Goal: Task Accomplishment & Management: Use online tool/utility

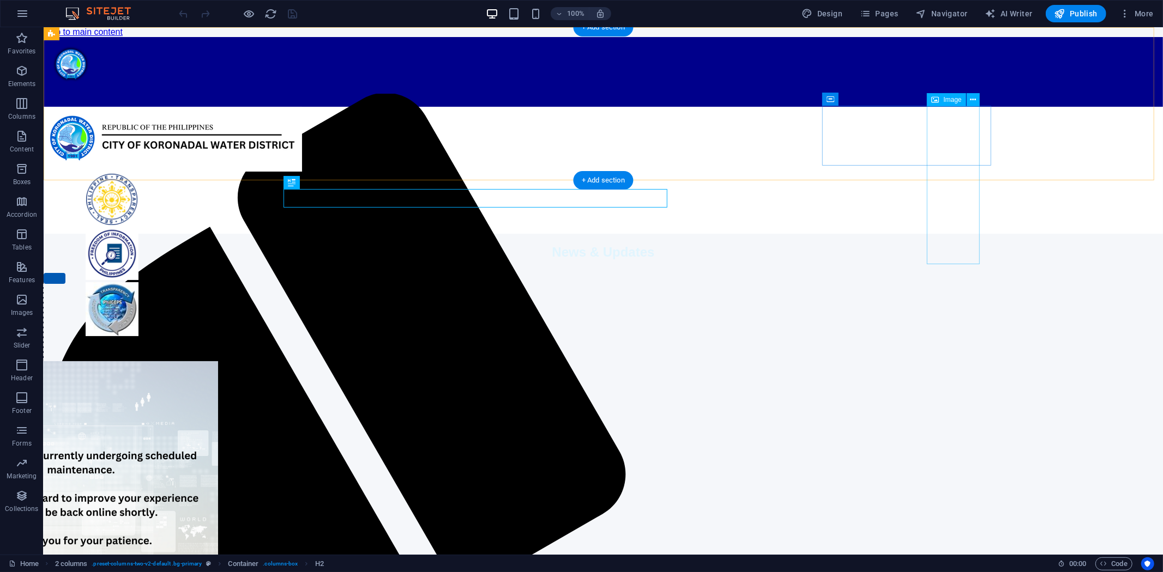
click at [179, 282] on figure at bounding box center [111, 310] width 136 height 56
select select "px"
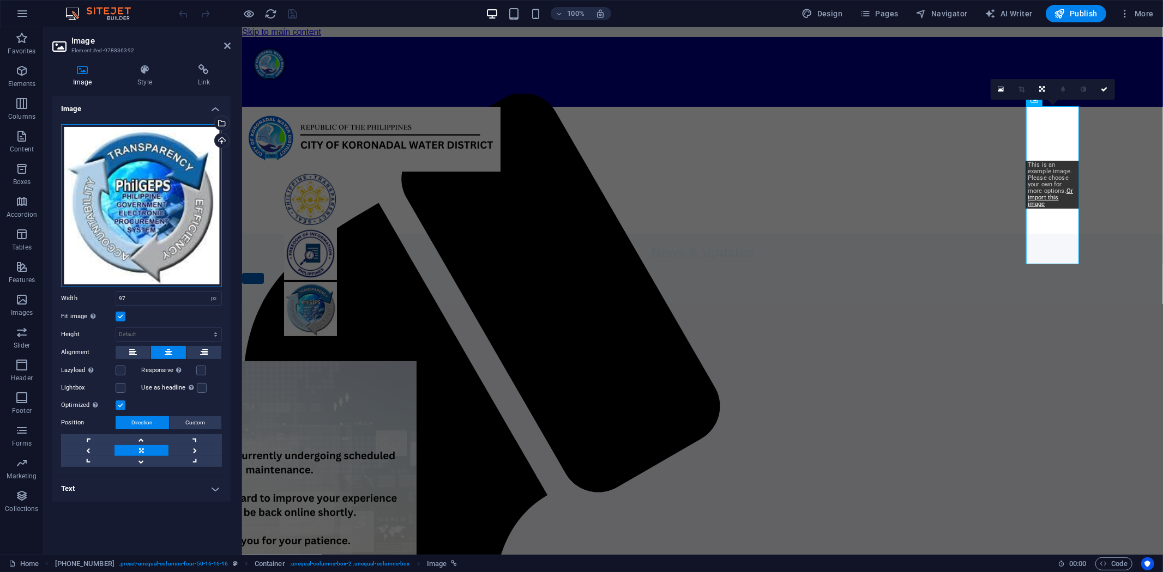
click at [137, 198] on div "Drag files here, click to choose files or select files from Files or our free s…" at bounding box center [141, 205] width 161 height 163
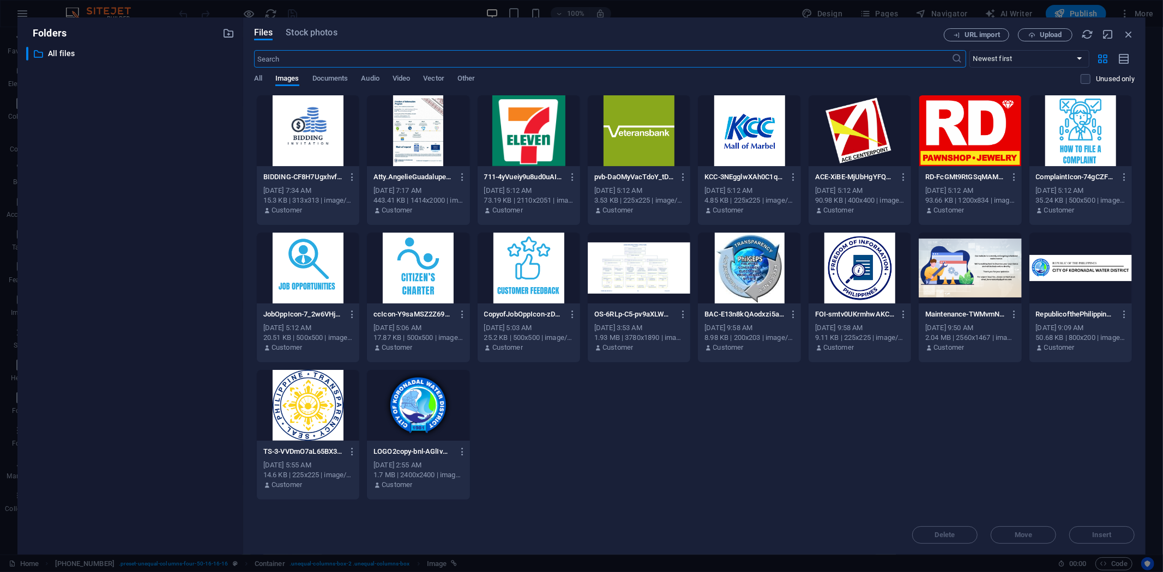
click at [137, 198] on div "​ All files All files" at bounding box center [130, 296] width 208 height 499
click at [753, 259] on div at bounding box center [749, 268] width 102 height 71
click at [1101, 537] on span "Insert" at bounding box center [1101, 535] width 19 height 7
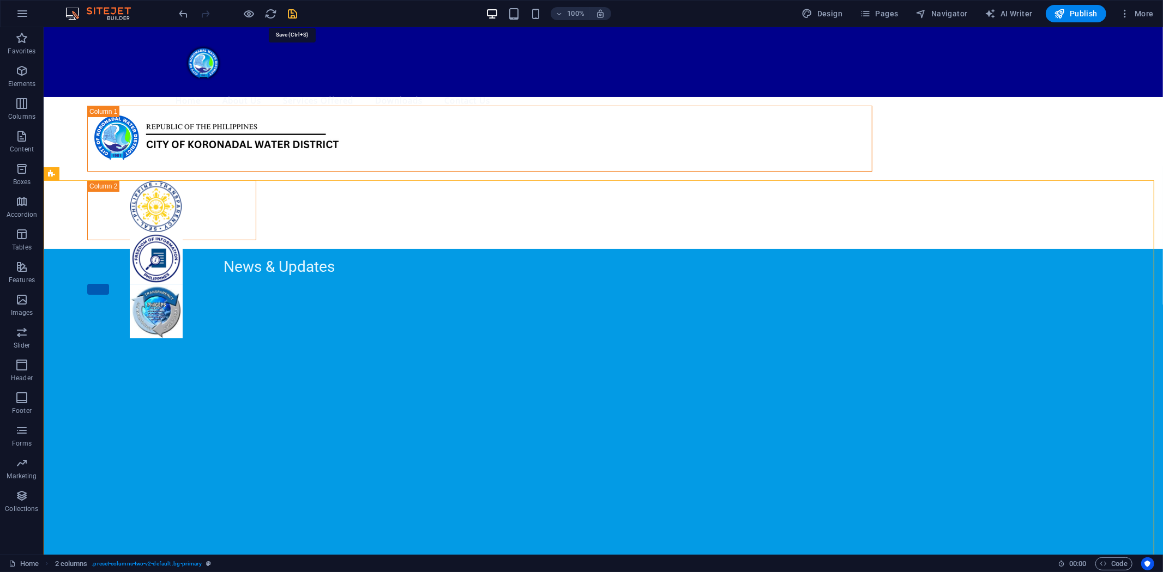
click at [293, 14] on icon "save" at bounding box center [293, 14] width 13 height 13
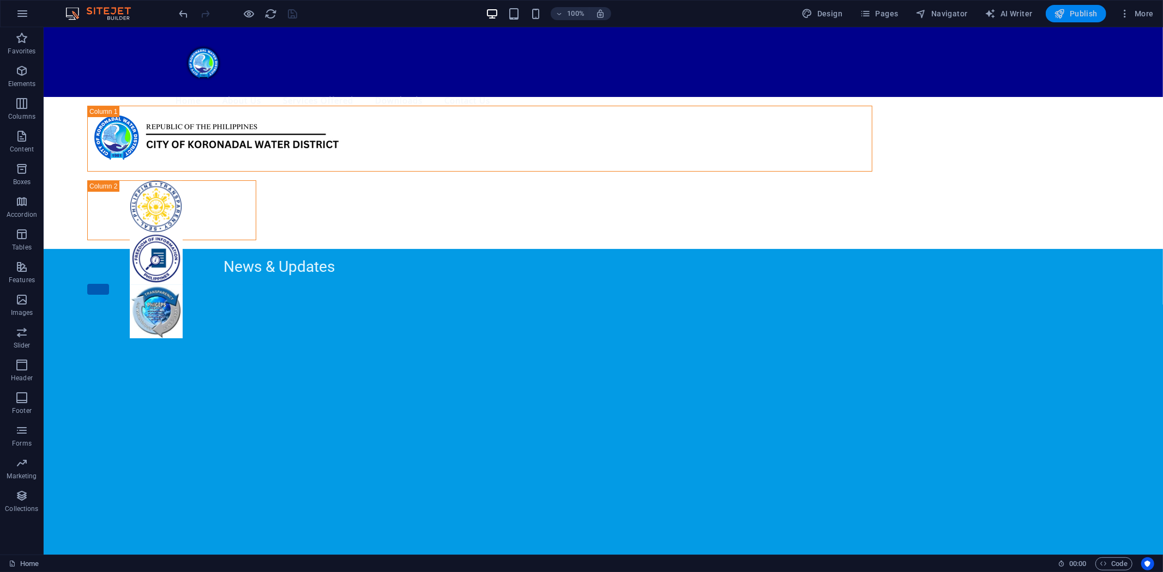
click at [1071, 11] on span "Publish" at bounding box center [1075, 13] width 43 height 11
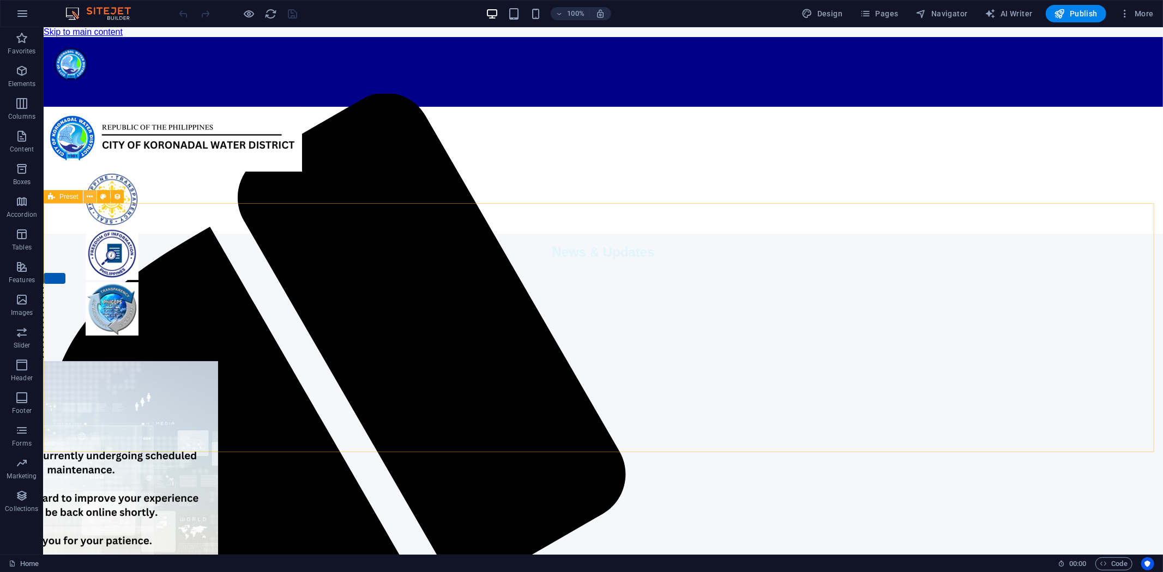
scroll to position [727, 0]
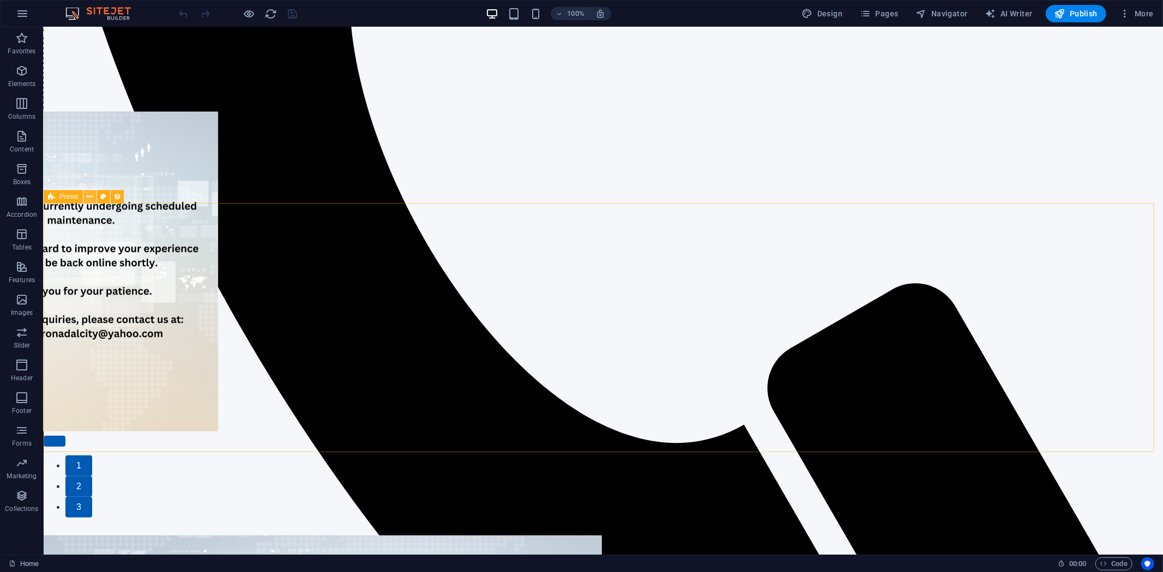
click at [88, 193] on icon at bounding box center [90, 196] width 6 height 11
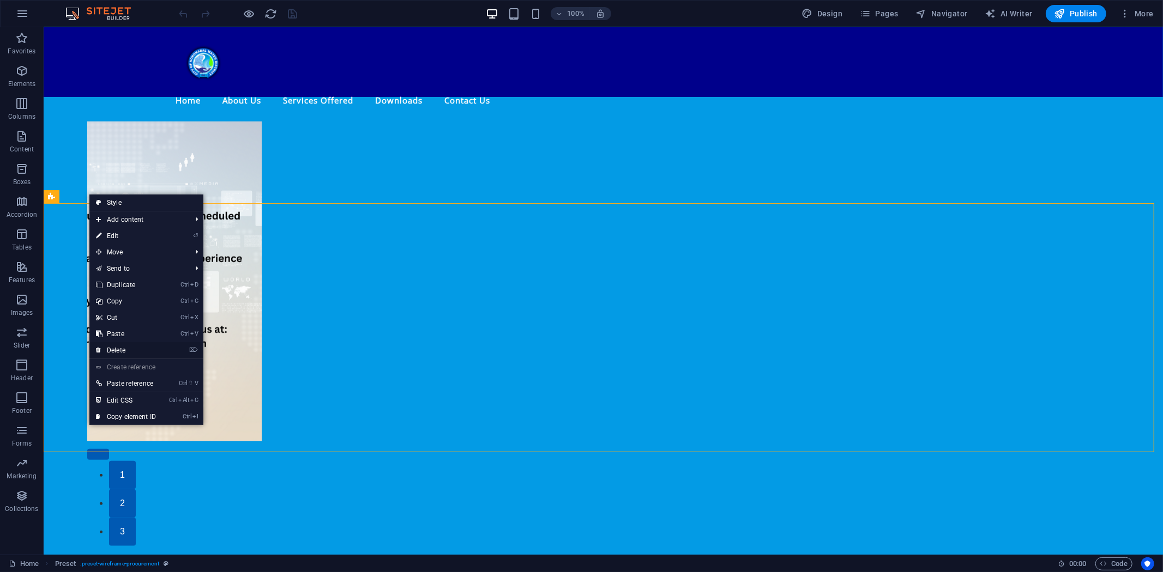
click at [116, 346] on link "⌦ Delete" at bounding box center [125, 350] width 73 height 16
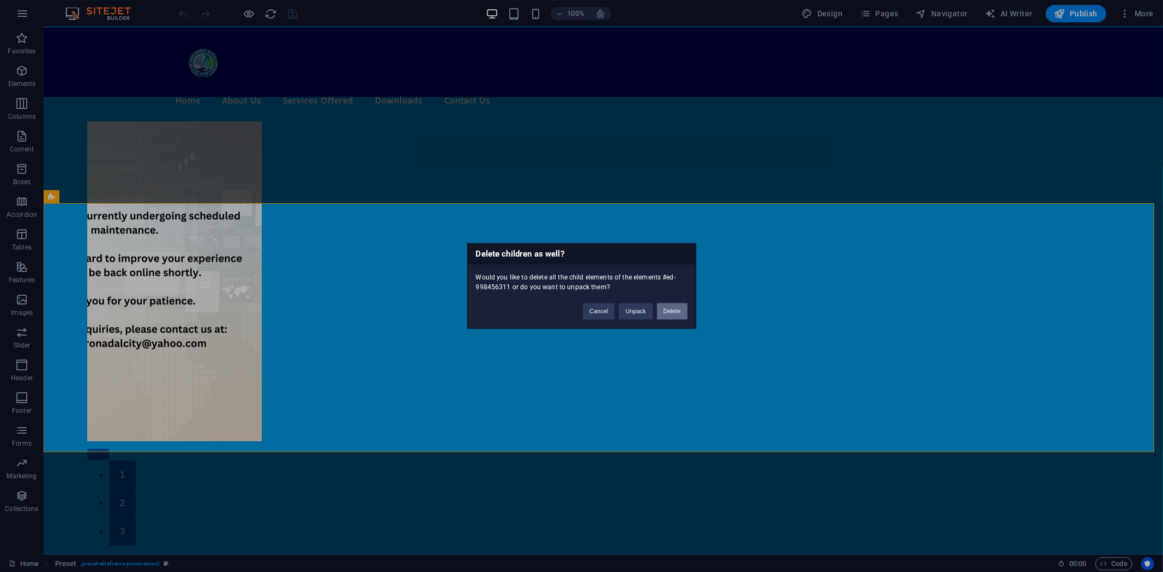
click at [673, 311] on button "Delete" at bounding box center [672, 312] width 31 height 16
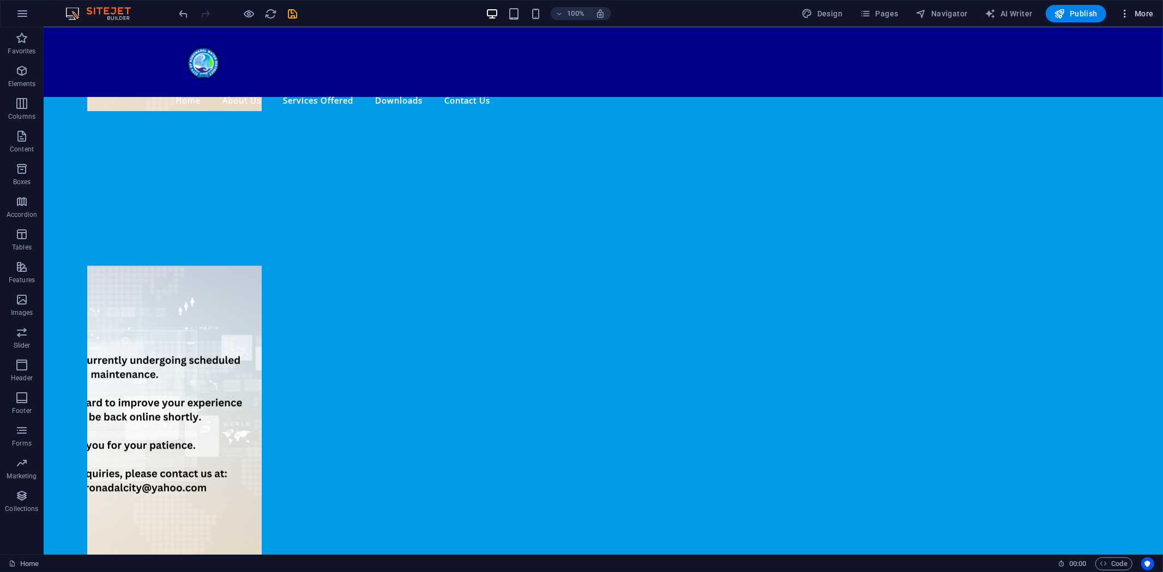
click at [1134, 12] on span "More" at bounding box center [1136, 13] width 34 height 11
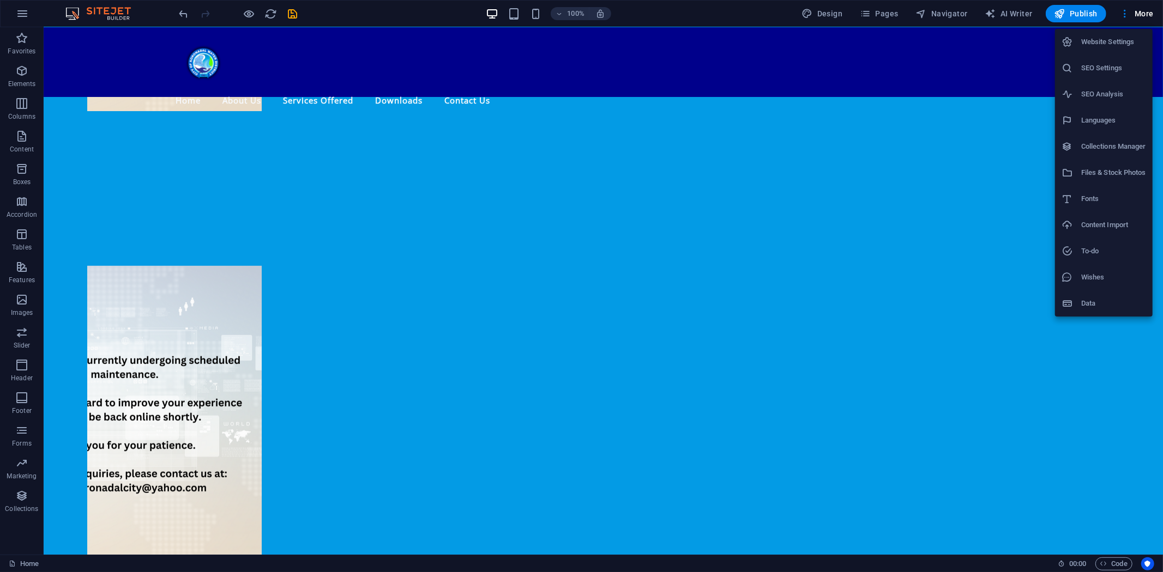
click at [1094, 170] on h6 "Files & Stock Photos" at bounding box center [1113, 172] width 65 height 13
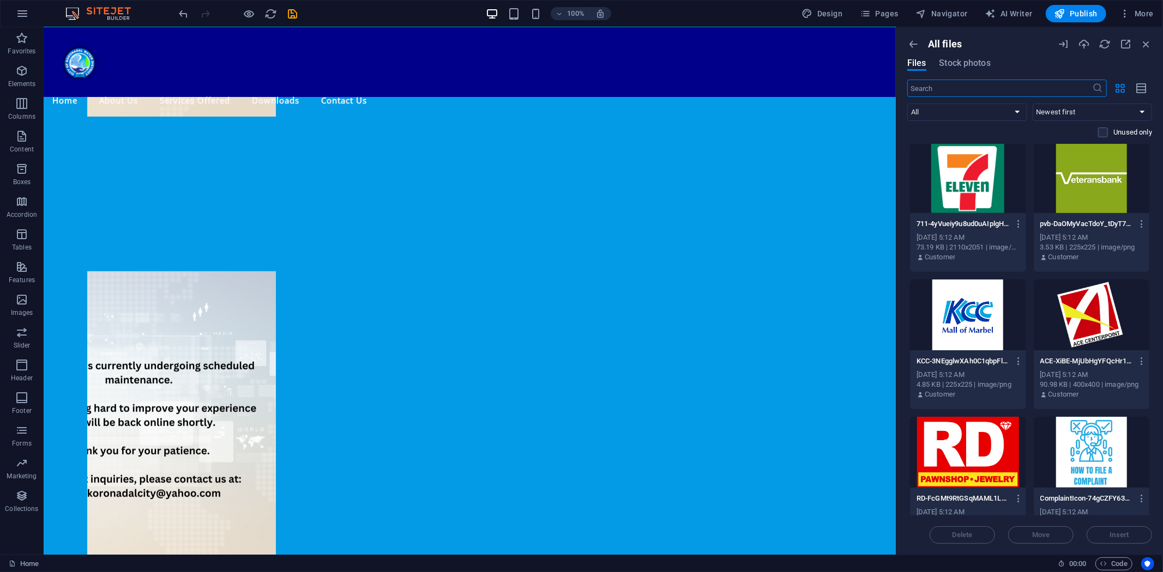
scroll to position [727, 0]
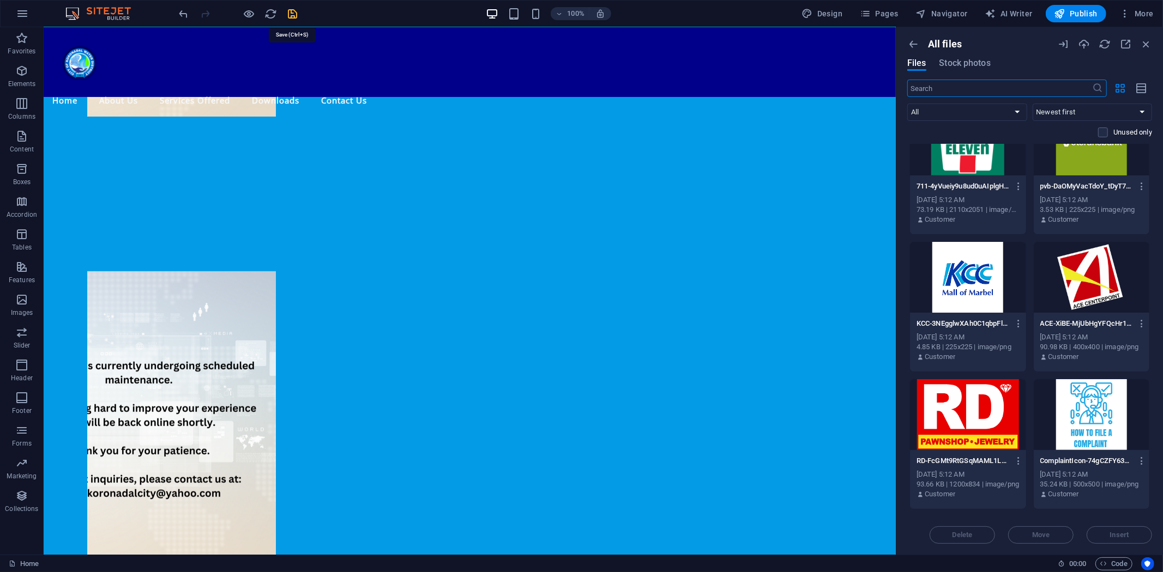
click at [289, 12] on icon "save" at bounding box center [293, 14] width 13 height 13
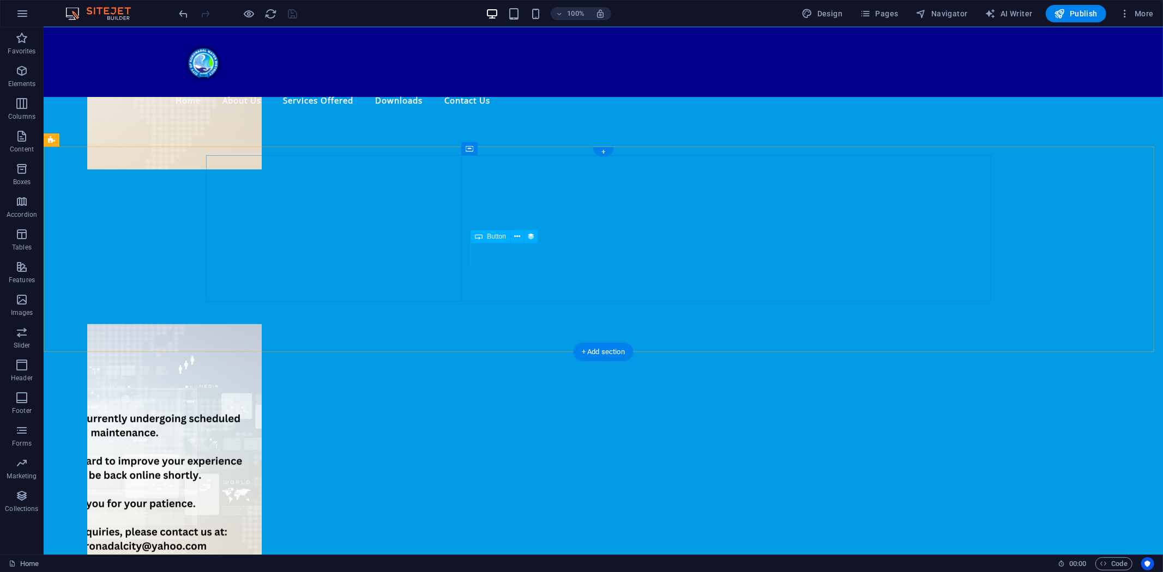
scroll to position [522, 0]
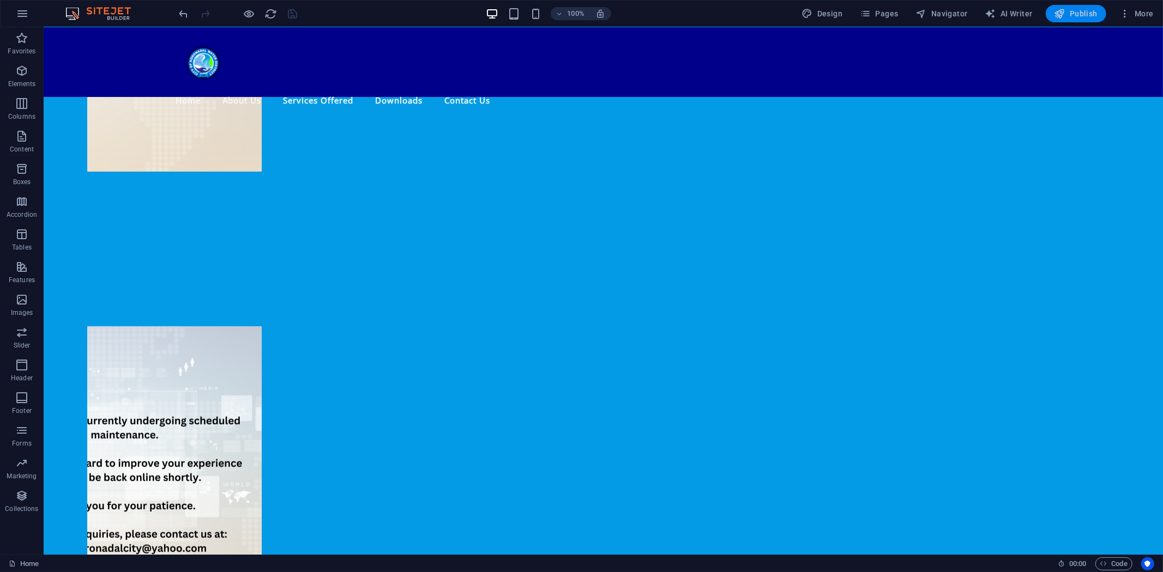
click at [1074, 8] on span "Publish" at bounding box center [1075, 13] width 43 height 11
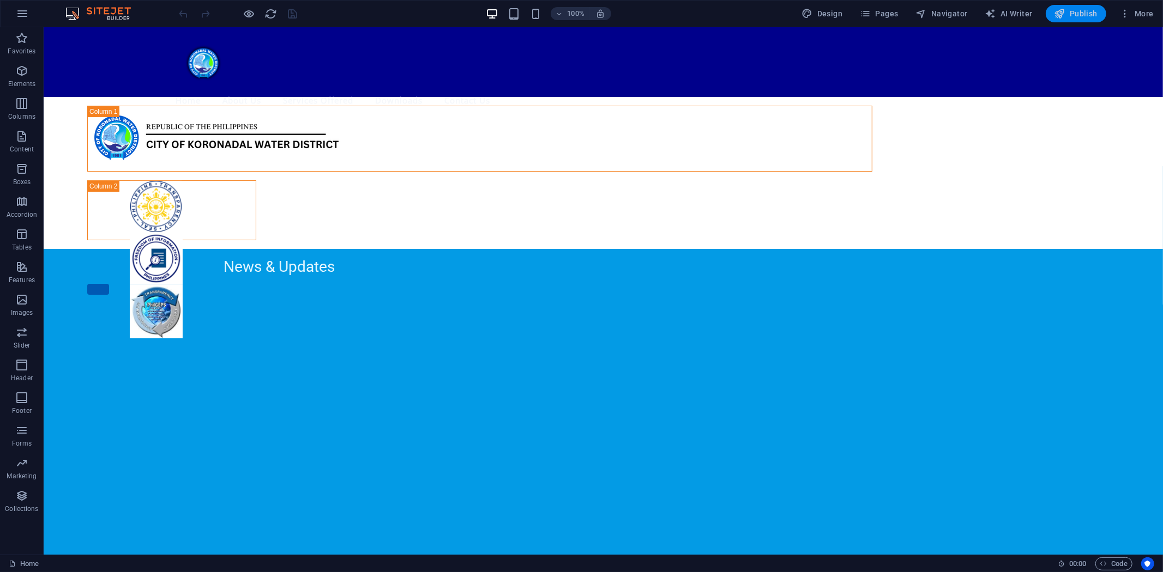
click at [1078, 11] on span "Publish" at bounding box center [1075, 13] width 43 height 11
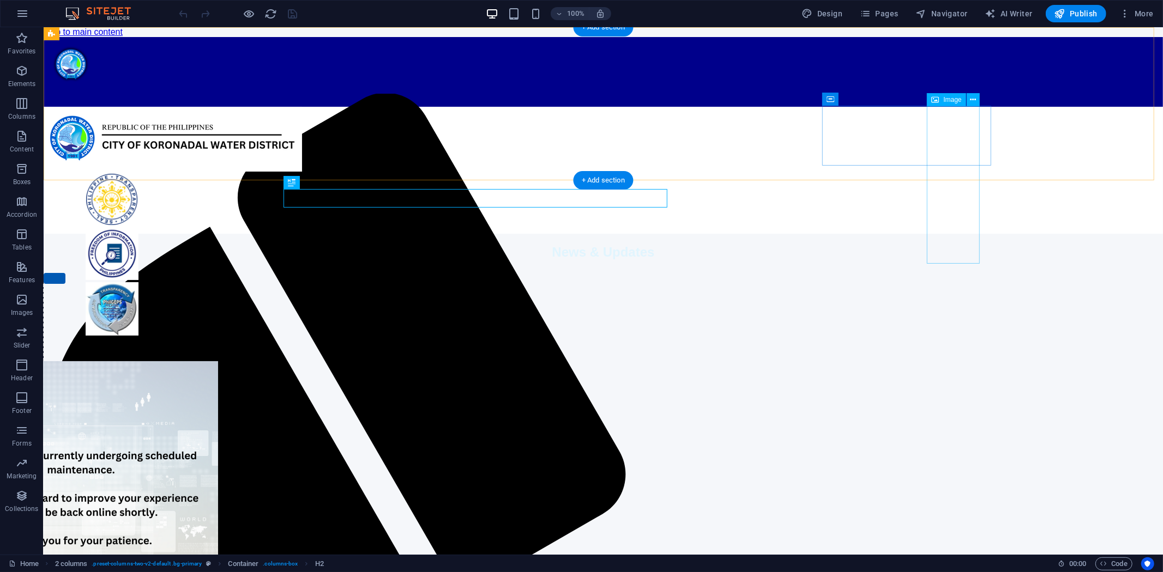
click at [179, 282] on figure at bounding box center [111, 310] width 136 height 56
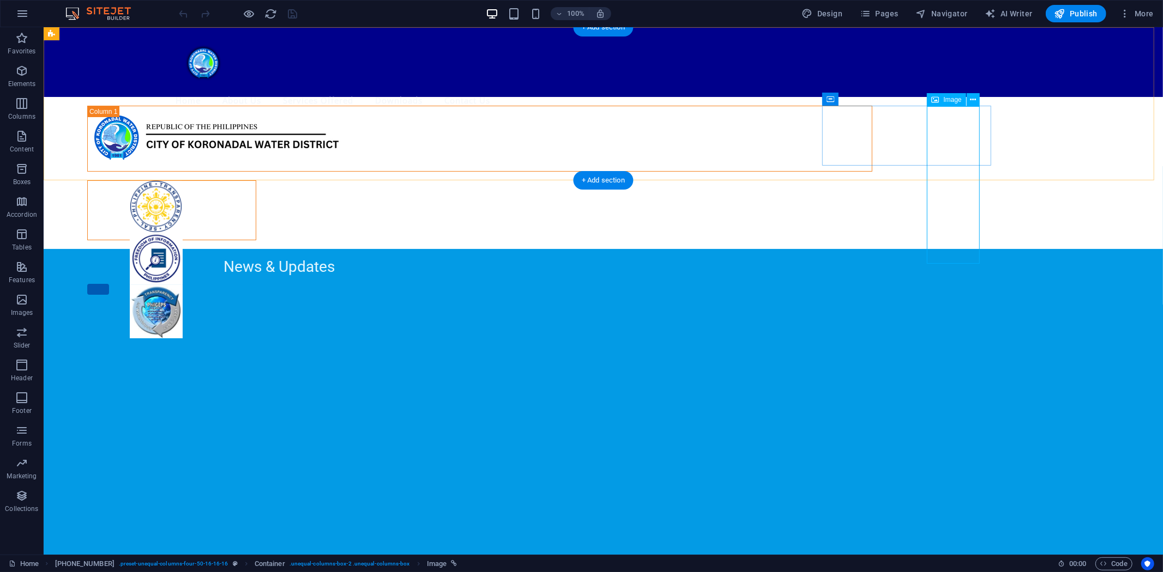
click at [223, 285] on figure at bounding box center [155, 311] width 136 height 53
select select "px"
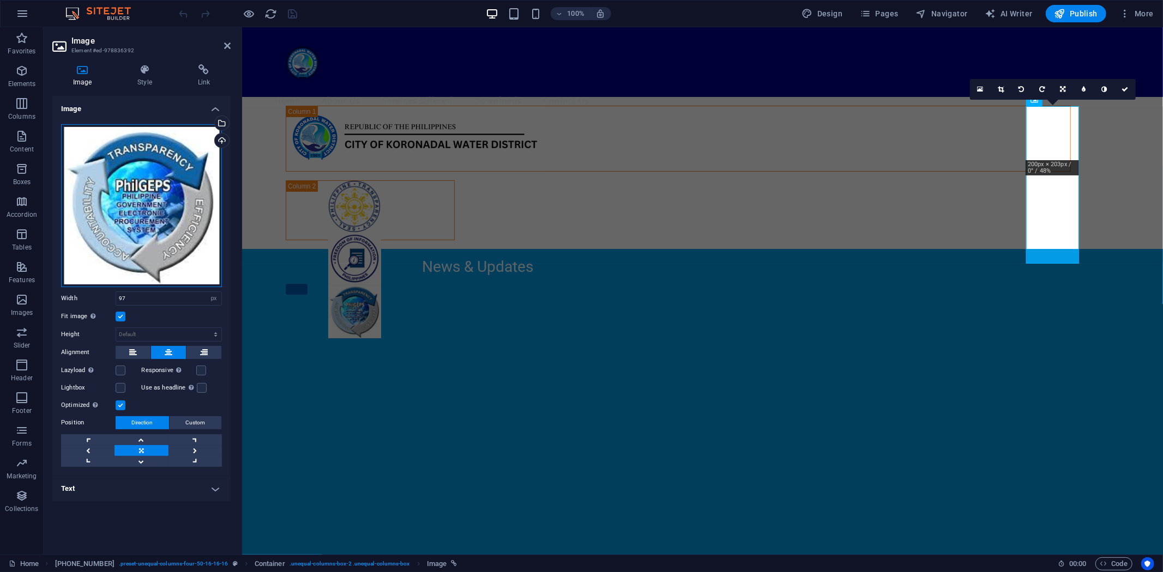
click at [147, 237] on div "Drag files here, click to choose files or select files from Files or our free s…" at bounding box center [141, 205] width 161 height 163
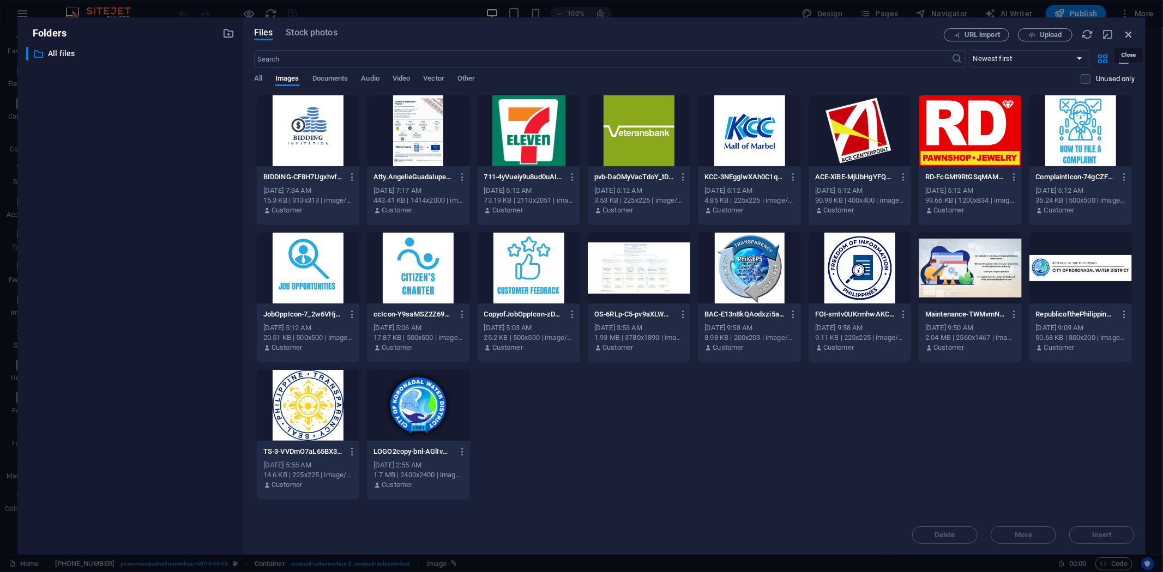
drag, startPoint x: 1127, startPoint y: 33, endPoint x: 870, endPoint y: 19, distance: 256.6
click at [1127, 33] on icon "button" at bounding box center [1128, 34] width 12 height 12
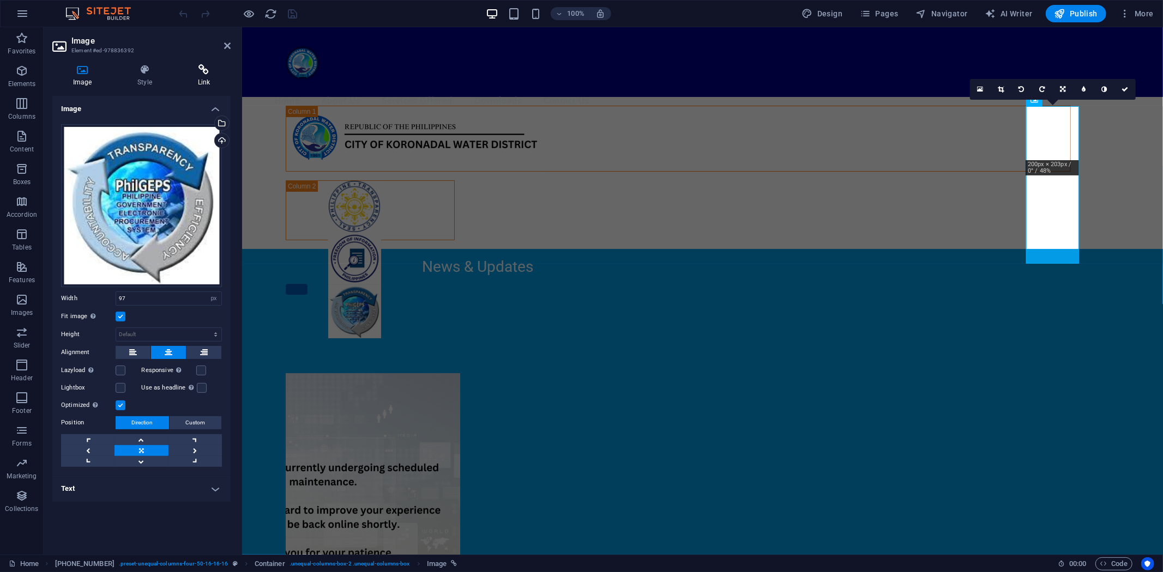
click at [209, 68] on icon at bounding box center [203, 69] width 53 height 11
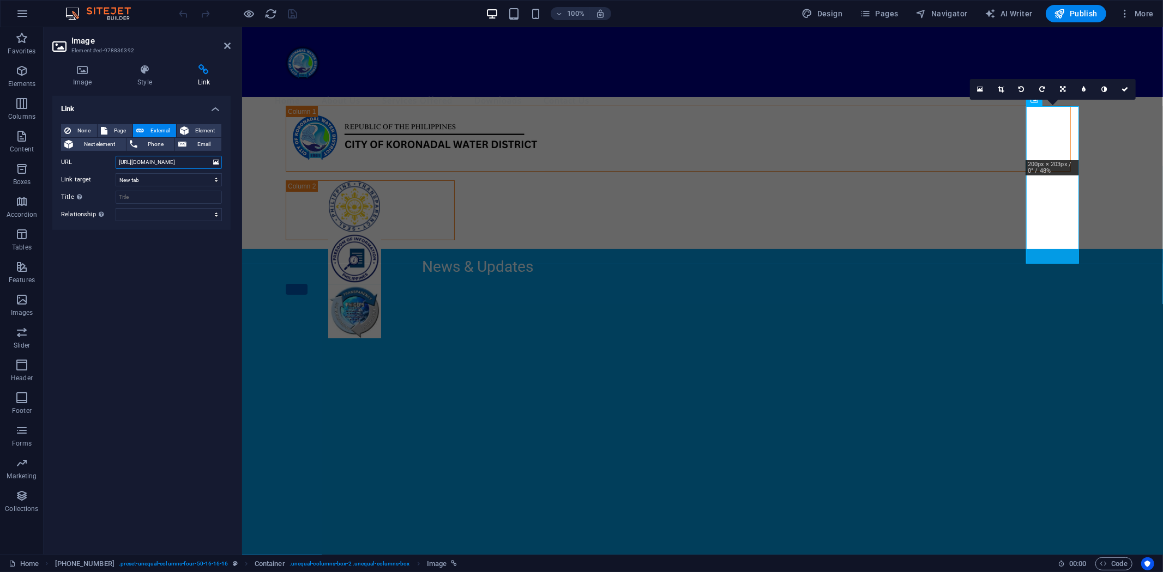
drag, startPoint x: 197, startPoint y: 161, endPoint x: 77, endPoint y: 161, distance: 119.9
click at [79, 160] on div "URL https://philgeps.gov.ph/" at bounding box center [141, 162] width 161 height 13
click at [228, 42] on icon at bounding box center [227, 45] width 7 height 9
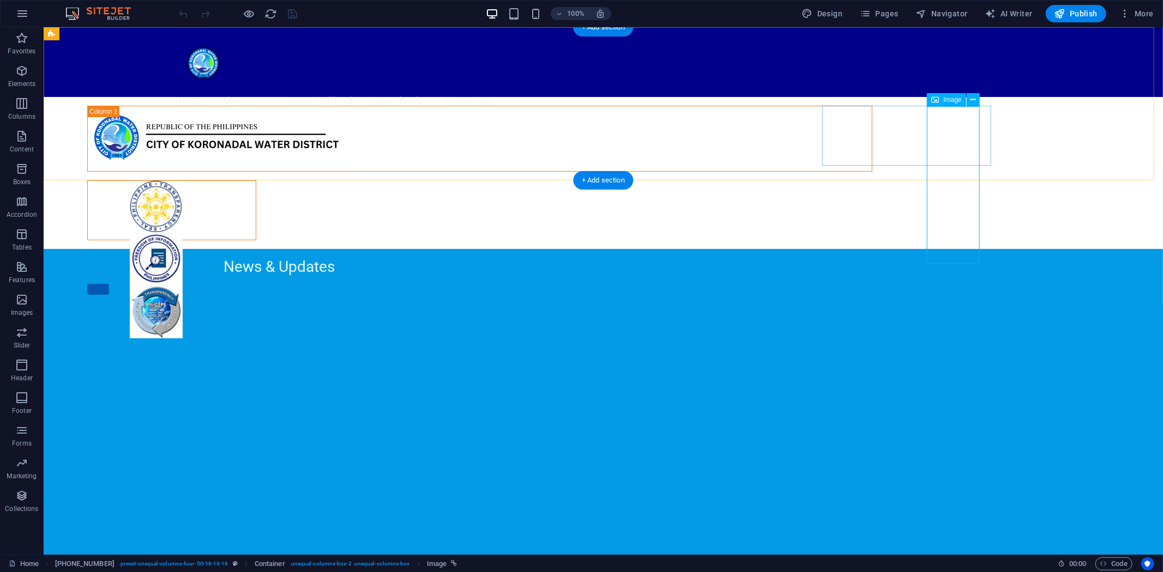
click at [223, 285] on figure at bounding box center [155, 311] width 136 height 53
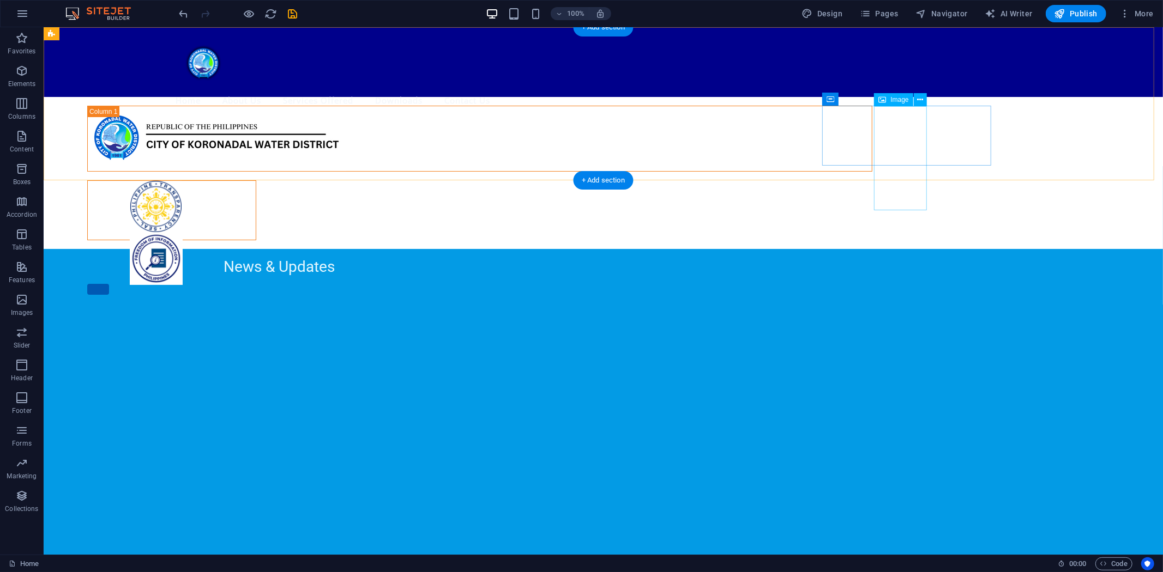
click at [223, 232] on figure at bounding box center [155, 258] width 136 height 53
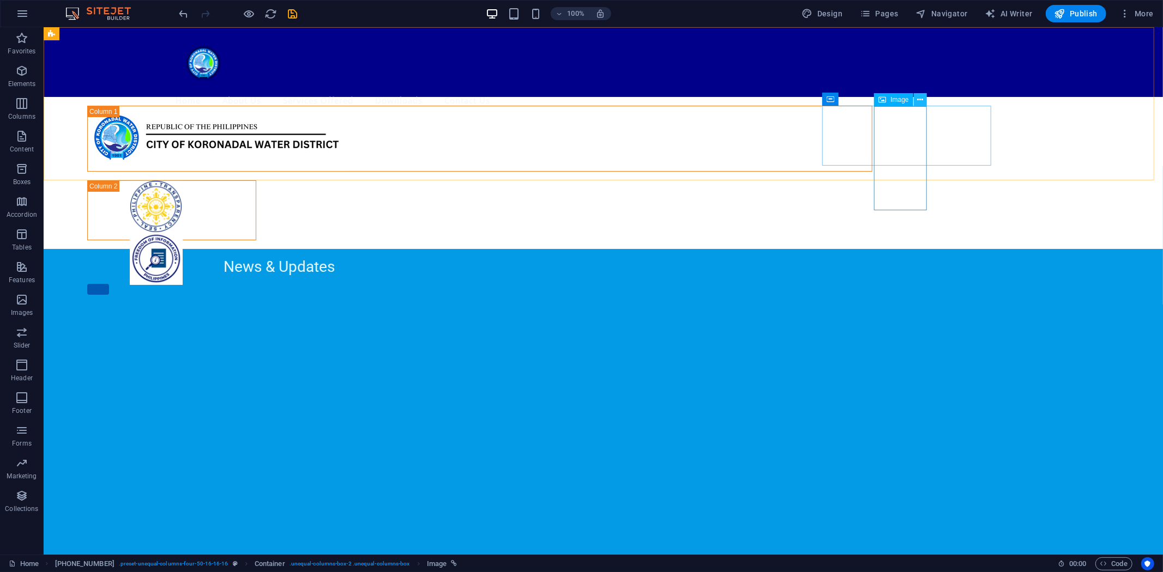
click at [918, 98] on icon at bounding box center [920, 99] width 6 height 11
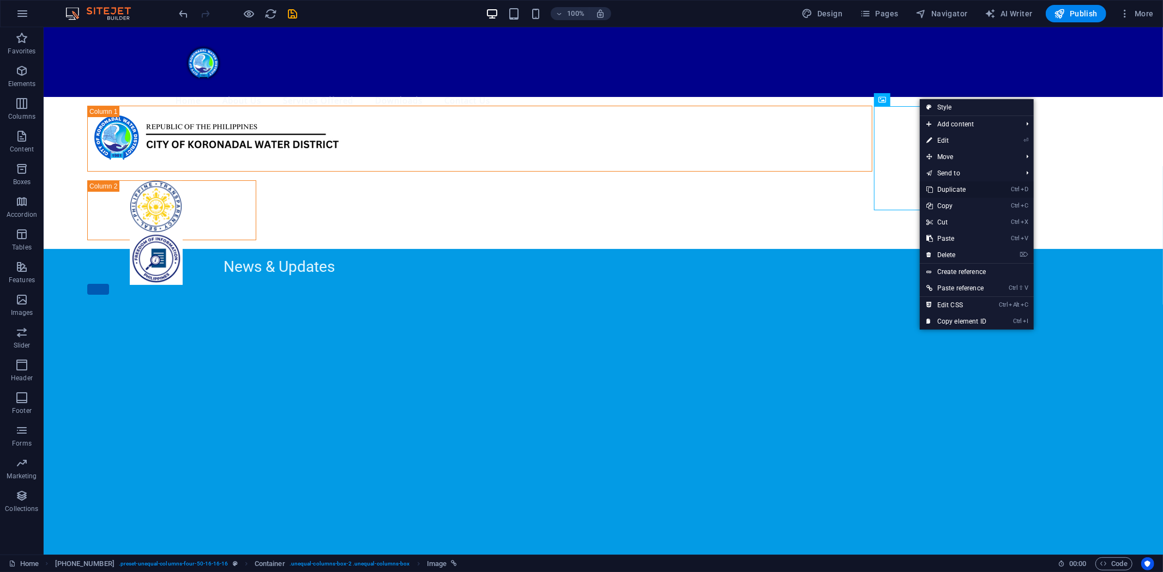
click at [948, 191] on link "Ctrl D Duplicate" at bounding box center [955, 189] width 73 height 16
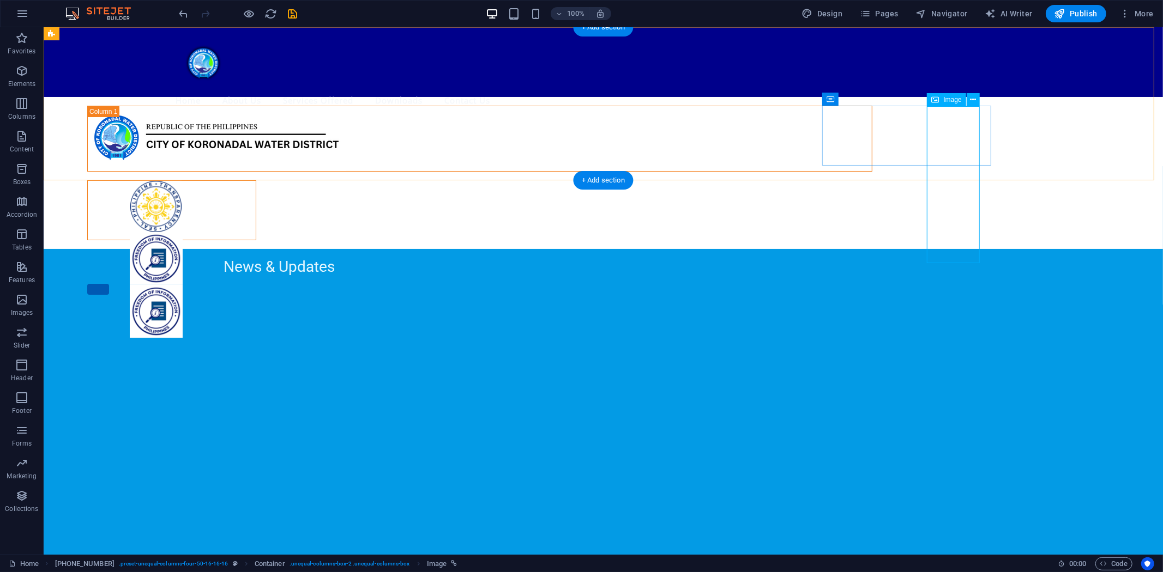
click at [223, 285] on figure at bounding box center [155, 311] width 136 height 53
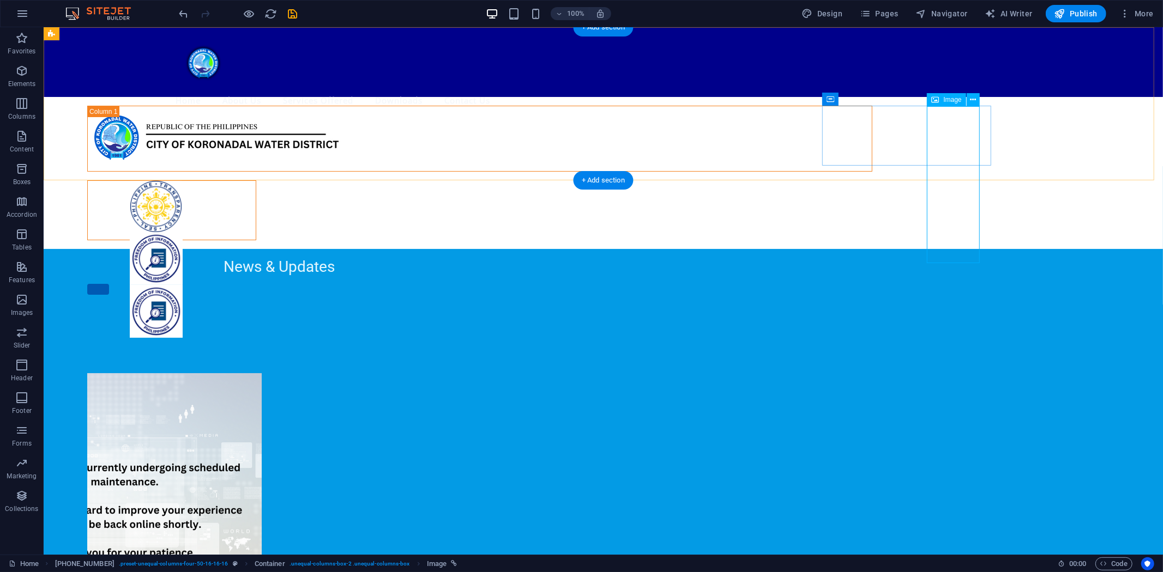
click at [223, 285] on figure at bounding box center [155, 311] width 136 height 53
select select "px"
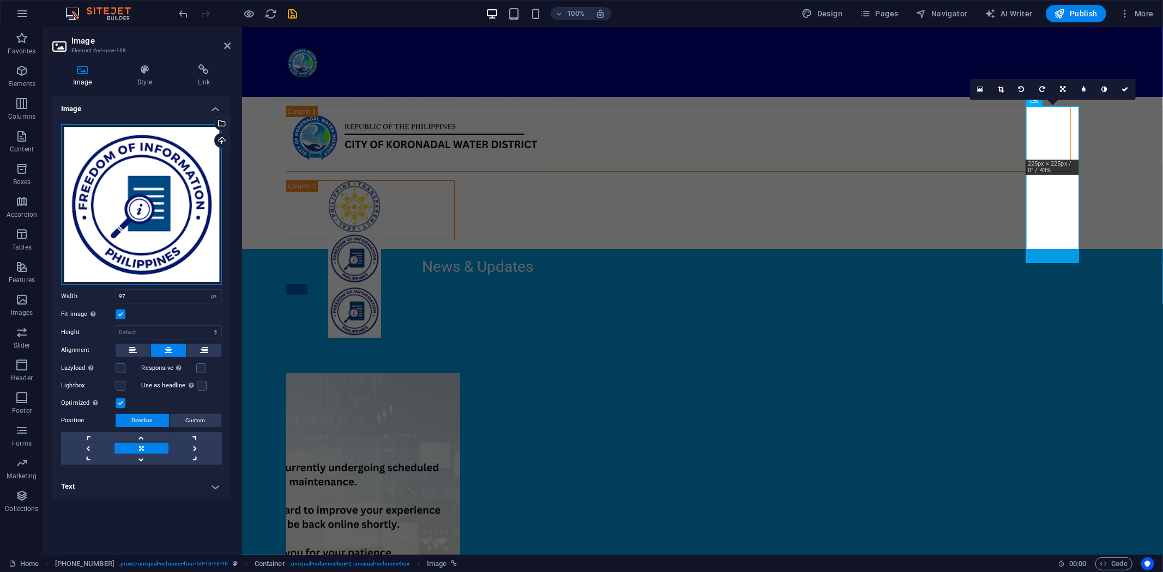
click at [153, 196] on div "Drag files here, click to choose files or select files from Files or our free s…" at bounding box center [141, 204] width 161 height 161
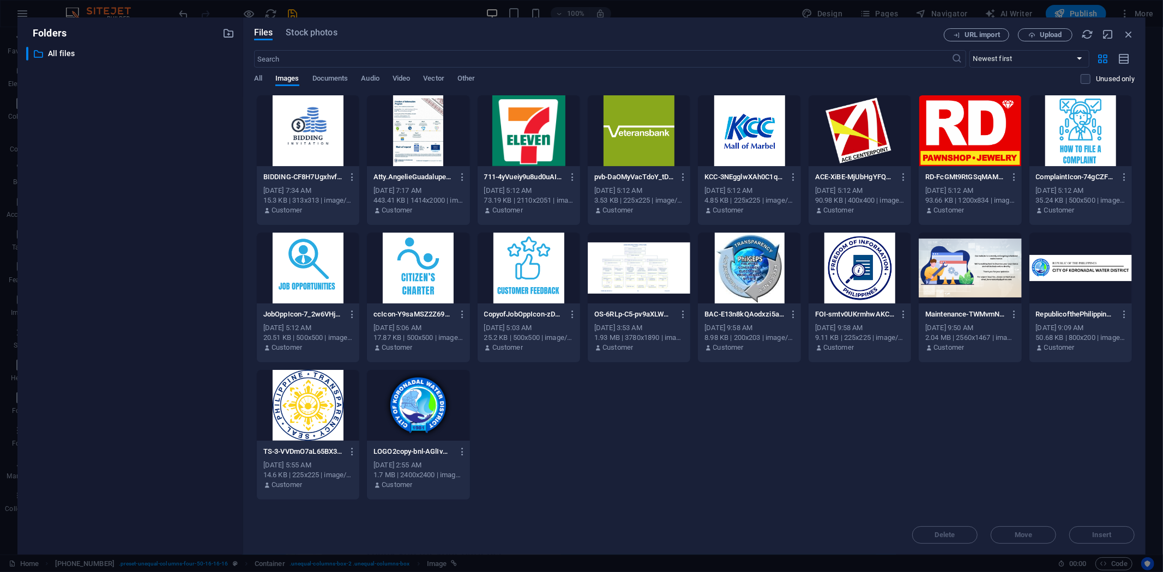
click at [745, 270] on div at bounding box center [749, 268] width 102 height 71
click at [1110, 532] on span "Insert" at bounding box center [1101, 535] width 19 height 7
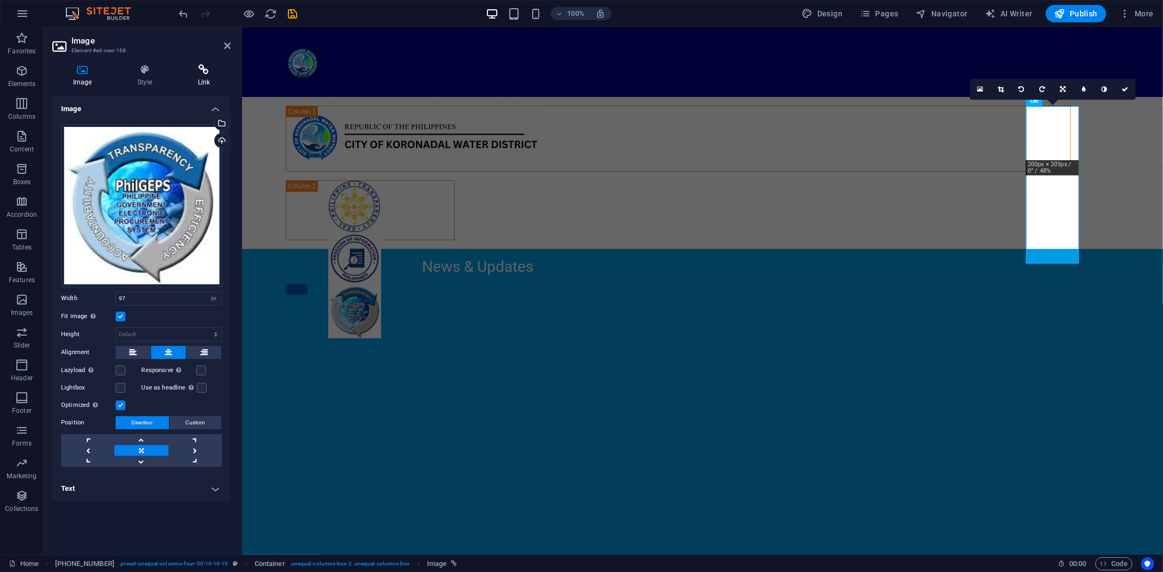
click at [203, 67] on icon at bounding box center [203, 69] width 53 height 11
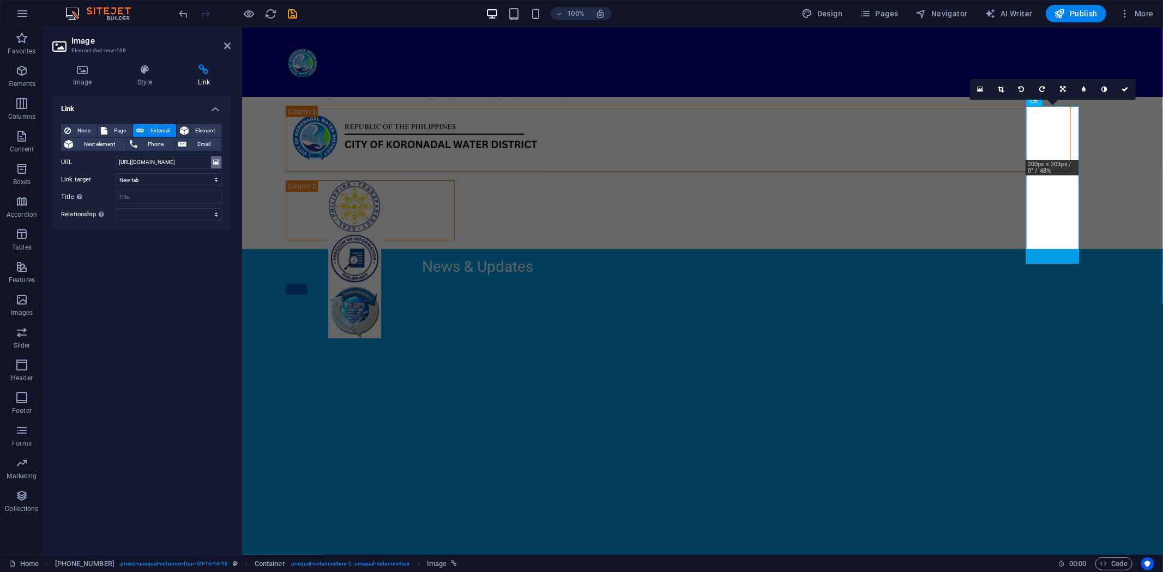
click at [217, 162] on icon at bounding box center [216, 162] width 6 height 12
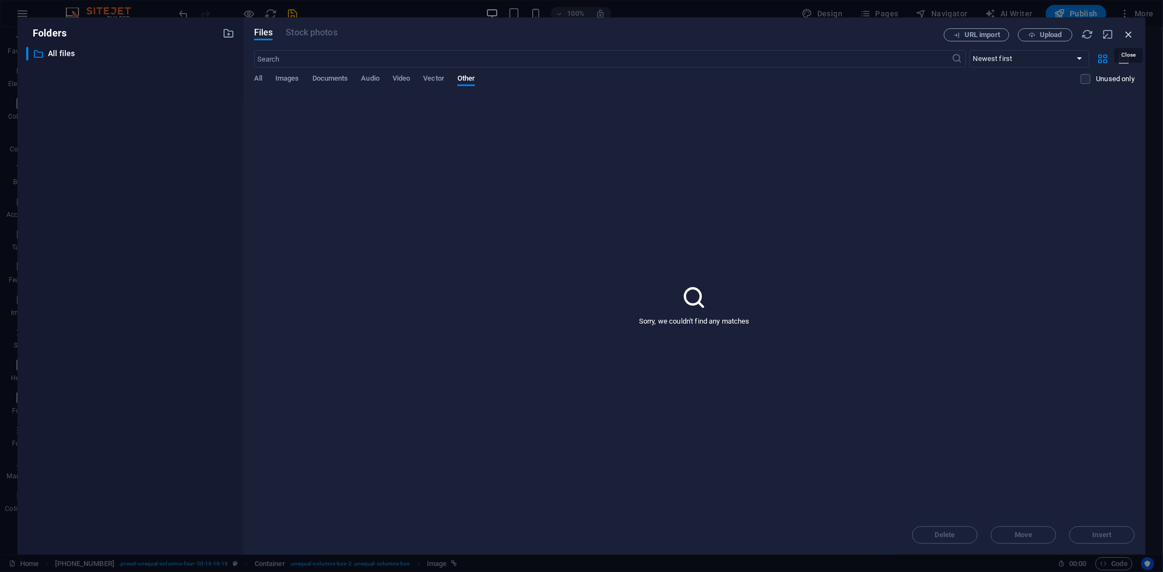
click at [1127, 32] on icon "button" at bounding box center [1128, 34] width 12 height 12
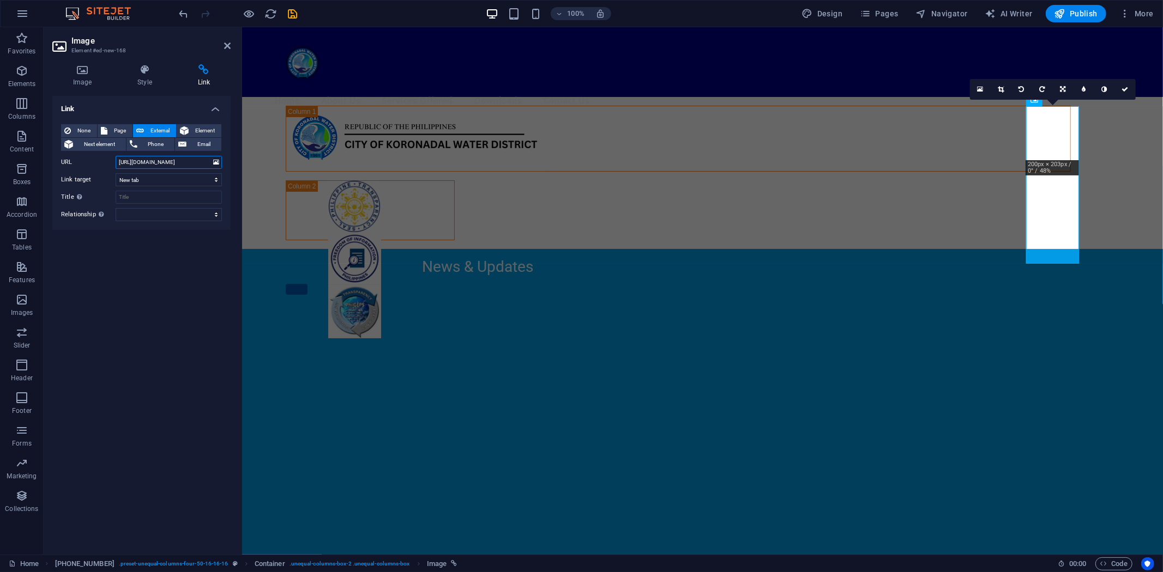
click at [167, 161] on input "https://www.foi.gov.ph/agencies/ckwd/" at bounding box center [169, 162] width 106 height 13
paste input "philgeps.gov.ph"
type input "https://philgeps.gov.ph/"
click at [191, 274] on div "Link None Page External Element Next element Phone Email Page Home Subpage Lega…" at bounding box center [141, 321] width 178 height 450
click at [292, 8] on icon "save" at bounding box center [293, 14] width 13 height 13
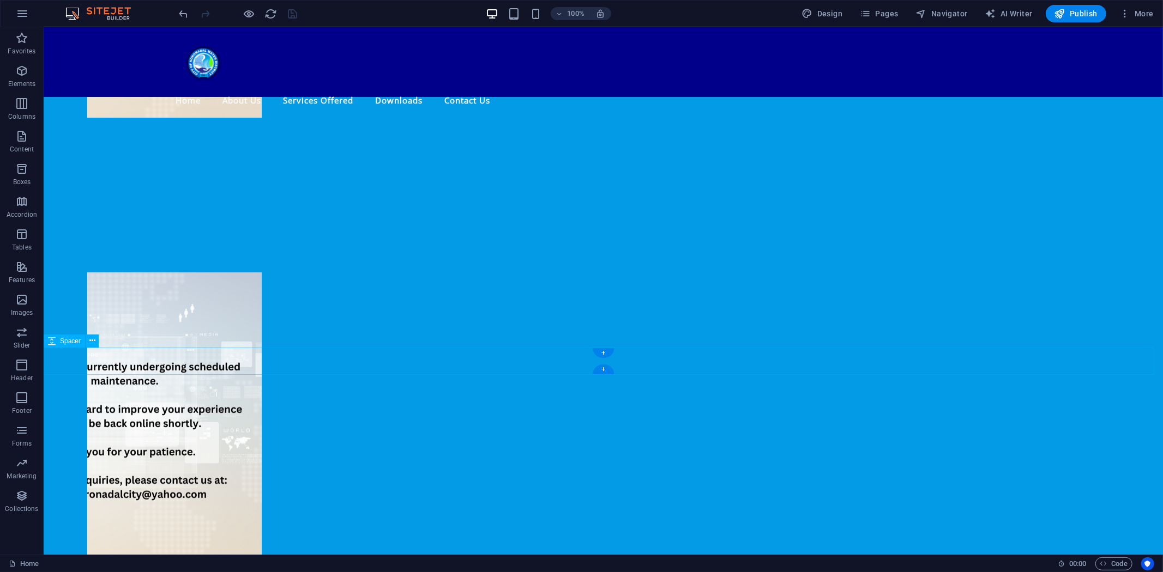
scroll to position [582, 0]
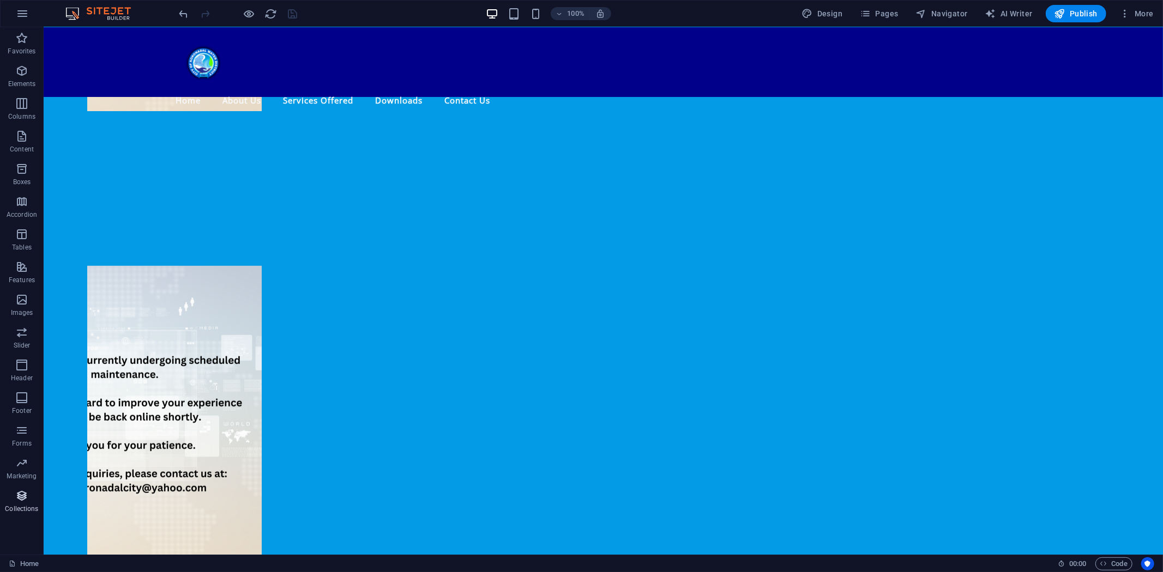
click at [20, 493] on icon "button" at bounding box center [21, 495] width 13 height 13
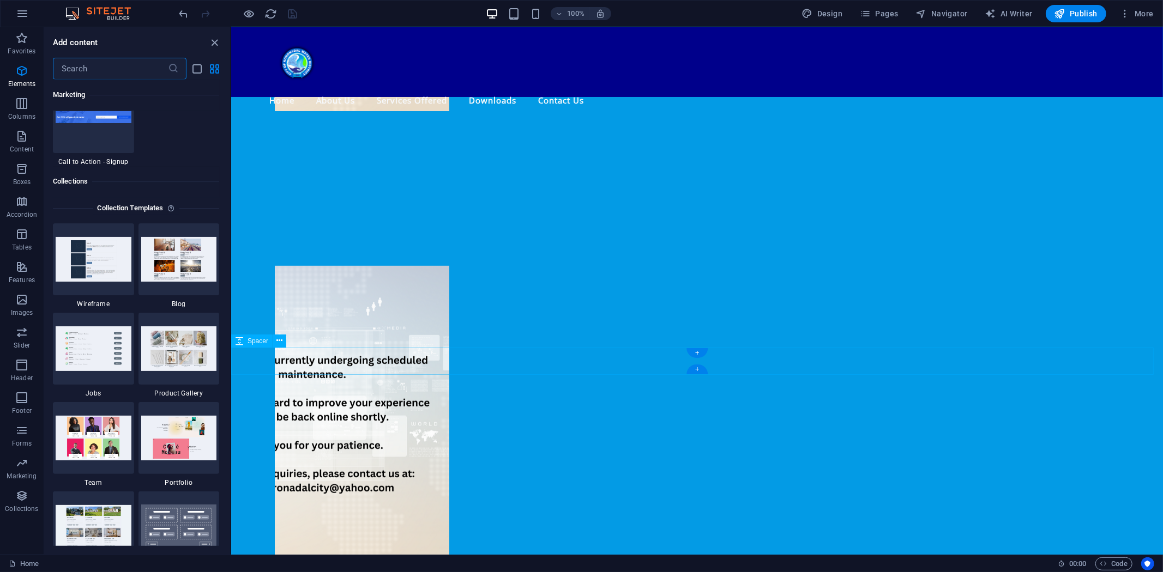
scroll to position [9976, 0]
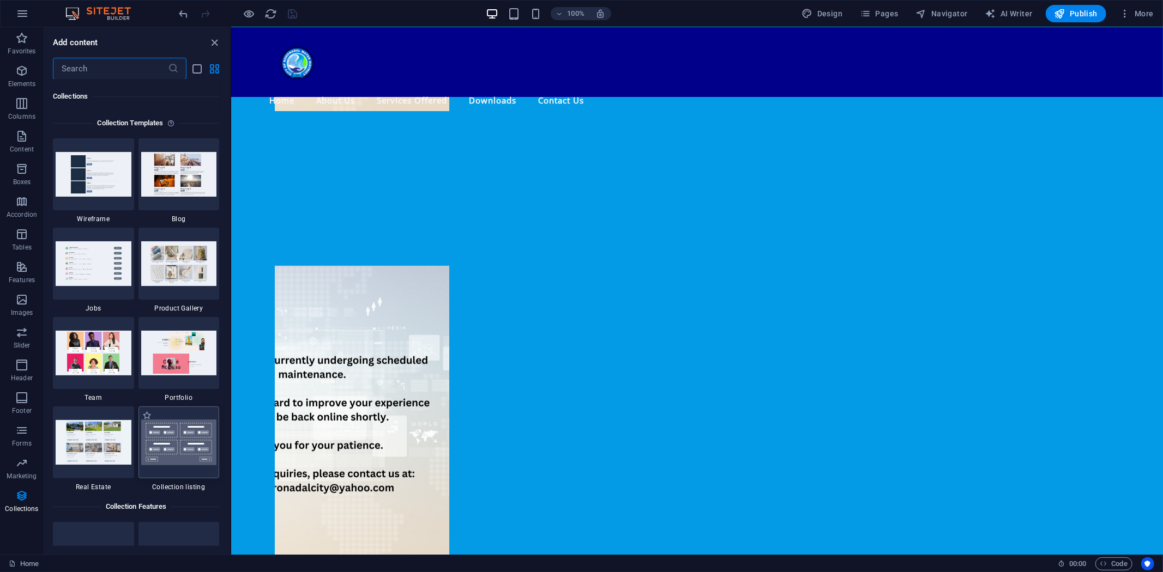
click at [180, 440] on img at bounding box center [179, 443] width 76 height 46
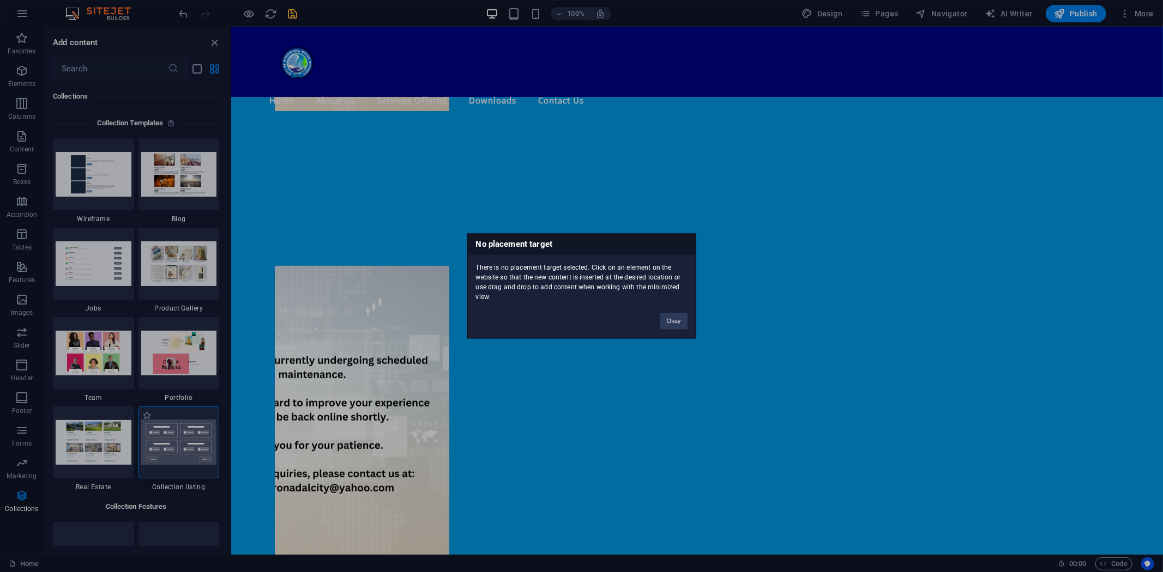
click at [180, 440] on div "No placement target There is no placement target selected. Click on an element …" at bounding box center [581, 286] width 1163 height 572
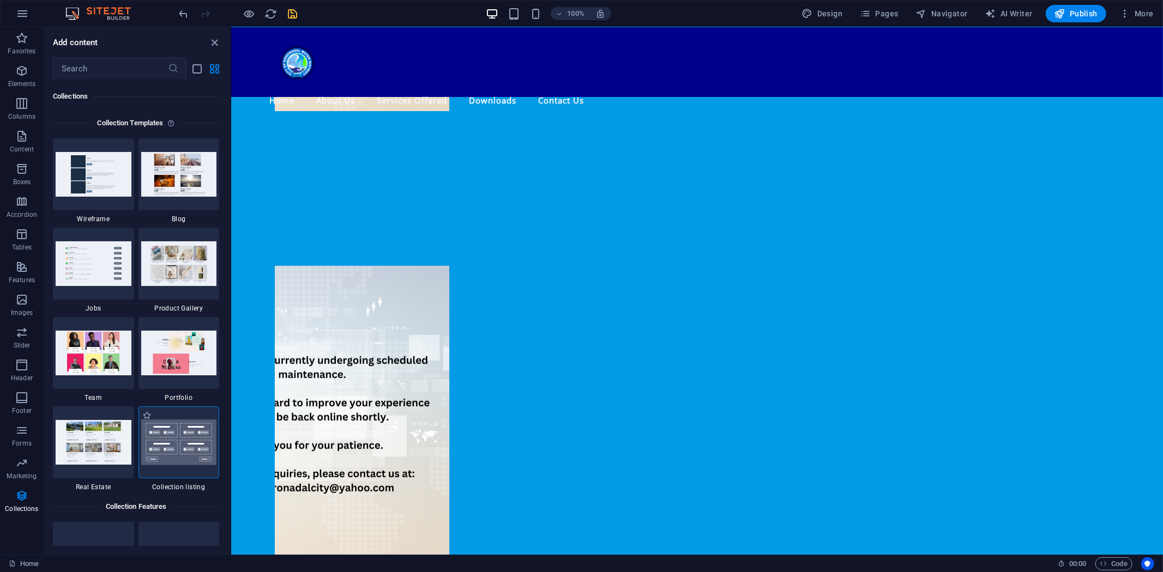
click at [180, 437] on img at bounding box center [179, 443] width 76 height 46
click at [172, 445] on div at bounding box center [178, 443] width 81 height 72
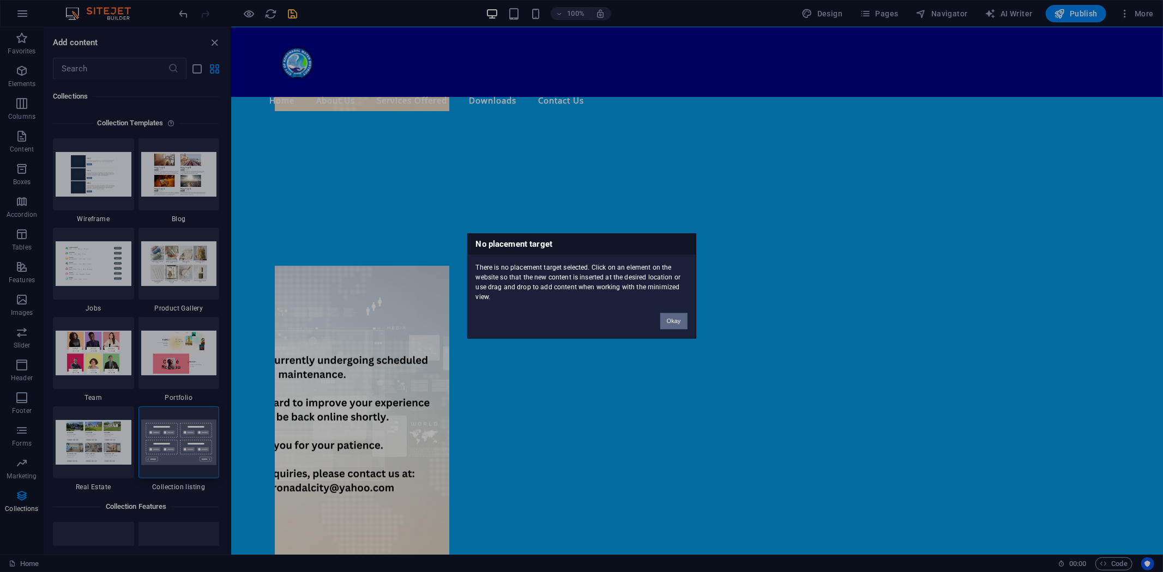
click at [670, 318] on button "Okay" at bounding box center [673, 321] width 27 height 16
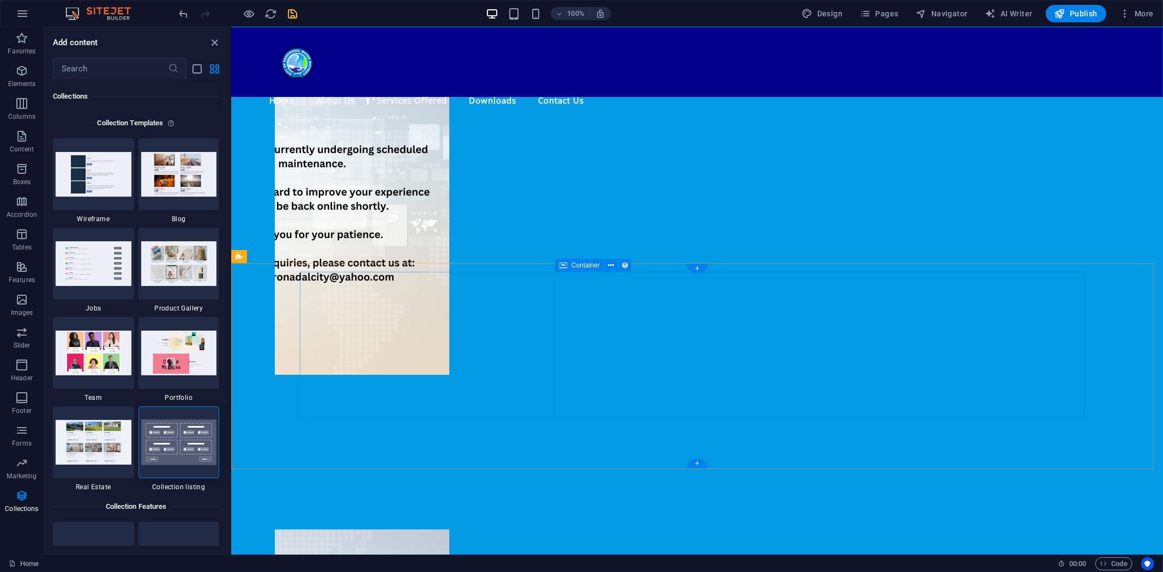
scroll to position [295, 0]
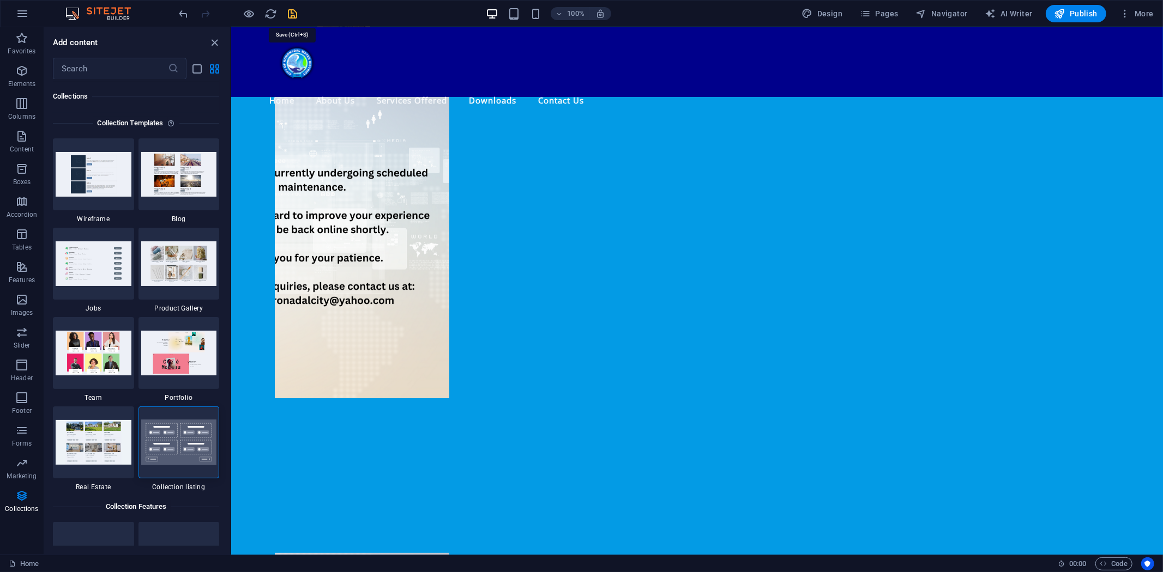
click at [292, 11] on icon "save" at bounding box center [293, 14] width 13 height 13
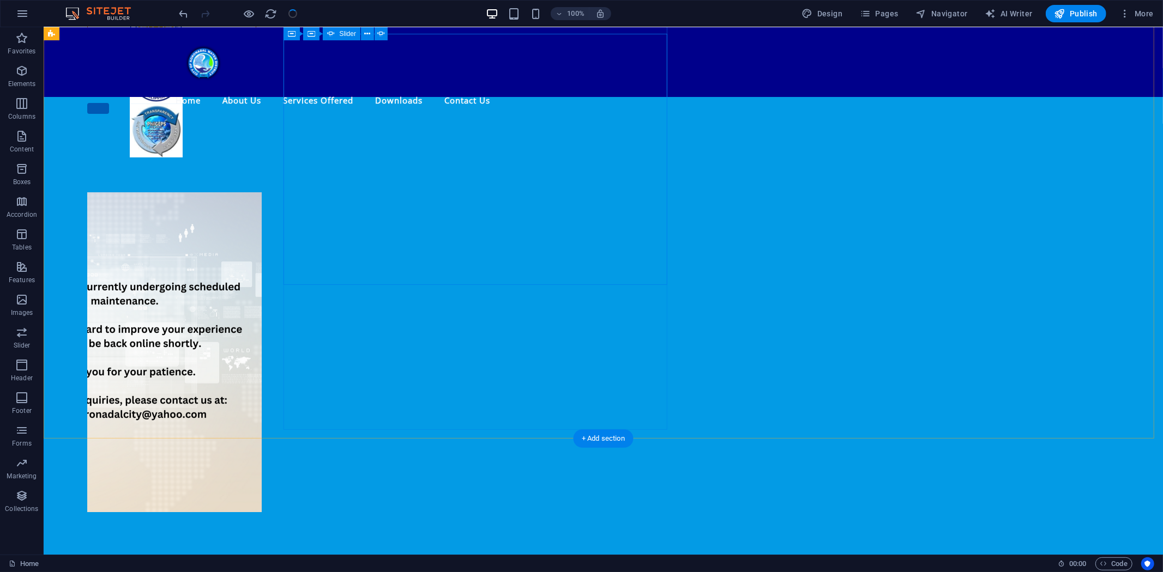
scroll to position [173, 0]
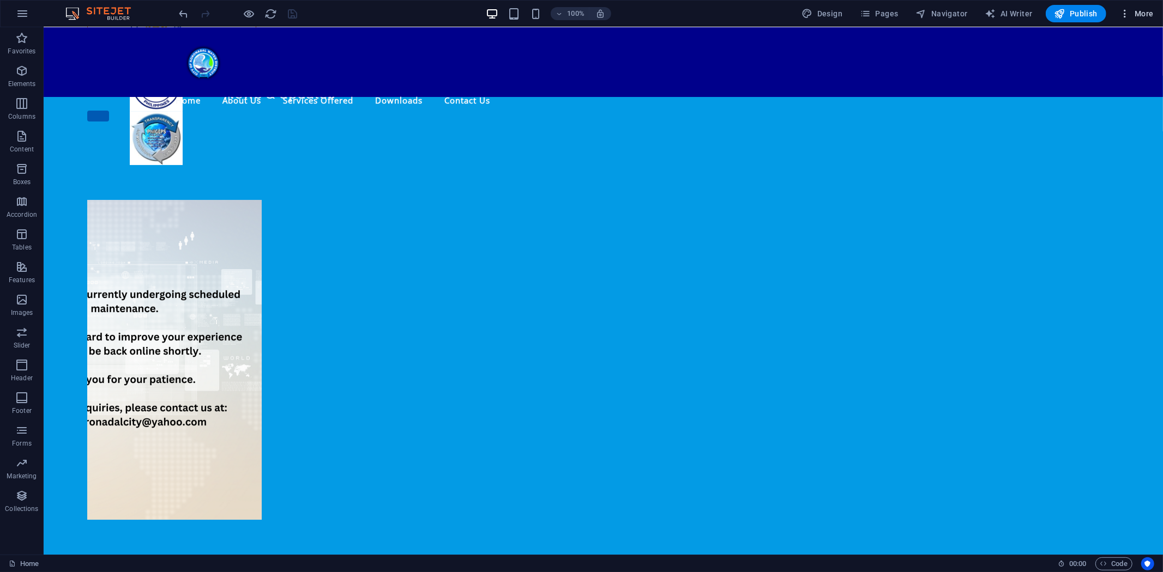
click at [1142, 5] on button "More" at bounding box center [1136, 13] width 43 height 17
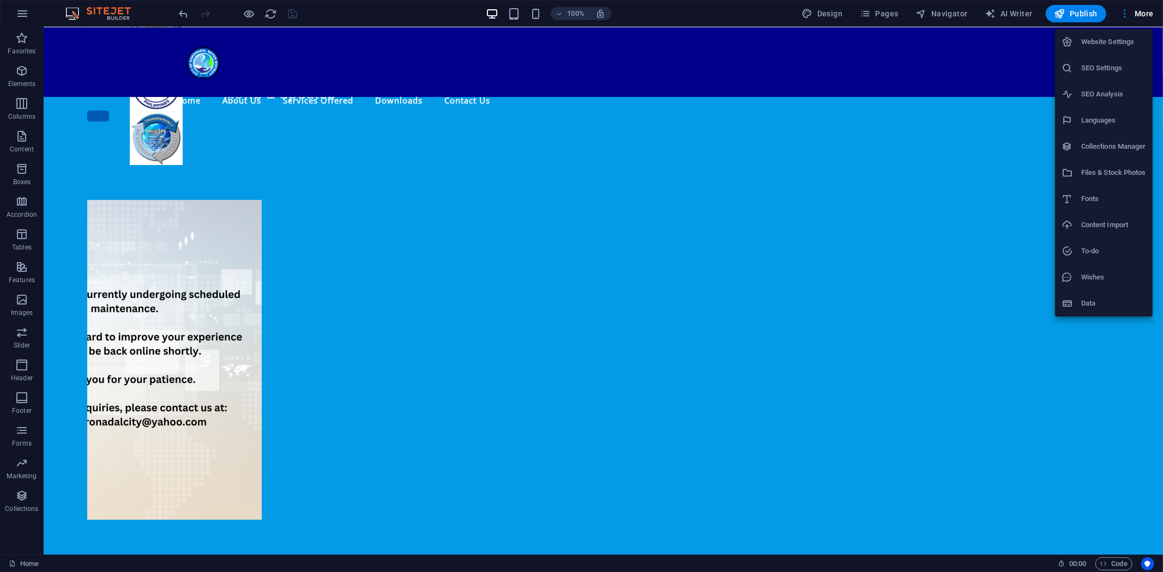
click at [1102, 171] on h6 "Files & Stock Photos" at bounding box center [1113, 172] width 65 height 13
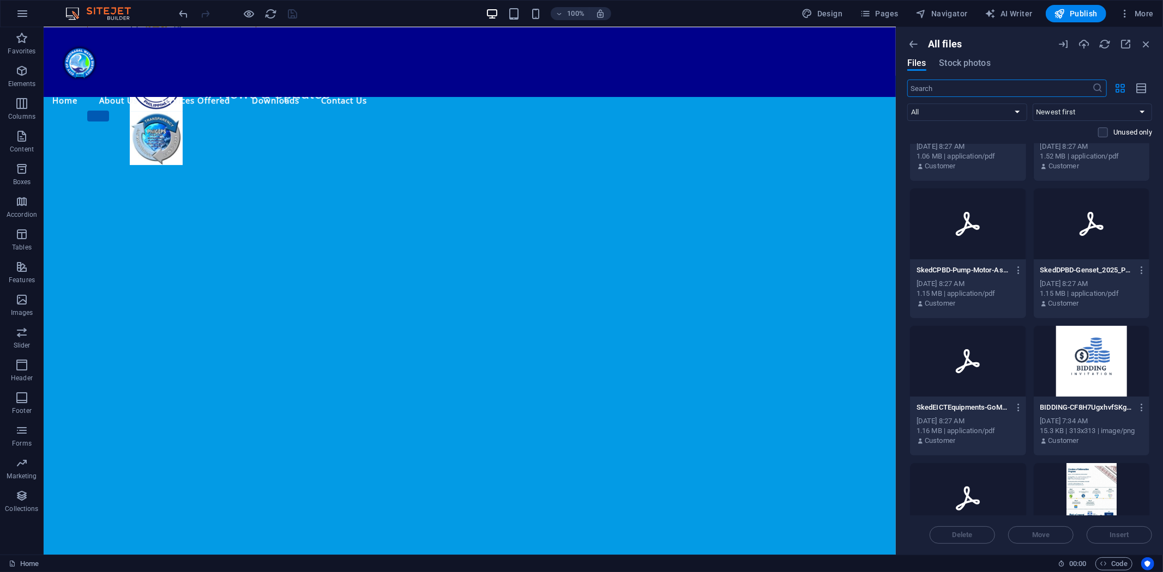
scroll to position [0, 0]
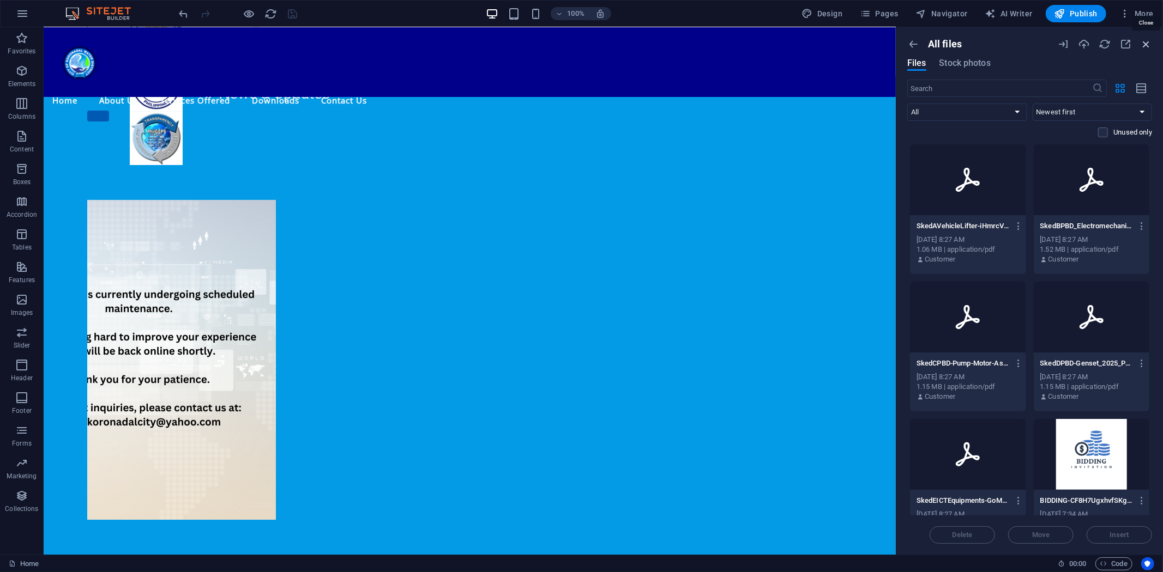
click at [1146, 44] on icon "button" at bounding box center [1146, 44] width 12 height 12
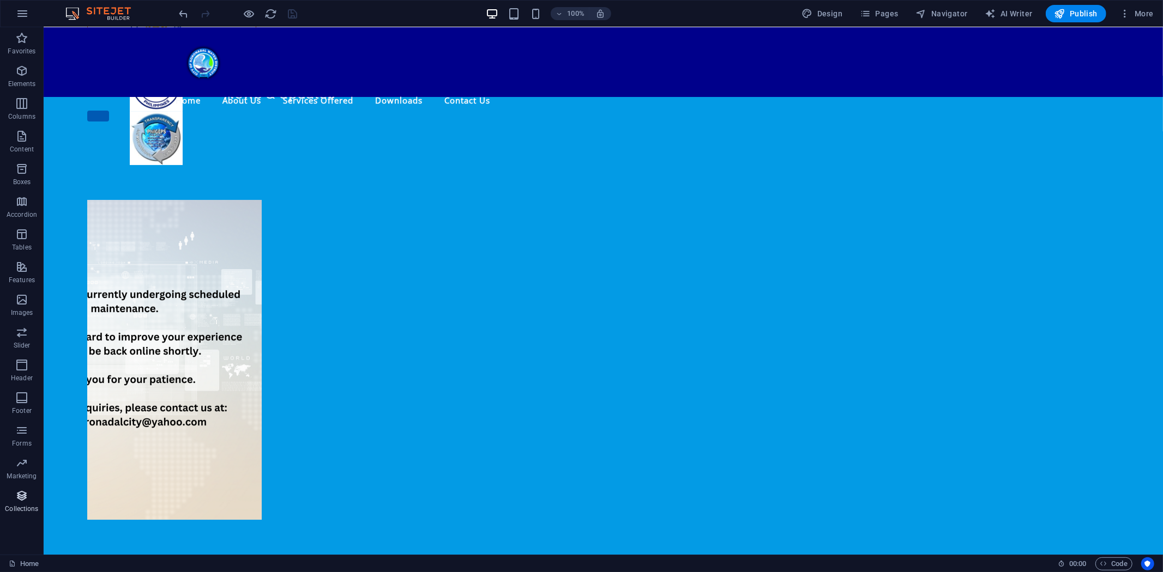
click at [17, 498] on icon "button" at bounding box center [21, 495] width 13 height 13
click at [18, 498] on icon "button" at bounding box center [21, 495] width 13 height 13
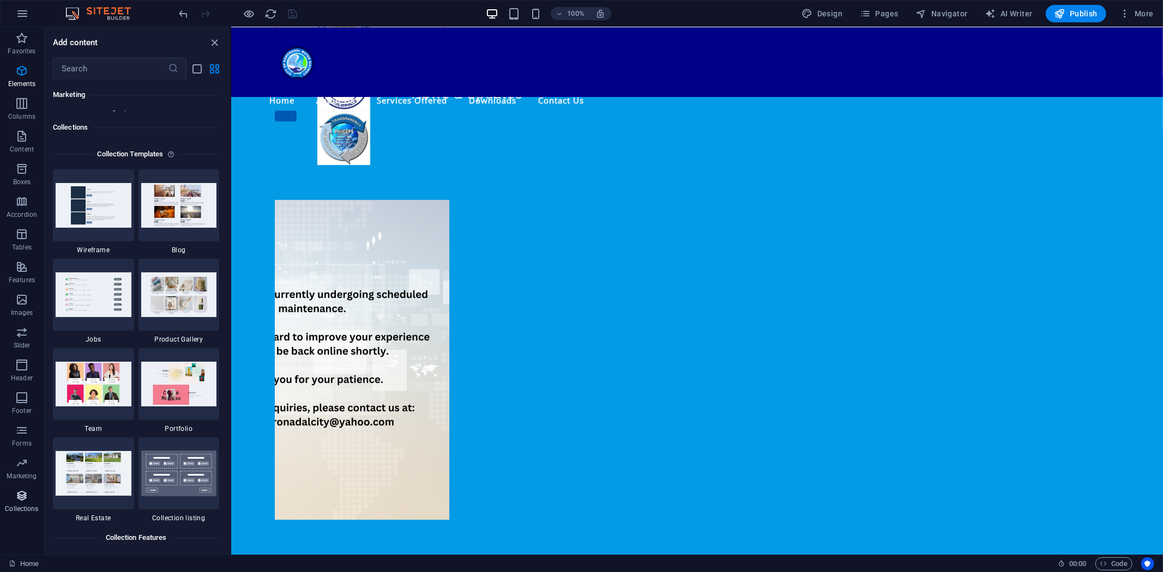
scroll to position [9976, 0]
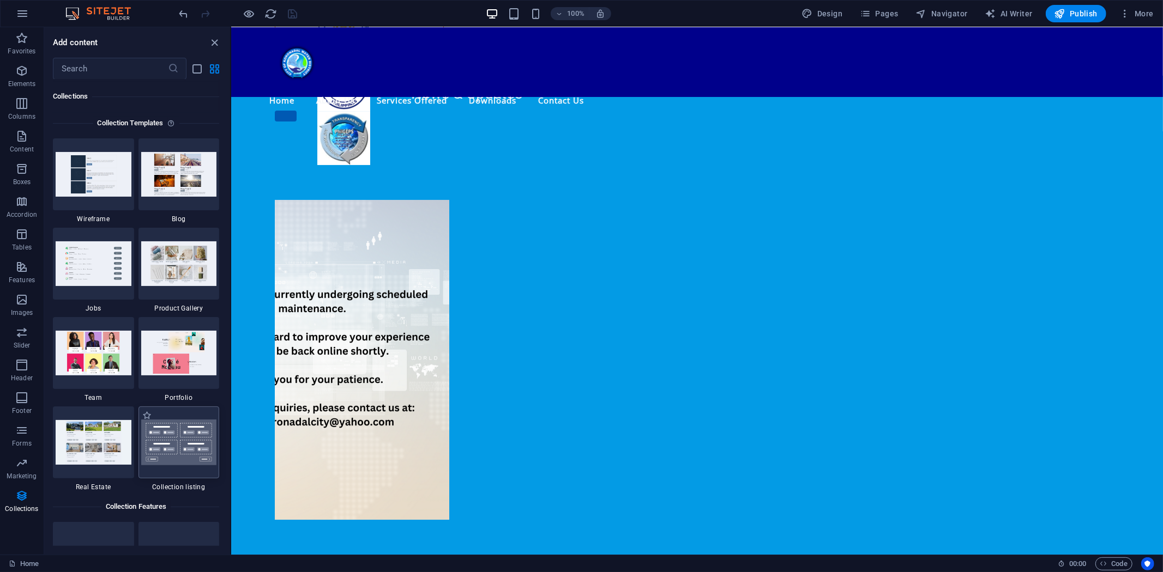
click at [171, 434] on div at bounding box center [178, 443] width 81 height 72
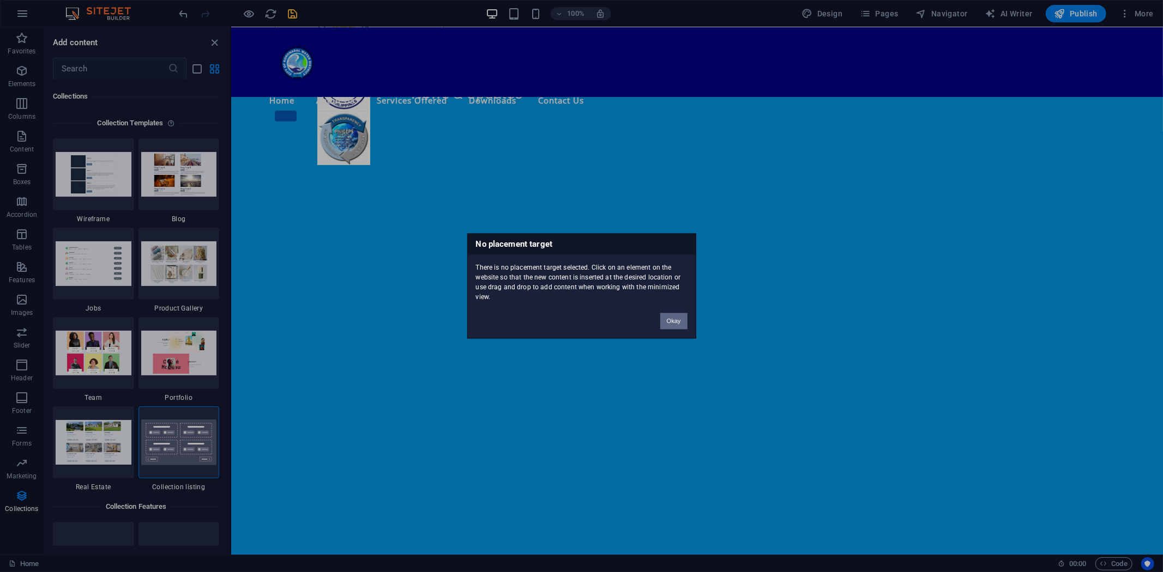
drag, startPoint x: 679, startPoint y: 322, endPoint x: 350, endPoint y: 324, distance: 329.2
click at [679, 322] on button "Okay" at bounding box center [673, 321] width 27 height 16
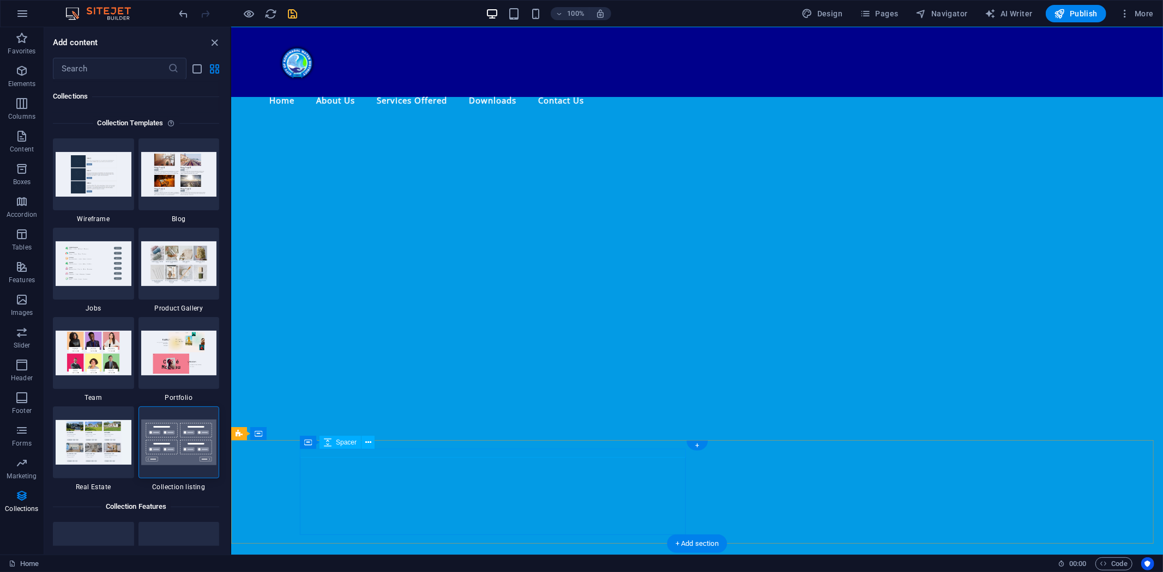
scroll to position [476, 0]
click at [696, 413] on div "+" at bounding box center [696, 413] width 21 height 10
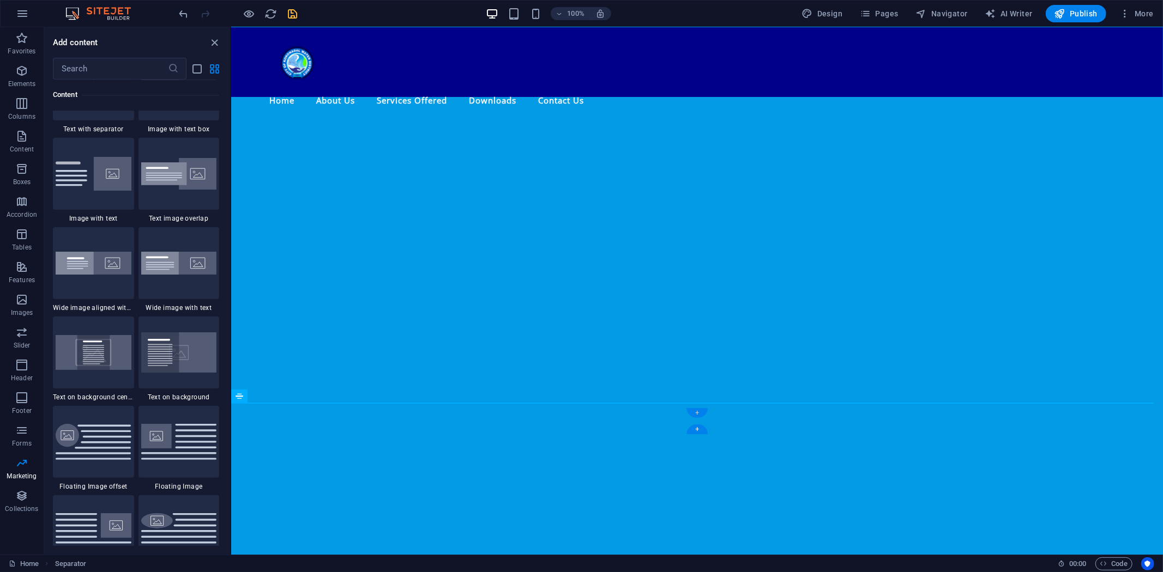
scroll to position [1907, 0]
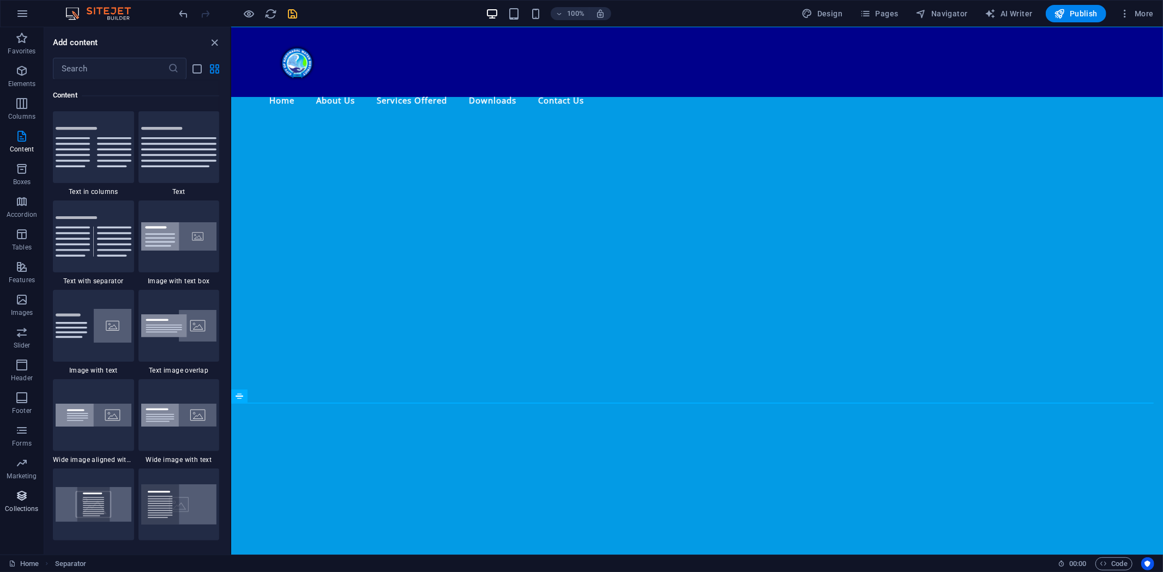
click at [2, 499] on span "Collections" at bounding box center [22, 502] width 44 height 26
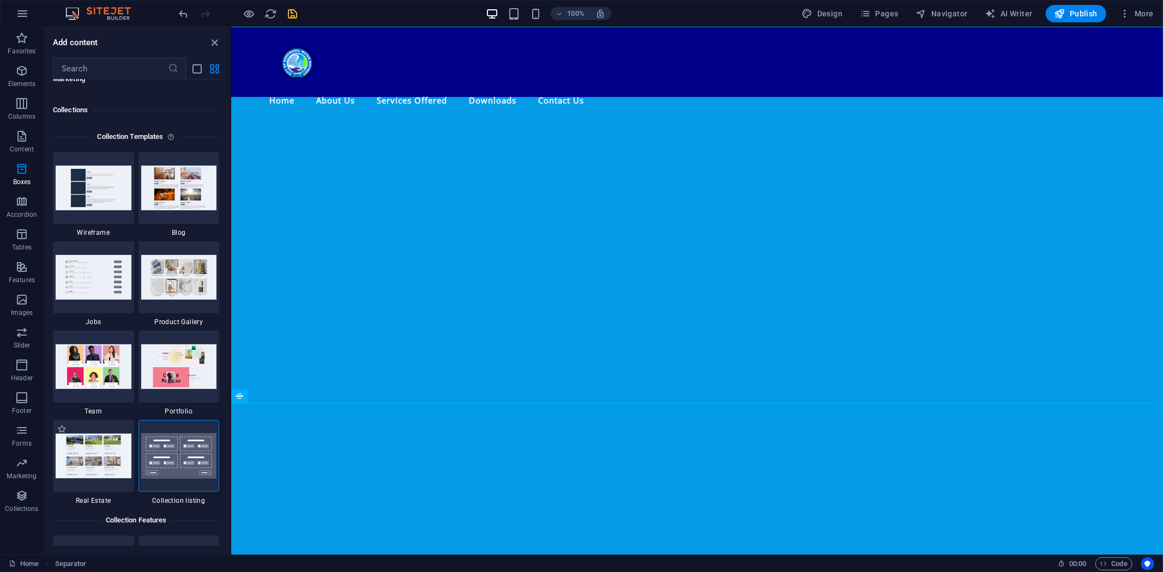
scroll to position [9976, 0]
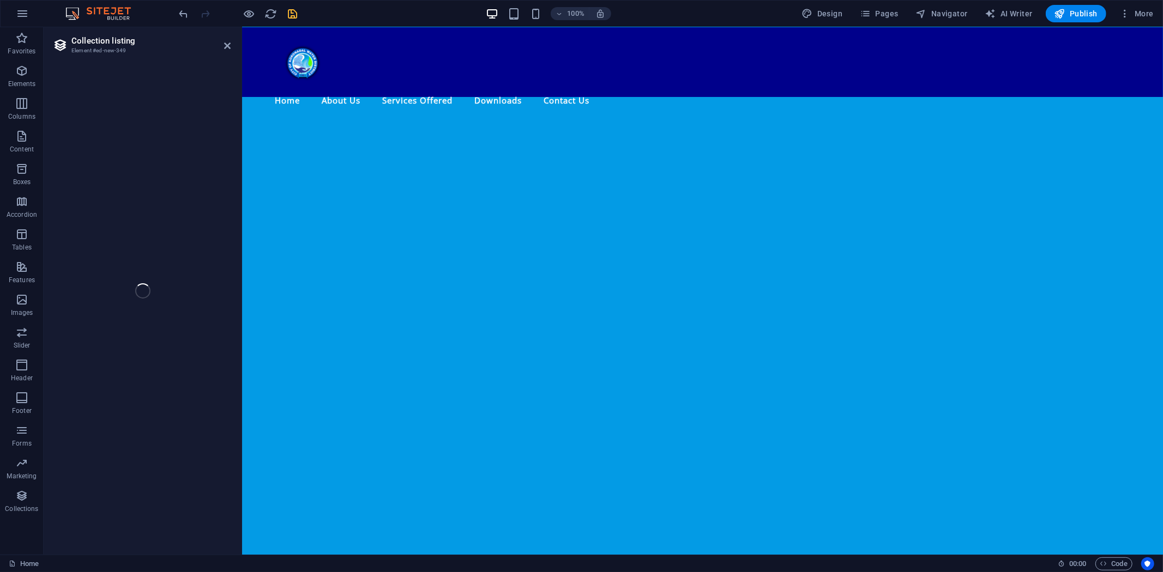
select select
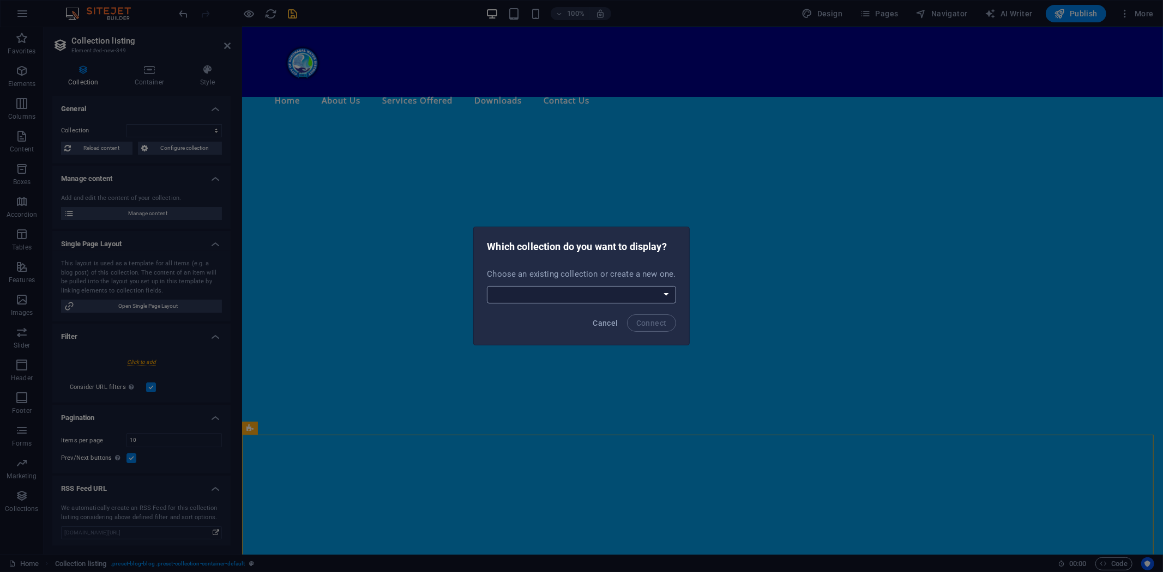
click at [658, 291] on select "New Collection Procurement Public Notice Create a new collection" at bounding box center [581, 294] width 189 height 17
select select "68dcc4e2bbc821f0140b450d"
click at [488, 286] on select "New Collection Procurement Public Notice Create a new collection" at bounding box center [581, 294] width 189 height 17
click at [656, 320] on span "Connect" at bounding box center [651, 323] width 31 height 9
select select "68dcc4e2bbc821f0140b450d"
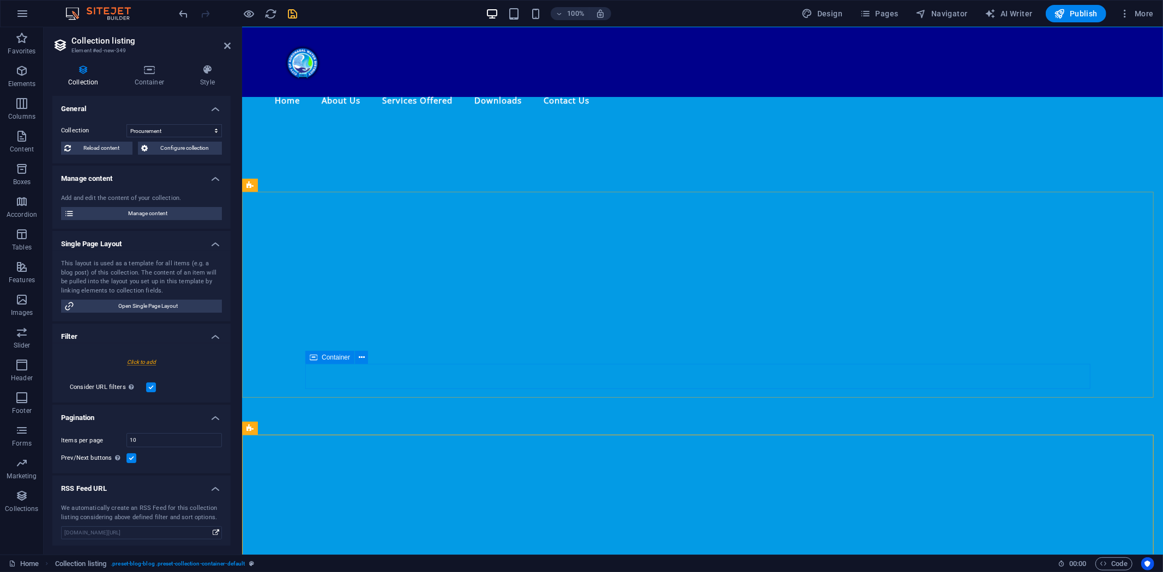
select select "createdAt_DESC"
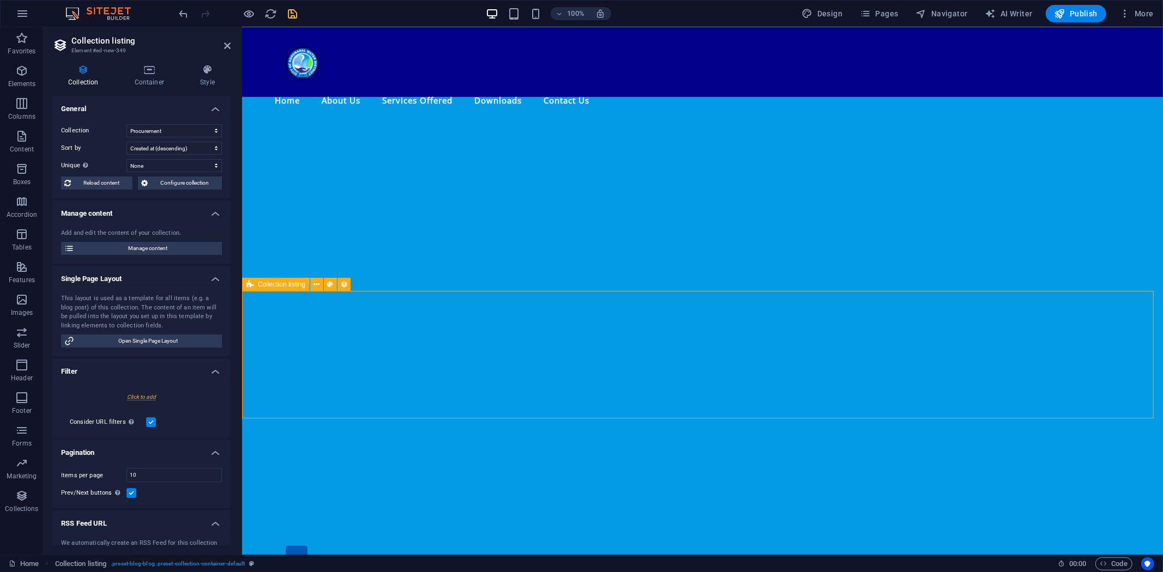
scroll to position [664, 0]
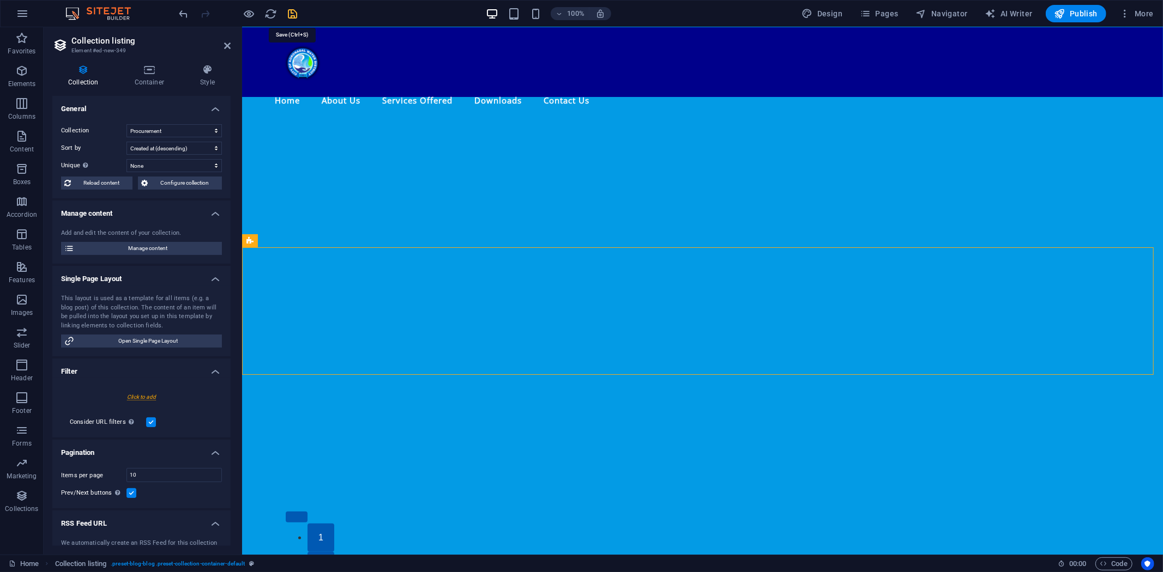
click at [291, 9] on icon "save" at bounding box center [293, 14] width 13 height 13
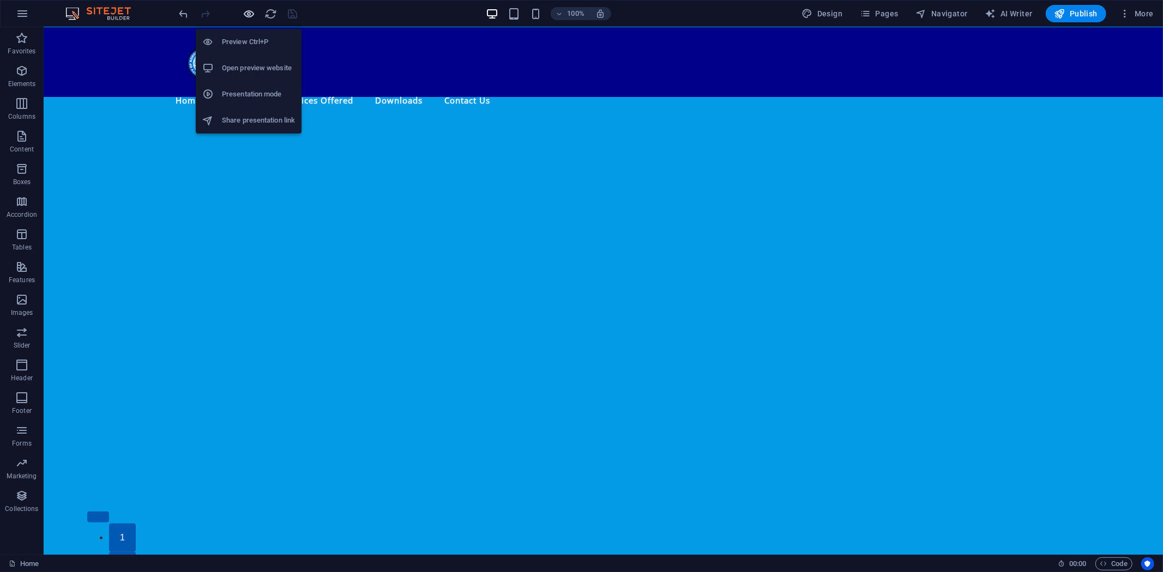
click at [246, 9] on icon "button" at bounding box center [249, 14] width 13 height 13
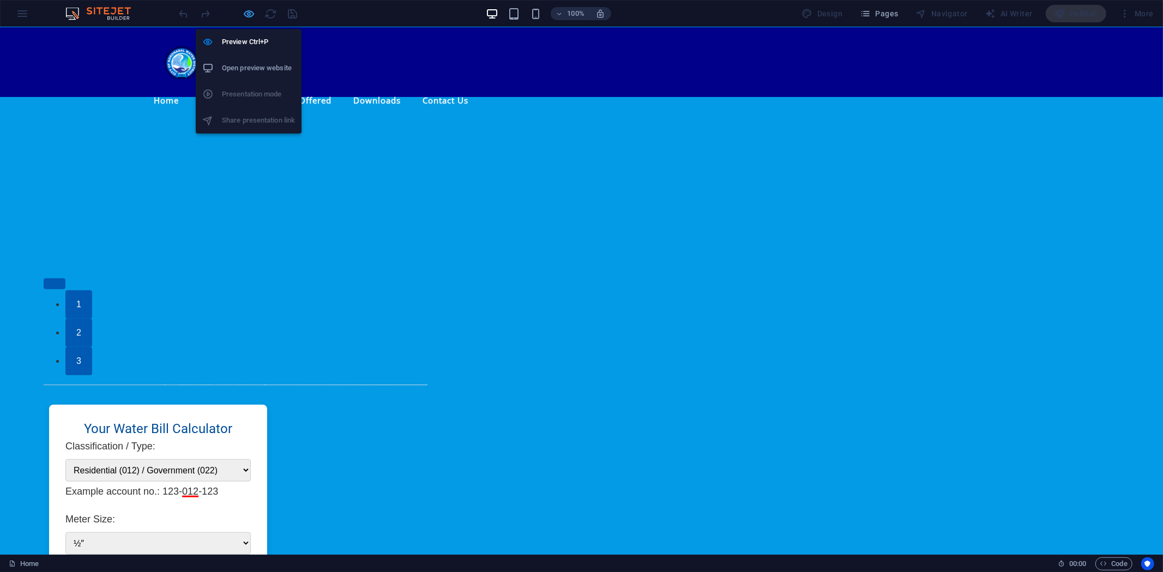
scroll to position [414, 0]
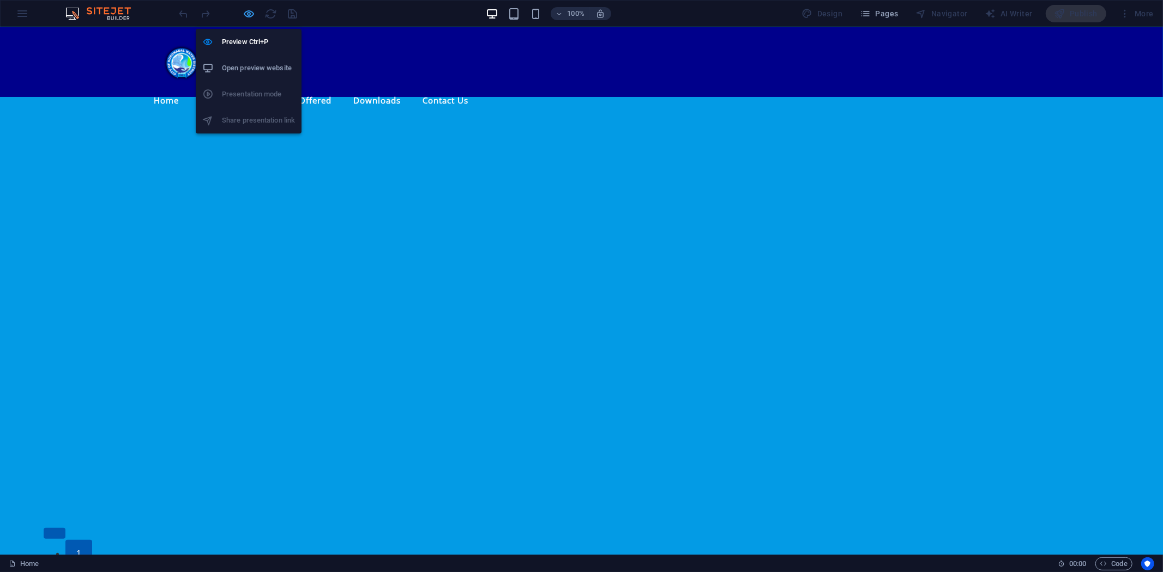
click at [246, 9] on icon "button" at bounding box center [249, 14] width 13 height 13
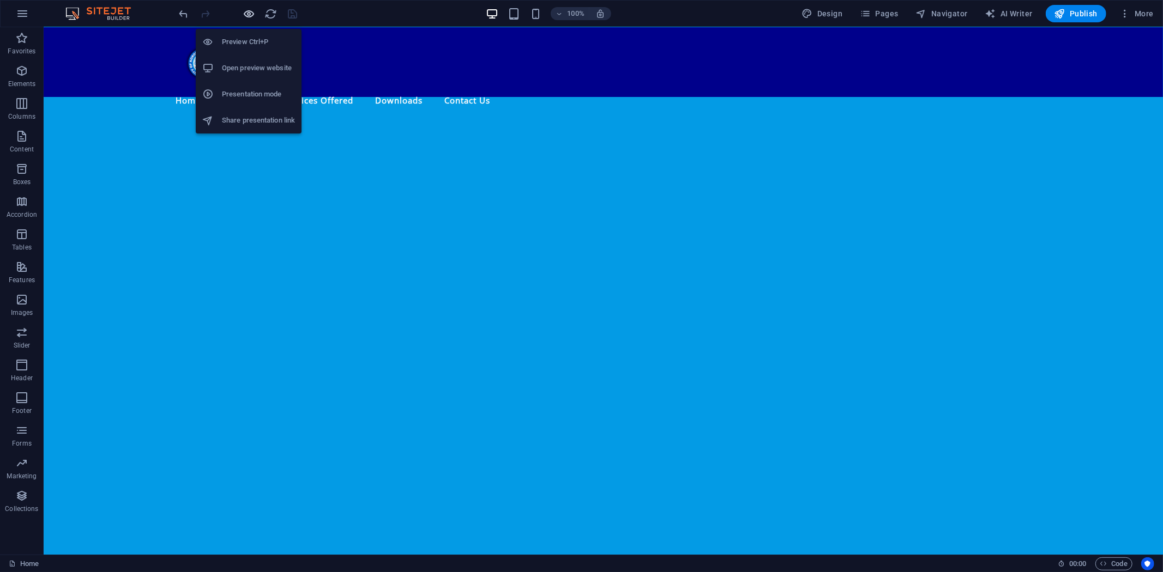
scroll to position [664, 0]
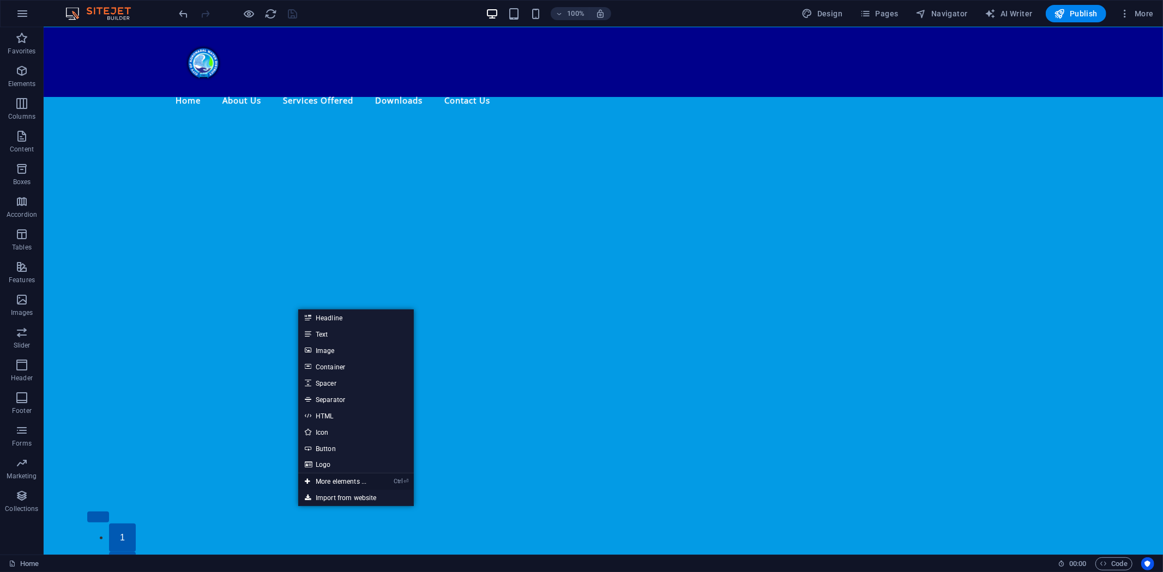
click at [349, 479] on link "Ctrl ⏎ More elements ..." at bounding box center [335, 482] width 75 height 16
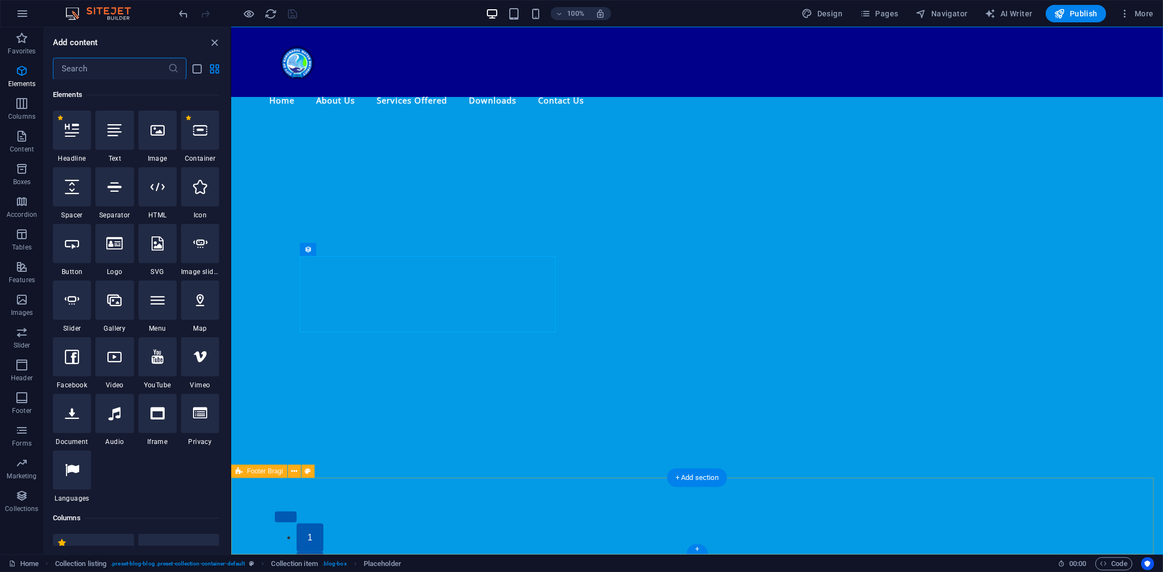
scroll to position [116, 0]
click at [33, 497] on span "Collections" at bounding box center [22, 502] width 44 height 26
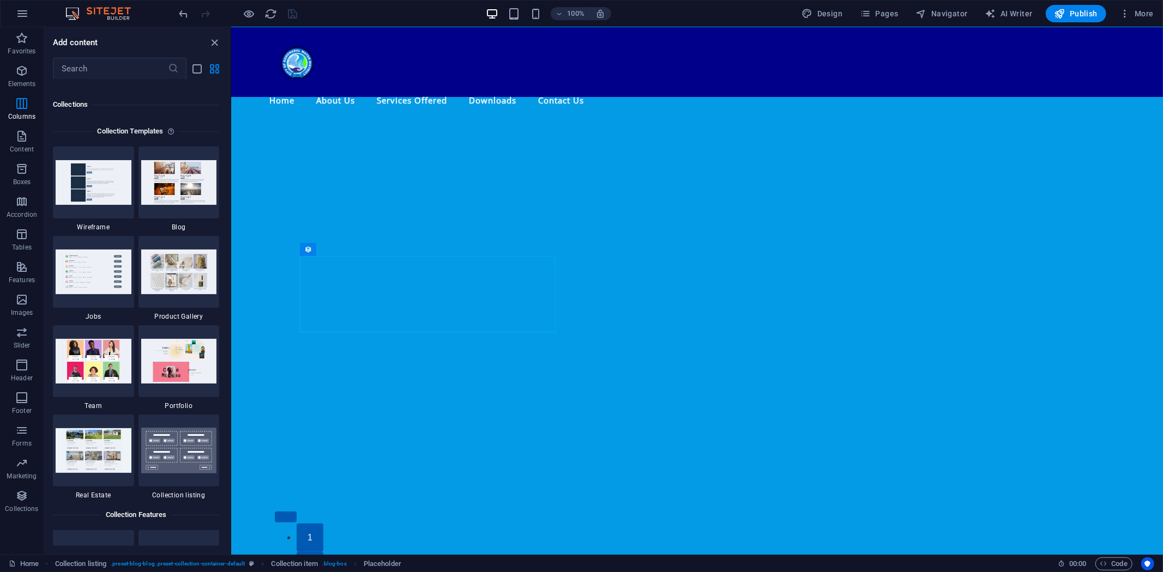
scroll to position [9976, 0]
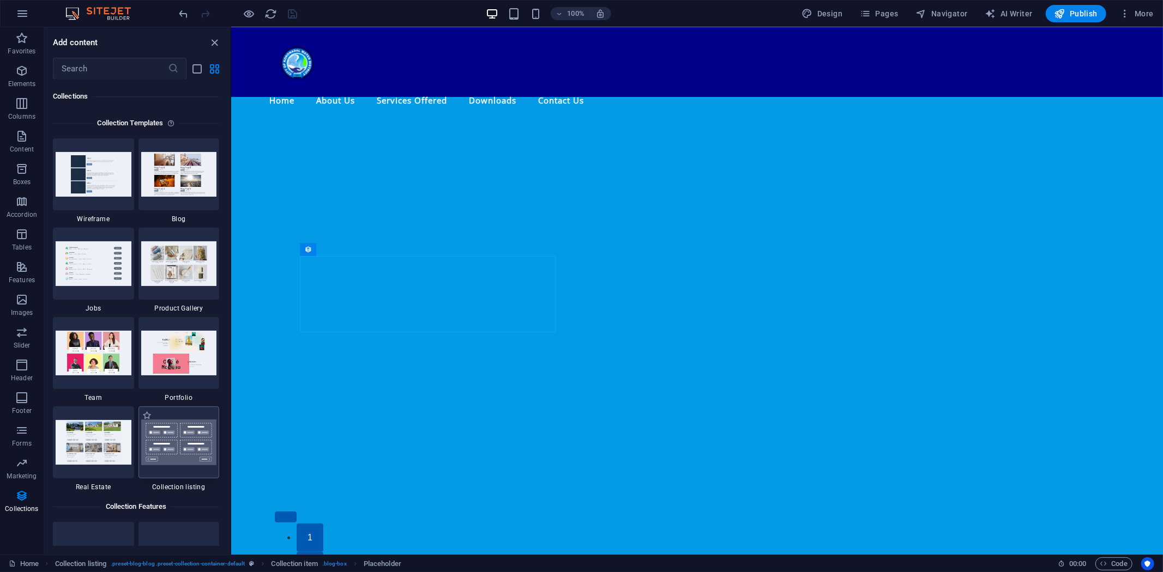
click at [213, 434] on div at bounding box center [178, 443] width 81 height 72
select select
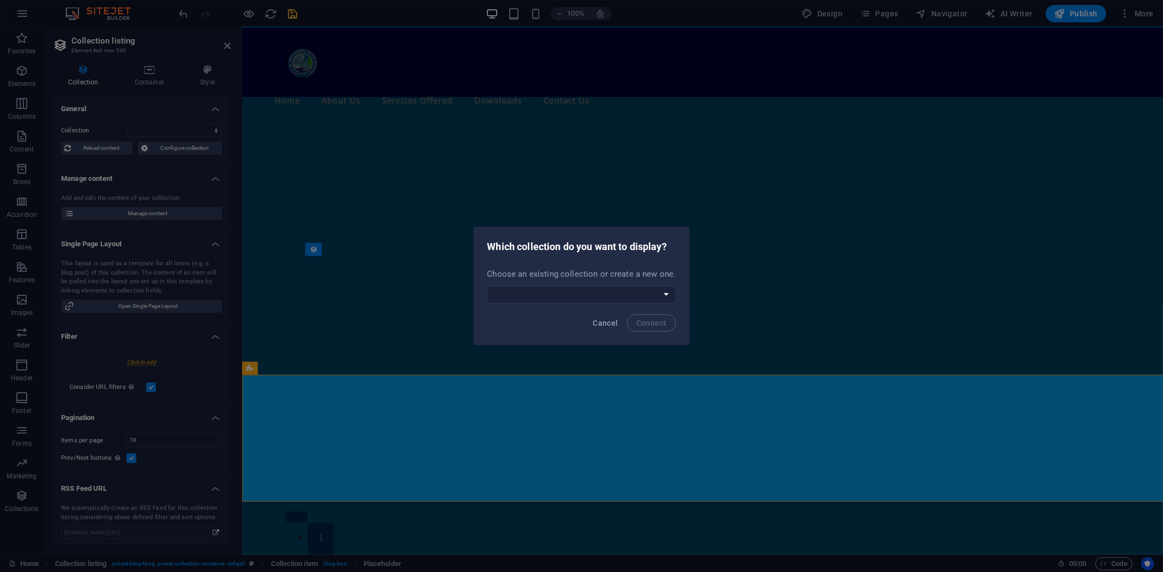
click at [181, 437] on body "City of Koronadal Water District Home Favorites Elements Columns Content Boxes …" at bounding box center [581, 286] width 1163 height 572
click at [662, 291] on select "New Collection Procurement Public Notice Create a new collection" at bounding box center [581, 294] width 189 height 17
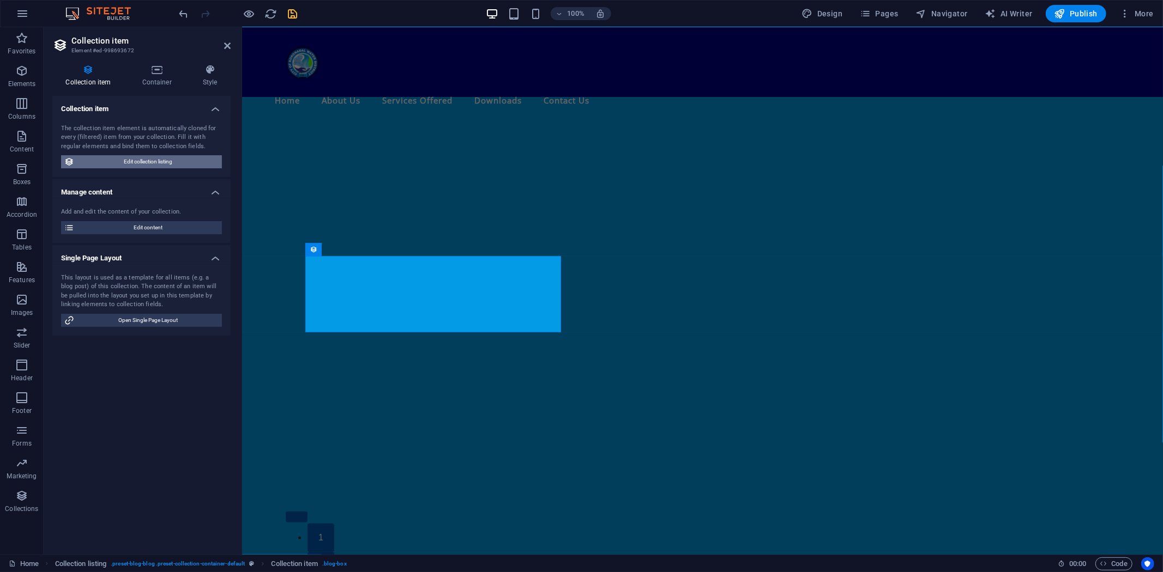
click at [155, 160] on span "Edit collection listing" at bounding box center [147, 161] width 141 height 13
select select "68dcc4e2bbc821f0140b450d"
select select "createdAt_DESC"
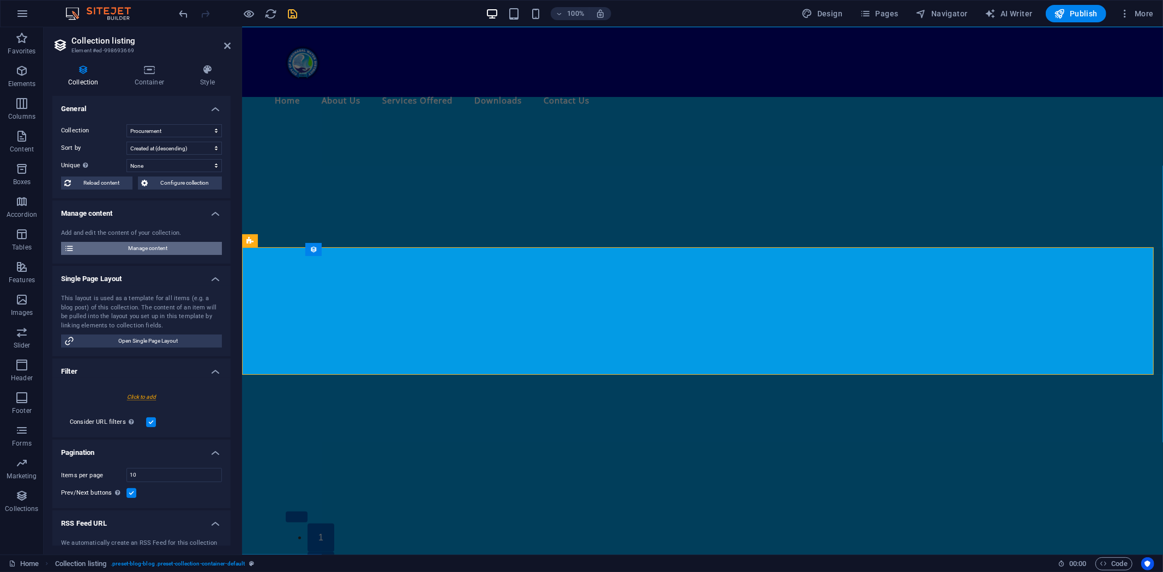
click at [142, 246] on span "Manage content" at bounding box center [147, 248] width 141 height 13
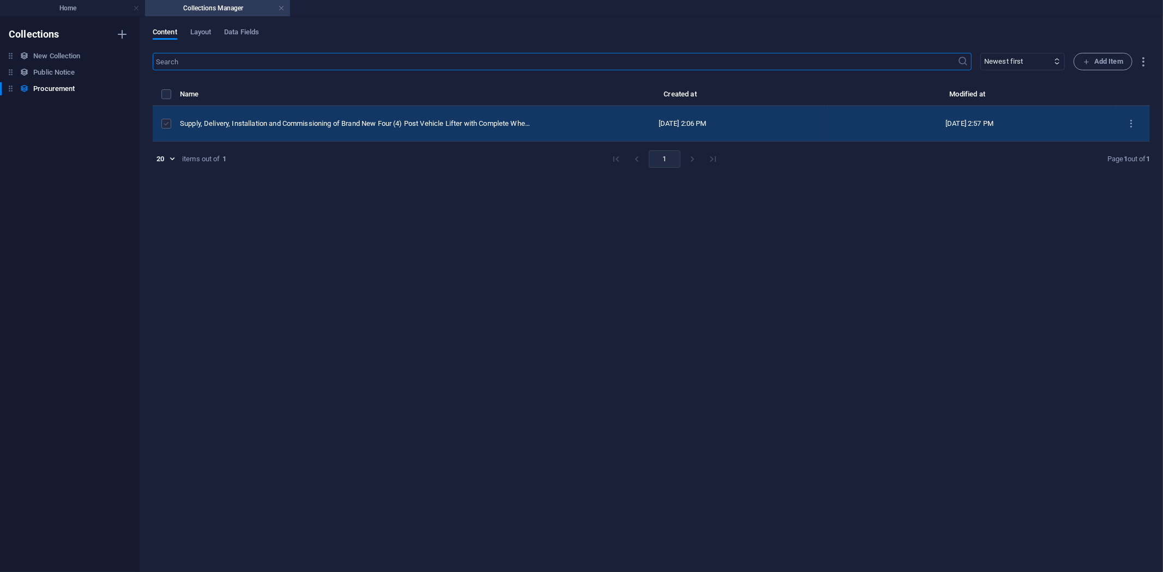
click at [167, 122] on label "items list" at bounding box center [166, 124] width 10 height 10
click at [0, 0] on input "items list" at bounding box center [0, 0] width 0 height 0
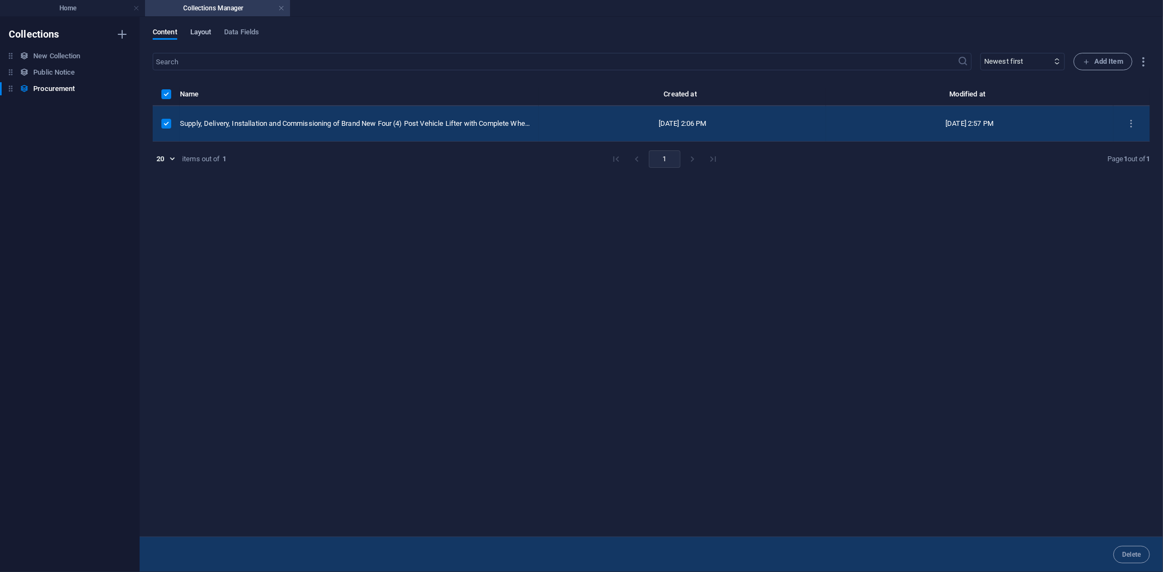
click at [204, 29] on span "Layout" at bounding box center [200, 33] width 21 height 15
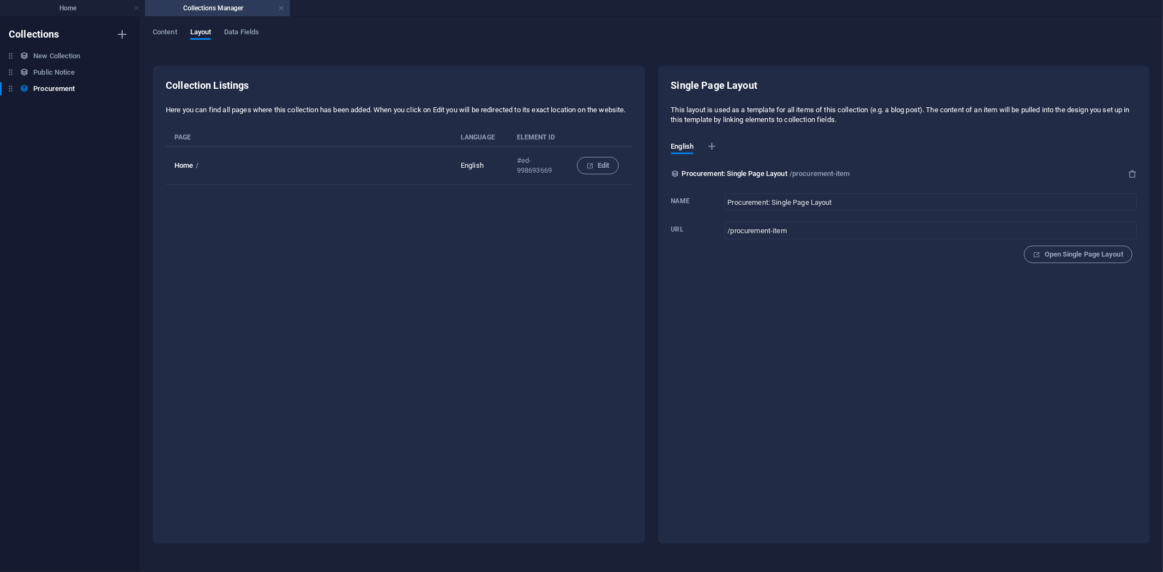
drag, startPoint x: 1132, startPoint y: 172, endPoint x: 764, endPoint y: 168, distance: 367.9
click at [1010, 177] on div "Procurement: Single Page Layout /procurement-item" at bounding box center [904, 173] width 466 height 13
click at [596, 172] on span "Edit" at bounding box center [597, 165] width 23 height 13
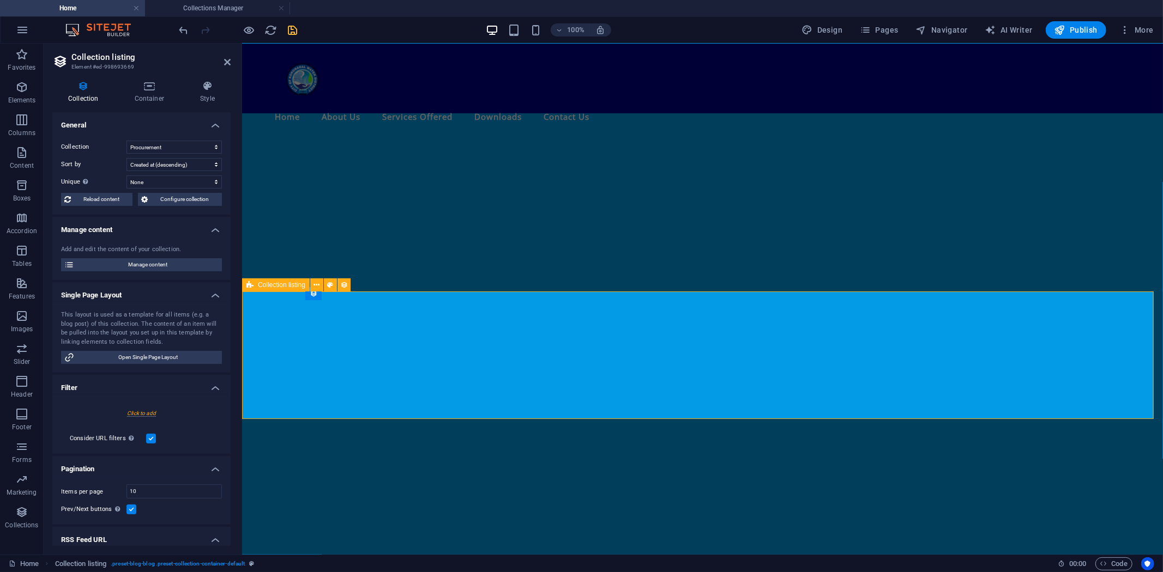
scroll to position [680, 0]
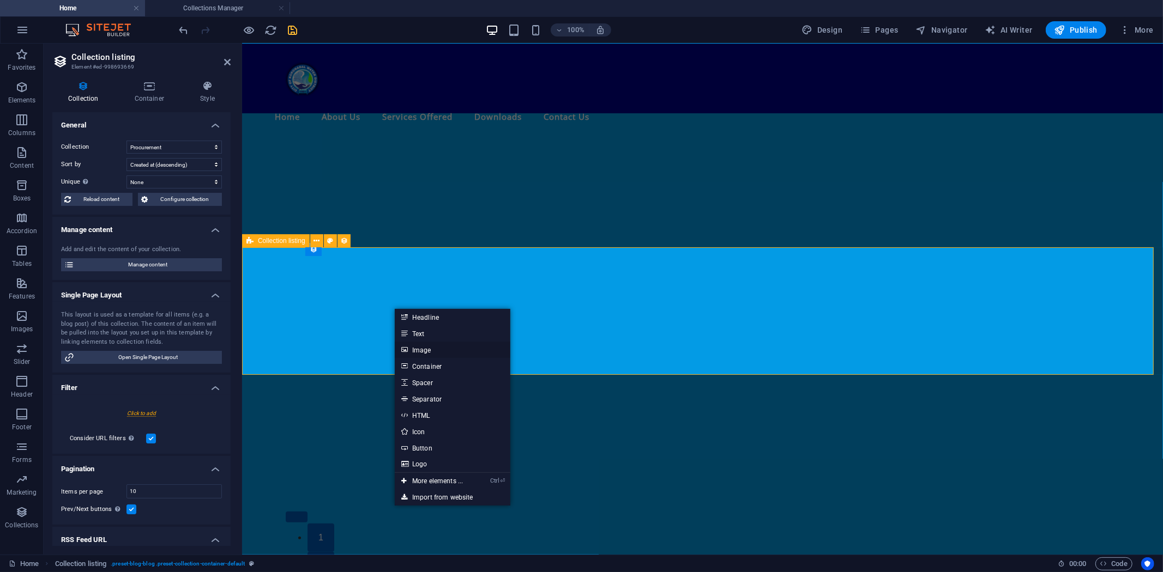
click at [411, 346] on link "Image" at bounding box center [453, 350] width 116 height 16
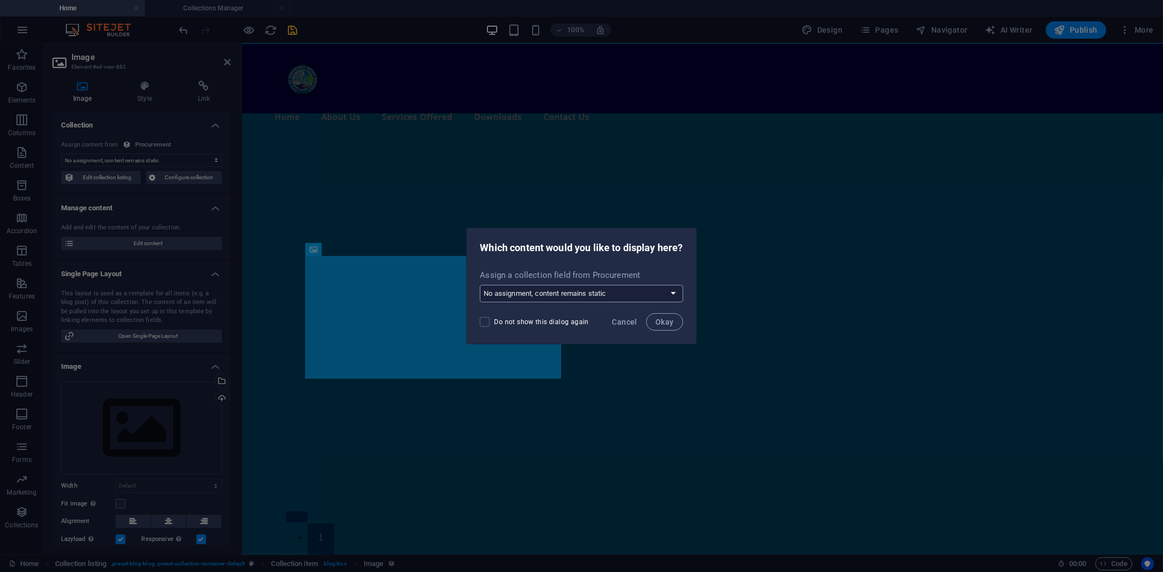
click at [673, 293] on select "No assignment, content remains static Create a new field Created at (Date) Upda…" at bounding box center [581, 293] width 203 height 17
select select "image"
click at [480, 285] on select "No assignment, content remains static Create a new field Created at (Date) Upda…" at bounding box center [581, 293] width 203 height 17
click at [661, 319] on span "Okay" at bounding box center [664, 322] width 19 height 9
select select "image"
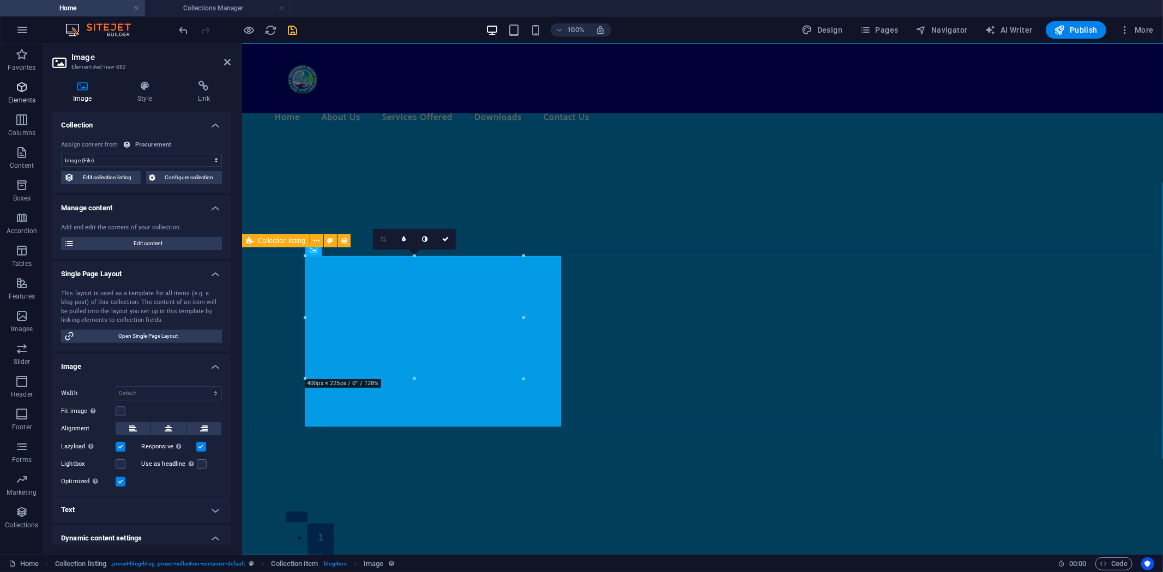
click at [29, 90] on span "Elements" at bounding box center [22, 94] width 44 height 26
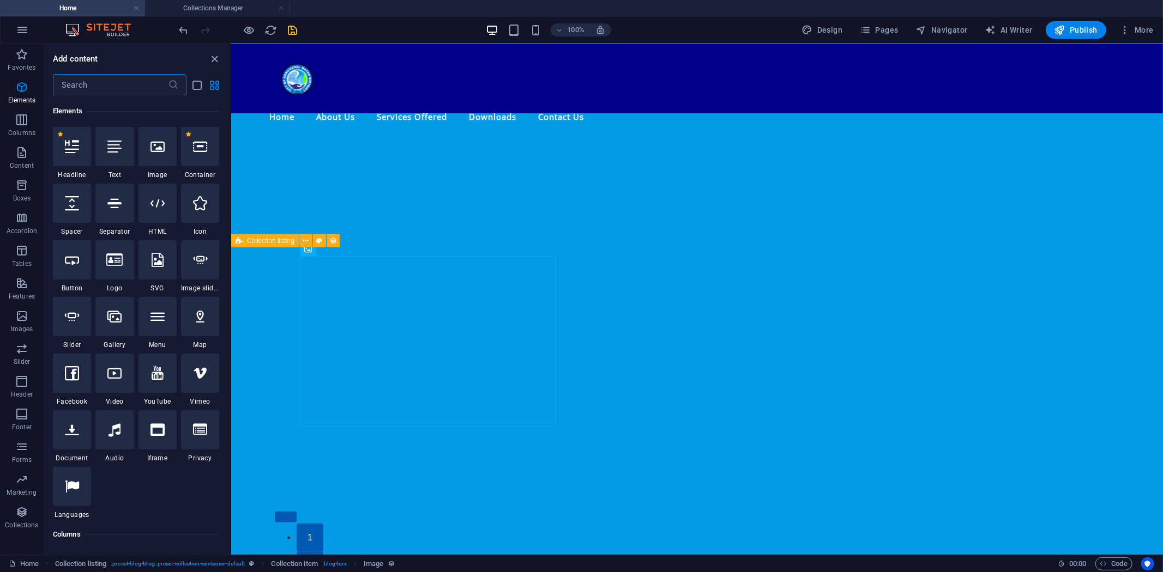
scroll to position [116, 0]
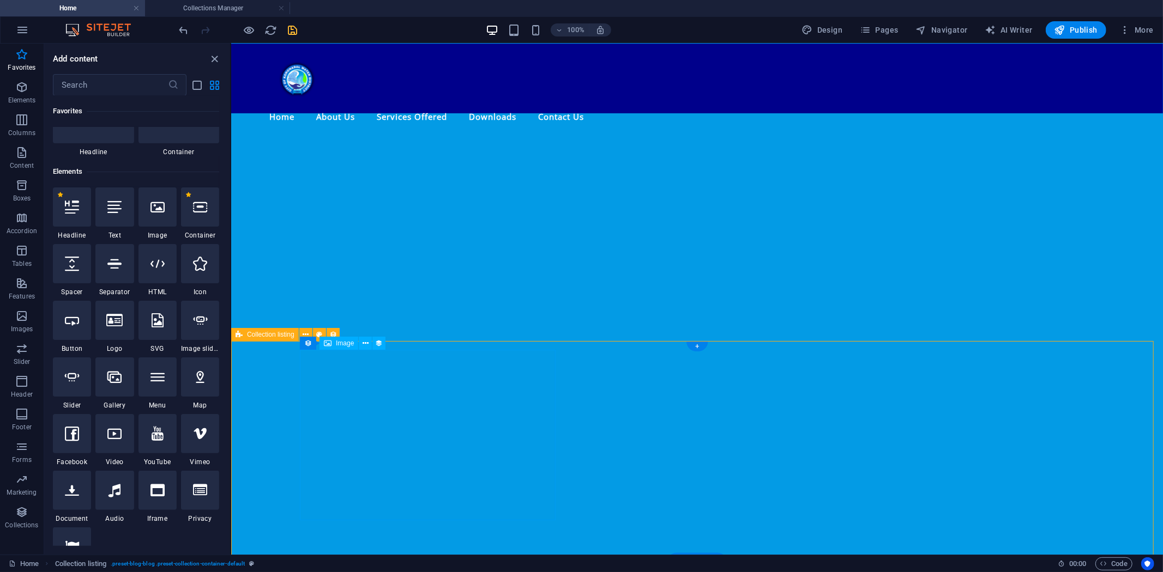
scroll to position [620, 0]
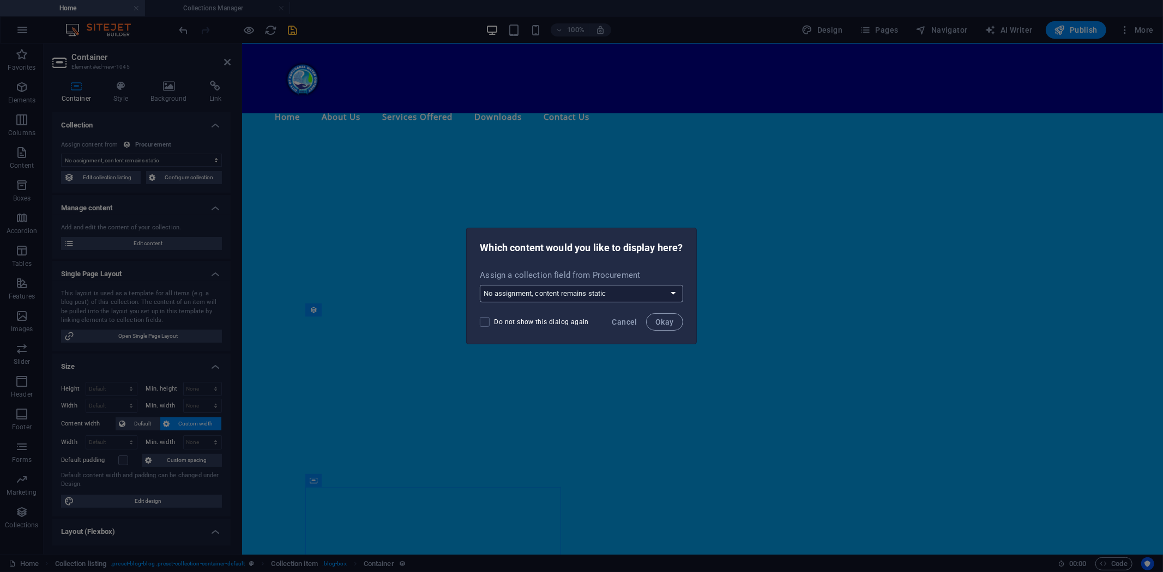
click at [674, 292] on select "No assignment, content remains static Create a new field Created at (Date) Upda…" at bounding box center [581, 293] width 203 height 17
select select "content"
click at [480, 285] on select "No assignment, content remains static Create a new field Created at (Date) Upda…" at bounding box center [581, 293] width 203 height 17
click at [665, 322] on span "Okay" at bounding box center [664, 322] width 19 height 9
select select "content"
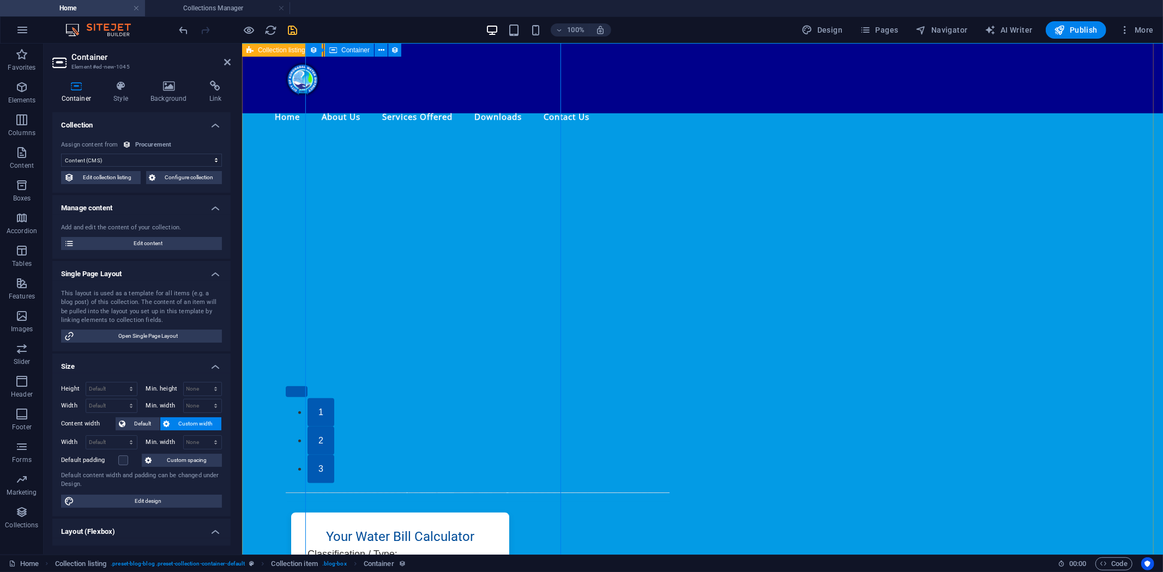
scroll to position [741, 0]
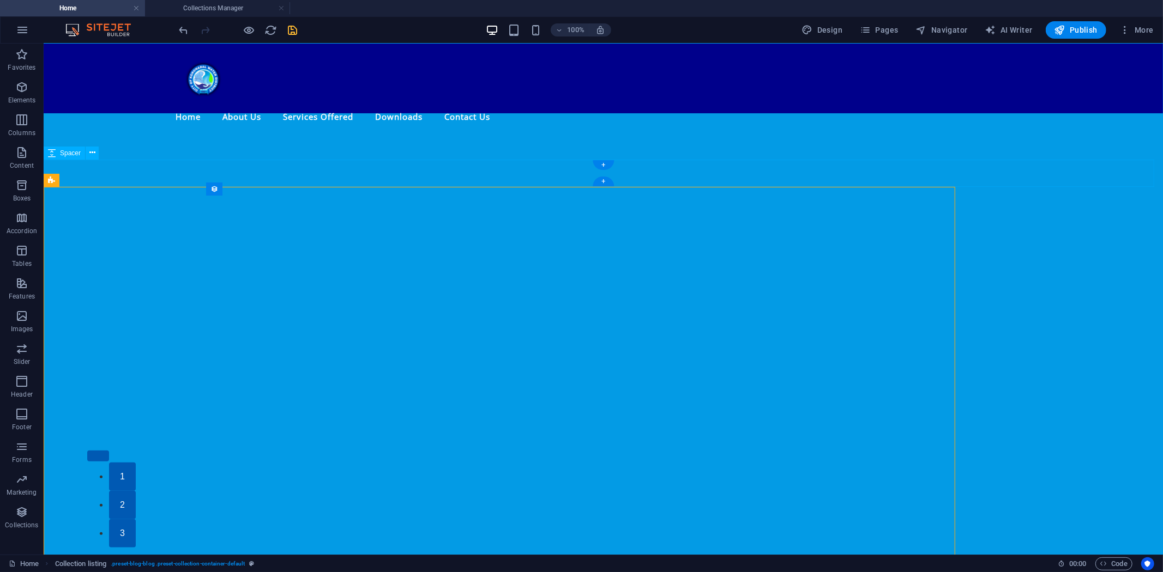
click at [87, 175] on div "Collection listing" at bounding box center [78, 180] width 68 height 13
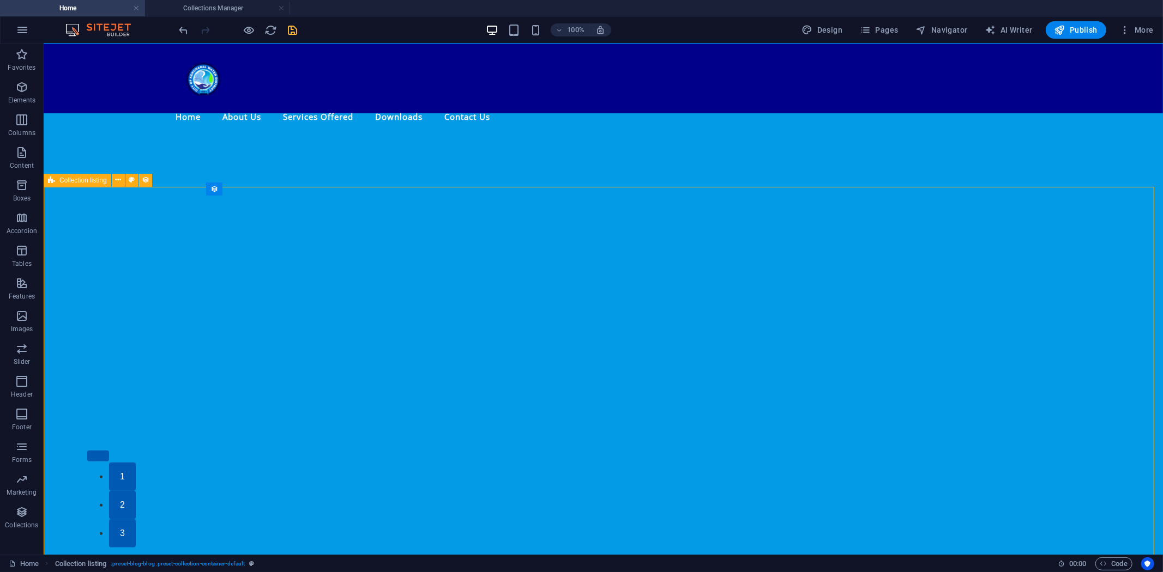
click at [85, 178] on span "Collection listing" at bounding box center [82, 180] width 47 height 7
select select "68dcc4e2bbc821f0140b450d"
select select "createdAt_DESC"
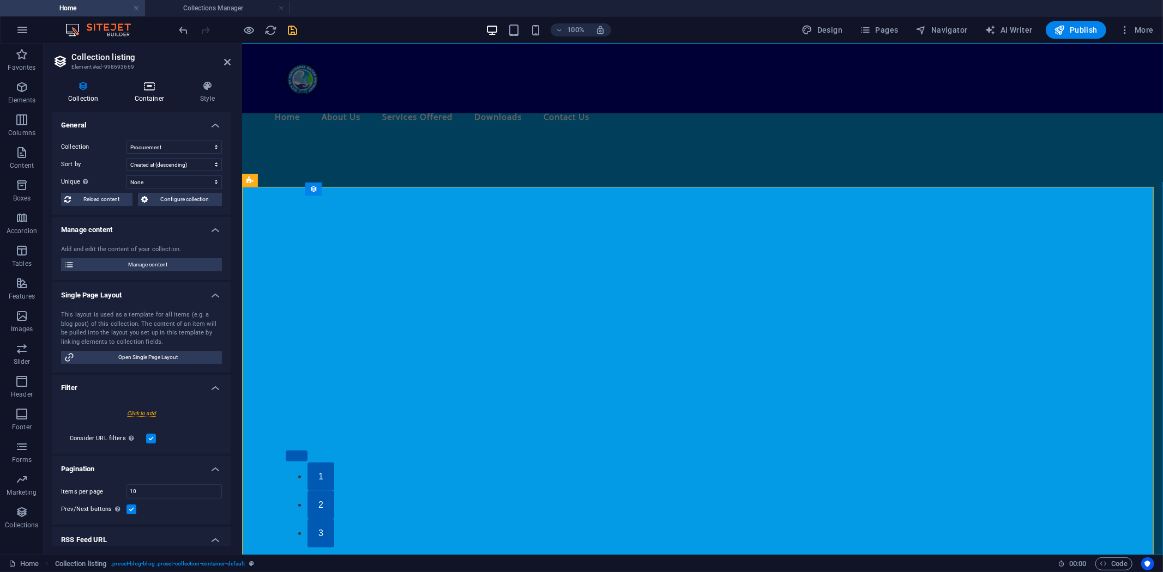
click at [145, 94] on h4 "Container" at bounding box center [151, 92] width 65 height 23
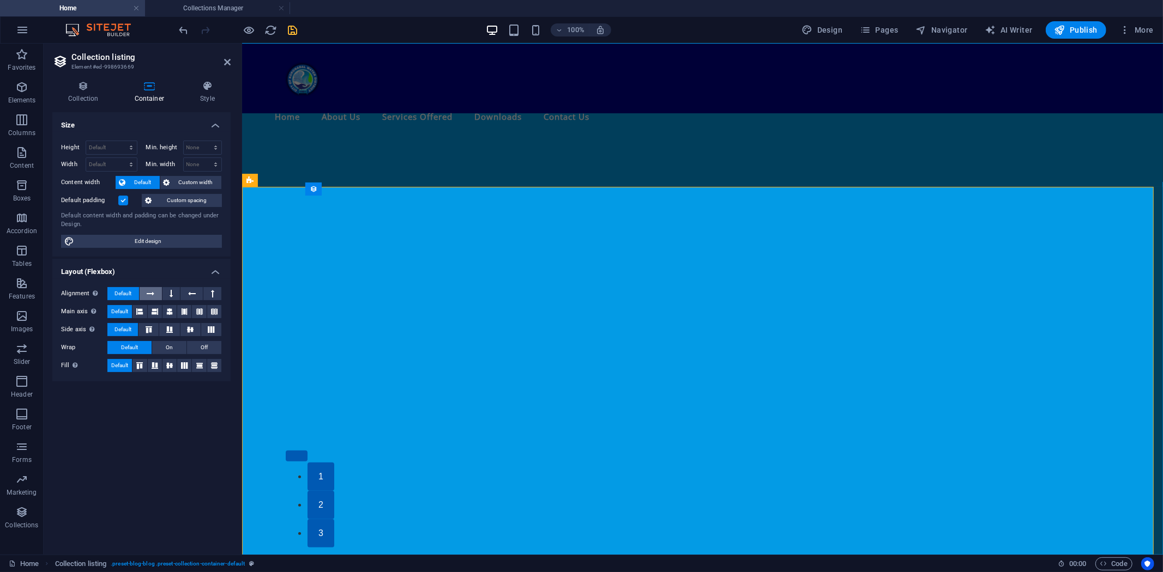
click at [151, 291] on icon at bounding box center [151, 293] width 8 height 13
click at [167, 293] on button at bounding box center [171, 293] width 18 height 13
click at [186, 292] on button at bounding box center [191, 293] width 22 height 13
click at [210, 292] on button at bounding box center [212, 293] width 18 height 13
click at [164, 294] on button at bounding box center [171, 293] width 18 height 13
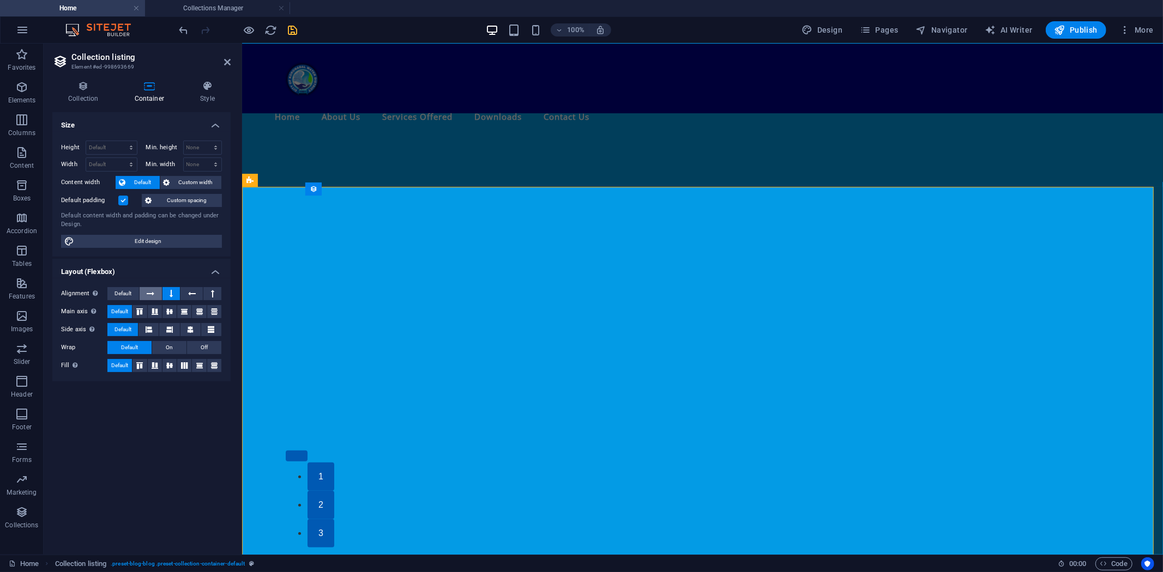
click at [154, 293] on icon at bounding box center [151, 293] width 8 height 13
click at [173, 293] on button at bounding box center [171, 293] width 18 height 13
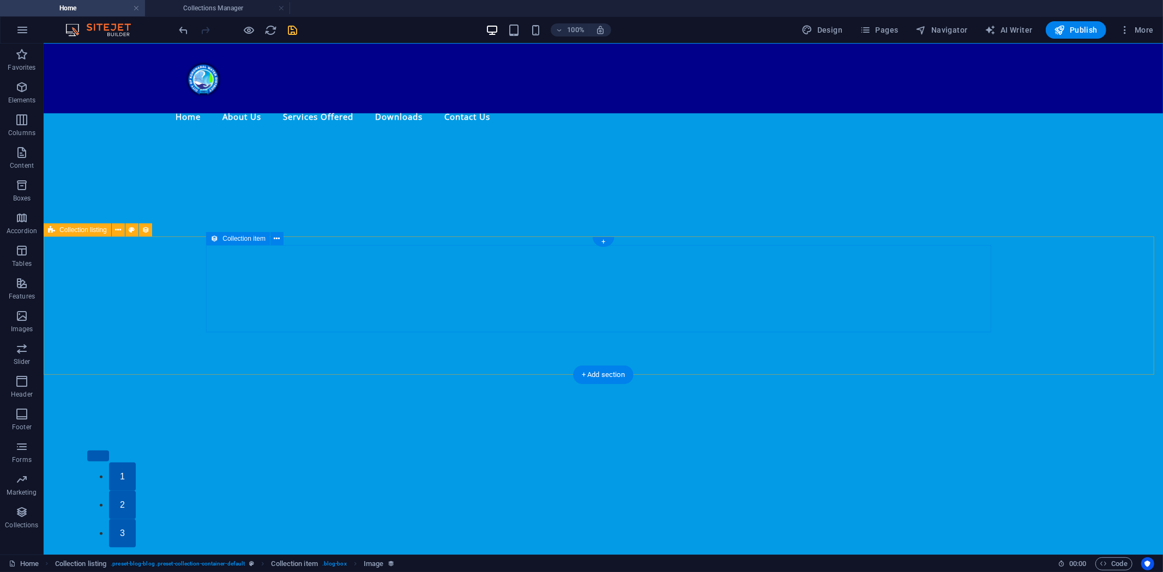
scroll to position [691, 0]
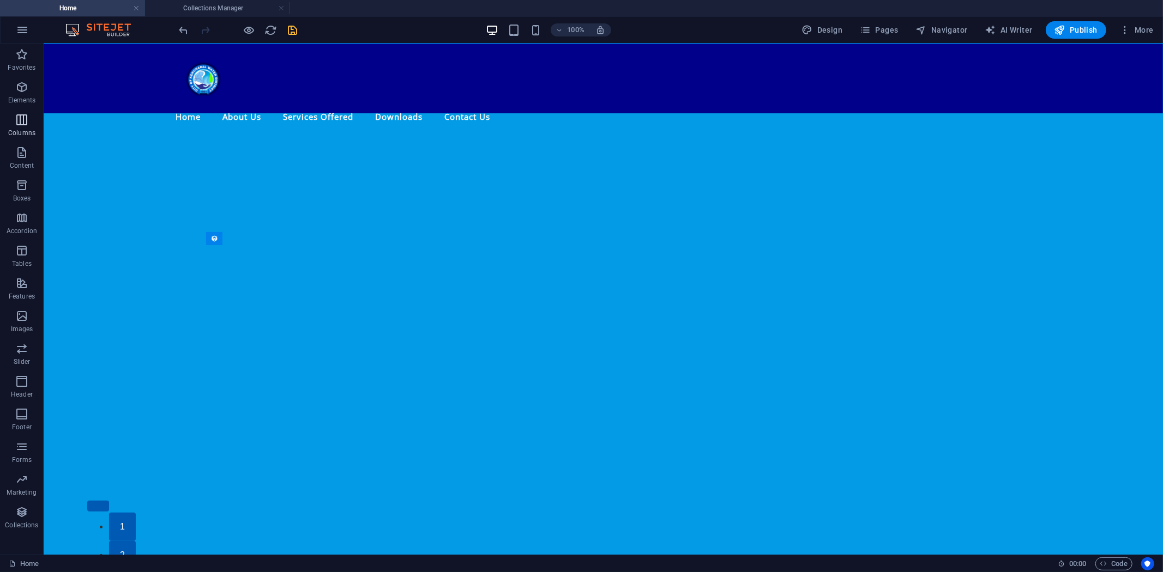
click at [20, 120] on icon "button" at bounding box center [21, 119] width 13 height 13
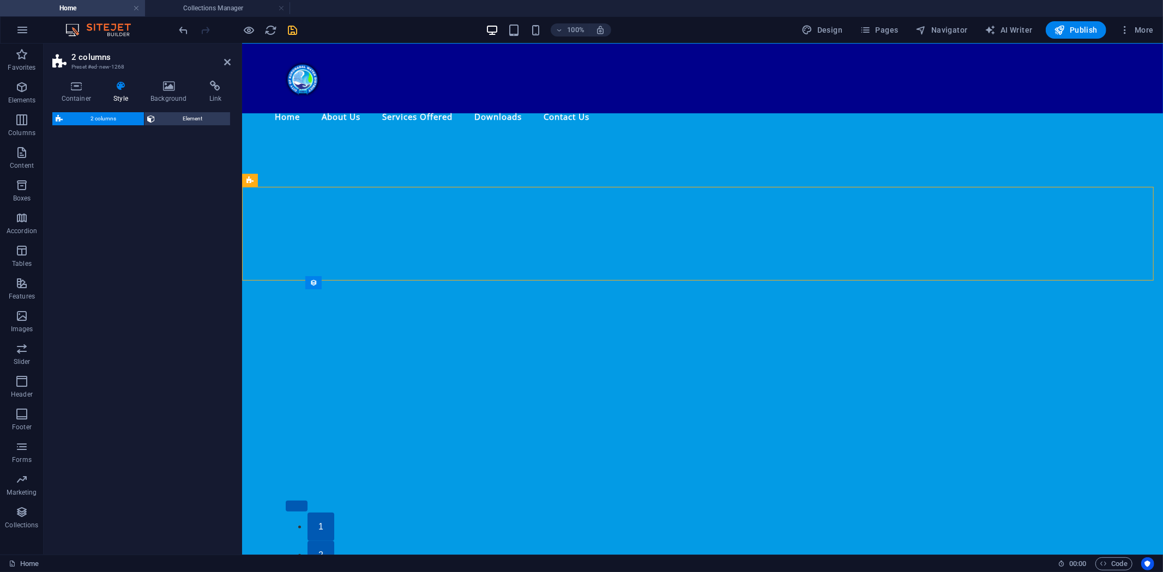
scroll to position [741, 0]
select select "rem"
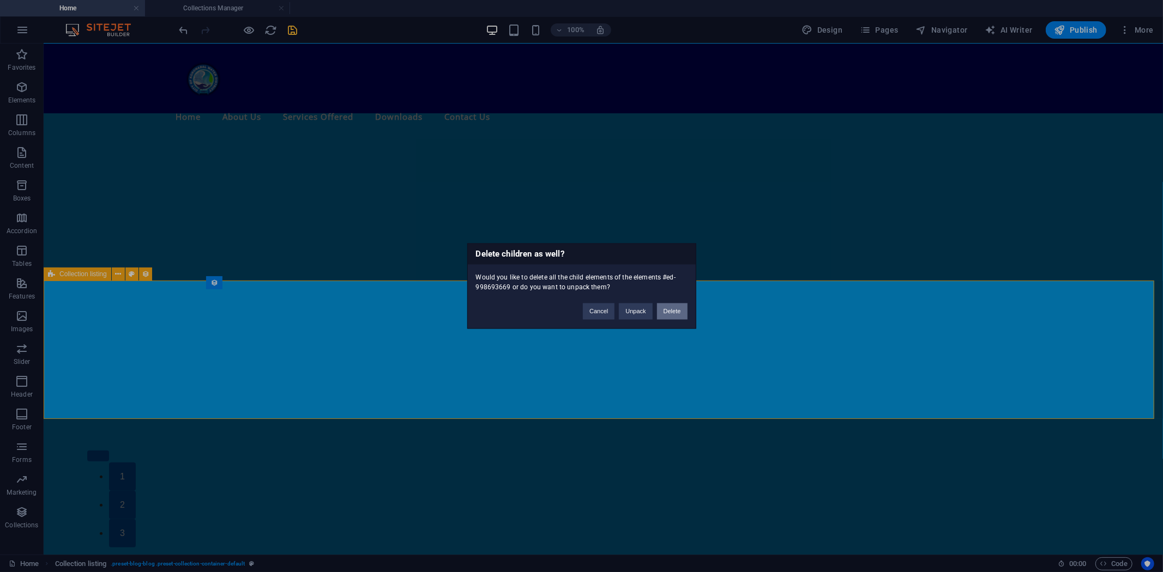
click at [666, 306] on button "Delete" at bounding box center [672, 312] width 31 height 16
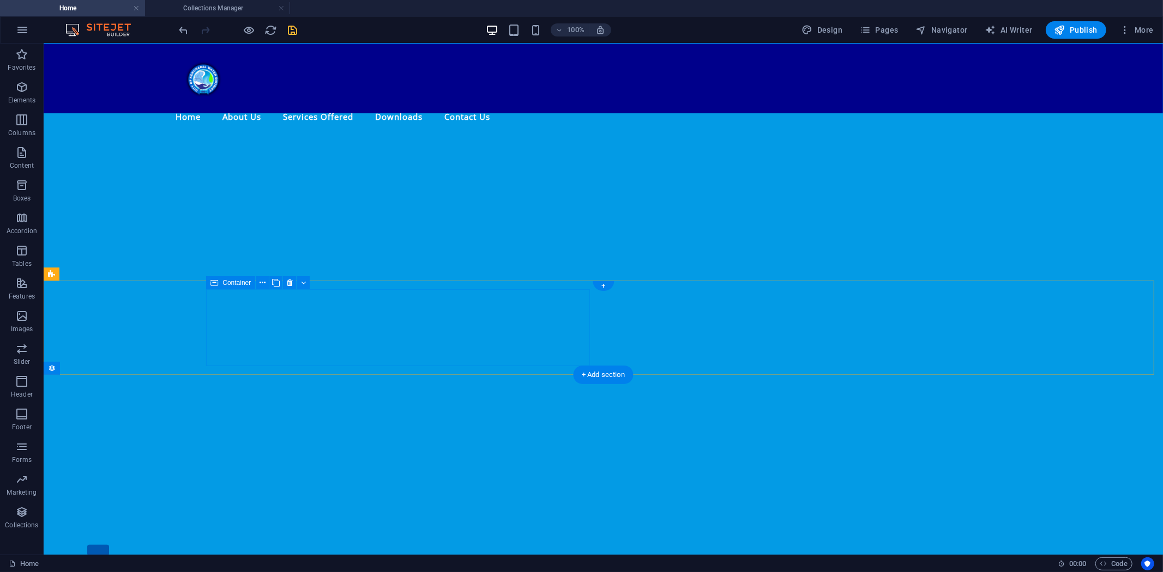
click at [230, 283] on span "Container" at bounding box center [236, 283] width 28 height 7
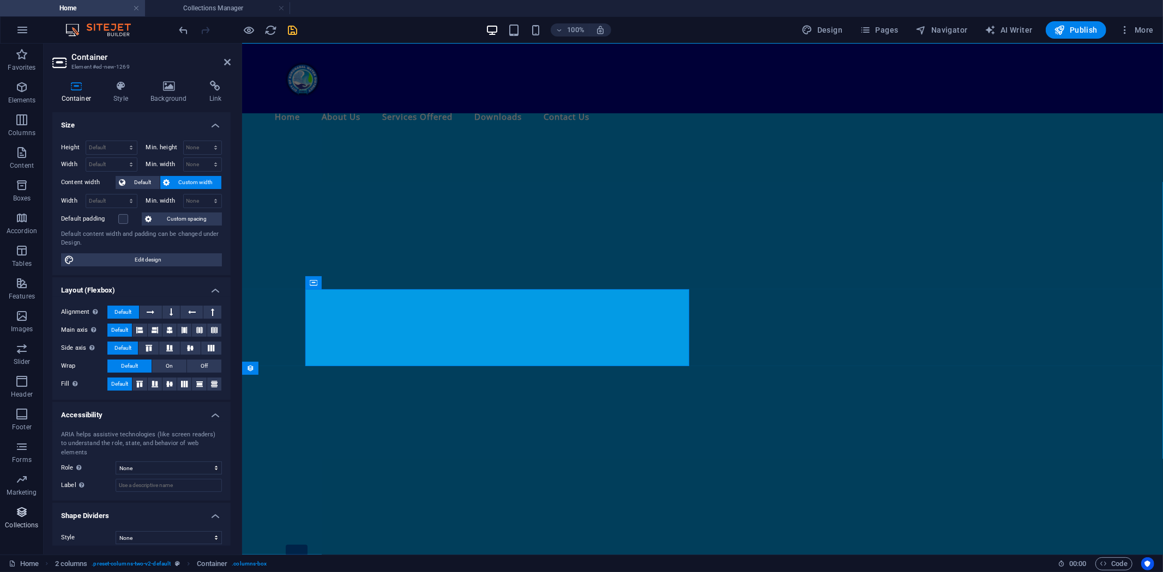
click at [28, 509] on icon "button" at bounding box center [21, 512] width 13 height 13
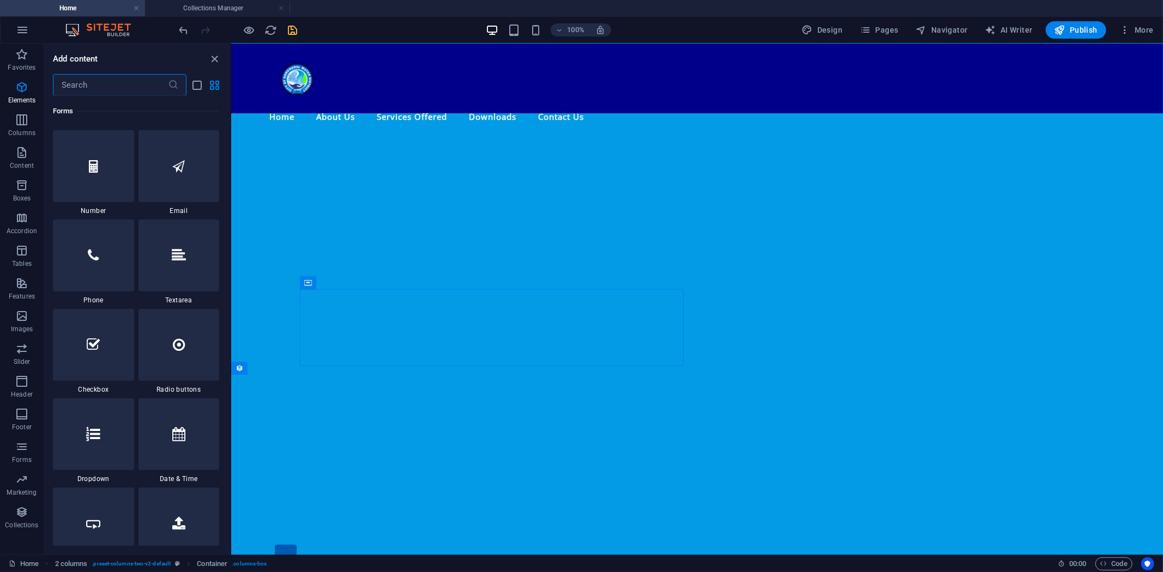
scroll to position [9976, 0]
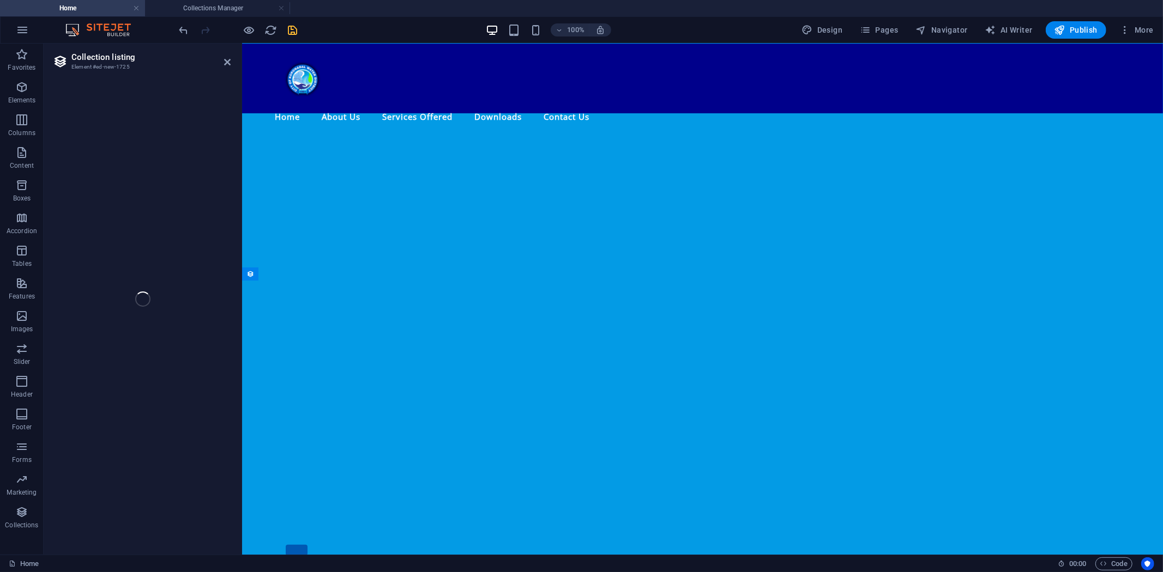
select select
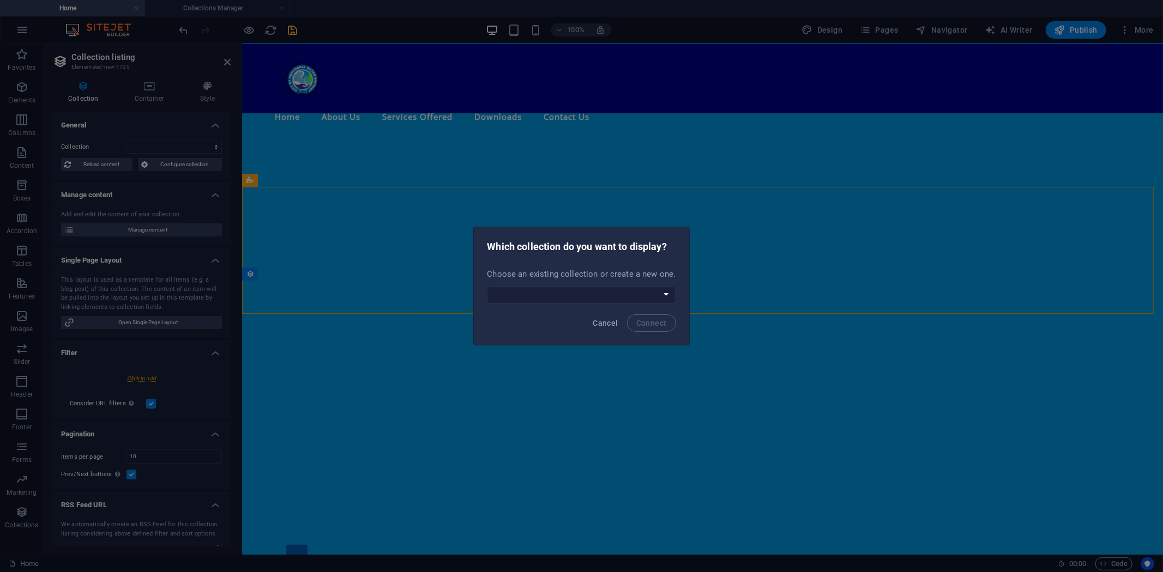
scroll to position [741, 0]
click at [618, 319] on button "Cancel" at bounding box center [605, 322] width 34 height 17
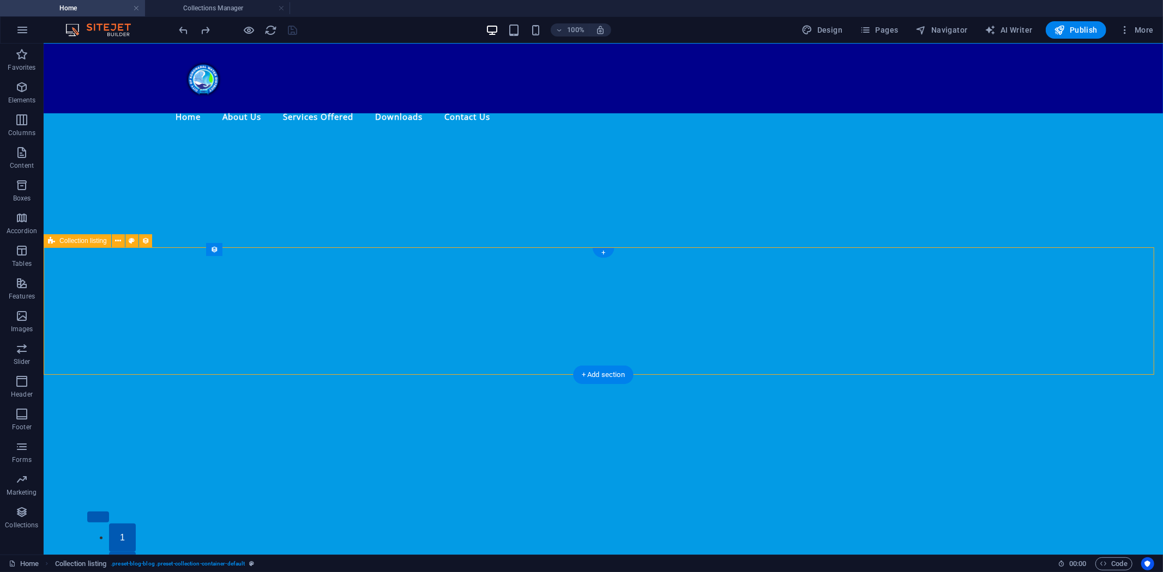
scroll to position [553, 0]
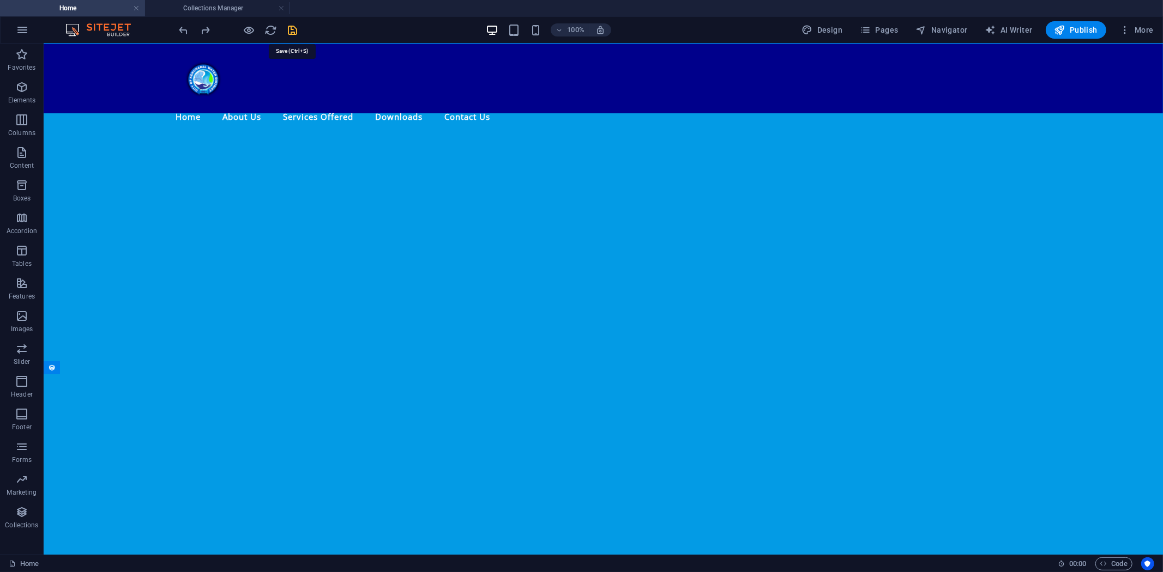
click at [295, 25] on icon "save" at bounding box center [293, 30] width 13 height 13
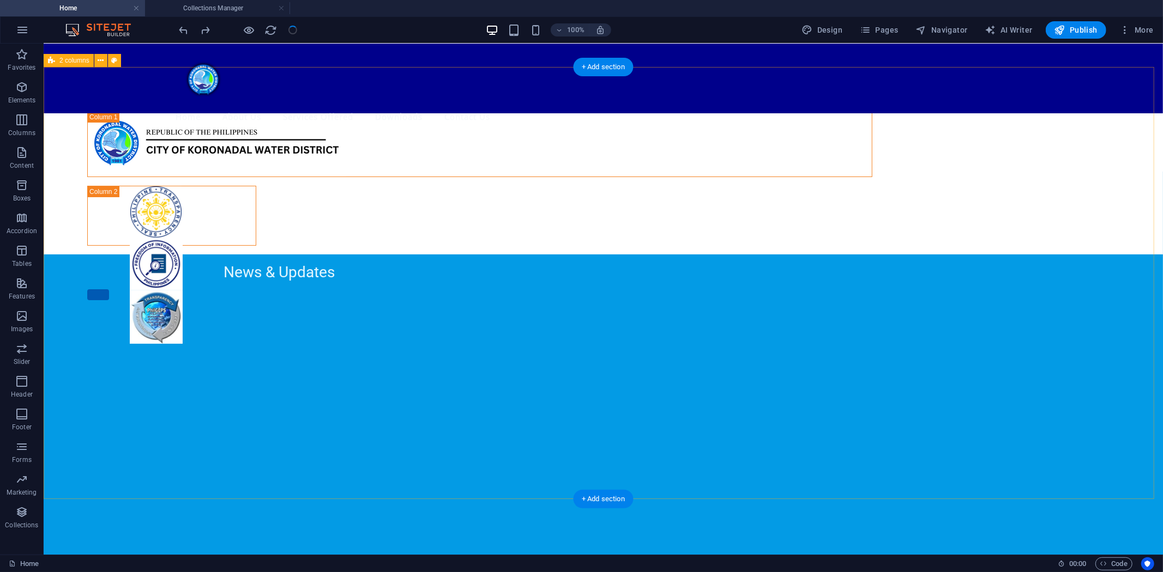
scroll to position [0, 0]
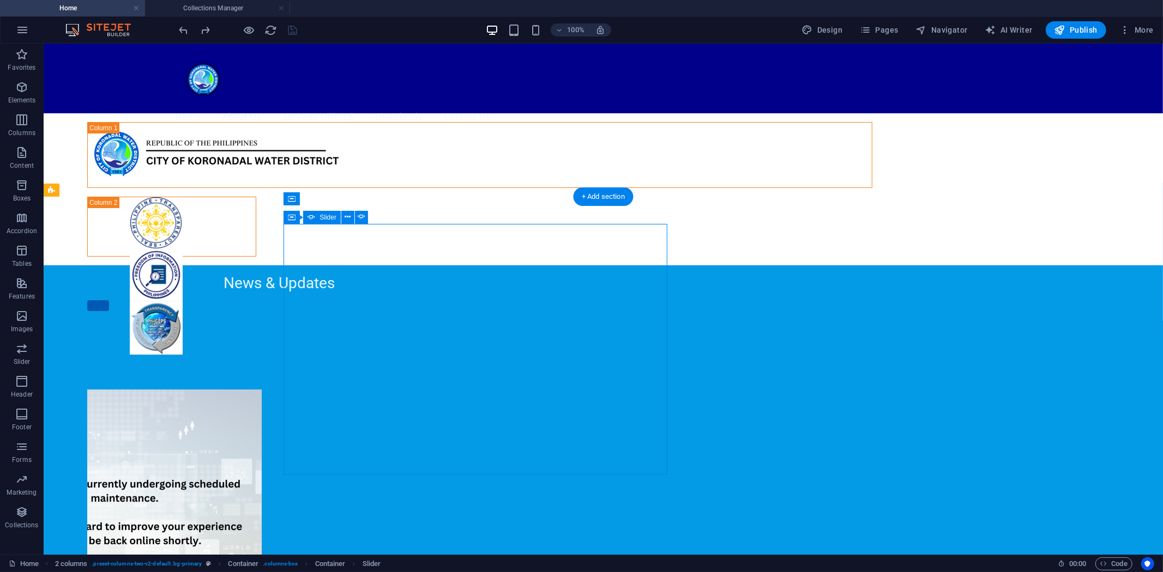
select select "ms"
select select "s"
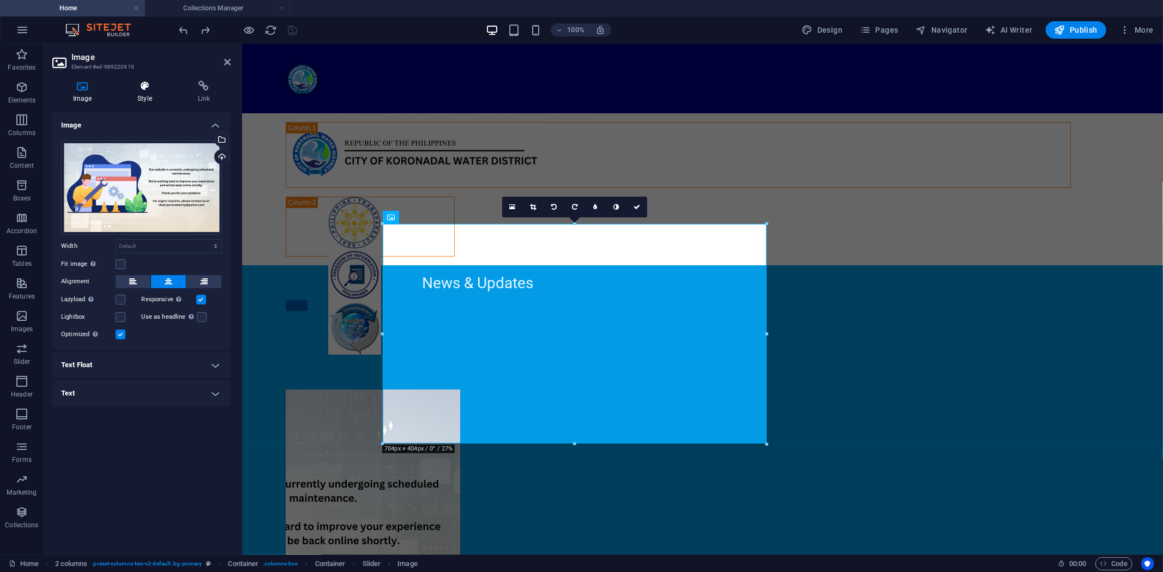
click at [140, 97] on h4 "Style" at bounding box center [147, 92] width 60 height 23
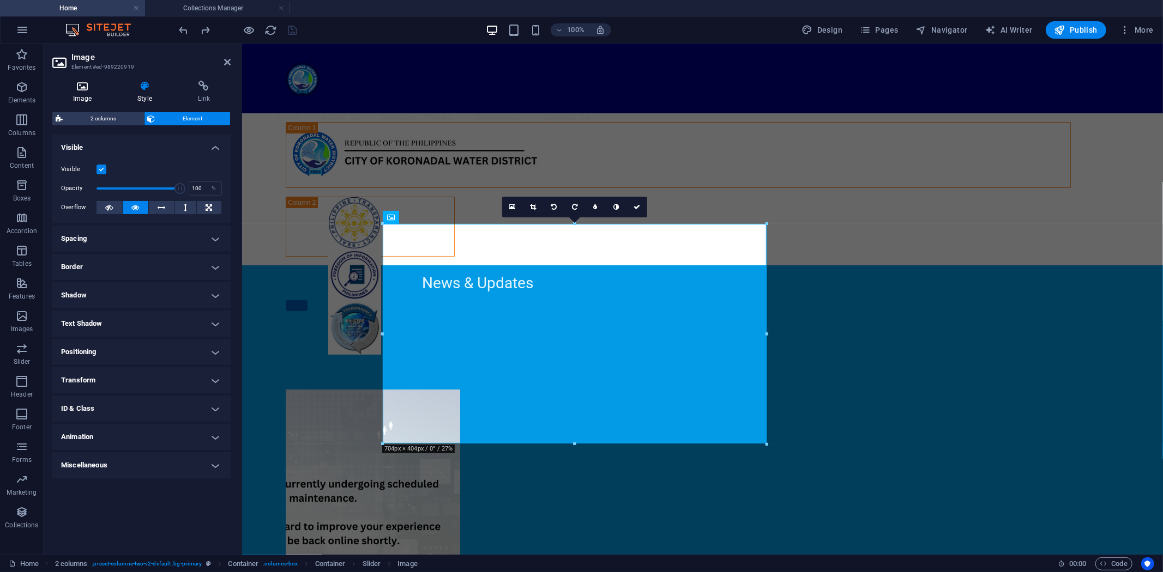
click at [89, 89] on icon at bounding box center [82, 86] width 60 height 11
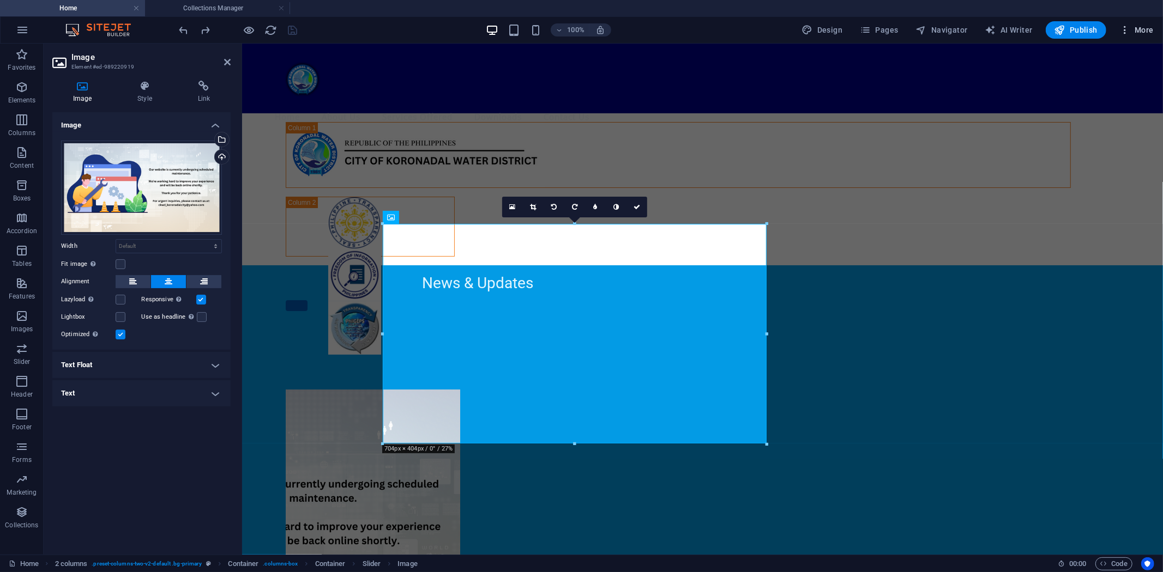
click at [1130, 30] on span "More" at bounding box center [1136, 30] width 34 height 11
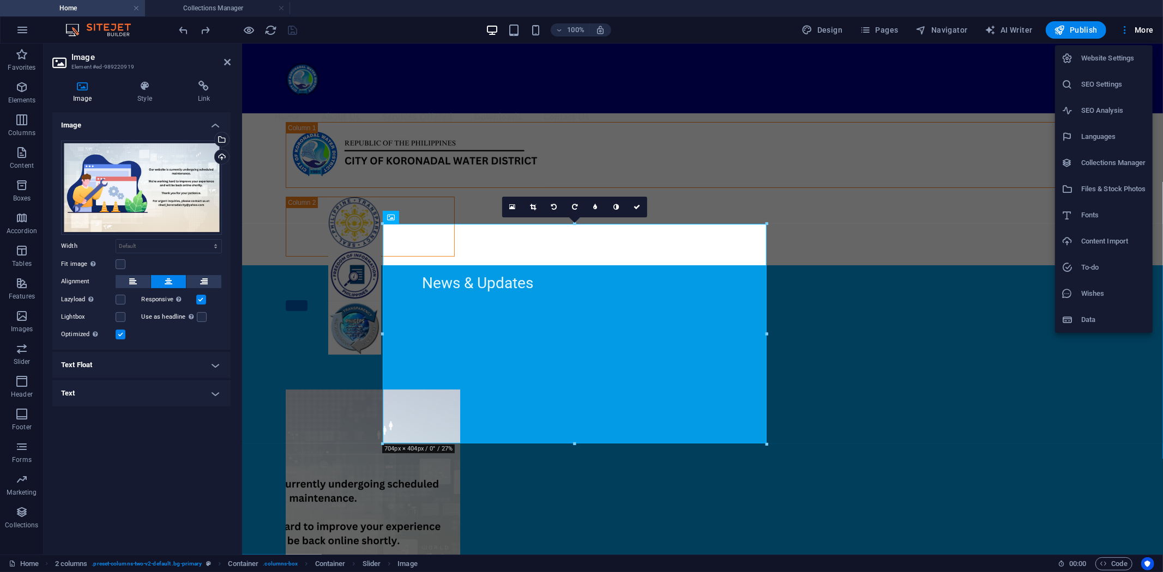
click at [147, 86] on div at bounding box center [581, 286] width 1163 height 572
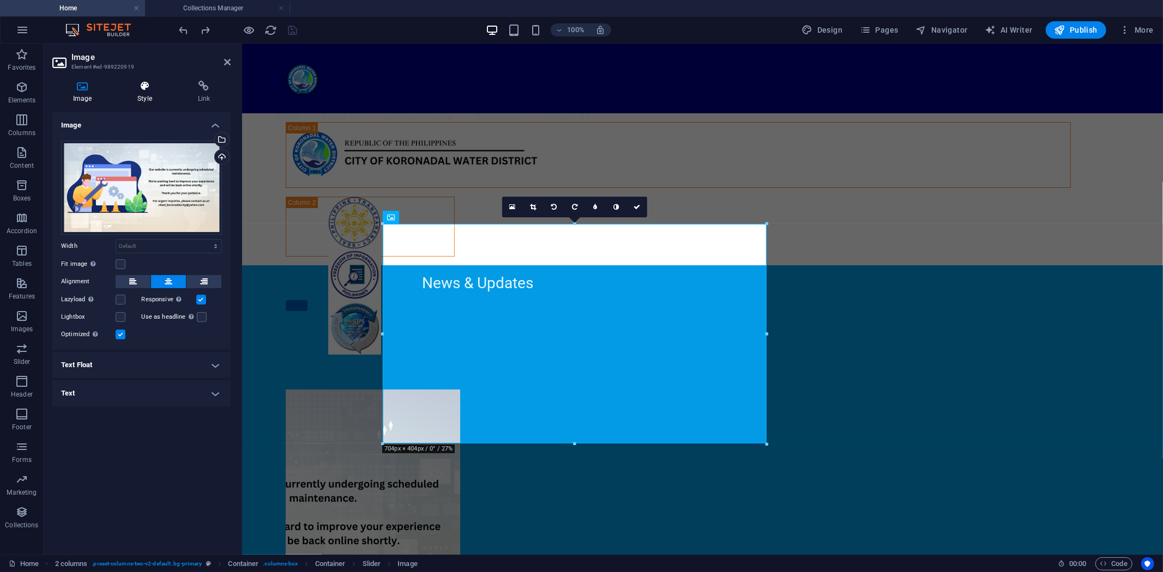
click at [143, 94] on h4 "Style" at bounding box center [147, 92] width 60 height 23
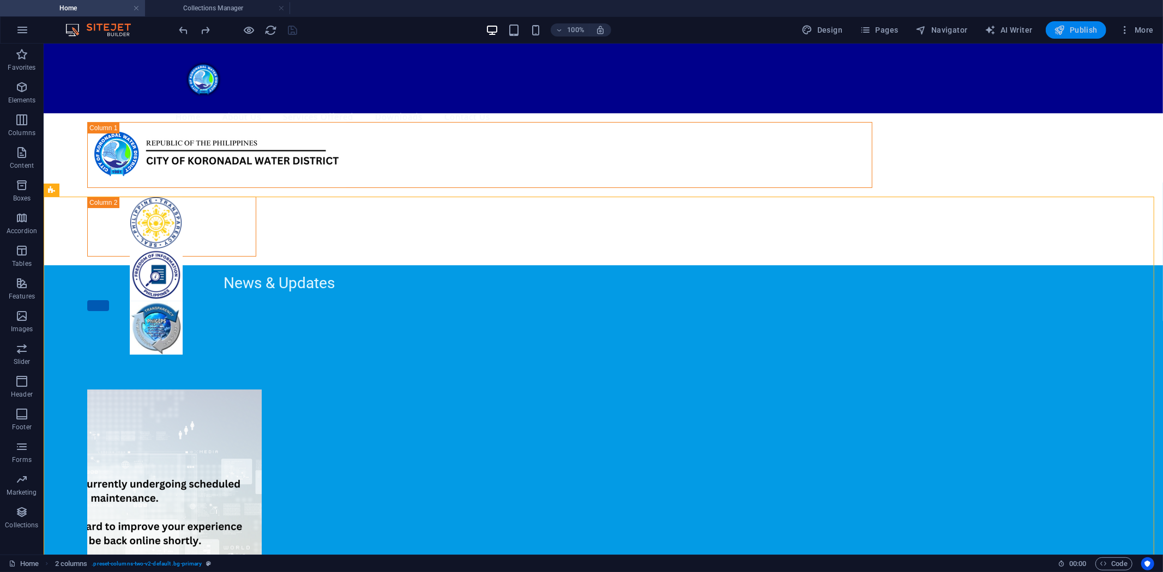
click at [1071, 28] on span "Publish" at bounding box center [1075, 30] width 43 height 11
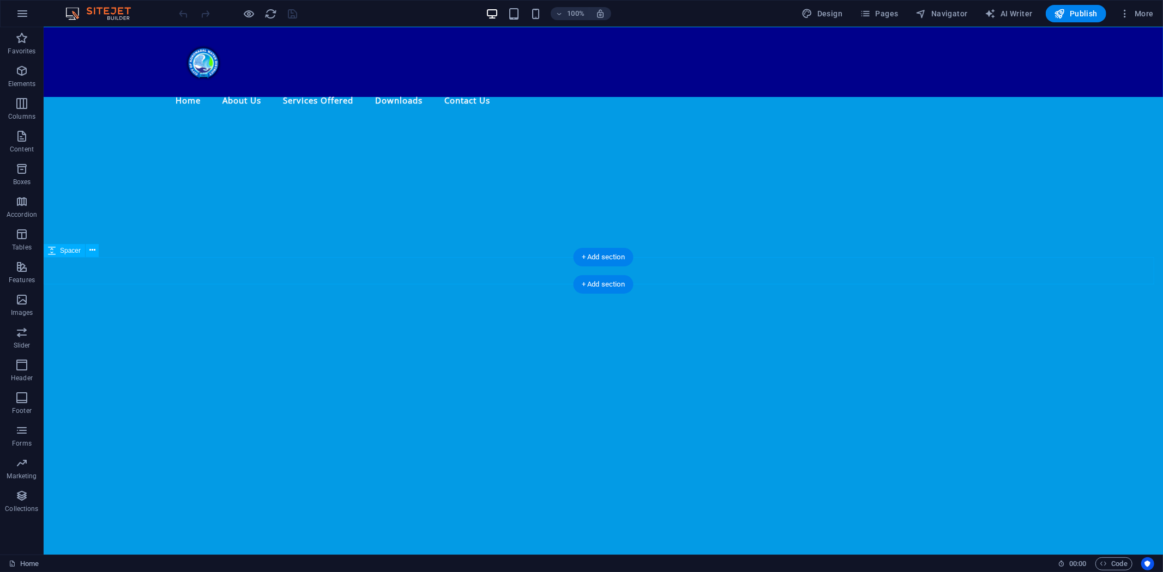
scroll to position [355, 0]
click at [1127, 9] on icon "button" at bounding box center [1124, 13] width 11 height 11
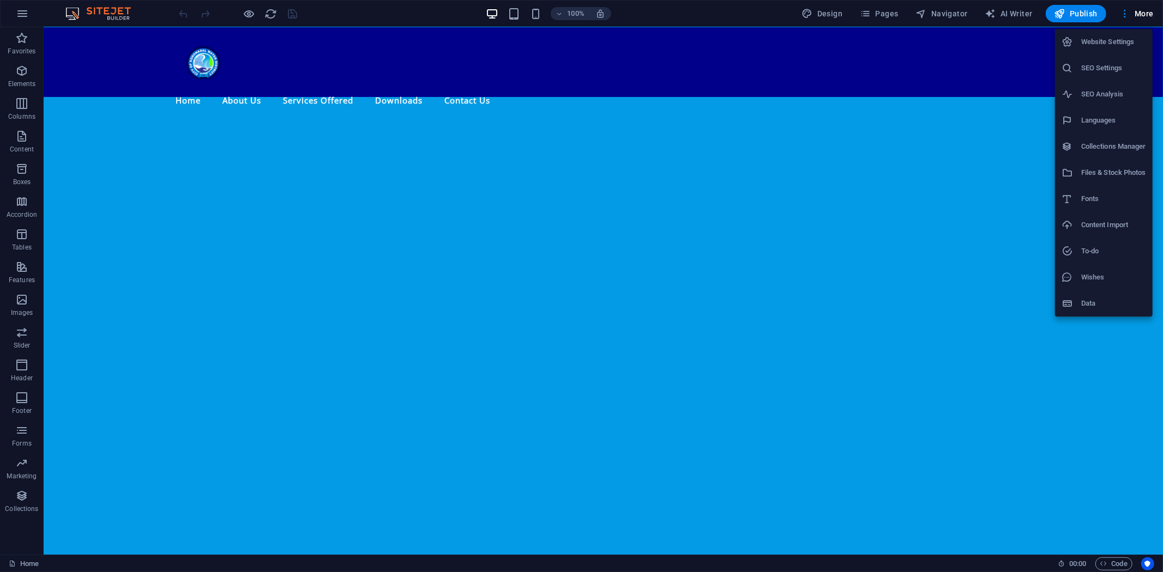
click at [1123, 172] on h6 "Files & Stock Photos" at bounding box center [1113, 172] width 65 height 13
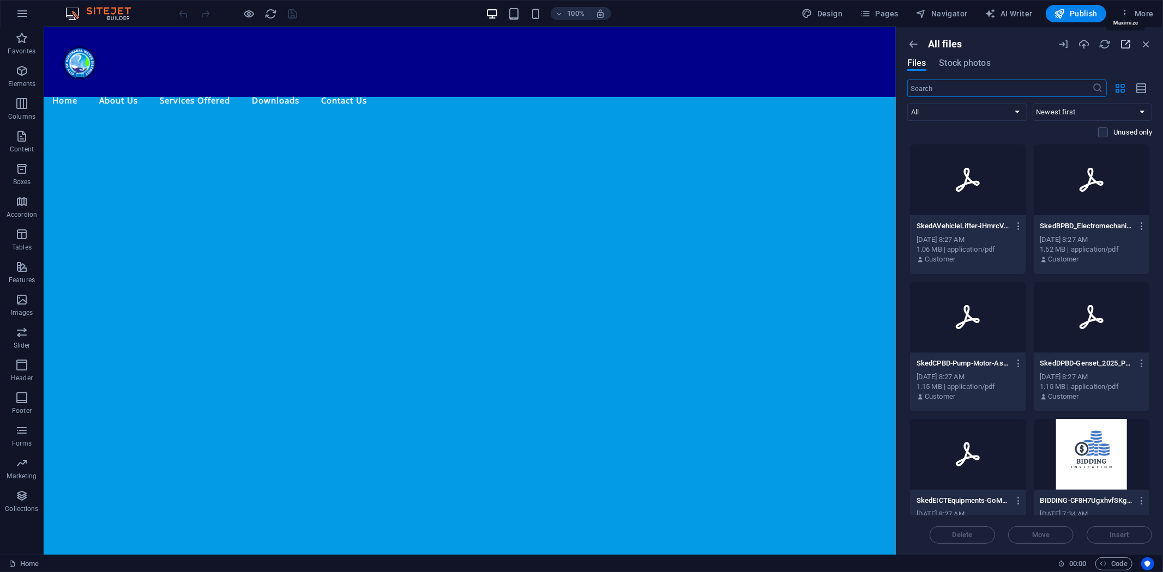
click at [1123, 41] on icon "button" at bounding box center [1125, 44] width 12 height 12
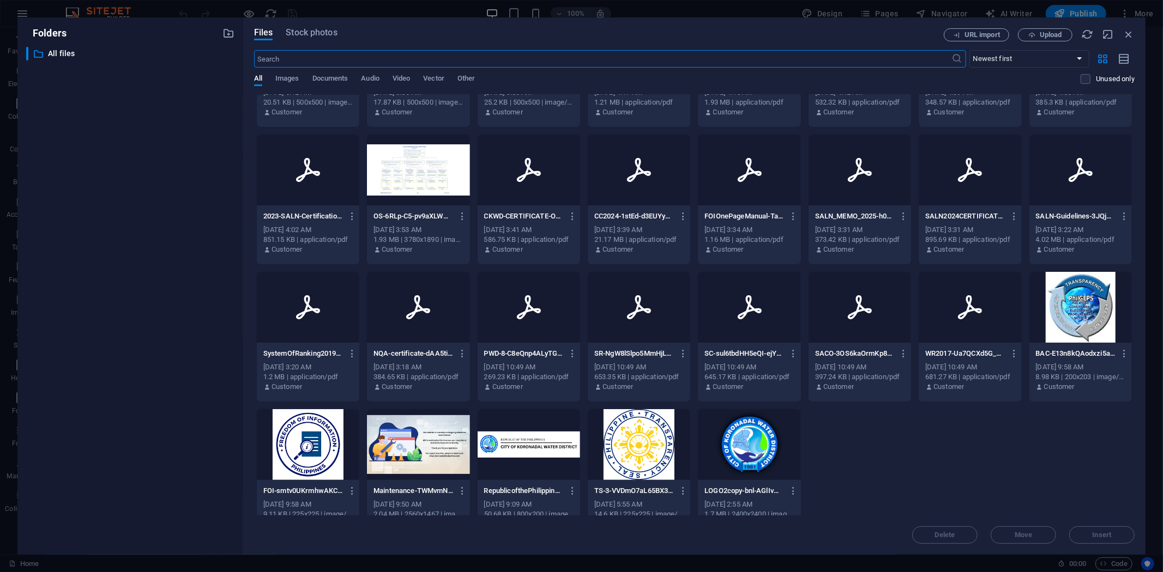
scroll to position [396, 0]
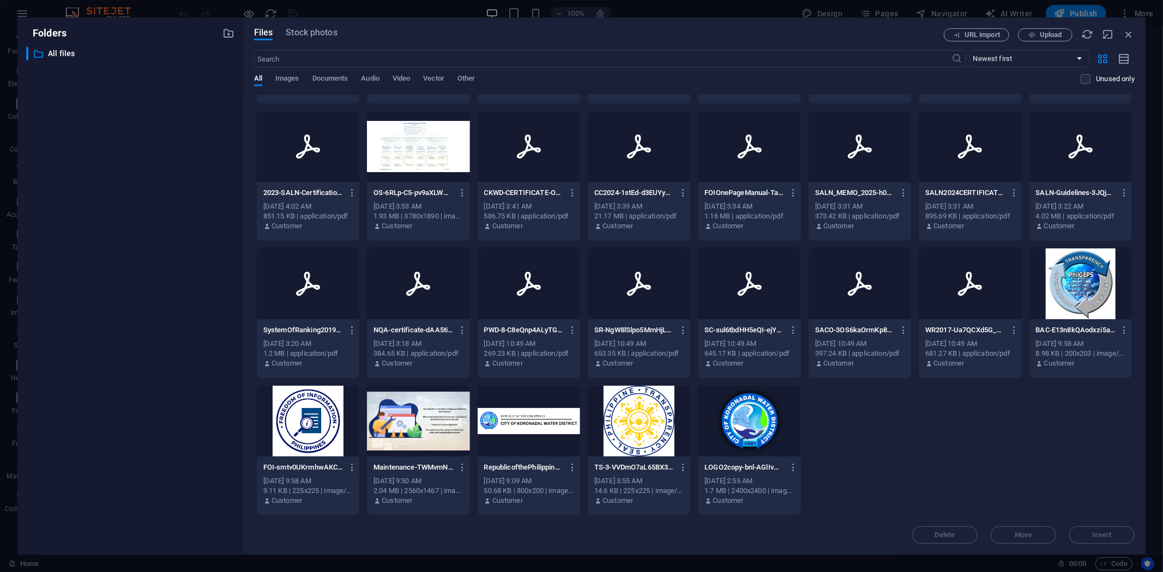
click at [1090, 336] on div "BAC-E13n8kQAodxzi5ay8Zgjpg.jpg BAC-E13n8kQAodxzi5ay8Zgjpg.jpg" at bounding box center [1080, 330] width 89 height 17
click at [1127, 33] on icon "button" at bounding box center [1128, 34] width 12 height 12
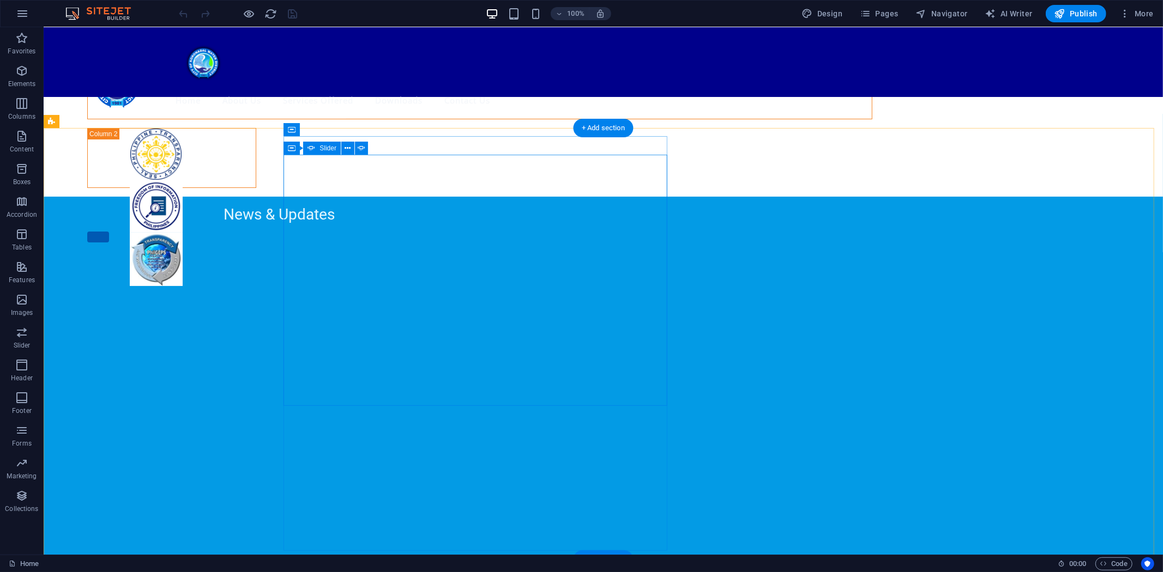
scroll to position [0, 0]
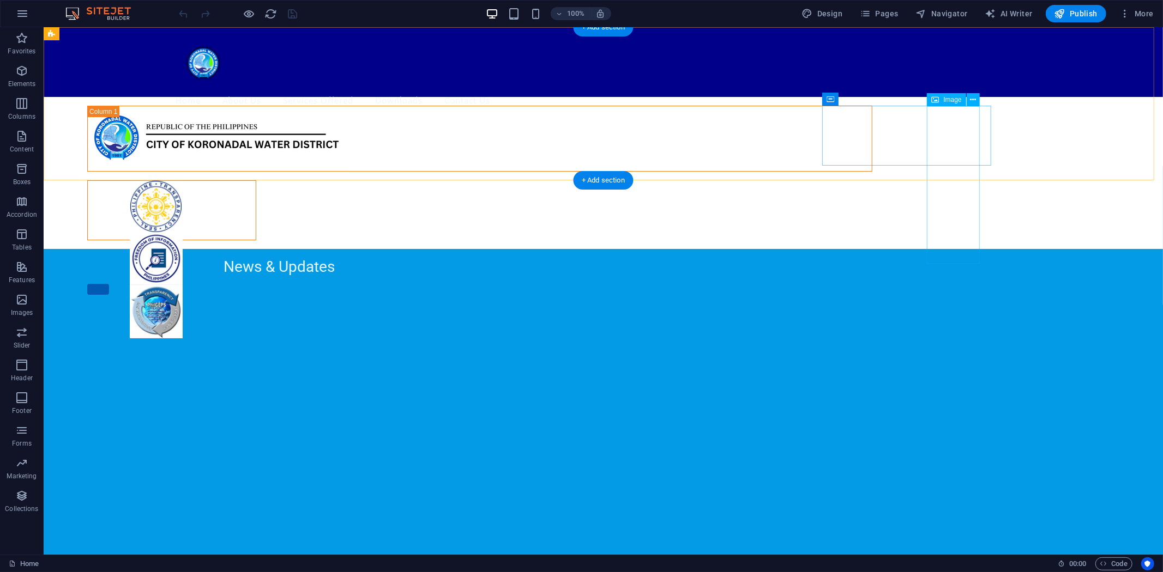
click at [223, 285] on figure at bounding box center [155, 311] width 136 height 53
select select "px"
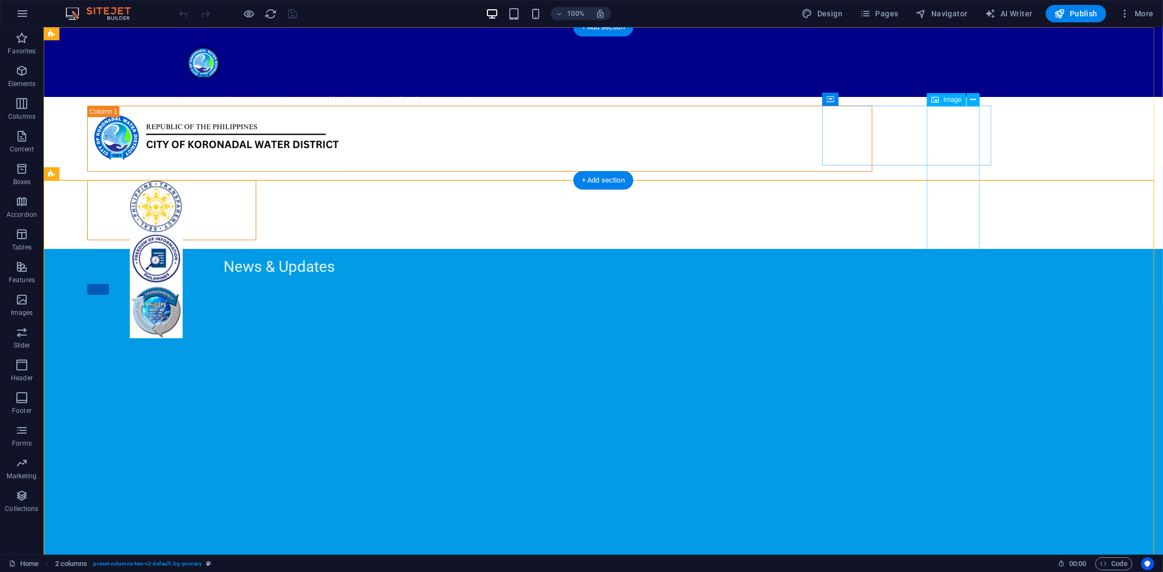
click at [223, 285] on figure at bounding box center [155, 311] width 136 height 53
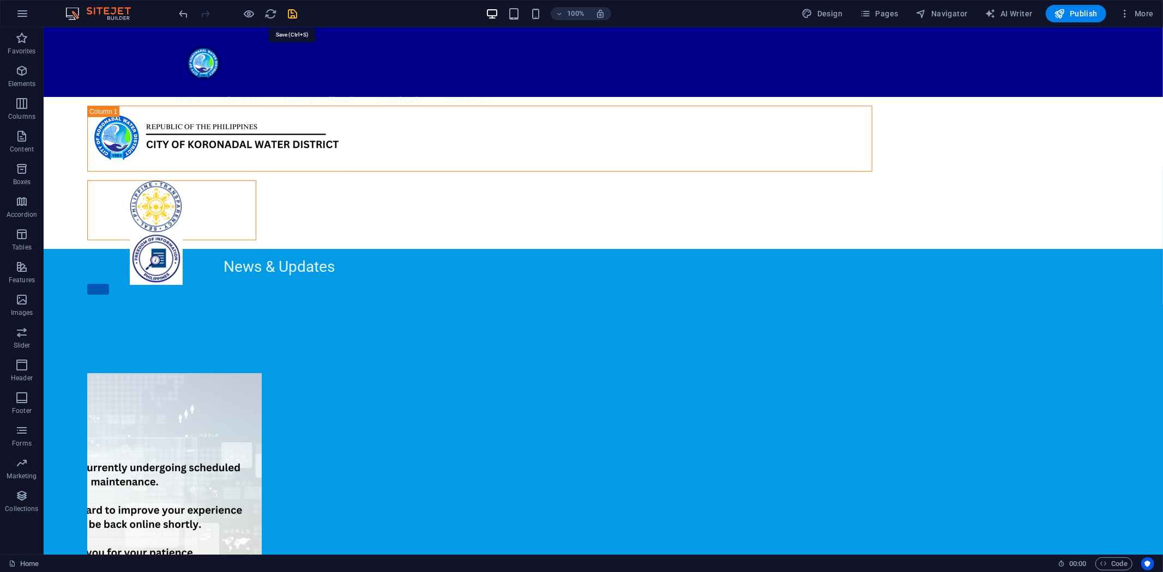
click at [292, 13] on icon "save" at bounding box center [293, 14] width 13 height 13
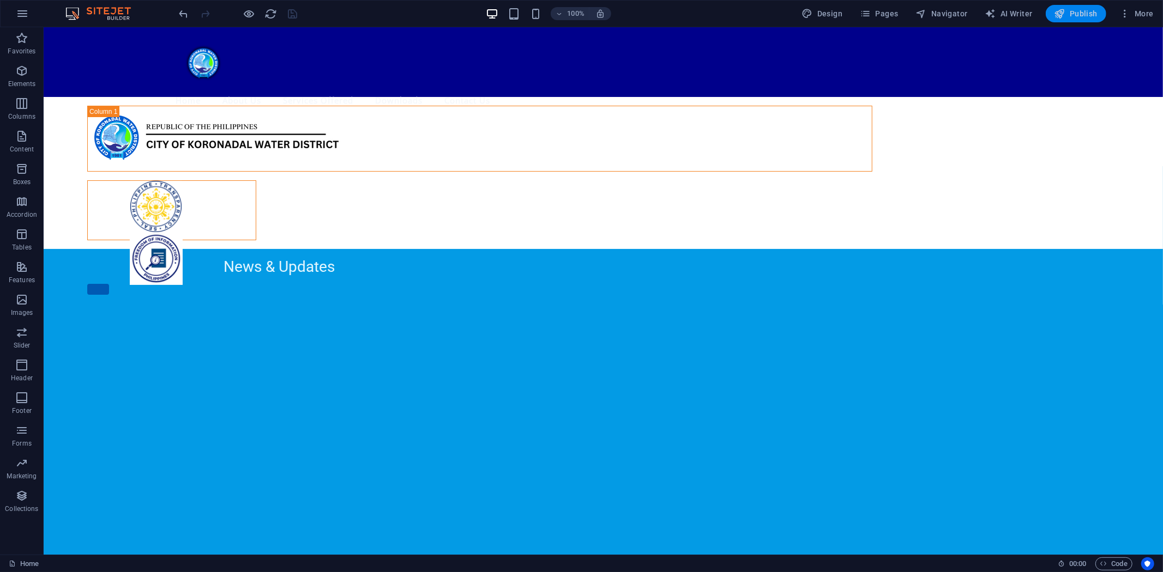
click at [1071, 10] on span "Publish" at bounding box center [1075, 13] width 43 height 11
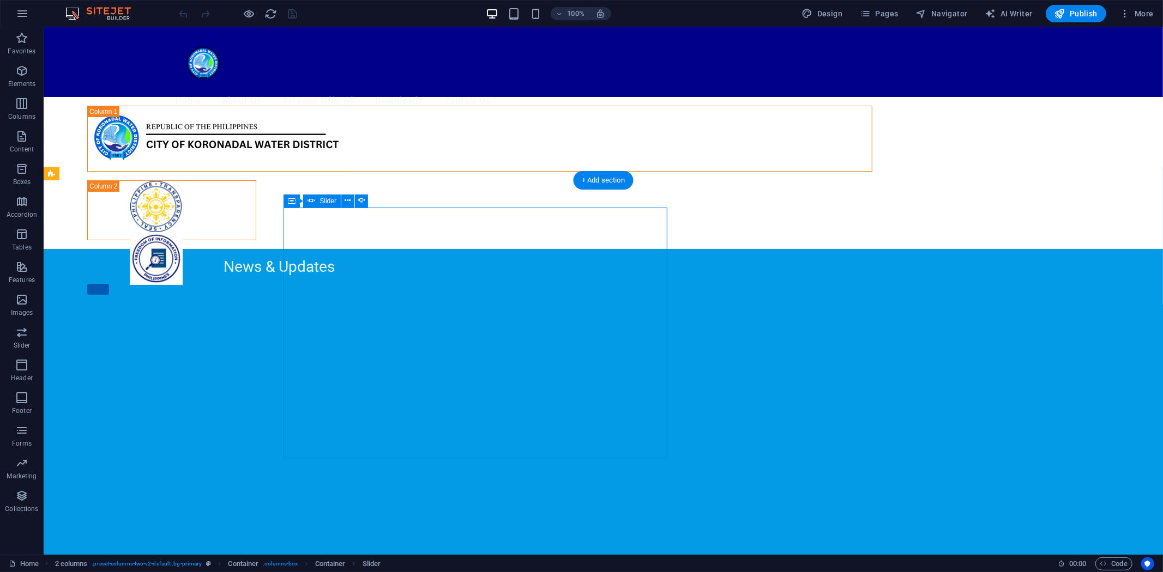
click at [323, 202] on span "Slider" at bounding box center [327, 201] width 17 height 7
select select "ms"
select select "s"
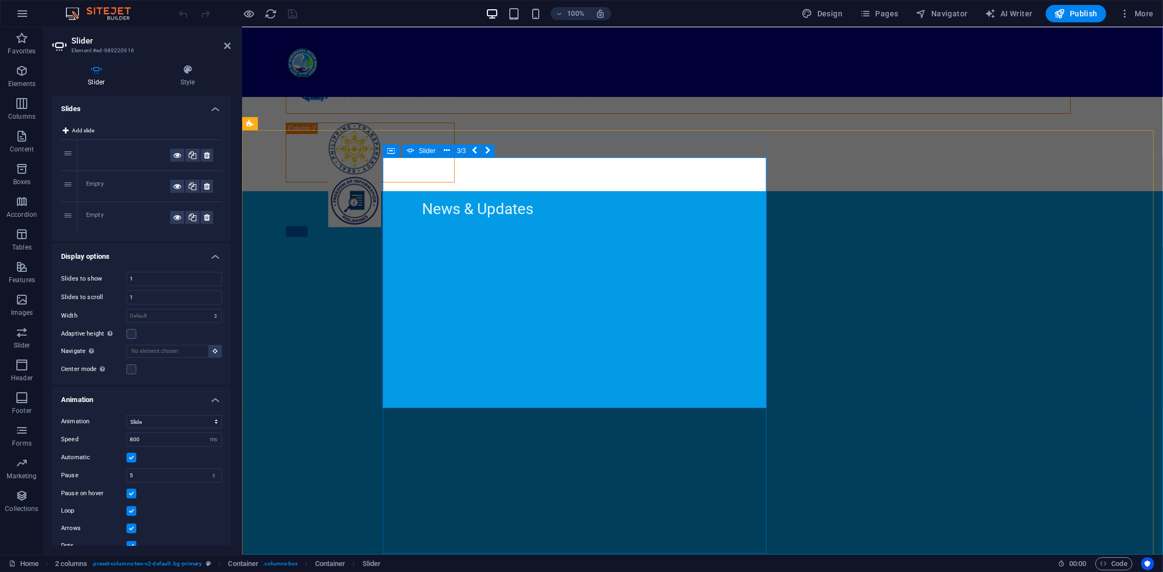
scroll to position [60, 0]
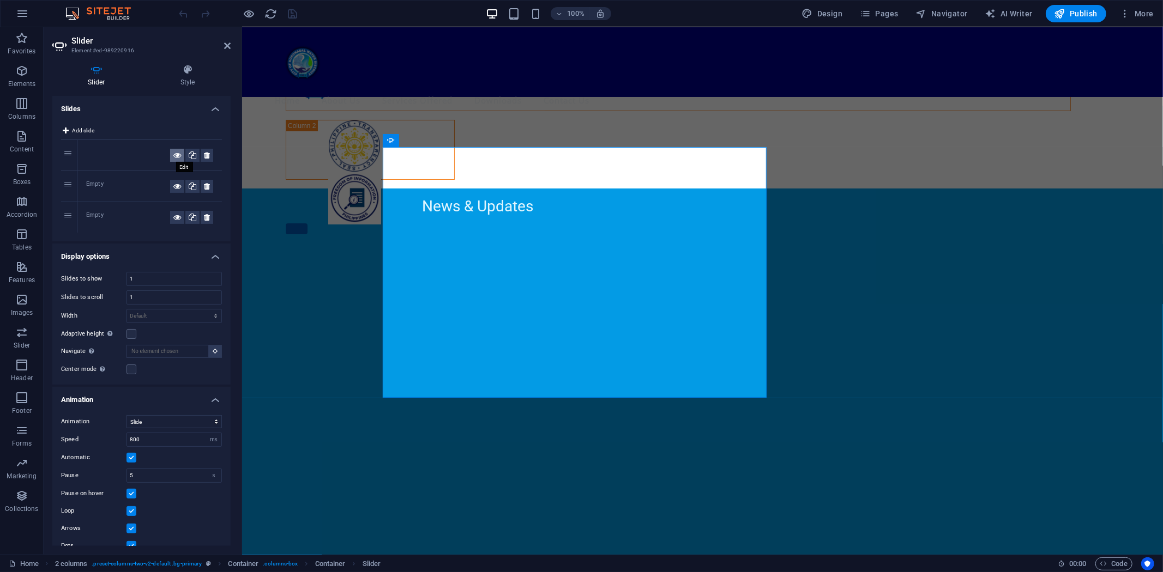
click at [173, 155] on icon at bounding box center [177, 155] width 8 height 13
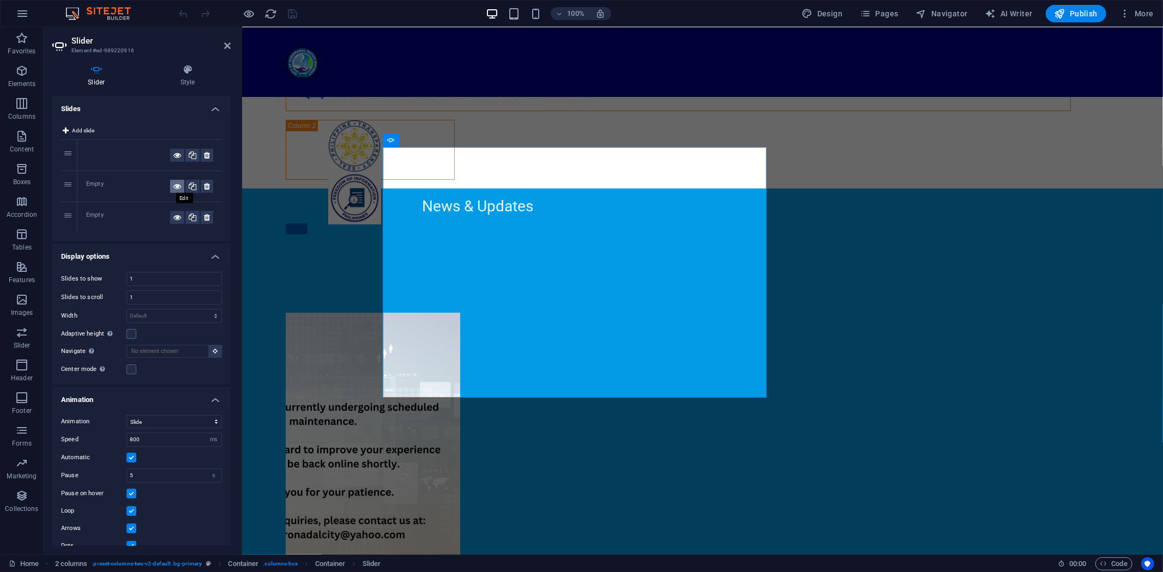
click at [175, 189] on icon at bounding box center [177, 186] width 8 height 13
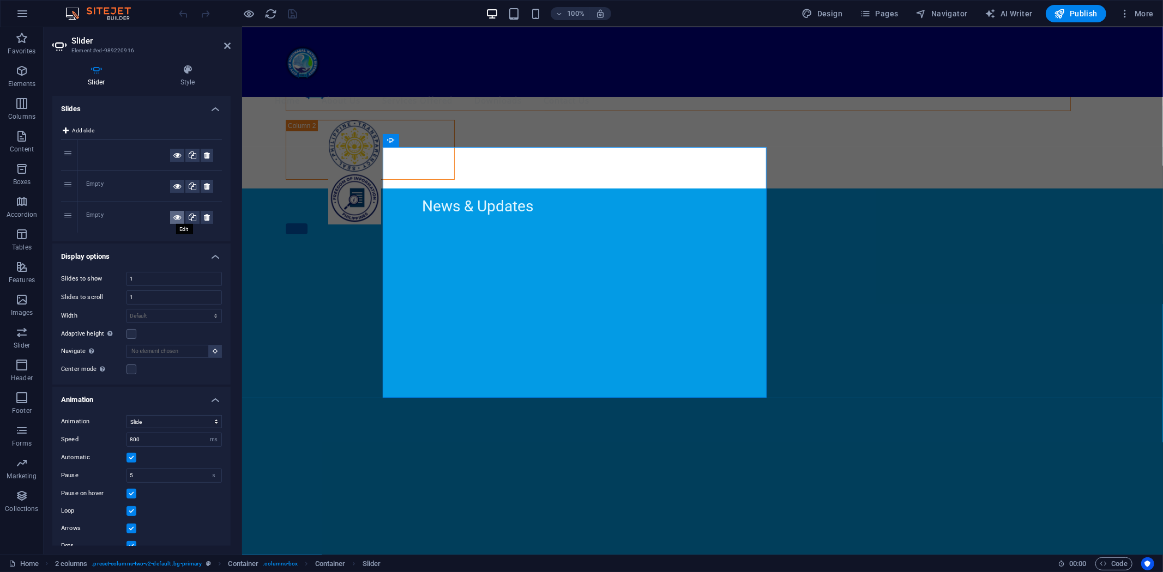
click at [173, 217] on icon at bounding box center [177, 217] width 8 height 13
click at [204, 214] on icon at bounding box center [207, 217] width 6 height 13
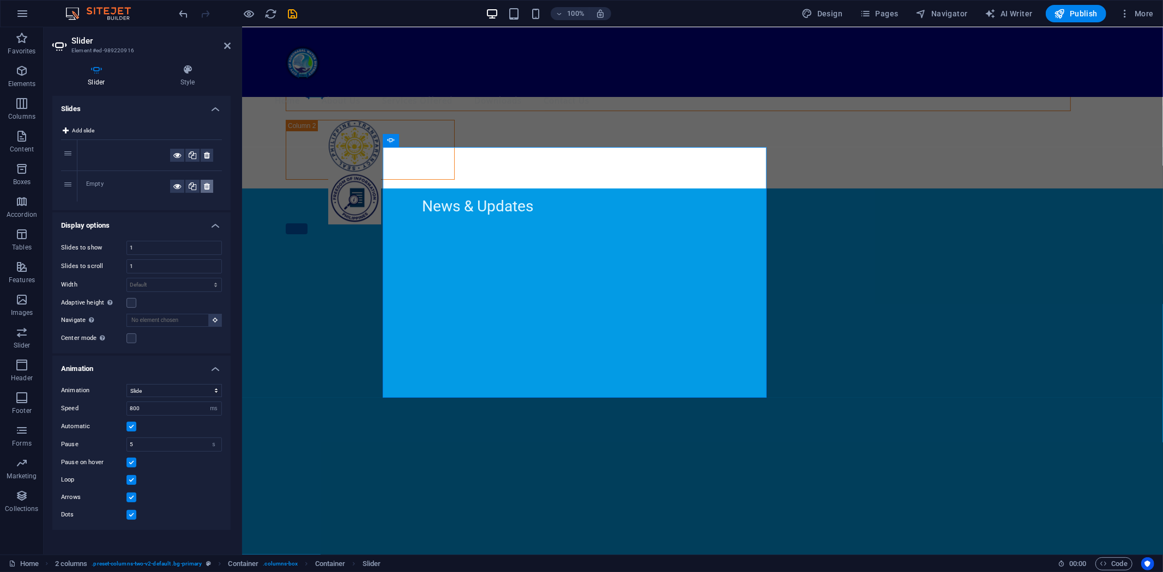
click at [207, 187] on icon at bounding box center [207, 186] width 6 height 13
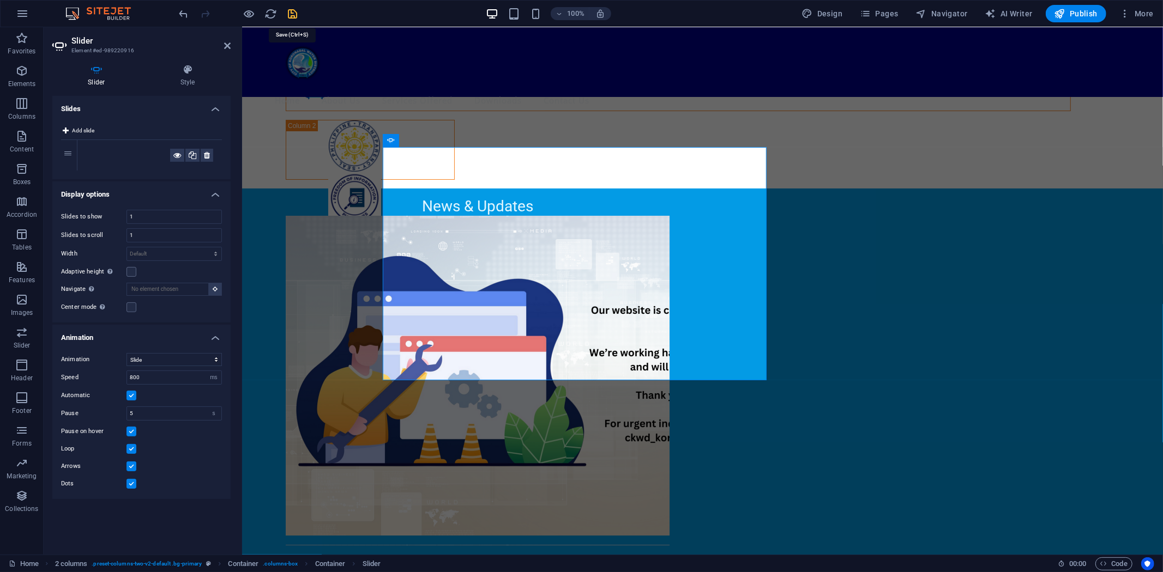
click at [296, 15] on icon "save" at bounding box center [293, 14] width 13 height 13
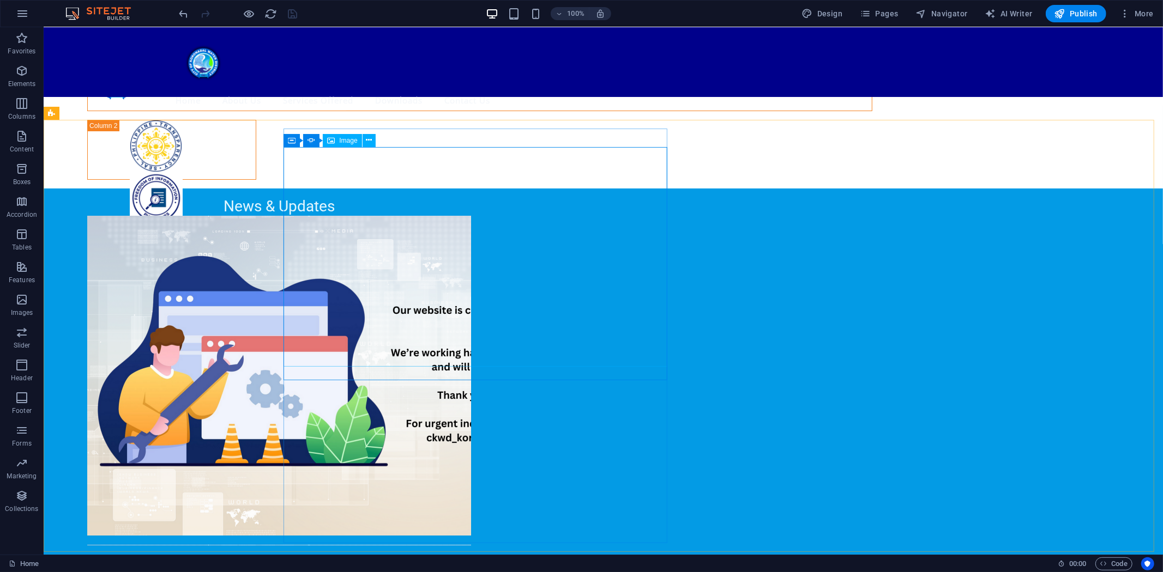
click at [343, 141] on span "Image" at bounding box center [348, 140] width 18 height 7
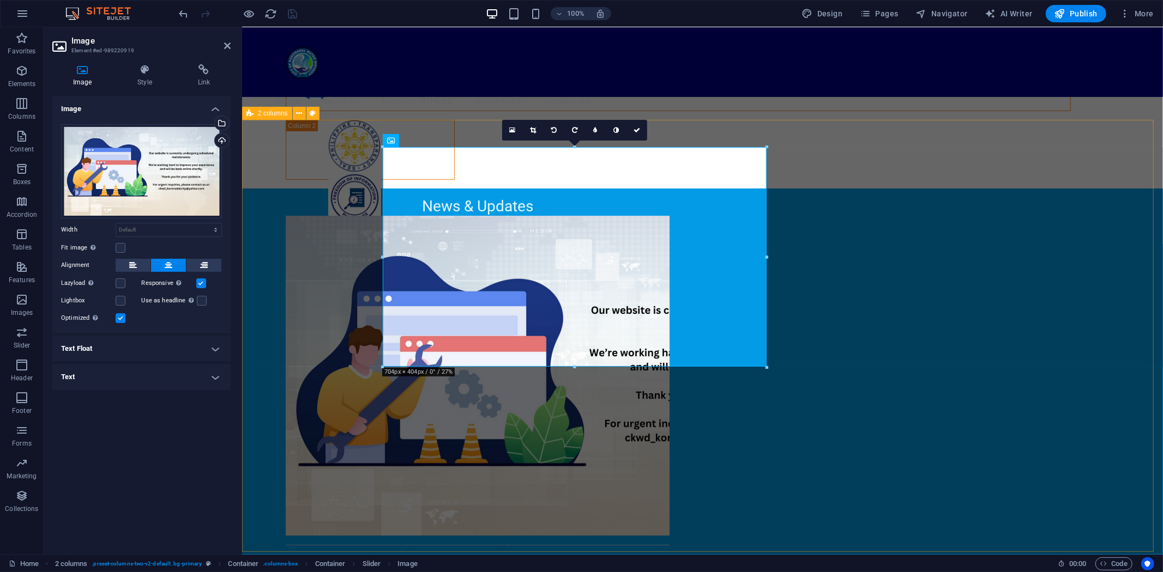
click at [319, 269] on div "News & Updates Water Bill Calculator Your Water Bill Calculator Classification …" at bounding box center [701, 580] width 921 height 784
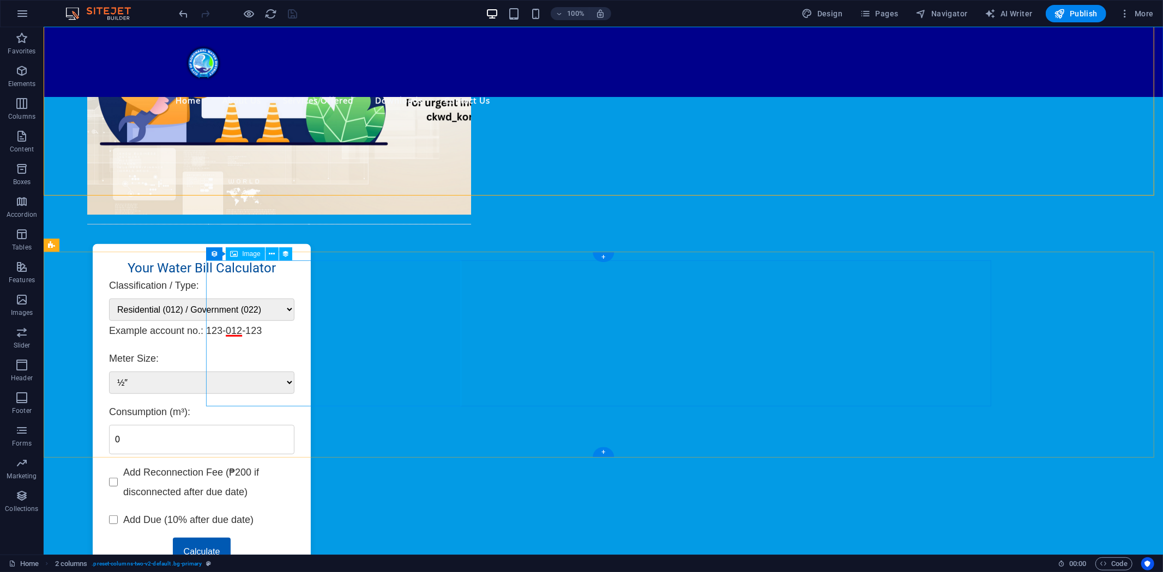
scroll to position [423, 0]
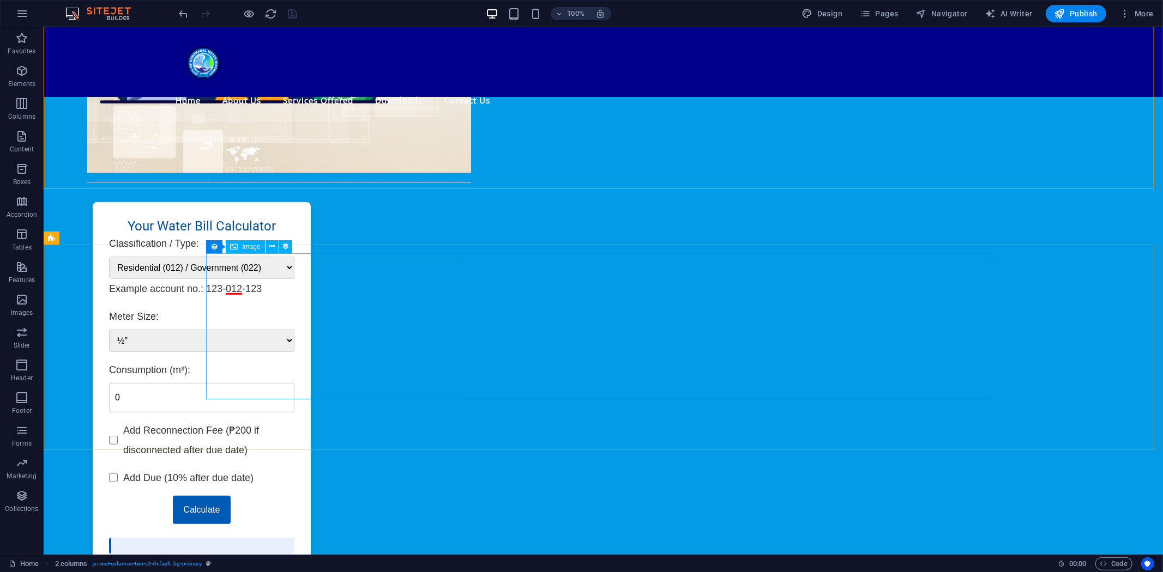
click at [244, 247] on span "Image" at bounding box center [251, 247] width 18 height 7
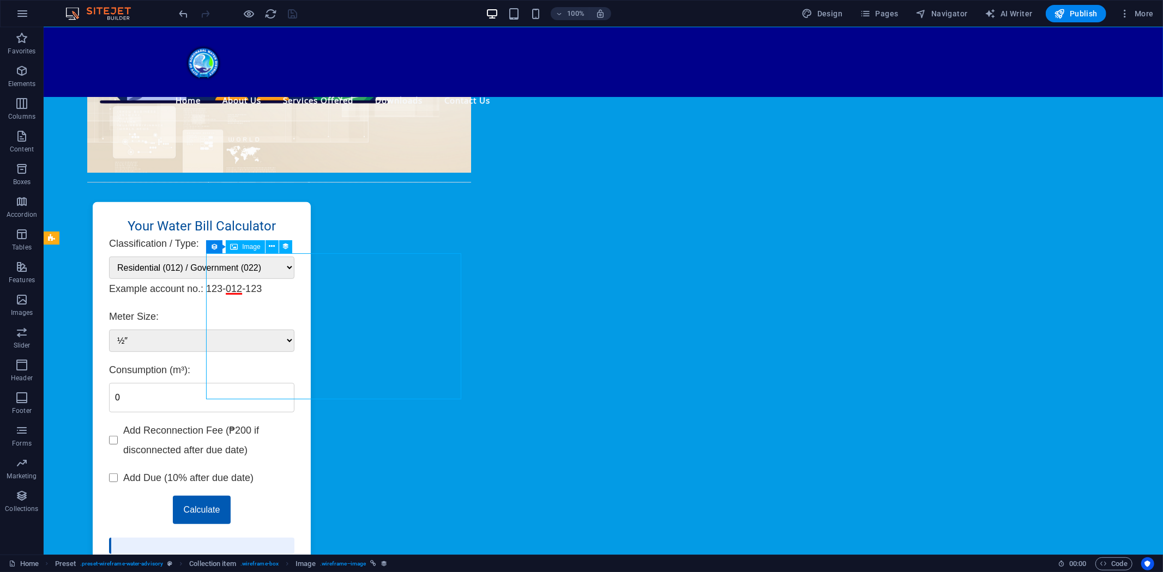
click at [244, 247] on span "Image" at bounding box center [251, 247] width 18 height 7
select select "px"
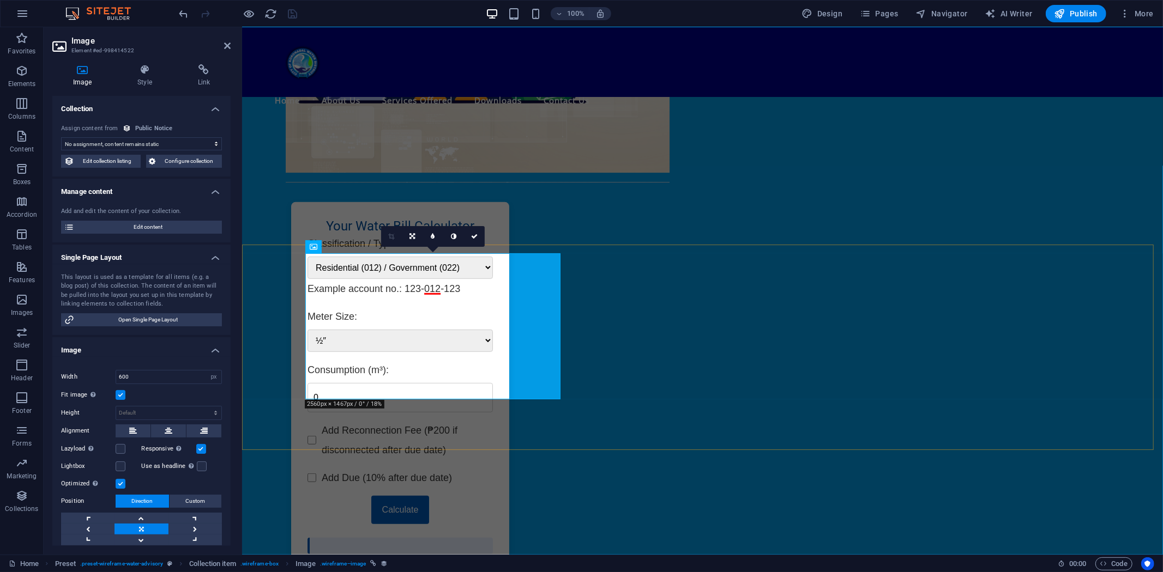
select select "image"
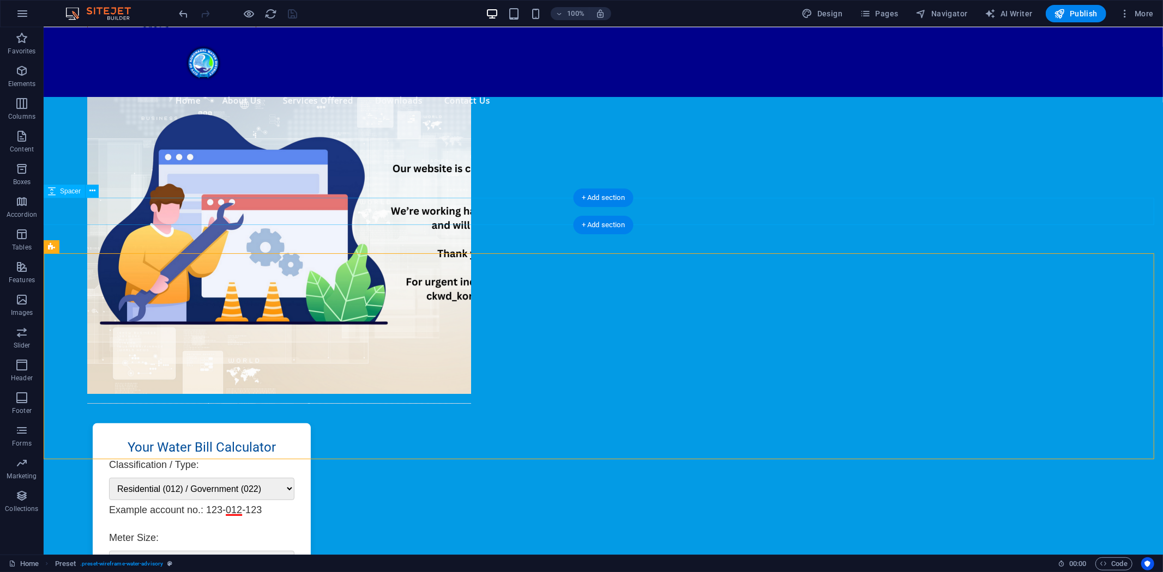
scroll to position [181, 0]
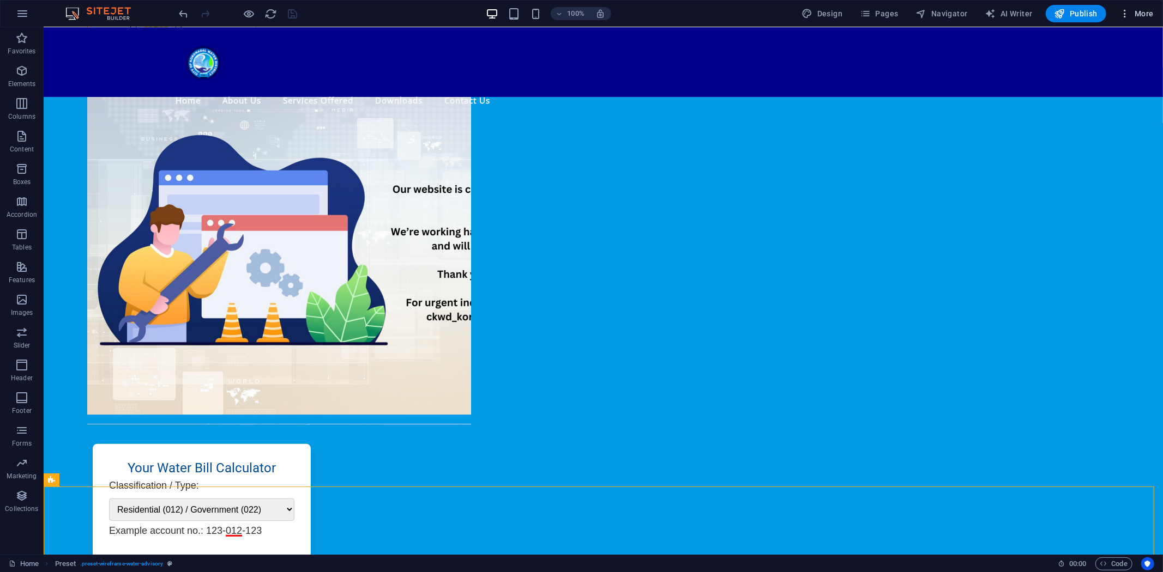
click at [1138, 9] on span "More" at bounding box center [1136, 13] width 34 height 11
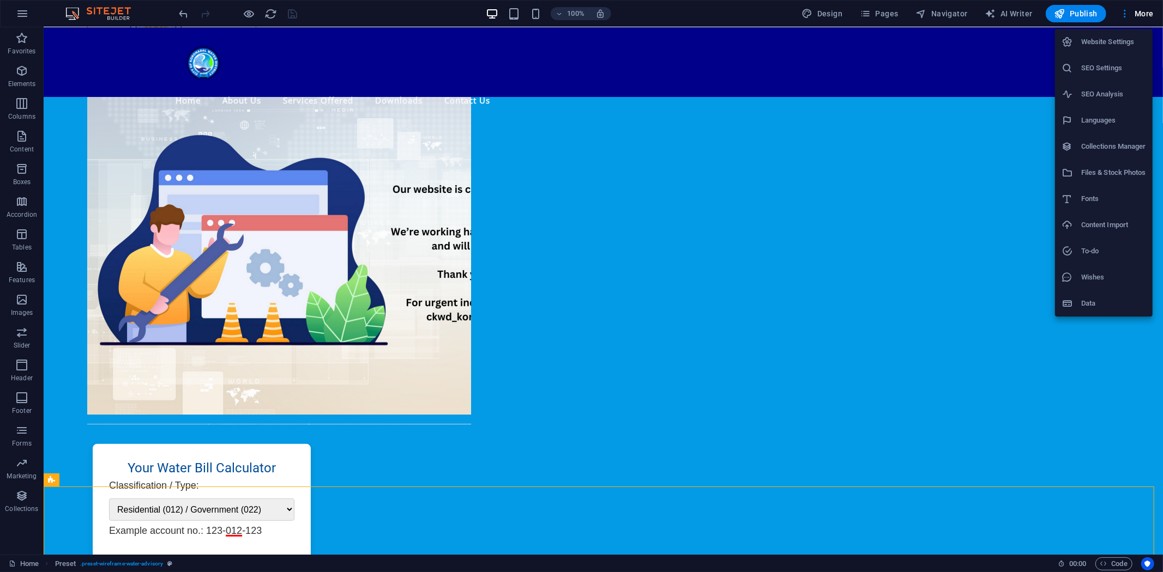
click at [1103, 168] on h6 "Files & Stock Photos" at bounding box center [1113, 172] width 65 height 13
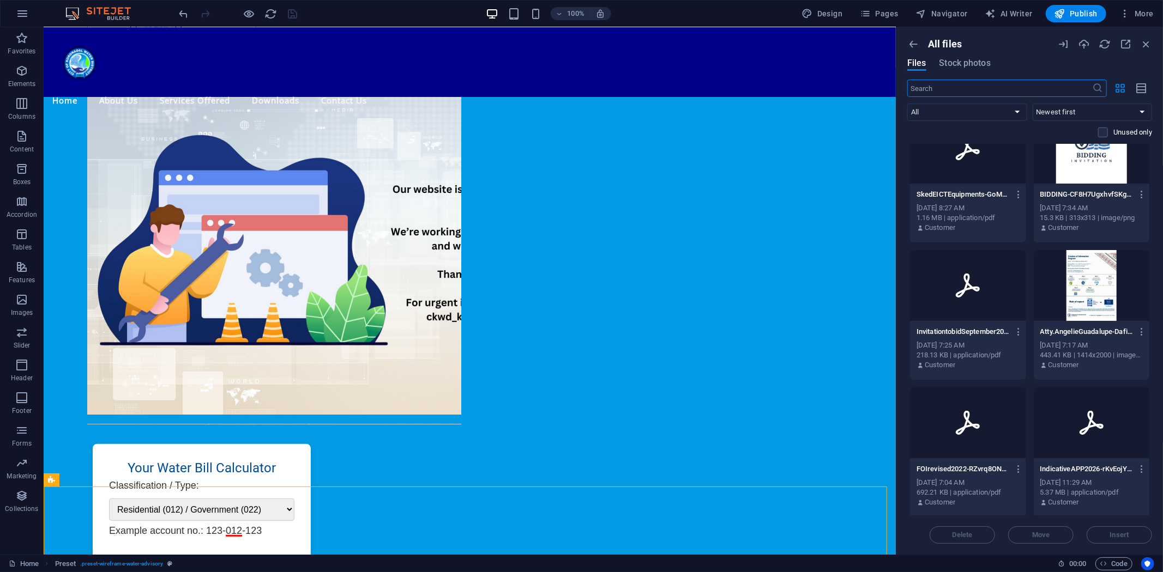
scroll to position [484, 0]
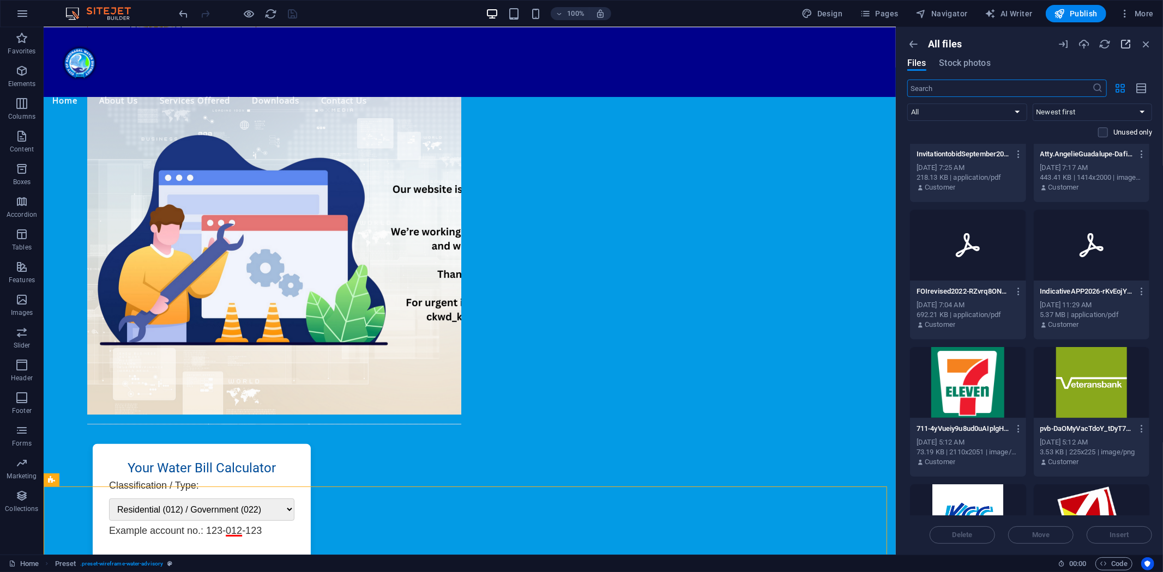
click at [1123, 42] on icon "button" at bounding box center [1125, 44] width 12 height 12
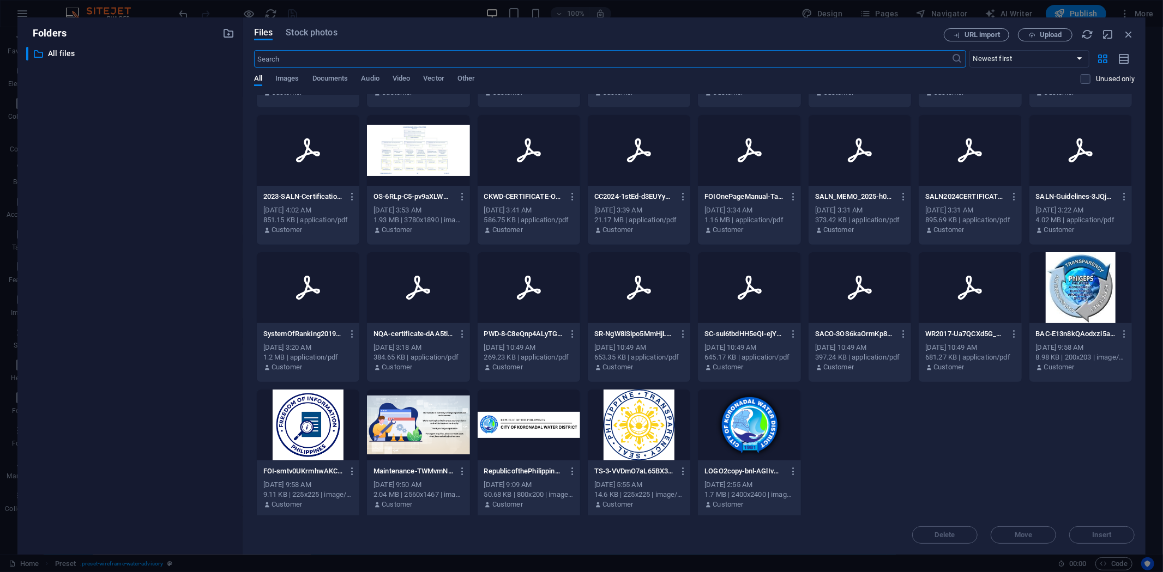
scroll to position [396, 0]
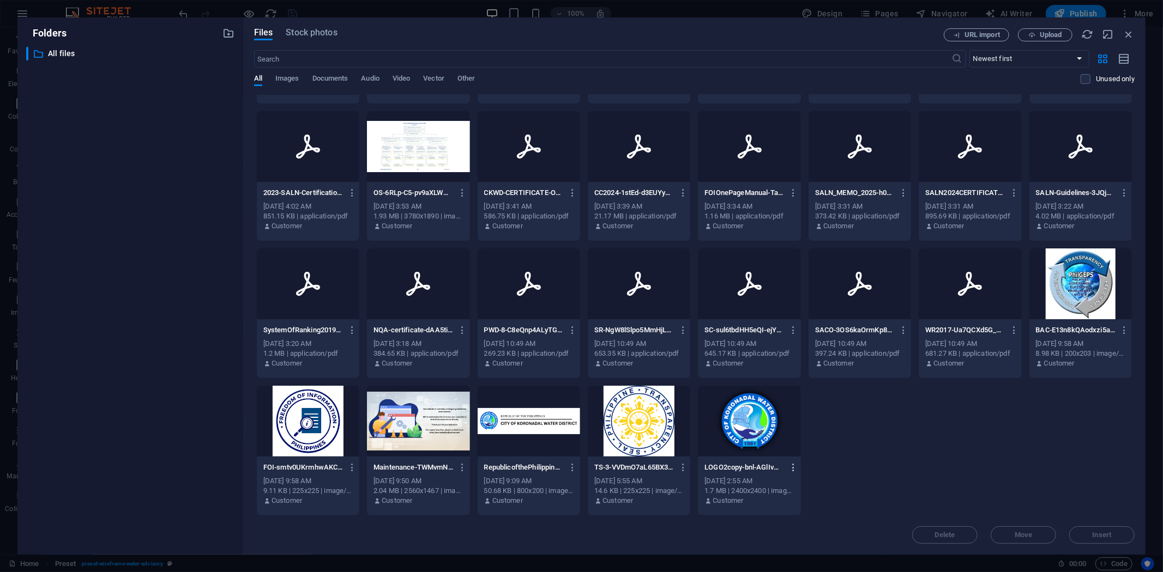
click at [792, 467] on icon "button" at bounding box center [793, 468] width 10 height 10
click at [794, 423] on h6 "Rename" at bounding box center [799, 426] width 46 height 13
click at [868, 461] on div "SkedAVehicleLifter-iHmrcVsaq_j5Gp5DMJwsNw.pdf SkedAVehicleLifter-iHmrcVsaq_j5Gp…" at bounding box center [694, 108] width 880 height 818
click at [1129, 33] on icon "button" at bounding box center [1128, 34] width 12 height 12
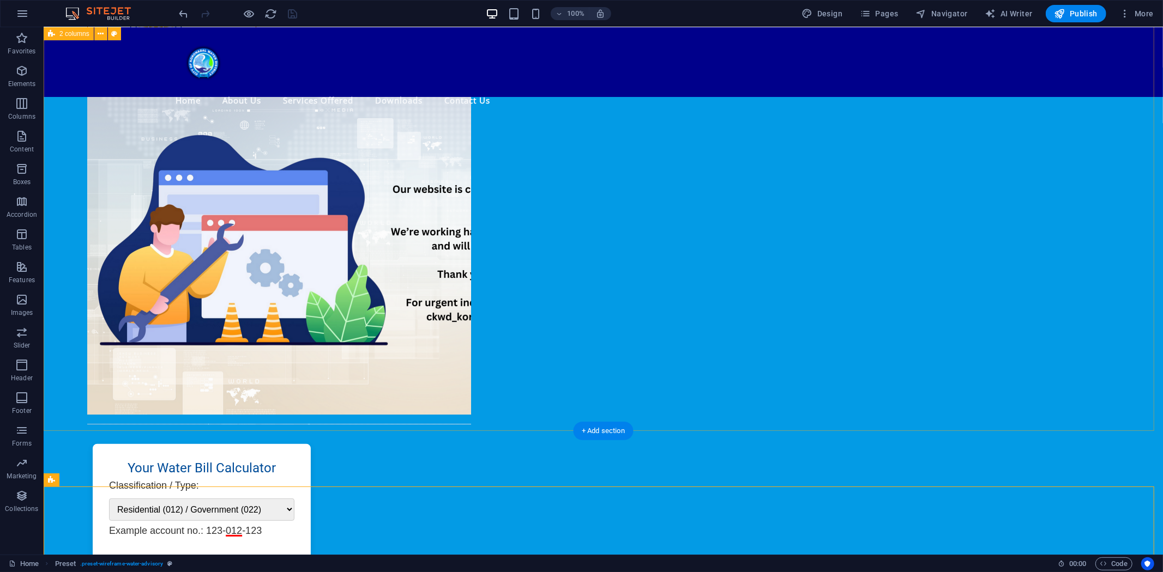
click at [194, 319] on div "News & Updates Water Bill Calculator Your Water Bill Calculator Classification …" at bounding box center [602, 459] width 1119 height 784
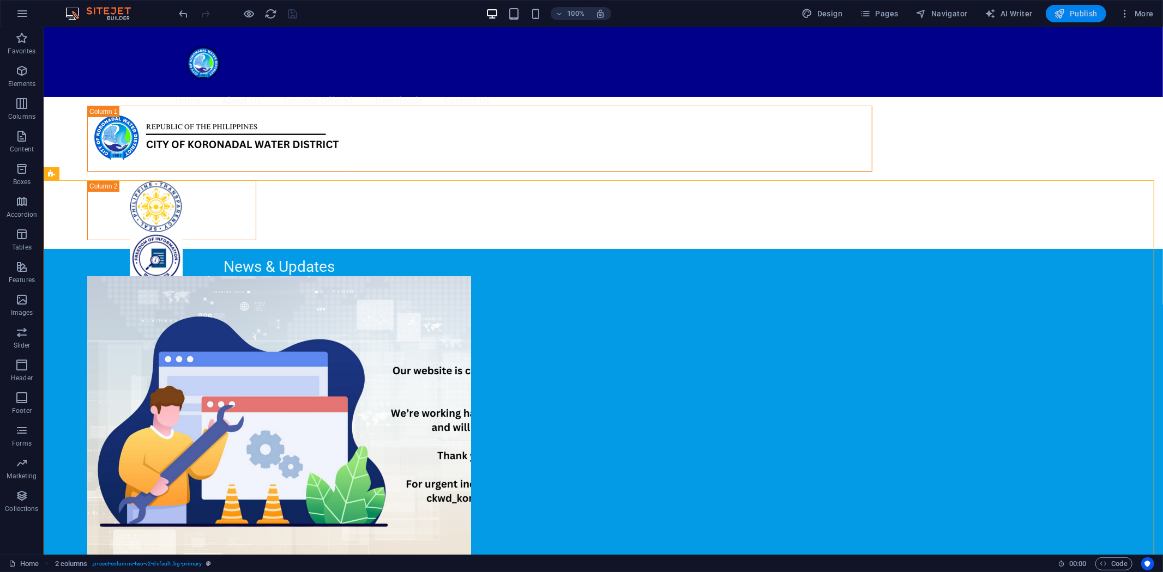
click at [1073, 10] on span "Publish" at bounding box center [1075, 13] width 43 height 11
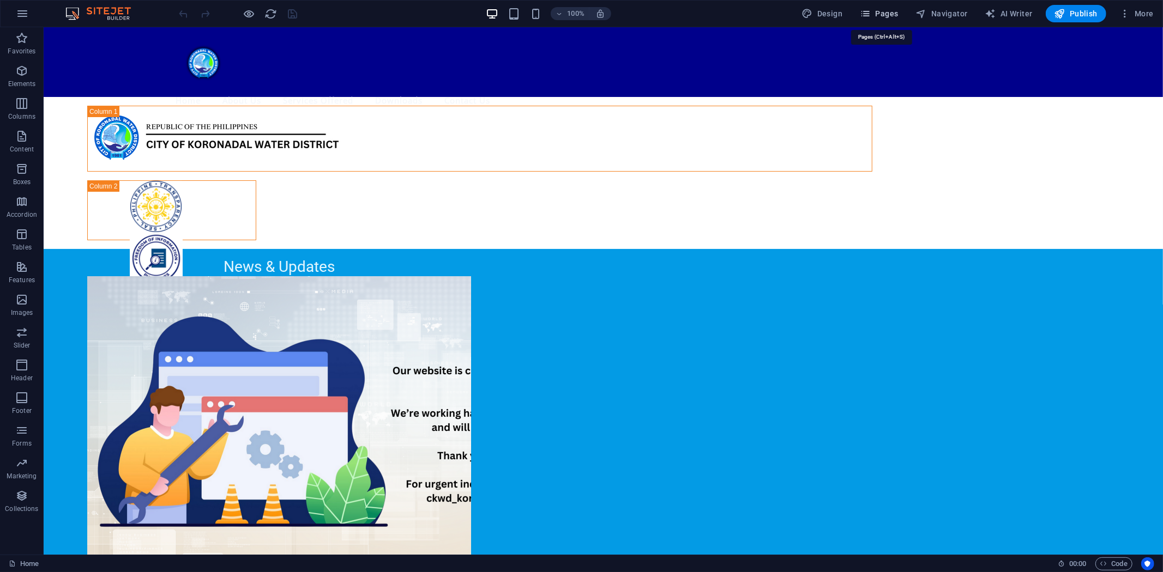
click at [887, 12] on span "Pages" at bounding box center [879, 13] width 38 height 11
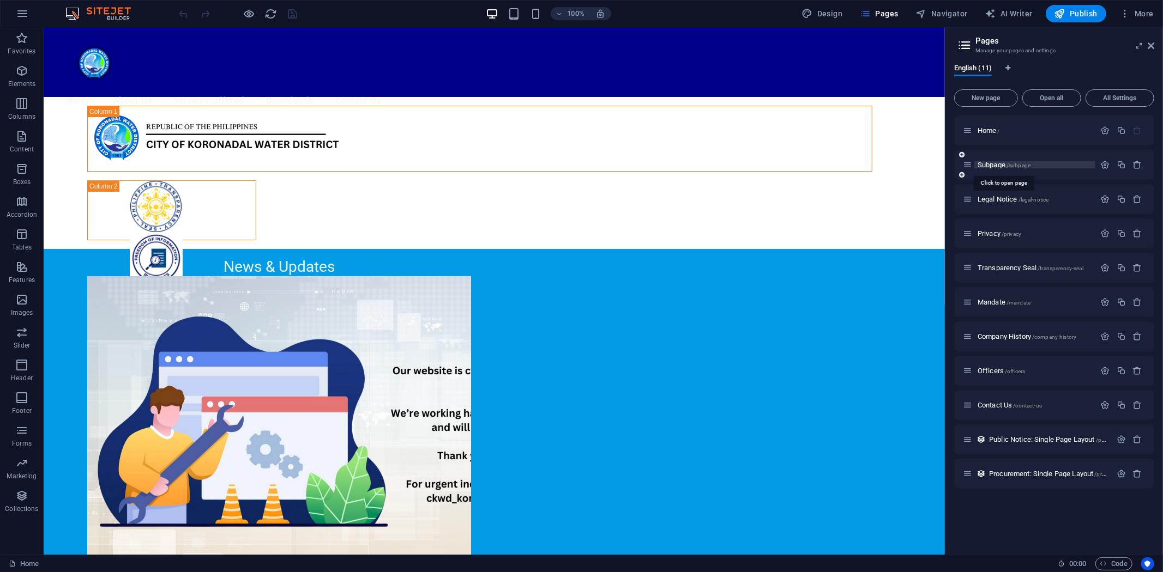
click at [983, 162] on span "Subpage /subpage" at bounding box center [1003, 165] width 53 height 8
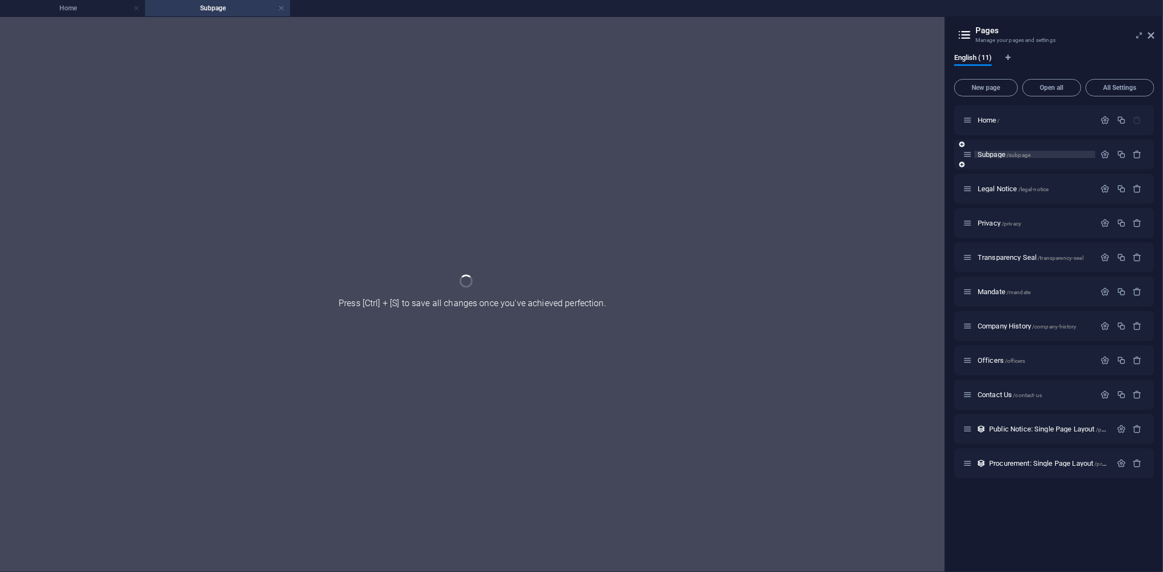
click at [983, 162] on div "Subpage /subpage" at bounding box center [1054, 155] width 200 height 30
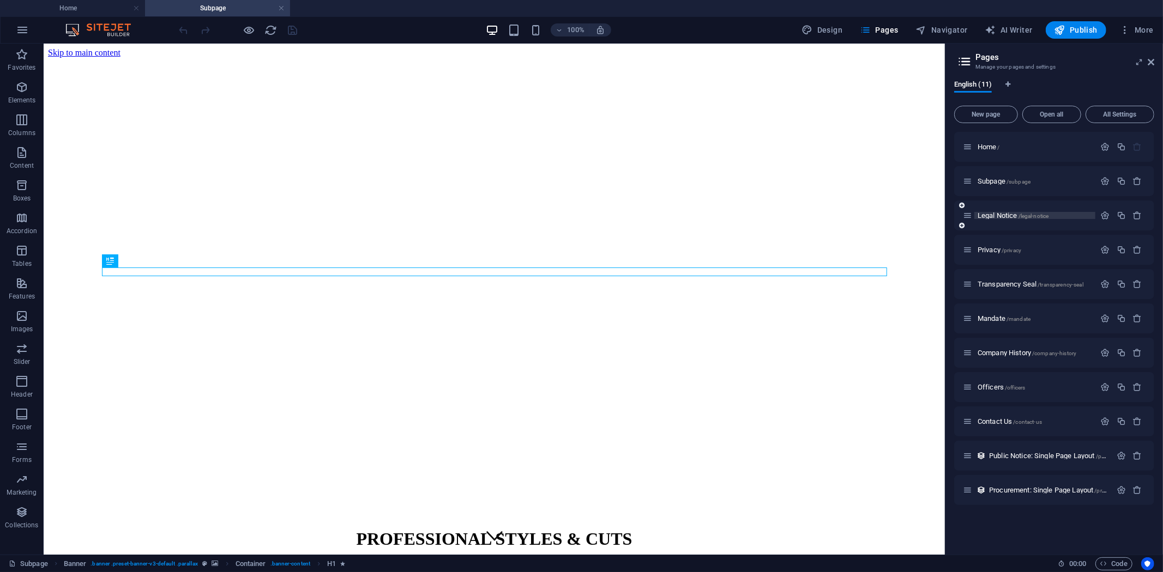
click at [990, 211] on span "Legal Notice /legal-notice" at bounding box center [1012, 215] width 71 height 8
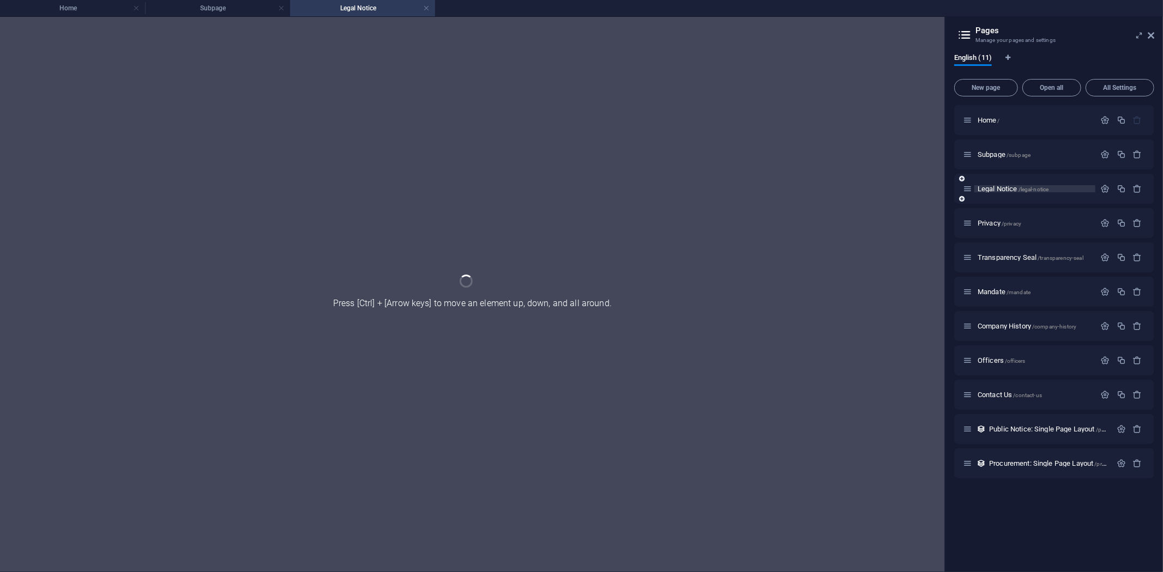
click at [990, 211] on div "Privacy /privacy" at bounding box center [1054, 223] width 200 height 30
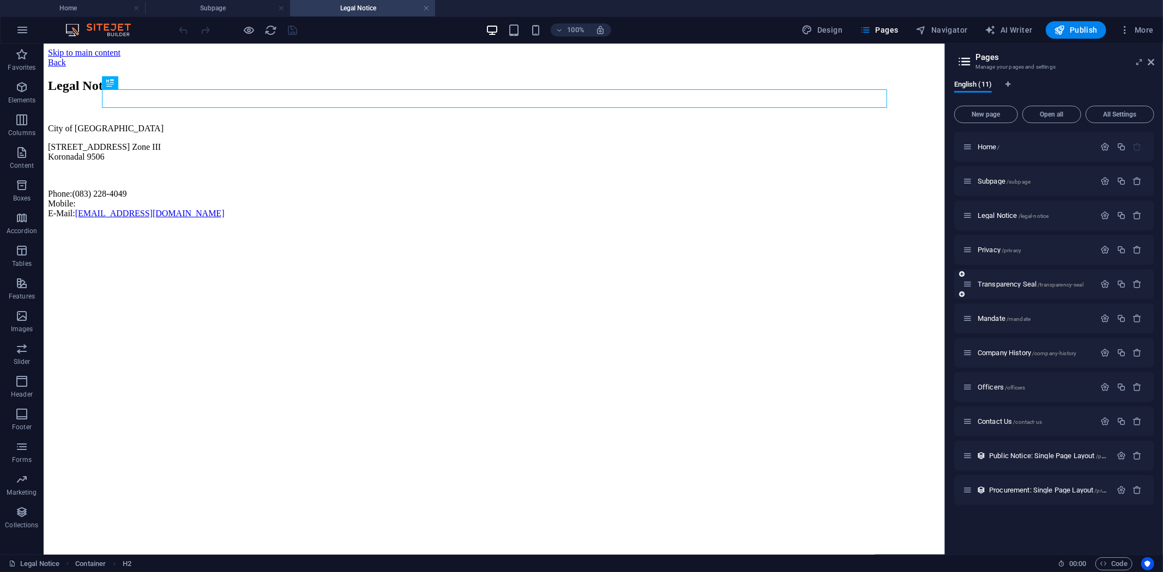
click at [990, 247] on span "Privacy /privacy" at bounding box center [999, 250] width 44 height 8
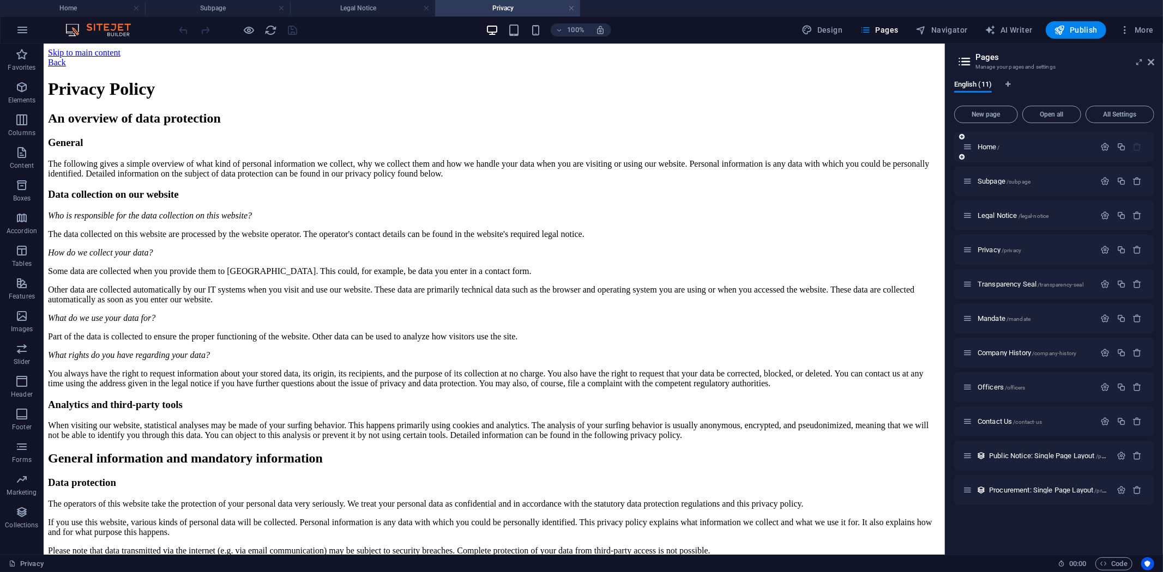
click at [988, 142] on div "Home /" at bounding box center [1029, 147] width 132 height 13
click at [987, 144] on span "Home /" at bounding box center [988, 147] width 22 height 8
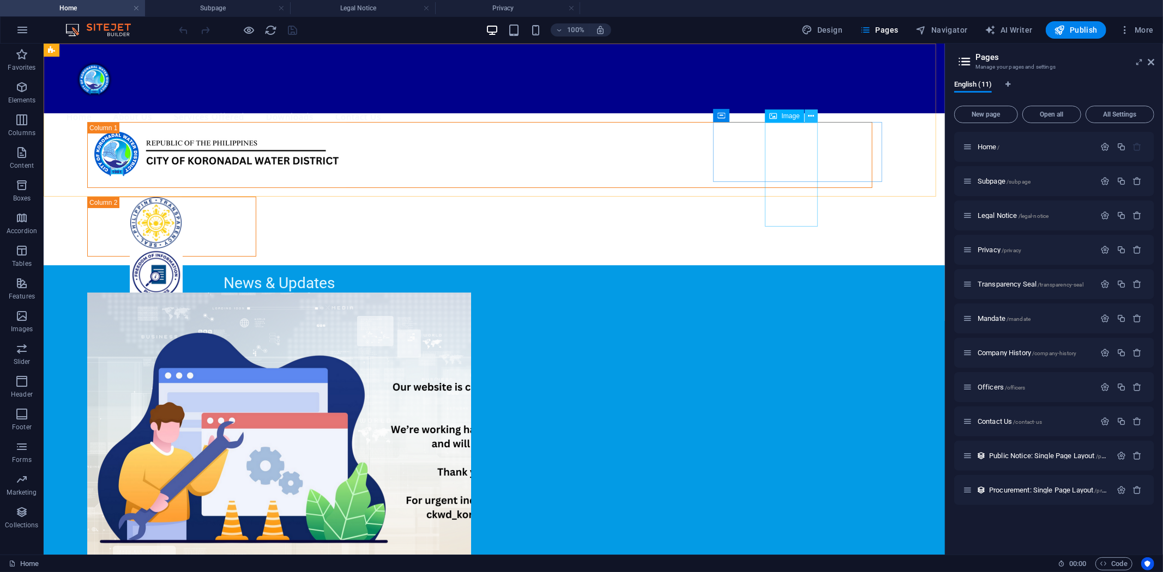
click at [809, 116] on icon at bounding box center [811, 116] width 6 height 11
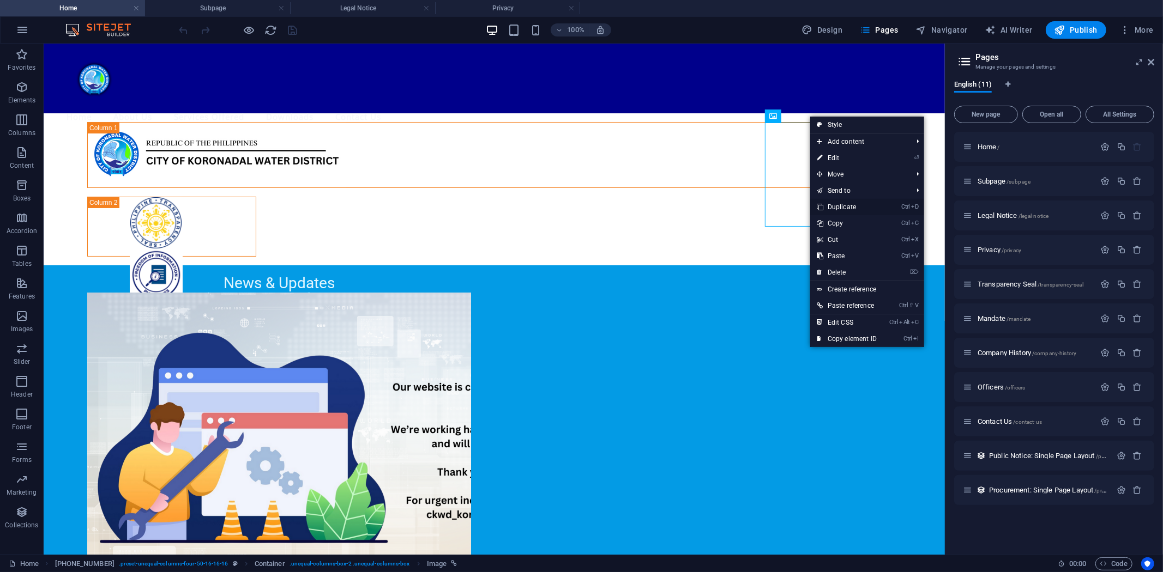
click at [842, 204] on link "Ctrl D Duplicate" at bounding box center [846, 207] width 73 height 16
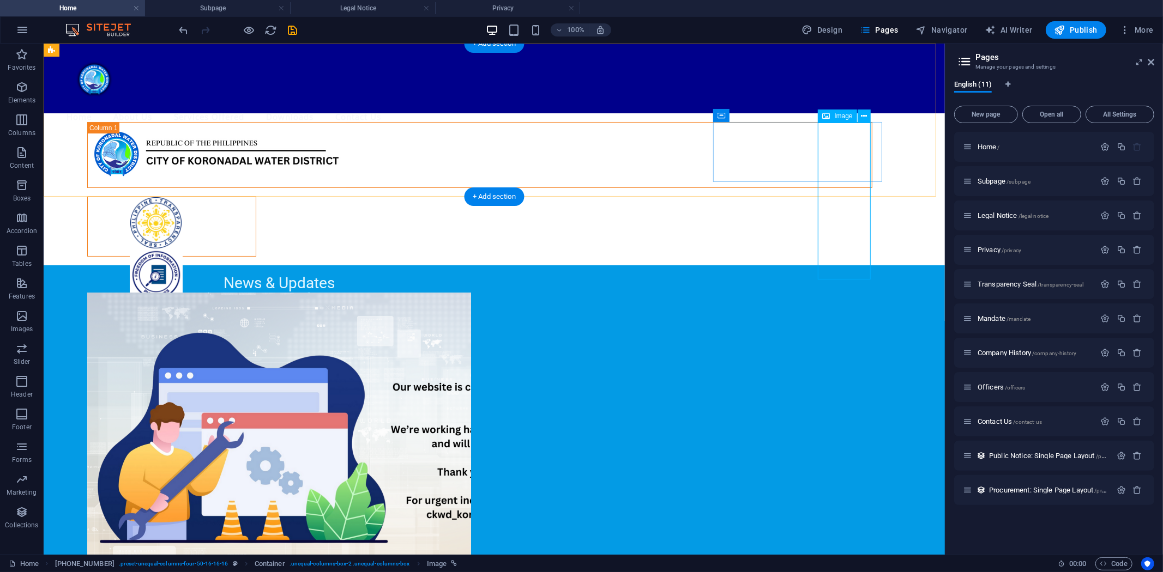
click at [223, 301] on figure at bounding box center [155, 327] width 136 height 53
select select "px"
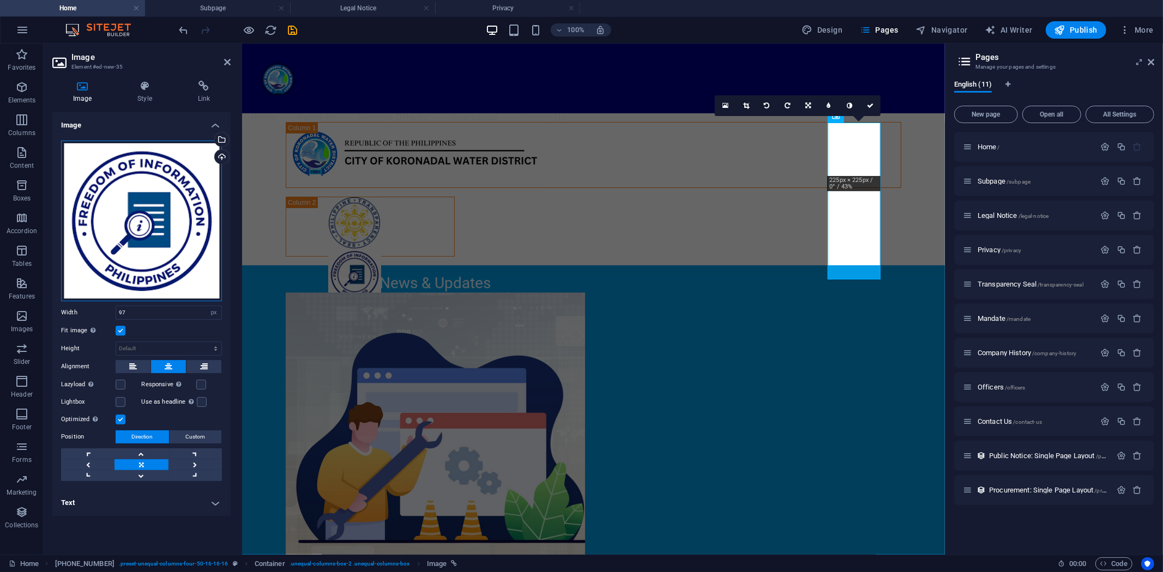
click at [161, 222] on div "Drag files here, click to choose files or select files from Files or our free s…" at bounding box center [141, 221] width 161 height 161
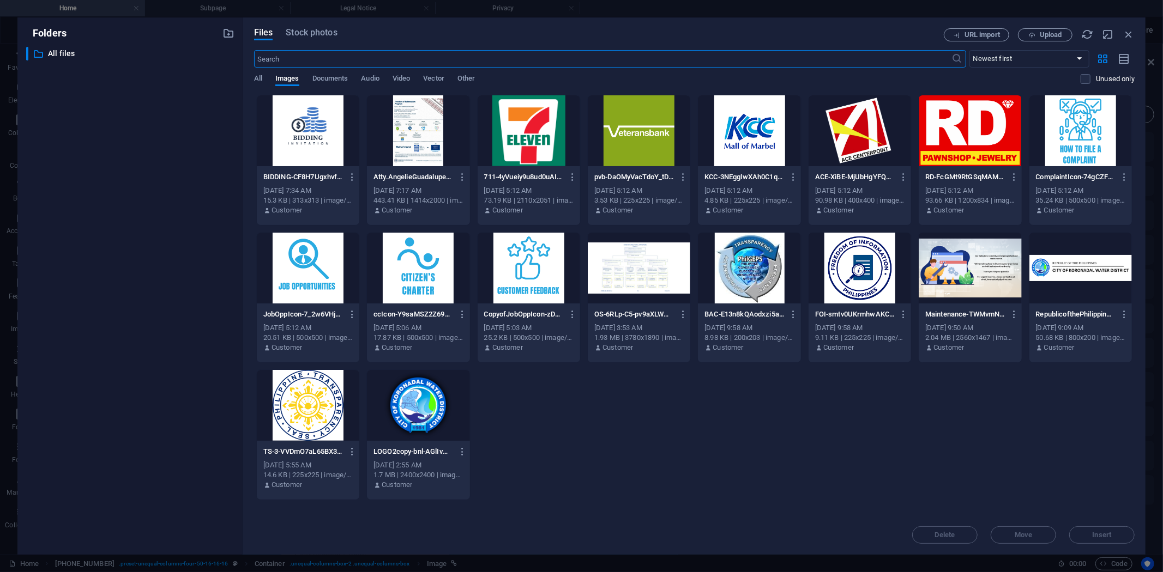
click at [751, 269] on div at bounding box center [749, 268] width 102 height 71
click at [1104, 534] on span "Insert" at bounding box center [1101, 535] width 19 height 7
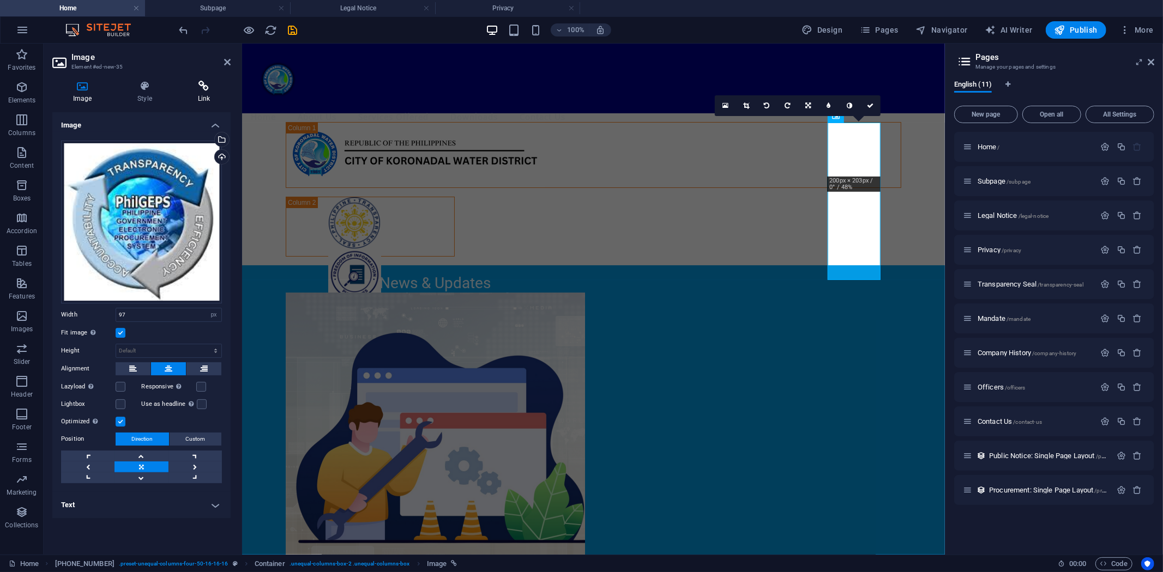
click at [197, 86] on icon at bounding box center [203, 86] width 53 height 11
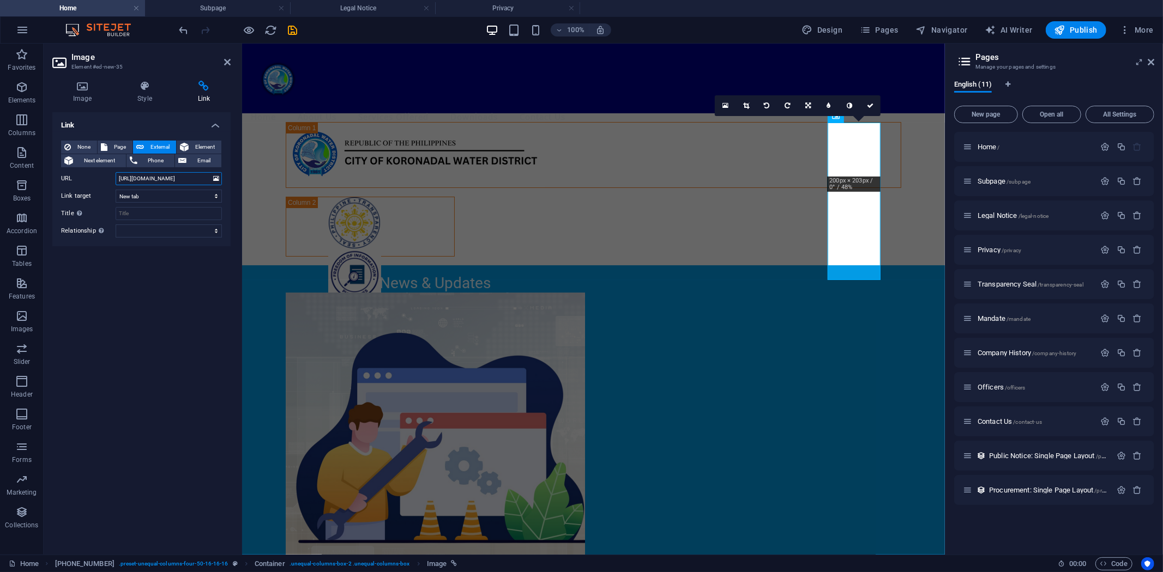
click at [180, 180] on input "https://www.foi.gov.ph/agencies/ckwd/" at bounding box center [169, 178] width 106 height 13
paste input "inter-cdn.com/images/0/19477130/LOGO2copy-bnl-AGlIvmBlL39OZ_AdIA.pngWEBSITE'"
type input "https://inter-cdn.com/images/0/19477130/LOGO2copy-bnl-AGlIvmBlL39OZ_AdIA.pngWEB…"
paste input "https://philgeps.gov.ph/"
type input "https://philgeps.gov.ph/"
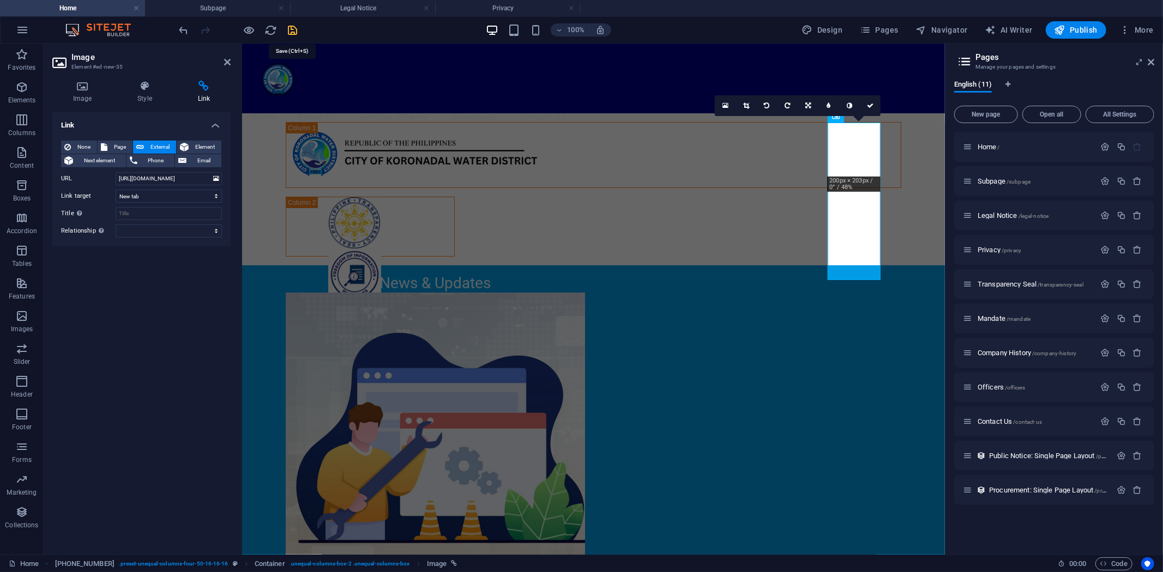
click at [291, 24] on icon "save" at bounding box center [293, 30] width 13 height 13
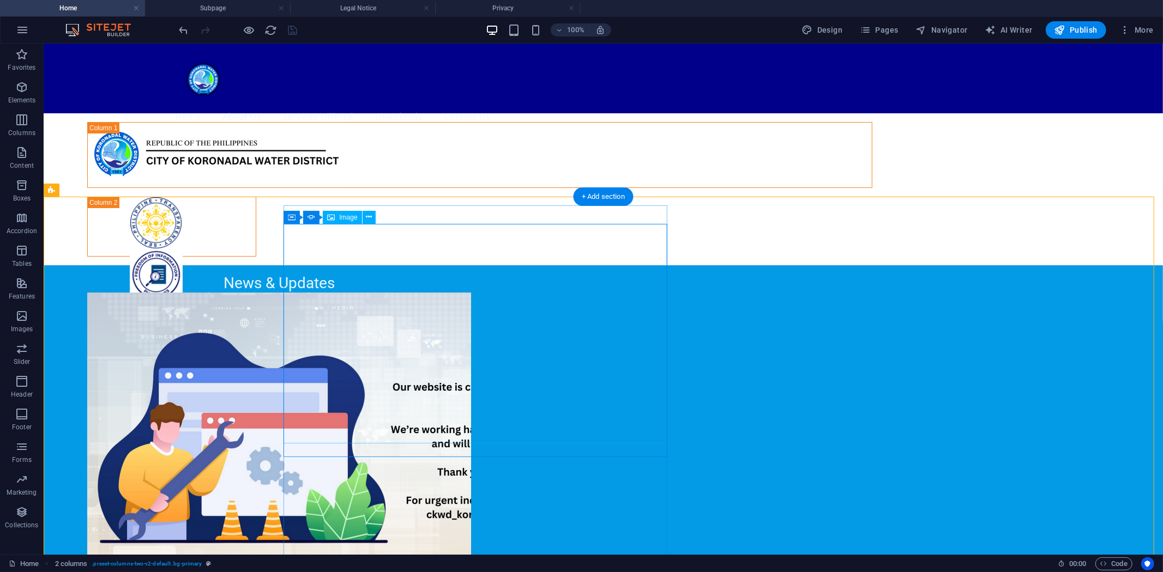
click at [470, 292] on figure "1/1" at bounding box center [279, 452] width 384 height 320
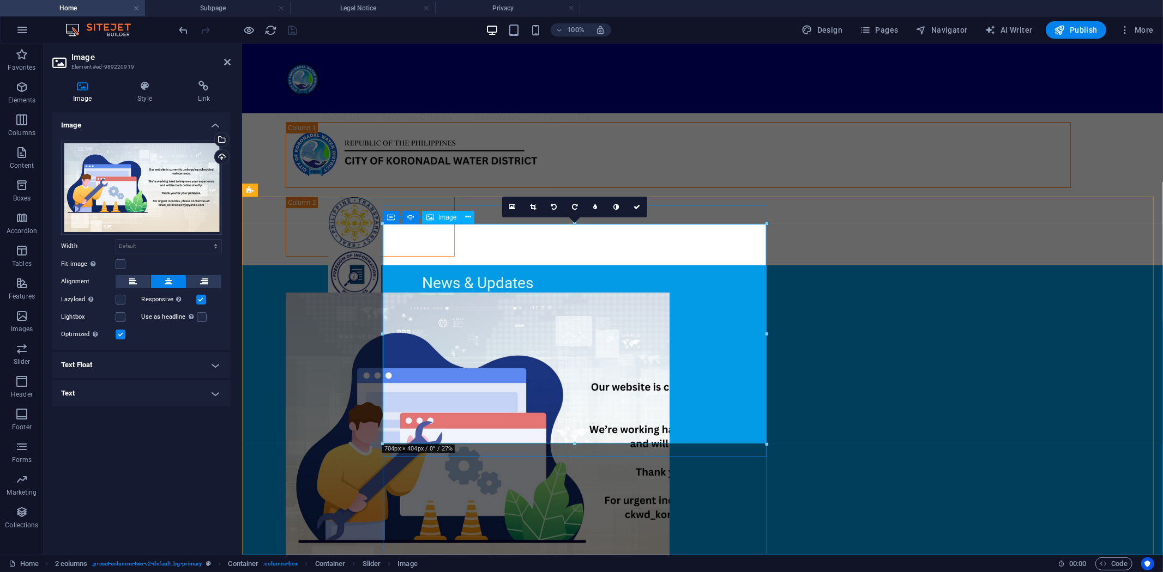
click at [456, 292] on figure "1/1" at bounding box center [477, 452] width 384 height 320
click at [608, 344] on figure "1/1" at bounding box center [477, 452] width 384 height 320
click at [438, 218] on icon at bounding box center [439, 216] width 6 height 11
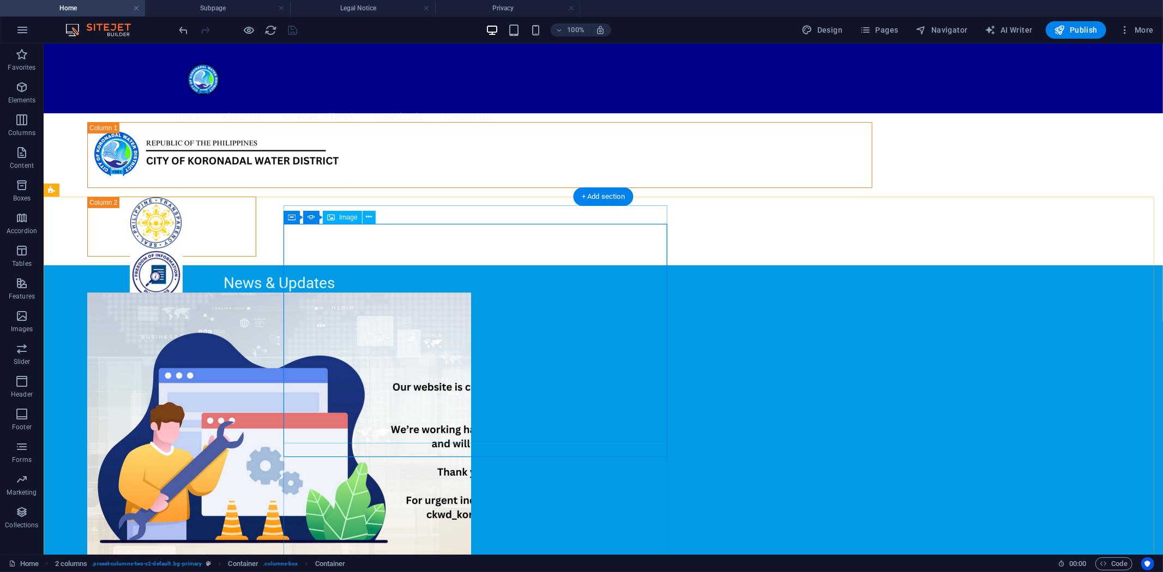
click at [366, 292] on figure "1/1" at bounding box center [279, 452] width 384 height 320
click at [313, 222] on icon at bounding box center [311, 217] width 8 height 13
click at [315, 218] on div "Slider" at bounding box center [322, 217] width 38 height 13
select select "ms"
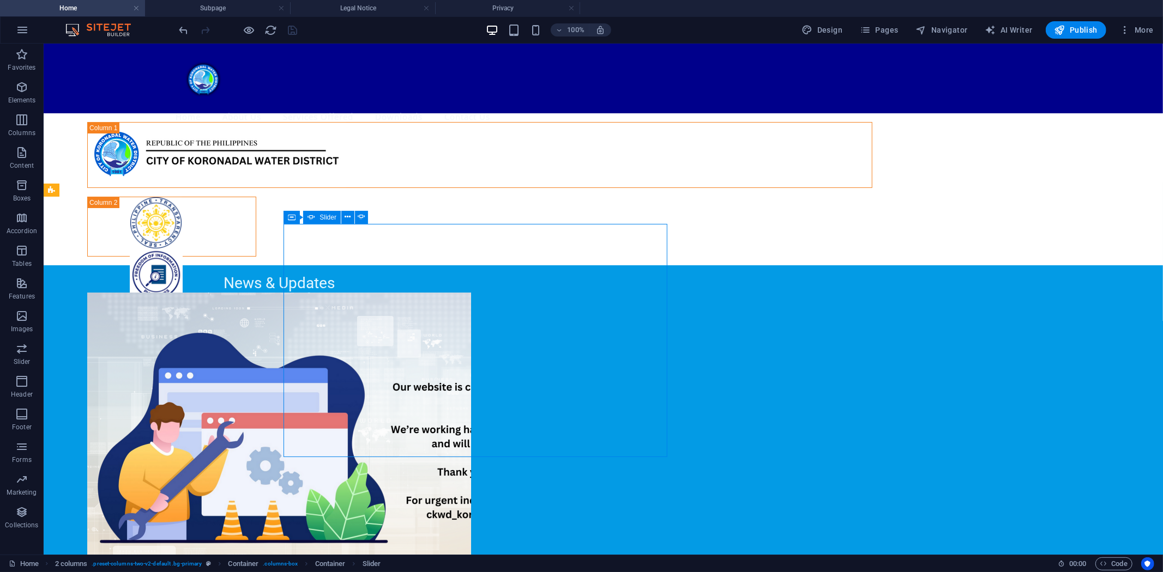
select select "s"
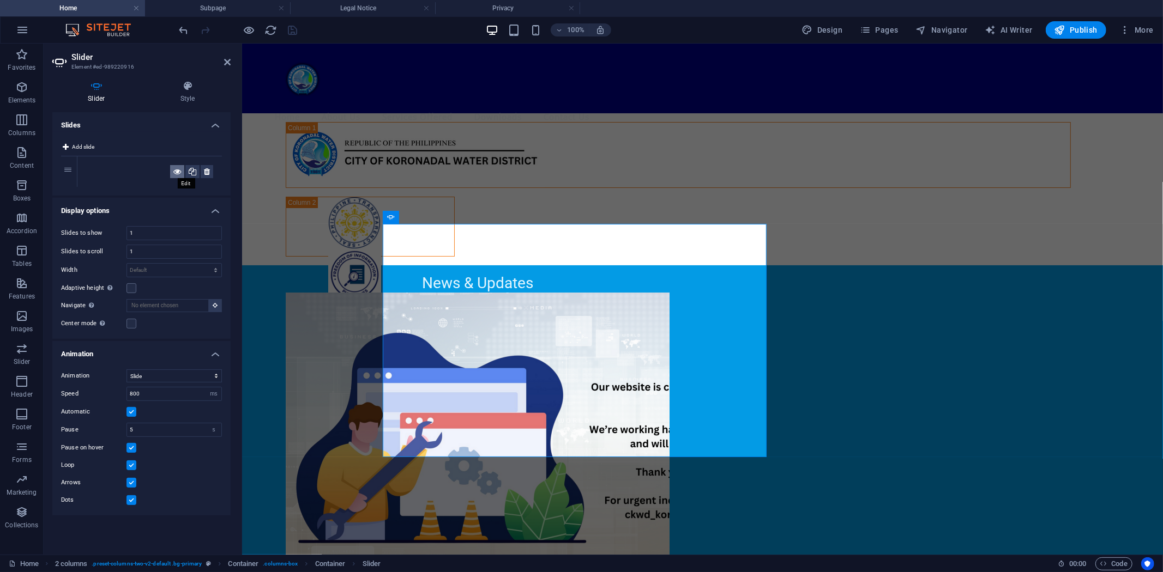
click at [172, 170] on button at bounding box center [177, 171] width 14 height 13
click at [93, 169] on div at bounding box center [128, 171] width 84 height 13
click at [107, 170] on div at bounding box center [128, 171] width 84 height 13
click at [115, 171] on div at bounding box center [128, 171] width 84 height 13
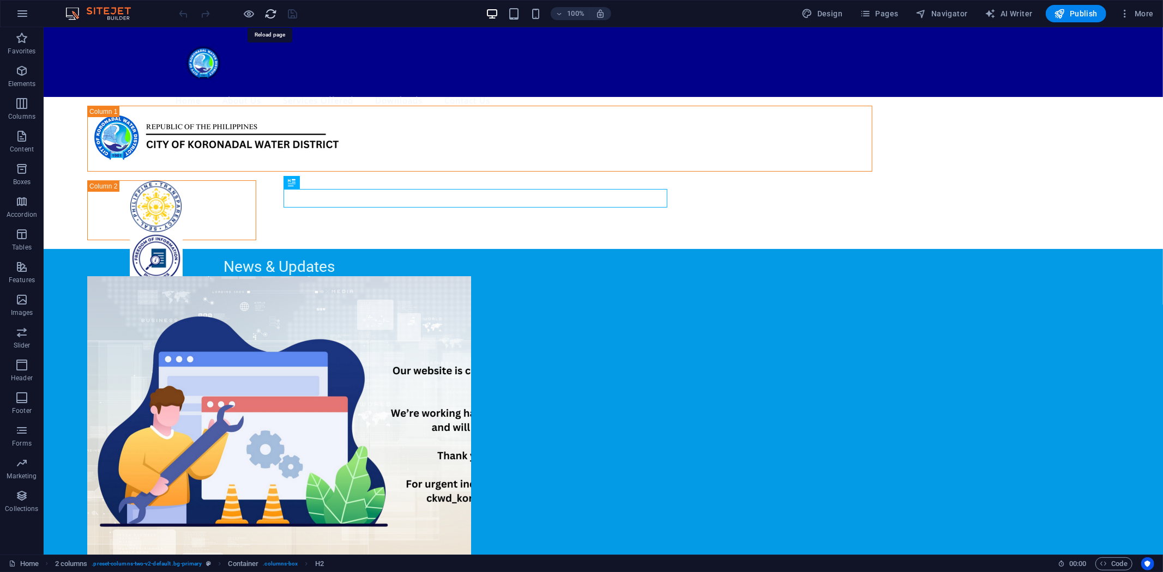
click at [268, 11] on icon "reload" at bounding box center [271, 14] width 13 height 13
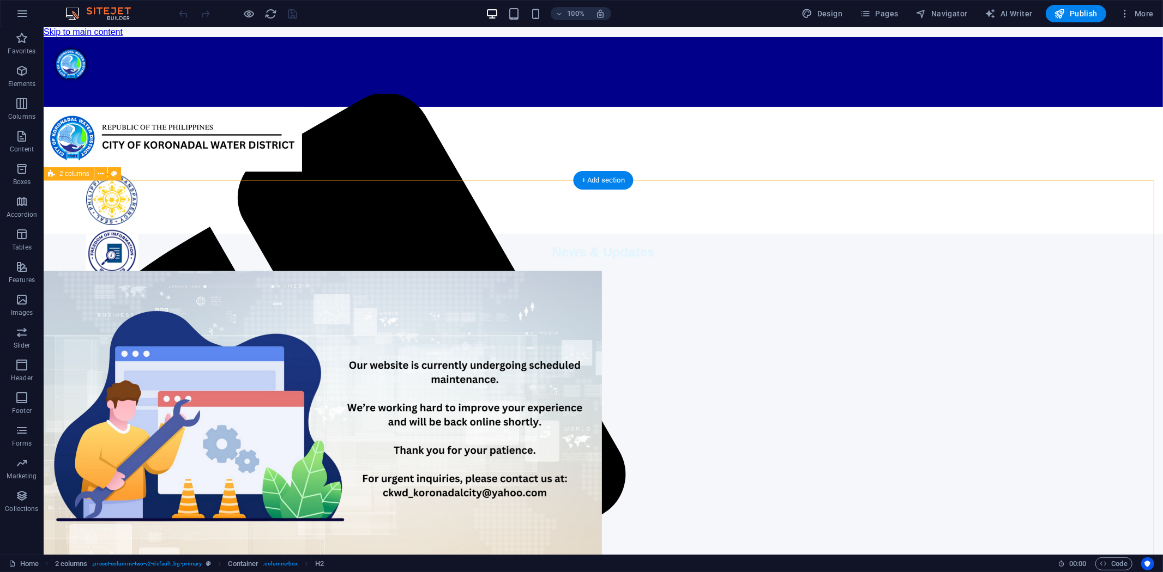
click at [189, 257] on div "News & Updates Water Bill Calculator Your Water Bill Calculator Classification …" at bounding box center [602, 577] width 1119 height 689
click at [24, 63] on button "Elements" at bounding box center [22, 76] width 44 height 33
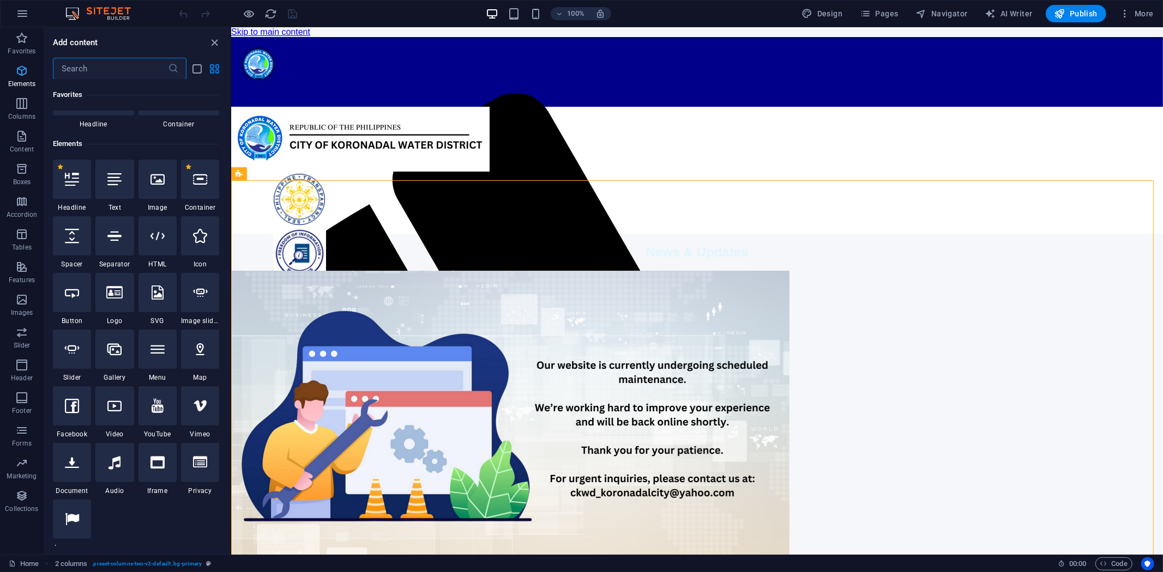
scroll to position [116, 0]
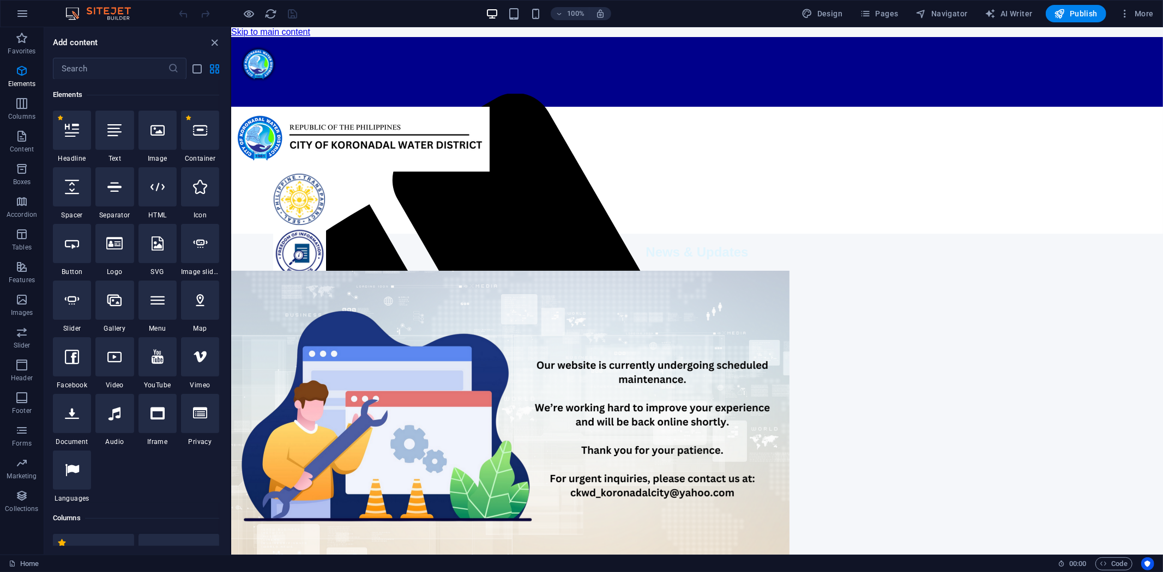
select select "px"
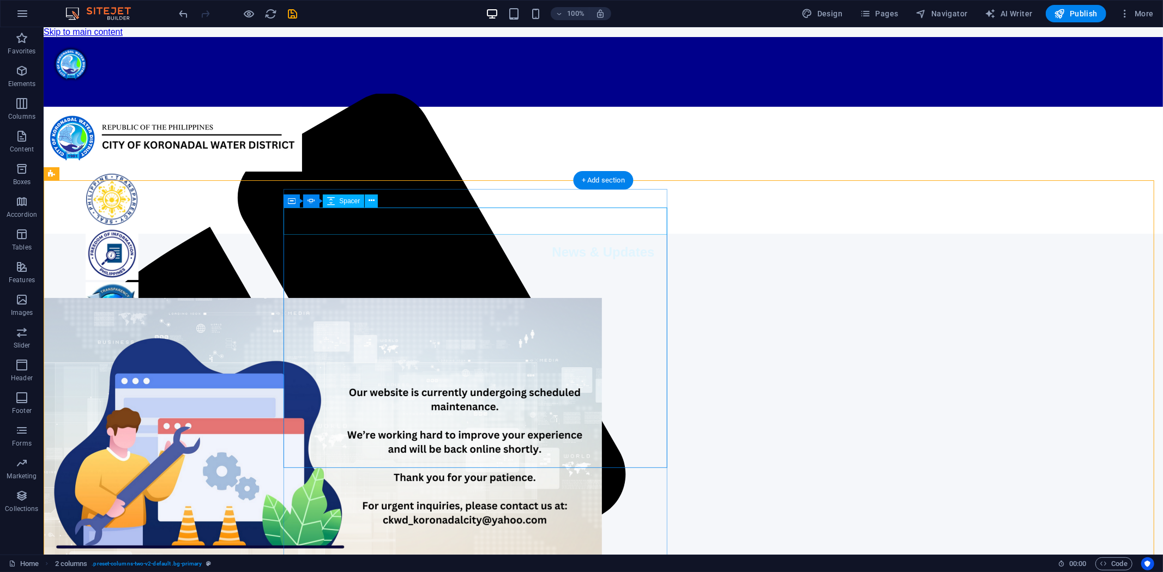
click at [426, 270] on div "1/1" at bounding box center [235, 283] width 384 height 27
click at [427, 270] on div "1/1" at bounding box center [235, 283] width 384 height 27
select select "px"
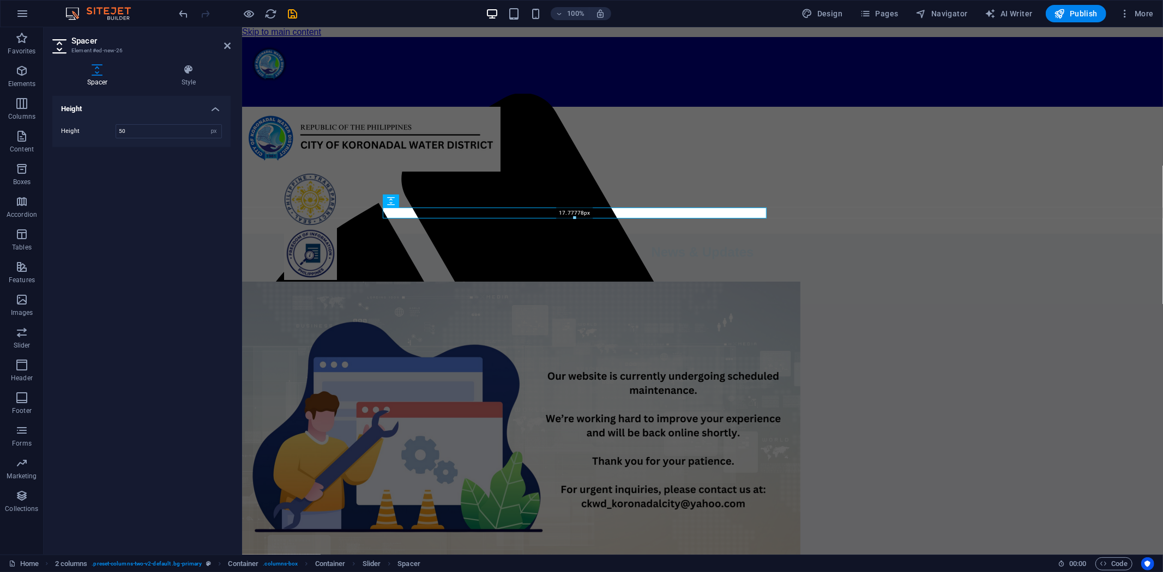
drag, startPoint x: 577, startPoint y: 234, endPoint x: 580, endPoint y: 216, distance: 18.8
click at [580, 216] on div at bounding box center [574, 218] width 383 height 4
type input "17"
click at [341, 235] on div "News & Updates Water Bill Calculator Your Water Bill Calculator Classification …" at bounding box center [701, 582] width 921 height 698
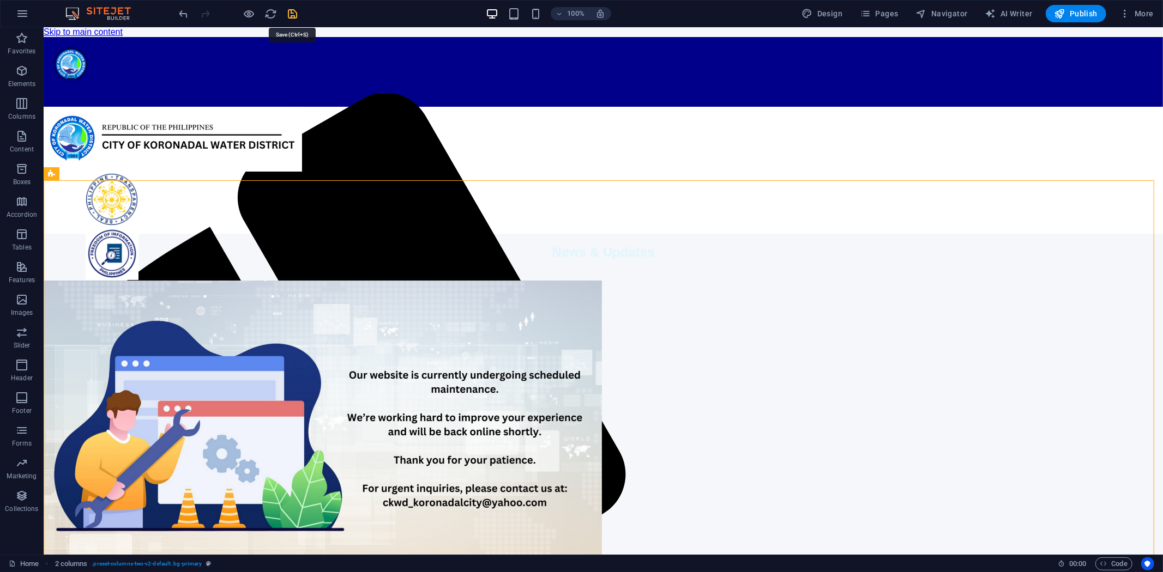
click at [292, 11] on icon "save" at bounding box center [293, 14] width 13 height 13
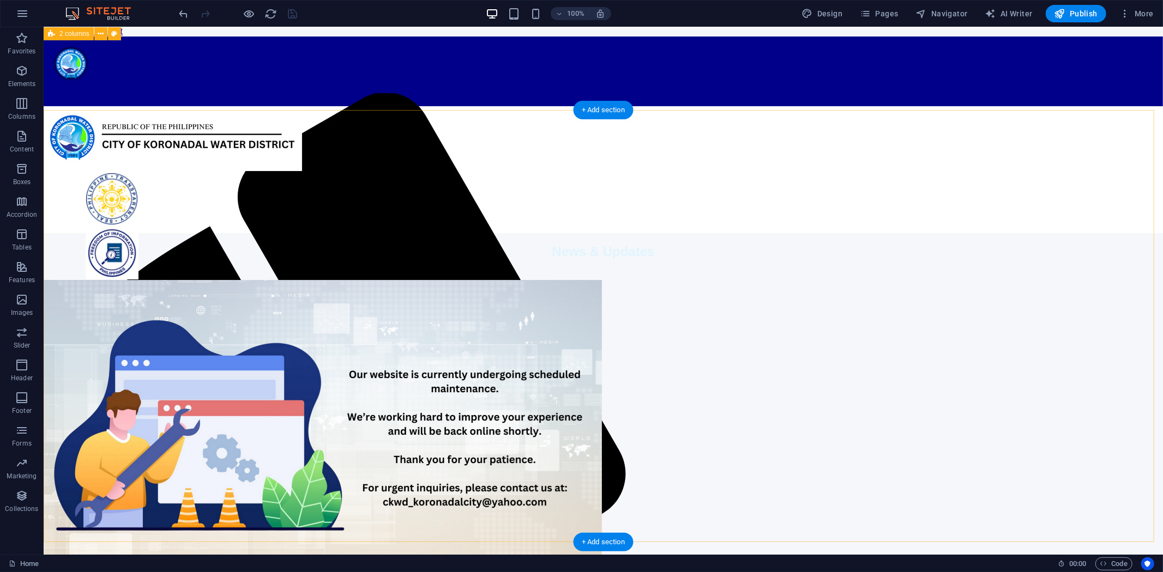
scroll to position [0, 0]
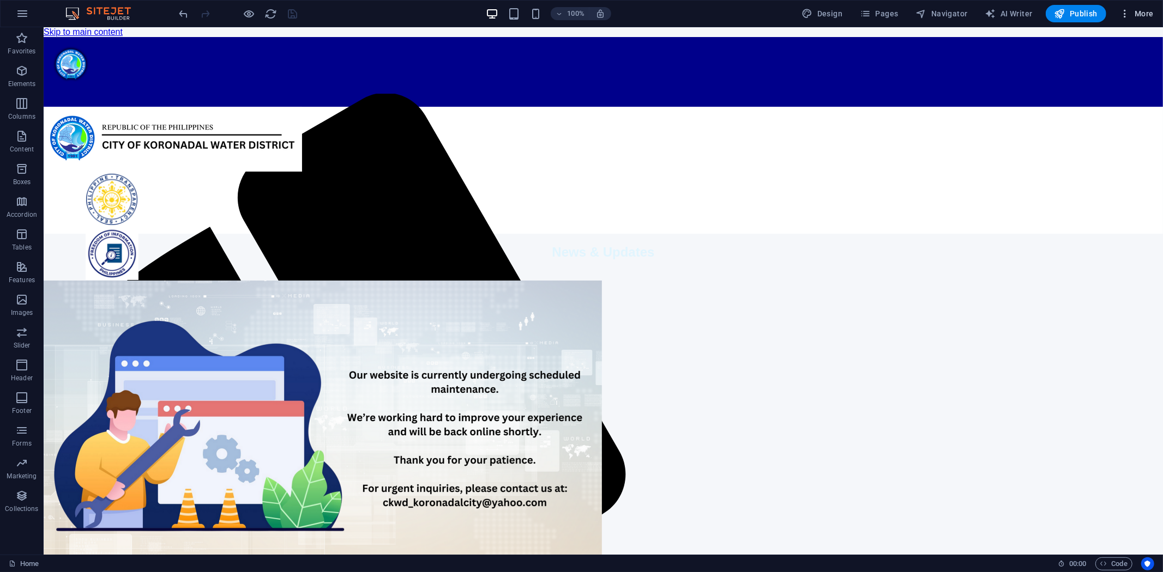
click at [1136, 16] on span "More" at bounding box center [1136, 13] width 34 height 11
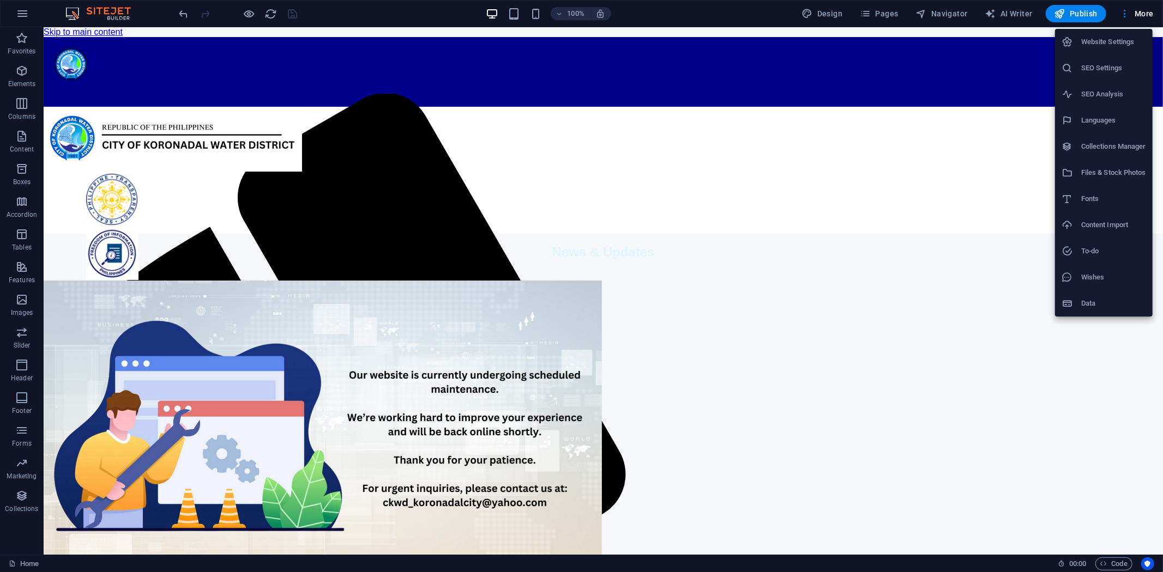
click at [1108, 167] on h6 "Files & Stock Photos" at bounding box center [1113, 172] width 65 height 13
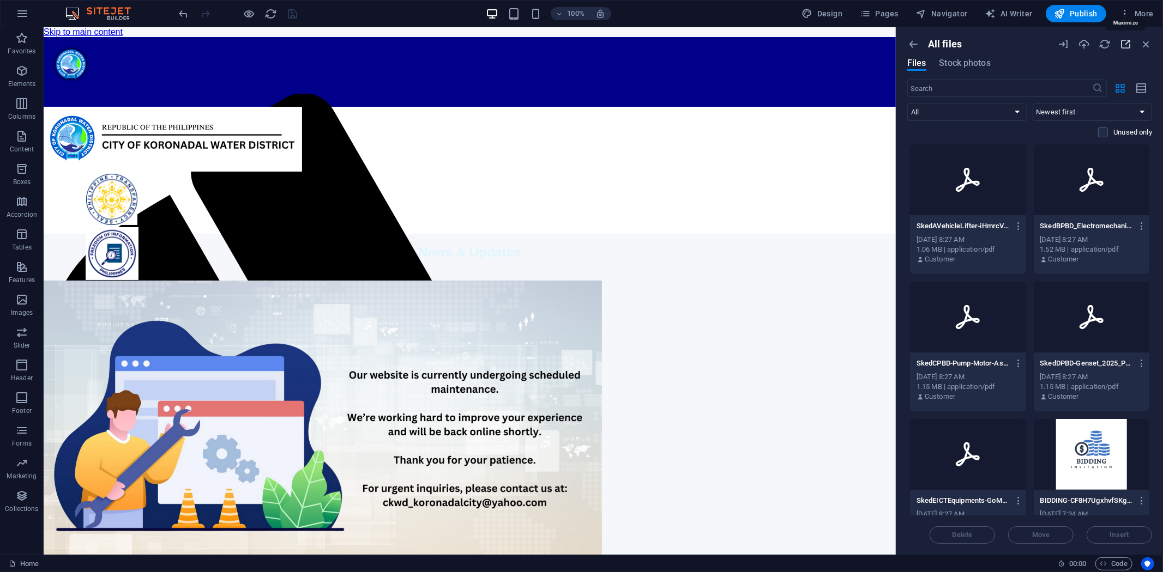
click at [1125, 45] on icon "button" at bounding box center [1125, 44] width 12 height 12
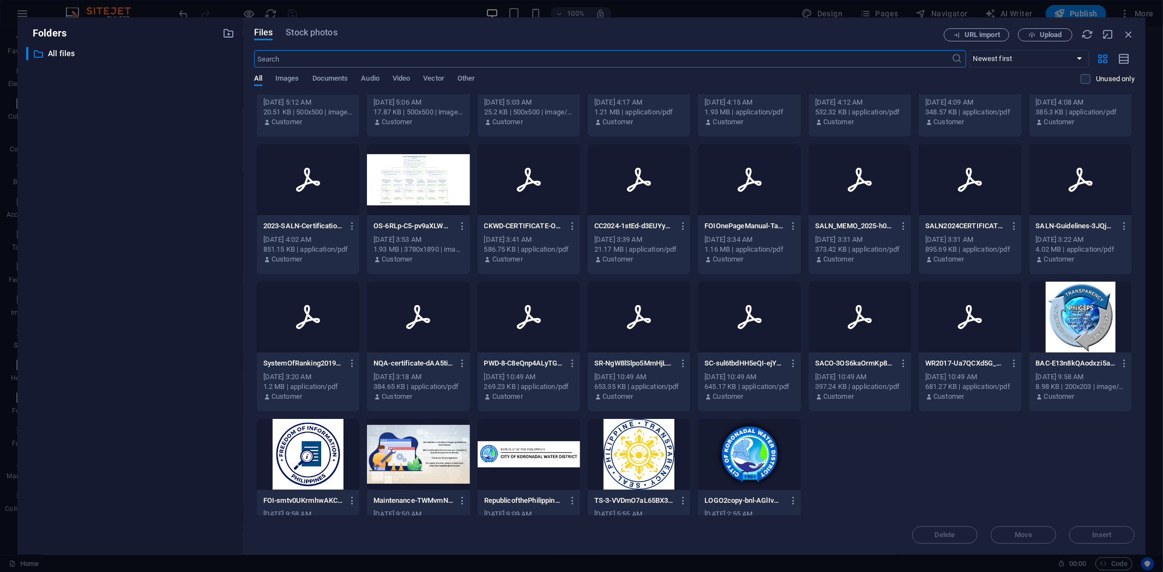
scroll to position [396, 0]
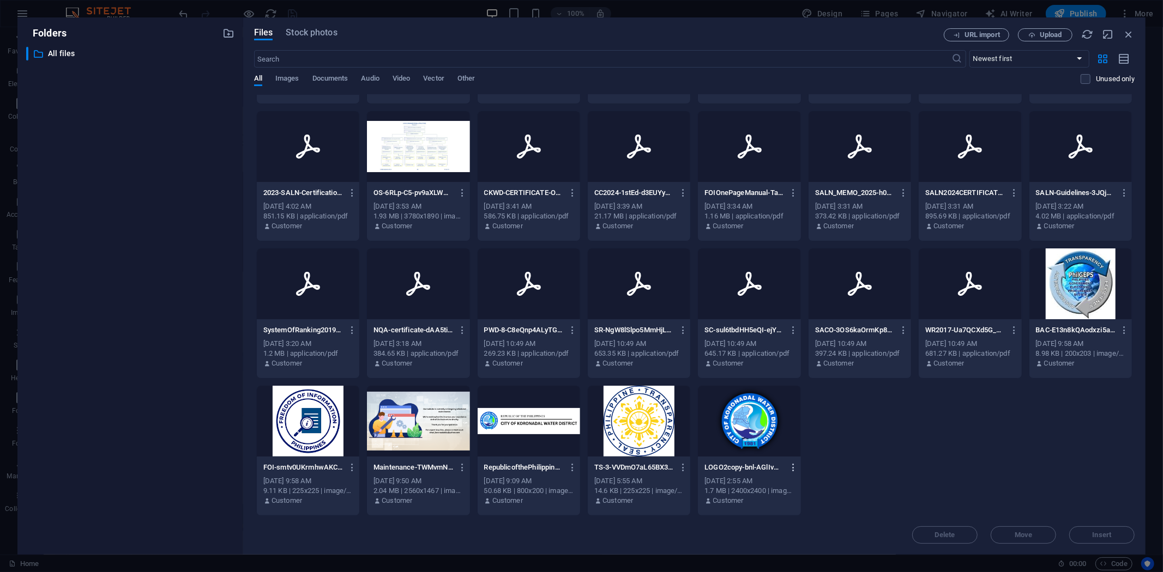
click at [789, 464] on icon "button" at bounding box center [793, 468] width 10 height 10
click at [796, 422] on h6 "Rename" at bounding box center [799, 426] width 46 height 13
type input "Logo.png"
click at [1128, 31] on icon "button" at bounding box center [1128, 34] width 12 height 12
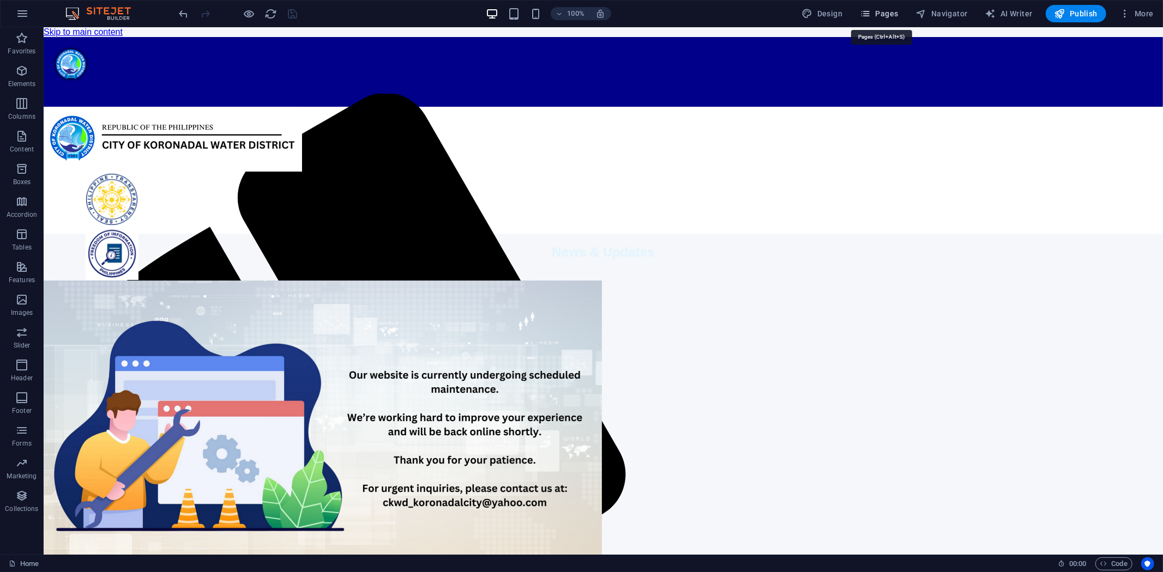
click at [880, 10] on span "Pages" at bounding box center [879, 13] width 38 height 11
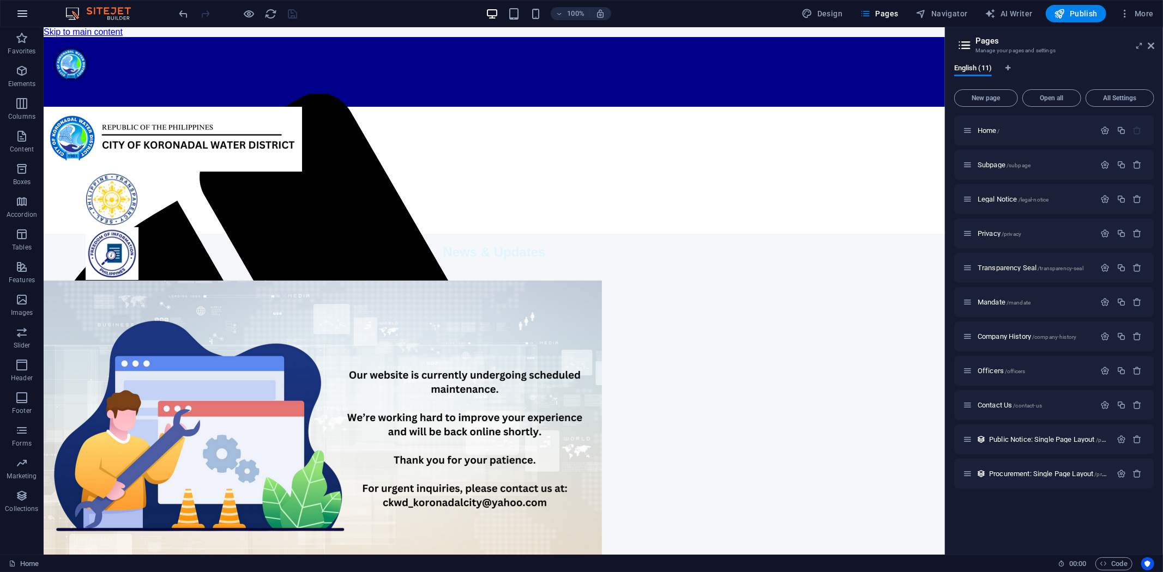
click at [20, 7] on icon "button" at bounding box center [22, 13] width 13 height 13
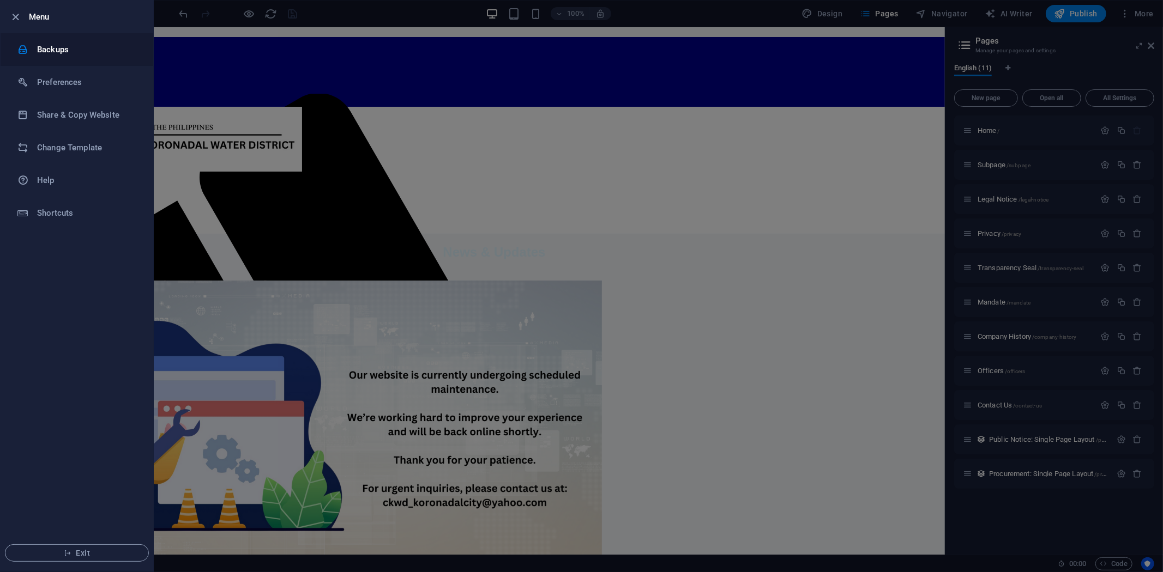
click at [51, 44] on h6 "Backups" at bounding box center [87, 49] width 101 height 13
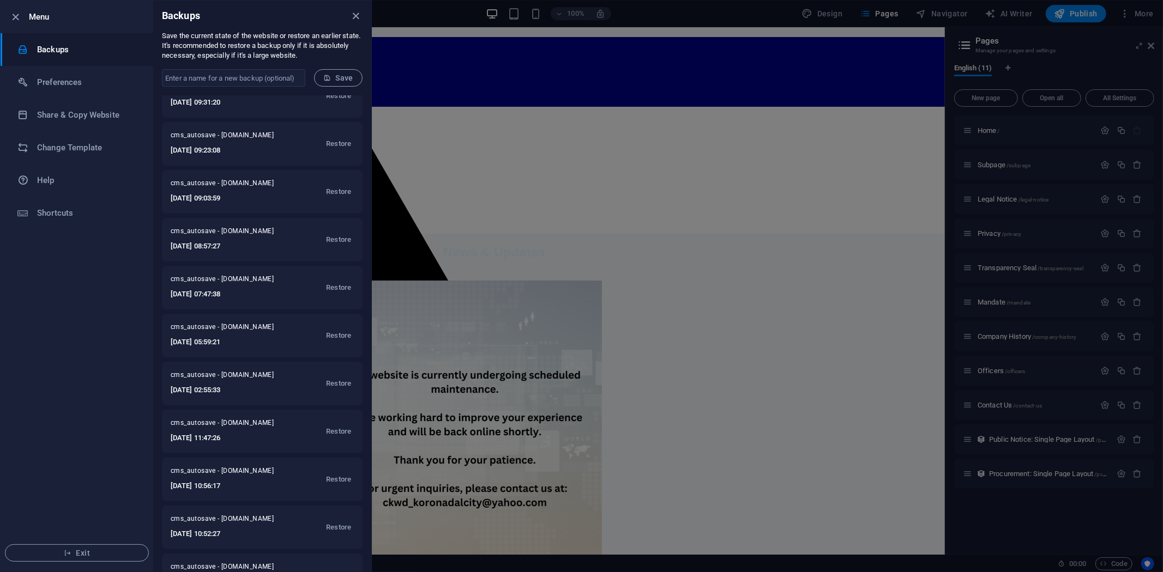
scroll to position [247, 0]
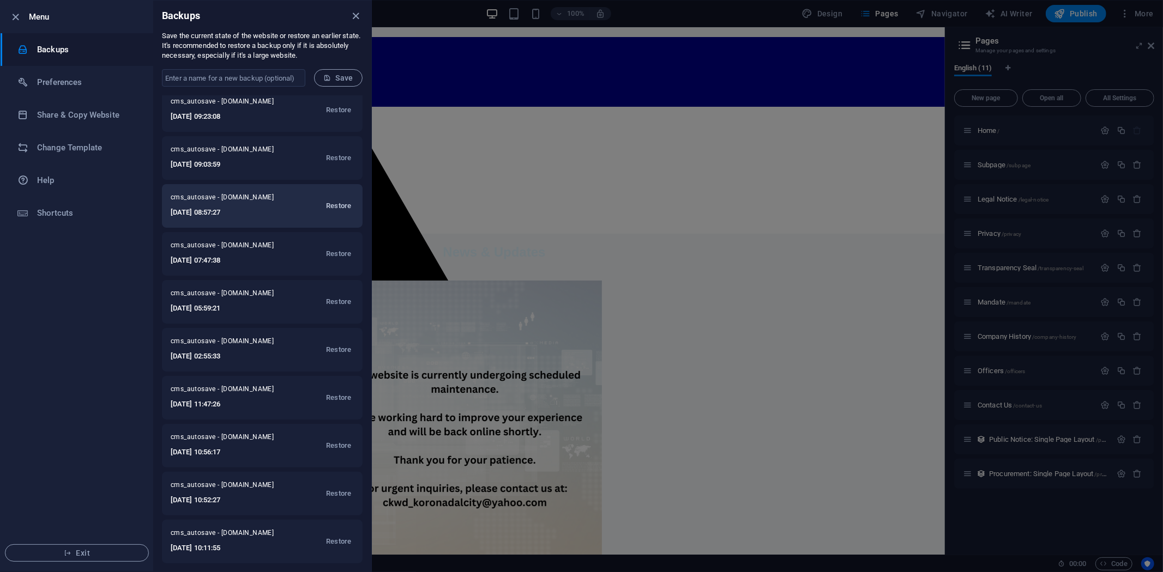
click at [338, 203] on span "Restore" at bounding box center [338, 205] width 25 height 13
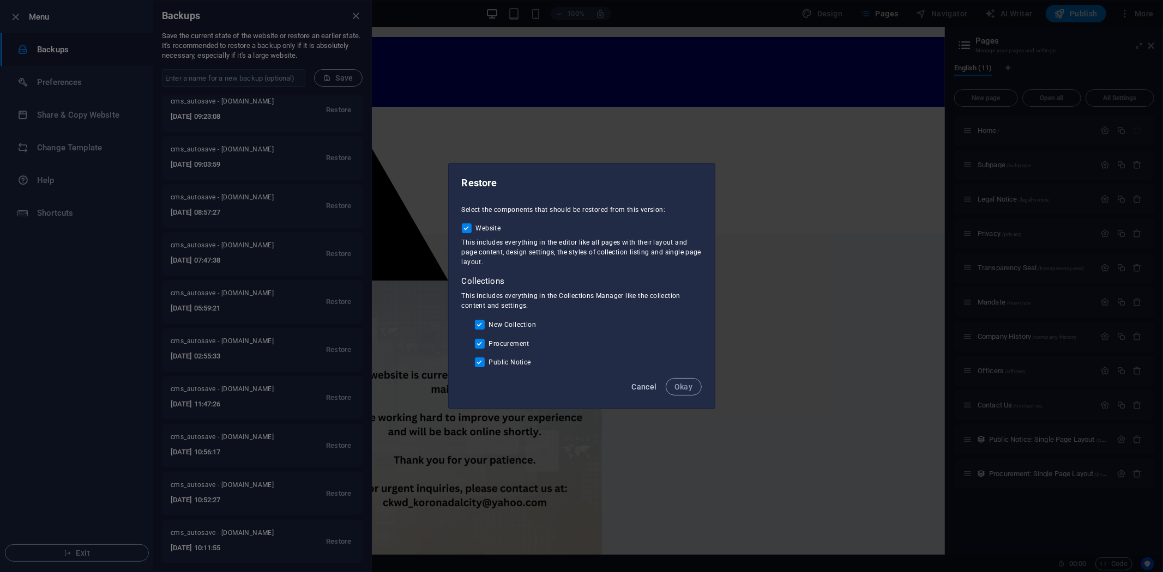
click at [637, 384] on span "Cancel" at bounding box center [643, 387] width 25 height 9
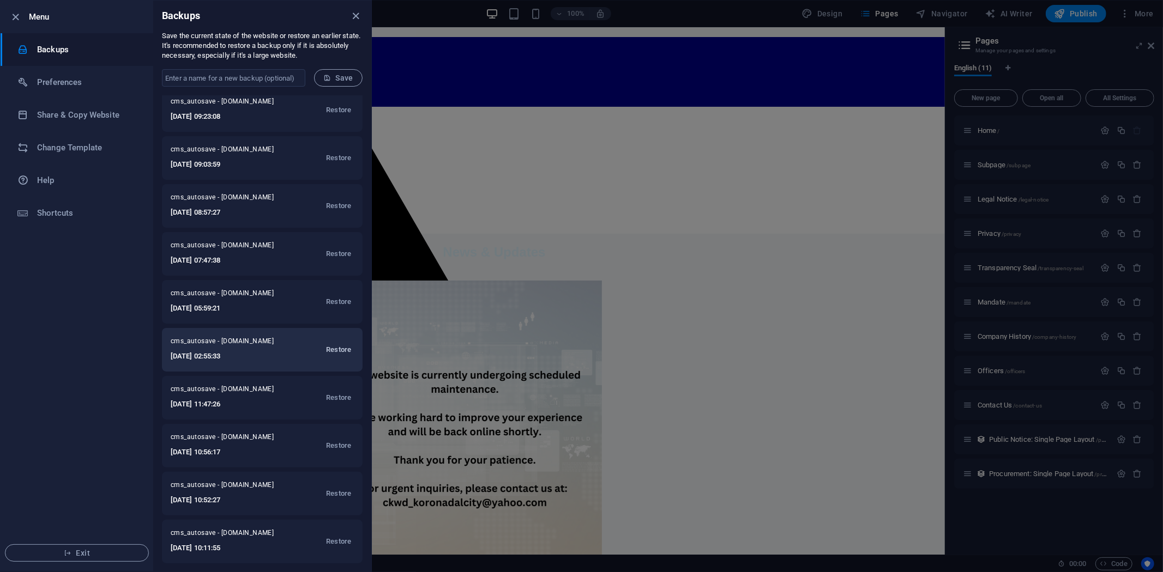
click at [340, 344] on span "Restore" at bounding box center [338, 349] width 25 height 13
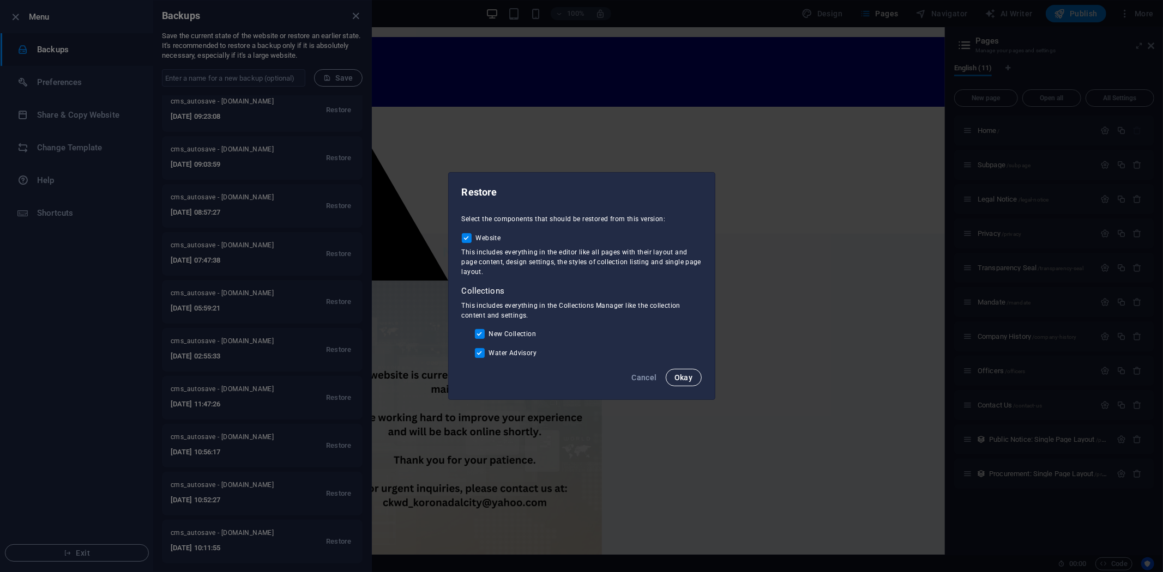
click at [683, 377] on span "Okay" at bounding box center [683, 377] width 19 height 9
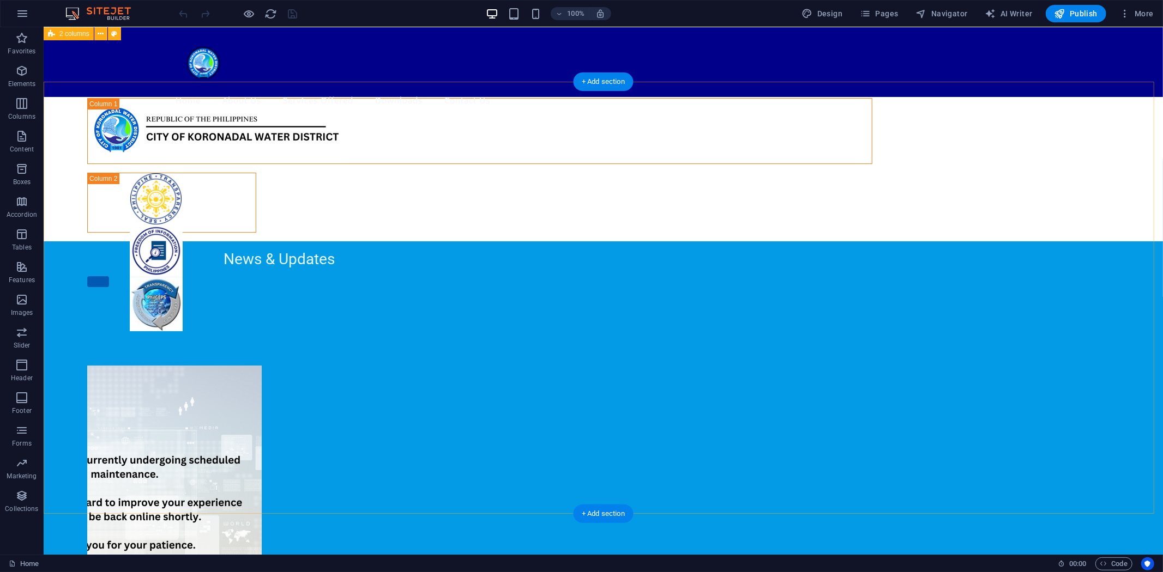
scroll to position [4, 0]
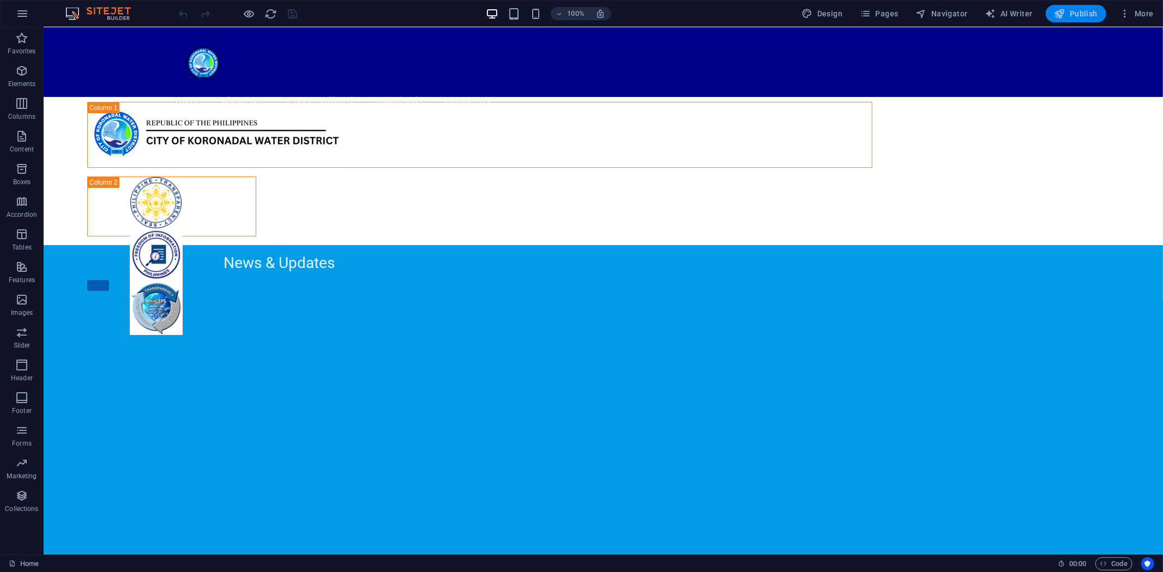
click at [1071, 10] on span "Publish" at bounding box center [1075, 13] width 43 height 11
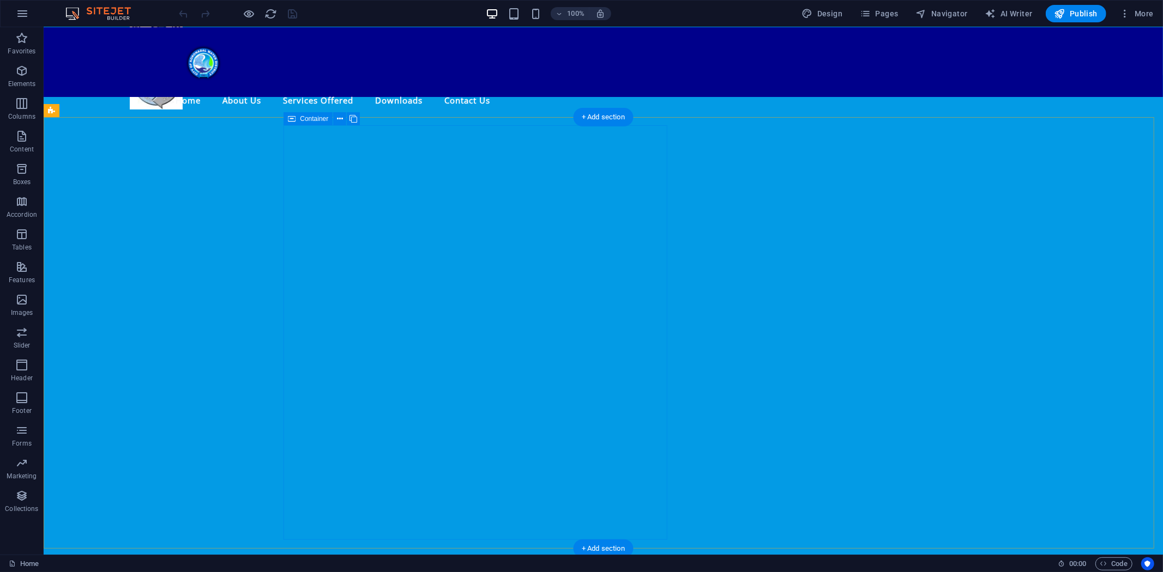
scroll to position [242, 0]
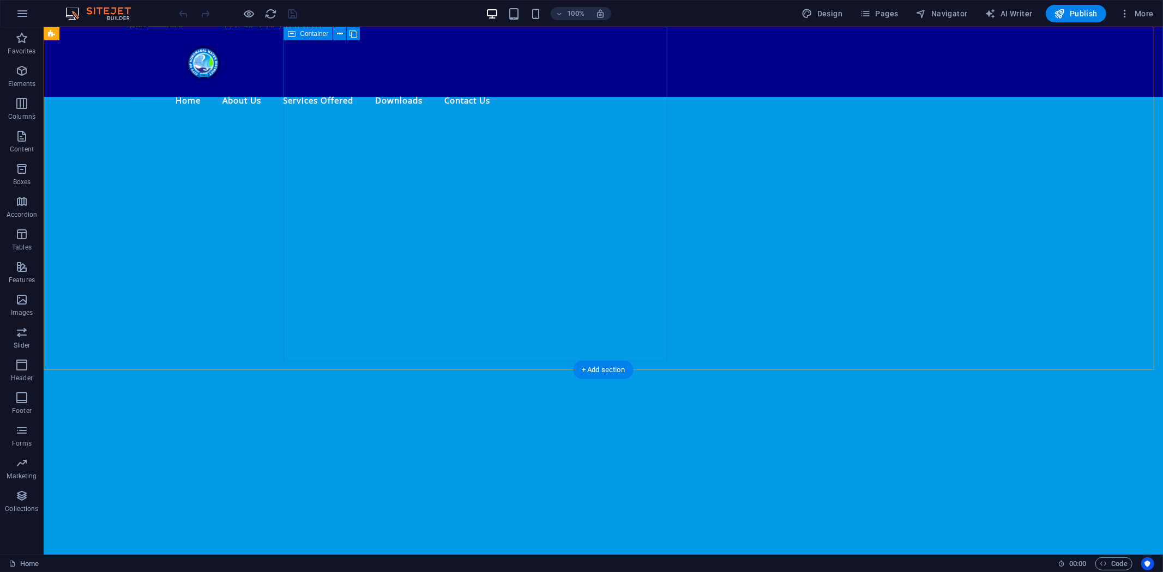
click at [470, 268] on div "News & Updates Drop content here or Add elements Paste clipboard Drop content h…" at bounding box center [279, 527] width 384 height 1025
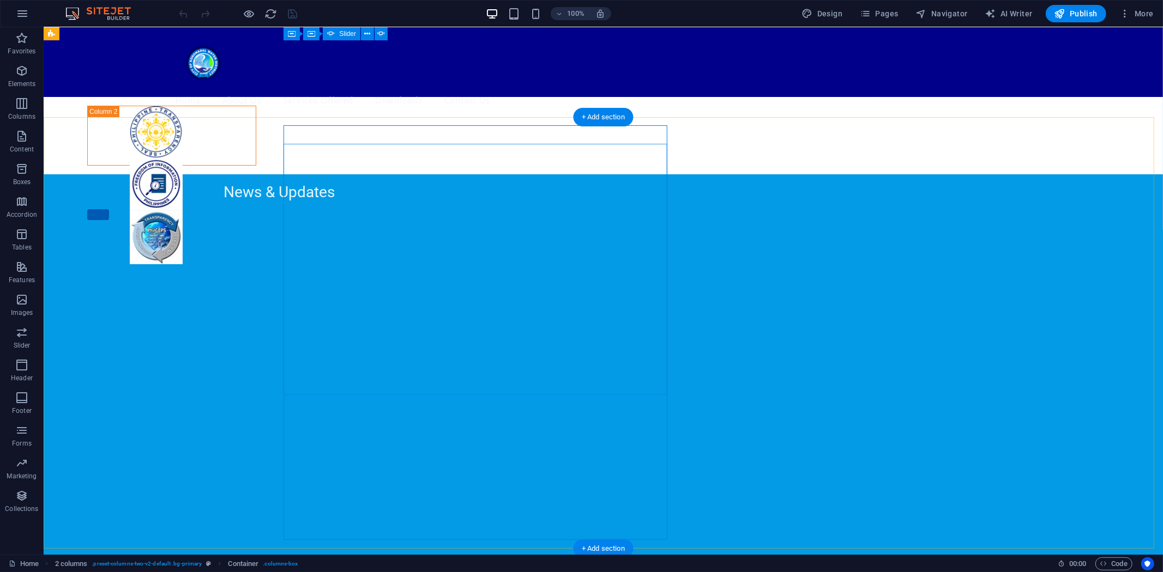
scroll to position [60, 0]
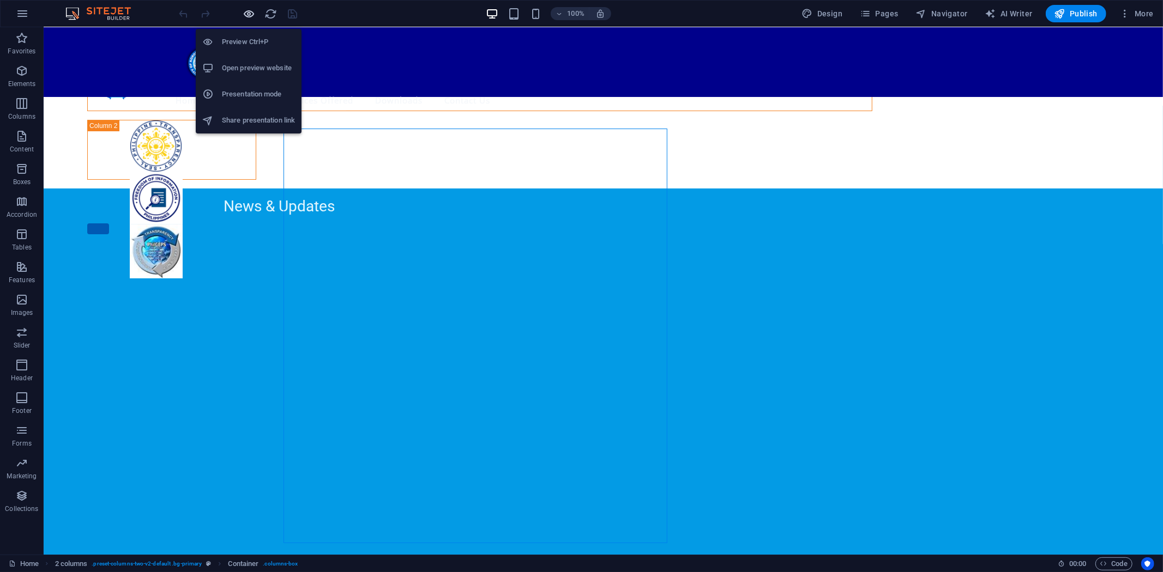
click at [246, 12] on icon "button" at bounding box center [249, 14] width 13 height 13
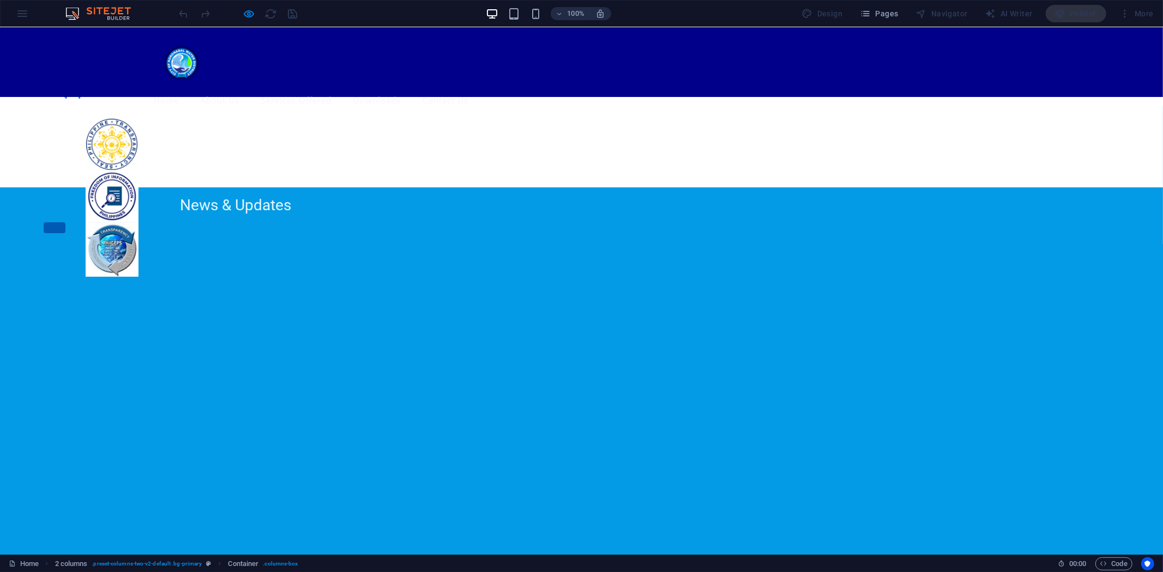
click at [65, 233] on button "button" at bounding box center [55, 227] width 22 height 11
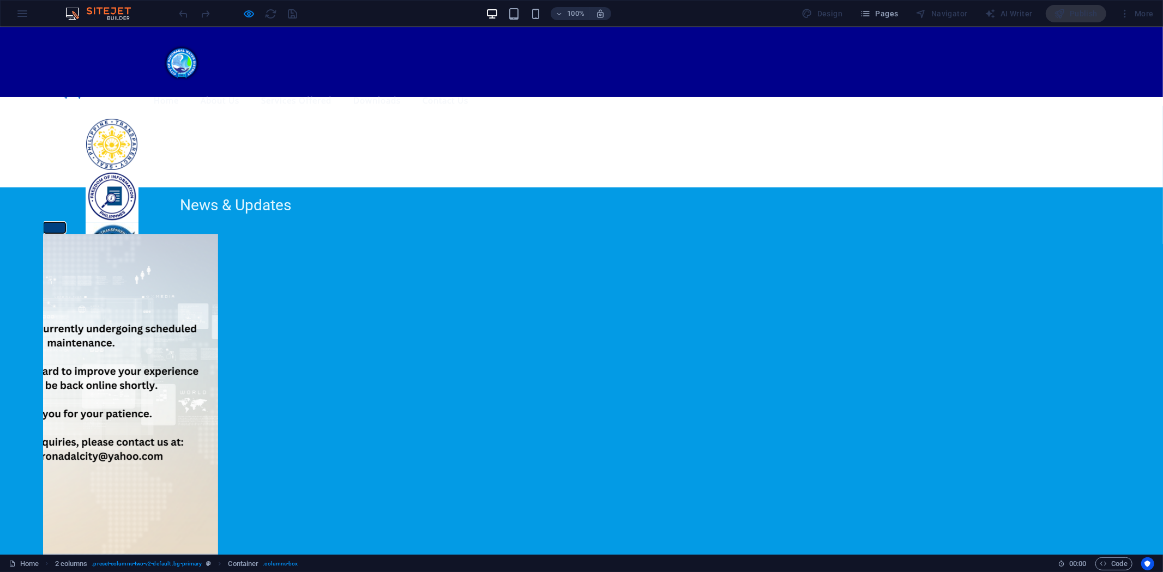
click at [65, 233] on button "button" at bounding box center [55, 227] width 22 height 11
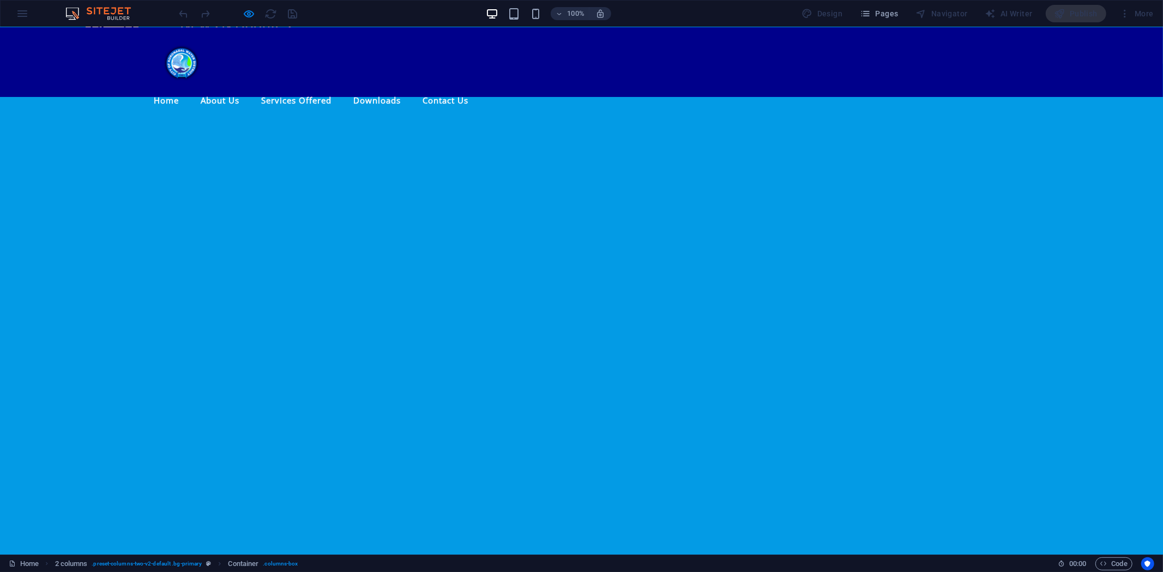
scroll to position [242, 0]
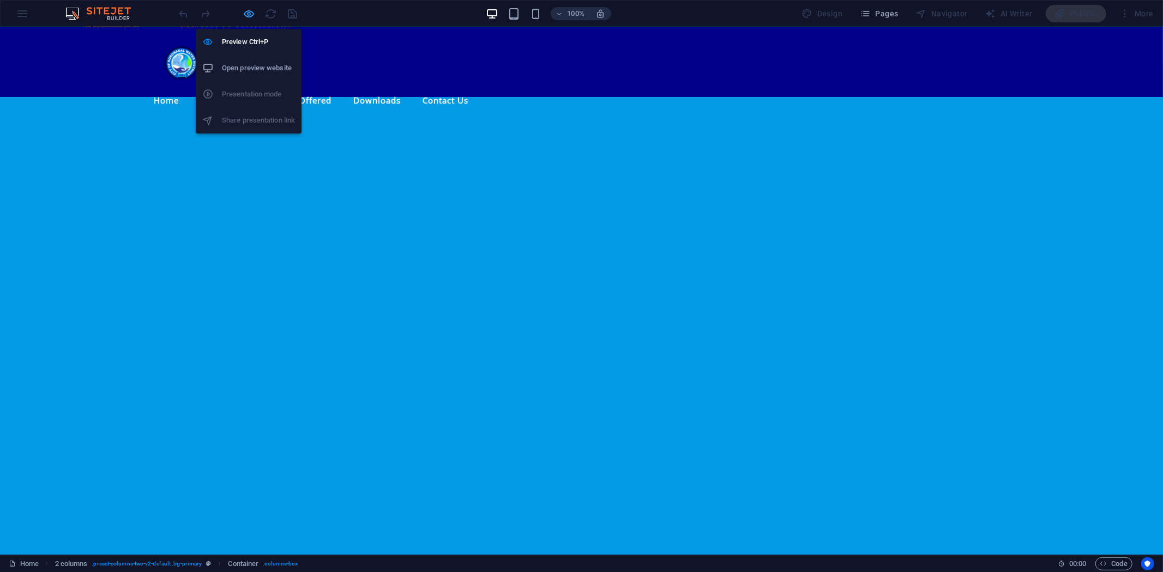
click at [251, 10] on icon "button" at bounding box center [249, 14] width 13 height 13
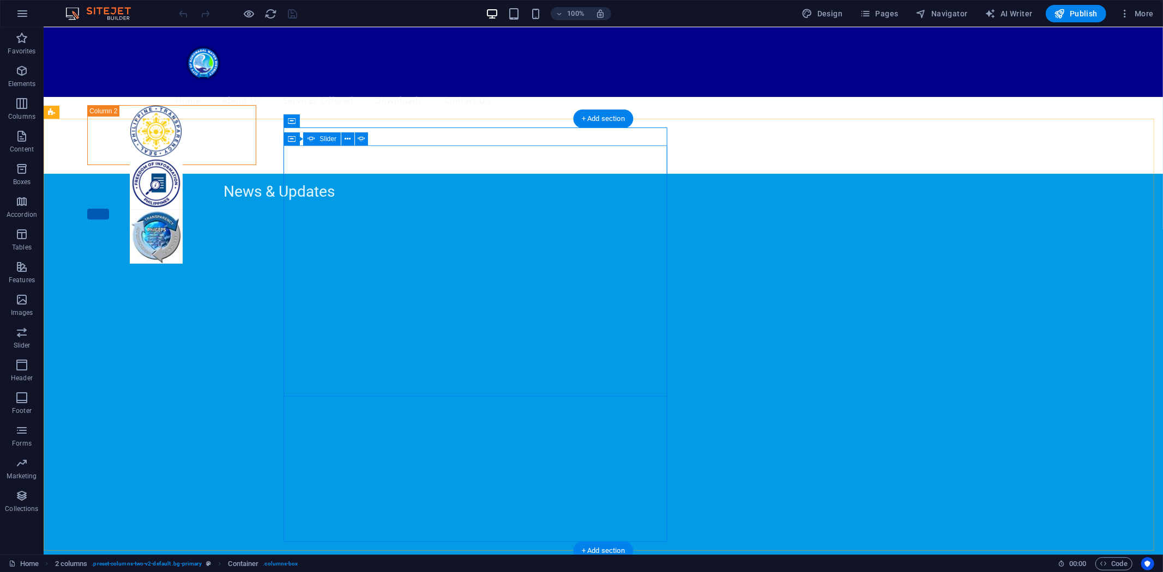
scroll to position [62, 0]
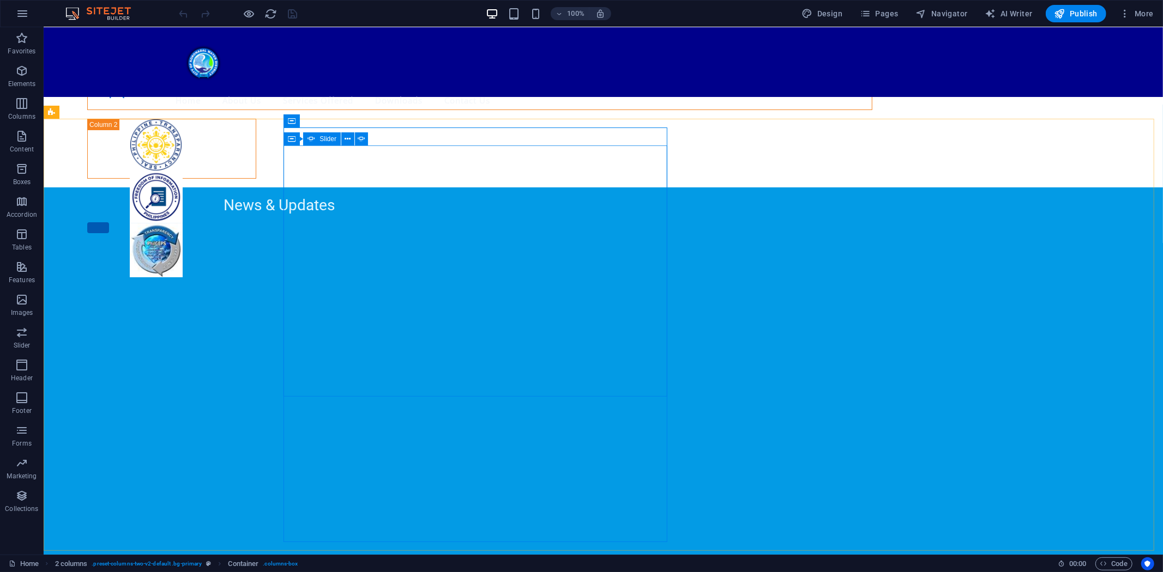
click at [326, 139] on span "Slider" at bounding box center [327, 139] width 17 height 7
select select "ms"
select select "s"
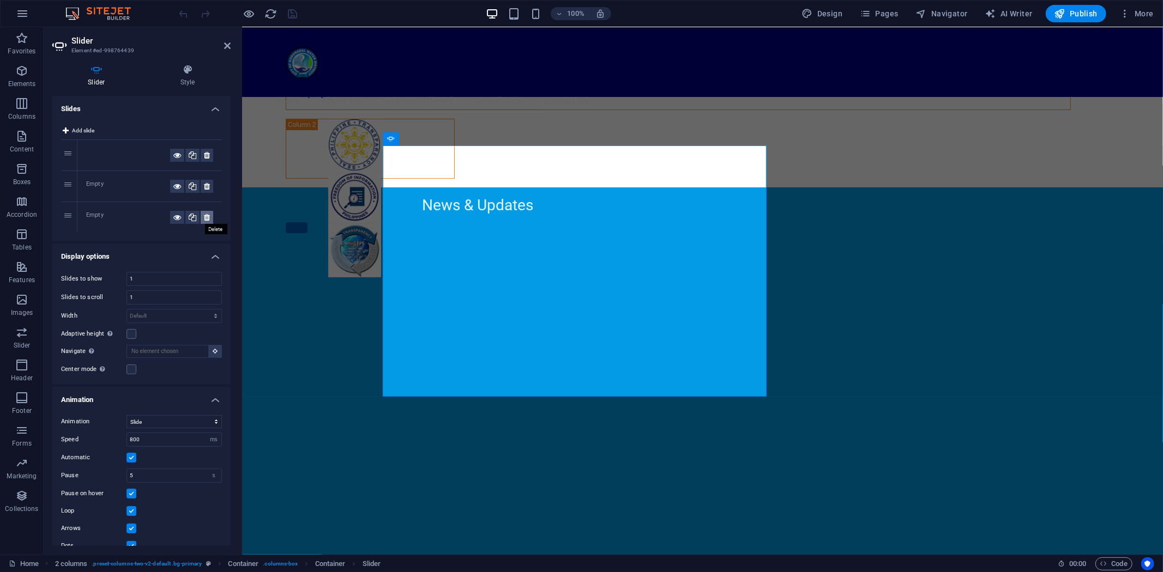
click at [205, 217] on icon at bounding box center [207, 217] width 6 height 13
click at [206, 187] on icon at bounding box center [207, 186] width 6 height 13
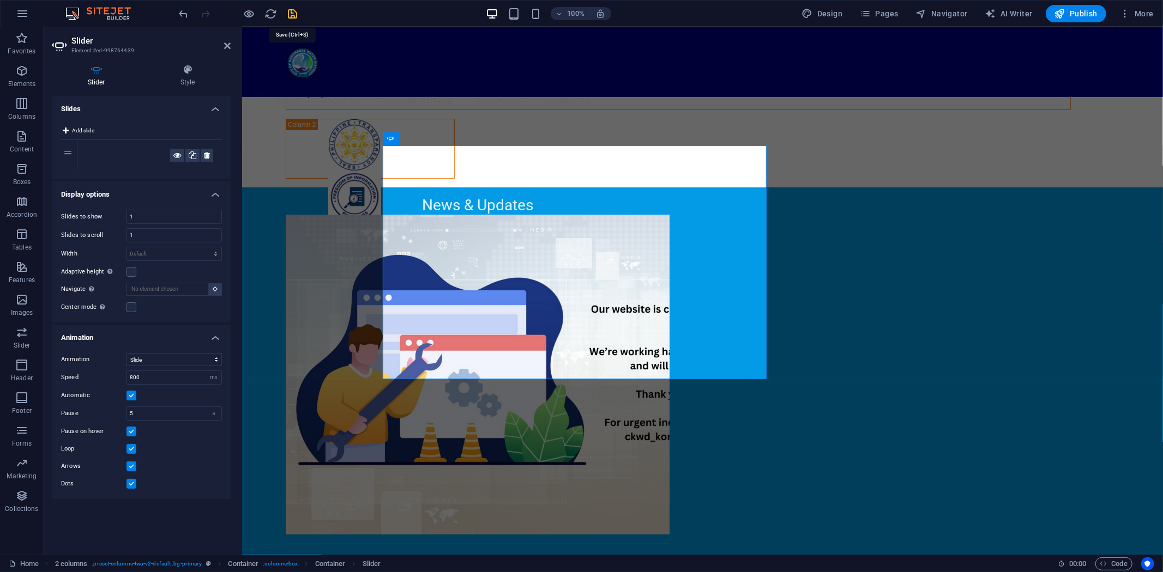
click at [296, 11] on icon "save" at bounding box center [293, 14] width 13 height 13
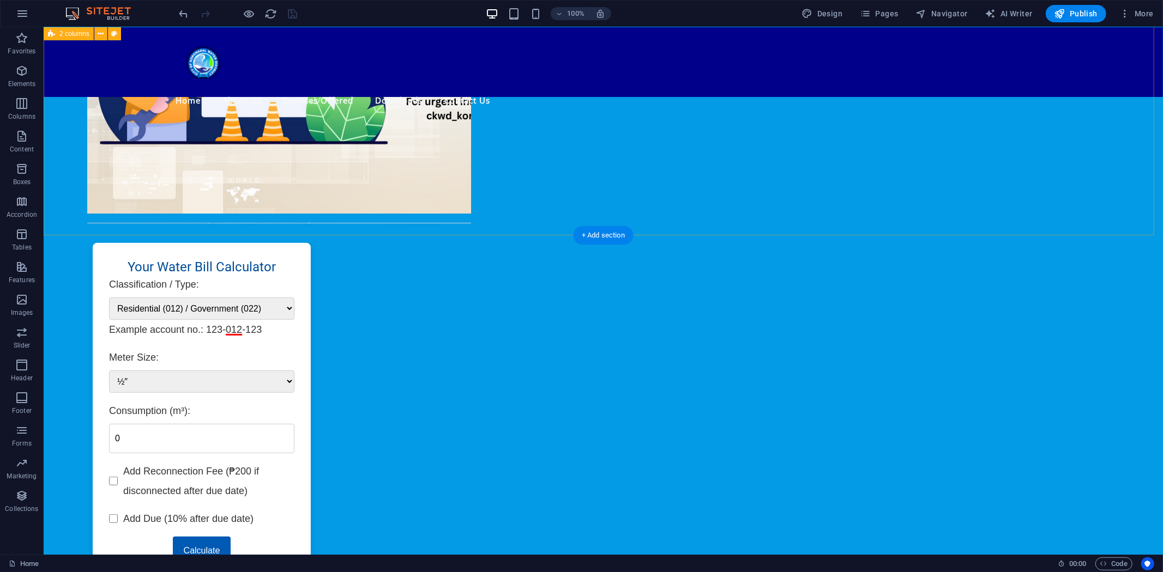
scroll to position [367, 0]
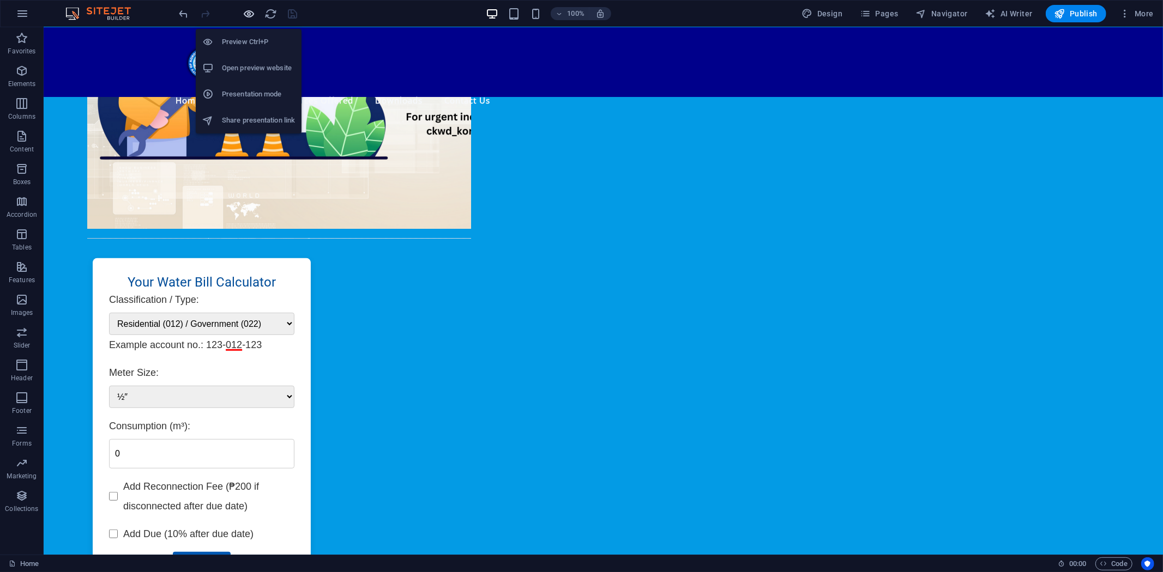
click at [250, 10] on icon "button" at bounding box center [249, 14] width 13 height 13
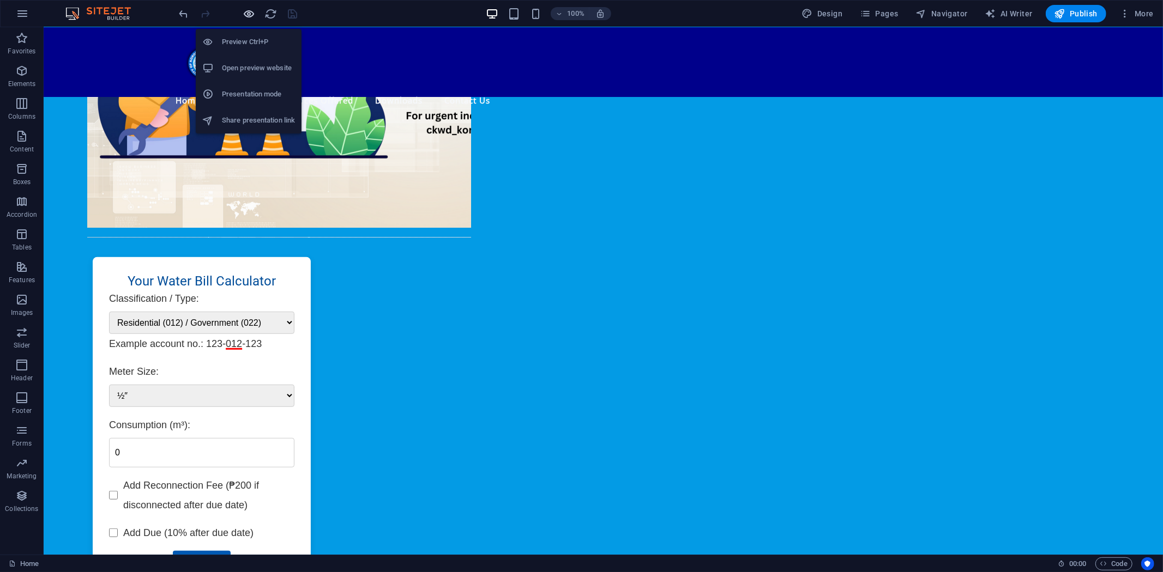
scroll to position [349, 0]
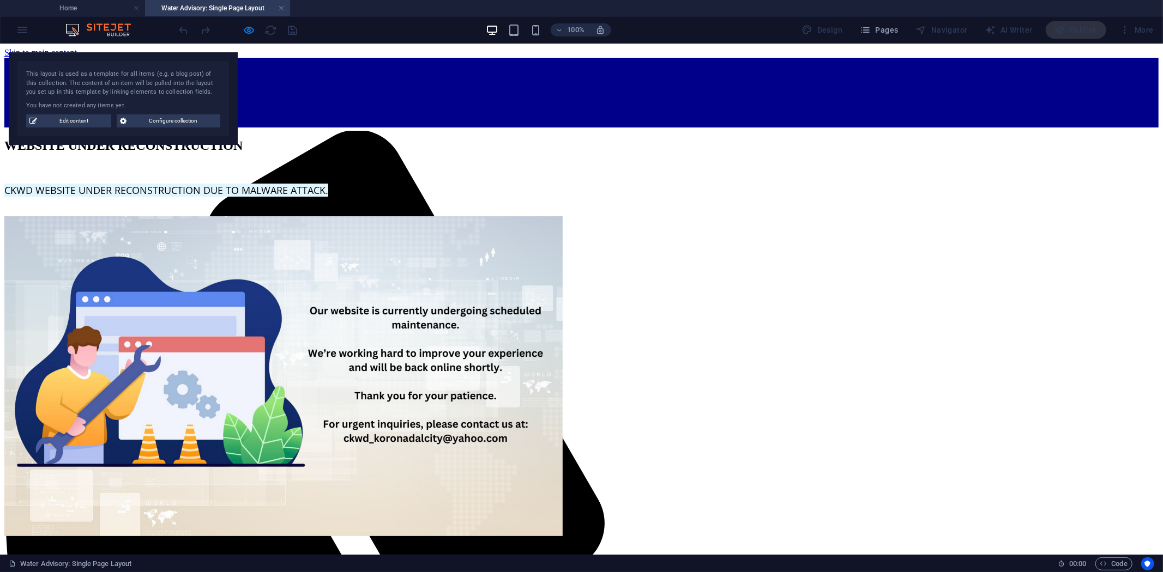
scroll to position [0, 0]
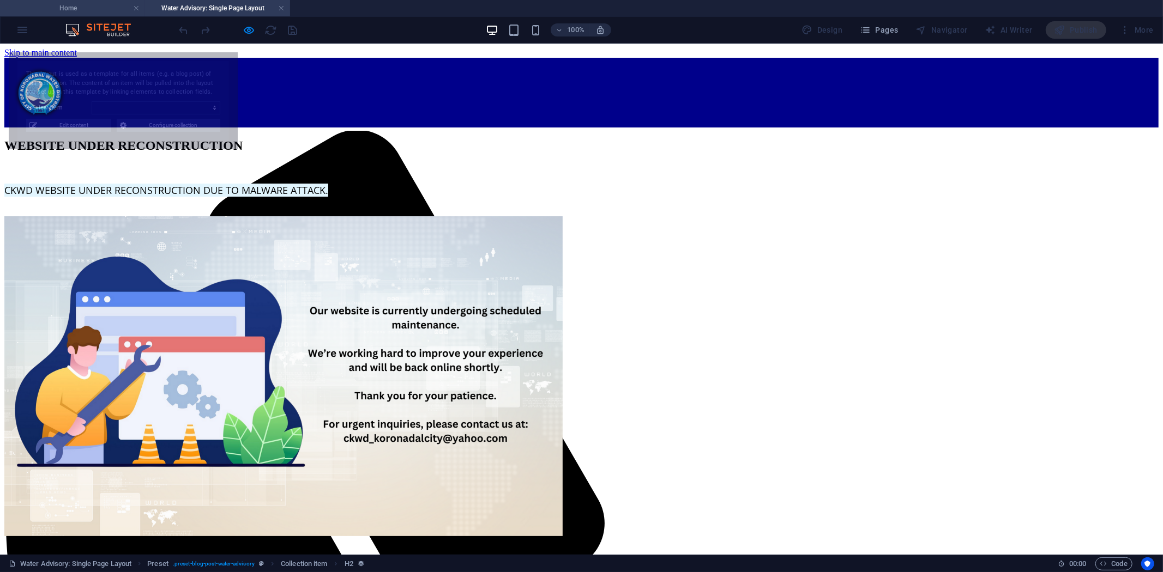
select select "68dcdfdec91427974209ce34"
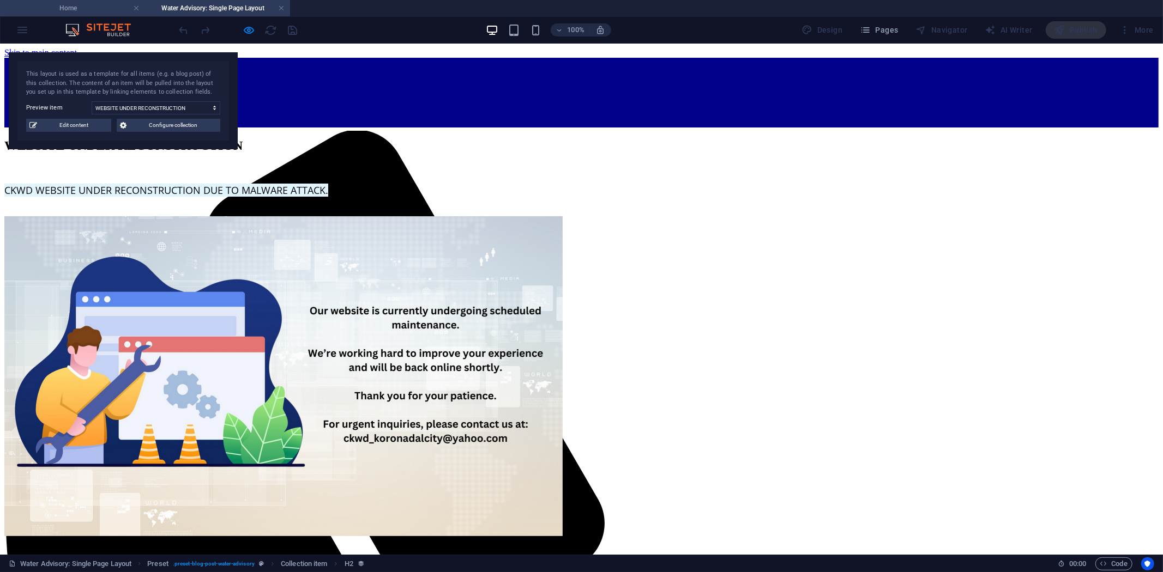
click at [77, 8] on h4 "Home" at bounding box center [72, 8] width 145 height 12
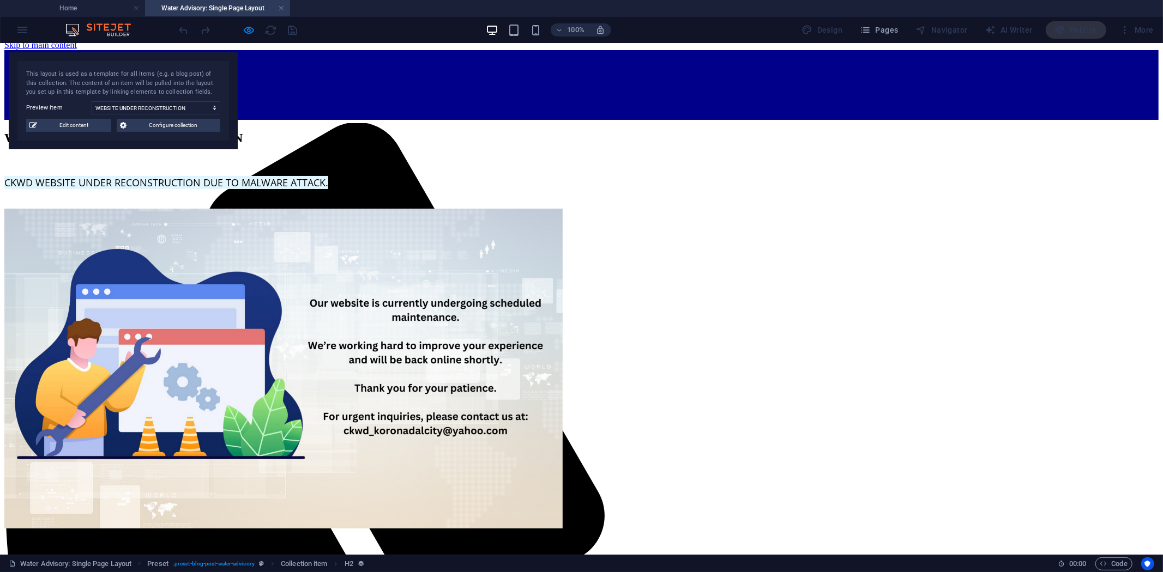
scroll to position [0, 0]
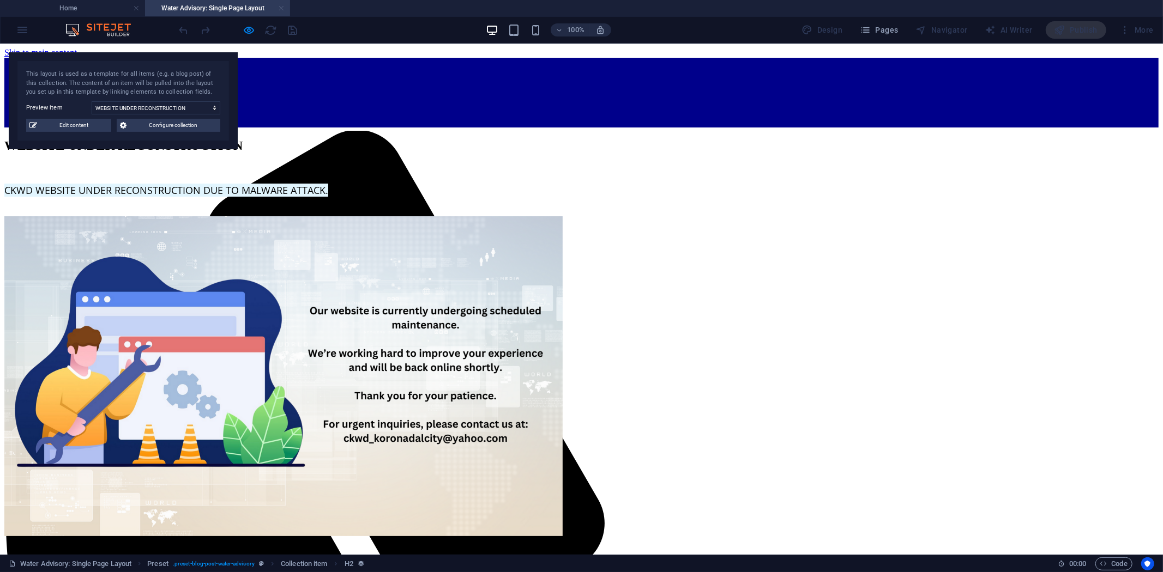
click at [281, 8] on link at bounding box center [281, 8] width 7 height 10
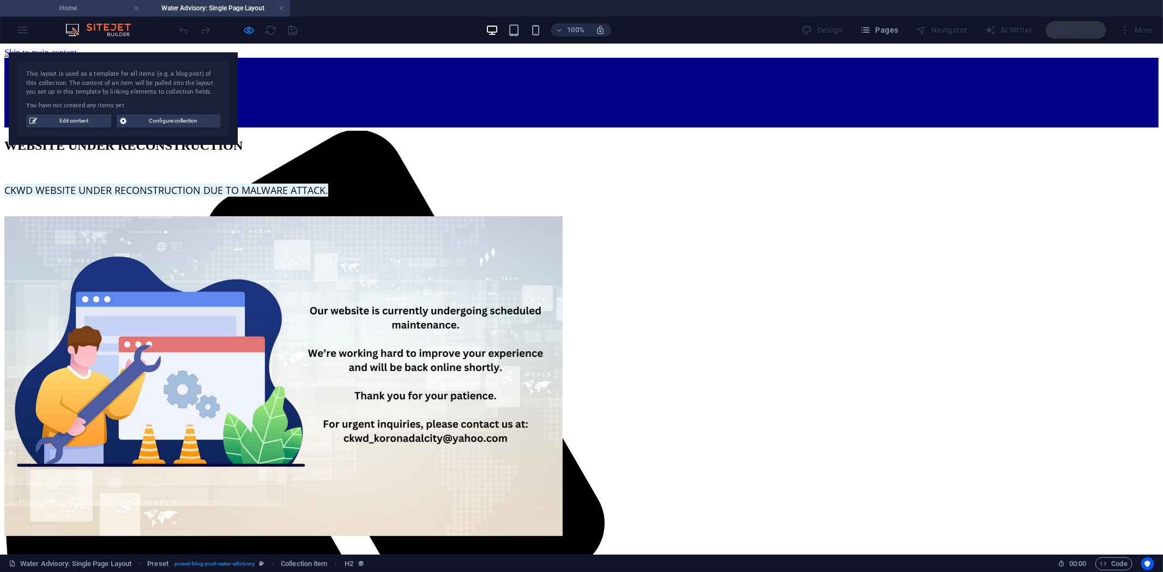
scroll to position [0, 0]
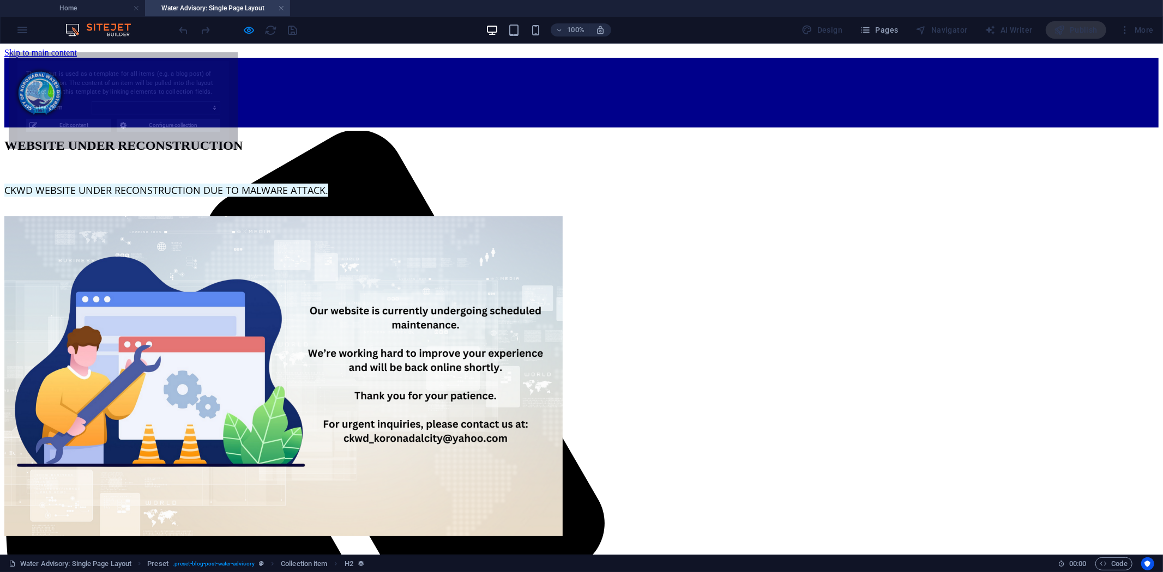
select select "68dcdfdec91427974209ce34"
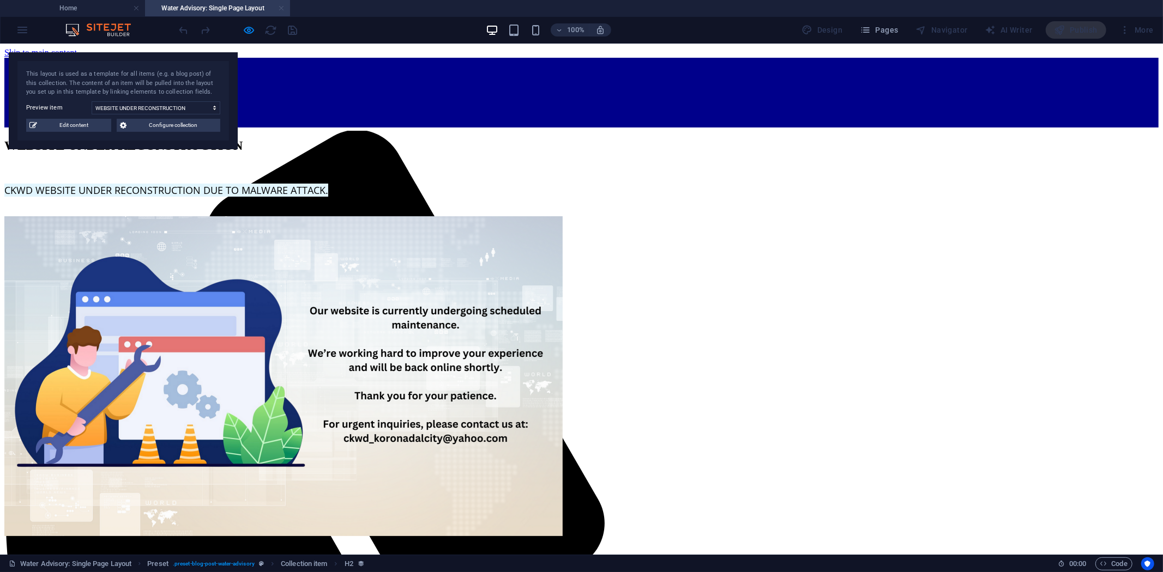
click at [281, 8] on link at bounding box center [281, 8] width 7 height 10
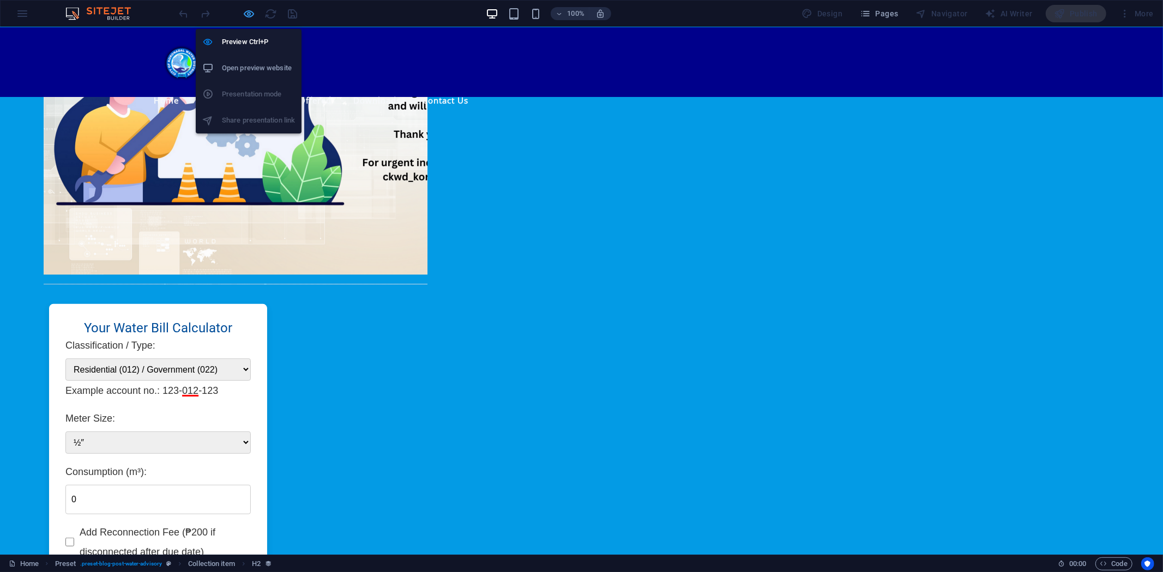
click at [248, 14] on icon "button" at bounding box center [249, 14] width 13 height 13
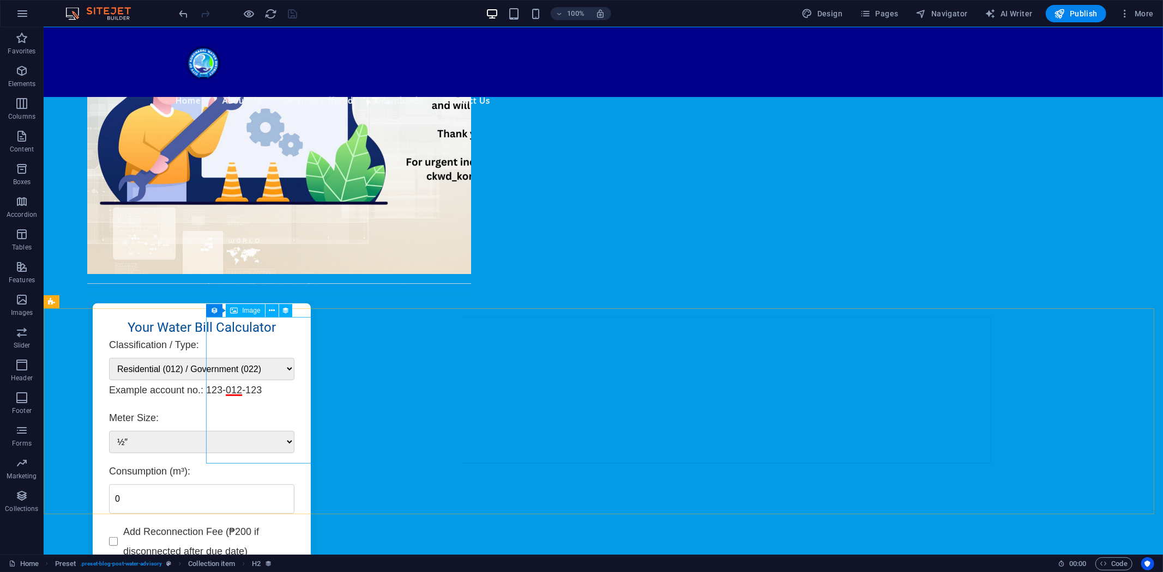
click at [247, 311] on span "Image" at bounding box center [251, 310] width 18 height 7
select select "px"
select select
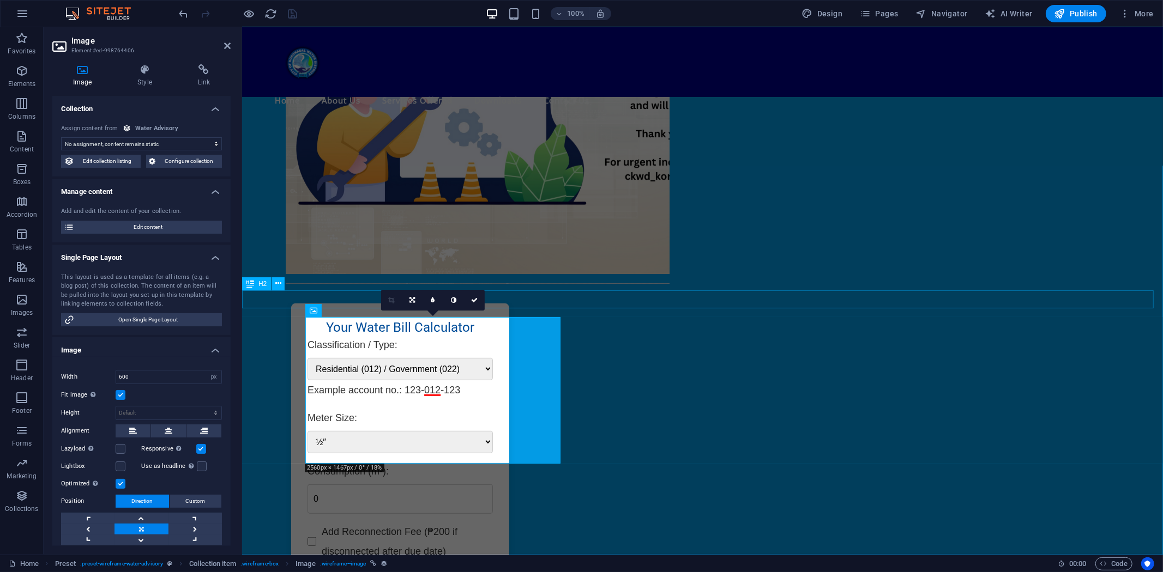
select select "image"
click at [204, 65] on icon at bounding box center [203, 69] width 53 height 11
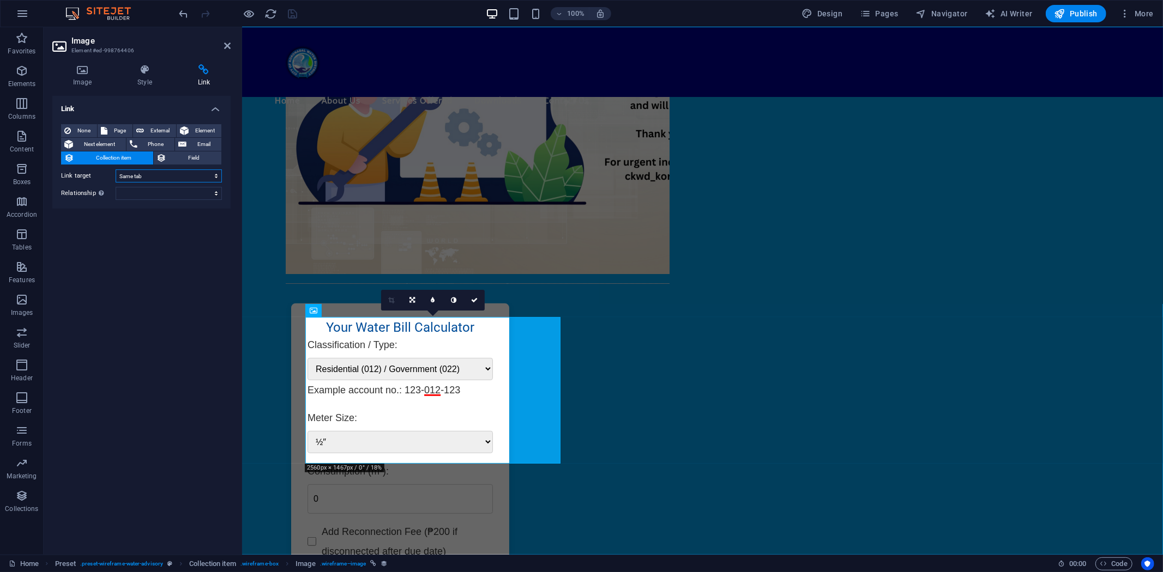
click at [216, 176] on select "New tab Same tab Overlay" at bounding box center [169, 176] width 106 height 13
select select "blank"
click at [116, 170] on select "New tab Same tab Overlay" at bounding box center [169, 176] width 106 height 13
click at [153, 128] on span "External" at bounding box center [160, 130] width 26 height 13
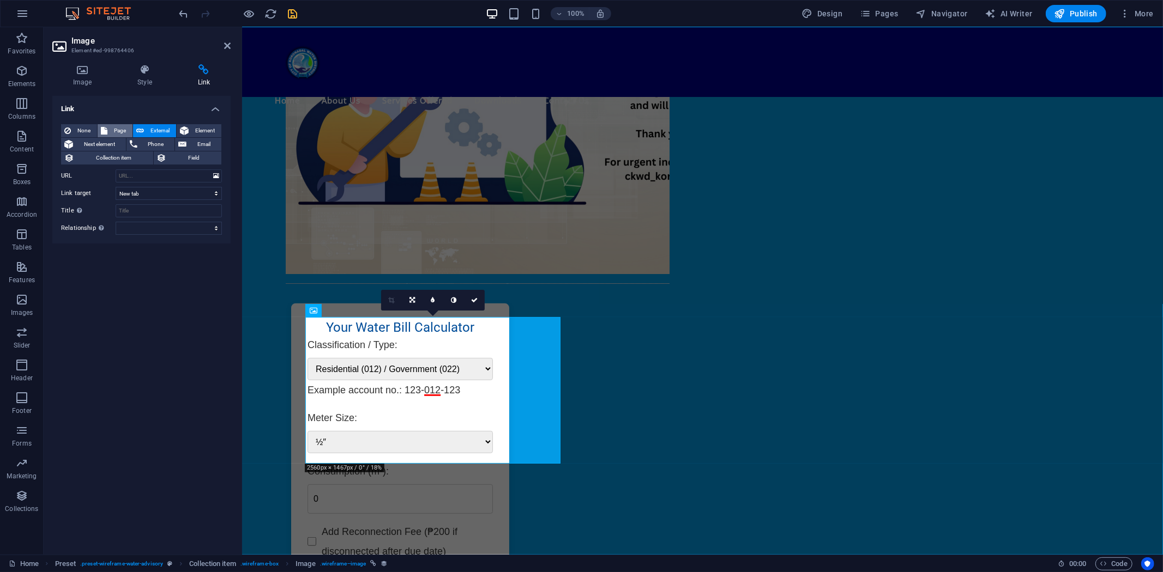
click at [104, 126] on icon at bounding box center [104, 130] width 7 height 13
select select
click at [216, 193] on select "New tab Same tab Overlay" at bounding box center [169, 193] width 106 height 13
select select "blank"
click at [116, 187] on select "New tab Same tab Overlay" at bounding box center [169, 193] width 106 height 13
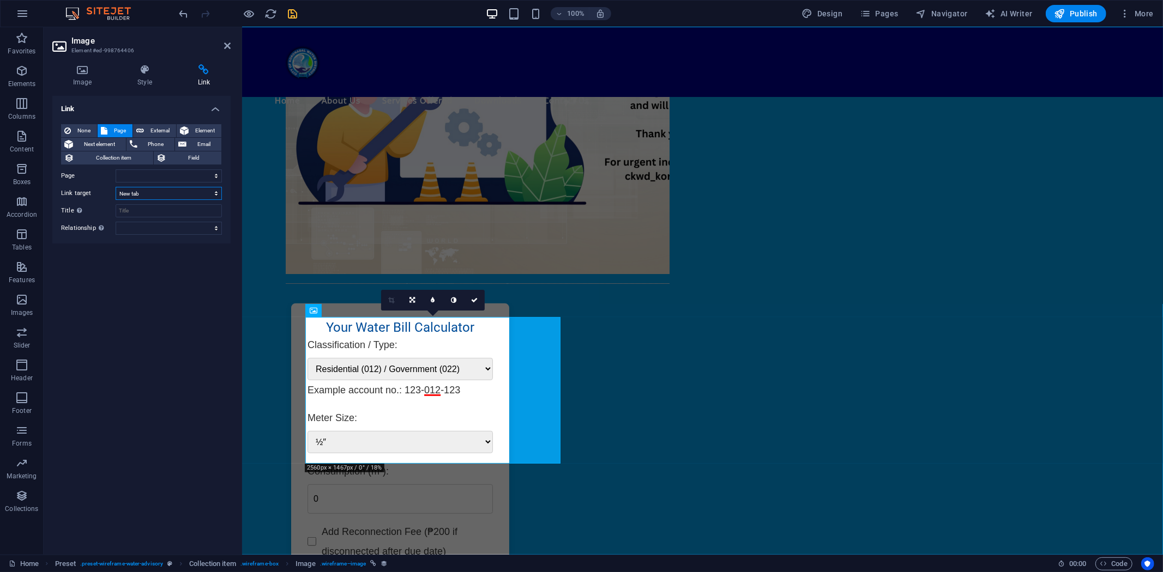
select select
select select "68dcdfdec91427974209ce33"
select select "createdAt_DESC"
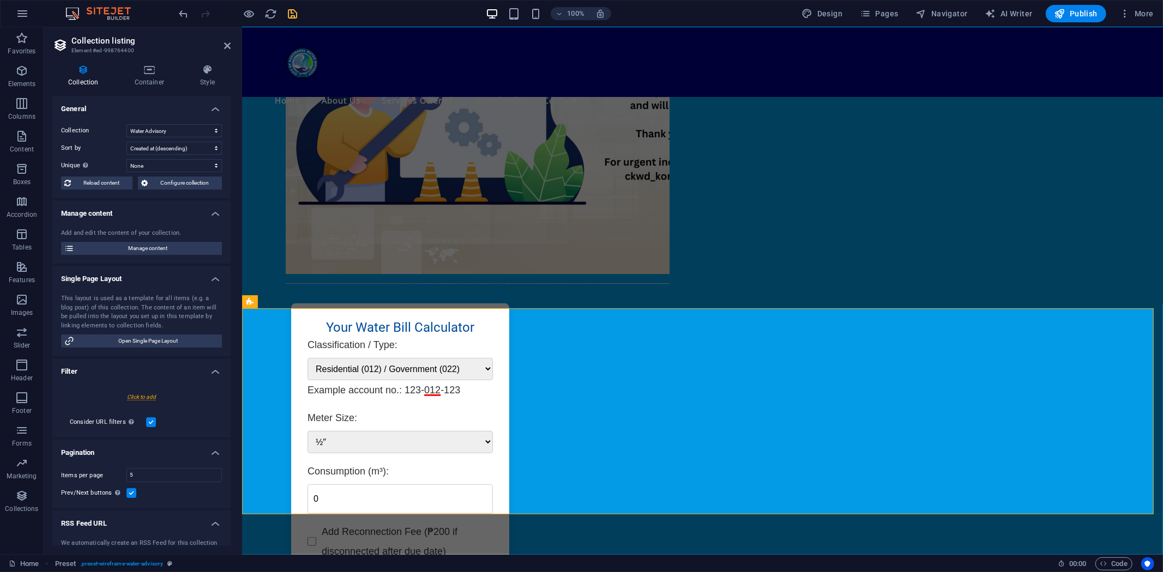
click at [150, 421] on label at bounding box center [151, 422] width 10 height 10
click at [0, 0] on input "Consider URL filters In addition to the filters set above, filters set via the …" at bounding box center [0, 0] width 0 height 0
click at [247, 13] on icon "button" at bounding box center [249, 14] width 13 height 13
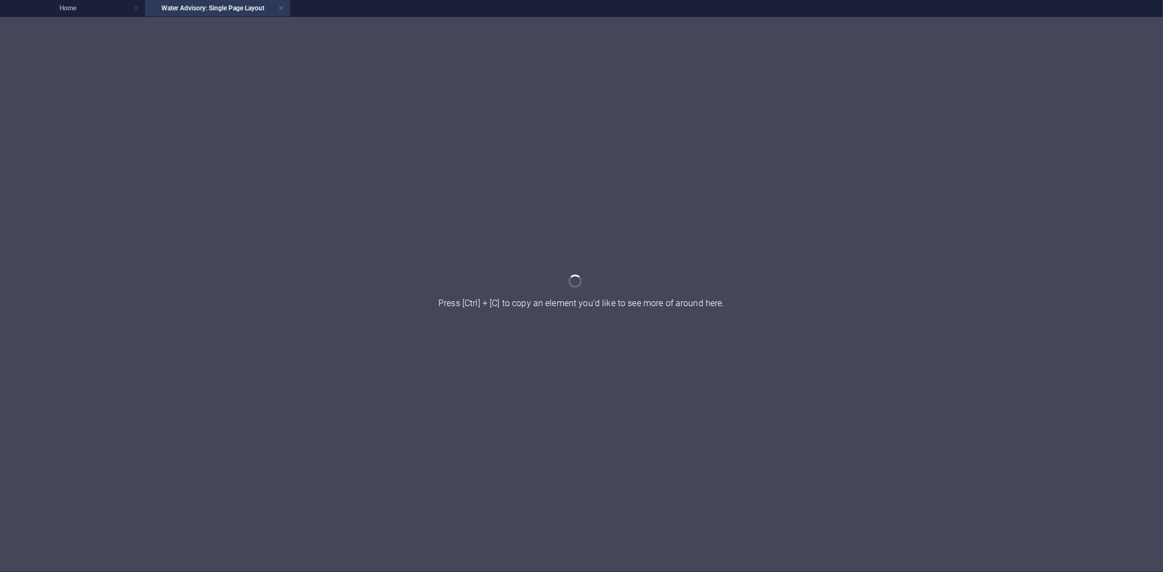
scroll to position [0, 0]
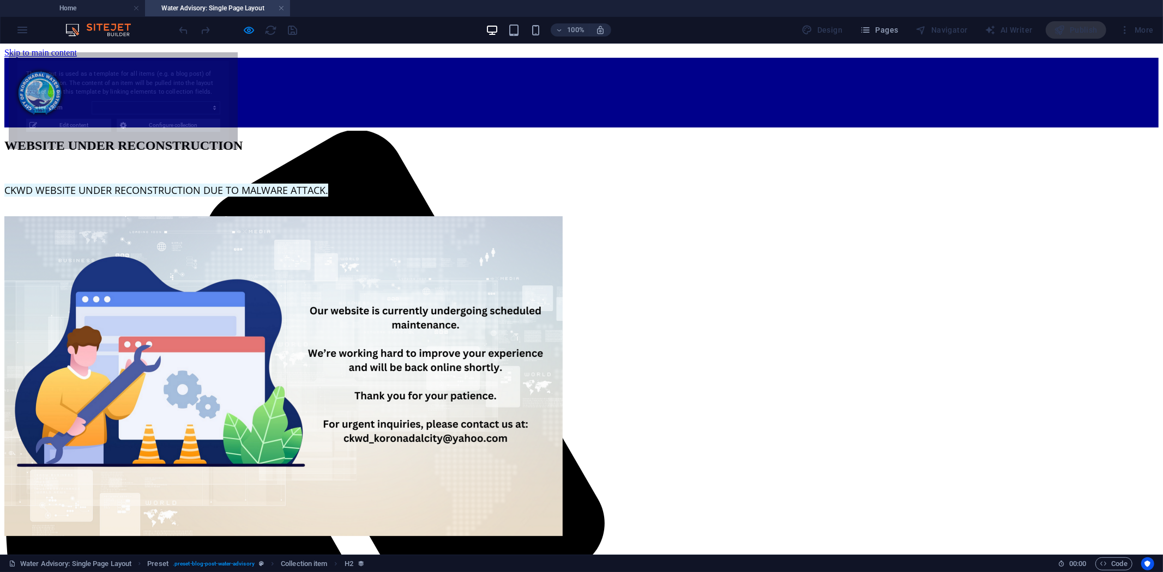
select select "68dcdfdec91427974209ce34"
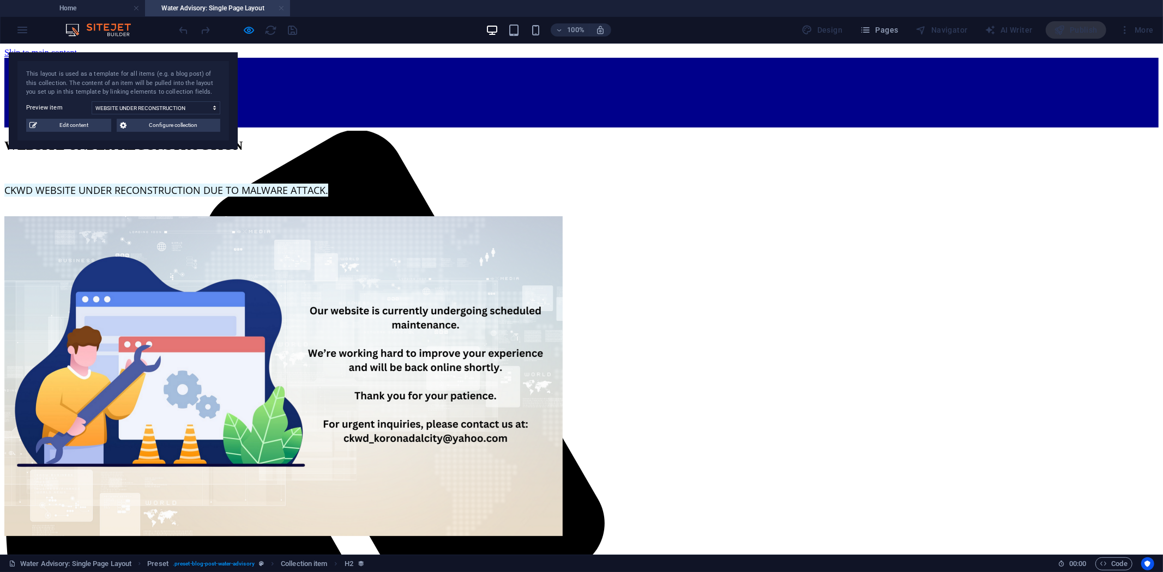
click at [281, 8] on link at bounding box center [281, 8] width 7 height 10
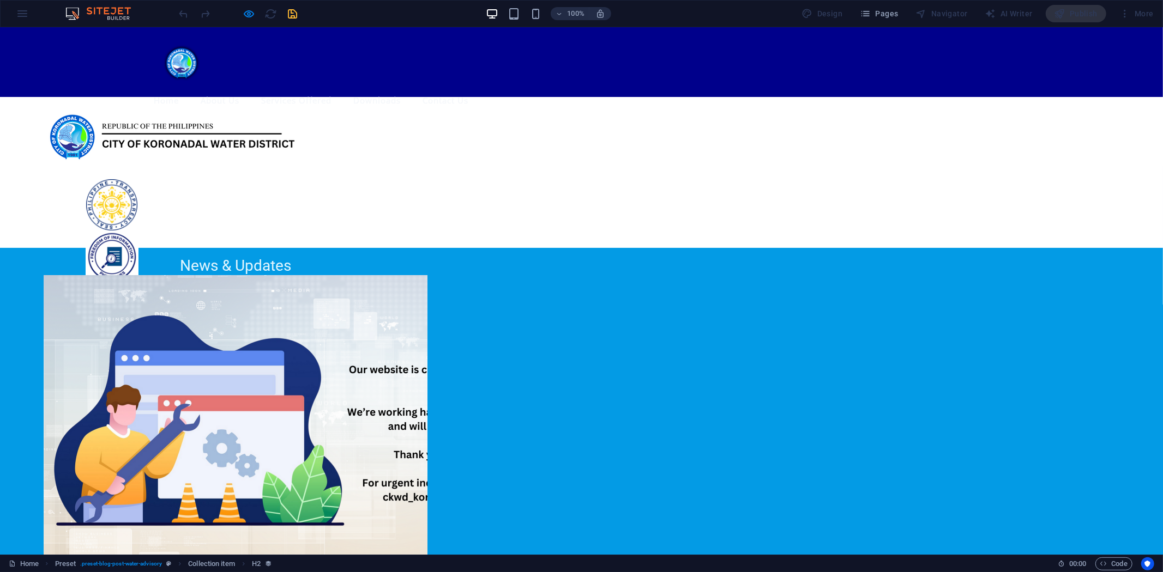
scroll to position [320, 0]
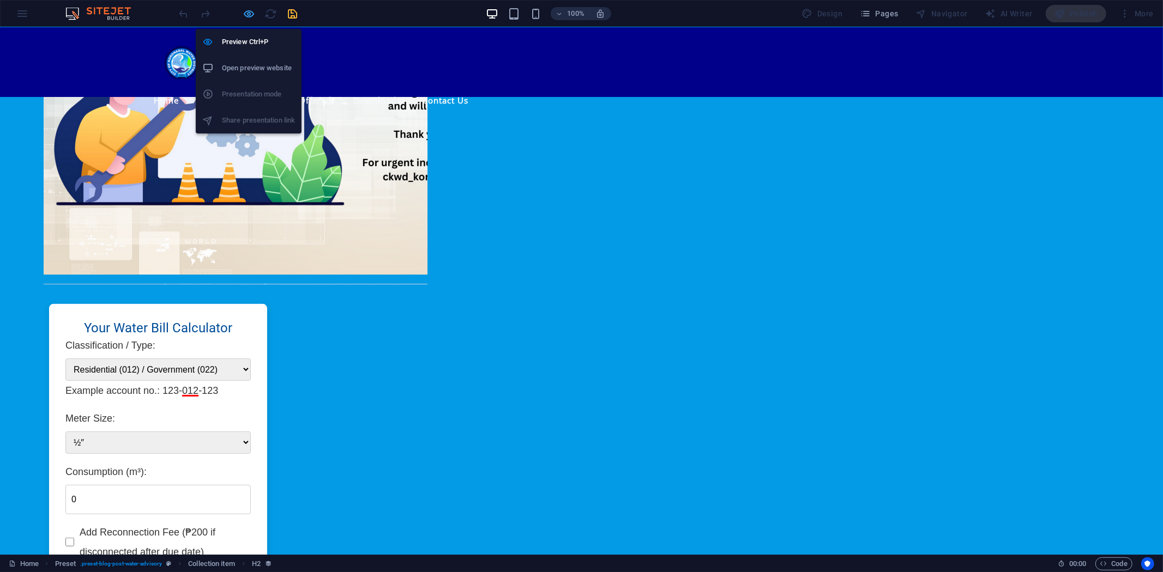
click at [249, 11] on icon "button" at bounding box center [249, 14] width 13 height 13
select select "68dcdfdec91427974209ce33"
select select "createdAt_DESC"
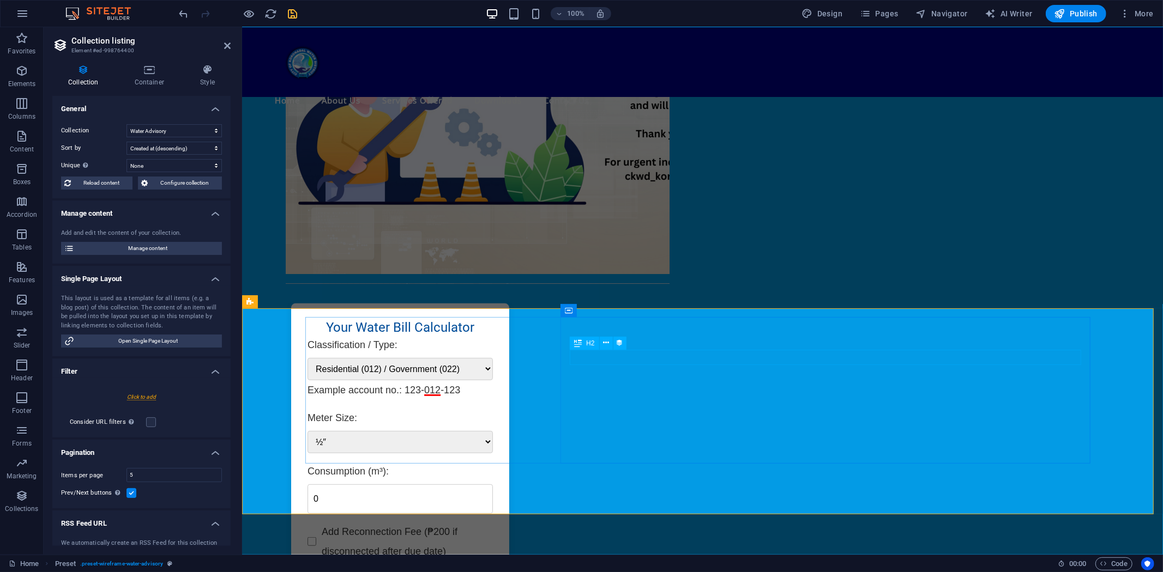
select select "name"
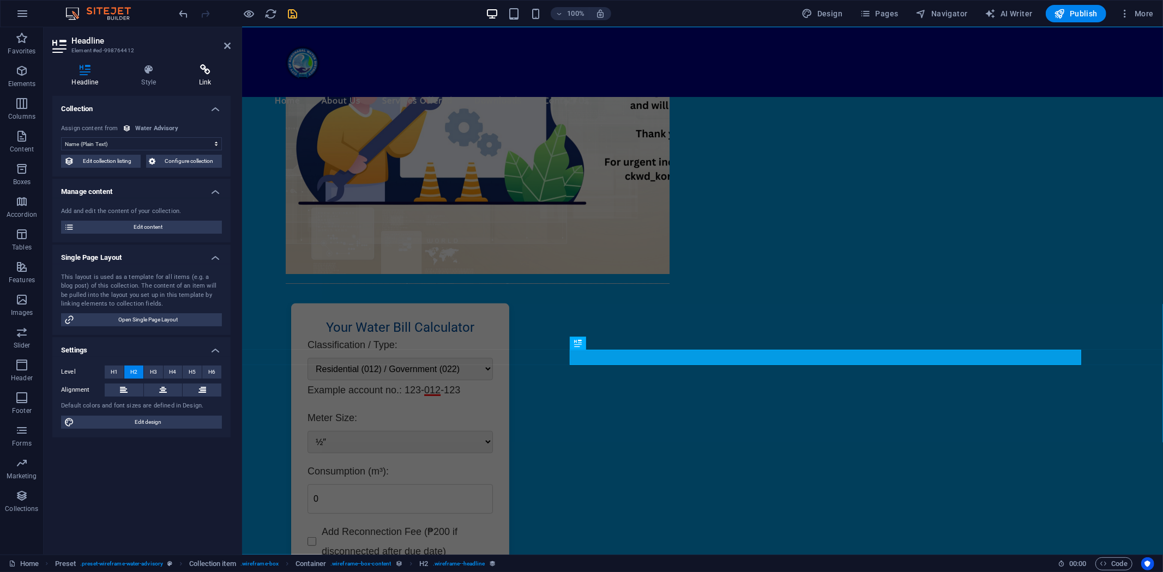
click at [205, 71] on icon at bounding box center [205, 69] width 51 height 11
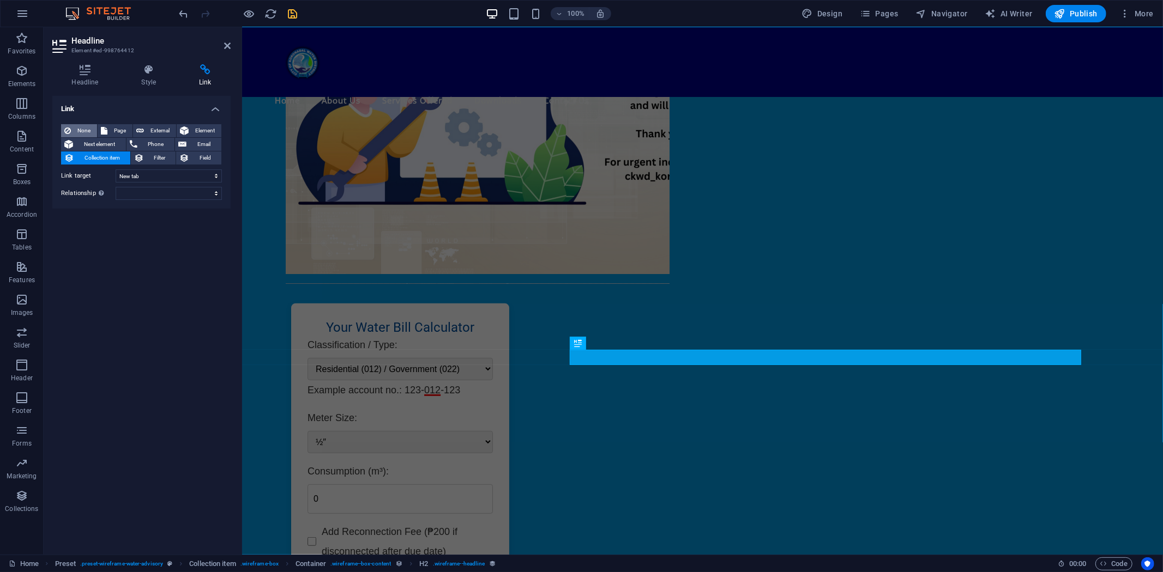
click at [80, 131] on span "None" at bounding box center [84, 130] width 20 height 13
click at [292, 11] on icon "save" at bounding box center [293, 14] width 13 height 13
select select "68dcdfdec91427974209ce33"
select select "createdAt_DESC"
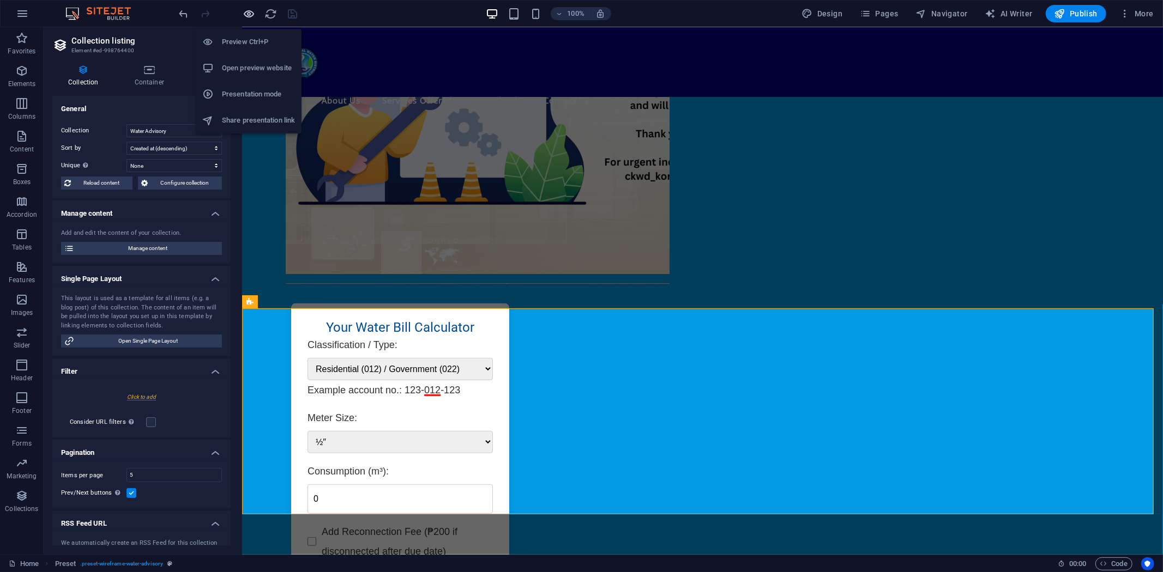
click at [249, 10] on icon "button" at bounding box center [249, 14] width 13 height 13
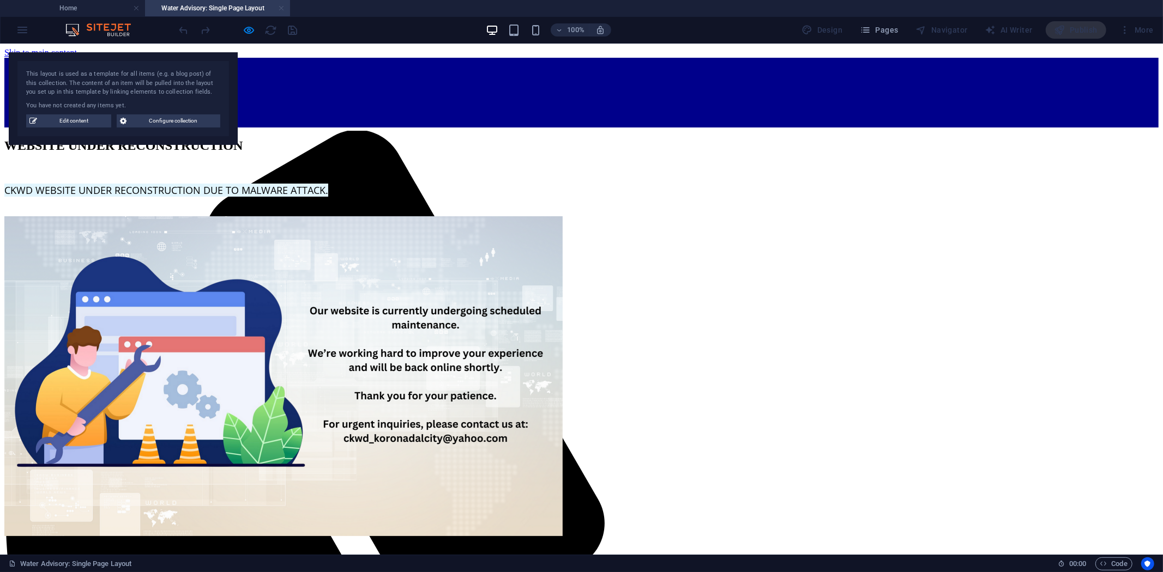
scroll to position [0, 0]
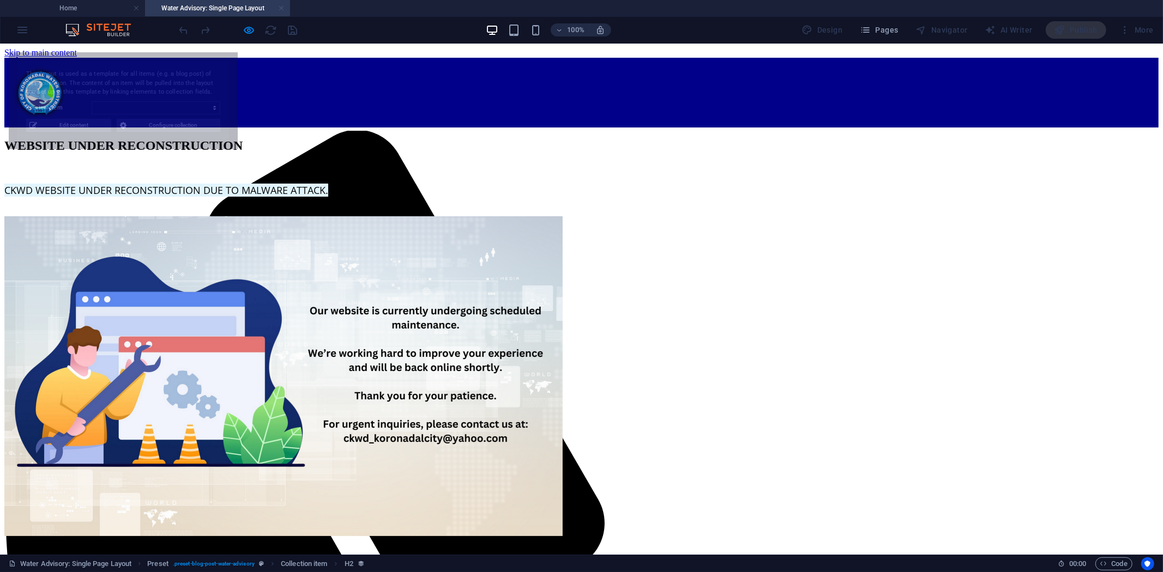
select select "68dcdfdec91427974209ce34"
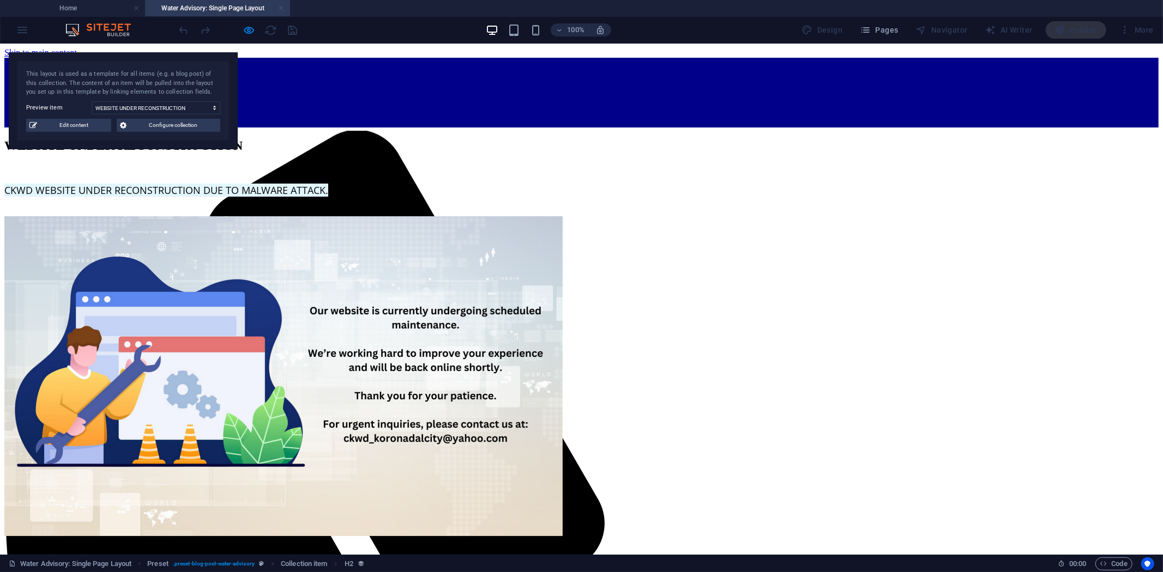
click at [280, 8] on link at bounding box center [281, 8] width 7 height 10
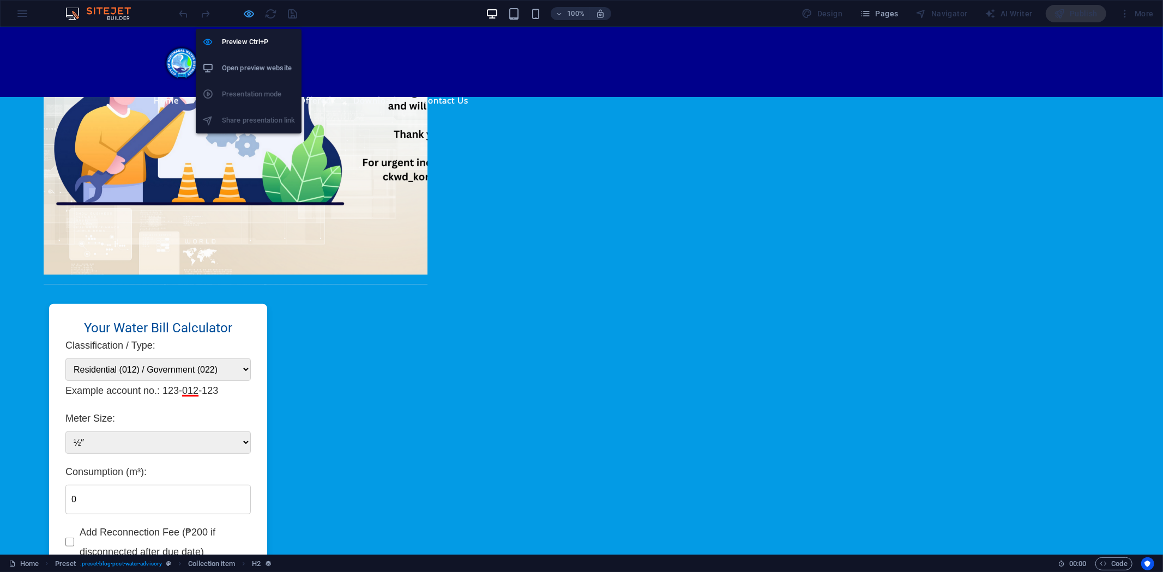
click at [252, 14] on icon "button" at bounding box center [249, 14] width 13 height 13
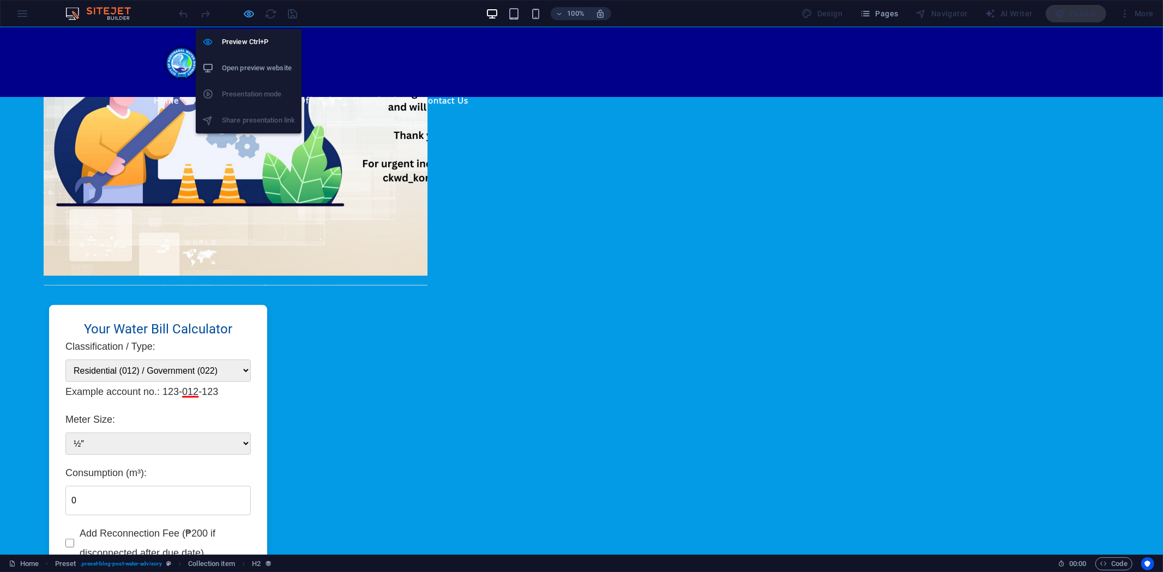
scroll to position [322, 0]
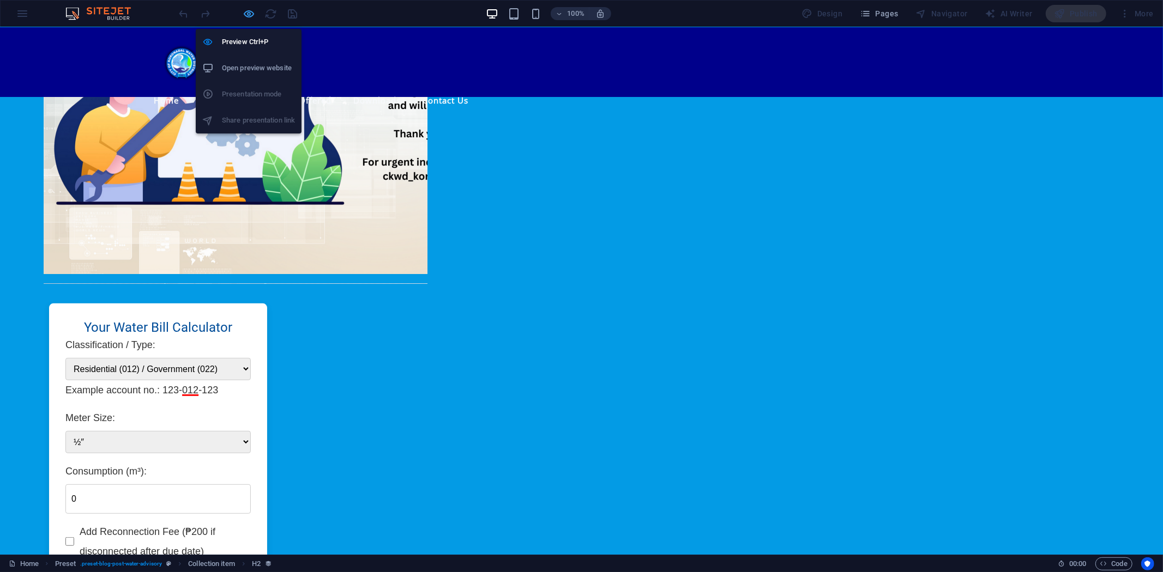
select select "68dcdfdec91427974209ce33"
select select "createdAt_DESC"
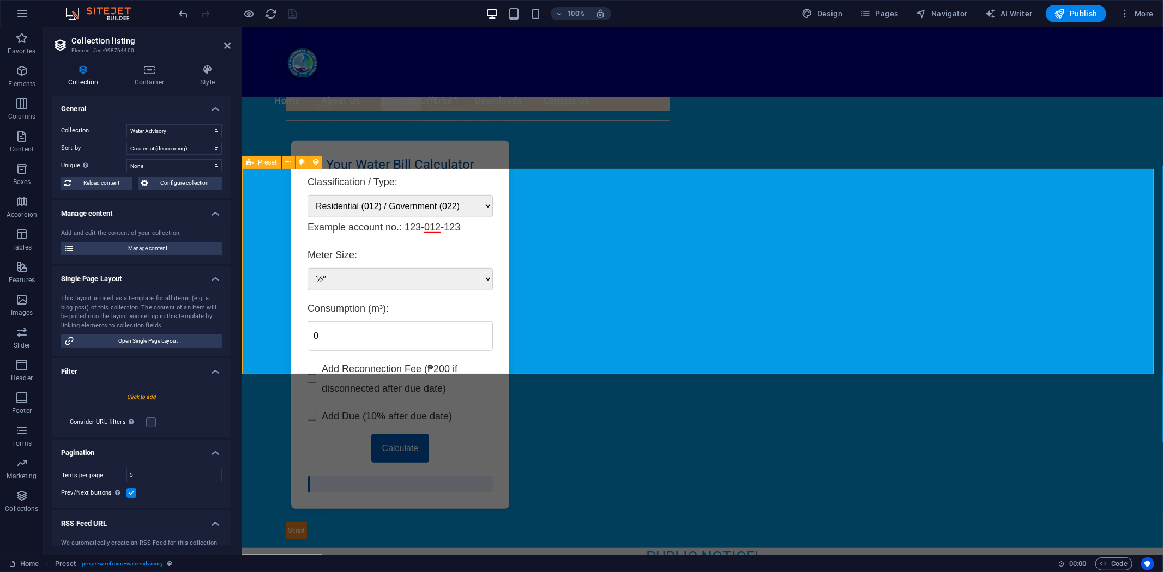
scroll to position [488, 0]
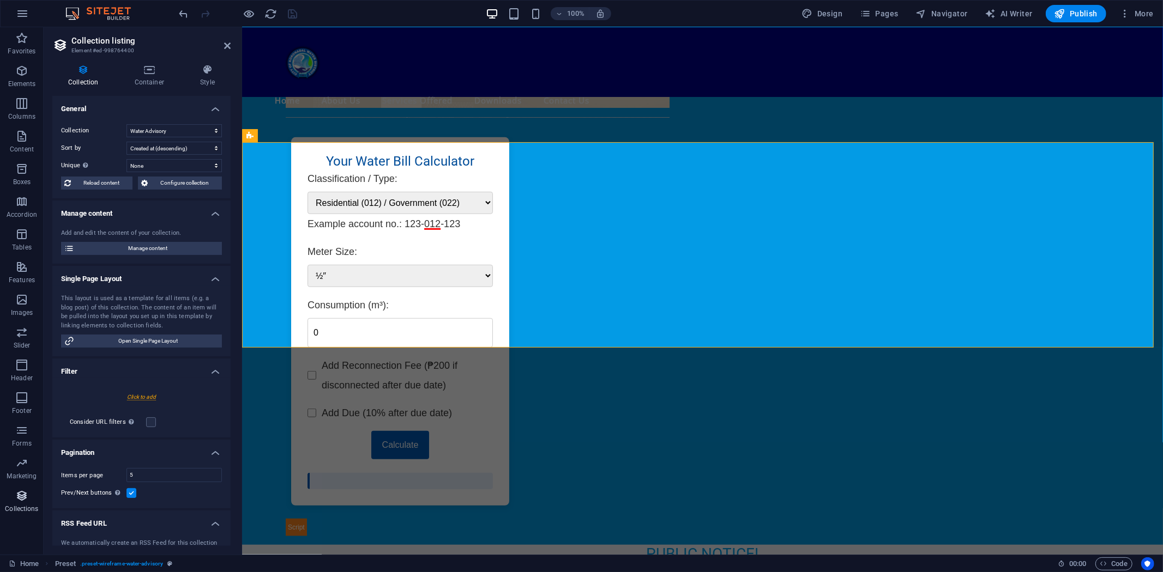
click at [22, 495] on icon "button" at bounding box center [21, 495] width 13 height 13
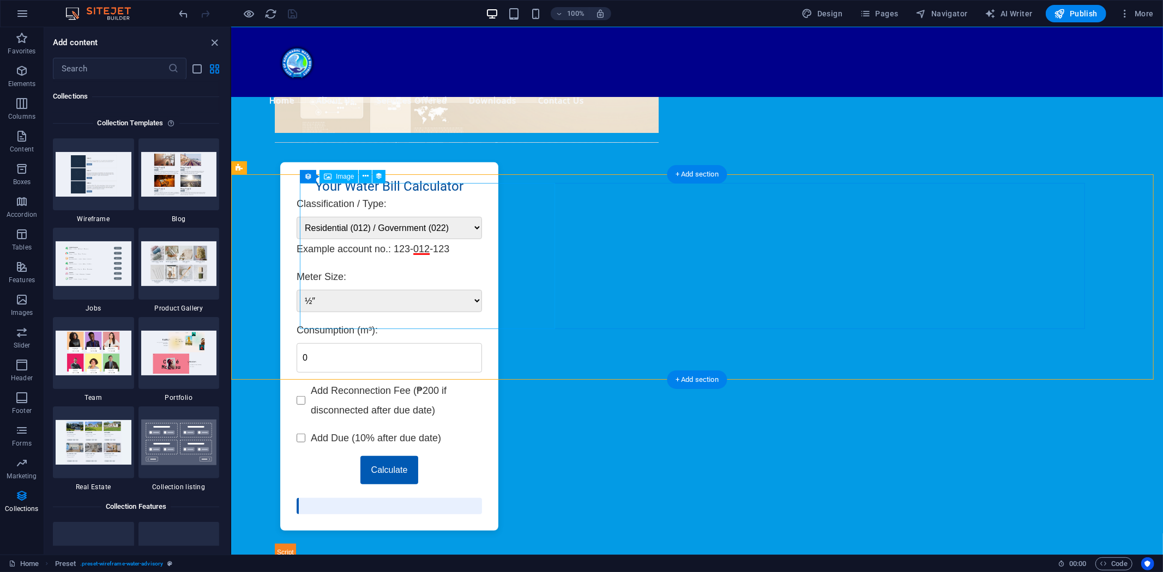
scroll to position [367, 0]
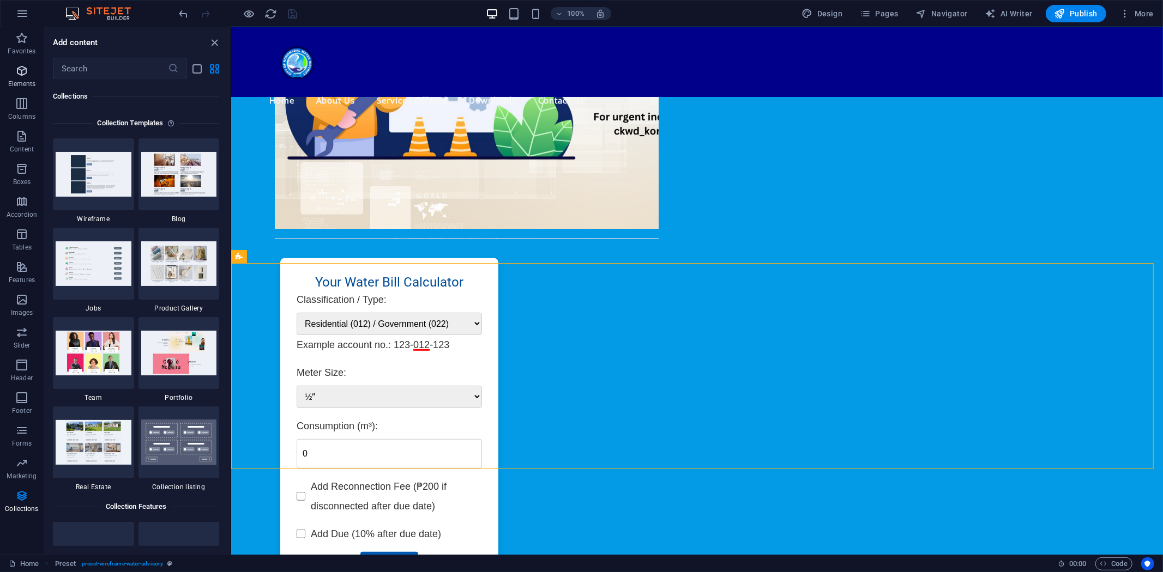
click at [25, 74] on icon "button" at bounding box center [21, 70] width 13 height 13
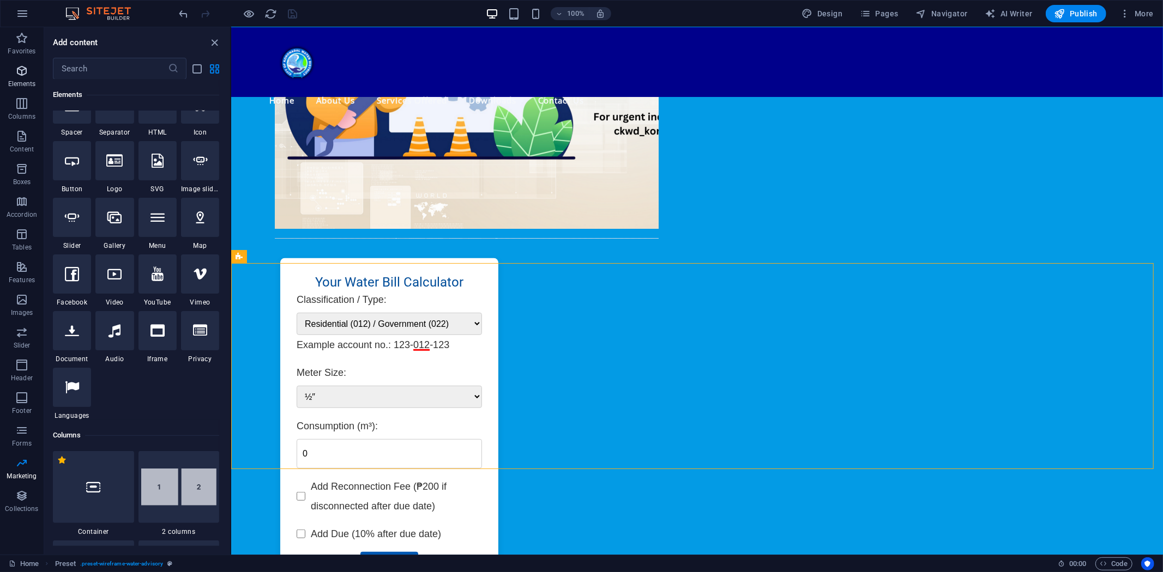
scroll to position [116, 0]
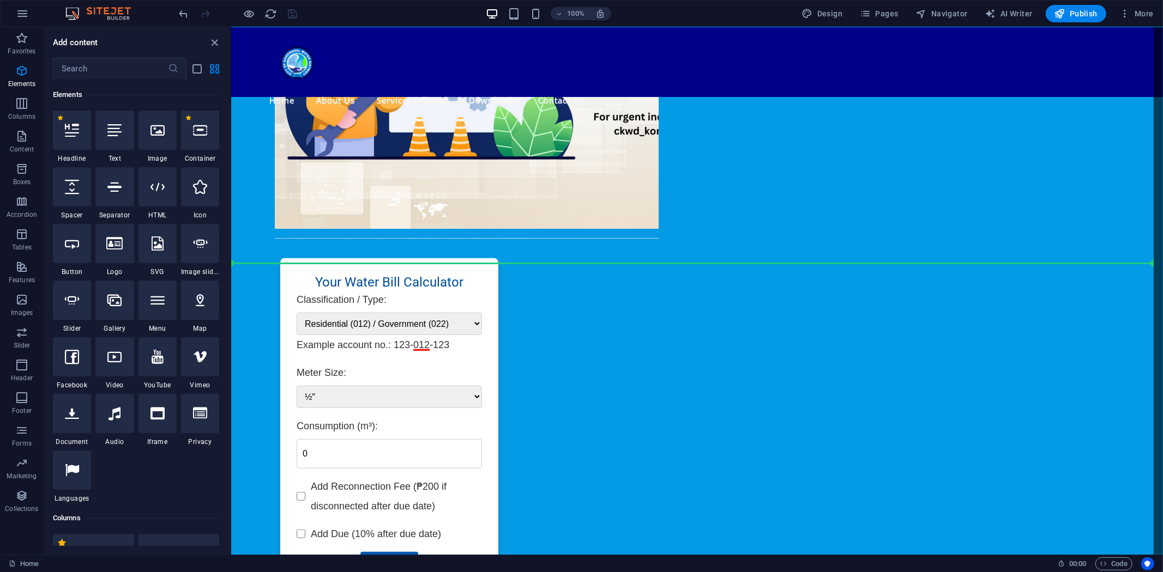
select select "%"
select select "px"
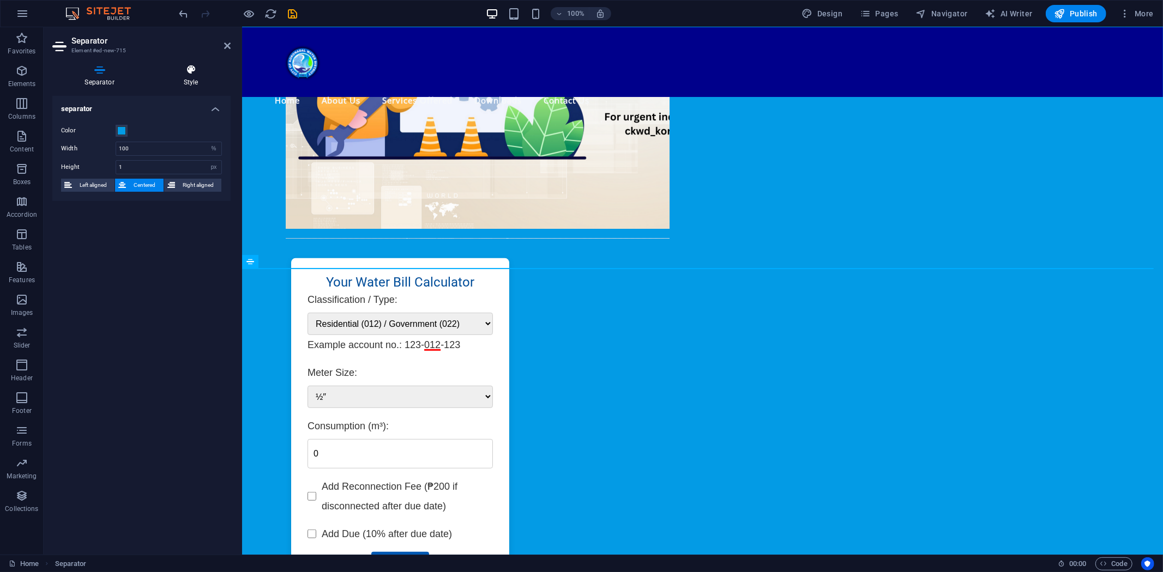
click at [197, 74] on icon at bounding box center [191, 69] width 80 height 11
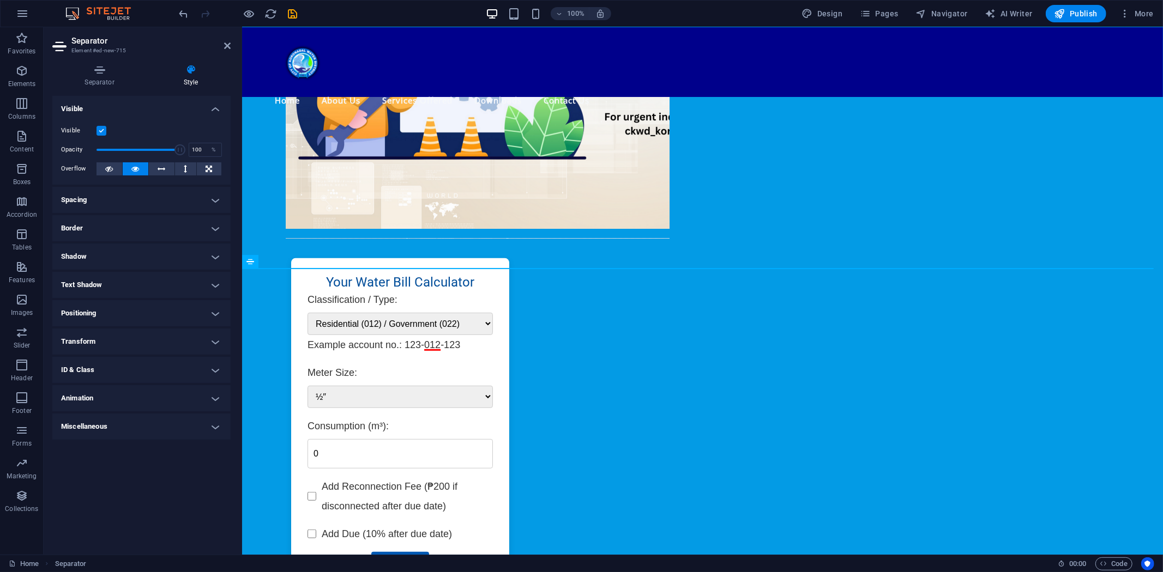
click at [217, 231] on h4 "Border" at bounding box center [141, 228] width 178 height 26
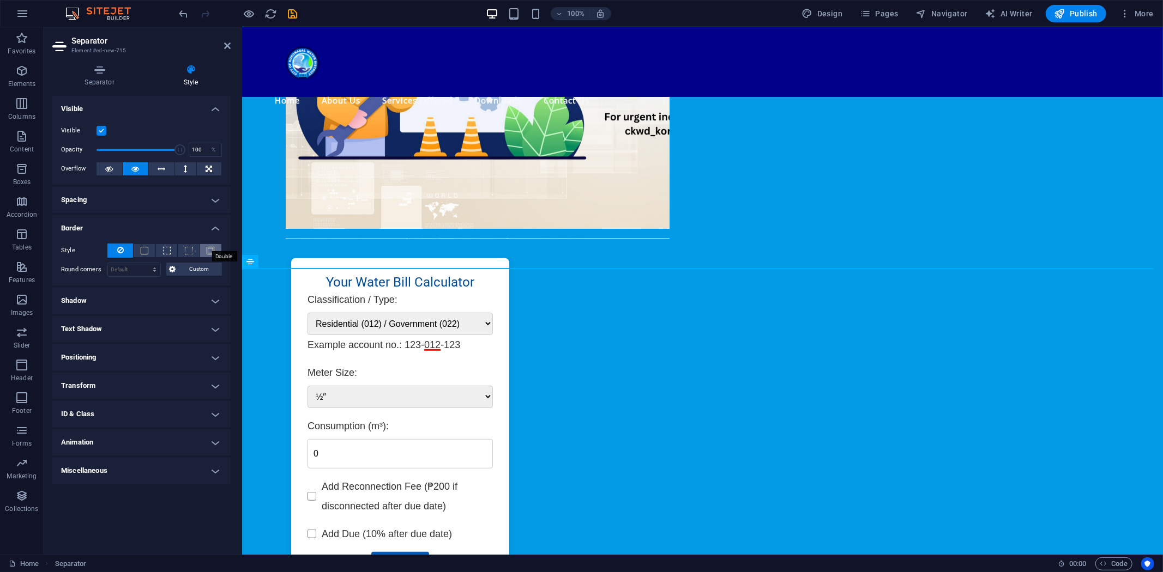
click at [213, 248] on span at bounding box center [211, 251] width 8 height 8
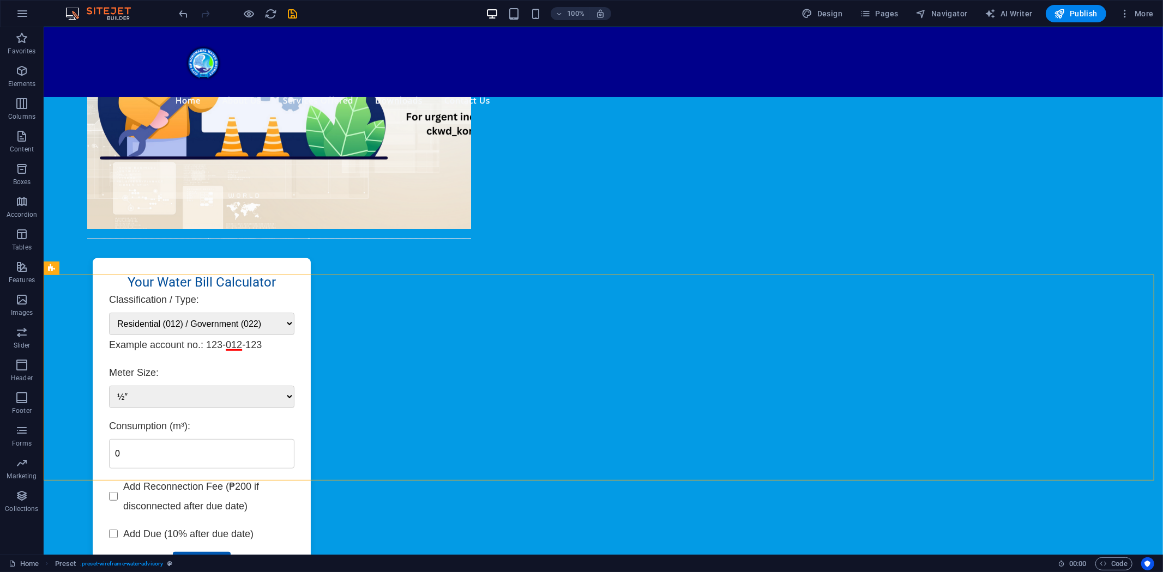
click at [589, 265] on div "Menu Home About Us Mandate, Mission and Vision Company History List of Officers…" at bounding box center [602, 556] width 1119 height 1795
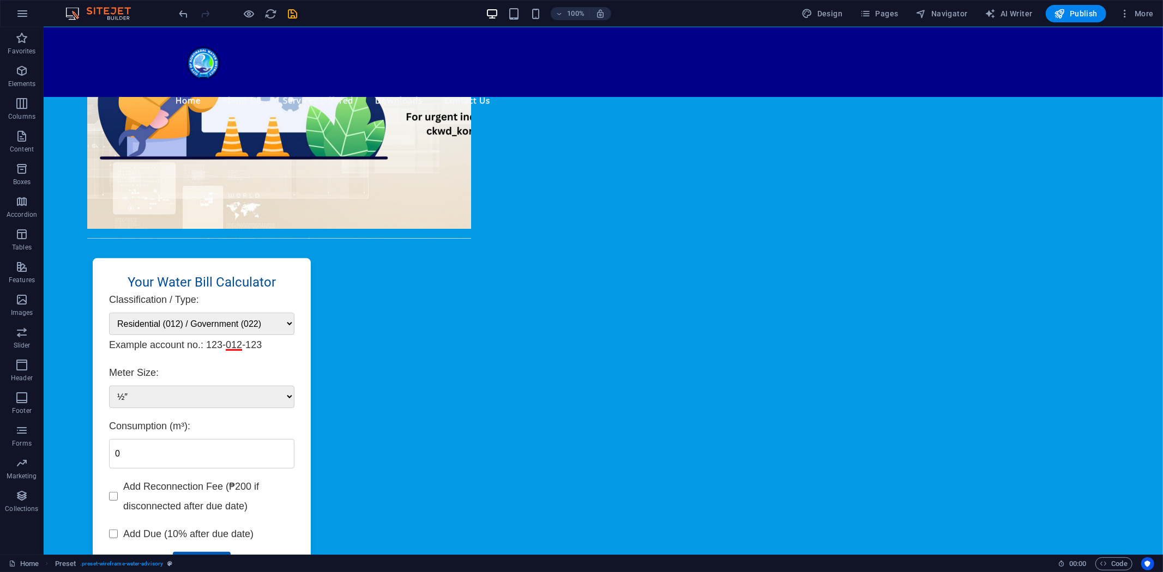
click at [589, 267] on div "Menu Home About Us Mandate, Mission and Vision Company History List of Officers…" at bounding box center [602, 556] width 1119 height 1795
select select "px"
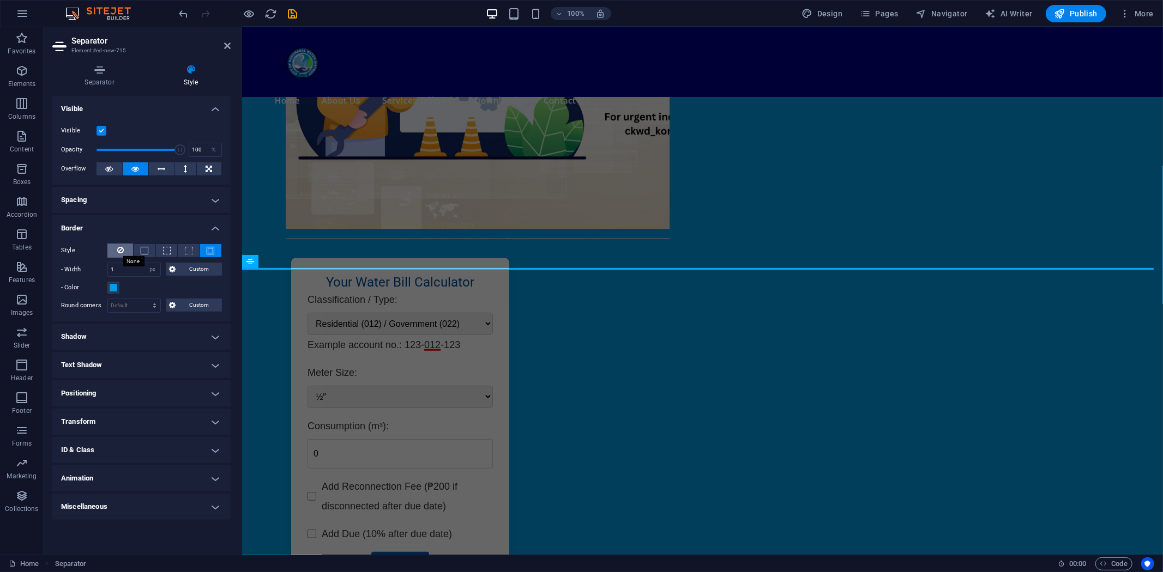
click at [118, 247] on icon at bounding box center [120, 250] width 7 height 13
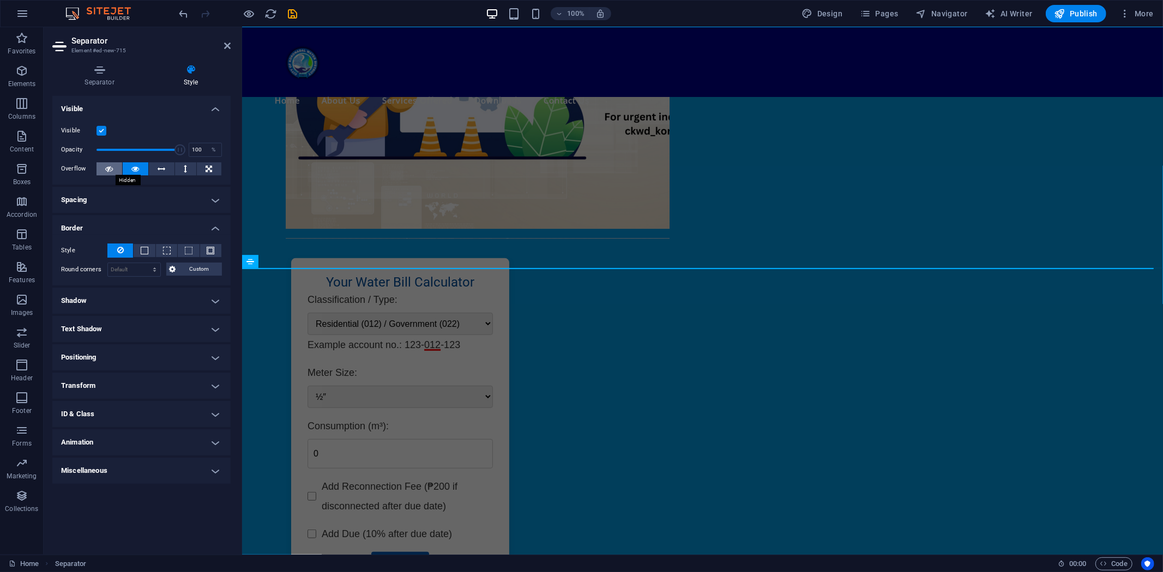
click at [111, 167] on icon at bounding box center [110, 168] width 8 height 13
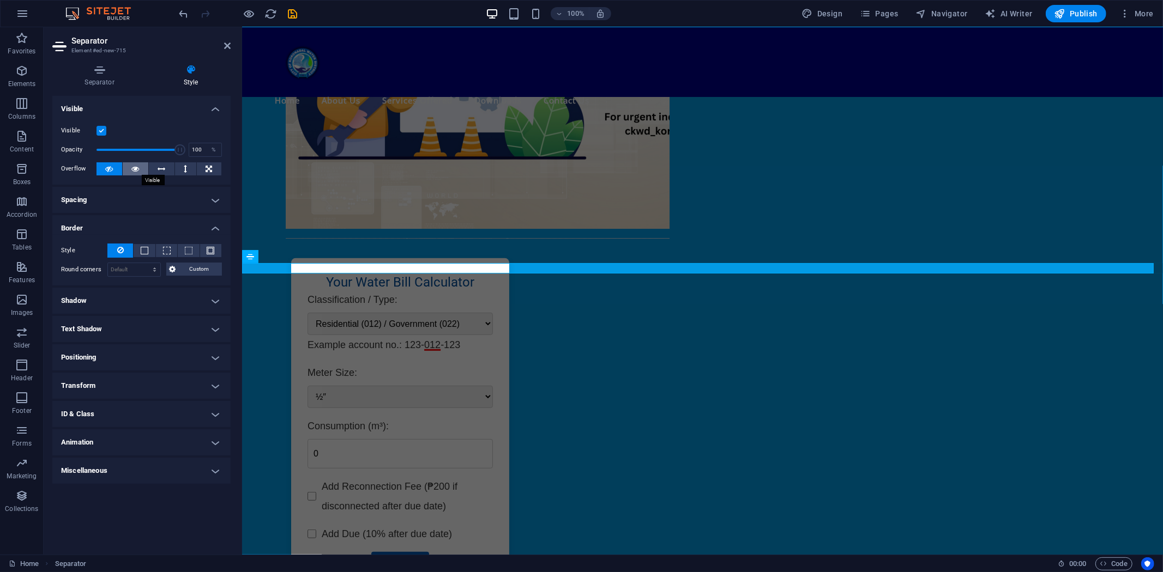
click at [134, 165] on icon at bounding box center [136, 168] width 8 height 13
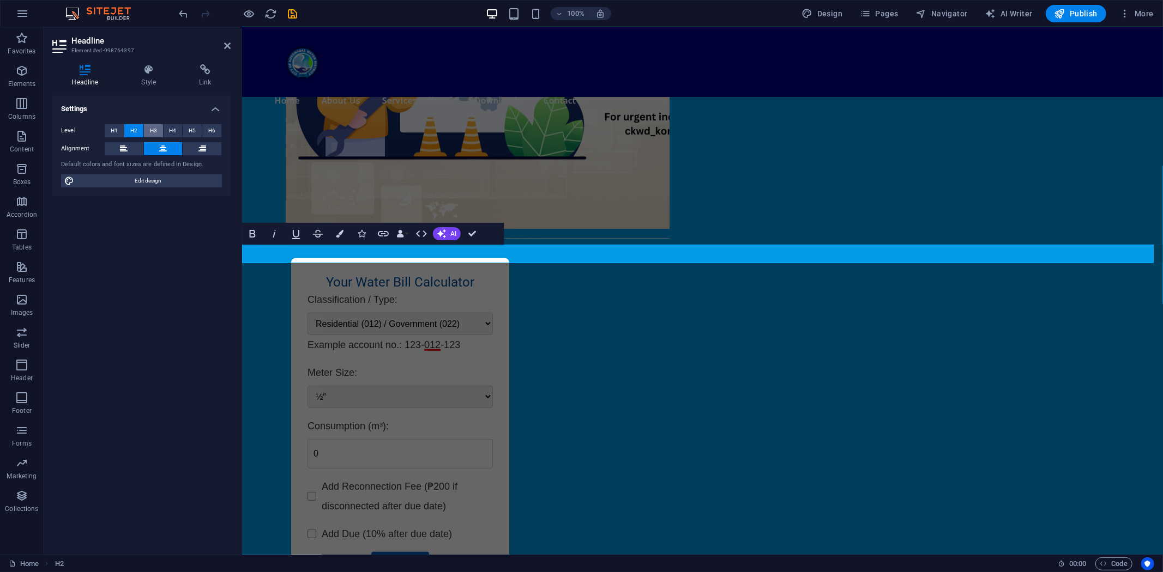
click at [154, 130] on span "H3" at bounding box center [153, 130] width 7 height 13
click at [173, 128] on span "H4" at bounding box center [172, 130] width 7 height 13
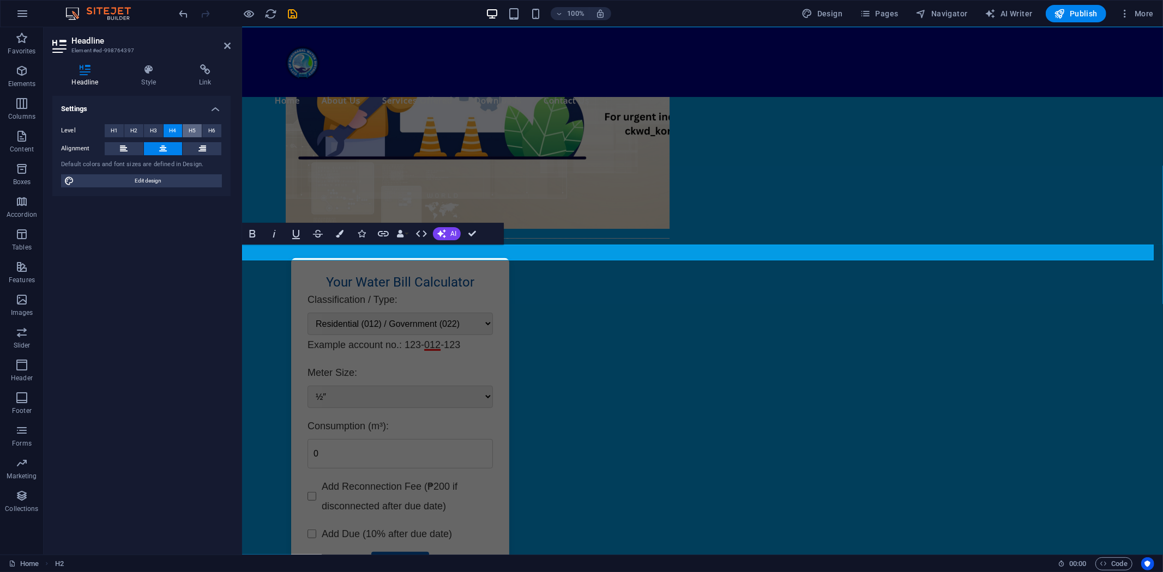
click at [193, 128] on span "H5" at bounding box center [192, 130] width 7 height 13
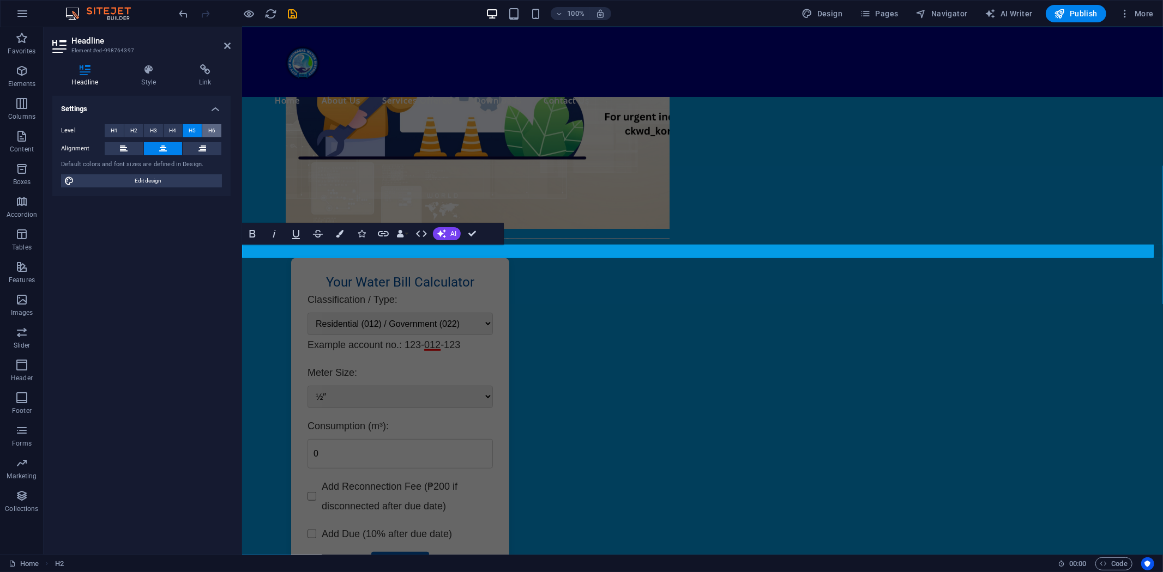
click at [213, 130] on span "H6" at bounding box center [211, 130] width 7 height 13
click at [111, 128] on span "H1" at bounding box center [114, 130] width 7 height 13
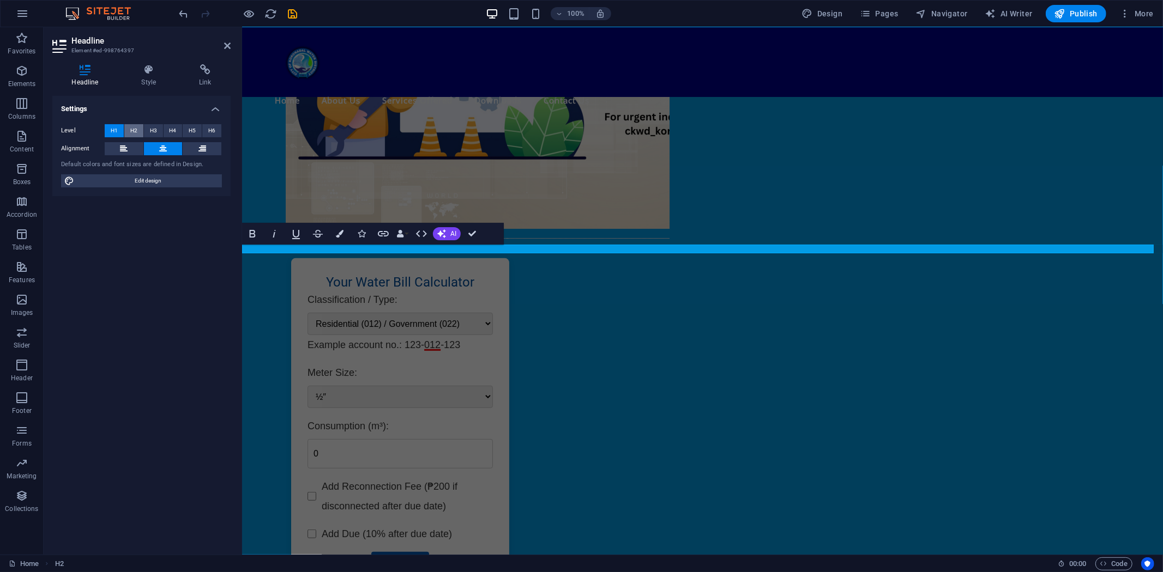
click at [128, 130] on button "H2" at bounding box center [133, 130] width 19 height 13
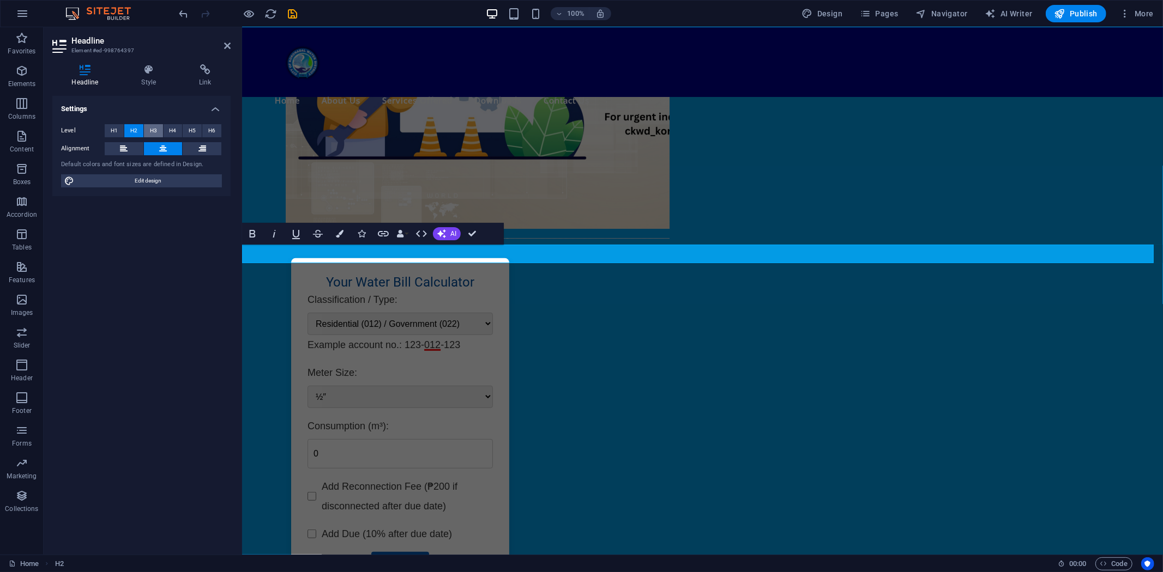
click at [158, 130] on button "H3" at bounding box center [153, 130] width 19 height 13
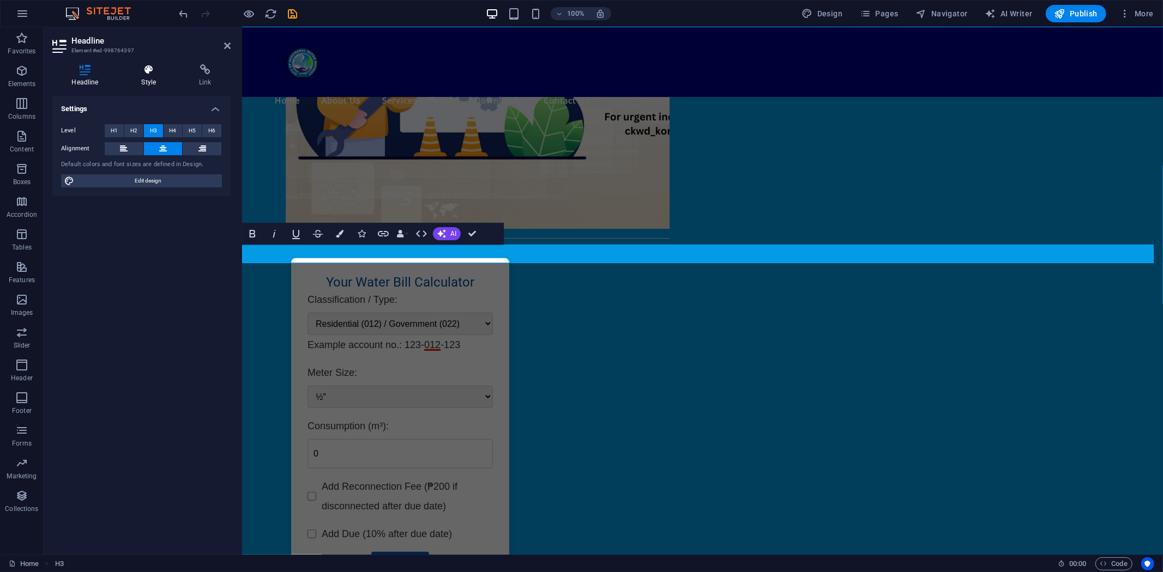
click at [148, 68] on icon at bounding box center [148, 69] width 53 height 11
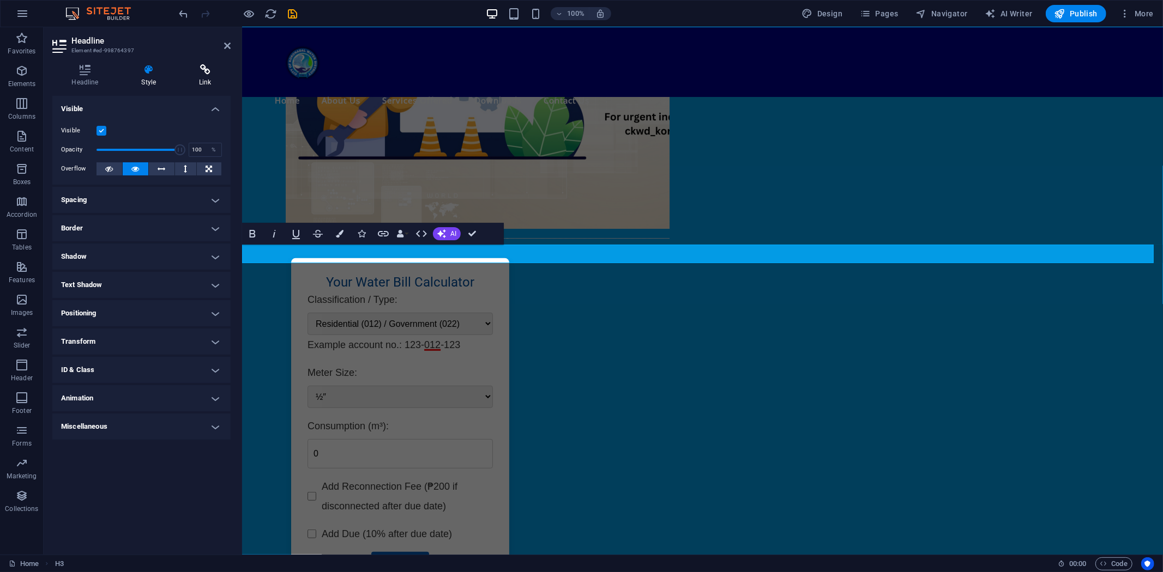
click at [206, 69] on icon at bounding box center [205, 69] width 51 height 11
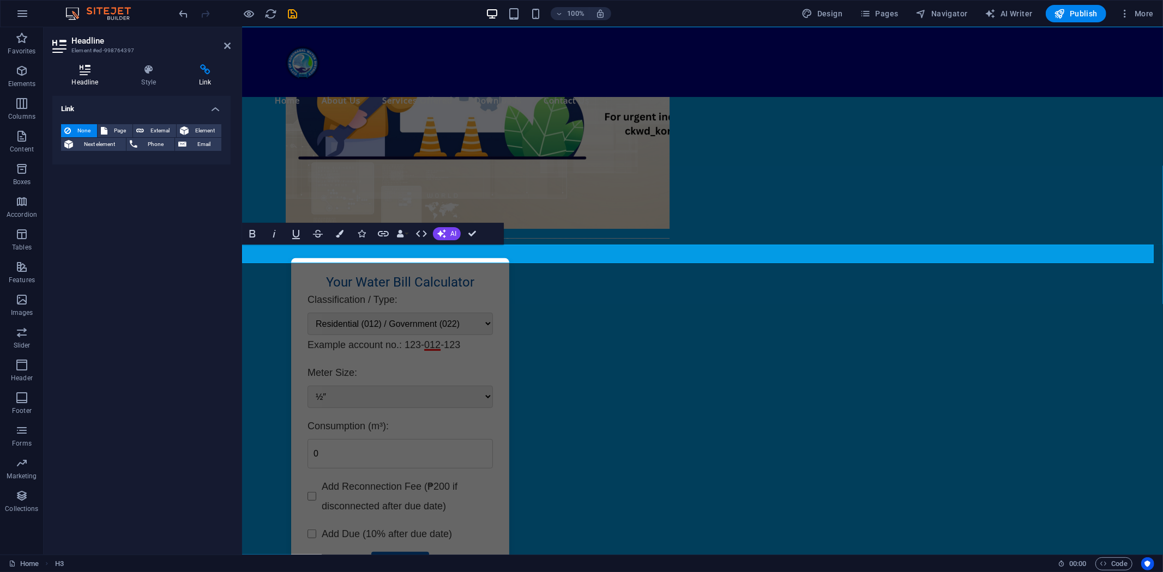
click at [86, 74] on icon at bounding box center [84, 69] width 65 height 11
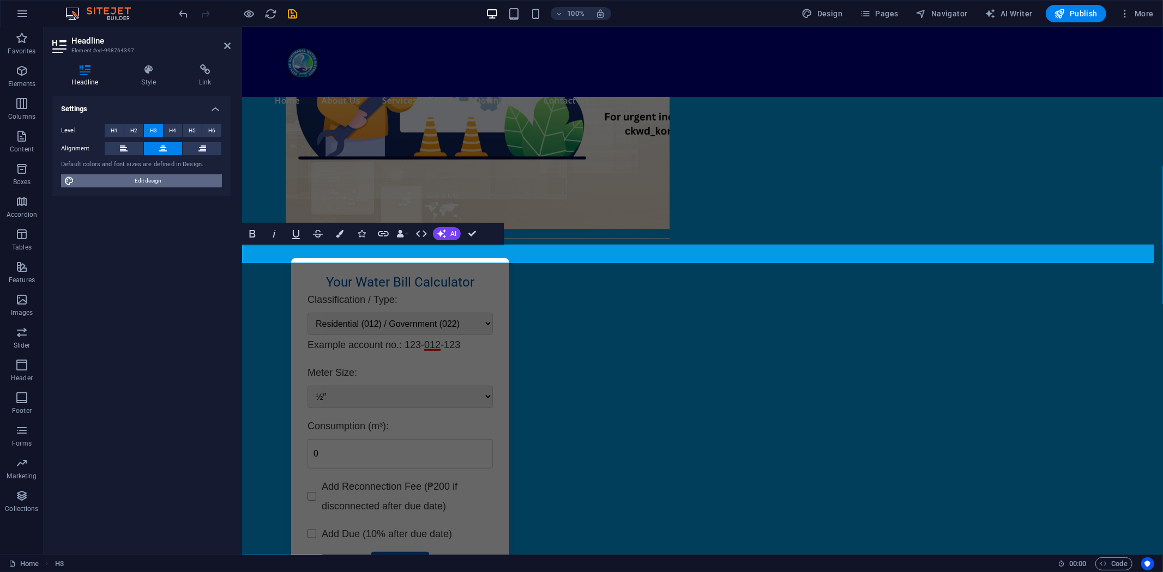
click at [146, 181] on span "Edit design" at bounding box center [147, 180] width 141 height 13
select select "px"
select select "200"
select select "px"
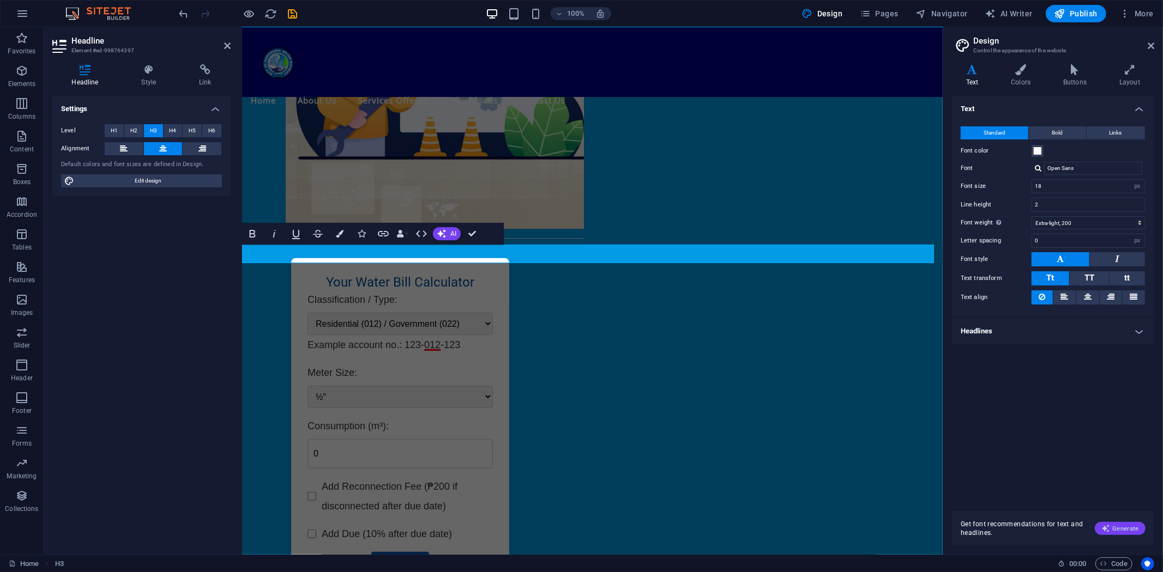
click at [1118, 529] on span "Generate" at bounding box center [1120, 528] width 38 height 9
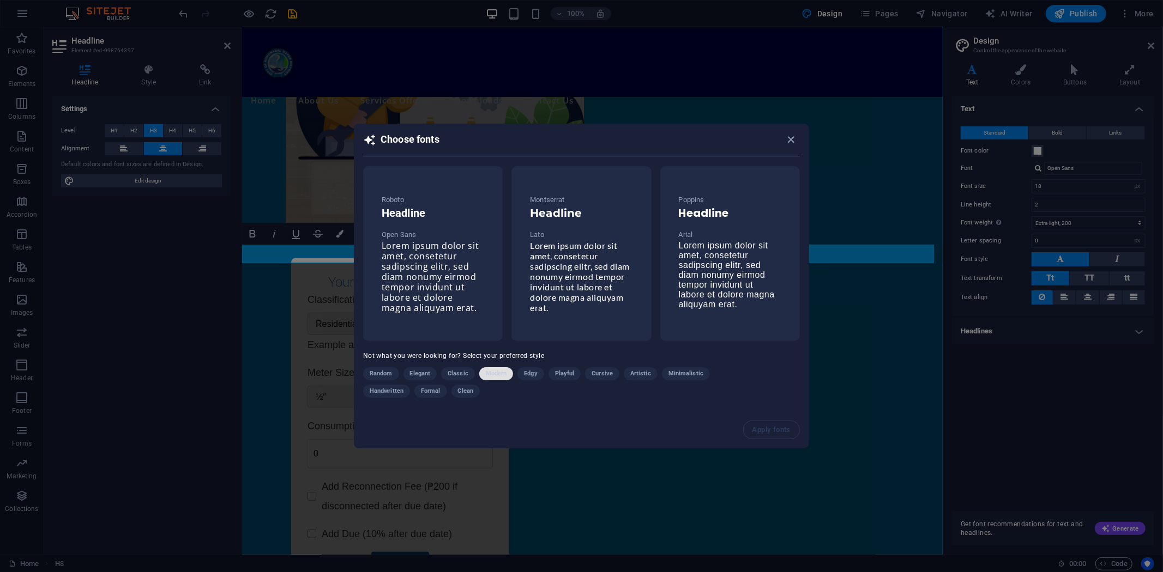
click at [494, 369] on span "Modern" at bounding box center [496, 373] width 21 height 13
click at [567, 260] on span "Lorem ipsum dolor sit amet, consetetur sadipscing elitr, sed diam nonumy eirmod…" at bounding box center [580, 276] width 100 height 72
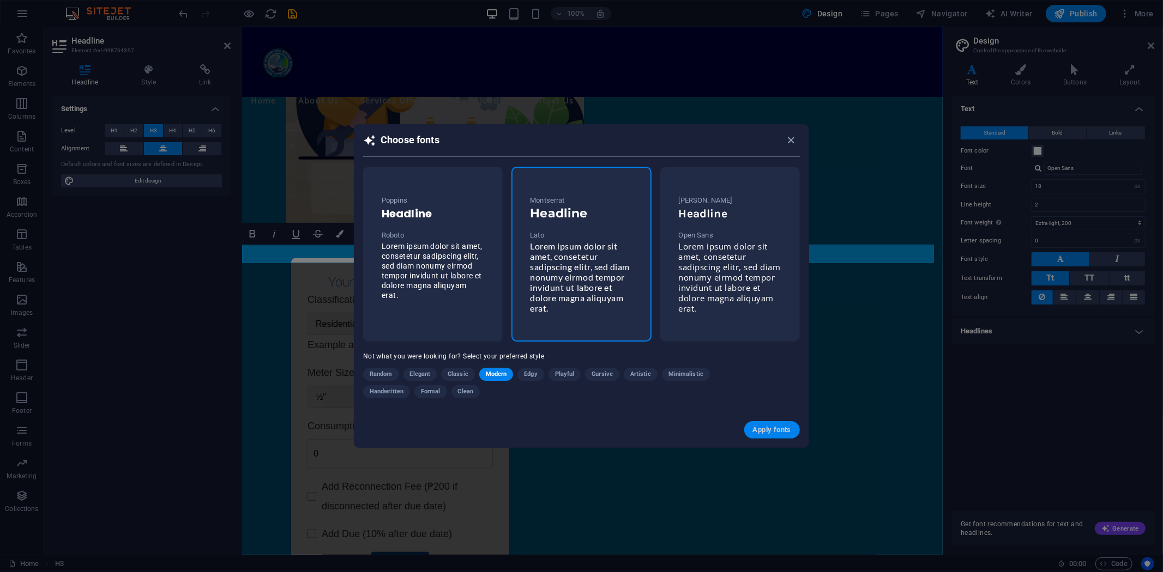
click at [776, 426] on span "Apply fonts" at bounding box center [772, 430] width 38 height 9
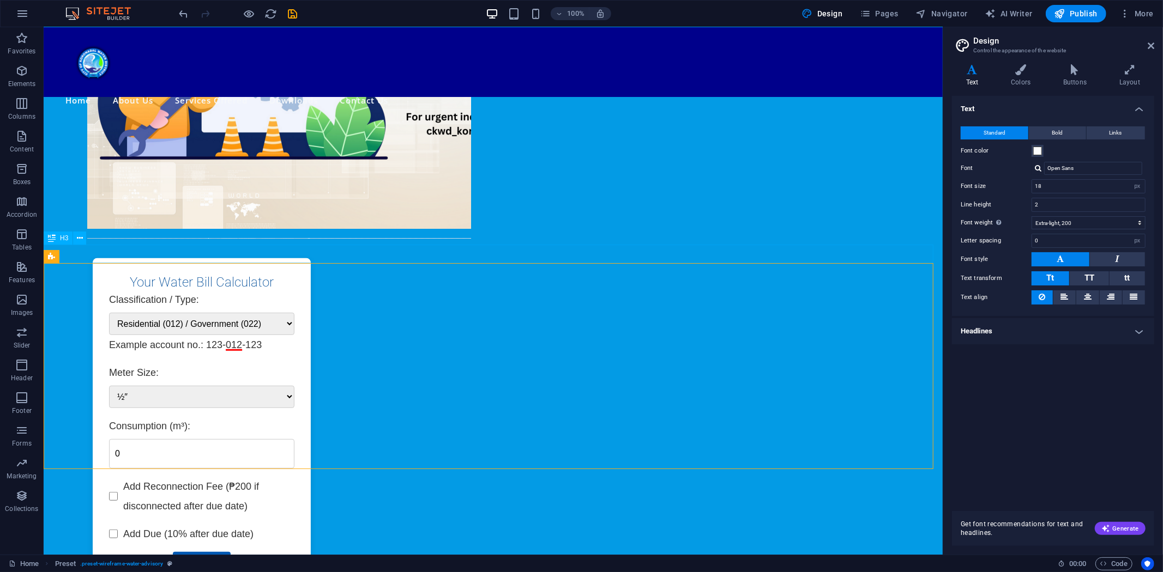
click at [540, 253] on div "Menu Home About Us Mandate, Mission and Vision Company History List of Officers…" at bounding box center [492, 550] width 899 height 1783
type input "Lato"
type input "16"
type input "1.6"
select select "400"
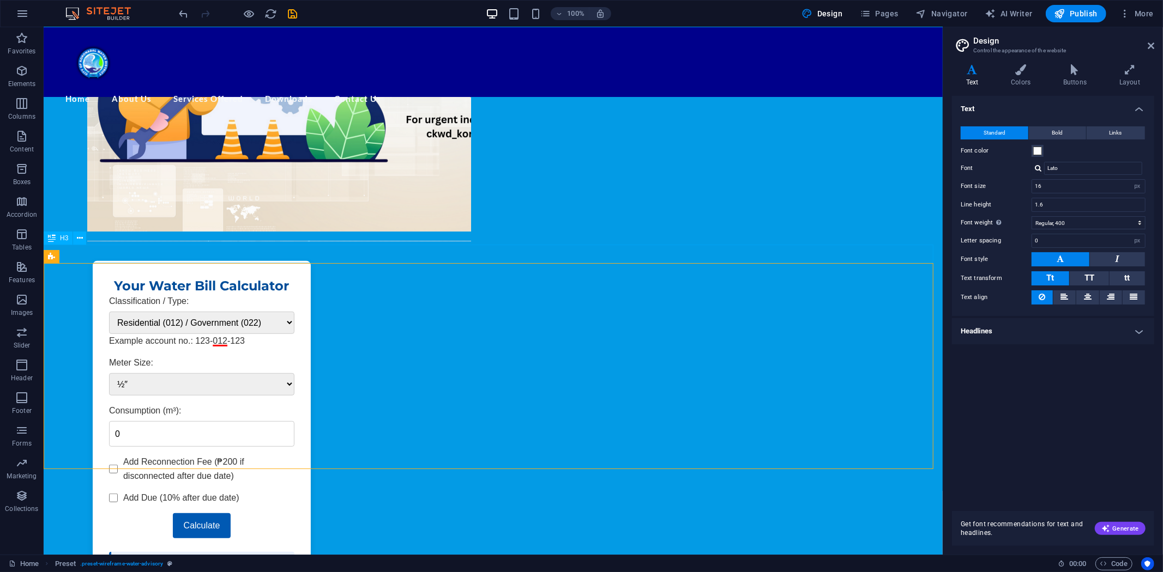
scroll to position [371, 0]
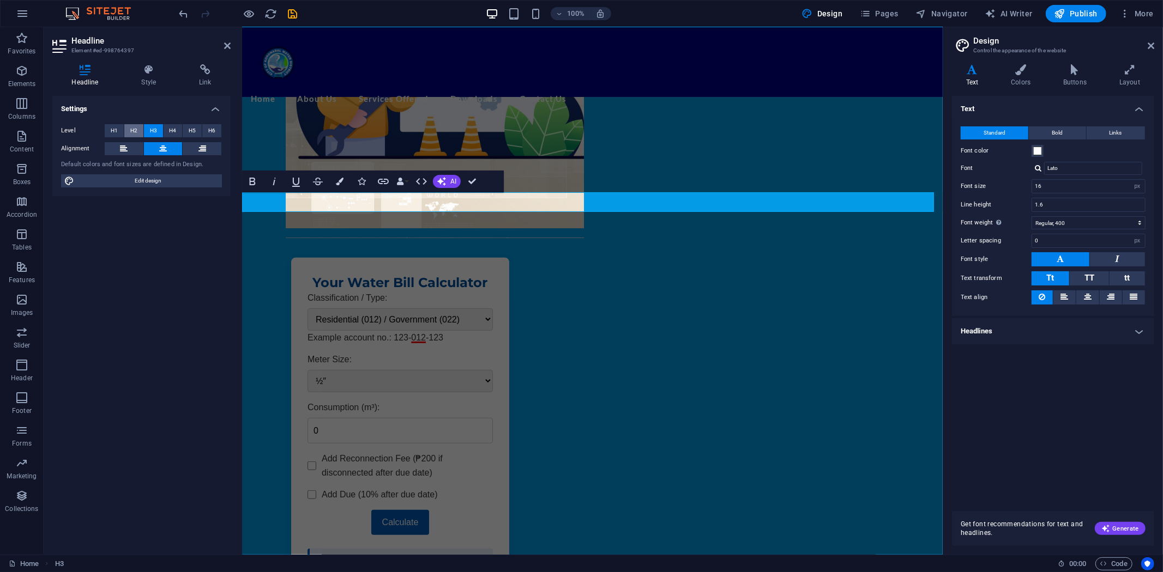
click at [136, 128] on span "H2" at bounding box center [133, 130] width 7 height 13
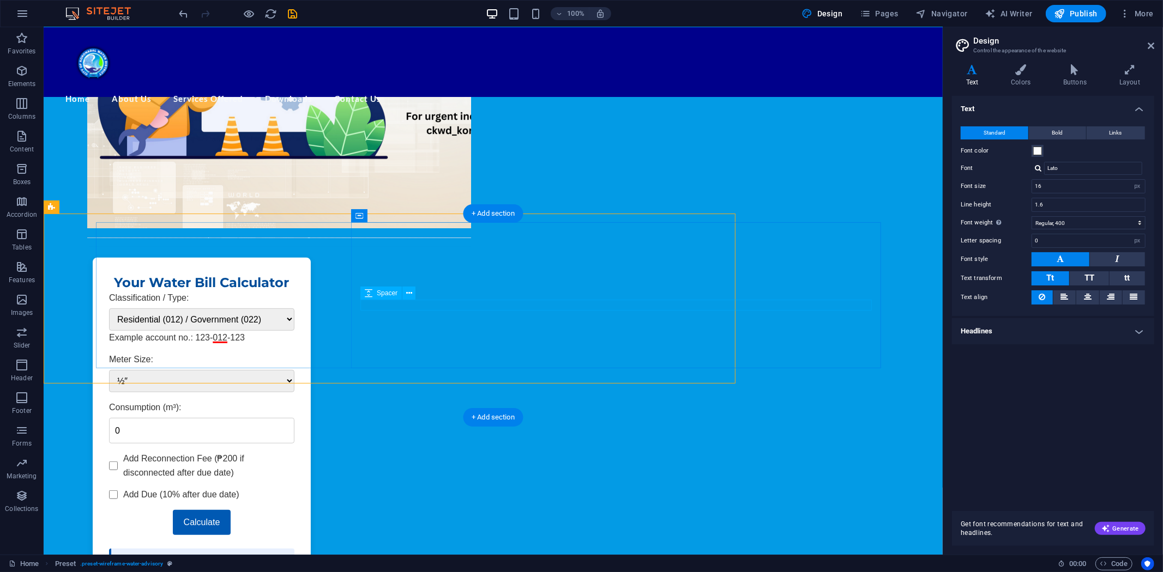
scroll to position [422, 0]
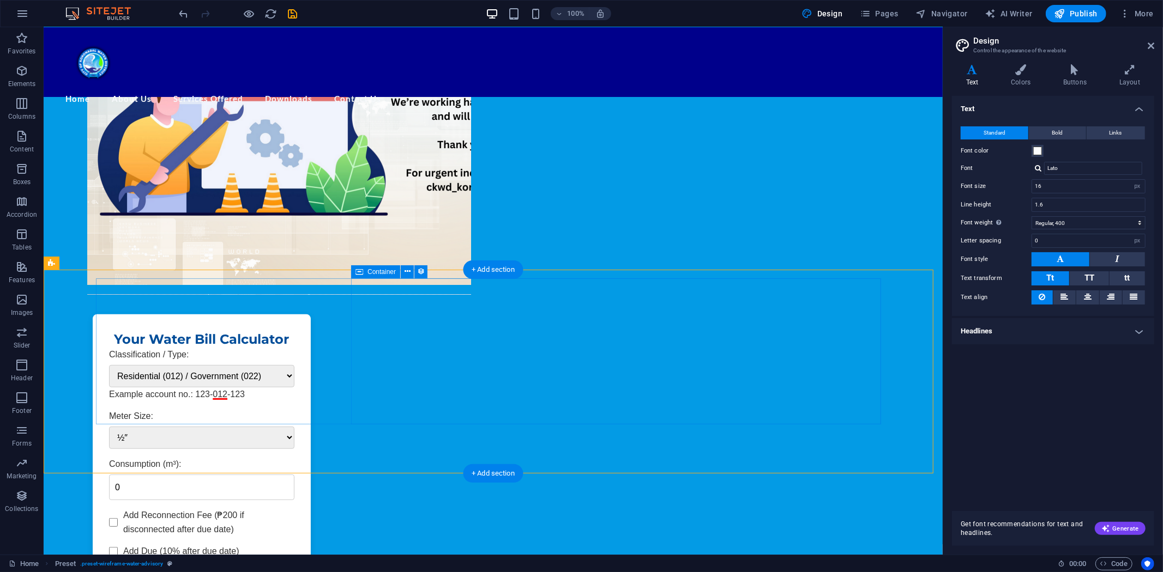
scroll to position [301, 0]
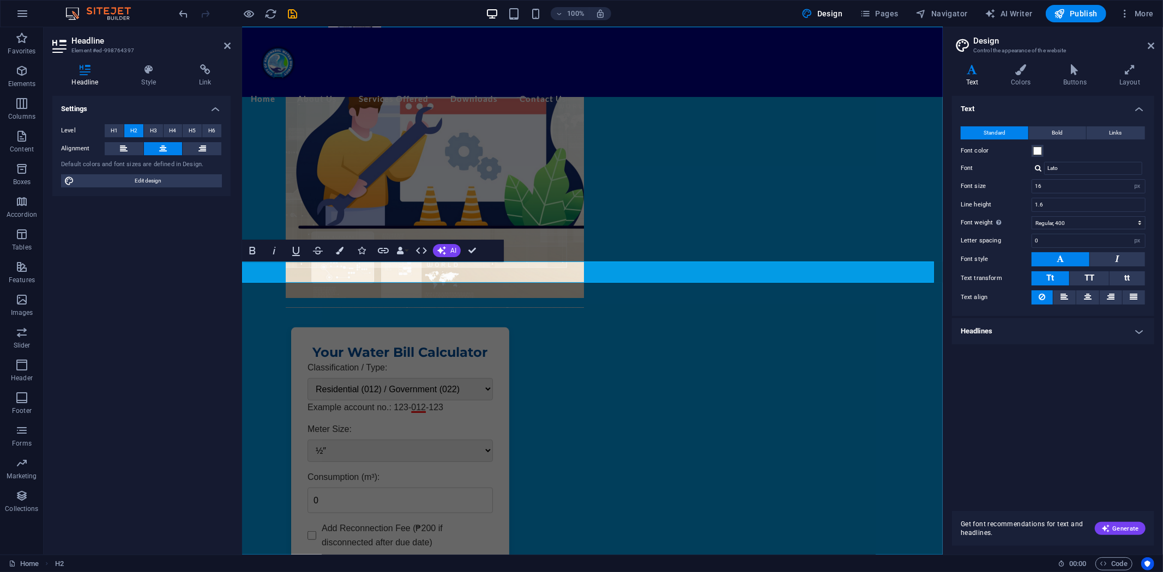
click at [1018, 63] on div "Variants Text Colors Buttons Layout Text Standard Bold Links Font color Font La…" at bounding box center [1053, 305] width 220 height 499
click at [1022, 68] on icon at bounding box center [1021, 69] width 48 height 11
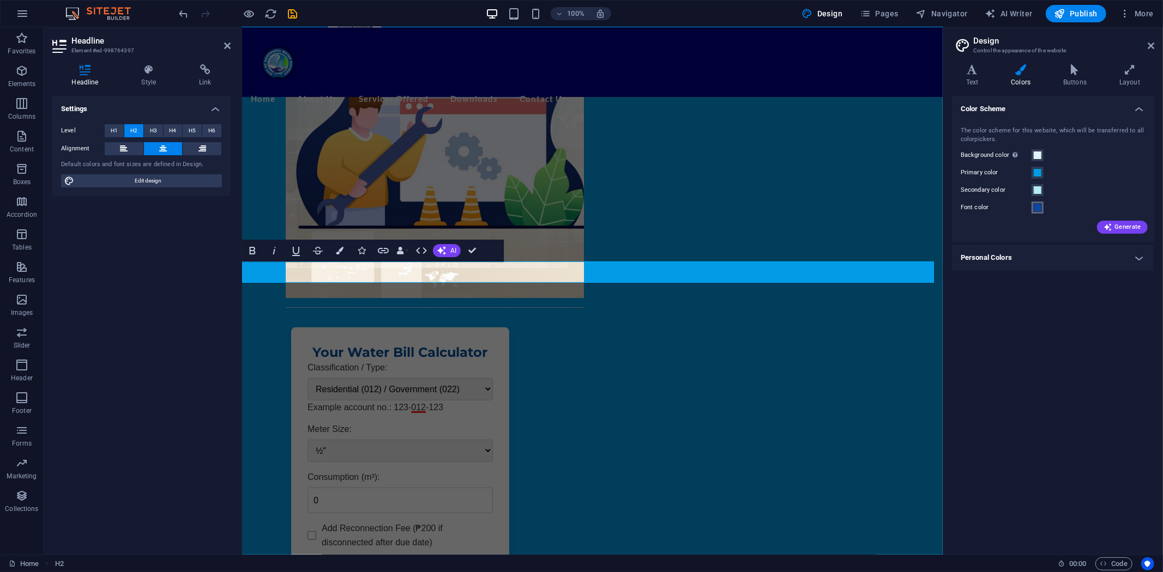
click at [1037, 207] on span at bounding box center [1037, 207] width 9 height 9
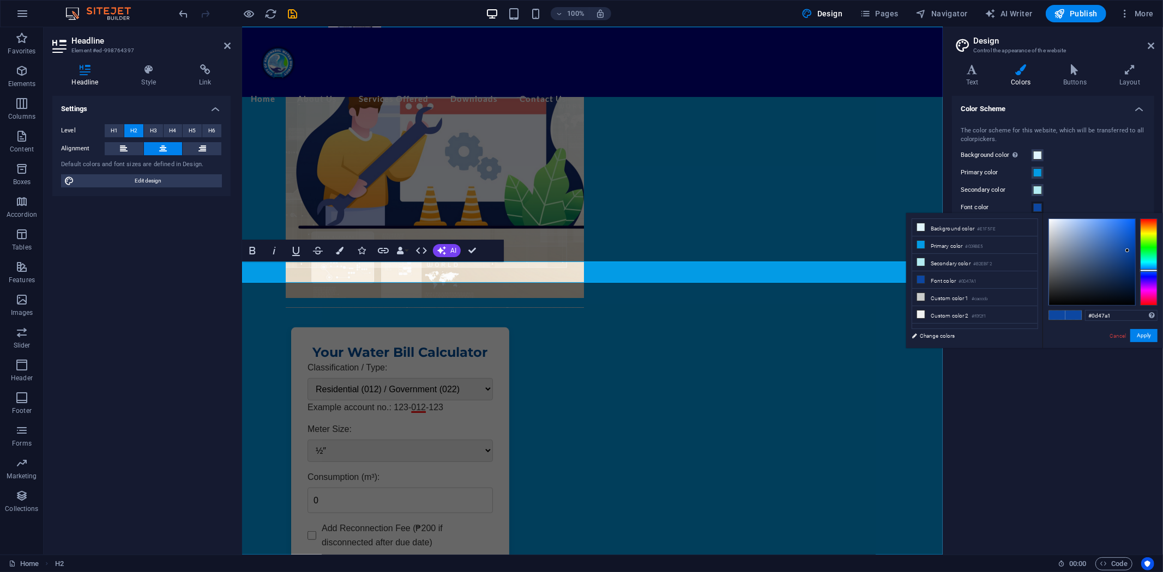
click at [1037, 207] on span at bounding box center [1037, 207] width 9 height 9
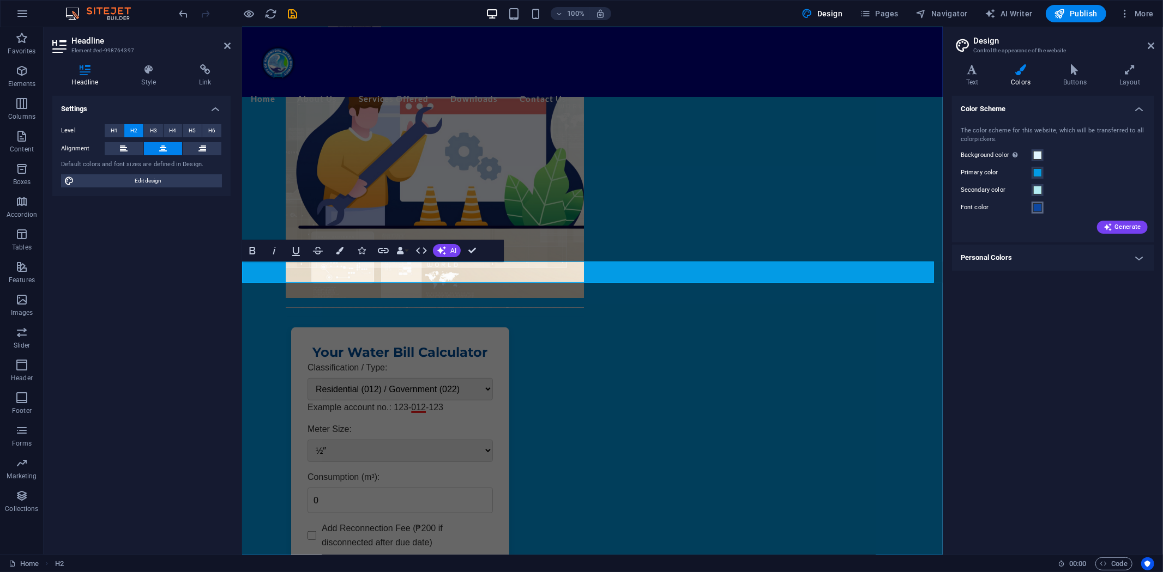
click at [1037, 207] on span at bounding box center [1037, 207] width 9 height 9
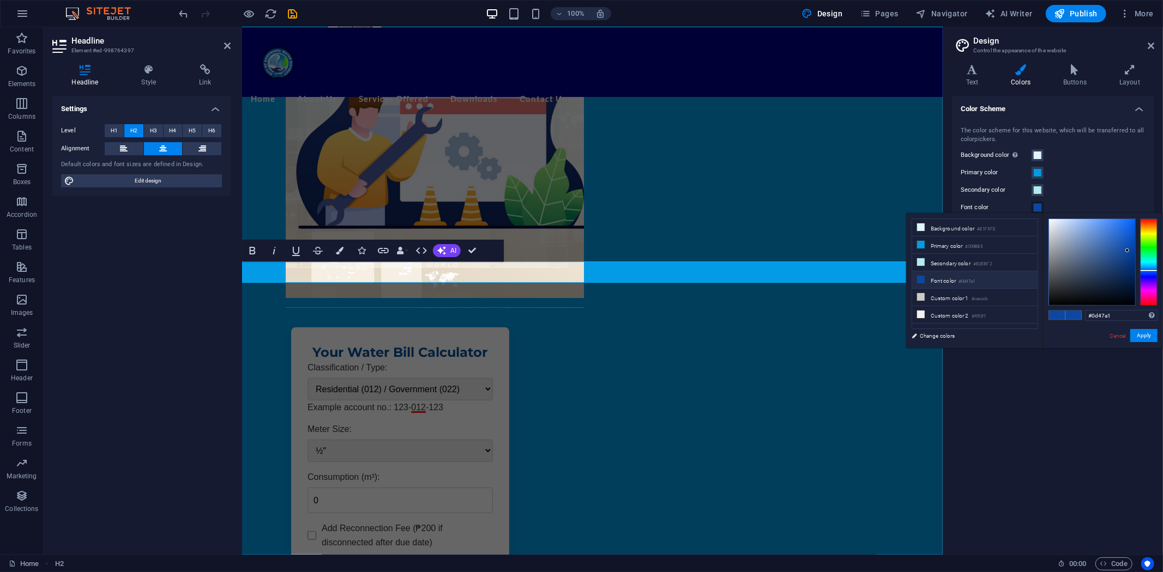
click at [928, 280] on li "Font color #0d47a1" at bounding box center [974, 279] width 125 height 17
click at [1142, 334] on button "Apply" at bounding box center [1143, 335] width 27 height 13
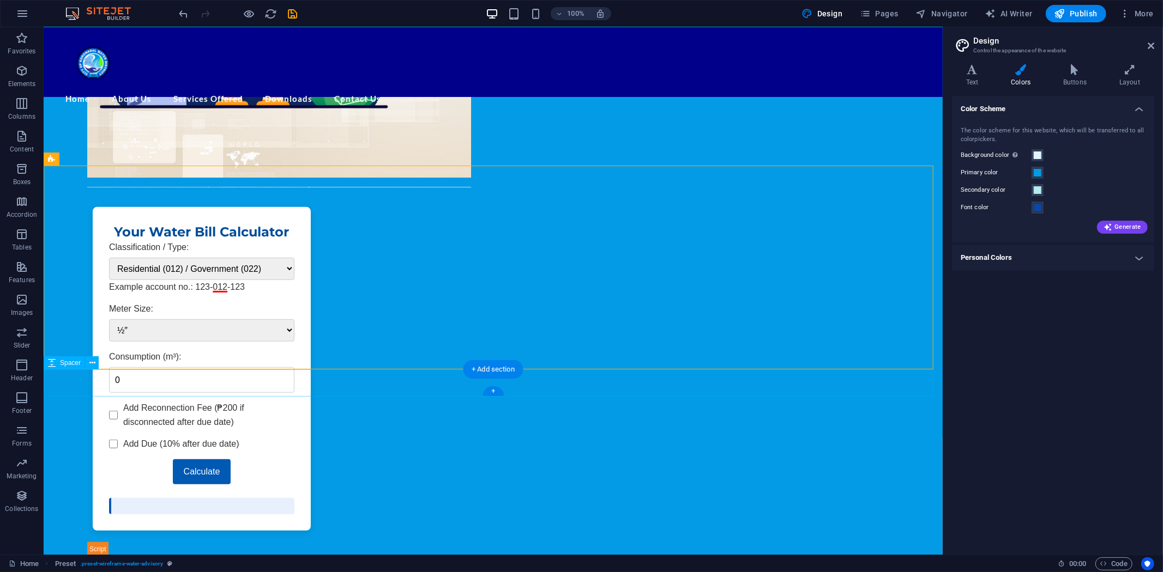
scroll to position [422, 0]
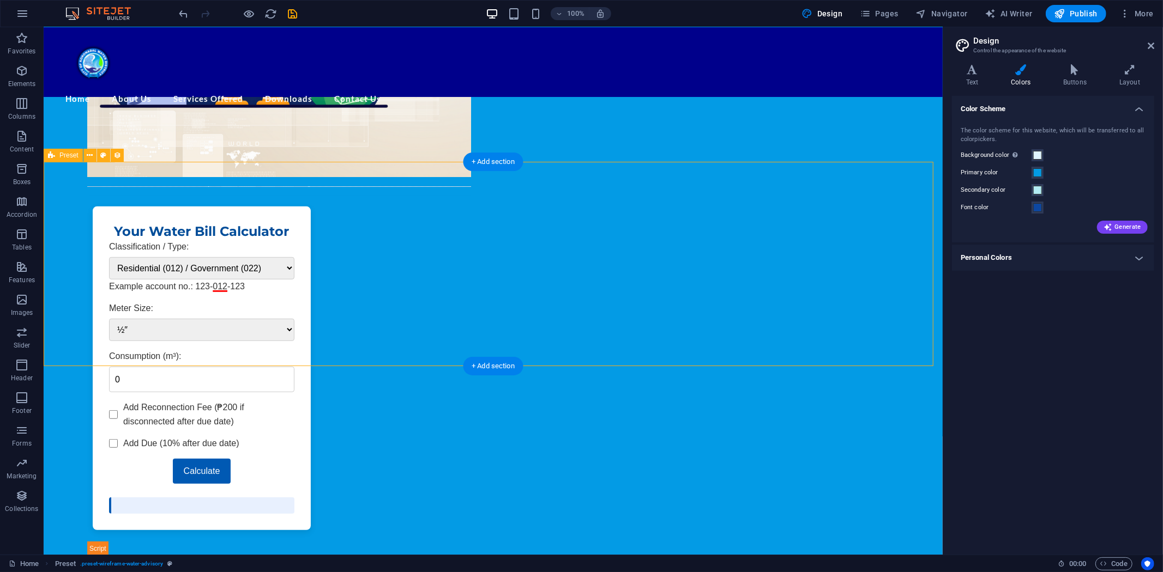
click at [26, 69] on icon "button" at bounding box center [21, 70] width 13 height 13
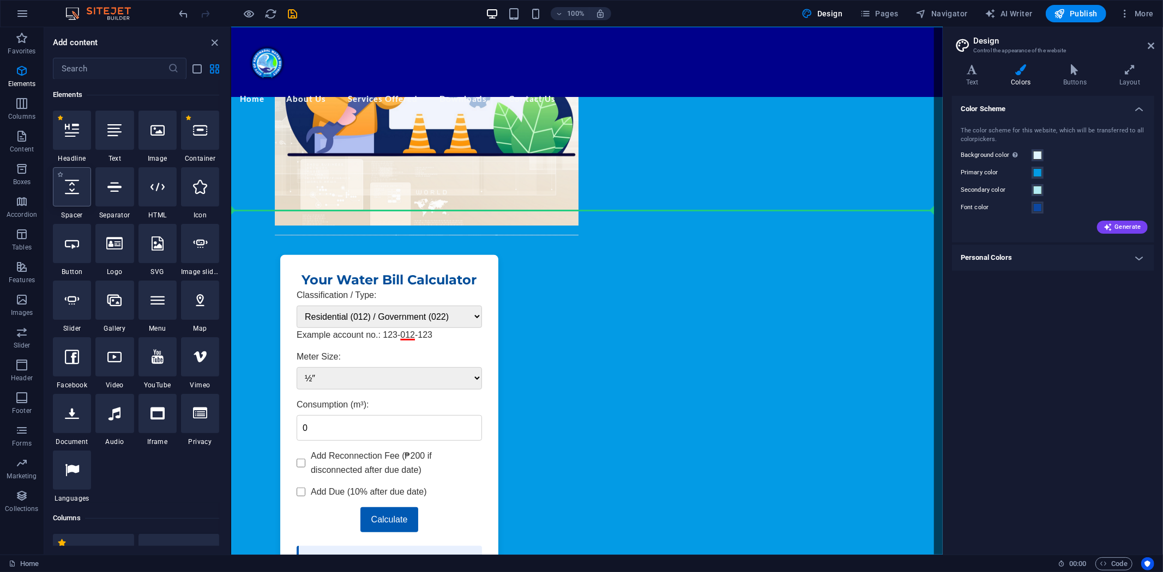
scroll to position [371, 0]
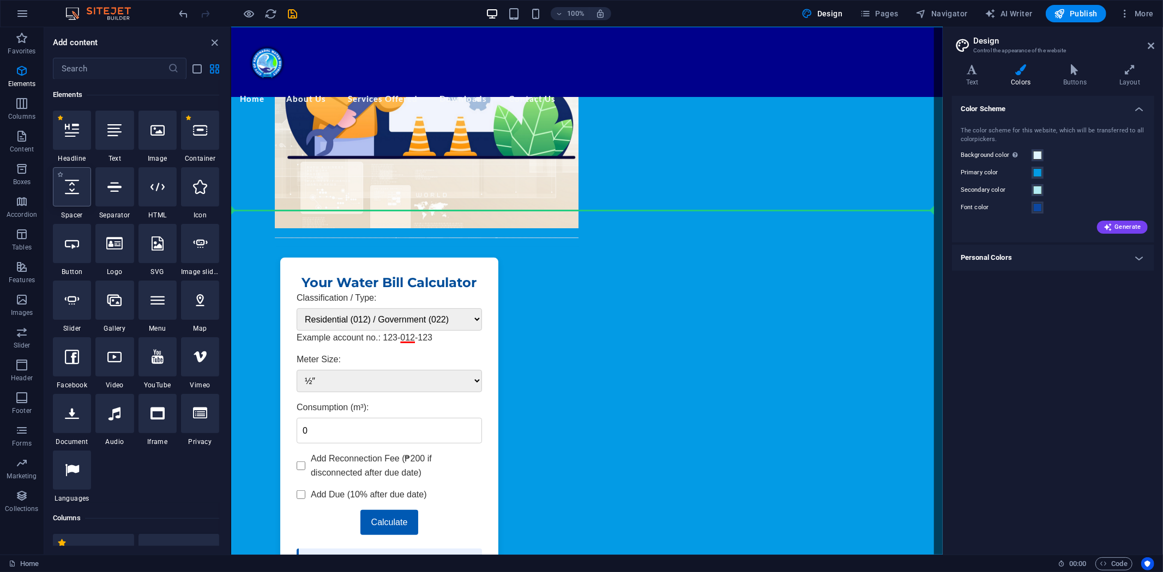
select select "px"
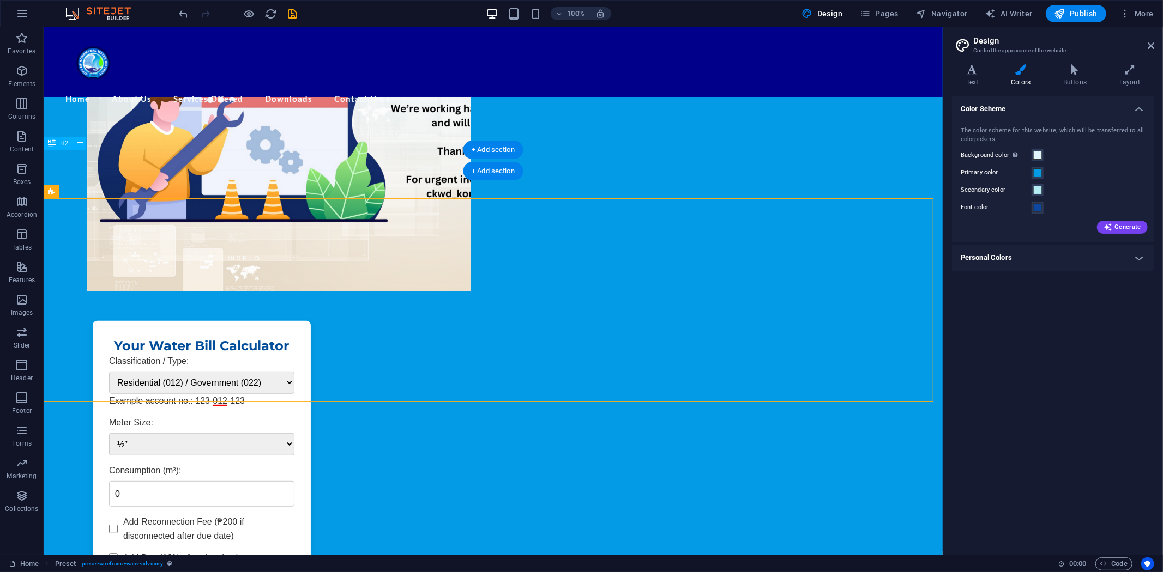
scroll to position [301, 0]
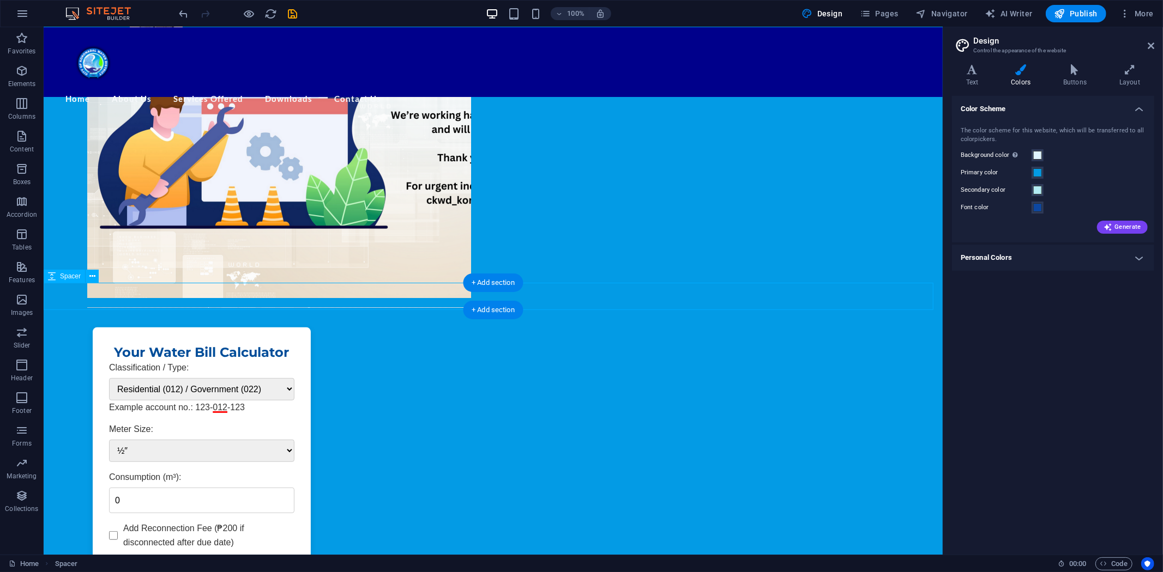
select select "px"
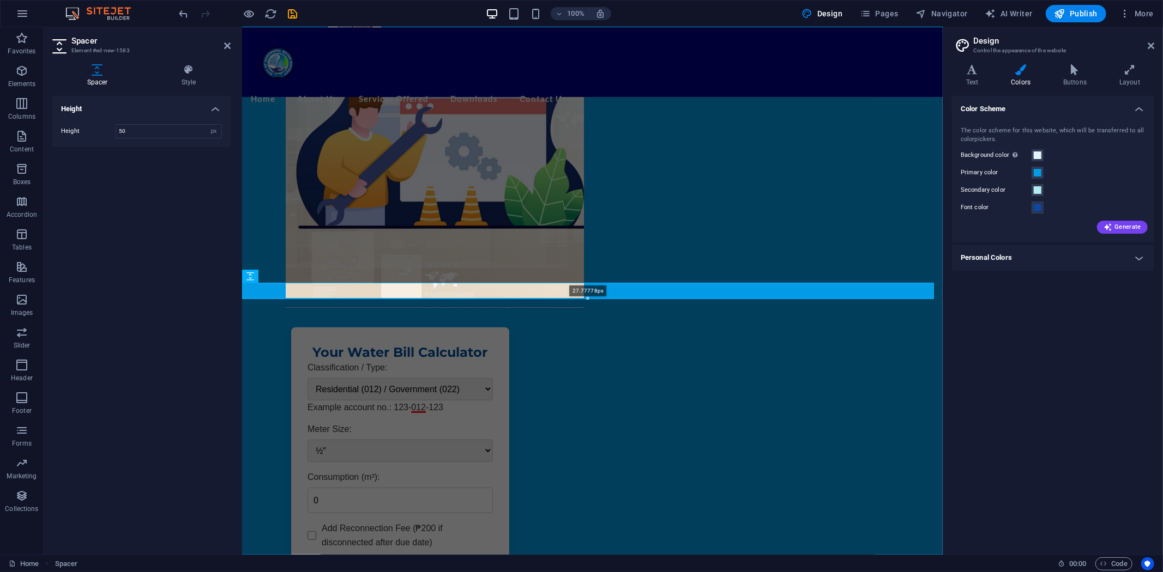
drag, startPoint x: 590, startPoint y: 310, endPoint x: 591, endPoint y: 300, distance: 9.9
click at [591, 300] on div at bounding box center [588, 299] width 691 height 4
type input "27"
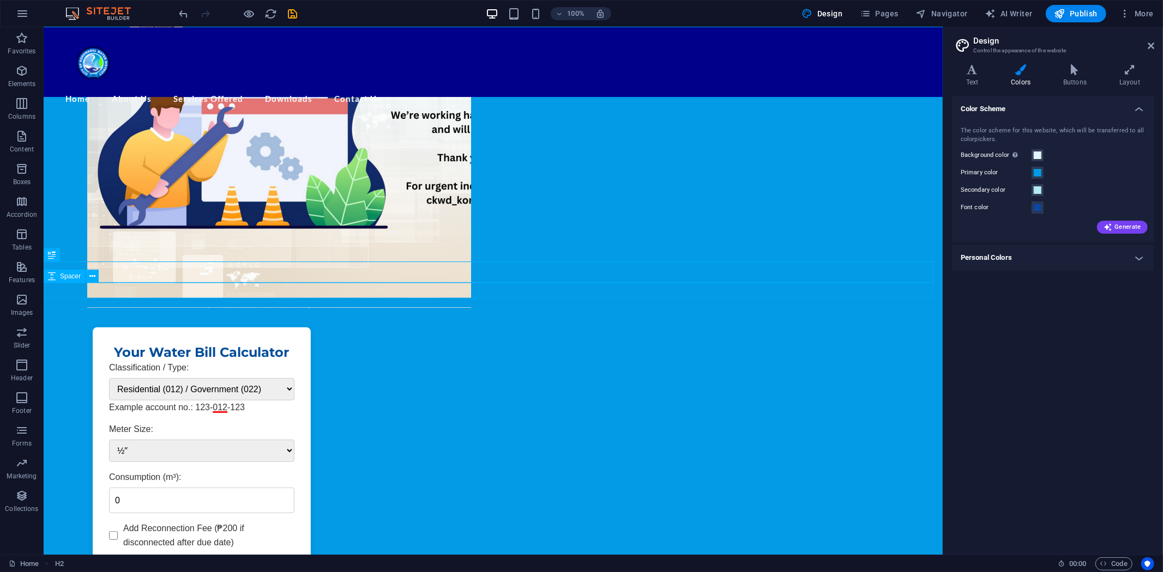
click at [90, 277] on icon at bounding box center [92, 276] width 6 height 11
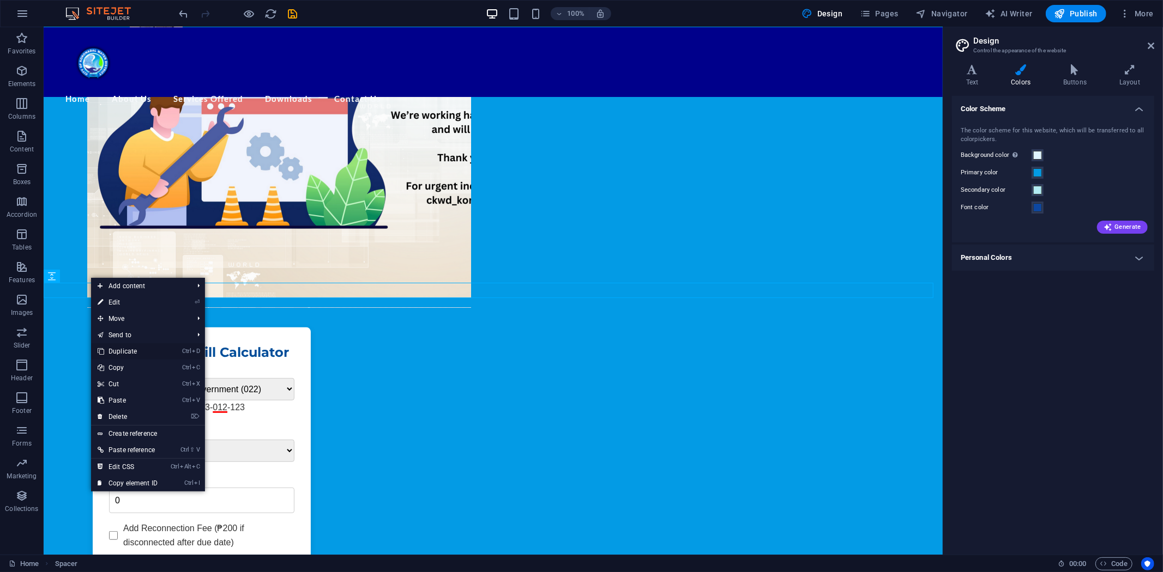
click at [135, 346] on link "Ctrl D Duplicate" at bounding box center [127, 351] width 73 height 16
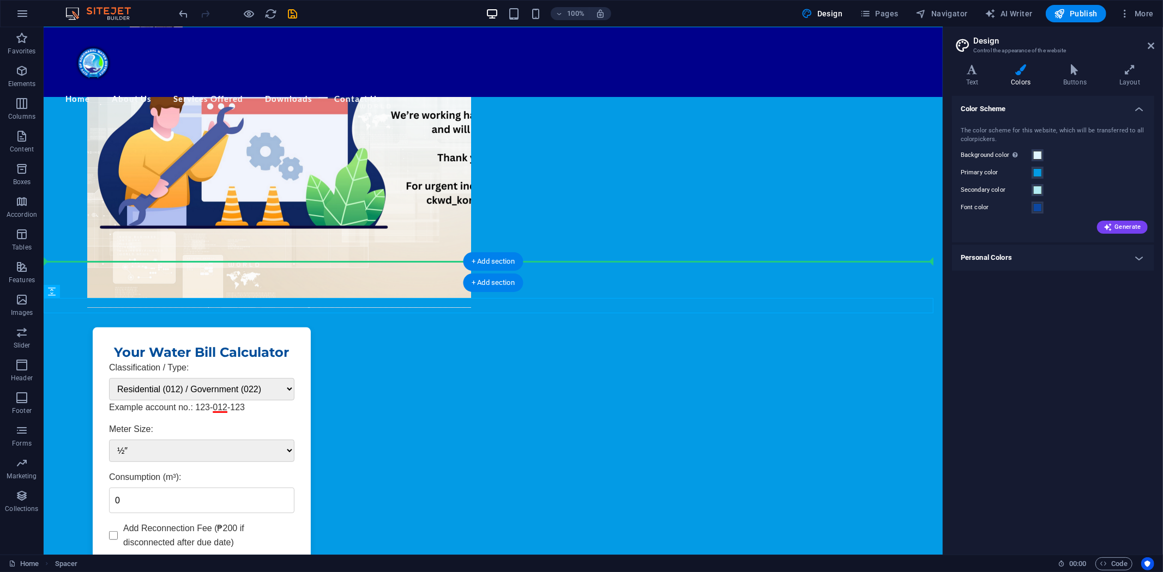
drag, startPoint x: 336, startPoint y: 304, endPoint x: 349, endPoint y: 268, distance: 38.0
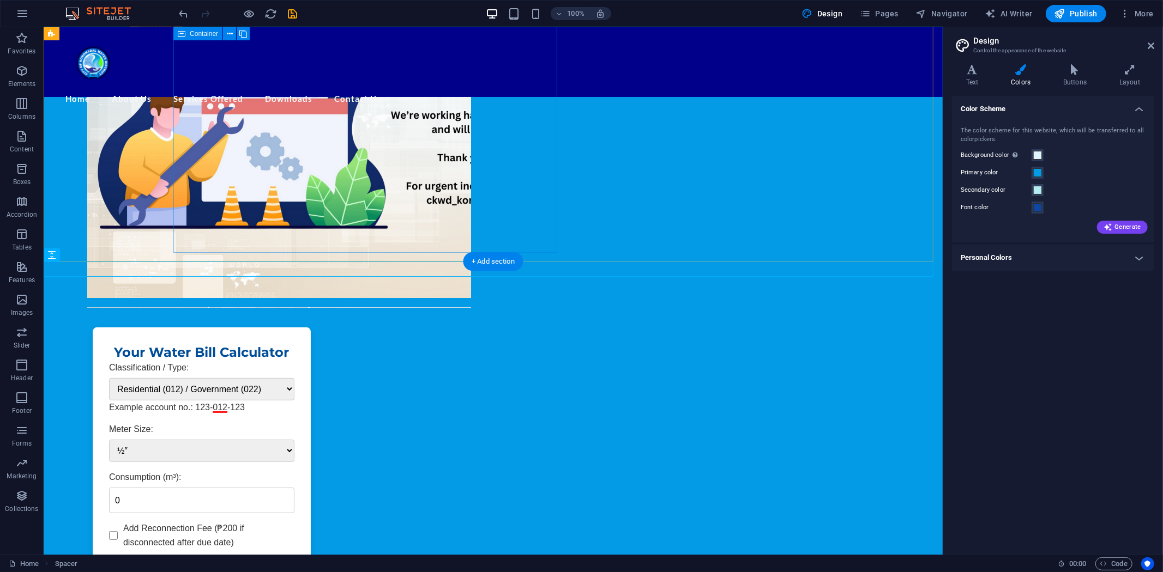
click at [324, 215] on div "News & Updates" at bounding box center [279, 131] width 384 height 351
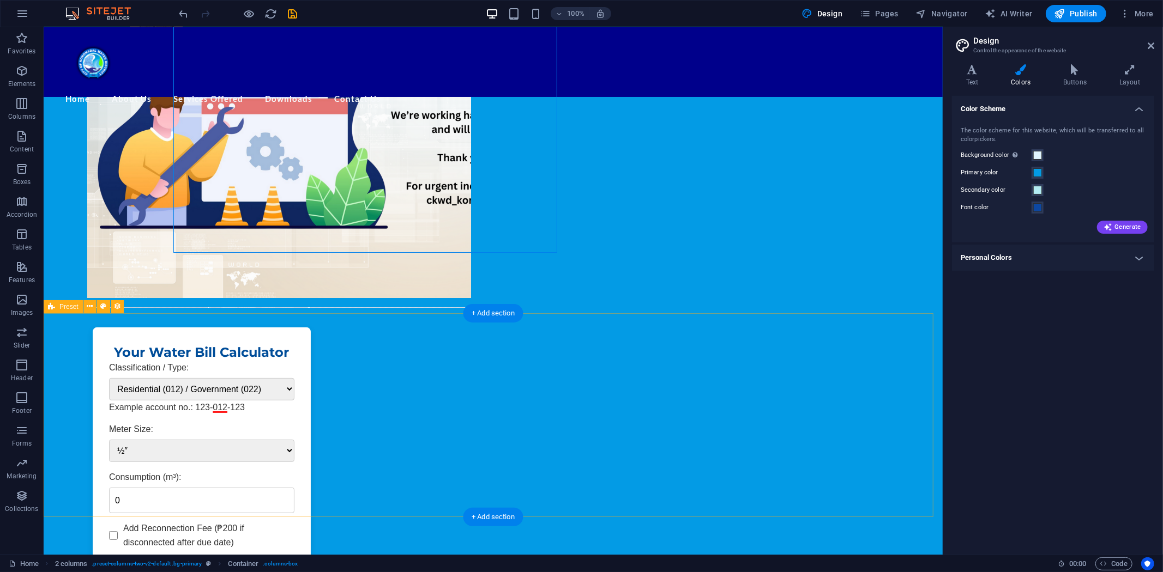
drag, startPoint x: 56, startPoint y: 364, endPoint x: 60, endPoint y: 368, distance: 6.2
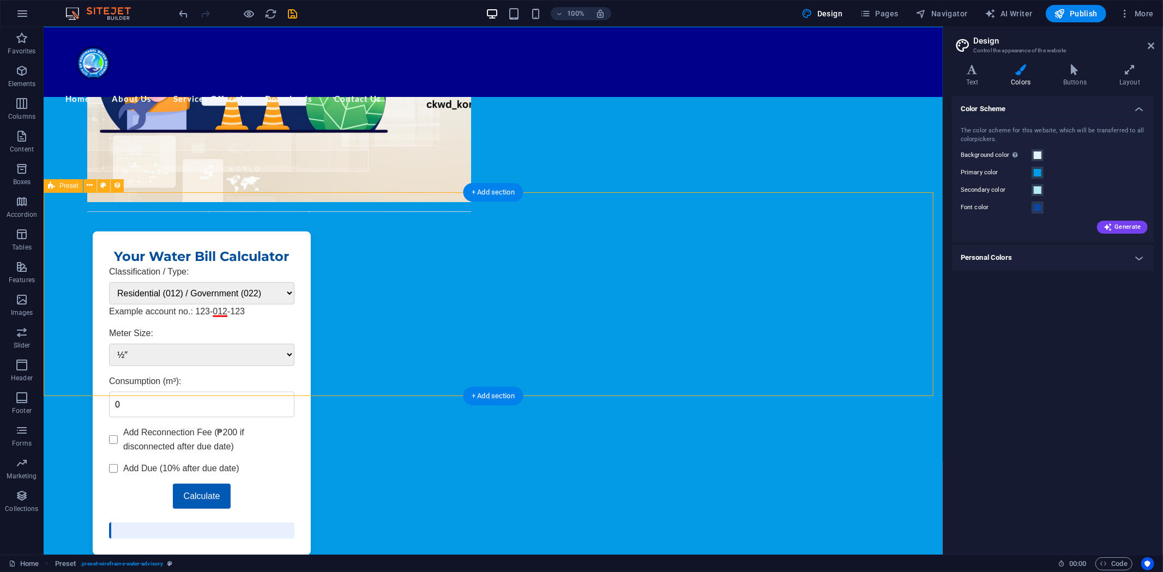
scroll to position [422, 0]
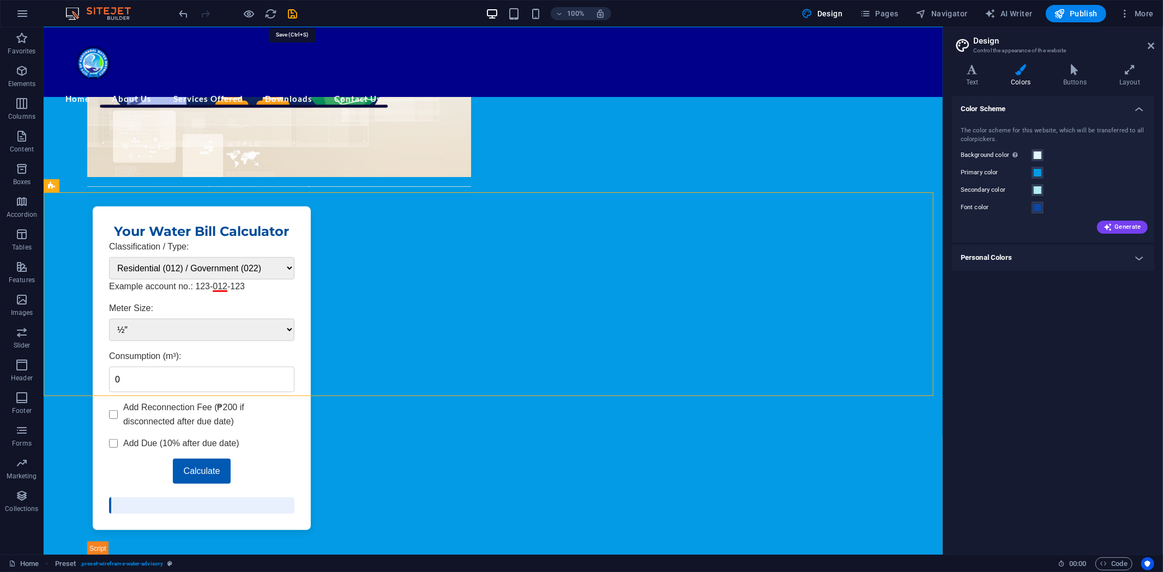
click at [290, 14] on icon "save" at bounding box center [293, 14] width 13 height 13
select select "68dcdfdec91427974209ce33"
select select "createdAt_DESC"
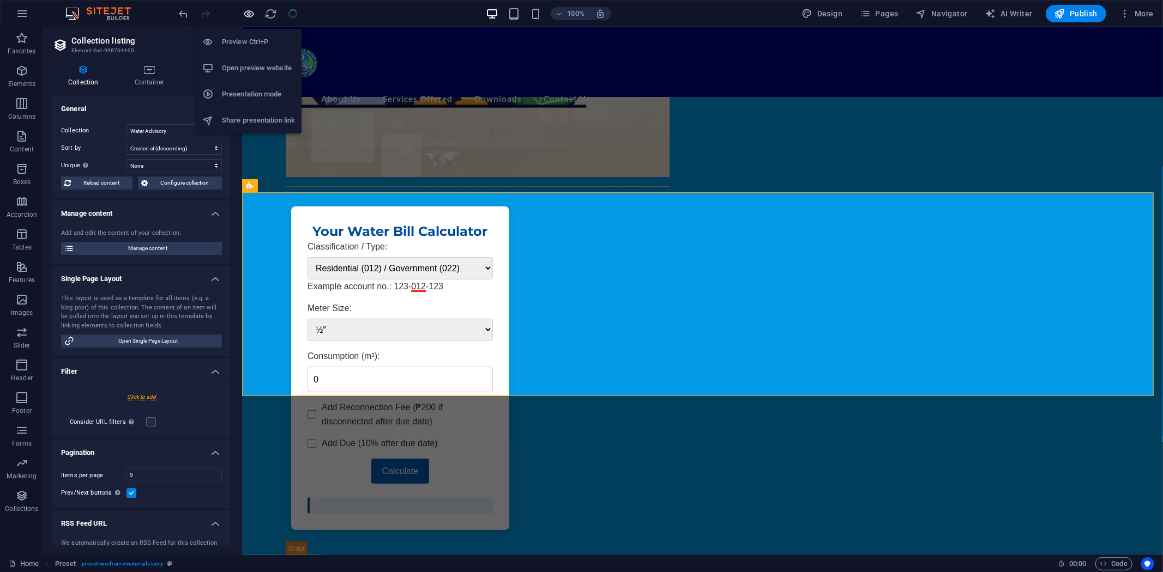
select select "68dcdfdec91427974209ce33"
select select "createdAt_DESC"
click at [251, 13] on icon "button" at bounding box center [249, 14] width 13 height 13
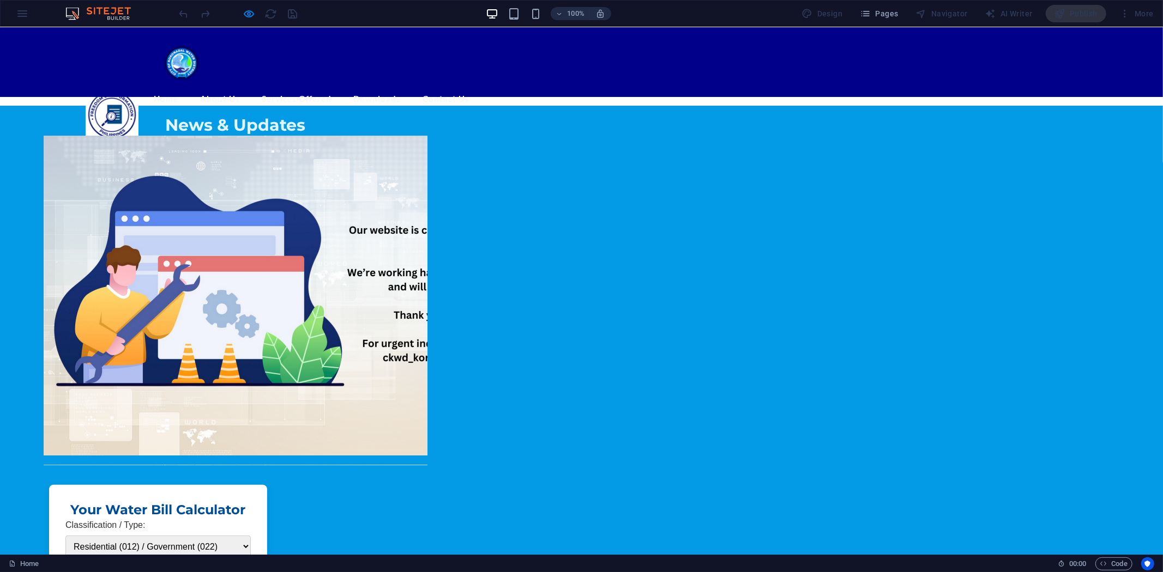
scroll to position [302, 0]
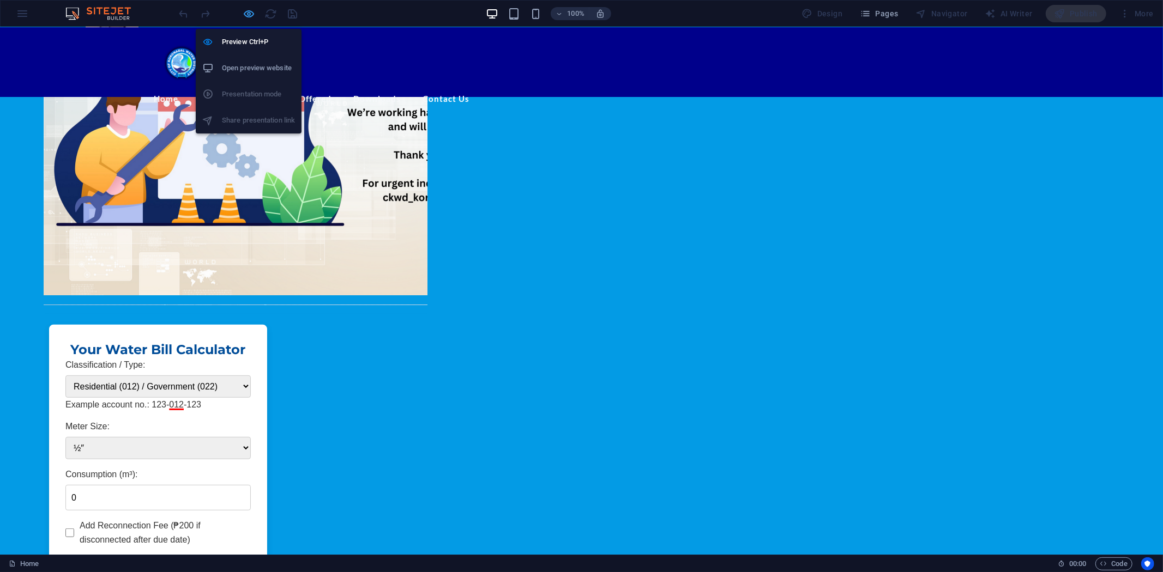
click at [251, 13] on icon "button" at bounding box center [249, 14] width 13 height 13
select select "68dcdfdec91427974209ce33"
select select "createdAt_DESC"
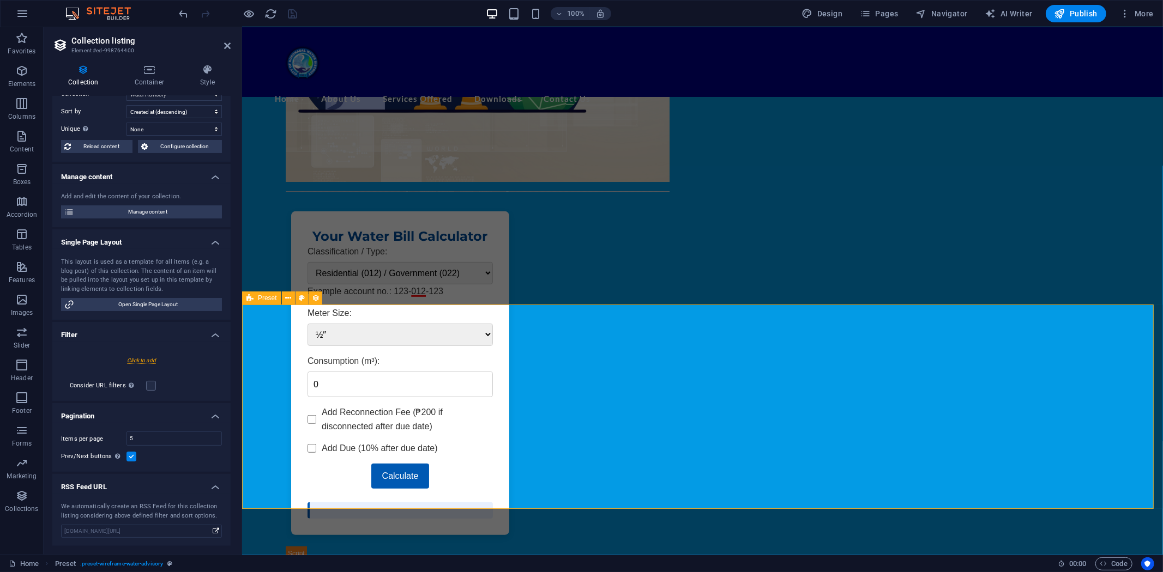
scroll to position [425, 0]
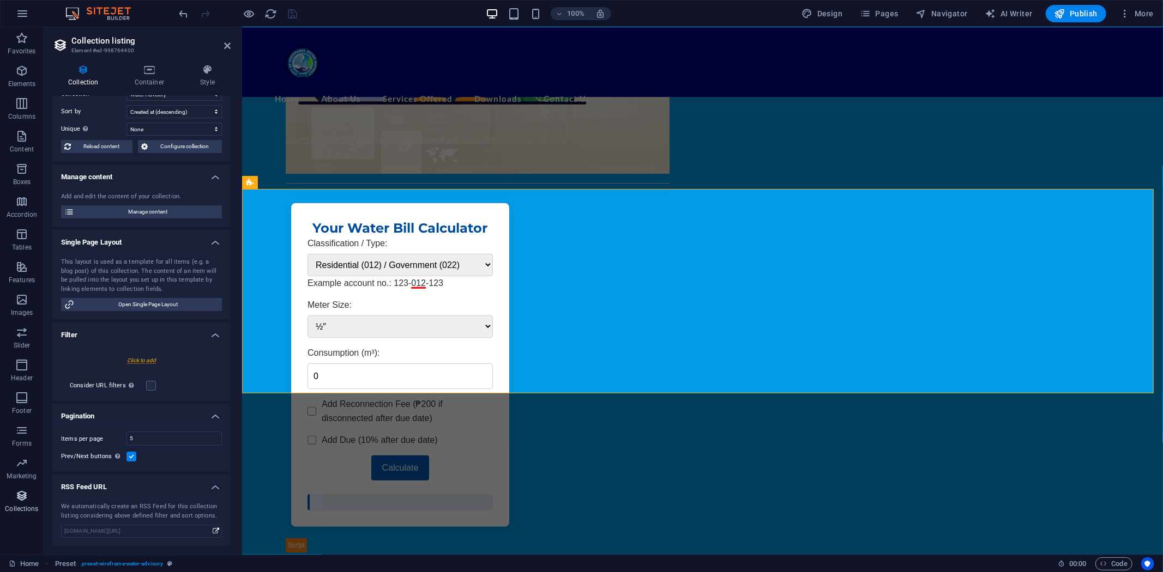
click at [19, 498] on icon "button" at bounding box center [21, 495] width 13 height 13
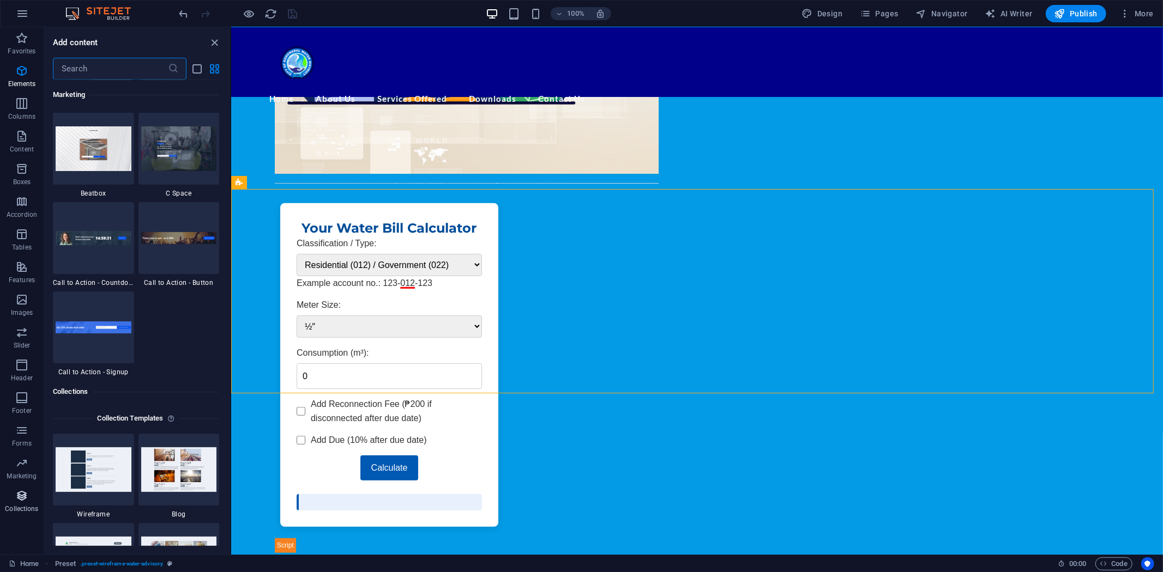
scroll to position [9976, 0]
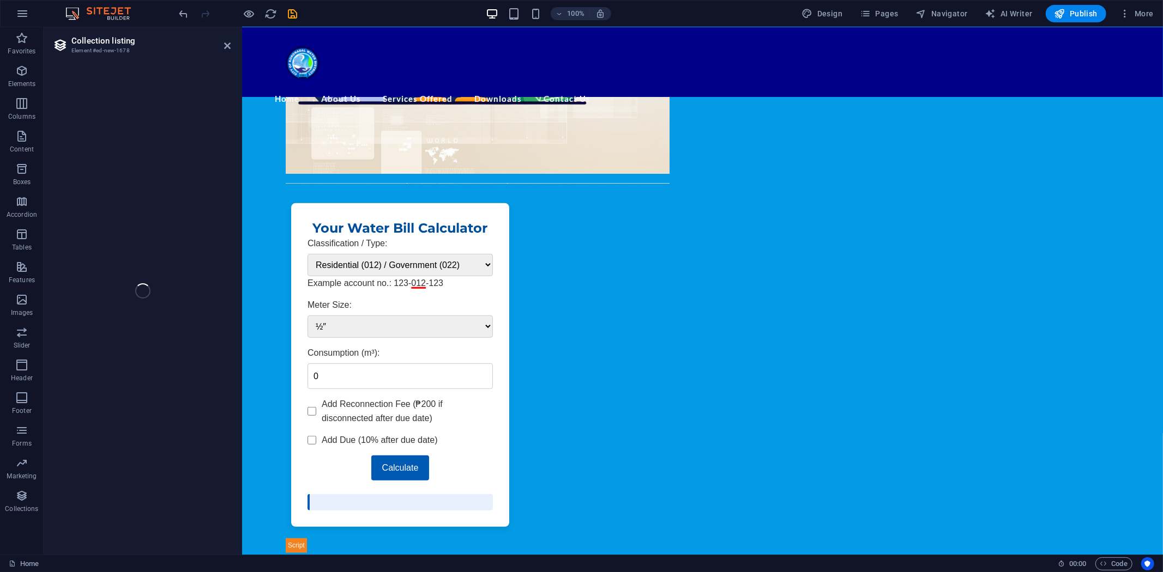
select select
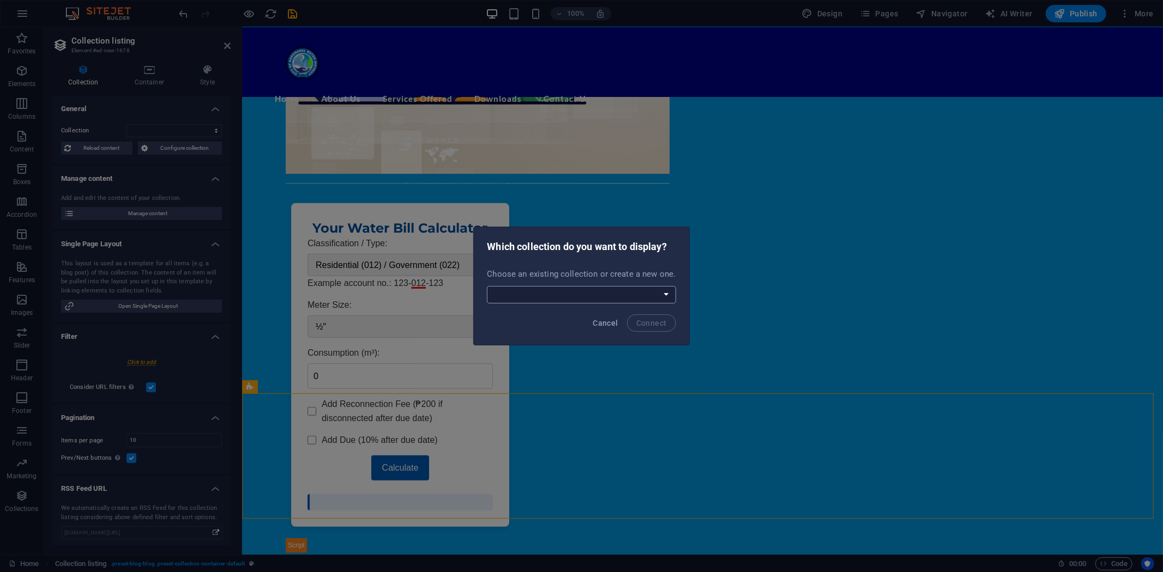
click at [671, 291] on select "New Collection Procurement Public Notice Water Advisory Create a new collection" at bounding box center [581, 294] width 189 height 17
select select "68dcc4e2bbc821f0140b450d"
click at [488, 286] on select "New Collection Procurement Public Notice Water Advisory Create a new collection" at bounding box center [581, 294] width 189 height 17
click at [651, 322] on span "Connect" at bounding box center [651, 323] width 31 height 9
select select "68dcc4e2bbc821f0140b450d"
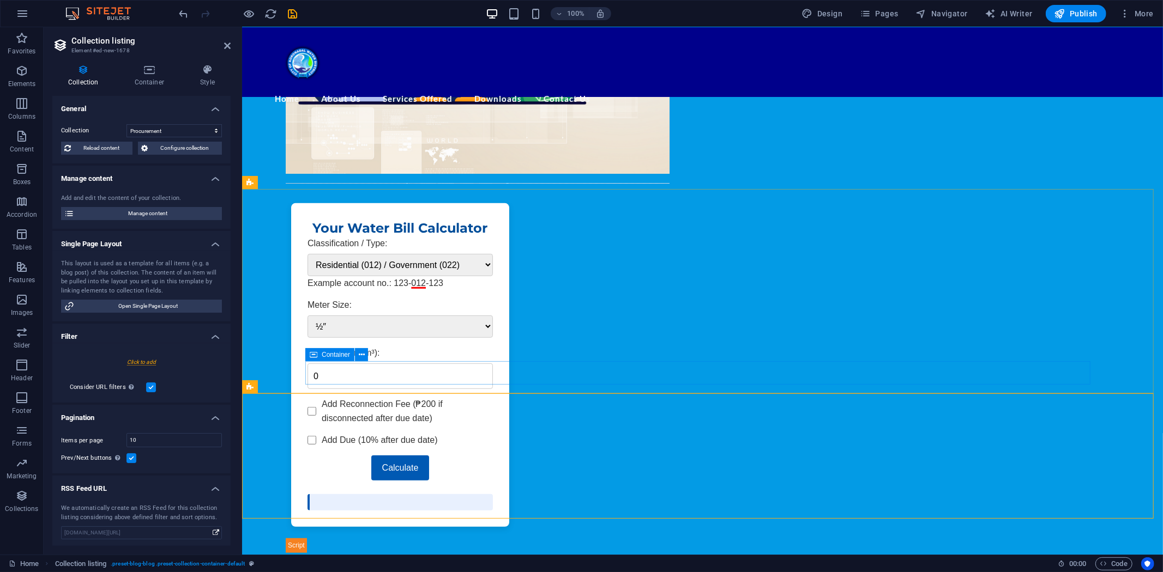
select select "createdAt_DESC"
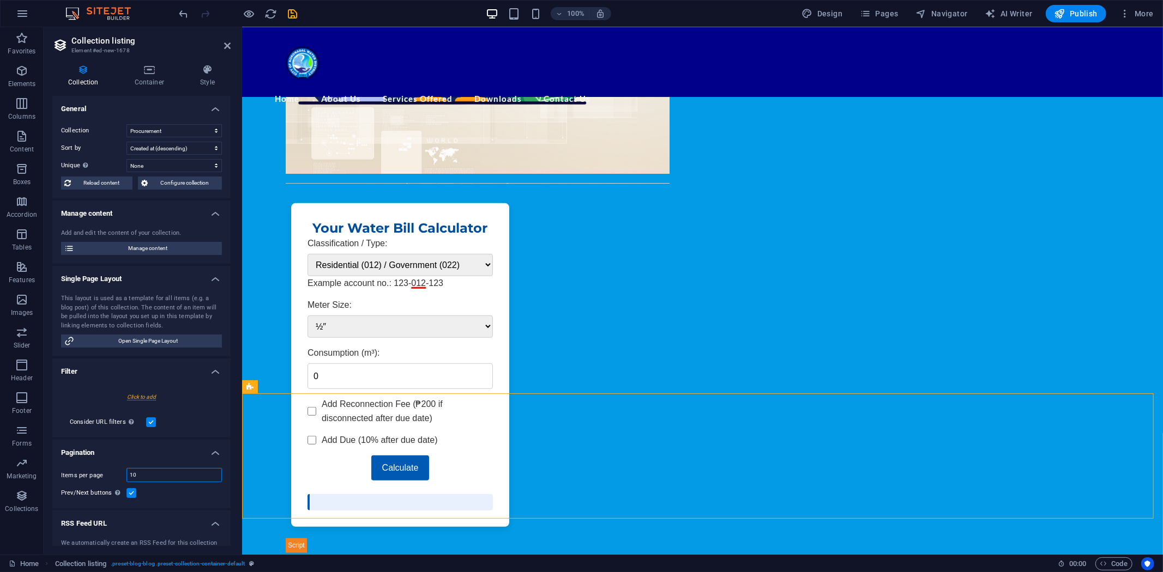
drag, startPoint x: 147, startPoint y: 478, endPoint x: 83, endPoint y: 474, distance: 64.4
click at [83, 474] on div "Items per page 10" at bounding box center [141, 475] width 161 height 14
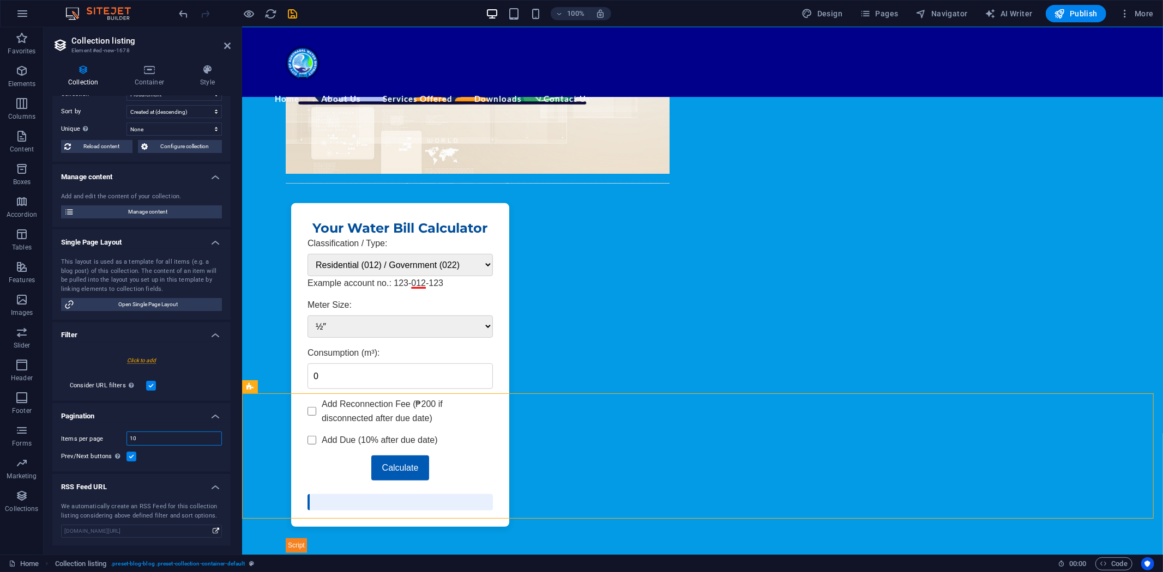
scroll to position [0, 0]
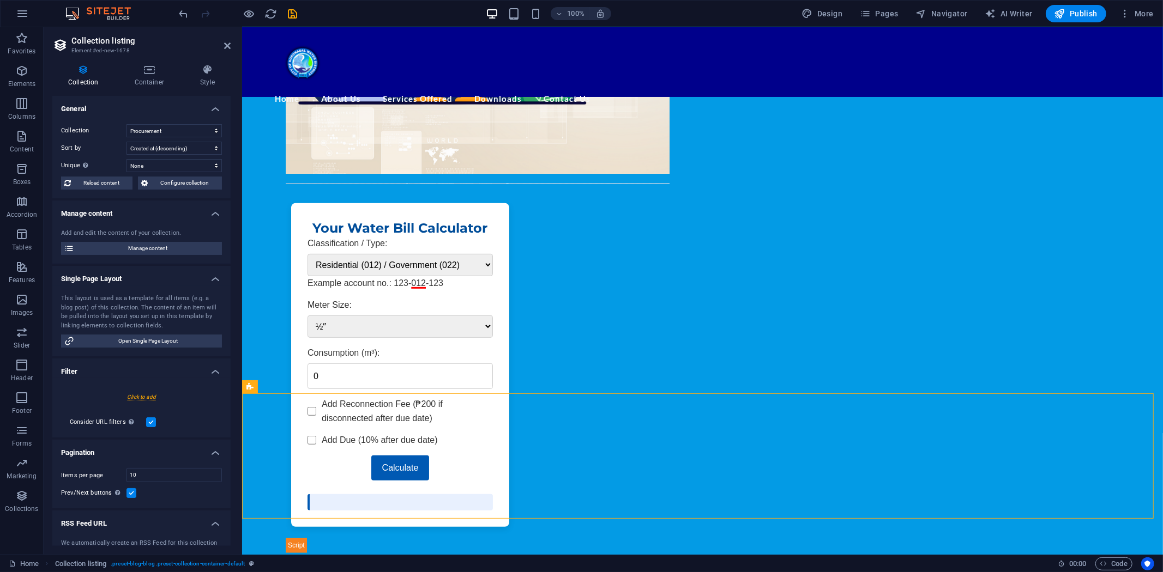
click at [140, 394] on div at bounding box center [141, 397] width 161 height 20
select select "68dcc4e2bbc821f0140b450d"
select select
drag, startPoint x: 152, startPoint y: 434, endPoint x: 201, endPoint y: 428, distance: 49.4
click at [201, 428] on div "Consider URL filters In addition to the filters set above, filters set via the …" at bounding box center [141, 437] width 161 height 31
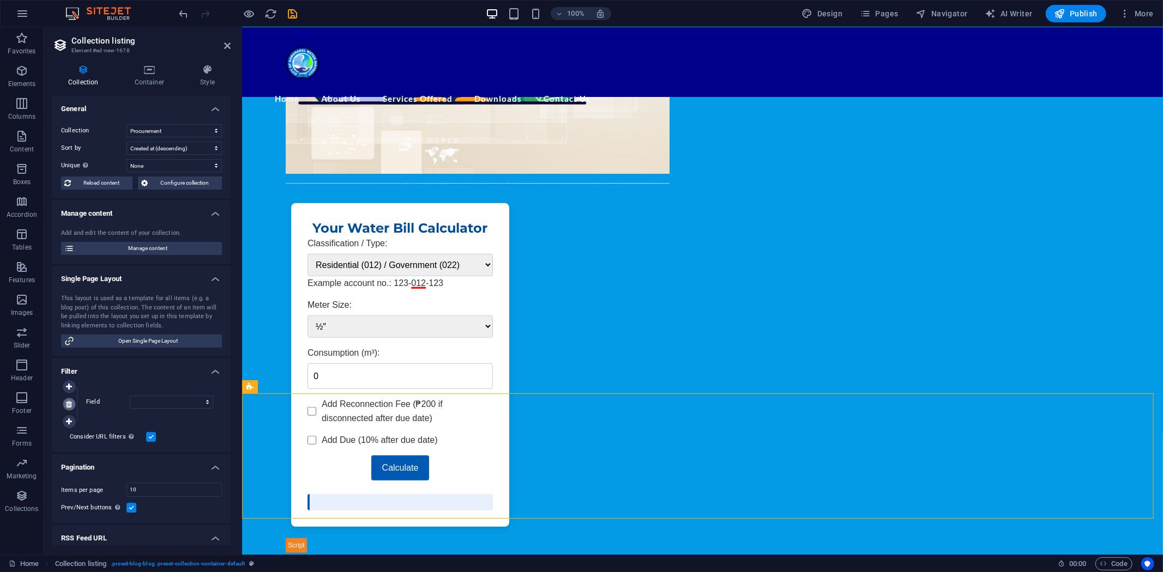
click at [72, 401] on link at bounding box center [69, 404] width 13 height 13
select select "68dcc4e2bbc821f0140b450d"
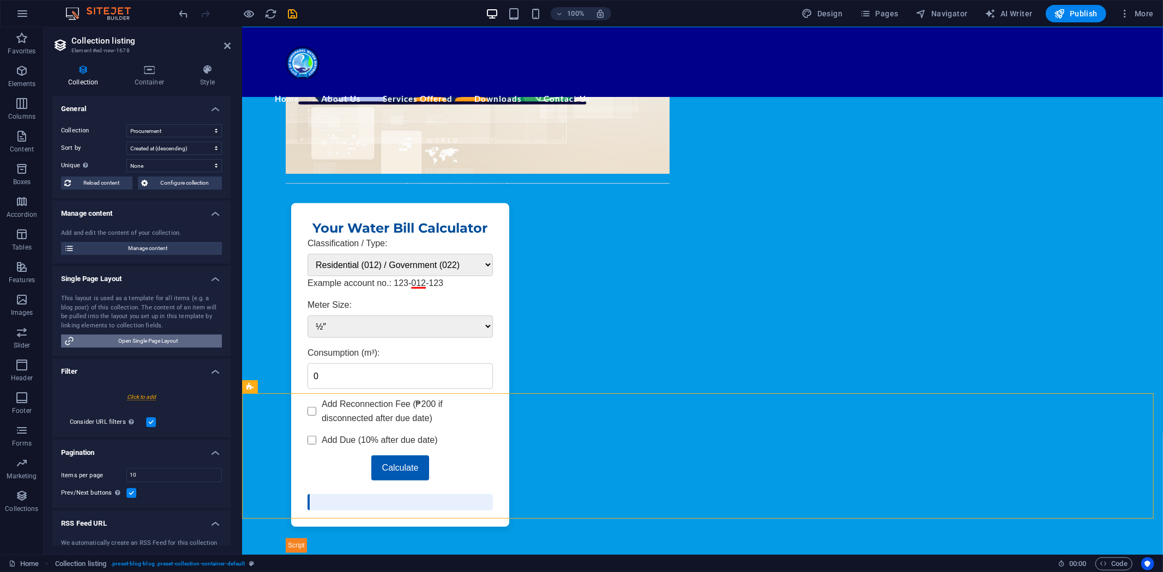
click at [154, 342] on span "Open Single Page Layout" at bounding box center [147, 341] width 141 height 13
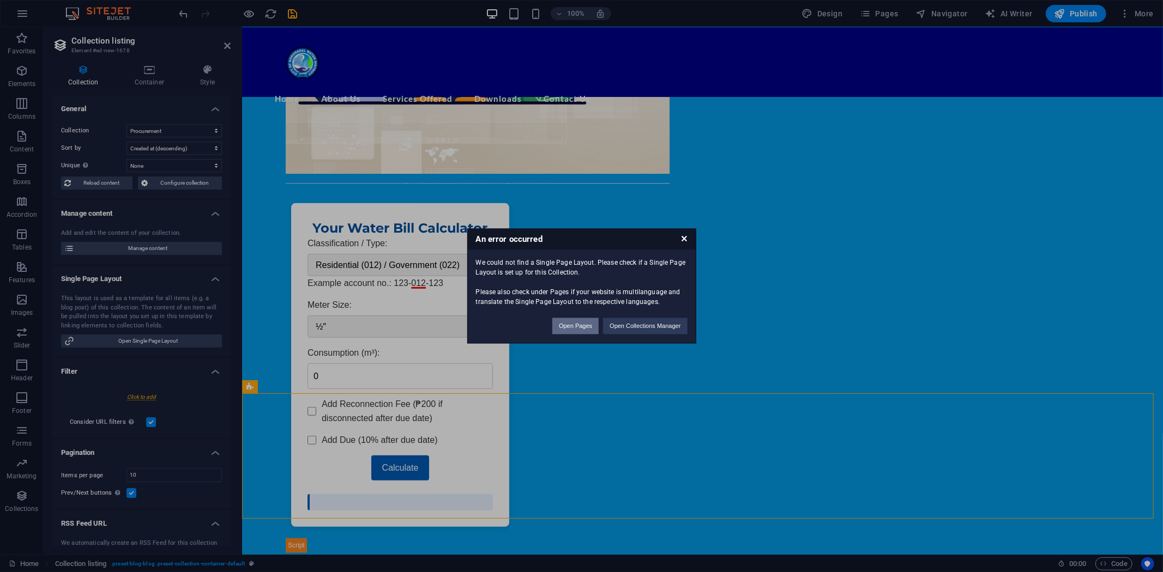
click at [569, 324] on button "Open Pages" at bounding box center [575, 326] width 46 height 16
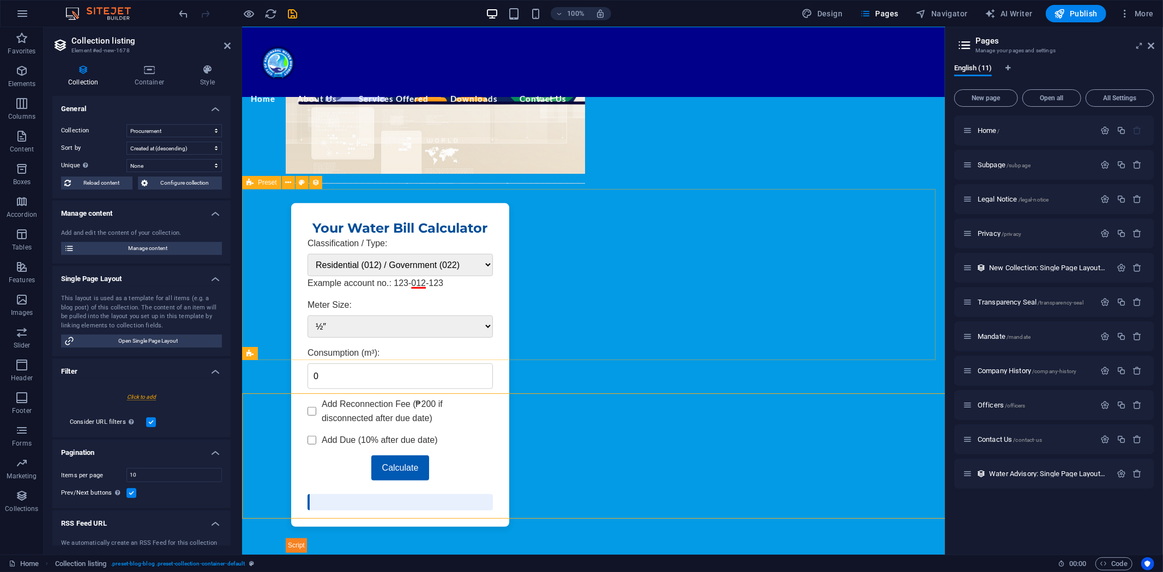
scroll to position [374, 0]
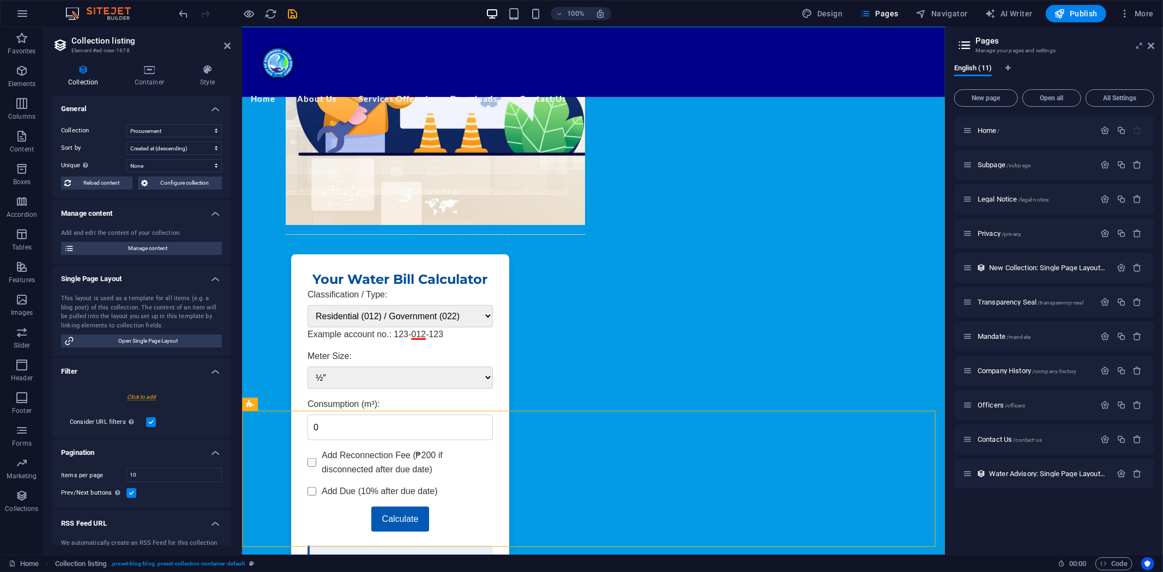
click at [1154, 42] on aside "Pages Manage your pages and settings English (11) New page Open all All Setting…" at bounding box center [1054, 291] width 218 height 528
drag, startPoint x: 1152, startPoint y: 44, endPoint x: 909, endPoint y: 18, distance: 243.9
click at [1152, 44] on icon at bounding box center [1150, 45] width 7 height 9
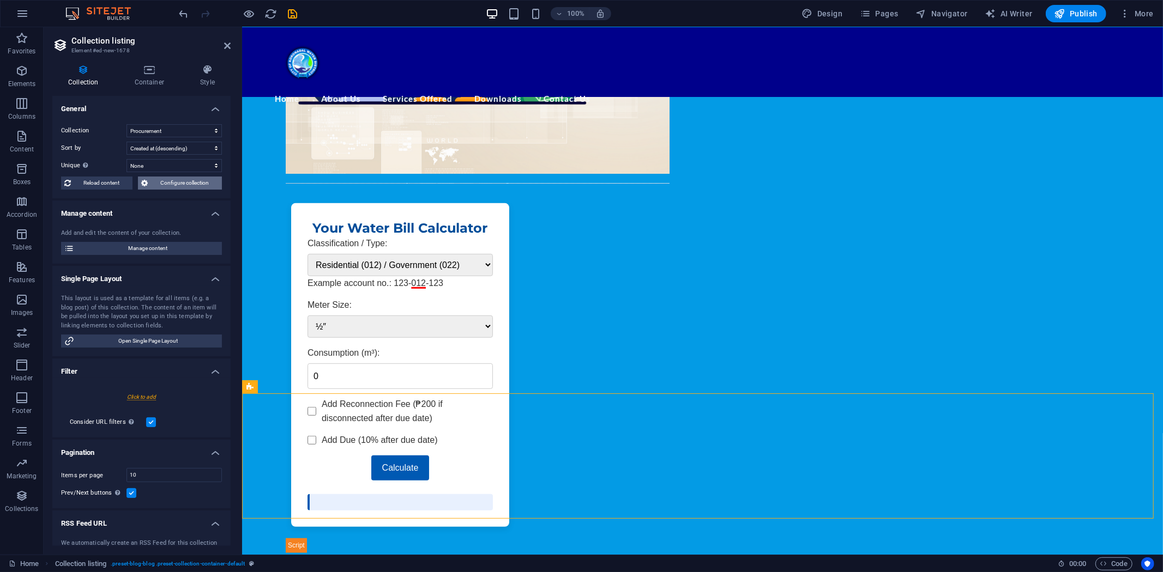
click at [175, 181] on span "Configure collection" at bounding box center [185, 183] width 68 height 13
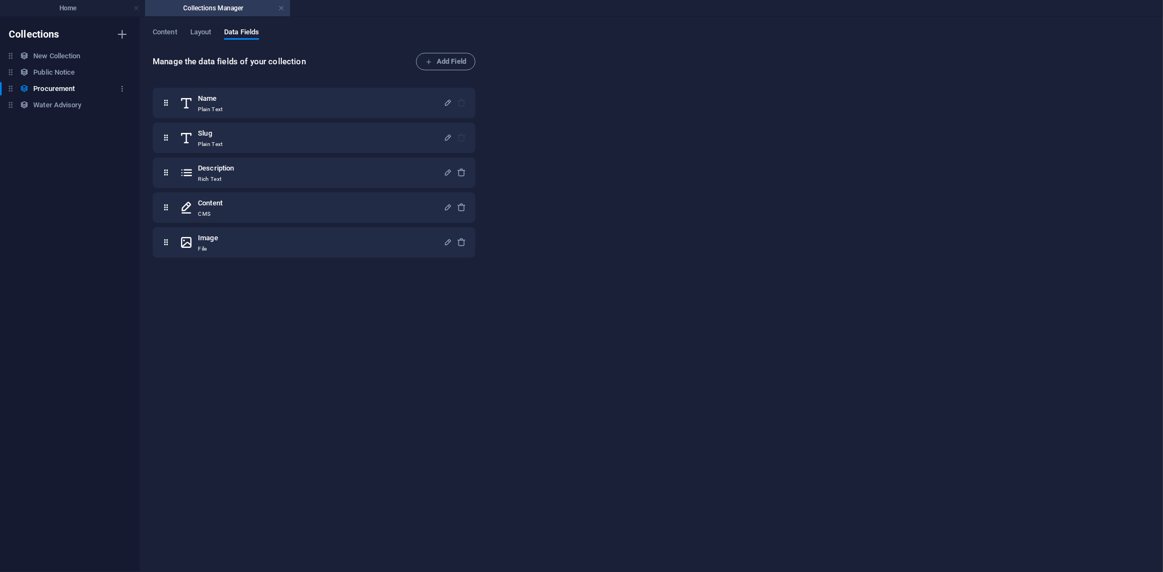
click at [58, 83] on h6 "Procurement" at bounding box center [53, 88] width 41 height 13
click at [162, 29] on span "Content" at bounding box center [165, 33] width 25 height 15
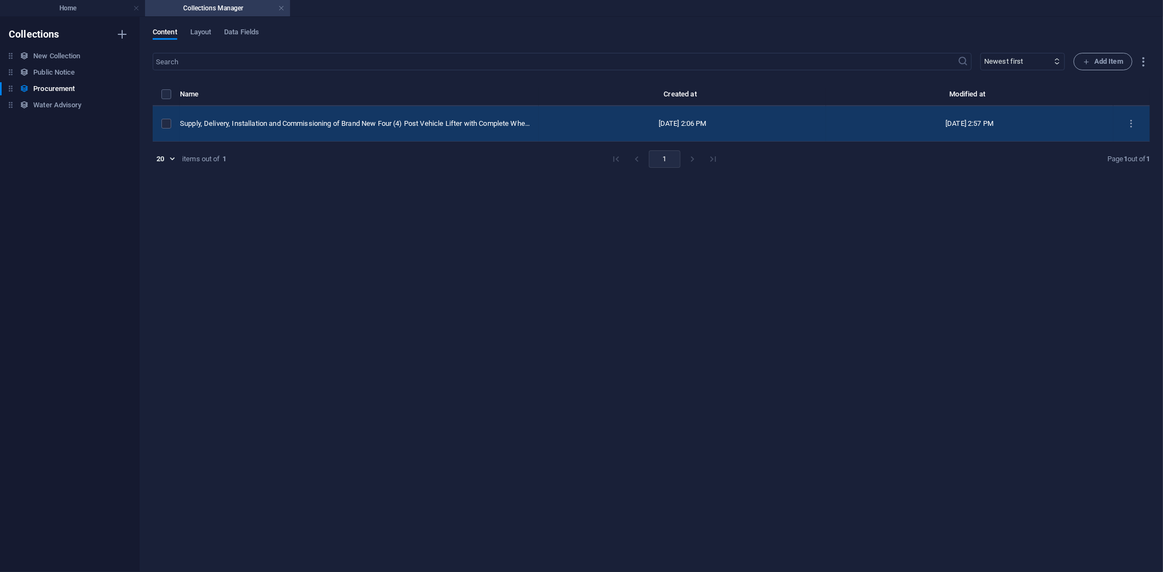
click at [310, 117] on td "Supply, Delivery, Installation and Commissioning of Brand New Four (4) Post Veh…" at bounding box center [359, 123] width 359 height 35
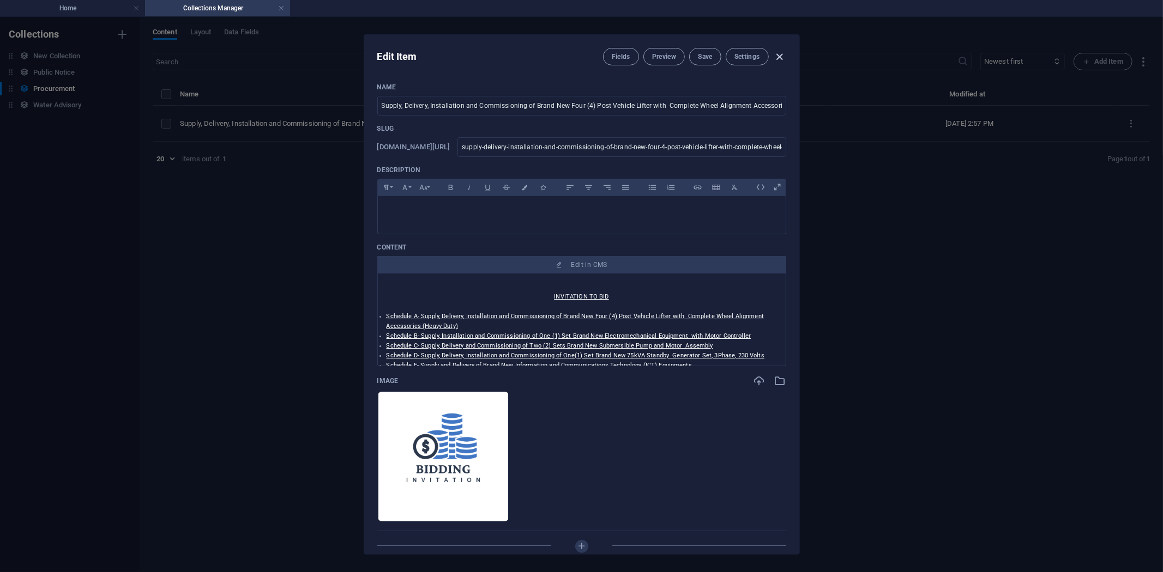
click at [774, 53] on icon "button" at bounding box center [779, 57] width 13 height 13
type input "supply-delivery-installation-and-commissioning-of-brand-new-four-4-post-vehicle…"
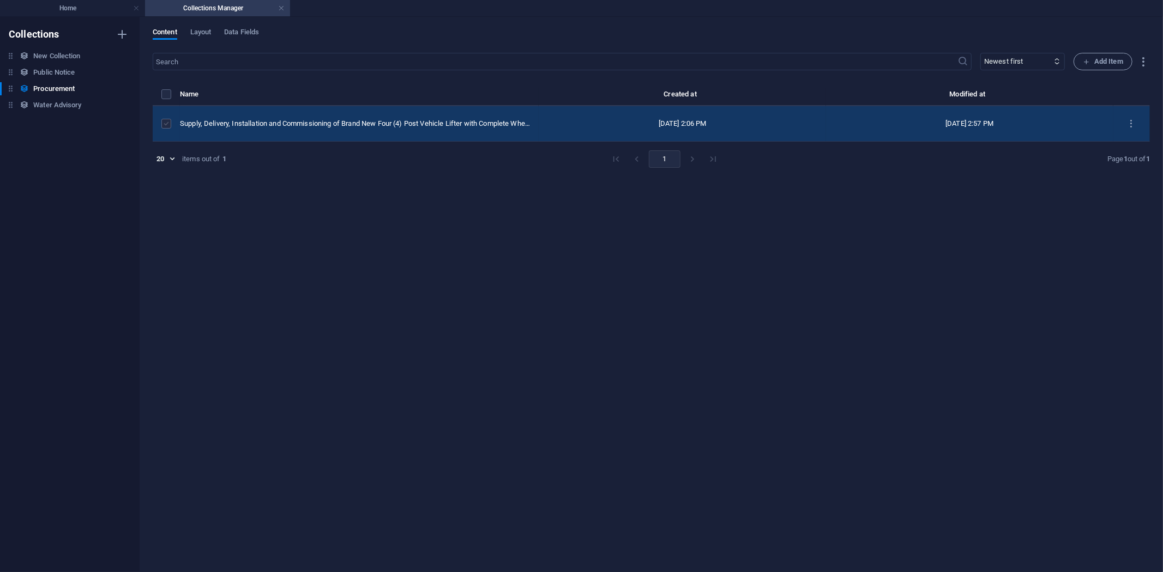
click at [166, 122] on label "items list" at bounding box center [166, 124] width 10 height 10
click at [0, 0] on input "items list" at bounding box center [0, 0] width 0 height 0
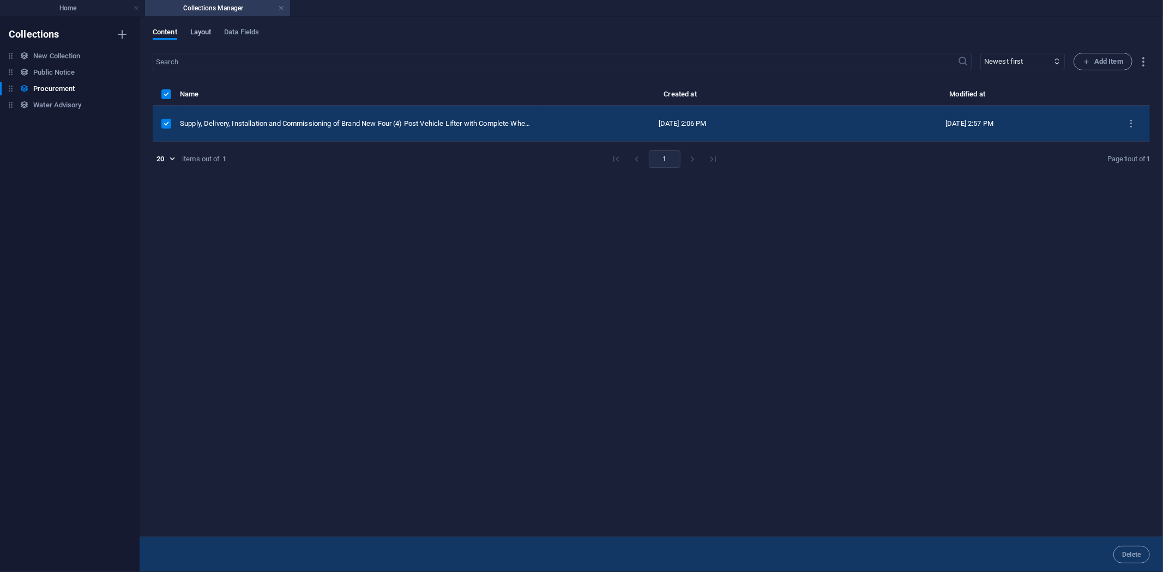
click at [205, 29] on span "Layout" at bounding box center [200, 33] width 21 height 15
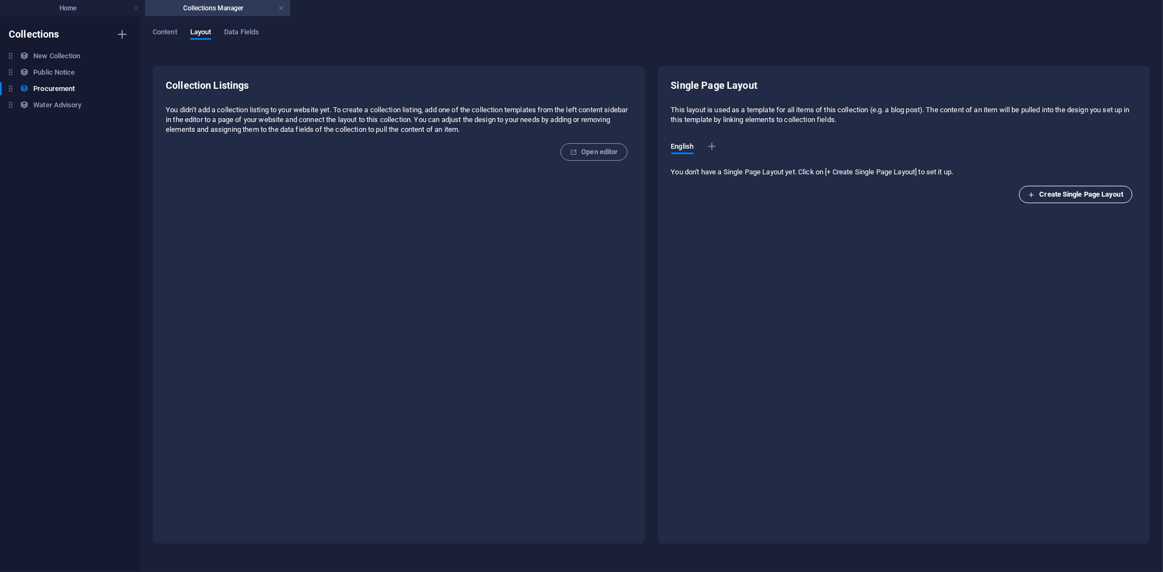
click at [1066, 192] on span "Create Single Page Layout" at bounding box center [1075, 194] width 95 height 13
click at [711, 143] on icon "button" at bounding box center [711, 146] width 11 height 11
select select "41"
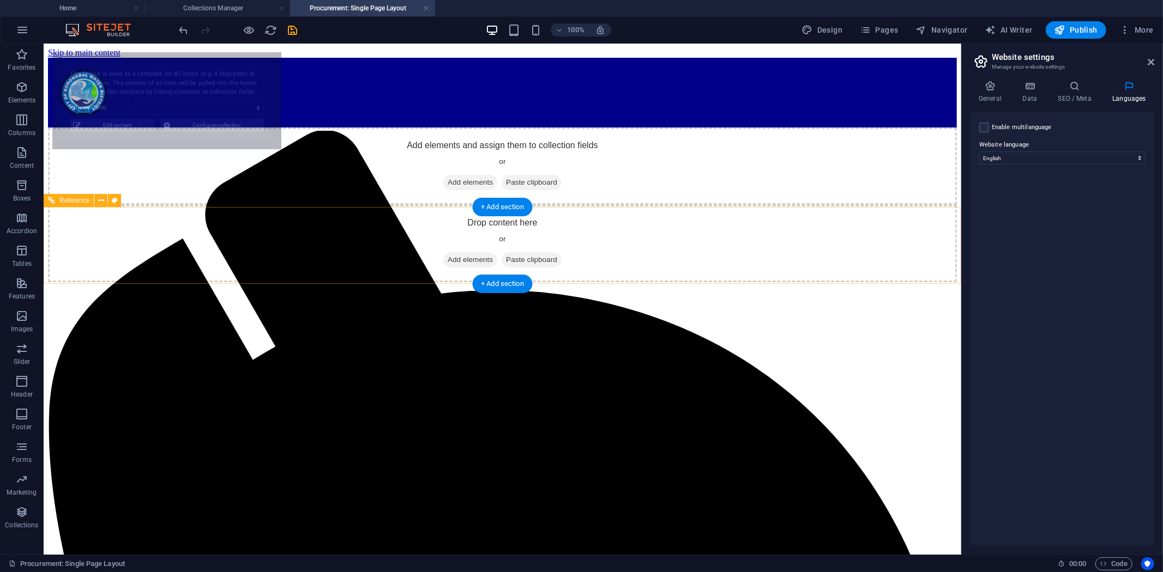
select select "68dcc4e43b2702e6260a8e1f"
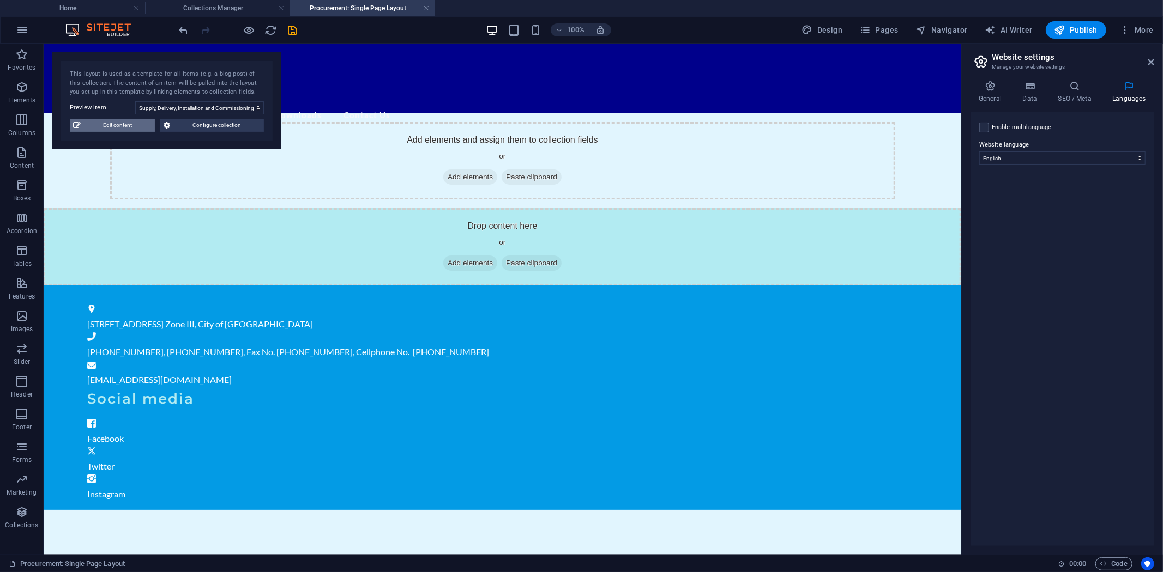
click at [124, 122] on span "Edit content" at bounding box center [118, 125] width 68 height 13
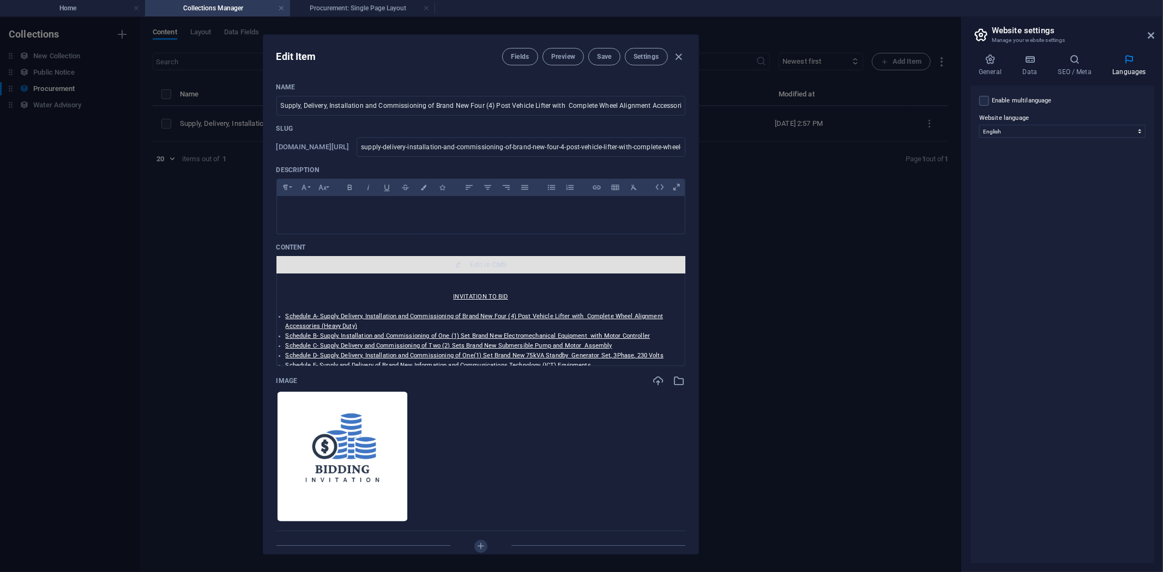
click at [486, 259] on button "Edit in CMS" at bounding box center [480, 264] width 409 height 17
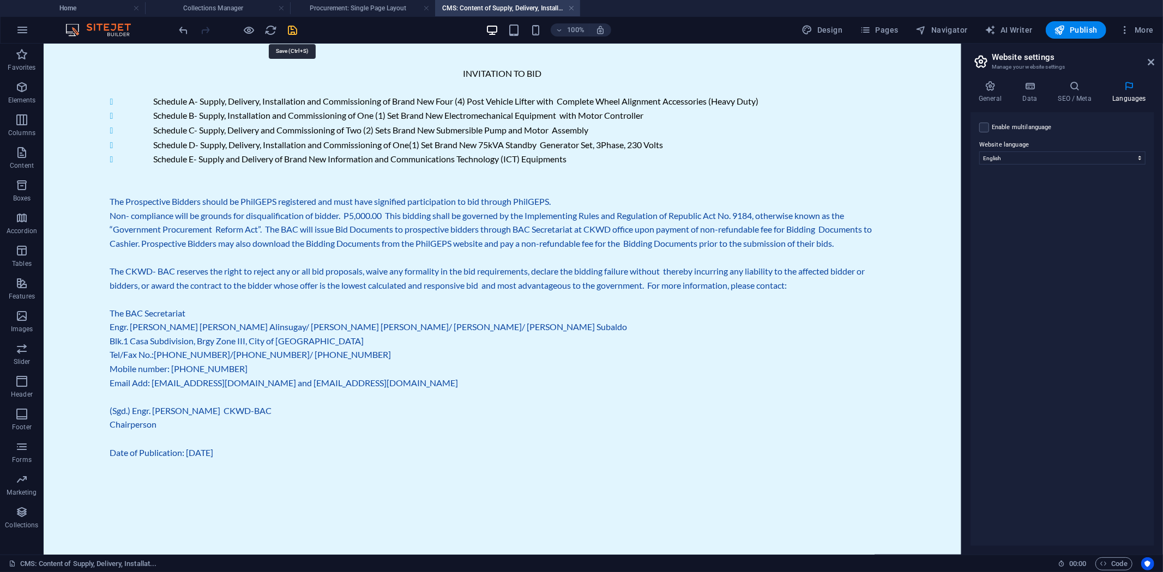
click at [290, 29] on icon "save" at bounding box center [293, 30] width 13 height 13
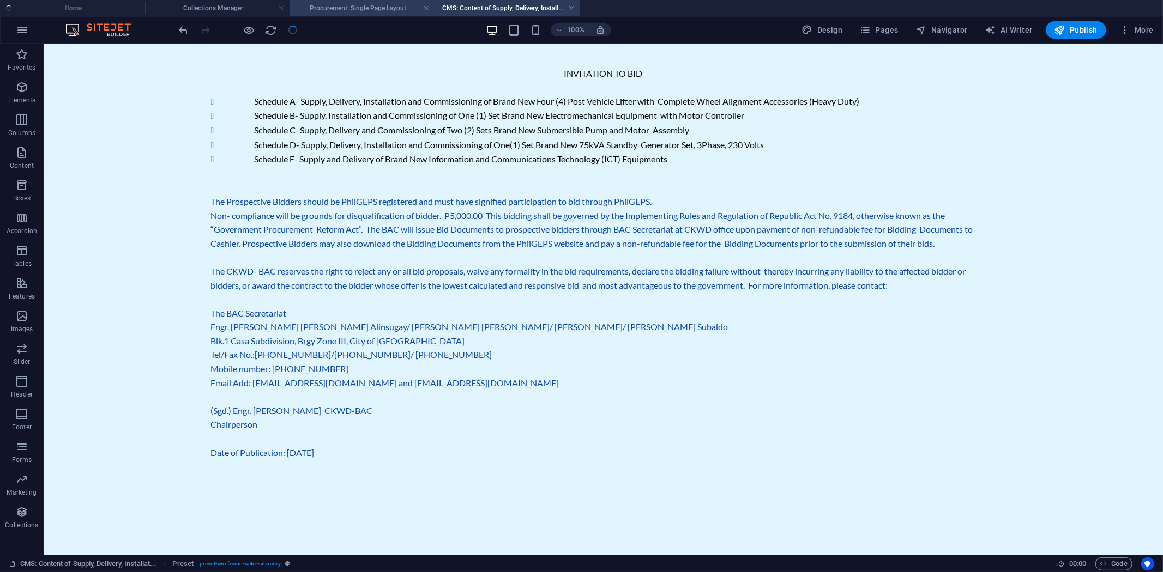
click at [355, 9] on h4 "Procurement: Single Page Layout" at bounding box center [362, 8] width 145 height 12
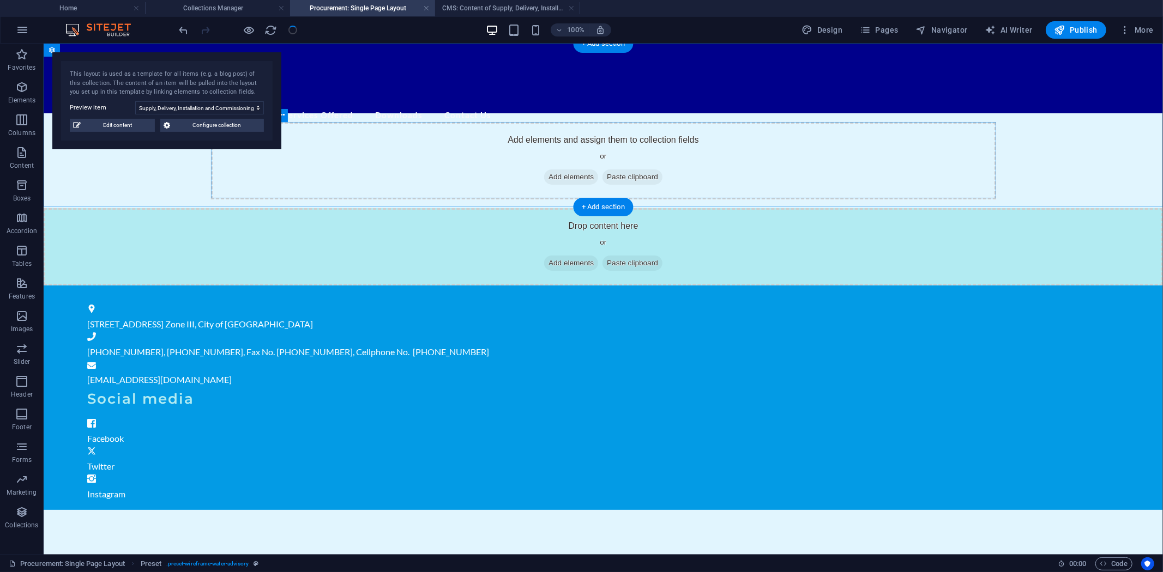
click at [548, 173] on span "Add elements" at bounding box center [570, 176] width 54 height 15
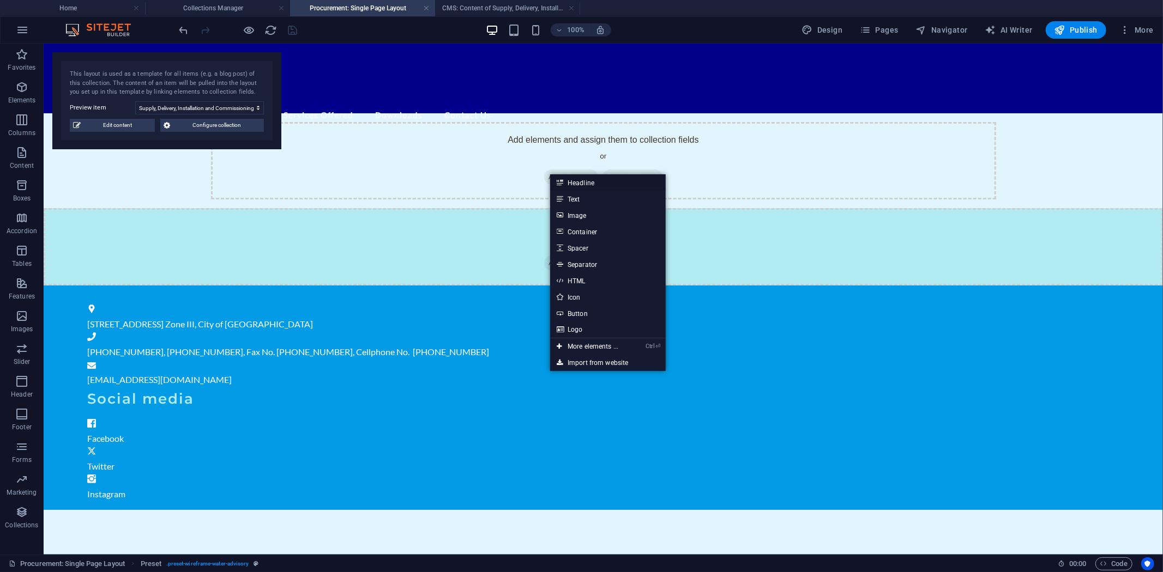
click at [559, 178] on icon at bounding box center [558, 182] width 5 height 16
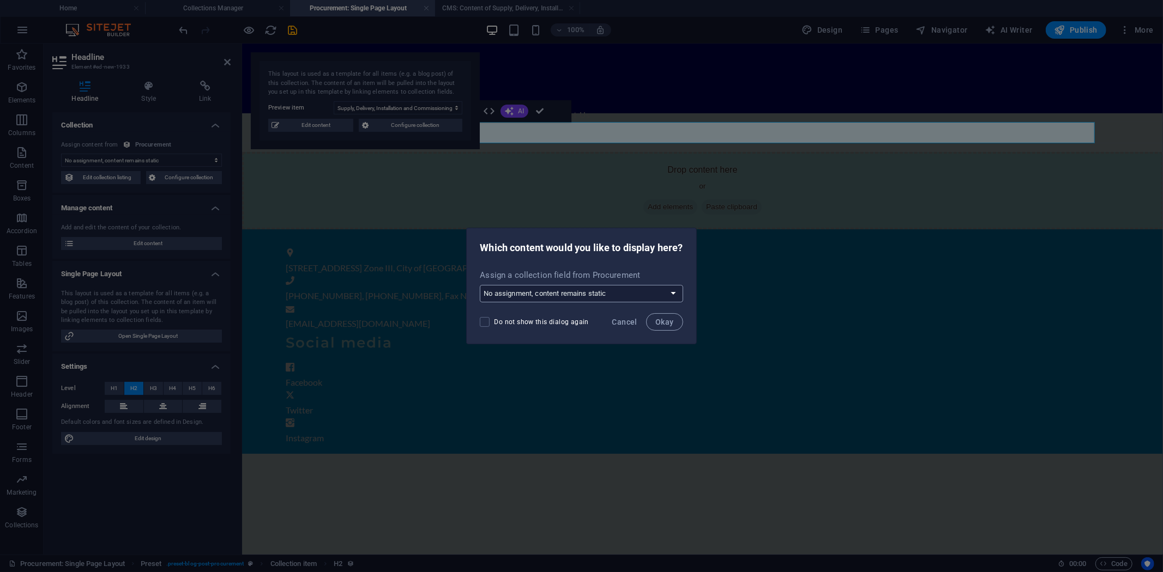
click at [673, 293] on select "No assignment, content remains static Create a new field Created at (Date) Upda…" at bounding box center [581, 293] width 203 height 17
select select "name"
click at [480, 285] on select "No assignment, content remains static Create a new field Created at (Date) Upda…" at bounding box center [581, 293] width 203 height 17
click at [661, 323] on span "Okay" at bounding box center [664, 322] width 19 height 9
select select "name"
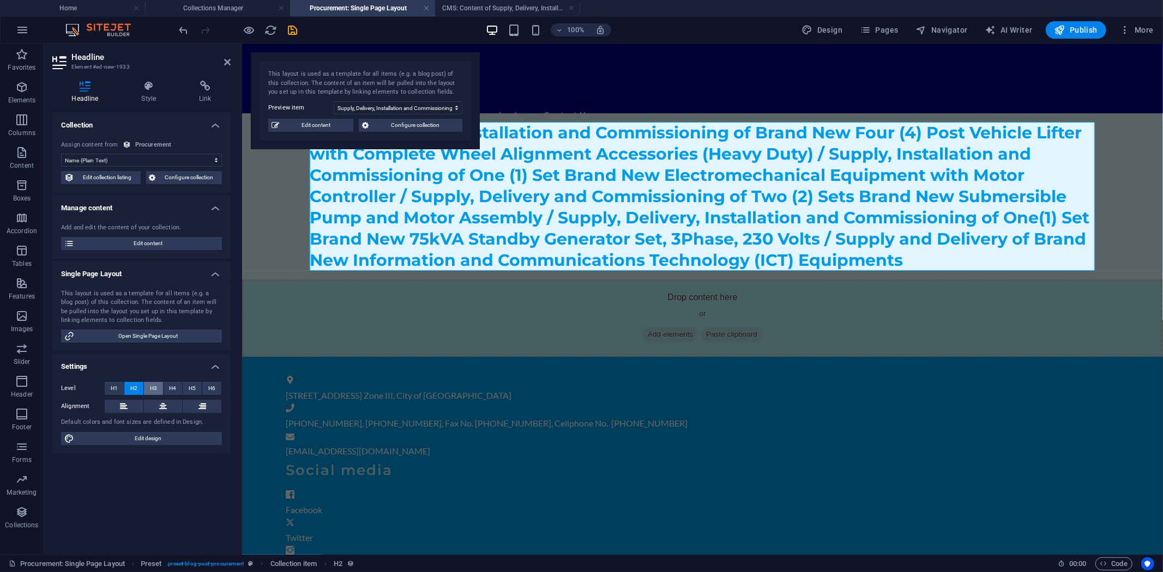
click at [151, 384] on span "H3" at bounding box center [153, 388] width 7 height 13
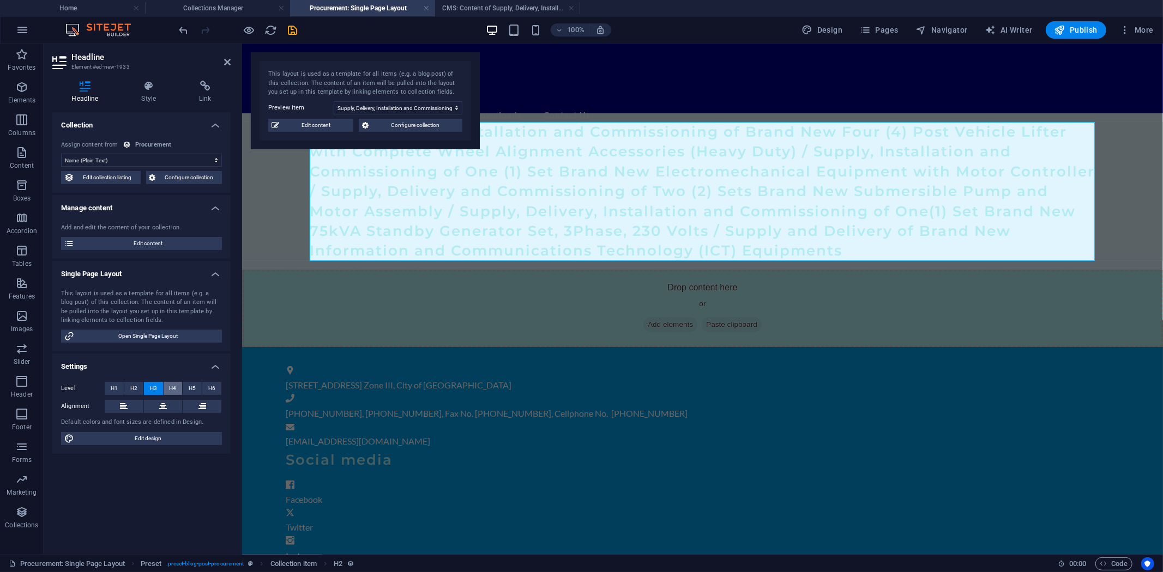
click at [175, 387] on span "H4" at bounding box center [172, 388] width 7 height 13
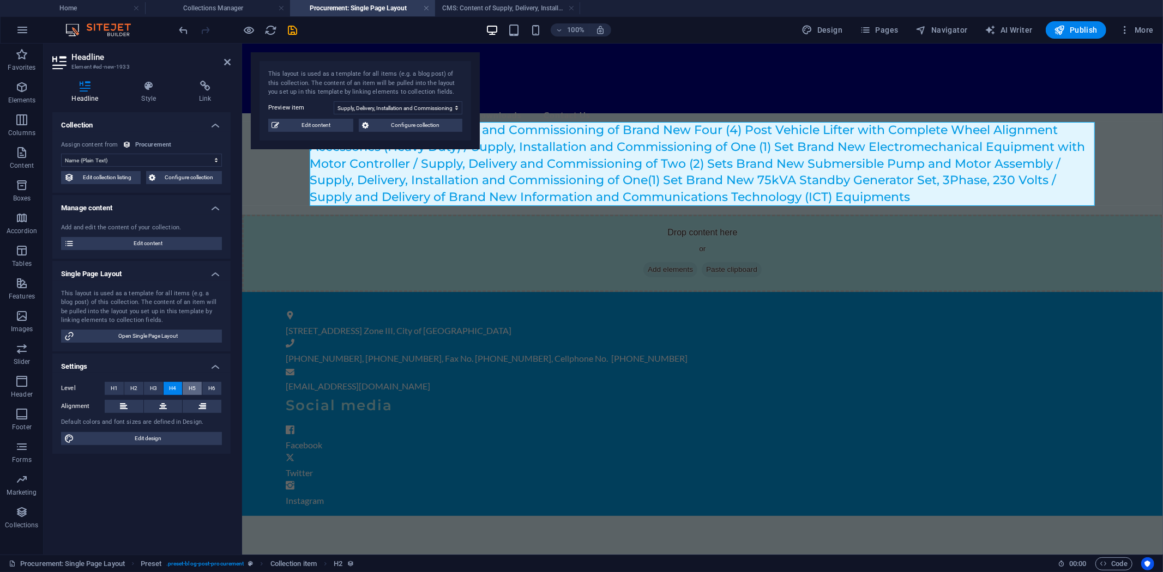
click at [187, 387] on button "H5" at bounding box center [192, 388] width 19 height 13
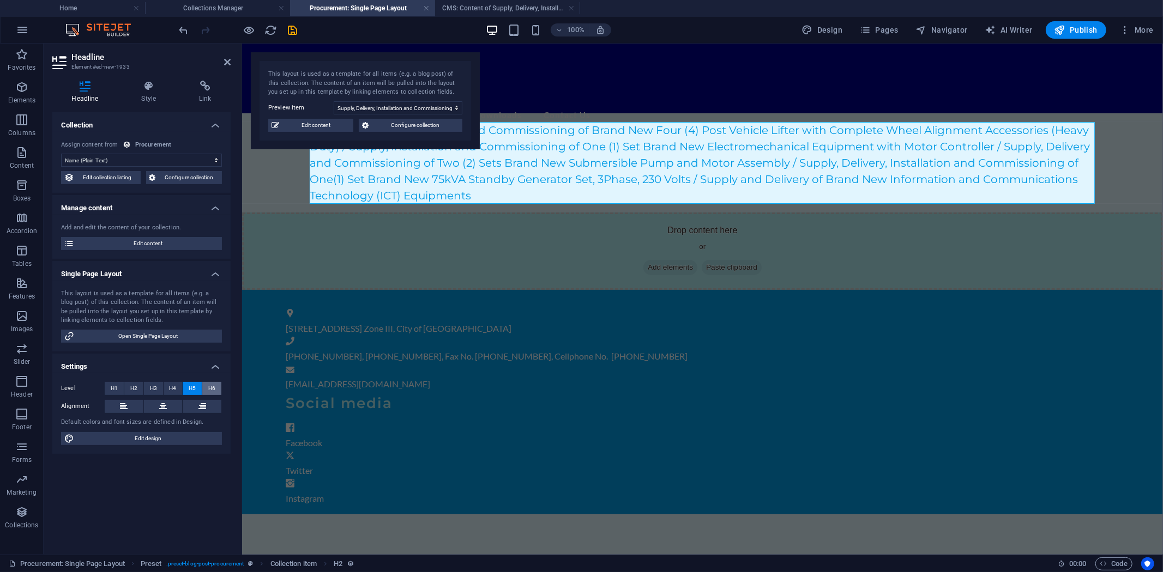
click at [206, 385] on button "H6" at bounding box center [211, 388] width 19 height 13
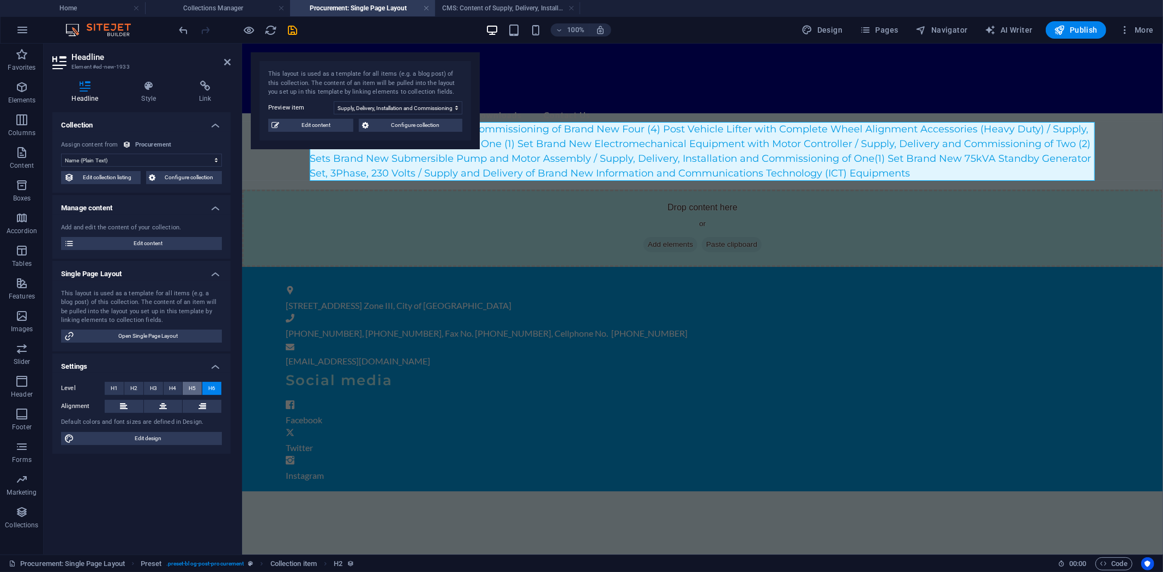
click at [194, 385] on span "H5" at bounding box center [192, 388] width 7 height 13
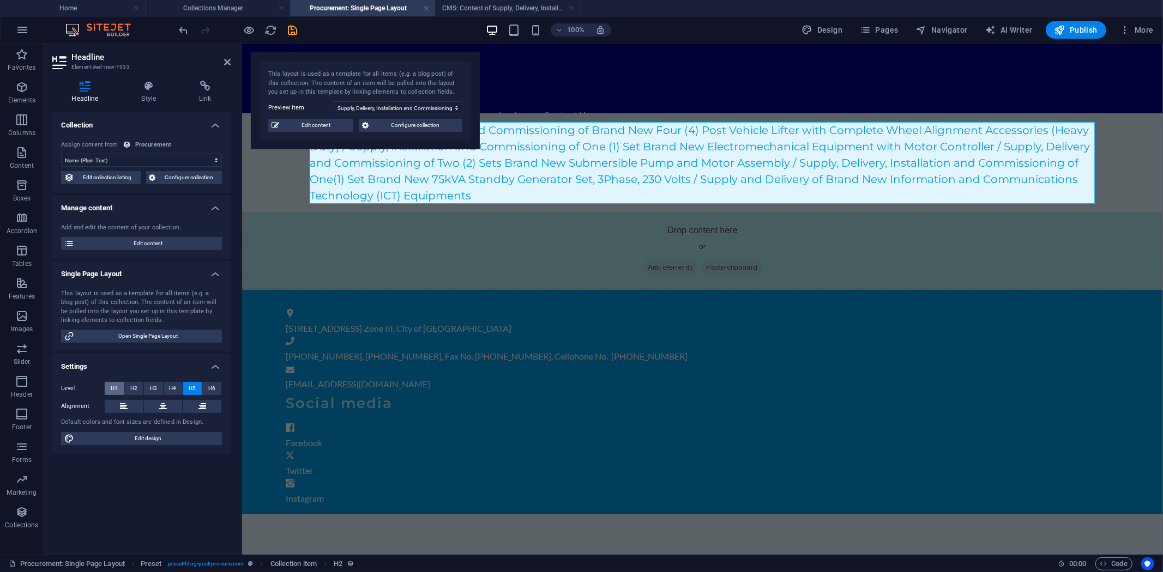
click at [116, 385] on span "H1" at bounding box center [114, 388] width 7 height 13
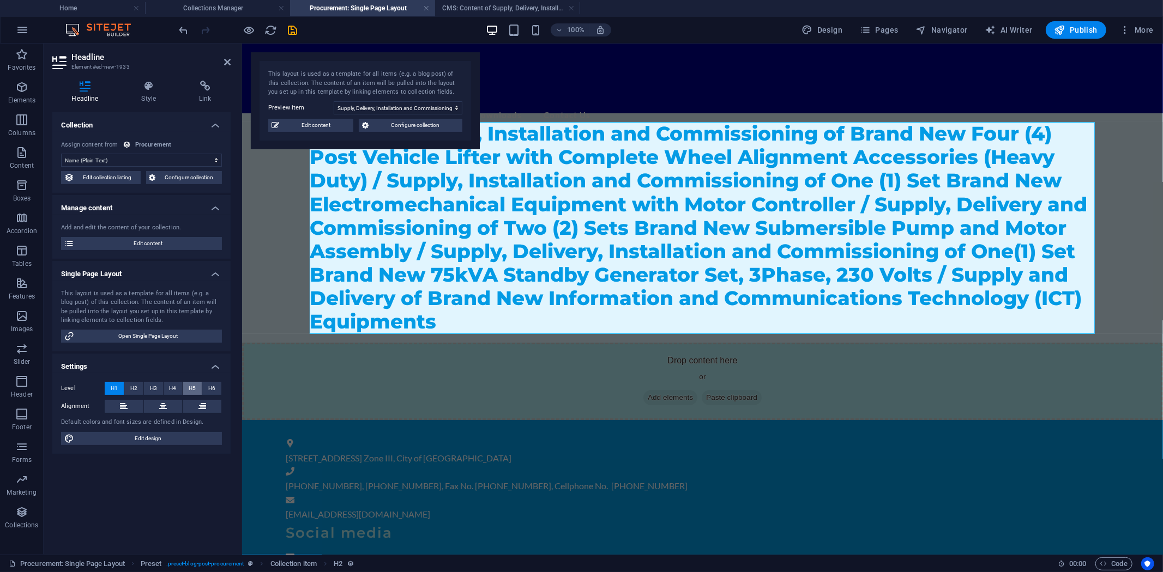
click at [189, 388] on span "H5" at bounding box center [192, 388] width 7 height 13
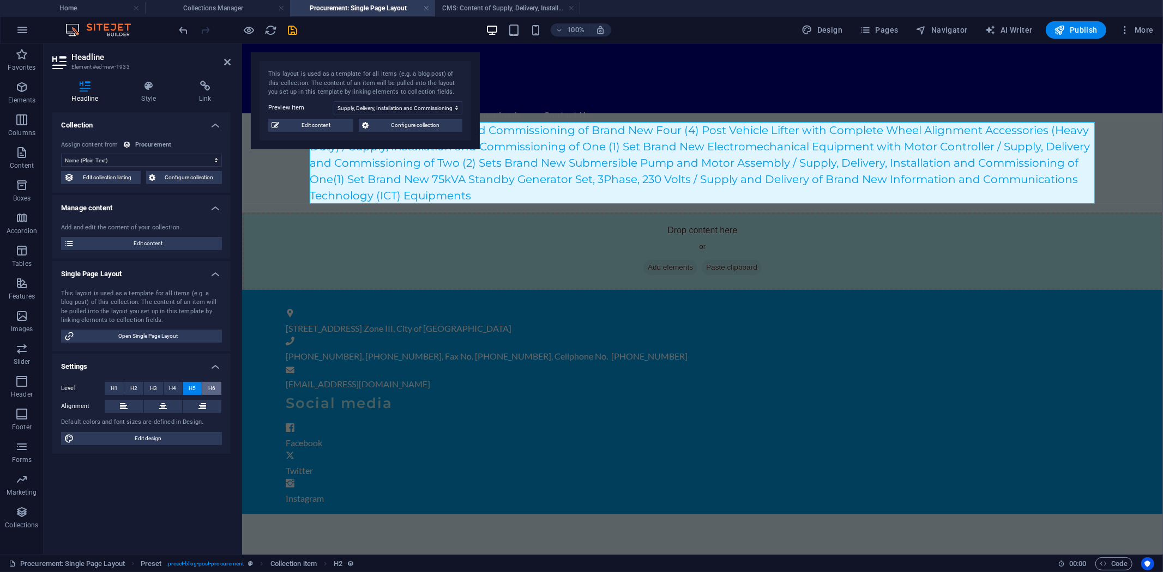
click at [205, 388] on button "H6" at bounding box center [211, 388] width 19 height 13
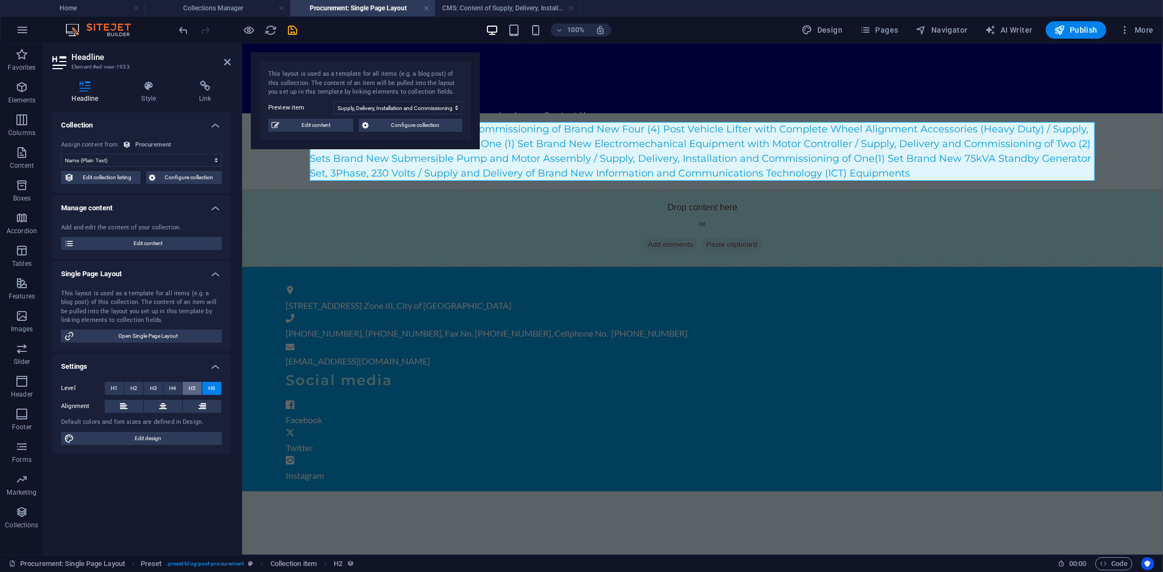
click at [191, 387] on span "H5" at bounding box center [192, 388] width 7 height 13
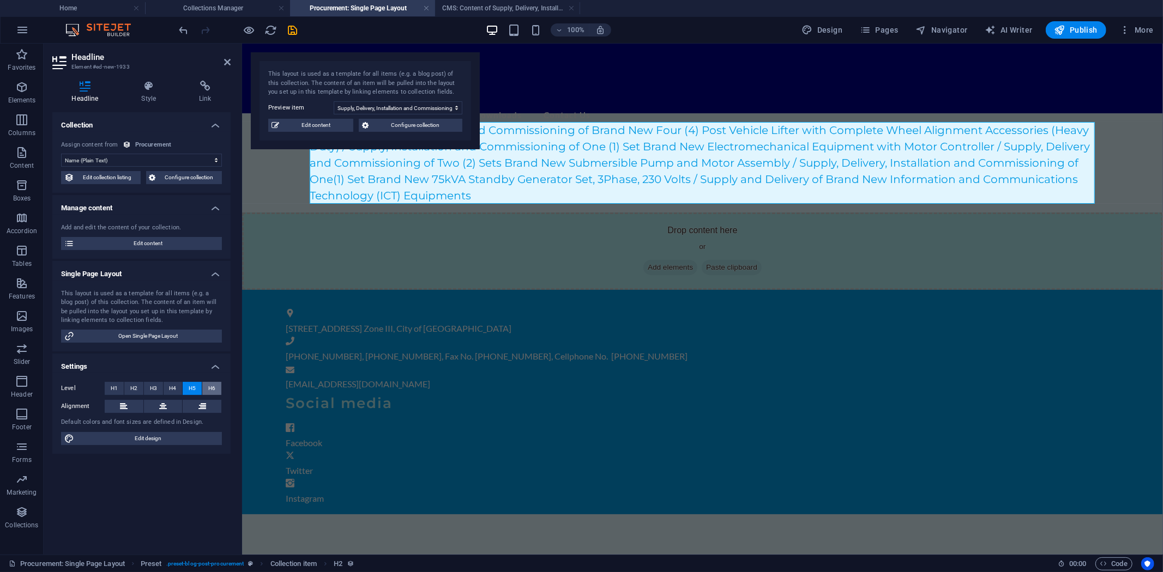
click at [209, 388] on span "H6" at bounding box center [211, 388] width 7 height 13
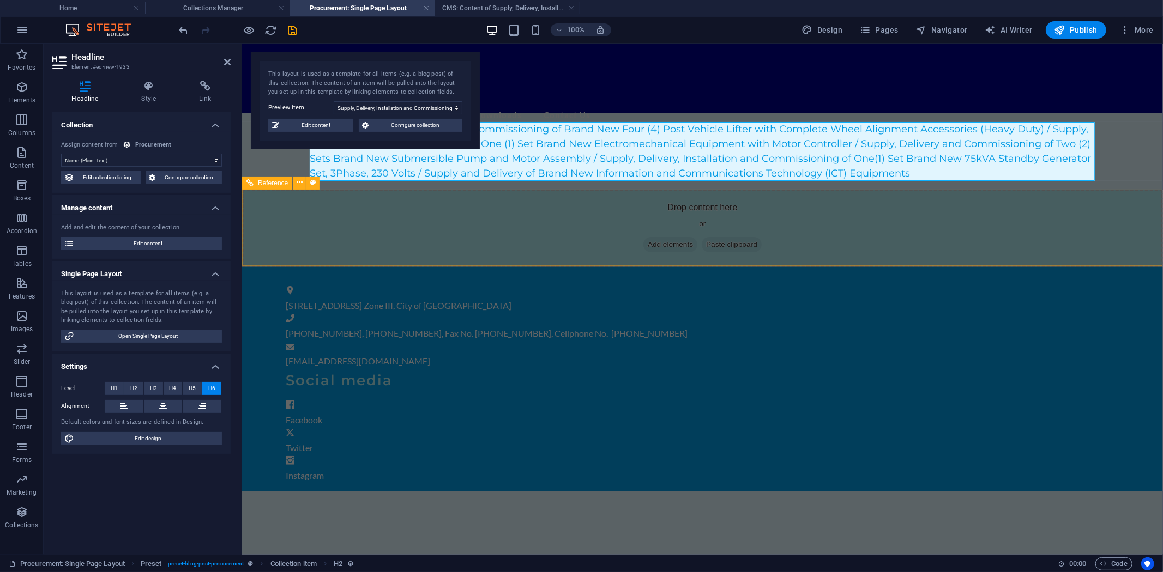
click at [590, 236] on div "Drop content here or Add elements Paste clipboard" at bounding box center [701, 227] width 921 height 77
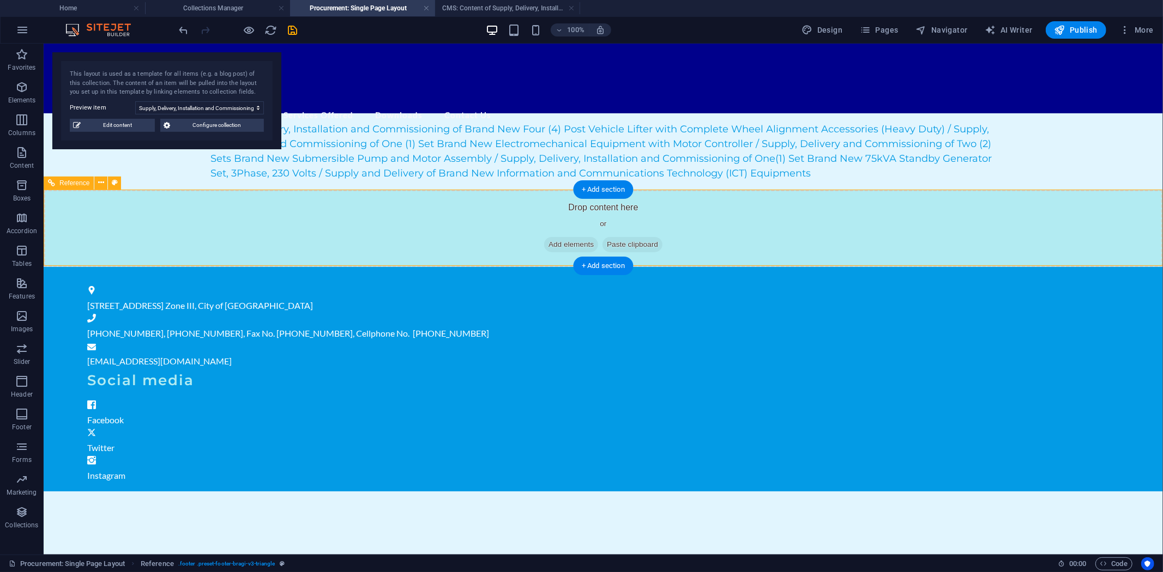
click at [554, 244] on span "Add elements" at bounding box center [570, 244] width 54 height 15
click at [556, 240] on span "Add elements" at bounding box center [570, 244] width 54 height 15
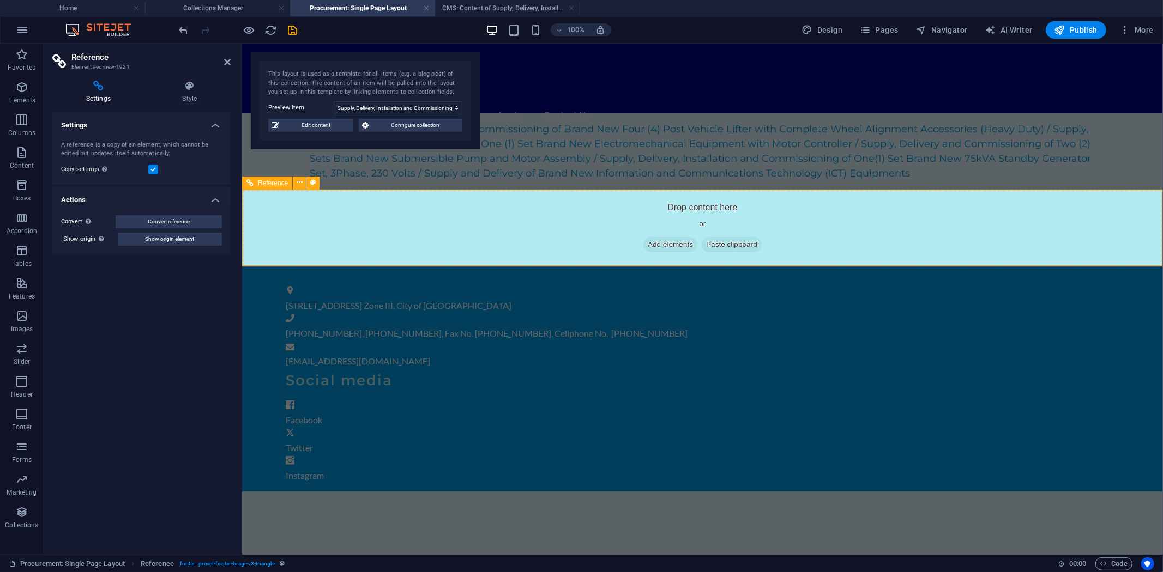
click at [655, 242] on span "Add elements" at bounding box center [670, 244] width 54 height 15
click at [516, 236] on div "Drop content here or Add elements Paste clipboard" at bounding box center [701, 227] width 921 height 77
click at [1129, 167] on div "Supply, Delivery, Installation and Commissioning of Brand New Four (4) Post Veh…" at bounding box center [701, 116] width 921 height 146
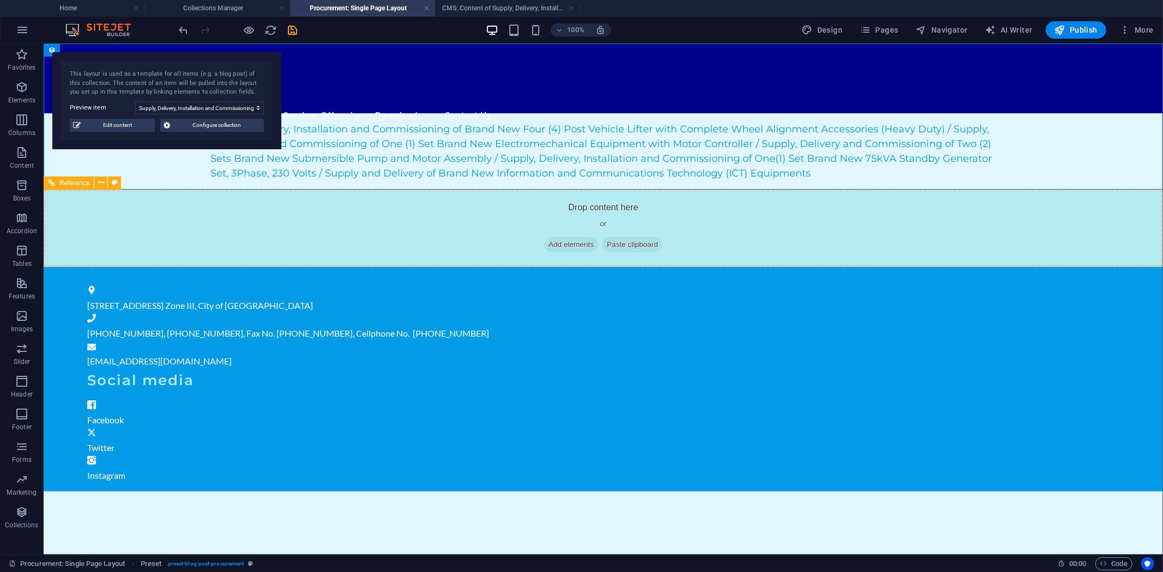
click at [555, 242] on span "Add elements" at bounding box center [570, 244] width 54 height 15
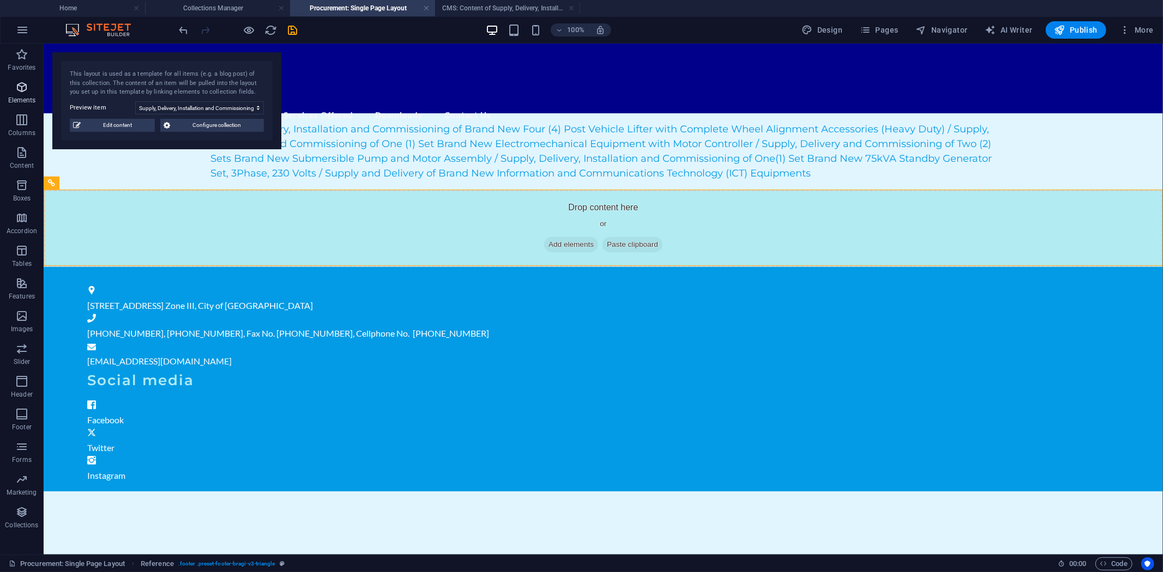
click at [20, 88] on icon "button" at bounding box center [21, 87] width 13 height 13
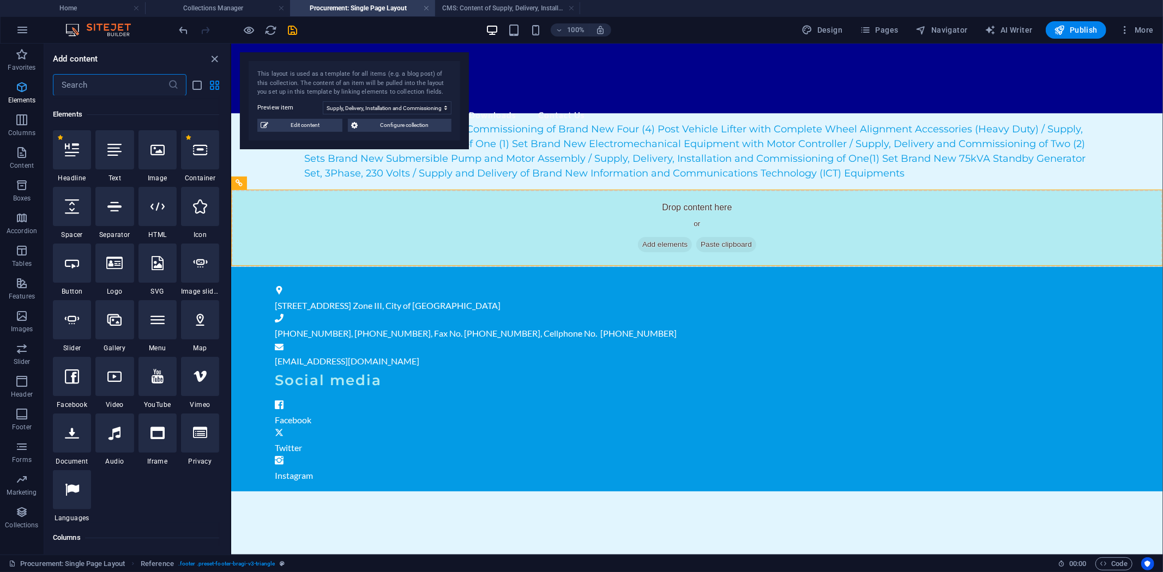
scroll to position [116, 0]
click at [312, 124] on span "Edit content" at bounding box center [305, 125] width 68 height 13
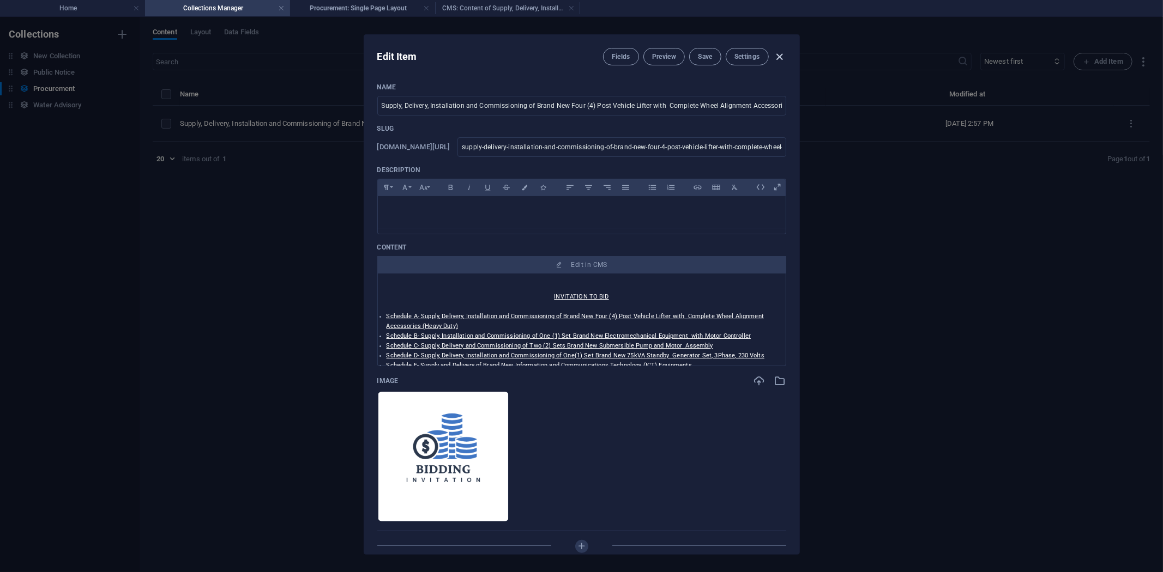
click at [780, 56] on icon "button" at bounding box center [779, 57] width 13 height 13
type input "supply-delivery-installation-and-commissioning-of-brand-new-four-4-post-vehicle…"
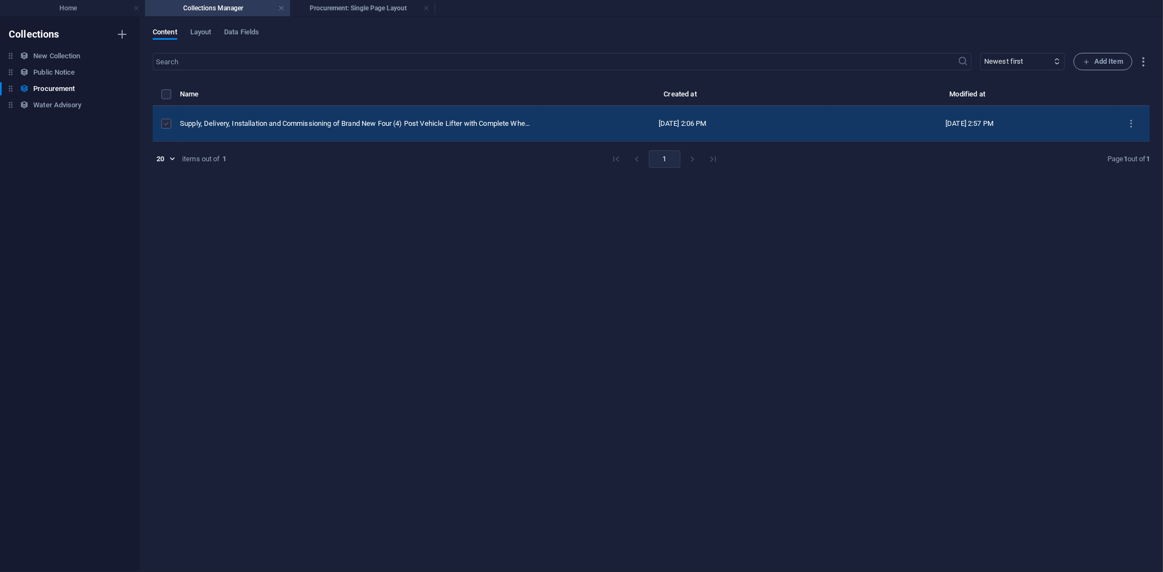
click at [168, 123] on label "items list" at bounding box center [166, 124] width 10 height 10
click at [0, 0] on input "items list" at bounding box center [0, 0] width 0 height 0
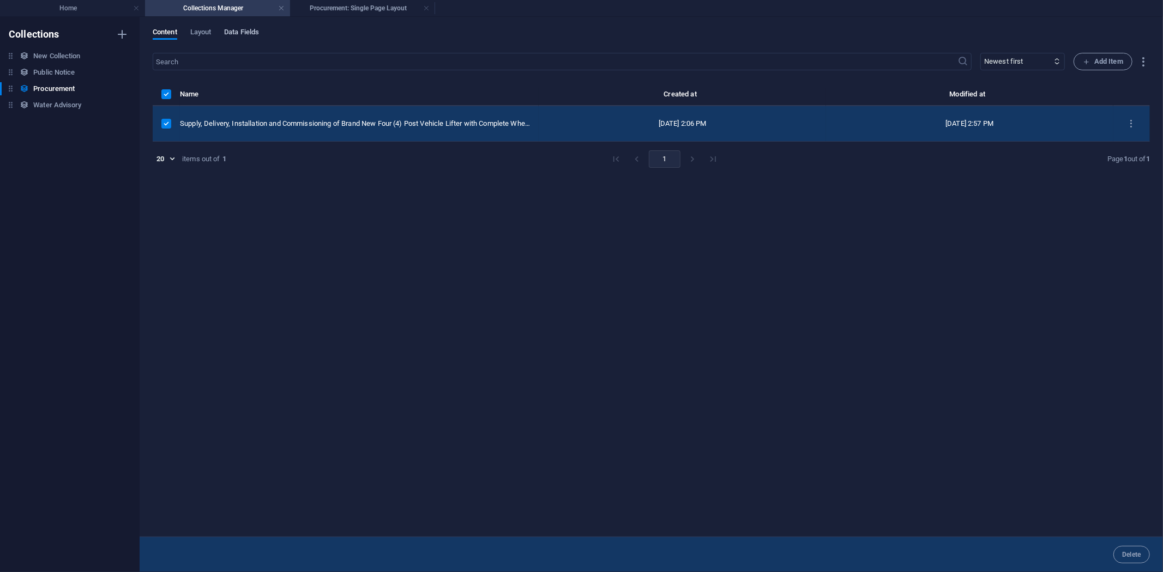
click at [259, 33] on span "Data Fields" at bounding box center [241, 33] width 35 height 15
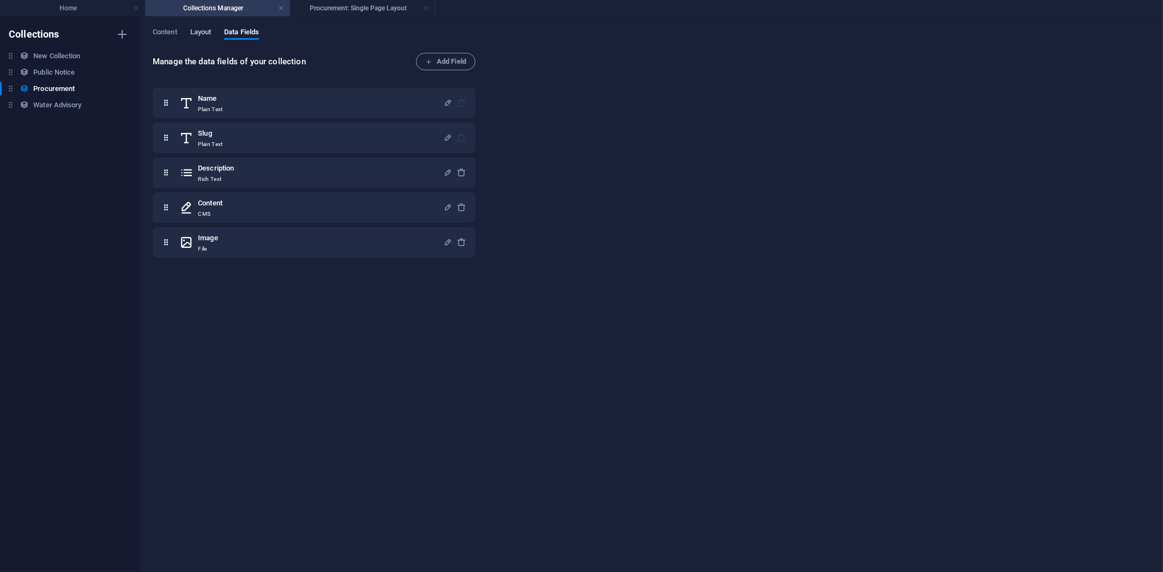
click at [192, 28] on span "Layout" at bounding box center [200, 33] width 21 height 15
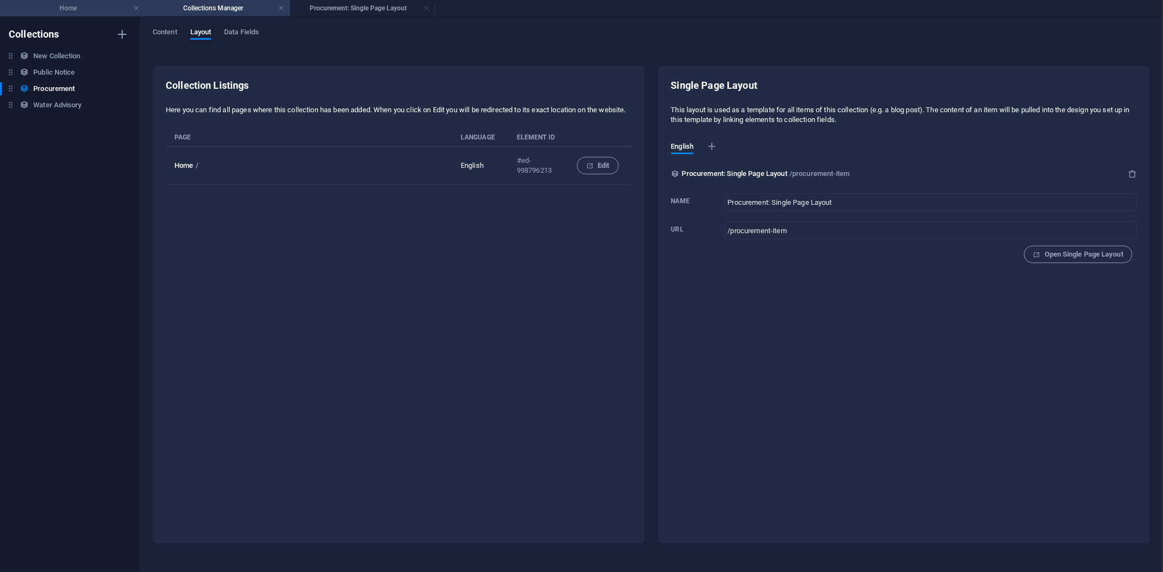
click at [89, 4] on h4 "Home" at bounding box center [72, 8] width 145 height 12
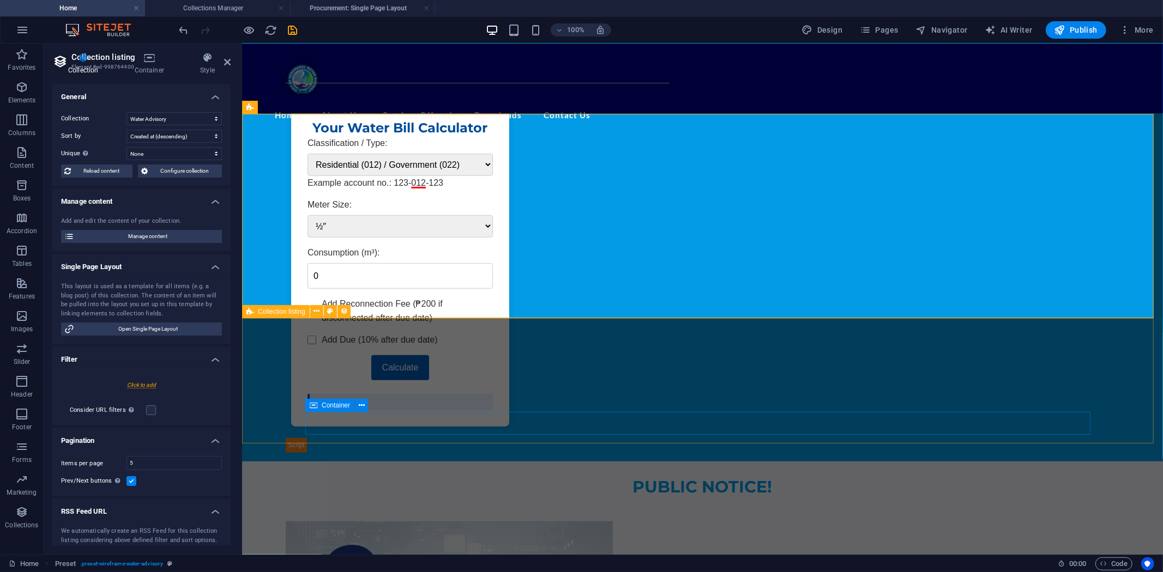
scroll to position [546, 0]
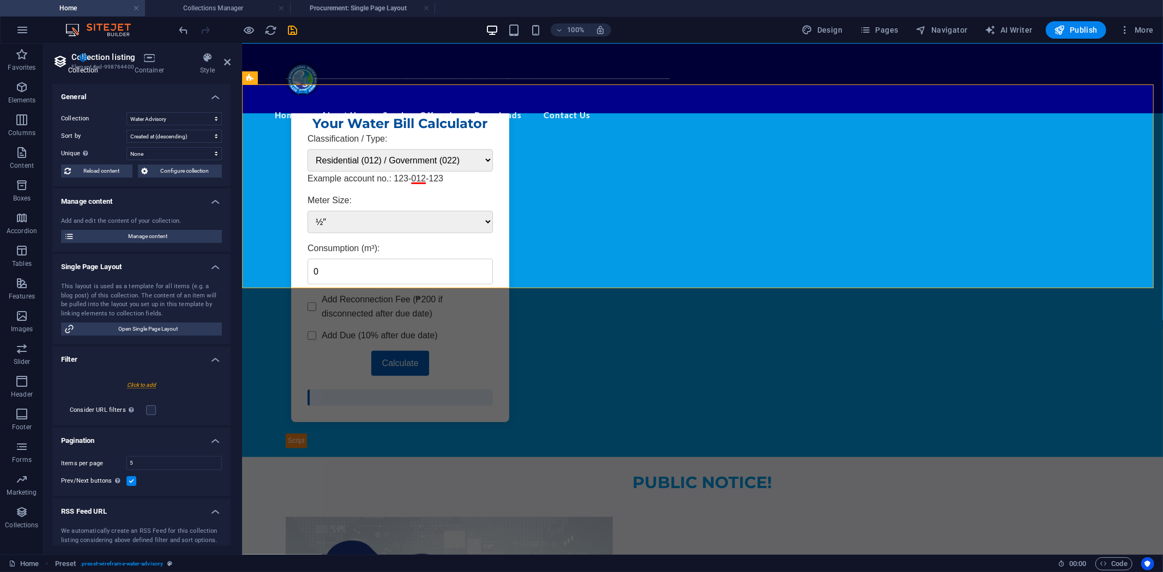
drag, startPoint x: 273, startPoint y: 29, endPoint x: 336, endPoint y: 29, distance: 63.2
click at [338, 31] on div "100% Design Pages Navigator AI Writer Publish More" at bounding box center [667, 29] width 981 height 17
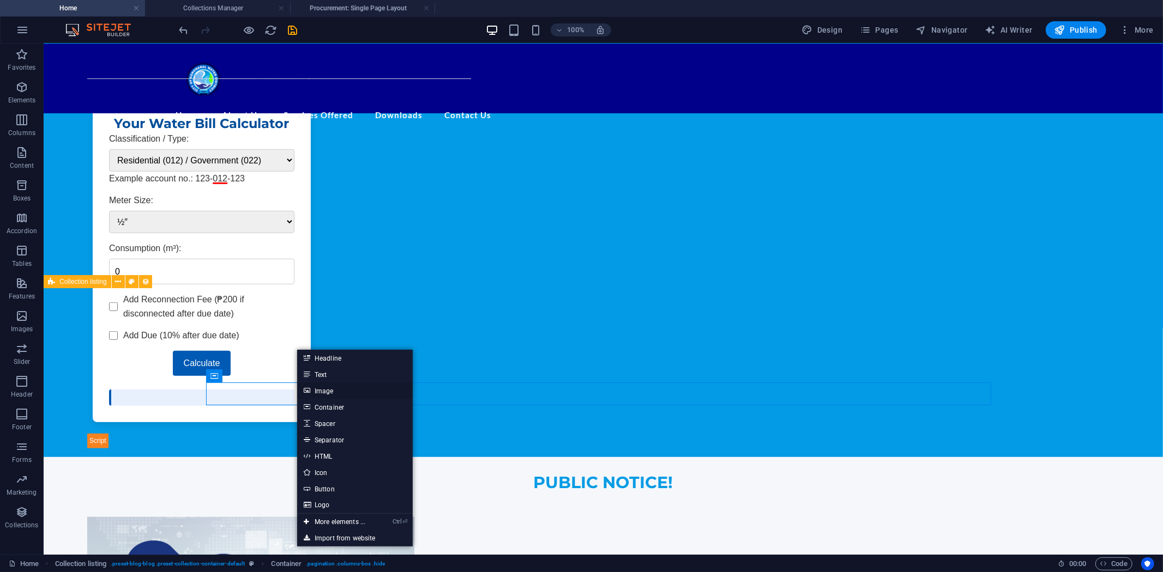
click at [330, 389] on link "Image" at bounding box center [355, 391] width 116 height 16
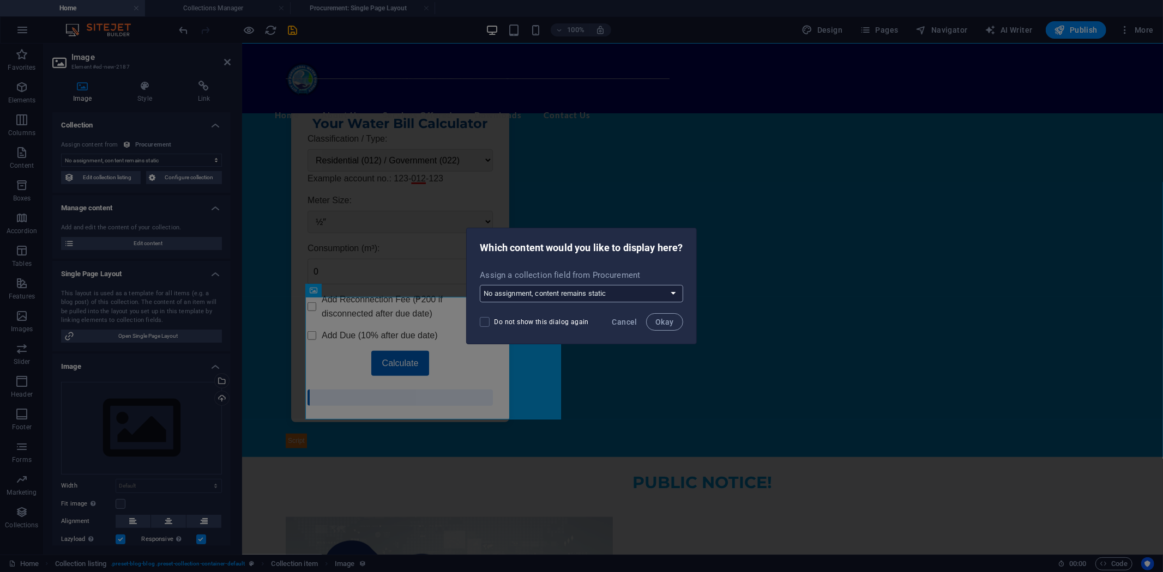
click at [677, 294] on select "No assignment, content remains static Create a new field Created at (Date) Upda…" at bounding box center [581, 293] width 203 height 17
select select "image"
click at [480, 285] on select "No assignment, content remains static Create a new field Created at (Date) Upda…" at bounding box center [581, 293] width 203 height 17
click at [656, 319] on span "Okay" at bounding box center [664, 322] width 19 height 9
select select "image"
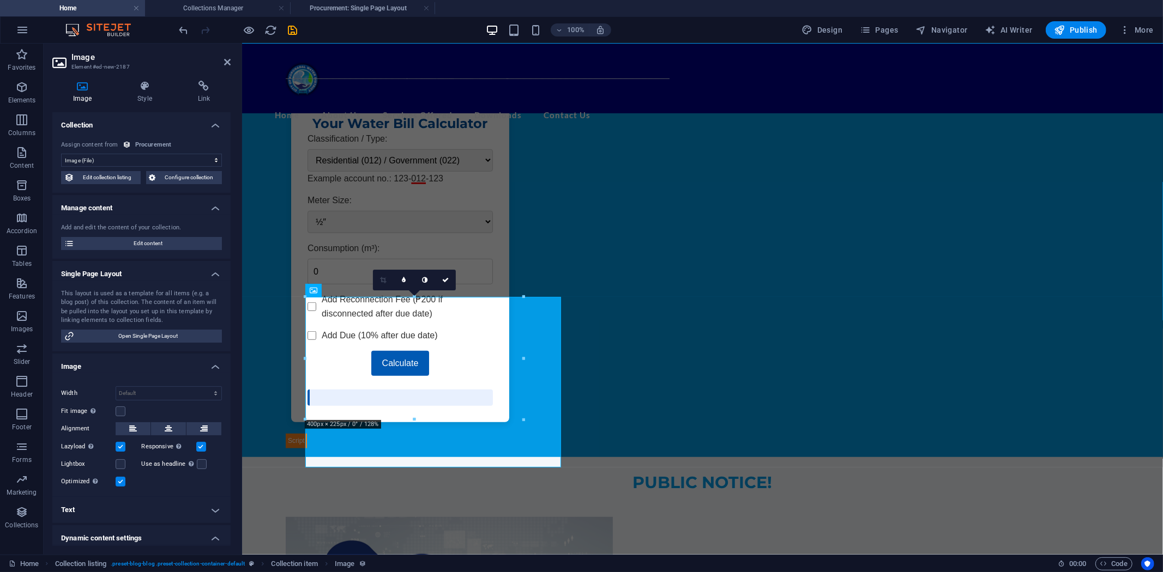
click at [122, 444] on label at bounding box center [121, 447] width 10 height 10
click at [0, 0] on input "Lazyload Loading images after the page loads improves page speed." at bounding box center [0, 0] width 0 height 0
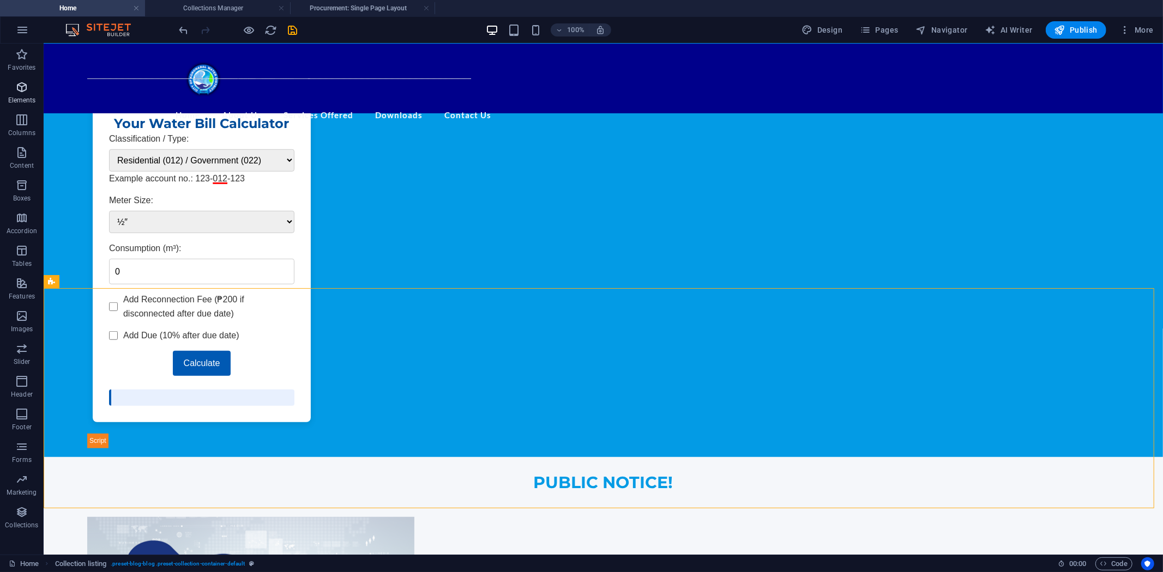
click at [21, 91] on icon "button" at bounding box center [21, 87] width 13 height 13
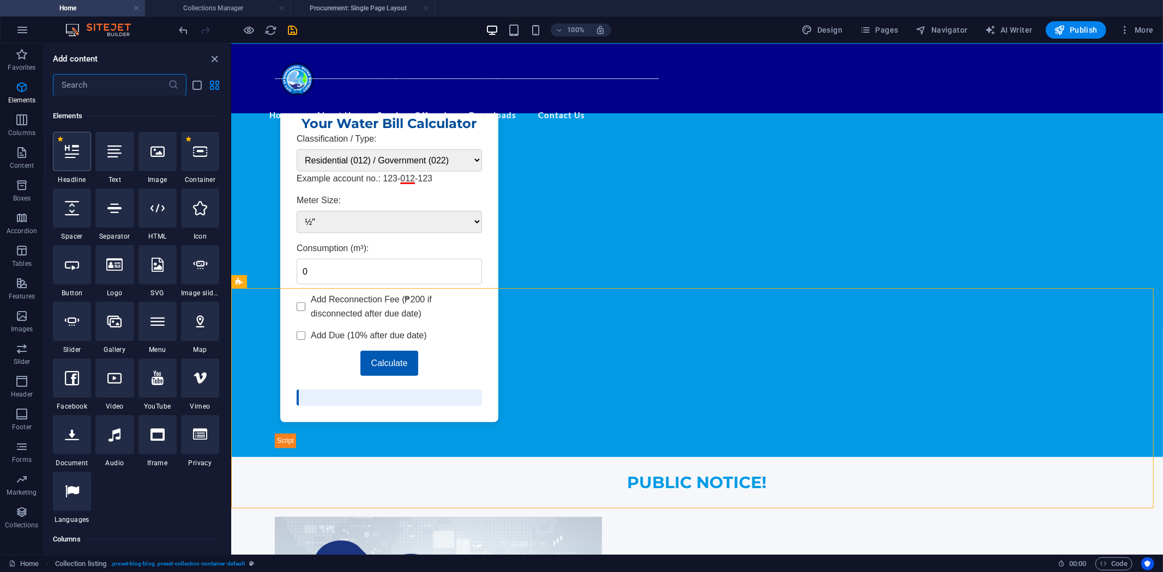
scroll to position [116, 0]
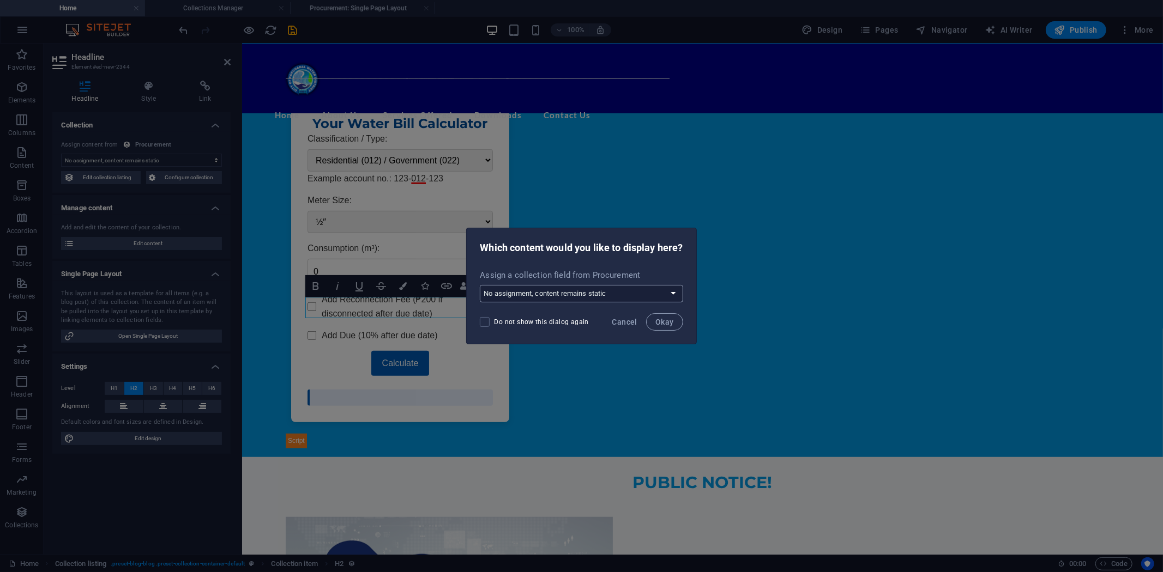
click at [673, 293] on select "No assignment, content remains static Create a new field Created at (Date) Upda…" at bounding box center [581, 293] width 203 height 17
select select "name"
click at [480, 285] on select "No assignment, content remains static Create a new field Created at (Date) Upda…" at bounding box center [581, 293] width 203 height 17
click at [657, 319] on span "Okay" at bounding box center [664, 322] width 19 height 9
select select "name"
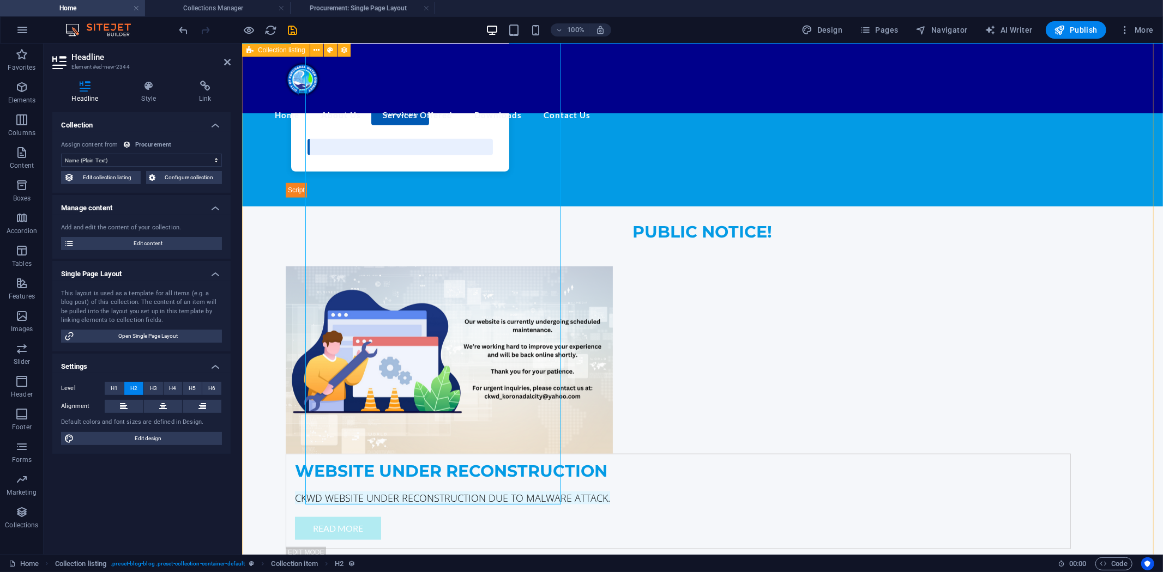
scroll to position [607, 0]
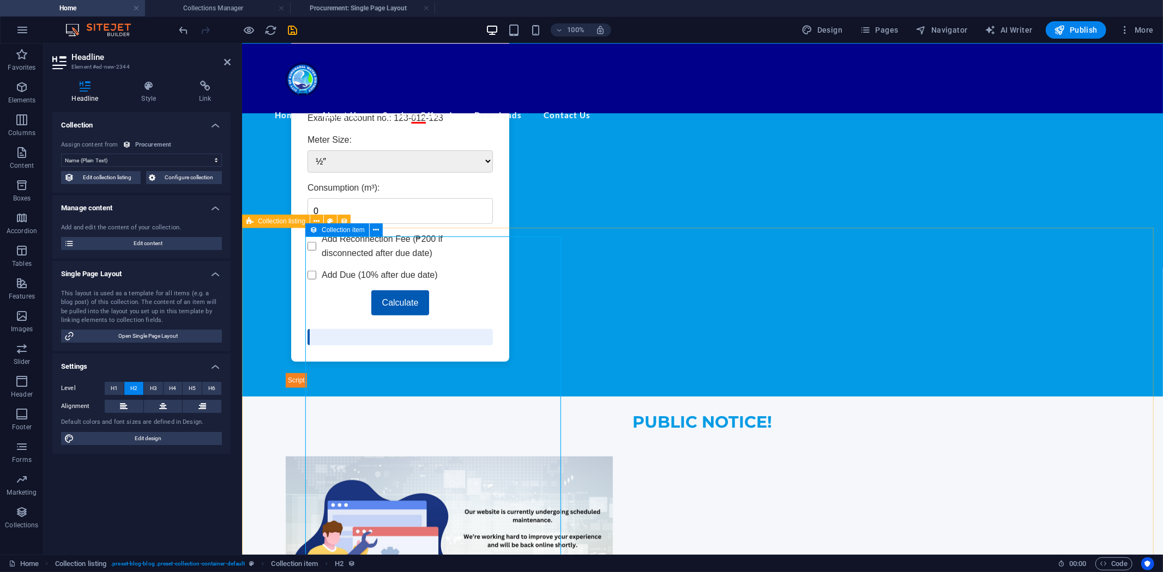
click at [312, 230] on icon at bounding box center [314, 229] width 8 height 13
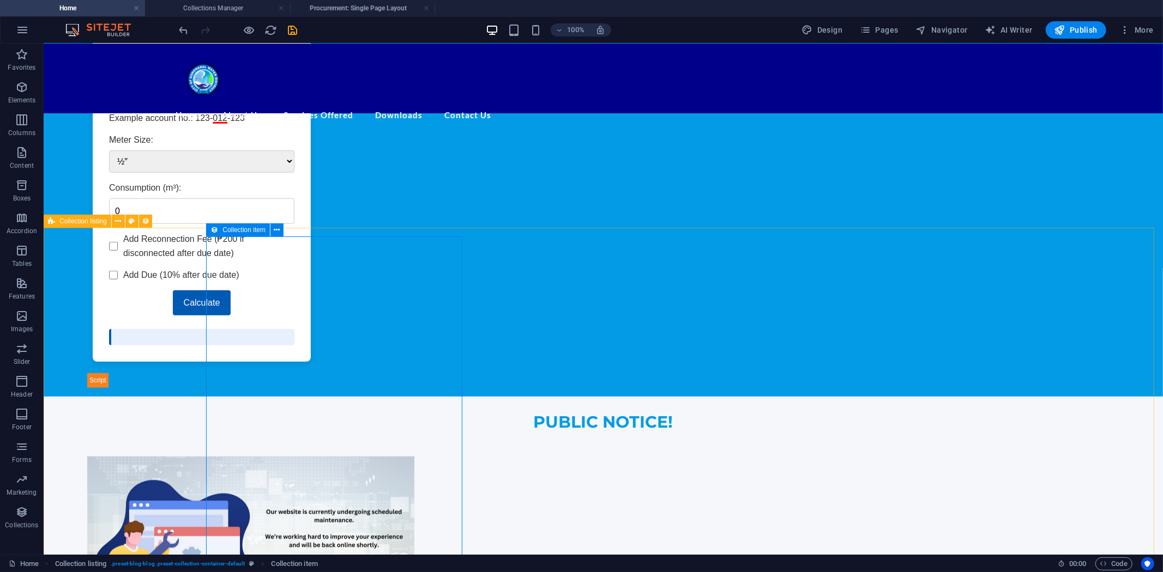
click at [235, 231] on span "Collection item" at bounding box center [243, 230] width 43 height 7
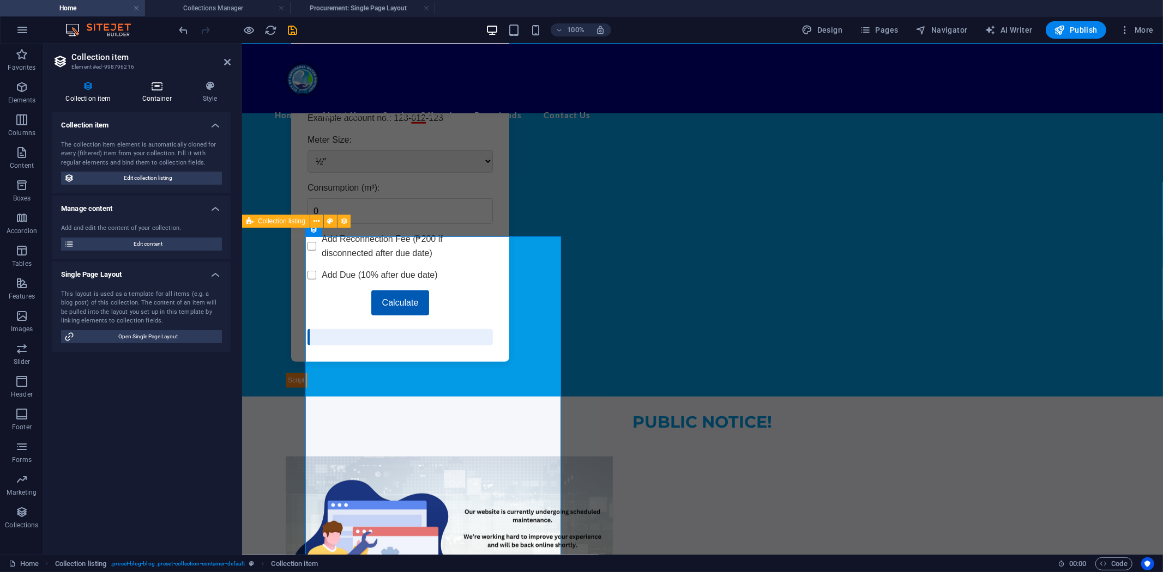
click at [159, 90] on icon at bounding box center [157, 86] width 56 height 11
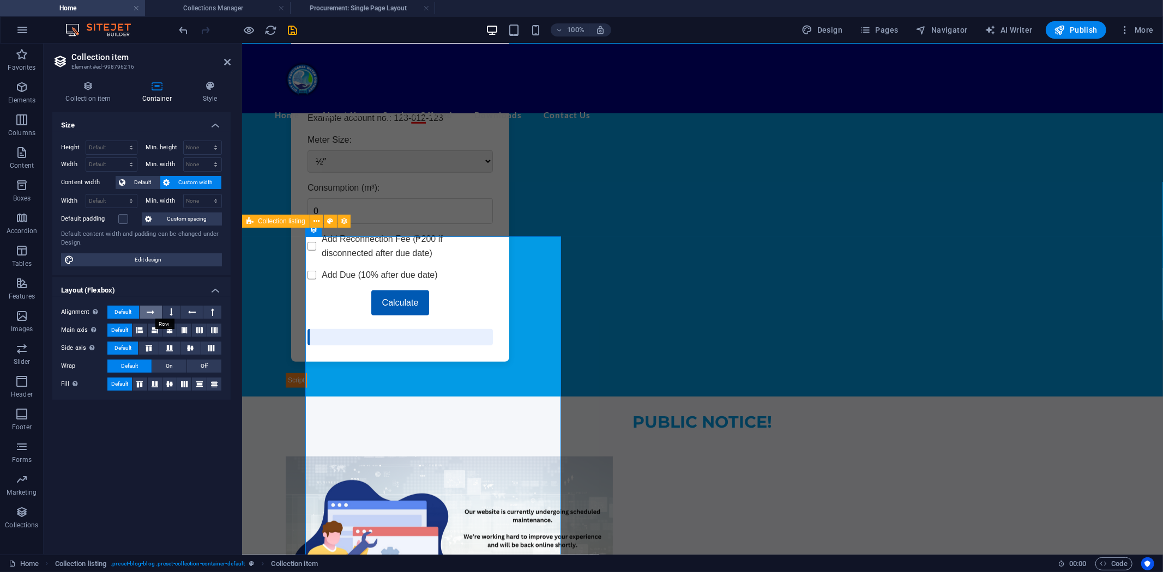
click at [155, 311] on button at bounding box center [151, 312] width 22 height 13
click at [169, 310] on button at bounding box center [171, 312] width 18 height 13
click at [185, 311] on button at bounding box center [191, 312] width 22 height 13
click at [211, 312] on icon at bounding box center [212, 312] width 3 height 13
drag, startPoint x: 149, startPoint y: 312, endPoint x: 125, endPoint y: 311, distance: 24.0
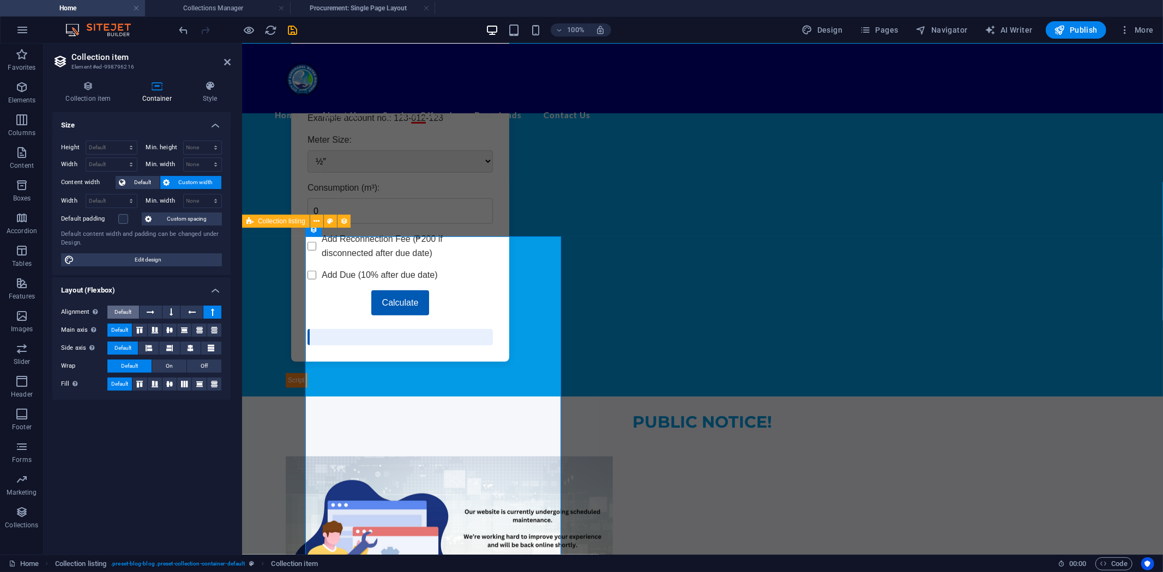
click at [149, 312] on icon at bounding box center [151, 312] width 8 height 13
click at [125, 311] on span "Default" at bounding box center [122, 312] width 17 height 13
click at [143, 382] on button at bounding box center [139, 384] width 14 height 13
click at [154, 383] on icon at bounding box center [155, 384] width 7 height 13
drag, startPoint x: 168, startPoint y: 382, endPoint x: 133, endPoint y: 382, distance: 34.9
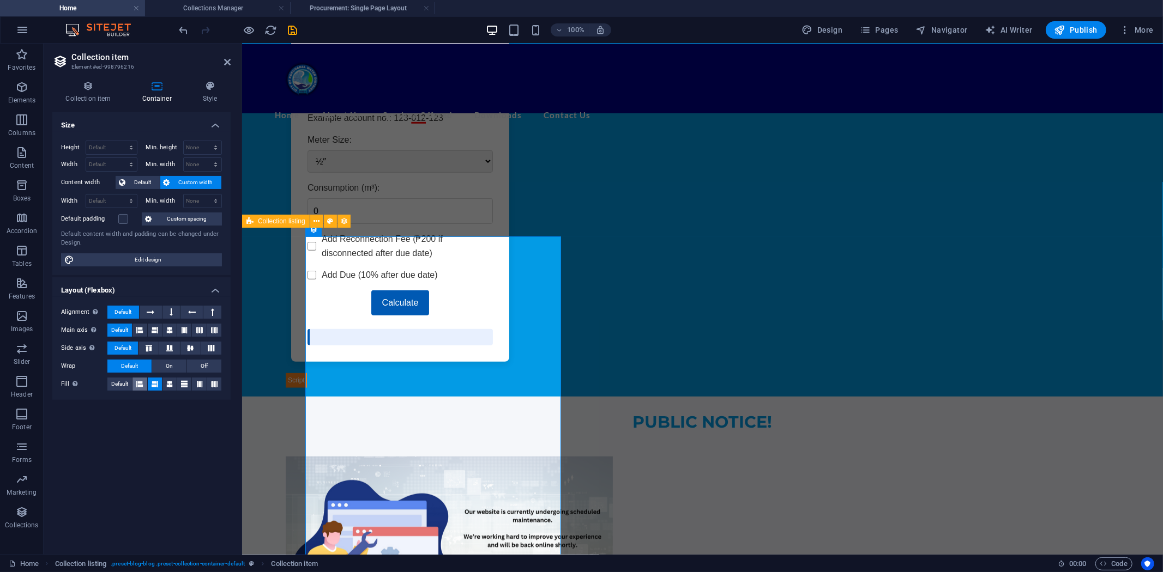
click at [167, 382] on icon at bounding box center [169, 384] width 7 height 13
click at [120, 382] on span "Default" at bounding box center [119, 384] width 17 height 13
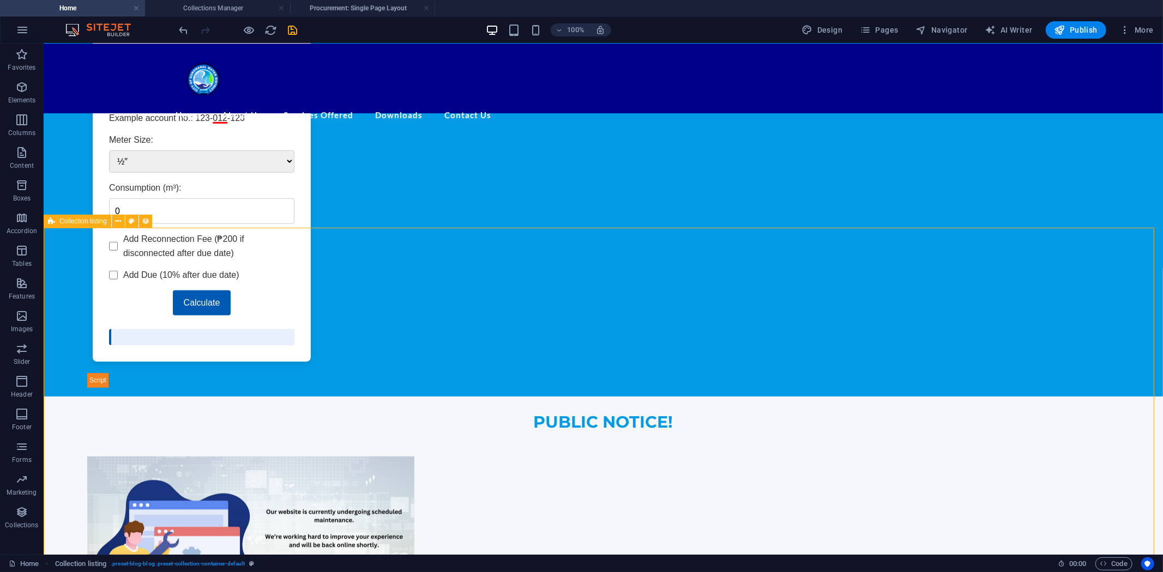
click at [76, 221] on span "Collection listing" at bounding box center [82, 221] width 47 height 7
select select "68dcc4e2bbc821f0140b450d"
select select "createdAt_DESC"
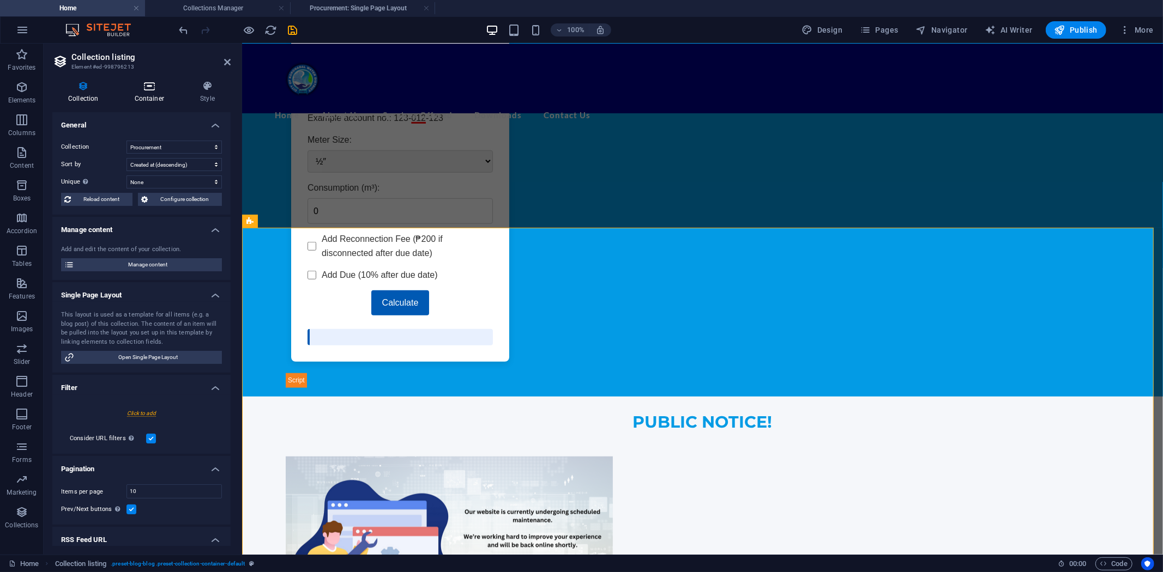
click at [154, 88] on icon at bounding box center [149, 86] width 61 height 11
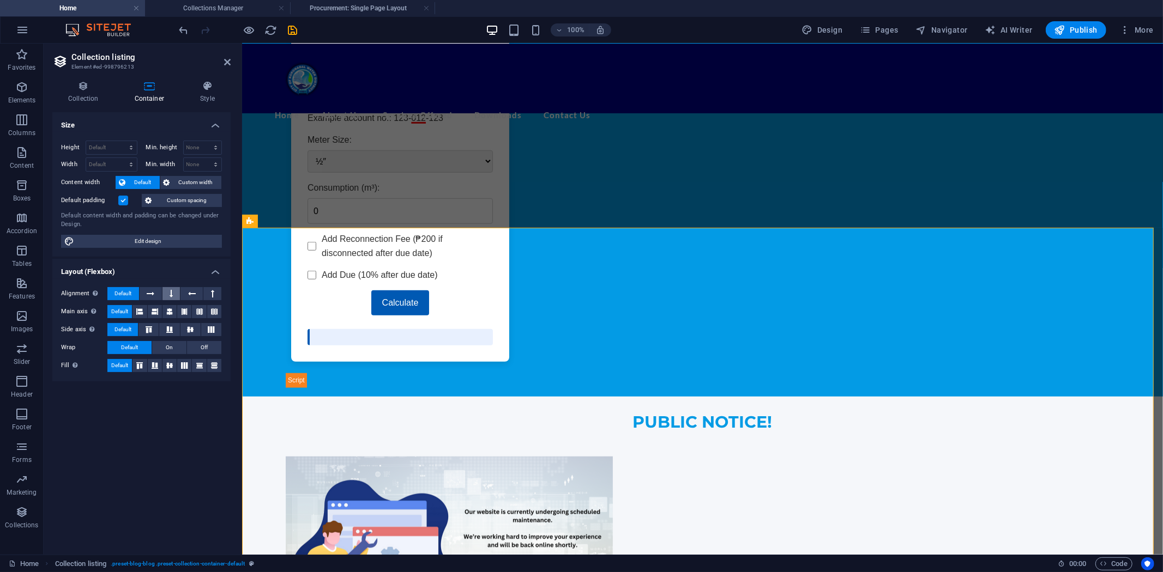
click at [172, 291] on icon at bounding box center [171, 293] width 3 height 13
click at [150, 293] on icon at bounding box center [151, 293] width 8 height 13
click at [196, 293] on button at bounding box center [191, 293] width 22 height 13
click at [221, 296] on div "Alignment Determines the flex direction. Default" at bounding box center [141, 294] width 161 height 14
click at [211, 296] on icon at bounding box center [212, 293] width 3 height 13
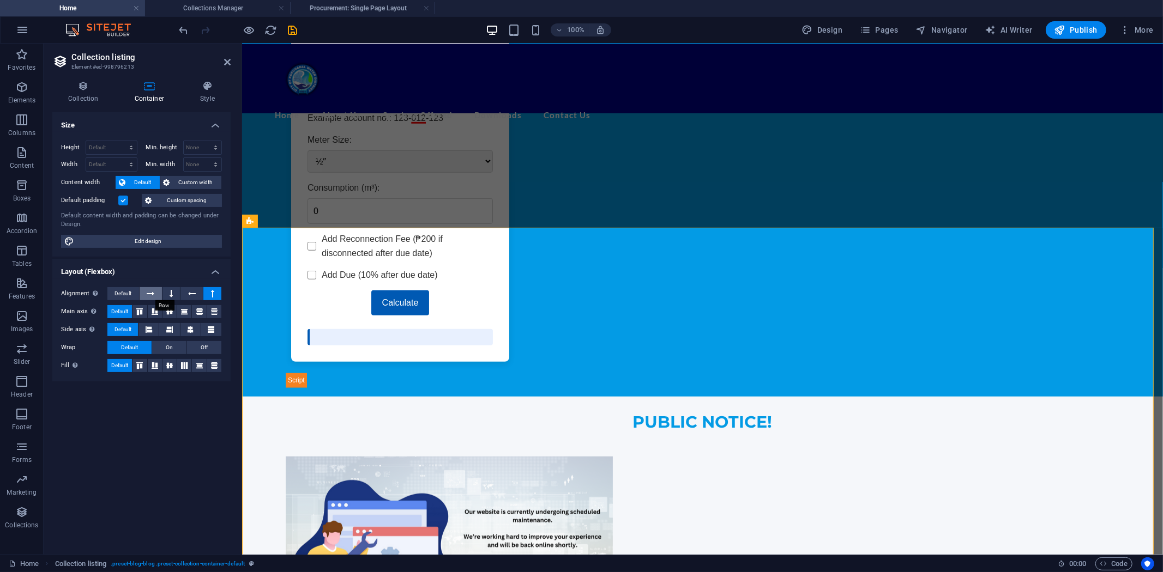
click at [146, 294] on button at bounding box center [151, 293] width 22 height 13
click at [205, 87] on icon at bounding box center [207, 86] width 46 height 11
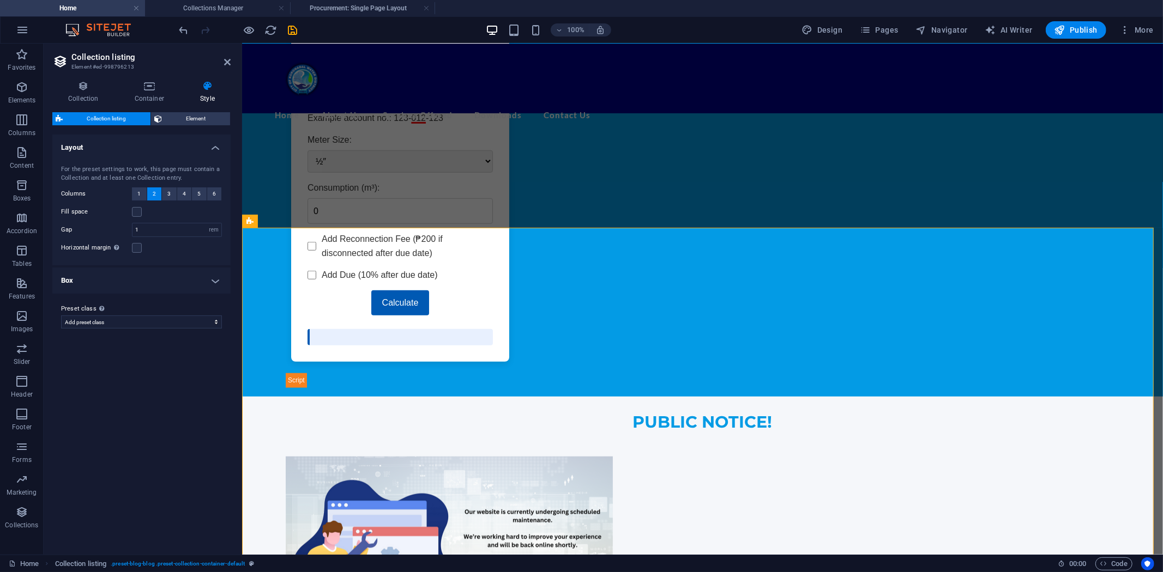
click at [205, 87] on icon at bounding box center [207, 86] width 46 height 11
click at [81, 90] on icon at bounding box center [83, 86] width 62 height 11
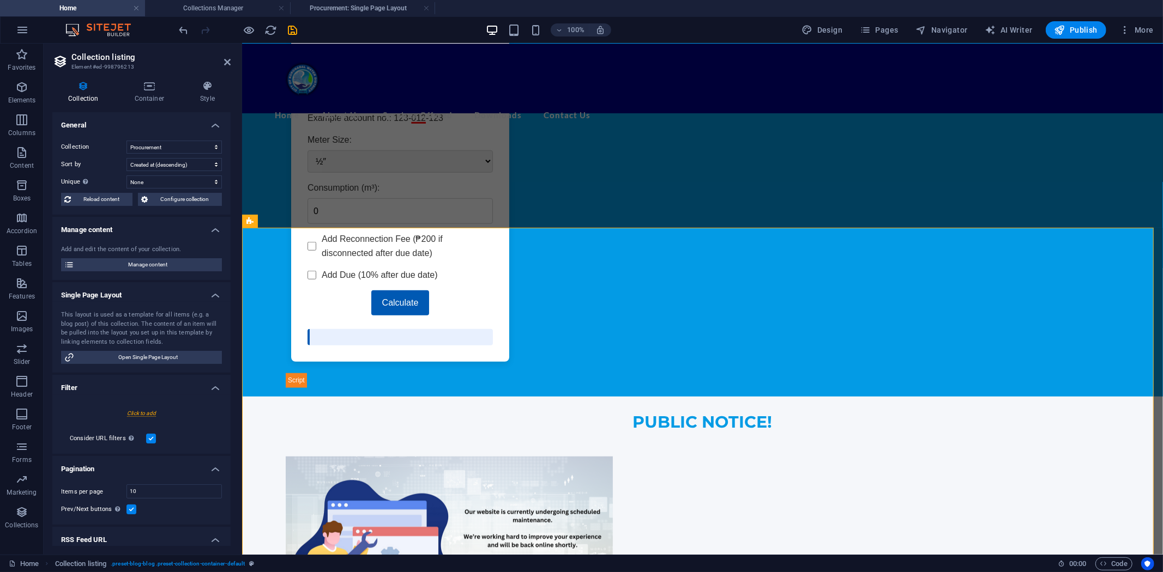
click at [145, 80] on div "Collection Container Style General Collection New Collection Procurement Public…" at bounding box center [142, 313] width 196 height 483
click at [146, 86] on icon at bounding box center [149, 86] width 61 height 11
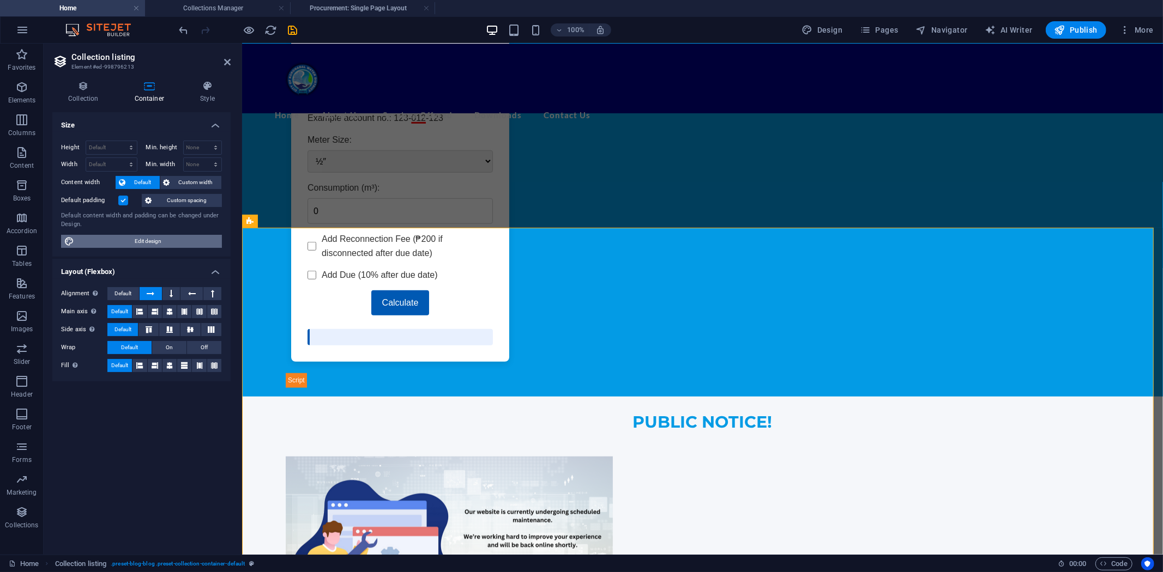
click at [152, 241] on span "Edit design" at bounding box center [147, 241] width 141 height 13
select select "rem"
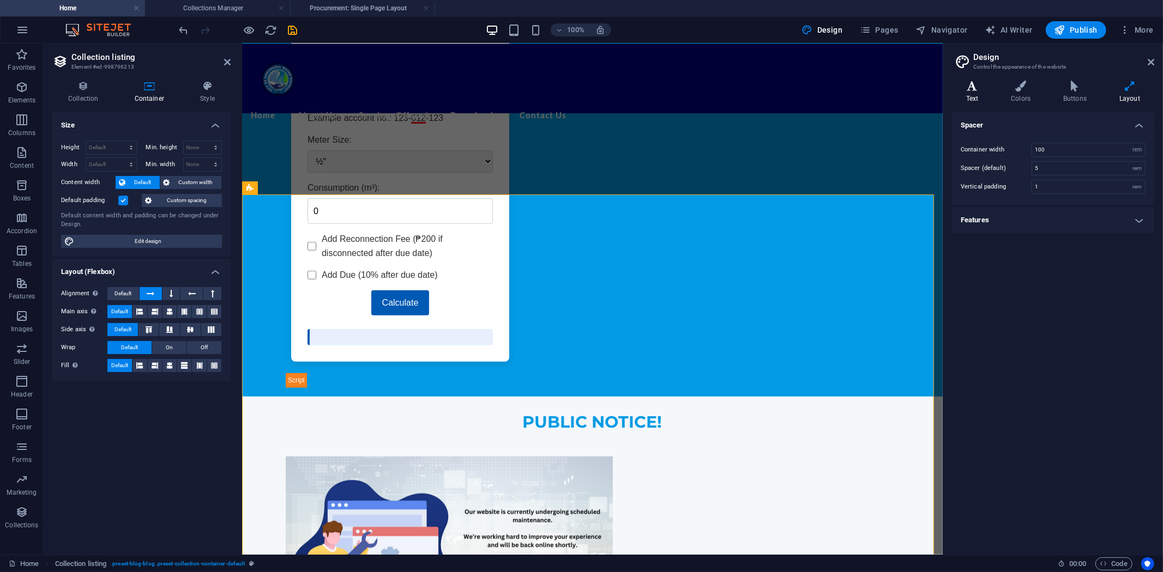
click at [977, 85] on icon at bounding box center [972, 86] width 41 height 11
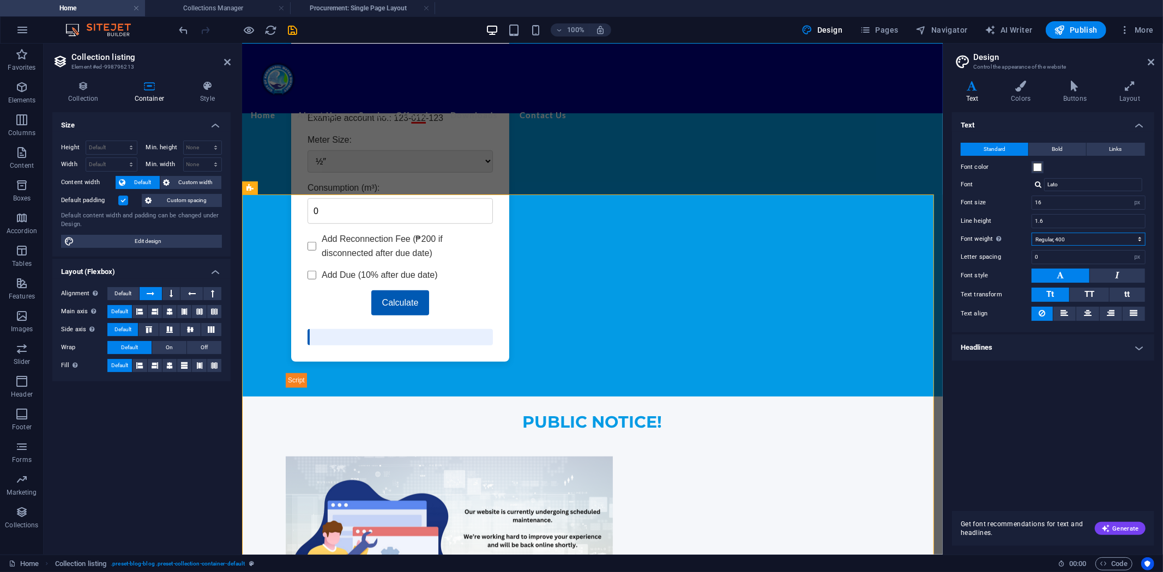
click at [1137, 237] on select "Thin, 100 Extra-light, 200 Light, 300 Regular, 400 Medium, 500 Semi-bold, 600 B…" at bounding box center [1088, 239] width 114 height 13
select select "200"
click at [1031, 233] on select "Thin, 100 Extra-light, 200 Light, 300 Regular, 400 Medium, 500 Semi-bold, 600 B…" at bounding box center [1088, 239] width 114 height 13
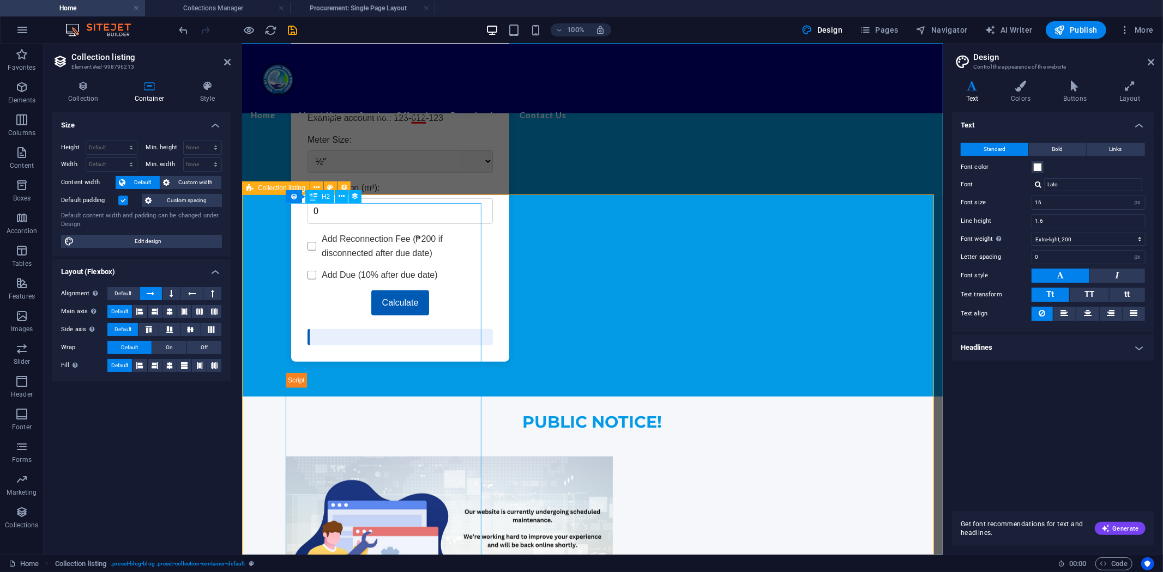
select select "name"
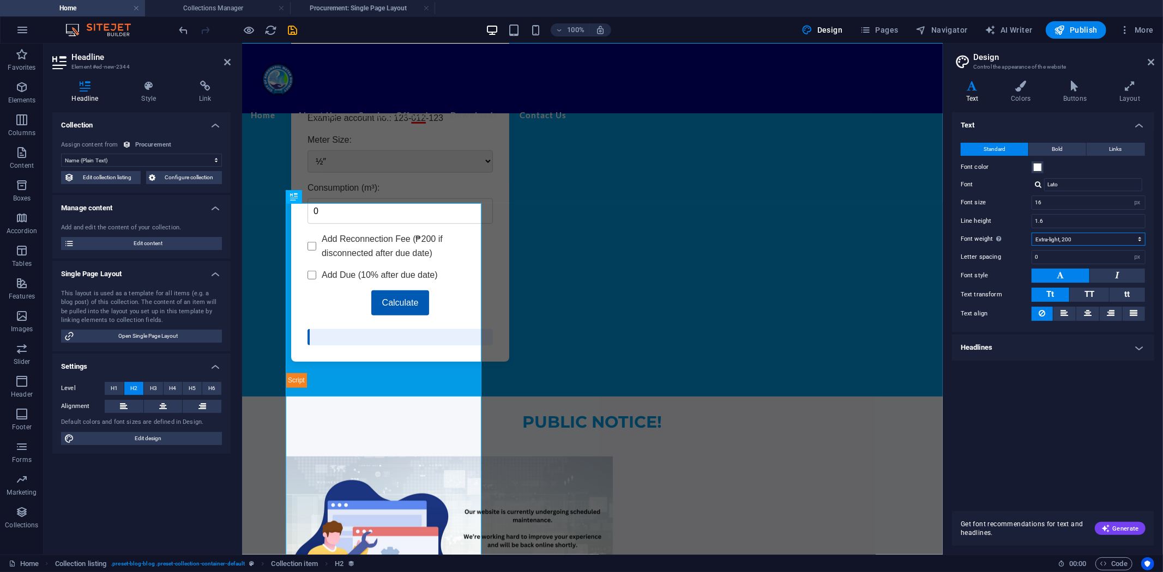
click at [1141, 240] on select "Thin, 100 Extra-light, 200 Light, 300 Regular, 400 Medium, 500 Semi-bold, 600 B…" at bounding box center [1088, 239] width 114 height 13
select select "100"
click at [1031, 233] on select "Thin, 100 Extra-light, 200 Light, 300 Regular, 400 Medium, 500 Semi-bold, 600 B…" at bounding box center [1088, 239] width 114 height 13
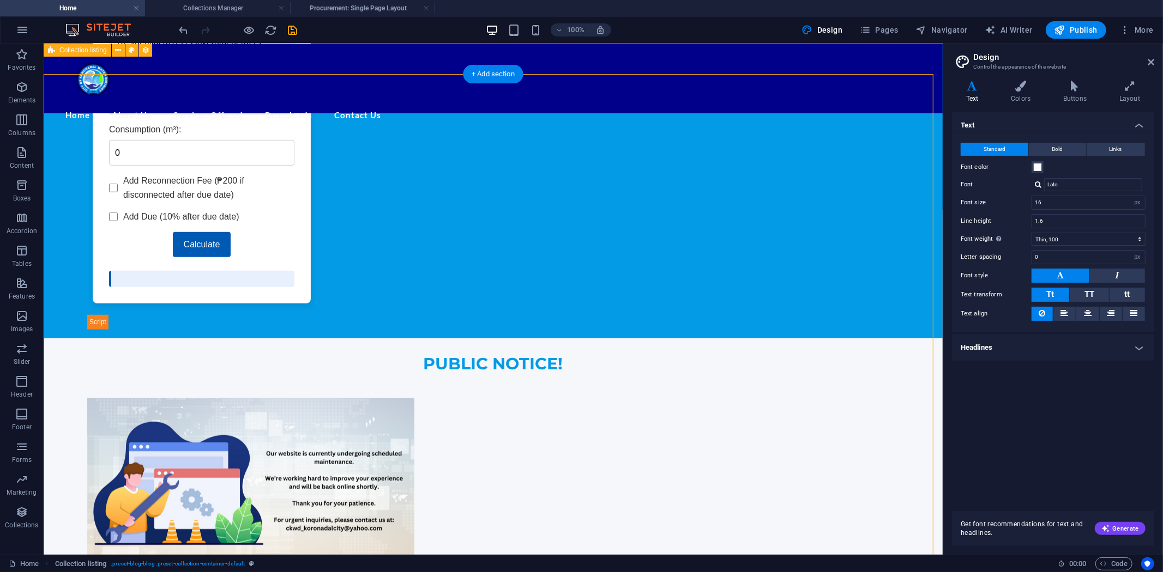
scroll to position [656, 0]
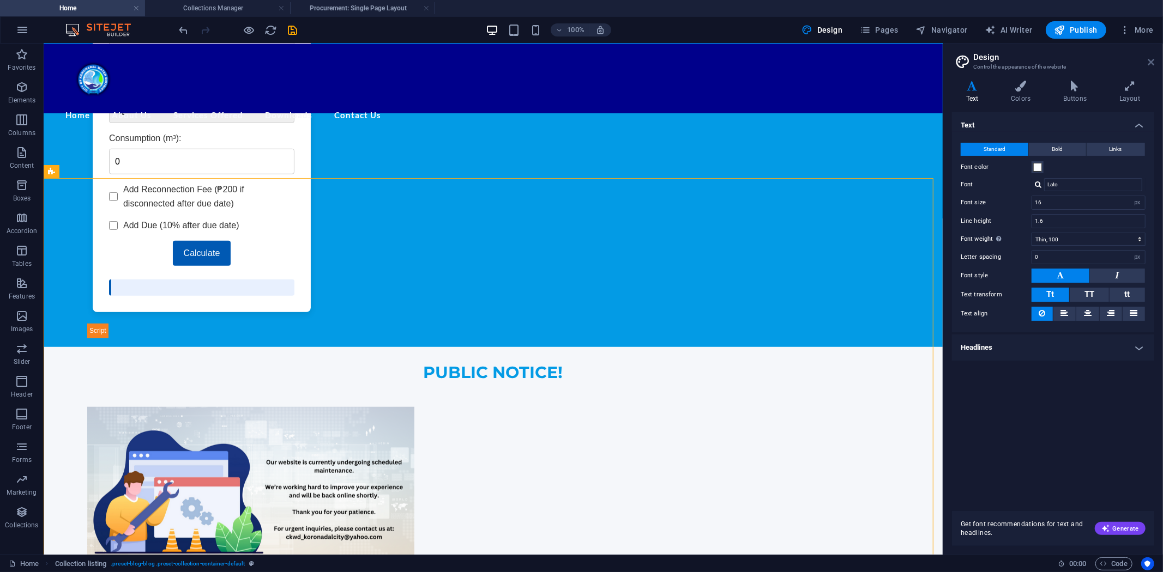
click at [1151, 60] on icon at bounding box center [1150, 62] width 7 height 9
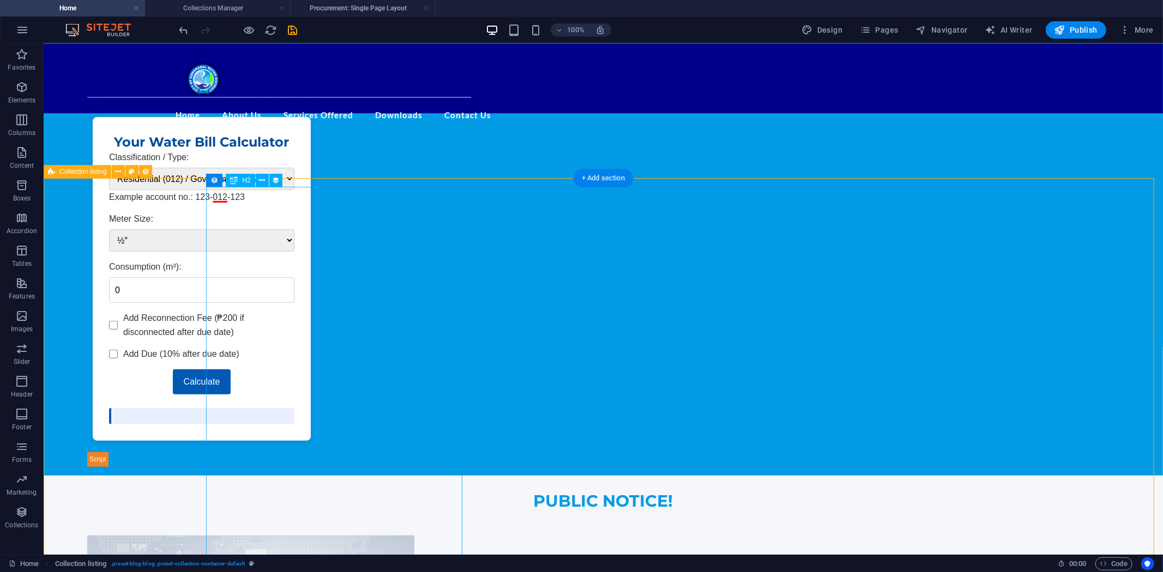
scroll to position [353, 0]
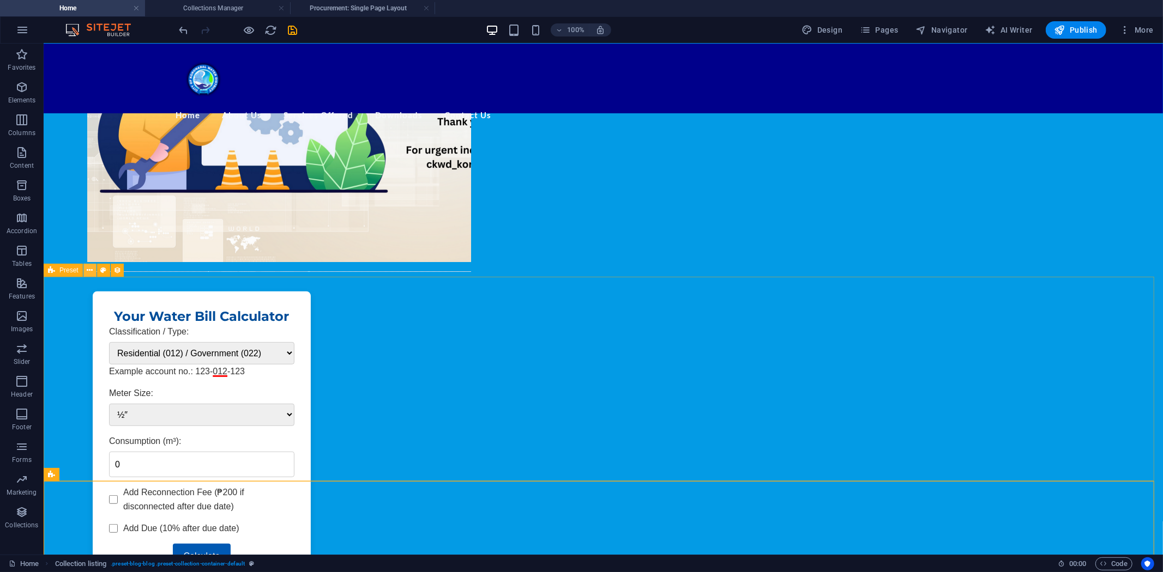
click at [88, 269] on icon at bounding box center [90, 270] width 6 height 11
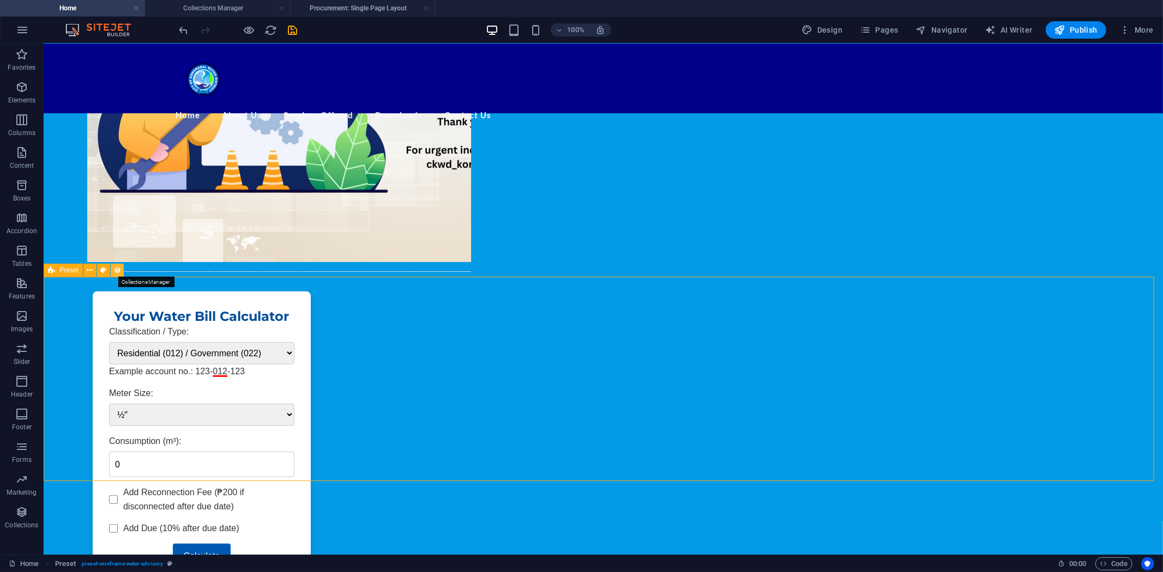
click at [118, 268] on icon at bounding box center [117, 270] width 8 height 11
select select "68dcdfdec91427974209ce33"
select select "createdAt_DESC"
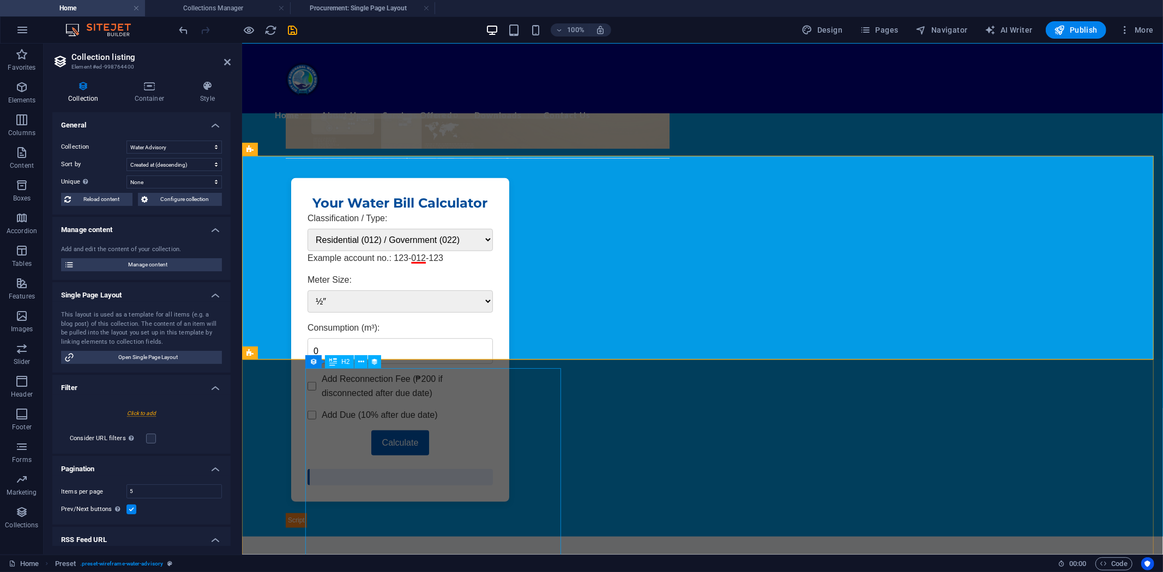
scroll to position [475, 0]
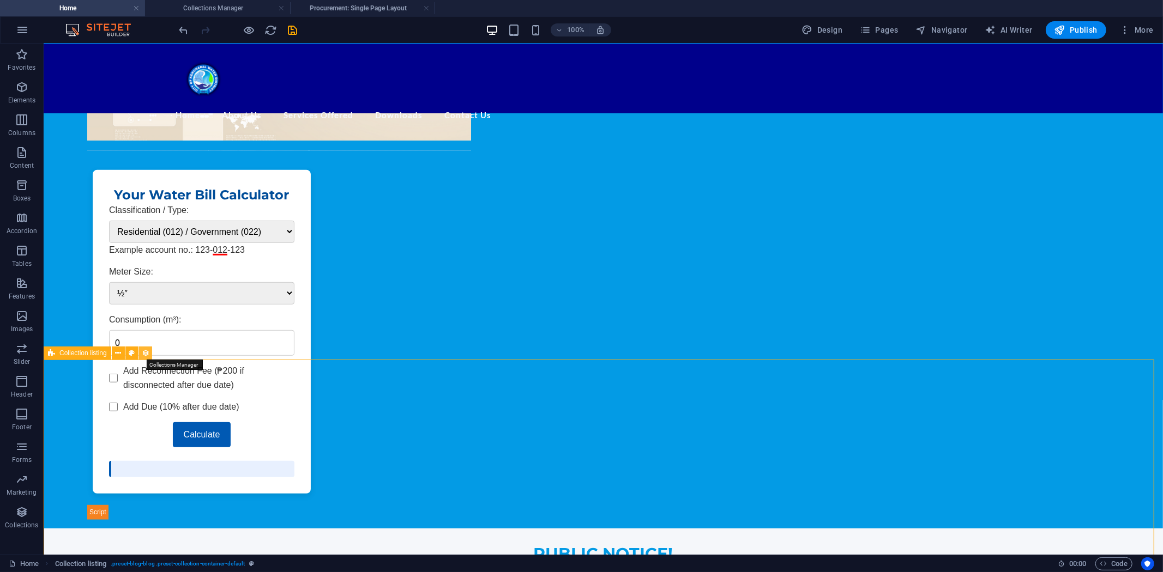
click at [149, 351] on icon at bounding box center [146, 353] width 8 height 11
select select "68dcc4e2bbc821f0140b450d"
select select "createdAt_DESC"
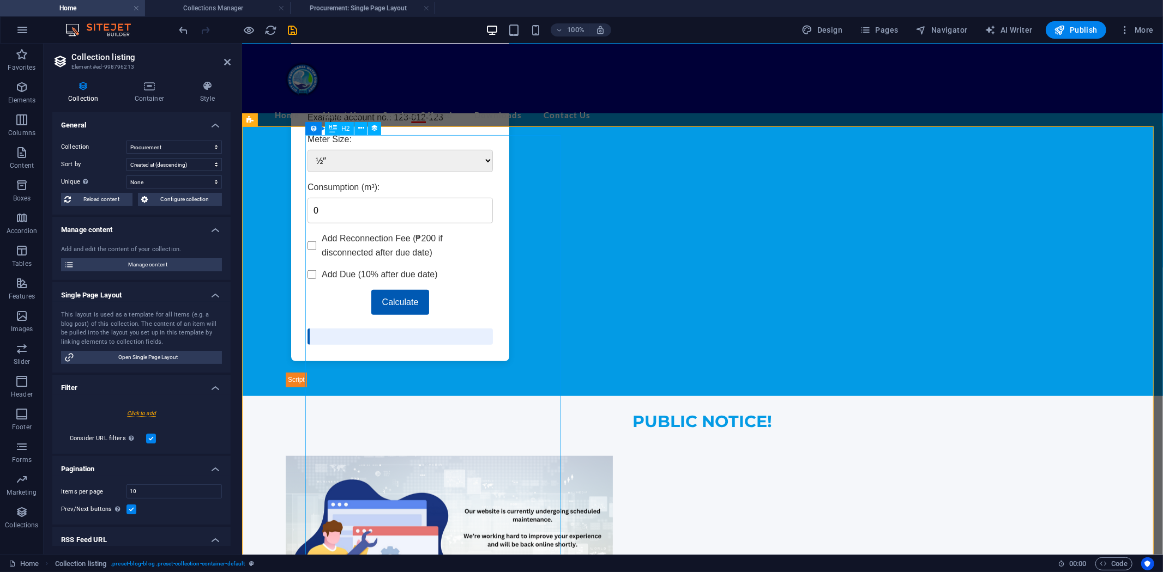
scroll to position [596, 0]
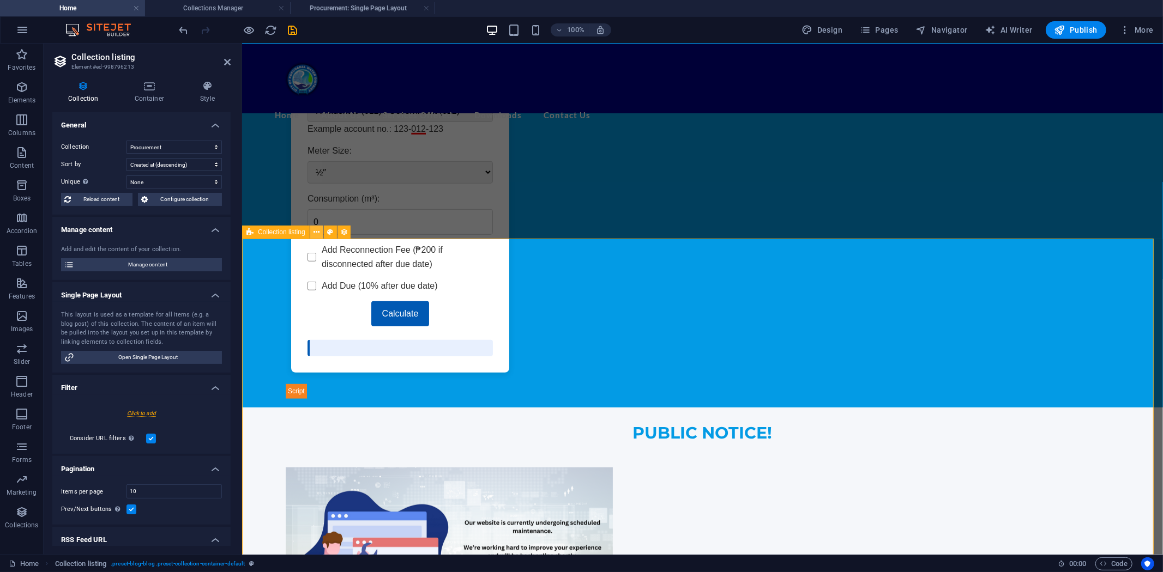
click at [316, 232] on icon at bounding box center [316, 232] width 6 height 11
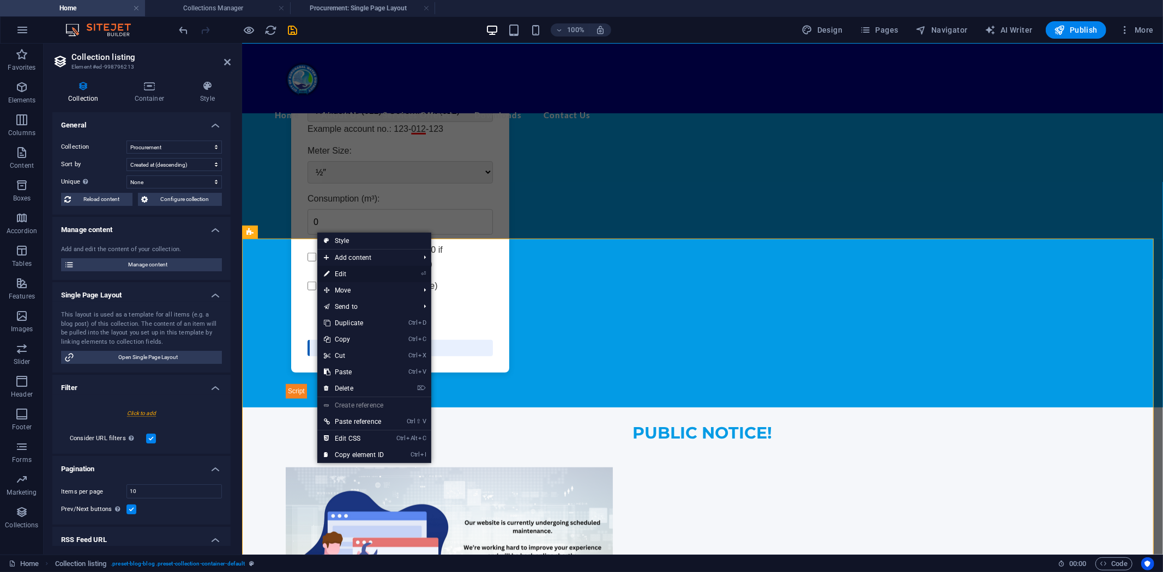
click at [342, 271] on link "⏎ Edit" at bounding box center [353, 274] width 73 height 16
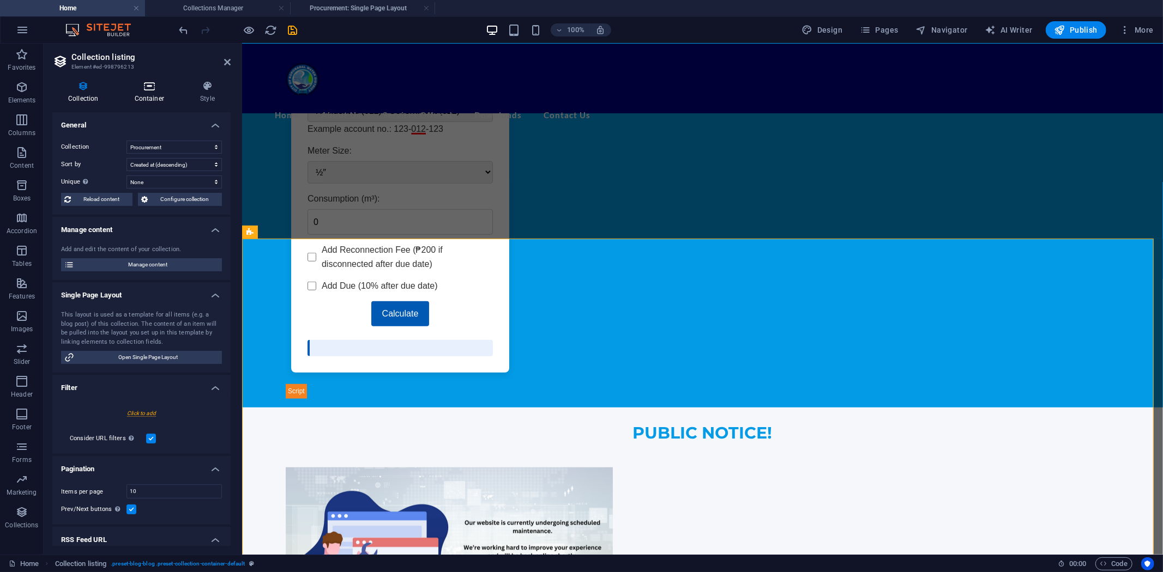
click at [148, 89] on icon at bounding box center [149, 86] width 61 height 11
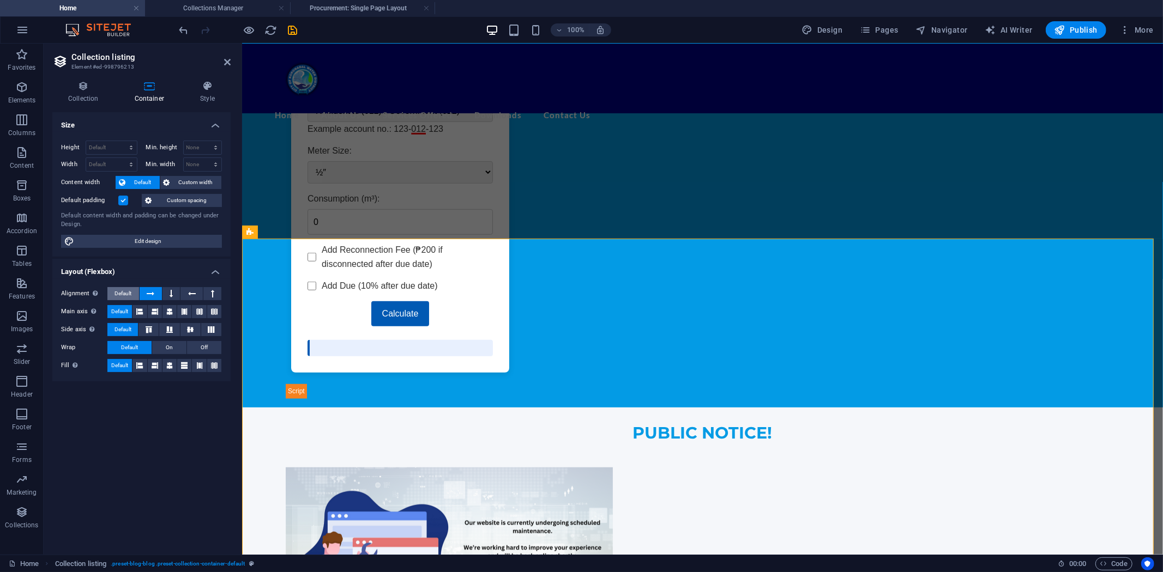
click at [127, 291] on span "Default" at bounding box center [122, 293] width 17 height 13
click at [176, 292] on button at bounding box center [171, 293] width 18 height 13
click at [190, 293] on icon at bounding box center [192, 293] width 8 height 13
click at [207, 293] on button at bounding box center [212, 293] width 18 height 13
click at [137, 311] on icon at bounding box center [139, 311] width 13 height 7
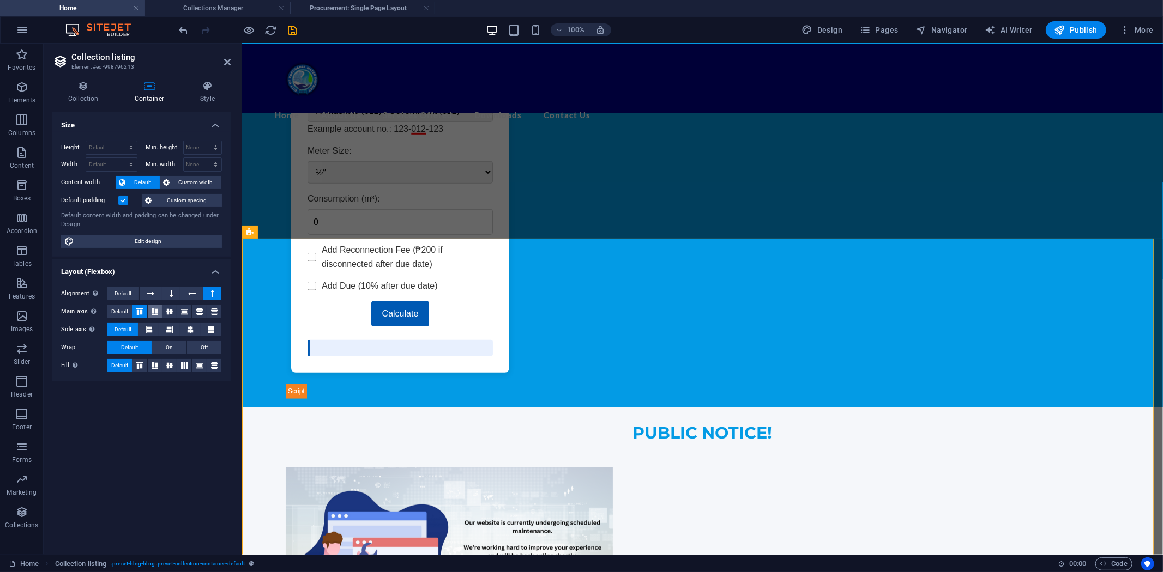
click at [155, 312] on icon at bounding box center [154, 311] width 13 height 7
click at [175, 312] on icon at bounding box center [169, 311] width 13 height 7
click at [193, 312] on icon at bounding box center [199, 311] width 13 height 7
click at [220, 311] on icon at bounding box center [214, 311] width 13 height 7
click at [150, 293] on icon at bounding box center [151, 293] width 8 height 13
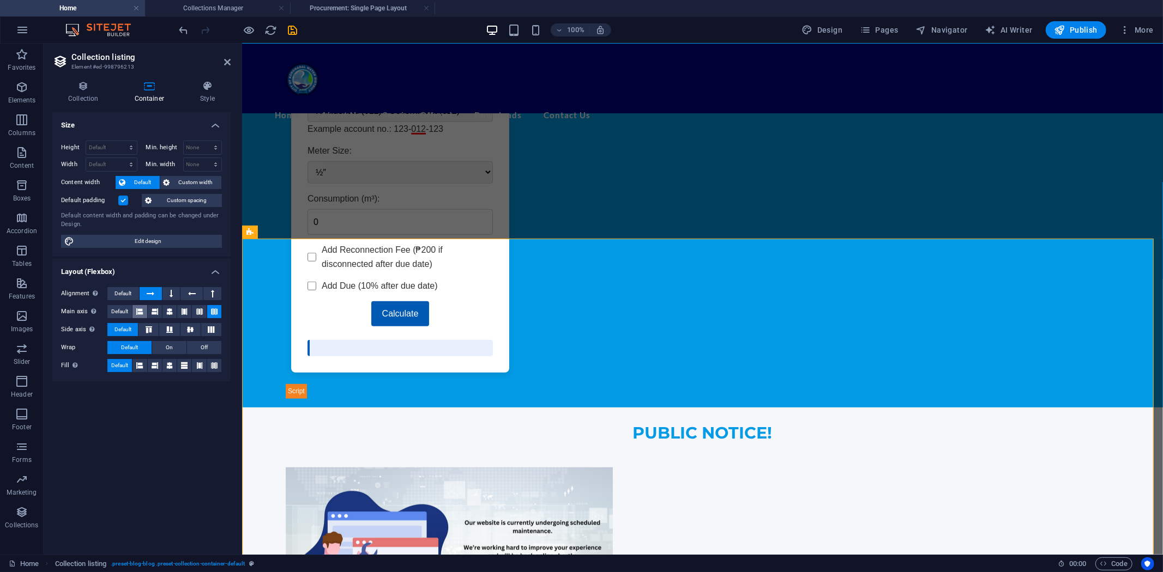
click at [140, 313] on icon at bounding box center [139, 311] width 7 height 13
click at [122, 311] on span "Default" at bounding box center [119, 311] width 17 height 13
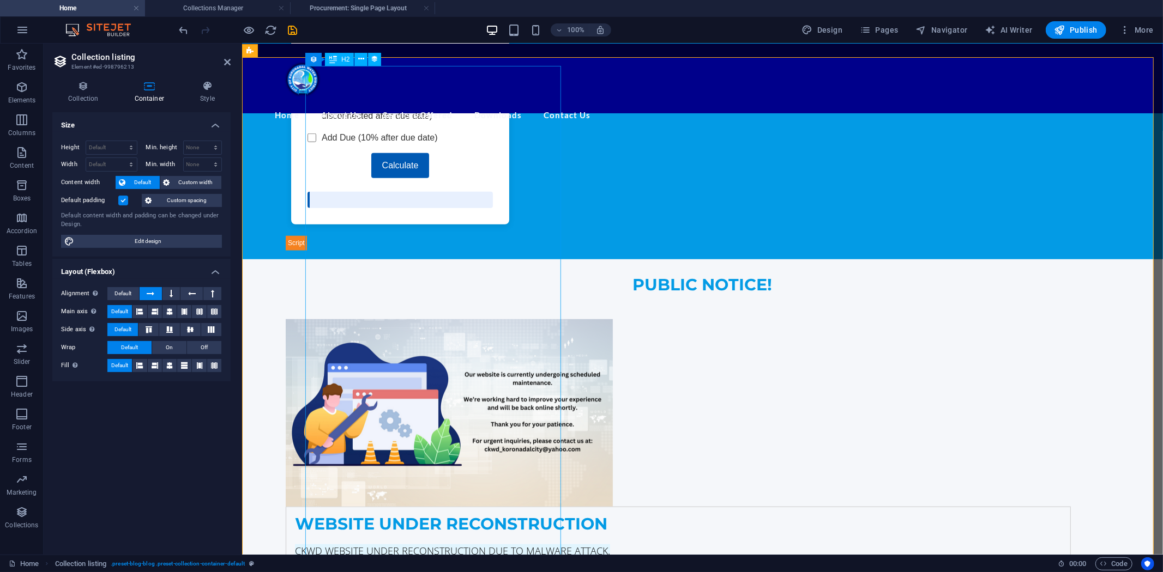
scroll to position [656, 0]
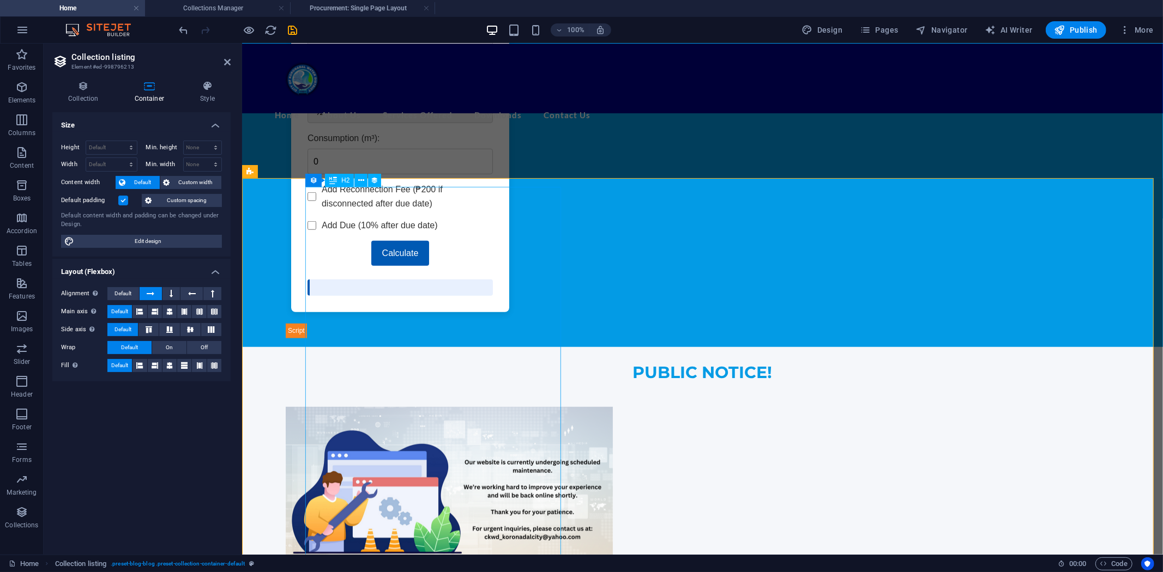
click at [338, 179] on div "H2" at bounding box center [339, 180] width 29 height 13
select select "name"
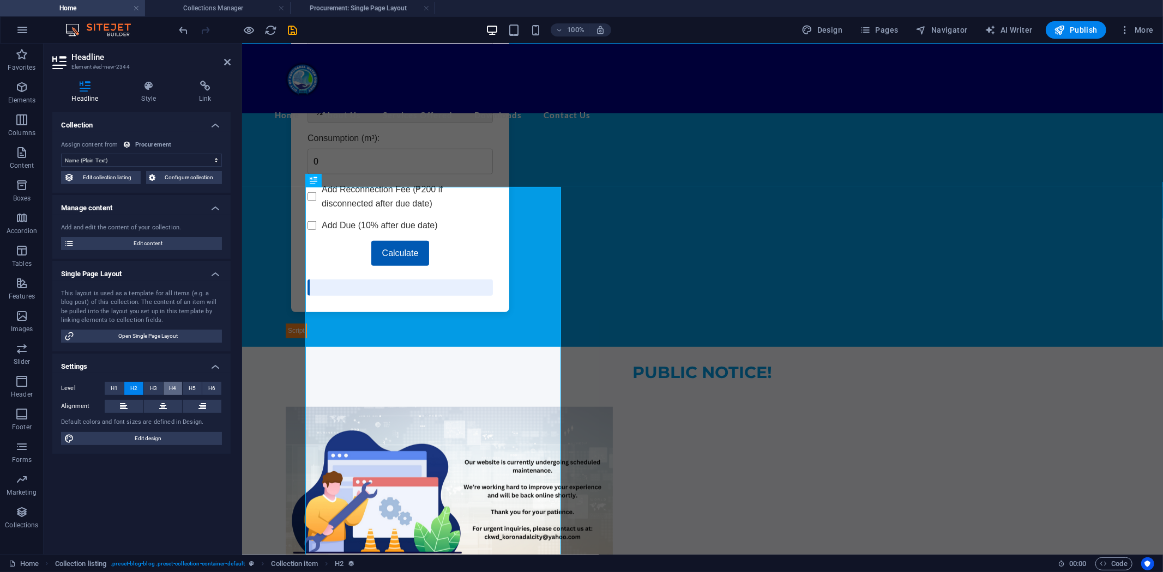
click at [173, 384] on span "H4" at bounding box center [172, 388] width 7 height 13
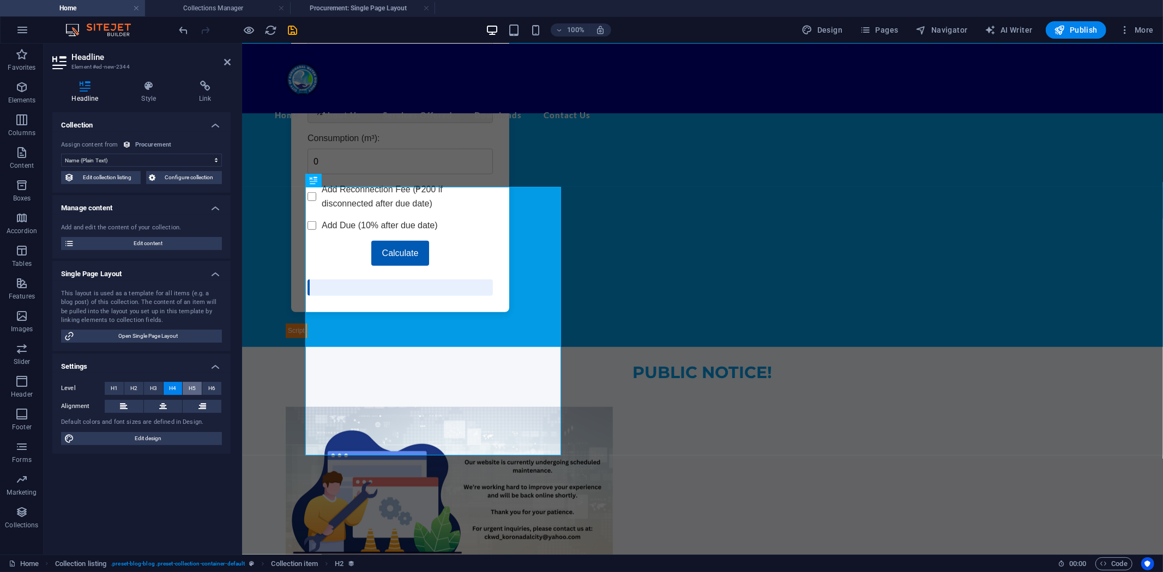
click at [189, 386] on span "H5" at bounding box center [192, 388] width 7 height 13
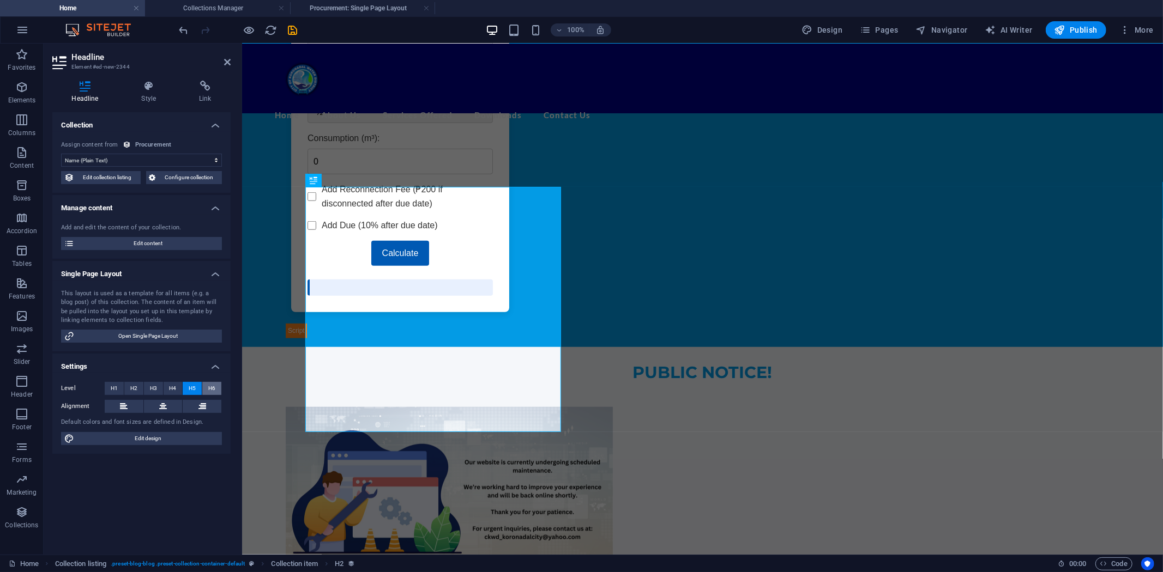
click at [210, 388] on span "H6" at bounding box center [211, 388] width 7 height 13
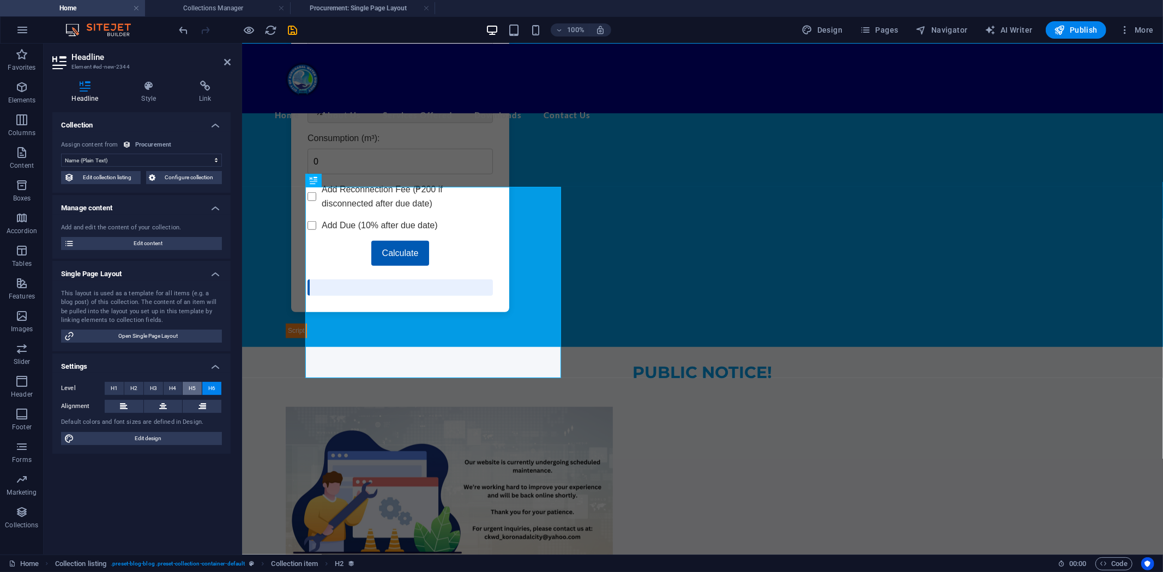
click at [197, 387] on button "H5" at bounding box center [192, 388] width 19 height 13
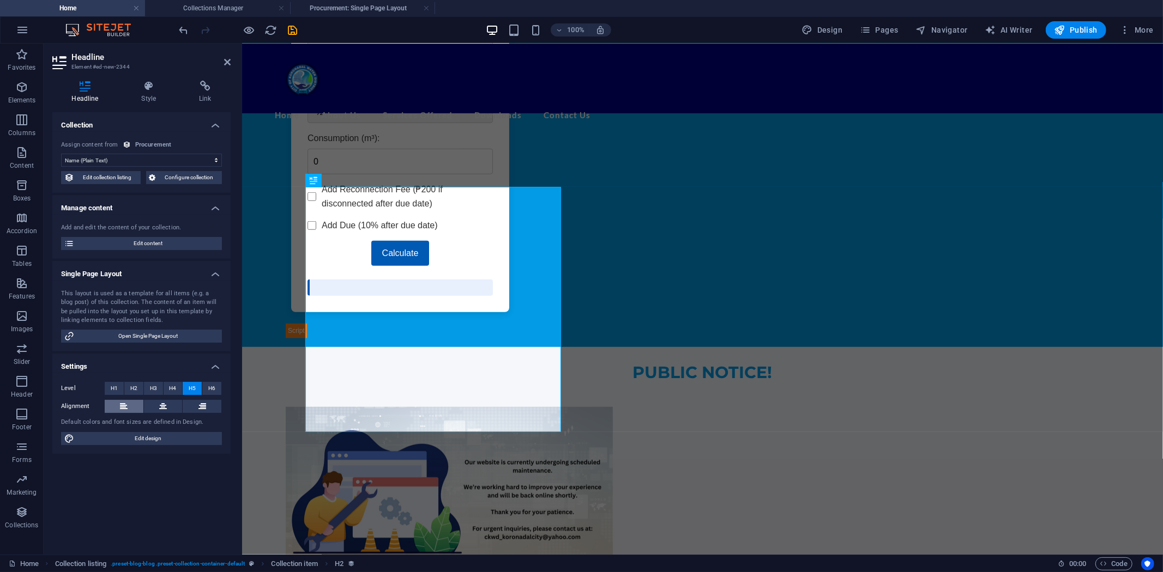
click at [124, 407] on icon at bounding box center [124, 406] width 8 height 13
click at [173, 409] on button at bounding box center [163, 406] width 39 height 13
click at [198, 407] on icon at bounding box center [202, 406] width 8 height 13
click at [122, 405] on icon at bounding box center [124, 406] width 8 height 13
click at [148, 92] on h4 "Style" at bounding box center [151, 92] width 58 height 23
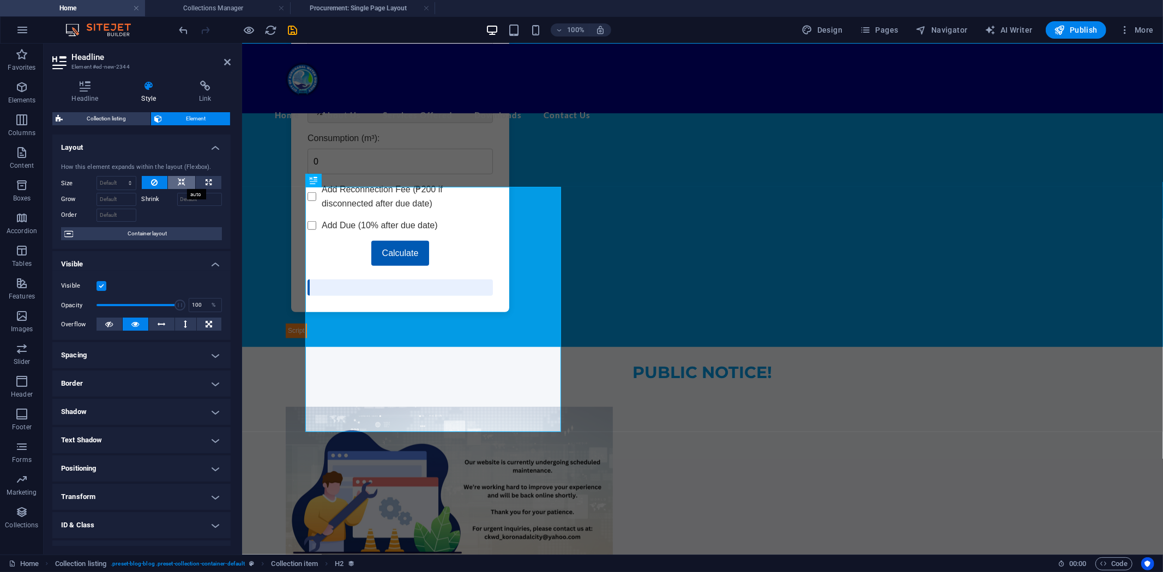
click at [184, 181] on button at bounding box center [181, 182] width 27 height 13
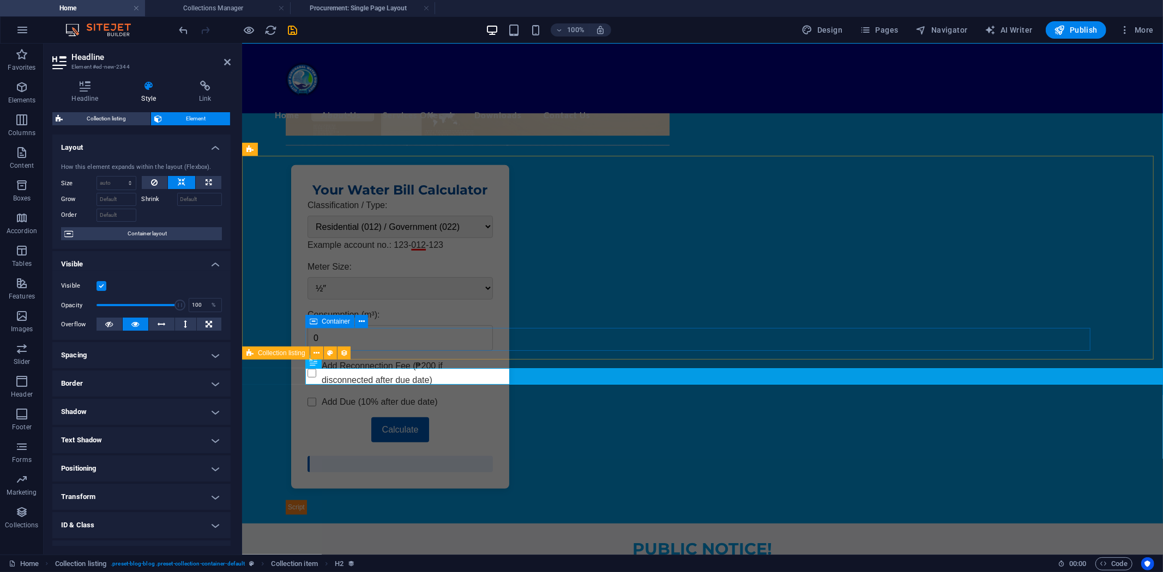
scroll to position [475, 0]
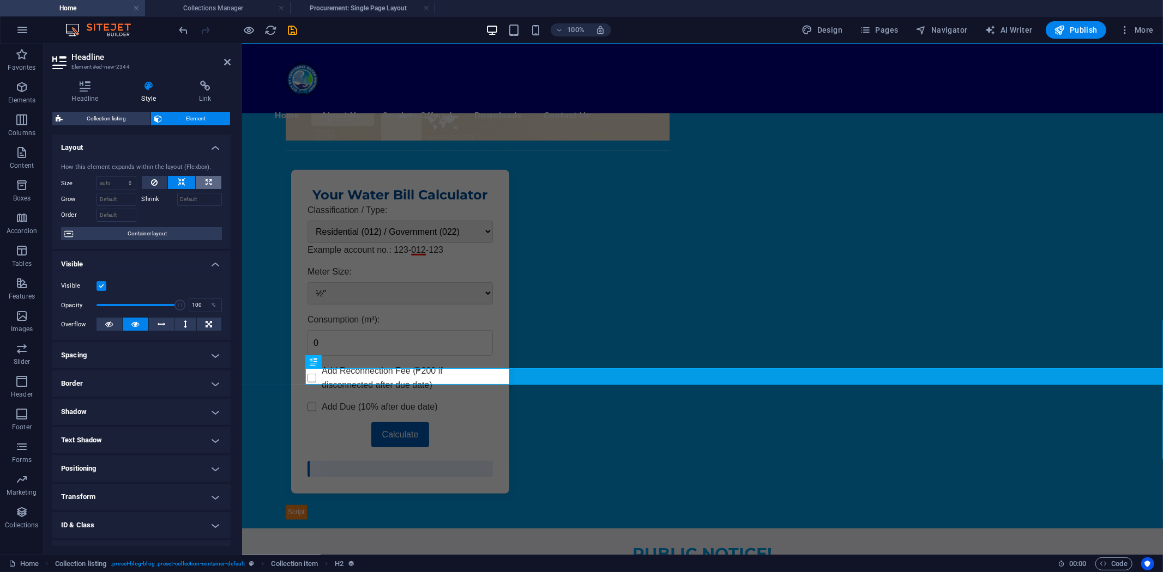
click at [205, 181] on icon at bounding box center [208, 182] width 6 height 13
type input "100"
select select "%"
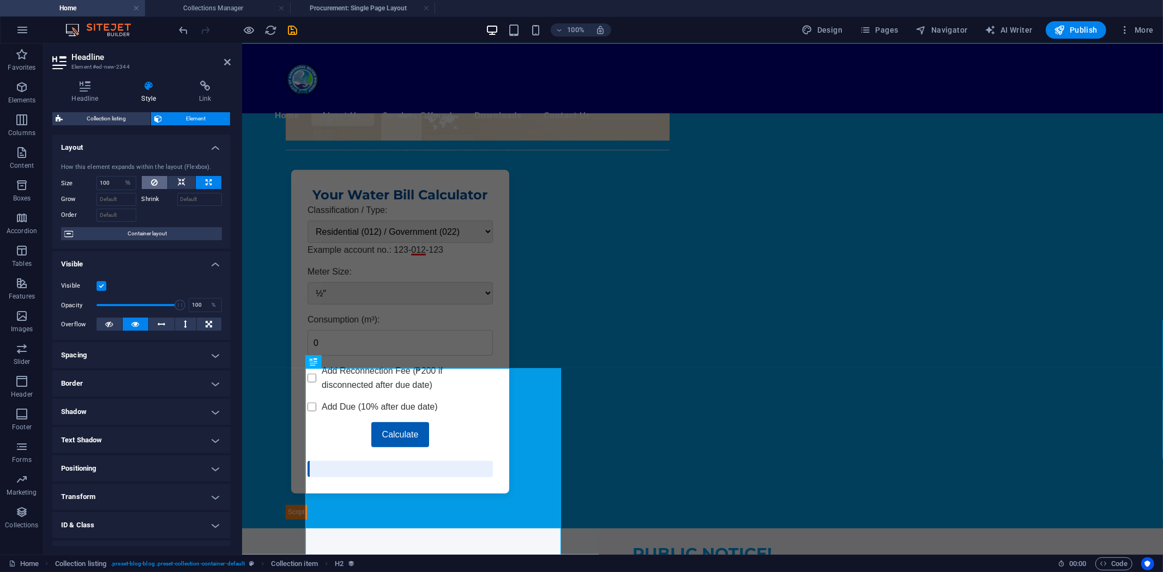
click at [154, 183] on icon at bounding box center [154, 182] width 7 height 13
select select "DISABLED_OPTION_VALUE"
click at [179, 182] on icon at bounding box center [182, 182] width 8 height 13
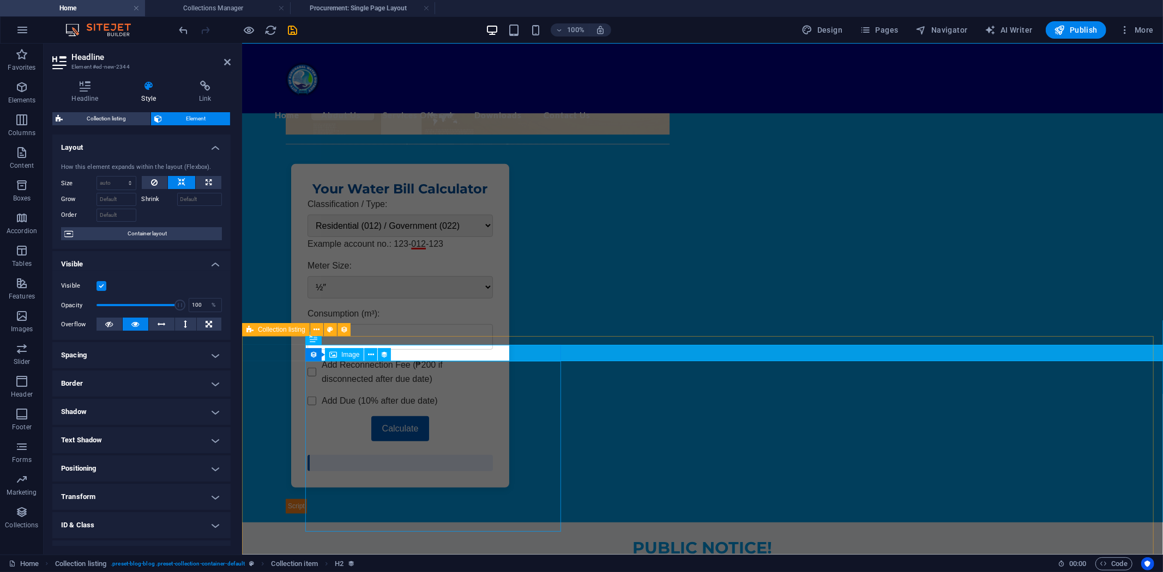
scroll to position [535, 0]
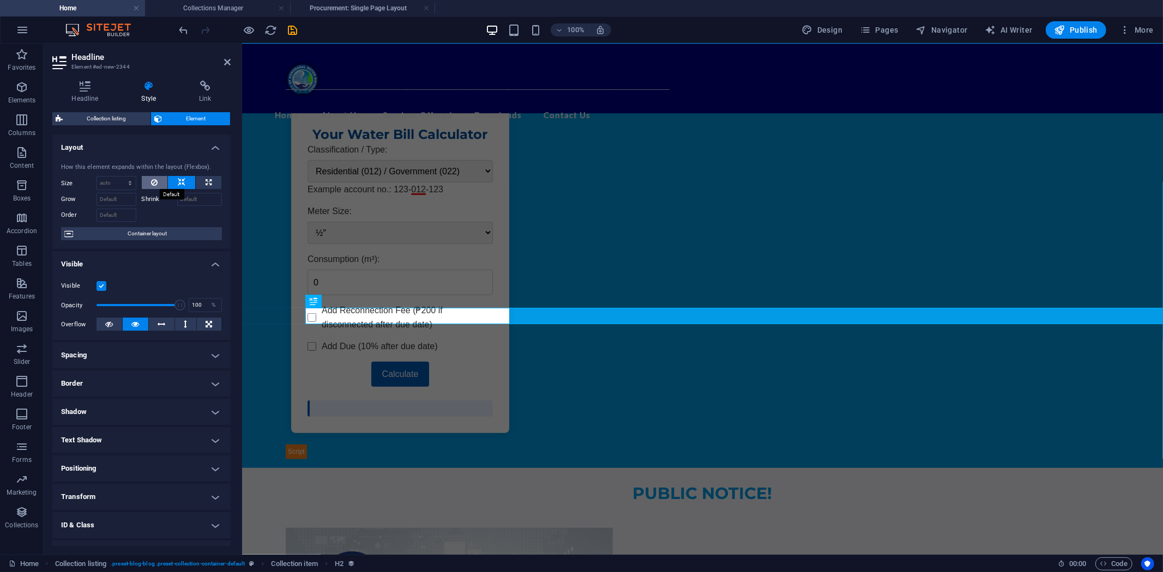
click at [154, 178] on icon at bounding box center [154, 182] width 7 height 13
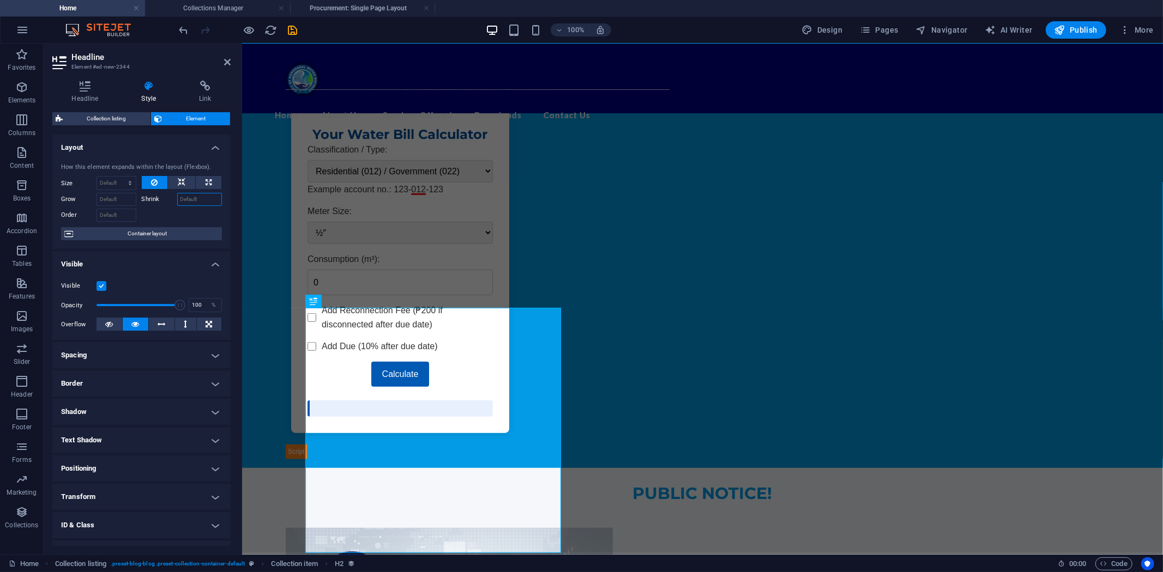
click at [184, 201] on input "Shrink" at bounding box center [199, 199] width 45 height 13
type input "1"
click at [176, 181] on button at bounding box center [181, 182] width 27 height 13
click at [201, 178] on button at bounding box center [209, 182] width 26 height 13
type input "100"
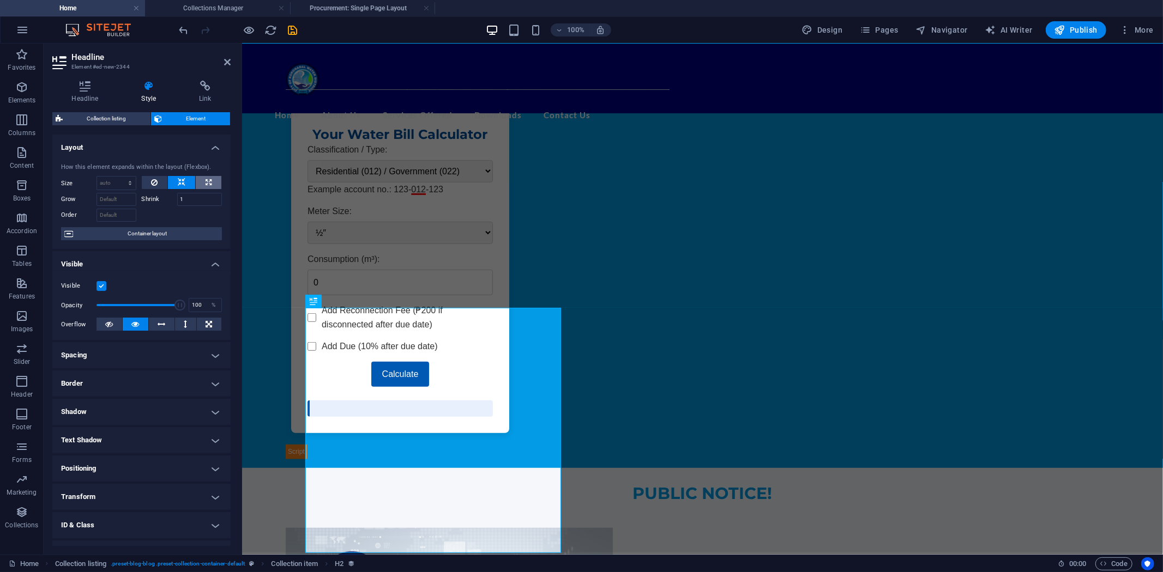
select select "%"
click at [153, 183] on icon at bounding box center [154, 182] width 7 height 13
select select "DISABLED_OPTION_VALUE"
drag, startPoint x: 190, startPoint y: 197, endPoint x: 126, endPoint y: 197, distance: 63.8
click at [137, 197] on div "Grow Shrink 1" at bounding box center [141, 198] width 161 height 16
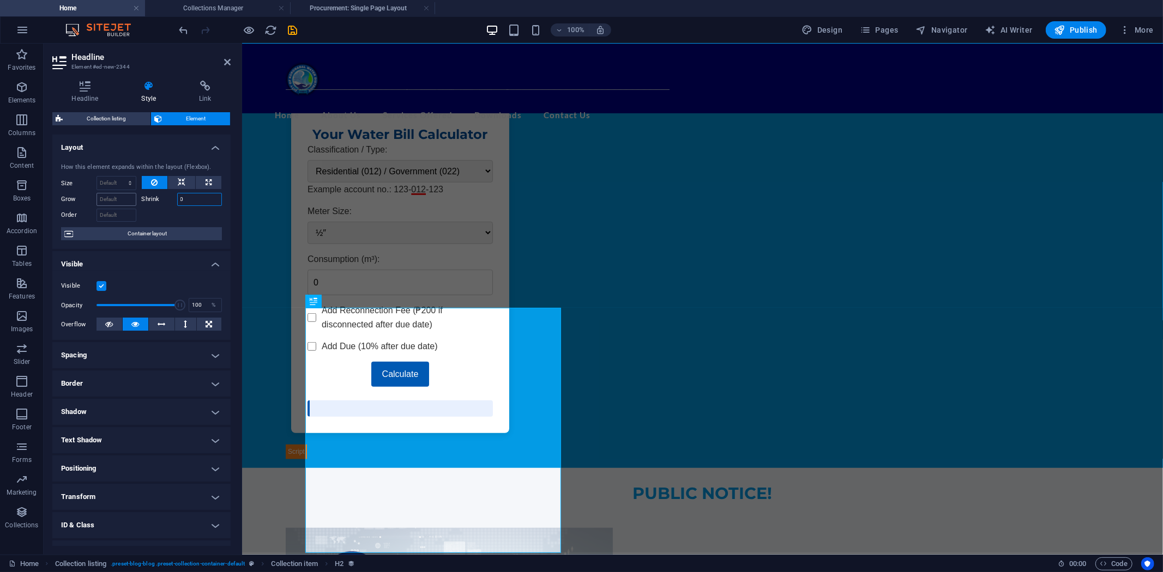
type input "0"
click at [117, 198] on input "Grow" at bounding box center [116, 199] width 40 height 13
type input "1"
click at [167, 214] on div at bounding box center [182, 214] width 81 height 16
click at [153, 178] on icon at bounding box center [154, 182] width 7 height 13
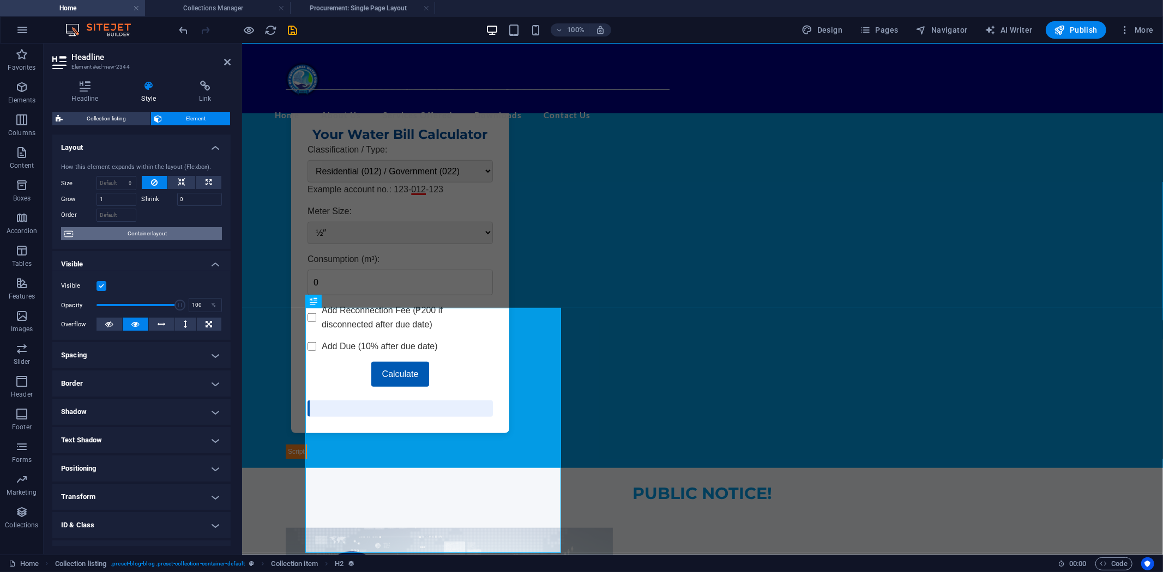
click at [146, 233] on span "Container layout" at bounding box center [147, 233] width 142 height 13
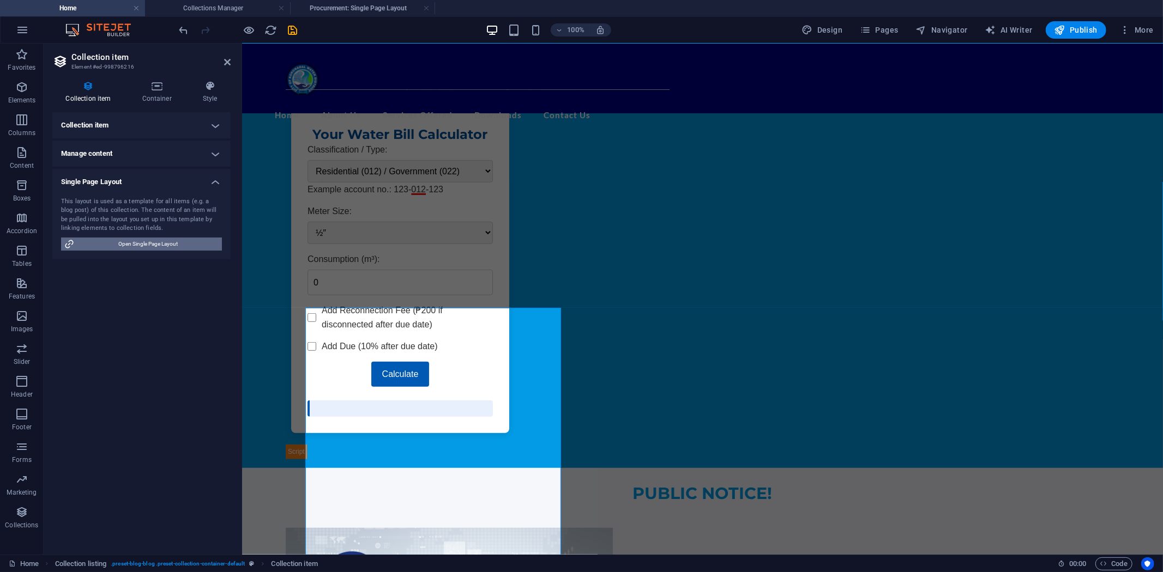
click at [138, 243] on span "Open Single Page Layout" at bounding box center [147, 244] width 141 height 13
select select
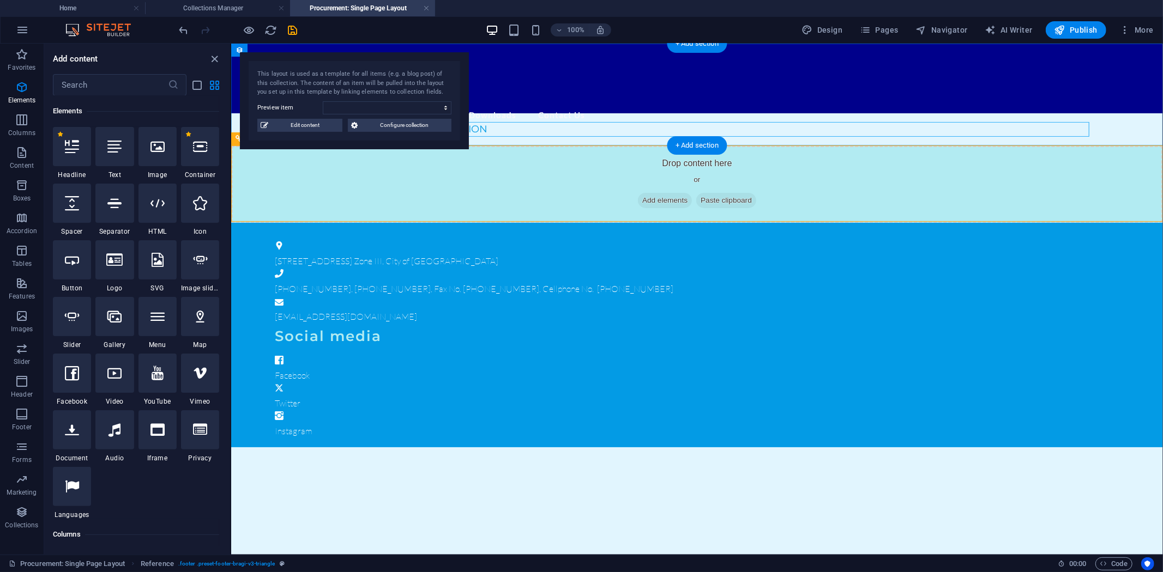
click at [499, 128] on div "WEBSITE UNDER RECONSTRUCTION" at bounding box center [696, 129] width 785 height 15
select select "name"
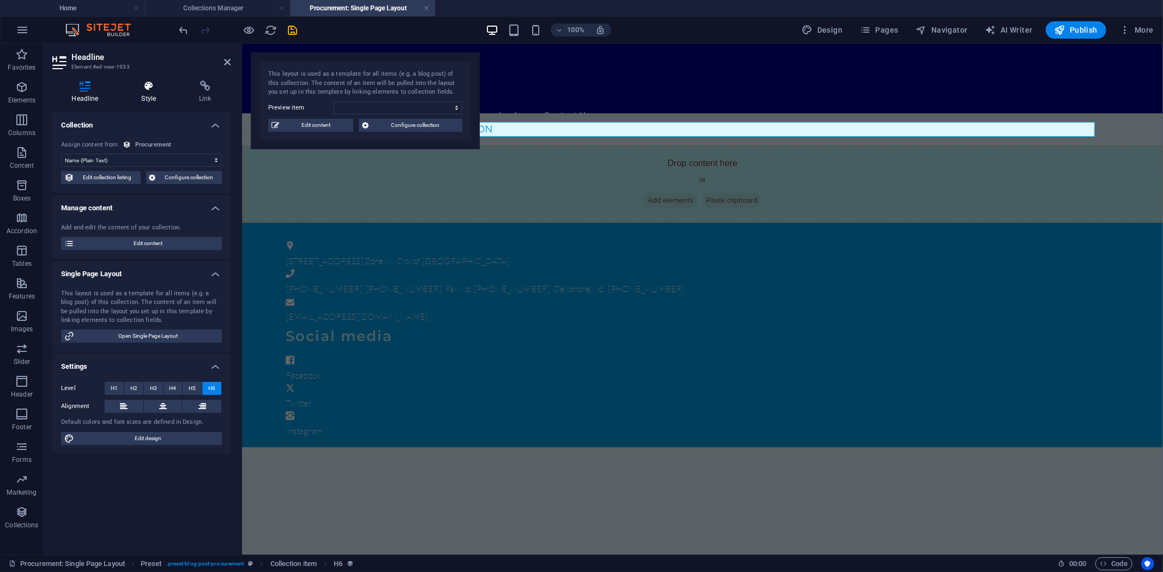
click at [152, 84] on icon at bounding box center [148, 86] width 53 height 11
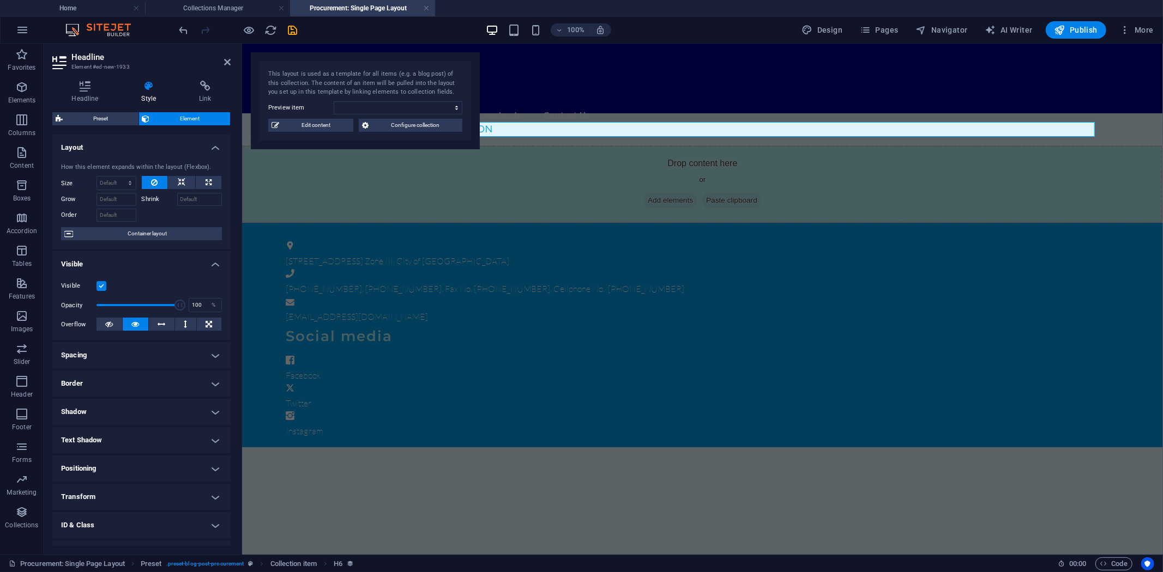
click at [148, 181] on button at bounding box center [155, 182] width 26 height 13
click at [178, 179] on icon at bounding box center [182, 182] width 8 height 13
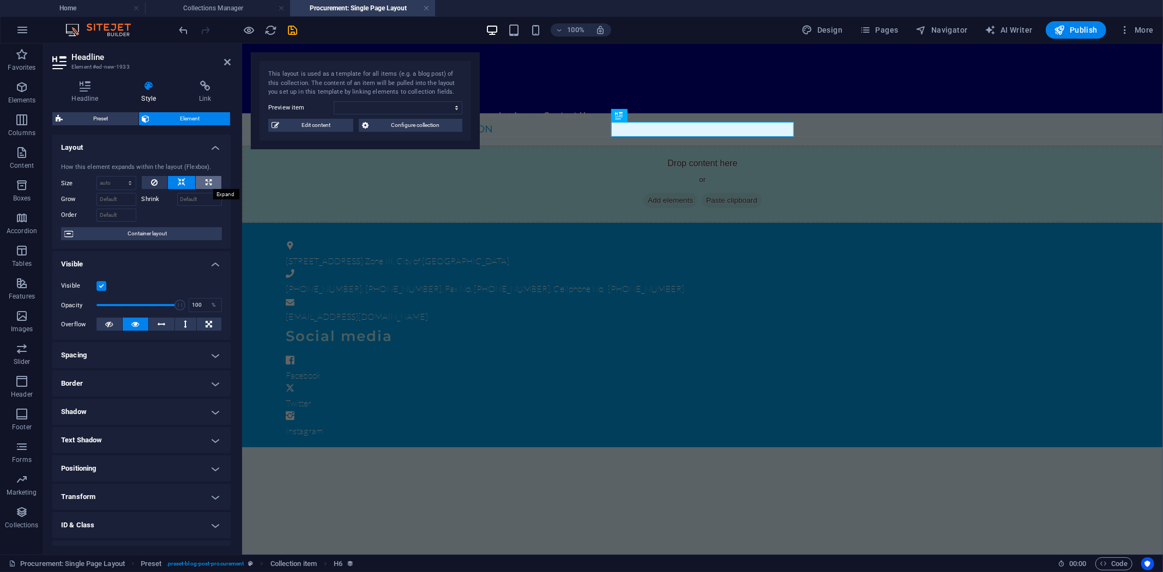
click at [205, 181] on icon at bounding box center [208, 182] width 6 height 13
type input "100"
select select "%"
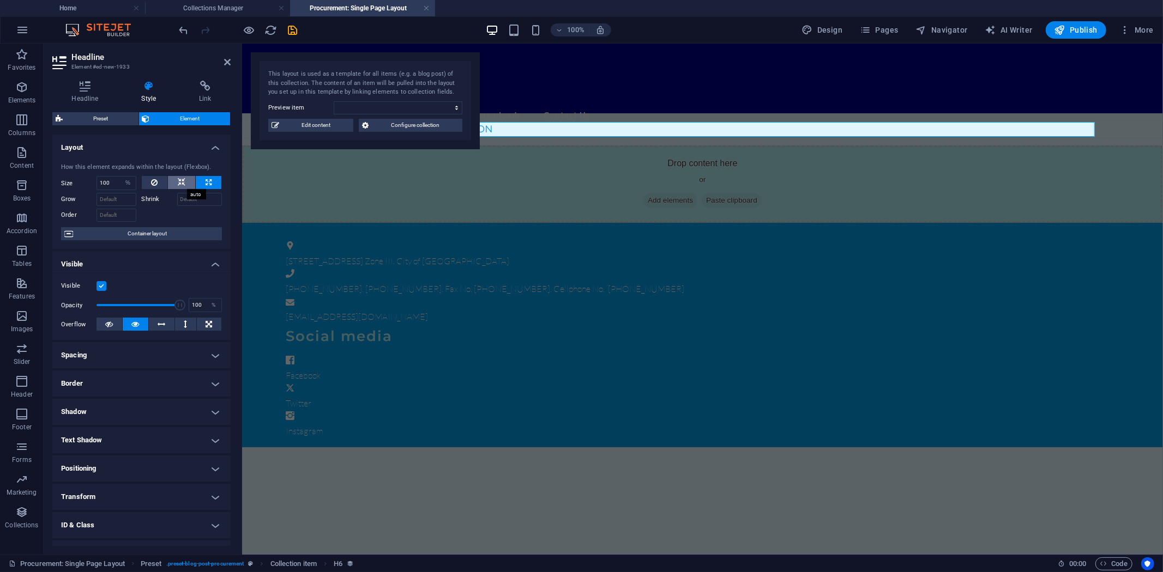
click at [180, 180] on icon at bounding box center [182, 182] width 8 height 13
select select "DISABLED_OPTION_VALUE"
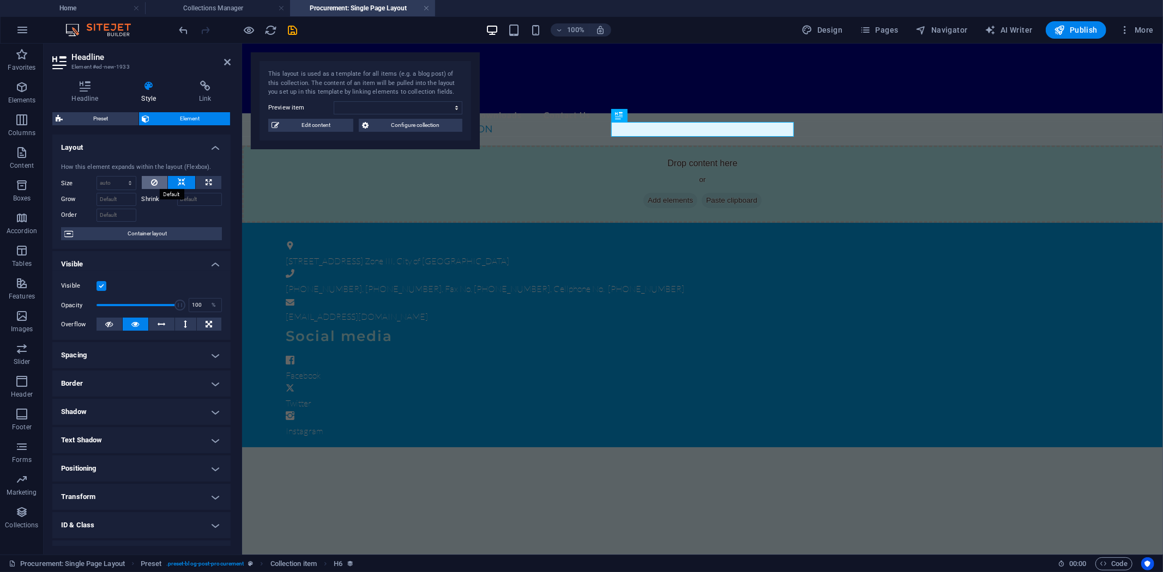
click at [155, 180] on icon at bounding box center [154, 182] width 7 height 13
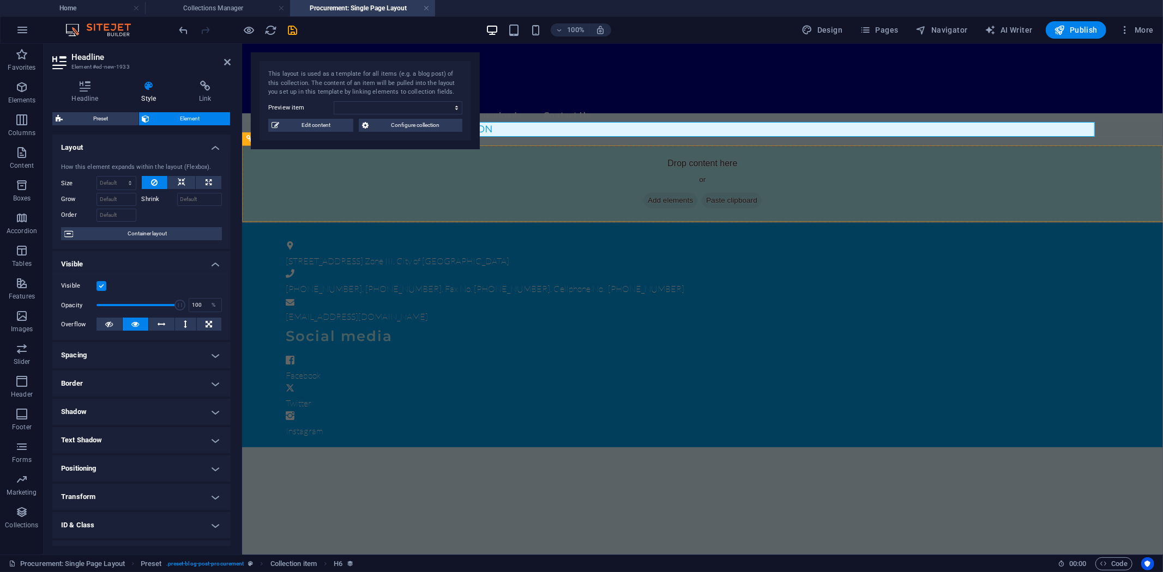
click at [392, 165] on div "Drop content here or Add elements Paste clipboard" at bounding box center [701, 183] width 921 height 77
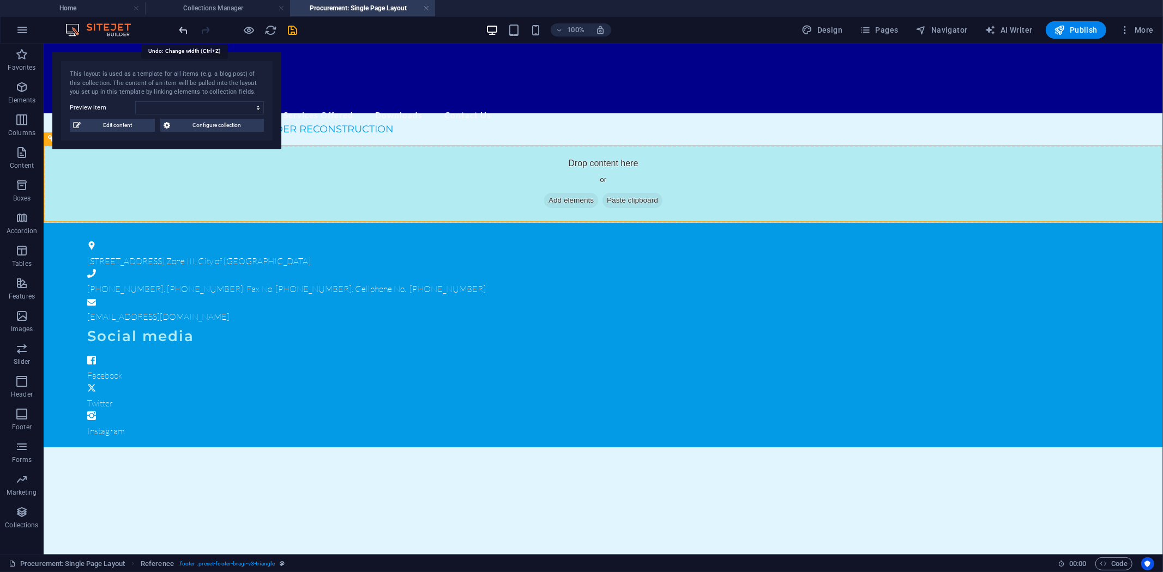
click at [186, 29] on icon "undo" at bounding box center [184, 30] width 13 height 13
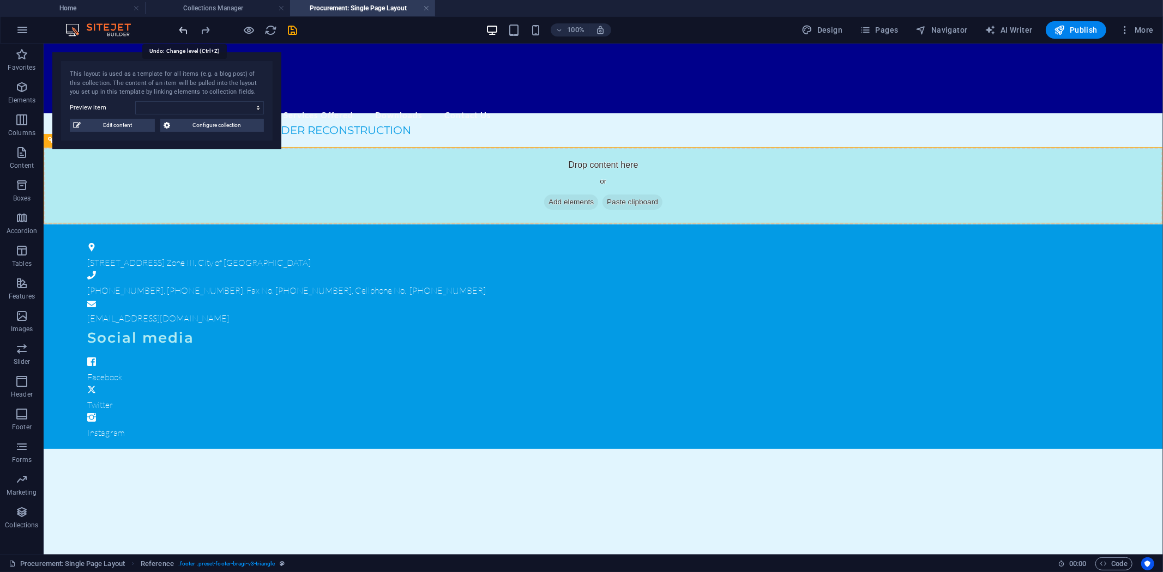
click at [186, 29] on icon "undo" at bounding box center [184, 30] width 13 height 13
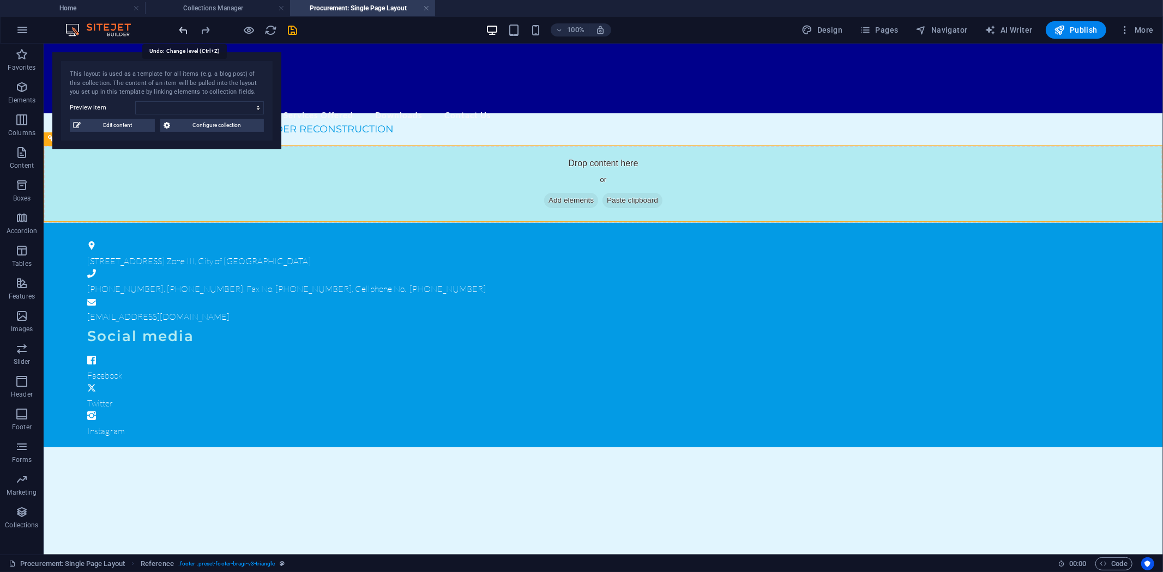
click at [186, 29] on icon "undo" at bounding box center [184, 30] width 13 height 13
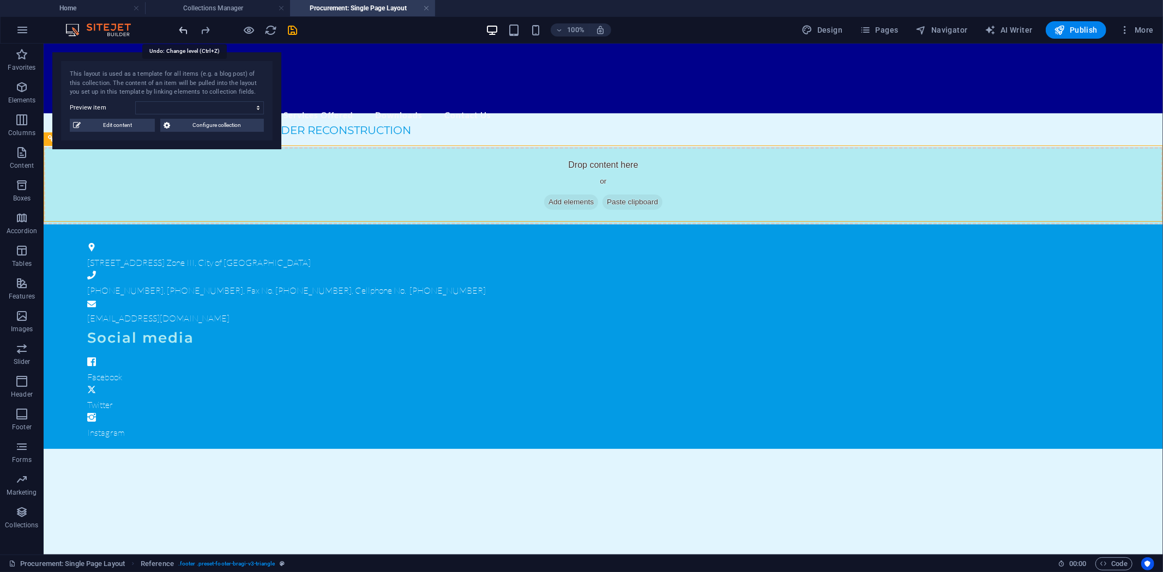
click at [186, 29] on icon "undo" at bounding box center [184, 30] width 13 height 13
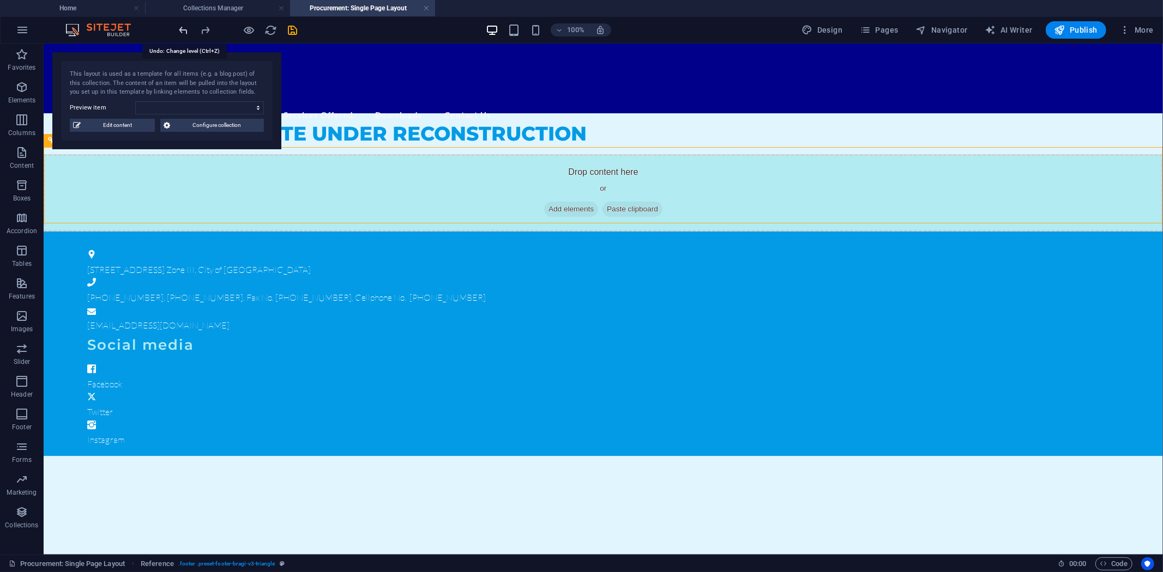
click at [186, 29] on icon "undo" at bounding box center [184, 30] width 13 height 13
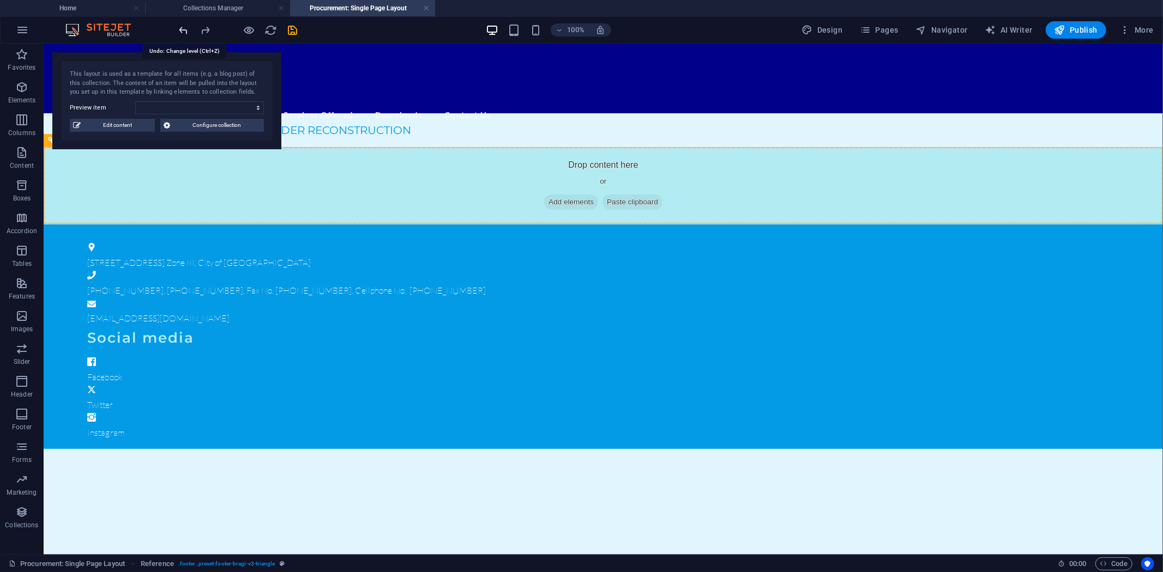
click at [186, 29] on icon "undo" at bounding box center [184, 30] width 13 height 13
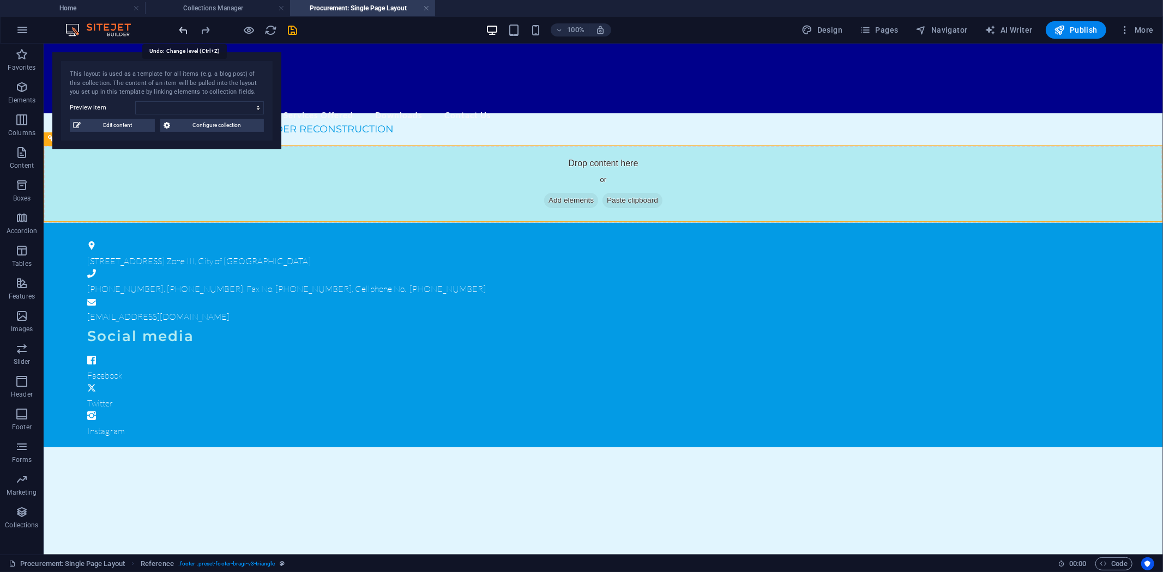
click at [186, 29] on icon "undo" at bounding box center [184, 30] width 13 height 13
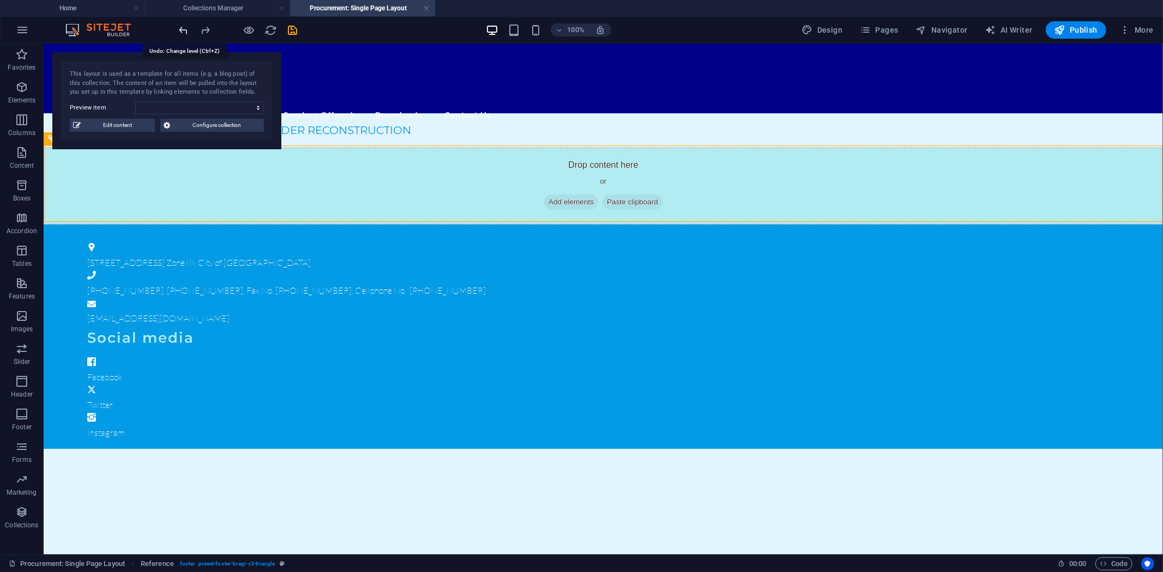
click at [186, 29] on icon "undo" at bounding box center [184, 30] width 13 height 13
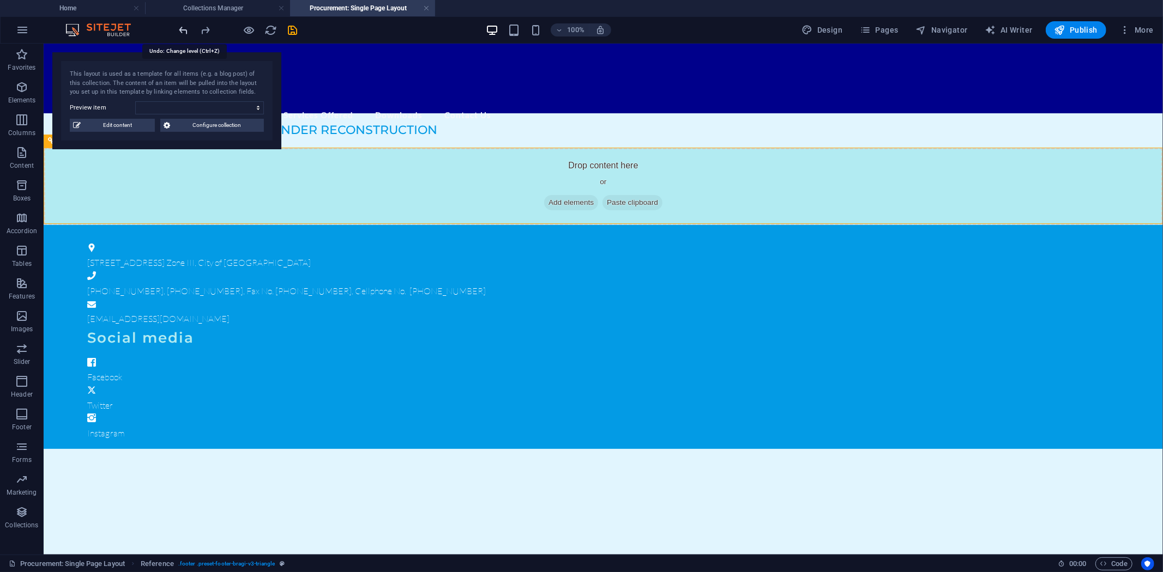
click at [186, 29] on icon "undo" at bounding box center [184, 30] width 13 height 13
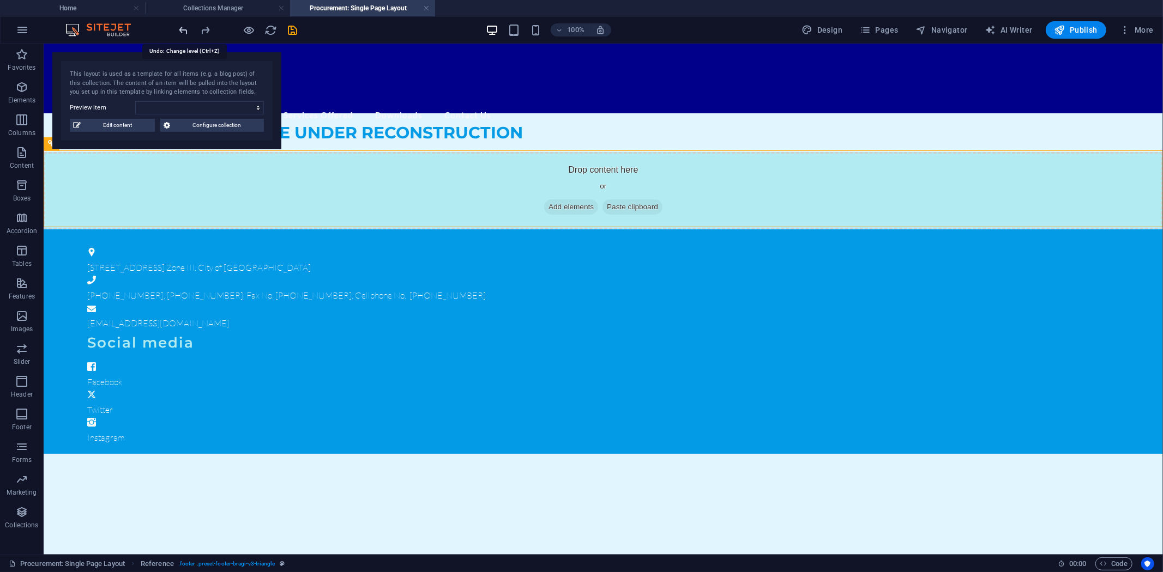
click at [186, 29] on icon "undo" at bounding box center [184, 30] width 13 height 13
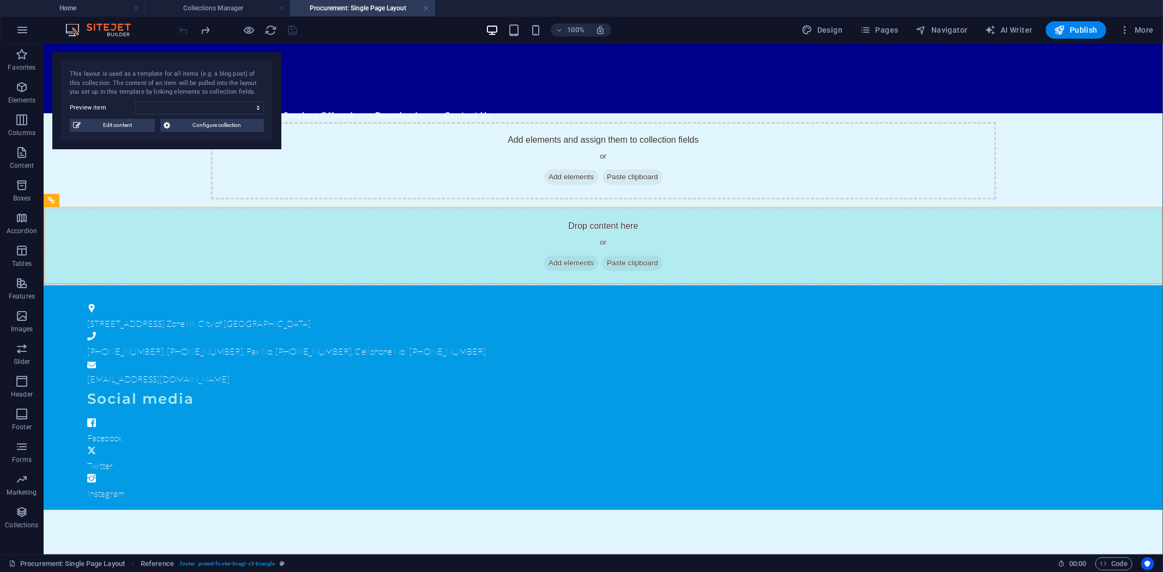
click at [186, 29] on div at bounding box center [238, 29] width 122 height 17
click at [425, 4] on link at bounding box center [426, 8] width 7 height 10
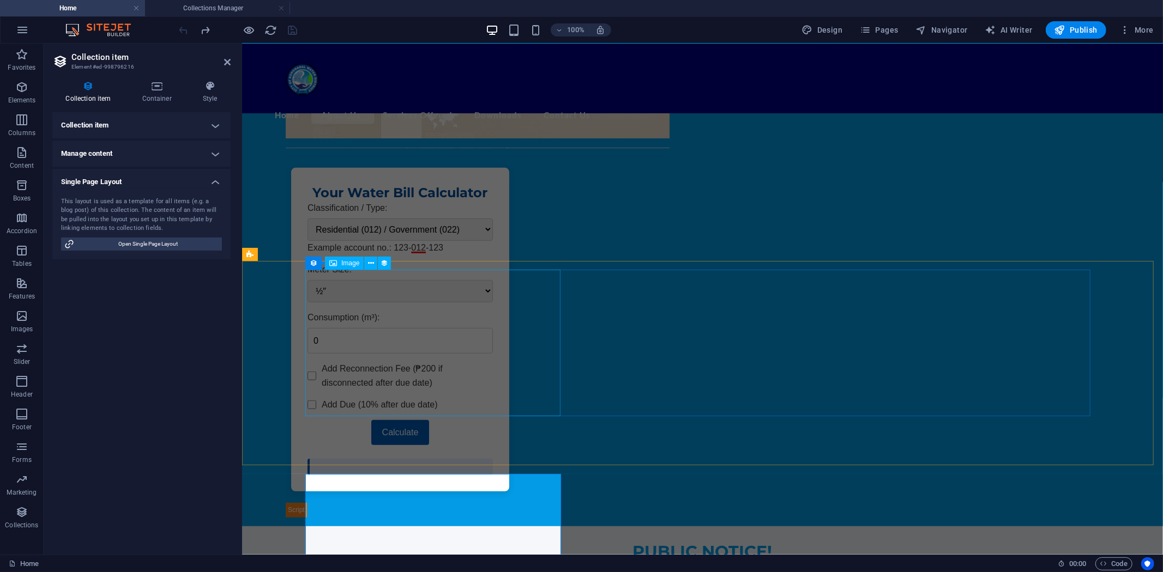
scroll to position [513, 0]
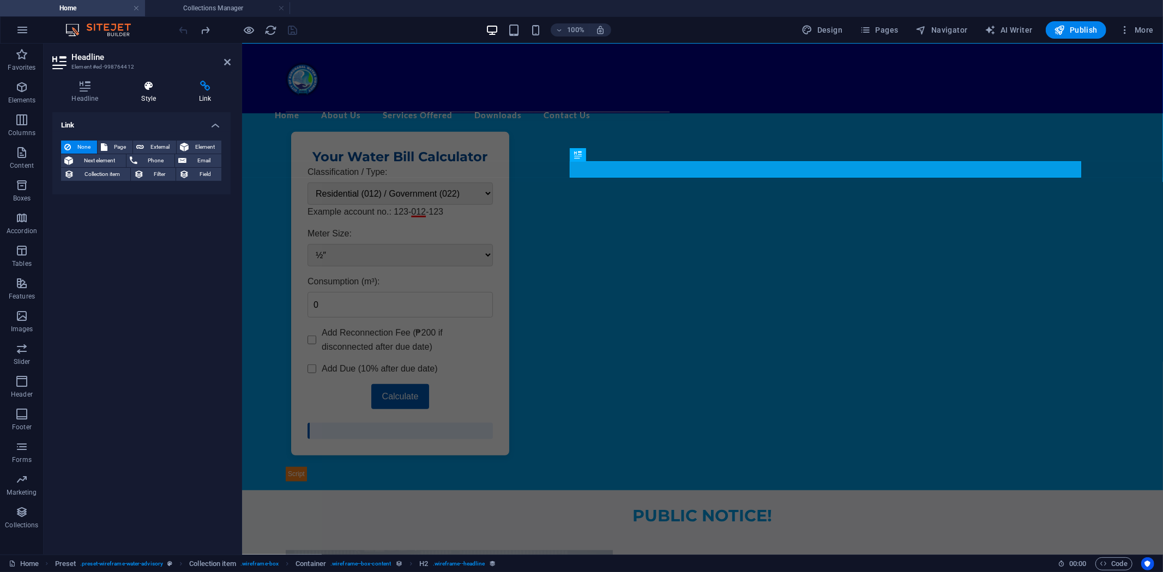
click at [153, 86] on icon at bounding box center [148, 86] width 53 height 11
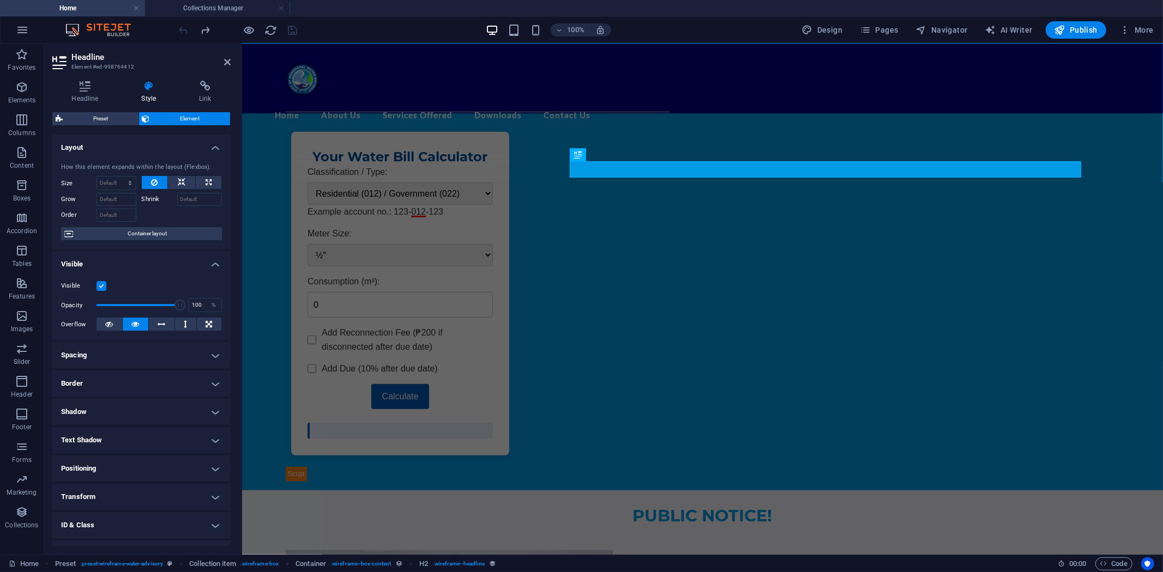
click at [92, 80] on div "Headline Style Link Collection No assignment, content remains static Created at…" at bounding box center [142, 313] width 196 height 483
click at [87, 90] on icon at bounding box center [84, 86] width 65 height 11
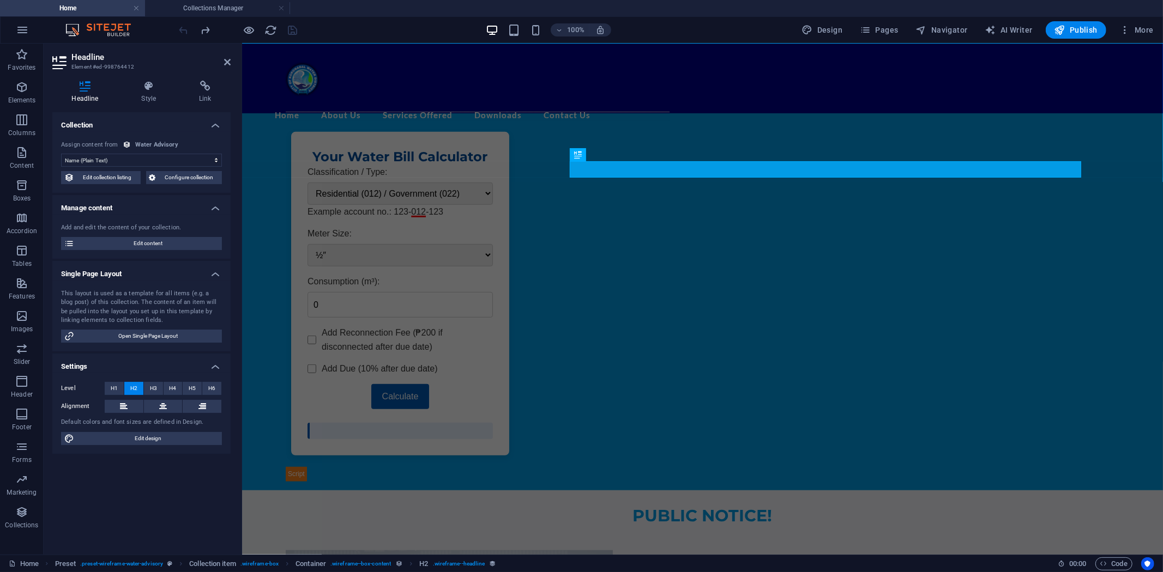
click at [87, 90] on icon at bounding box center [84, 86] width 65 height 11
click at [154, 386] on span "H3" at bounding box center [153, 388] width 7 height 13
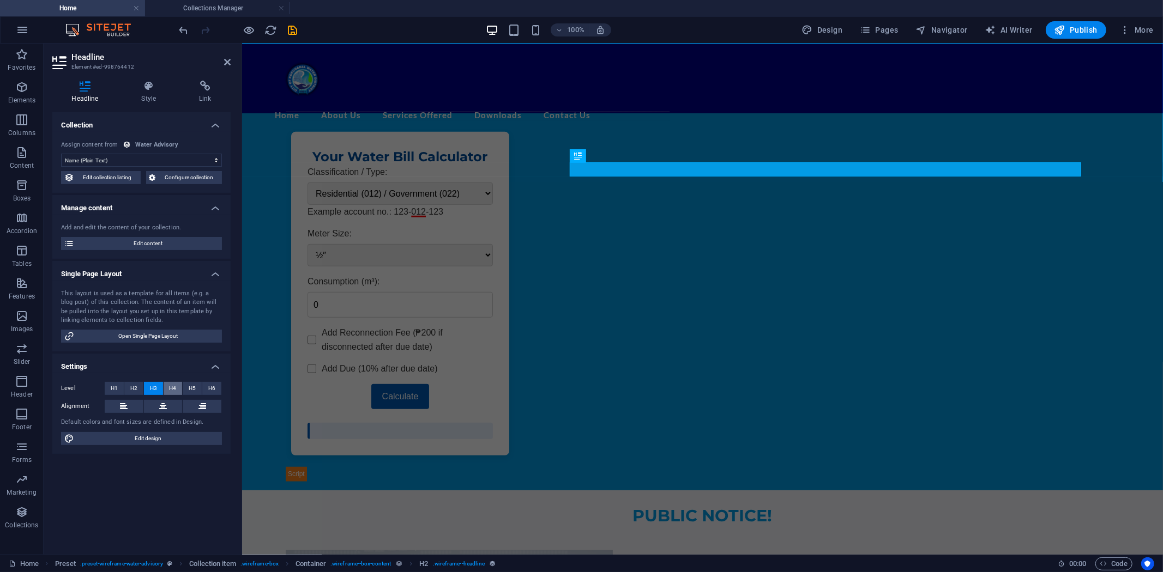
click at [173, 385] on span "H4" at bounding box center [172, 388] width 7 height 13
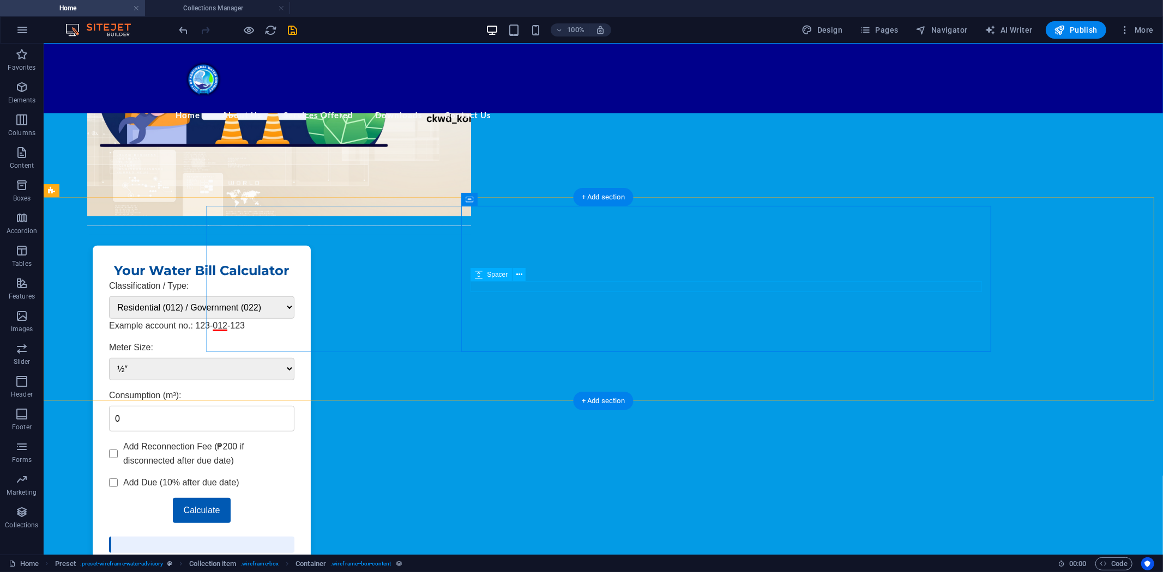
scroll to position [391, 0]
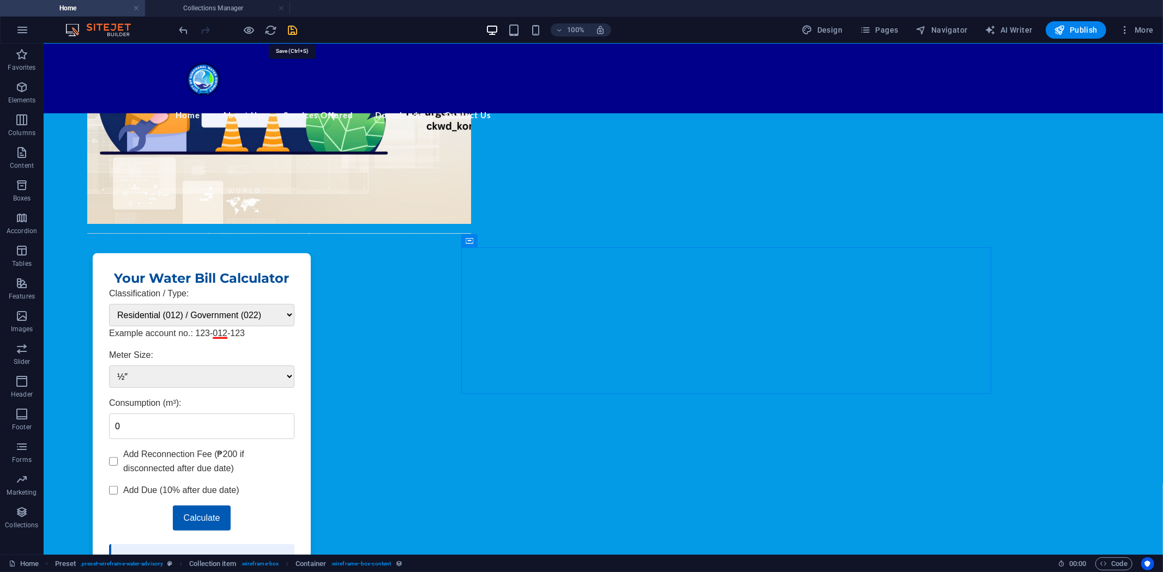
click at [293, 26] on icon "save" at bounding box center [293, 30] width 13 height 13
select select "68dcdfdec91427974209ce33"
select select "createdAt_DESC"
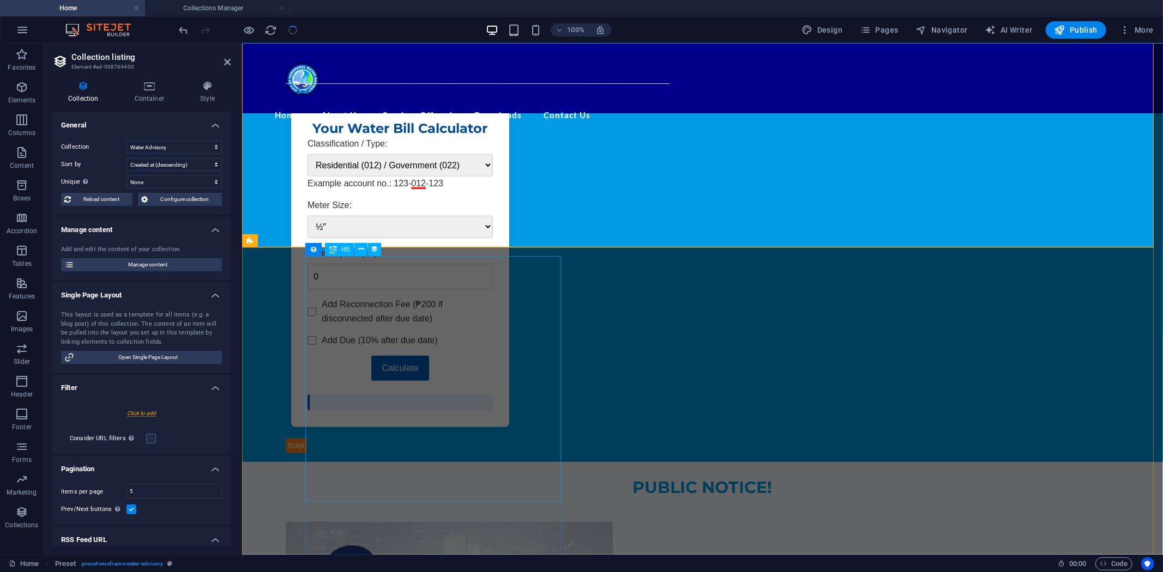
scroll to position [513, 0]
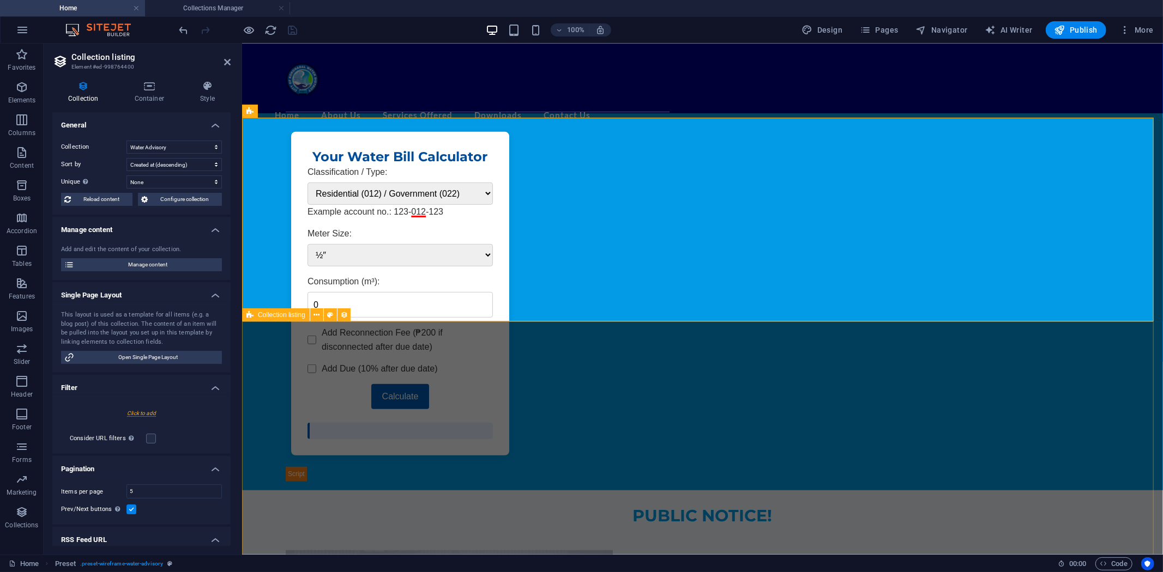
click at [280, 317] on span "Collection listing" at bounding box center [281, 315] width 47 height 7
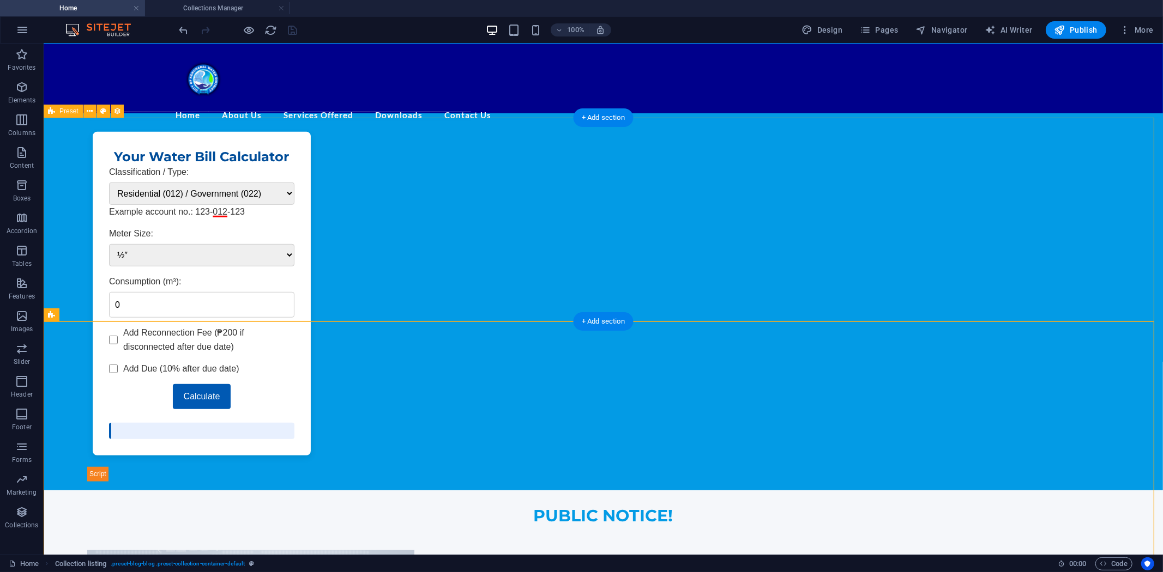
click at [99, 317] on span "Collection listing" at bounding box center [82, 315] width 47 height 7
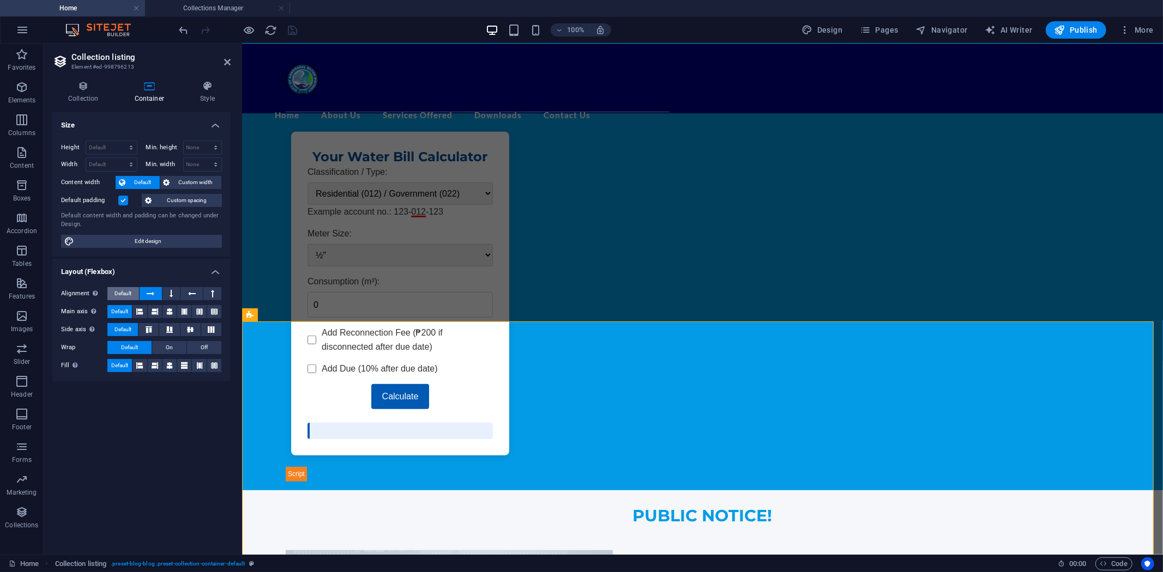
click at [110, 291] on button "Default" at bounding box center [123, 293] width 32 height 13
click at [172, 290] on icon at bounding box center [171, 293] width 3 height 13
click at [26, 120] on icon "button" at bounding box center [21, 119] width 13 height 13
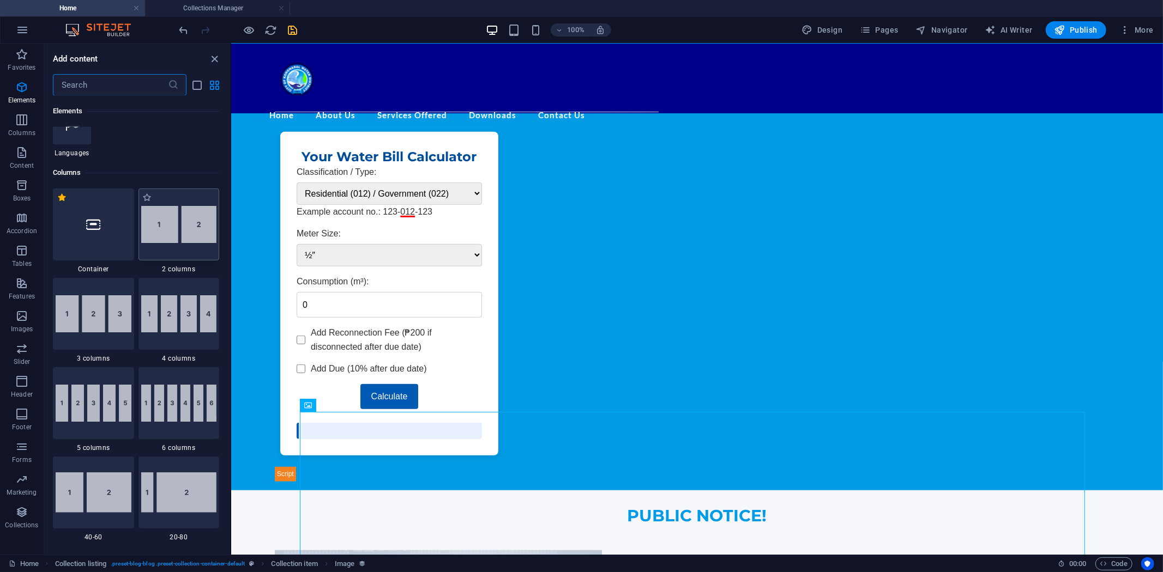
scroll to position [479, 0]
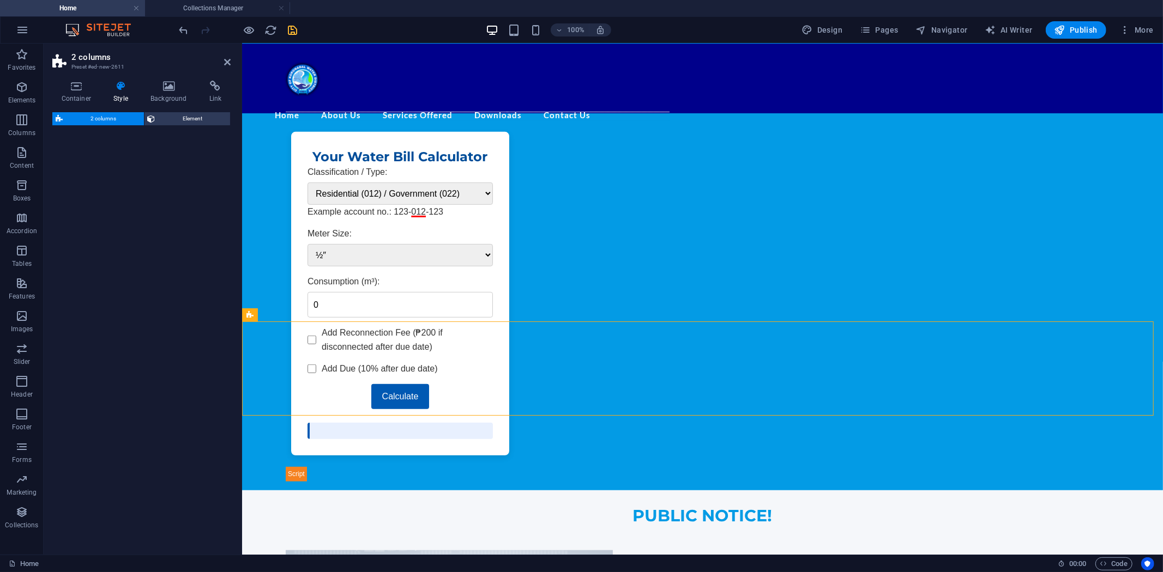
select select "rem"
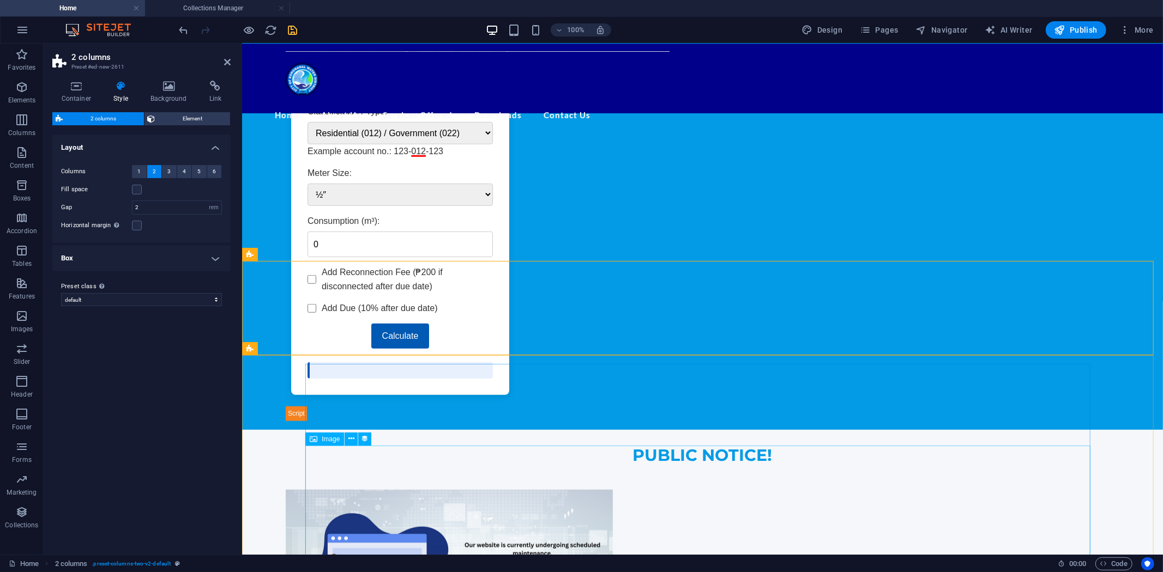
scroll to position [574, 0]
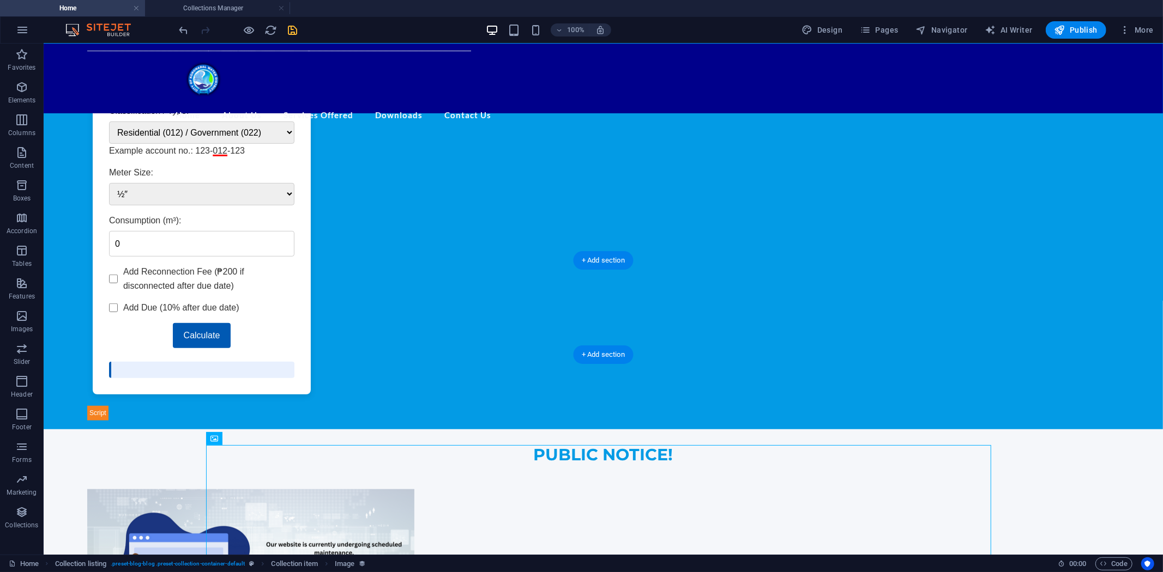
drag, startPoint x: 176, startPoint y: 490, endPoint x: 362, endPoint y: 317, distance: 254.1
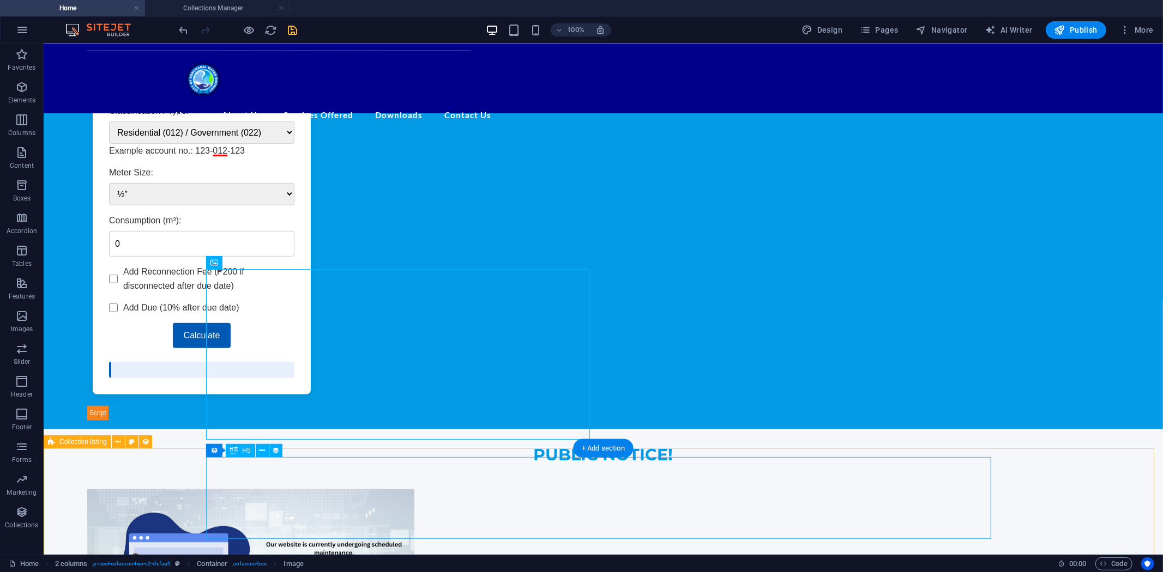
scroll to position [576, 0]
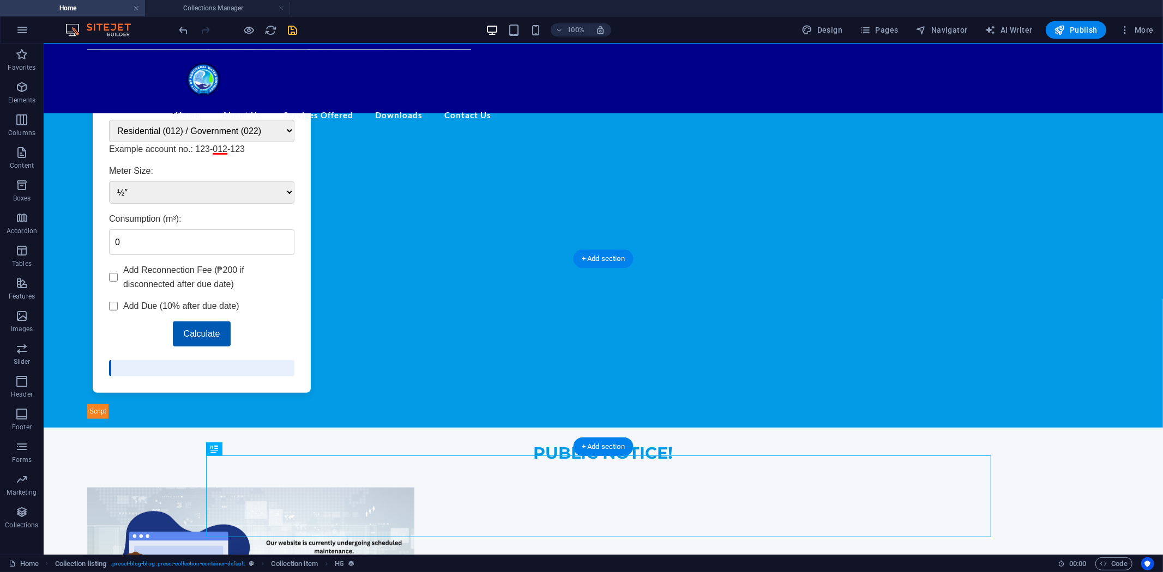
drag, startPoint x: 377, startPoint y: 491, endPoint x: 645, endPoint y: 322, distance: 316.9
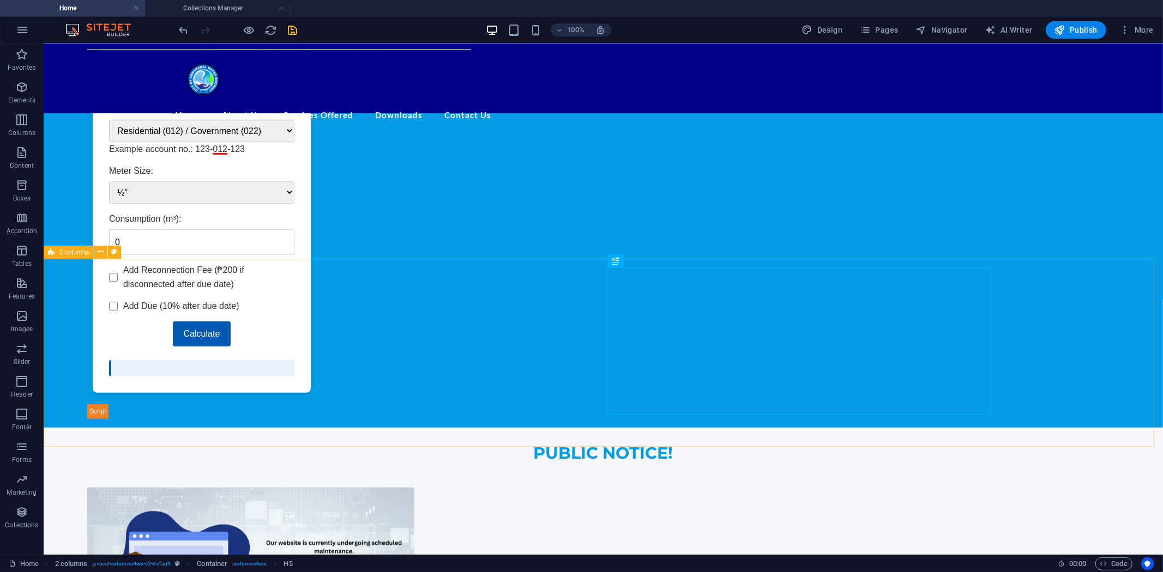
click at [73, 251] on span "2 columns" at bounding box center [74, 252] width 30 height 7
select select "rem"
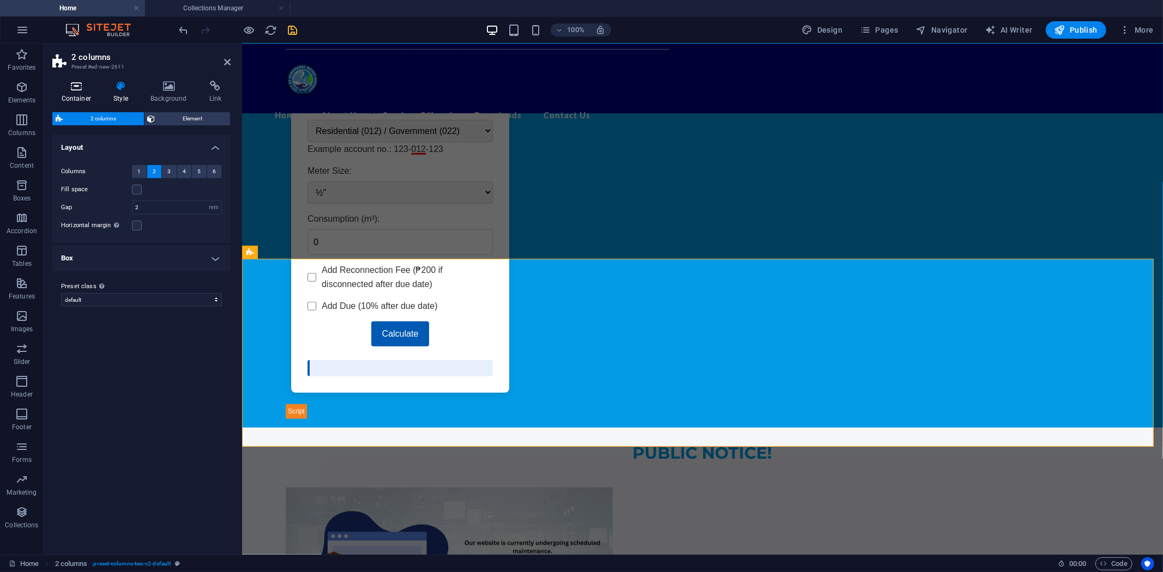
click at [75, 81] on icon at bounding box center [76, 86] width 48 height 11
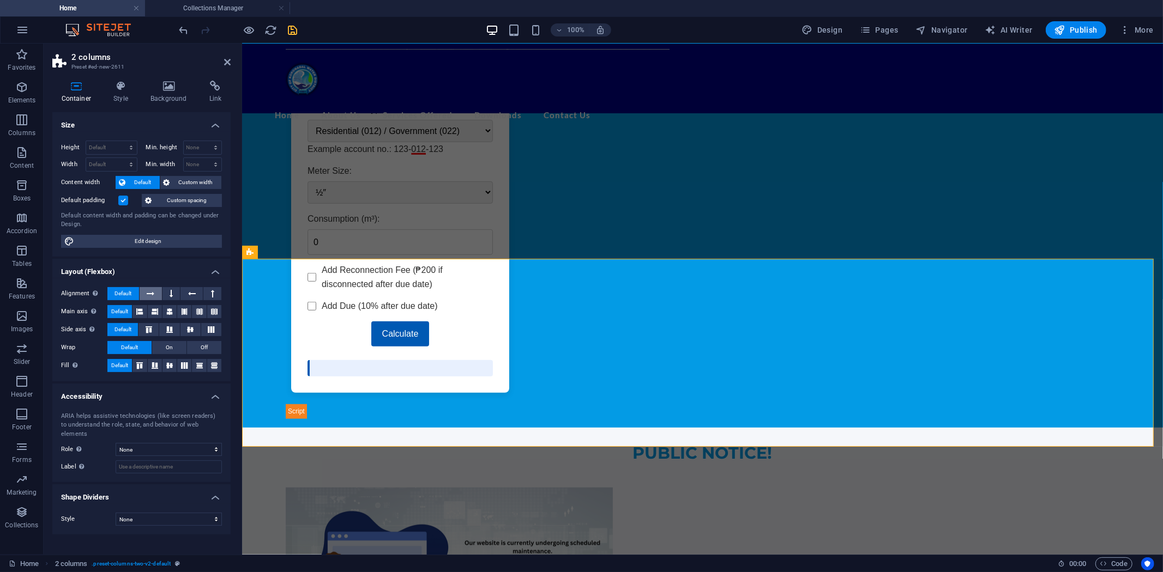
click at [152, 289] on icon at bounding box center [151, 293] width 8 height 13
click at [119, 291] on span "Default" at bounding box center [122, 293] width 17 height 13
click at [123, 89] on icon at bounding box center [121, 86] width 33 height 11
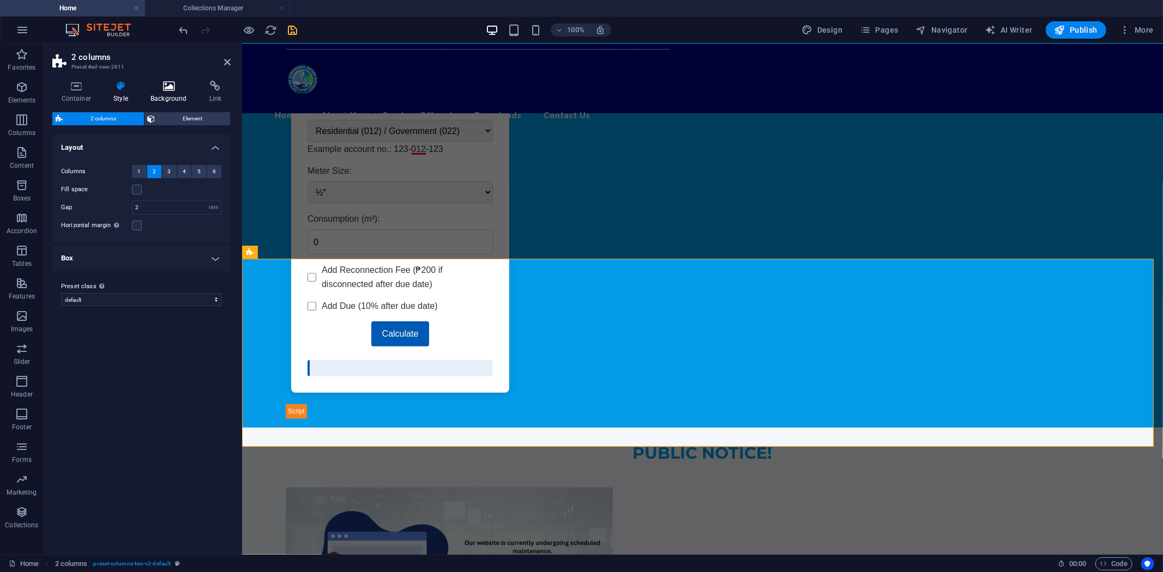
click at [165, 87] on icon at bounding box center [169, 86] width 55 height 11
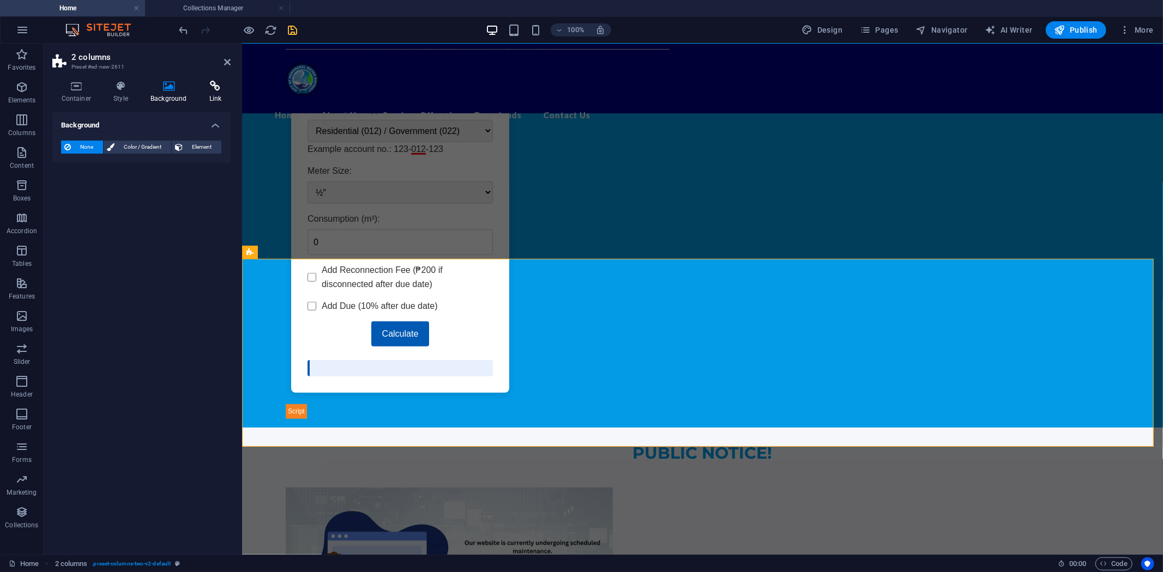
click at [208, 87] on icon at bounding box center [215, 86] width 31 height 11
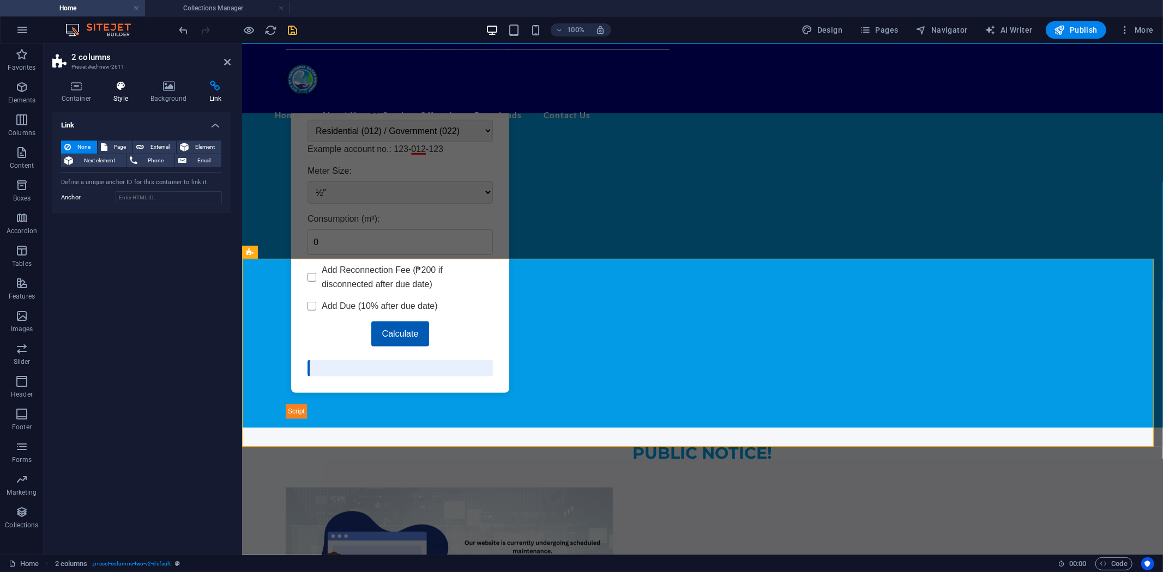
click at [112, 89] on icon at bounding box center [121, 86] width 33 height 11
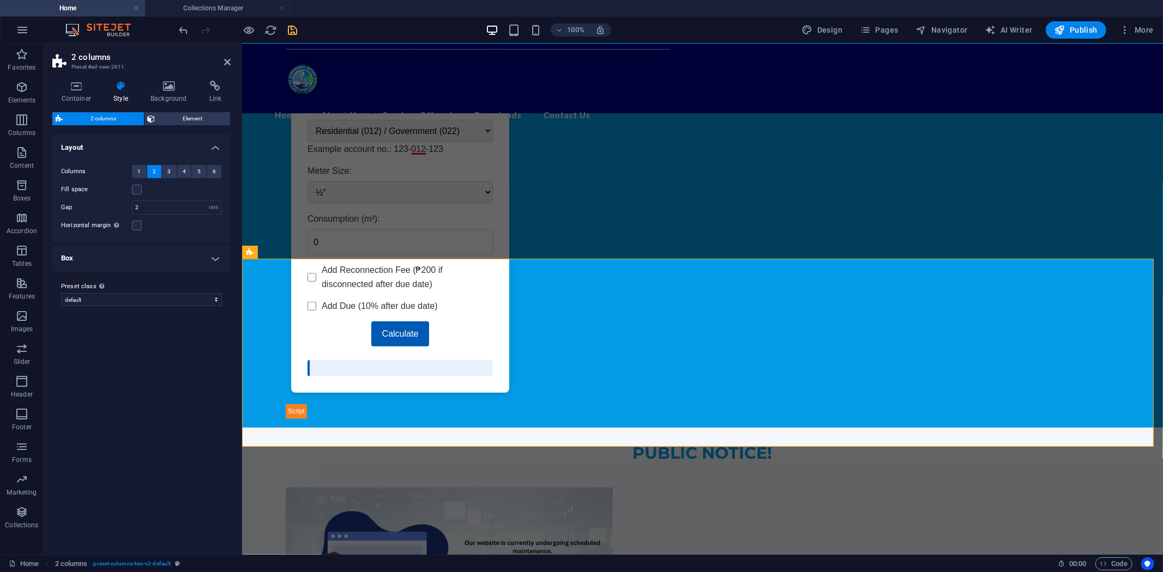
click at [99, 118] on span "2 columns" at bounding box center [103, 118] width 75 height 13
click at [138, 191] on label at bounding box center [137, 190] width 10 height 10
click at [0, 0] on input "Fill space" at bounding box center [0, 0] width 0 height 0
click at [138, 191] on label at bounding box center [137, 190] width 10 height 10
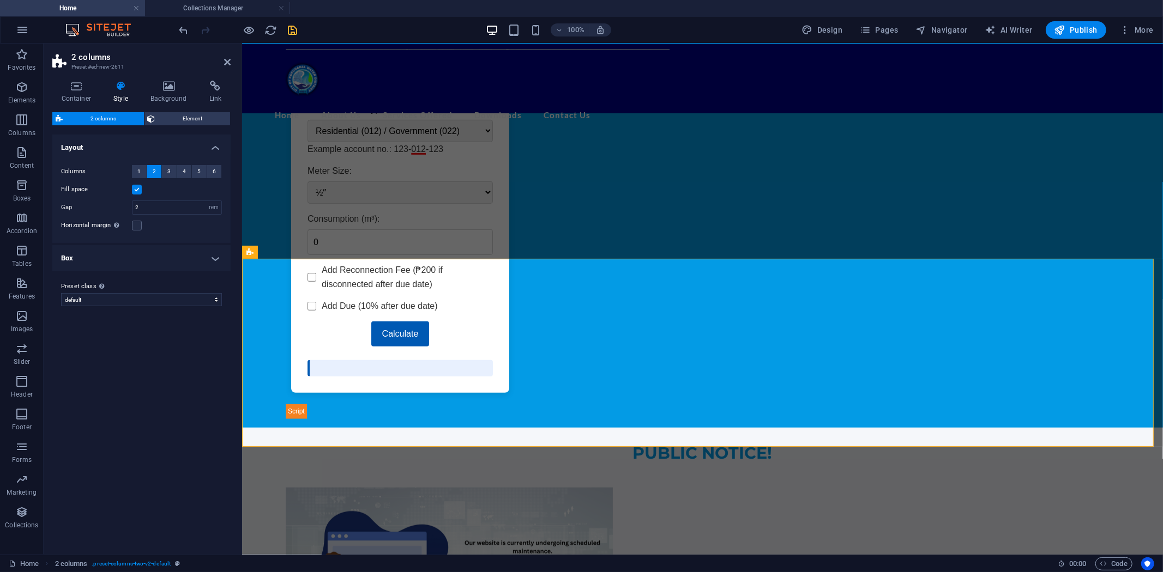
click at [0, 0] on input "Fill space" at bounding box center [0, 0] width 0 height 0
click at [139, 172] on span "1" at bounding box center [138, 171] width 3 height 13
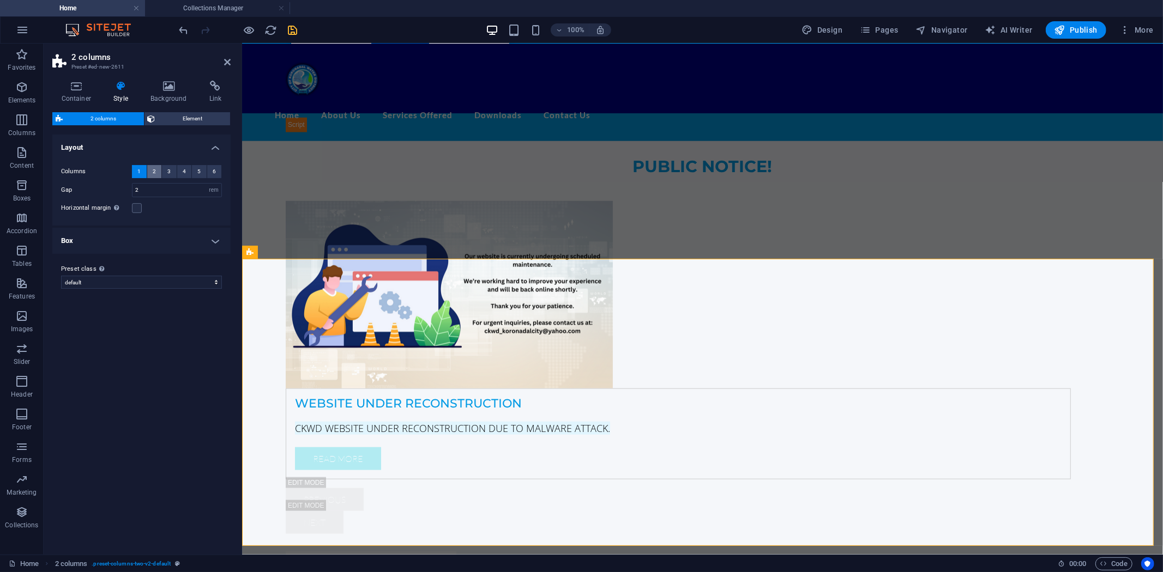
click at [153, 170] on span "2" at bounding box center [154, 171] width 3 height 13
click at [196, 228] on div "Horizontal margin Only if the containers "Content width" is not set to "Default"" at bounding box center [141, 225] width 161 height 13
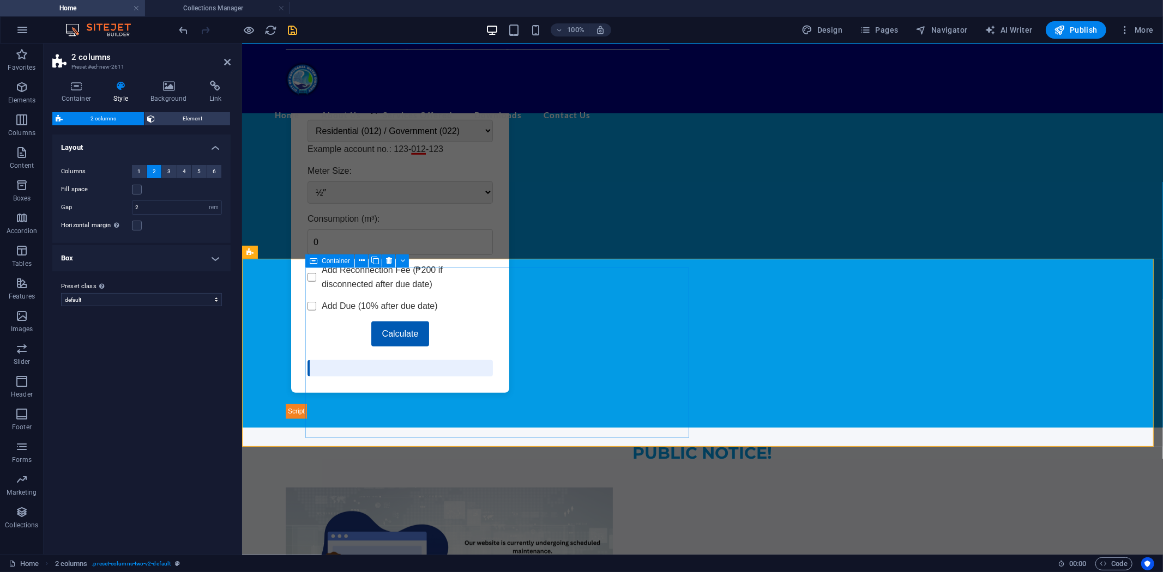
click at [313, 262] on icon at bounding box center [314, 261] width 8 height 13
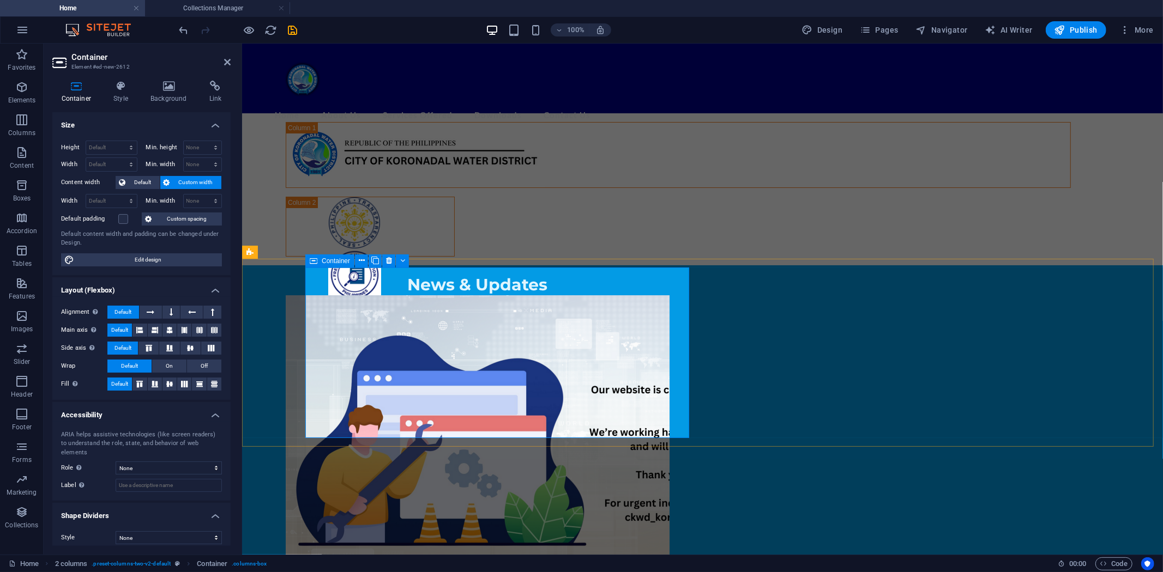
scroll to position [576, 0]
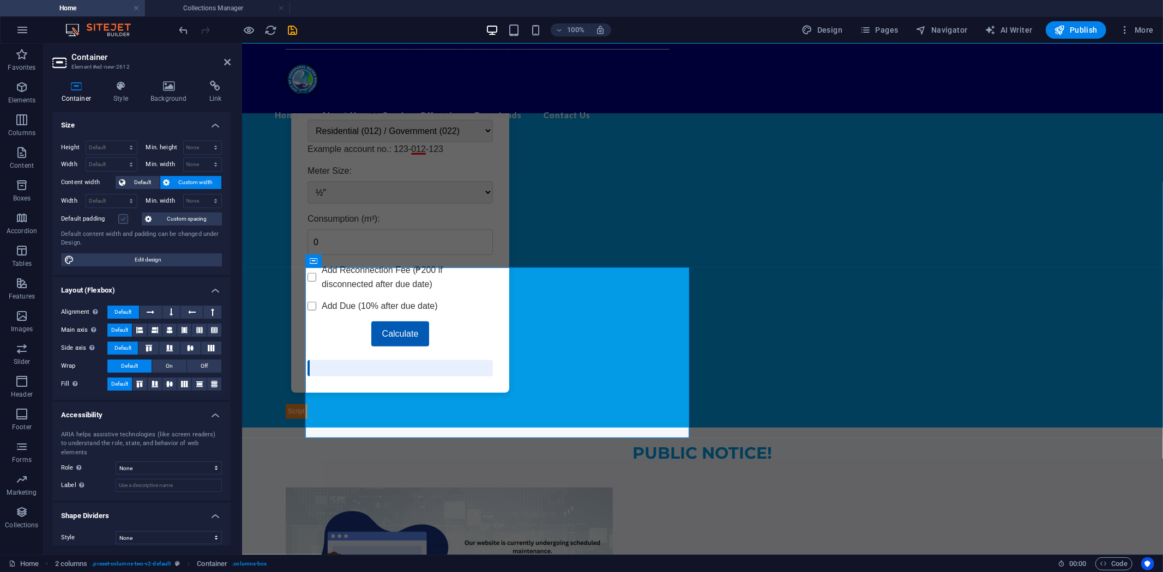
click at [123, 219] on label at bounding box center [123, 219] width 10 height 10
click at [0, 0] on input "Default padding" at bounding box center [0, 0] width 0 height 0
click at [137, 180] on span "Default" at bounding box center [143, 182] width 28 height 13
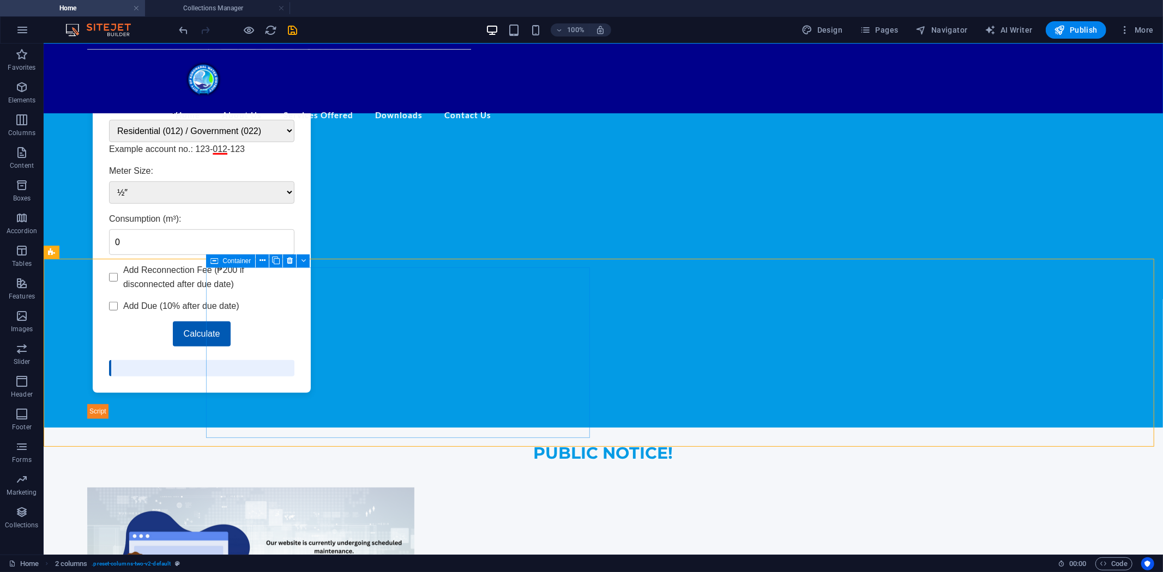
click at [234, 262] on span "Container" at bounding box center [236, 261] width 28 height 7
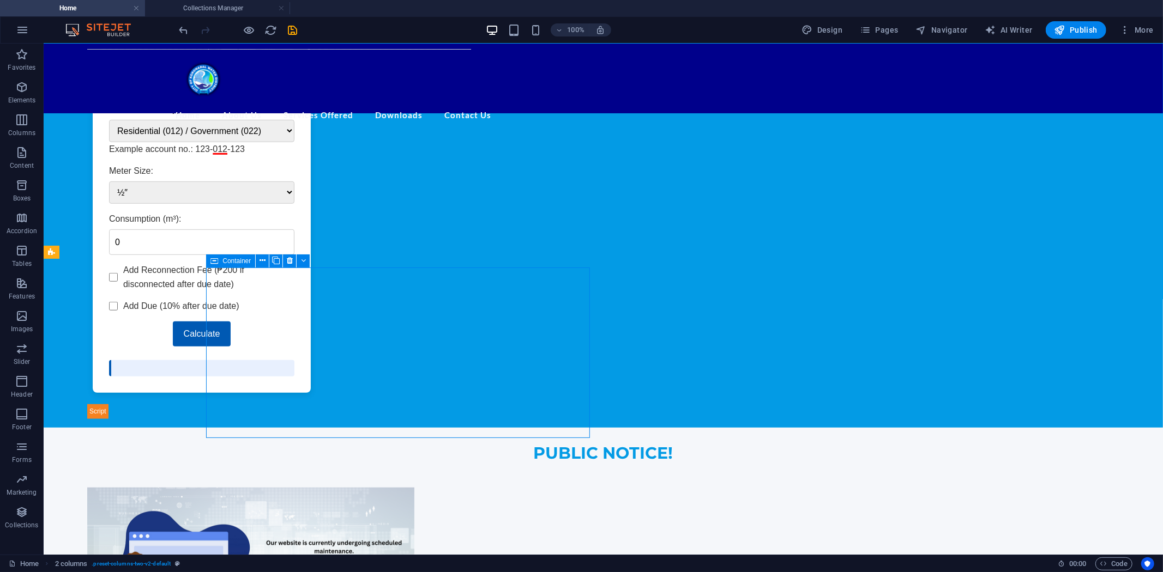
click at [234, 262] on span "Container" at bounding box center [236, 261] width 28 height 7
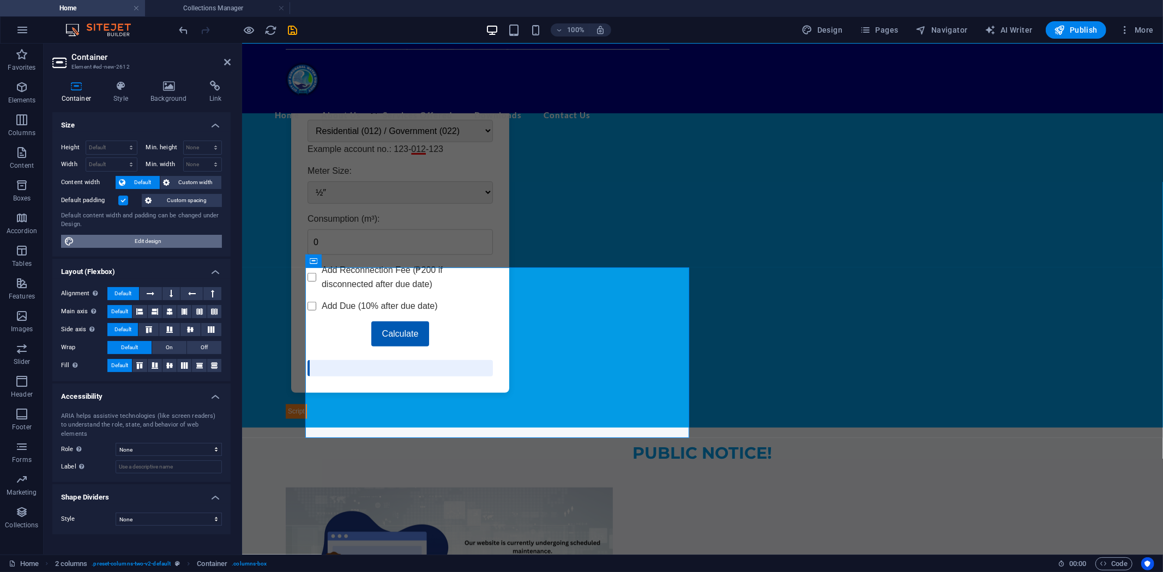
click at [147, 237] on span "Edit design" at bounding box center [147, 241] width 141 height 13
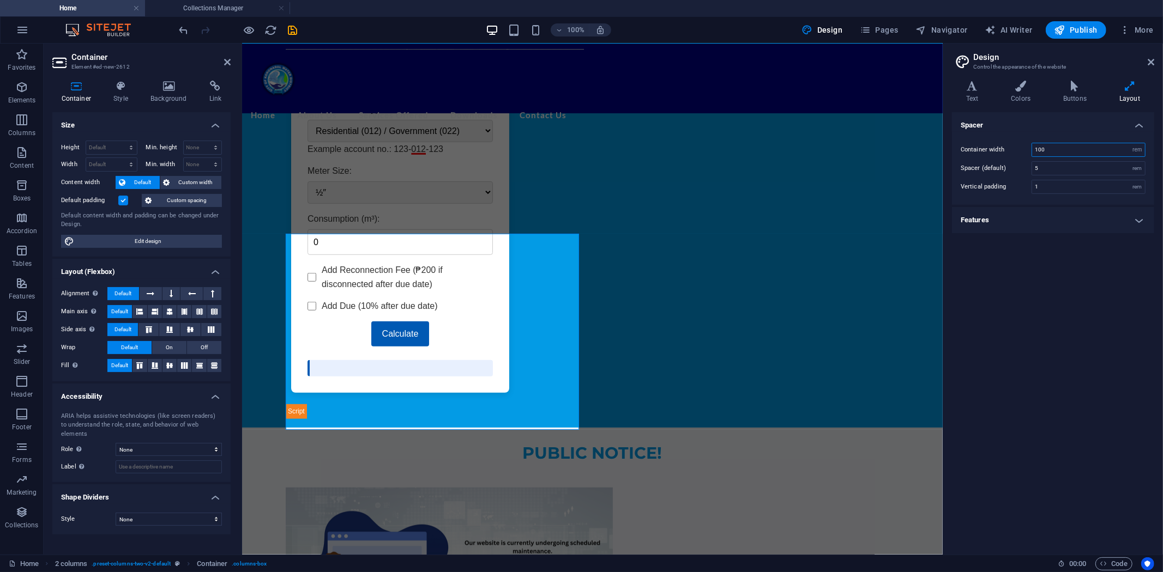
drag, startPoint x: 1050, startPoint y: 149, endPoint x: 993, endPoint y: 156, distance: 58.2
click at [996, 153] on div "Container width 100 rem px" at bounding box center [1052, 150] width 185 height 14
click at [1136, 148] on select "rem px" at bounding box center [1136, 149] width 15 height 13
select select "px"
click at [1129, 143] on select "rem px" at bounding box center [1136, 149] width 15 height 13
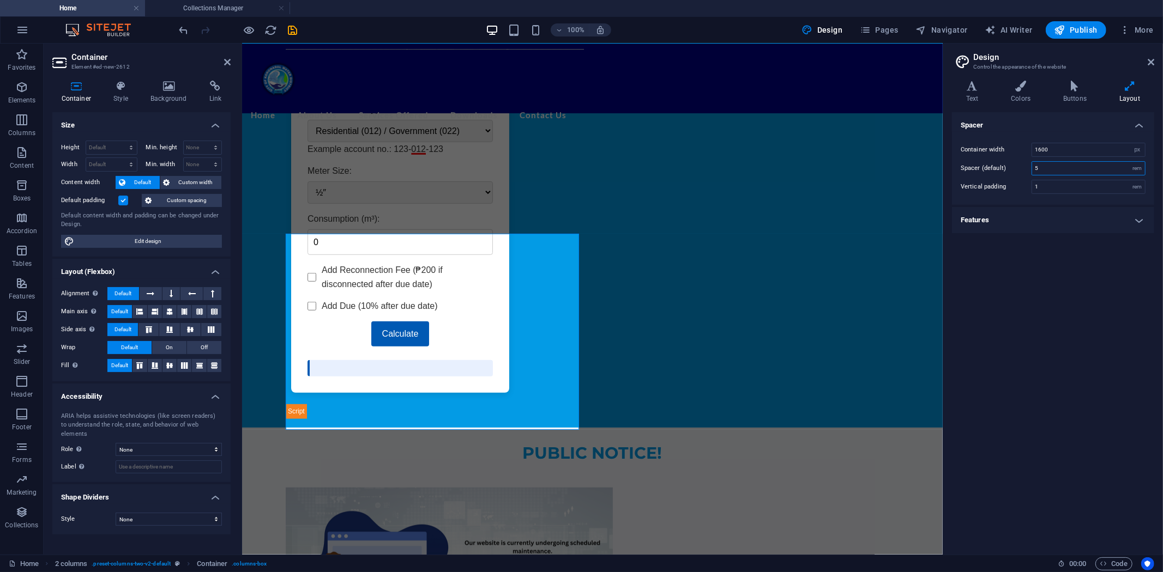
click at [1064, 171] on input "5" at bounding box center [1088, 168] width 113 height 13
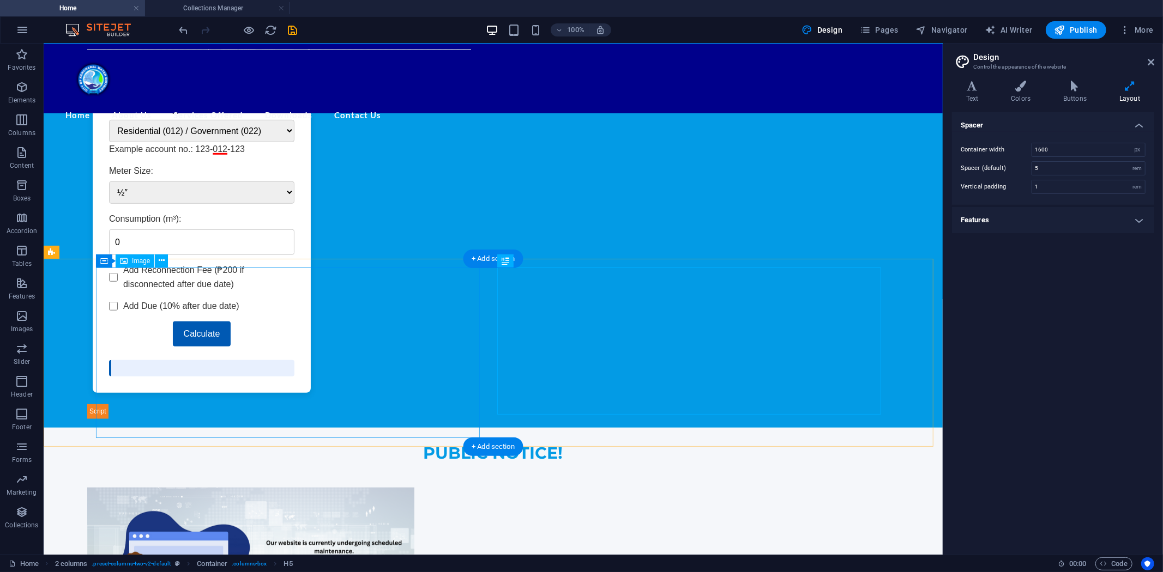
click at [1123, 217] on h4 "Features" at bounding box center [1053, 220] width 202 height 26
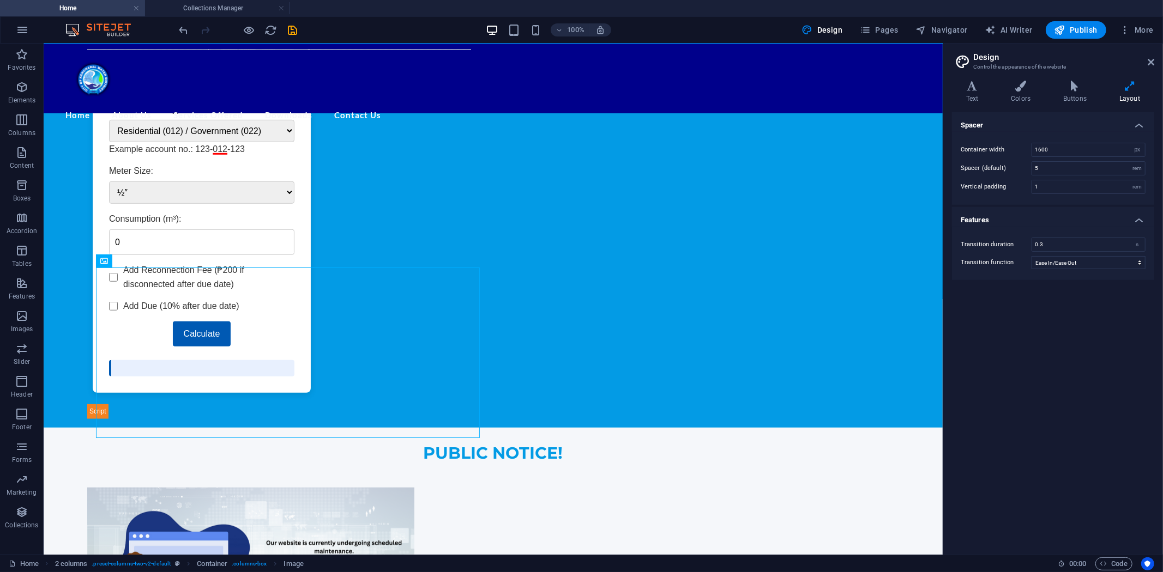
click at [1123, 217] on h4 "Features" at bounding box center [1053, 217] width 202 height 20
click at [1104, 148] on input "1600" at bounding box center [1088, 149] width 113 height 13
drag, startPoint x: 1081, startPoint y: 149, endPoint x: 987, endPoint y: 146, distance: 93.8
click at [990, 146] on div "Container width 1600 rem px" at bounding box center [1052, 150] width 185 height 14
click at [1054, 171] on input "5" at bounding box center [1088, 168] width 113 height 13
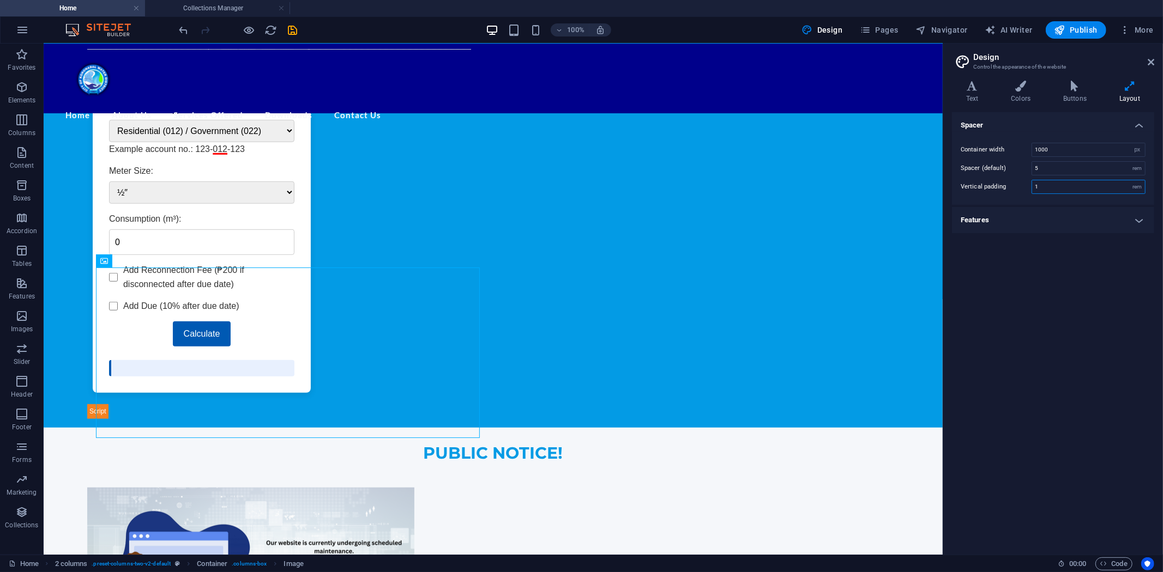
click at [1056, 186] on input "1" at bounding box center [1088, 186] width 113 height 13
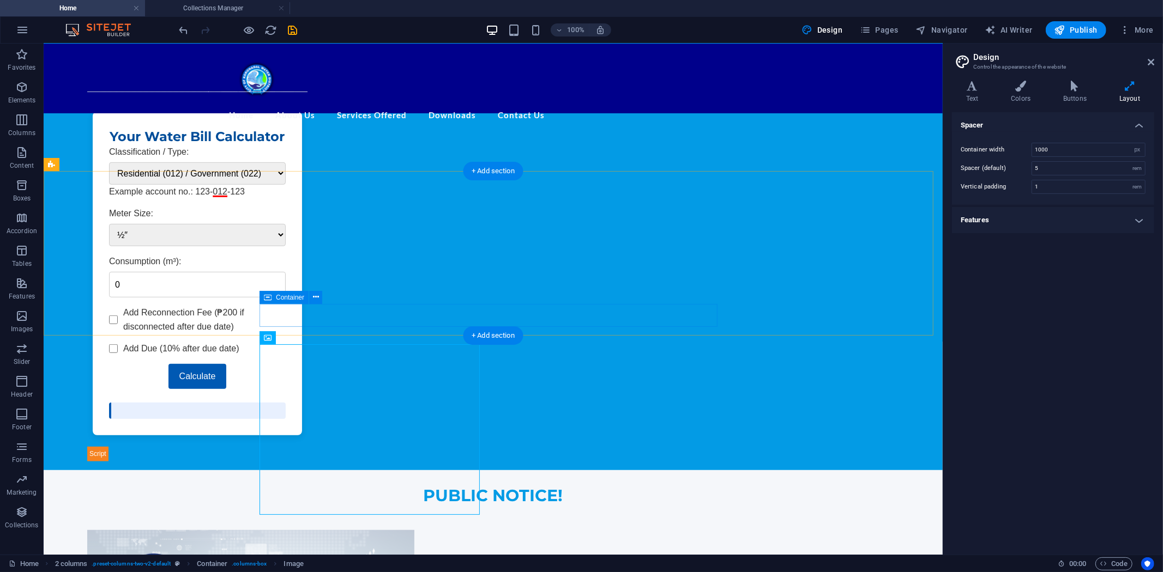
scroll to position [570, 0]
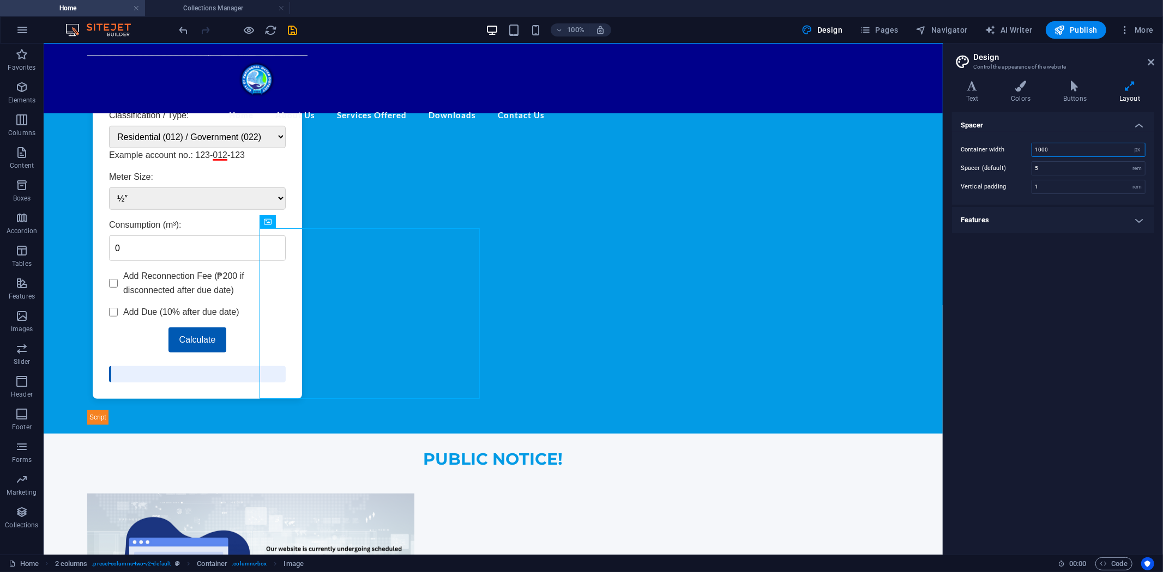
drag, startPoint x: 1055, startPoint y: 153, endPoint x: 1021, endPoint y: 156, distance: 34.5
click at [1021, 156] on div "Container width 1000 rem px" at bounding box center [1052, 150] width 185 height 14
type input "1600"
click at [1070, 166] on input "5" at bounding box center [1088, 168] width 113 height 13
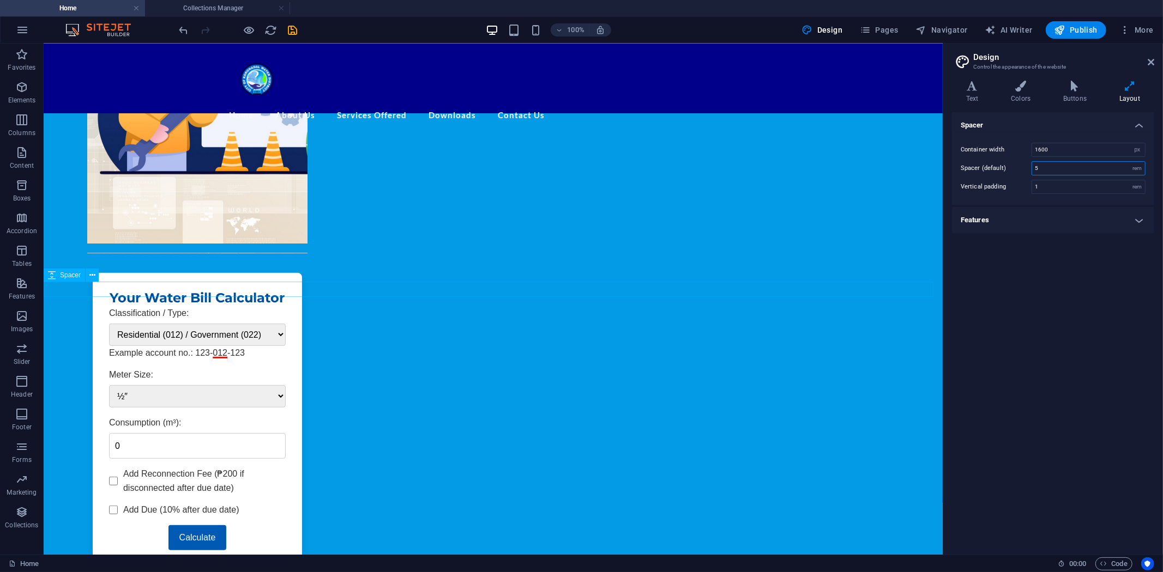
scroll to position [388, 0]
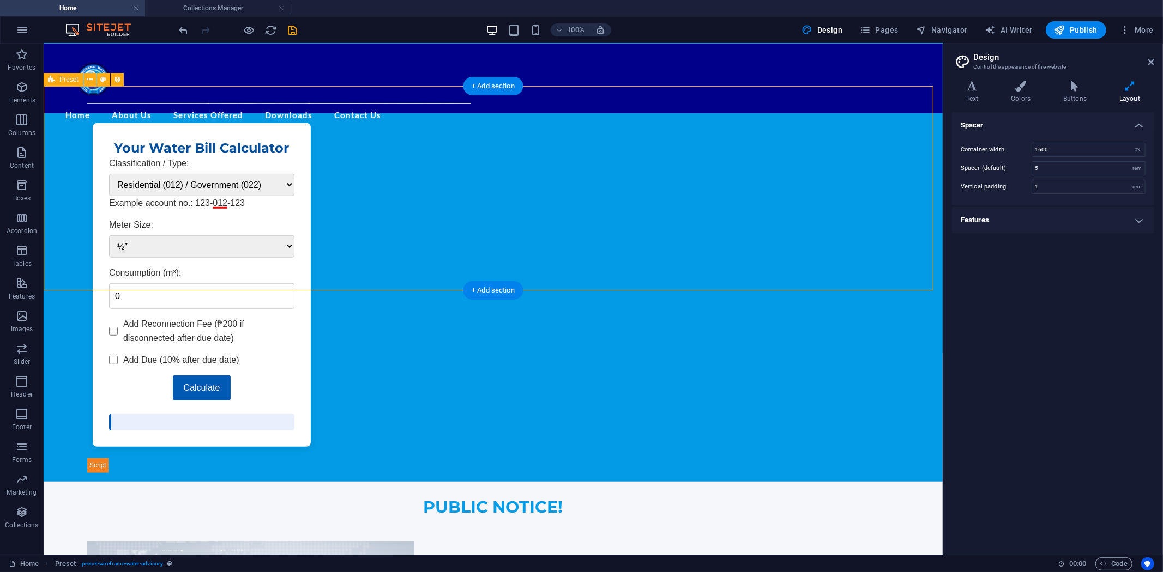
scroll to position [509, 0]
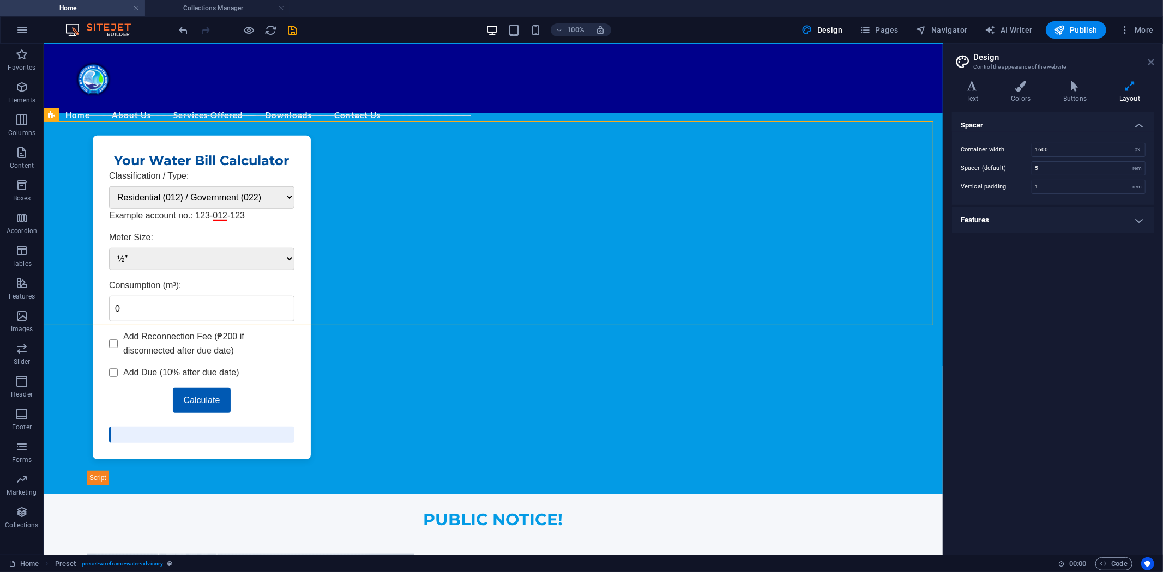
click at [1152, 60] on icon at bounding box center [1150, 62] width 7 height 9
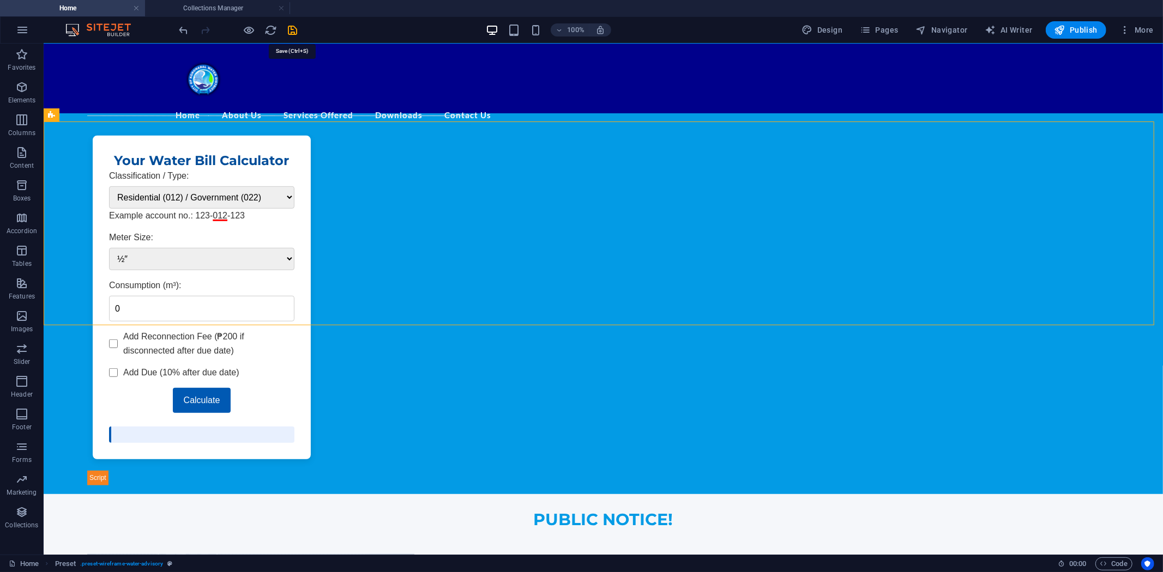
drag, startPoint x: 290, startPoint y: 27, endPoint x: 292, endPoint y: 37, distance: 9.5
click at [291, 27] on icon "save" at bounding box center [293, 30] width 13 height 13
select select "68dcdfdec91427974209ce33"
select select "createdAt_DESC"
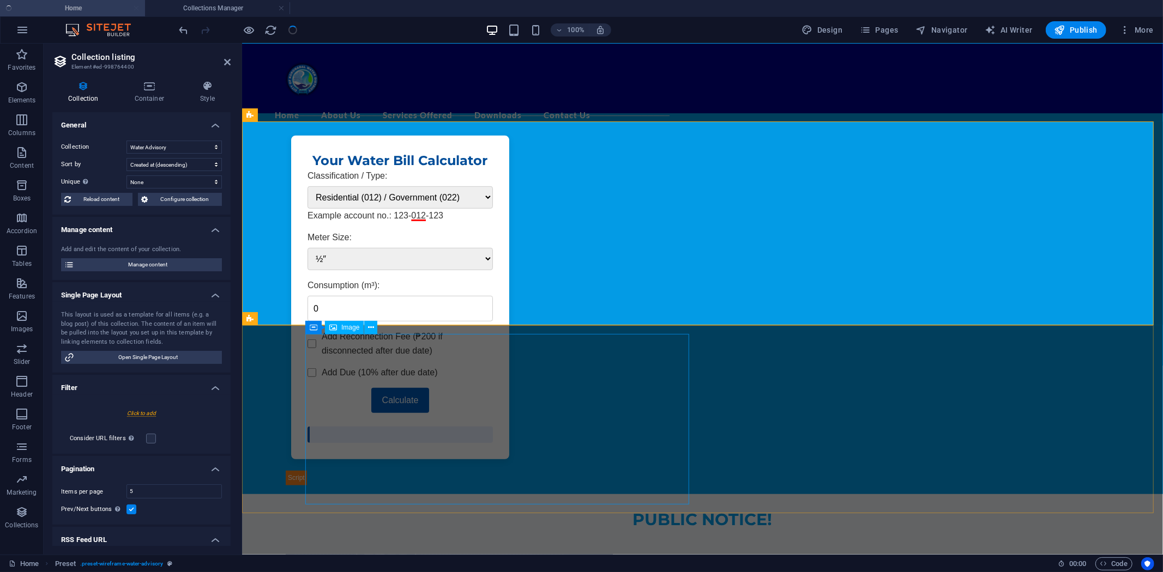
select select "68dcdfdec91427974209ce33"
select select "createdAt_DESC"
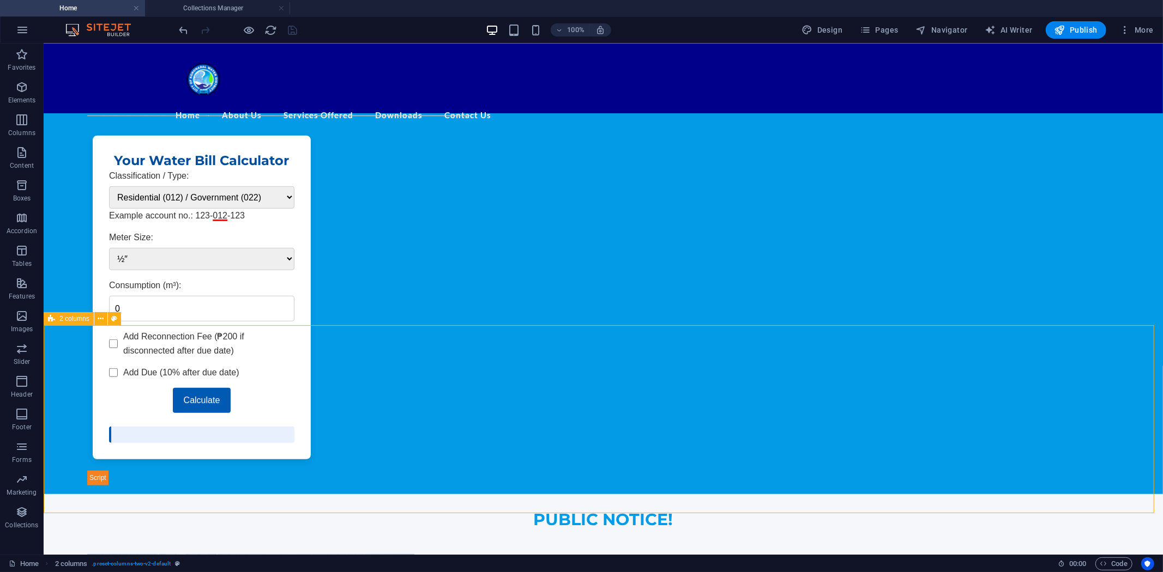
click at [71, 317] on span "2 columns" at bounding box center [74, 319] width 30 height 7
select select "rem"
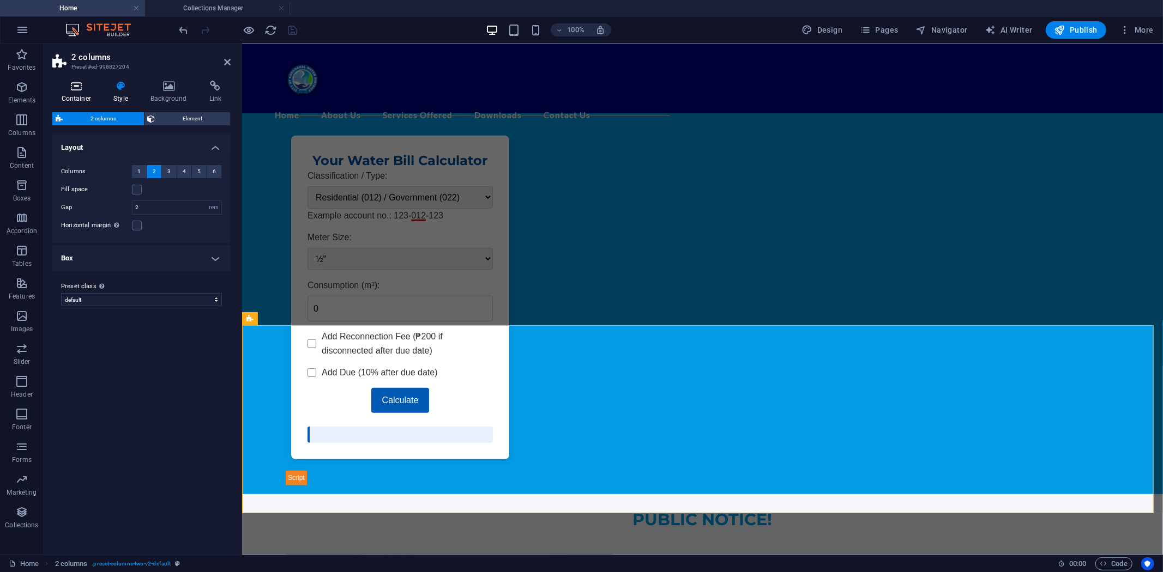
click at [76, 84] on icon at bounding box center [76, 86] width 48 height 11
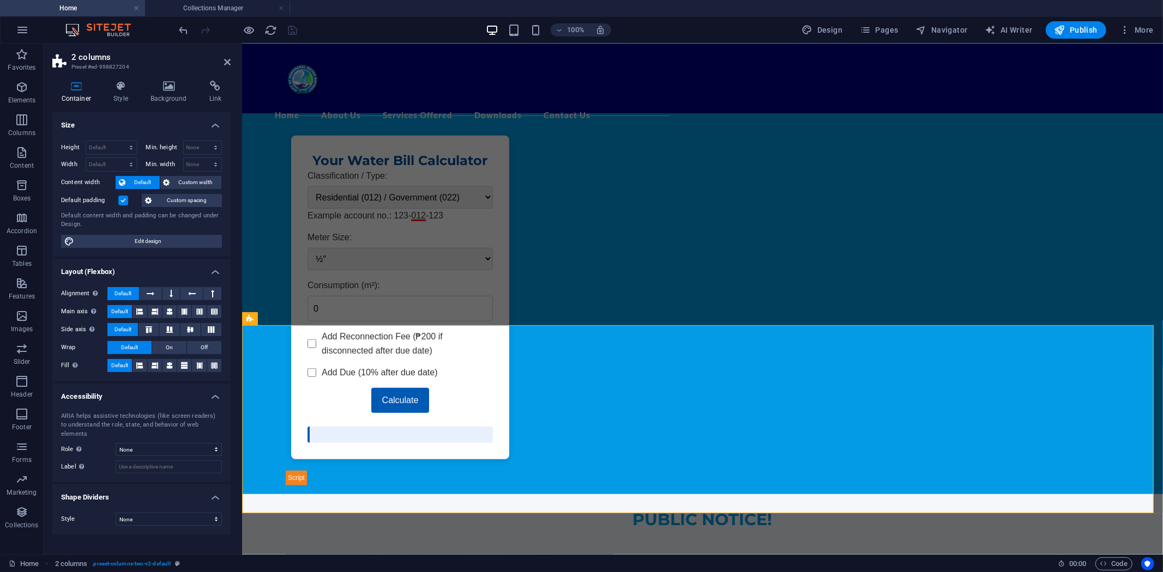
click at [116, 196] on label "Default padding" at bounding box center [89, 200] width 57 height 13
click at [0, 0] on input "Default padding" at bounding box center [0, 0] width 0 height 0
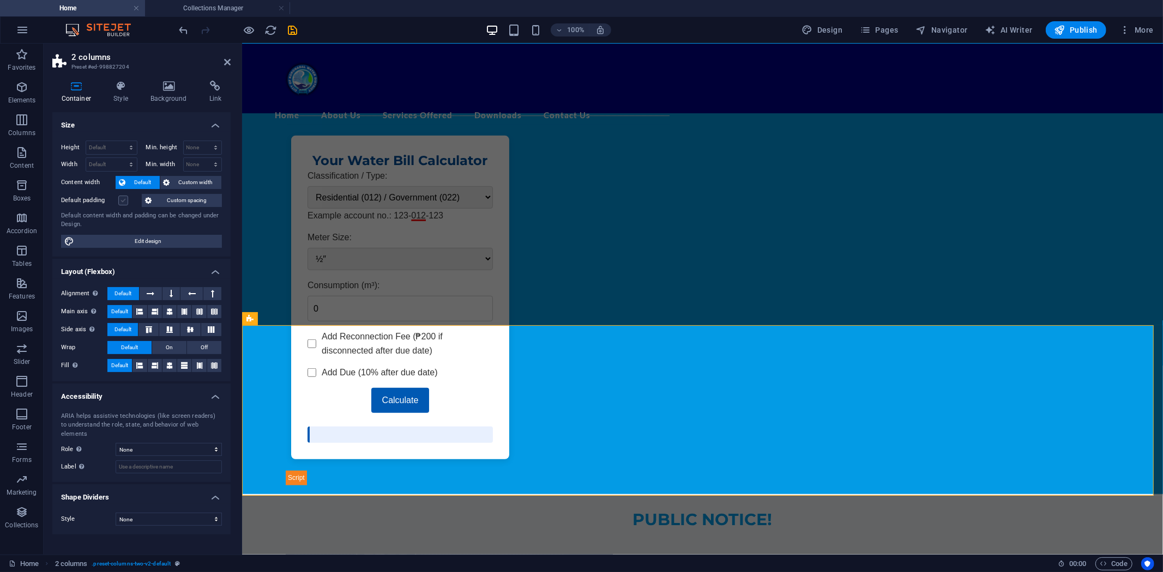
click at [120, 198] on label at bounding box center [123, 201] width 10 height 10
click at [0, 0] on input "Default padding" at bounding box center [0, 0] width 0 height 0
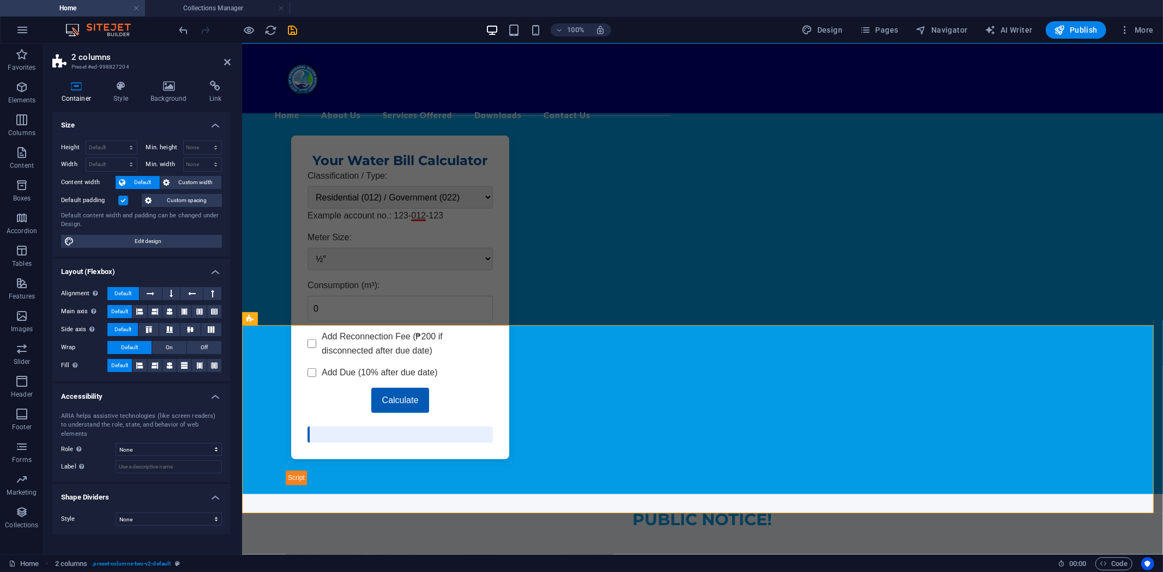
click at [118, 199] on label at bounding box center [123, 201] width 10 height 10
click at [0, 0] on input "Default padding" at bounding box center [0, 0] width 0 height 0
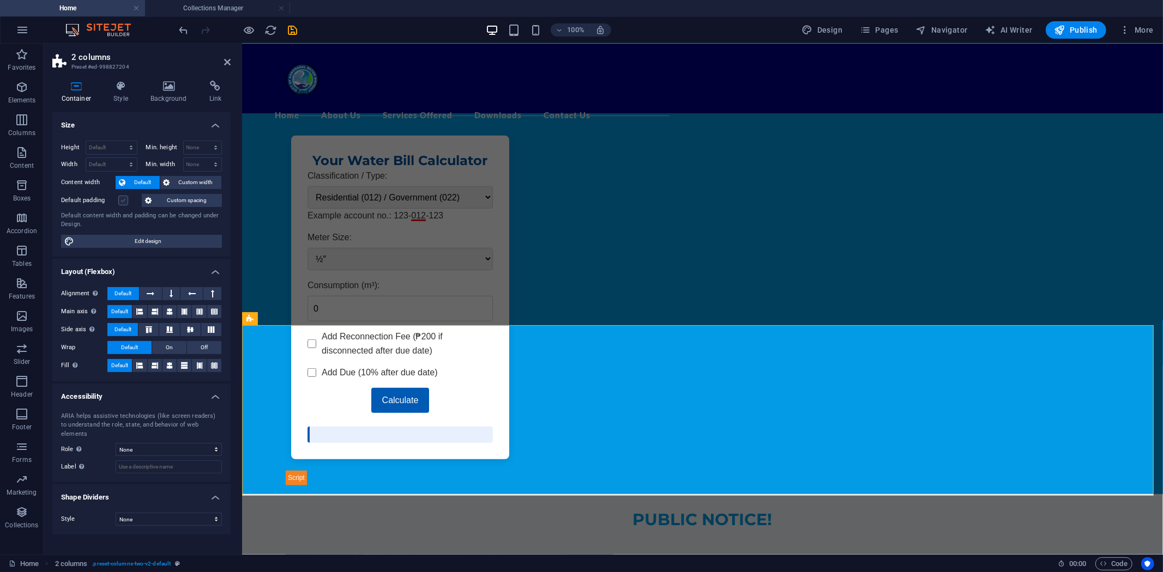
click at [121, 202] on label at bounding box center [123, 201] width 10 height 10
click at [0, 0] on input "Default padding" at bounding box center [0, 0] width 0 height 0
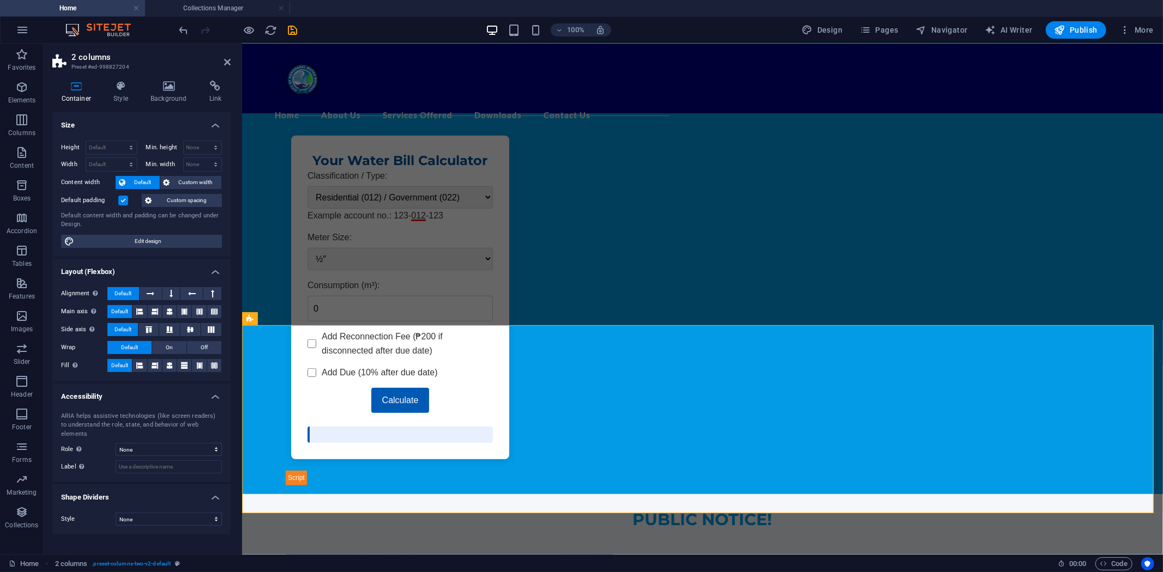
click at [121, 202] on label at bounding box center [123, 201] width 10 height 10
click at [0, 0] on input "Default padding" at bounding box center [0, 0] width 0 height 0
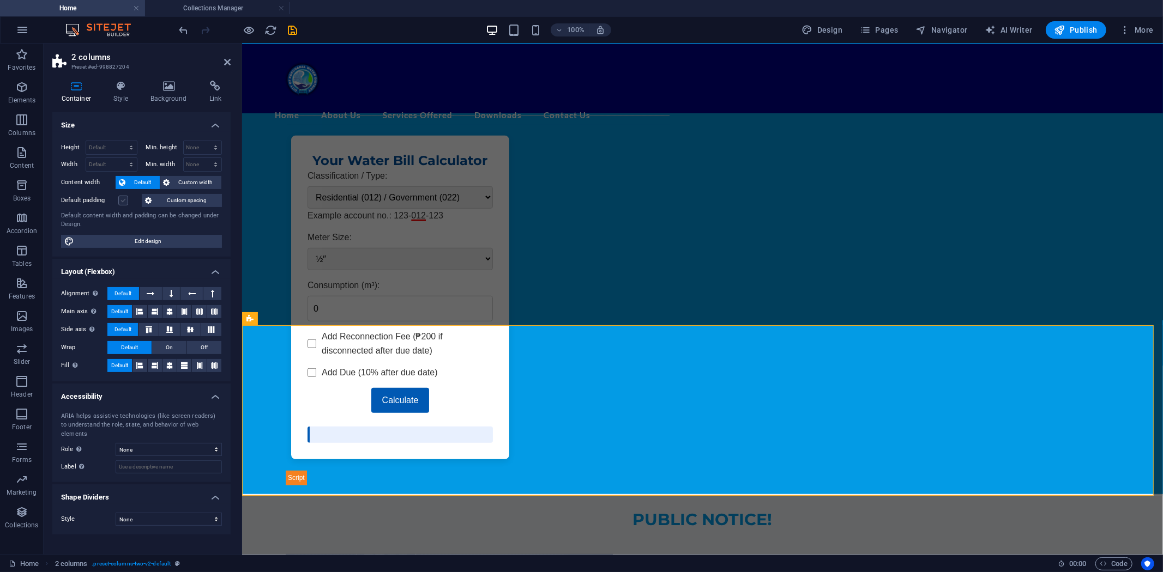
click at [122, 202] on label at bounding box center [123, 201] width 10 height 10
click at [0, 0] on input "Default padding" at bounding box center [0, 0] width 0 height 0
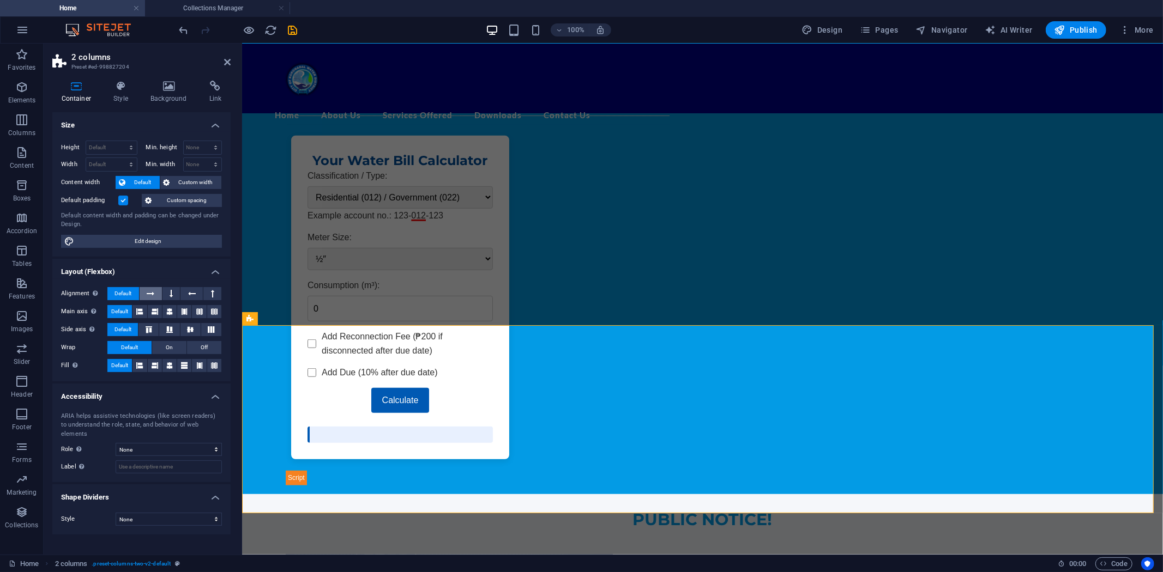
click at [148, 291] on icon at bounding box center [151, 293] width 8 height 13
click at [127, 290] on span "Default" at bounding box center [122, 293] width 17 height 13
click at [173, 311] on button at bounding box center [169, 311] width 14 height 13
click at [153, 311] on icon at bounding box center [155, 311] width 7 height 13
click at [134, 311] on button at bounding box center [139, 311] width 14 height 13
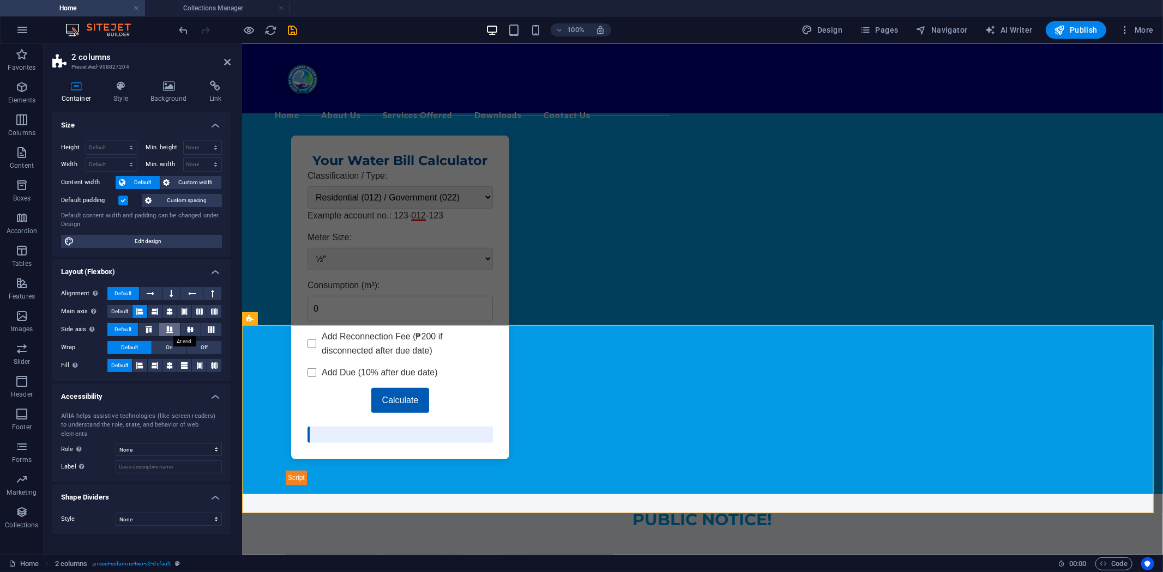
click at [171, 327] on icon at bounding box center [169, 329] width 13 height 7
click at [150, 328] on icon at bounding box center [148, 329] width 13 height 7
click at [131, 329] on span "Default" at bounding box center [122, 329] width 17 height 13
click at [140, 365] on icon at bounding box center [139, 365] width 7 height 13
click at [155, 366] on icon at bounding box center [155, 365] width 7 height 13
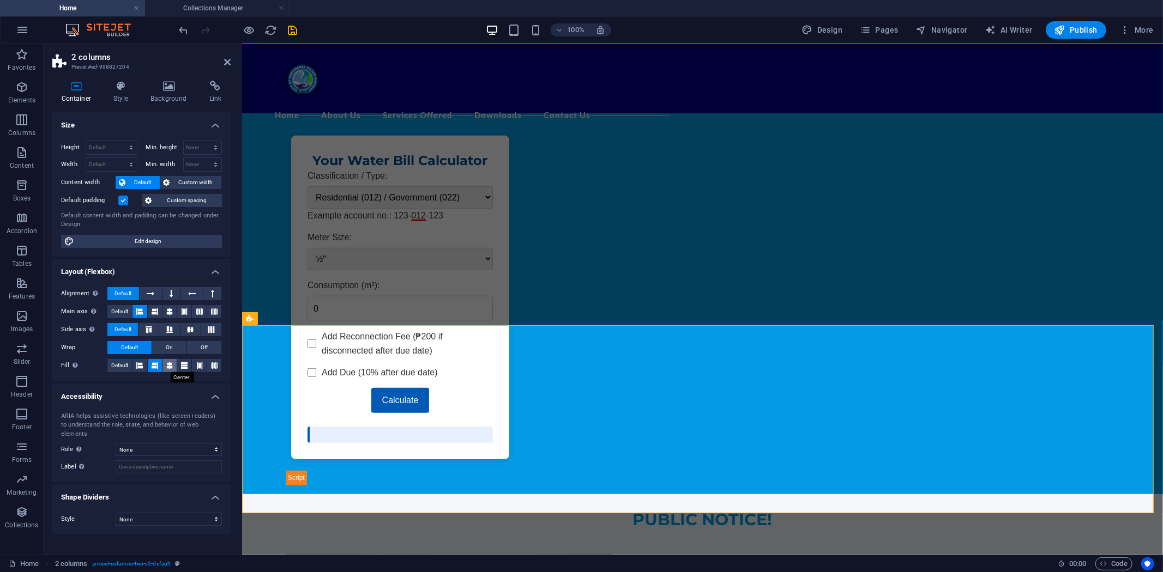
click at [173, 366] on button at bounding box center [169, 365] width 14 height 13
click at [120, 366] on span "Default" at bounding box center [119, 365] width 17 height 13
click at [189, 329] on icon at bounding box center [190, 329] width 13 height 7
click at [169, 309] on icon at bounding box center [169, 311] width 7 height 13
click at [138, 311] on icon at bounding box center [139, 311] width 7 height 13
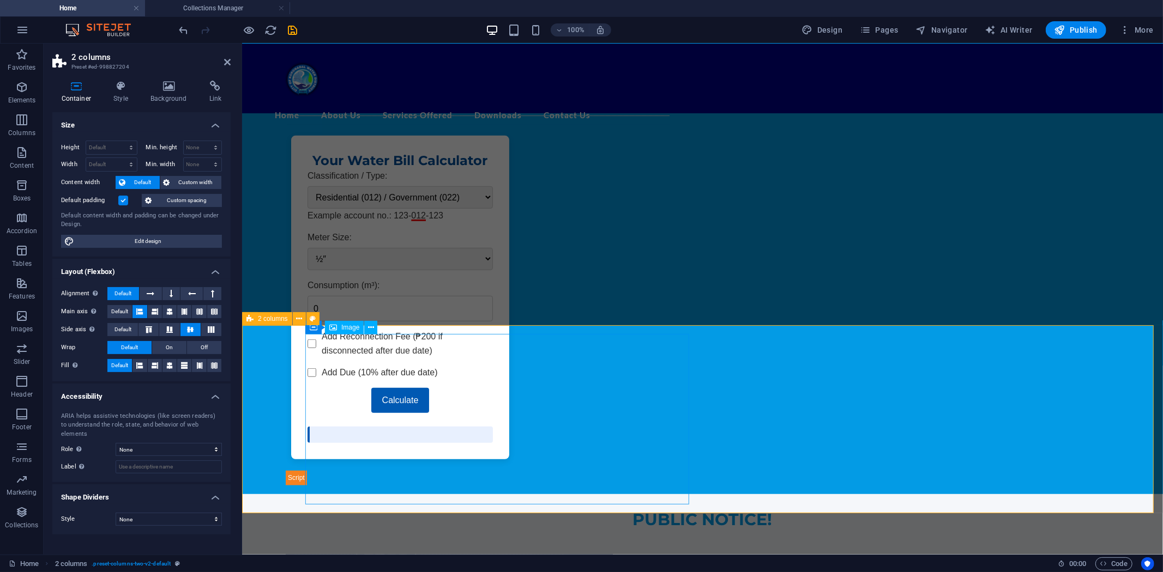
select select "image"
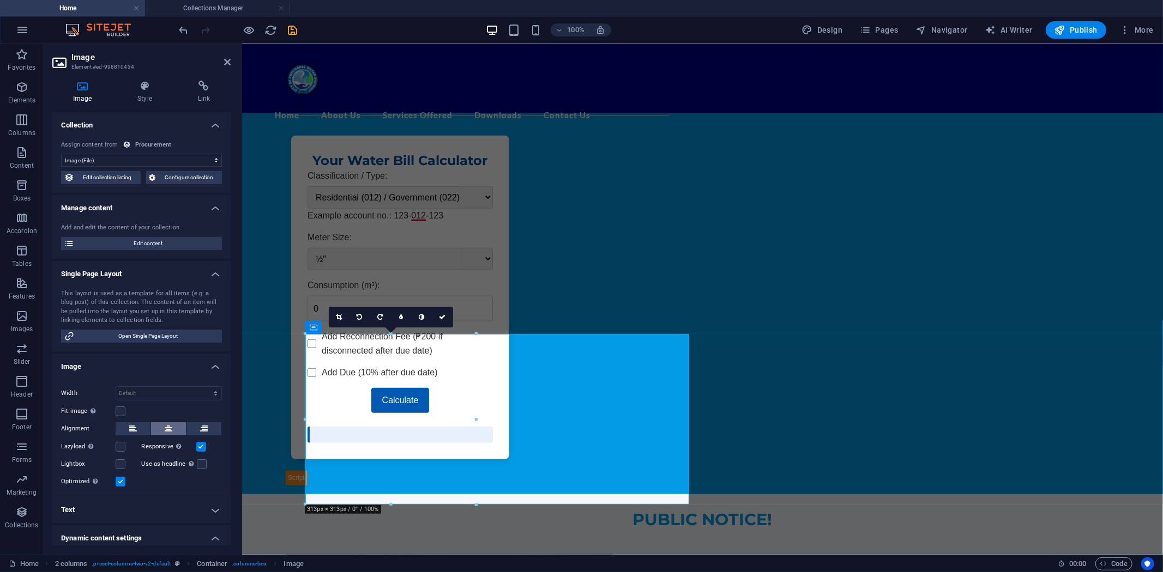
click at [170, 426] on icon at bounding box center [169, 428] width 8 height 13
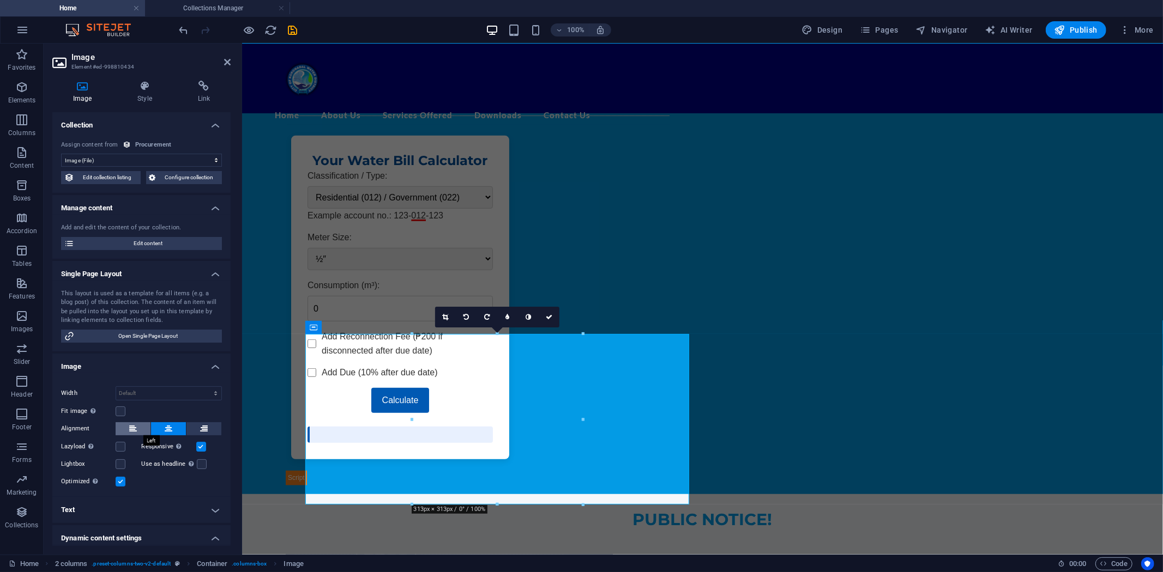
click at [129, 426] on icon at bounding box center [133, 428] width 8 height 13
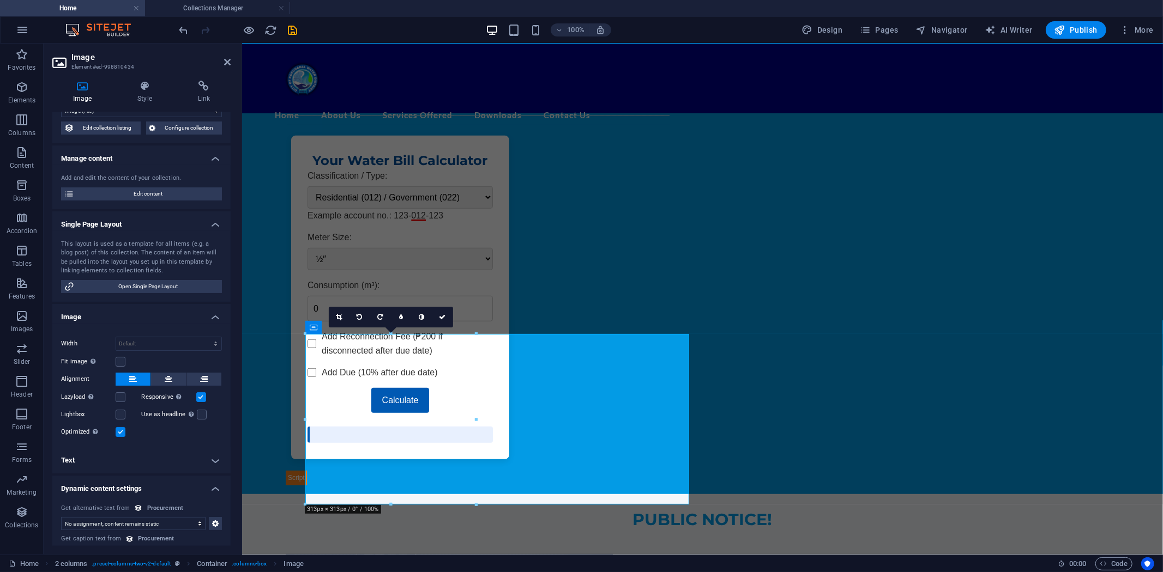
scroll to position [0, 0]
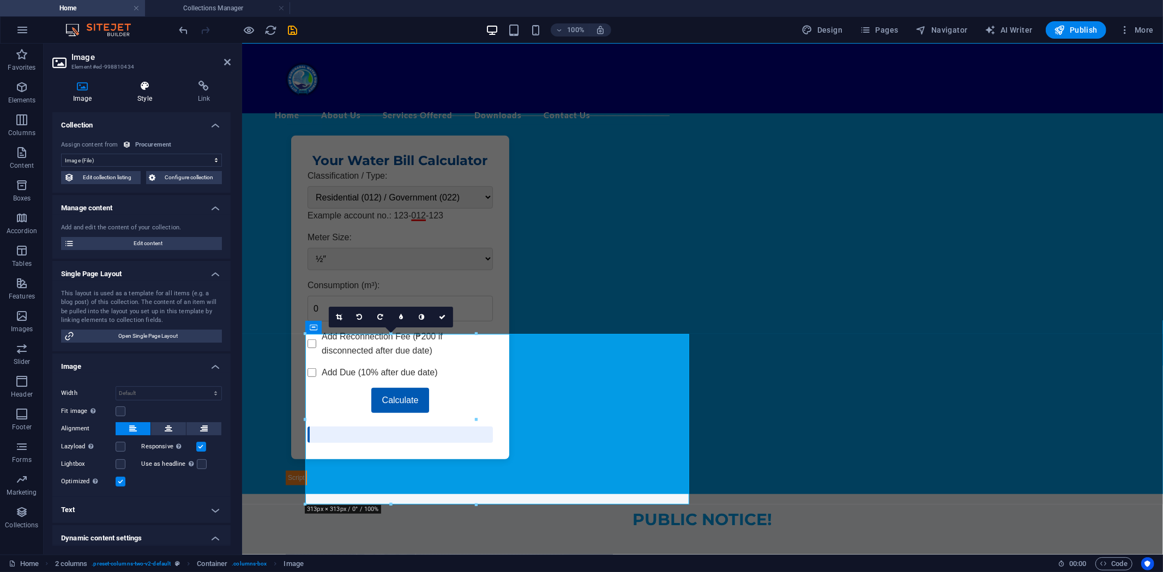
click at [149, 86] on icon at bounding box center [145, 86] width 56 height 11
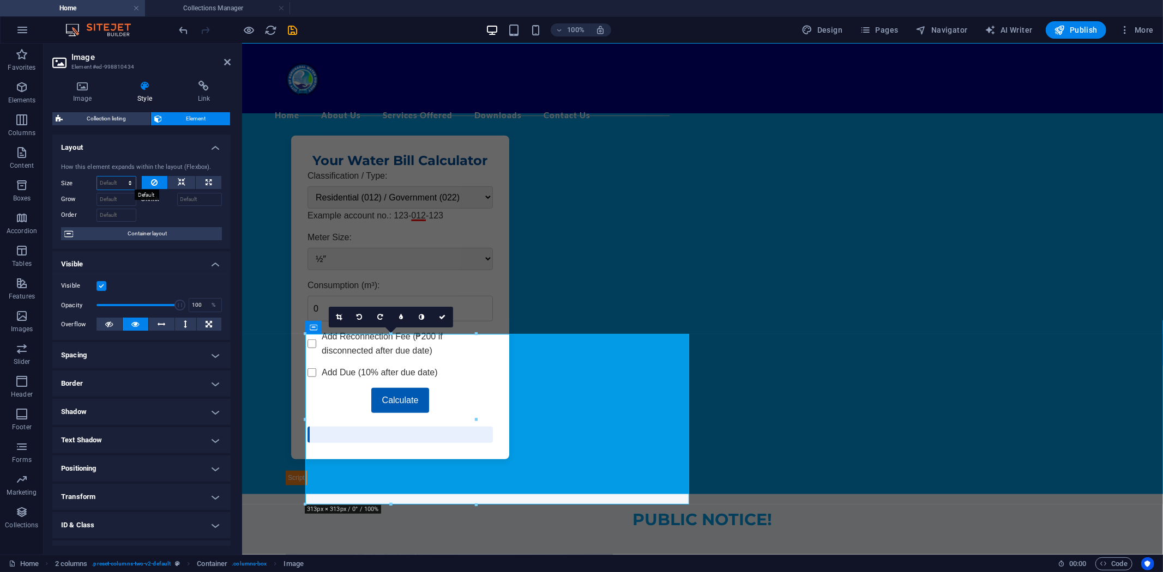
click at [129, 180] on select "Default auto px % 1/1 1/2 1/3 1/4 1/5 1/6 1/7 1/8 1/9 1/10" at bounding box center [116, 183] width 39 height 13
select select "px"
click at [119, 177] on select "Default auto px % 1/1 1/2 1/3 1/4 1/5 1/6 1/7 1/8 1/9 1/10" at bounding box center [116, 183] width 39 height 13
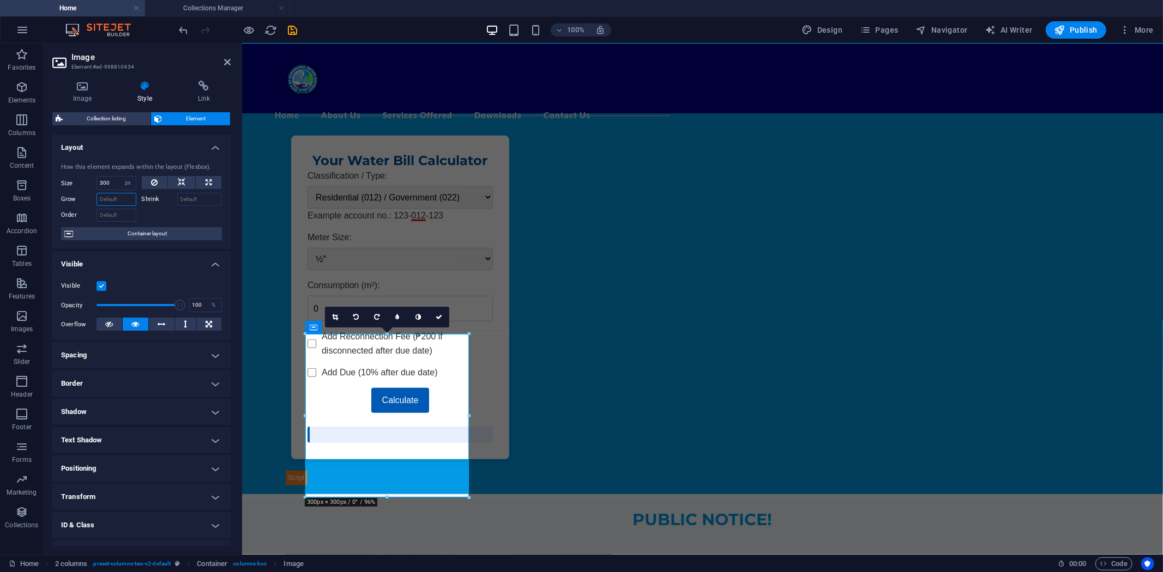
click at [119, 202] on input "Grow" at bounding box center [116, 199] width 40 height 13
drag, startPoint x: 112, startPoint y: 182, endPoint x: 87, endPoint y: 184, distance: 24.6
click at [87, 184] on div "Size 300 Default auto px % 1/1 1/2 1/3 1/4 1/5 1/6 1/7 1/8 1/9 1/10" at bounding box center [98, 183] width 75 height 14
type input "200"
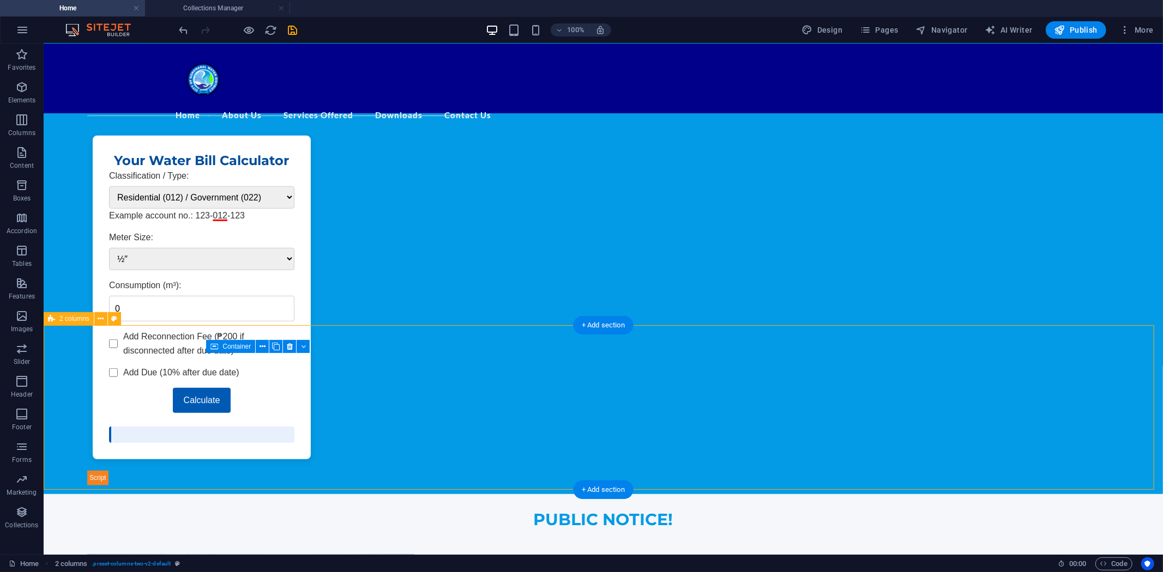
select select "px"
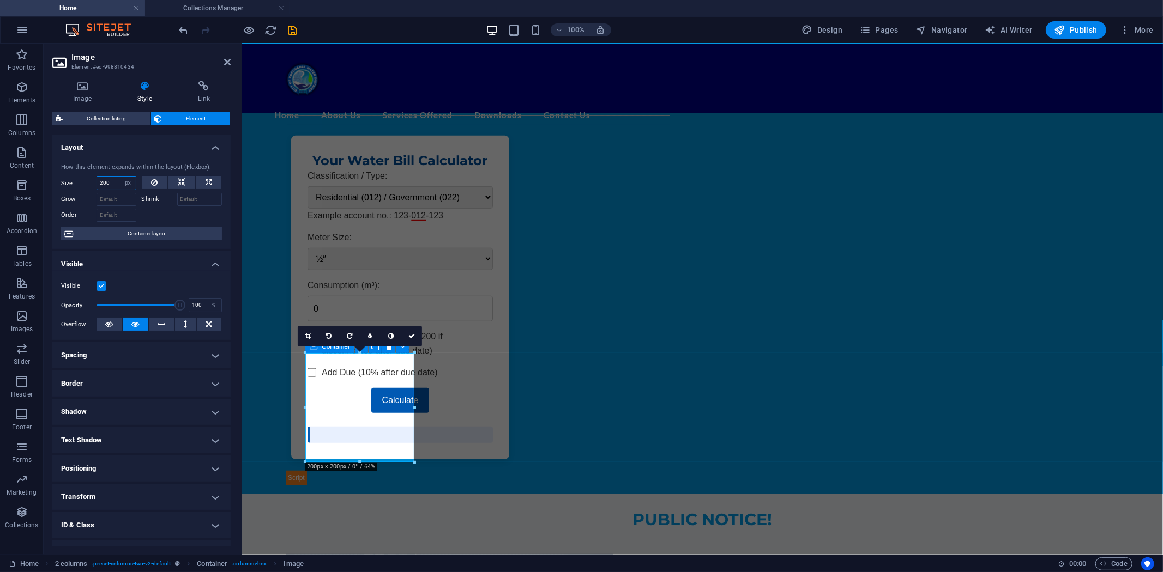
drag, startPoint x: 107, startPoint y: 181, endPoint x: 86, endPoint y: 181, distance: 21.8
click at [86, 181] on div "Size 200 Default auto px % 1/1 1/2 1/3 1/4 1/5 1/6 1/7 1/8 1/9 1/10" at bounding box center [98, 183] width 75 height 14
type input "250"
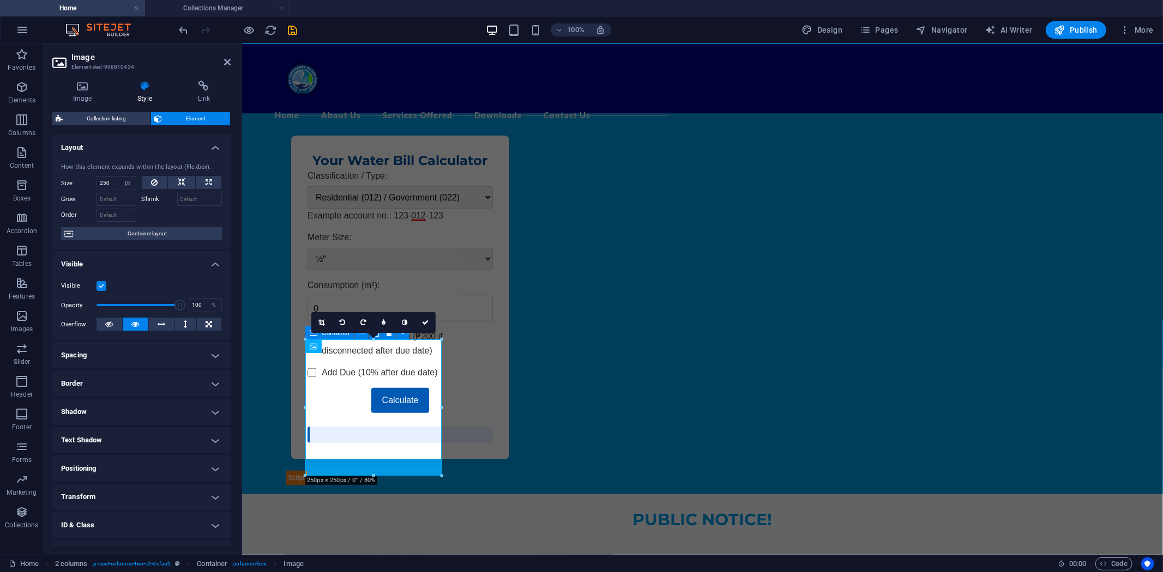
click at [167, 213] on div at bounding box center [182, 214] width 81 height 16
click at [181, 182] on icon at bounding box center [182, 182] width 8 height 13
select select "DISABLED_OPTION_VALUE"
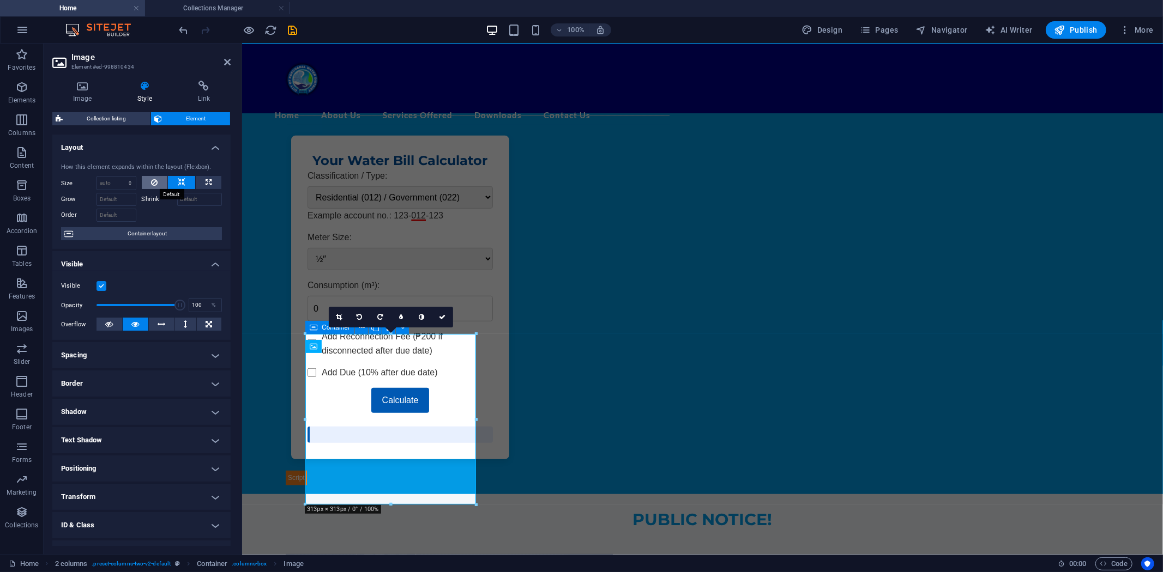
click at [155, 181] on icon at bounding box center [154, 182] width 7 height 13
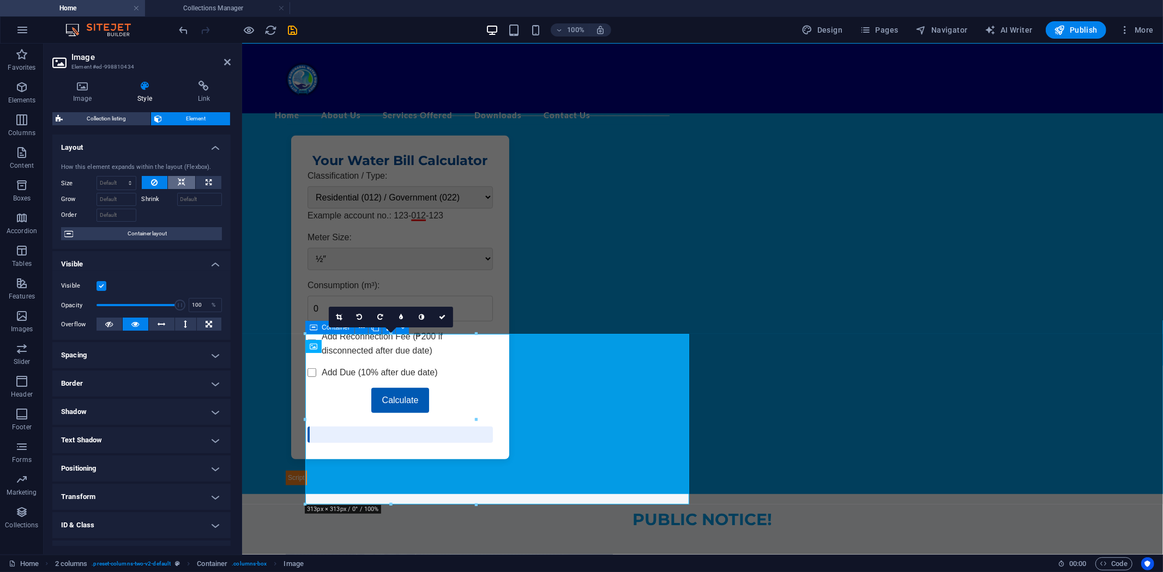
click at [184, 183] on button at bounding box center [181, 182] width 27 height 13
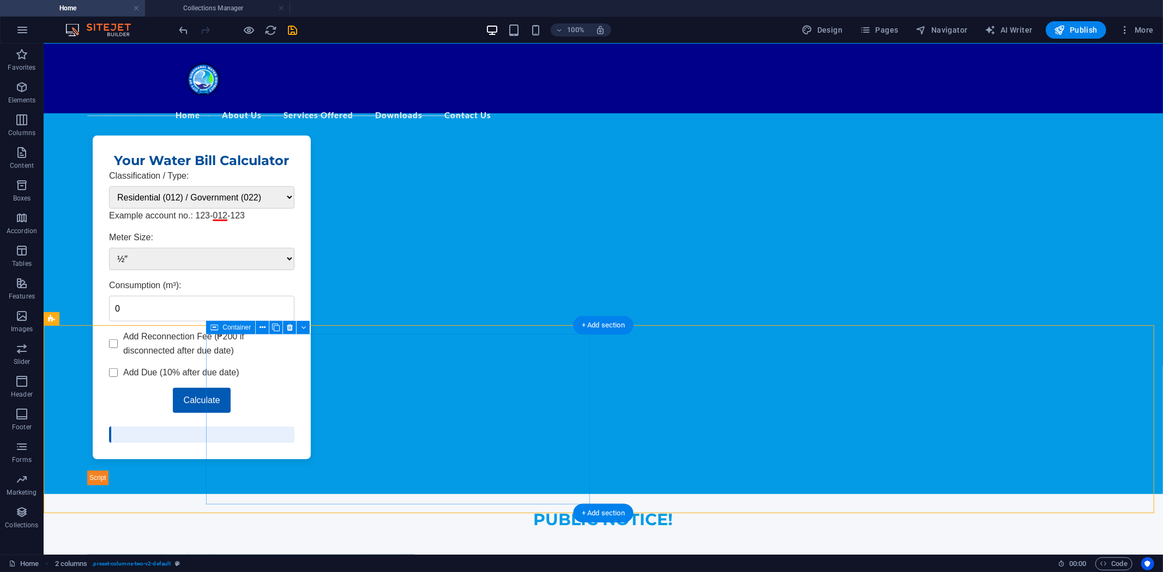
drag, startPoint x: 534, startPoint y: 369, endPoint x: 335, endPoint y: 368, distance: 198.4
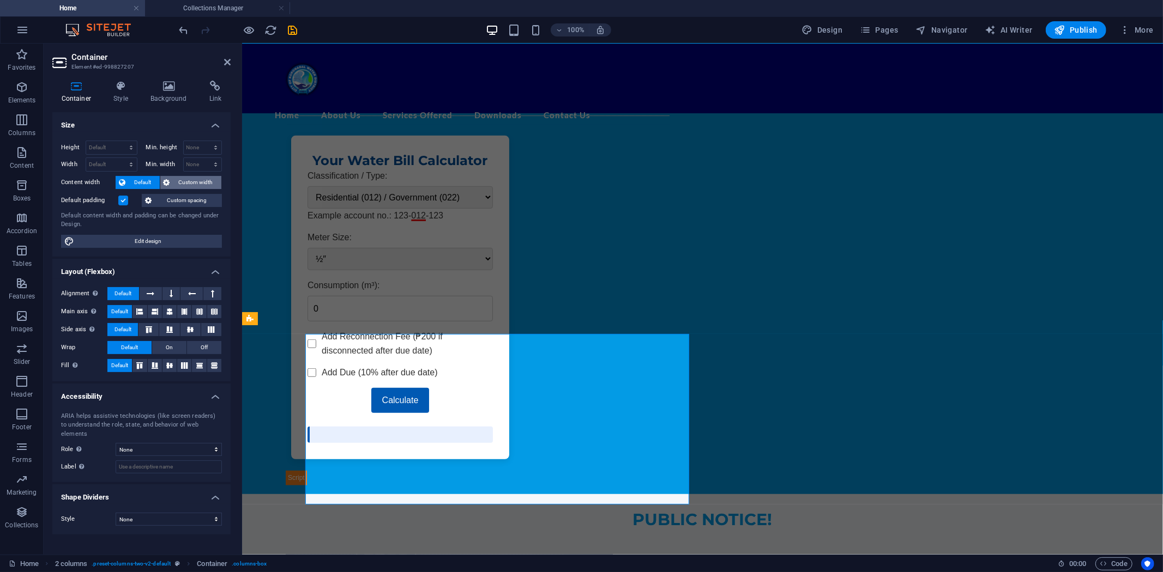
click at [183, 180] on span "Custom width" at bounding box center [195, 182] width 45 height 13
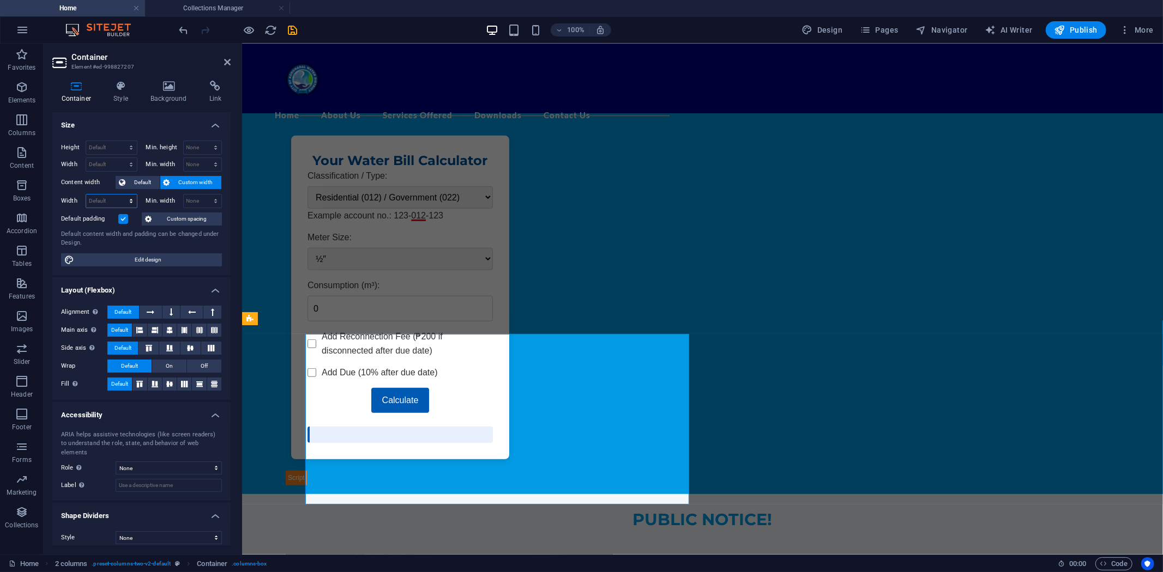
click at [116, 195] on select "Default px rem % em vh vw" at bounding box center [111, 201] width 51 height 13
select select "px"
click at [121, 195] on select "Default px rem % em vh vw" at bounding box center [111, 201] width 51 height 13
drag, startPoint x: 113, startPoint y: 199, endPoint x: 58, endPoint y: 202, distance: 54.6
click at [58, 202] on div "Height Default px rem % vh vw Min. height None px rem % vh vw Width Default px …" at bounding box center [141, 203] width 178 height 143
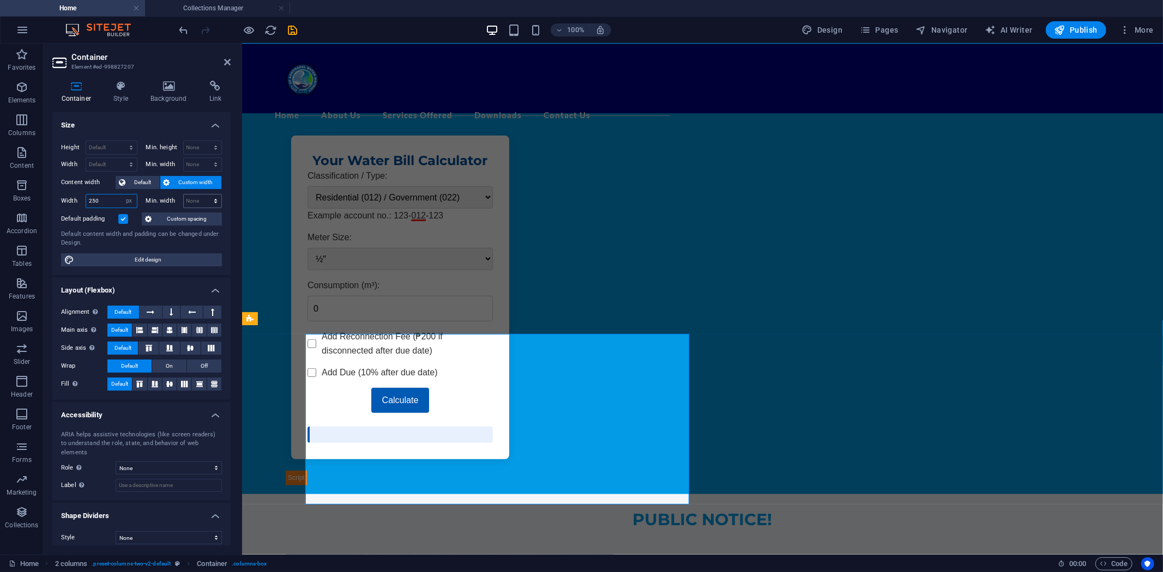
type input "250"
click at [198, 199] on select "None px rem % vh vw" at bounding box center [203, 201] width 38 height 13
select select "px"
click at [205, 195] on select "None px rem % vh vw" at bounding box center [203, 201] width 38 height 13
type input "250"
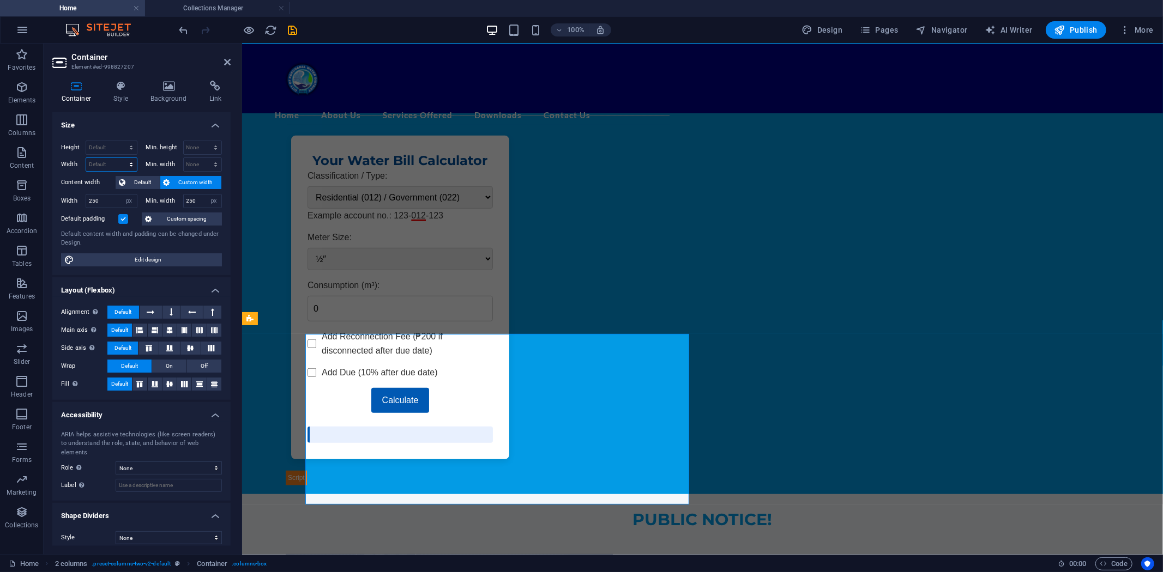
click at [106, 161] on select "Default px rem % em vh vw" at bounding box center [111, 164] width 51 height 13
click at [214, 242] on div "Default content width and padding can be changed under Design." at bounding box center [141, 239] width 161 height 18
click at [209, 199] on select "None px rem % vh vw" at bounding box center [213, 201] width 15 height 13
select select "3itjb39fnog"
click at [206, 195] on select "None px rem % vh vw" at bounding box center [213, 201] width 15 height 13
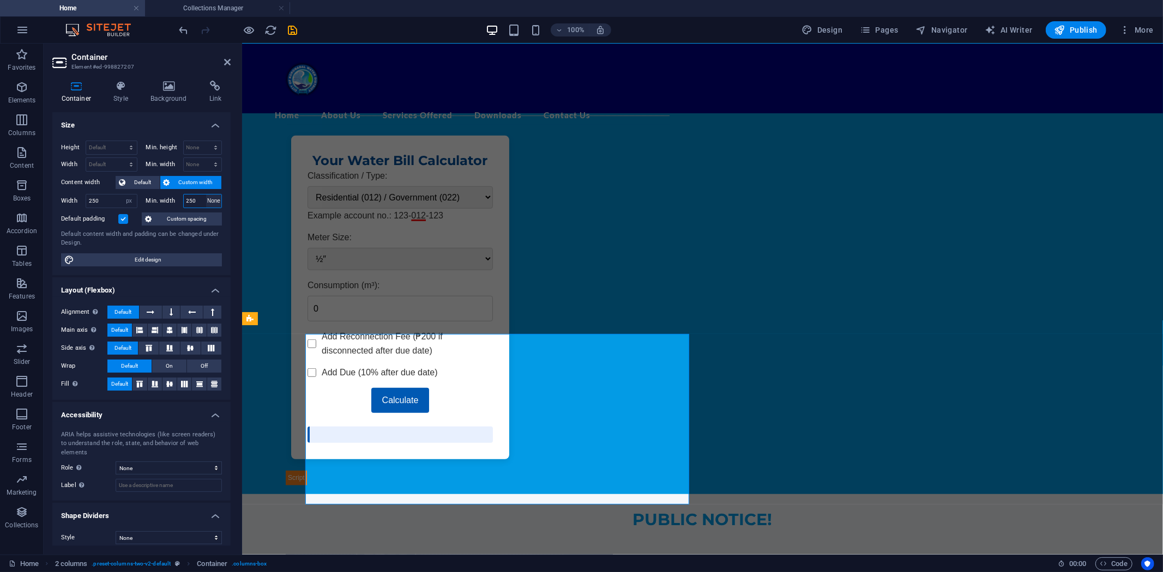
select select "DISABLED_OPTION_VALUE"
click at [131, 199] on select "Default px rem % em vh vw" at bounding box center [129, 201] width 15 height 13
select select "psfp99gtm2o"
click at [122, 195] on select "Default px rem % em vh vw" at bounding box center [129, 201] width 15 height 13
select select "DISABLED_OPTION_VALUE"
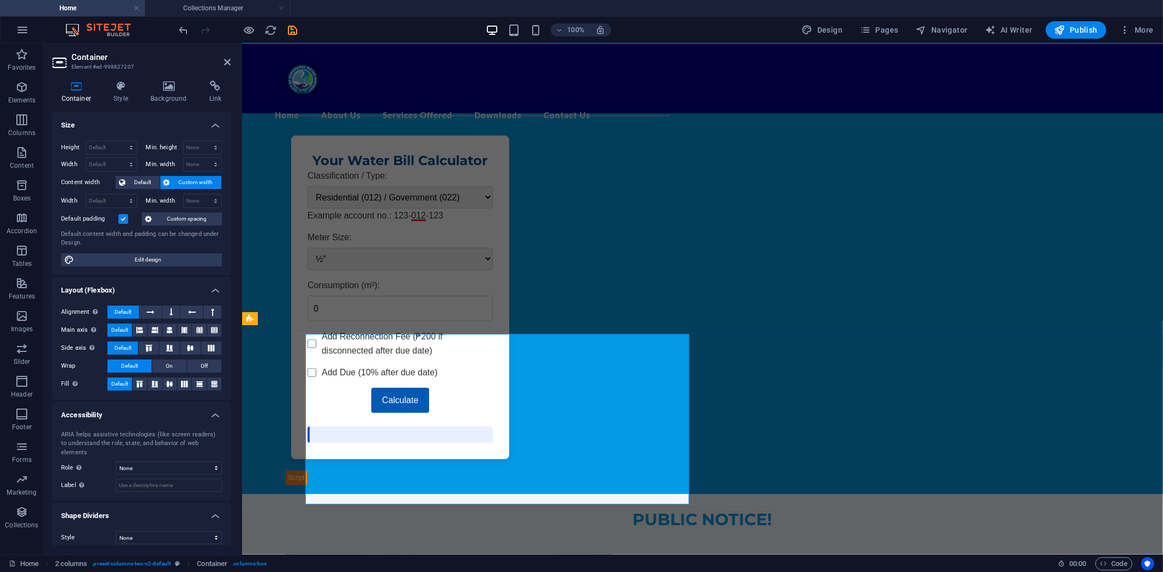
click at [191, 242] on div "Default content width and padding can be changed under Design." at bounding box center [141, 239] width 161 height 18
click at [123, 216] on label at bounding box center [123, 219] width 10 height 10
click at [0, 0] on input "Default padding" at bounding box center [0, 0] width 0 height 0
click at [123, 216] on label at bounding box center [123, 219] width 10 height 10
click at [0, 0] on input "Default padding" at bounding box center [0, 0] width 0 height 0
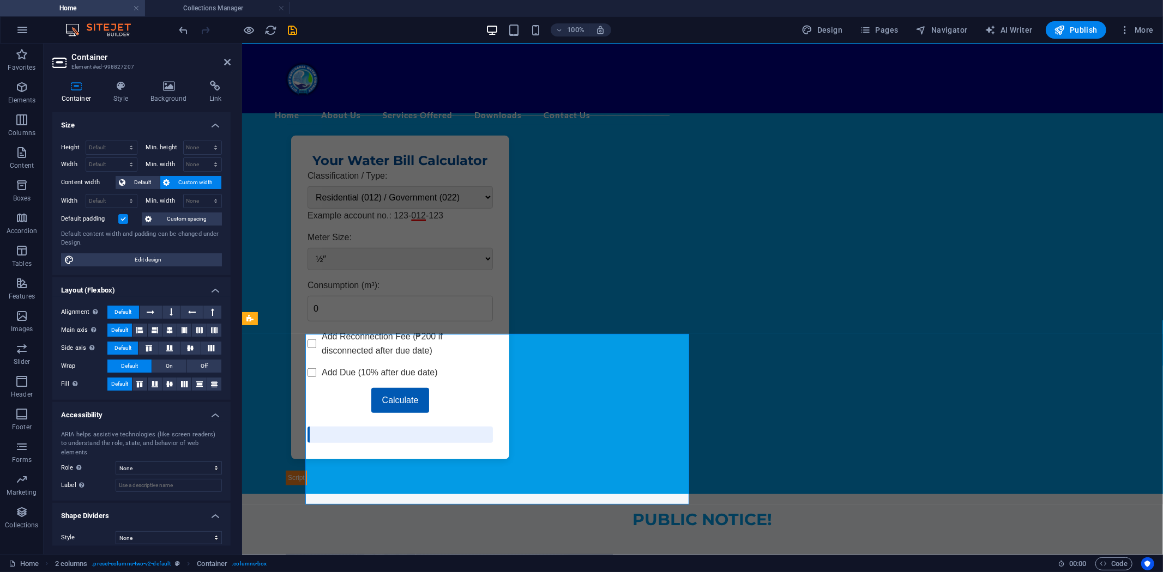
click at [191, 245] on div "Default content width and padding can be changed under Design." at bounding box center [141, 239] width 161 height 18
drag, startPoint x: 282, startPoint y: 360, endPoint x: 291, endPoint y: 363, distance: 9.1
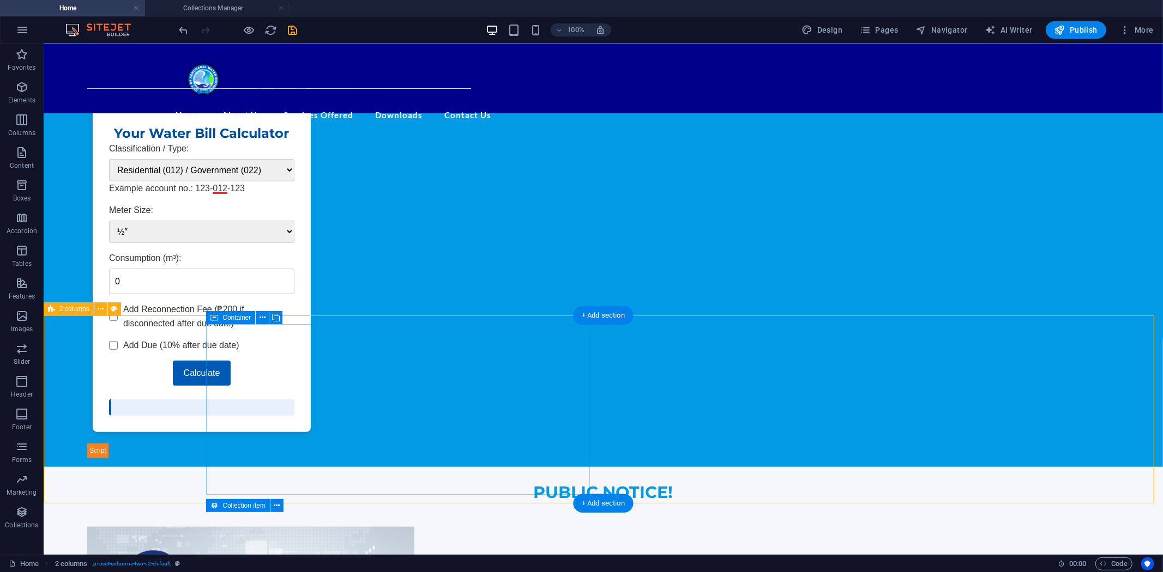
scroll to position [509, 0]
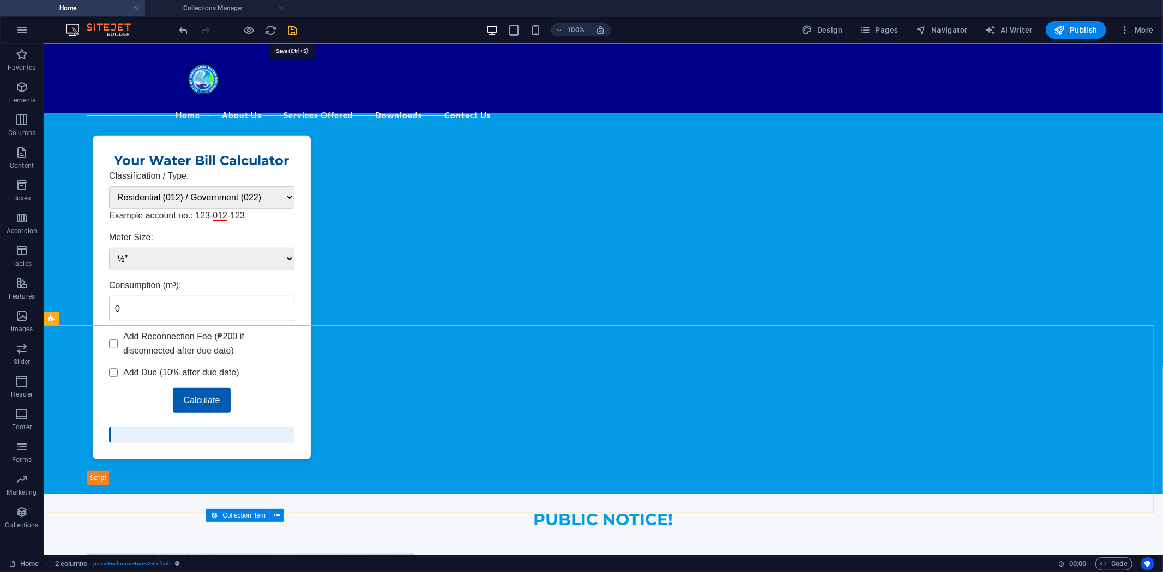
click at [298, 28] on icon "save" at bounding box center [293, 30] width 13 height 13
select select "68dcdfdec91427974209ce33"
select select "createdAt_DESC"
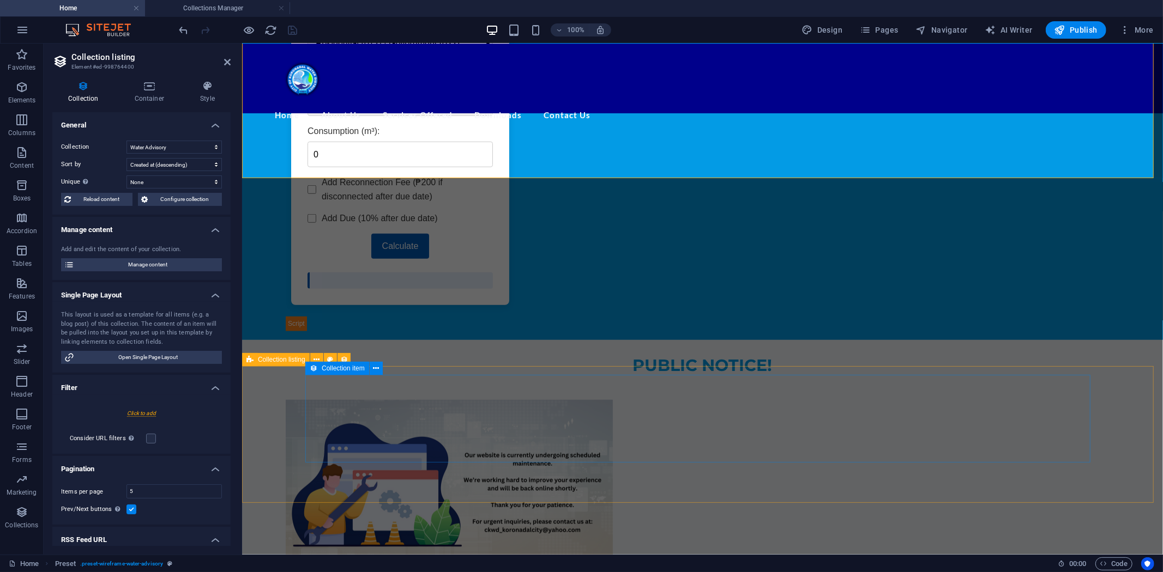
scroll to position [691, 0]
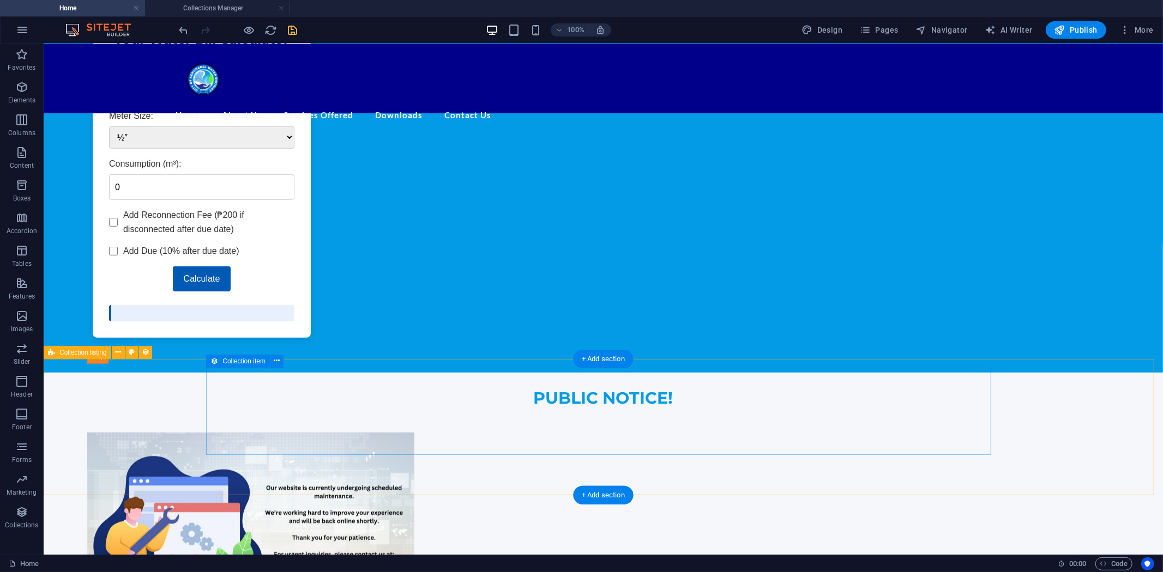
scroll to position [630, 0]
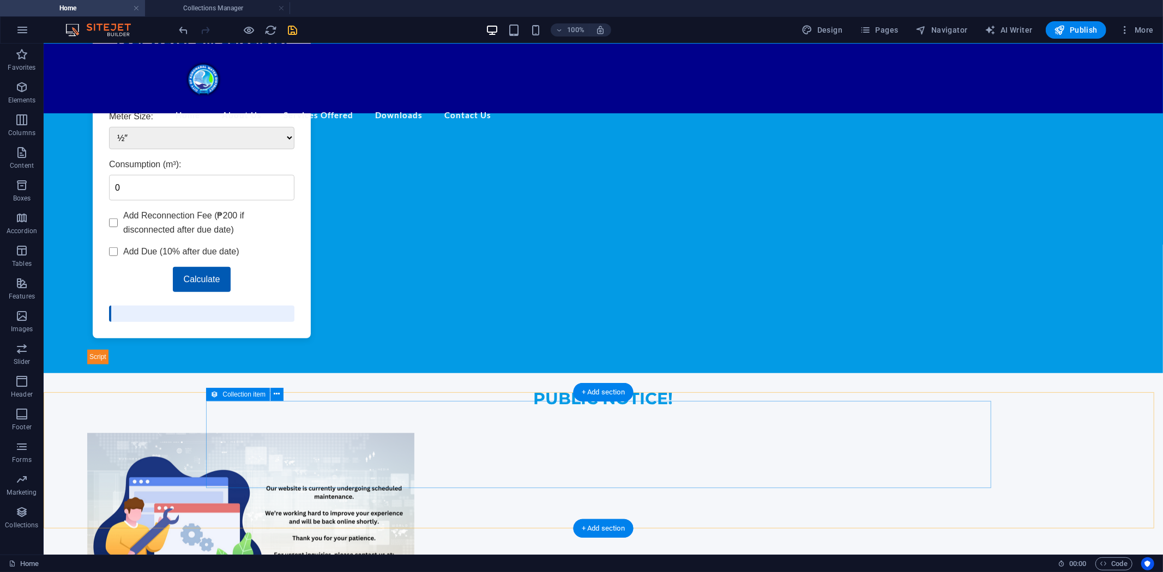
click at [250, 22] on div at bounding box center [238, 29] width 122 height 17
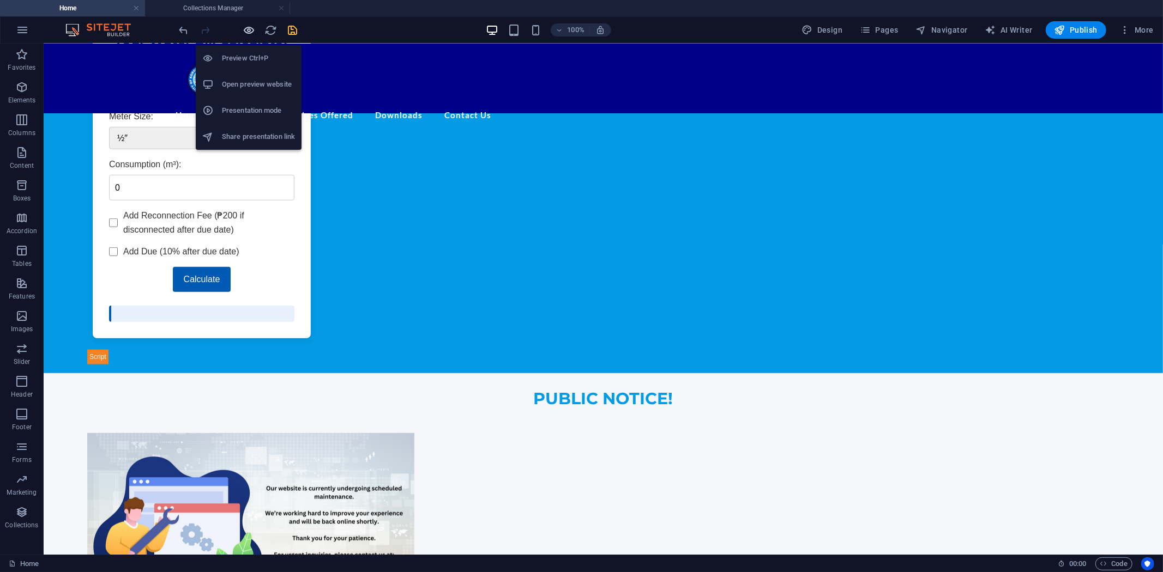
click at [247, 30] on icon "button" at bounding box center [249, 30] width 13 height 13
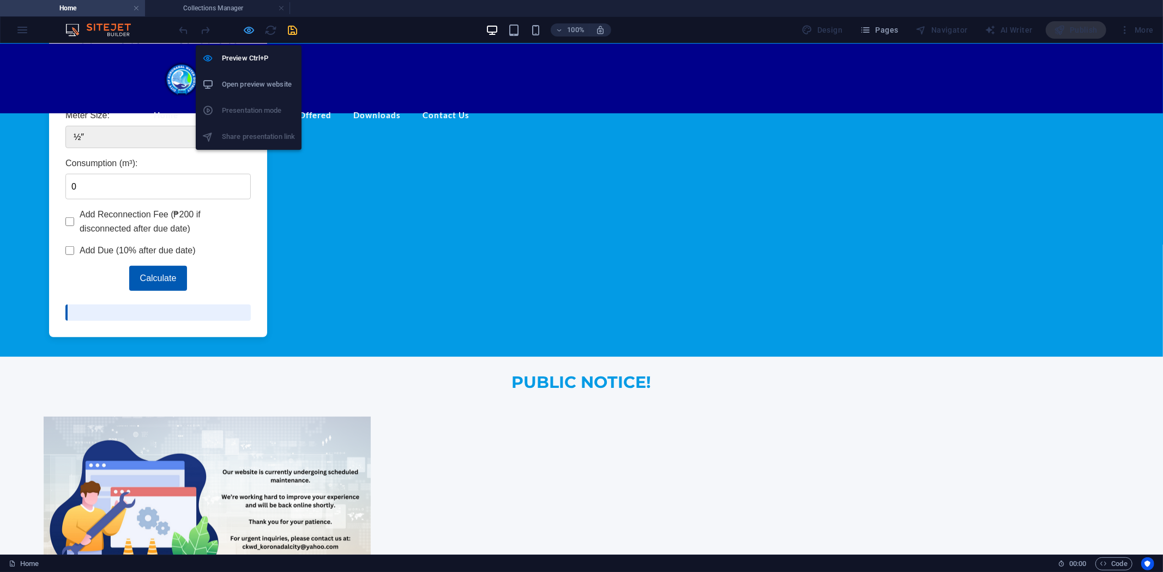
scroll to position [543, 0]
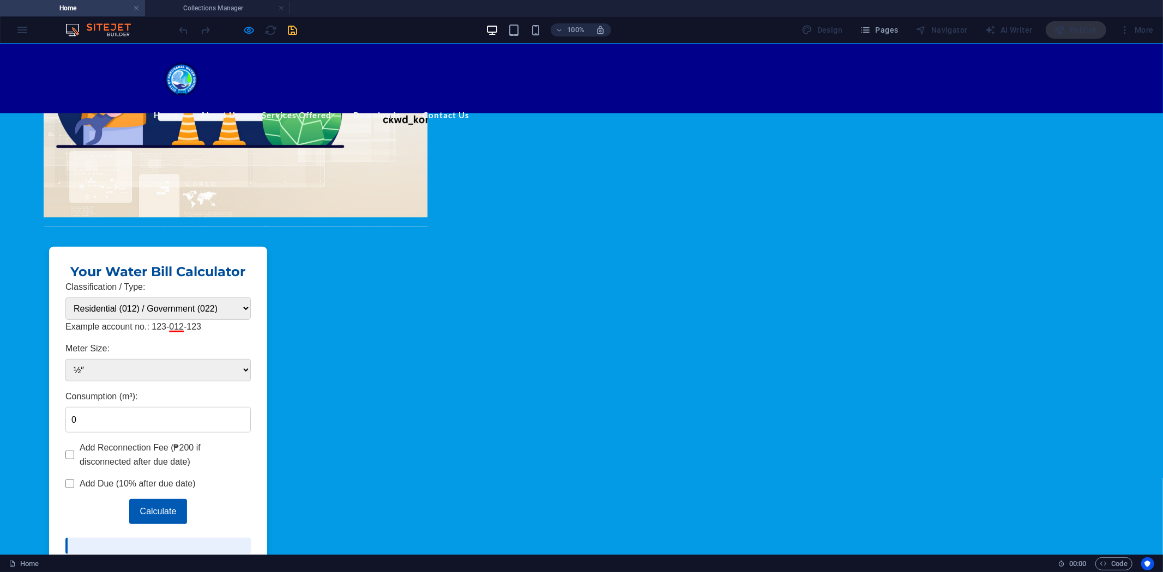
scroll to position [482, 0]
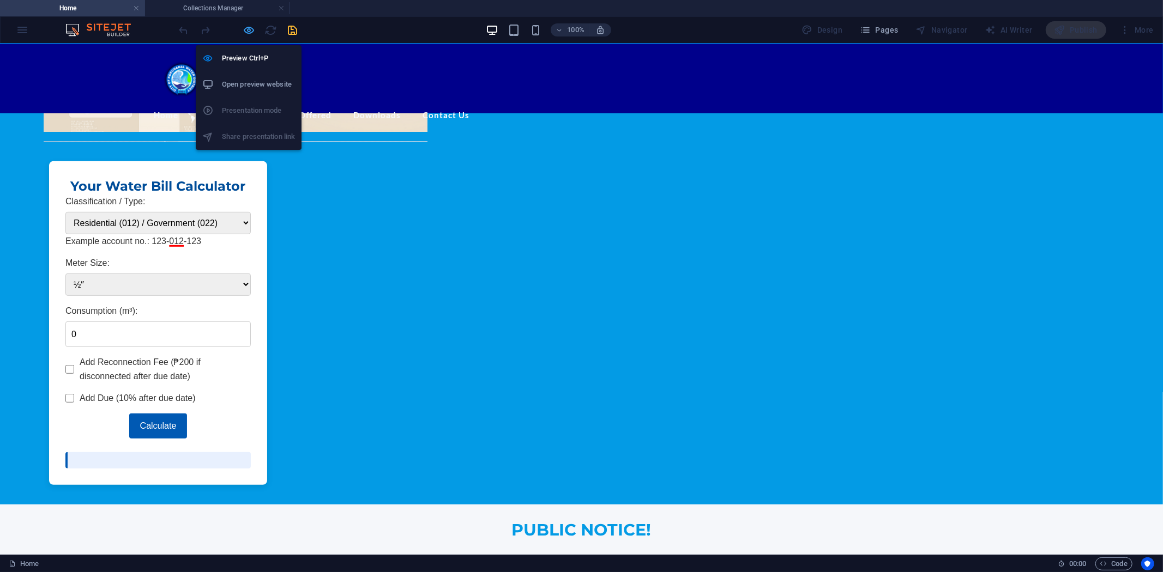
click at [251, 31] on icon "button" at bounding box center [249, 30] width 13 height 13
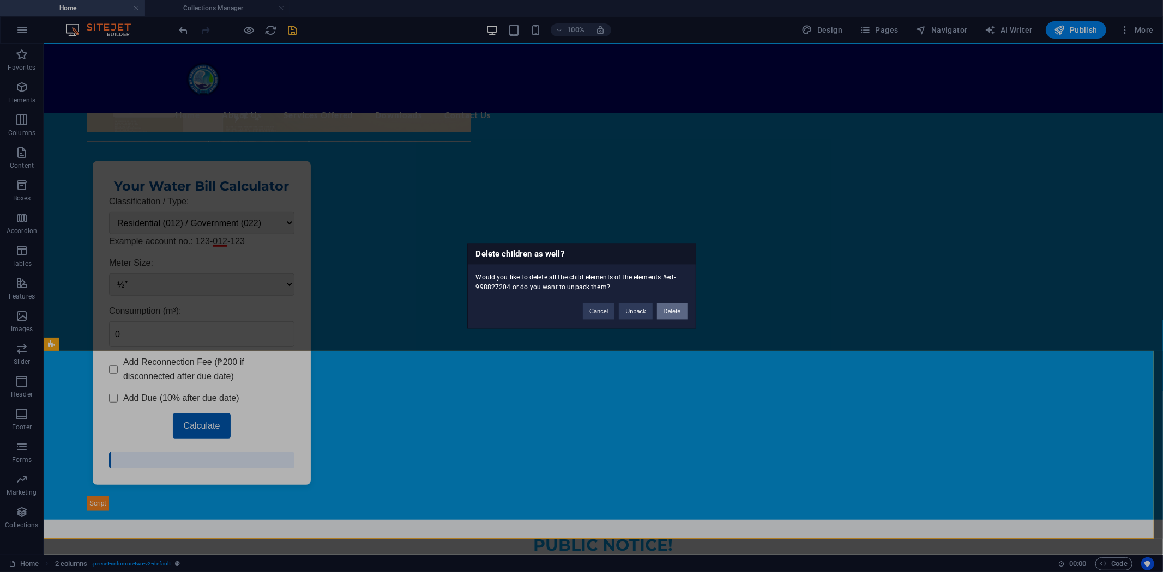
drag, startPoint x: 679, startPoint y: 309, endPoint x: 592, endPoint y: 291, distance: 88.6
click at [679, 309] on button "Delete" at bounding box center [672, 312] width 31 height 16
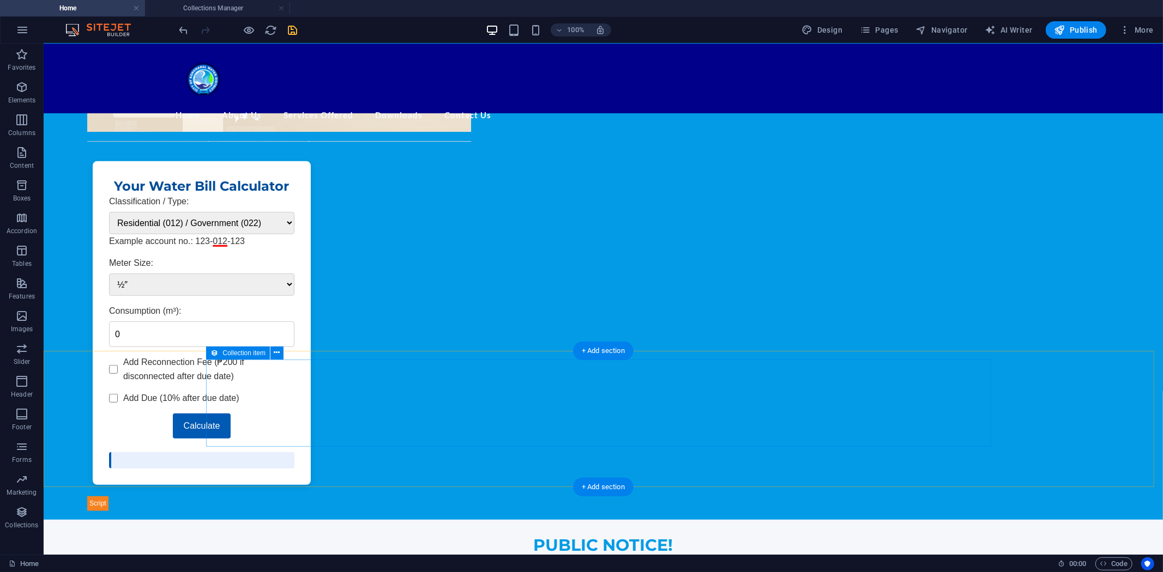
click at [251, 354] on span "Collection item" at bounding box center [243, 353] width 43 height 7
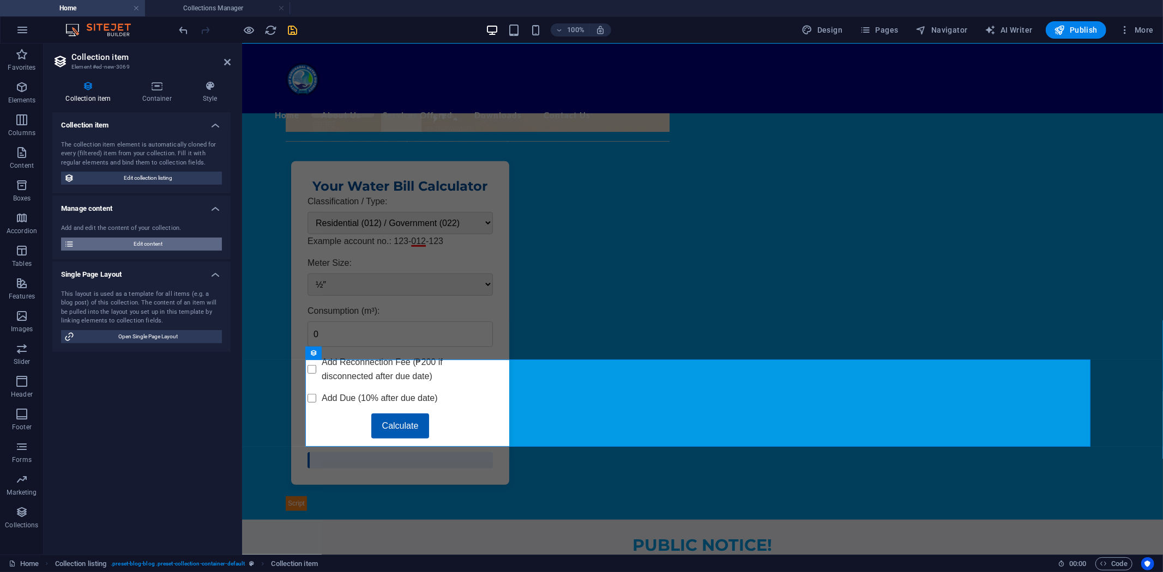
click at [149, 241] on span "Edit content" at bounding box center [147, 244] width 141 height 13
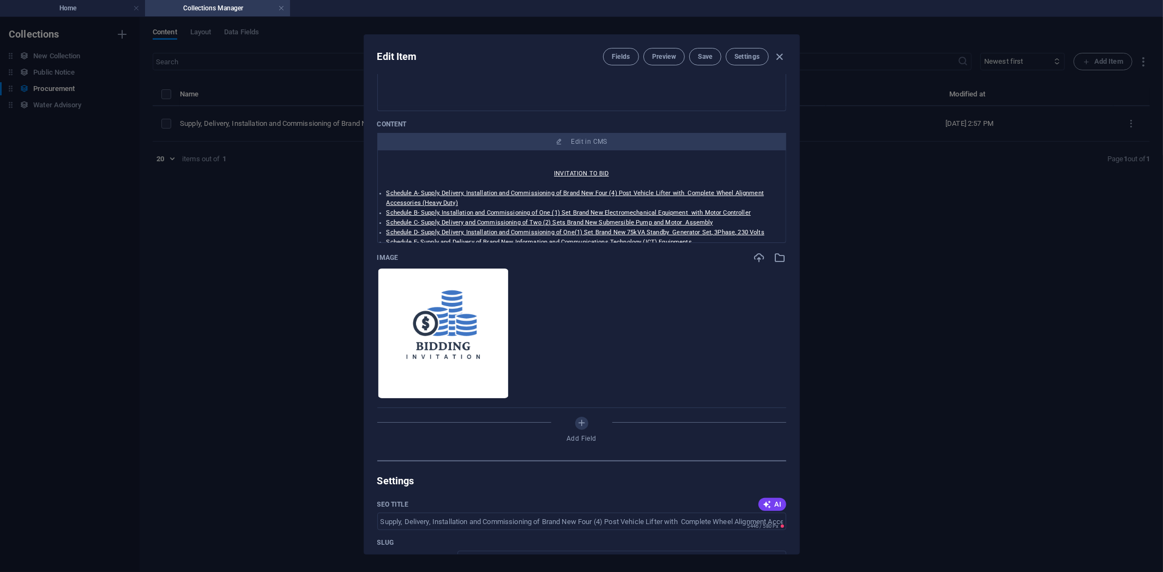
scroll to position [121, 0]
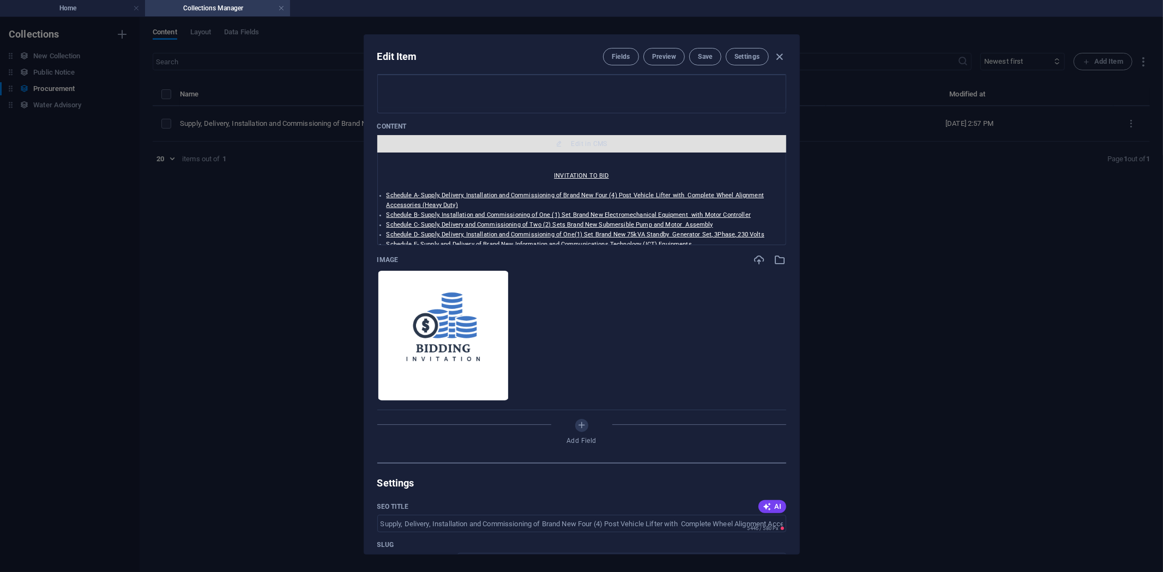
click at [588, 137] on button "Edit in CMS" at bounding box center [581, 143] width 409 height 17
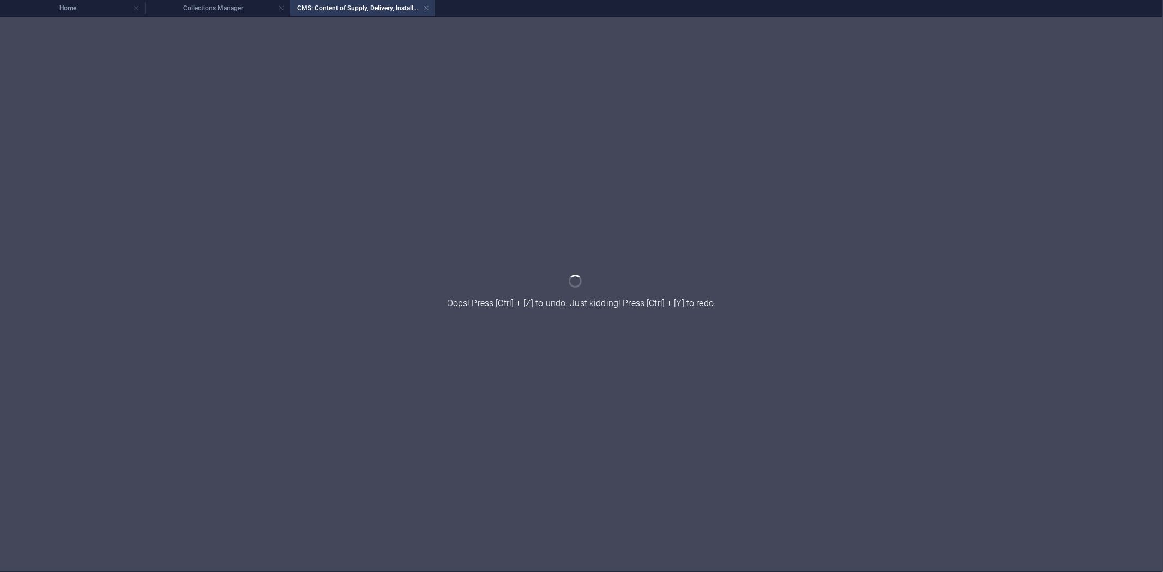
scroll to position [0, 0]
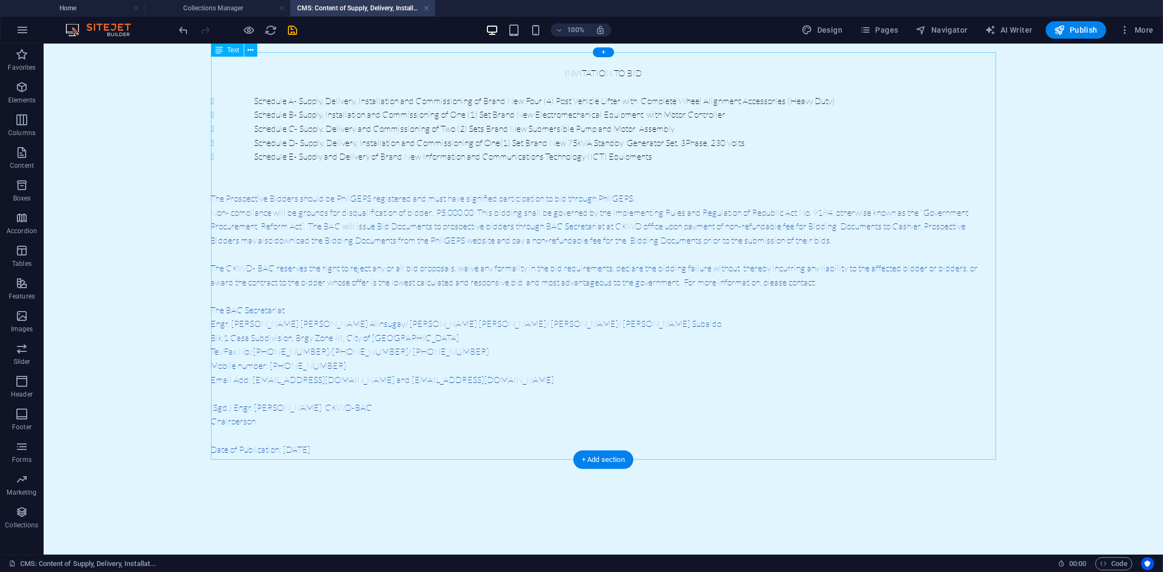
click at [468, 143] on div "INVITATION TO BID Schedule A- Supply, Delivery, Installation and Commissioning …" at bounding box center [602, 254] width 785 height 404
click at [469, 131] on div "INVITATION TO BID Schedule A- Supply, Delivery, Installation and Commissioning …" at bounding box center [602, 254] width 785 height 404
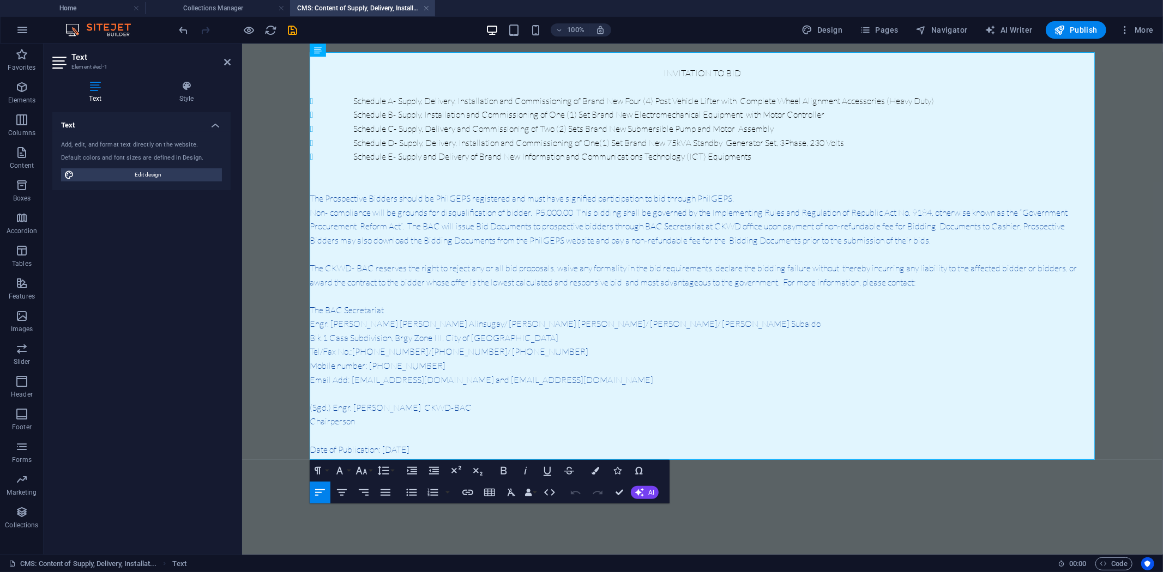
click at [96, 86] on icon at bounding box center [95, 86] width 86 height 11
click at [191, 86] on icon at bounding box center [186, 86] width 88 height 11
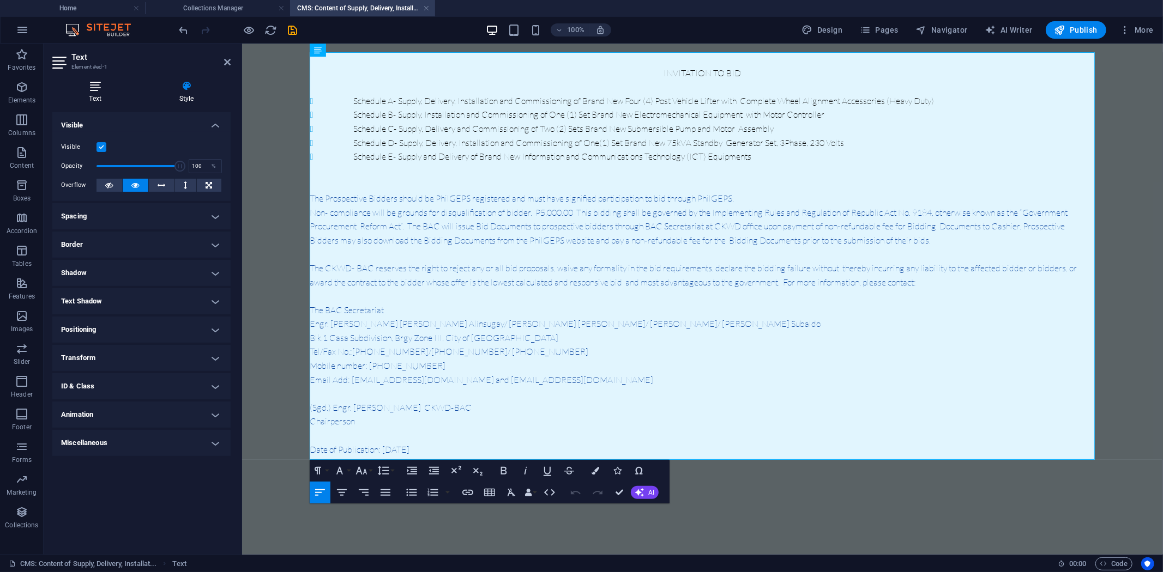
click at [96, 89] on icon at bounding box center [95, 86] width 86 height 11
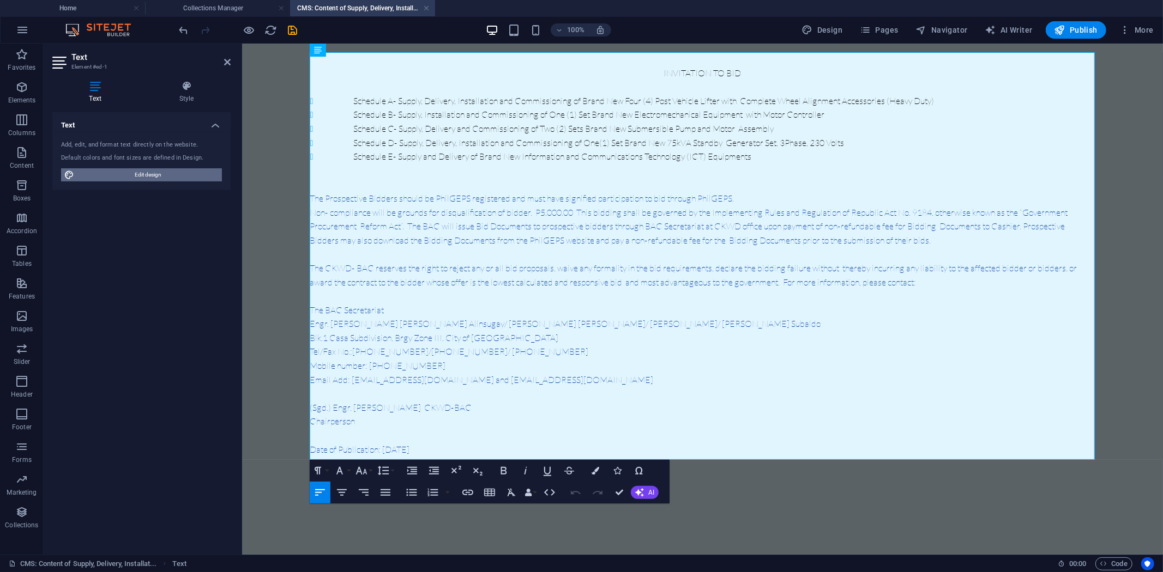
click at [145, 175] on span "Edit design" at bounding box center [147, 174] width 141 height 13
select select "px"
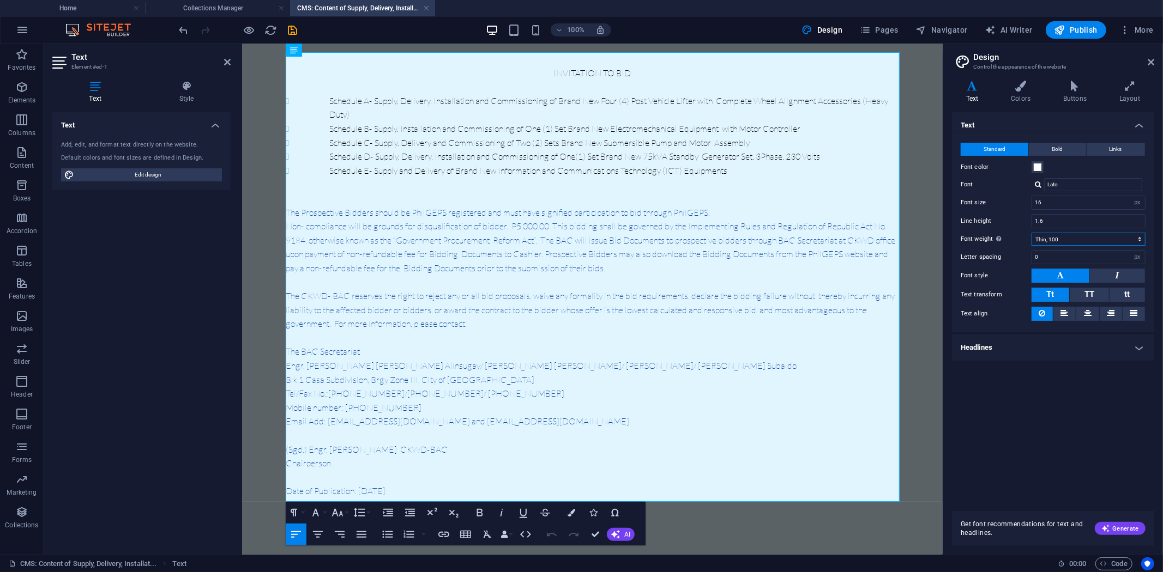
click at [1141, 240] on select "Thin, 100 Extra-light, 200 Light, 300 Regular, 400 Medium, 500 Semi-bold, 600 B…" at bounding box center [1088, 239] width 114 height 13
click at [1031, 233] on select "Thin, 100 Extra-light, 200 Light, 300 Regular, 400 Medium, 500 Semi-bold, 600 B…" at bounding box center [1088, 239] width 114 height 13
click at [1066, 252] on input "0" at bounding box center [1088, 257] width 113 height 13
click at [1139, 238] on select "Thin, 100 Extra-light, 200 Light, 300 Regular, 400 Medium, 500 Semi-bold, 600 B…" at bounding box center [1088, 239] width 114 height 13
select select "400"
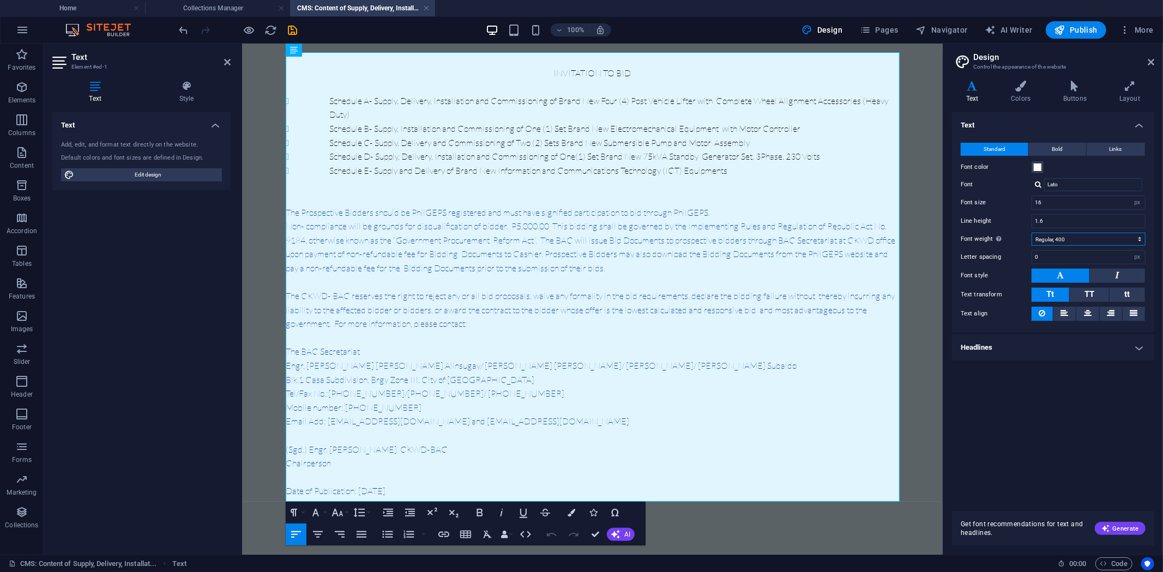
click at [1031, 233] on select "Thin, 100 Extra-light, 200 Light, 300 Regular, 400 Medium, 500 Semi-bold, 600 B…" at bounding box center [1088, 239] width 114 height 13
click at [1021, 113] on h4 "Text" at bounding box center [1053, 122] width 202 height 20
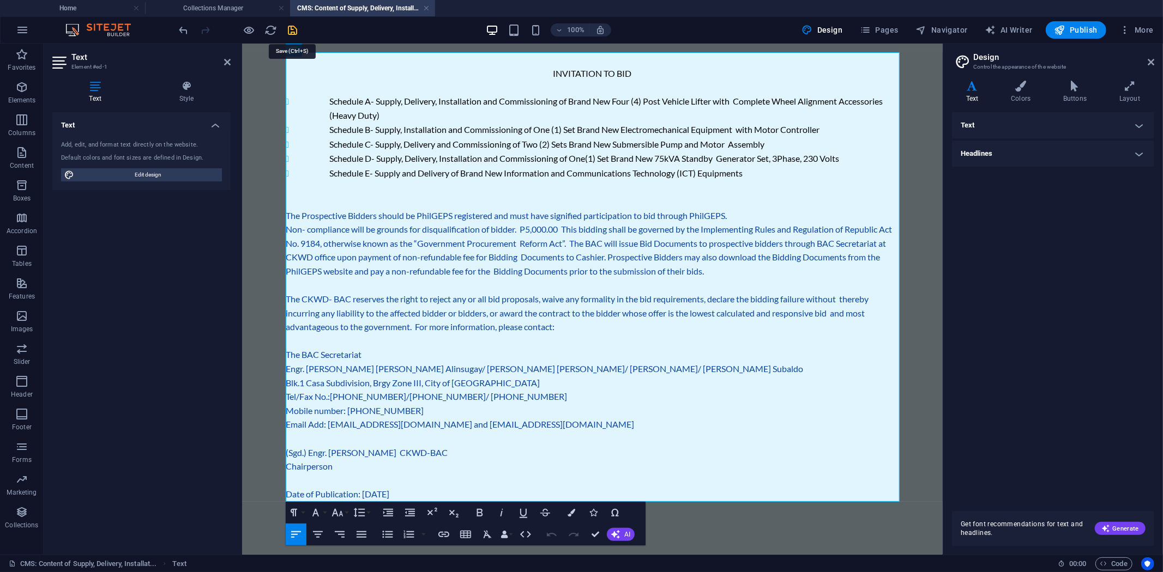
click at [291, 27] on icon "save" at bounding box center [293, 30] width 13 height 13
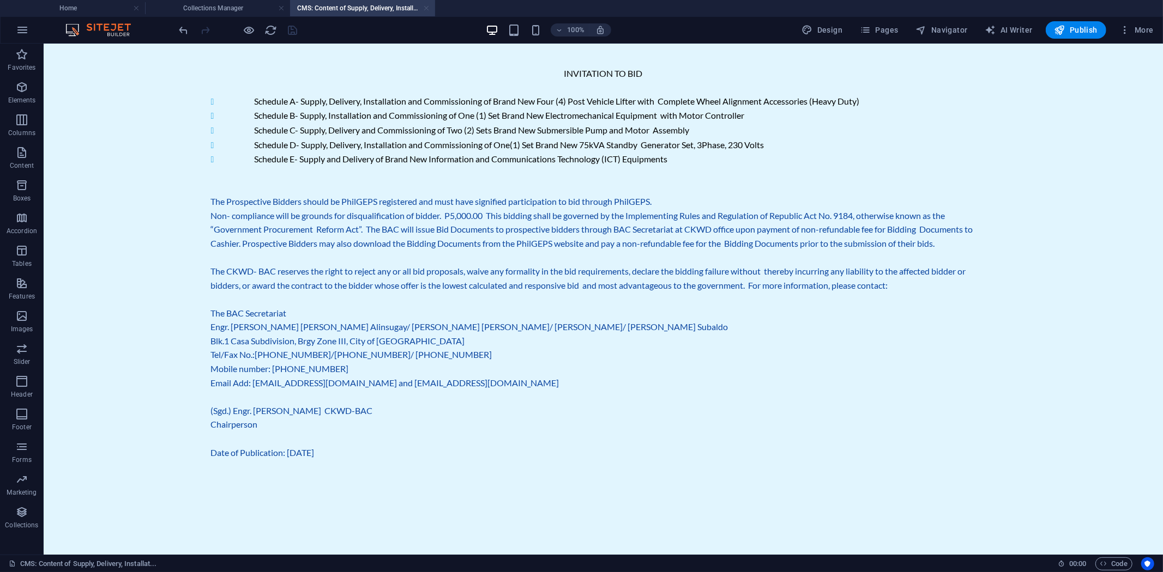
click at [425, 8] on link at bounding box center [426, 8] width 7 height 10
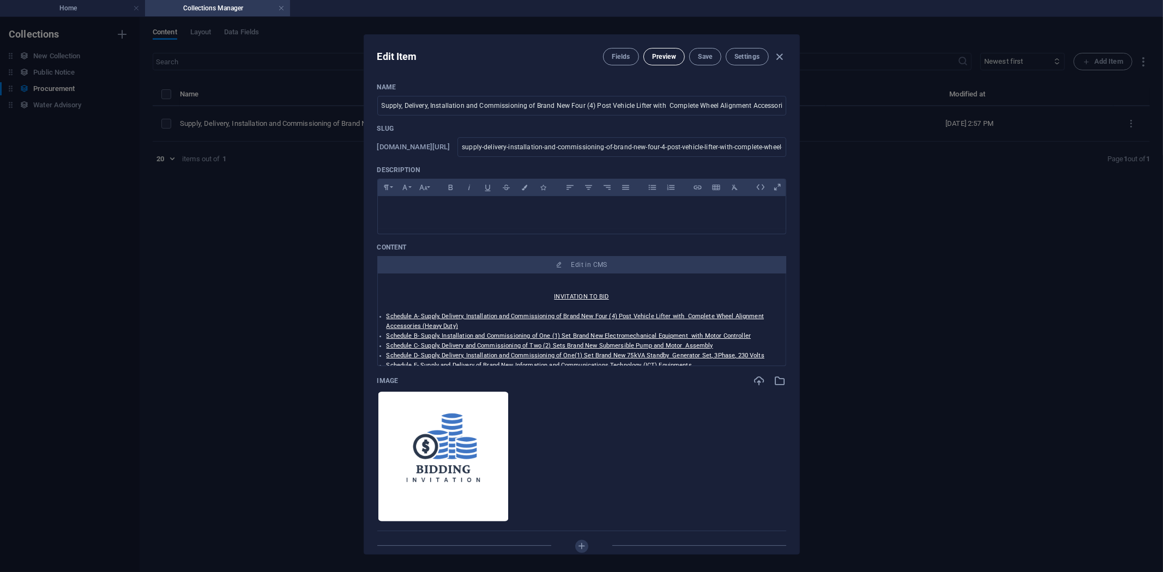
click at [656, 52] on span "Preview" at bounding box center [664, 56] width 24 height 9
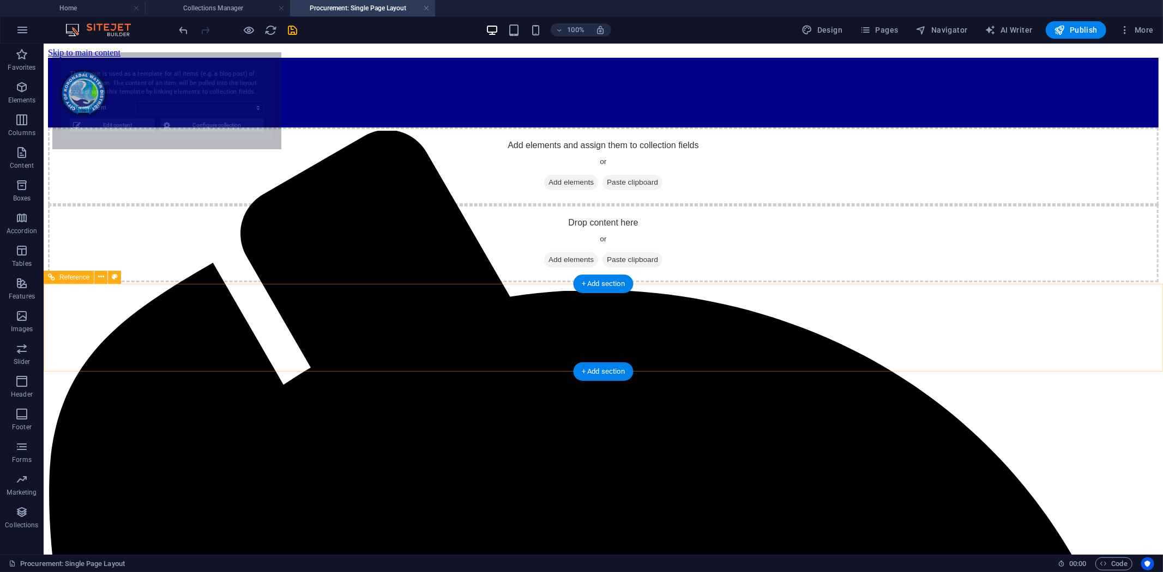
select select "68dcc4e43b2702e6260a8e1f"
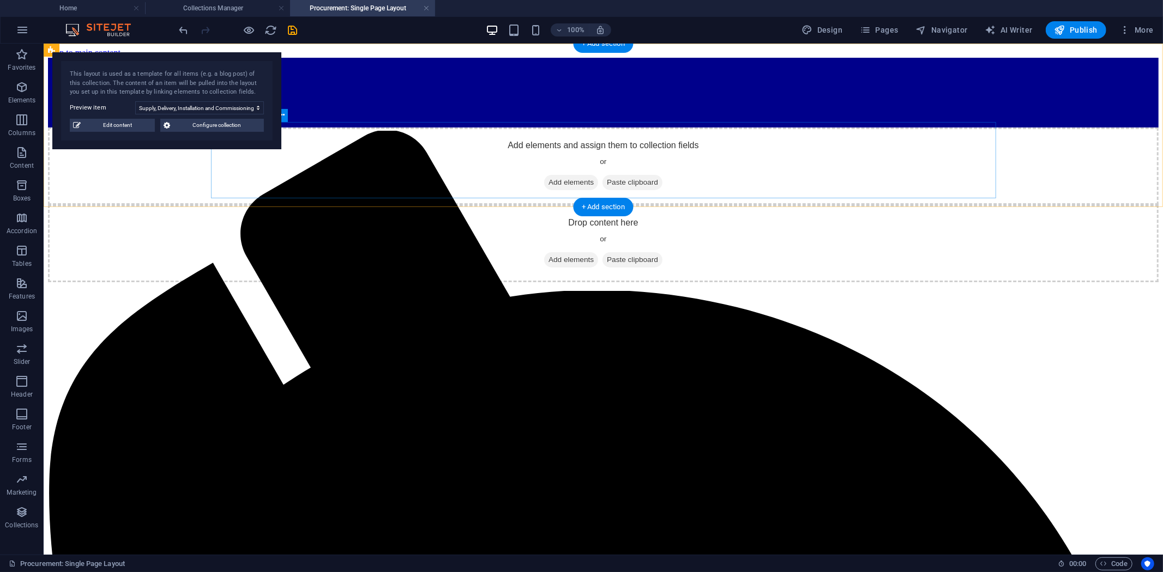
click at [554, 174] on span "Add elements" at bounding box center [570, 181] width 54 height 15
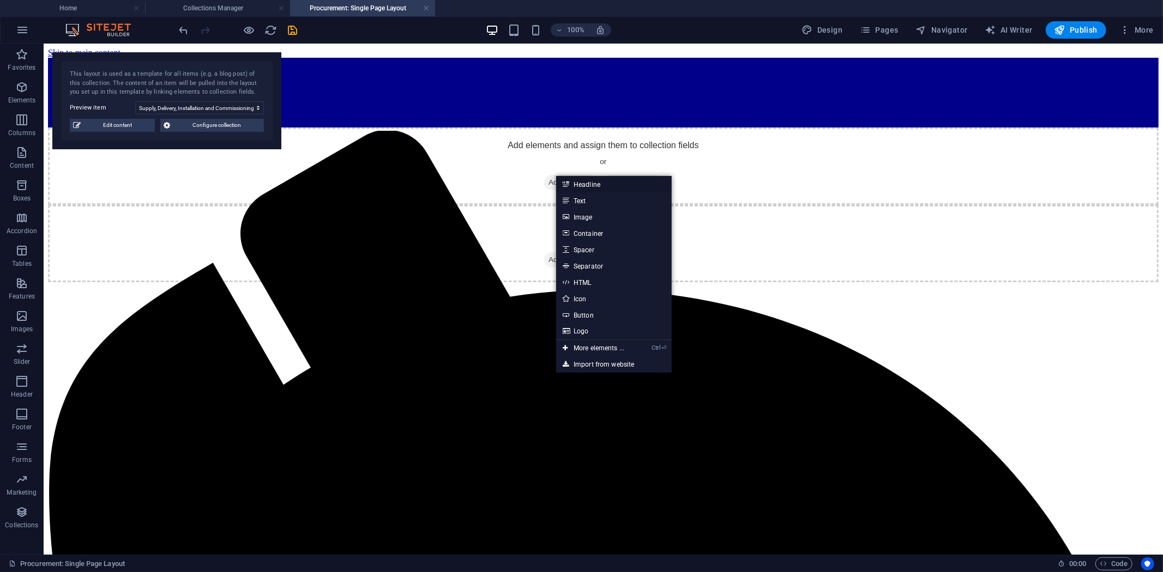
click at [565, 181] on icon at bounding box center [564, 184] width 5 height 16
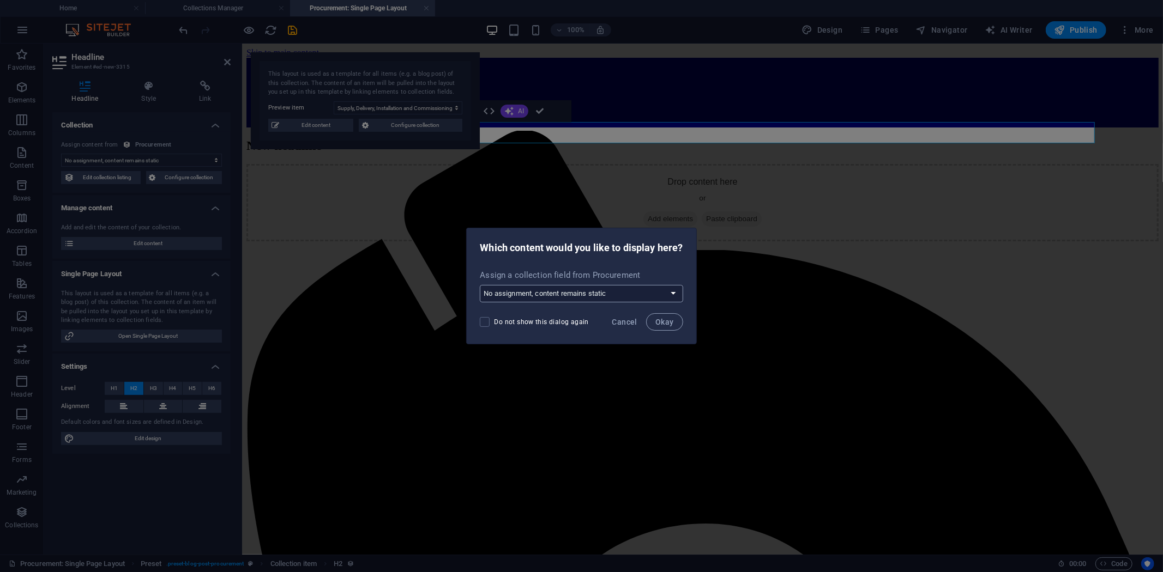
click at [674, 293] on select "No assignment, content remains static Create a new field Created at (Date) Upda…" at bounding box center [581, 293] width 203 height 17
select select "name"
click at [480, 285] on select "No assignment, content remains static Create a new field Created at (Date) Upda…" at bounding box center [581, 293] width 203 height 17
click at [661, 319] on span "Okay" at bounding box center [664, 322] width 19 height 9
select select "name"
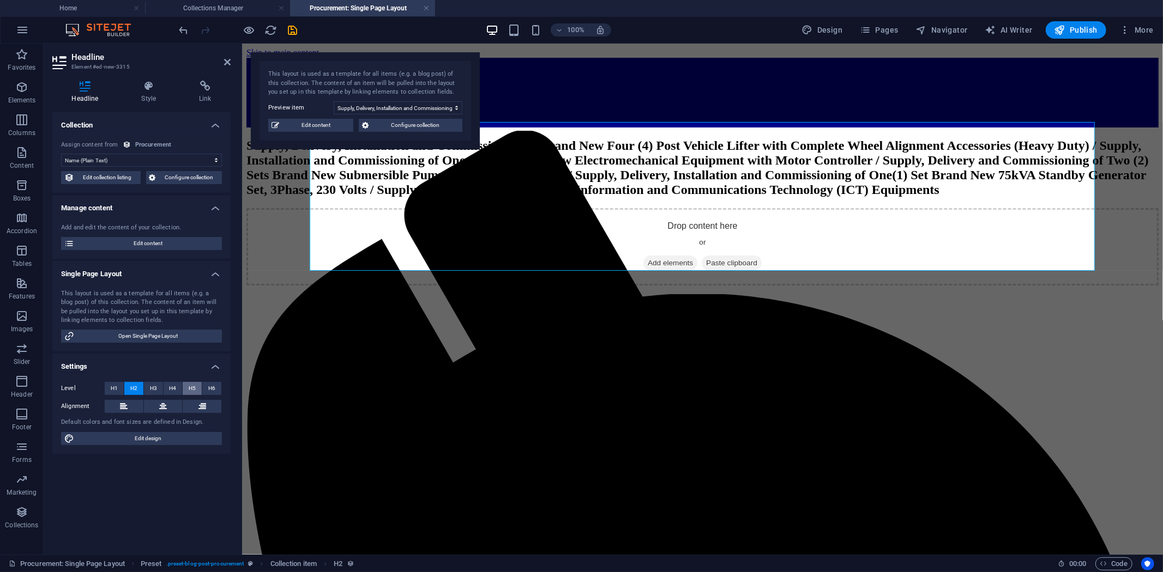
click at [195, 385] on span "H5" at bounding box center [192, 388] width 7 height 13
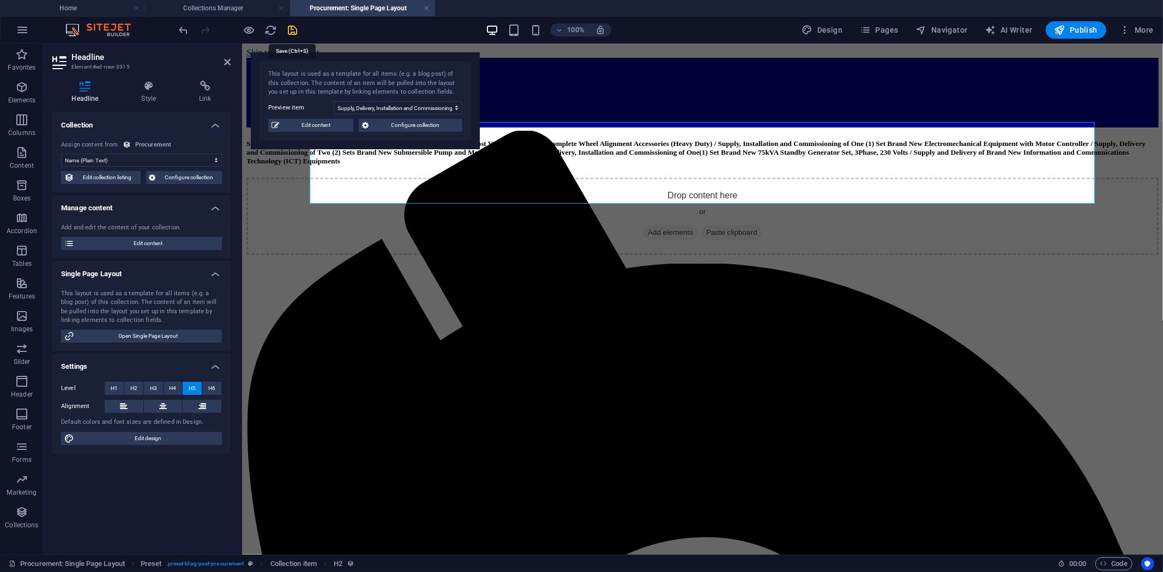
click at [292, 29] on icon "save" at bounding box center [293, 30] width 13 height 13
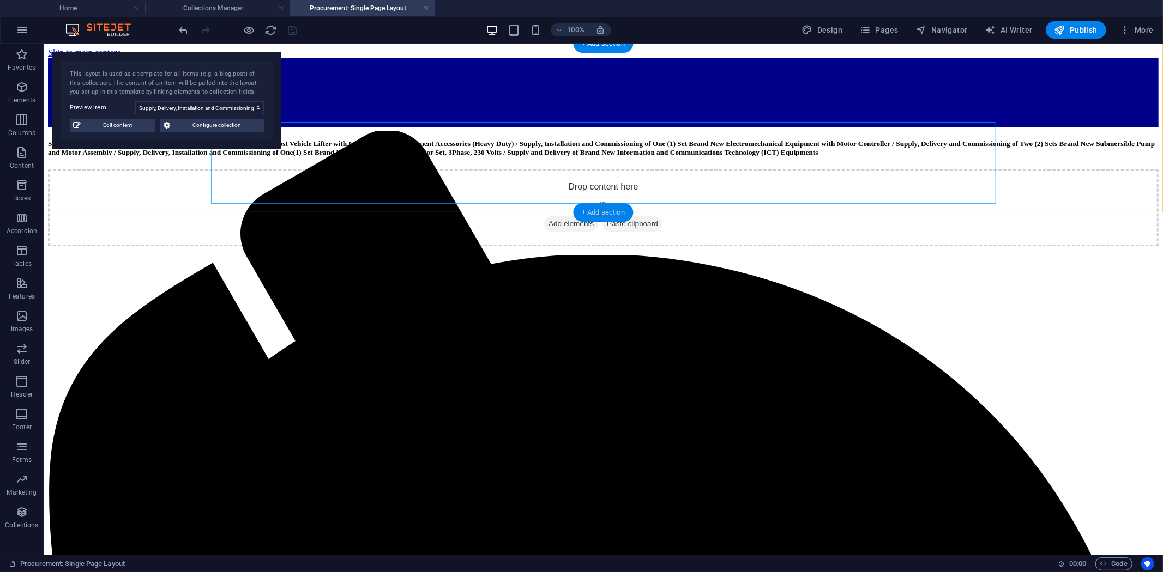
click at [590, 209] on div "+ Add section" at bounding box center [603, 212] width 60 height 19
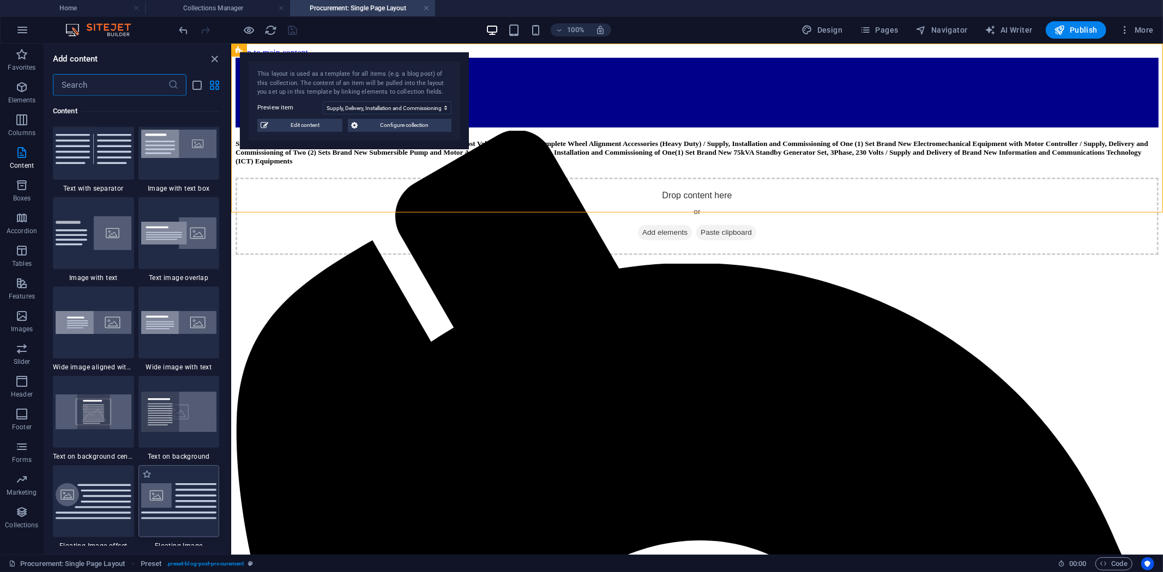
scroll to position [1906, 0]
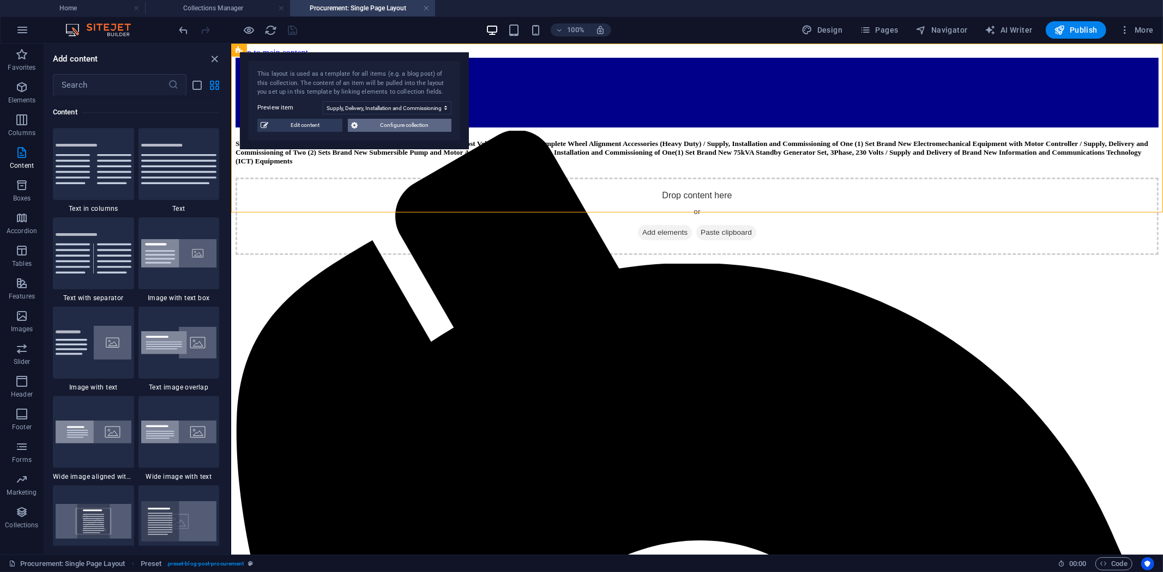
click at [380, 123] on span "Configure collection" at bounding box center [404, 125] width 87 height 13
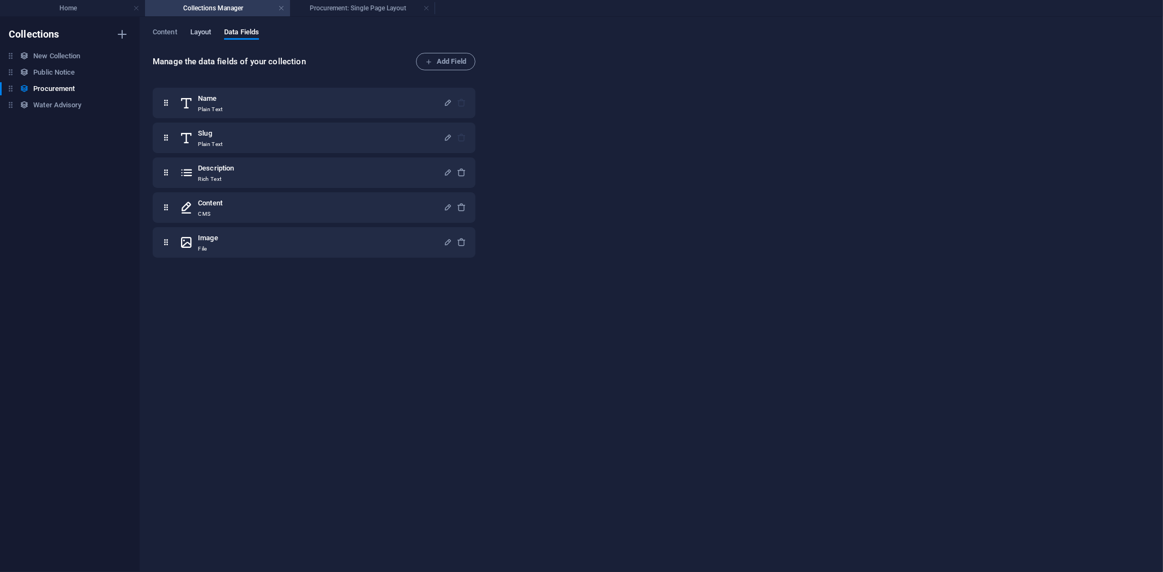
click at [198, 28] on span "Layout" at bounding box center [200, 33] width 21 height 15
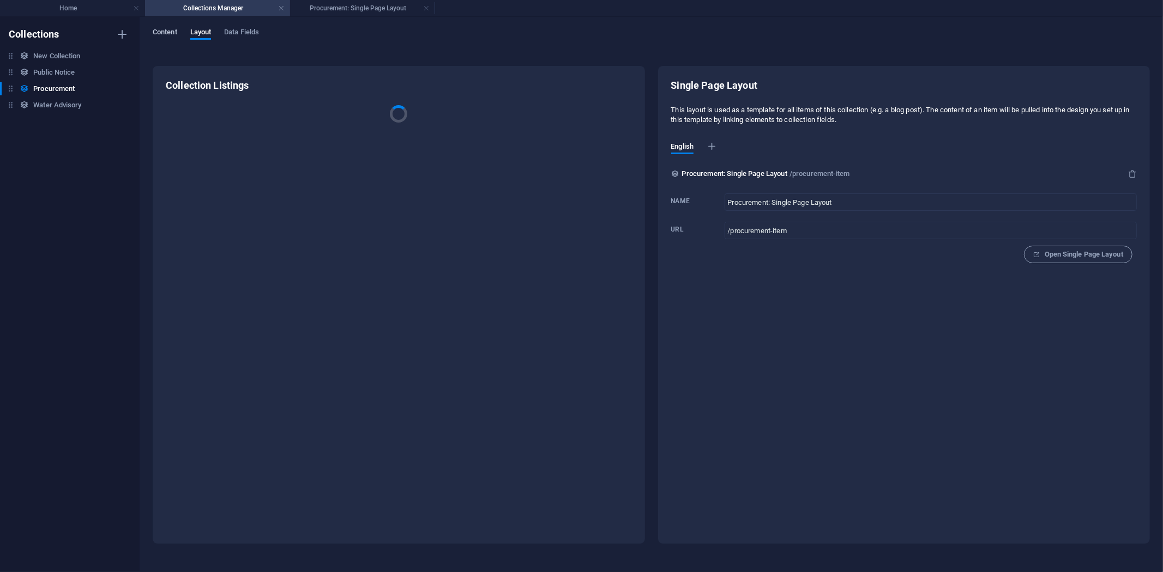
click at [173, 29] on span "Content" at bounding box center [165, 33] width 25 height 15
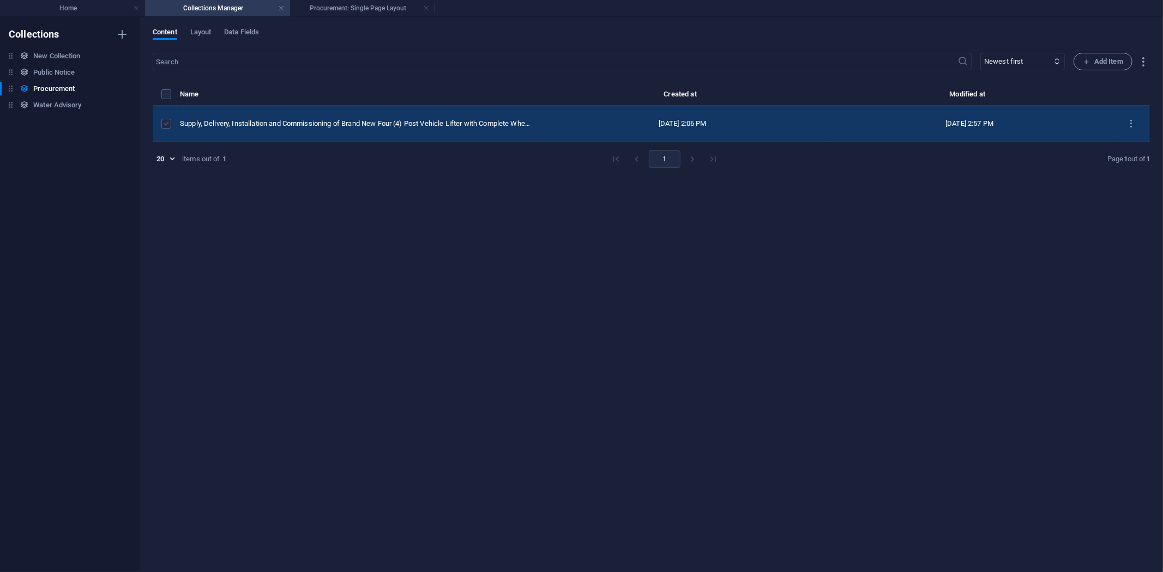
click at [168, 122] on label "items list" at bounding box center [166, 124] width 10 height 10
click at [0, 0] on input "items list" at bounding box center [0, 0] width 0 height 0
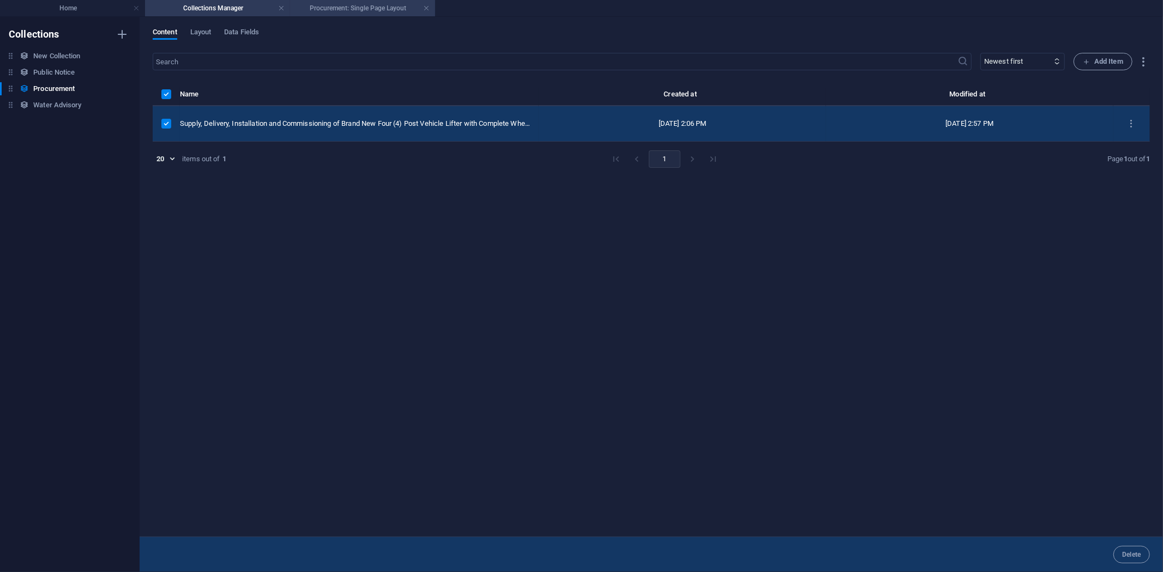
click at [332, 8] on h4 "Procurement: Single Page Layout" at bounding box center [362, 8] width 145 height 12
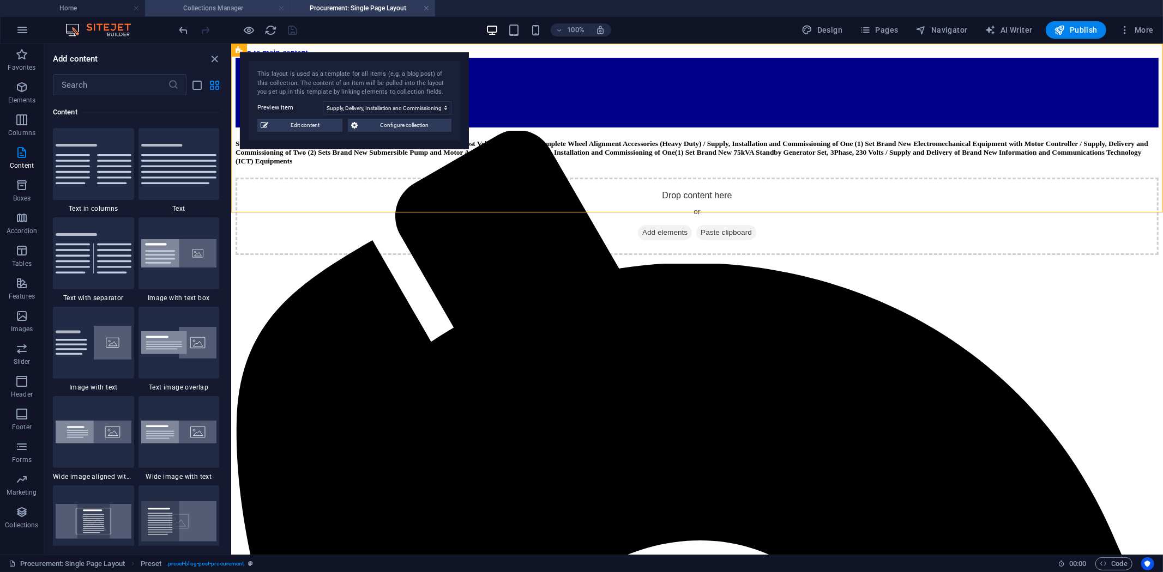
click at [282, 8] on link at bounding box center [281, 8] width 7 height 10
click at [286, 7] on h4 "Procurement: Single Page Layout" at bounding box center [217, 8] width 145 height 12
click at [281, 7] on link at bounding box center [281, 8] width 7 height 10
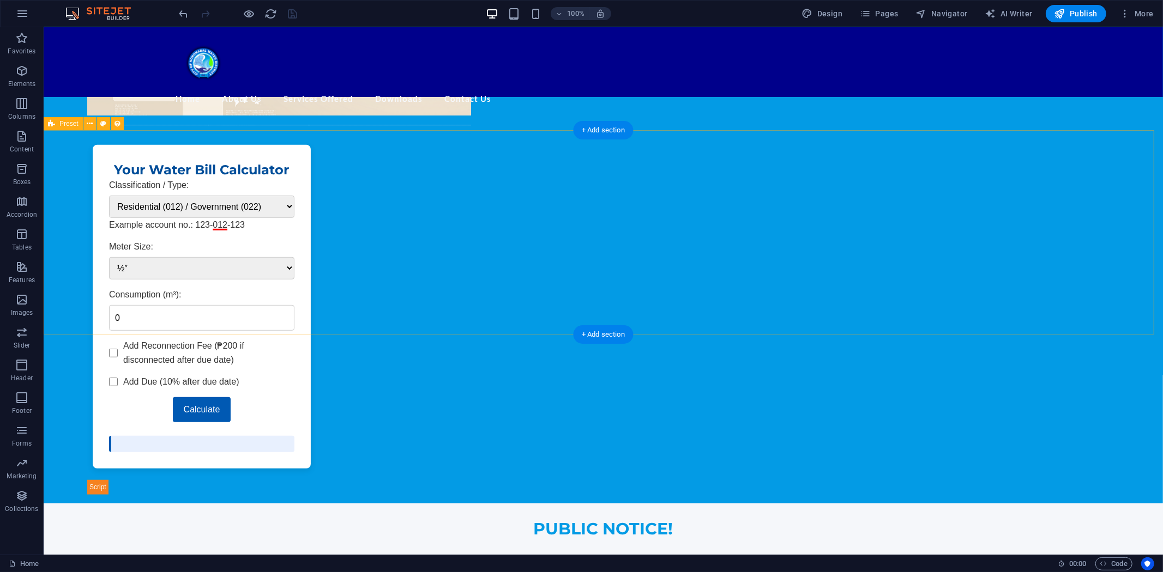
click at [22, 75] on icon "button" at bounding box center [21, 70] width 13 height 13
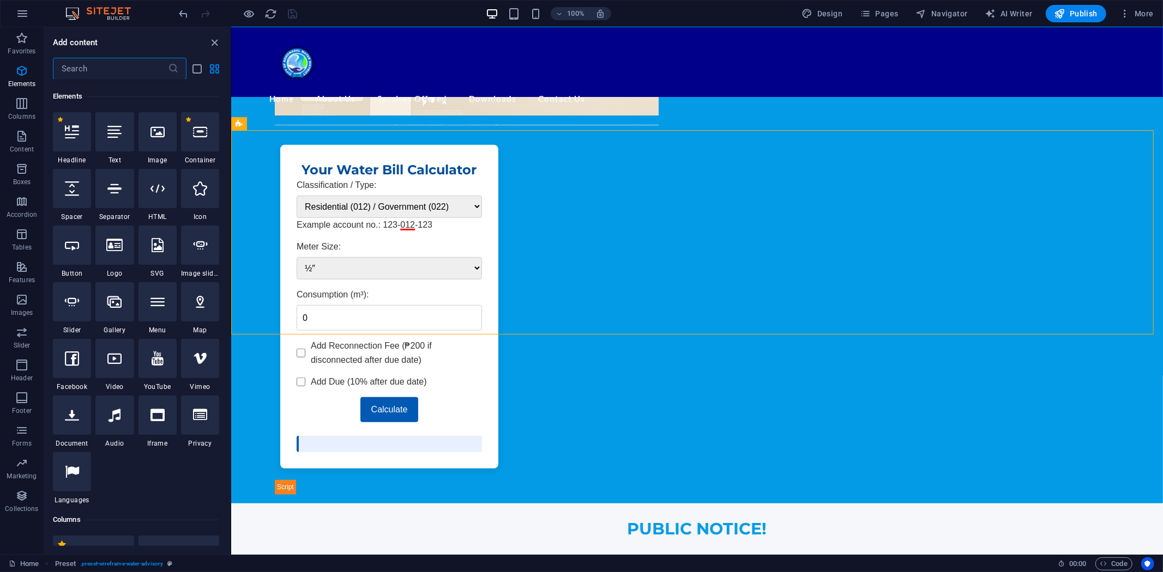
scroll to position [116, 0]
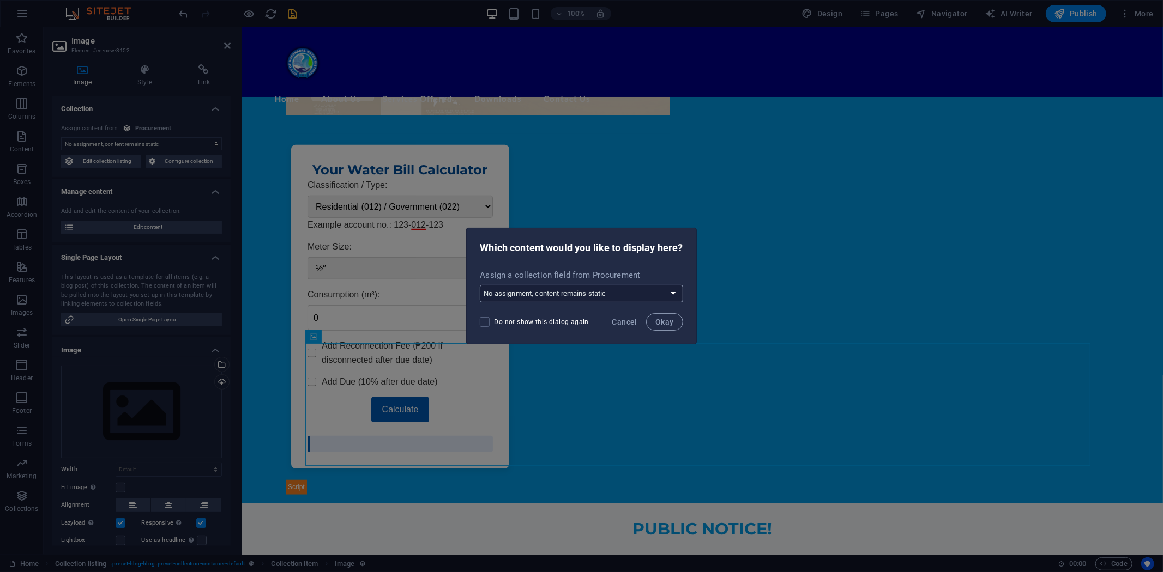
click at [672, 294] on select "No assignment, content remains static Create a new field Created at (Date) Upda…" at bounding box center [581, 293] width 203 height 17
select select "image"
click at [480, 285] on select "No assignment, content remains static Create a new field Created at (Date) Upda…" at bounding box center [581, 293] width 203 height 17
click at [658, 322] on span "Okay" at bounding box center [664, 322] width 19 height 9
select select "image"
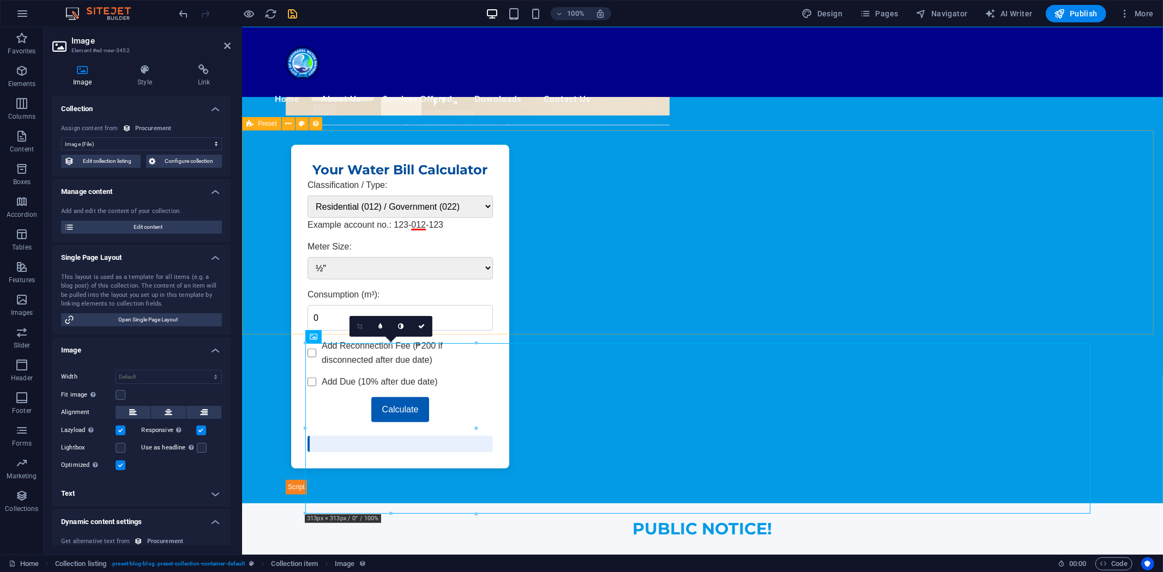
click at [262, 124] on span "Preset" at bounding box center [267, 123] width 19 height 7
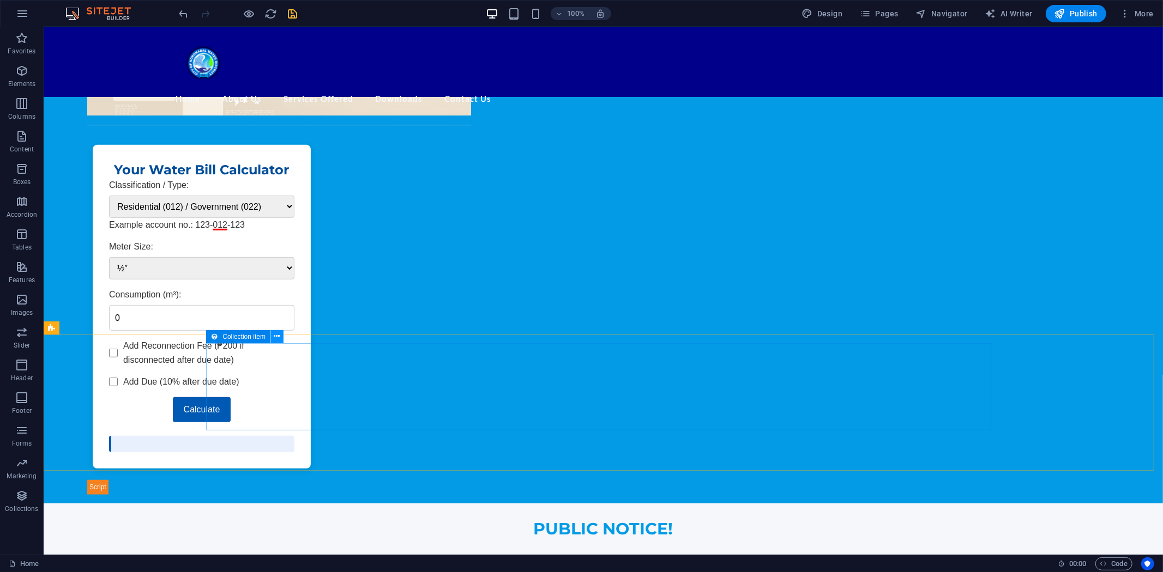
click at [279, 336] on icon at bounding box center [277, 336] width 6 height 11
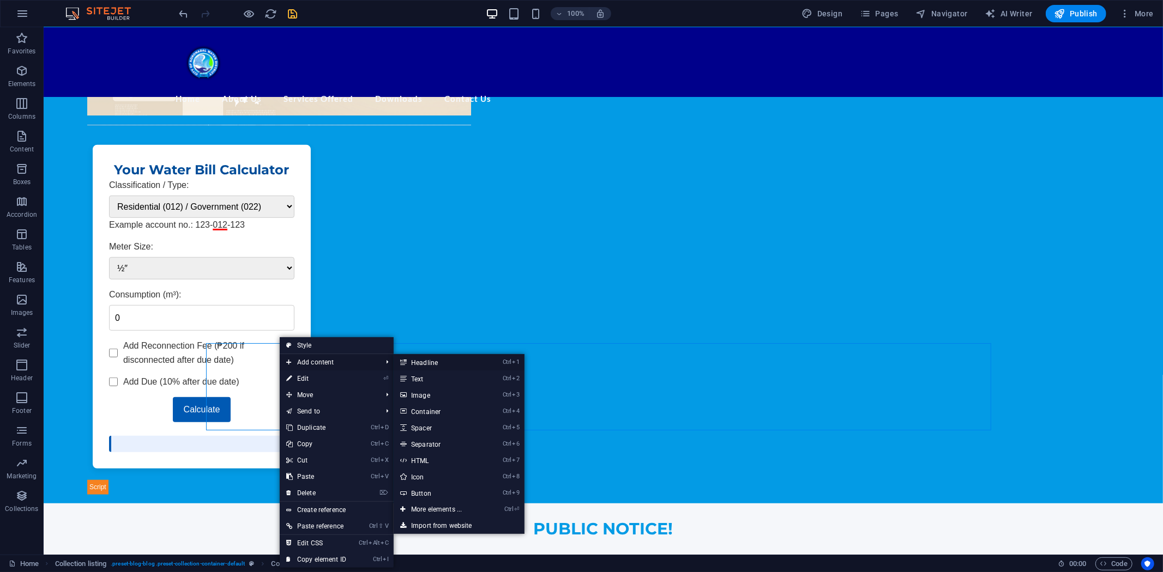
click at [412, 364] on link "Ctrl 1 Headline" at bounding box center [439, 362] width 90 height 16
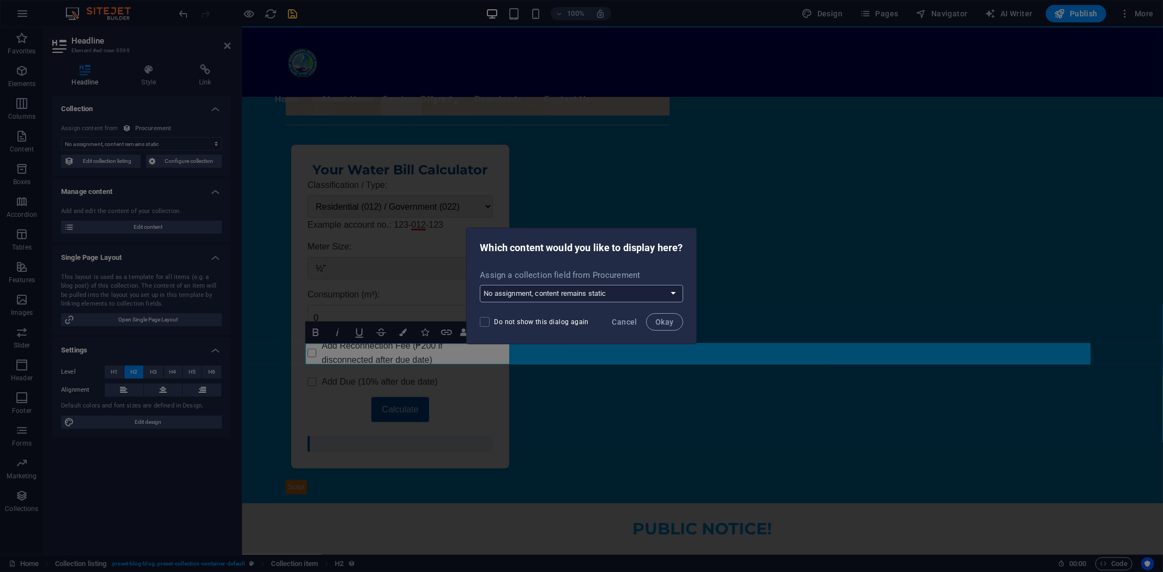
click at [676, 295] on select "No assignment, content remains static Create a new field Created at (Date) Upda…" at bounding box center [581, 293] width 203 height 17
select select "name"
click at [480, 285] on select "No assignment, content remains static Create a new field Created at (Date) Upda…" at bounding box center [581, 293] width 203 height 17
click at [661, 323] on span "Okay" at bounding box center [664, 322] width 19 height 9
select select "name"
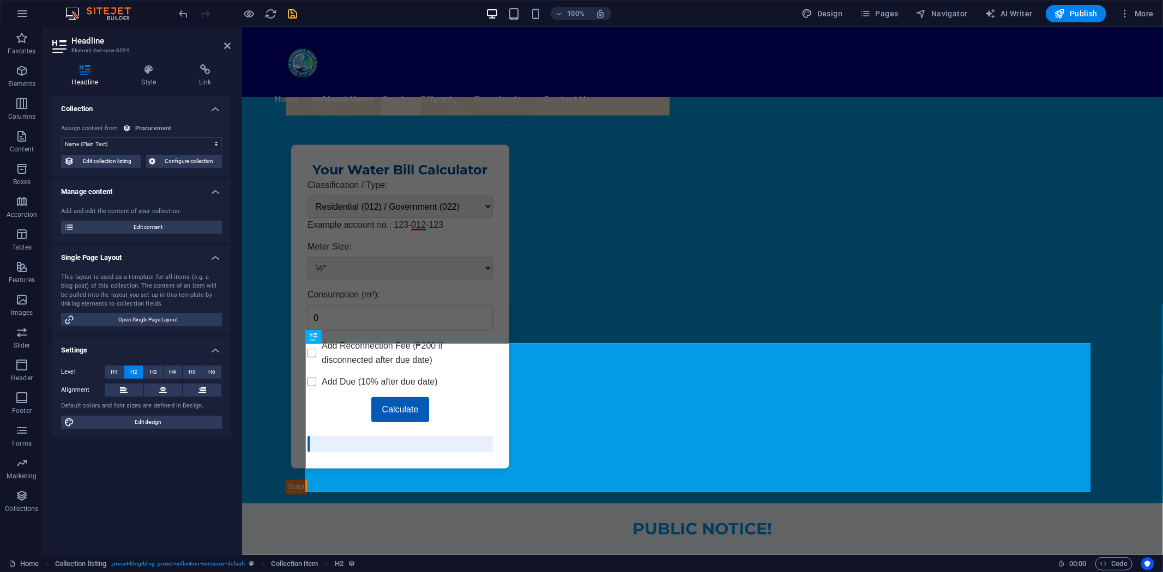
click at [89, 70] on icon at bounding box center [84, 69] width 65 height 11
click at [213, 368] on span "H6" at bounding box center [211, 372] width 7 height 13
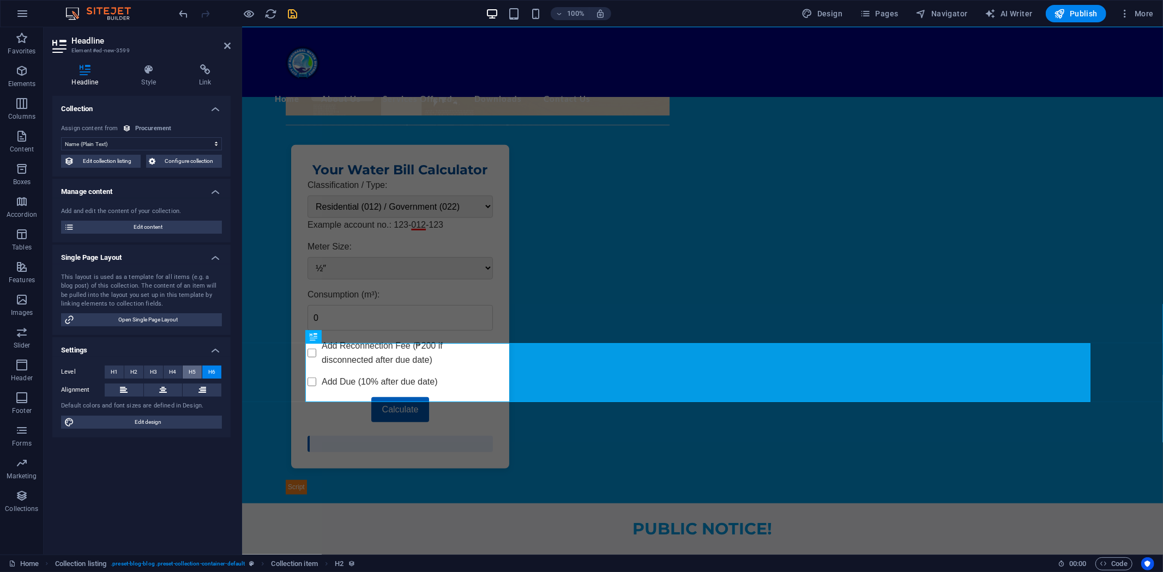
click at [193, 371] on span "H5" at bounding box center [192, 372] width 7 height 13
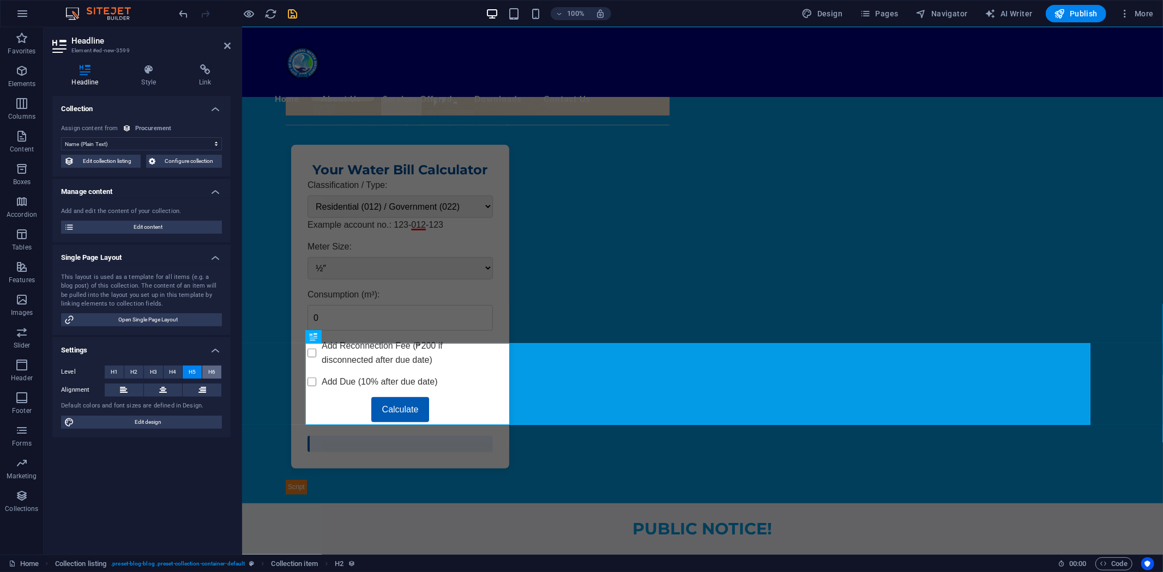
click at [214, 373] on span "H6" at bounding box center [211, 372] width 7 height 13
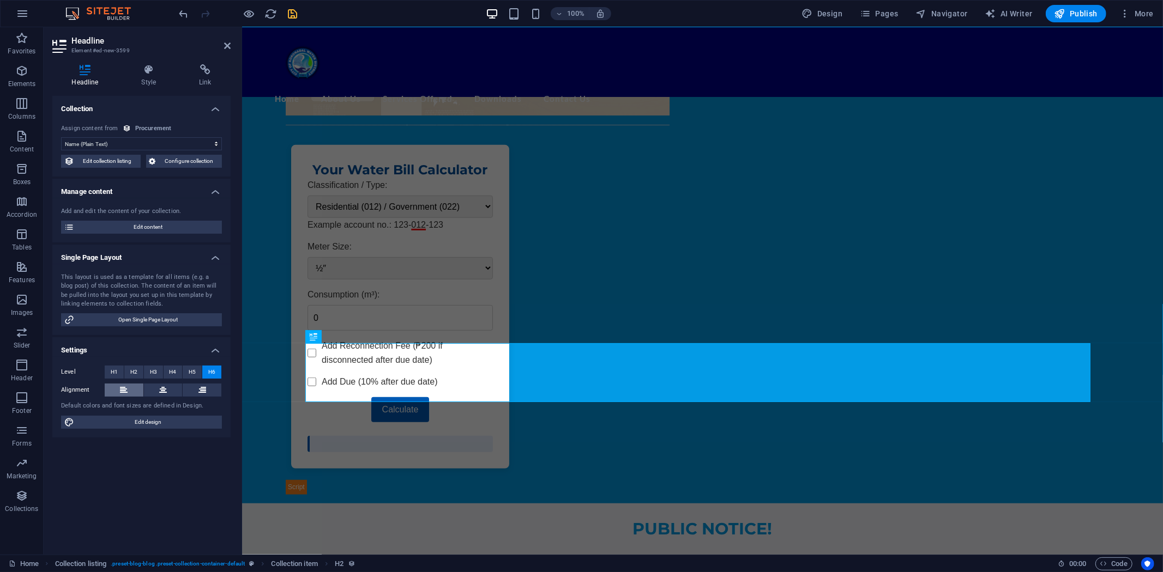
click at [120, 388] on icon at bounding box center [124, 390] width 8 height 13
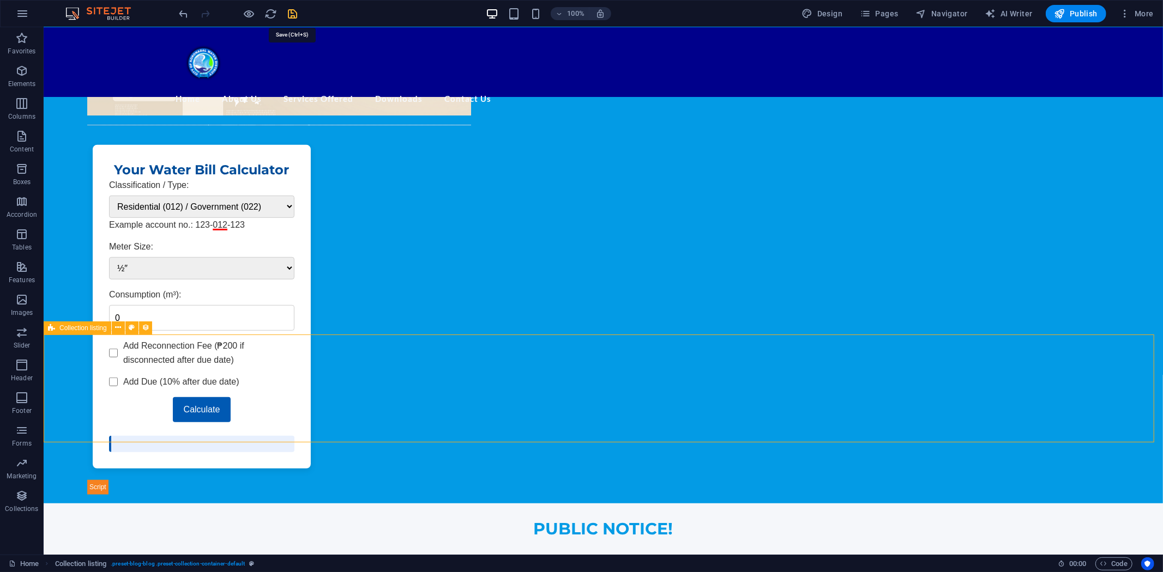
click at [293, 15] on icon "save" at bounding box center [293, 14] width 13 height 13
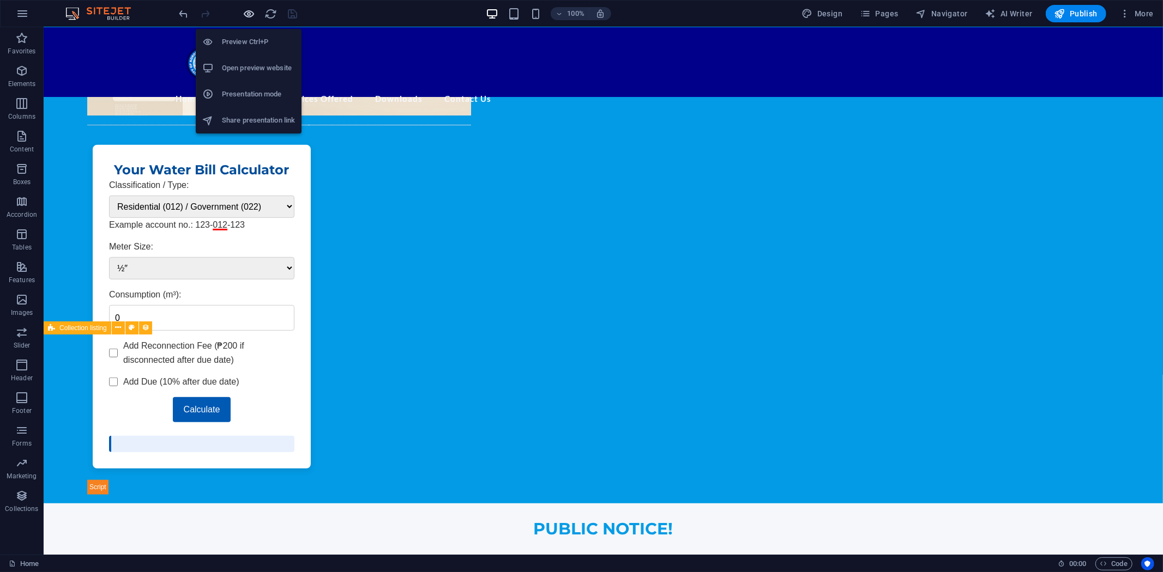
click at [249, 11] on icon "button" at bounding box center [249, 14] width 13 height 13
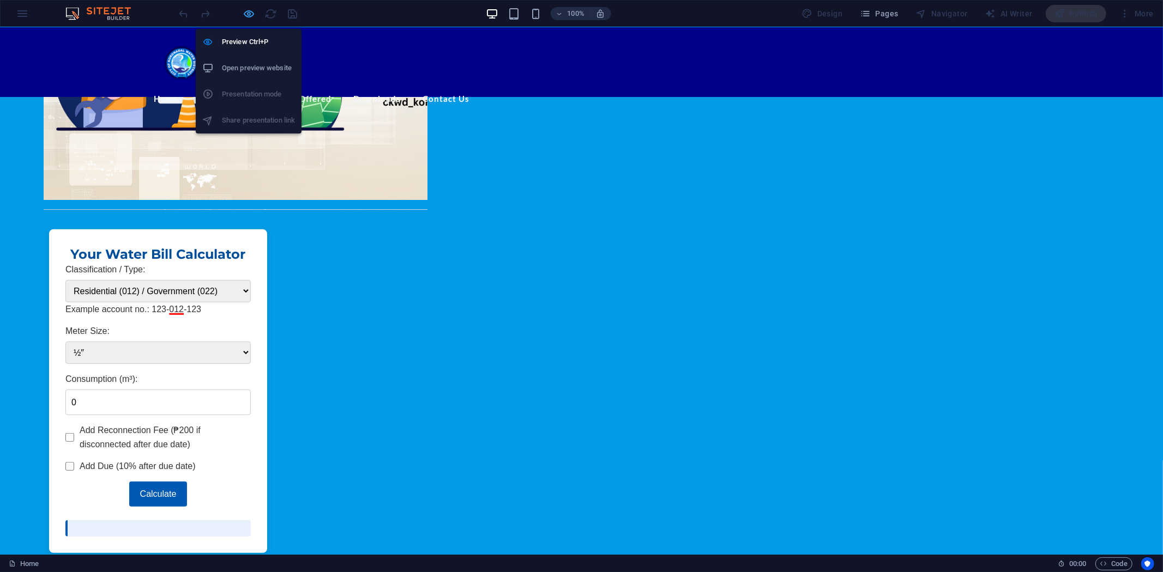
click at [244, 11] on icon "button" at bounding box center [249, 14] width 13 height 13
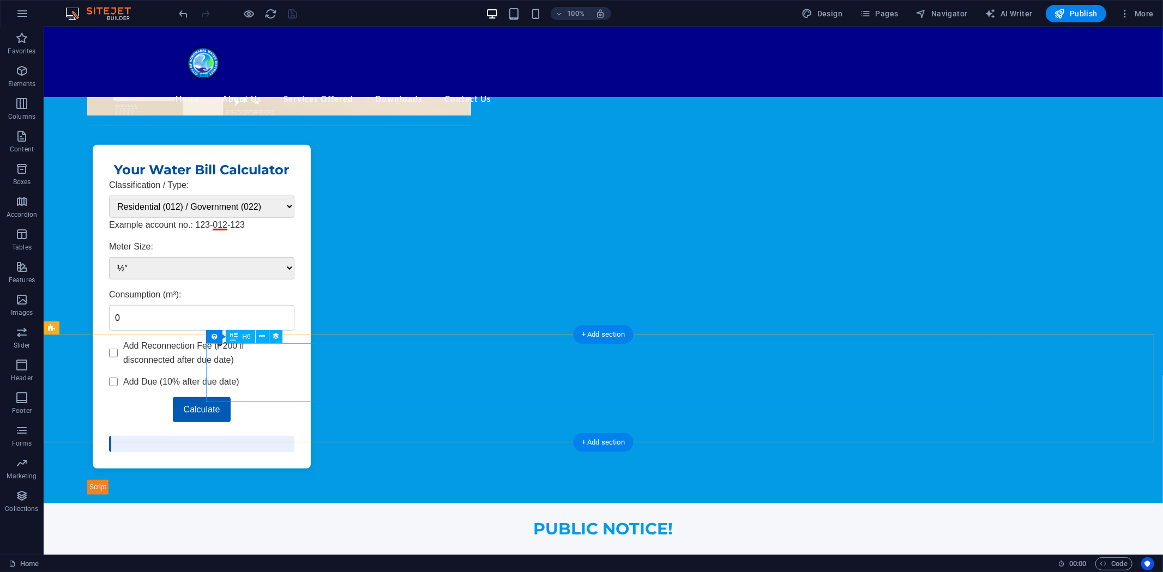
select select "name"
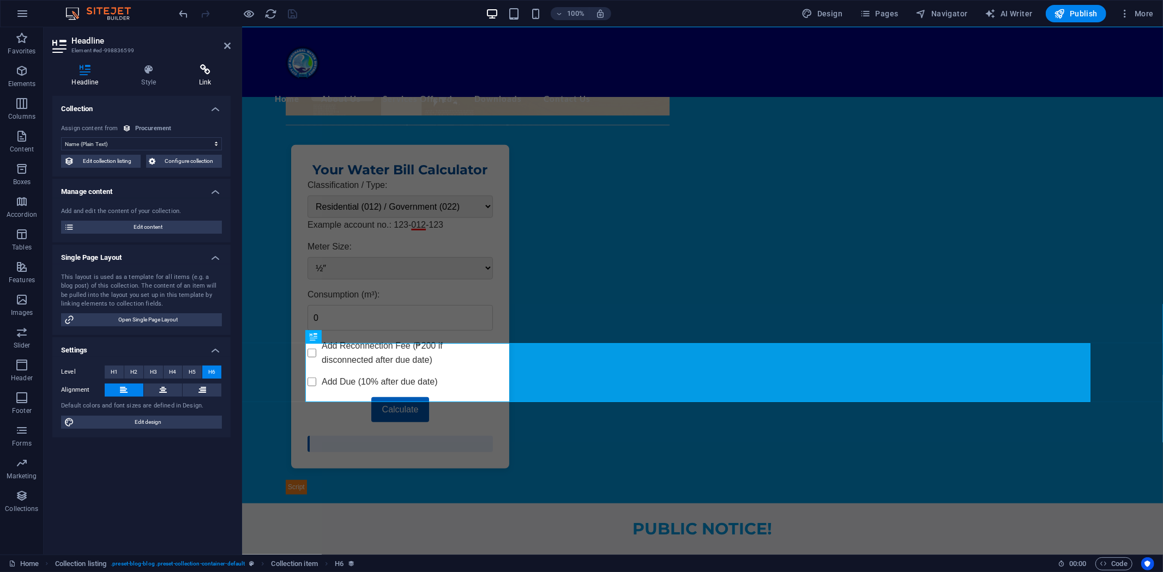
click at [200, 69] on icon at bounding box center [205, 69] width 51 height 11
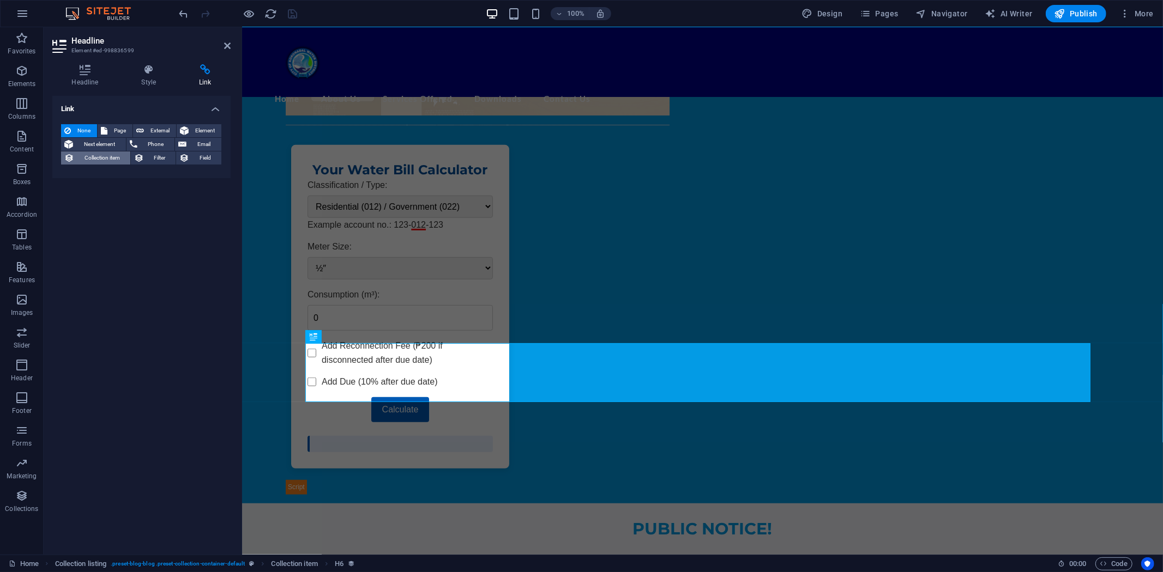
click at [105, 158] on span "Collection item" at bounding box center [102, 158] width 50 height 13
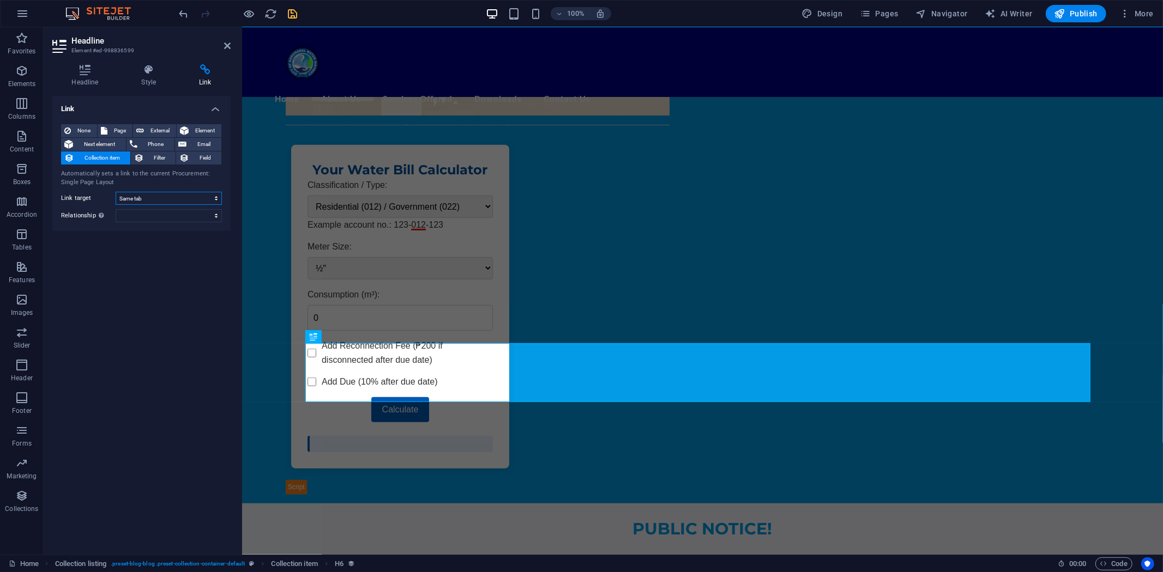
click at [214, 197] on select "New tab Same tab Overlay" at bounding box center [169, 198] width 106 height 13
select select "blank"
click at [116, 192] on select "New tab Same tab Overlay" at bounding box center [169, 198] width 106 height 13
click at [155, 160] on span "Filter" at bounding box center [160, 158] width 26 height 13
select select
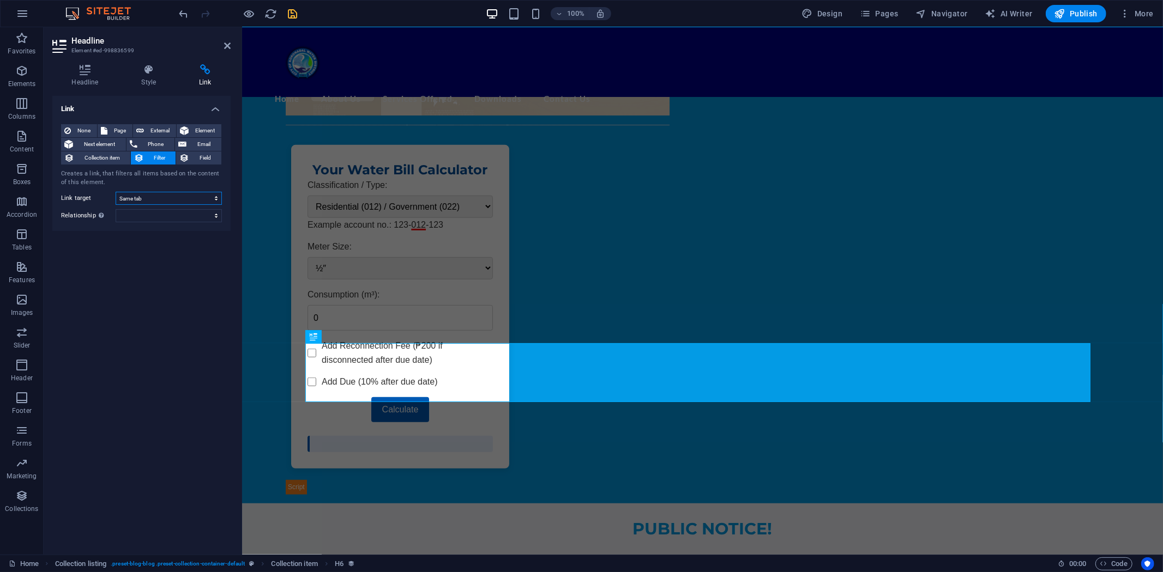
click at [214, 197] on select "New tab Same tab Overlay" at bounding box center [169, 198] width 106 height 13
click at [120, 127] on span "Page" at bounding box center [120, 130] width 19 height 13
click at [215, 173] on select "Home Subpage Legal Notice Privacy Transparency Seal Mandate Company History Off…" at bounding box center [169, 176] width 106 height 13
click at [78, 269] on div "Link None Page External Element Next element Phone Email Collection item Filter…" at bounding box center [141, 321] width 178 height 450
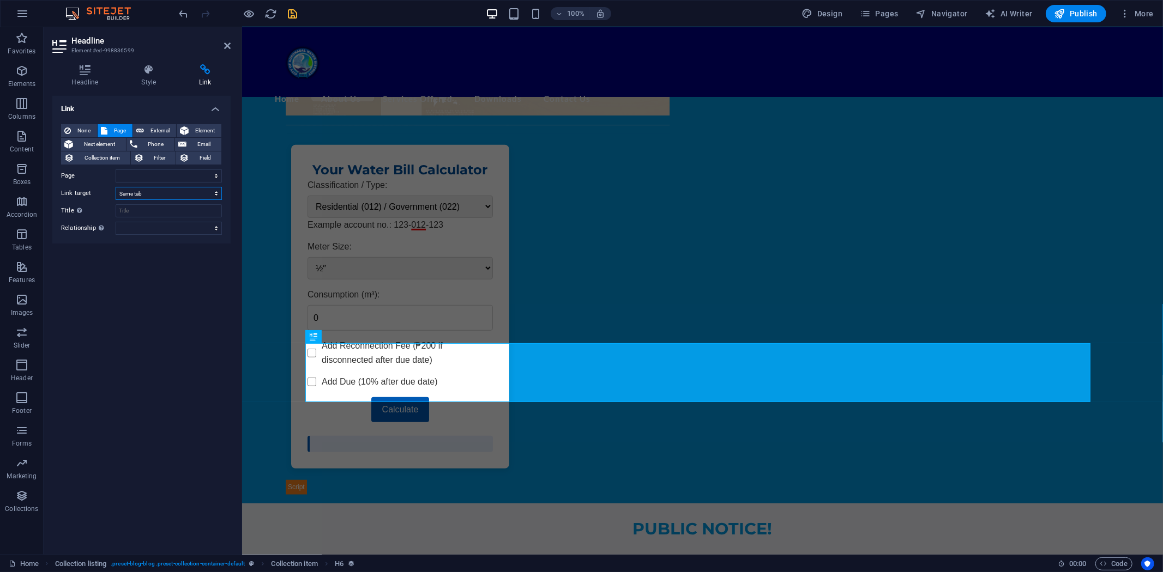
click at [215, 191] on select "New tab Same tab Overlay" at bounding box center [169, 193] width 106 height 13
click at [211, 209] on input "Title Additional link description, should not be the same as the link text. The…" at bounding box center [169, 210] width 106 height 13
click at [216, 211] on input "Title Additional link description, should not be the same as the link text. The…" at bounding box center [169, 210] width 106 height 13
click at [215, 226] on select "alternate author bookmark external help license next nofollow noreferrer noopen…" at bounding box center [169, 228] width 106 height 13
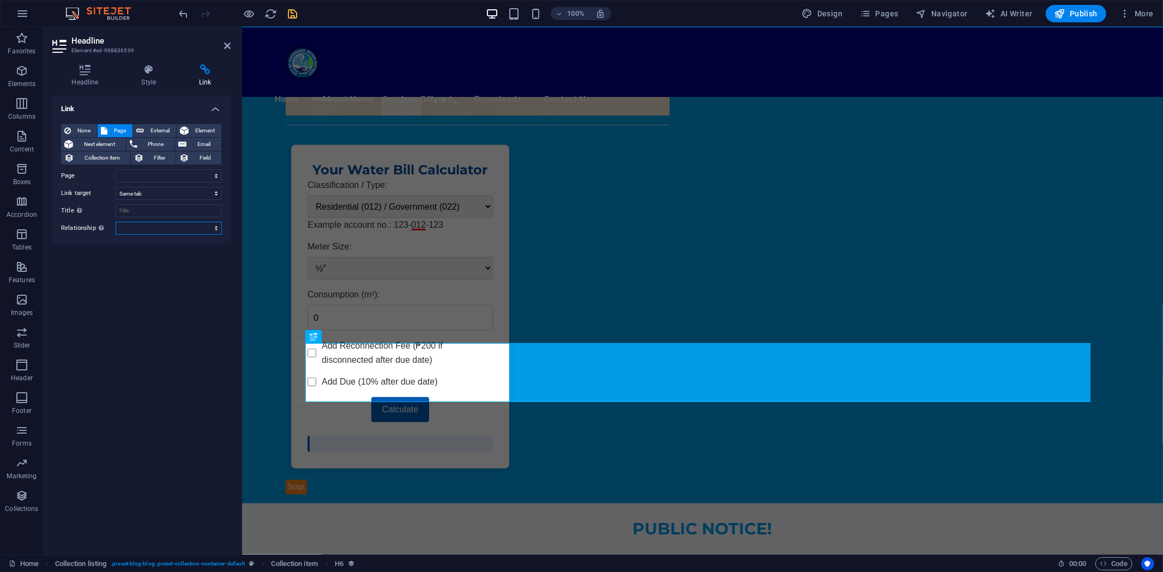
click at [216, 226] on select "alternate author bookmark external help license next nofollow noreferrer noopen…" at bounding box center [169, 228] width 106 height 13
click at [201, 249] on div "Link None Page External Element Next element Phone Email Collection item Filter…" at bounding box center [141, 321] width 178 height 450
click at [196, 127] on span "Element" at bounding box center [205, 130] width 26 height 13
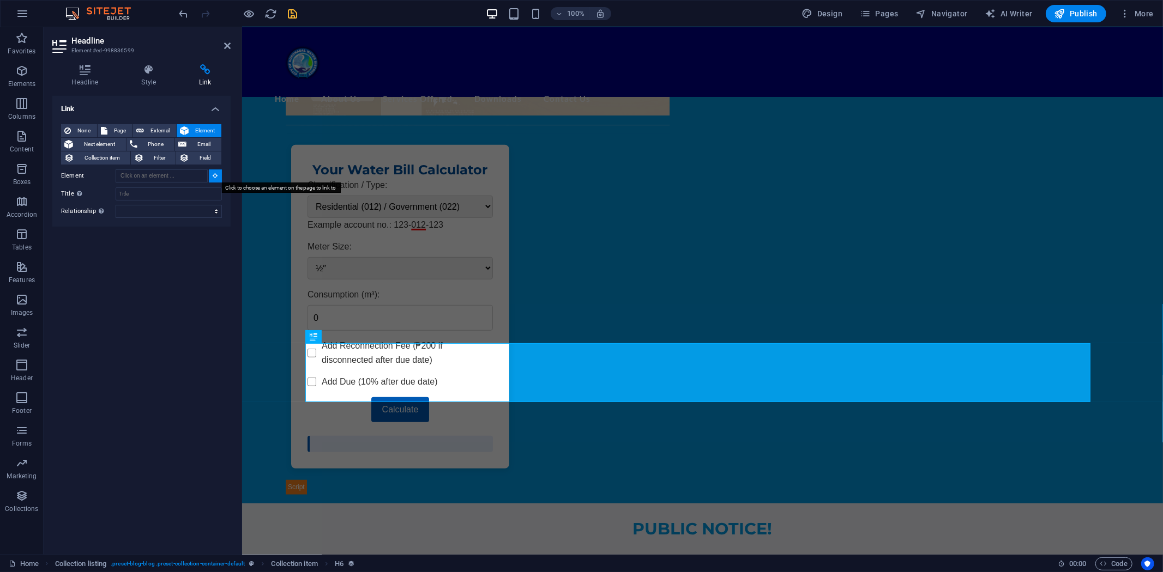
click at [213, 175] on icon at bounding box center [215, 175] width 5 height 5
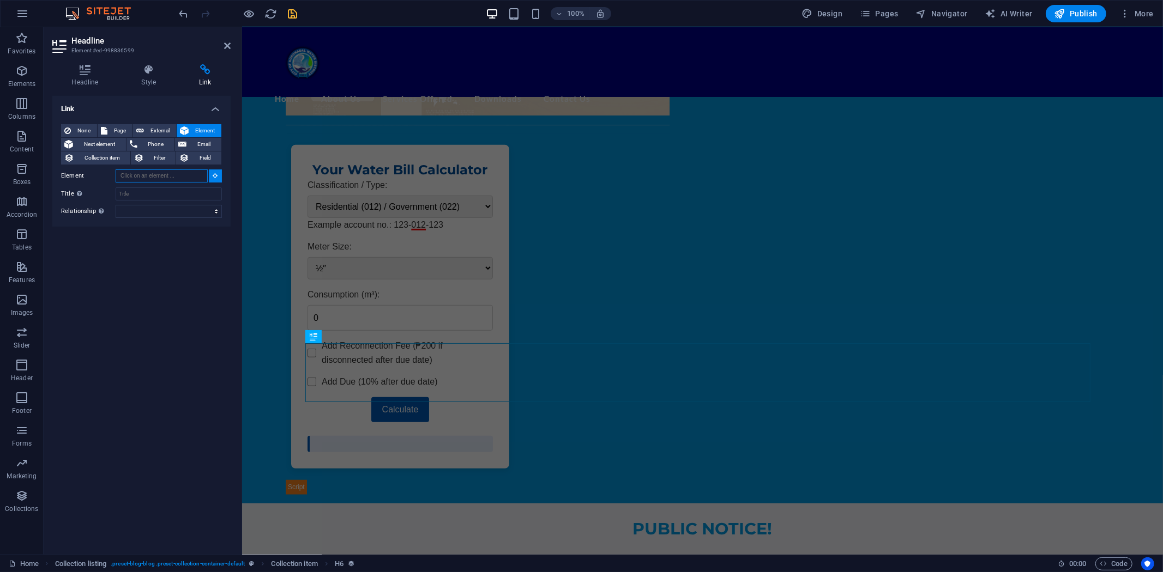
click at [200, 173] on input "Element" at bounding box center [162, 176] width 92 height 13
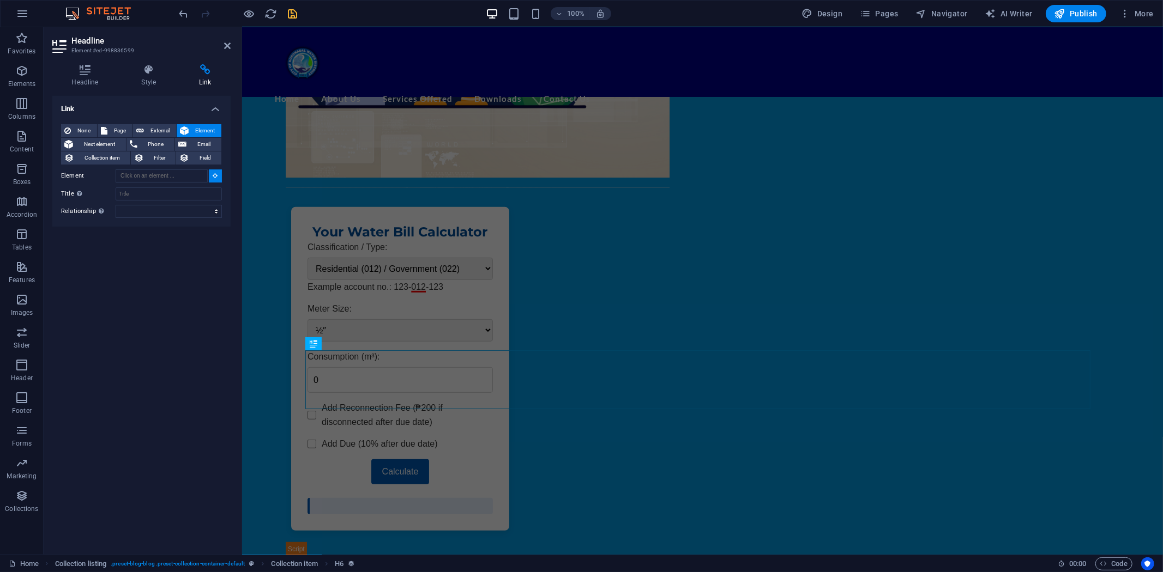
scroll to position [414, 0]
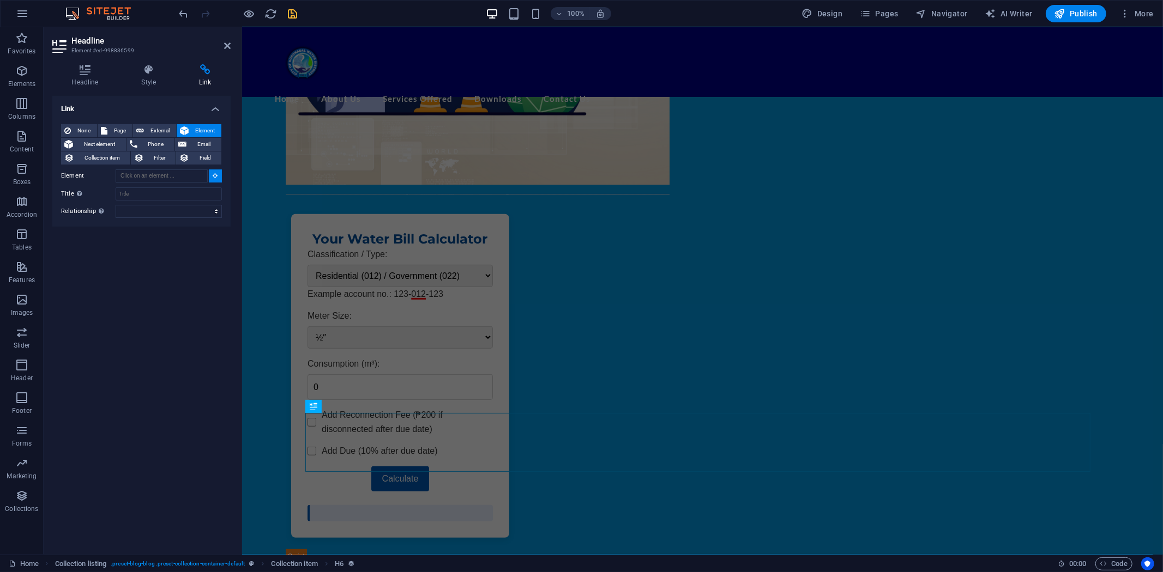
click at [199, 137] on span "Element" at bounding box center [205, 130] width 26 height 13
click at [199, 147] on span "Email" at bounding box center [204, 144] width 28 height 13
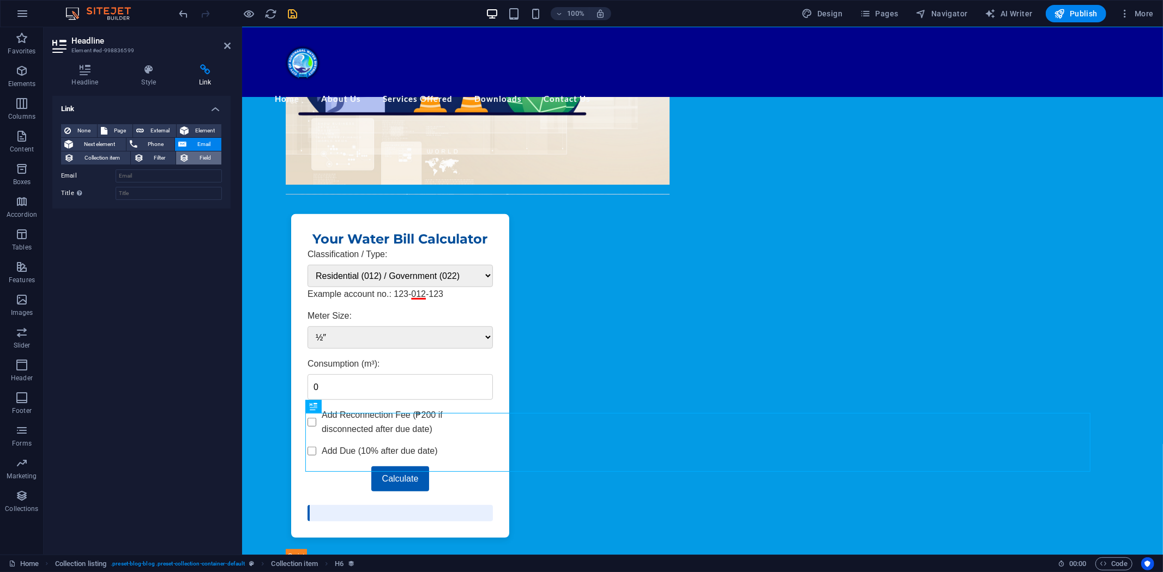
click at [198, 155] on span "Field" at bounding box center [205, 158] width 26 height 13
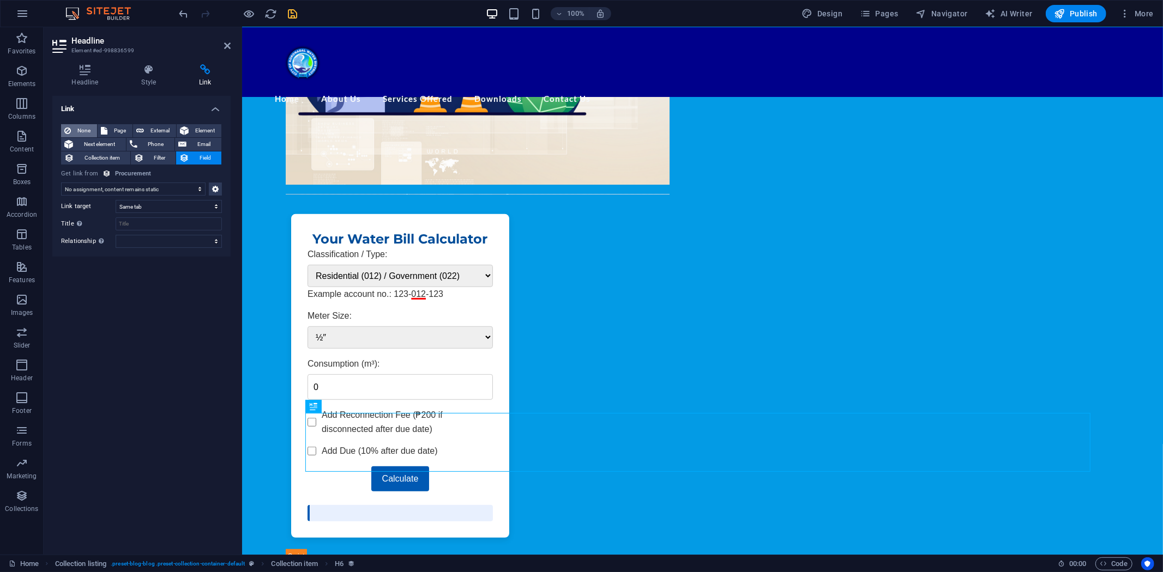
click at [90, 126] on span "None" at bounding box center [84, 130] width 20 height 13
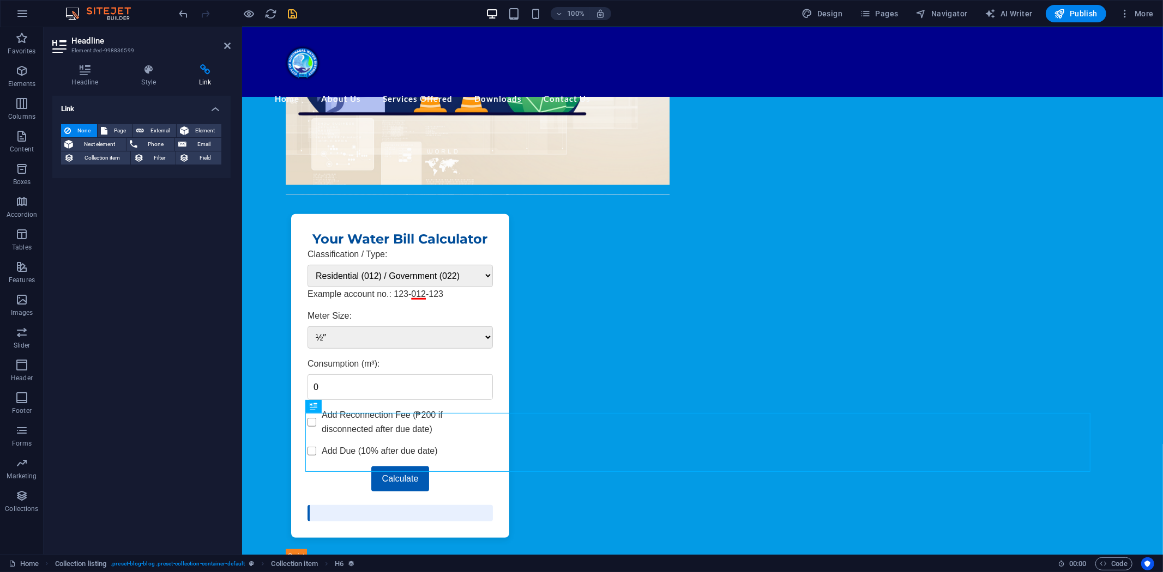
drag, startPoint x: 138, startPoint y: 232, endPoint x: 150, endPoint y: 246, distance: 17.8
click at [139, 233] on div "Link None Page External Element Next element Phone Email Collection item Filter…" at bounding box center [141, 321] width 178 height 450
click at [204, 75] on h4 "Link" at bounding box center [205, 75] width 51 height 23
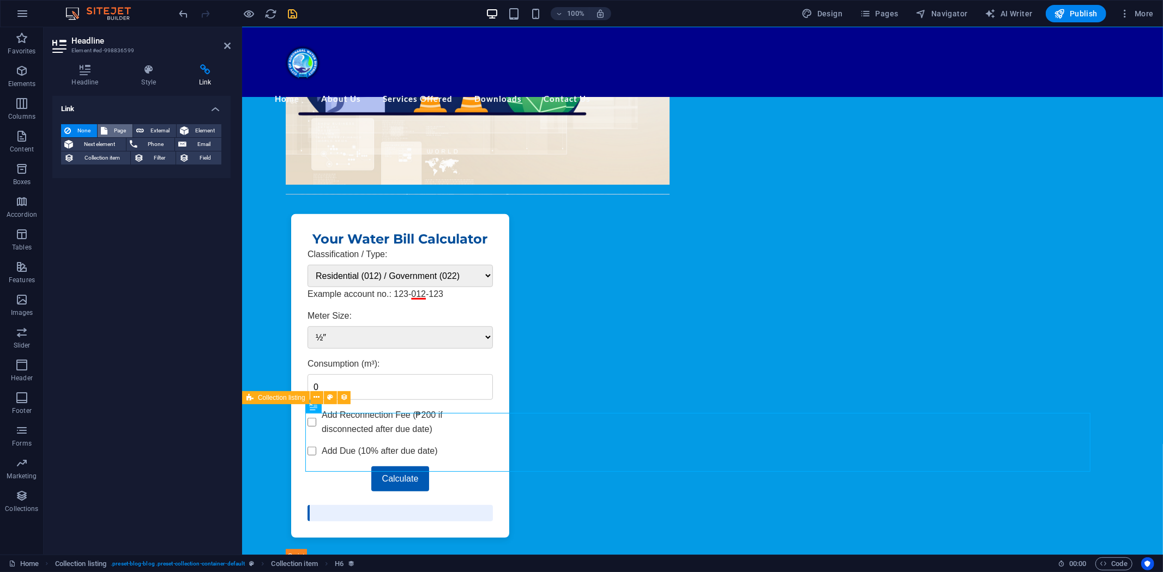
click at [108, 126] on button "Page" at bounding box center [115, 130] width 35 height 13
select select
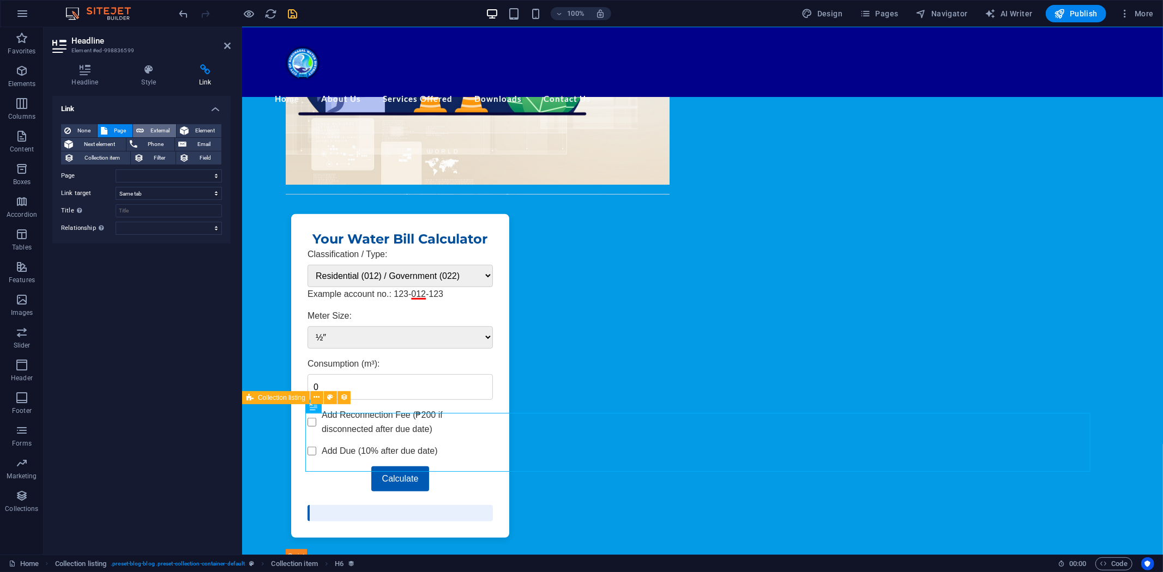
click at [140, 128] on icon at bounding box center [140, 130] width 8 height 13
select select "blank"
click at [217, 176] on icon at bounding box center [216, 176] width 6 height 12
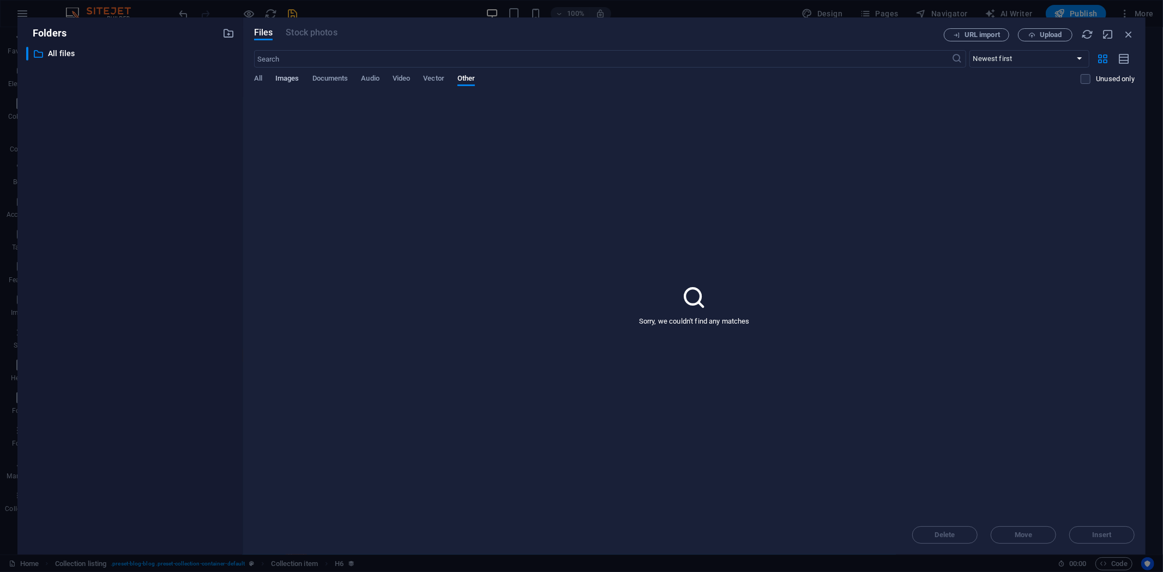
click at [285, 74] on span "Images" at bounding box center [287, 79] width 24 height 15
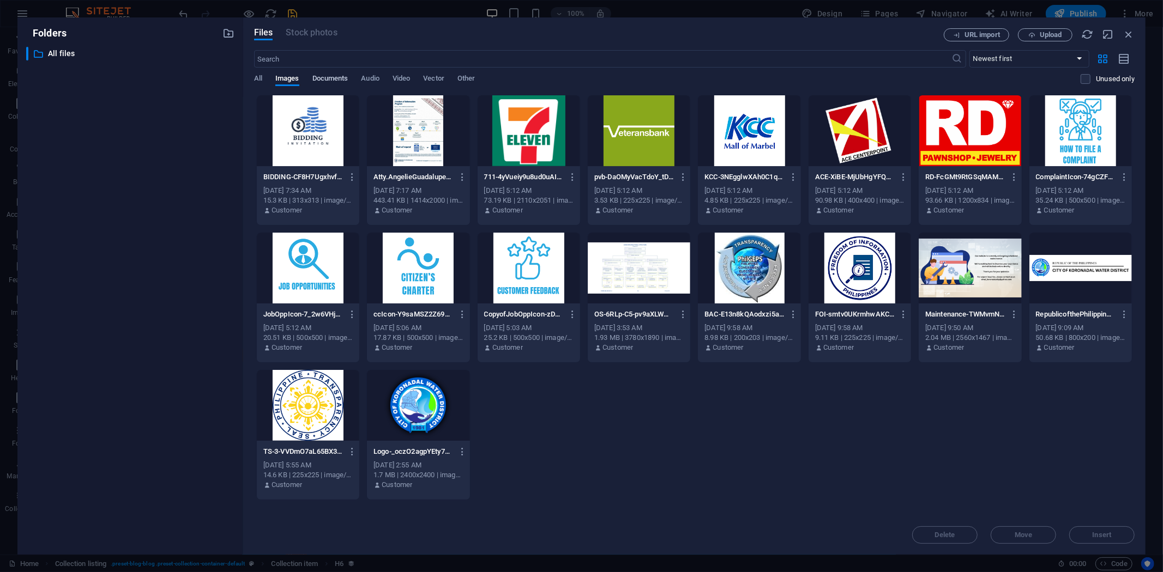
click at [323, 78] on span "Documents" at bounding box center [330, 79] width 36 height 15
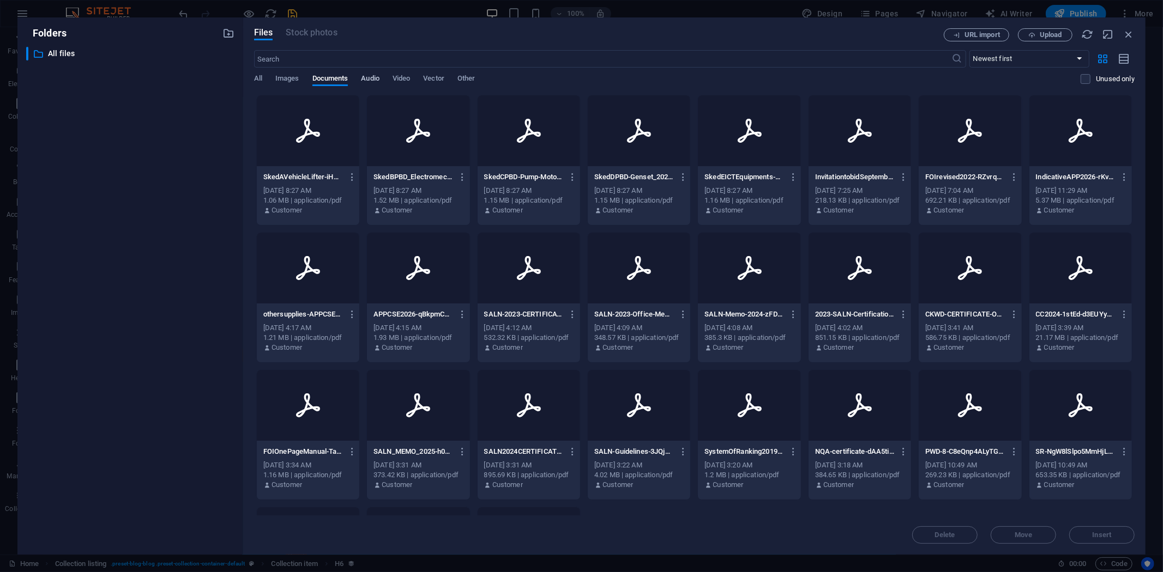
click at [375, 79] on span "Audio" at bounding box center [370, 79] width 18 height 15
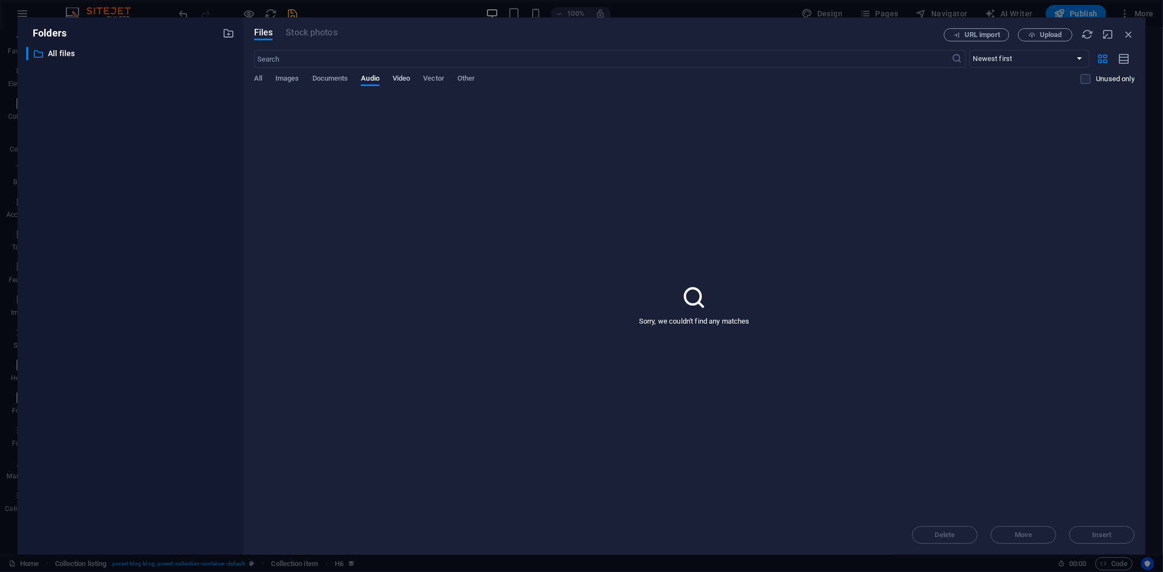
click at [401, 79] on span "Video" at bounding box center [400, 79] width 17 height 15
click at [264, 77] on div "All Images Documents Audio Video Vector Other" at bounding box center [667, 84] width 827 height 21
click at [1128, 33] on icon "button" at bounding box center [1128, 34] width 12 height 12
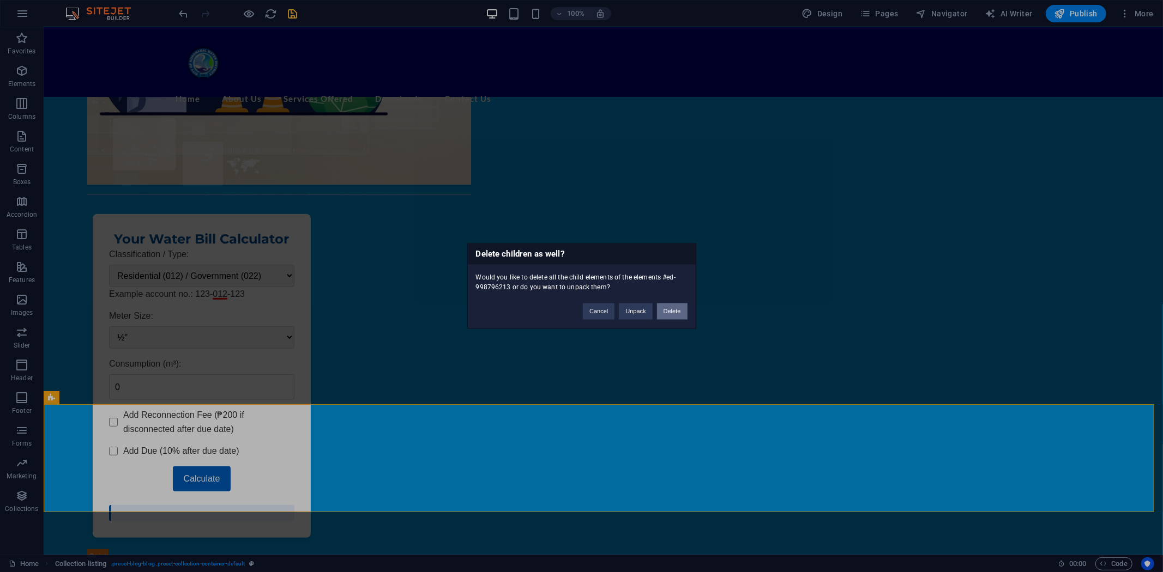
click at [672, 312] on button "Delete" at bounding box center [672, 312] width 31 height 16
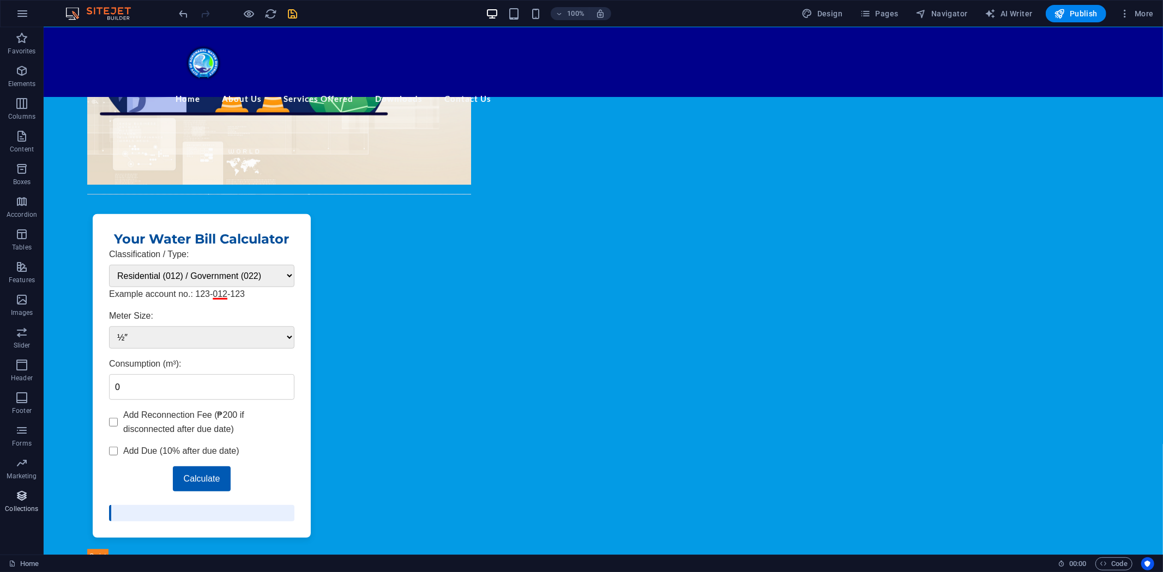
click at [17, 496] on icon "button" at bounding box center [21, 495] width 13 height 13
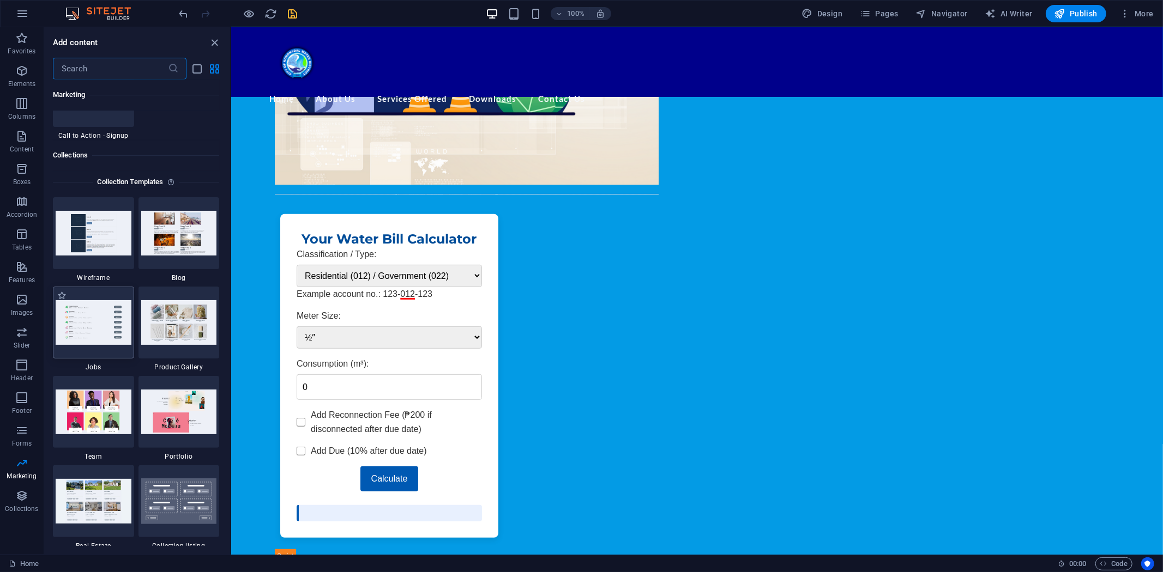
scroll to position [9915, 0]
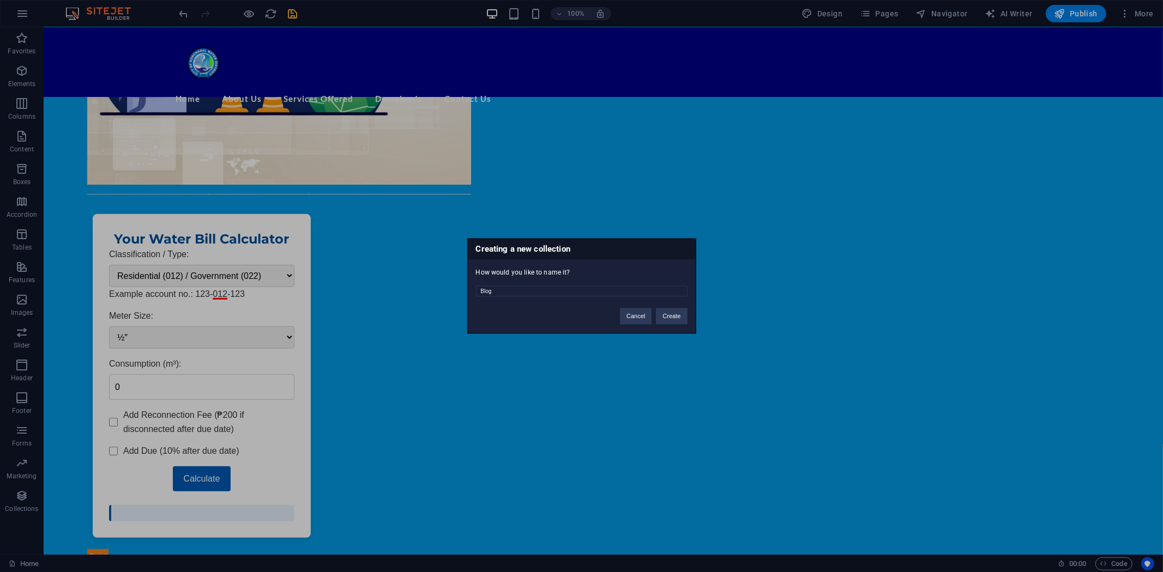
drag, startPoint x: 526, startPoint y: 292, endPoint x: 402, endPoint y: 281, distance: 124.2
click at [426, 284] on div "Creating a new collection How would you like to name it? Blog Cancel Create" at bounding box center [581, 286] width 1163 height 572
type input "Procurement"
click at [673, 315] on button "Create" at bounding box center [671, 316] width 31 height 16
click at [658, 314] on button "Delete and re-create" at bounding box center [653, 316] width 68 height 16
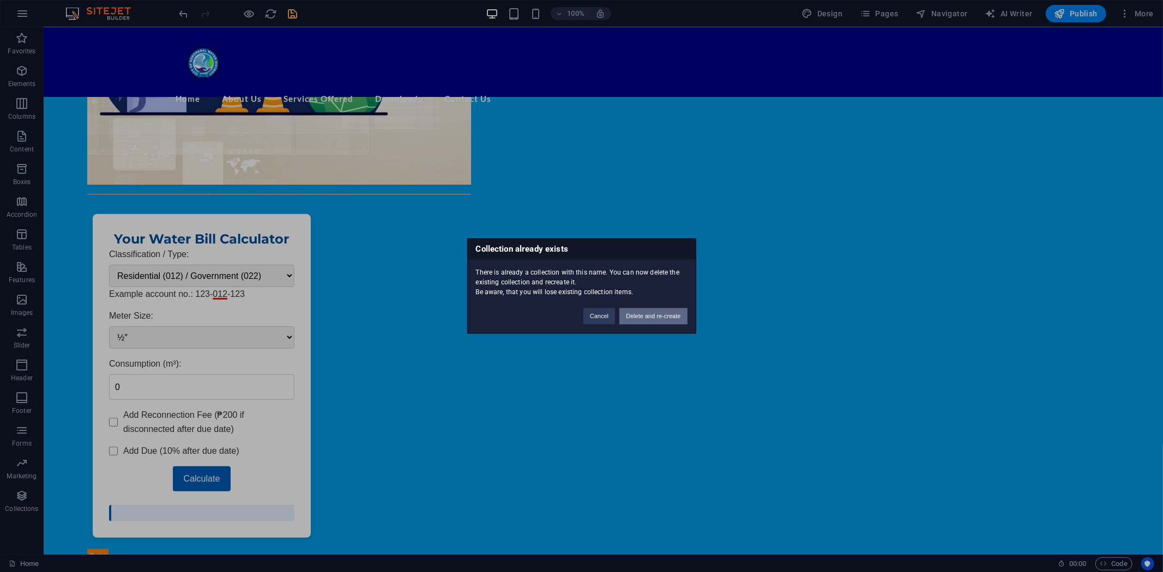
click at [652, 313] on button "Delete and re-create" at bounding box center [653, 316] width 68 height 16
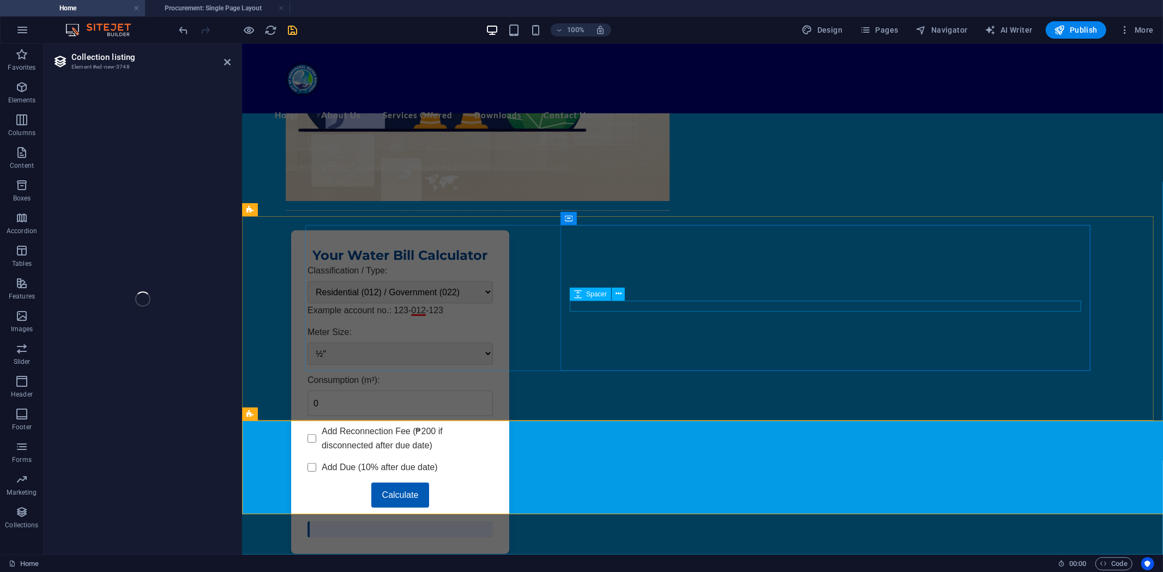
select select "68dce6e535498e96a50f65c4"
select select
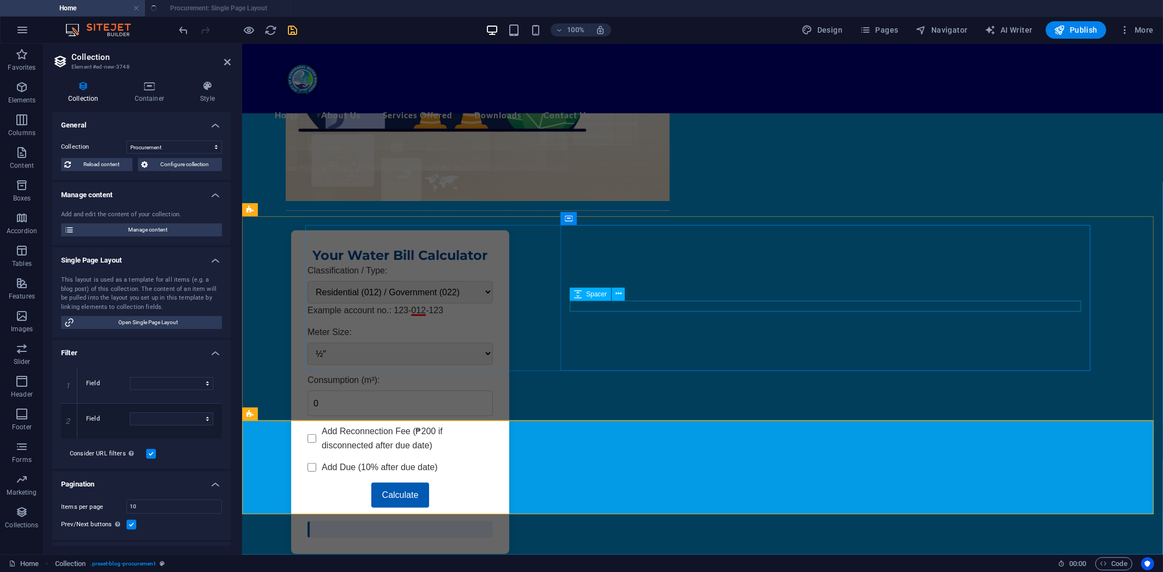
select select "columns.publishing_date_DESC"
select select "columns.status"
select select "columns.publishing_date"
select select "past"
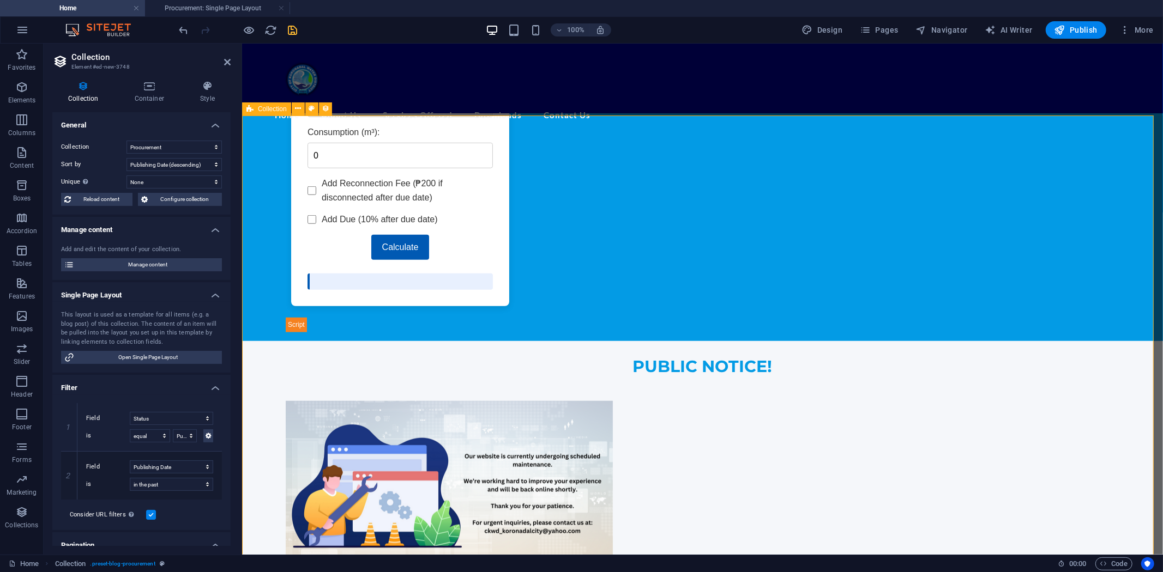
scroll to position [656, 0]
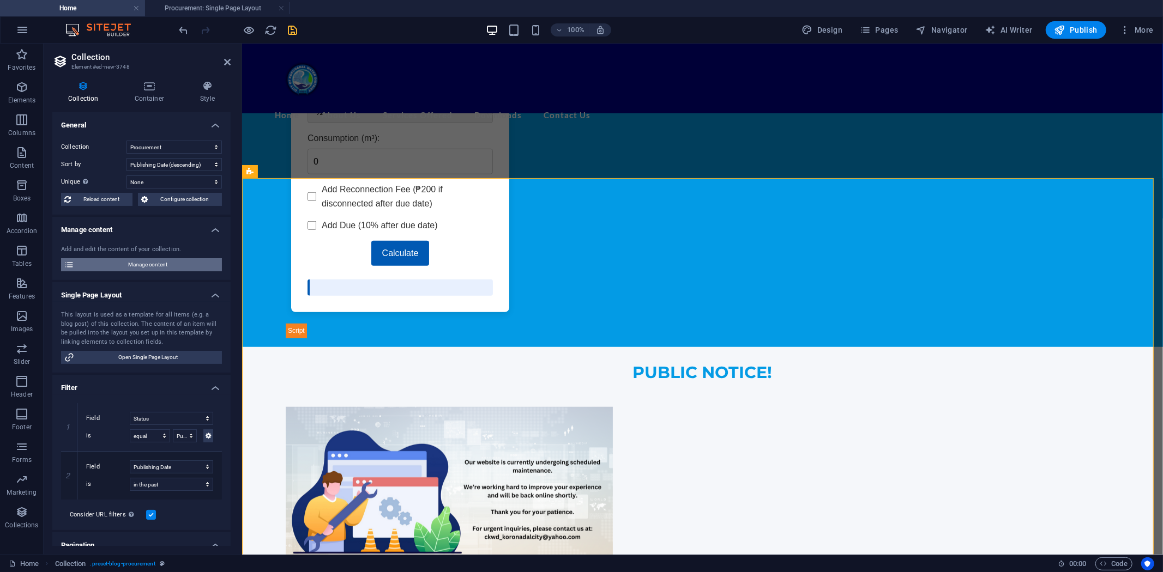
click at [154, 262] on span "Manage content" at bounding box center [147, 264] width 141 height 13
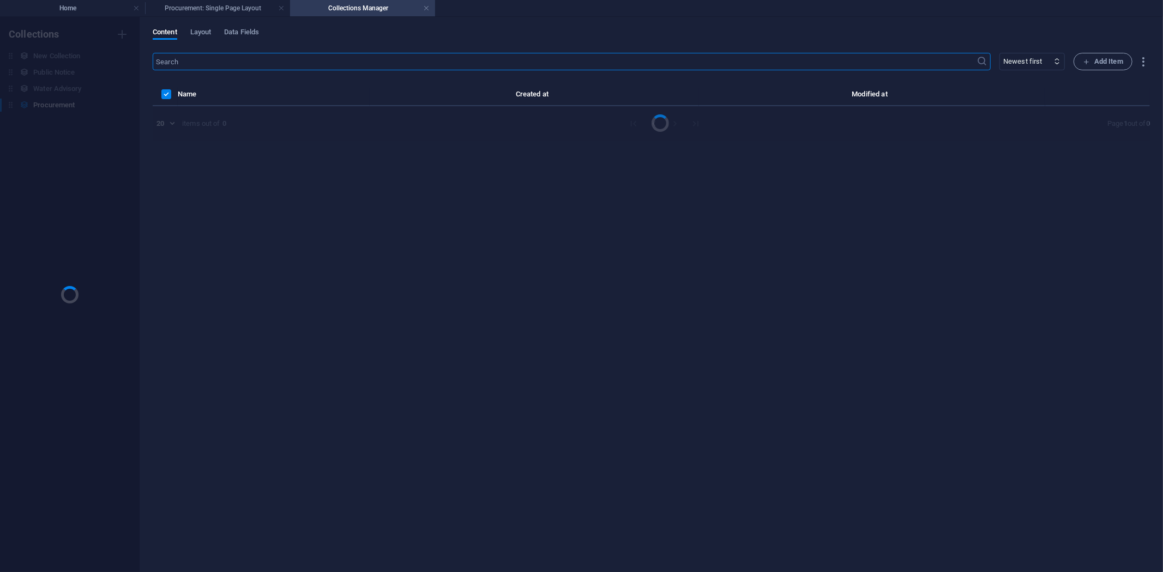
scroll to position [0, 0]
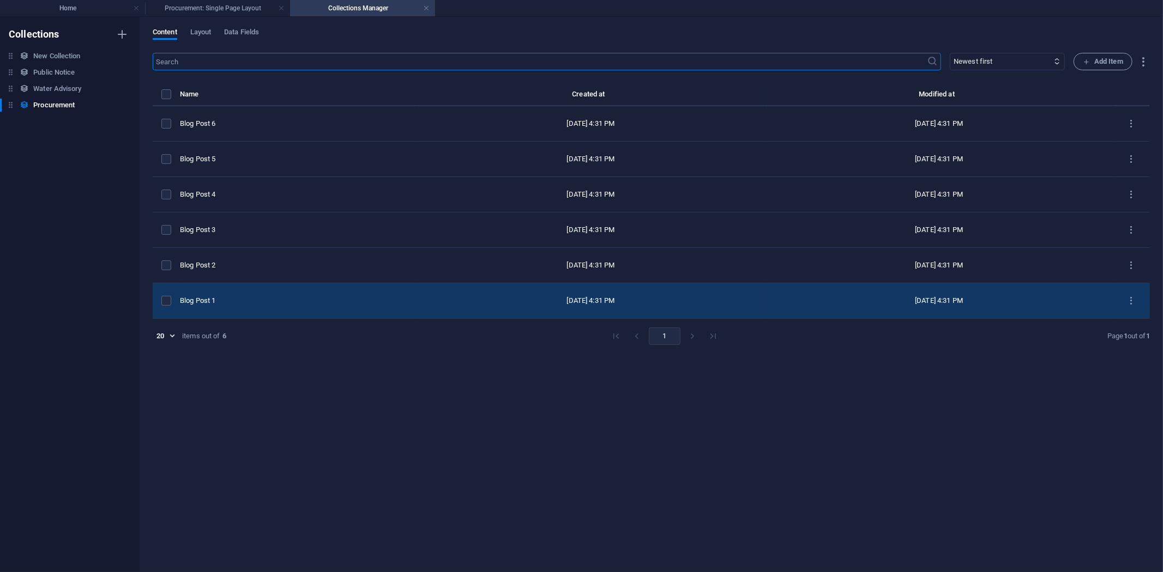
click at [230, 299] on div "Blog Post 1" at bounding box center [294, 301] width 228 height 10
select select "Category 2"
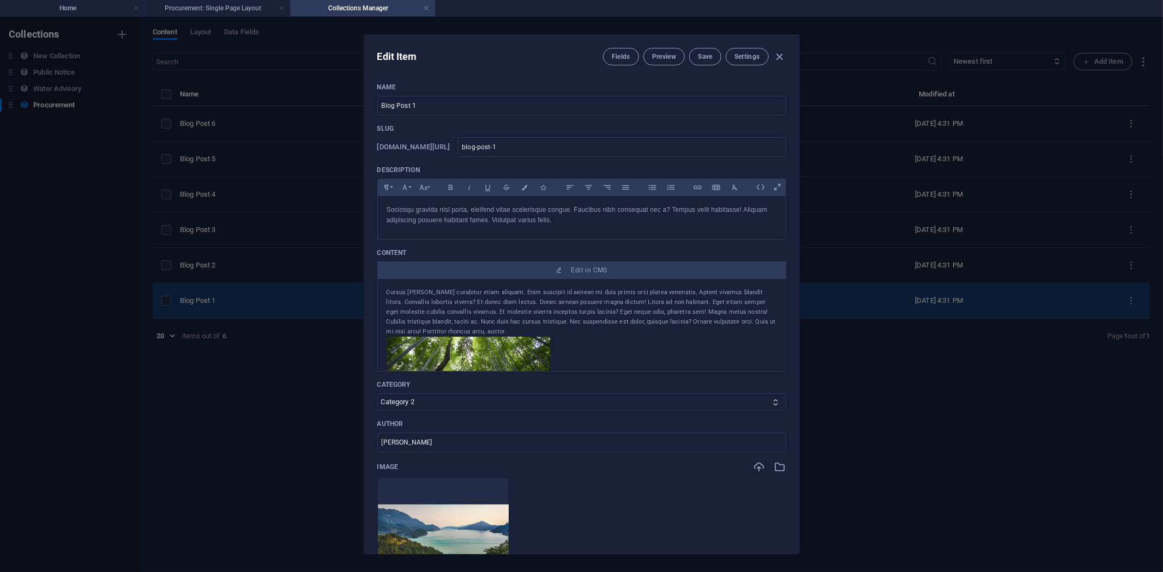
click at [230, 299] on div "Edit Item Fields Preview Save Settings Name Blog Post 1 ​ Slug www.example.com/…" at bounding box center [581, 294] width 1163 height 555
type input "[DATE]"
type input "blog-post-1"
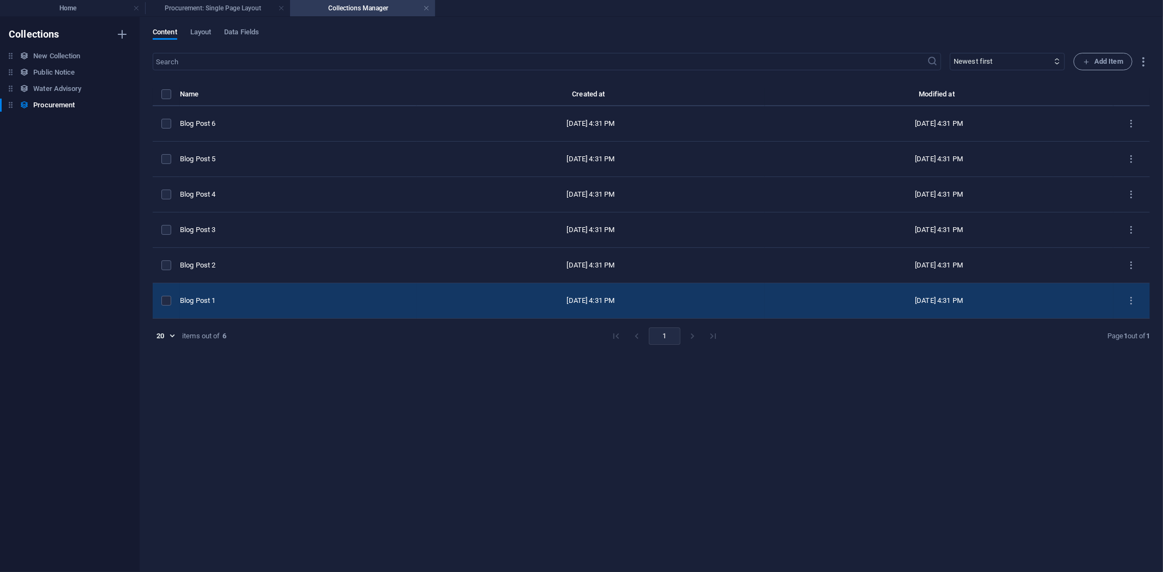
click at [229, 300] on div "Blog Post 1" at bounding box center [294, 301] width 228 height 10
select select "Category 2"
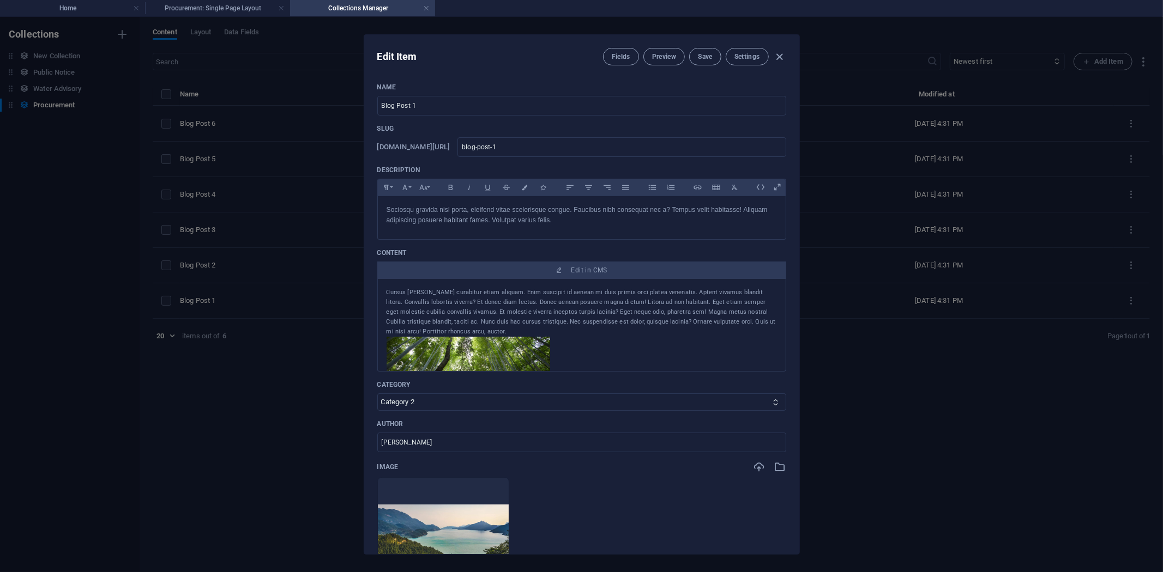
click at [336, 360] on div "Edit Item Fields Preview Save Settings Name Blog Post 1 ​ Slug www.example.com/…" at bounding box center [581, 294] width 1163 height 555
type input "[DATE]"
type input "blog-post-1"
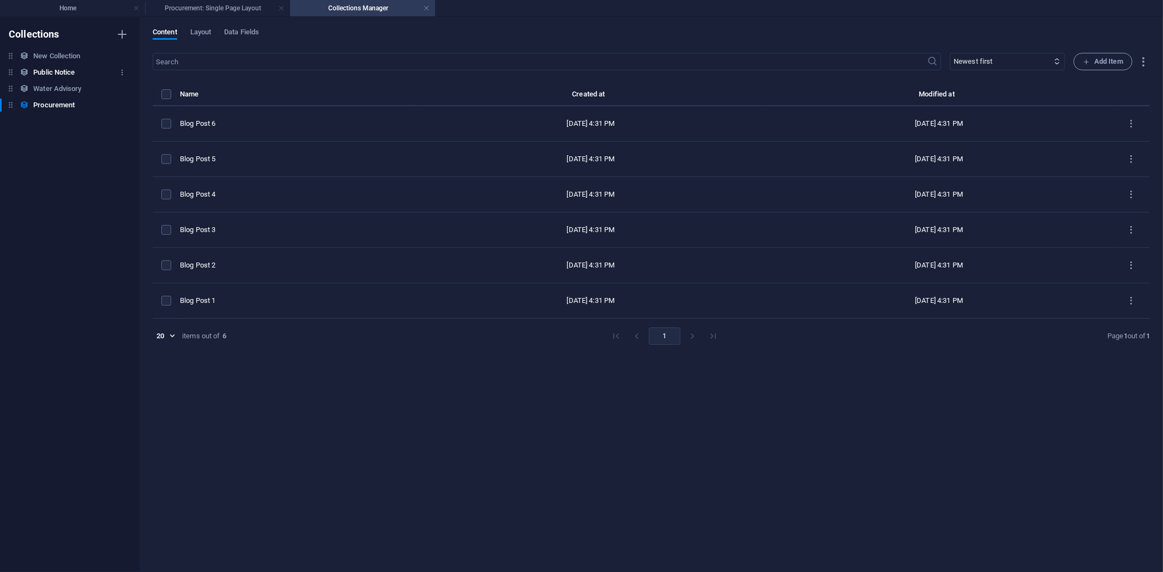
click at [57, 72] on h6 "Public Notice" at bounding box center [53, 72] width 41 height 13
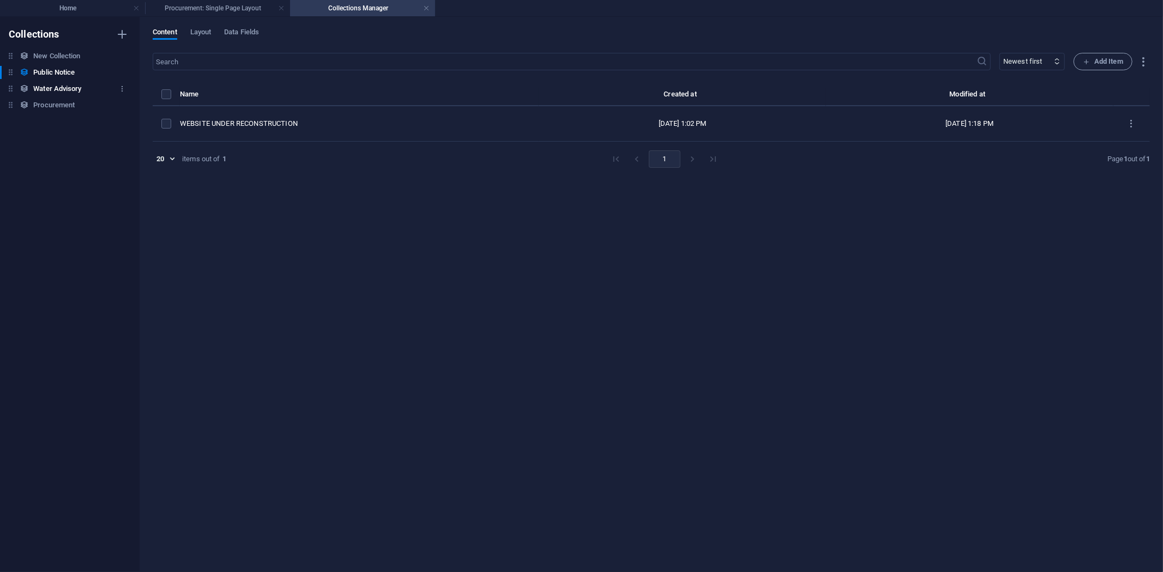
click at [57, 84] on h6 "Water Advisory" at bounding box center [57, 88] width 48 height 13
click at [59, 71] on h6 "Public Notice" at bounding box center [53, 72] width 41 height 13
click at [59, 87] on h6 "Water Advisory" at bounding box center [57, 88] width 48 height 13
click at [51, 68] on h6 "Public Notice" at bounding box center [53, 72] width 41 height 13
click at [55, 88] on h6 "Water Advisory" at bounding box center [57, 88] width 48 height 13
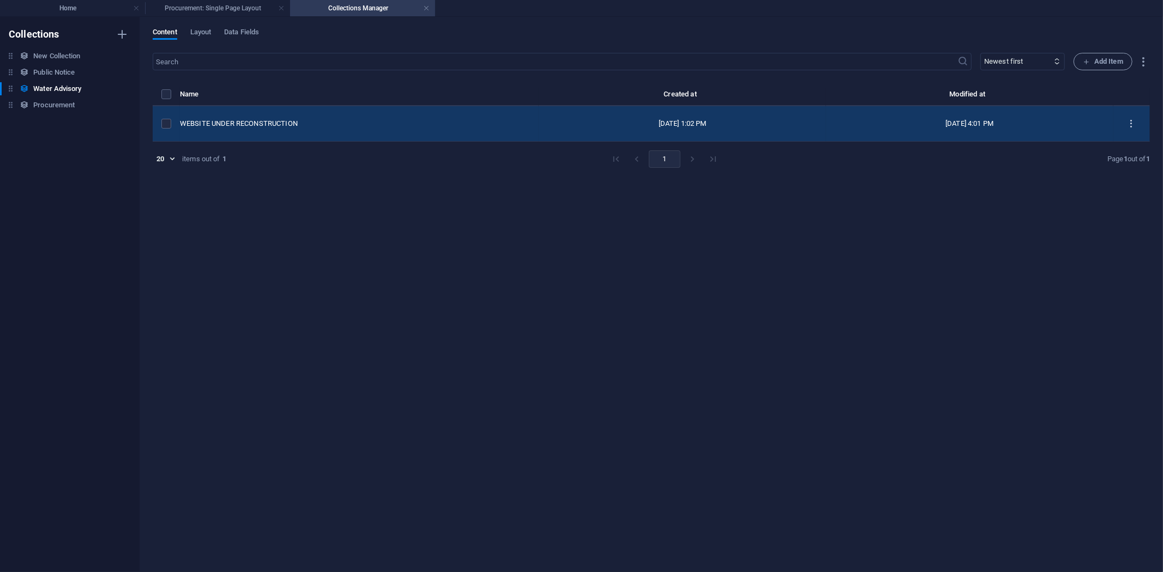
click at [1134, 122] on icon "items list" at bounding box center [1131, 124] width 10 height 10
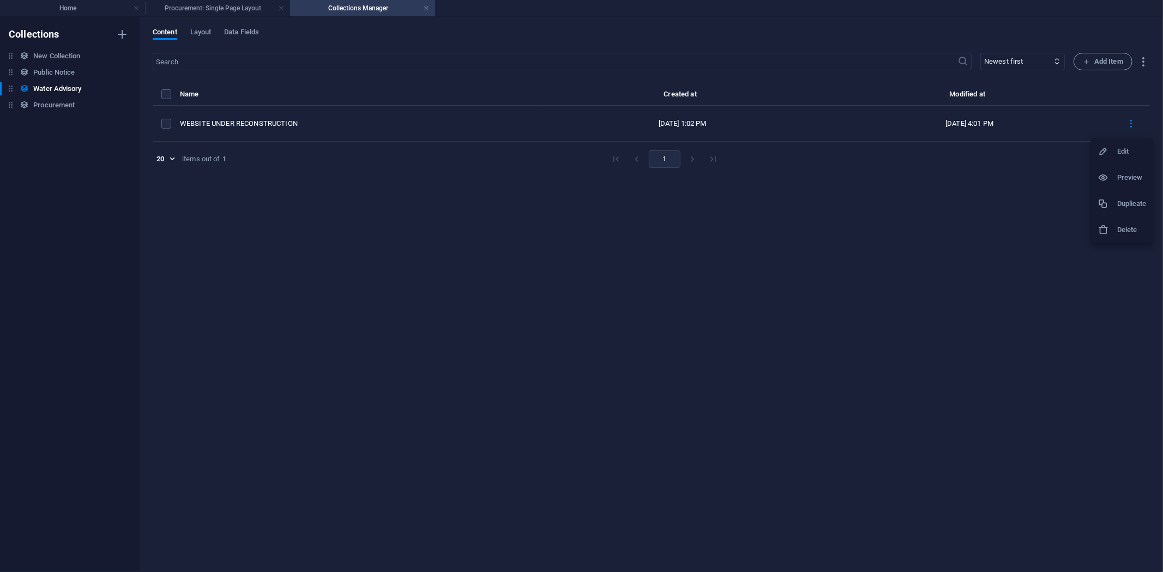
click at [1117, 230] on h6 "Delete" at bounding box center [1131, 229] width 29 height 13
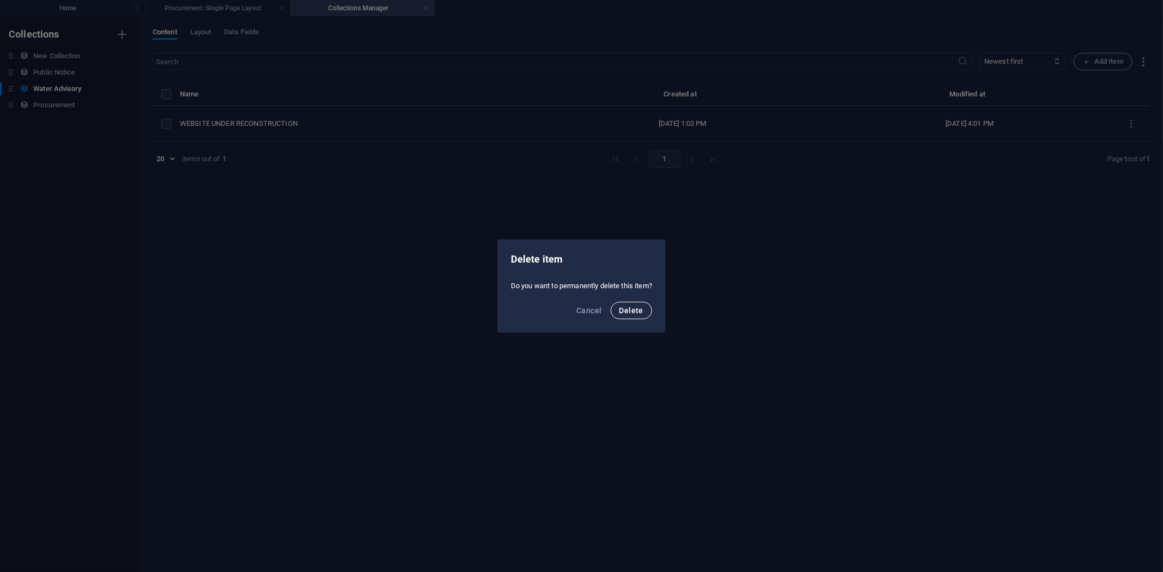
click at [635, 310] on span "Delete" at bounding box center [631, 310] width 24 height 9
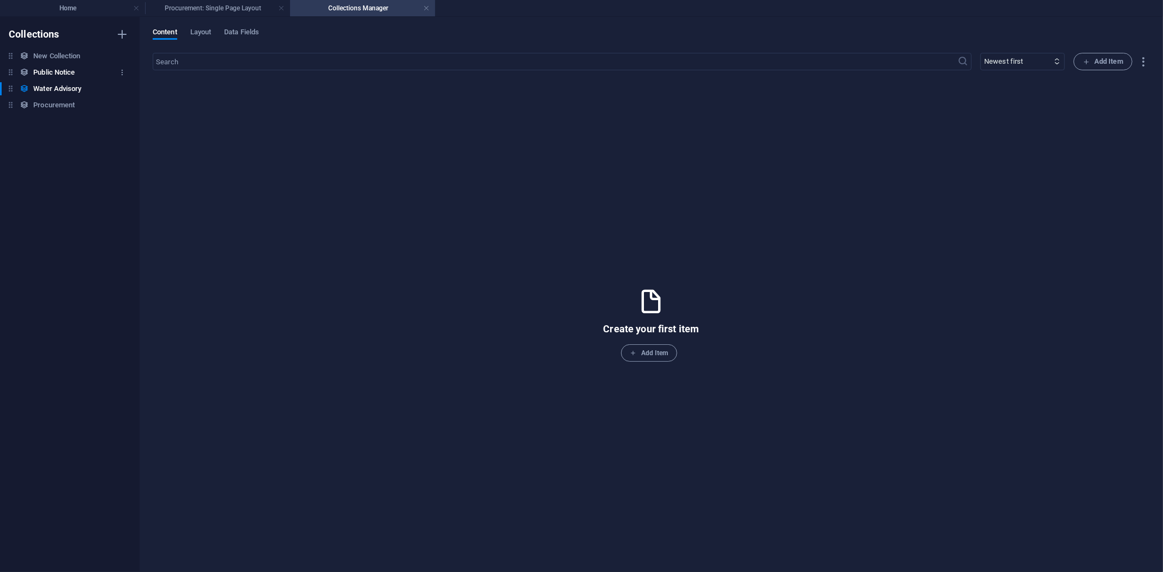
click at [62, 71] on h6 "Public Notice" at bounding box center [53, 72] width 41 height 13
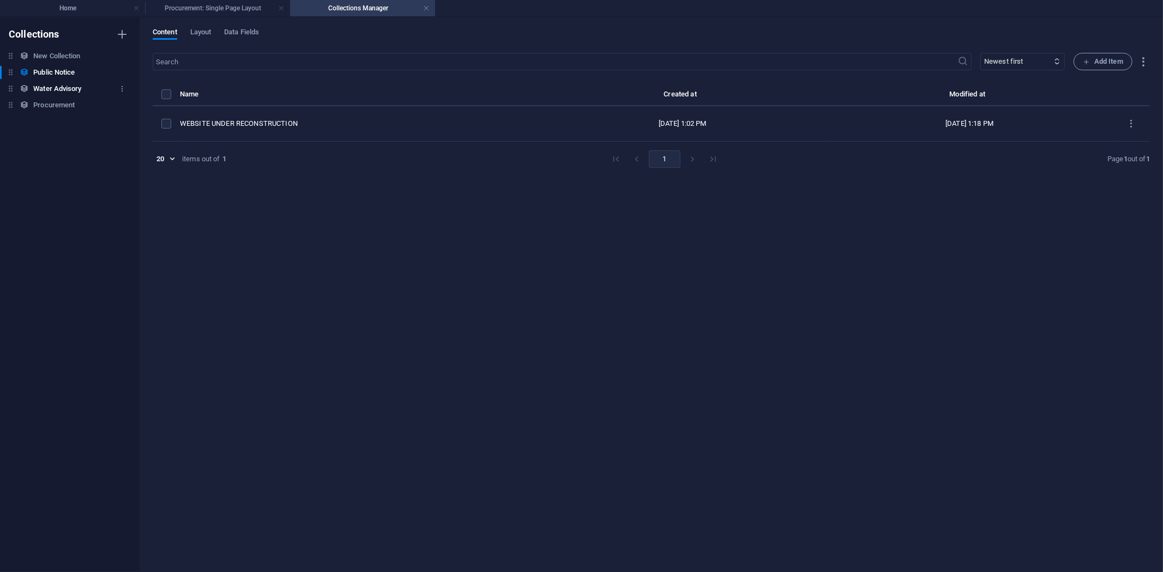
click at [60, 88] on h6 "Water Advisory" at bounding box center [57, 88] width 48 height 13
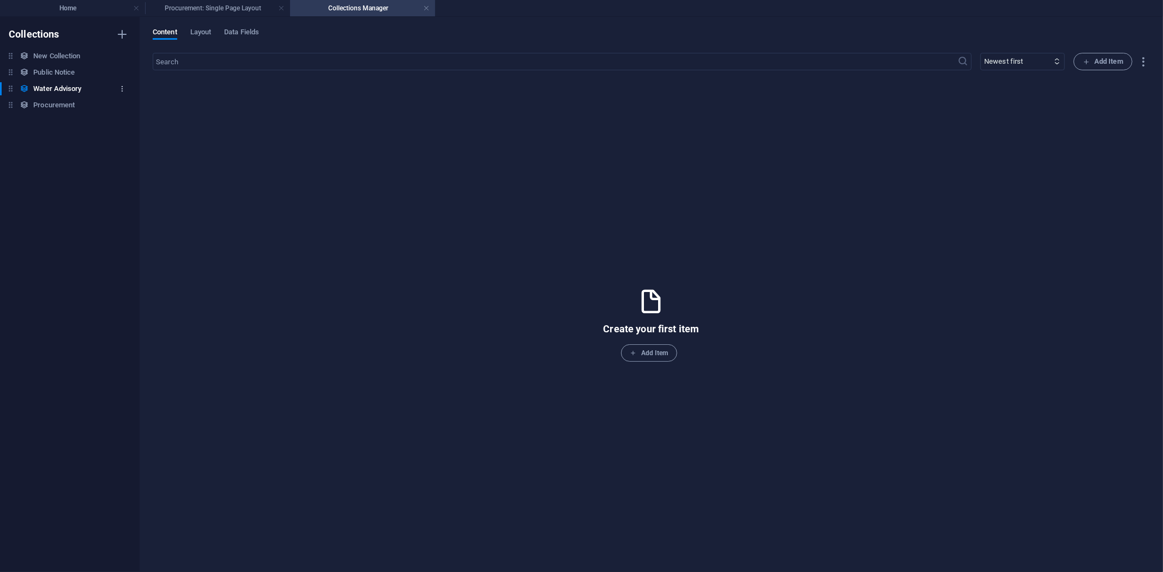
click at [119, 85] on icon "button" at bounding box center [122, 89] width 8 height 8
click at [120, 161] on h6 "Delete" at bounding box center [131, 162] width 29 height 13
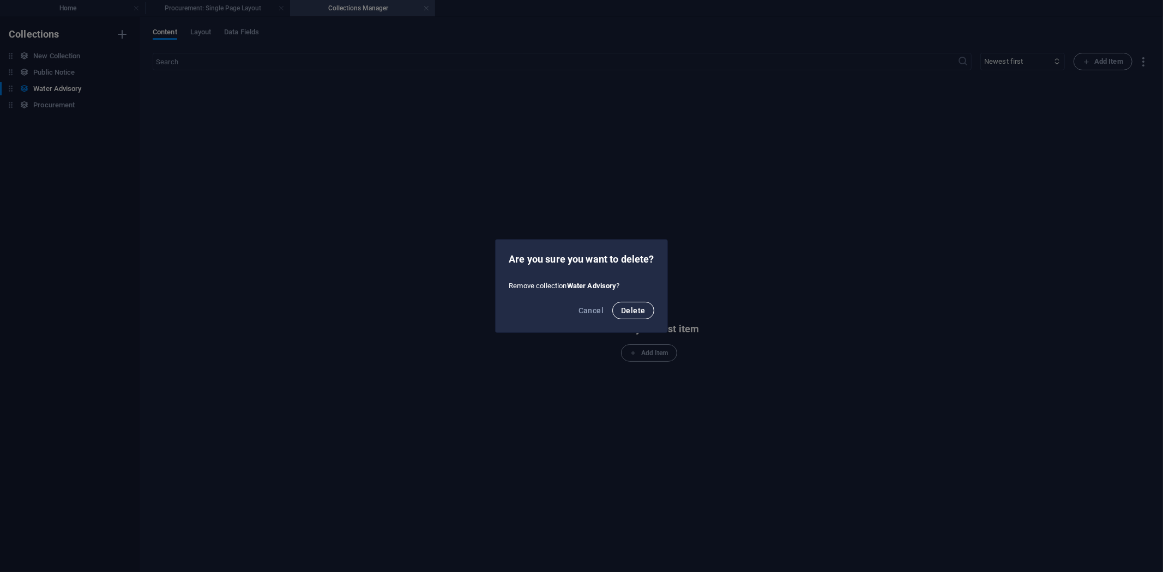
click at [644, 317] on button "Delete" at bounding box center [632, 310] width 41 height 17
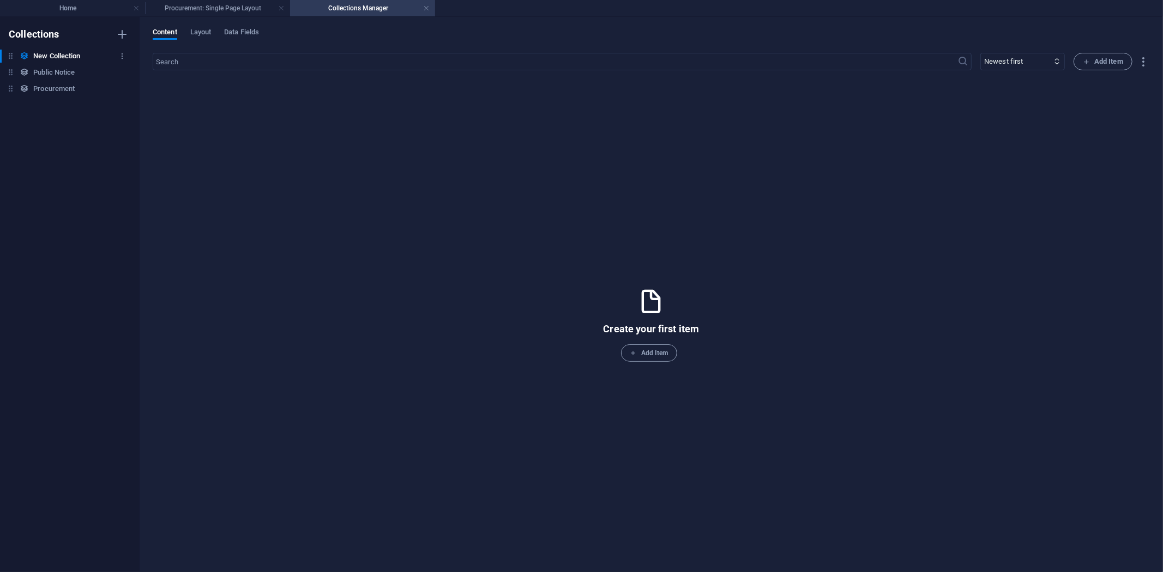
click at [74, 51] on h6 "New Collection" at bounding box center [56, 56] width 47 height 13
click at [61, 67] on h6 "Public Notice" at bounding box center [53, 72] width 41 height 13
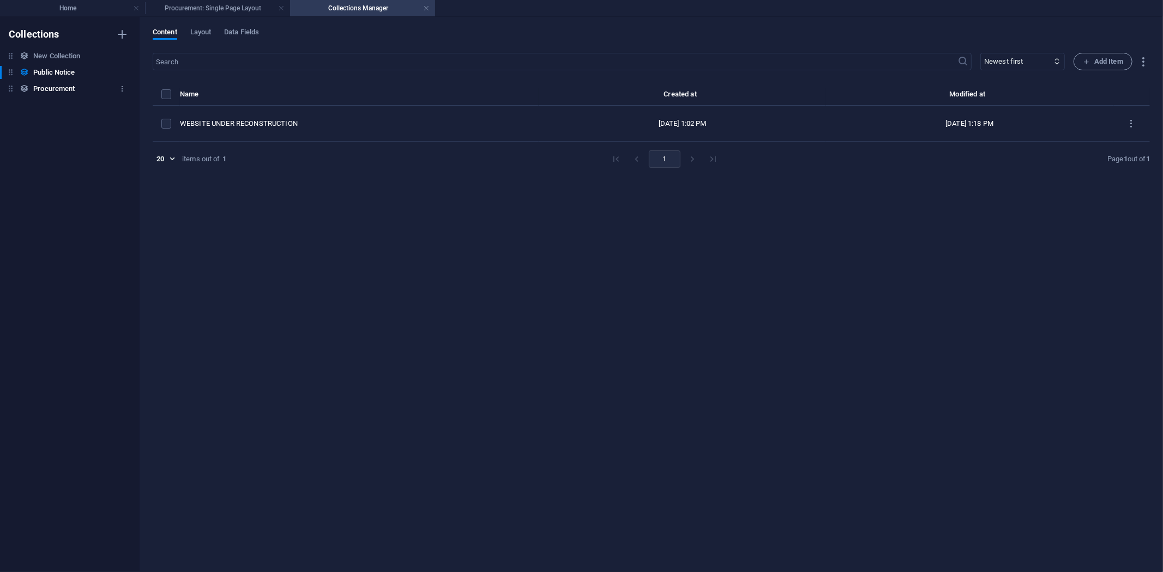
click at [62, 86] on h6 "Procurement" at bounding box center [53, 88] width 41 height 13
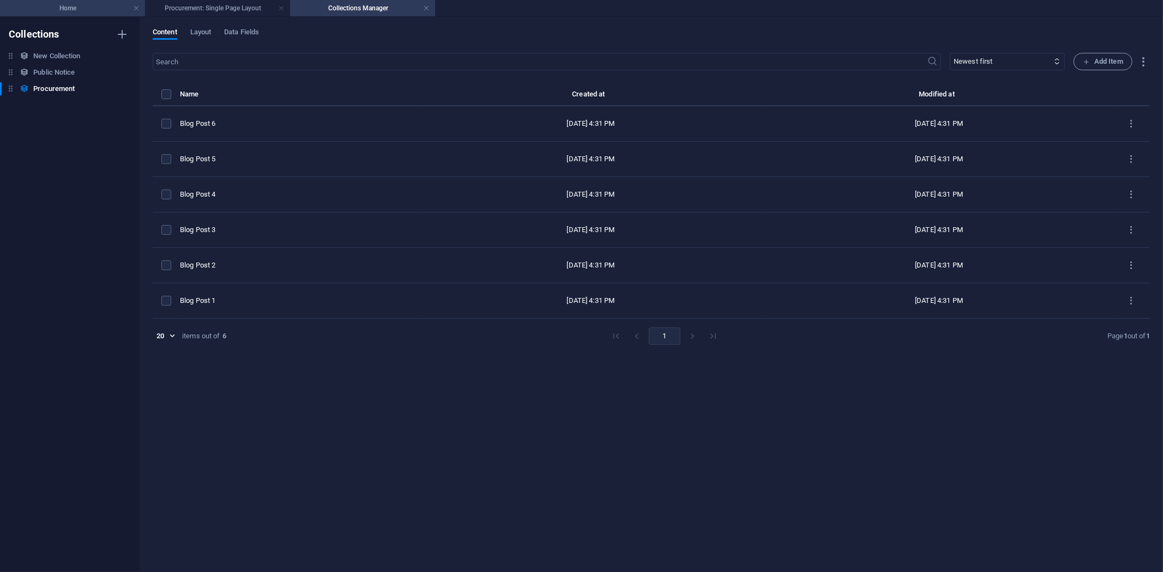
click at [93, 6] on h4 "Home" at bounding box center [72, 8] width 145 height 12
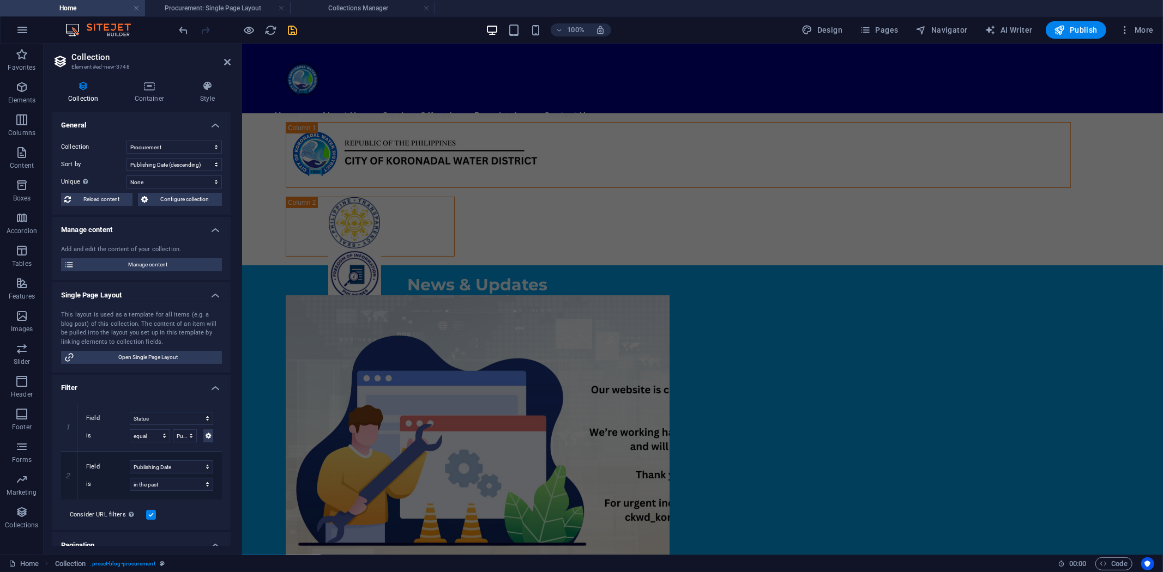
scroll to position [656, 0]
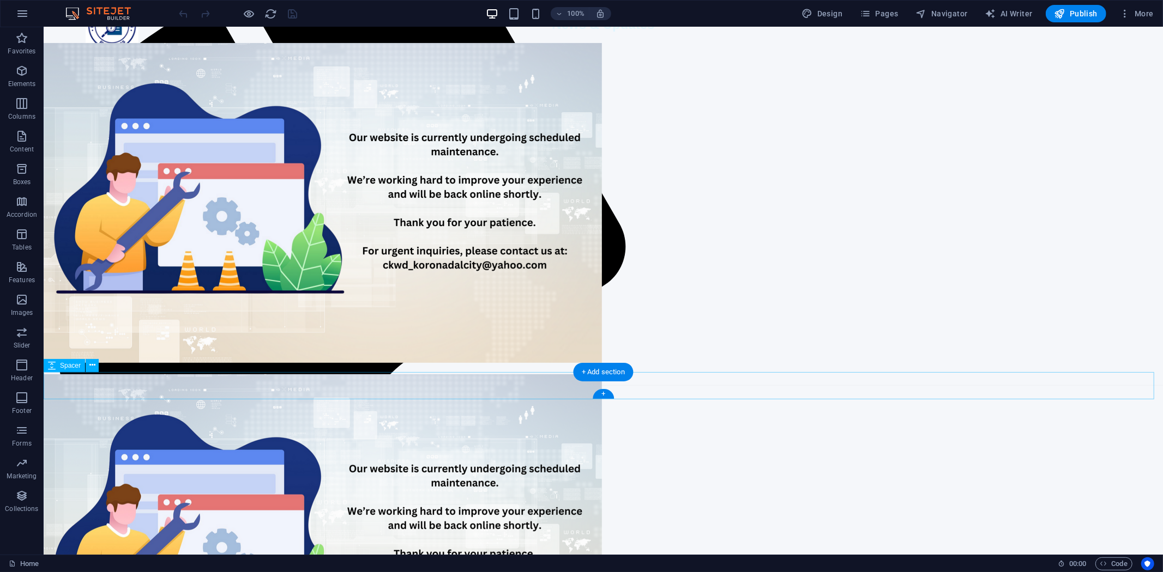
scroll to position [242, 0]
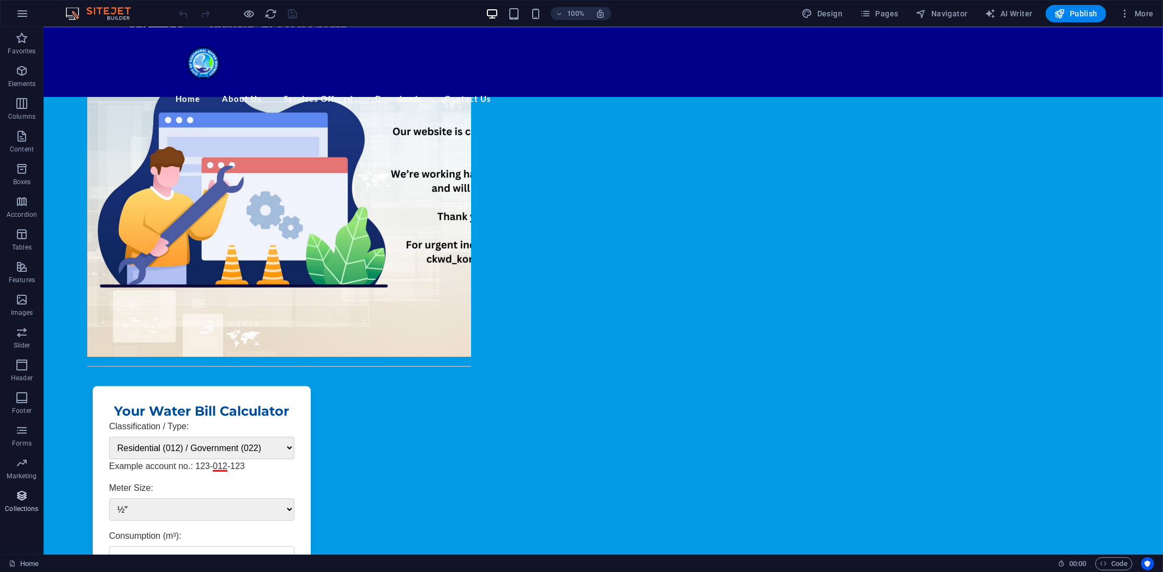
click at [9, 503] on span "Collections" at bounding box center [22, 502] width 44 height 26
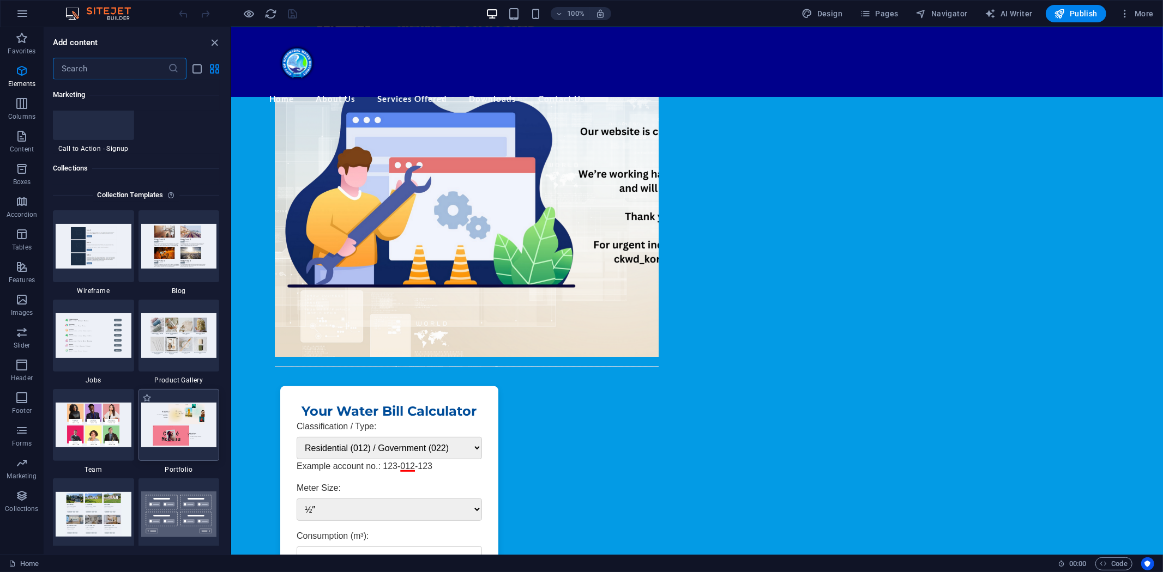
scroll to position [9976, 0]
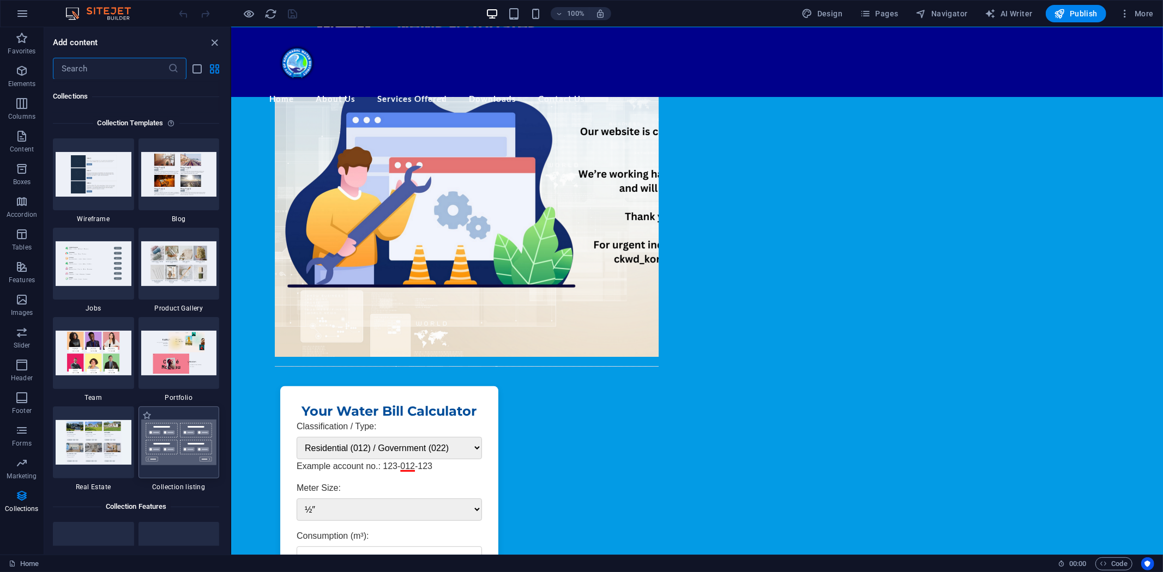
click at [175, 444] on img at bounding box center [179, 443] width 76 height 46
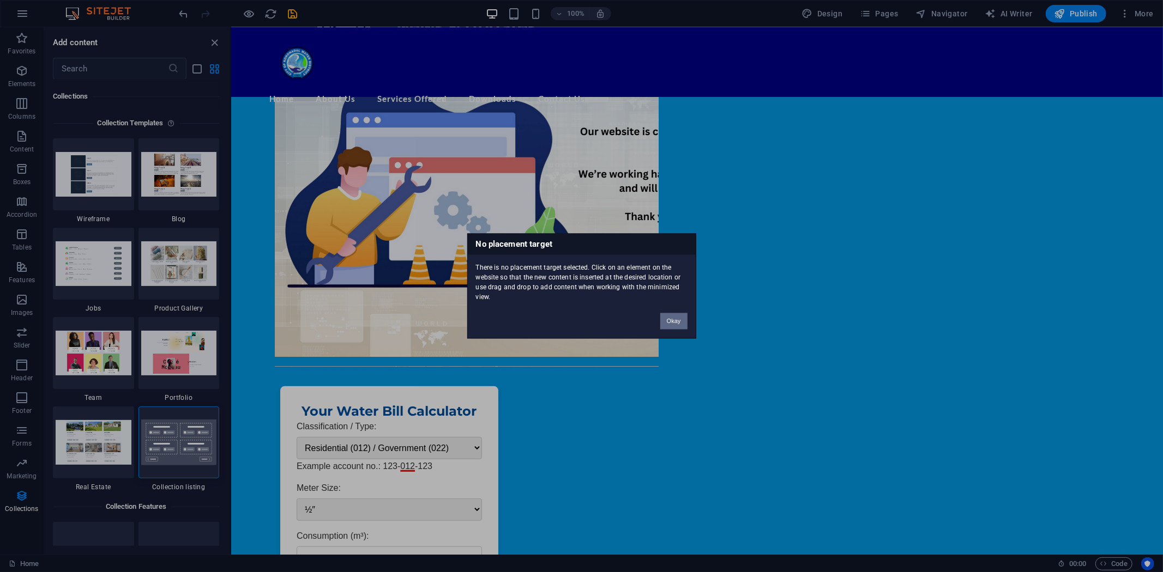
click at [672, 317] on button "Okay" at bounding box center [673, 321] width 27 height 16
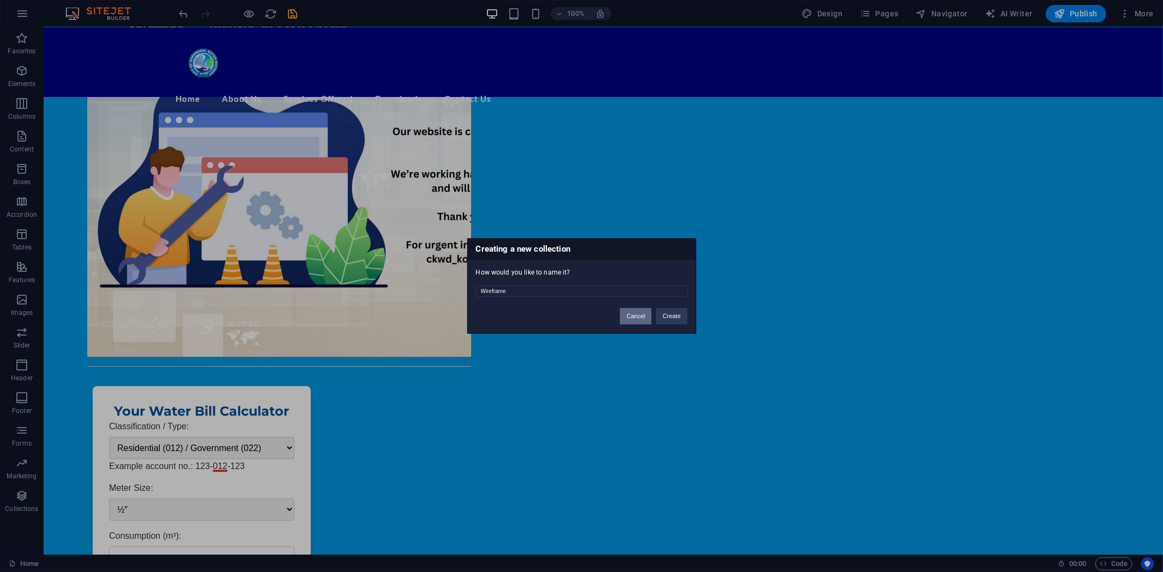
click at [636, 318] on button "Cancel" at bounding box center [636, 316] width 32 height 16
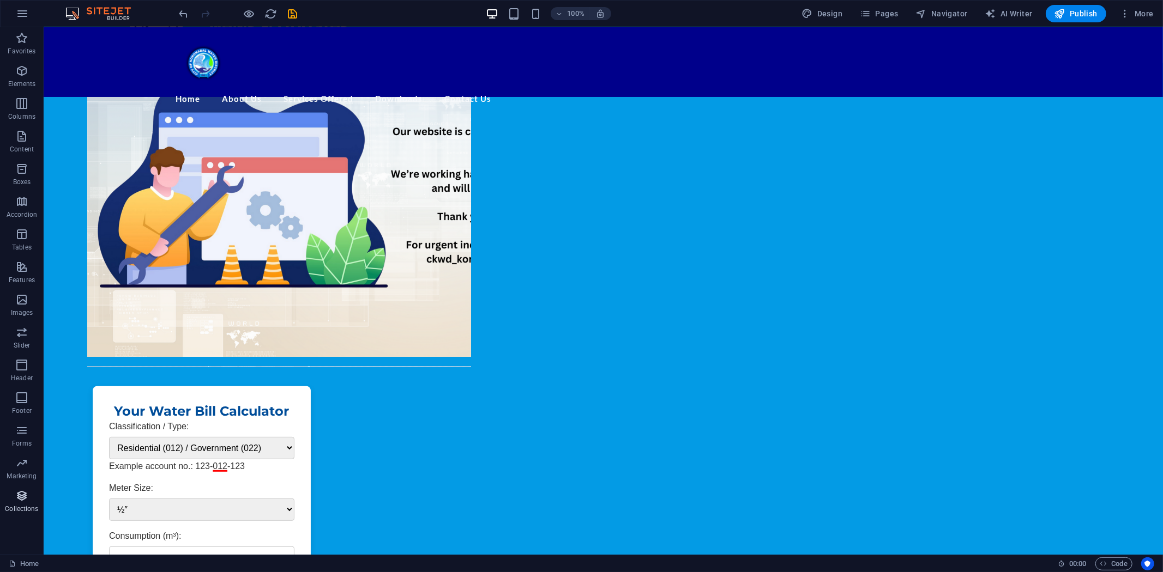
click at [22, 497] on icon "button" at bounding box center [21, 495] width 13 height 13
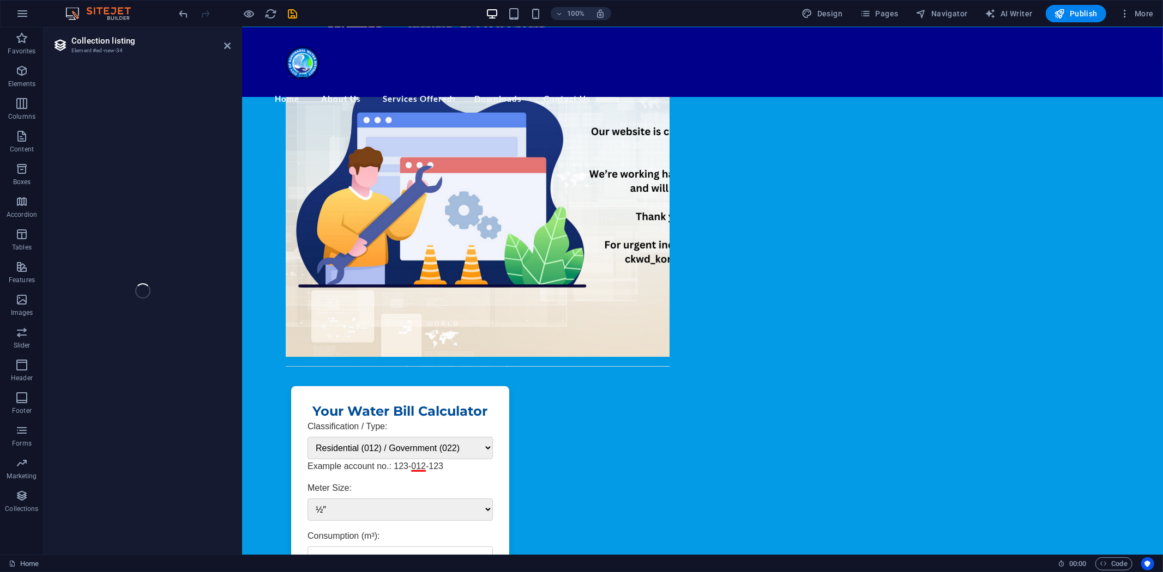
select select
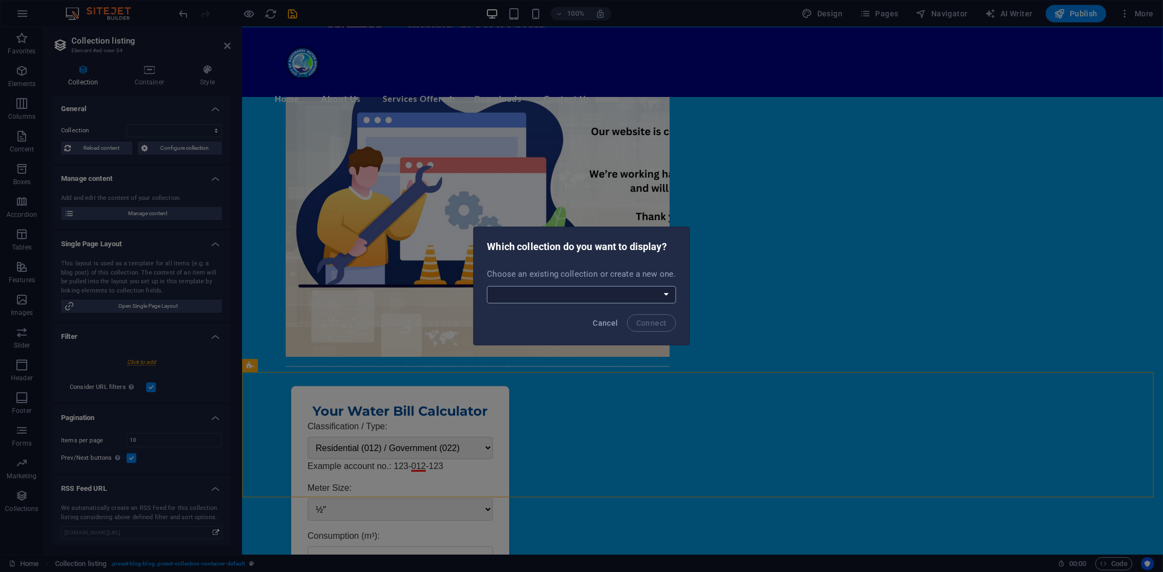
click at [663, 292] on select "New Collection Procurement Public Notice Create a new collection" at bounding box center [581, 294] width 189 height 17
select select "68da12d7c35db67e4e08c4b9"
click at [488, 286] on select "New Collection Procurement Public Notice Create a new collection" at bounding box center [581, 294] width 189 height 17
click at [650, 322] on span "Connect" at bounding box center [651, 323] width 31 height 9
select select "68da12d7c35db67e4e08c4b9"
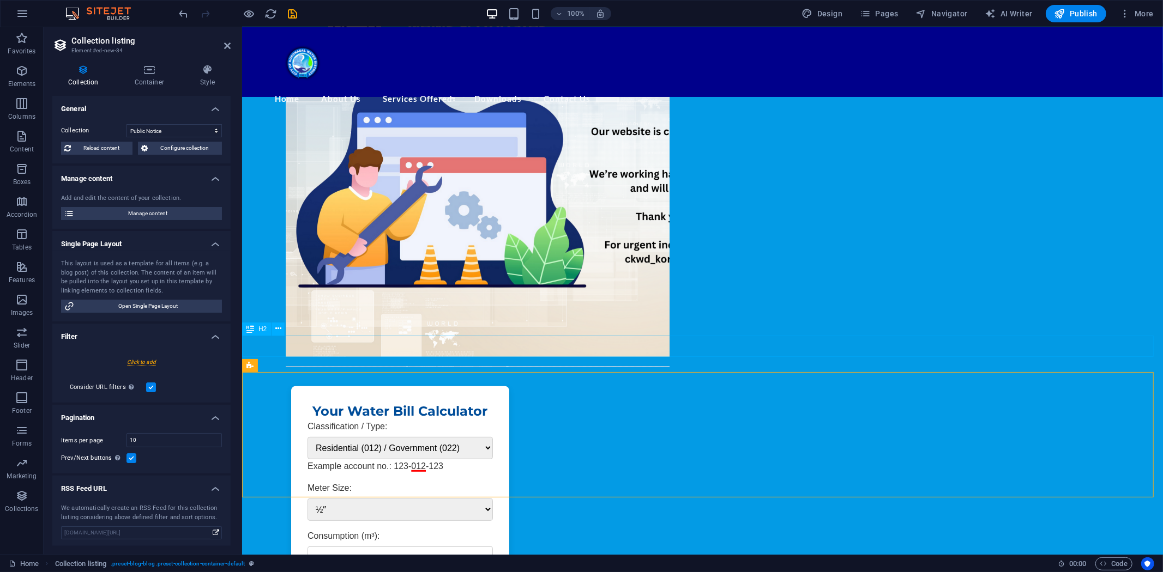
select select "createdAt_DESC"
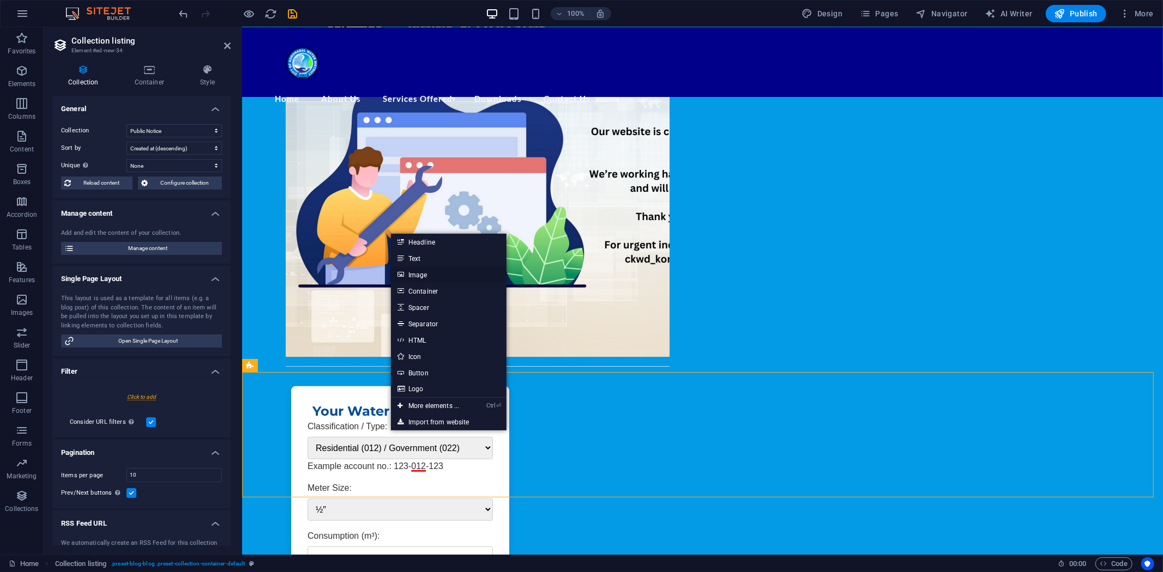
click at [421, 276] on link "Image" at bounding box center [449, 275] width 116 height 16
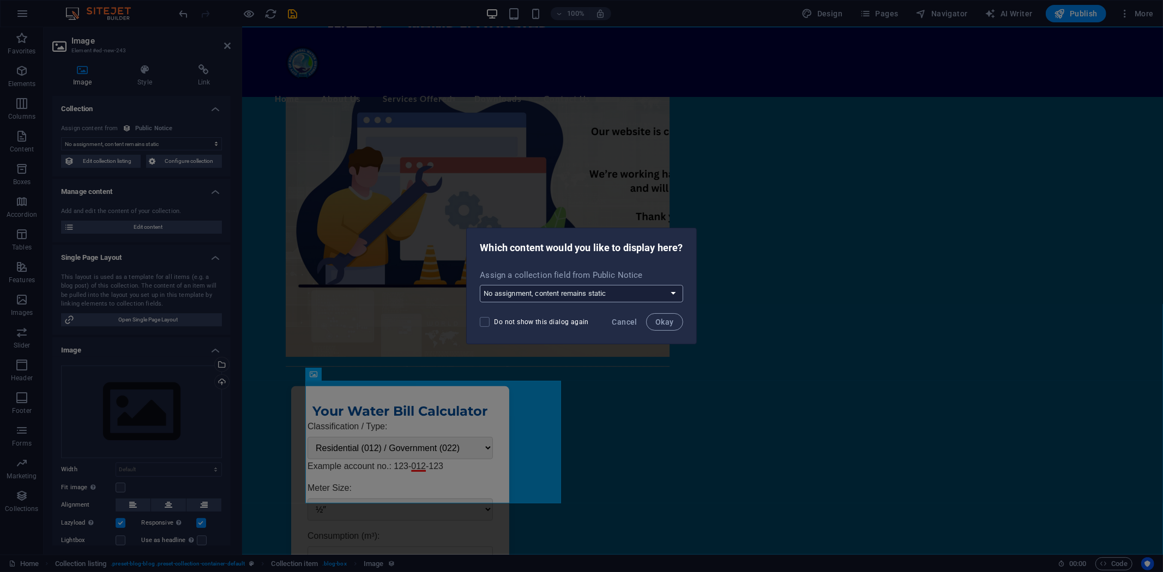
click at [675, 292] on select "No assignment, content remains static Create a new field Created at (Date) Upda…" at bounding box center [581, 293] width 203 height 17
select select "image"
click at [480, 285] on select "No assignment, content remains static Create a new field Created at (Date) Upda…" at bounding box center [581, 293] width 203 height 17
click at [664, 323] on span "Okay" at bounding box center [664, 322] width 19 height 9
select select "image"
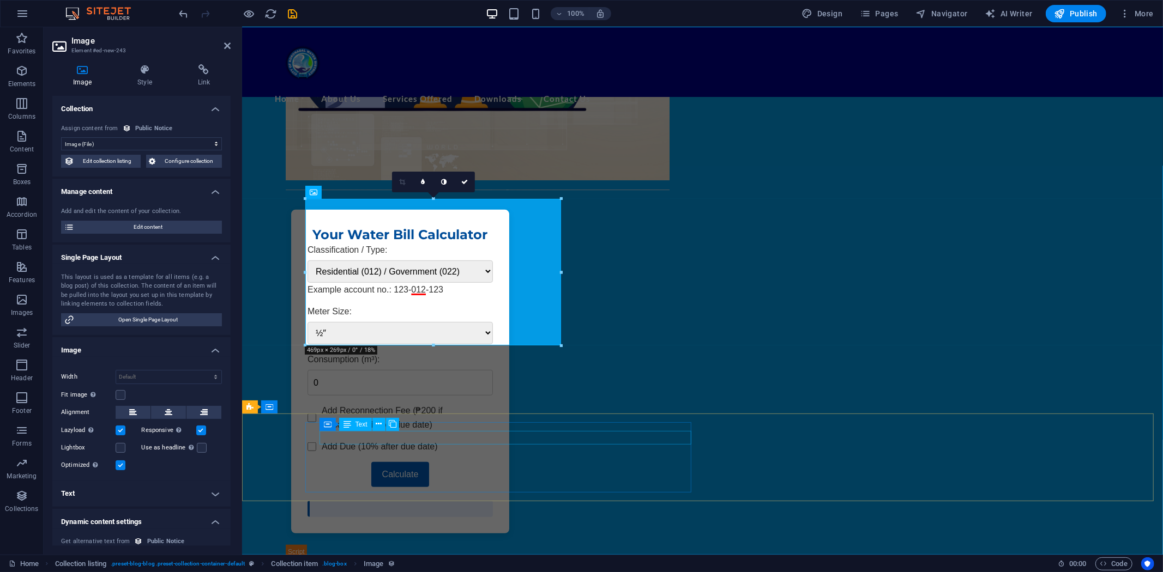
scroll to position [423, 0]
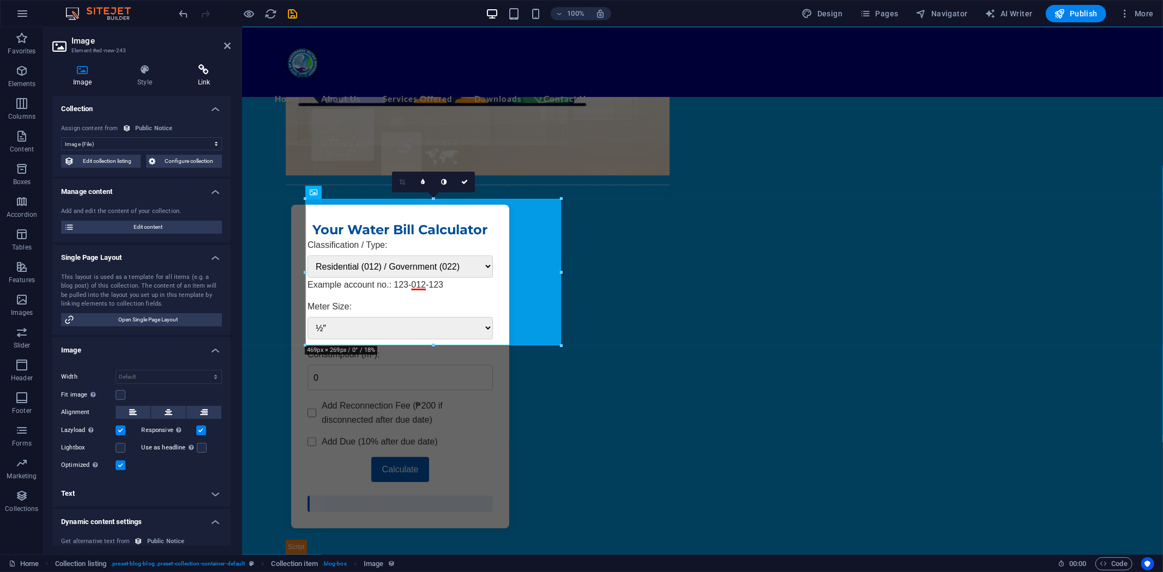
click at [207, 68] on icon at bounding box center [203, 69] width 53 height 11
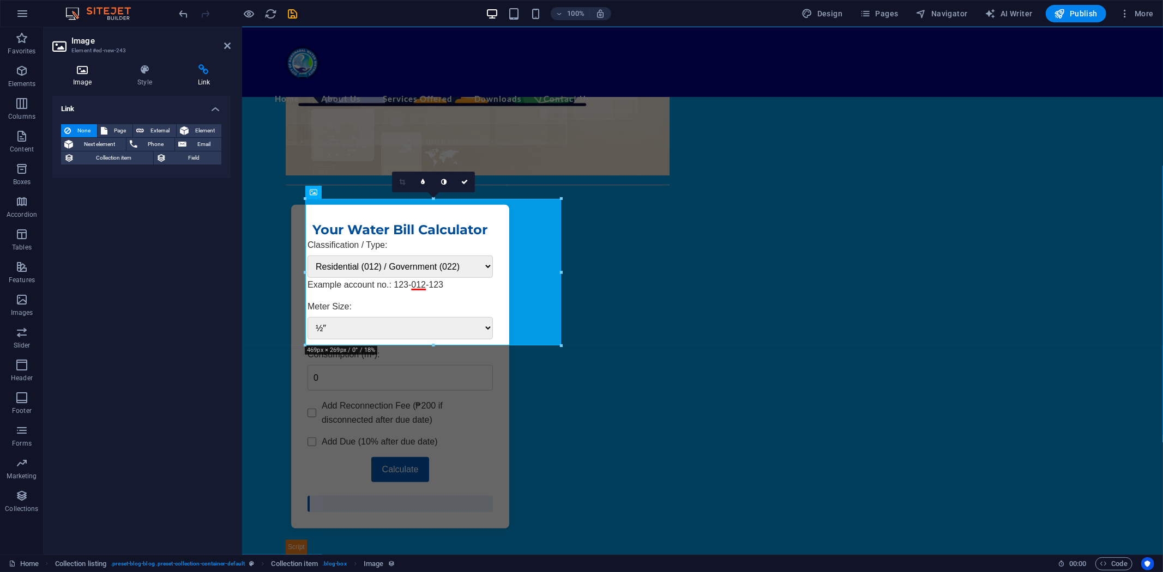
click at [74, 68] on icon at bounding box center [82, 69] width 60 height 11
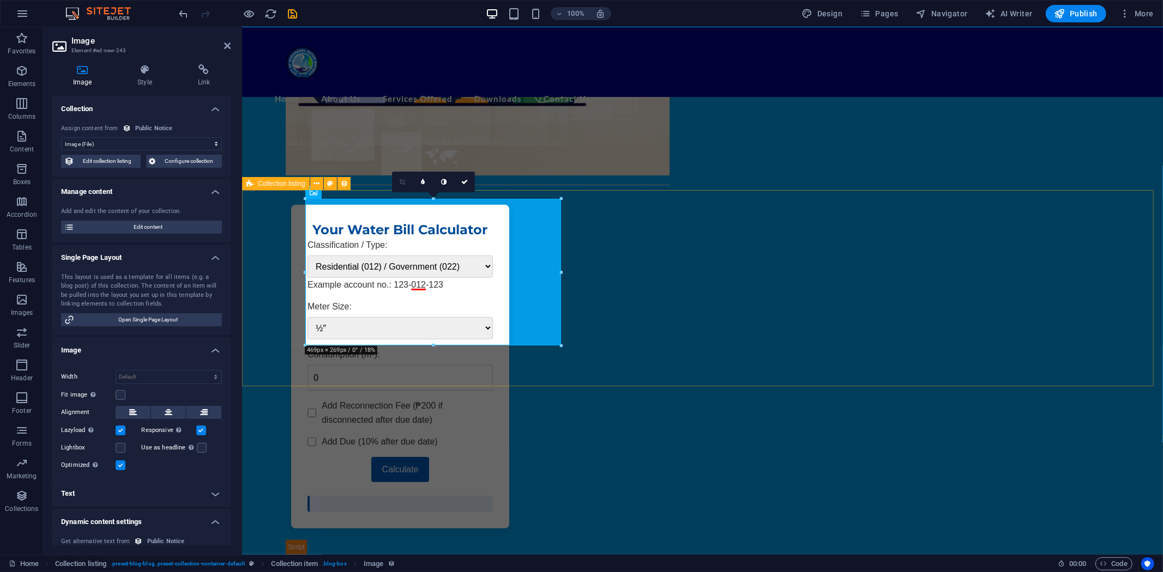
click at [273, 184] on span "Collection listing" at bounding box center [281, 183] width 47 height 7
select select "68da12d7c35db67e4e08c4b9"
select select "createdAt_DESC"
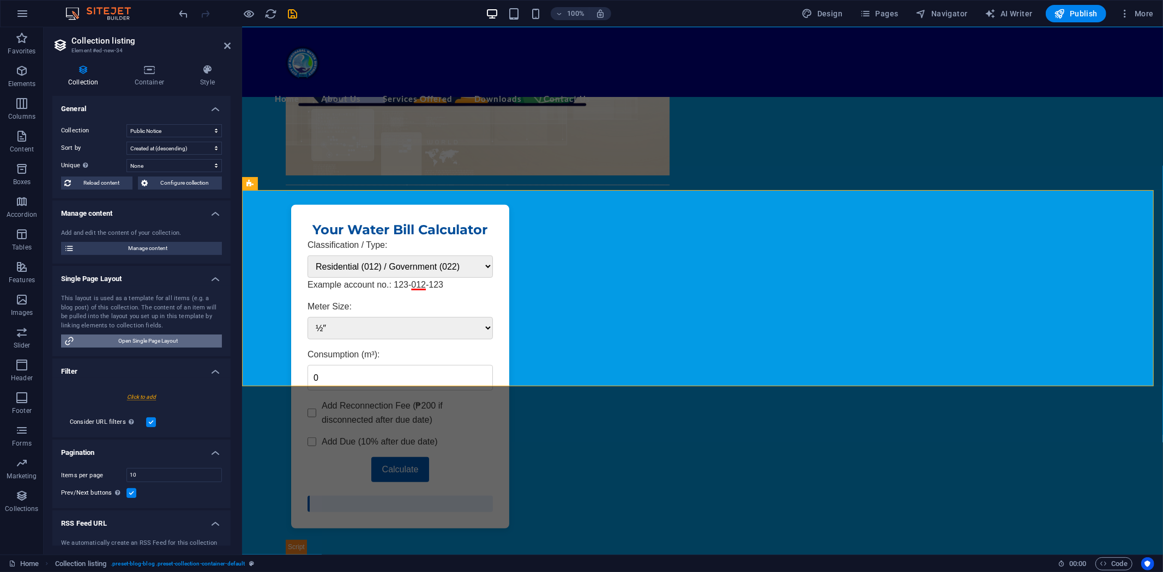
click at [144, 338] on span "Open Single Page Layout" at bounding box center [147, 341] width 141 height 13
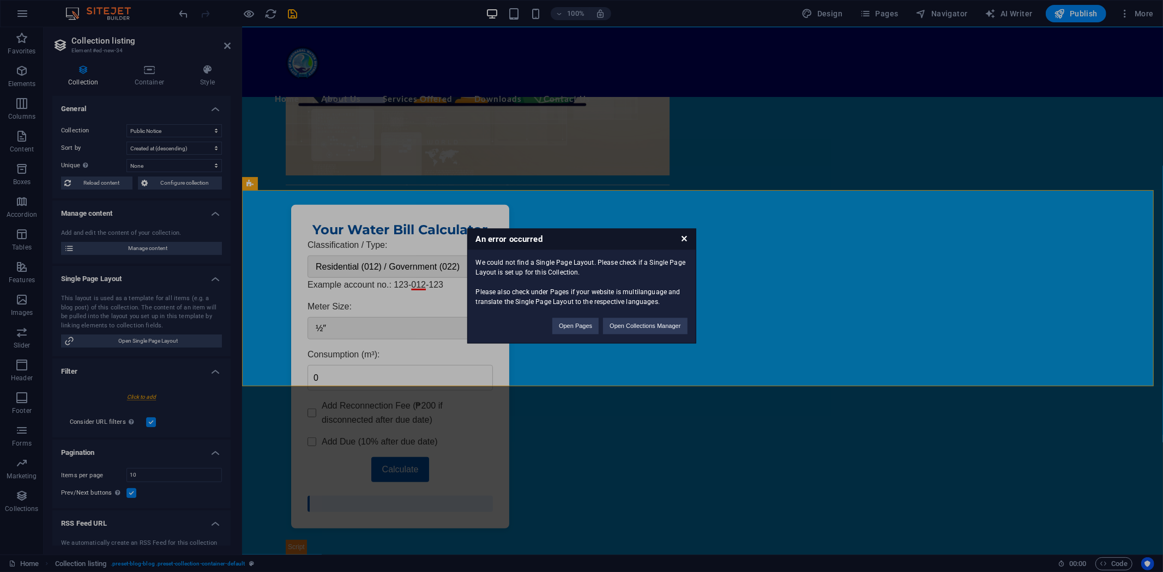
click at [687, 237] on icon at bounding box center [683, 239] width 5 height 7
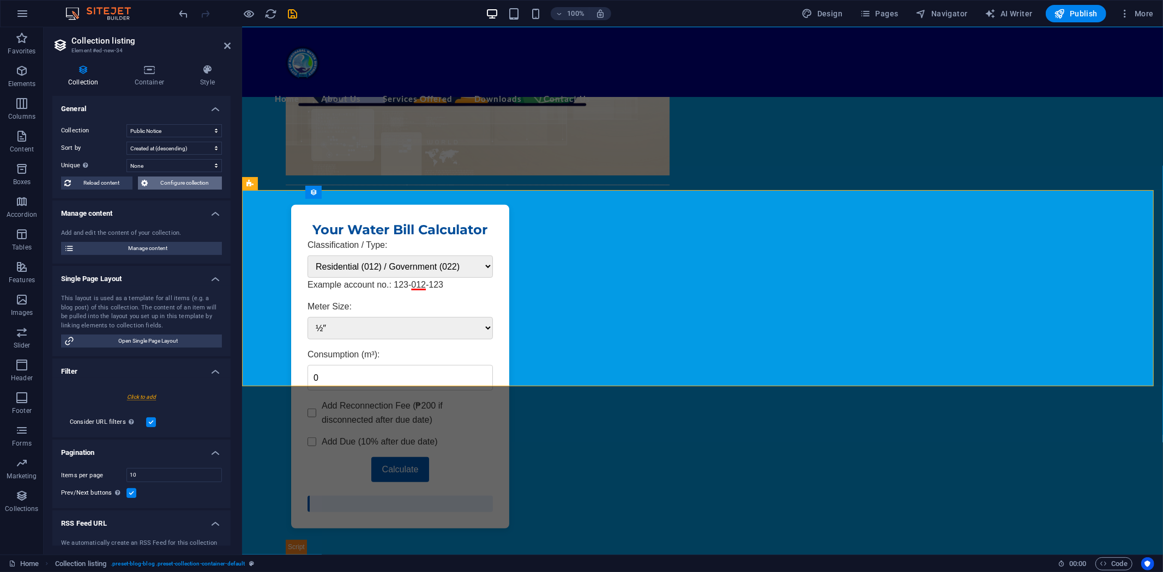
click at [167, 178] on span "Configure collection" at bounding box center [185, 183] width 68 height 13
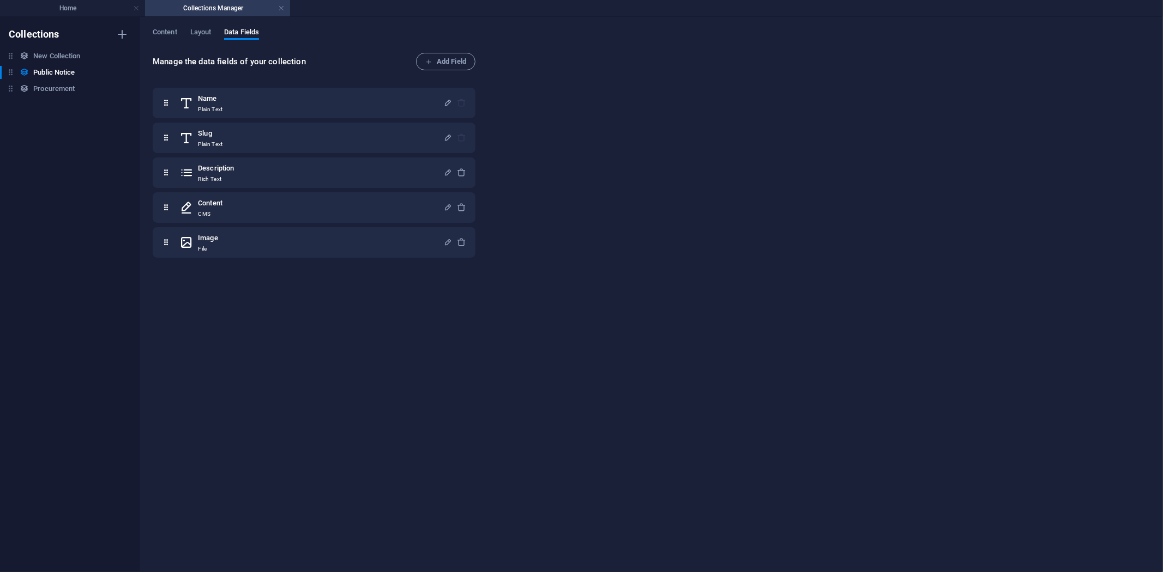
click at [165, 22] on div "Content Layout Data Fields Manage the data fields of your collection Add Field …" at bounding box center [651, 294] width 1023 height 555
click at [166, 28] on div "Content Layout Data Fields Manage the data fields of your collection Add Field …" at bounding box center [651, 294] width 1023 height 555
click at [182, 30] on div "Content Layout Data Fields" at bounding box center [651, 38] width 997 height 21
click at [162, 30] on span "Content" at bounding box center [165, 33] width 25 height 15
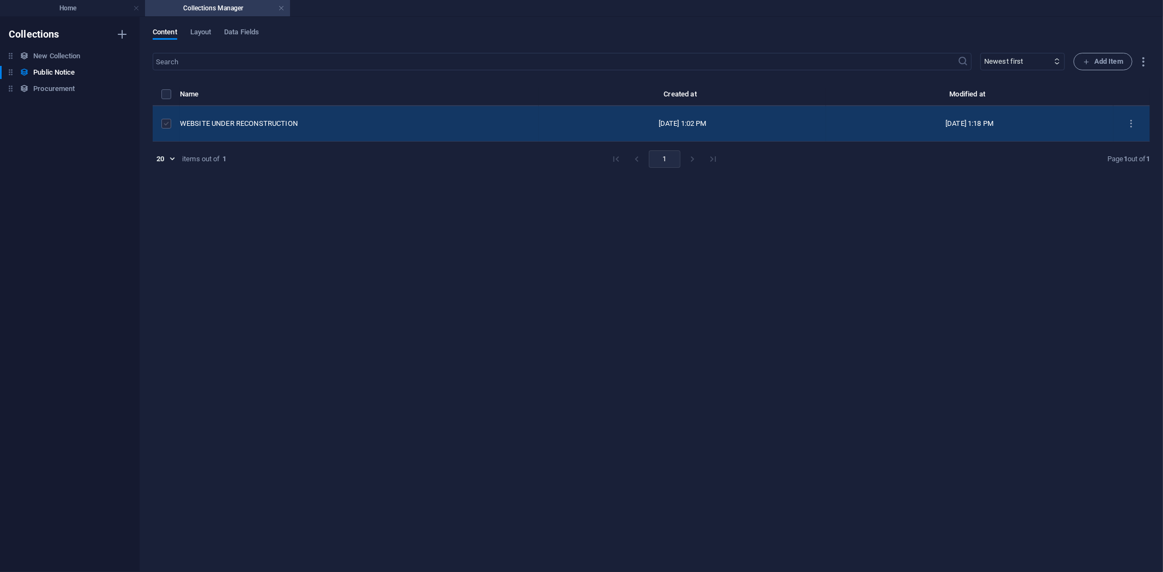
click at [164, 121] on label "items list" at bounding box center [166, 124] width 10 height 10
click at [0, 0] on input "items list" at bounding box center [0, 0] width 0 height 0
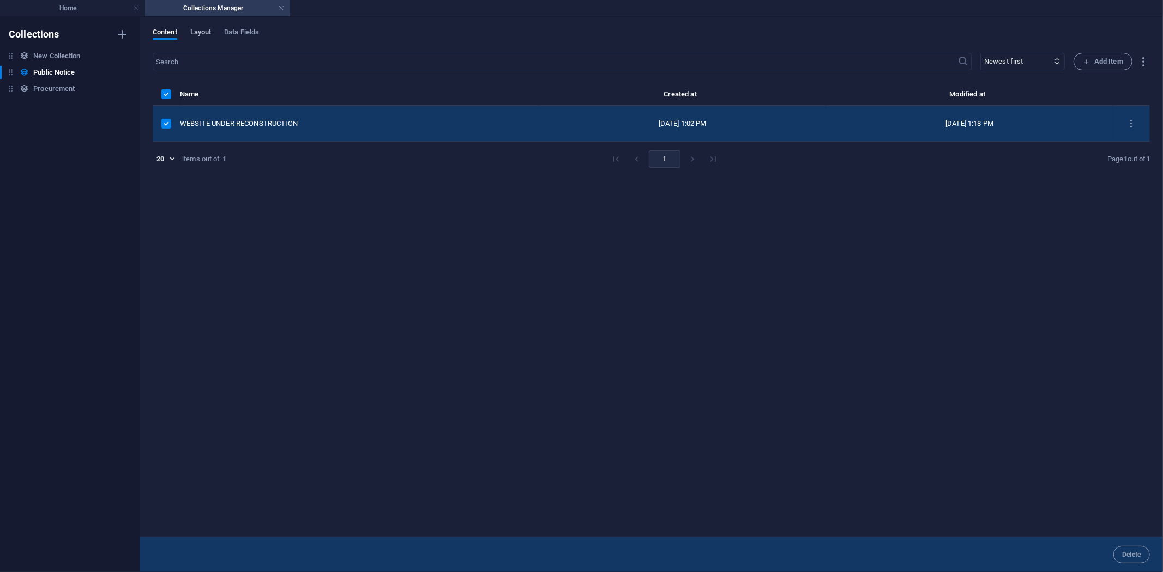
click at [204, 28] on span "Layout" at bounding box center [200, 33] width 21 height 15
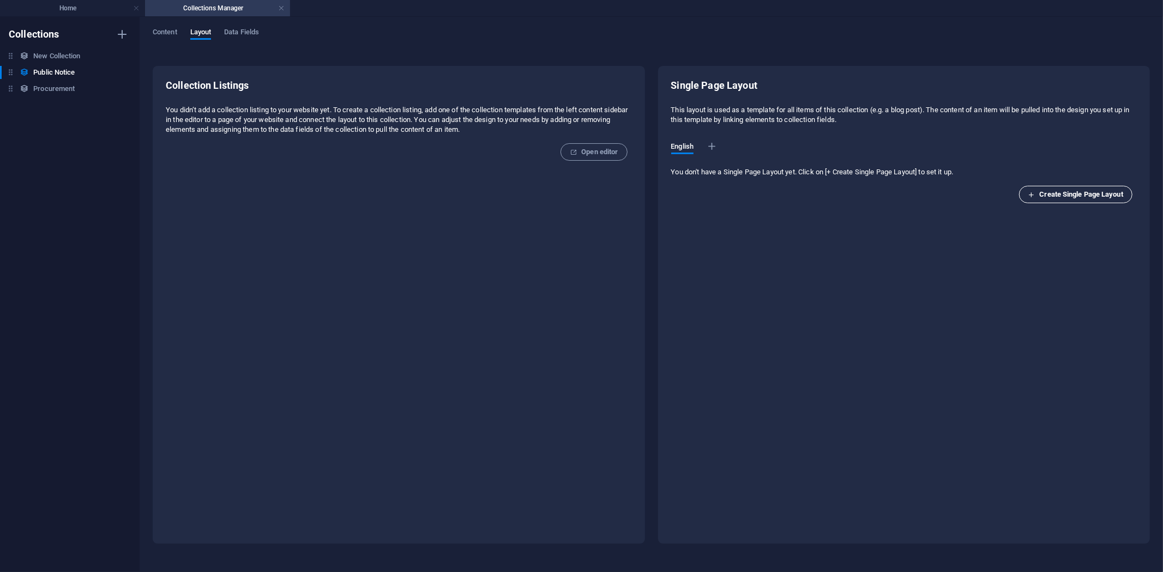
click at [1058, 193] on span "Create Single Page Layout" at bounding box center [1075, 194] width 95 height 13
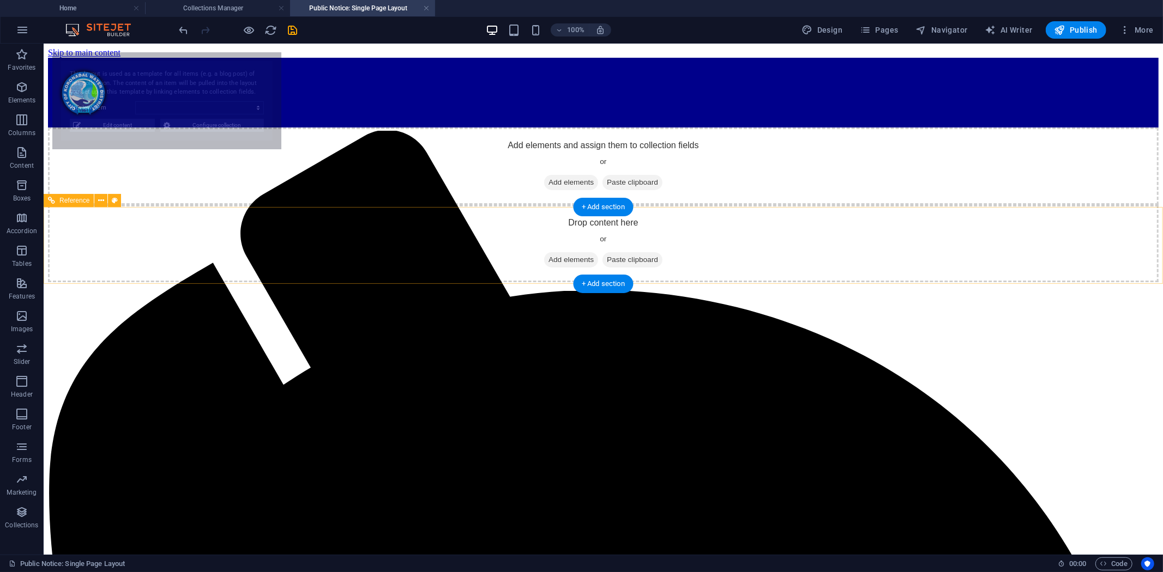
select select "68da12d95c0fa67a350e2313"
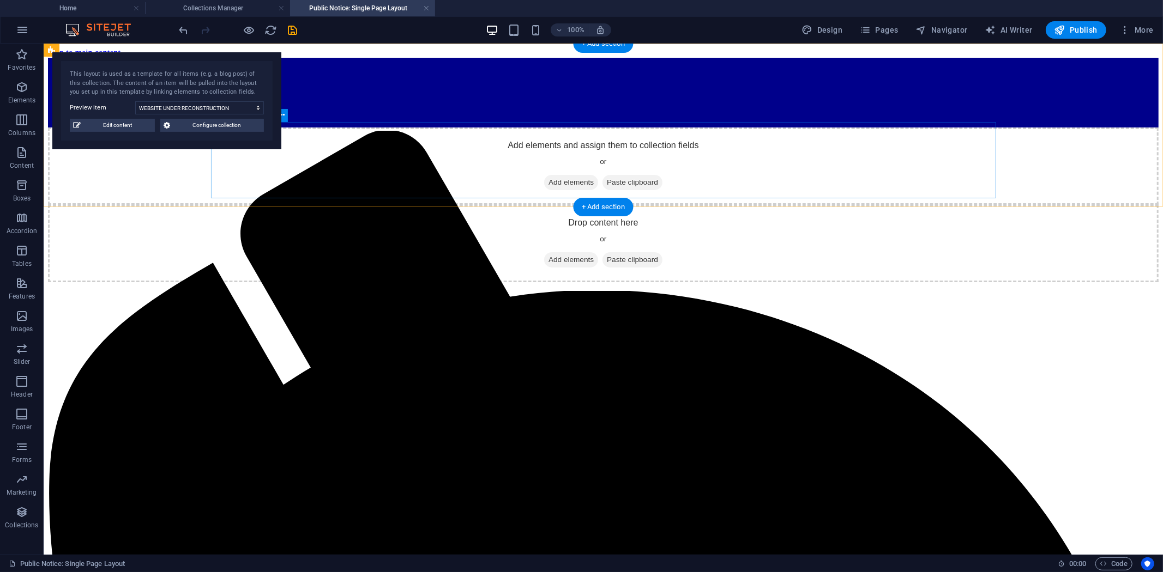
click at [564, 174] on span "Add elements" at bounding box center [570, 181] width 54 height 15
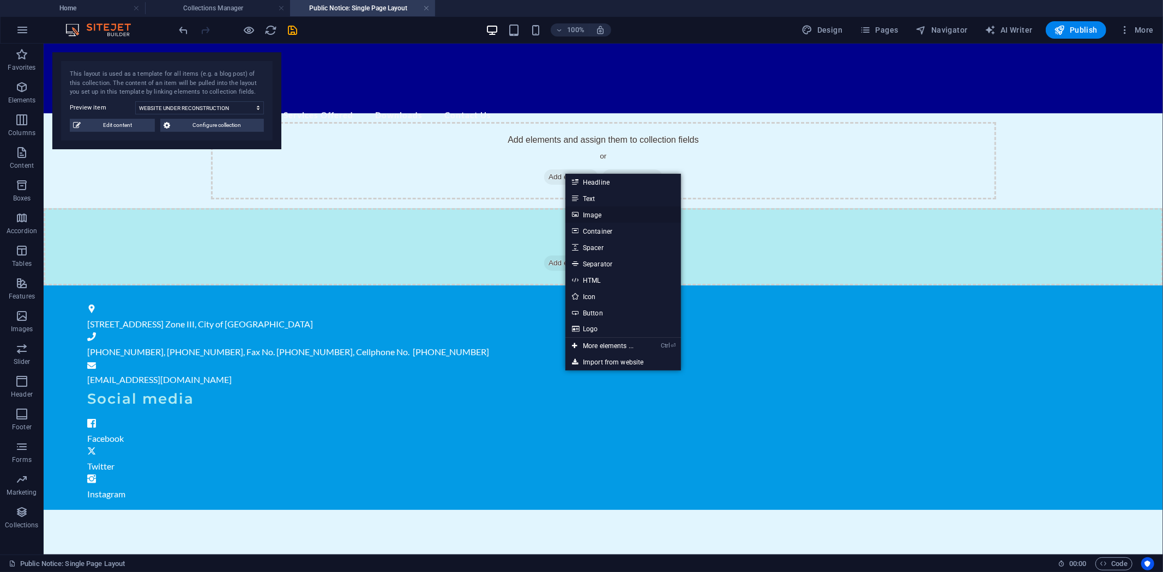
click at [588, 211] on link "Image" at bounding box center [623, 215] width 116 height 16
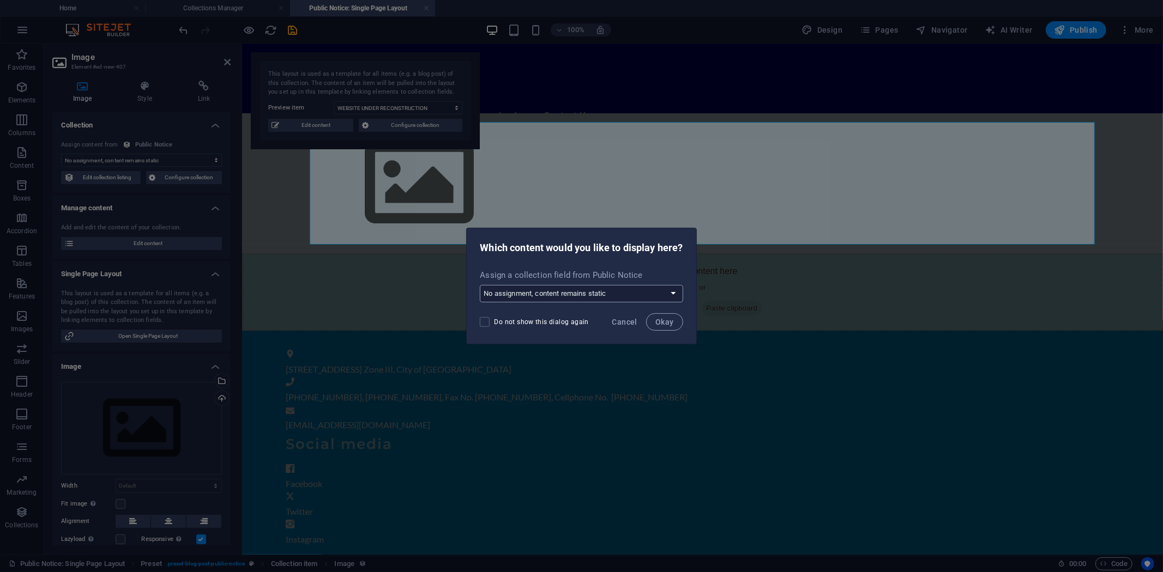
click at [676, 295] on select "No assignment, content remains static Create a new field Created at (Date) Upda…" at bounding box center [581, 293] width 203 height 17
select select "image"
click at [480, 285] on select "No assignment, content remains static Create a new field Created at (Date) Upda…" at bounding box center [581, 293] width 203 height 17
click at [665, 320] on span "Okay" at bounding box center [664, 322] width 19 height 9
select select "image"
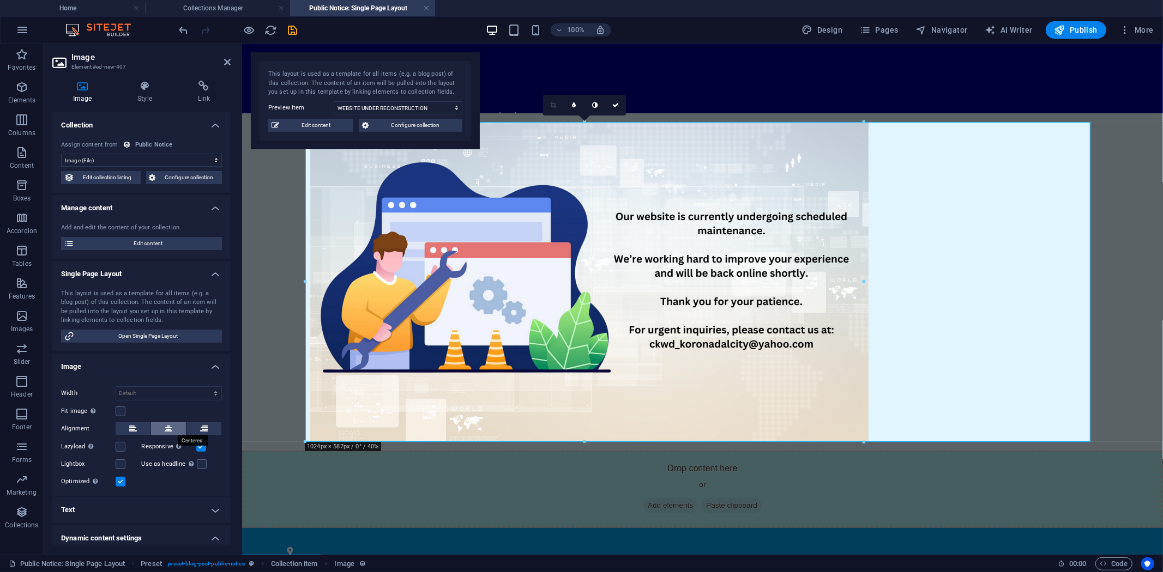
click at [167, 428] on icon at bounding box center [169, 428] width 8 height 13
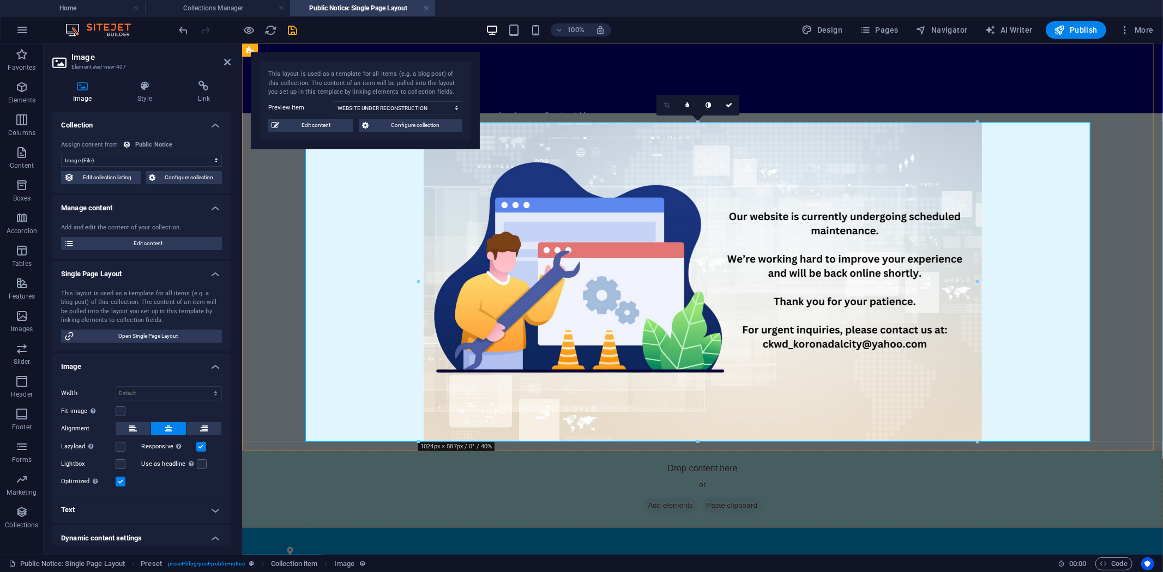
click at [1036, 311] on figure at bounding box center [702, 282] width 785 height 320
drag, startPoint x: 727, startPoint y: 102, endPoint x: 678, endPoint y: 60, distance: 64.2
click at [727, 102] on icon at bounding box center [728, 105] width 7 height 7
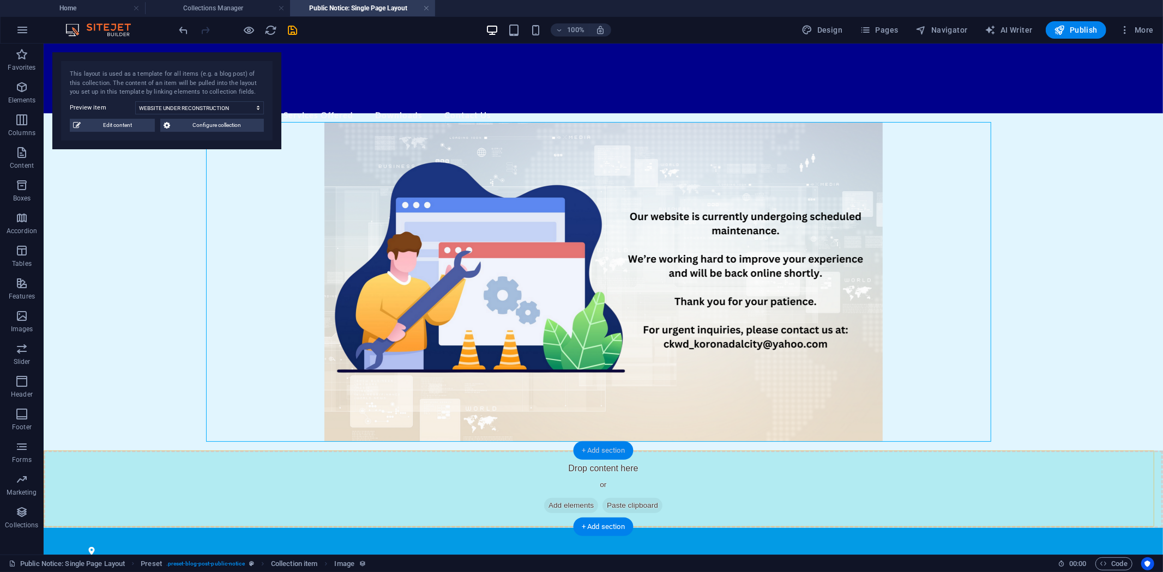
click at [597, 449] on div "+ Add section" at bounding box center [603, 450] width 60 height 19
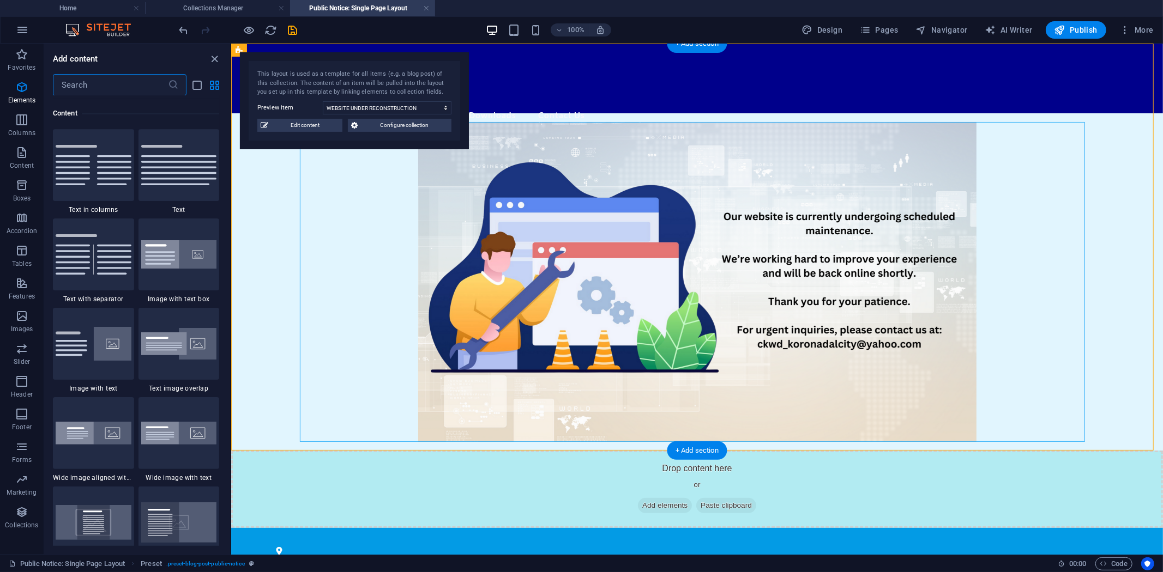
scroll to position [1906, 0]
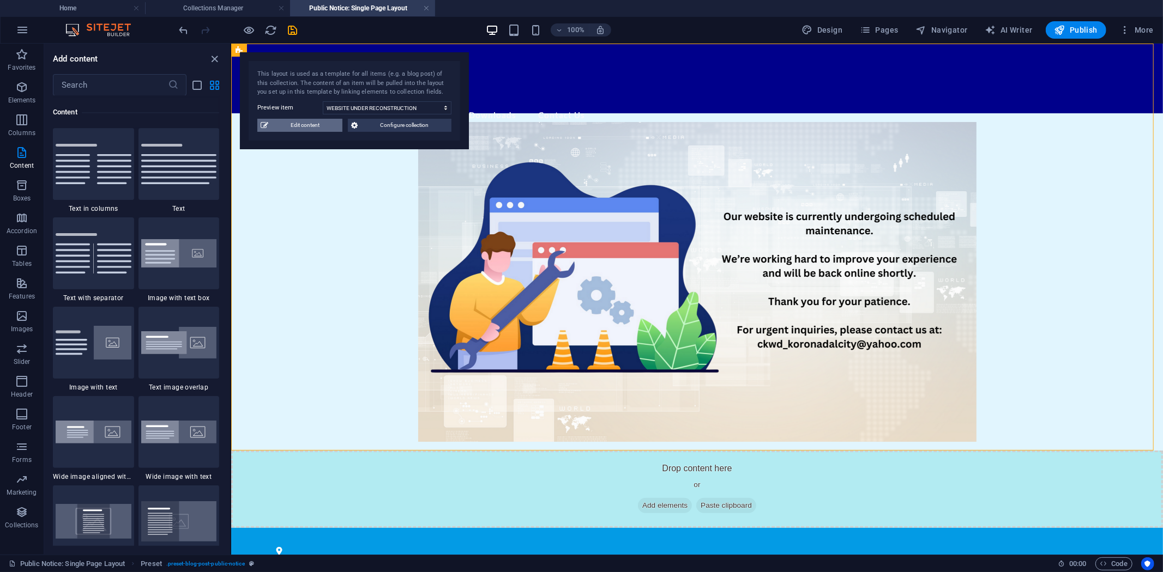
click at [306, 123] on span "Edit content" at bounding box center [305, 125] width 68 height 13
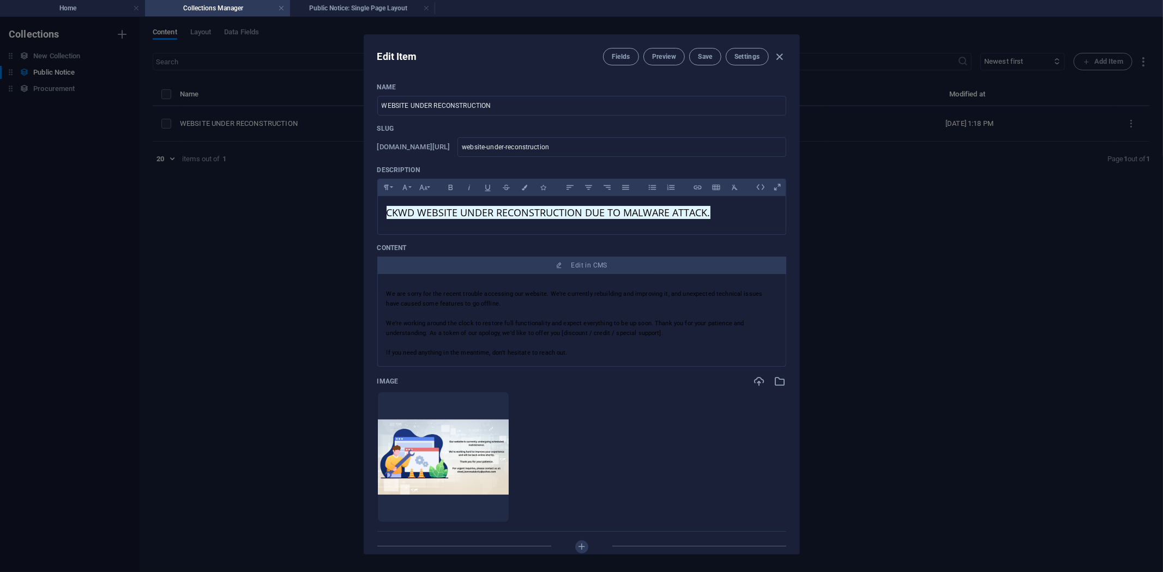
scroll to position [0, 0]
click at [780, 51] on icon "button" at bounding box center [779, 57] width 13 height 13
type input "website-under-reconstruction"
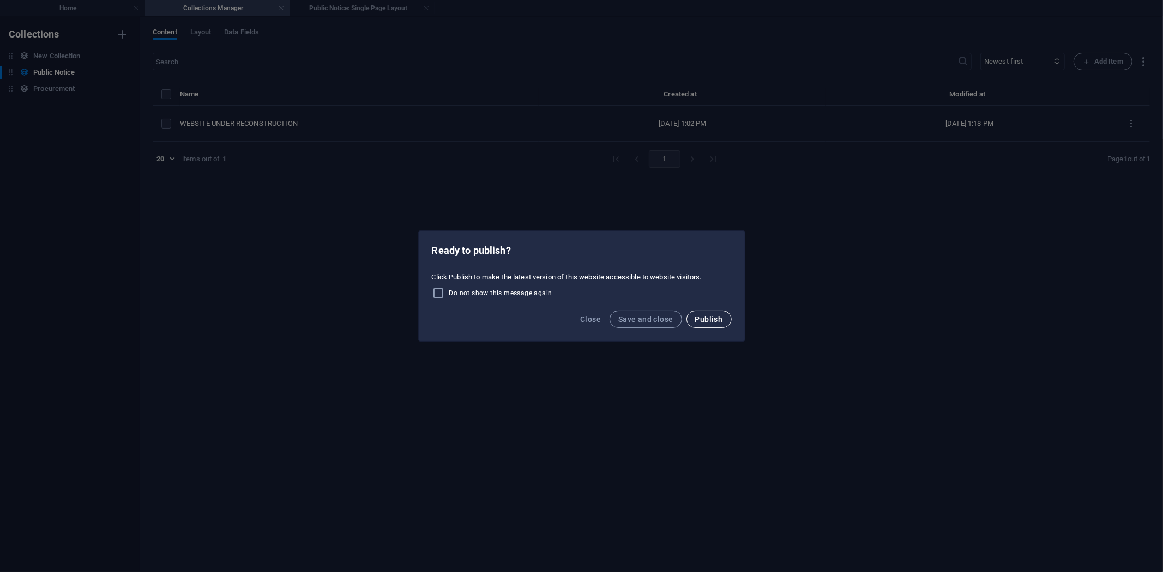
click at [712, 318] on span "Publish" at bounding box center [709, 319] width 28 height 9
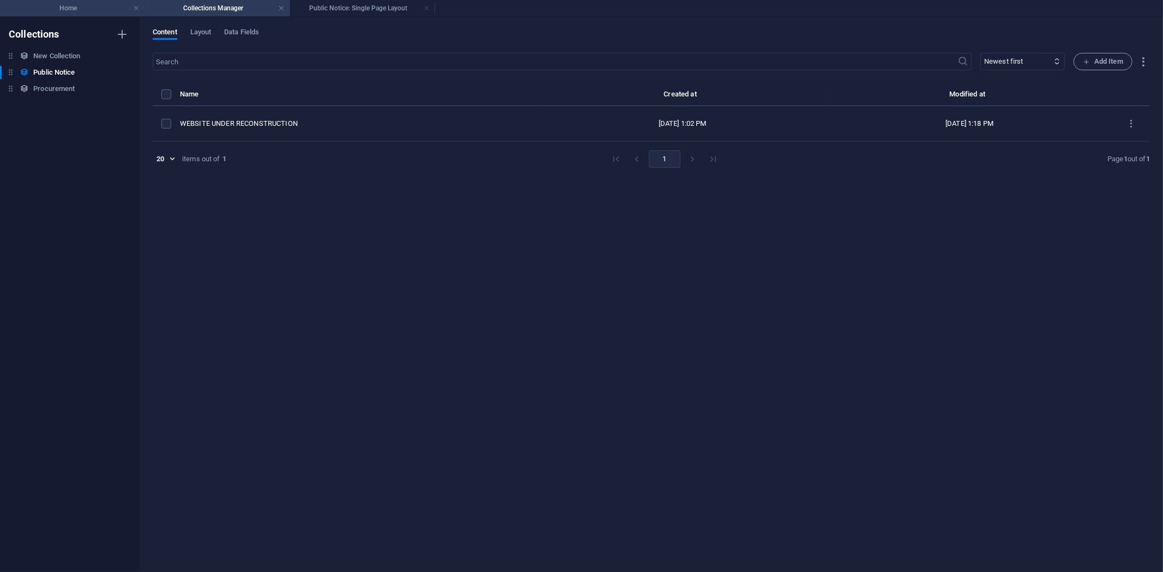
click at [97, 5] on h4 "Home" at bounding box center [72, 8] width 145 height 12
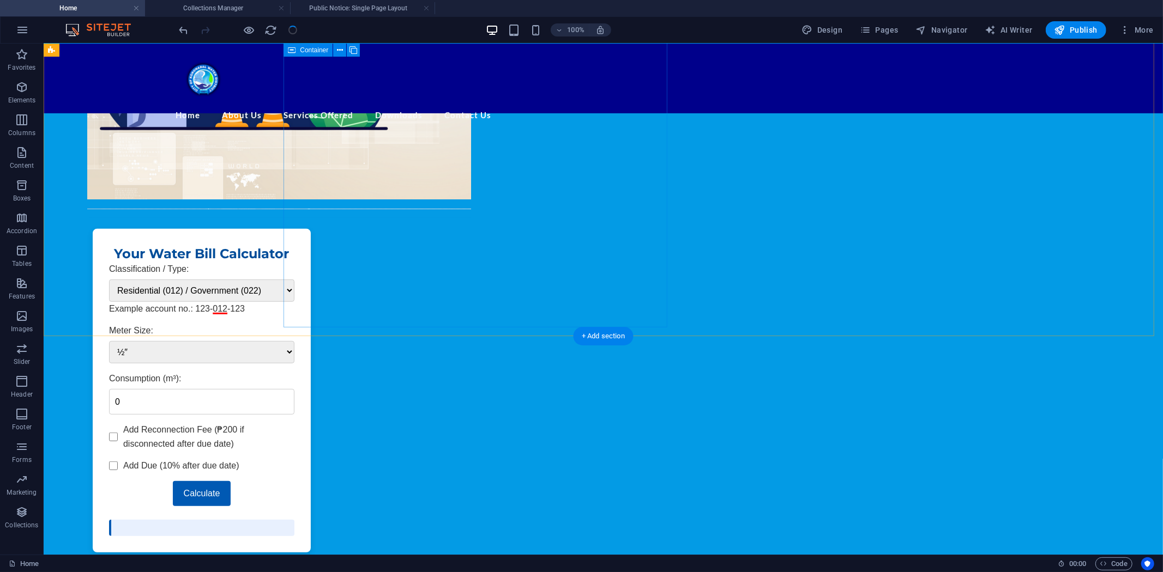
scroll to position [419, 0]
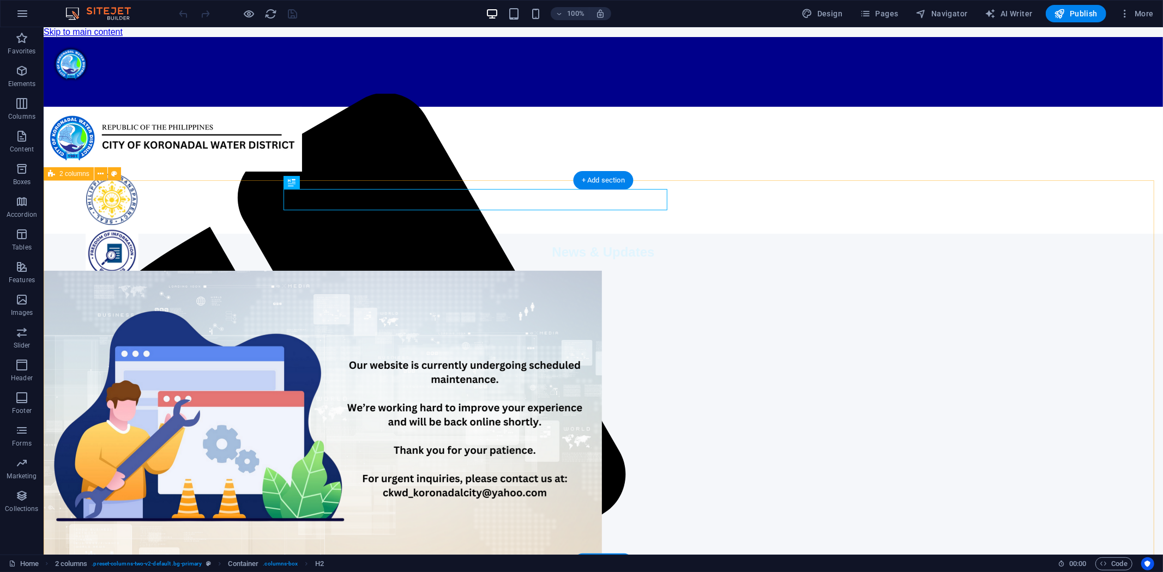
click at [1014, 340] on div "News & Updates Water Bill Calculator Your Water Bill Calculator Classification …" at bounding box center [602, 577] width 1119 height 689
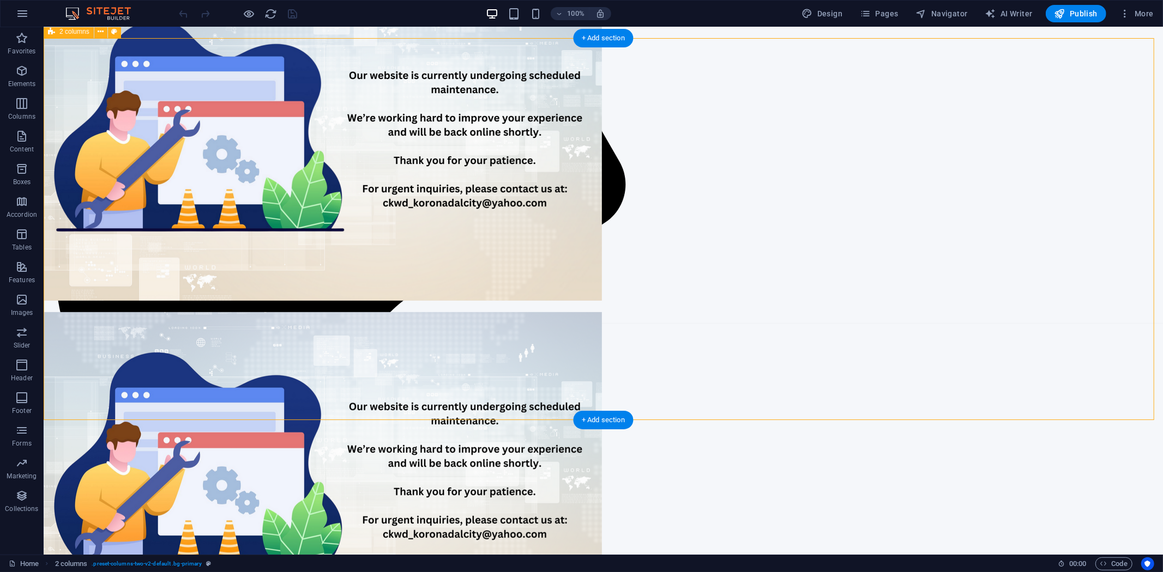
scroll to position [302, 0]
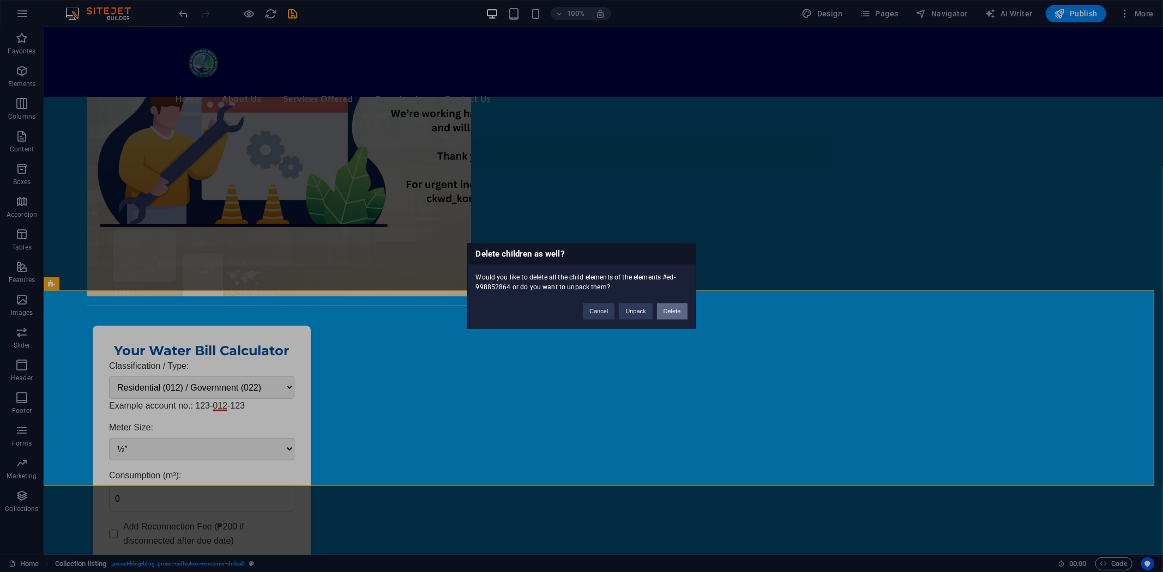
click at [668, 313] on button "Delete" at bounding box center [672, 312] width 31 height 16
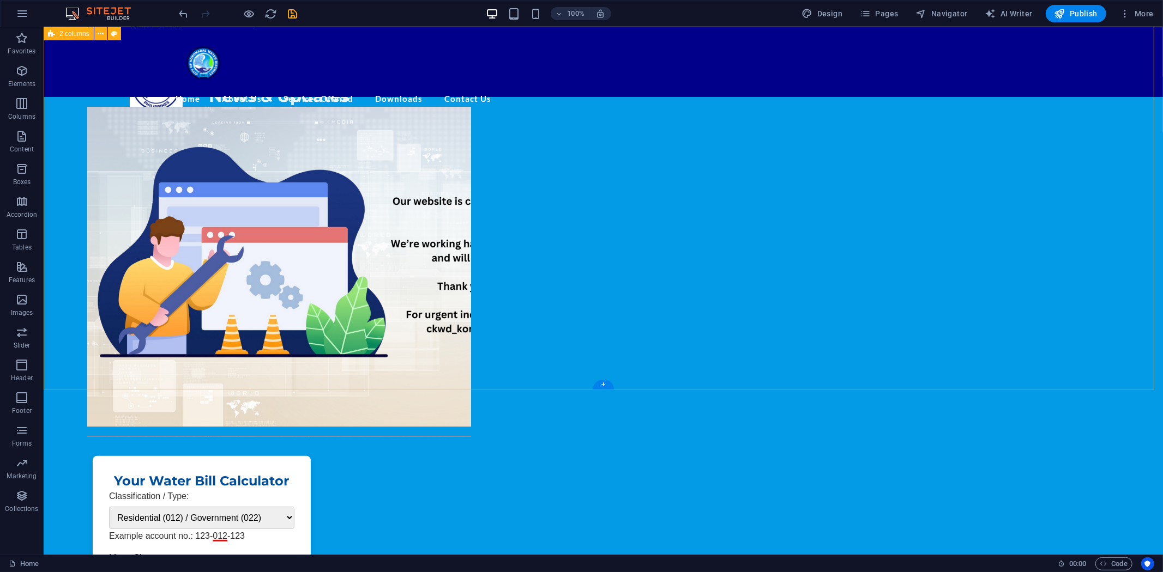
click at [166, 297] on div "News & Updates Water Bill Calculator Your Water Bill Calculator Classification …" at bounding box center [602, 445] width 1119 height 738
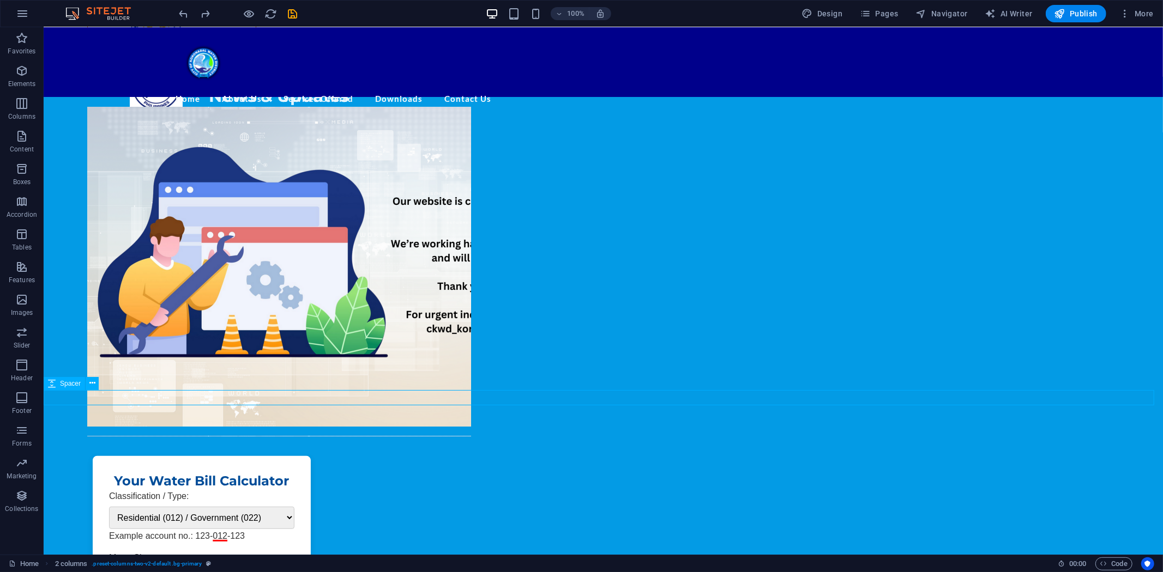
select select "px"
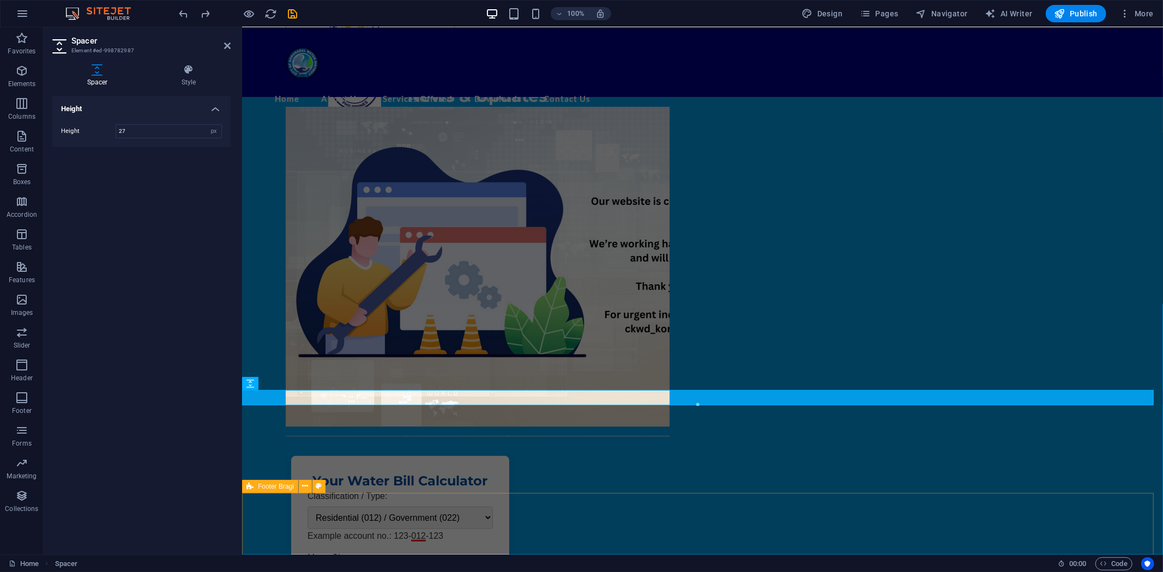
drag, startPoint x: 939, startPoint y: 433, endPoint x: 695, endPoint y: 498, distance: 252.3
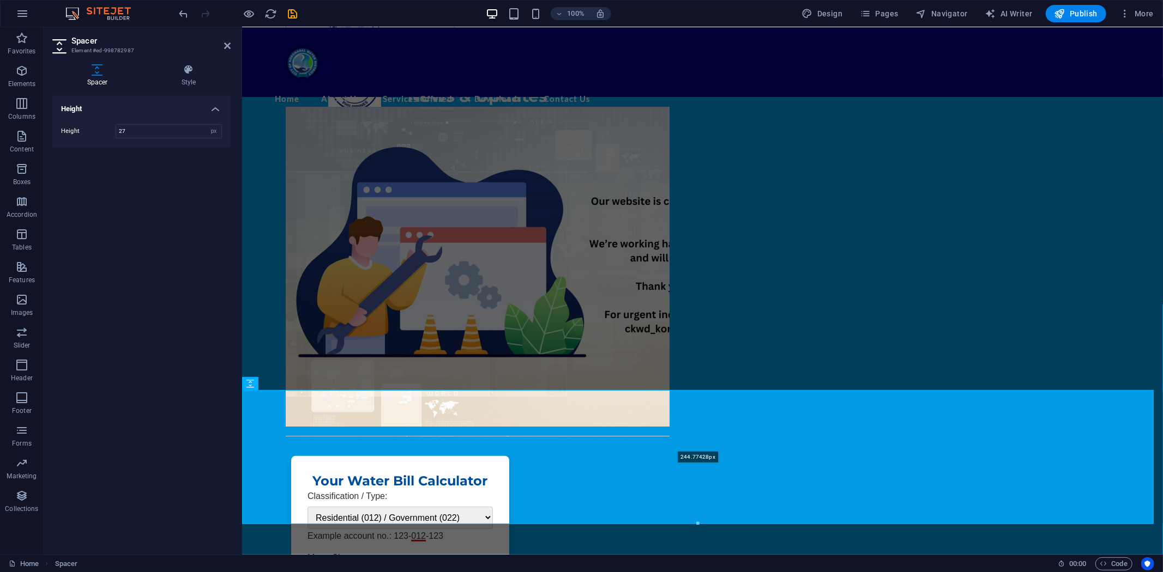
click at [693, 515] on div at bounding box center [698, 524] width 910 height 4
type input "244"
click at [541, 350] on div "News & Updates" at bounding box center [477, 260] width 384 height 351
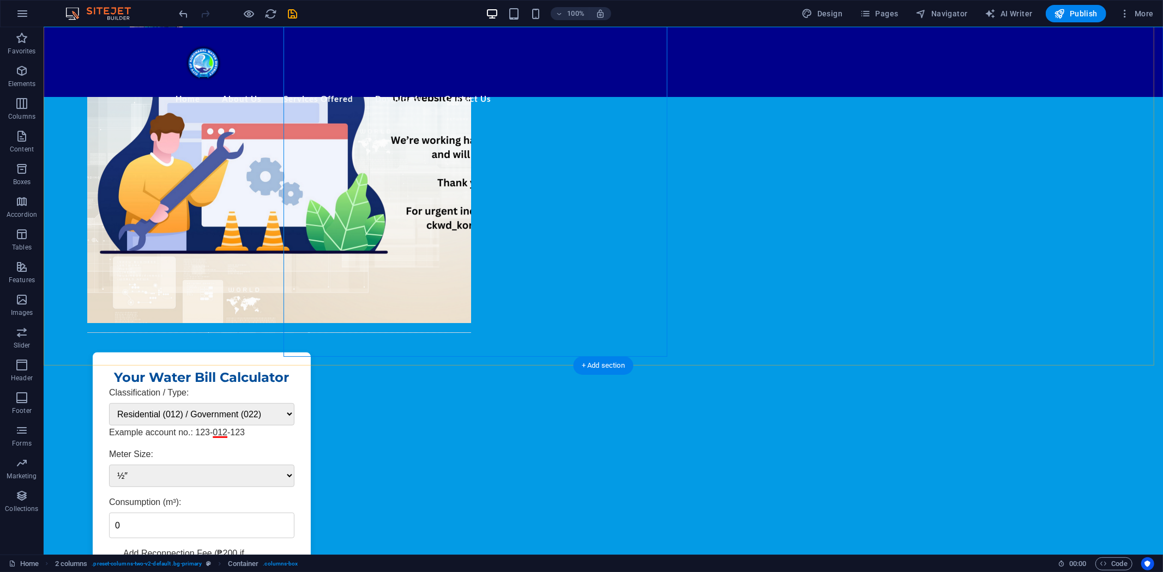
scroll to position [306, 0]
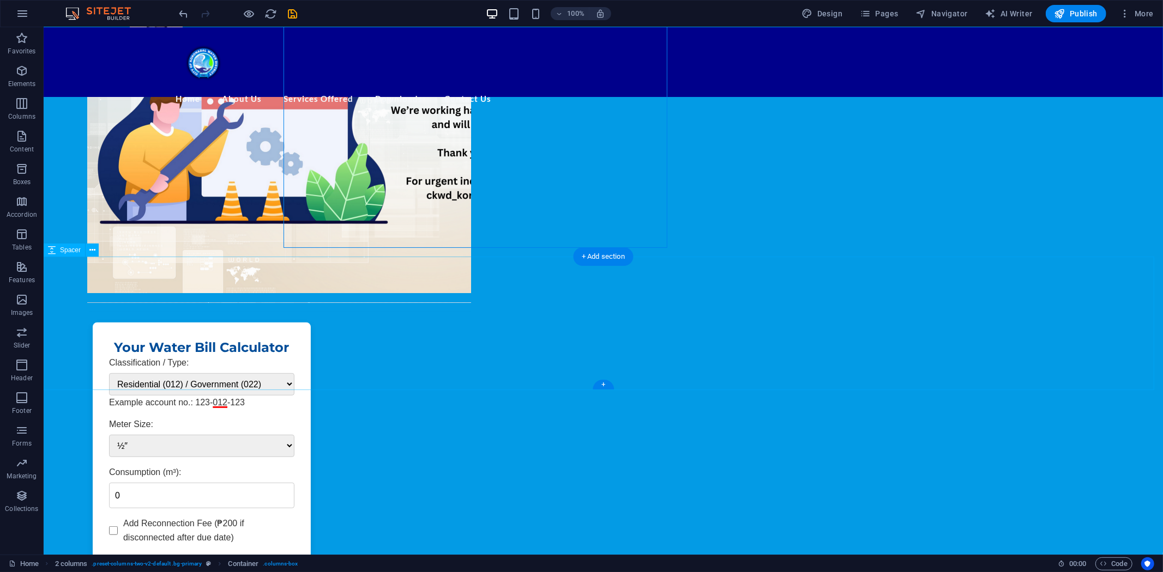
select select "px"
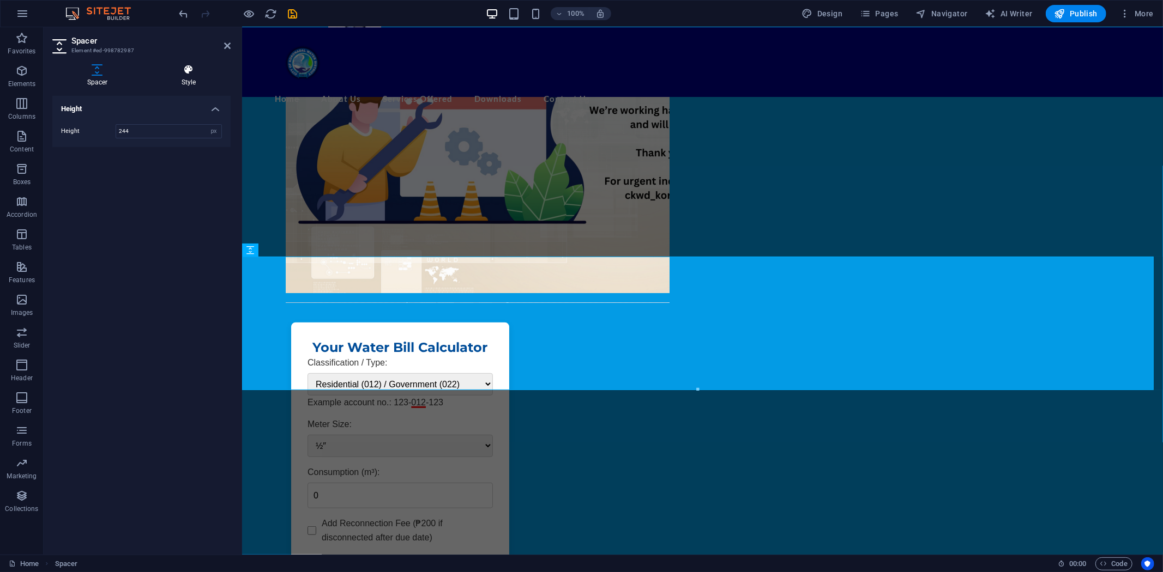
click at [192, 68] on icon at bounding box center [189, 69] width 84 height 11
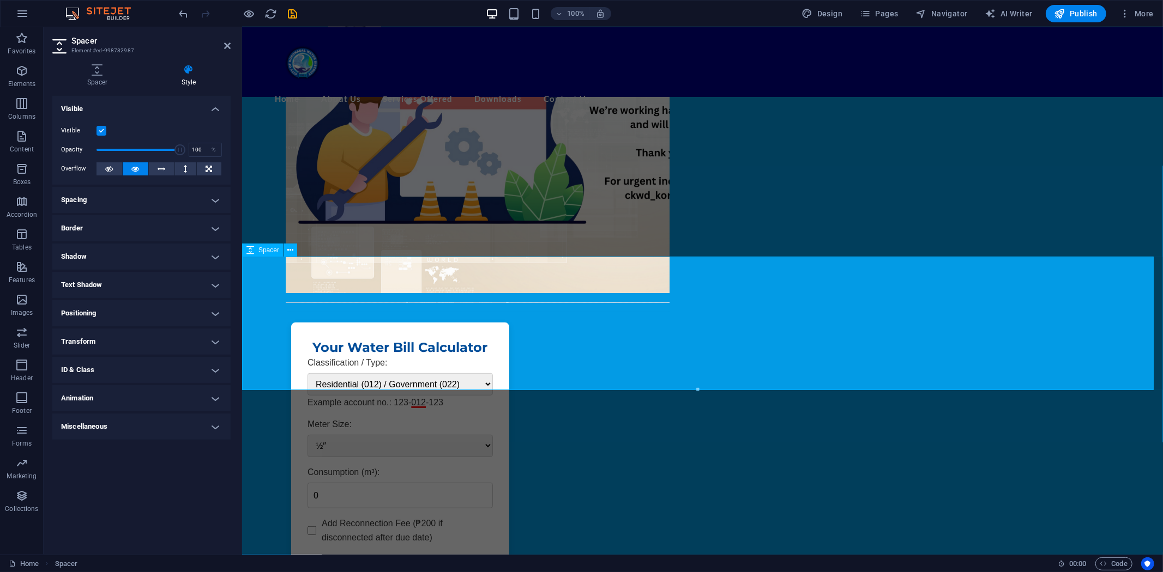
click at [288, 248] on icon at bounding box center [291, 250] width 6 height 11
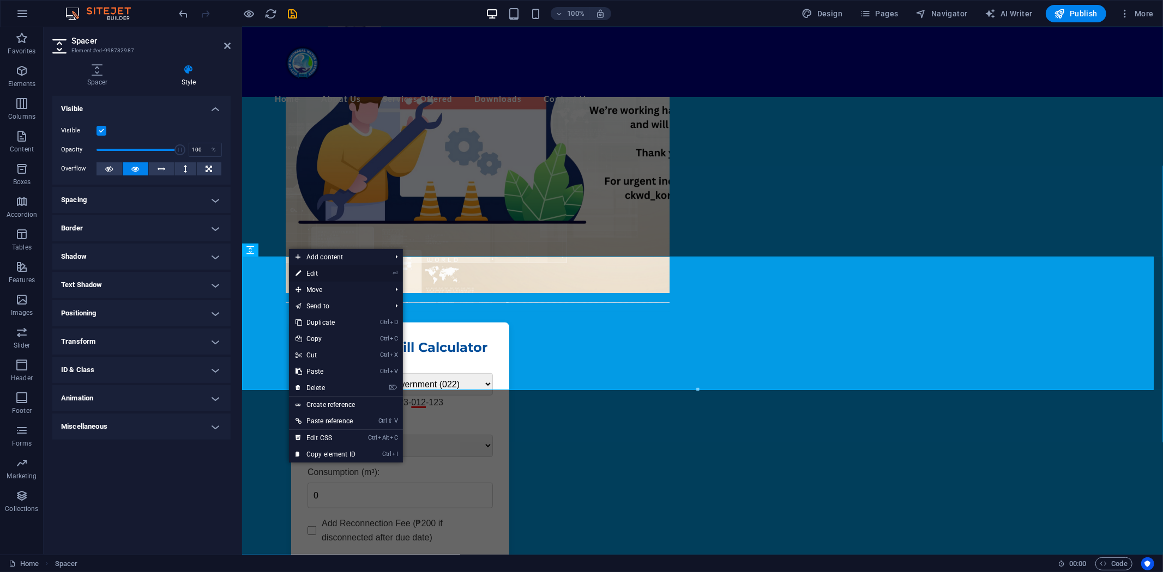
click at [305, 269] on link "⏎ Edit" at bounding box center [325, 273] width 73 height 16
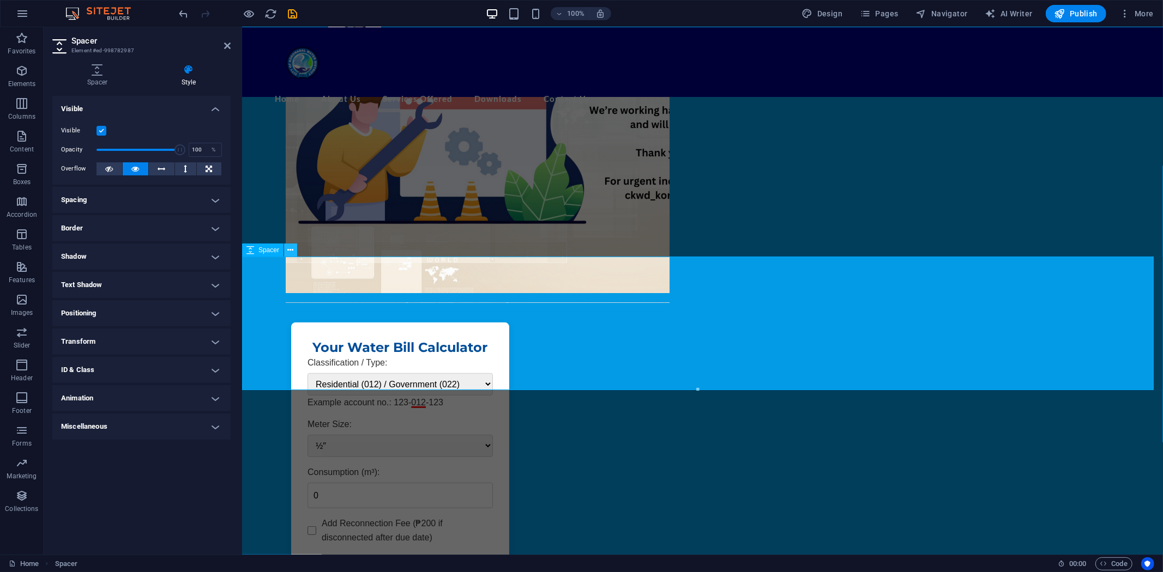
click at [290, 248] on icon at bounding box center [291, 250] width 6 height 11
click at [88, 68] on icon at bounding box center [97, 69] width 90 height 11
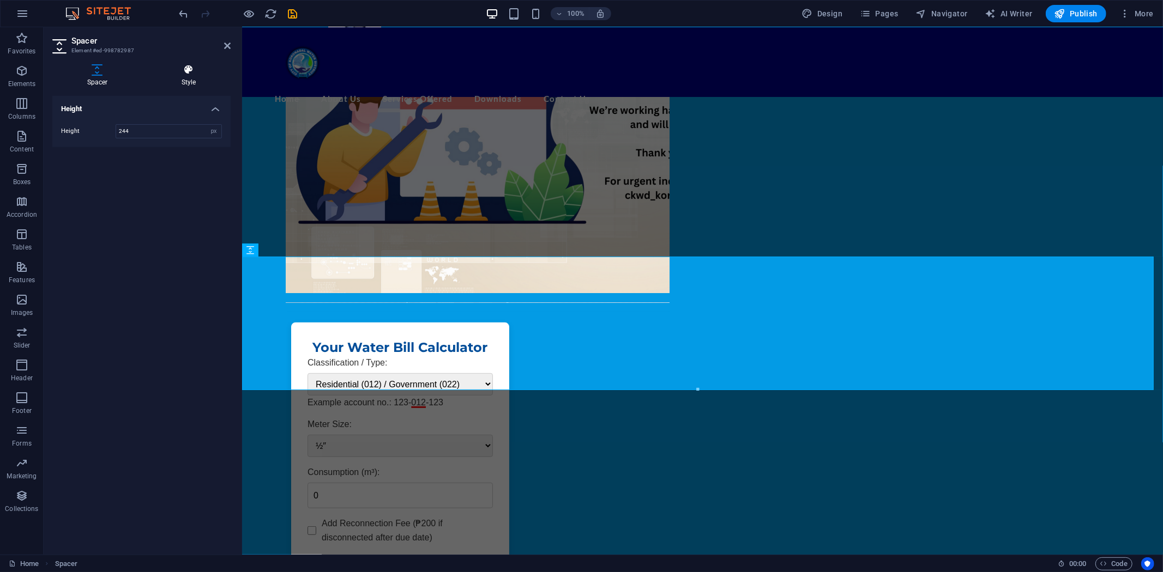
click at [191, 71] on icon at bounding box center [189, 69] width 84 height 11
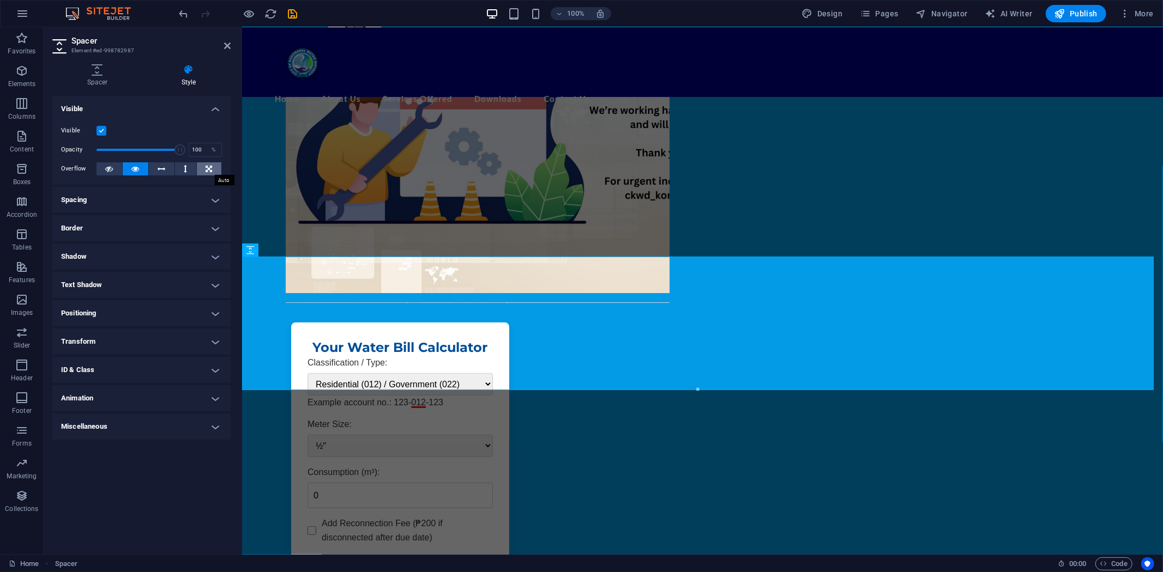
click at [208, 167] on icon at bounding box center [209, 168] width 7 height 13
click at [106, 165] on icon at bounding box center [110, 168] width 8 height 13
click at [133, 166] on icon at bounding box center [136, 168] width 8 height 13
click at [111, 167] on icon at bounding box center [110, 168] width 8 height 13
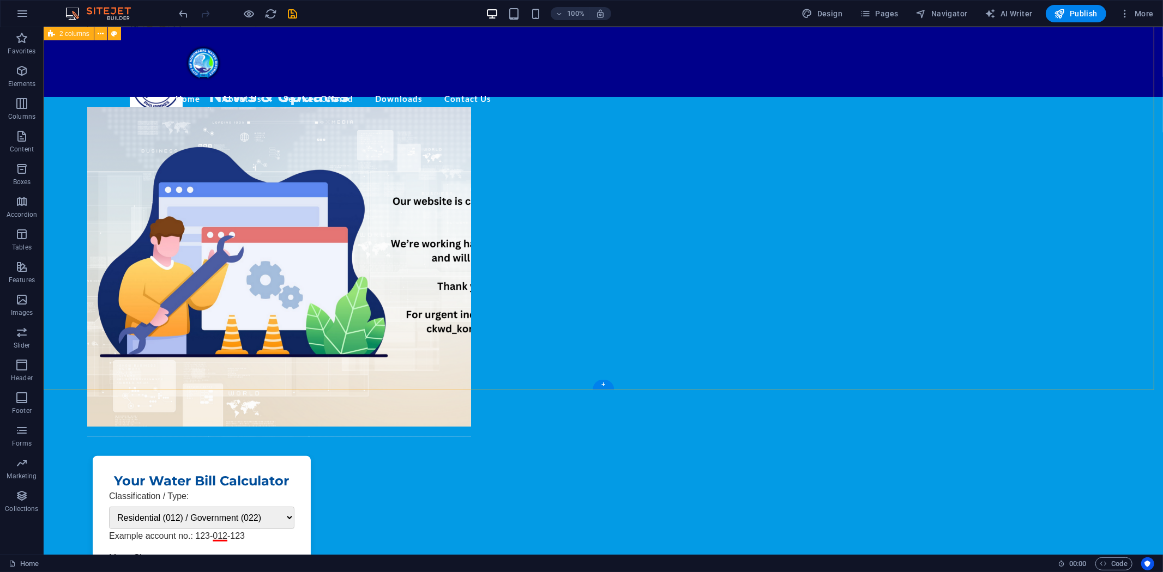
click at [177, 295] on div "News & Updates Water Bill Calculator Your Water Bill Calculator Classification …" at bounding box center [602, 445] width 1119 height 738
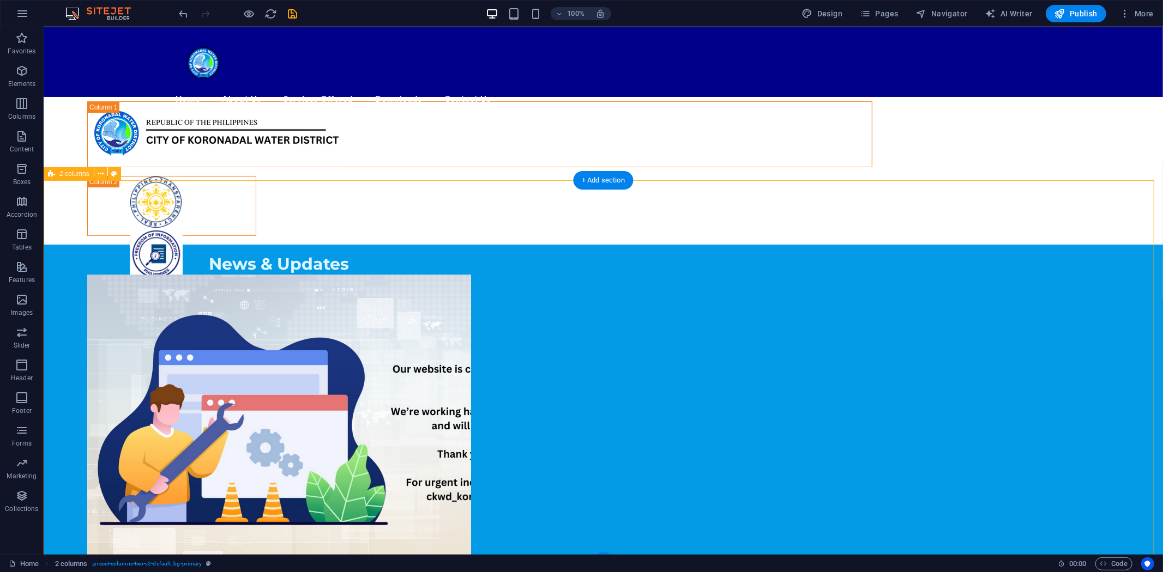
scroll to position [0, 0]
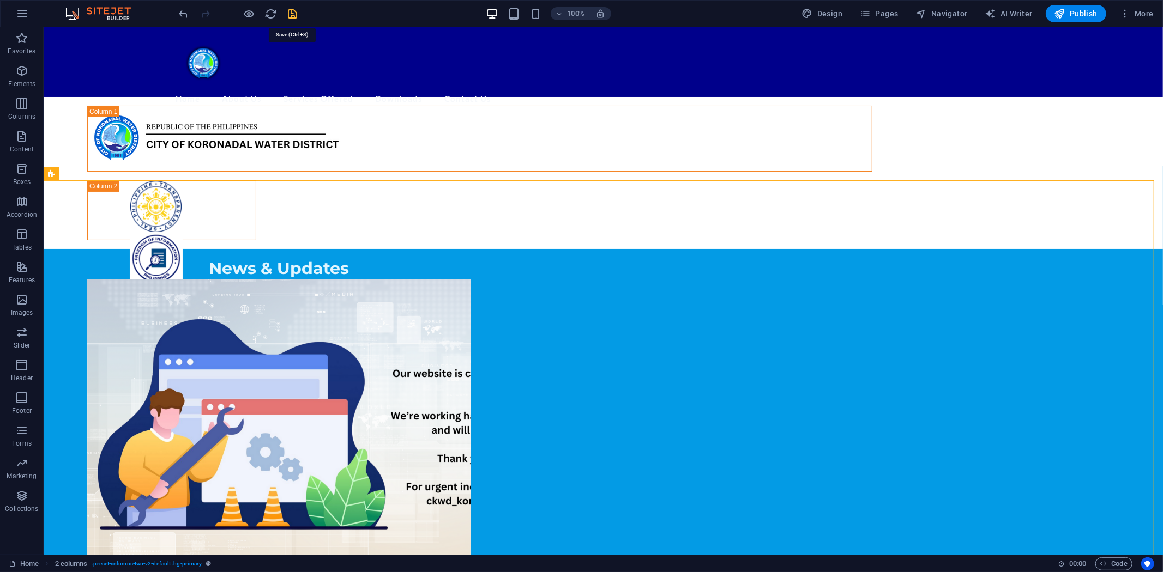
click at [294, 11] on icon "save" at bounding box center [293, 14] width 13 height 13
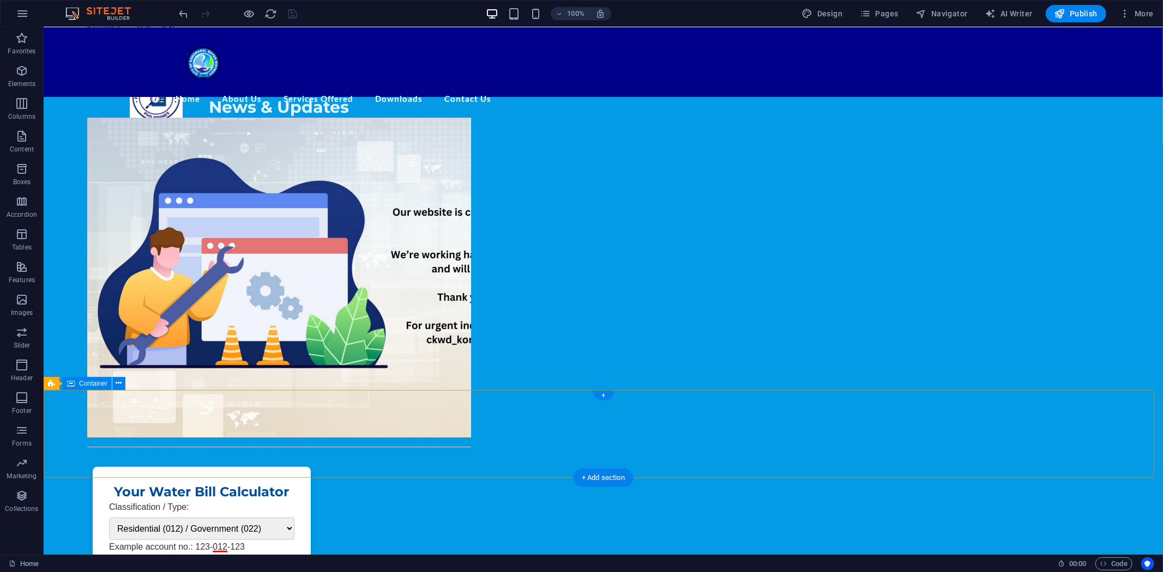
scroll to position [172, 0]
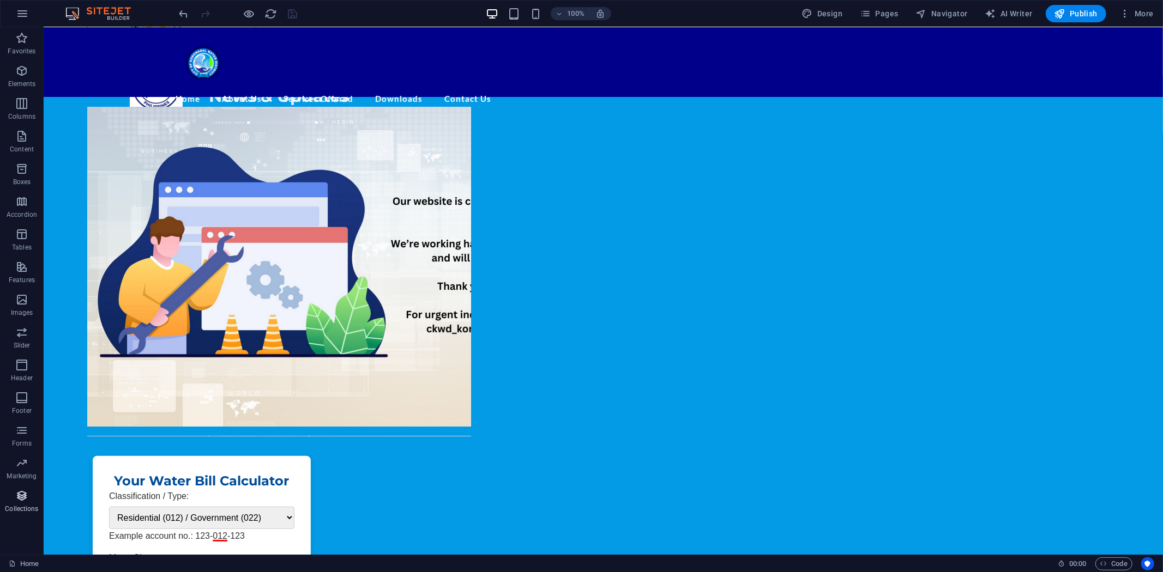
click at [12, 499] on span "Collections" at bounding box center [22, 502] width 44 height 26
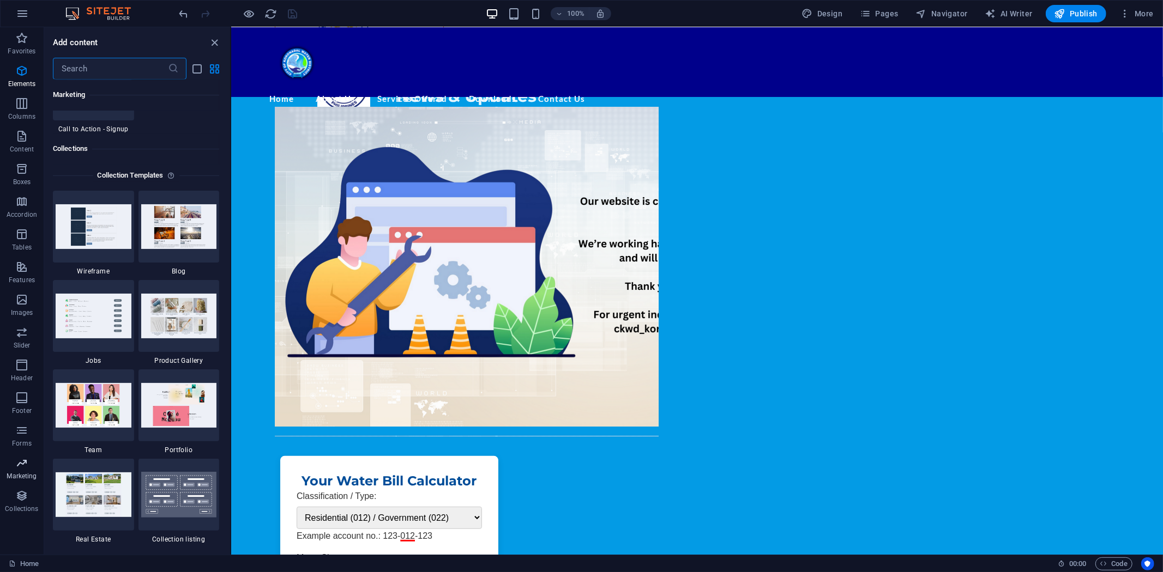
scroll to position [9976, 0]
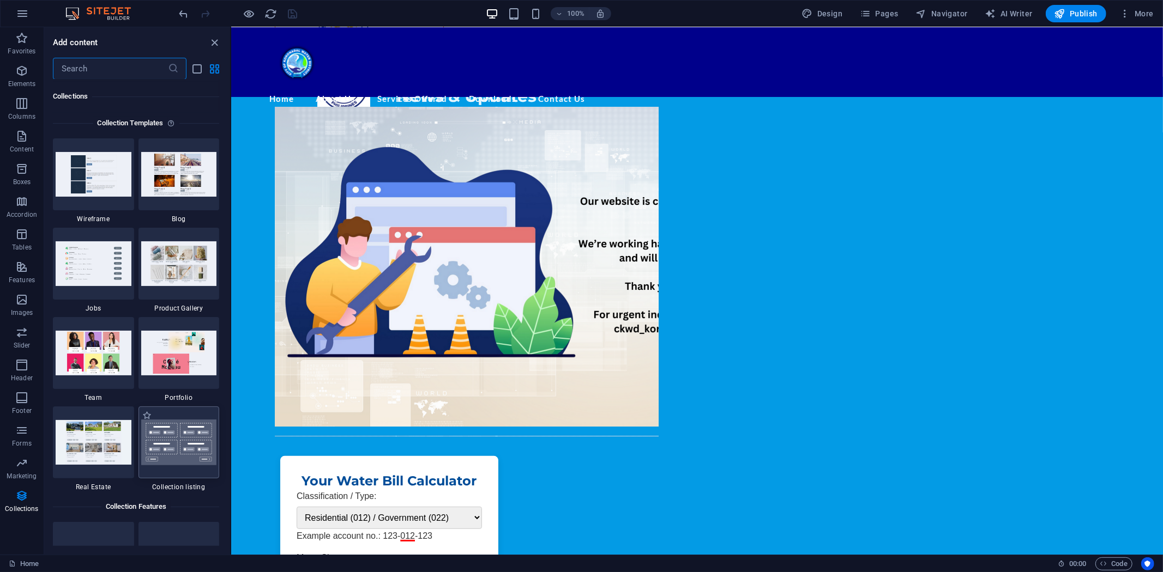
click at [184, 433] on div at bounding box center [178, 443] width 81 height 72
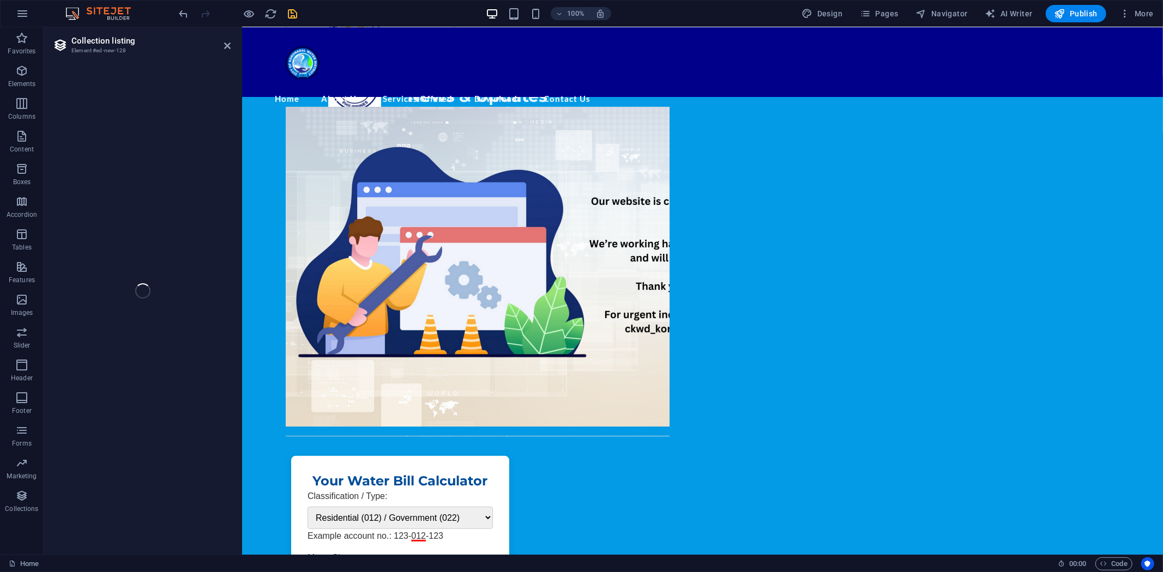
select select
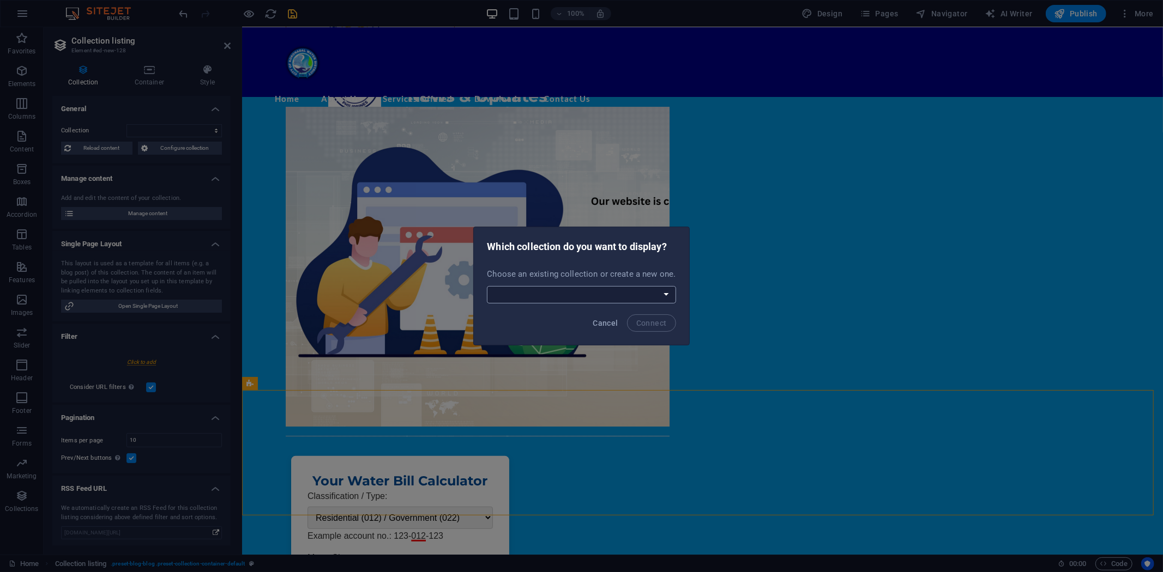
click at [667, 296] on select "New Collection Procurement Public Notice Create a new collection" at bounding box center [581, 294] width 189 height 17
select select "68da12d7c35db67e4e08c4b9"
click at [488, 286] on select "New Collection Procurement Public Notice Create a new collection" at bounding box center [581, 294] width 189 height 17
click at [649, 319] on span "Connect" at bounding box center [651, 323] width 31 height 9
select select "68da12d7c35db67e4e08c4b9"
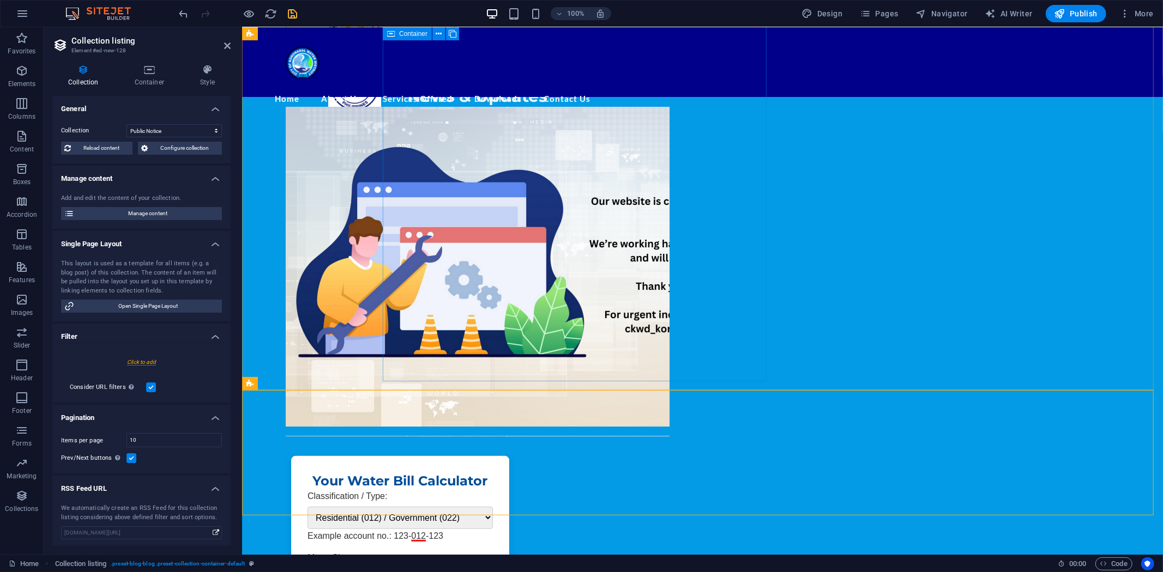
select select "createdAt_DESC"
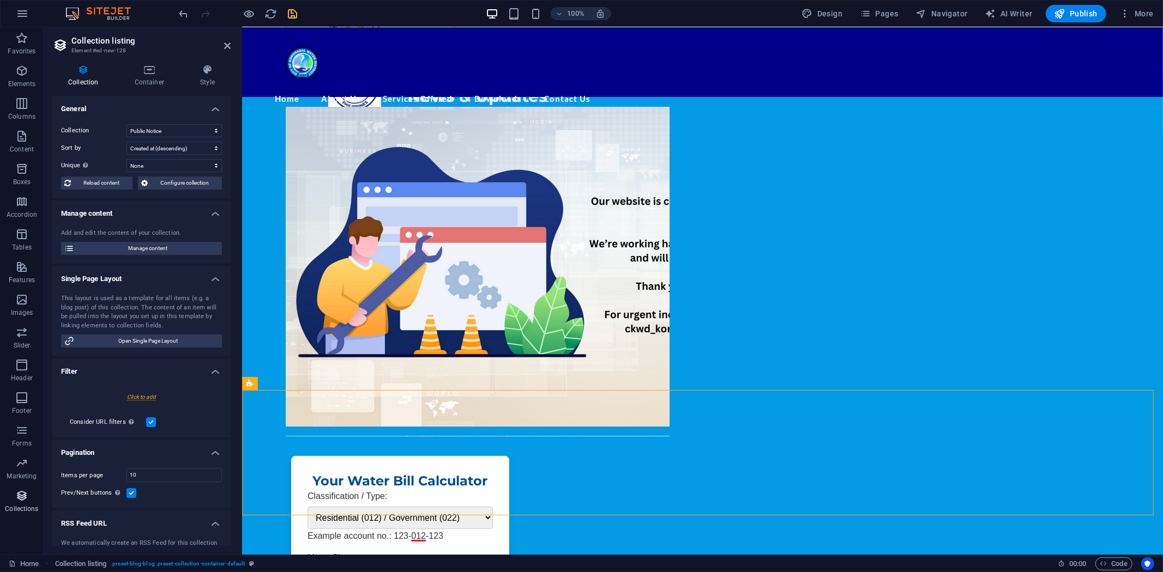
click at [21, 496] on icon "button" at bounding box center [21, 495] width 13 height 13
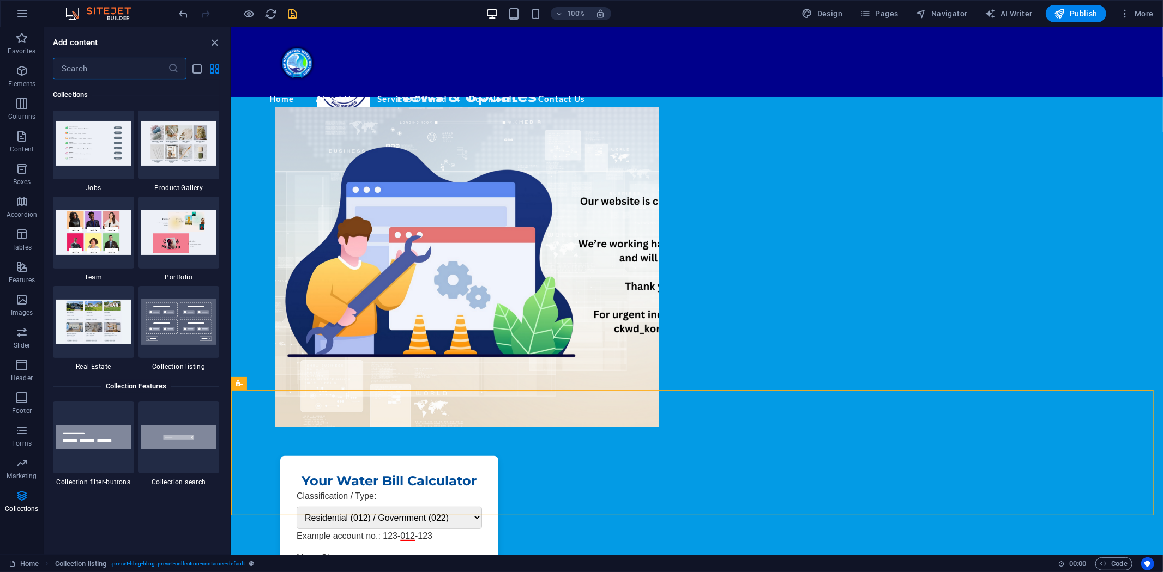
scroll to position [10157, 0]
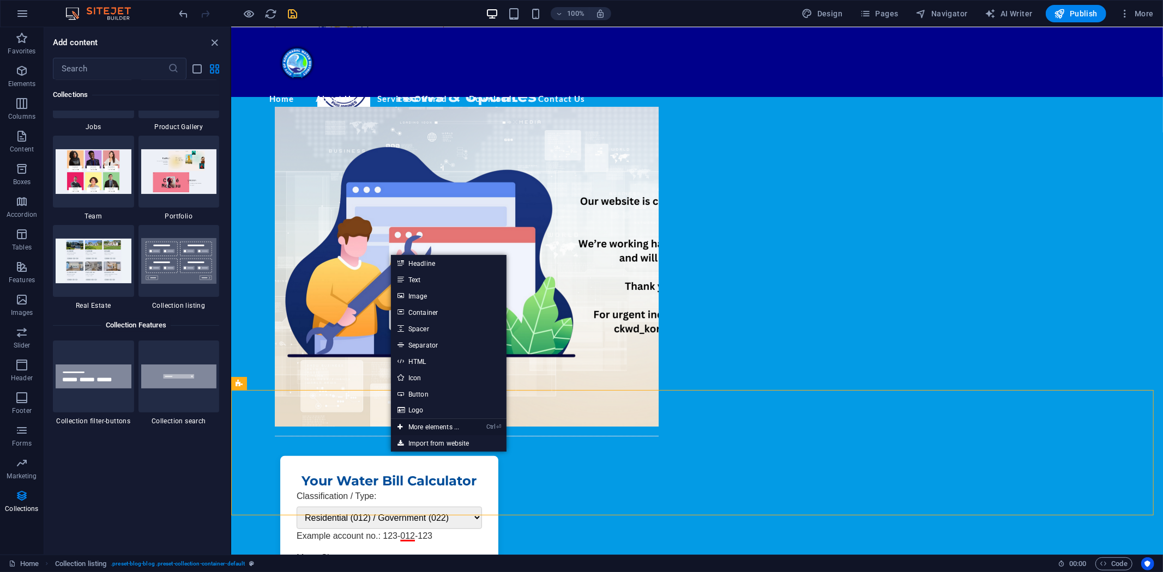
click at [423, 424] on link "Ctrl ⏎ More elements ..." at bounding box center [428, 427] width 75 height 16
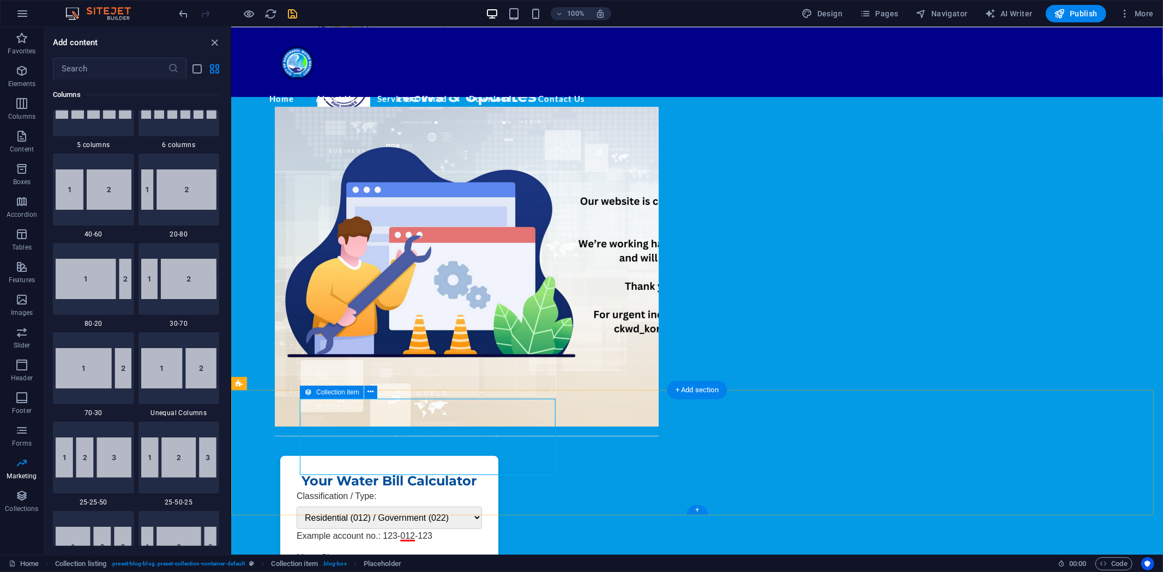
scroll to position [116, 0]
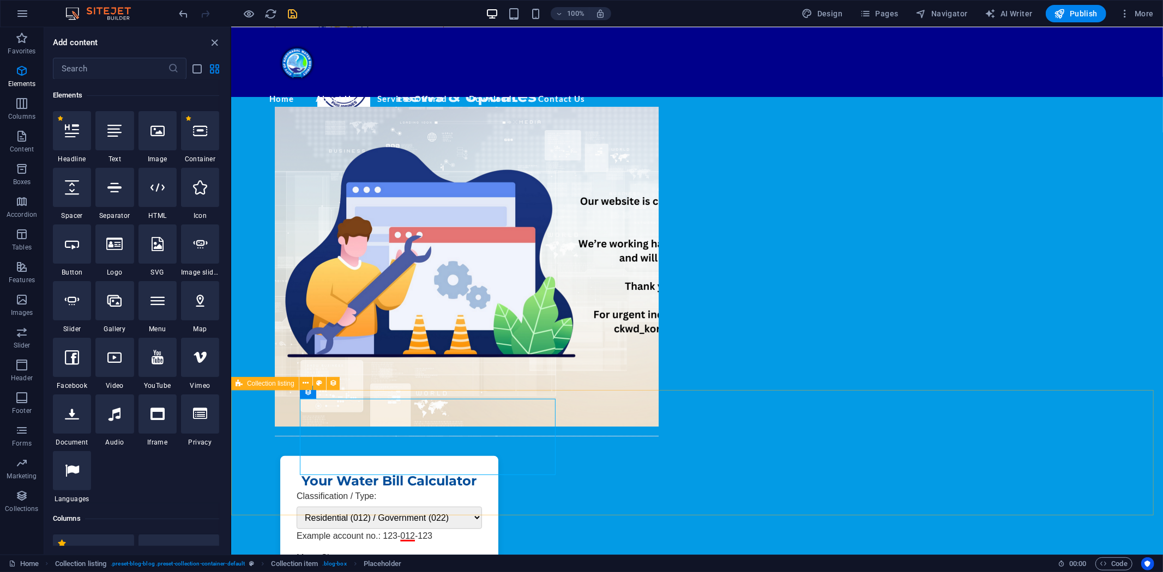
click at [257, 384] on span "Collection listing" at bounding box center [270, 383] width 47 height 7
select select "68da12d7c35db67e4e08c4b9"
select select "createdAt_DESC"
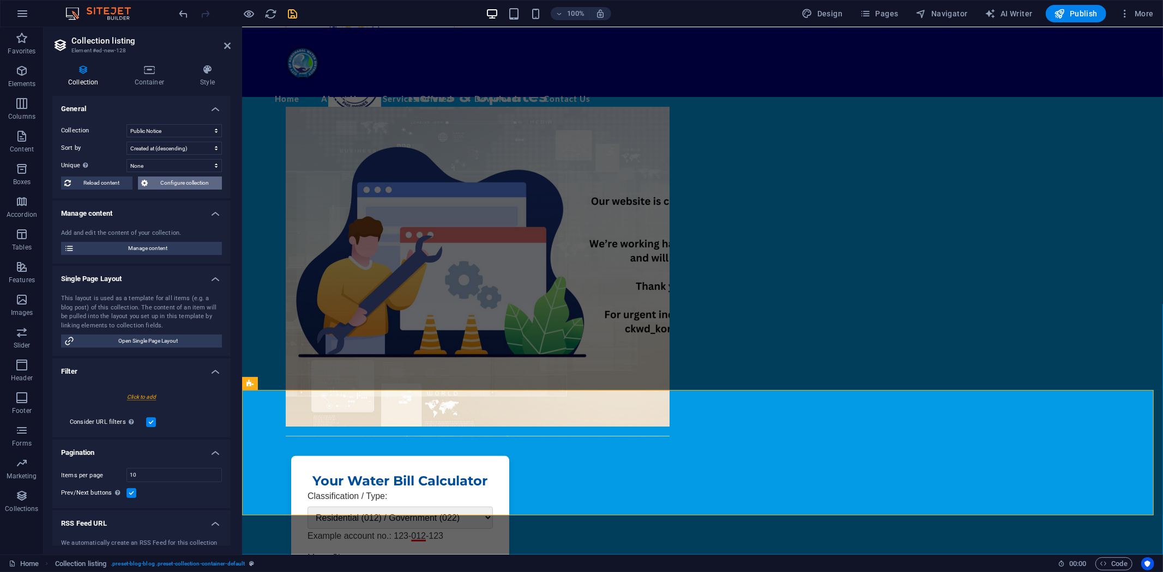
click at [180, 181] on span "Configure collection" at bounding box center [185, 183] width 68 height 13
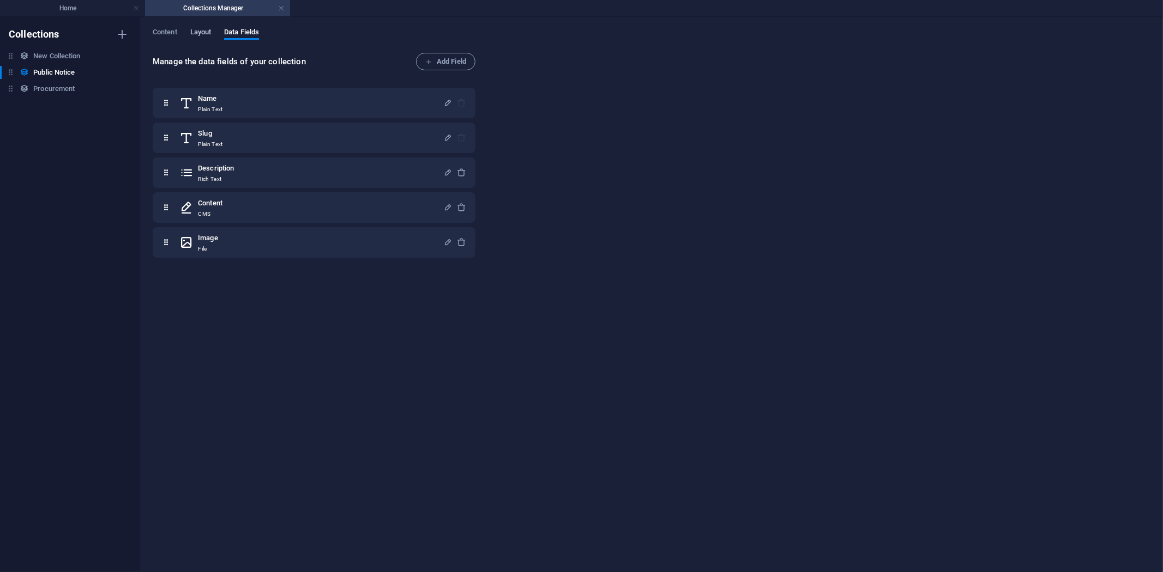
click at [202, 29] on span "Layout" at bounding box center [200, 33] width 21 height 15
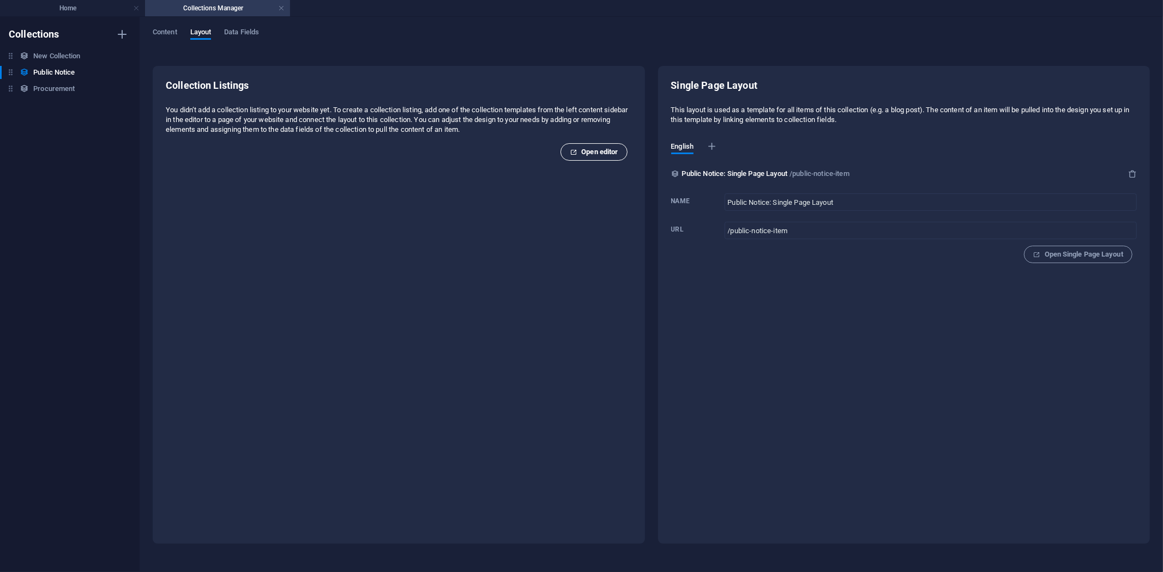
click at [594, 150] on span "Open editor" at bounding box center [594, 152] width 48 height 13
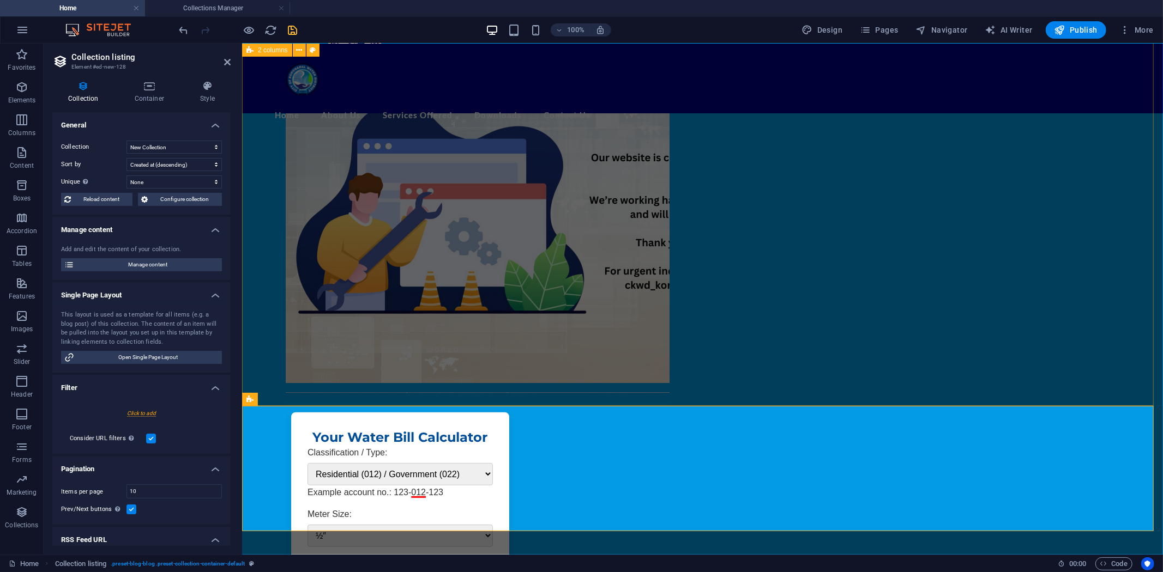
scroll to position [233, 0]
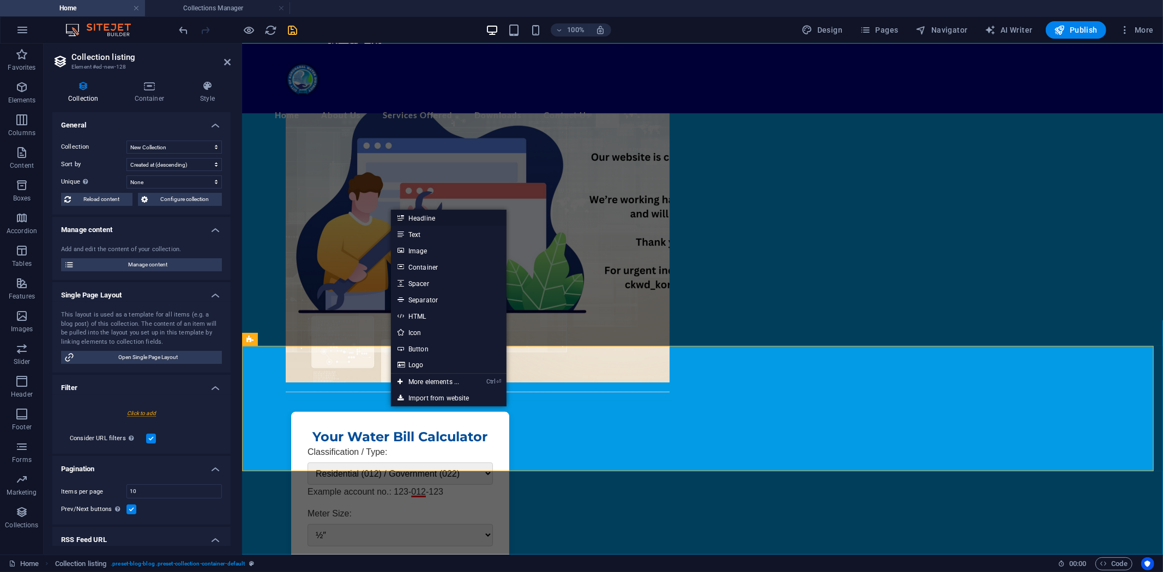
click at [425, 217] on link "Headline" at bounding box center [449, 218] width 116 height 16
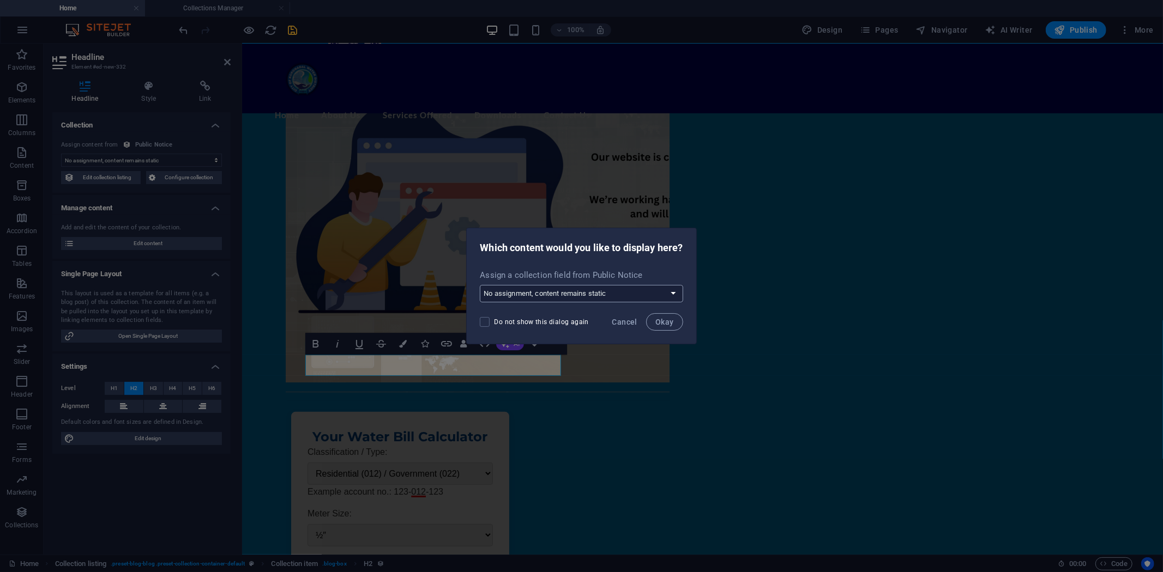
click at [671, 292] on select "No assignment, content remains static Create a new field Created at (Date) Upda…" at bounding box center [581, 293] width 203 height 17
select select "name"
click at [480, 285] on select "No assignment, content remains static Create a new field Created at (Date) Upda…" at bounding box center [581, 293] width 203 height 17
click at [662, 320] on span "Okay" at bounding box center [664, 322] width 19 height 9
select select "name"
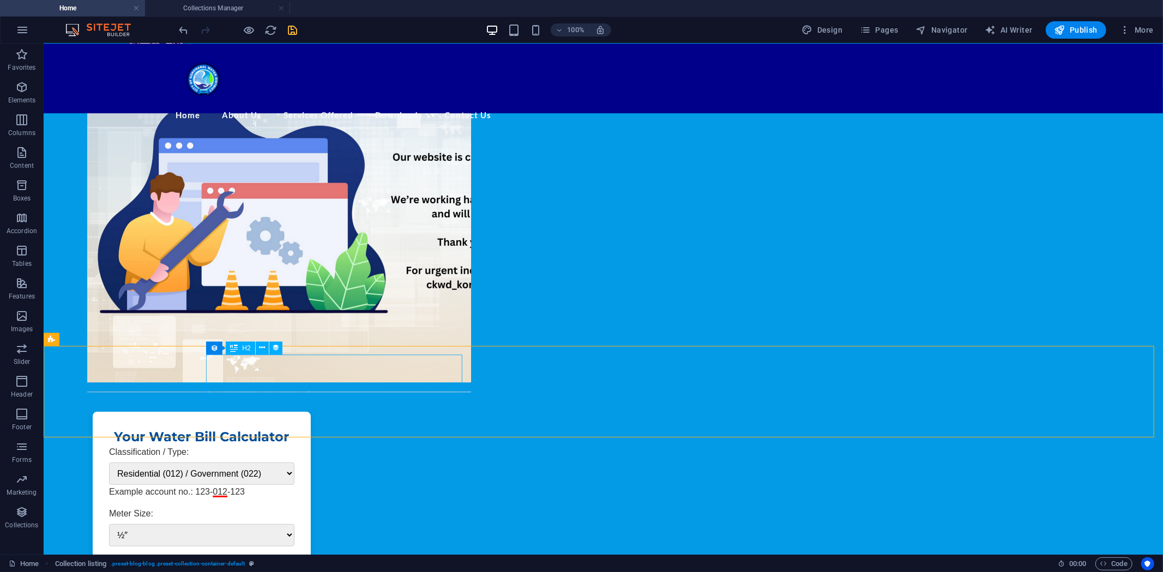
click at [240, 347] on div "H2" at bounding box center [240, 348] width 29 height 13
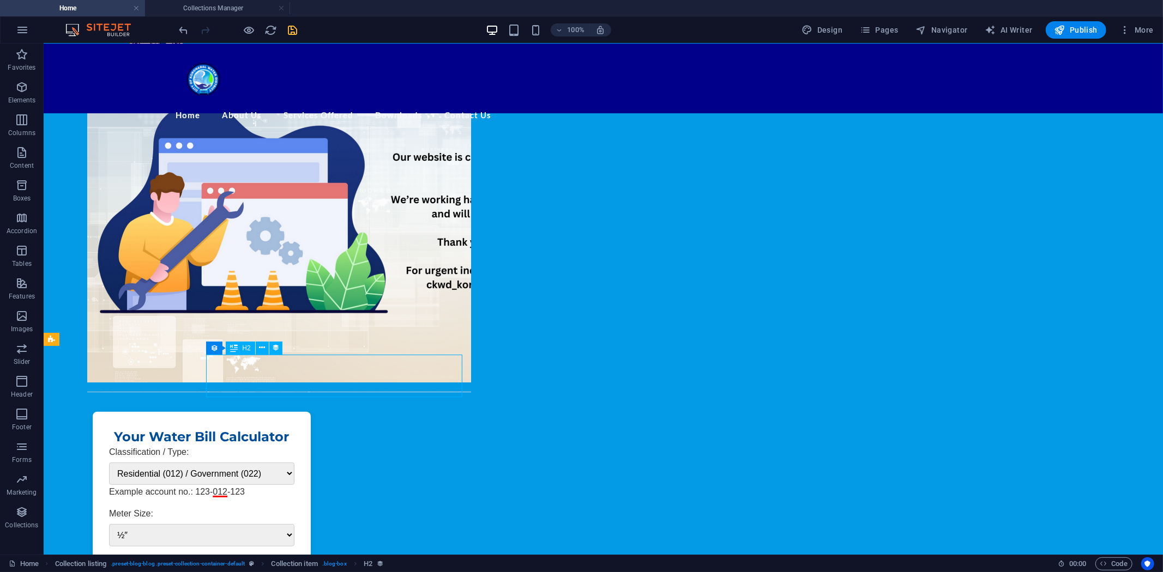
click at [240, 347] on div "H2" at bounding box center [240, 348] width 29 height 13
select select "name"
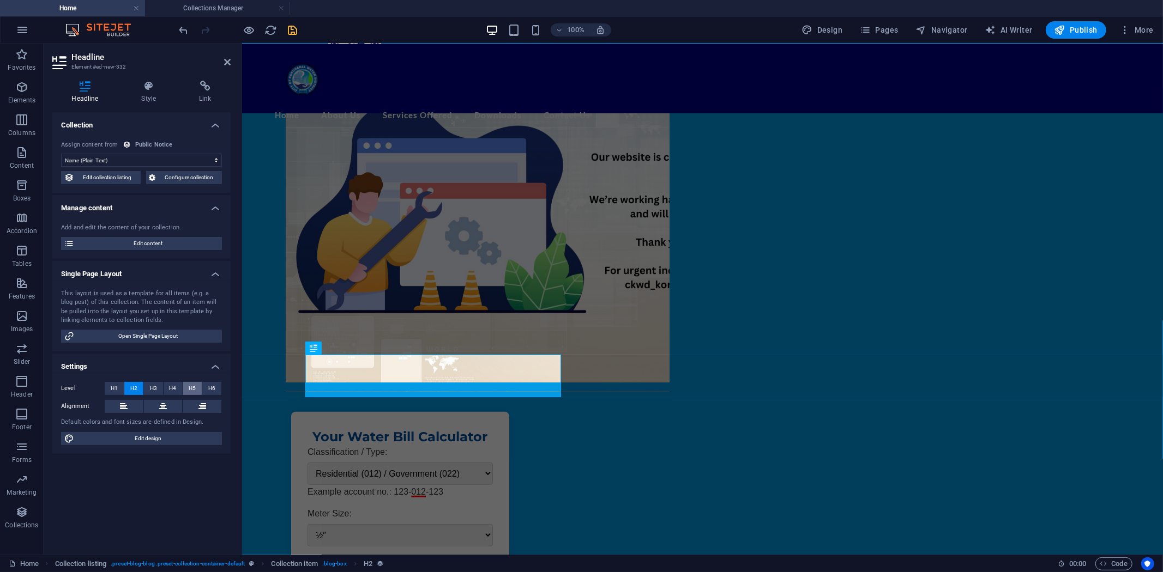
click at [191, 386] on span "H5" at bounding box center [192, 388] width 7 height 13
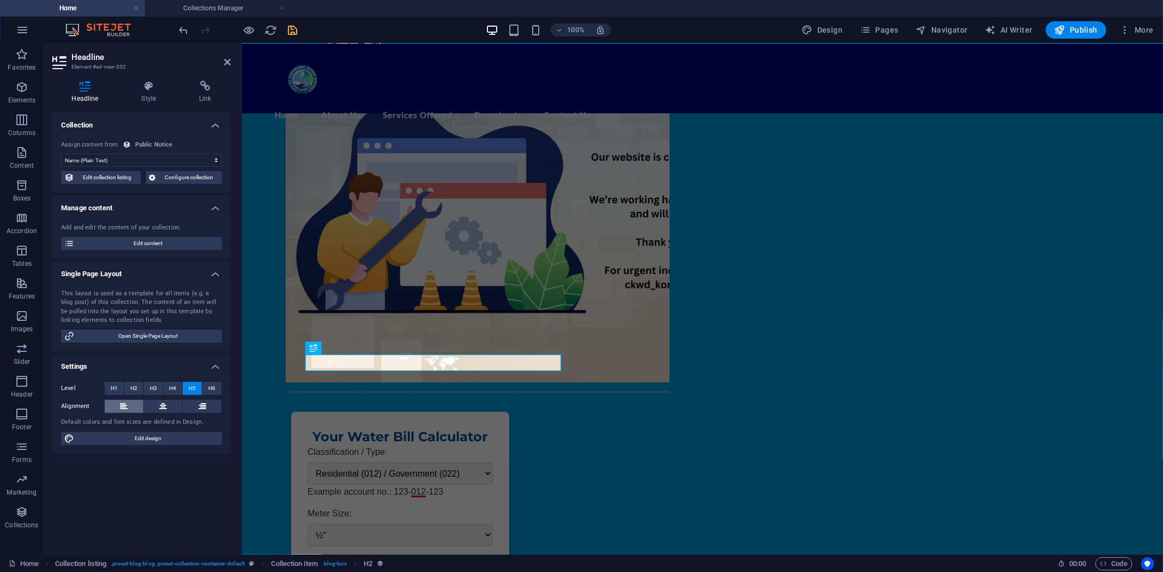
click at [128, 404] on button at bounding box center [124, 406] width 39 height 13
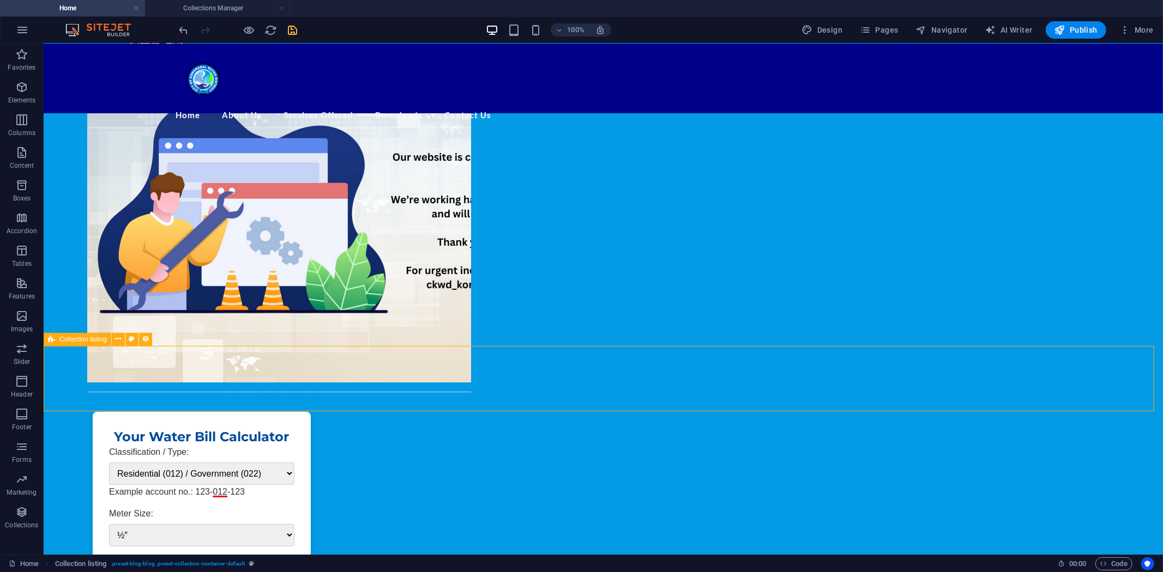
click at [84, 340] on span "Collection listing" at bounding box center [82, 339] width 47 height 7
select select "68da12d7c35db67e4e08c4b9"
select select "createdAt_DESC"
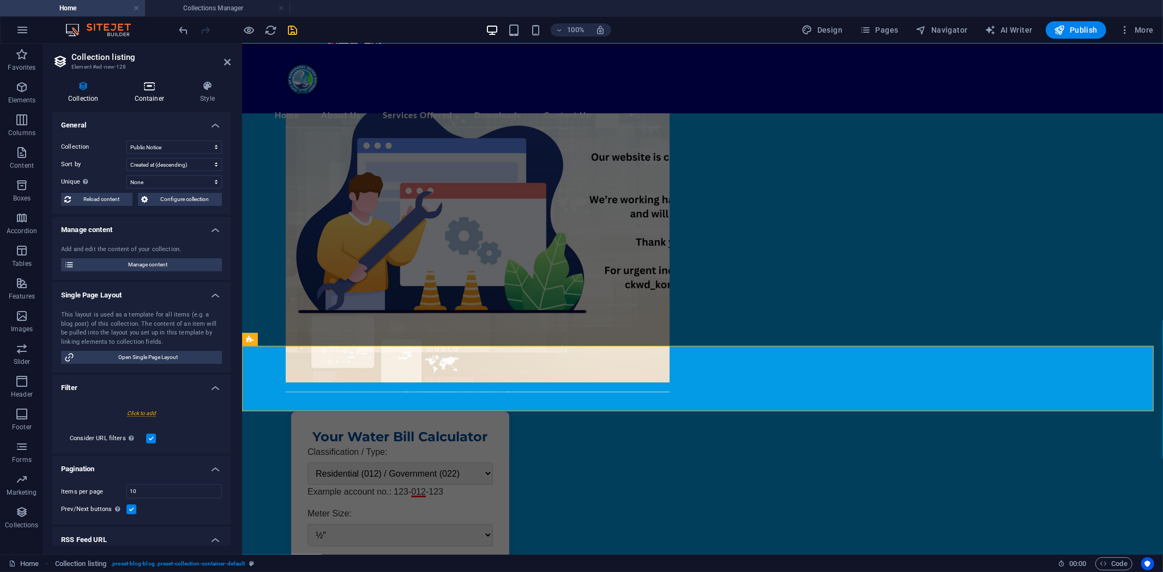
click at [150, 88] on icon at bounding box center [149, 86] width 61 height 11
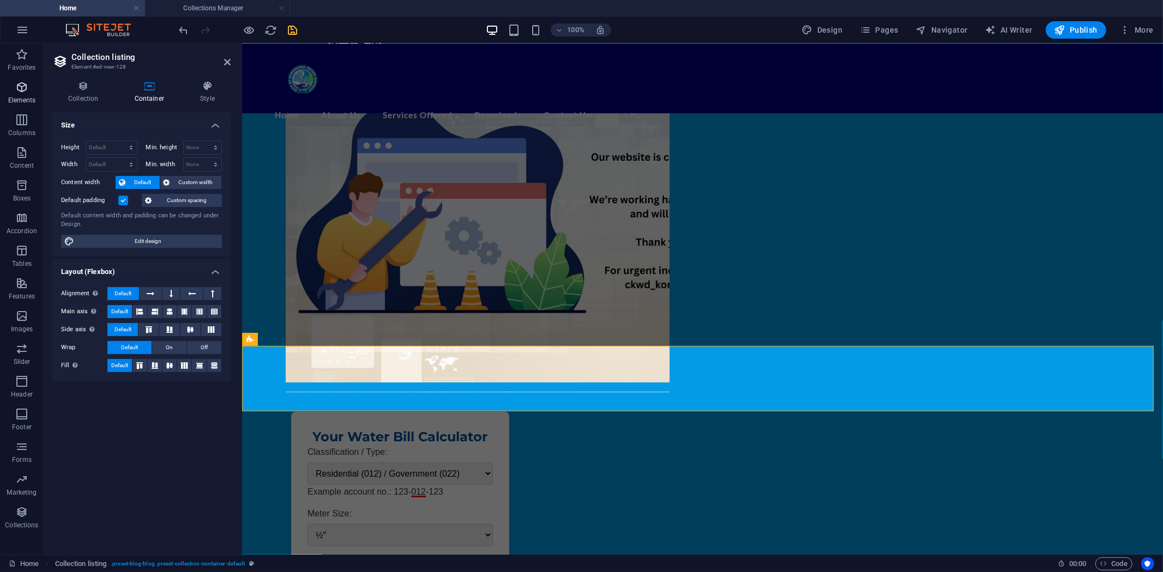
click at [23, 90] on icon "button" at bounding box center [21, 87] width 13 height 13
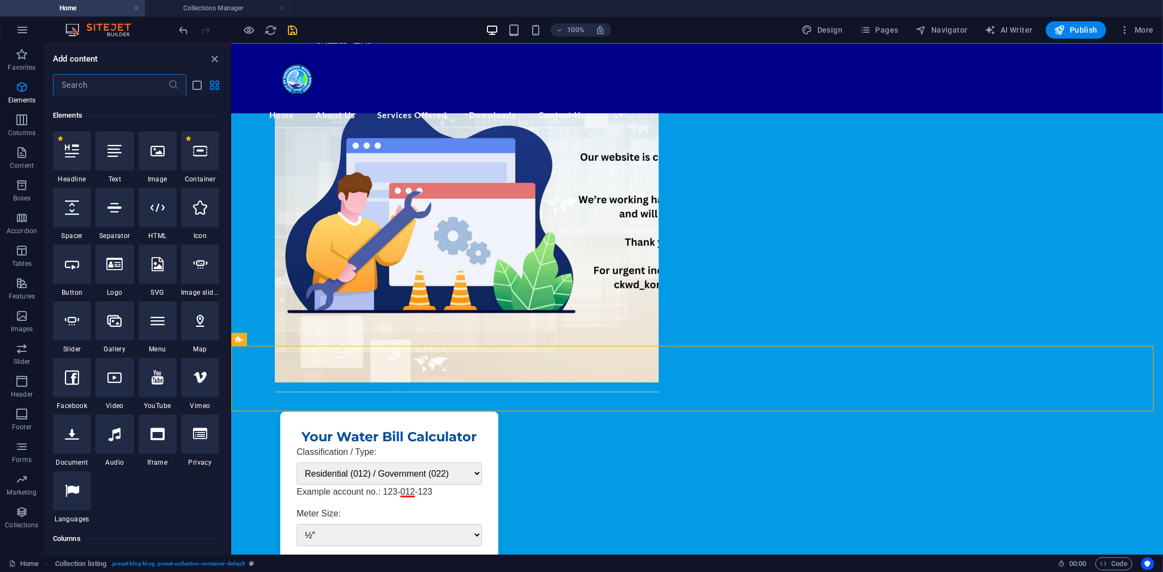
scroll to position [116, 0]
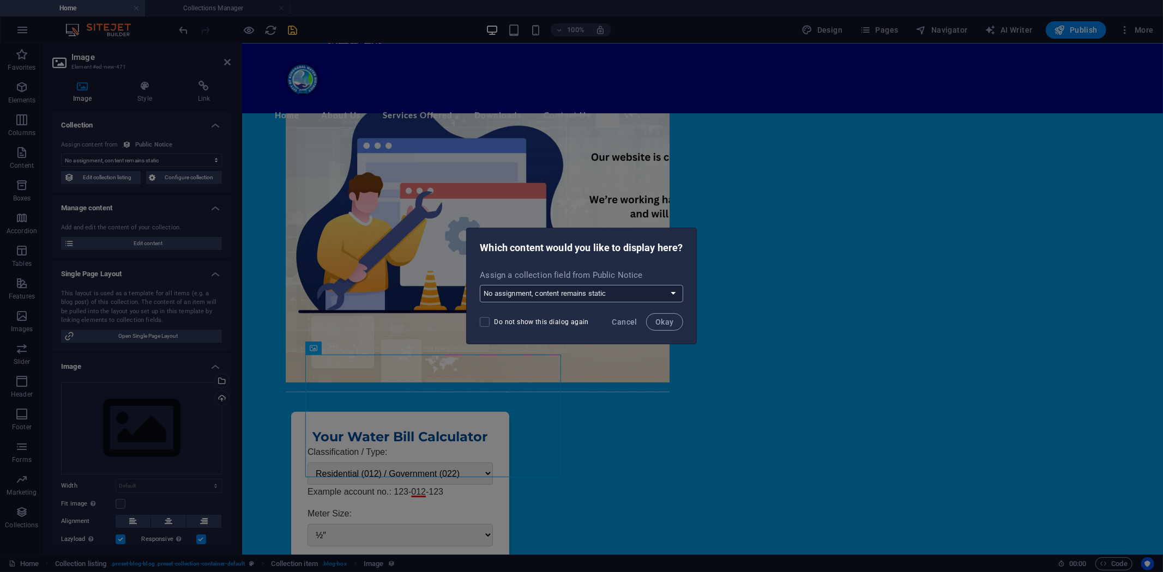
click at [676, 293] on select "No assignment, content remains static Create a new field Created at (Date) Upda…" at bounding box center [581, 293] width 203 height 17
select select "image"
click at [480, 285] on select "No assignment, content remains static Create a new field Created at (Date) Upda…" at bounding box center [581, 293] width 203 height 17
click at [664, 320] on span "Okay" at bounding box center [664, 322] width 19 height 9
select select "image"
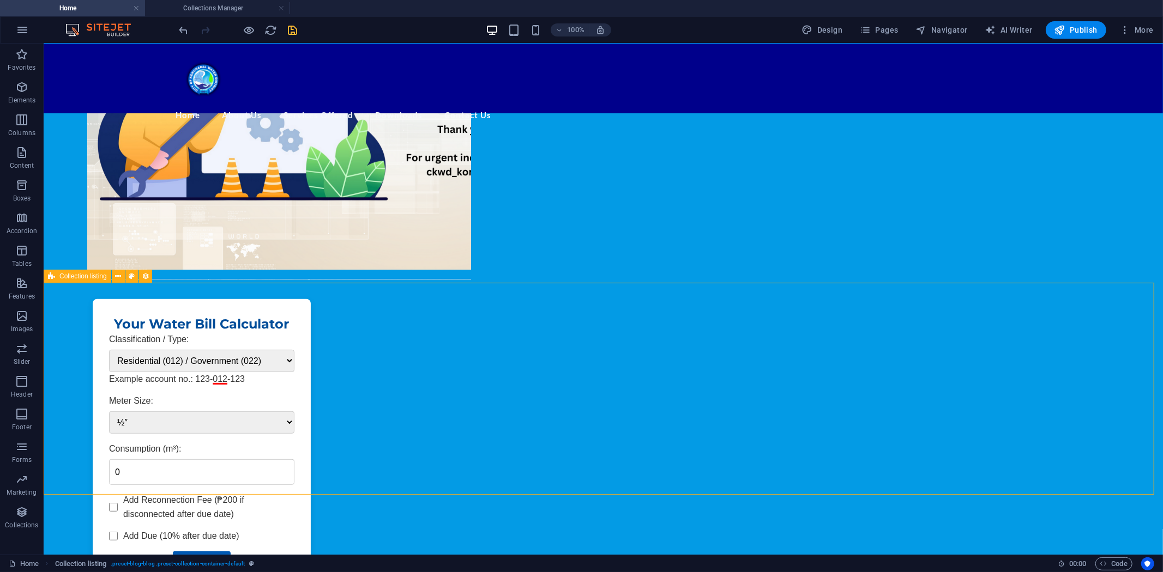
scroll to position [354, 0]
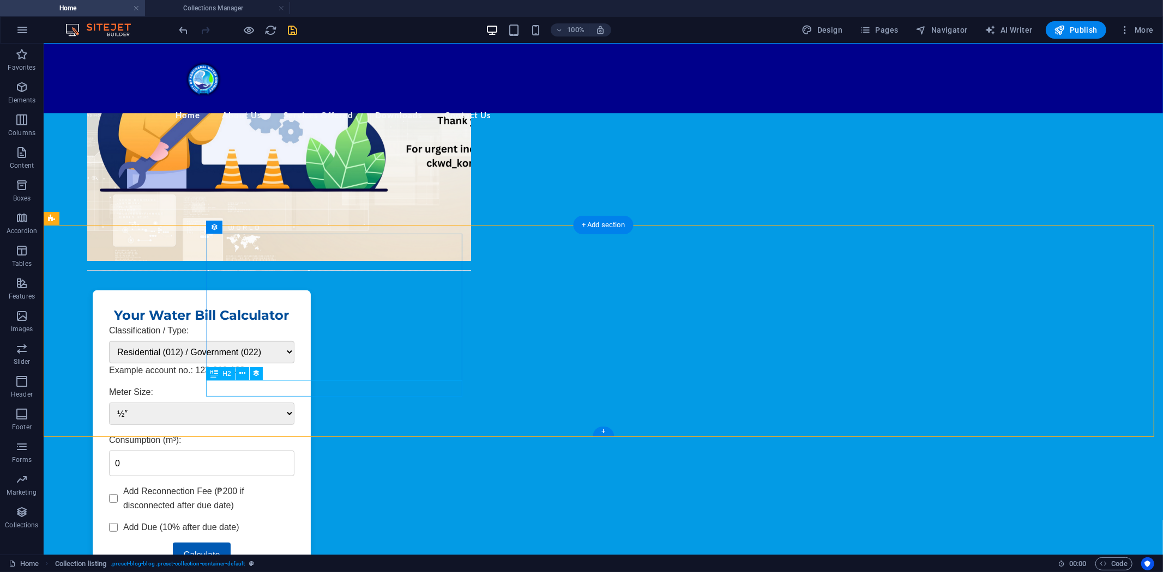
click at [233, 228] on span "Collection item" at bounding box center [243, 227] width 43 height 7
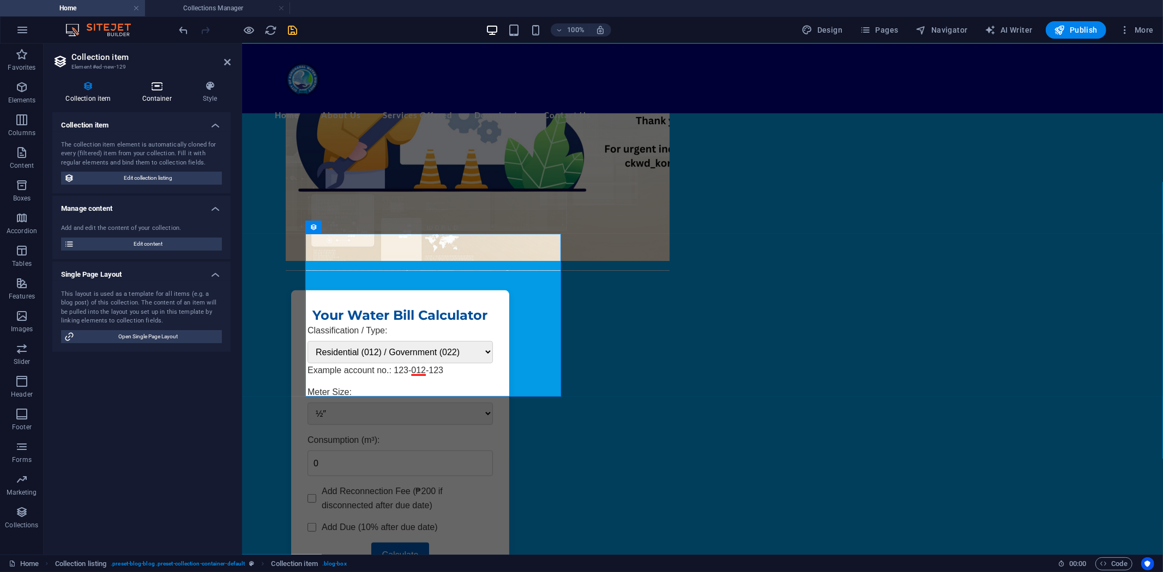
click at [150, 88] on icon at bounding box center [157, 86] width 56 height 11
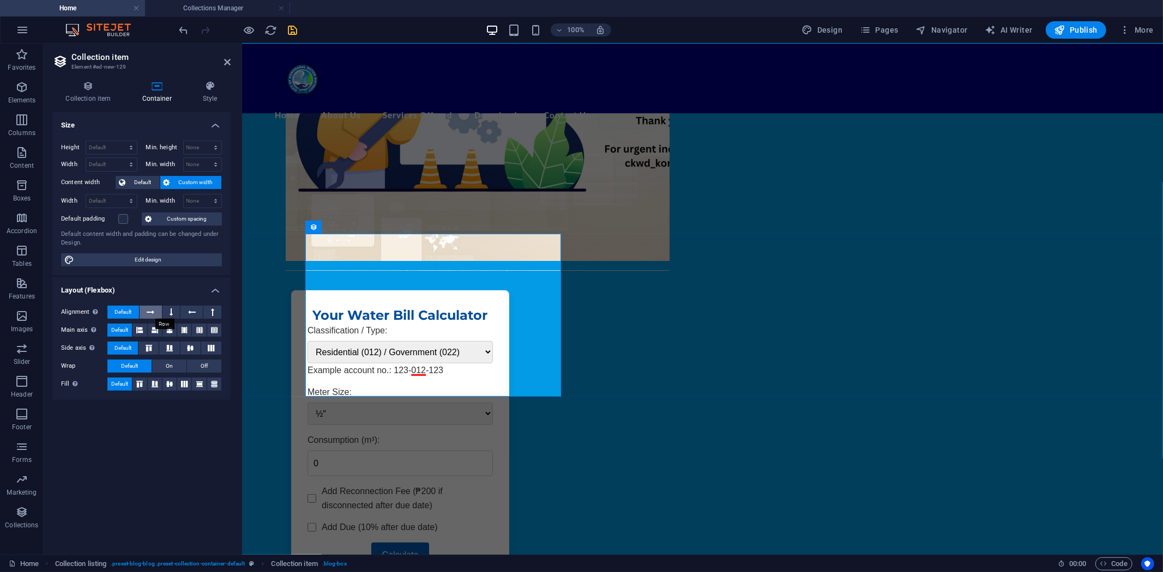
click at [153, 315] on icon at bounding box center [151, 312] width 8 height 13
click at [165, 312] on button at bounding box center [171, 312] width 18 height 13
click at [189, 311] on icon at bounding box center [192, 312] width 8 height 13
click at [211, 309] on icon at bounding box center [212, 312] width 3 height 13
click at [187, 310] on button at bounding box center [191, 312] width 22 height 13
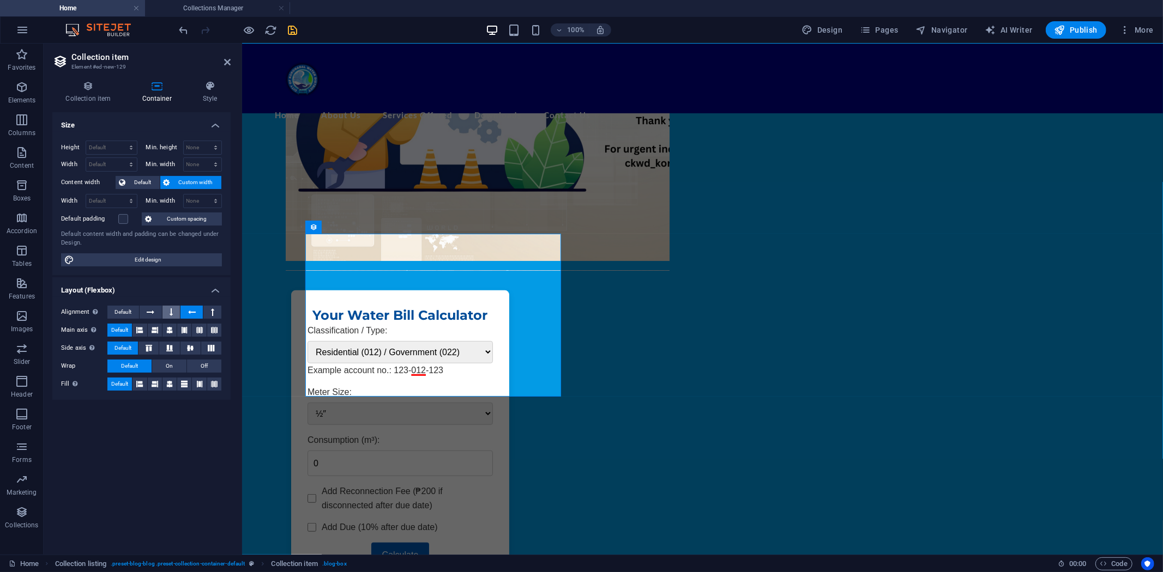
click at [166, 310] on button at bounding box center [171, 312] width 18 height 13
click at [147, 310] on icon at bounding box center [151, 312] width 8 height 13
click at [129, 310] on span "Default" at bounding box center [122, 312] width 17 height 13
click at [23, 122] on icon "button" at bounding box center [21, 119] width 13 height 13
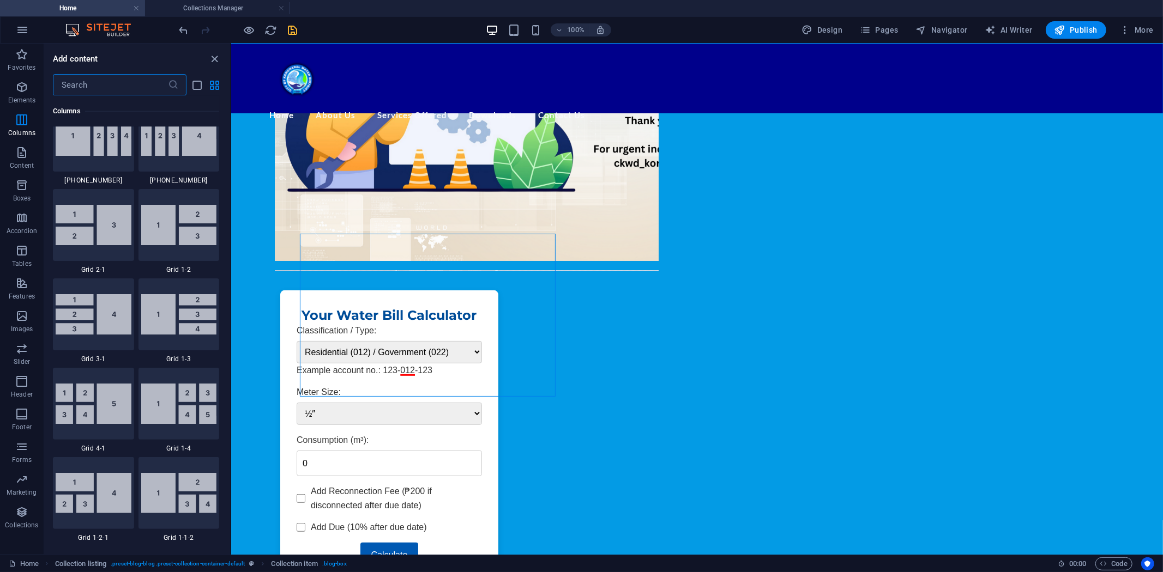
scroll to position [1327, 0]
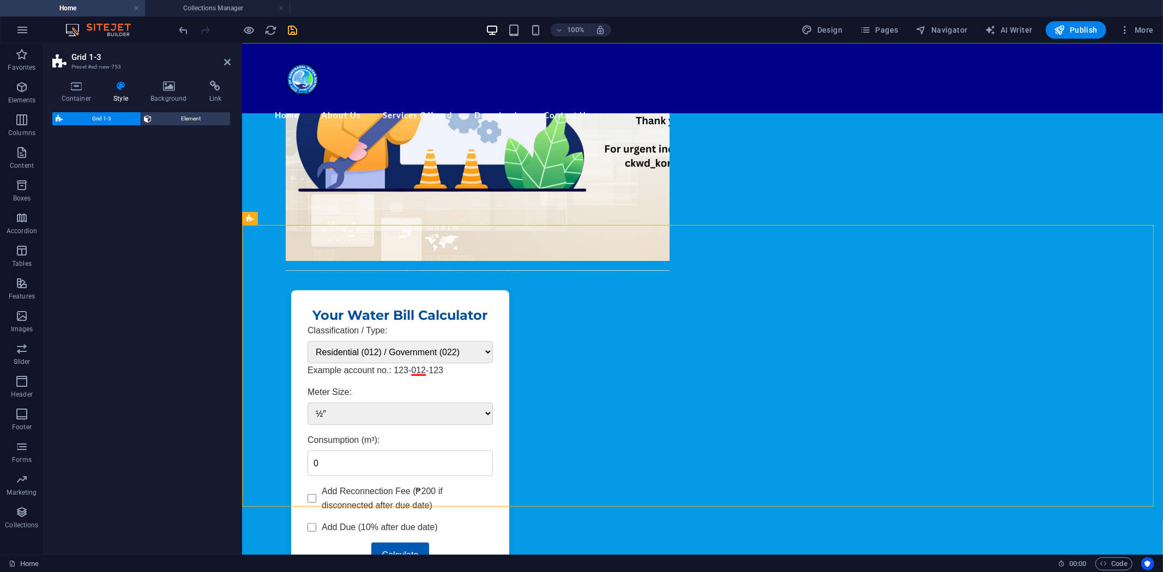
select select "rem"
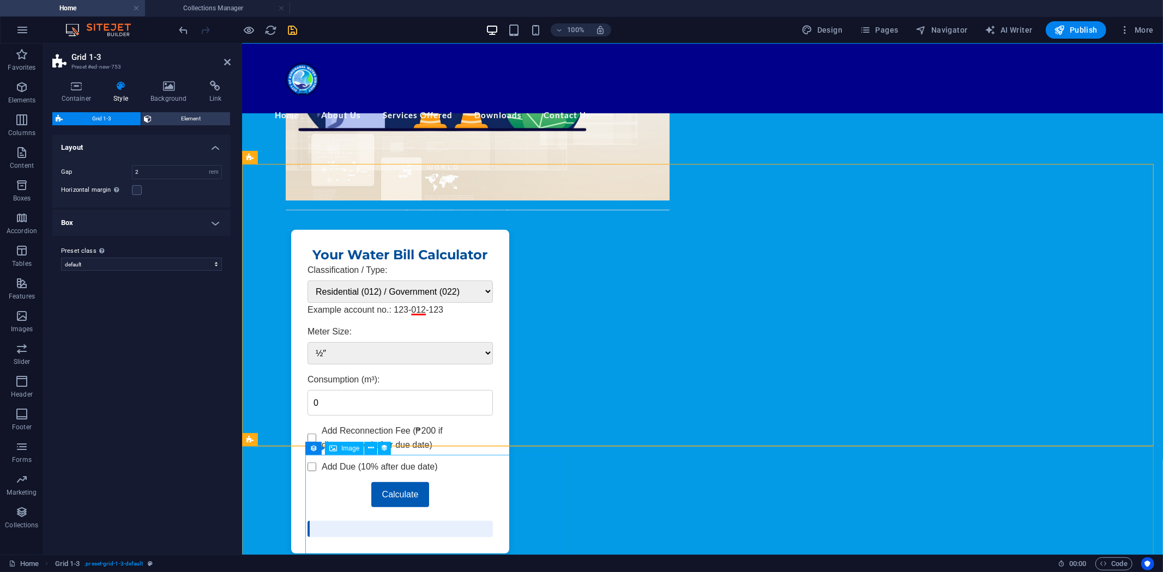
scroll to position [416, 0]
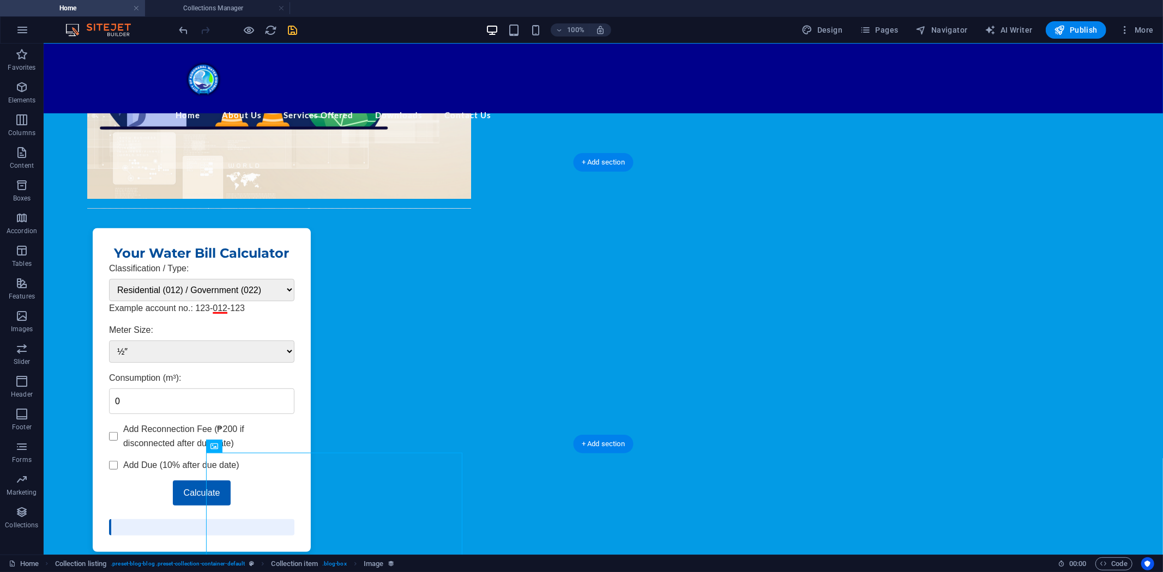
drag, startPoint x: 208, startPoint y: 497, endPoint x: 433, endPoint y: 208, distance: 366.5
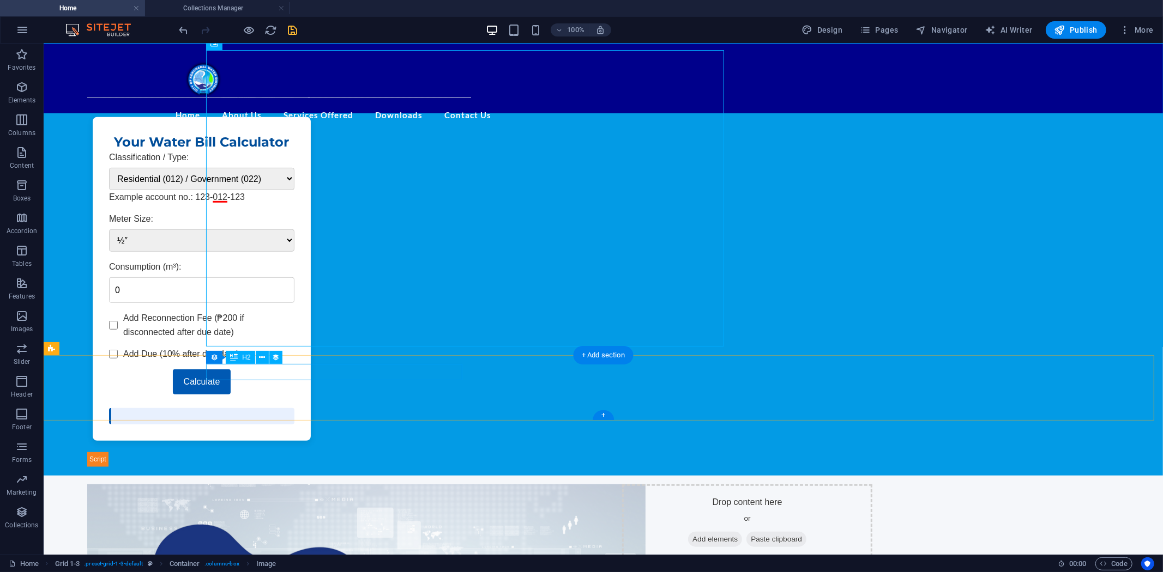
scroll to position [537, 0]
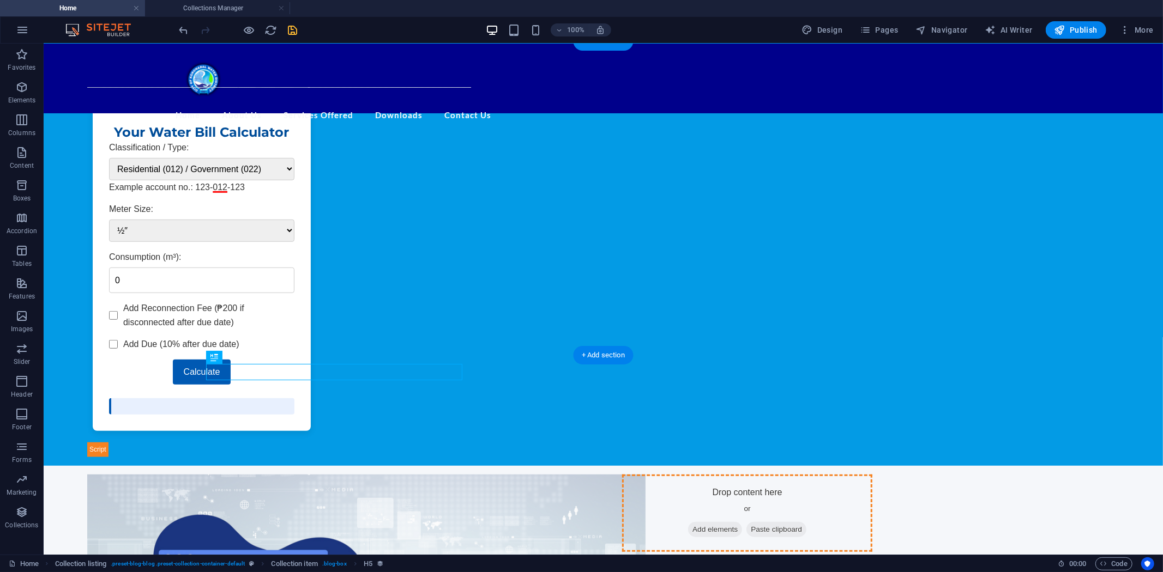
drag, startPoint x: 334, startPoint y: 372, endPoint x: 778, endPoint y: 150, distance: 496.8
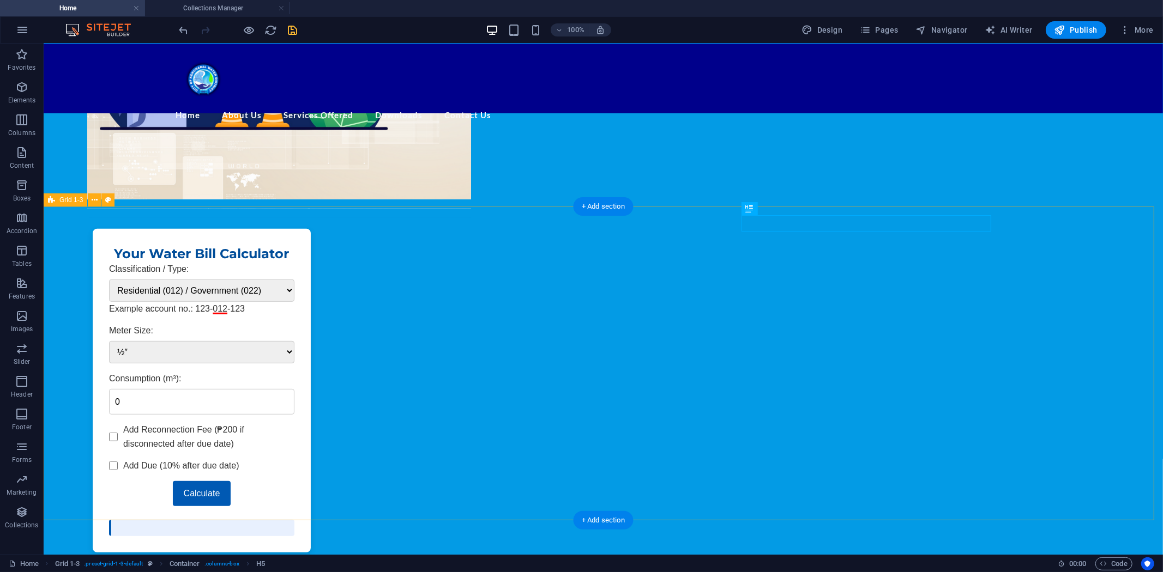
scroll to position [416, 0]
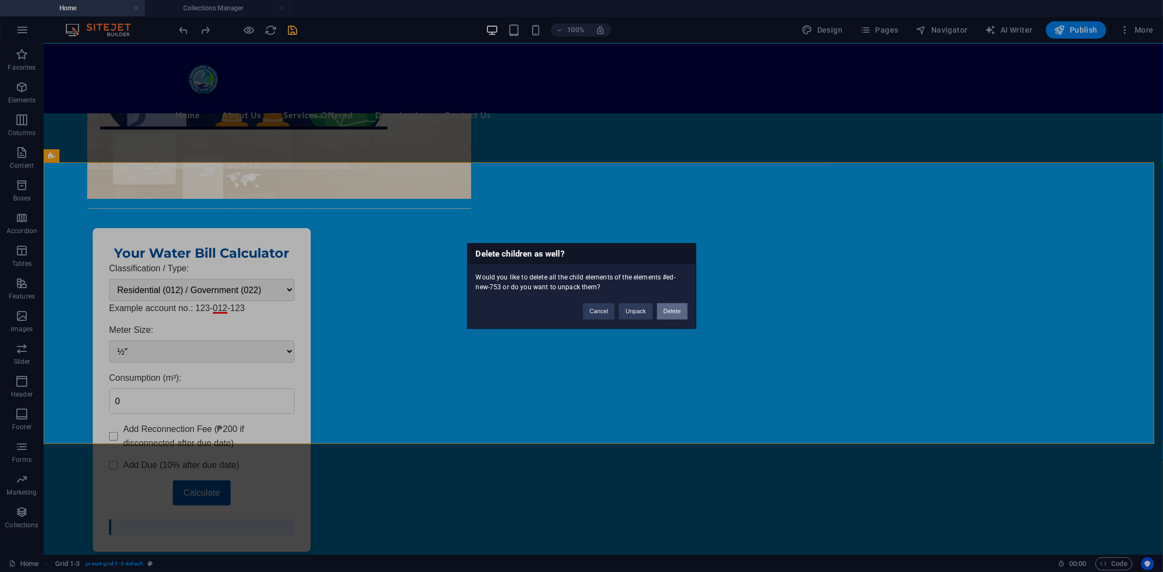
click at [670, 304] on button "Delete" at bounding box center [672, 312] width 31 height 16
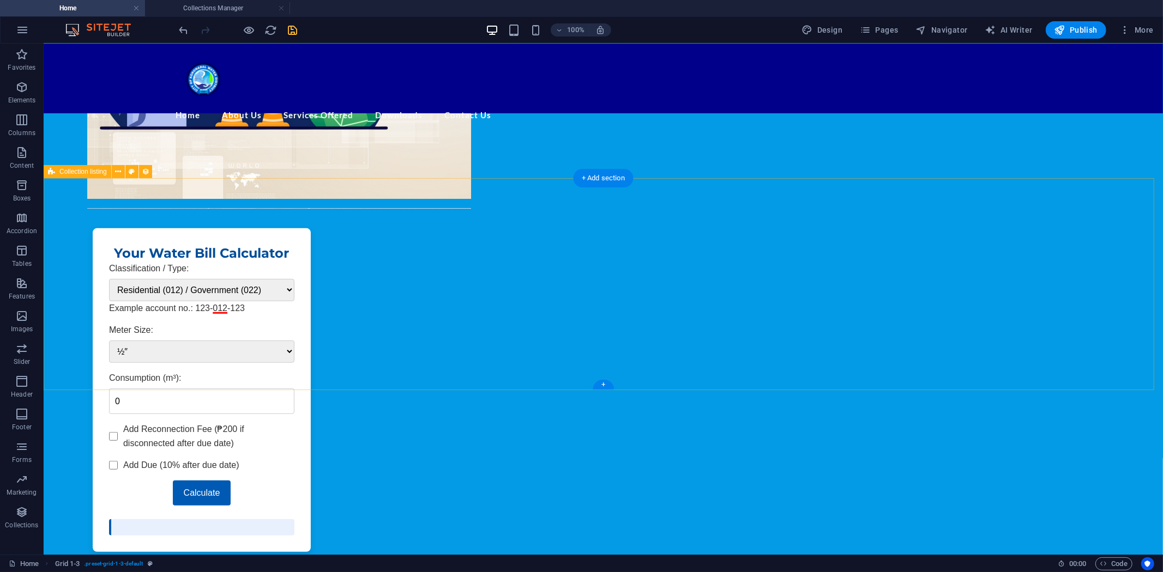
scroll to position [401, 0]
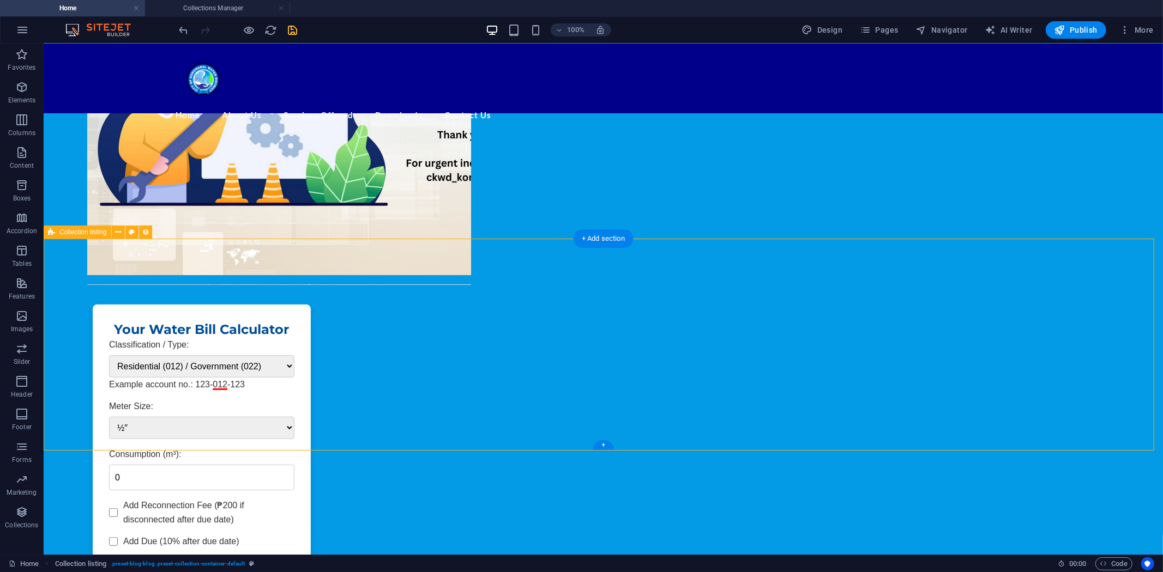
click at [21, 87] on icon "button" at bounding box center [21, 87] width 13 height 13
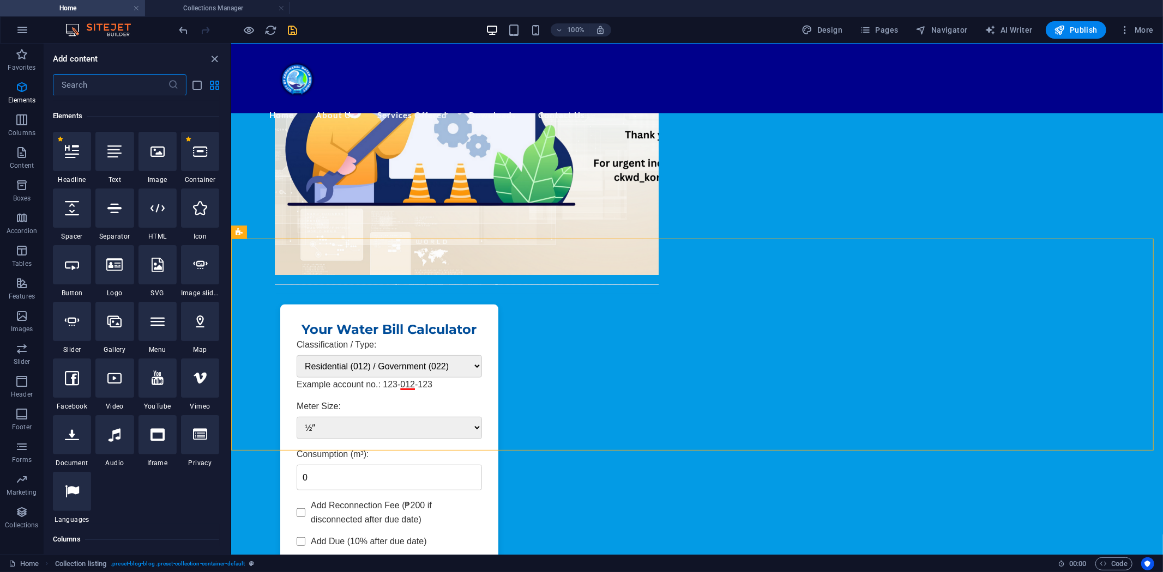
scroll to position [116, 0]
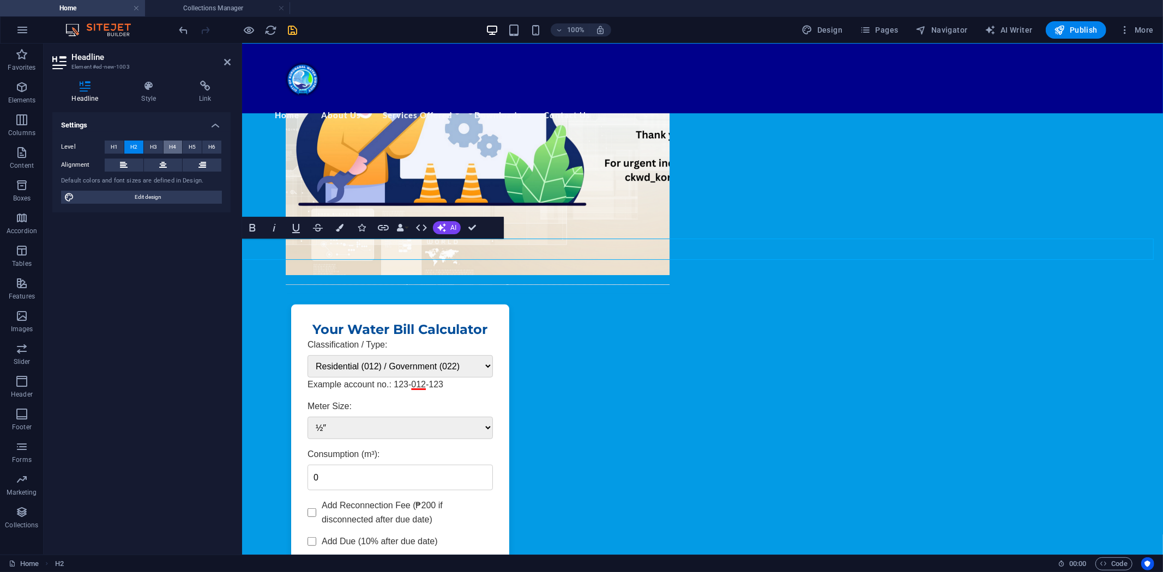
click at [172, 144] on span "H4" at bounding box center [172, 147] width 7 height 13
click at [192, 145] on span "H5" at bounding box center [192, 147] width 7 height 13
click at [161, 144] on button "H3" at bounding box center [153, 147] width 19 height 13
click at [118, 144] on button "H1" at bounding box center [114, 147] width 19 height 13
click at [139, 146] on button "H2" at bounding box center [133, 147] width 19 height 13
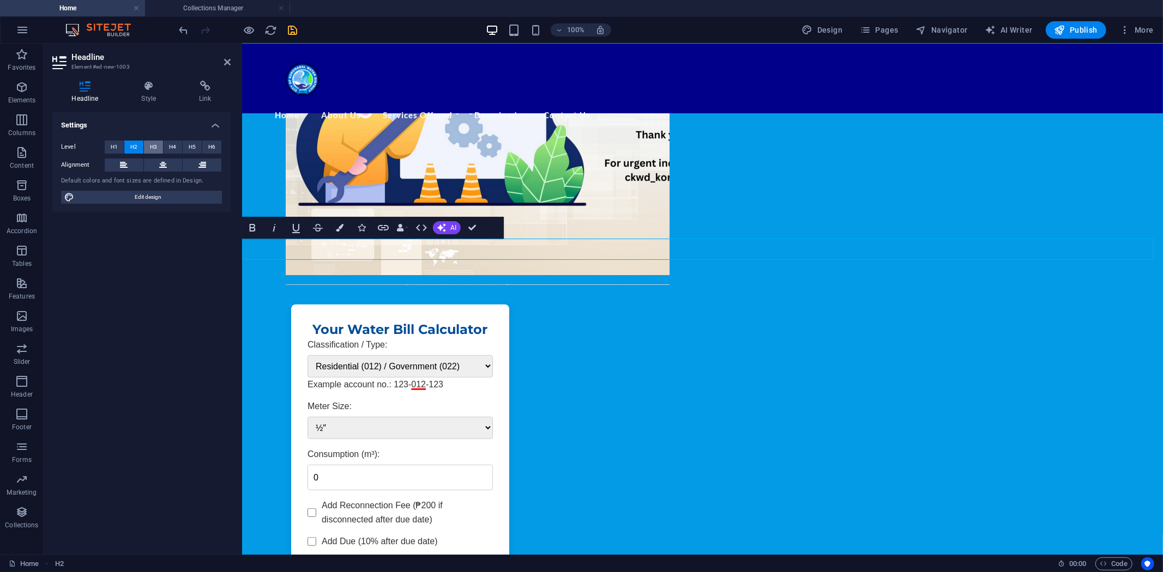
click at [153, 146] on span "H3" at bounding box center [153, 147] width 7 height 13
click at [171, 146] on span "H4" at bounding box center [172, 147] width 7 height 13
click at [190, 146] on span "H5" at bounding box center [192, 147] width 7 height 13
click at [204, 147] on button "H6" at bounding box center [211, 147] width 19 height 13
click at [183, 147] on button "H5" at bounding box center [192, 147] width 19 height 13
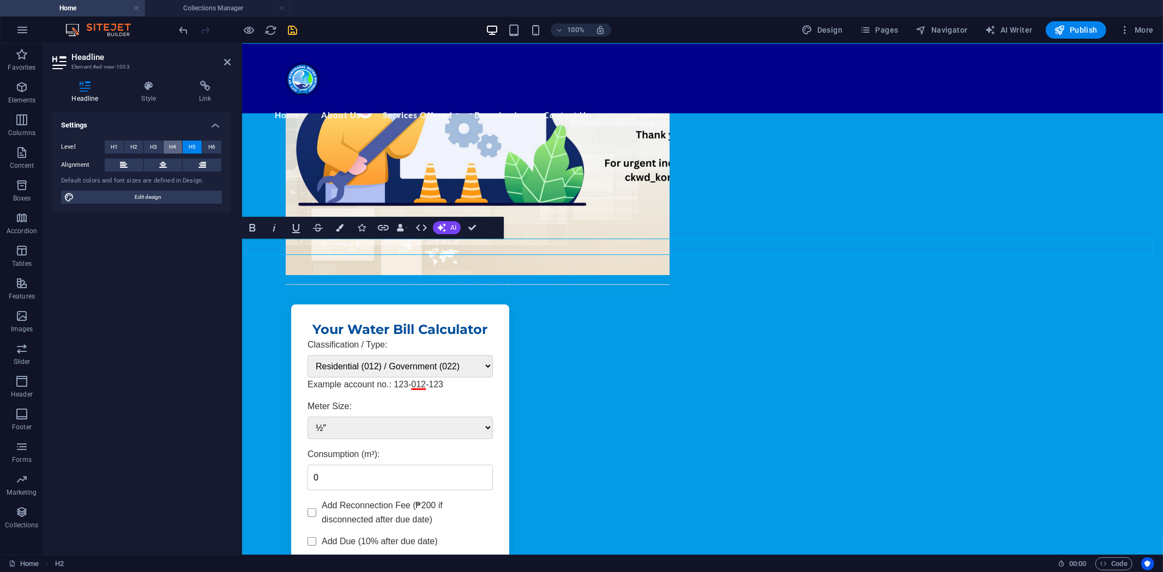
click at [167, 147] on button "H4" at bounding box center [173, 147] width 19 height 13
click at [159, 162] on icon at bounding box center [163, 165] width 8 height 13
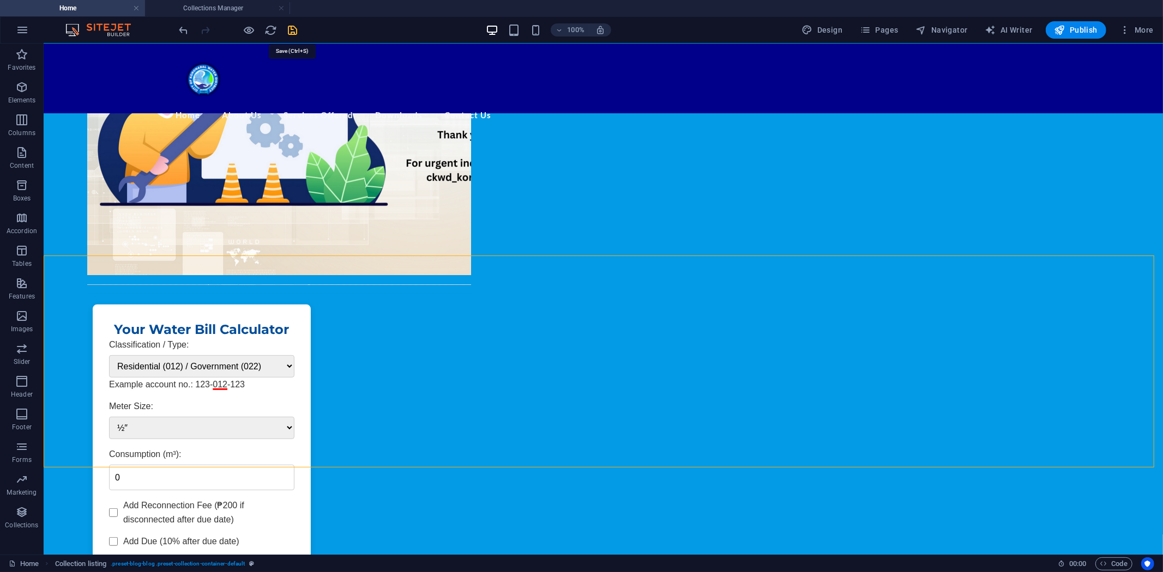
click at [289, 29] on icon "save" at bounding box center [293, 30] width 13 height 13
click at [241, 401] on icon at bounding box center [242, 403] width 6 height 11
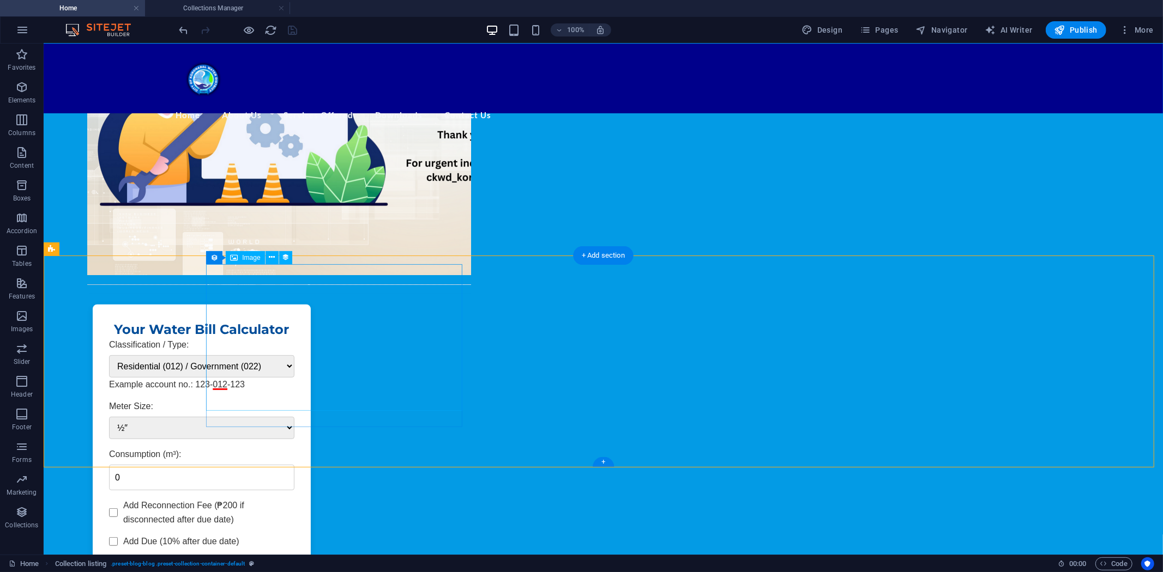
select select "image"
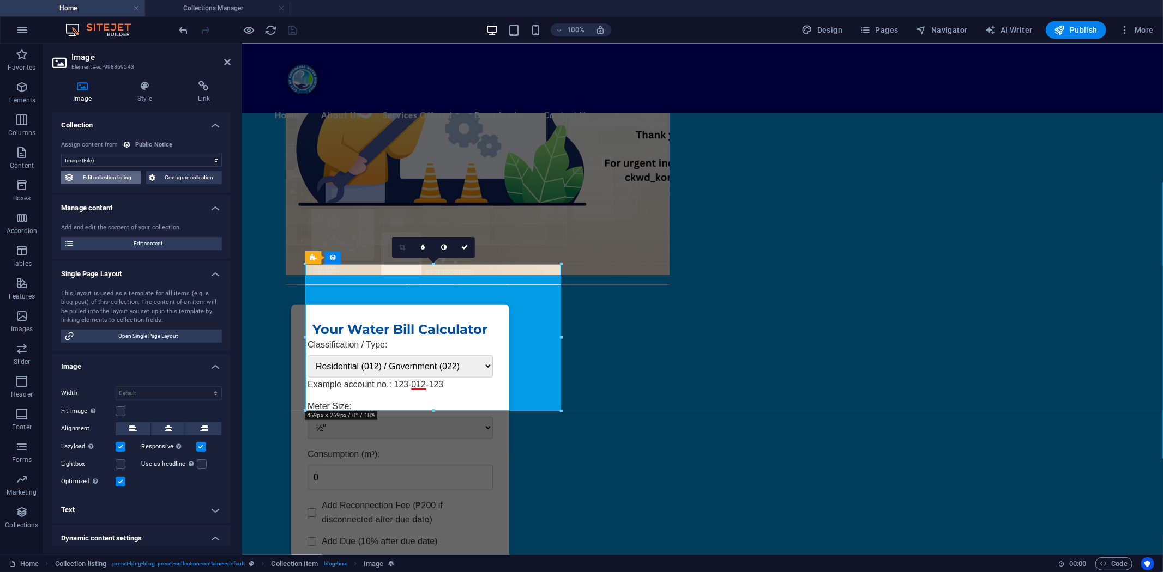
click at [105, 176] on span "Edit collection listing" at bounding box center [107, 177] width 60 height 13
select select "68da12d7c35db67e4e08c4b9"
select select "createdAt_DESC"
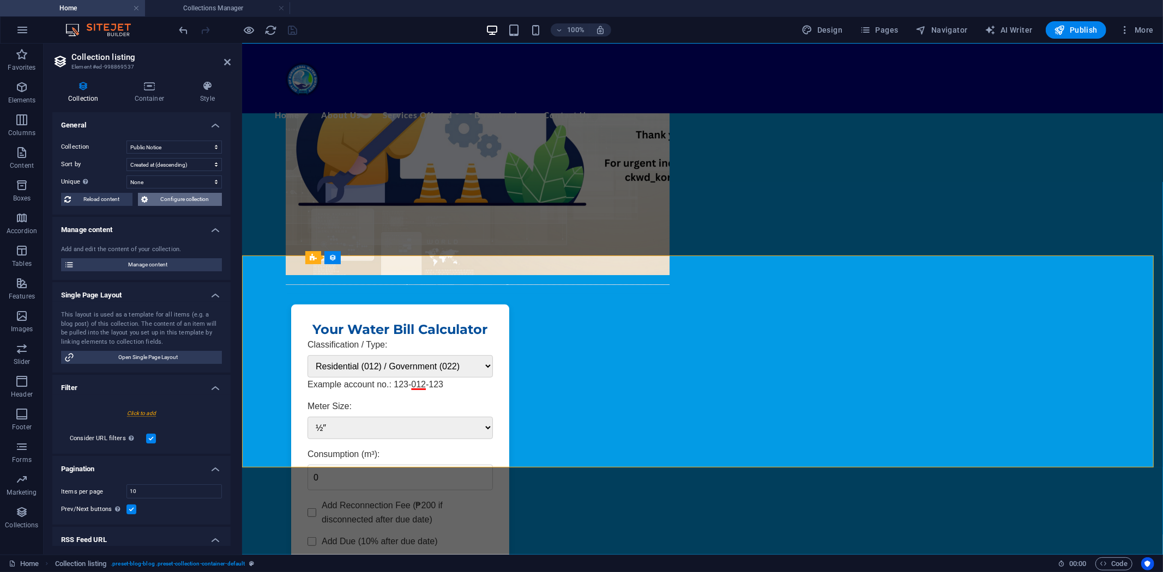
click at [181, 199] on span "Configure collection" at bounding box center [185, 199] width 68 height 13
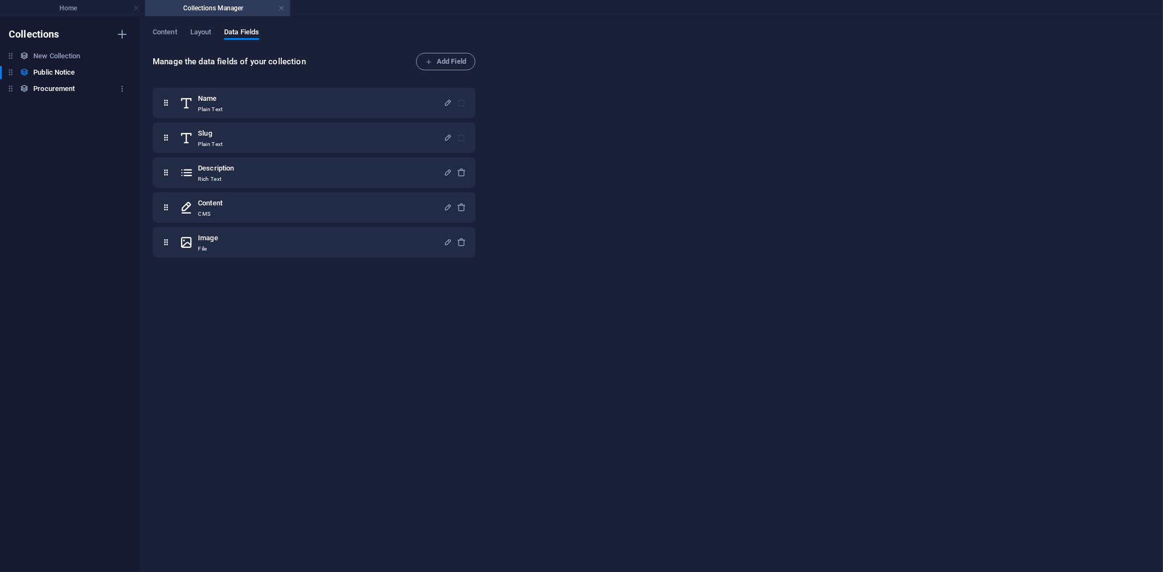
click at [56, 88] on h6 "Procurement" at bounding box center [53, 88] width 41 height 13
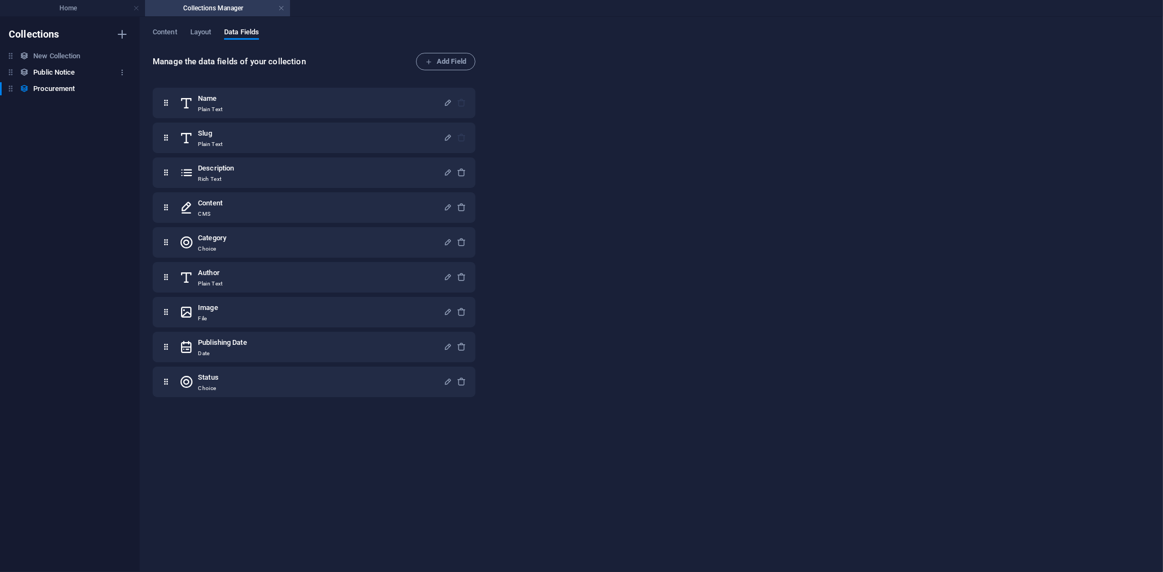
click at [60, 71] on h6 "Public Notice" at bounding box center [53, 72] width 41 height 13
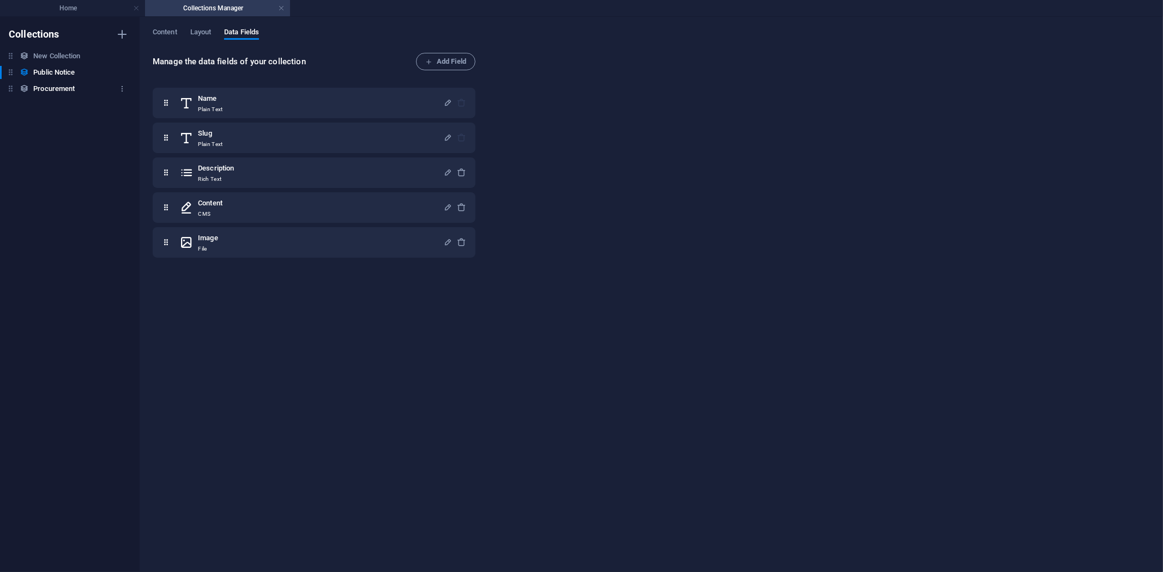
click at [62, 85] on h6 "Procurement" at bounding box center [53, 88] width 41 height 13
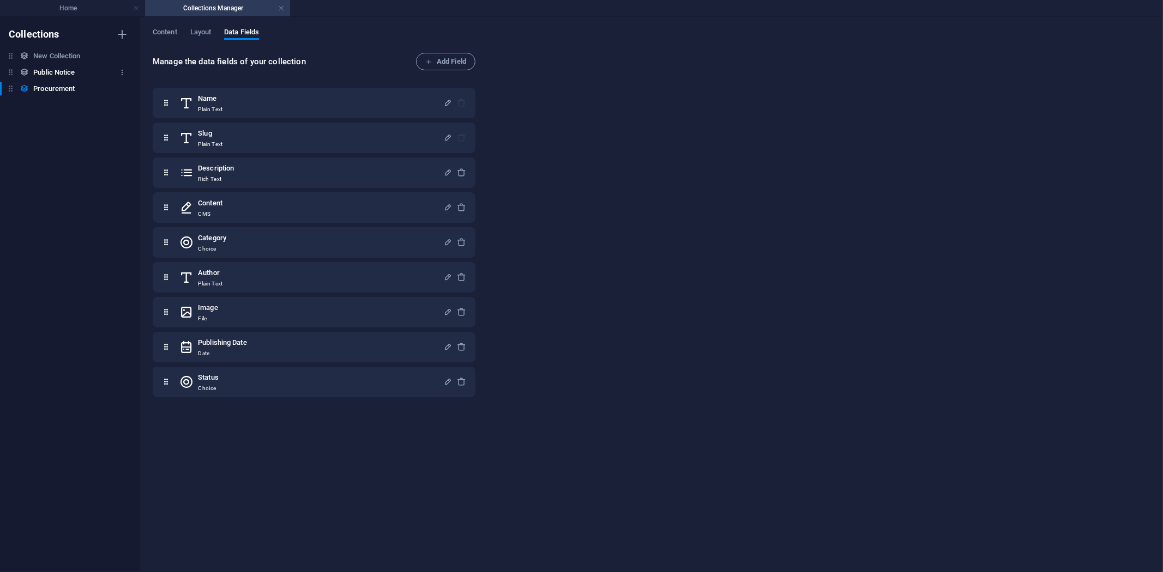
click at [41, 70] on h6 "Public Notice" at bounding box center [53, 72] width 41 height 13
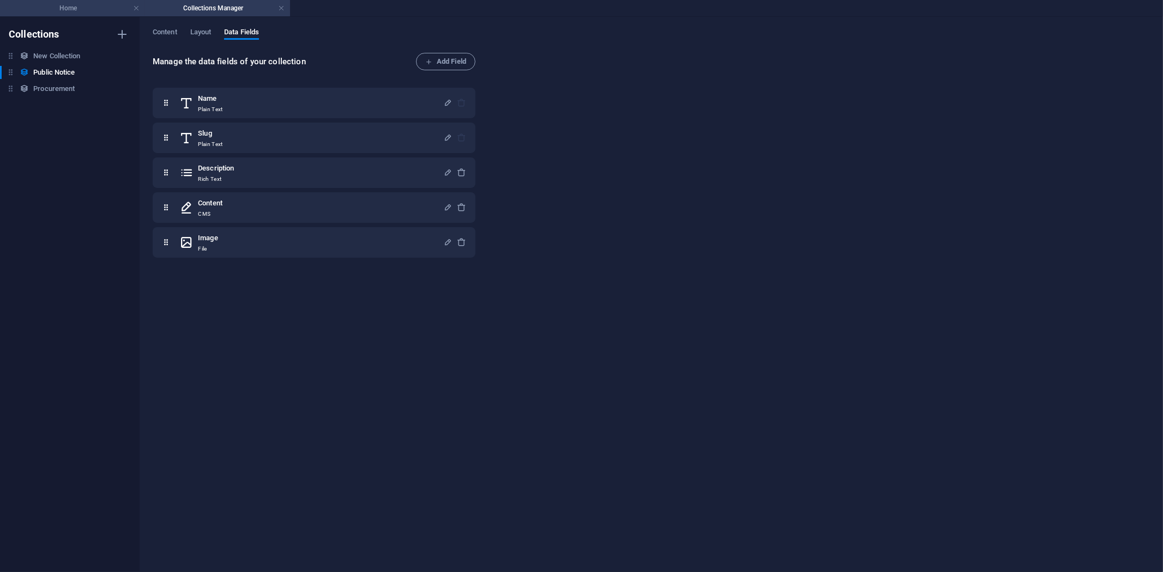
click at [67, 5] on h4 "Home" at bounding box center [72, 8] width 145 height 12
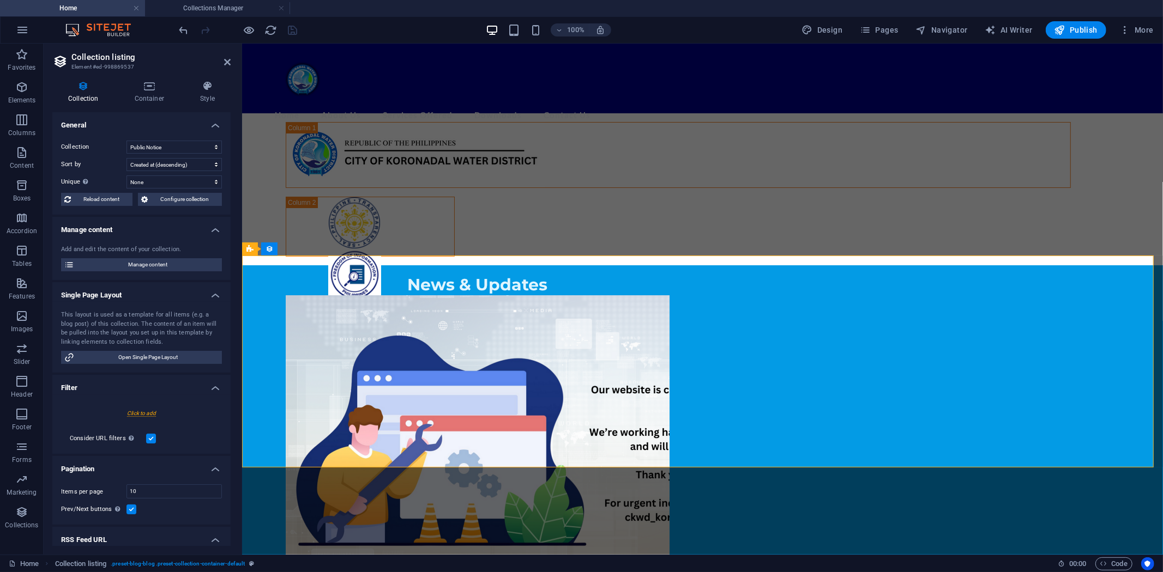
scroll to position [340, 0]
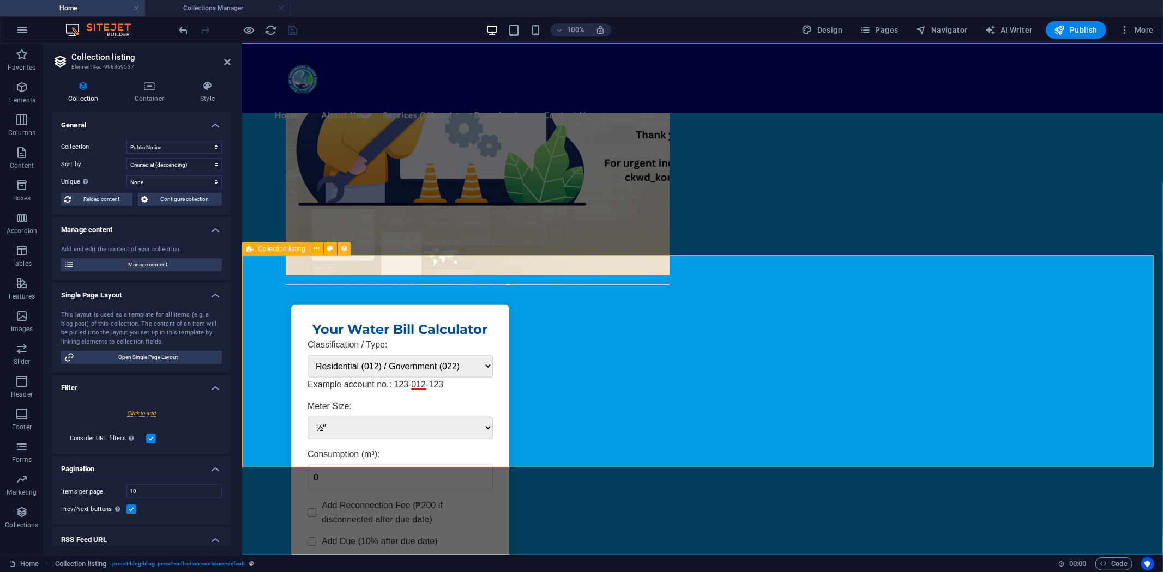
click at [17, 514] on icon "button" at bounding box center [21, 512] width 13 height 13
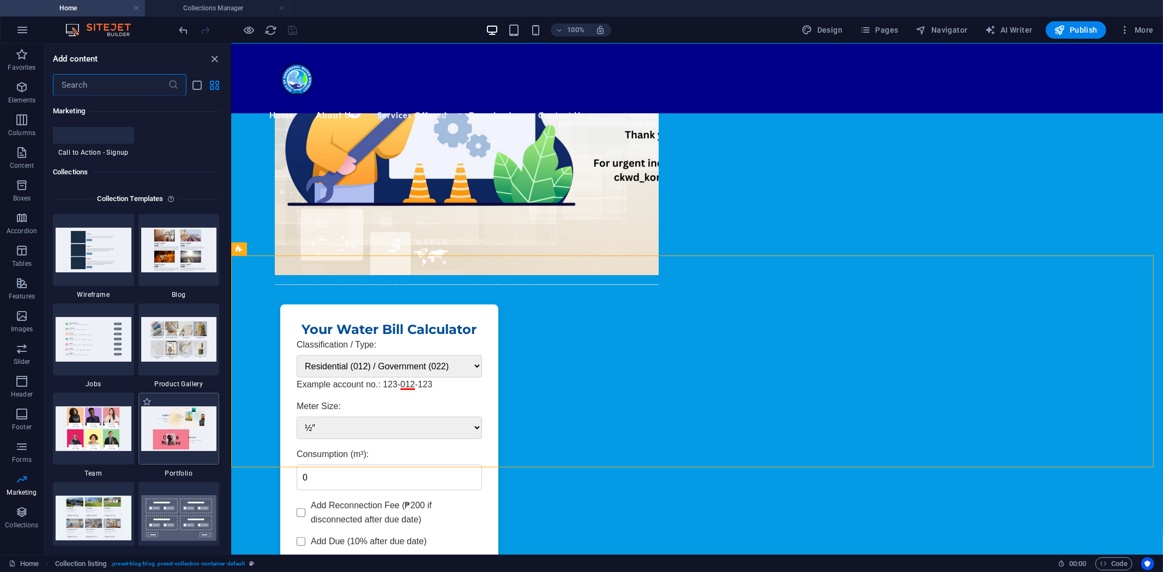
scroll to position [9915, 0]
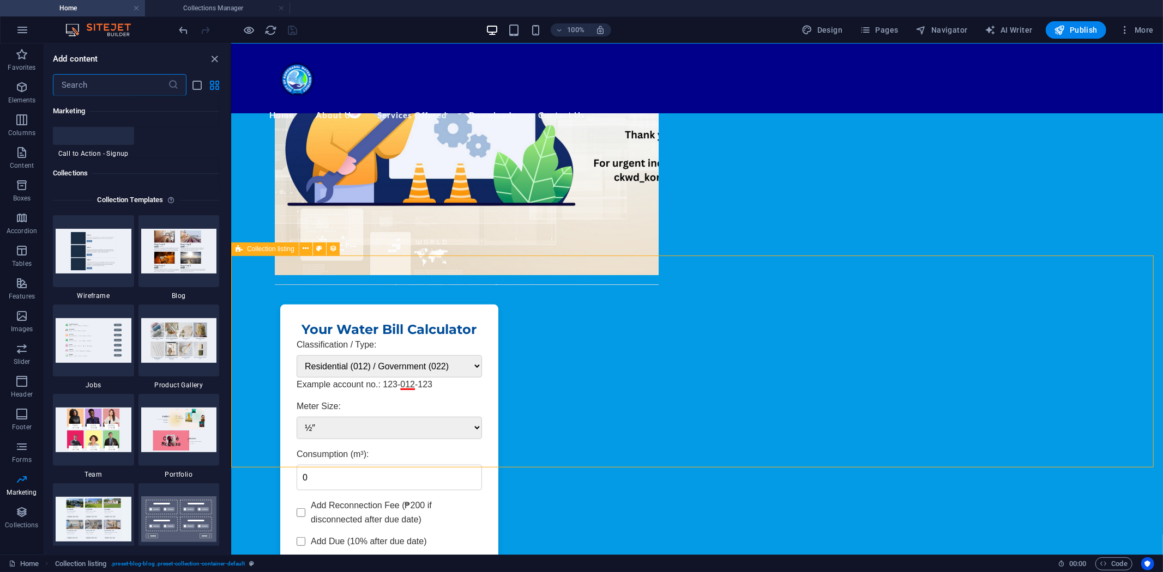
click at [275, 249] on span "Collection listing" at bounding box center [270, 249] width 47 height 7
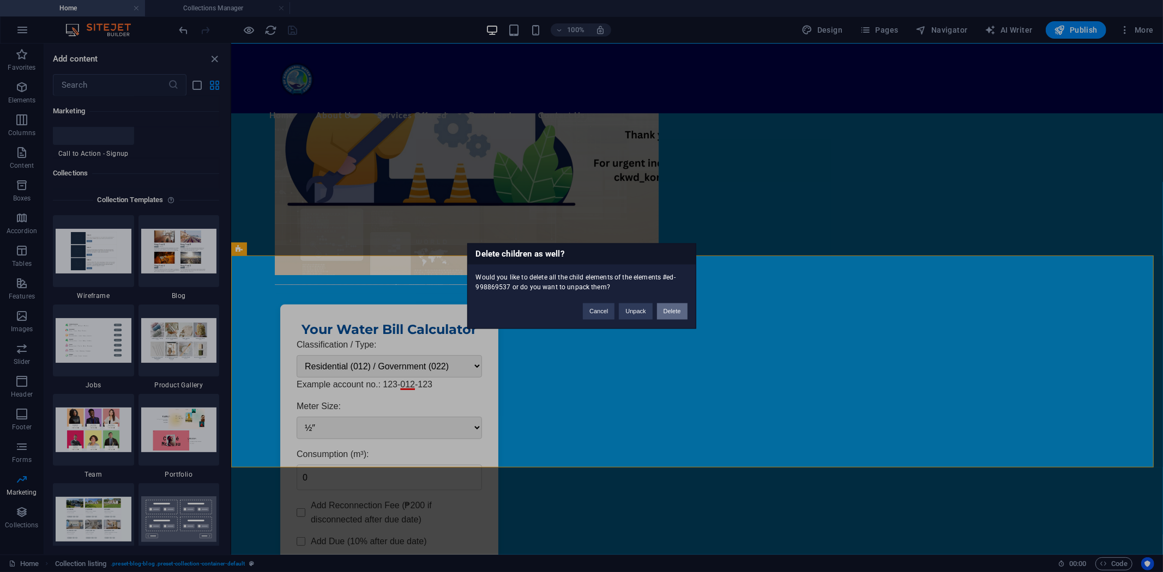
click at [670, 308] on button "Delete" at bounding box center [672, 312] width 31 height 16
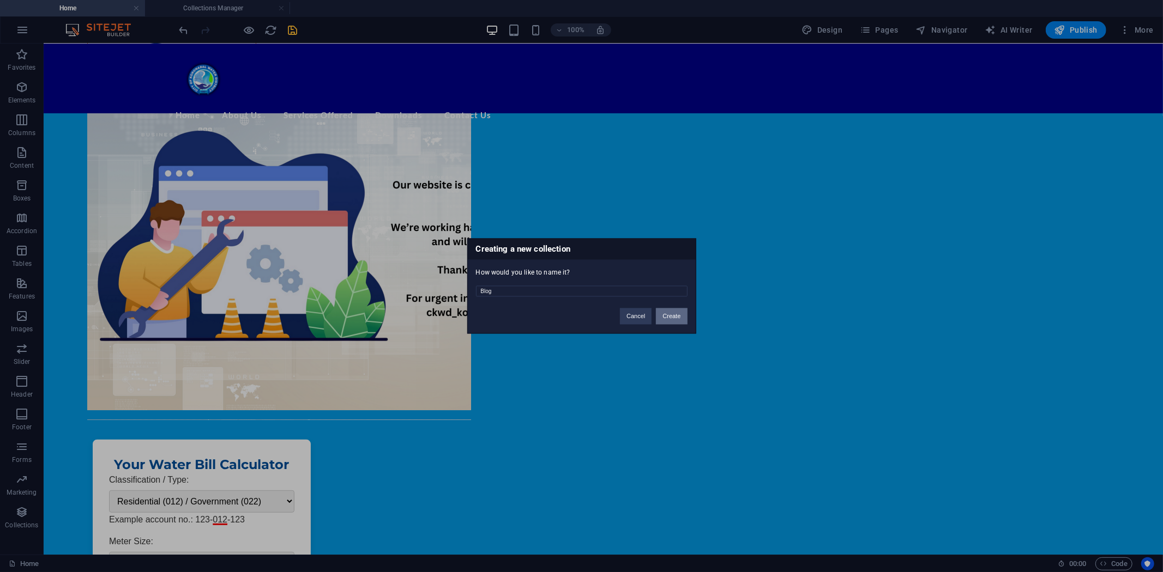
click at [673, 317] on button "Create" at bounding box center [671, 316] width 31 height 16
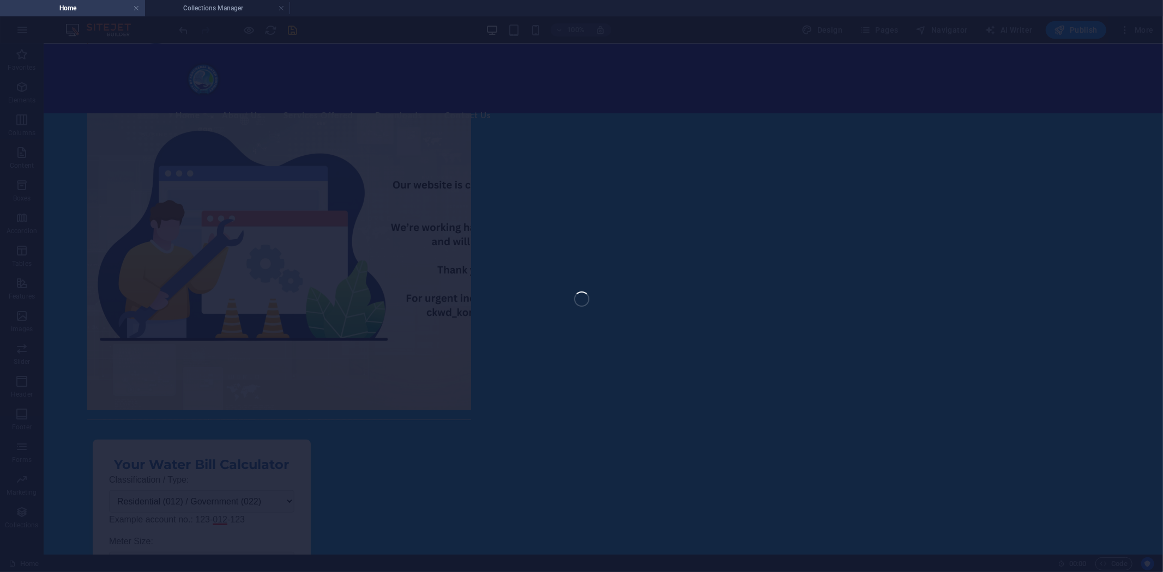
scroll to position [161, 0]
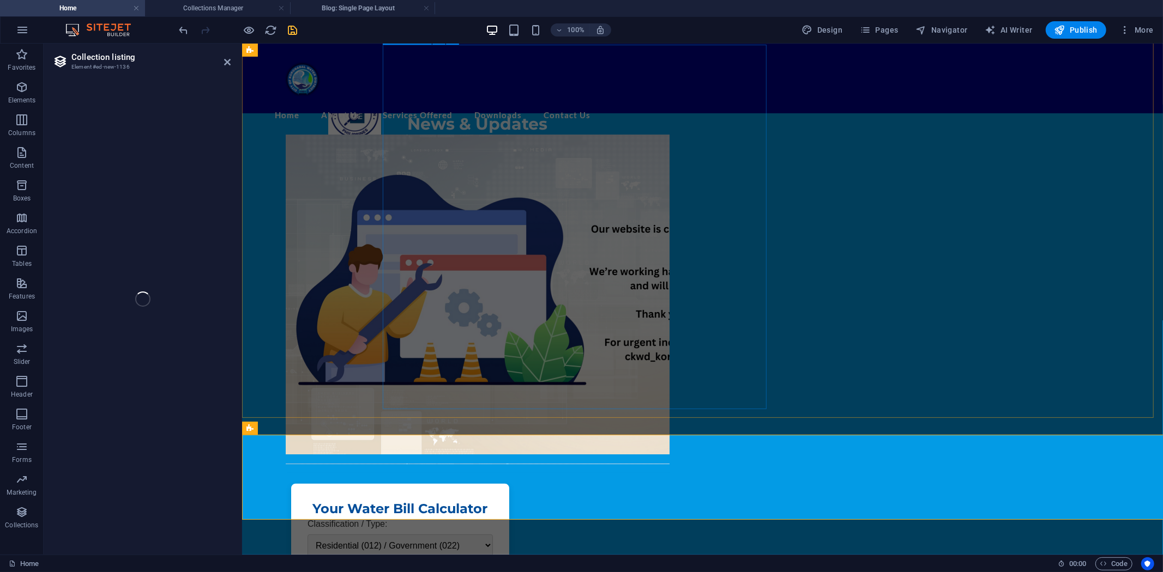
select select
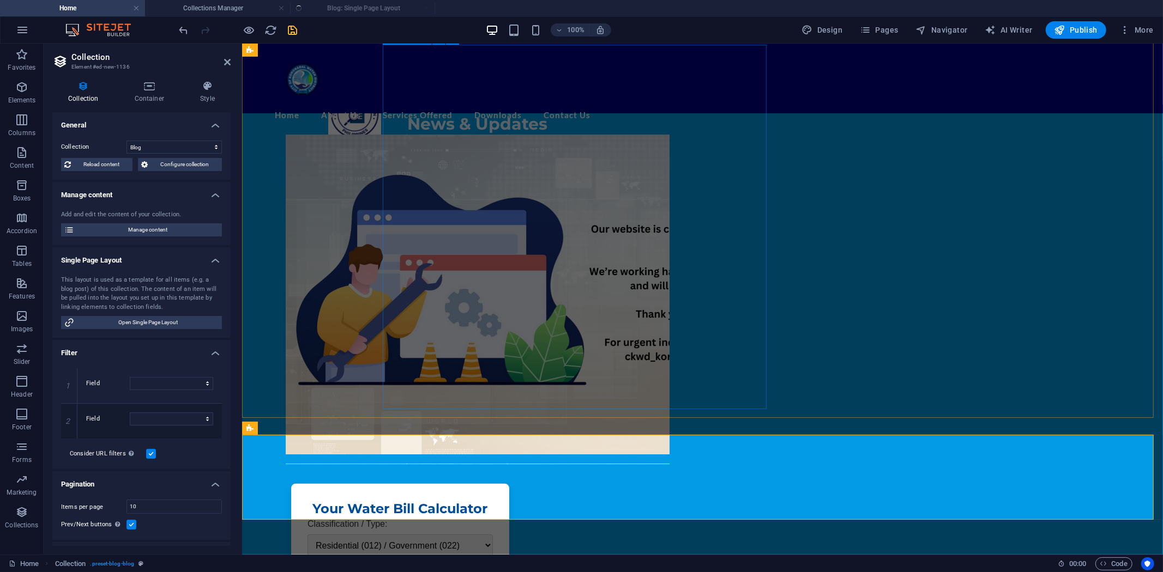
select select "columns.publishing_date_DESC"
select select "columns.status"
select select "columns.publishing_date"
select select "past"
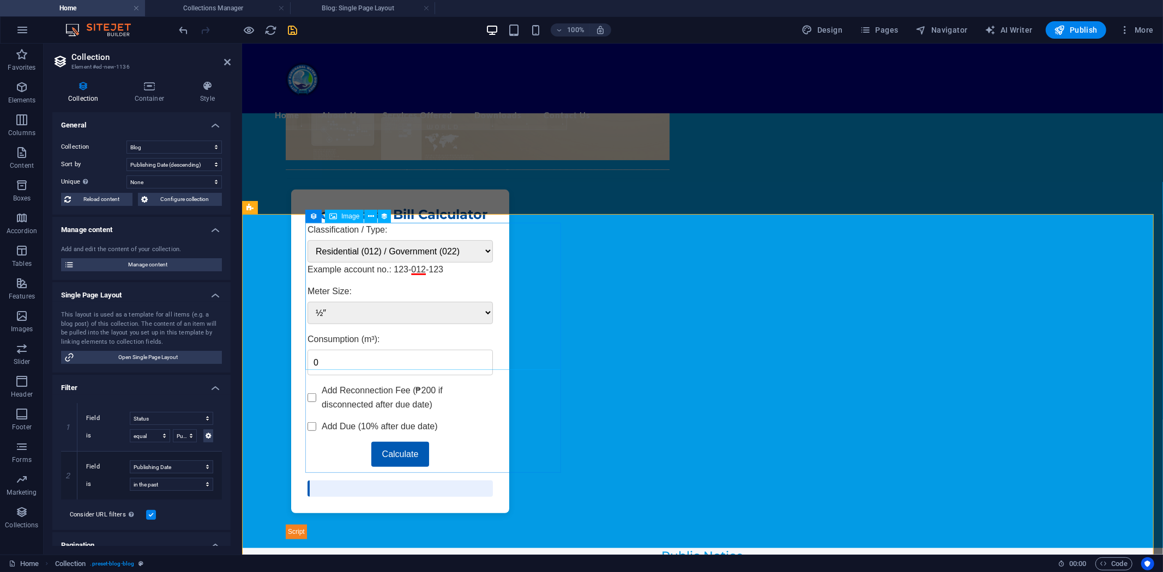
scroll to position [464, 0]
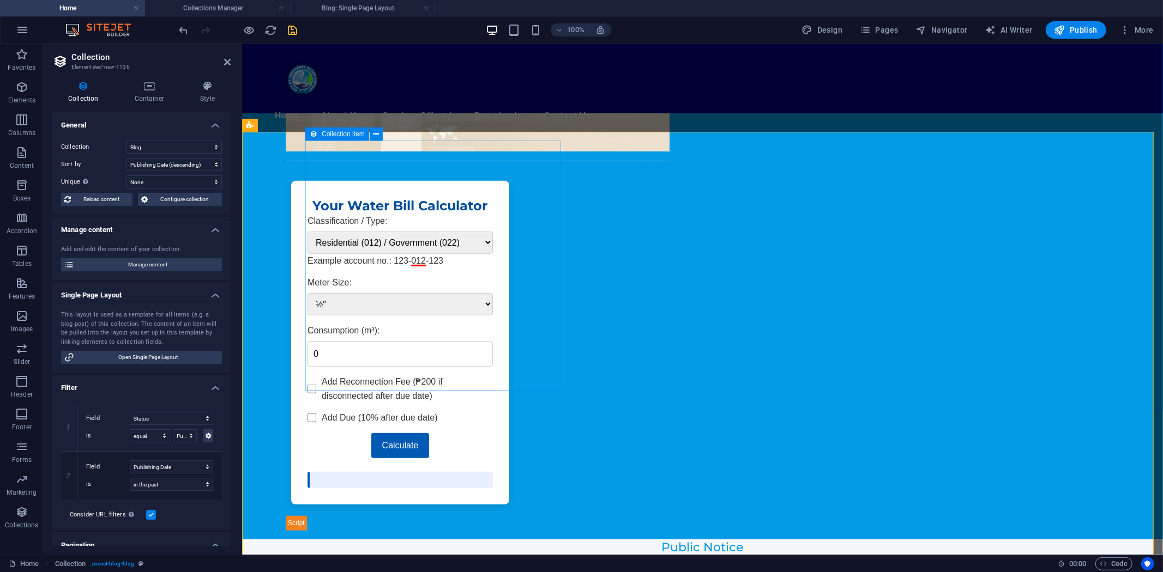
click at [330, 133] on span "Collection item" at bounding box center [343, 134] width 43 height 7
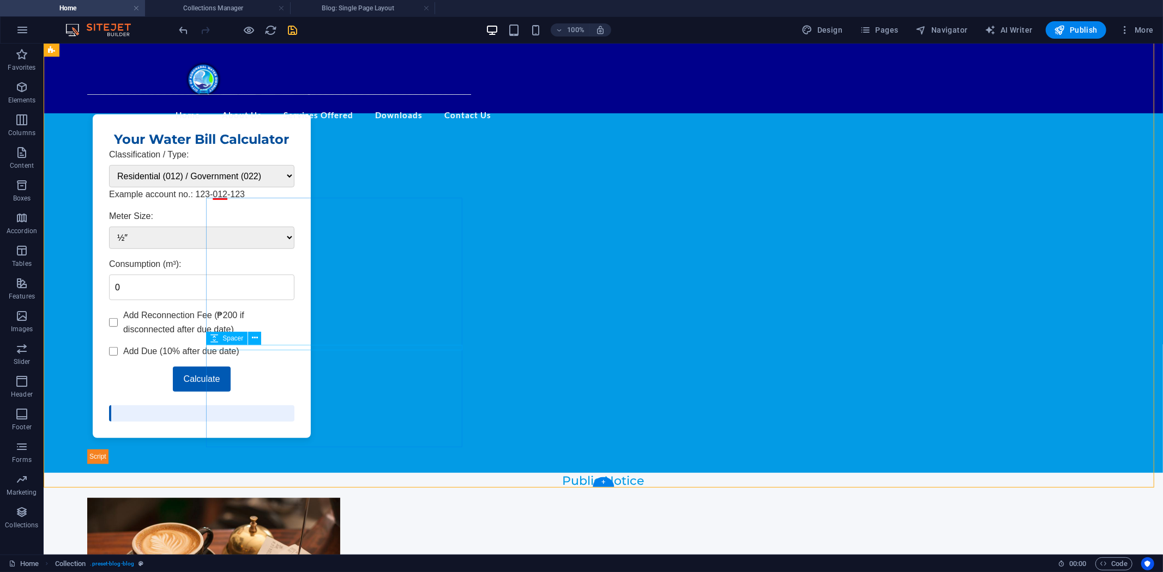
scroll to position [460, 0]
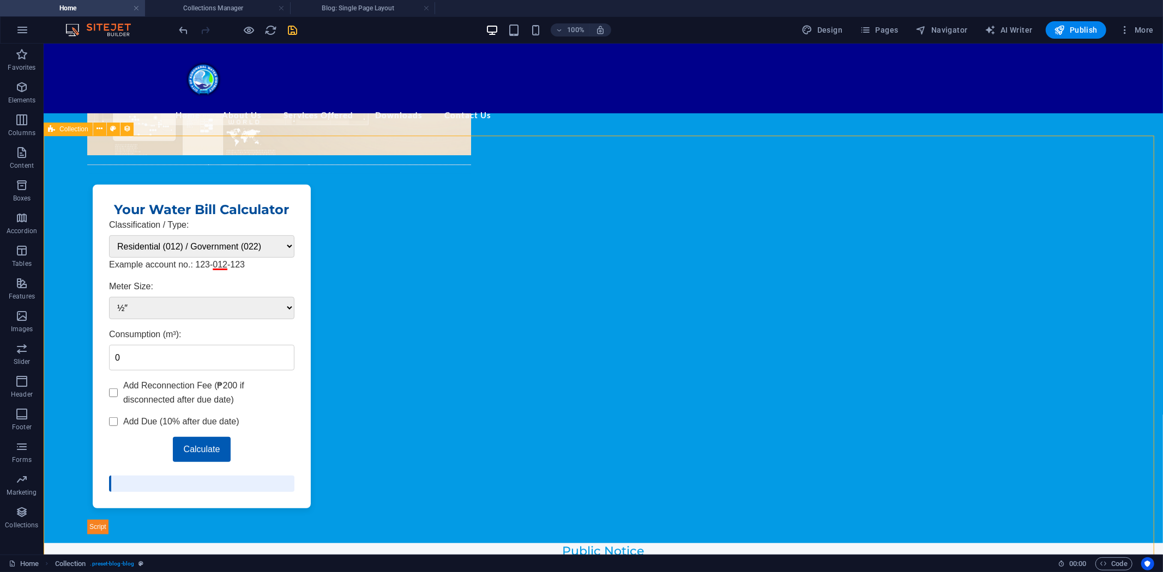
click at [75, 127] on span "Collection" at bounding box center [73, 129] width 29 height 7
select select "columns.publishing_date_DESC"
select select "columns.status"
select select "columns.publishing_date"
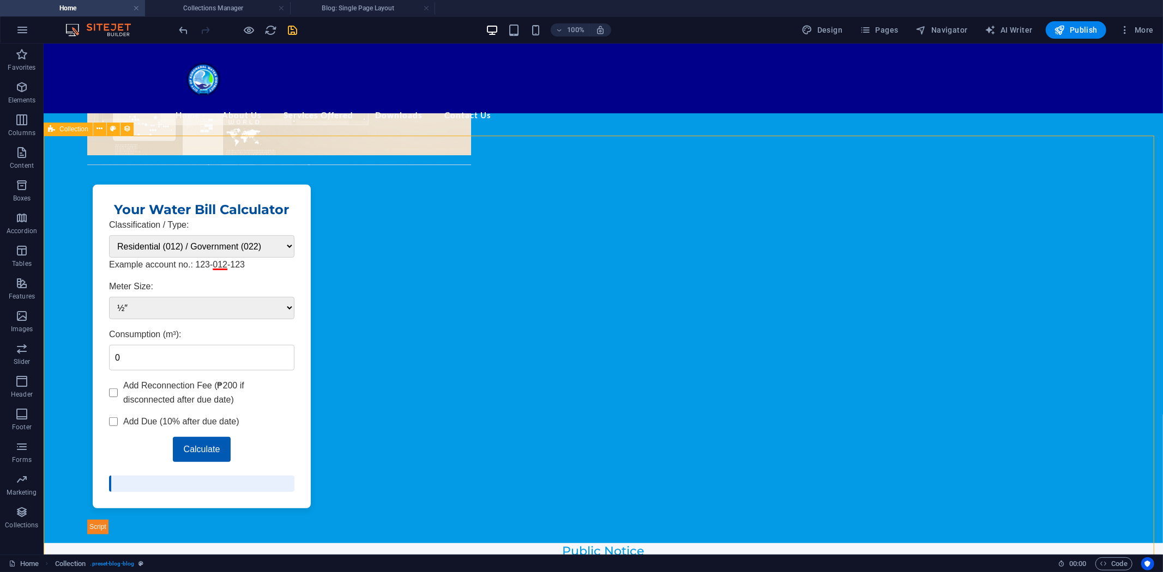
select select "past"
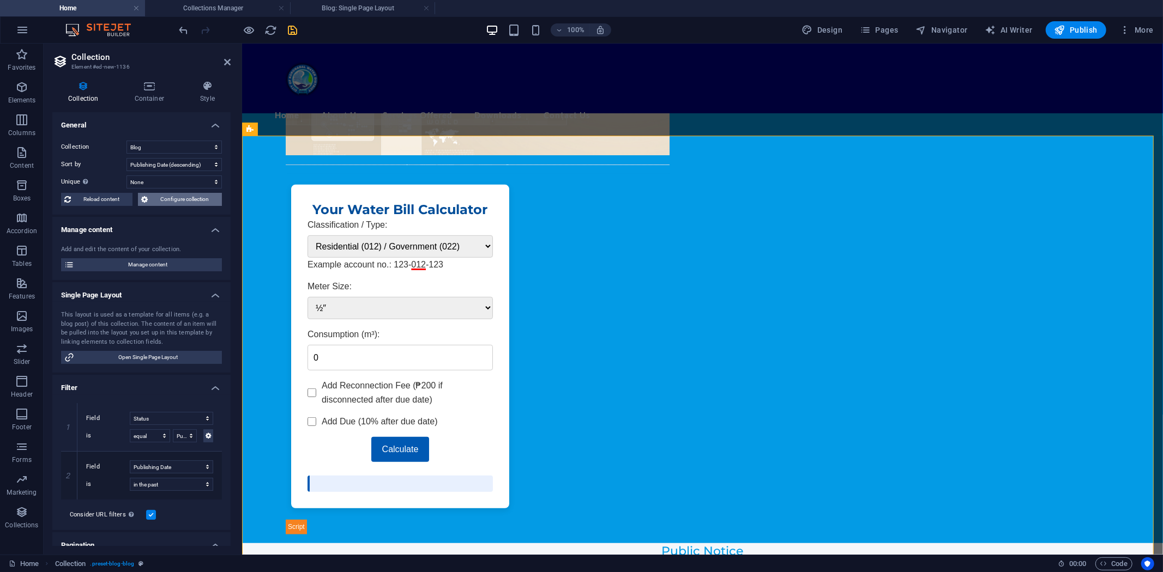
click at [175, 197] on span "Configure collection" at bounding box center [185, 199] width 68 height 13
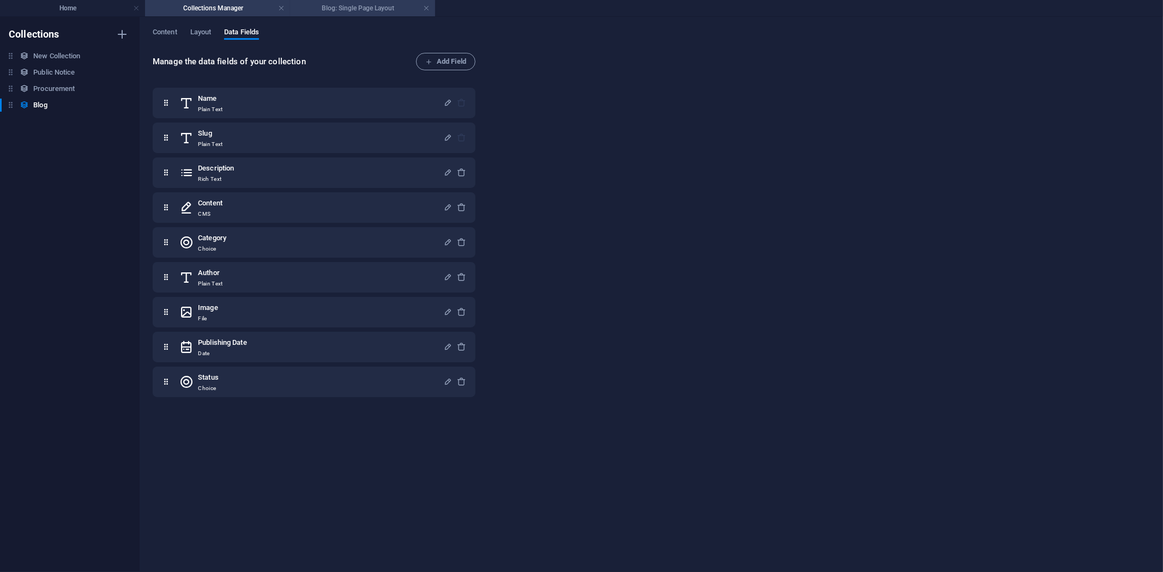
click at [366, 9] on h4 "Blog: Single Page Layout" at bounding box center [362, 8] width 145 height 12
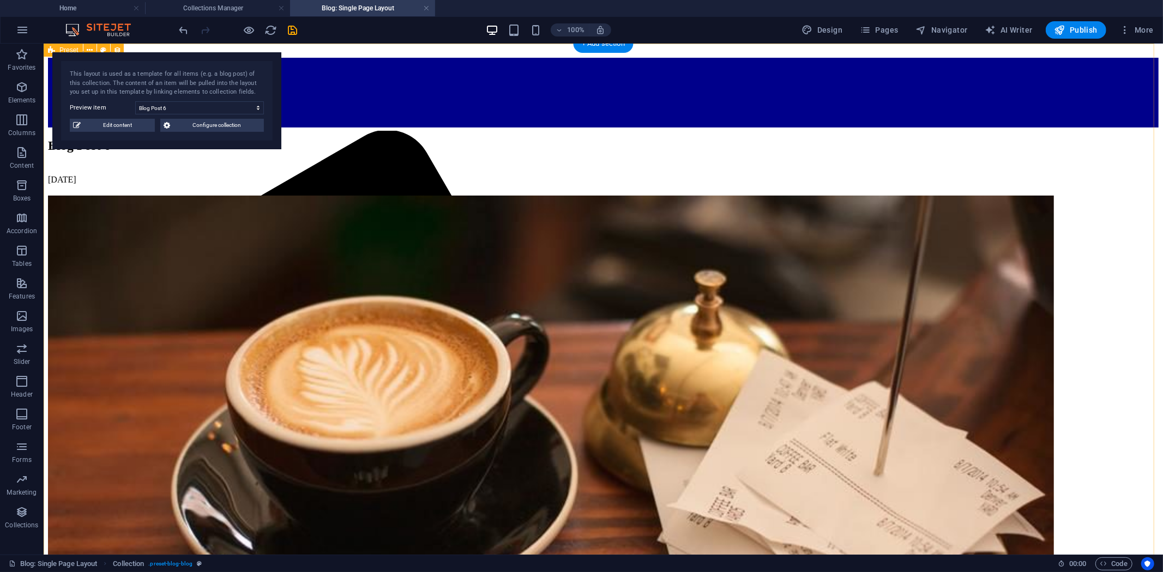
click at [220, 8] on h4 "Collections Manager" at bounding box center [217, 8] width 145 height 12
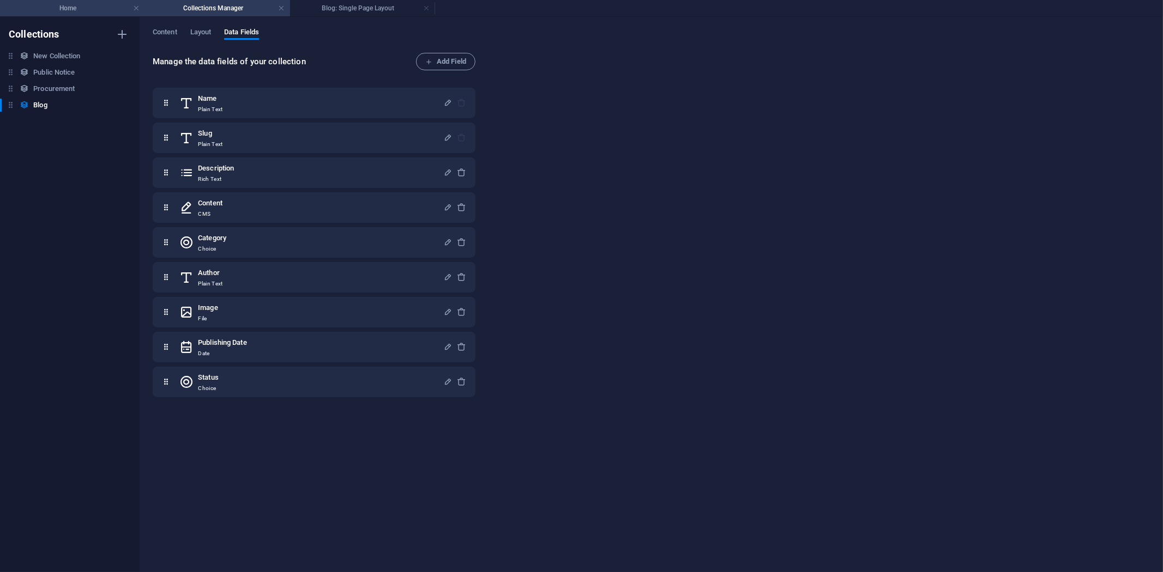
click at [99, 3] on h4 "Home" at bounding box center [72, 8] width 145 height 12
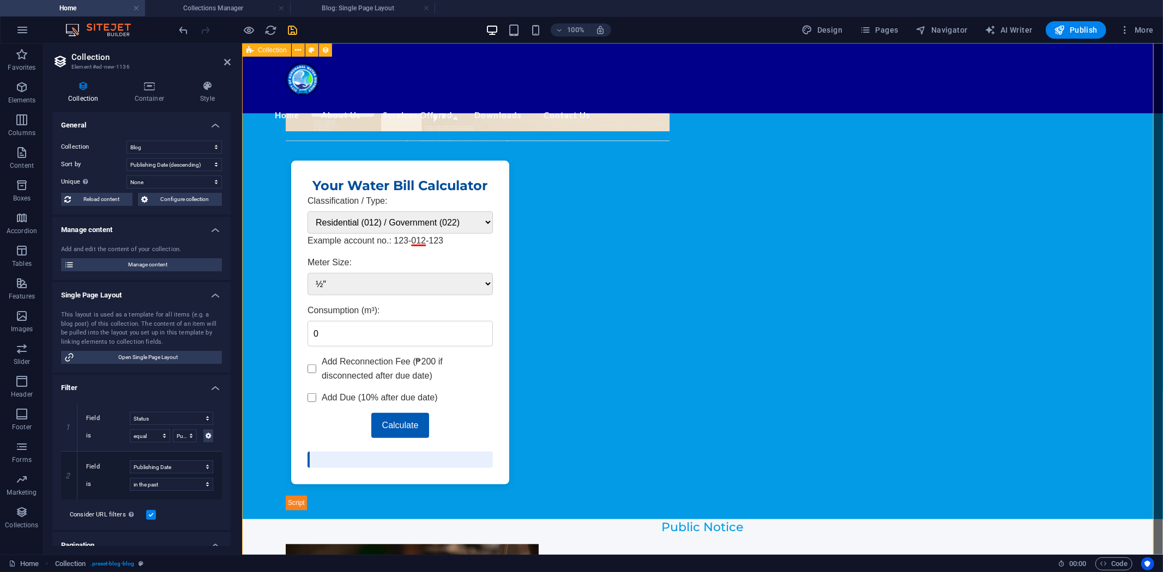
scroll to position [423, 0]
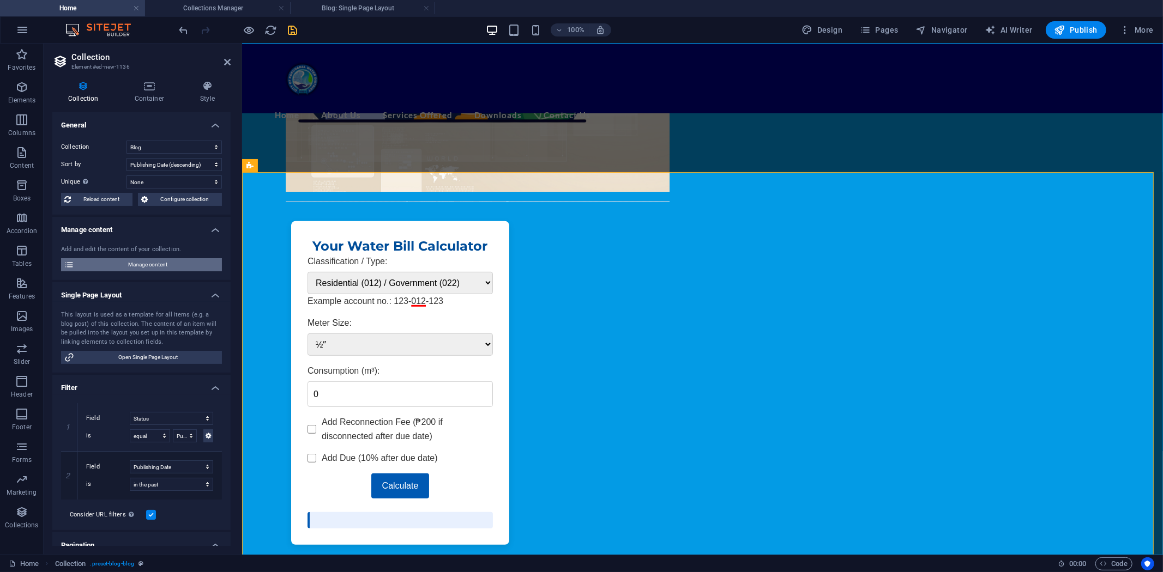
click at [159, 264] on span "Manage content" at bounding box center [147, 264] width 141 height 13
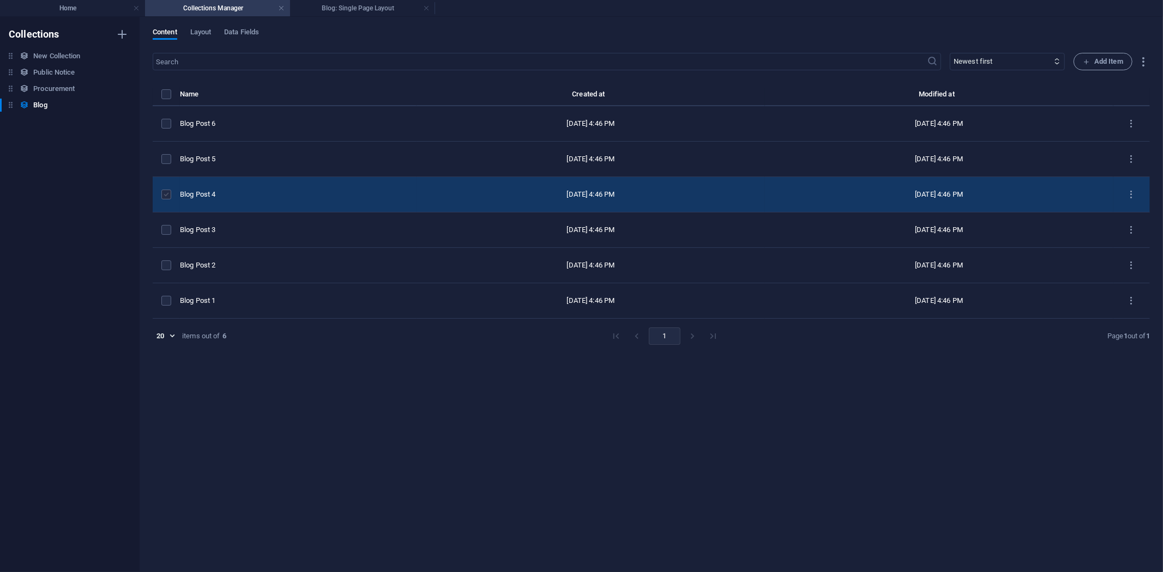
click at [167, 192] on label "items list" at bounding box center [166, 195] width 10 height 10
click at [0, 0] on input "items list" at bounding box center [0, 0] width 0 height 0
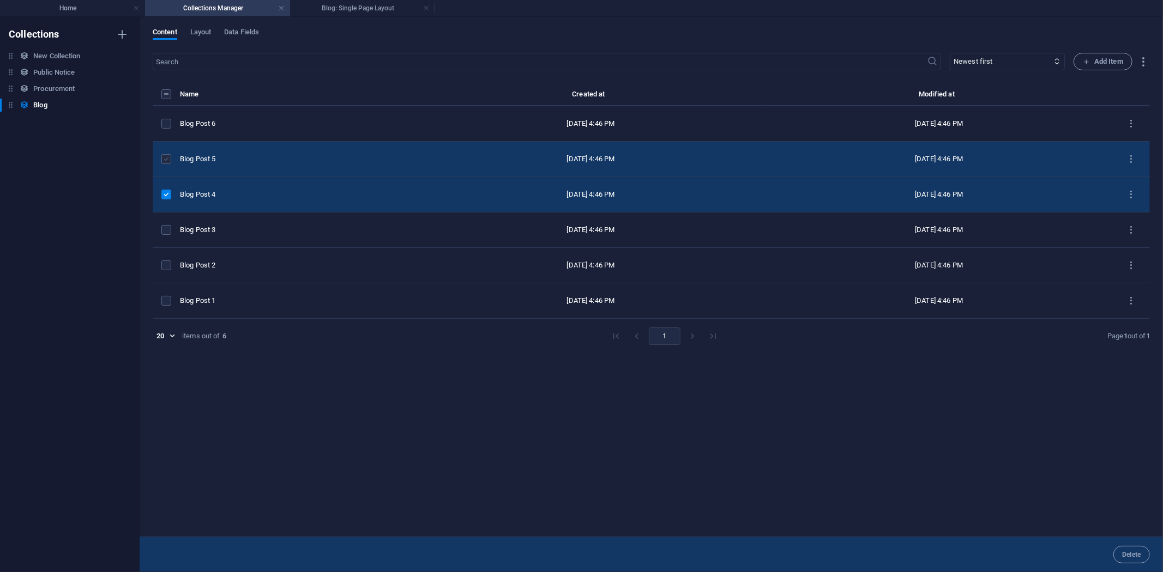
click at [164, 154] on label "items list" at bounding box center [166, 159] width 10 height 10
click at [0, 0] on input "items list" at bounding box center [0, 0] width 0 height 0
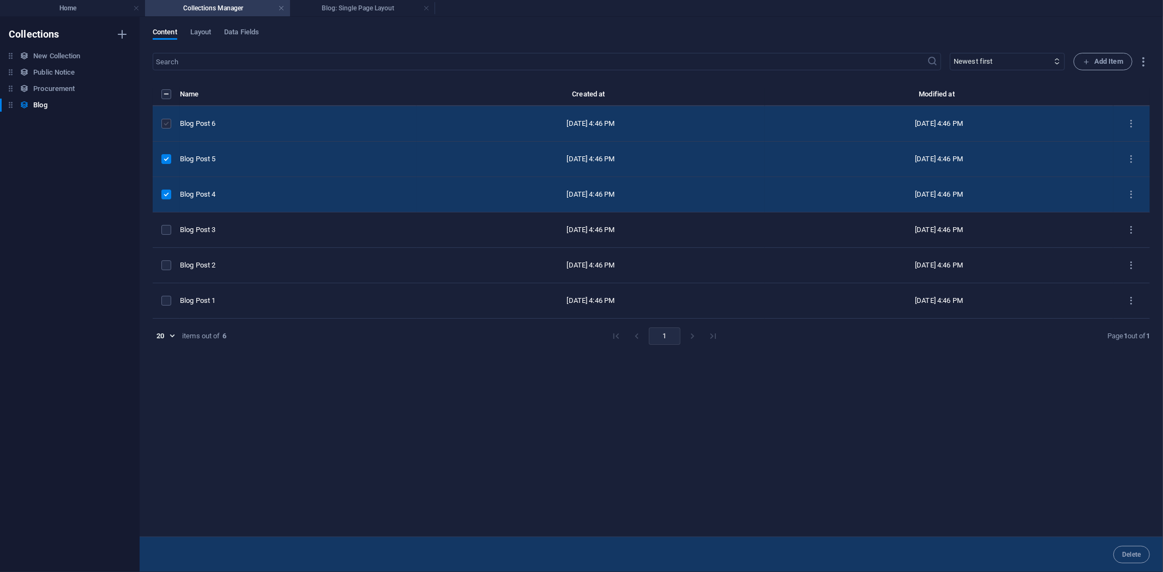
click at [165, 122] on label "items list" at bounding box center [166, 124] width 10 height 10
click at [0, 0] on input "items list" at bounding box center [0, 0] width 0 height 0
click at [1046, 515] on span "Delete" at bounding box center [1131, 555] width 19 height 7
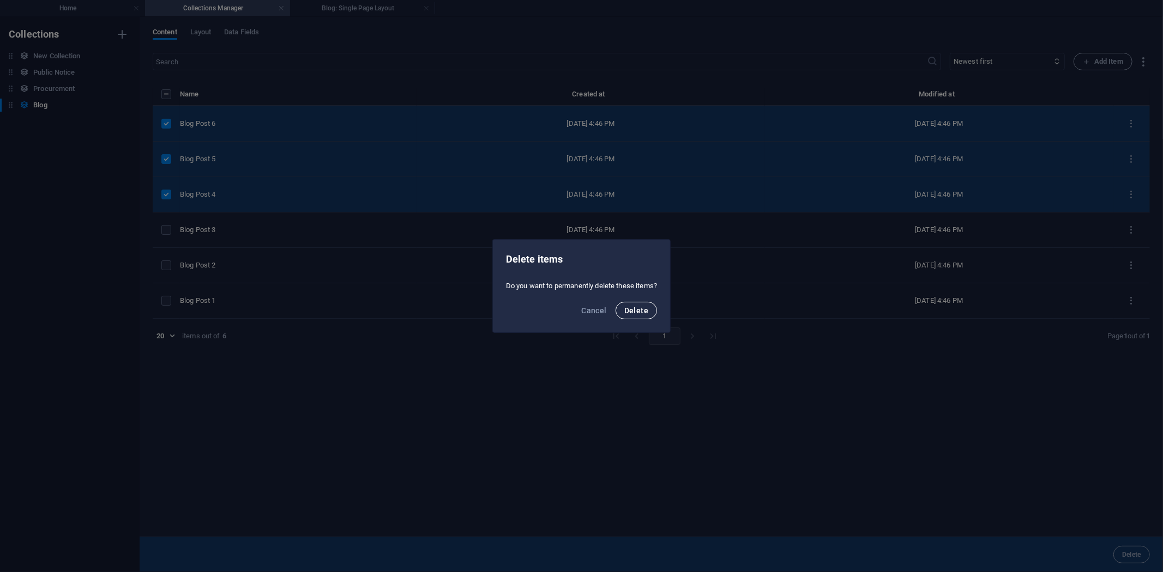
click at [636, 308] on span "Delete" at bounding box center [636, 310] width 24 height 9
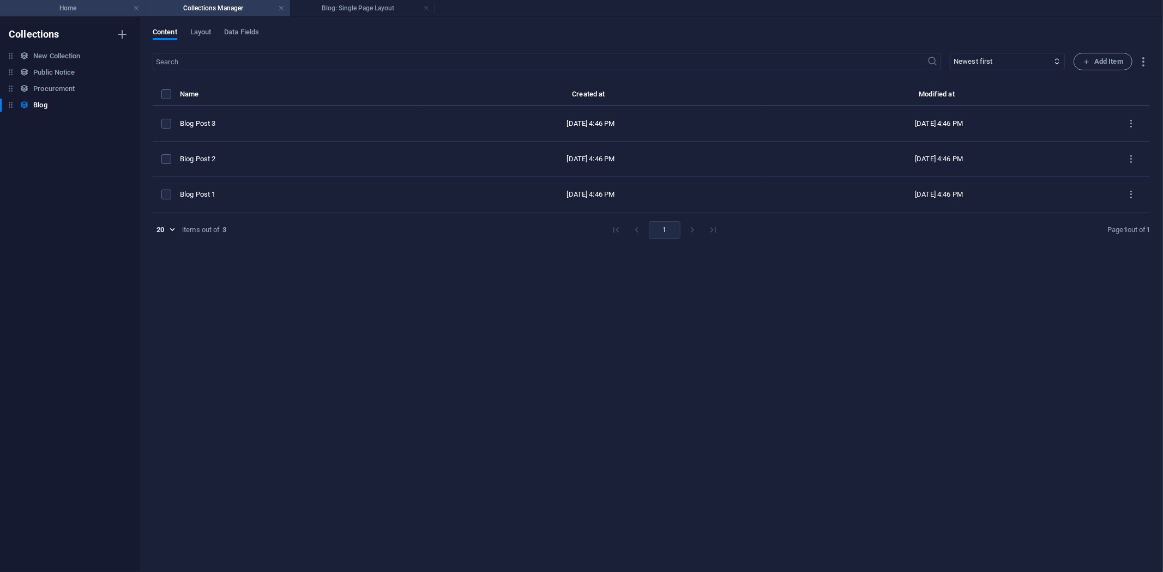
click at [80, 9] on h4 "Home" at bounding box center [72, 8] width 145 height 12
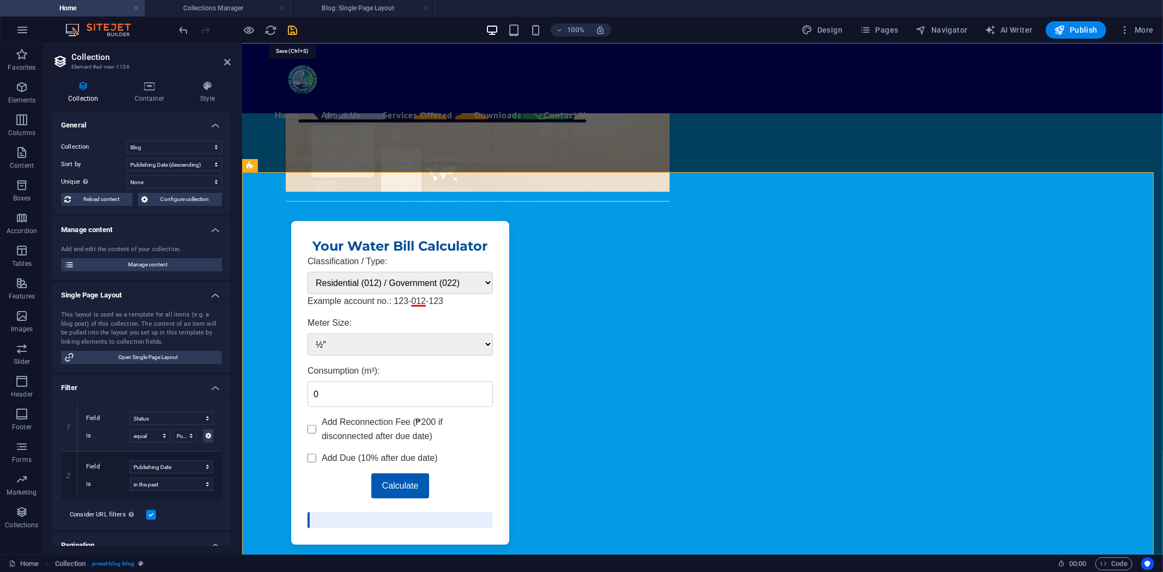
click at [291, 26] on icon "save" at bounding box center [293, 30] width 13 height 13
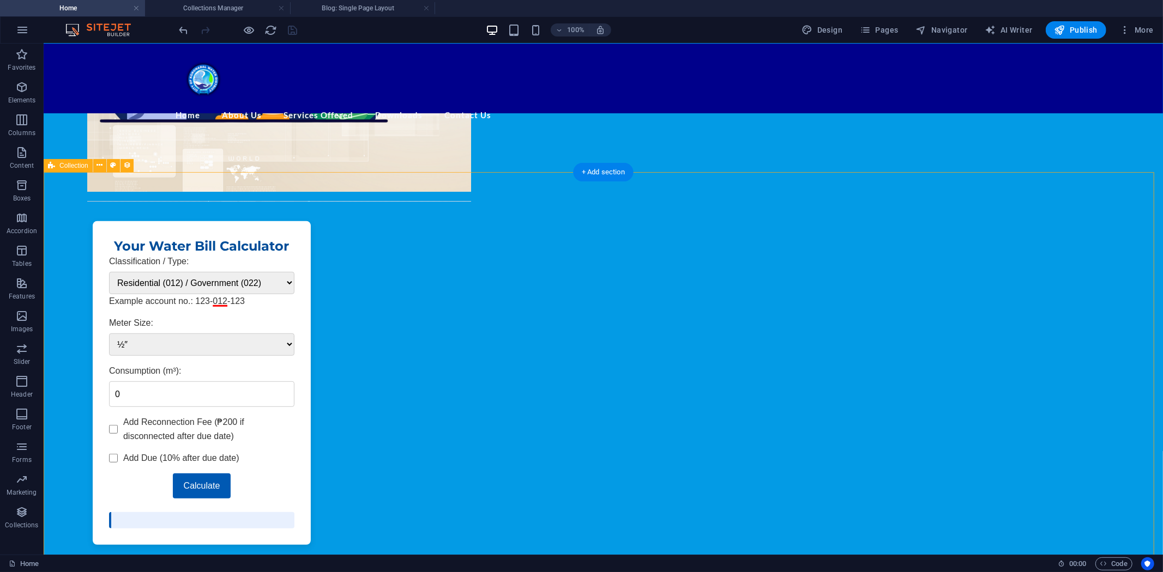
scroll to position [363, 0]
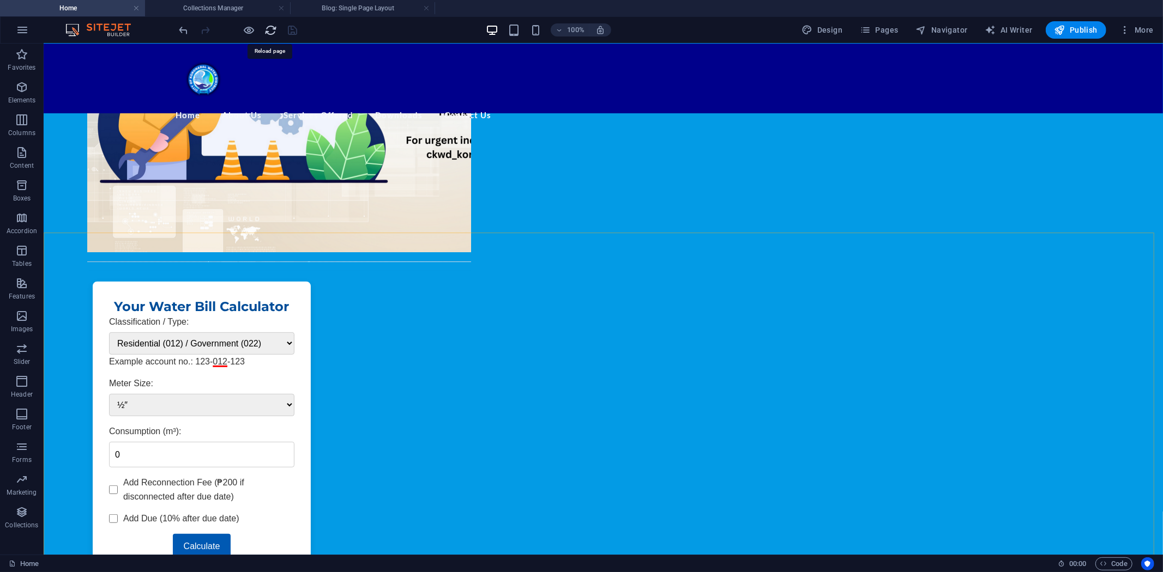
click at [270, 28] on icon "reload" at bounding box center [271, 30] width 13 height 13
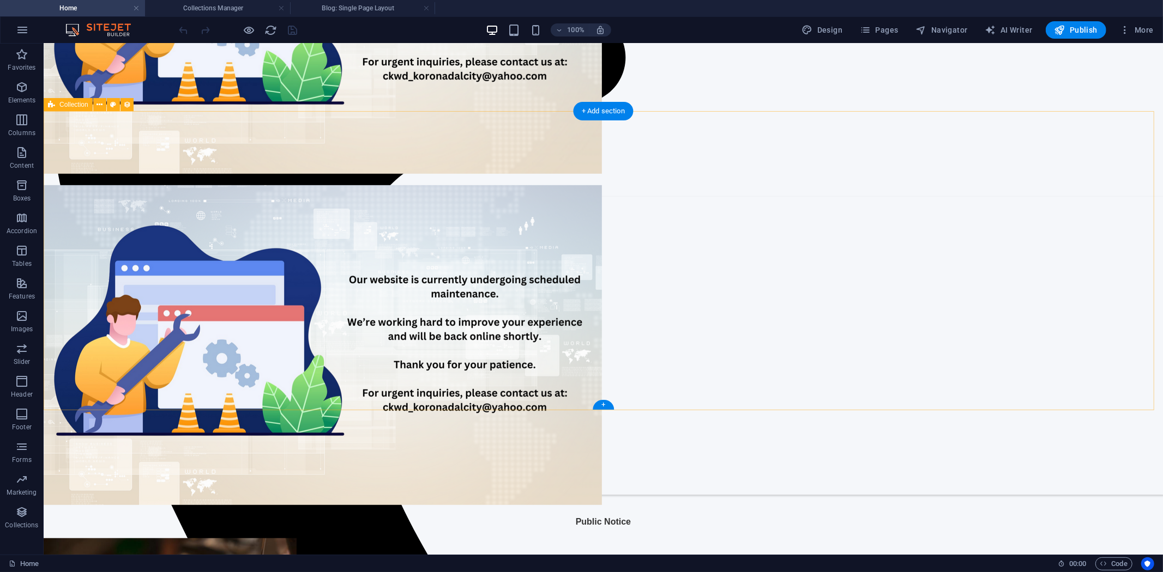
scroll to position [423, 0]
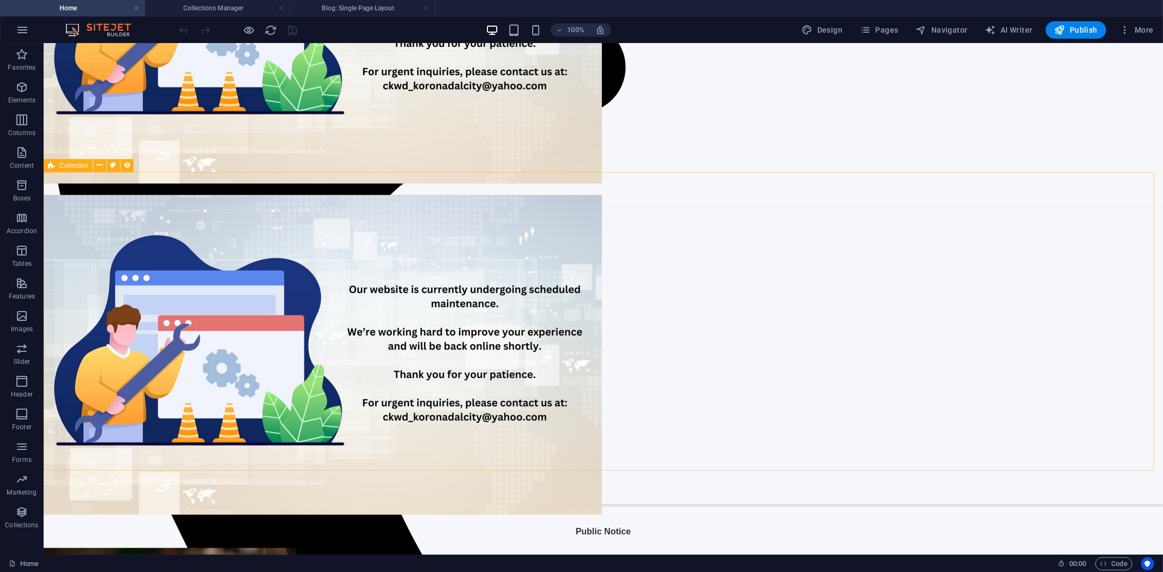
click at [74, 167] on span "Collection" at bounding box center [73, 165] width 29 height 7
select select "columns.publishing_date_DESC"
select select "columns.status"
select select "columns.publishing_date"
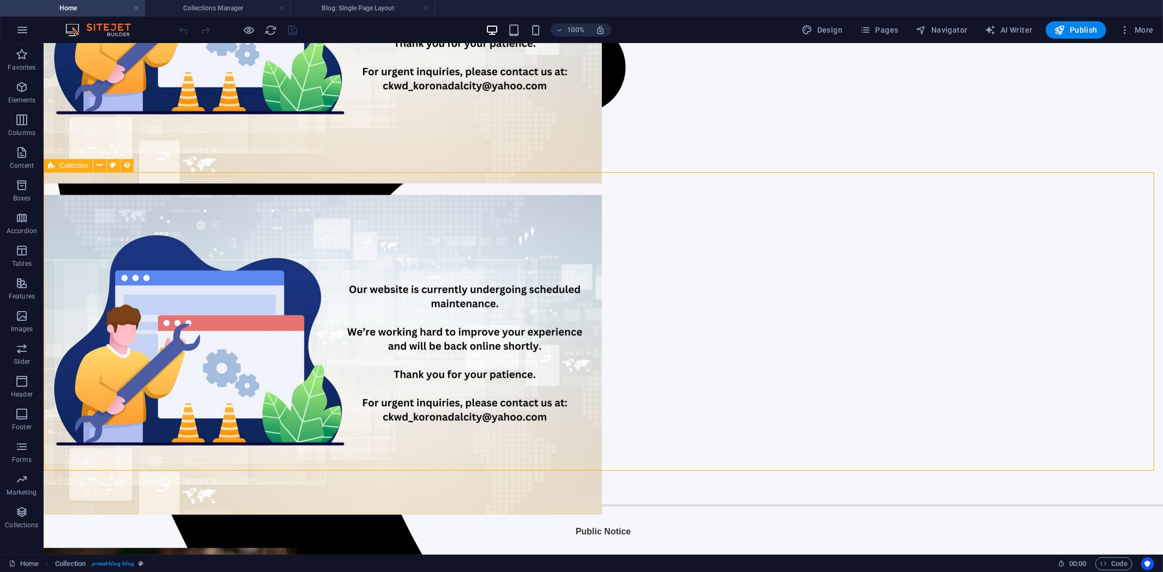
select select "past"
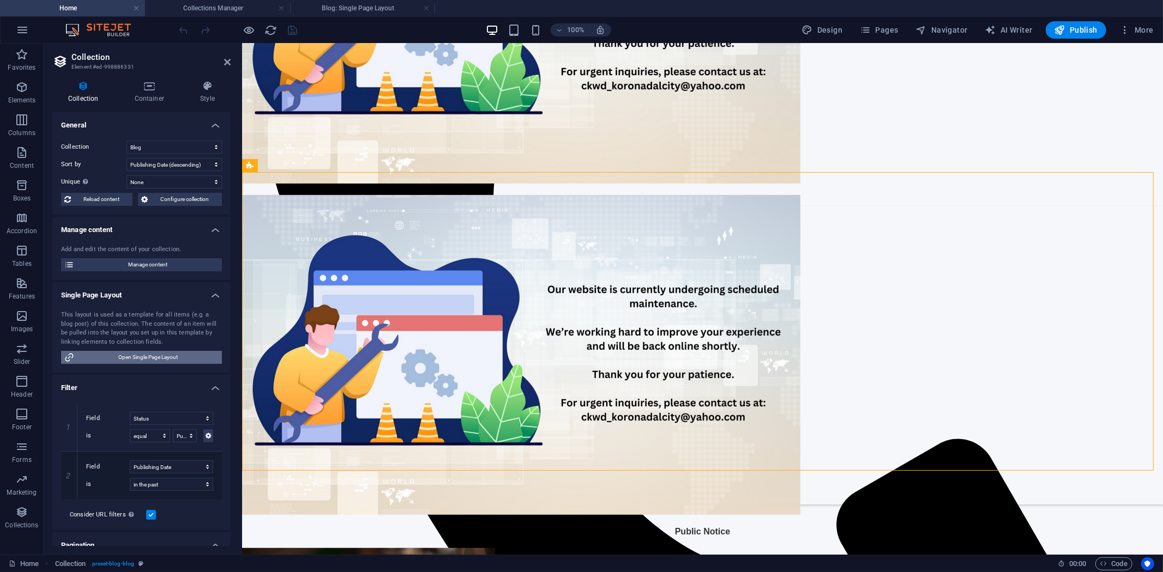
click at [150, 355] on span "Open Single Page Layout" at bounding box center [147, 357] width 141 height 13
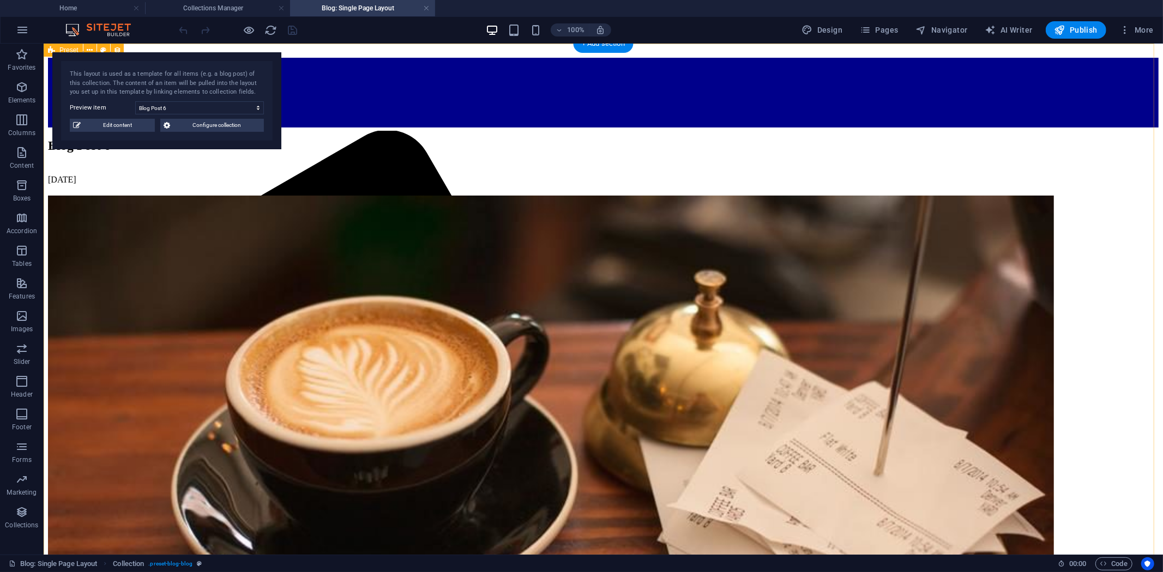
scroll to position [0, 0]
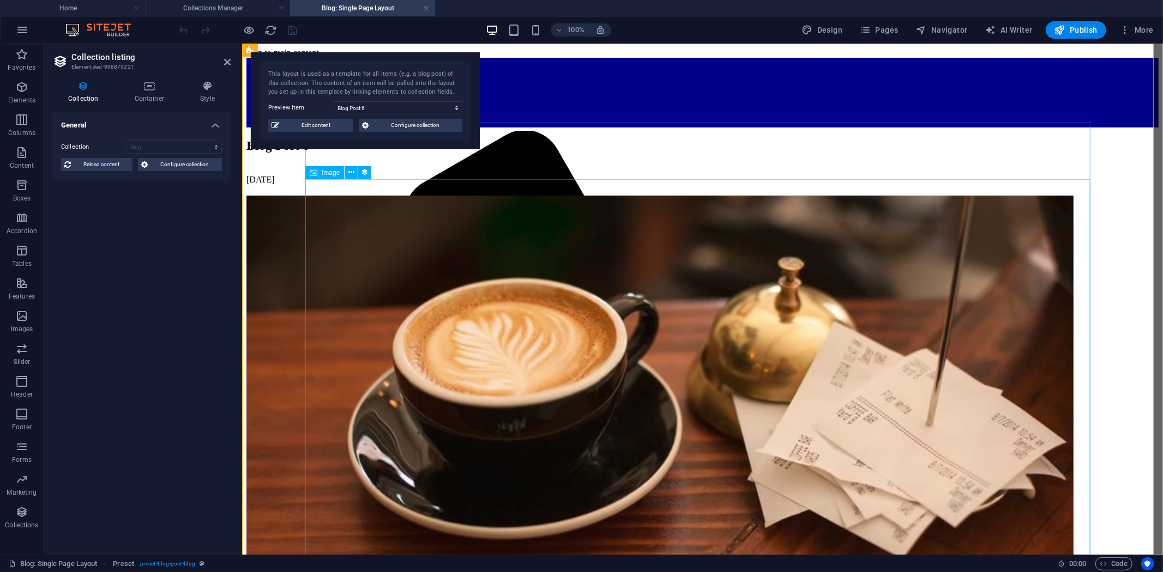
click at [654, 292] on div at bounding box center [702, 439] width 912 height 488
click at [684, 138] on div "Blog Post 6" at bounding box center [702, 145] width 912 height 15
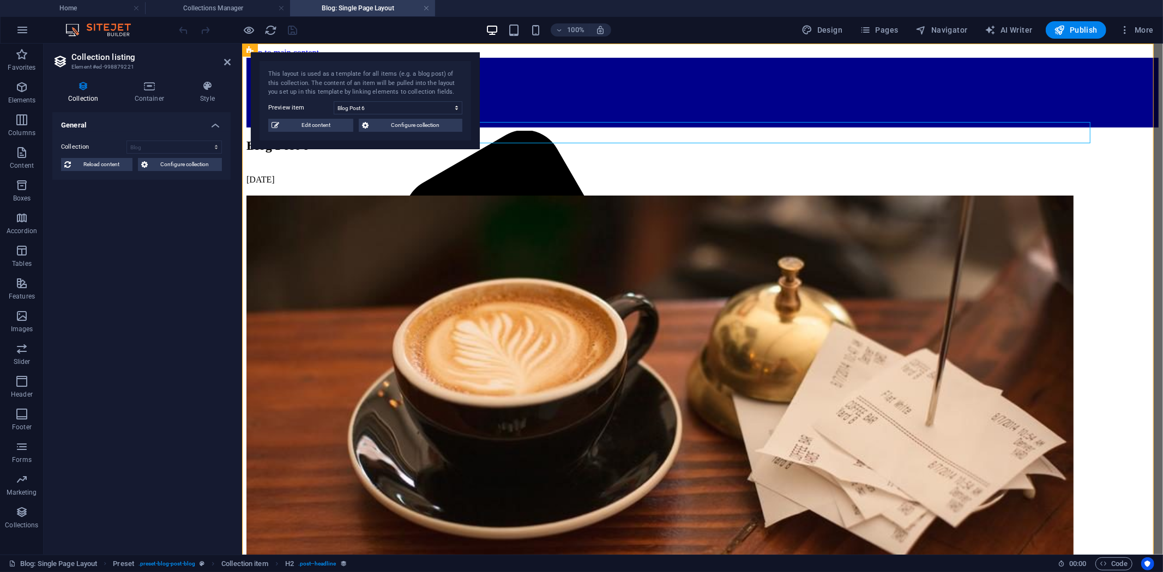
click at [684, 138] on div "Blog Post 6" at bounding box center [702, 145] width 912 height 15
select select "name"
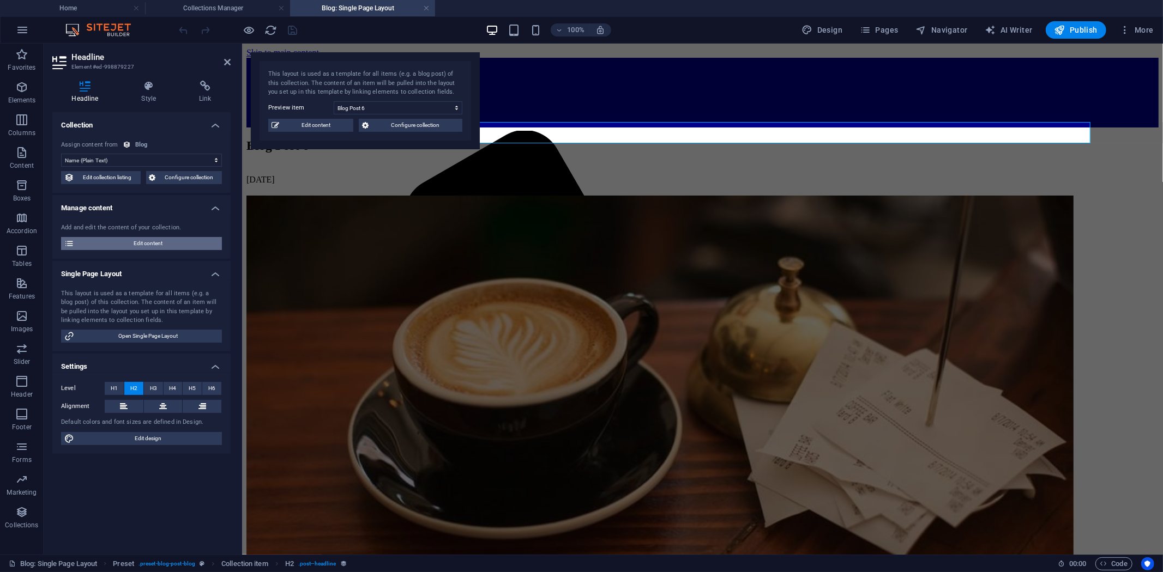
click at [155, 240] on span "Edit content" at bounding box center [147, 243] width 141 height 13
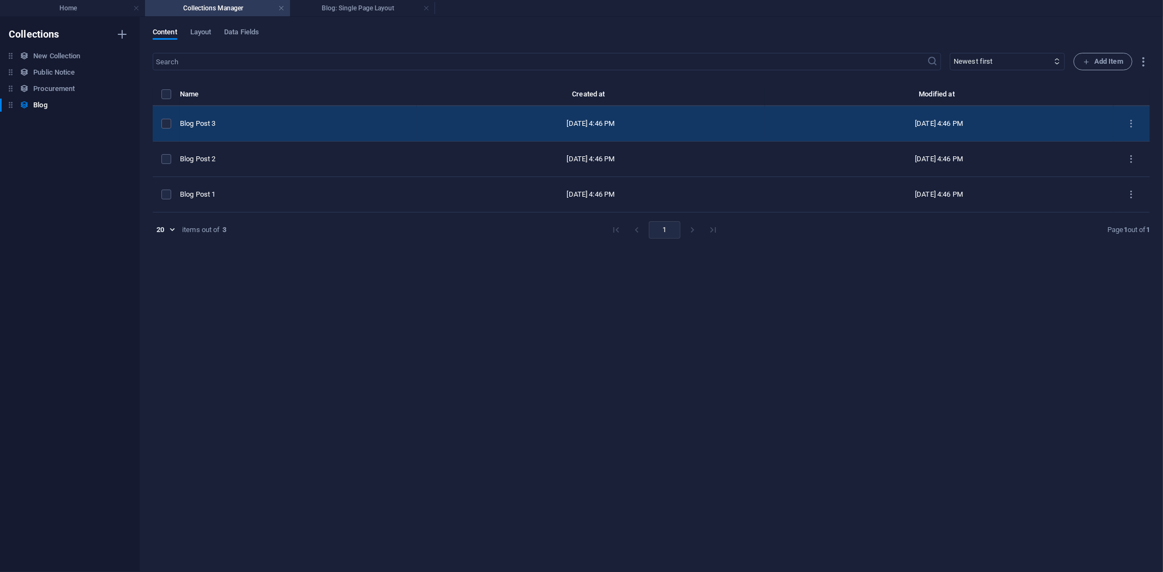
click at [245, 121] on div "Blog Post 3" at bounding box center [294, 124] width 228 height 10
select select "Category 2"
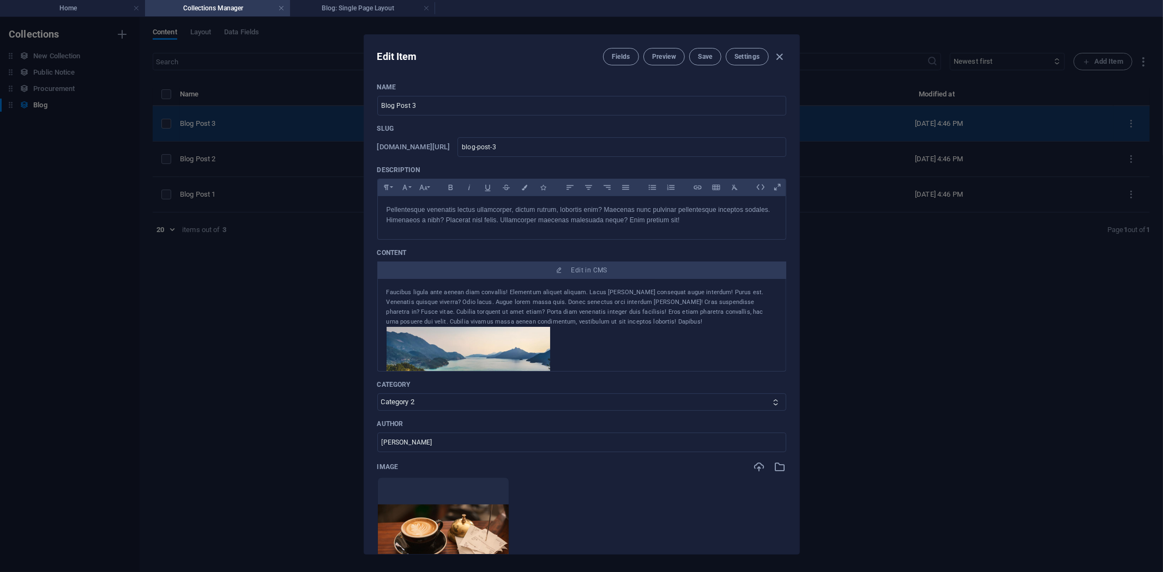
click at [245, 121] on div "Edit Item Fields Preview Save Settings Name Blog Post 3 ​ Slug www.example.com/…" at bounding box center [581, 294] width 1163 height 555
type input "[DATE]"
type input "blog-post-3"
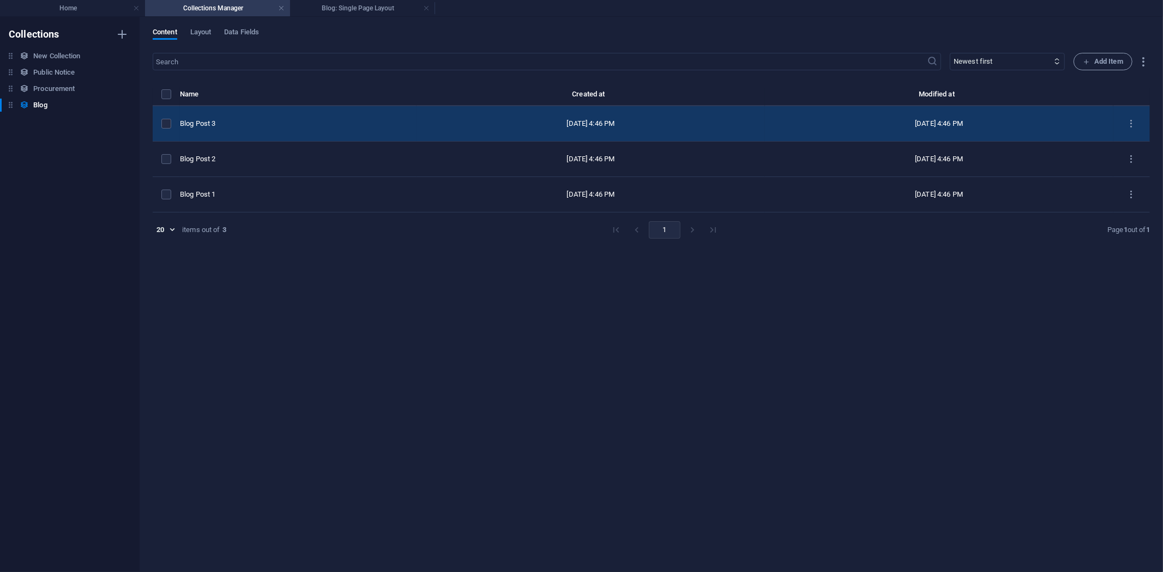
click at [245, 121] on div "Blog Post 3" at bounding box center [294, 124] width 228 height 10
select select "Category 2"
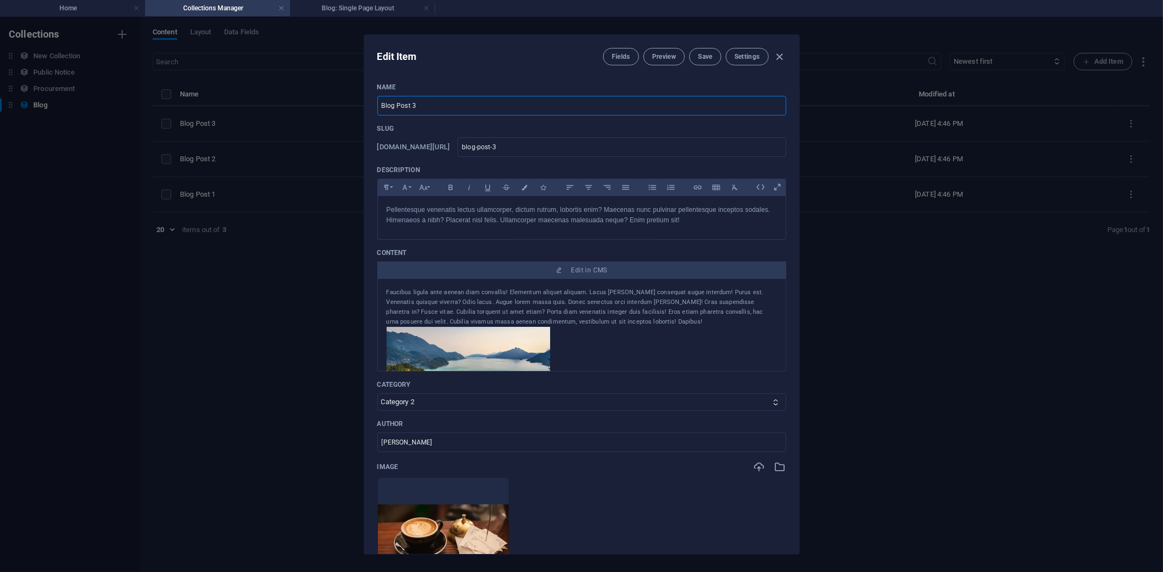
drag, startPoint x: 470, startPoint y: 107, endPoint x: 336, endPoint y: 203, distance: 164.9
click at [345, 110] on div "Edit Item Fields Preview Save Settings Name Blog Post 3 ​ Slug www.example.com/…" at bounding box center [581, 294] width 1163 height 555
type input "W"
type input "w"
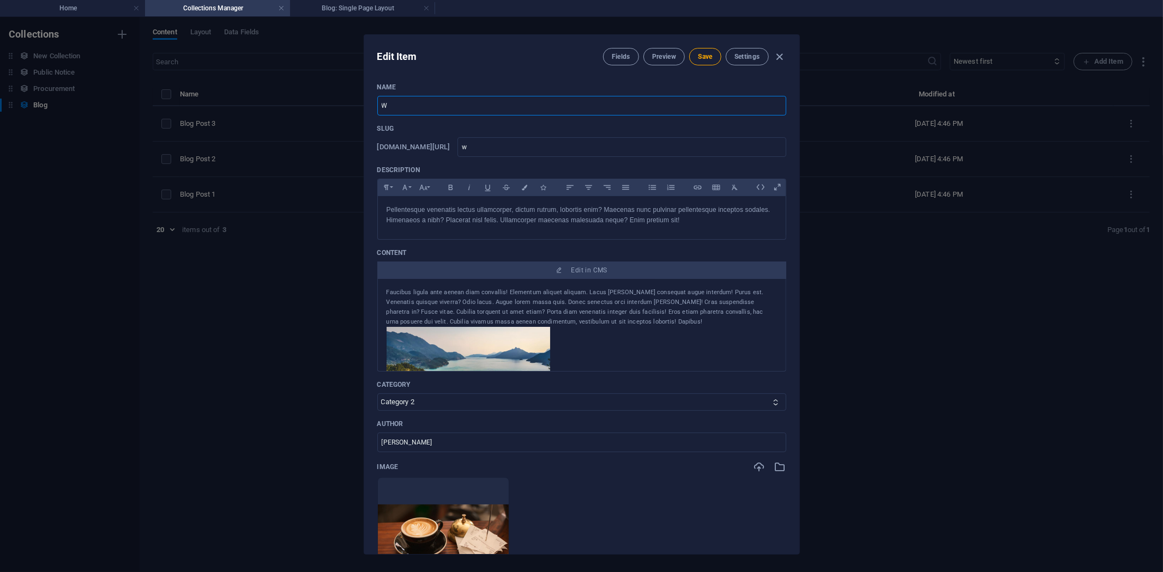
type input "We"
type input "we"
type input "Web"
type input "web"
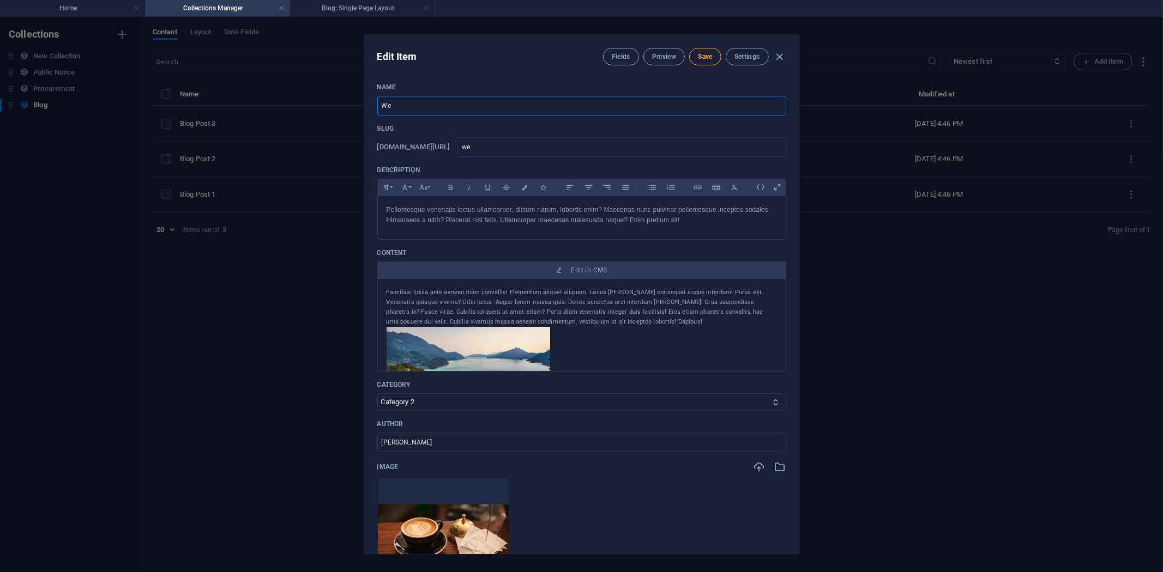
type input "web"
type input "Webs"
type input "webs"
type input "Websi"
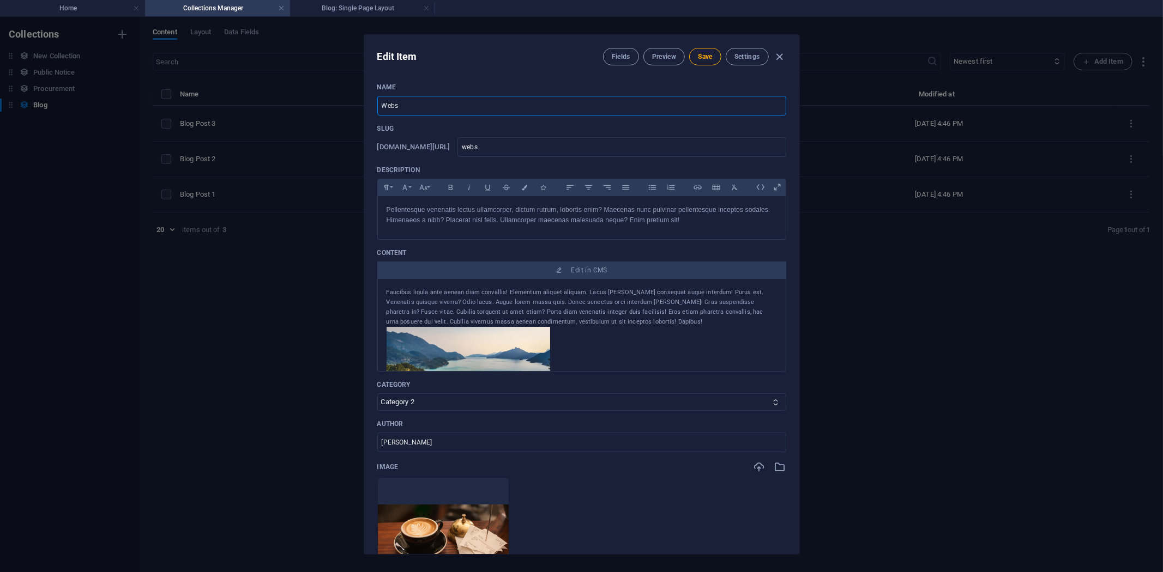
type input "websi"
type input "Websit"
type input "websit"
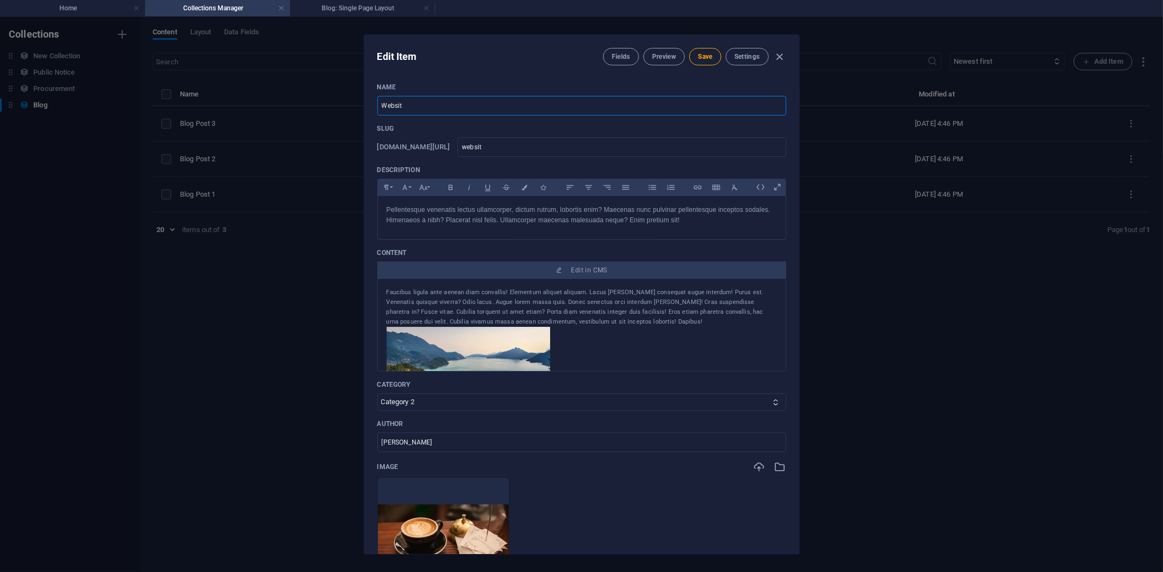
type input "Website"
type input "website"
type input "Website U"
type input "website-u"
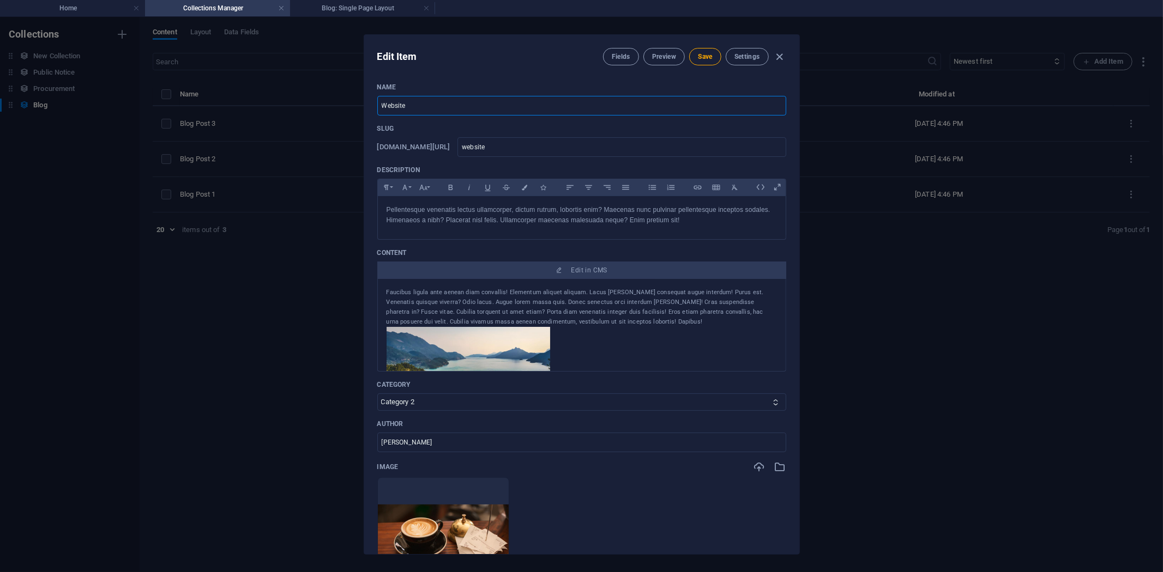
type input "website-u"
type input "Website Un"
type input "website-un"
type input "Website Und"
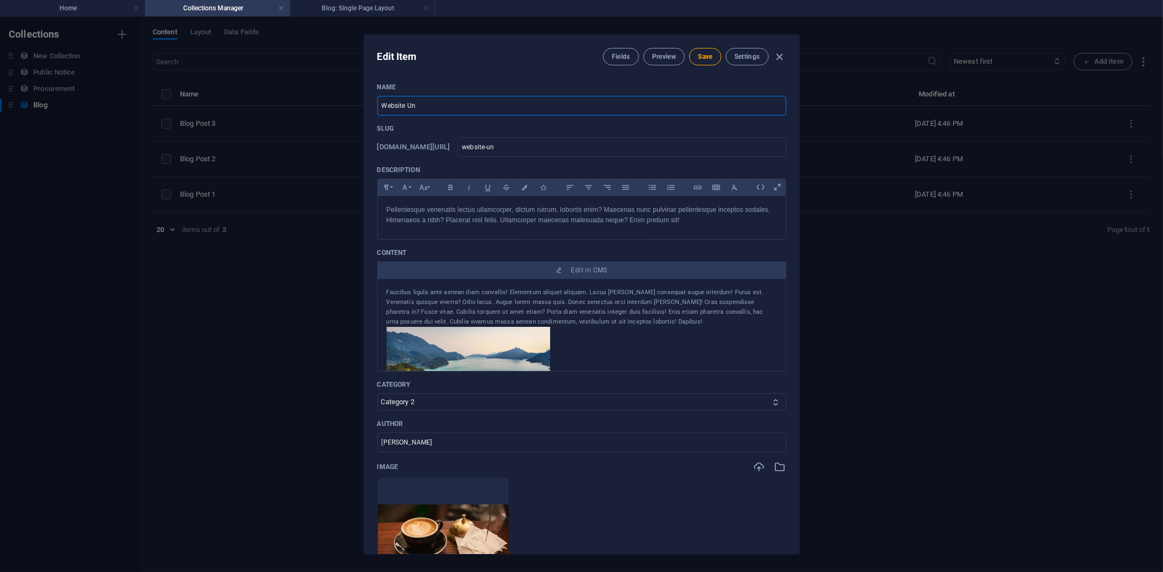
type input "website-und"
type input "Website Unde"
type input "website-unde"
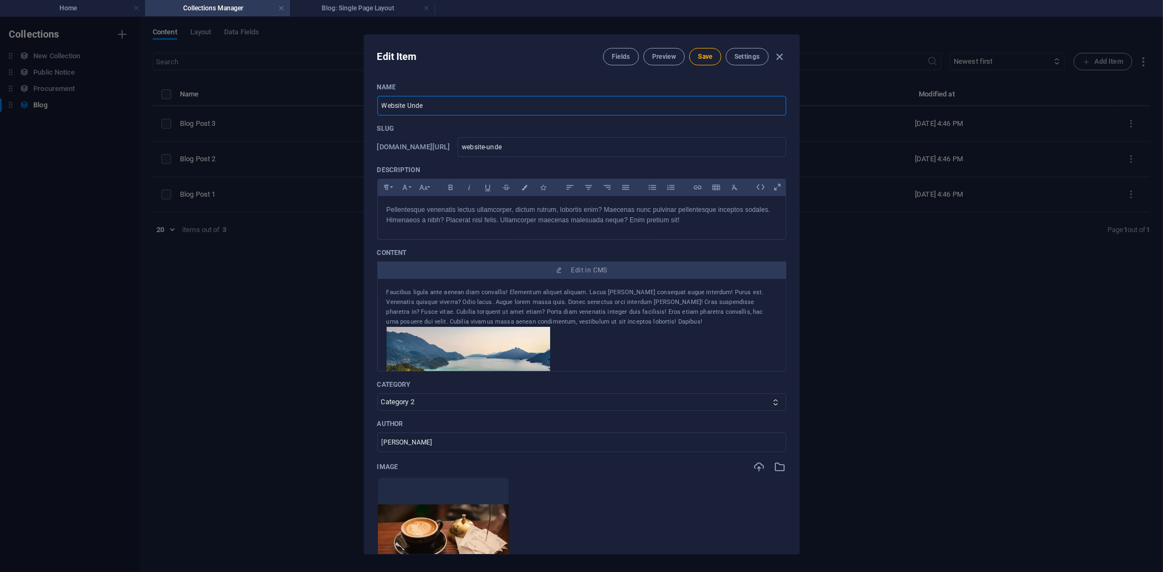
type input "Website Under"
type input "website-under"
type input "Website Under R"
type input "website-under-r"
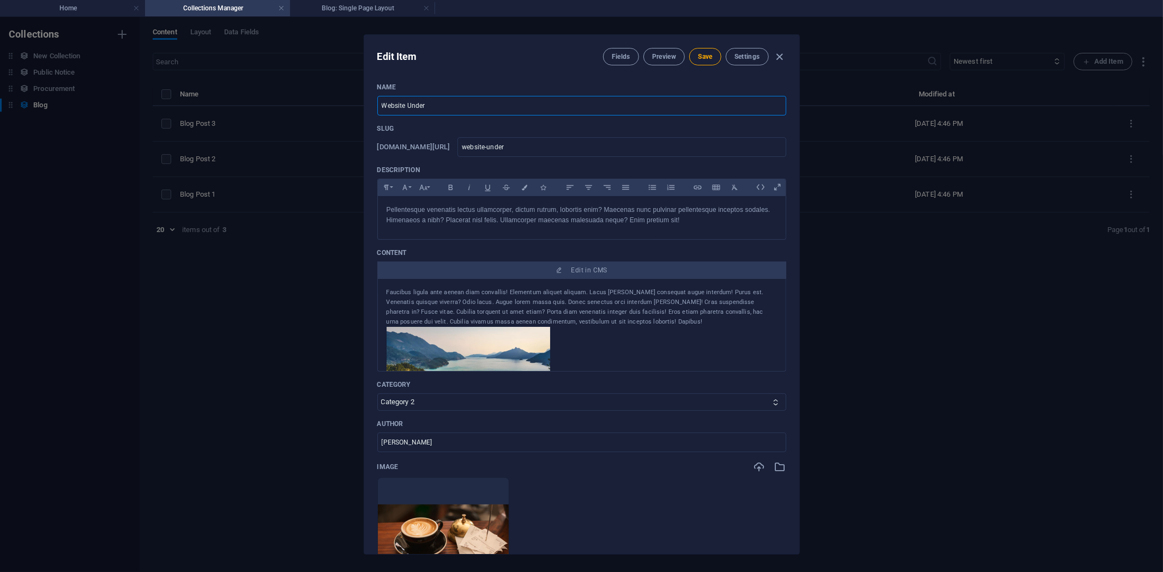
type input "website-under-r"
type input "Website Under RE"
type input "website-under-re"
type input "Website Under REc"
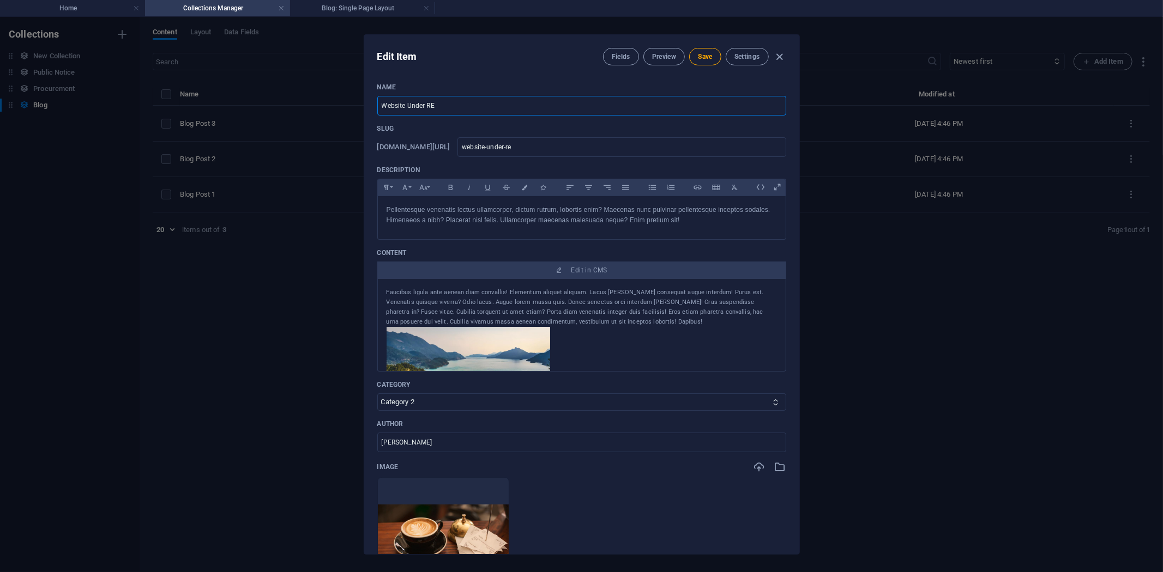
type input "website-under-rec"
type input "Website Under REco"
type input "website-under-reco"
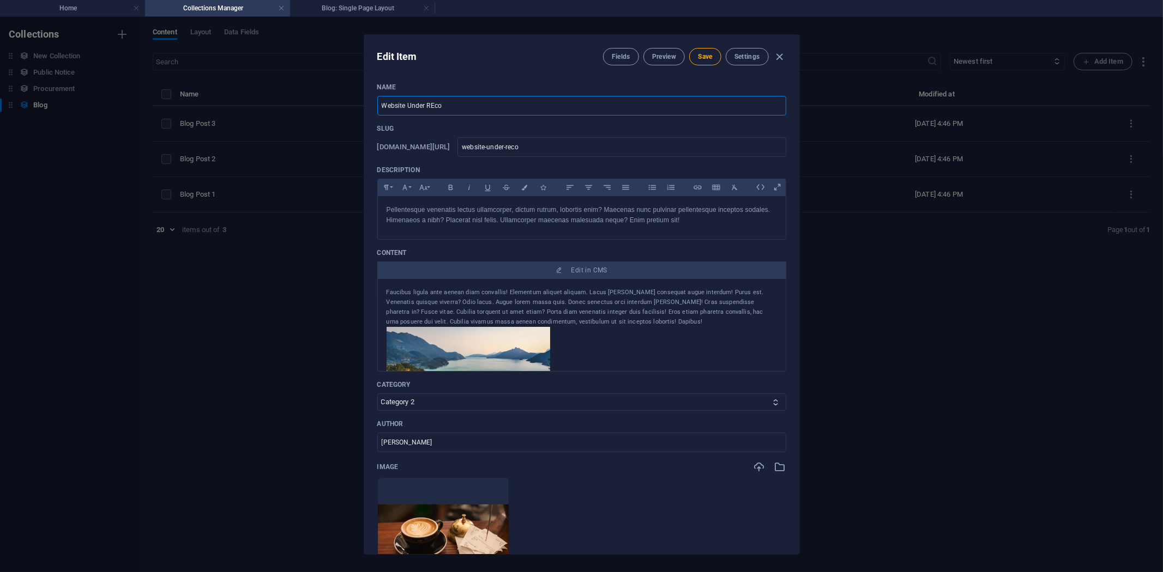
type input "Website Under REcon"
type input "website-under-recon"
type input "Website Under REcons"
type input "website-under-recons"
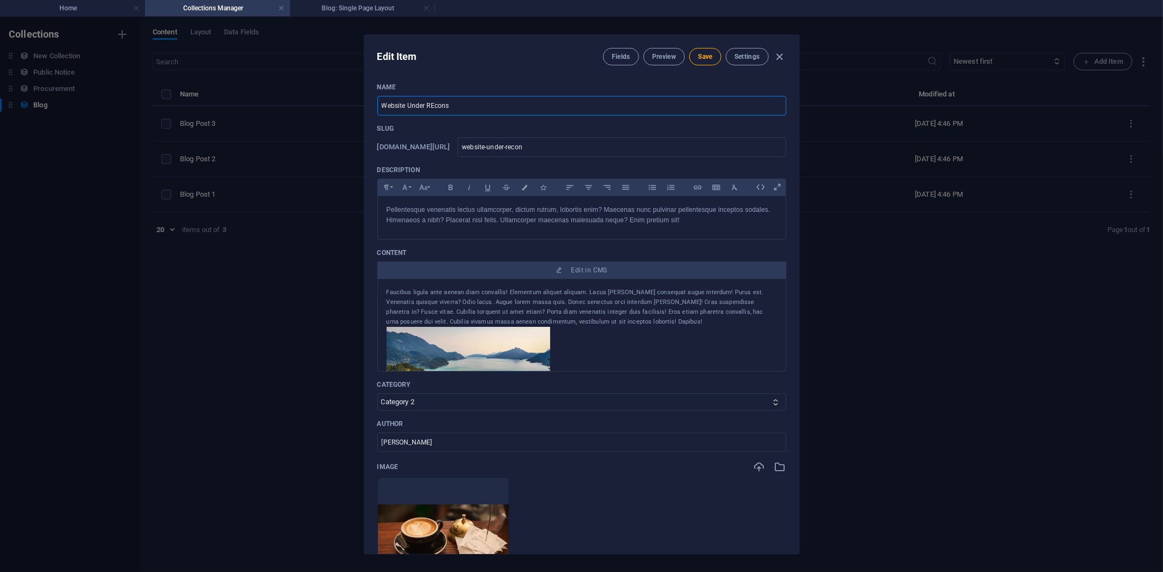
type input "website-under-recons"
type input "Website Under REconst"
type input "website-under-reconst"
type input "Website Under REconstr"
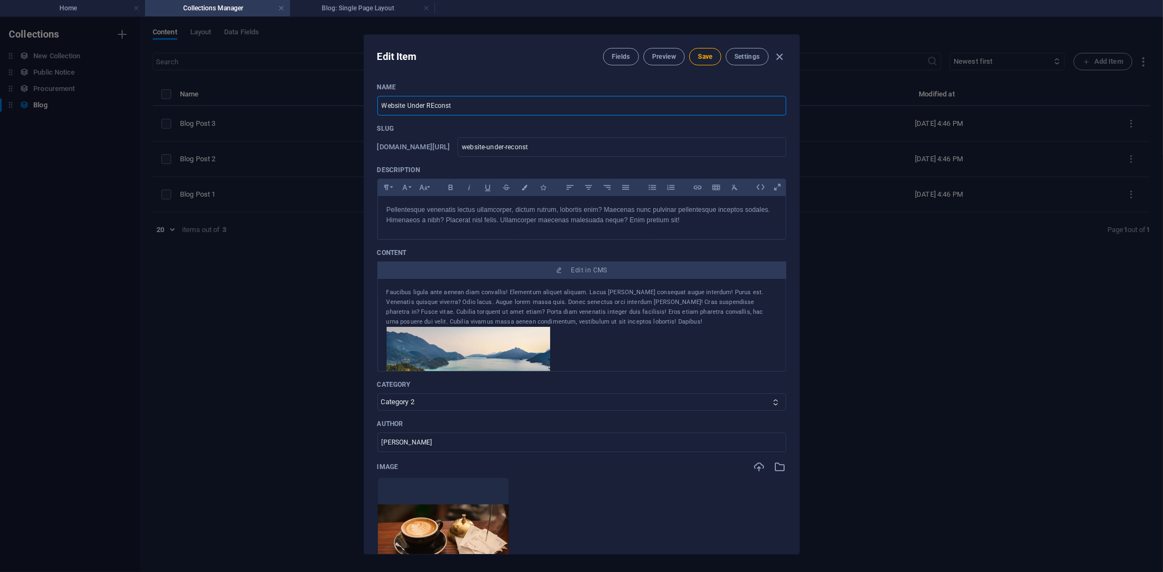
type input "website-under-reconstr"
type input "Website Under REconstru"
type input "website-under-reconstru"
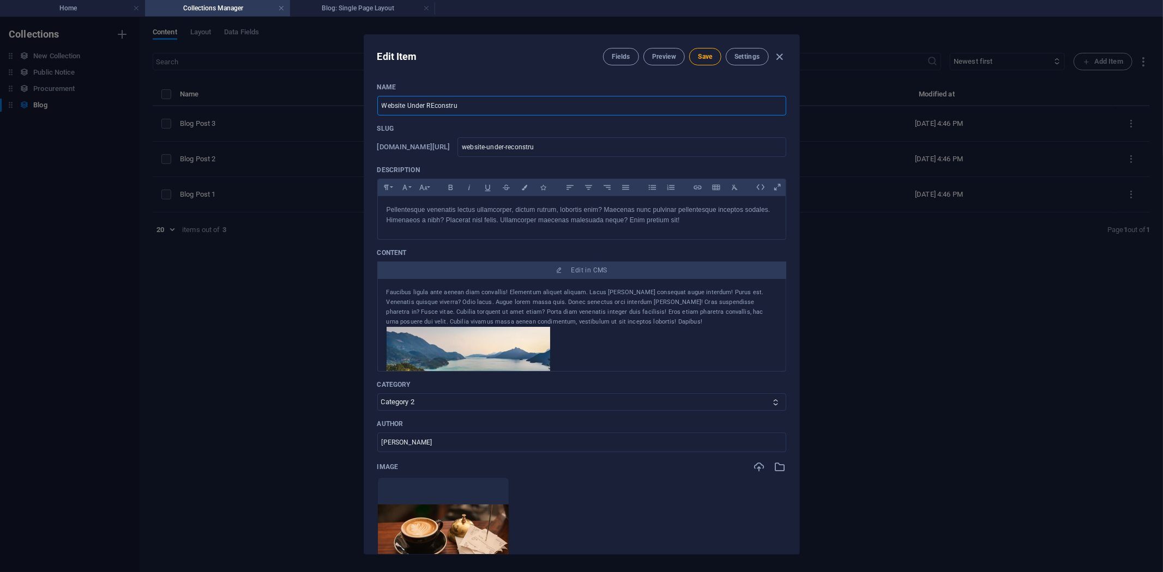
type input "Website Under REconstruc"
type input "website-under-reconstruc"
type input "Website Under REconstruct"
type input "website-under-reconstruct"
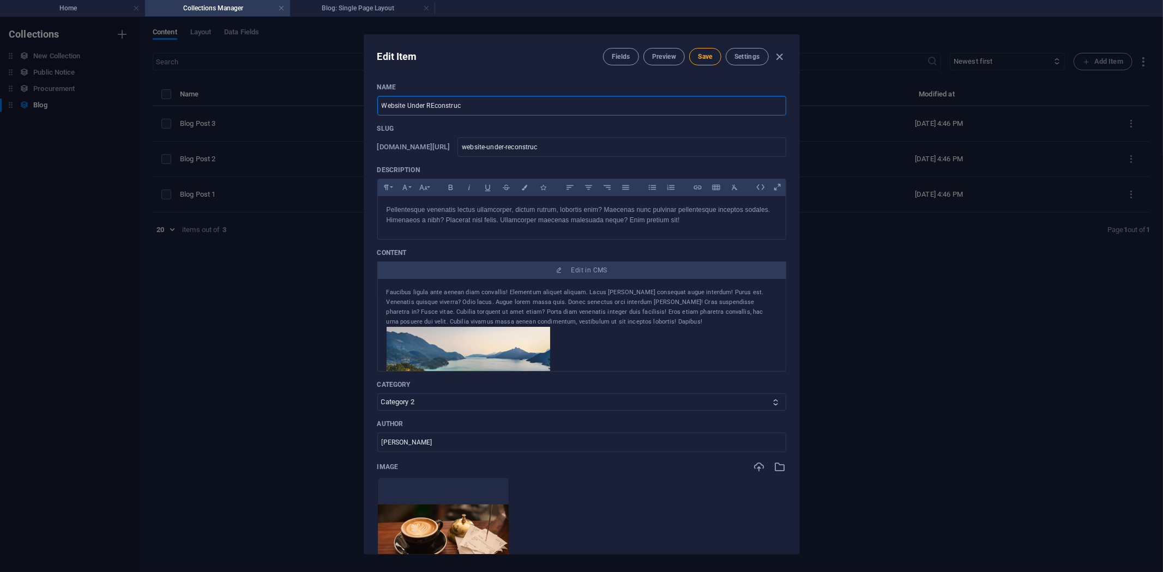
type input "website-under-reconstruct"
type input "Website Under REconstructi"
type input "website-under-reconstructi"
type input "Website Under REconstructio"
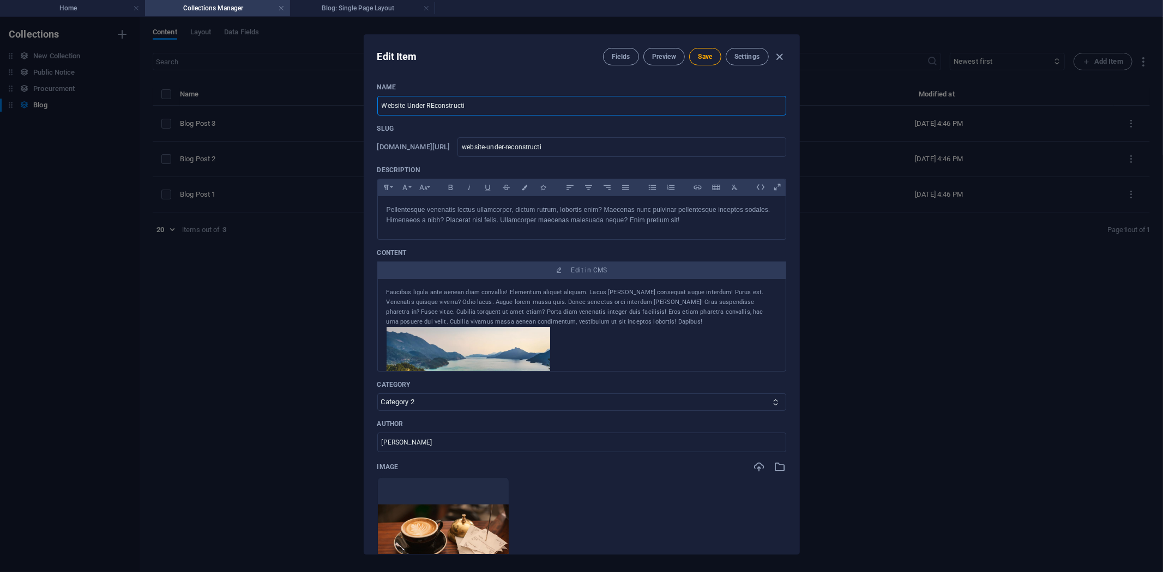
type input "website-under-reconstructio"
type input "Website Under REconstruction"
type input "website-under-reconstruction"
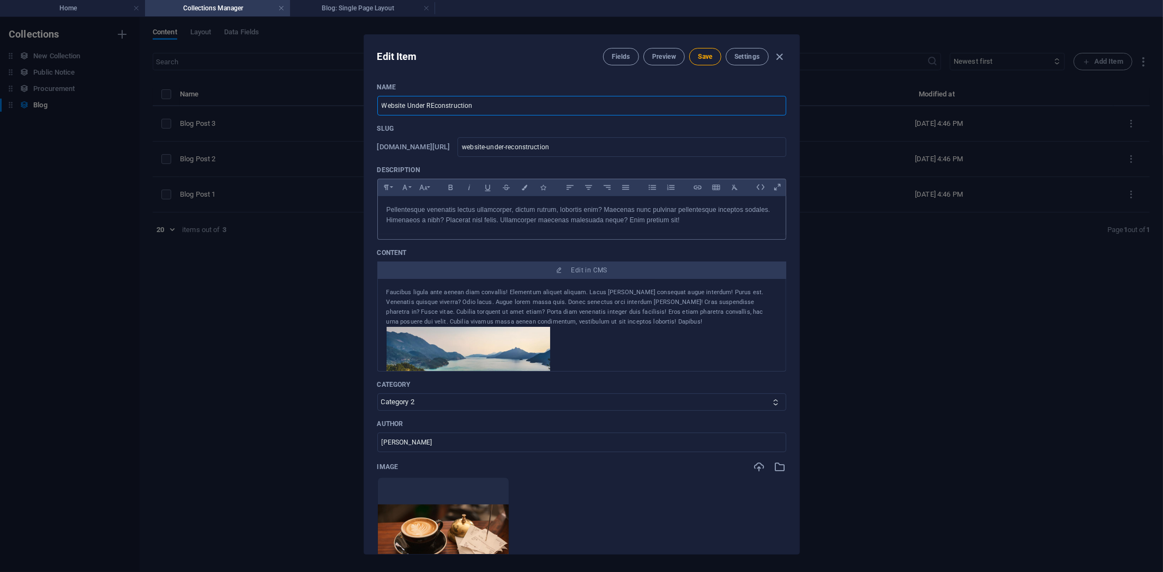
type input "Website Under REconstruction"
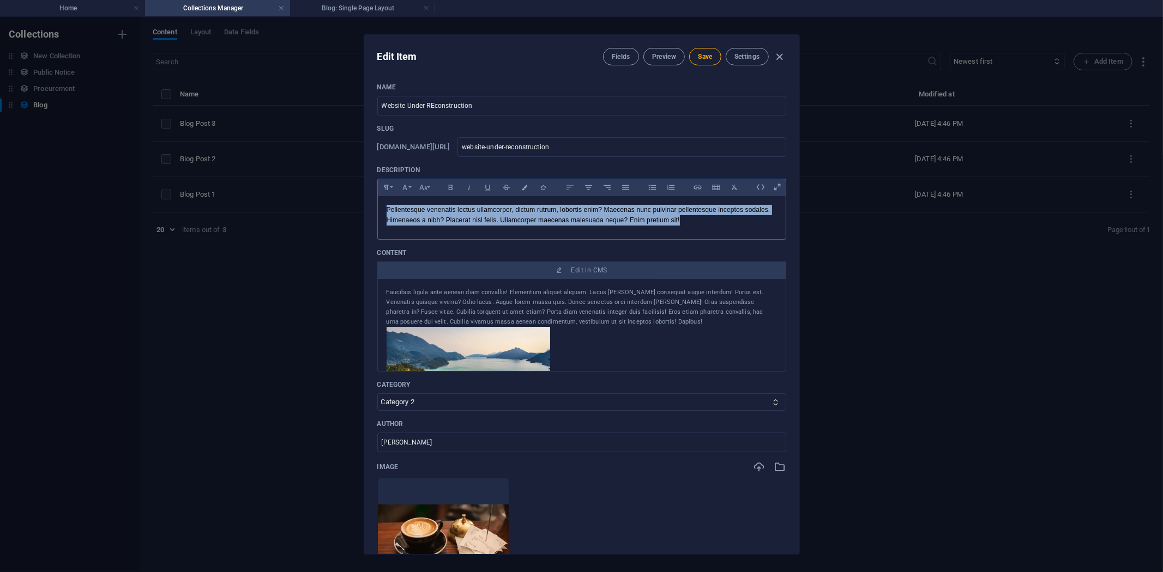
drag, startPoint x: 689, startPoint y: 220, endPoint x: 383, endPoint y: 208, distance: 306.0
click at [383, 208] on div "Pellentesque venenatis lectus ullamcorper, dictum rutrum, lobortis enim? Maecen…" at bounding box center [582, 215] width 408 height 38
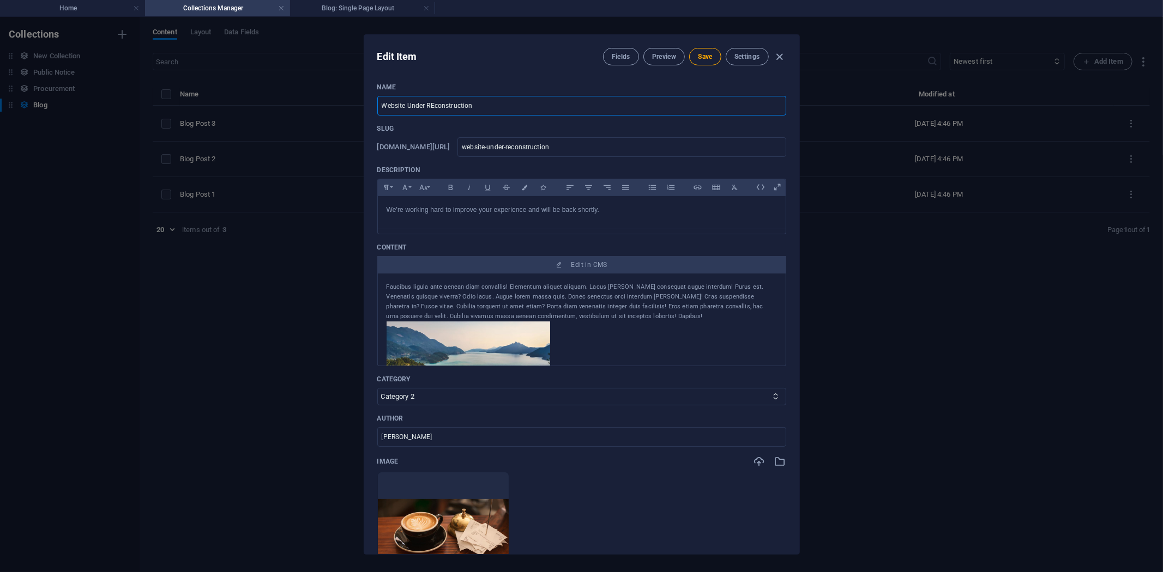
click at [432, 104] on input "Website Under REconstruction" at bounding box center [581, 106] width 409 height 20
type input "Website Under Rconstruction"
type input "website-under-rconstruction"
type input "Website Under Reconstruction"
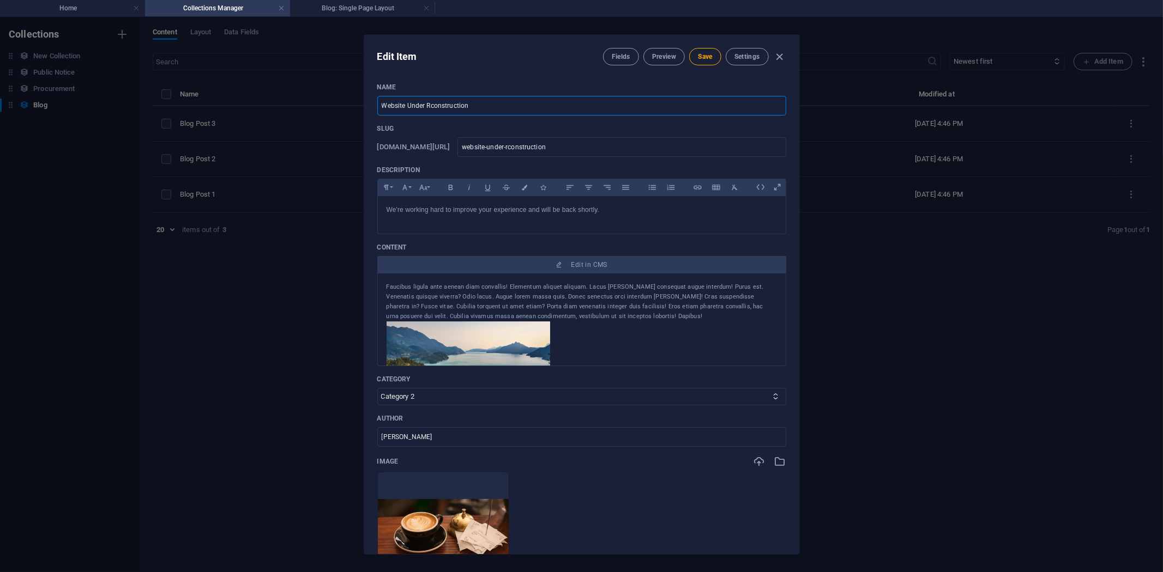
type input "website-under-reconstruction"
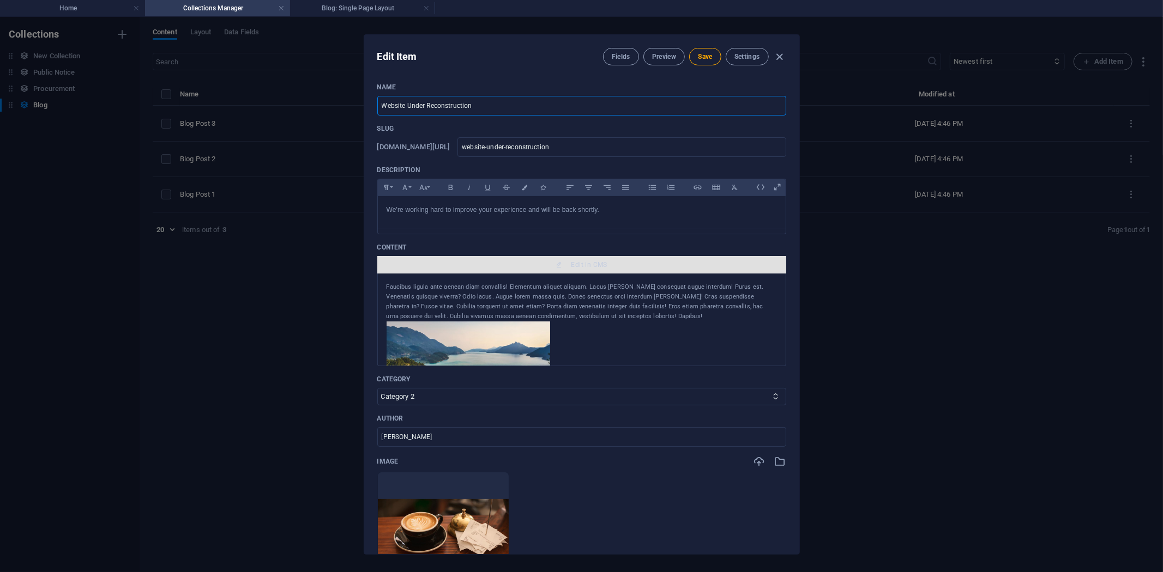
type input "Website Under Reconstruction"
click at [585, 262] on span "Edit in CMS" at bounding box center [589, 265] width 36 height 9
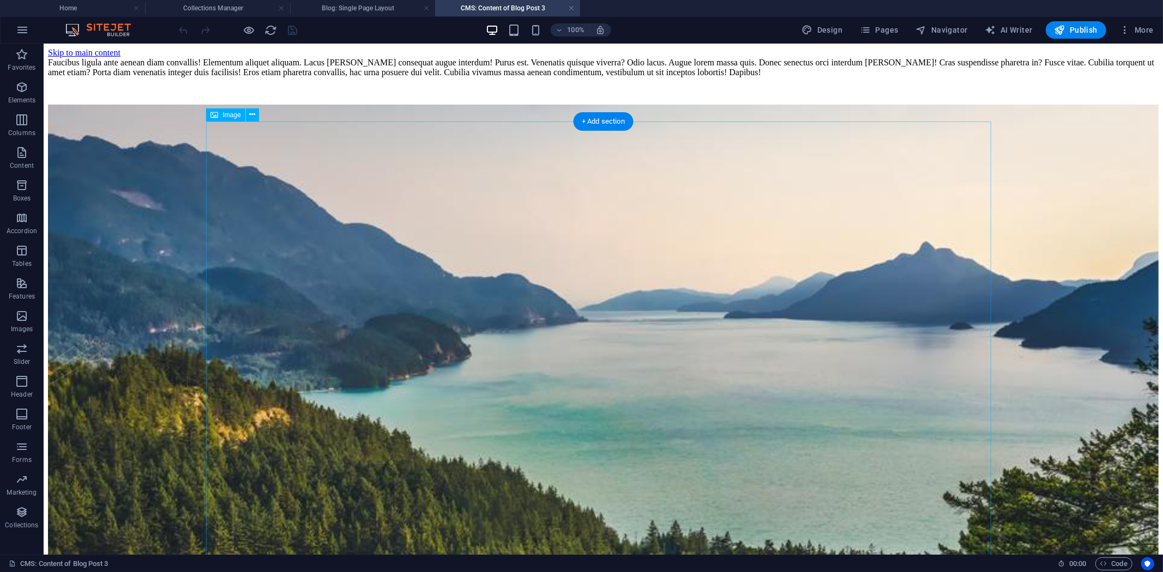
click at [541, 186] on figure at bounding box center [602, 431] width 1110 height 654
select select "%"
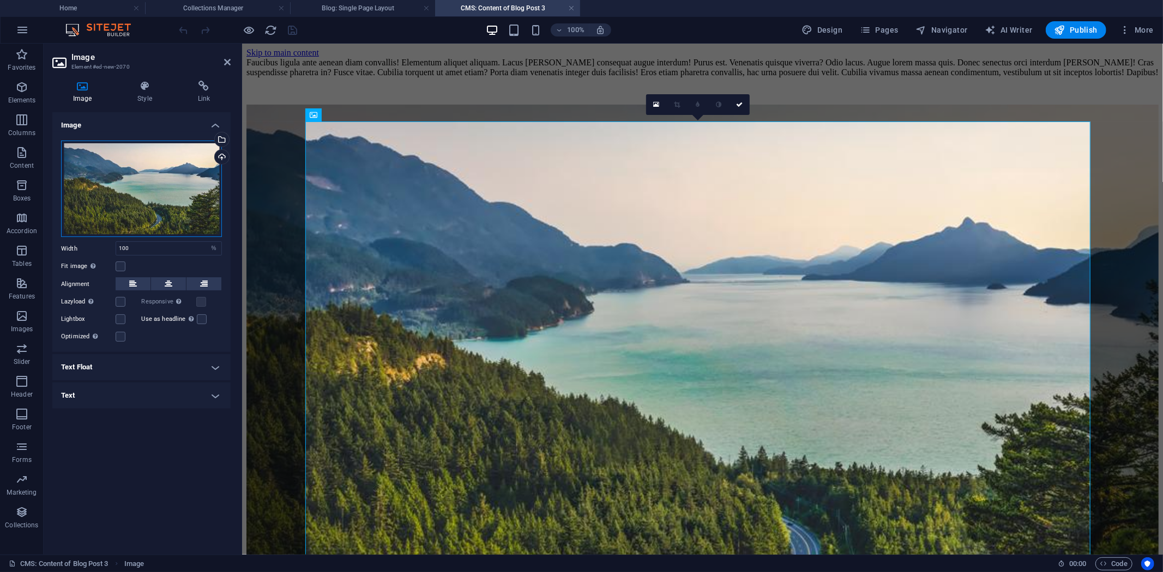
click at [158, 182] on div "Drag files here, click to choose files or select files from Files or our free s…" at bounding box center [141, 189] width 161 height 96
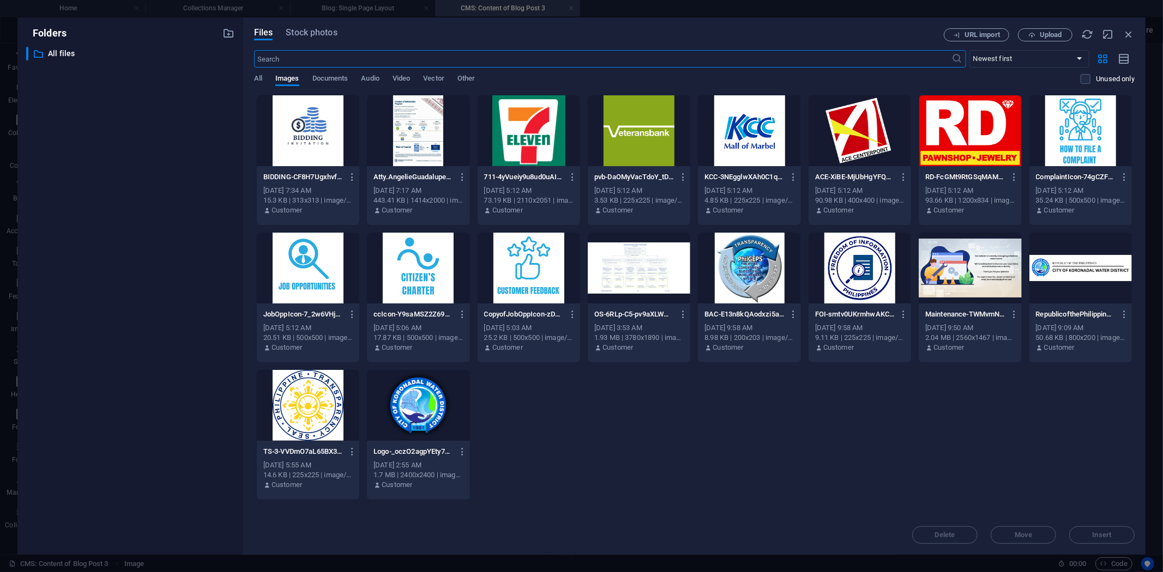
click at [960, 265] on div at bounding box center [969, 268] width 102 height 71
drag, startPoint x: 1091, startPoint y: 532, endPoint x: 850, endPoint y: 488, distance: 245.5
click at [1046, 515] on span "Insert" at bounding box center [1101, 535] width 57 height 7
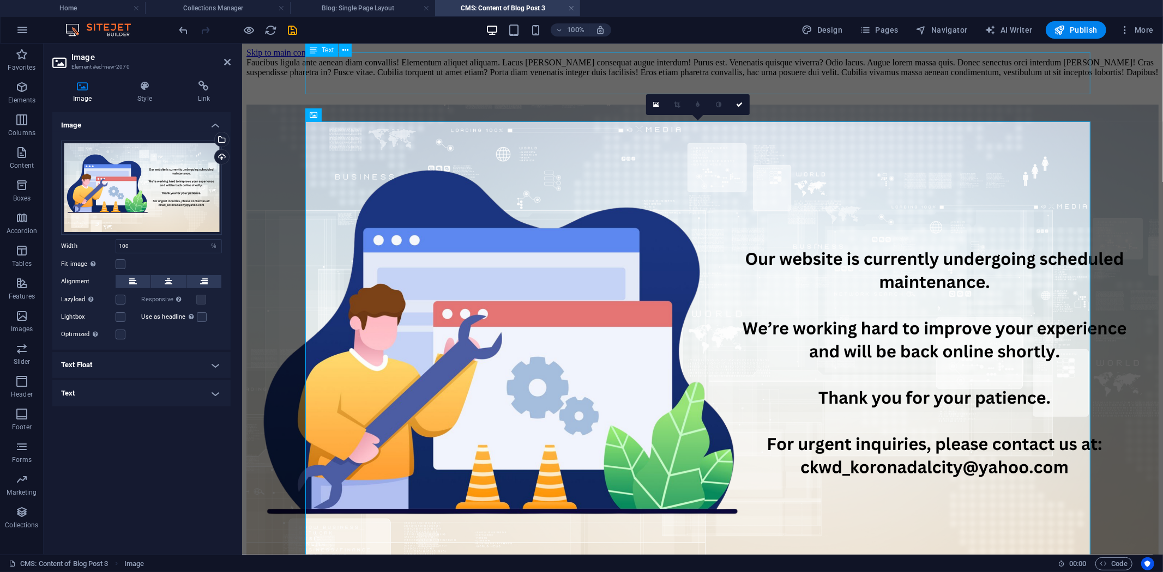
click at [491, 73] on div "Faucibus ligula ante aenean diam convallis! Elementum aliquet aliquam. Lacus ma…" at bounding box center [702, 67] width 912 height 20
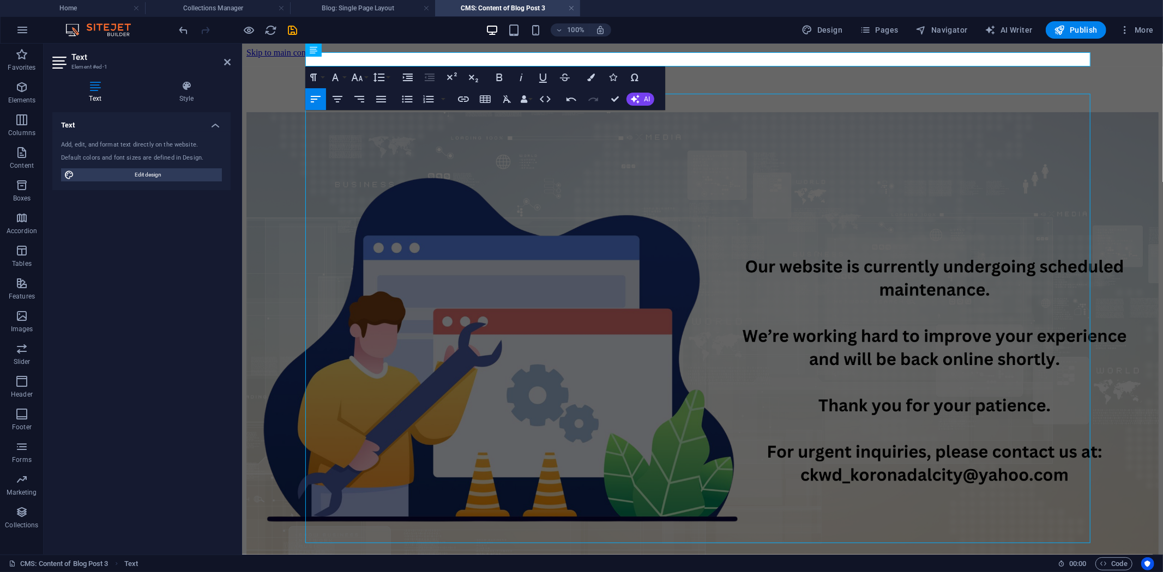
click at [792, 66] on p at bounding box center [702, 71] width 912 height 10
click at [325, 51] on span "Text" at bounding box center [328, 50] width 12 height 7
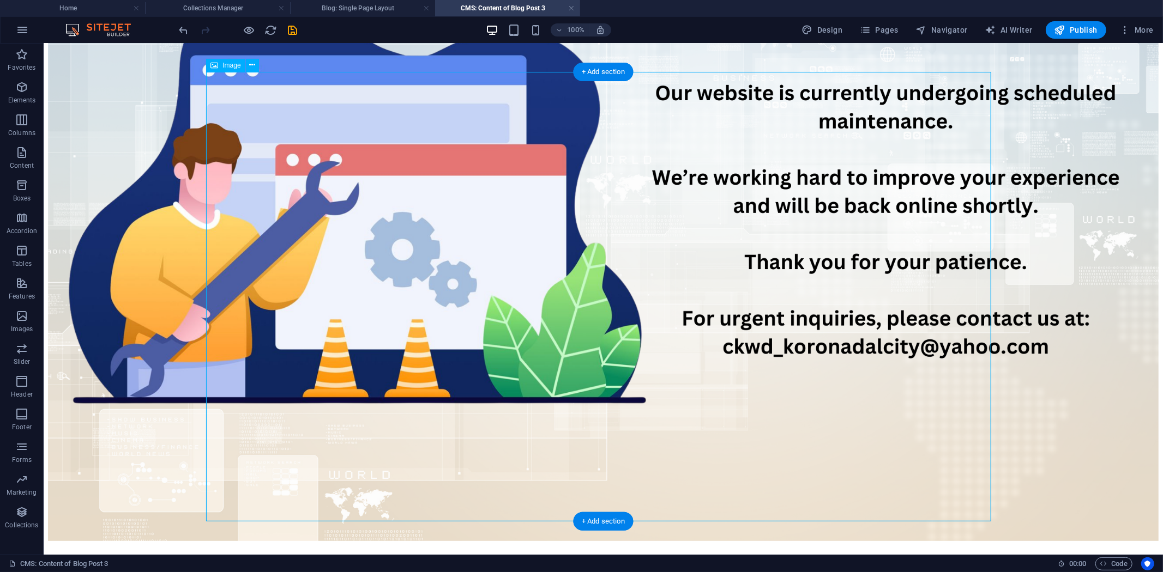
scroll to position [181, 0]
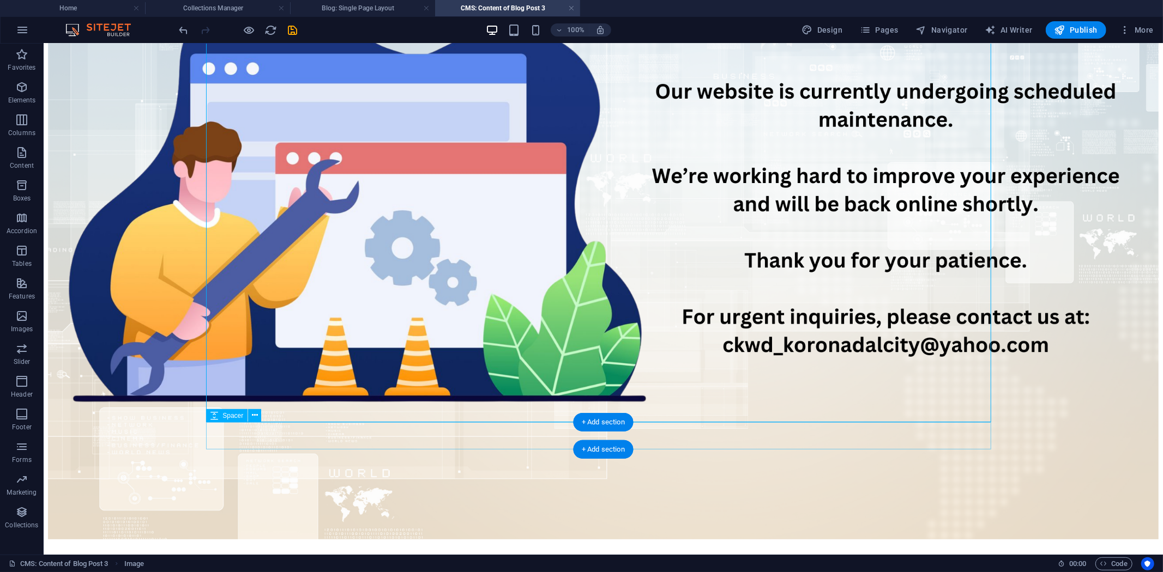
scroll to position [107, 0]
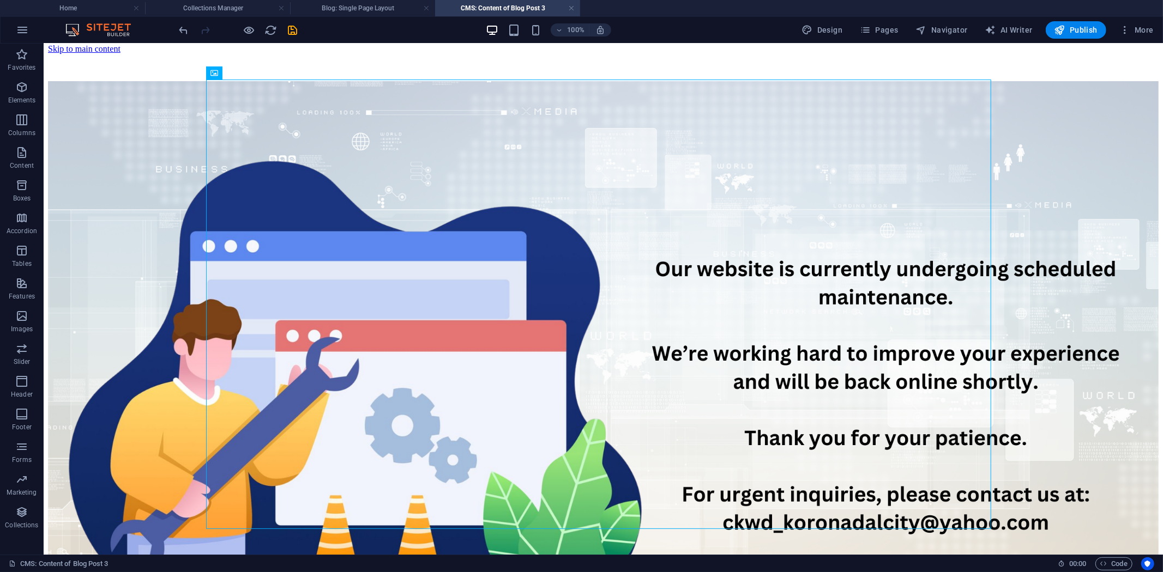
scroll to position [0, 0]
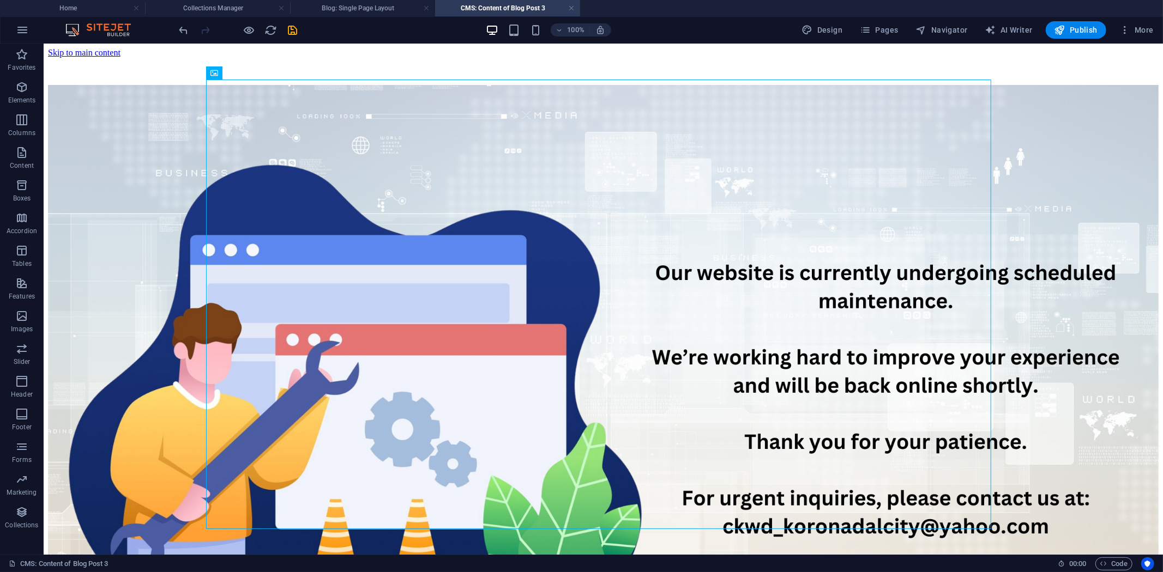
click at [143, 182] on body "Skip to main content" at bounding box center [602, 398] width 1110 height 703
click at [293, 28] on icon "save" at bounding box center [293, 30] width 13 height 13
click at [352, 8] on h4 "Blog: Single Page Layout" at bounding box center [362, 8] width 145 height 12
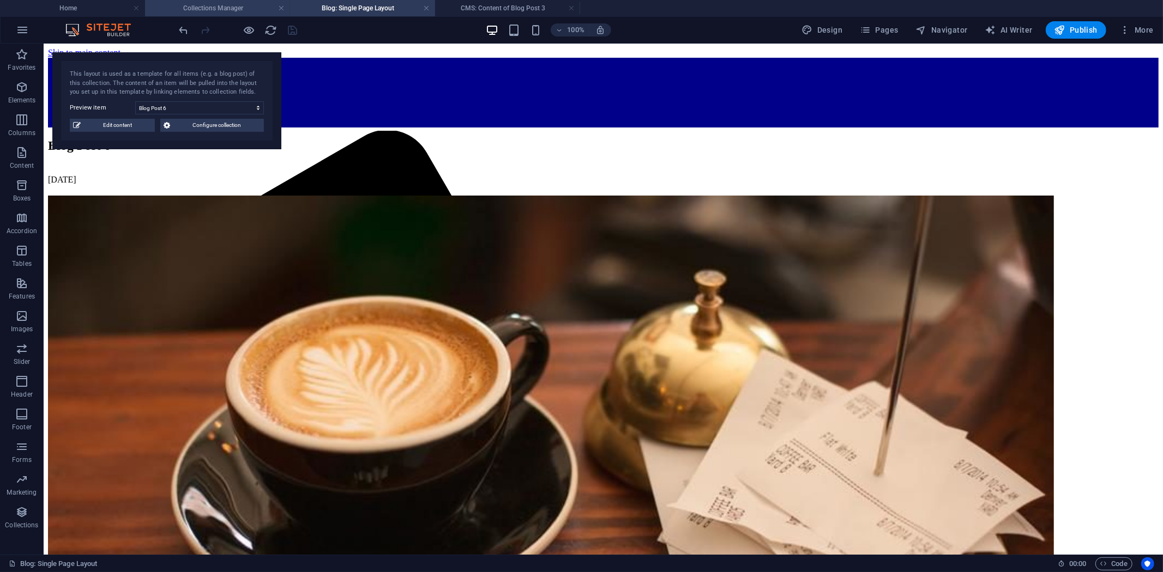
click at [214, 8] on h4 "Collections Manager" at bounding box center [217, 8] width 145 height 12
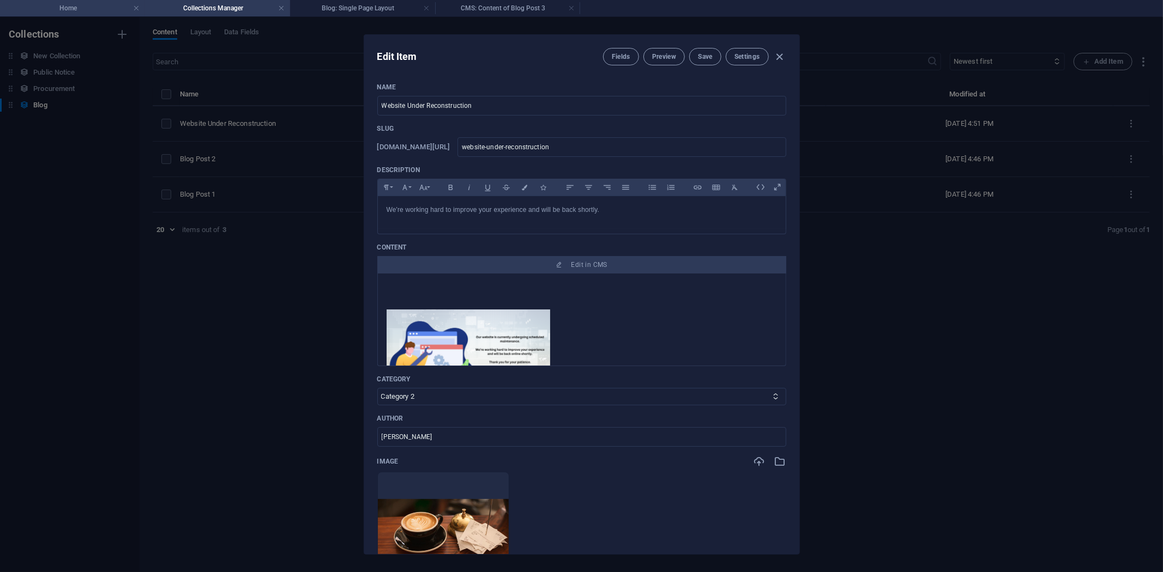
click at [70, 8] on h4 "Home" at bounding box center [72, 8] width 145 height 12
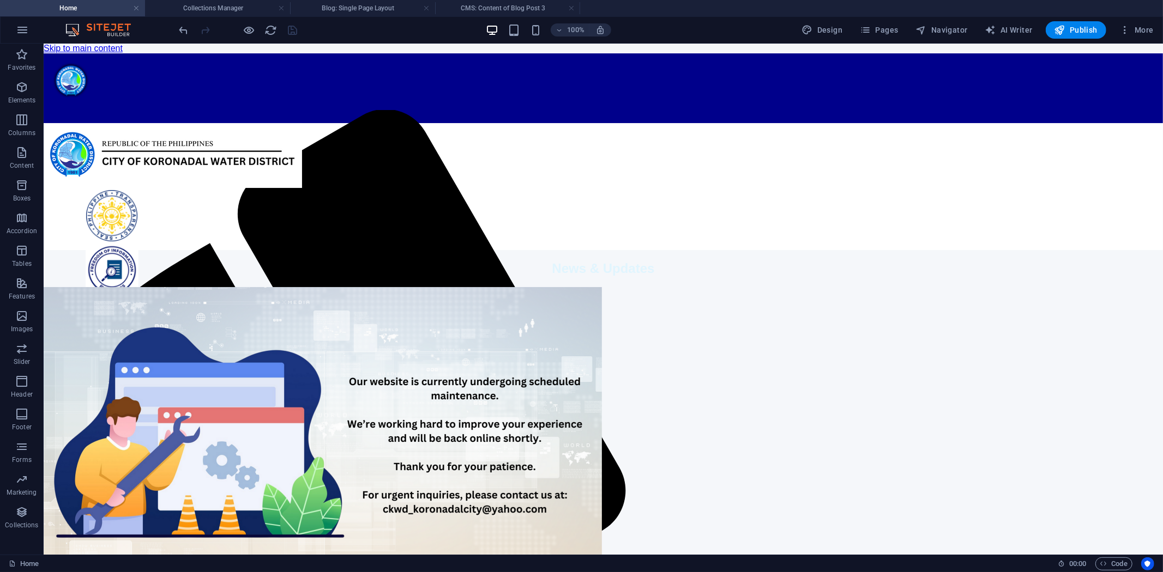
scroll to position [423, 0]
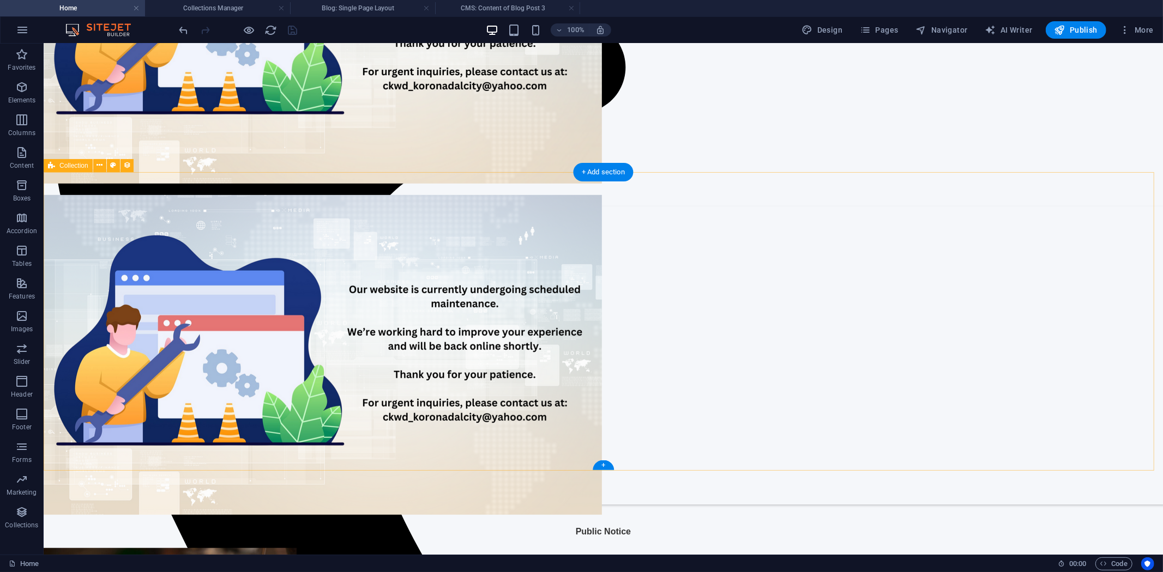
click at [270, 26] on icon "reload" at bounding box center [271, 30] width 13 height 13
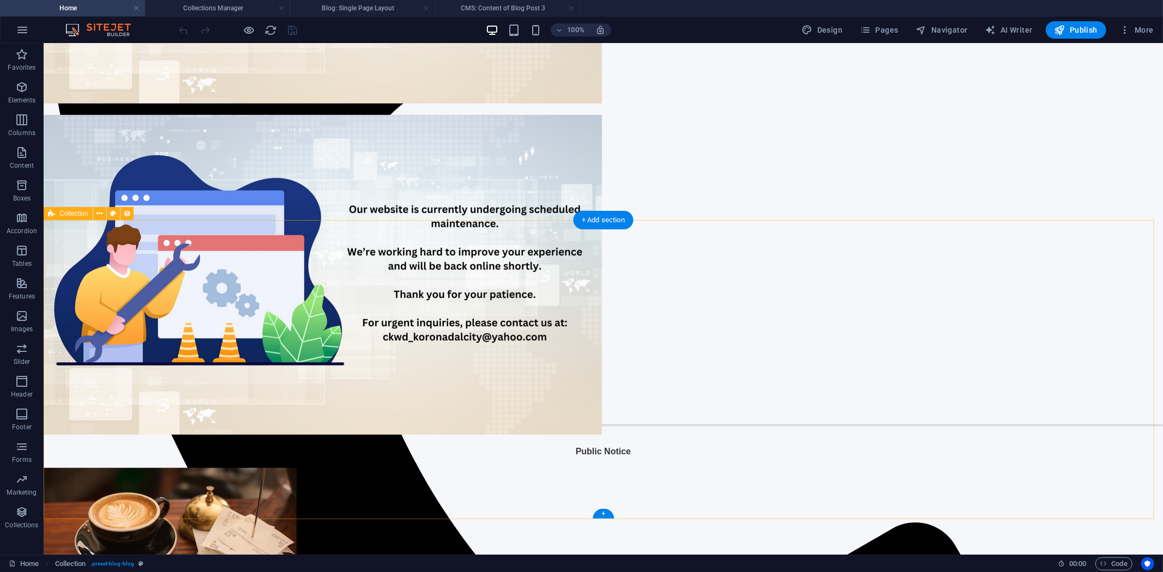
scroll to position [504, 0]
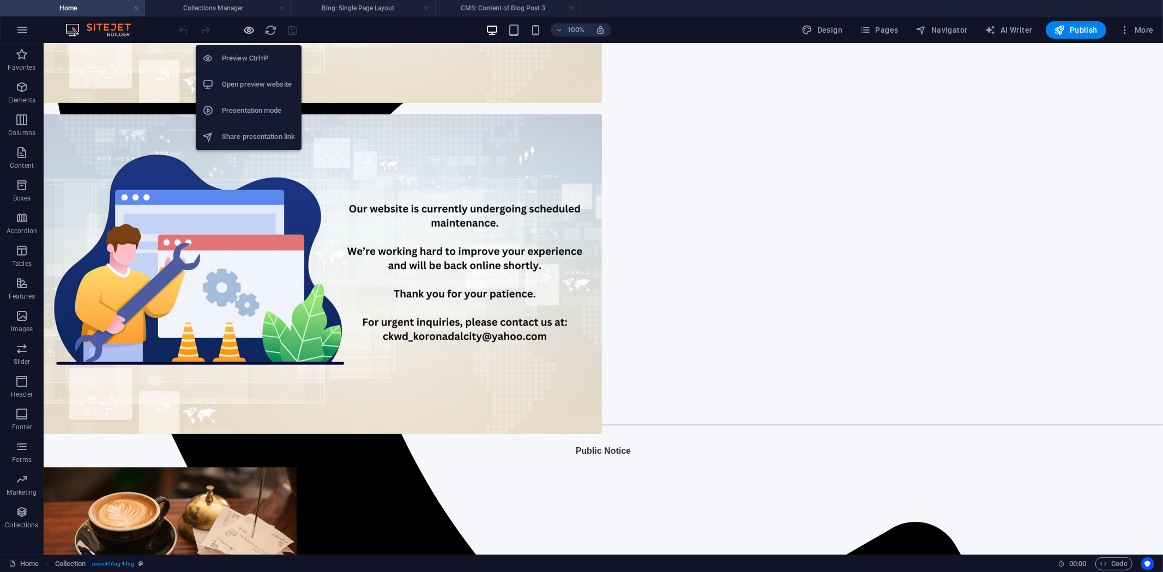
click at [252, 27] on icon "button" at bounding box center [249, 30] width 13 height 13
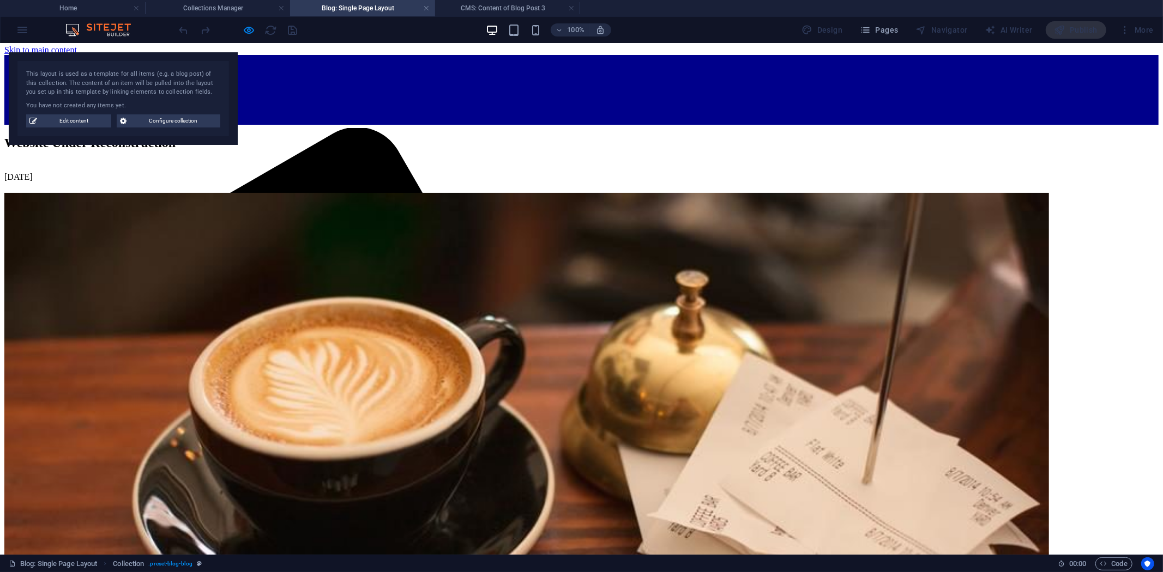
scroll to position [0, 0]
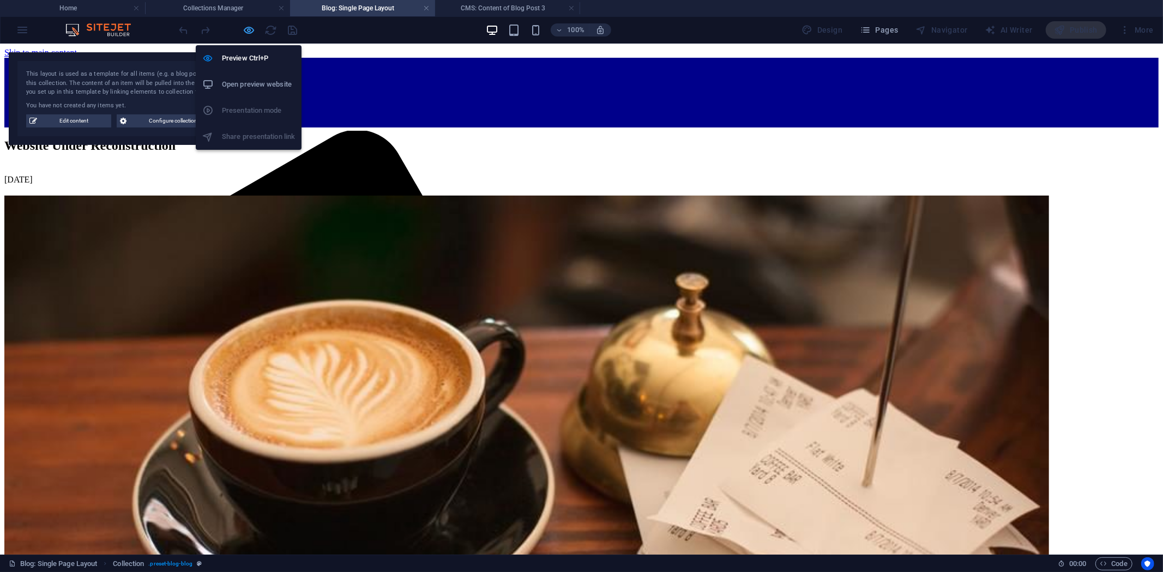
click at [251, 28] on icon "button" at bounding box center [249, 30] width 13 height 13
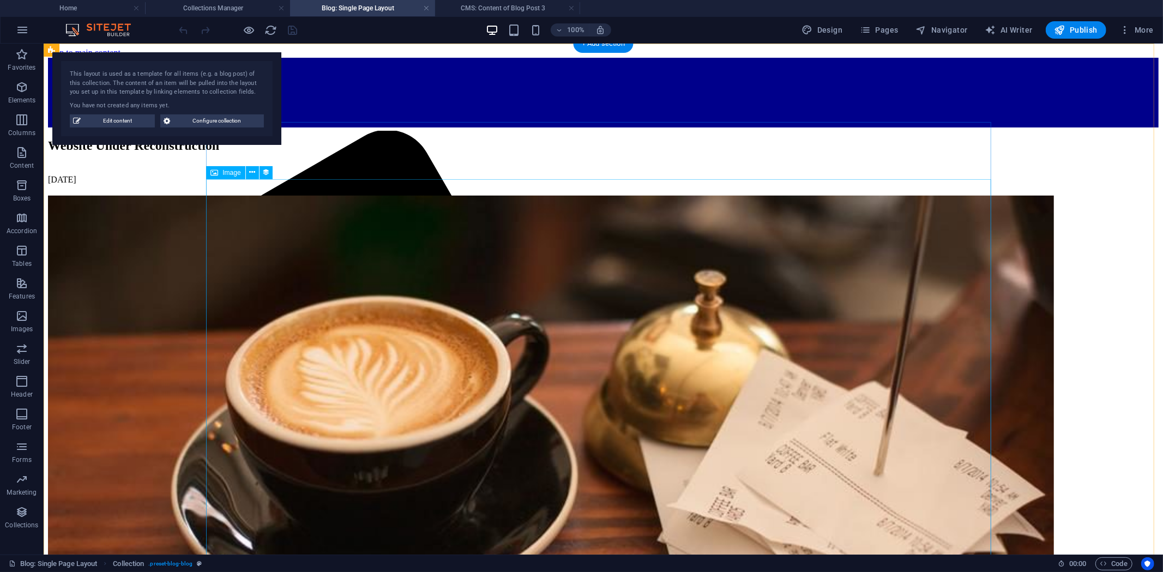
click at [538, 306] on div at bounding box center [602, 491] width 1110 height 592
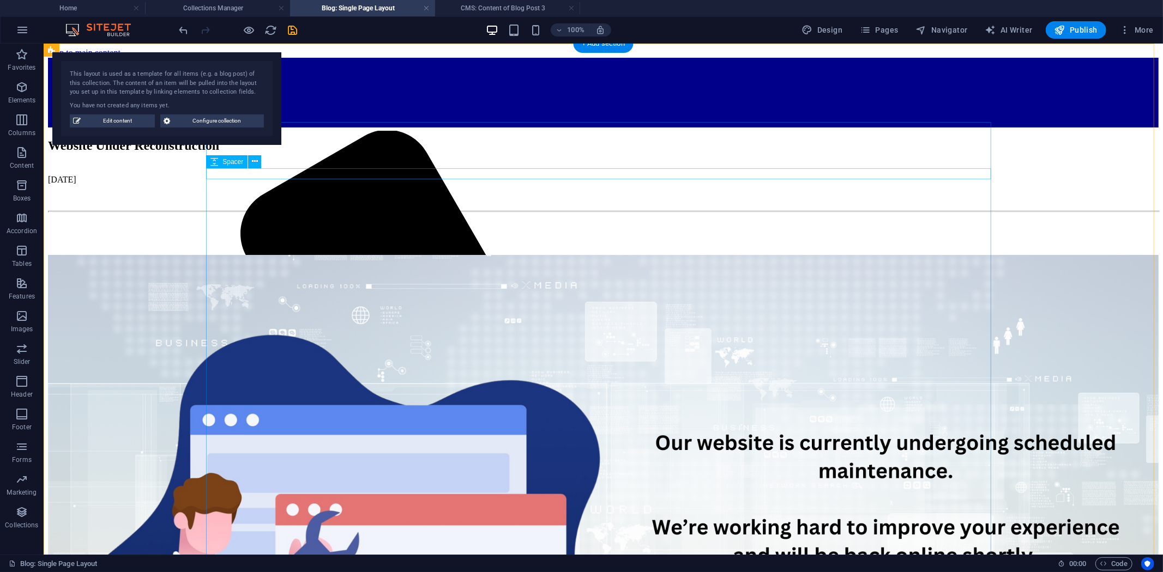
click at [561, 184] on div at bounding box center [602, 189] width 1110 height 11
click at [592, 174] on div "[DATE]" at bounding box center [602, 179] width 1110 height 10
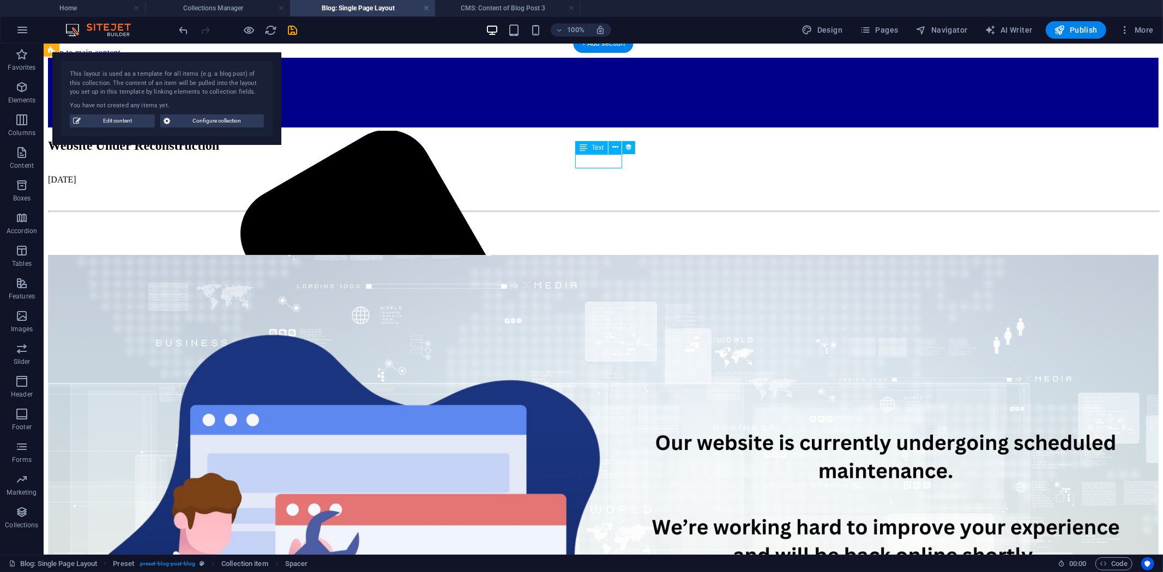
click at [592, 174] on div "[DATE]" at bounding box center [602, 179] width 1110 height 10
select select "publishing_date"
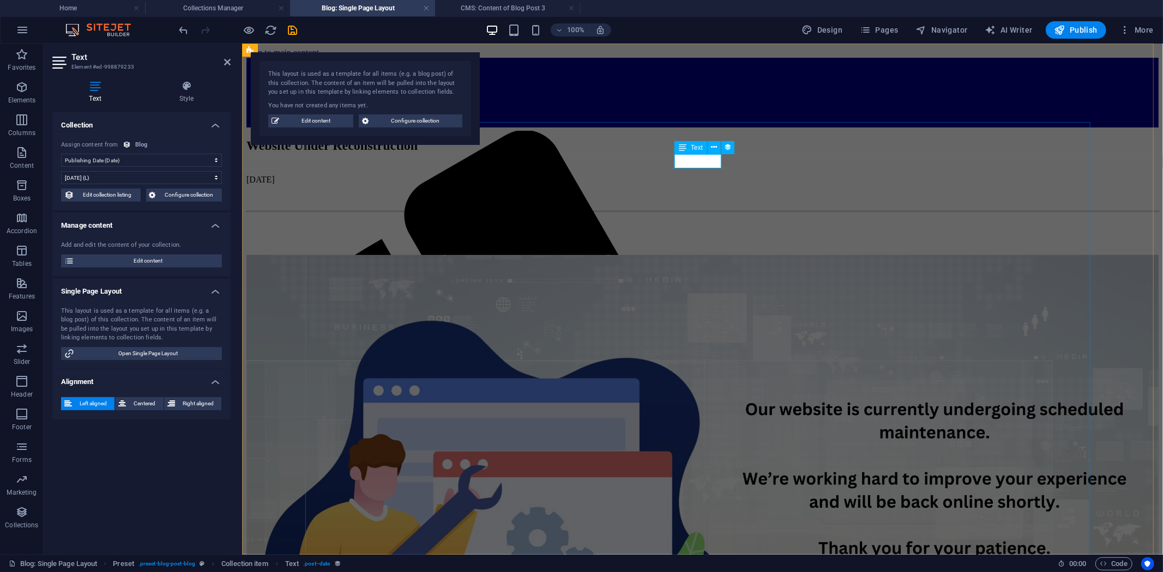
click at [691, 146] on span "Text" at bounding box center [697, 147] width 12 height 7
click at [215, 177] on select "10/1/2025 (l) 10/01/2025 (L) Oct 1, 2025 (ll) October 1, 2025 (LL) Oct 1, 2025 …" at bounding box center [141, 177] width 161 height 13
select select "3"
click at [61, 171] on select "10/1/2025 (l) 10/01/2025 (L) Oct 1, 2025 (ll) October 1, 2025 (LL) Oct 1, 2025 …" at bounding box center [141, 177] width 161 height 13
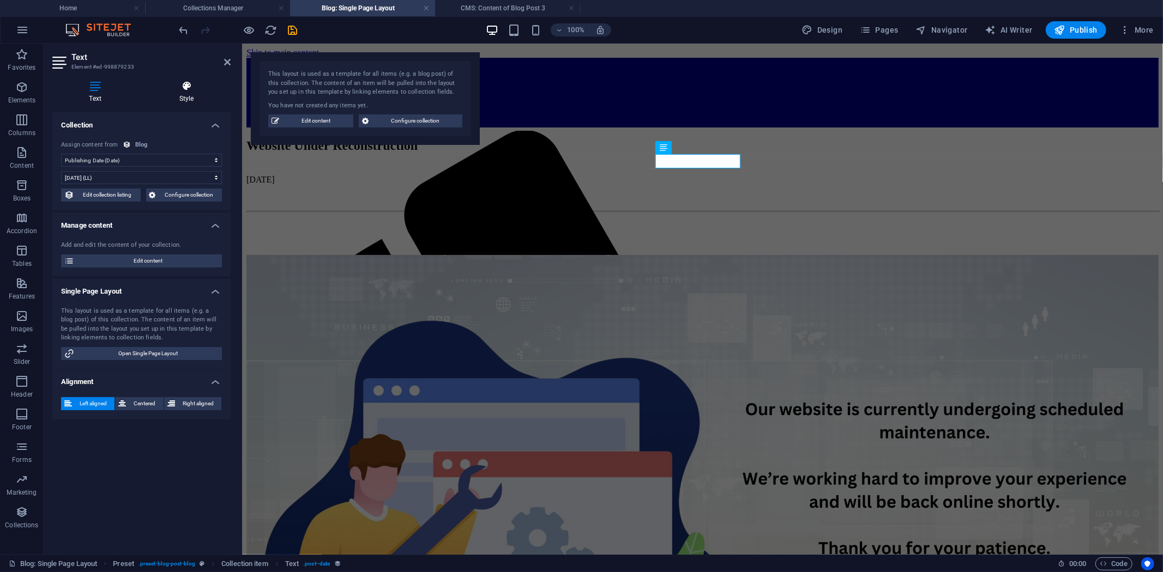
click at [190, 85] on icon at bounding box center [186, 86] width 88 height 11
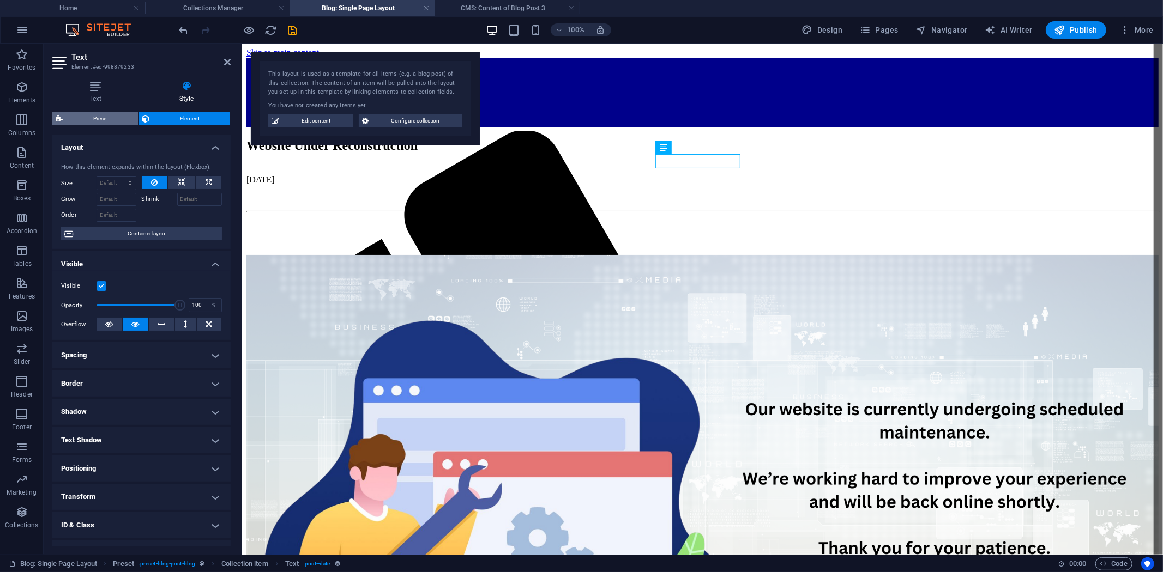
click at [99, 117] on span "Preset" at bounding box center [100, 118] width 69 height 13
select select "preset-blog-post-blog"
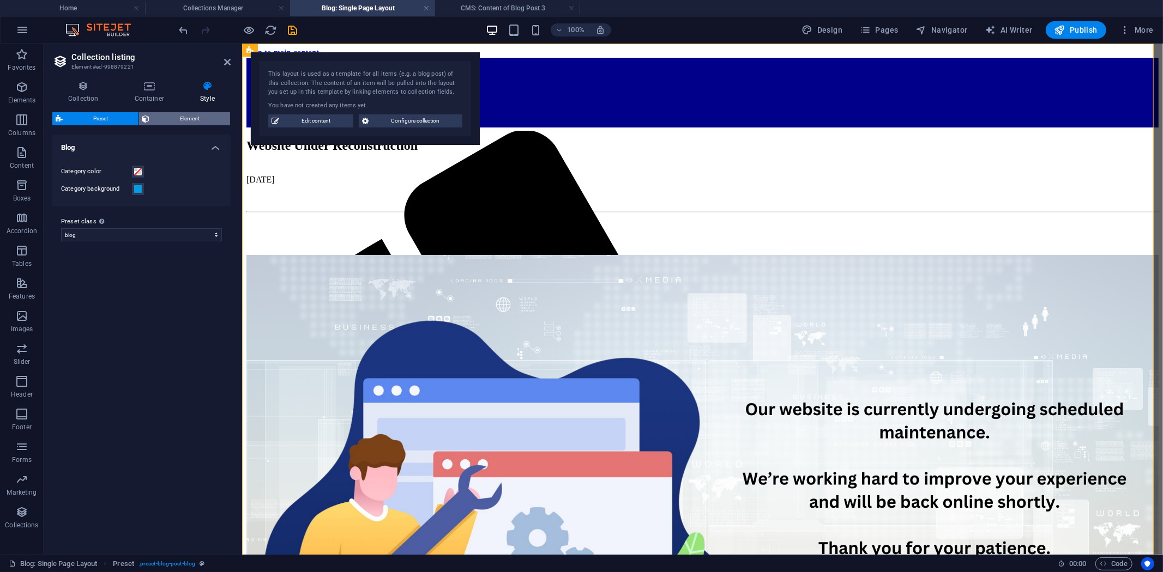
click at [187, 115] on span "Element" at bounding box center [190, 118] width 74 height 13
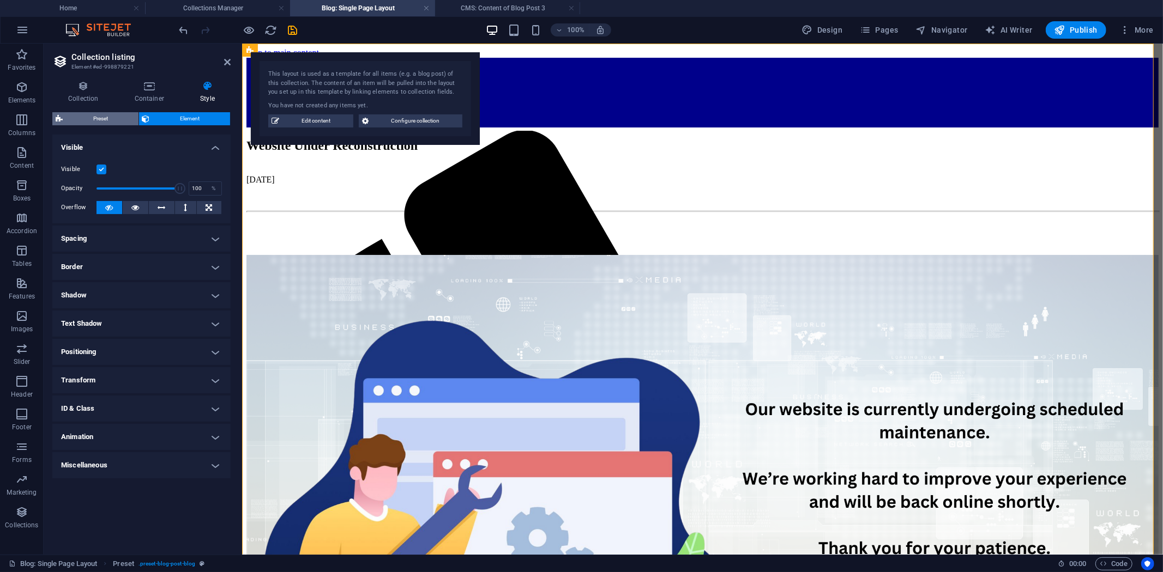
click at [107, 114] on span "Preset" at bounding box center [100, 118] width 69 height 13
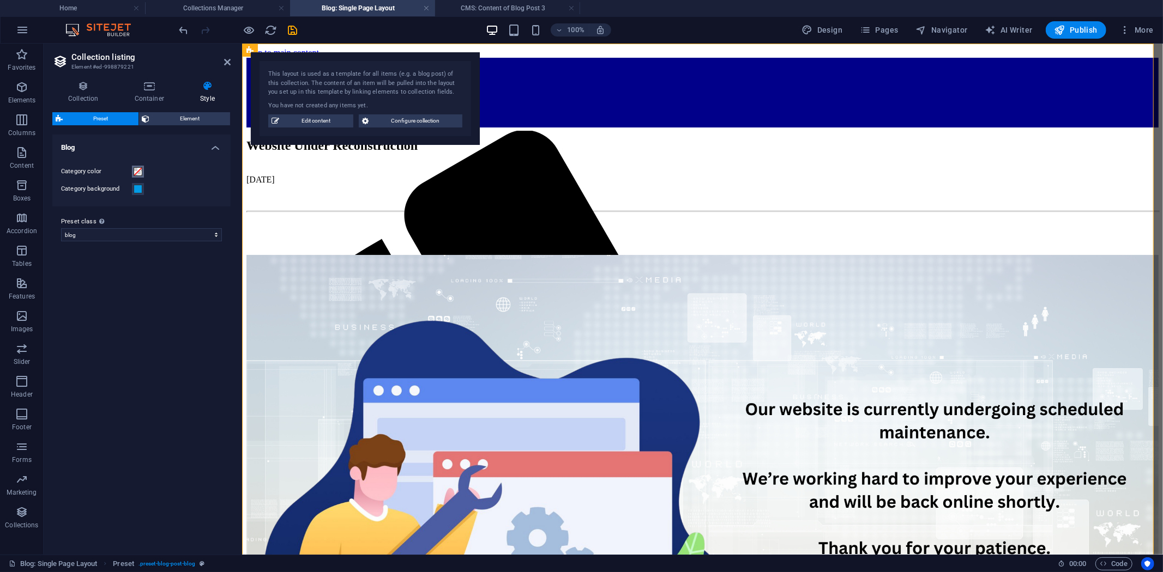
click at [138, 170] on span at bounding box center [138, 171] width 9 height 9
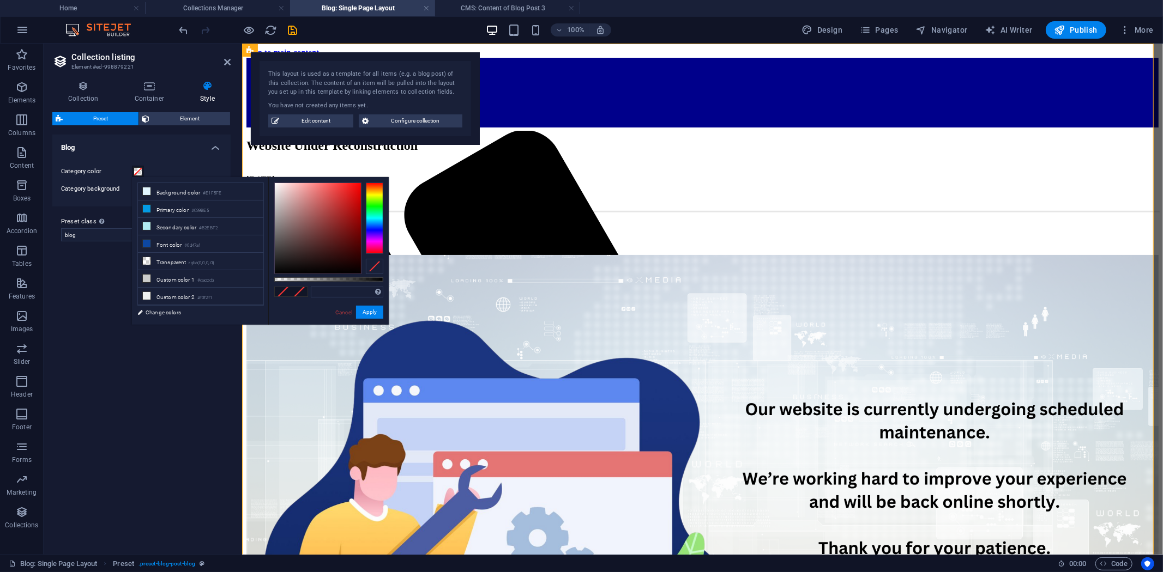
click at [138, 170] on span at bounding box center [138, 171] width 9 height 9
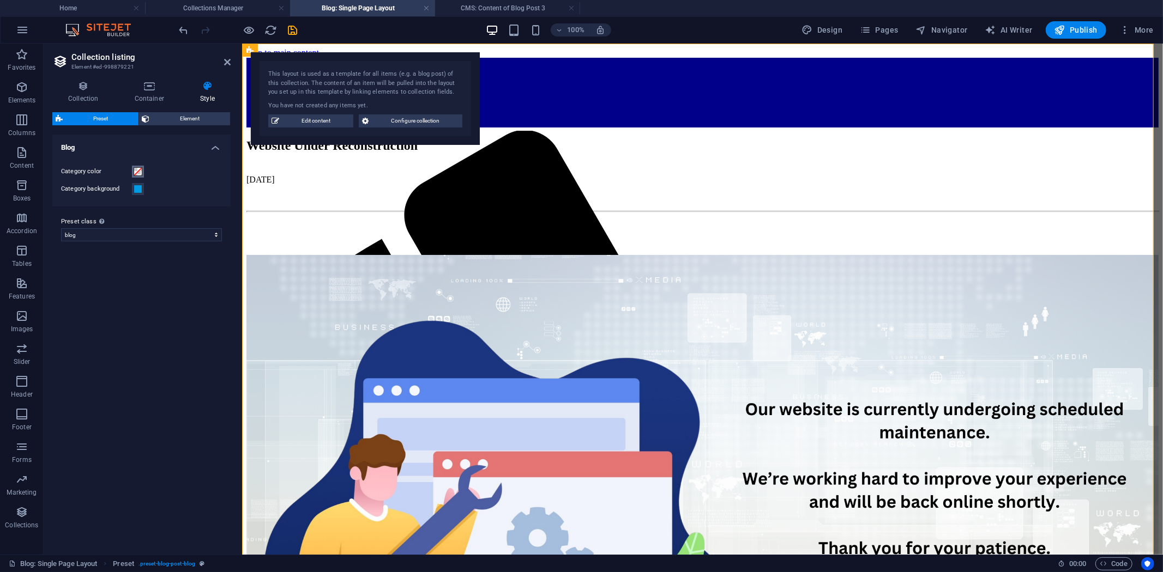
click at [140, 170] on span at bounding box center [138, 171] width 9 height 9
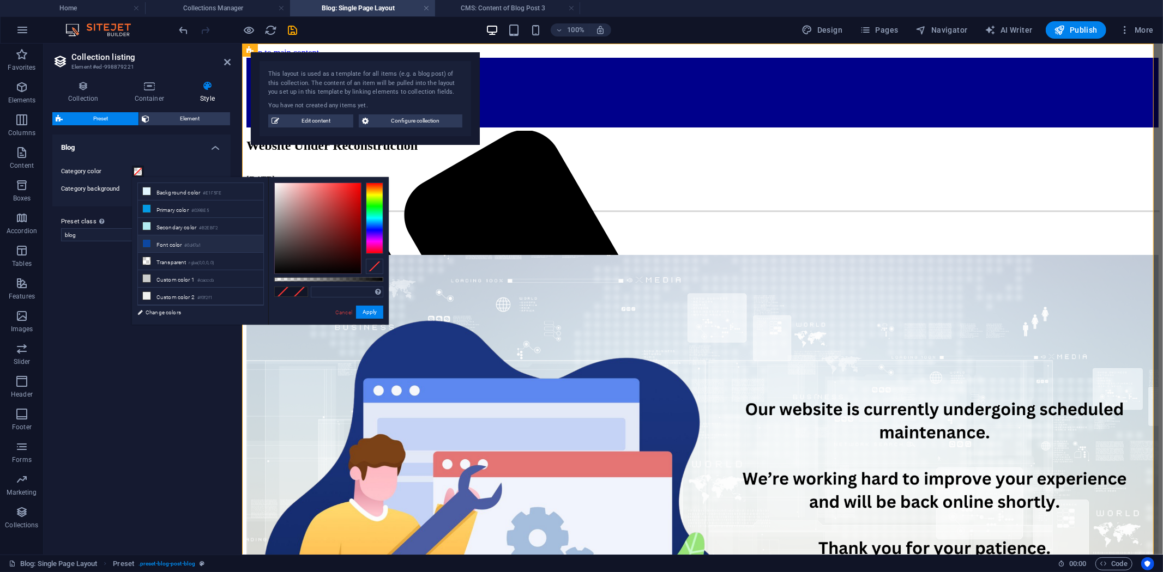
click at [171, 246] on li "Font color #0d47a1" at bounding box center [200, 243] width 125 height 17
type input "#0d47a1"
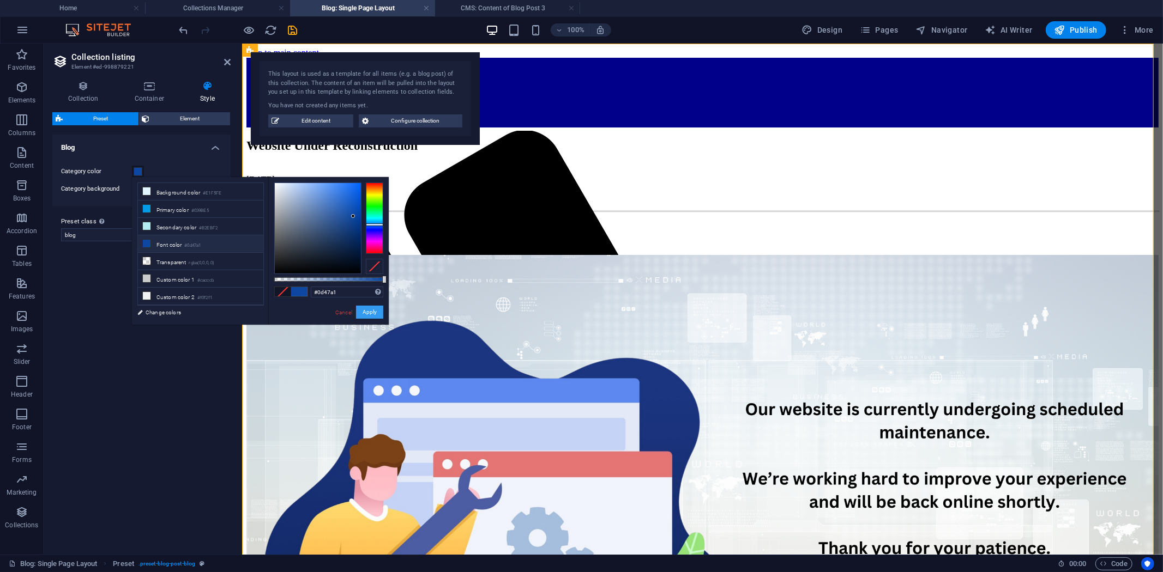
click at [377, 313] on button "Apply" at bounding box center [369, 312] width 27 height 13
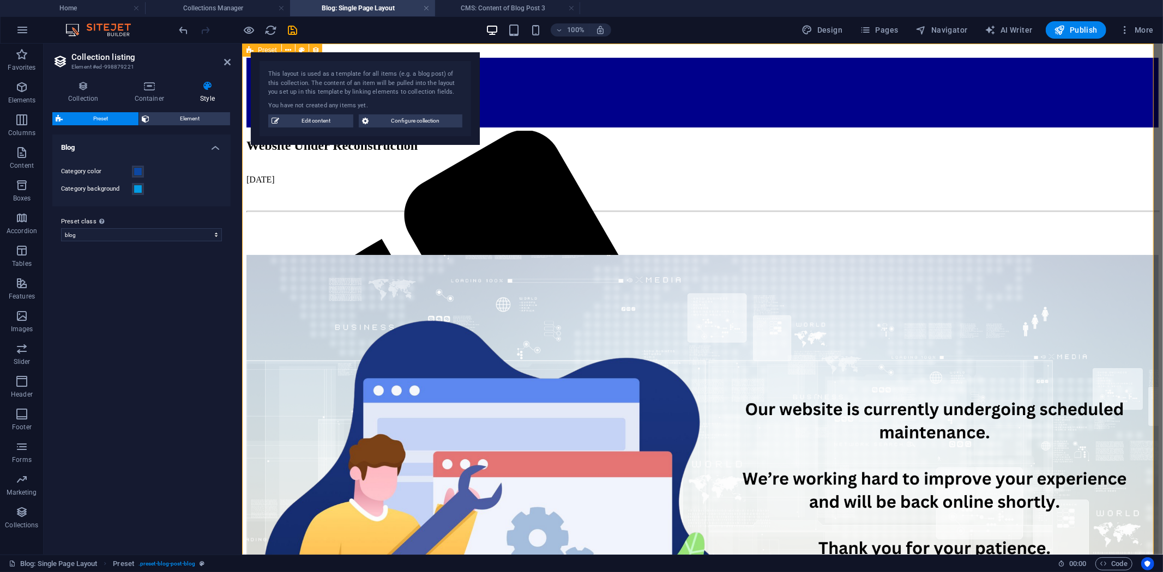
click at [270, 181] on div "Website Under Reconstruction September 26, 2025 Back to blog" at bounding box center [702, 482] width 912 height 689
click at [638, 154] on article "Website Under Reconstruction September 26, 2025 Back to blog" at bounding box center [702, 482] width 912 height 689
click at [673, 174] on div "September 26, 2025" at bounding box center [702, 179] width 912 height 10
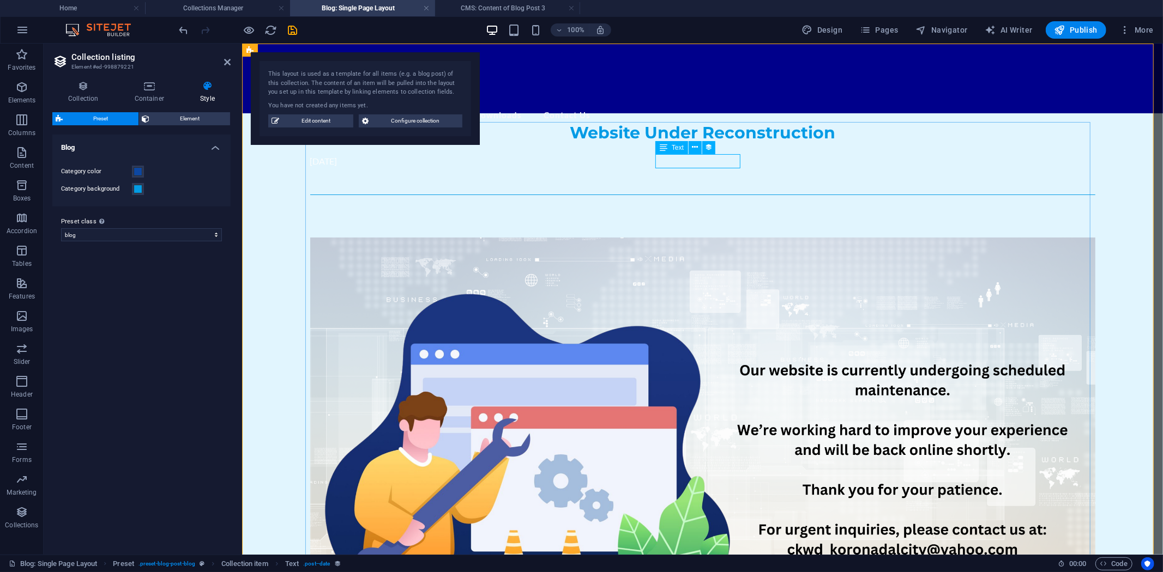
click at [674, 146] on span "Text" at bounding box center [677, 147] width 12 height 7
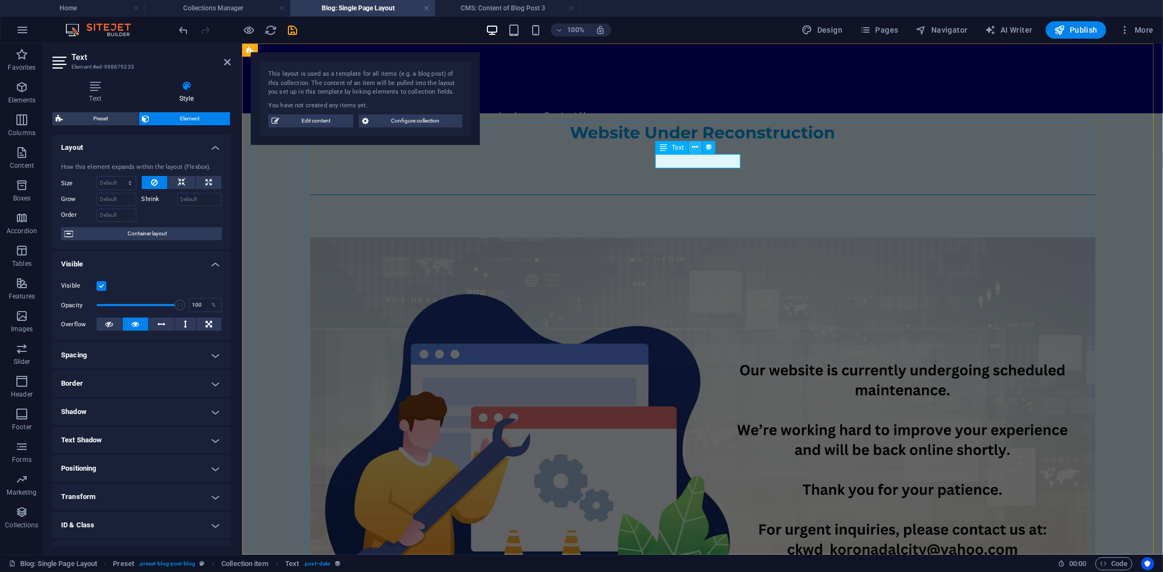
click at [695, 145] on icon at bounding box center [695, 147] width 6 height 11
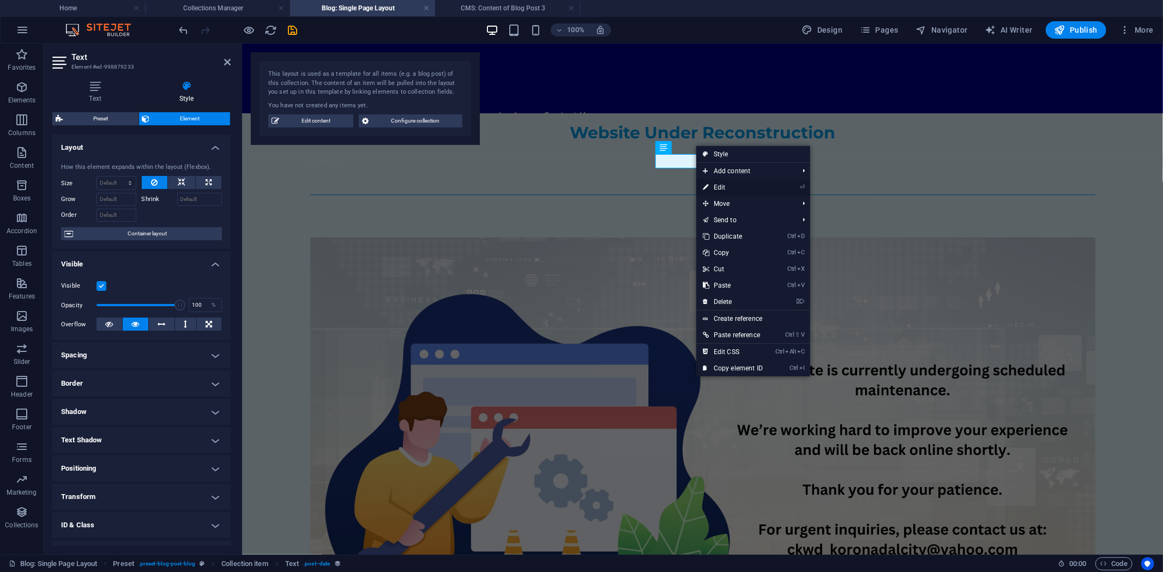
click at [723, 183] on link "⏎ Edit" at bounding box center [732, 187] width 73 height 16
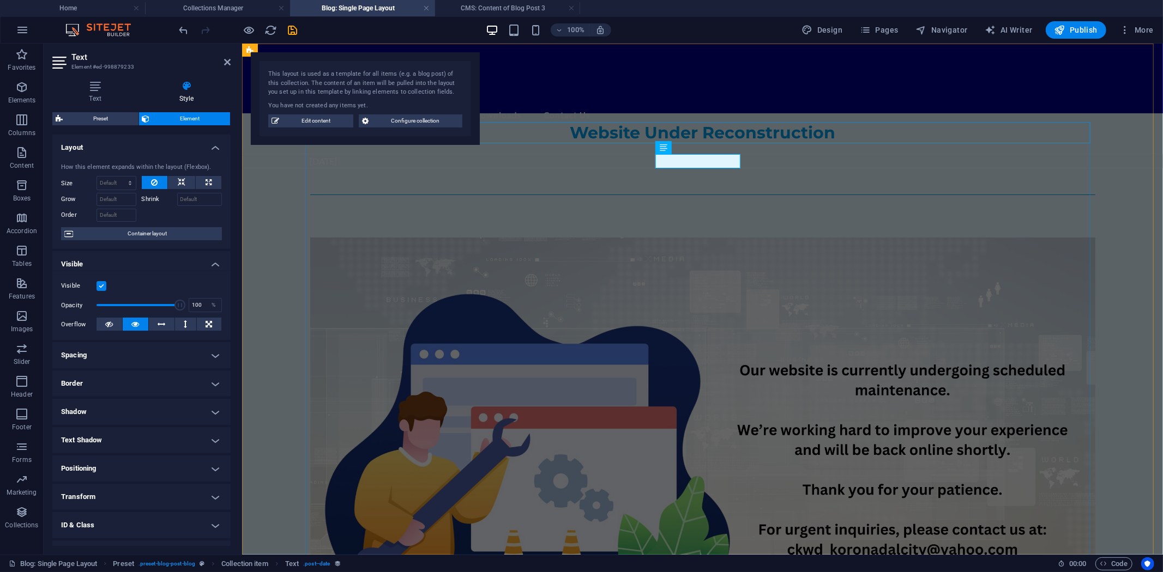
click at [691, 143] on div at bounding box center [702, 148] width 785 height 11
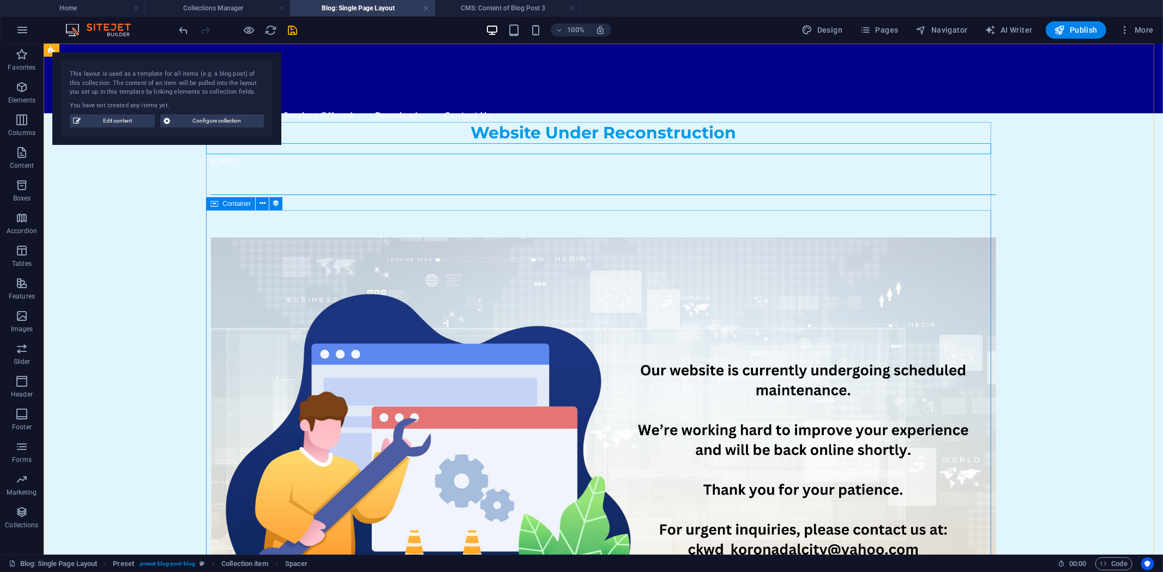
click at [138, 264] on div "Website Under Reconstruction September 26, 2025 Back to blog" at bounding box center [602, 399] width 1119 height 713
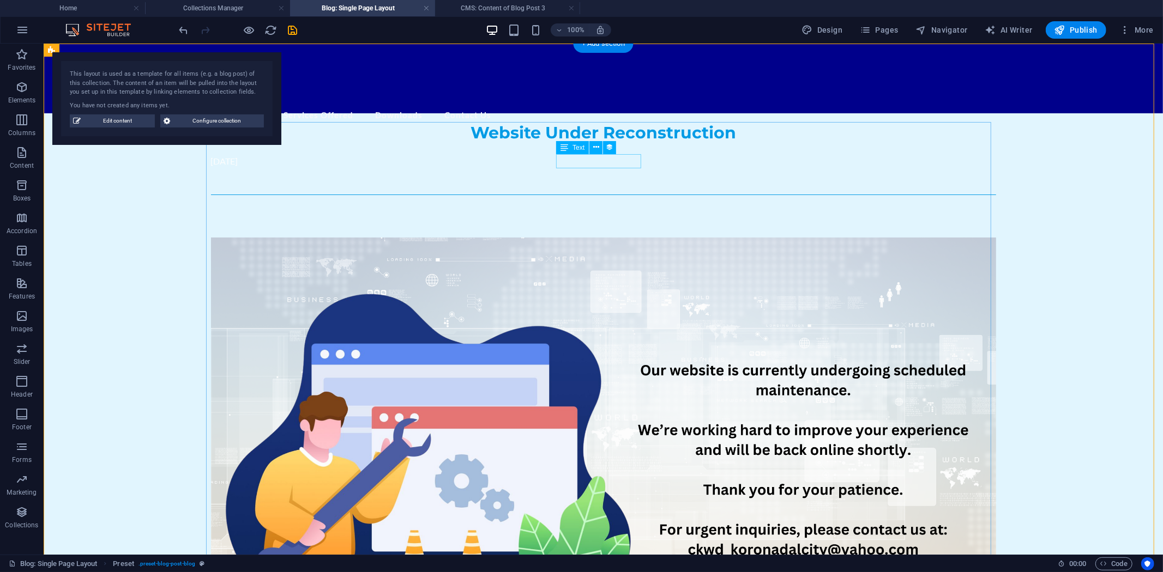
click at [612, 160] on div "September 26, 2025" at bounding box center [602, 161] width 785 height 14
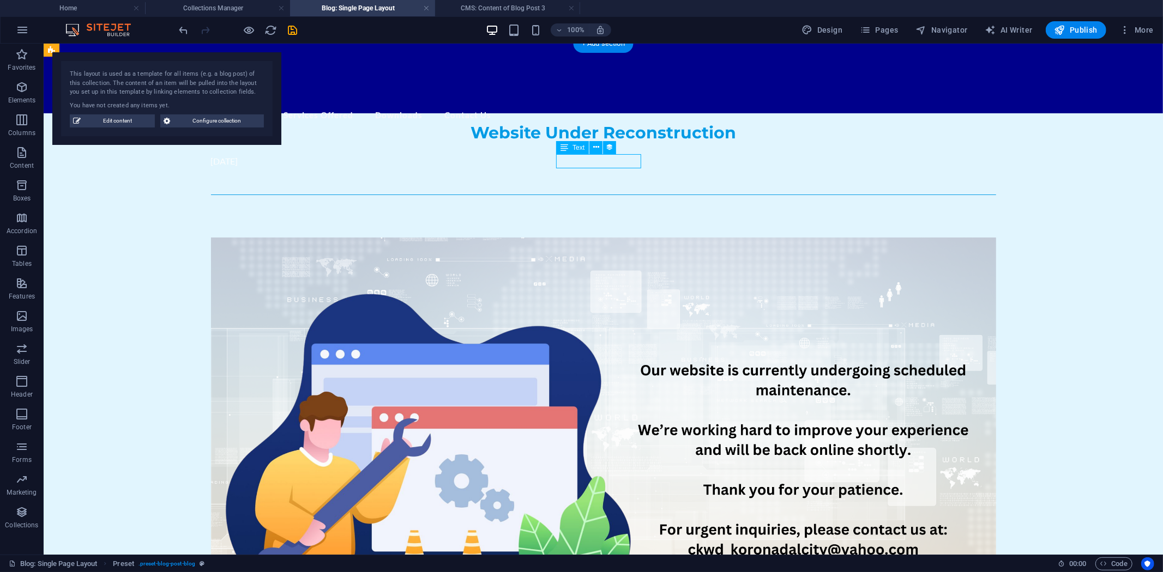
click at [612, 160] on div "September 26, 2025" at bounding box center [602, 161] width 785 height 14
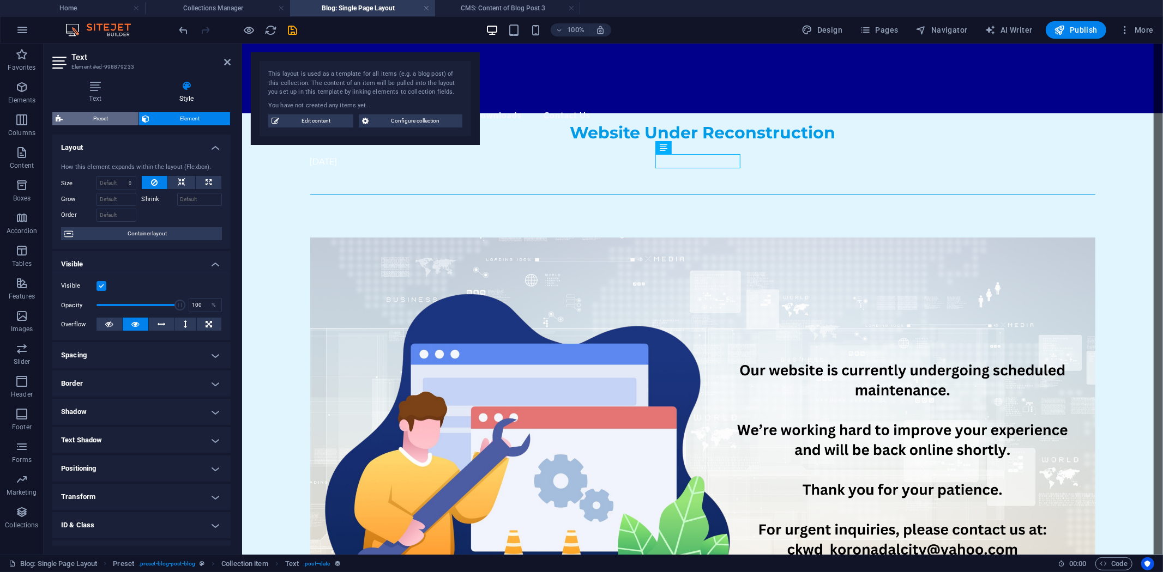
click at [96, 112] on span "Preset" at bounding box center [100, 118] width 69 height 13
select select "preset-blog-post-blog"
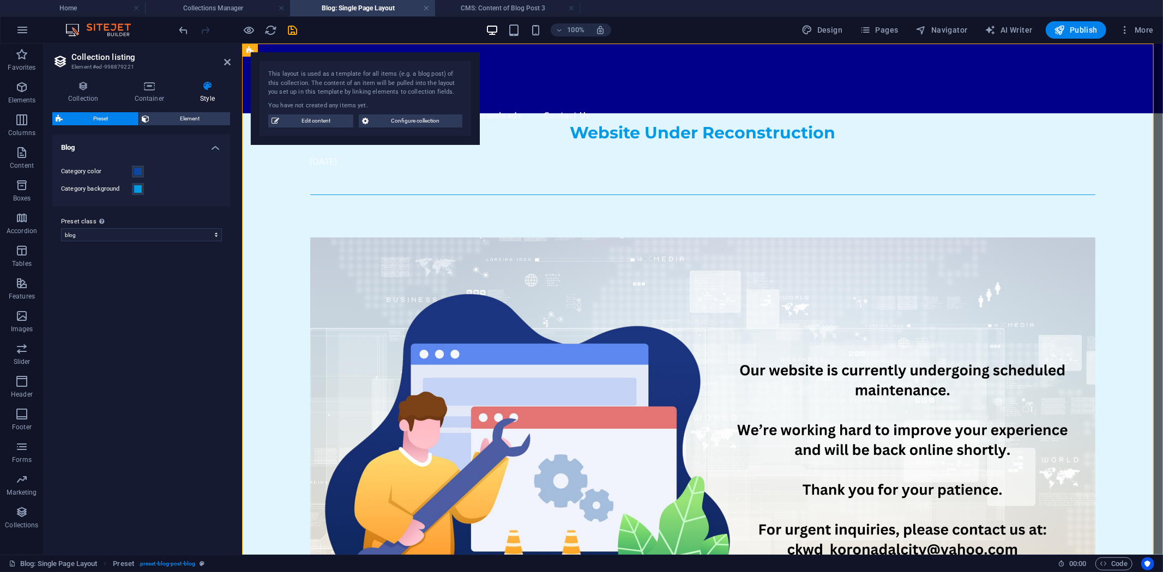
click at [205, 85] on icon at bounding box center [207, 86] width 46 height 11
click at [148, 88] on icon at bounding box center [149, 86] width 61 height 11
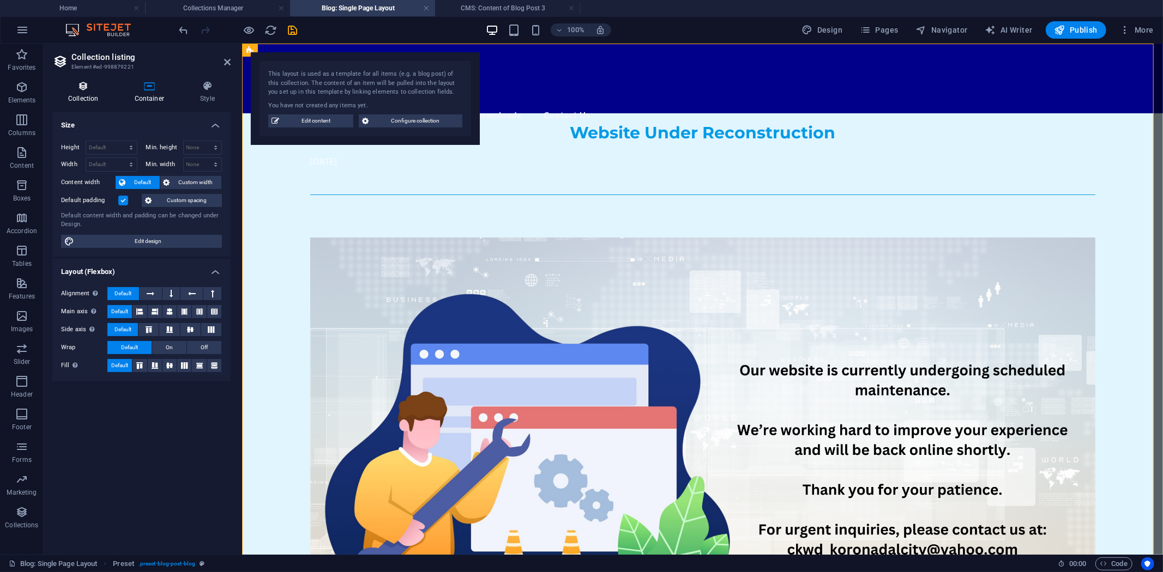
click at [88, 88] on icon at bounding box center [83, 86] width 62 height 11
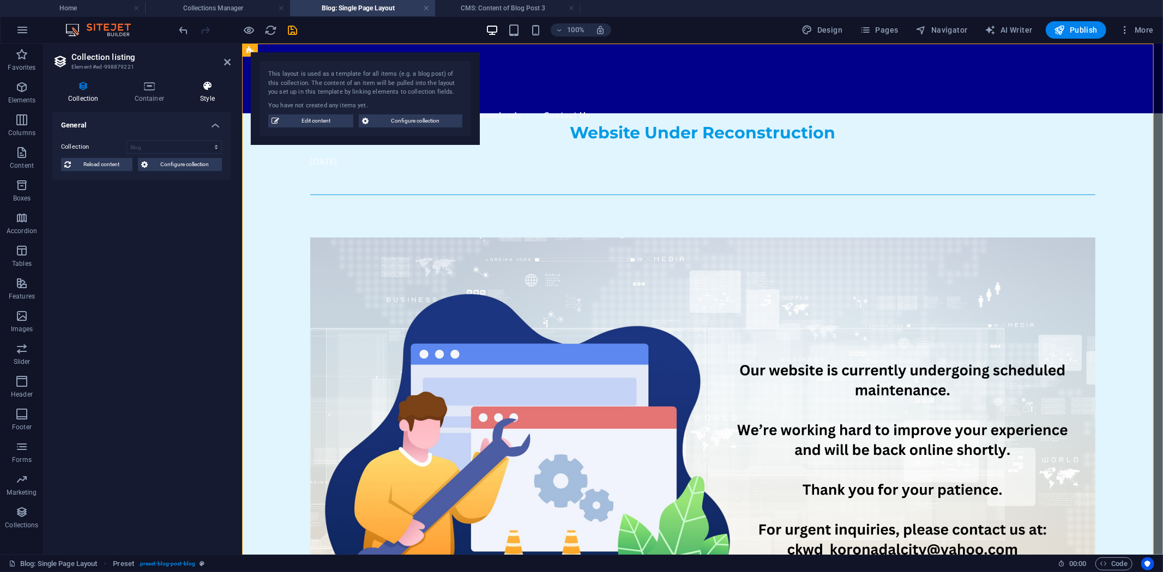
click at [205, 93] on h4 "Style" at bounding box center [207, 92] width 46 height 23
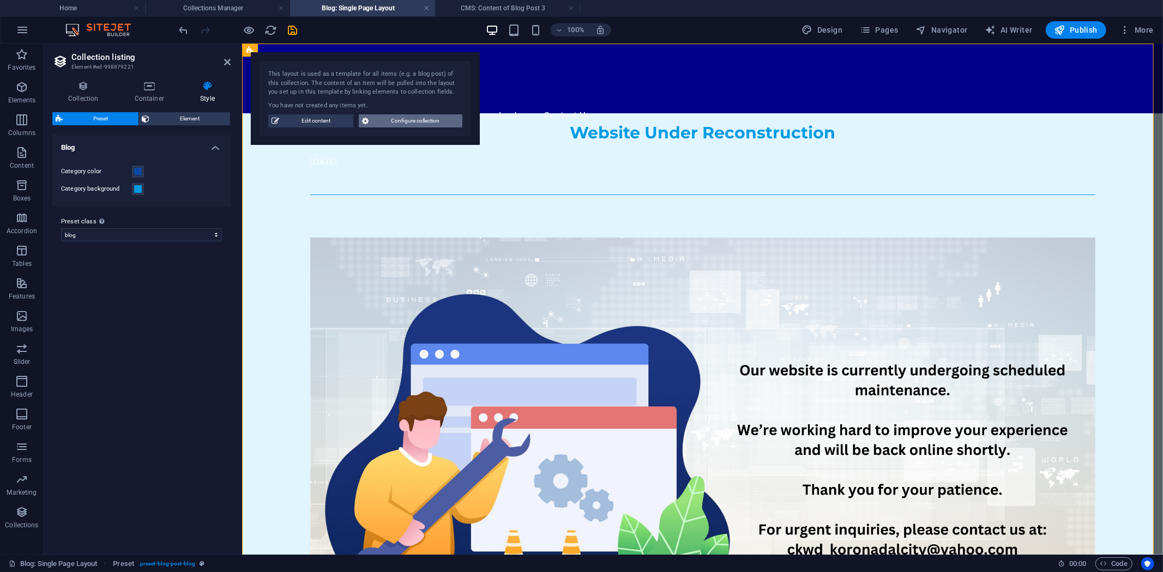
click at [406, 121] on span "Configure collection" at bounding box center [415, 120] width 87 height 13
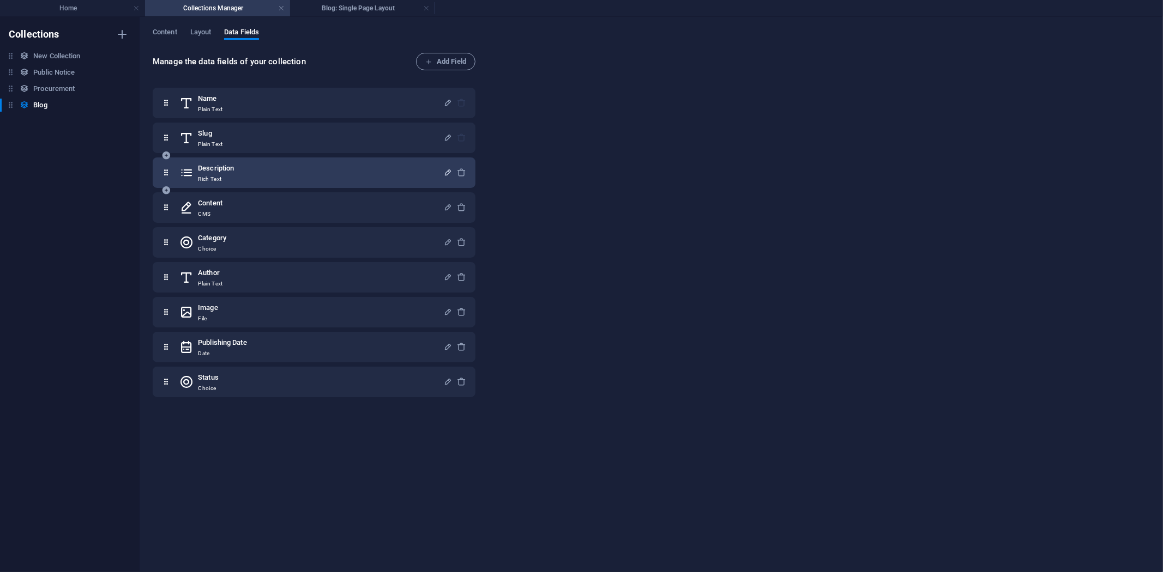
click at [445, 169] on icon "button" at bounding box center [447, 172] width 9 height 9
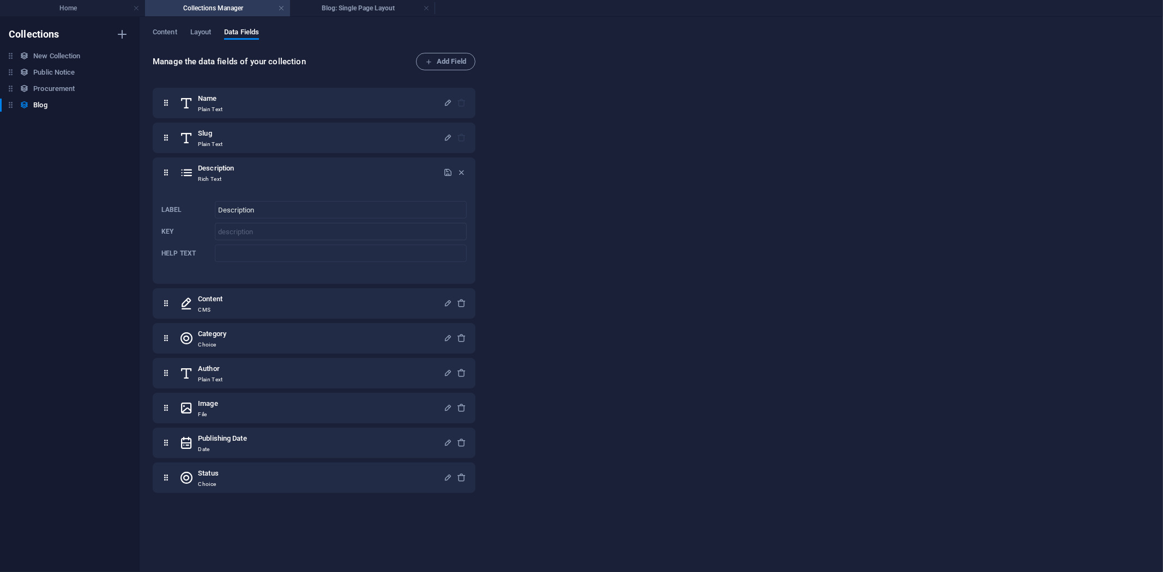
click at [86, 205] on div "Collections New Collection New Collection Public Notice Public Notice Procureme…" at bounding box center [70, 294] width 140 height 555
click at [27, 101] on icon at bounding box center [24, 104] width 9 height 9
click at [44, 101] on h6 "Blog" at bounding box center [40, 105] width 14 height 13
click at [122, 105] on icon "button" at bounding box center [122, 105] width 8 height 8
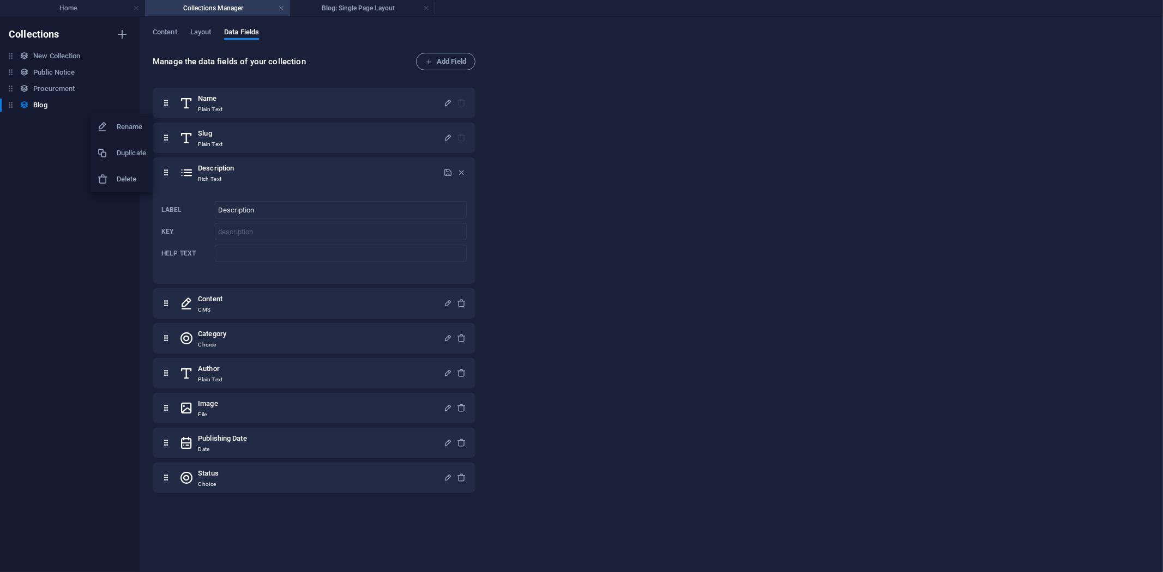
click at [33, 172] on div at bounding box center [581, 286] width 1163 height 572
drag, startPoint x: 33, startPoint y: 172, endPoint x: 62, endPoint y: 159, distance: 32.0
click at [33, 172] on div "Rename Duplicate Delete" at bounding box center [581, 286] width 1163 height 572
click at [341, 6] on h4 "Blog: Single Page Layout" at bounding box center [362, 8] width 145 height 12
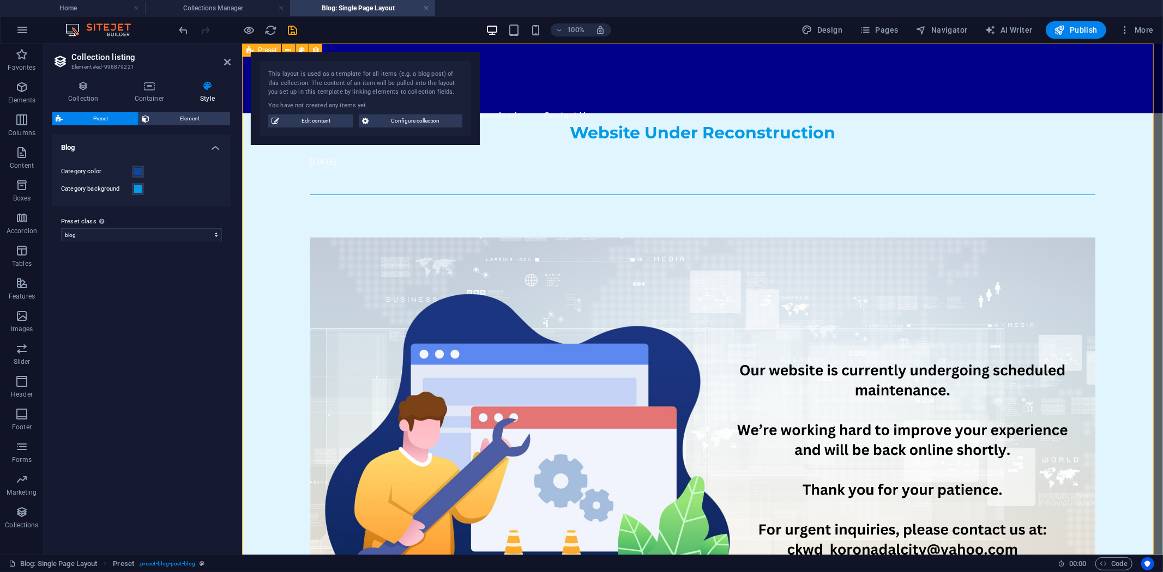
click at [1046, 248] on div "Website Under Reconstruction September 26, 2025 Back to blog" at bounding box center [701, 399] width 921 height 713
click at [565, 204] on div at bounding box center [702, 204] width 785 height 11
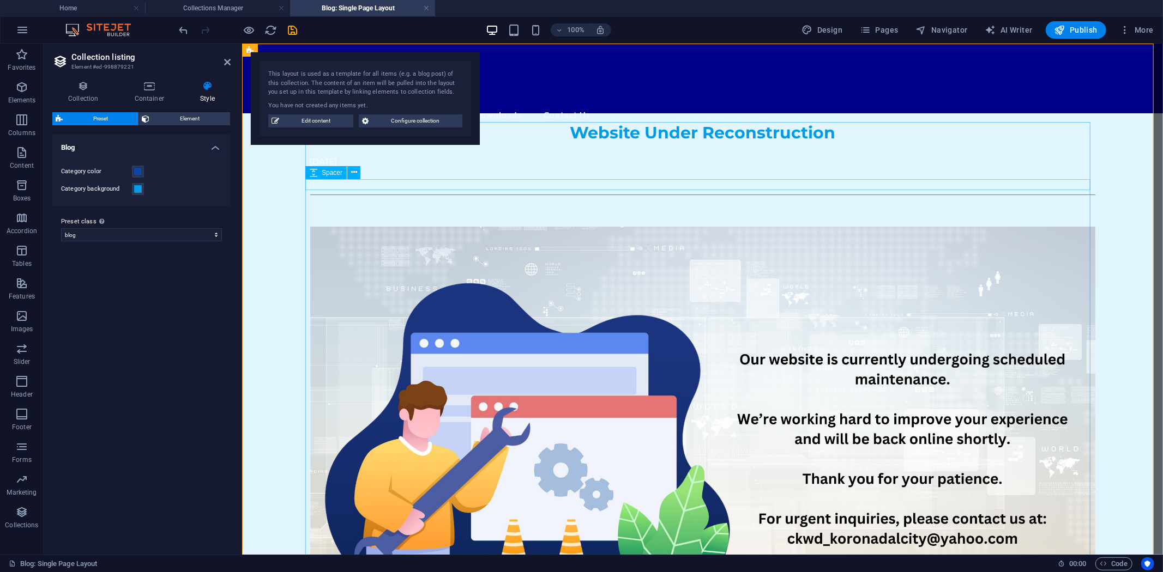
click at [567, 185] on div at bounding box center [702, 184] width 785 height 11
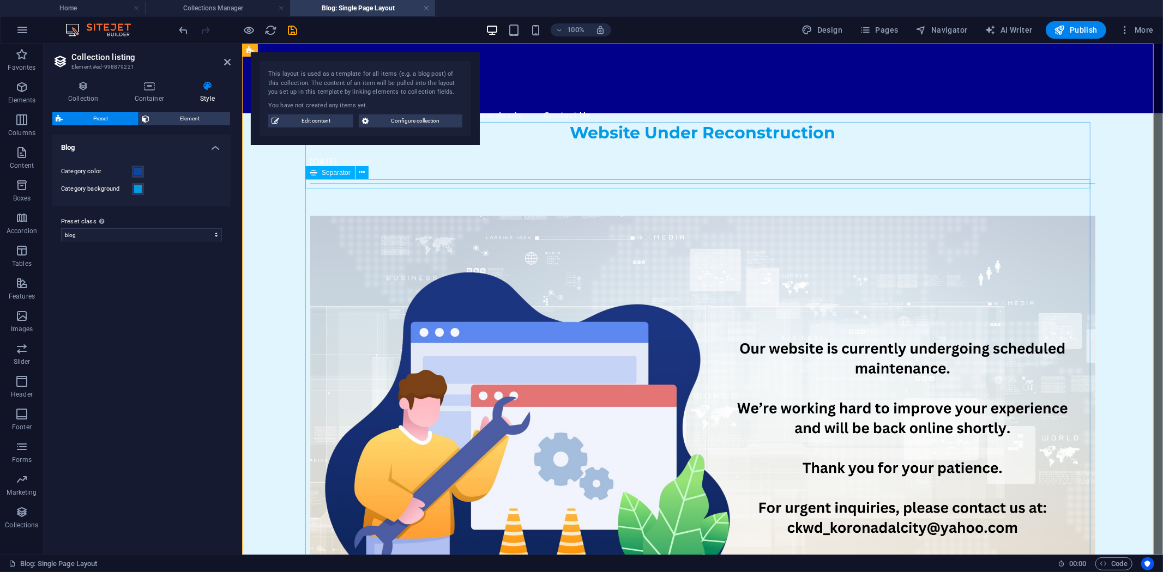
click at [568, 184] on div at bounding box center [702, 183] width 785 height 1
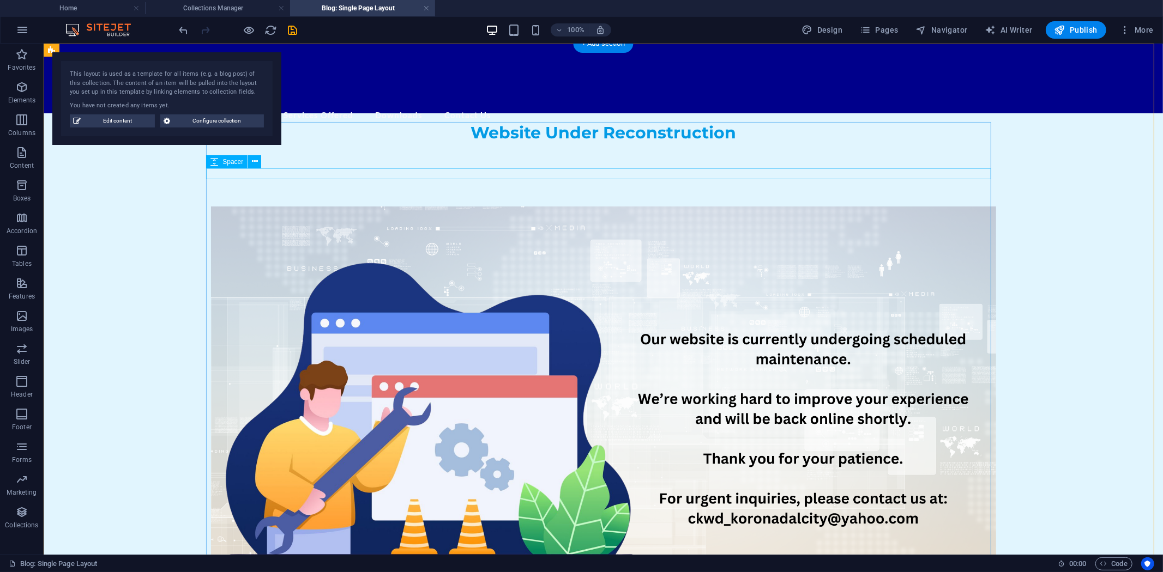
click at [488, 176] on div at bounding box center [602, 173] width 785 height 11
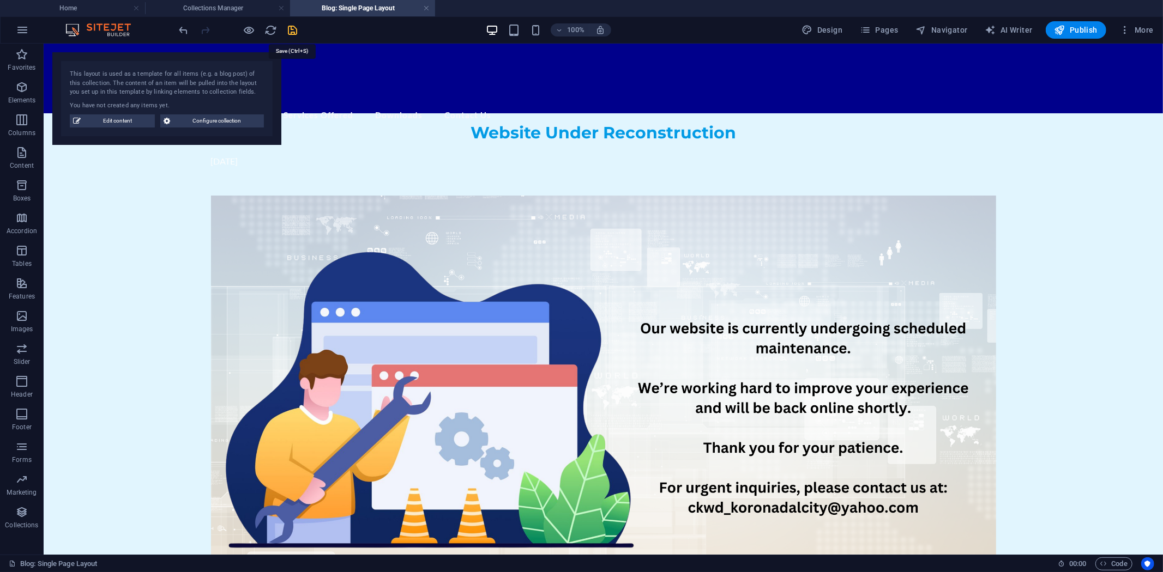
click at [293, 28] on icon "save" at bounding box center [293, 30] width 13 height 13
click at [572, 146] on span "Text" at bounding box center [578, 147] width 12 height 7
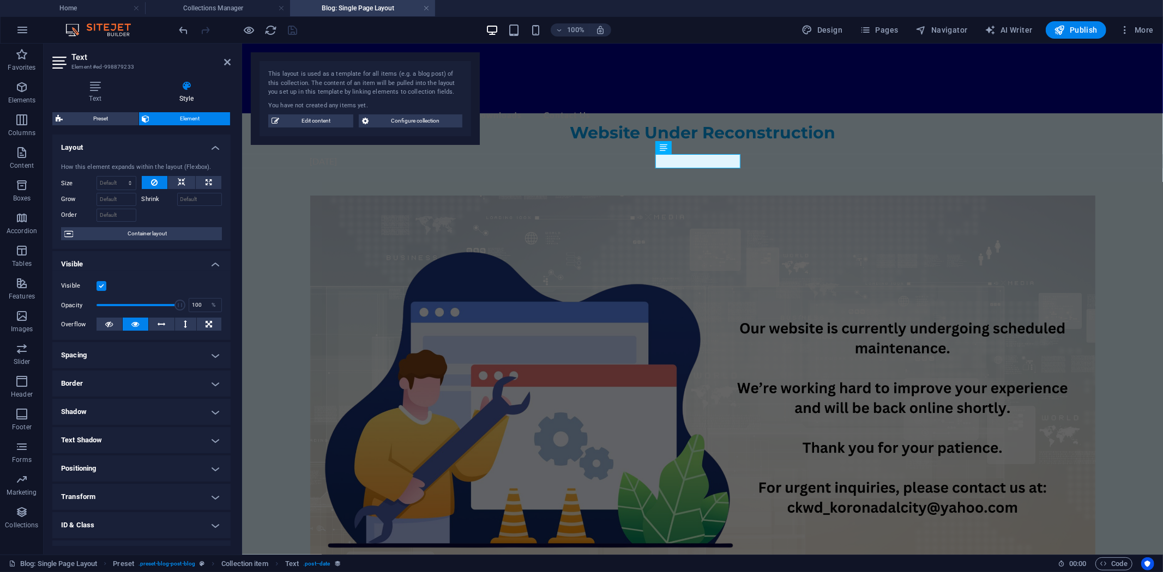
scroll to position [49, 0]
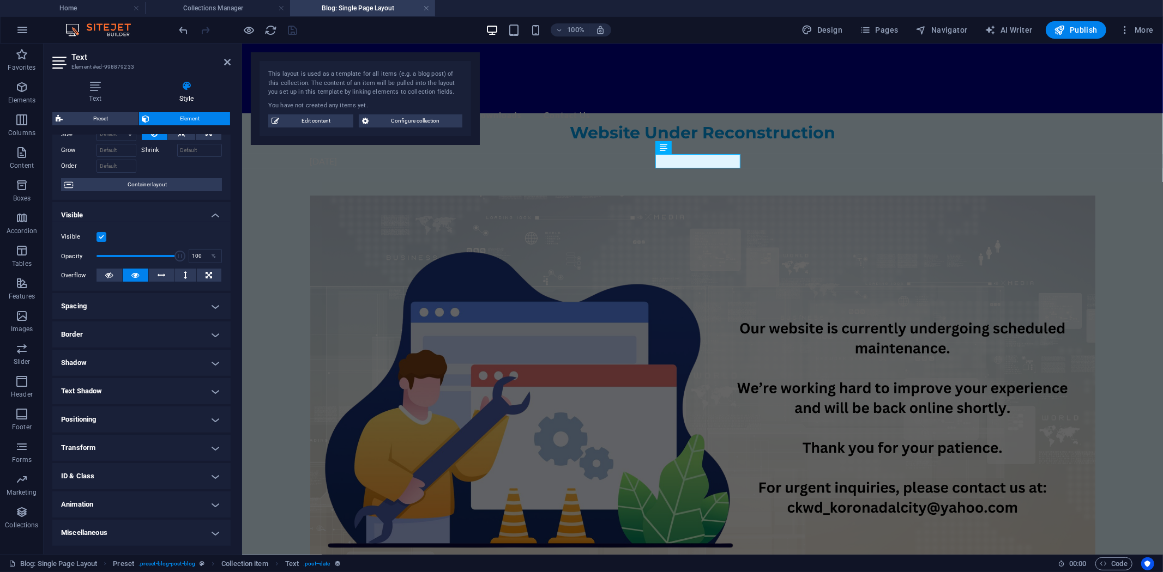
click at [210, 446] on h4 "Transform" at bounding box center [141, 448] width 178 height 26
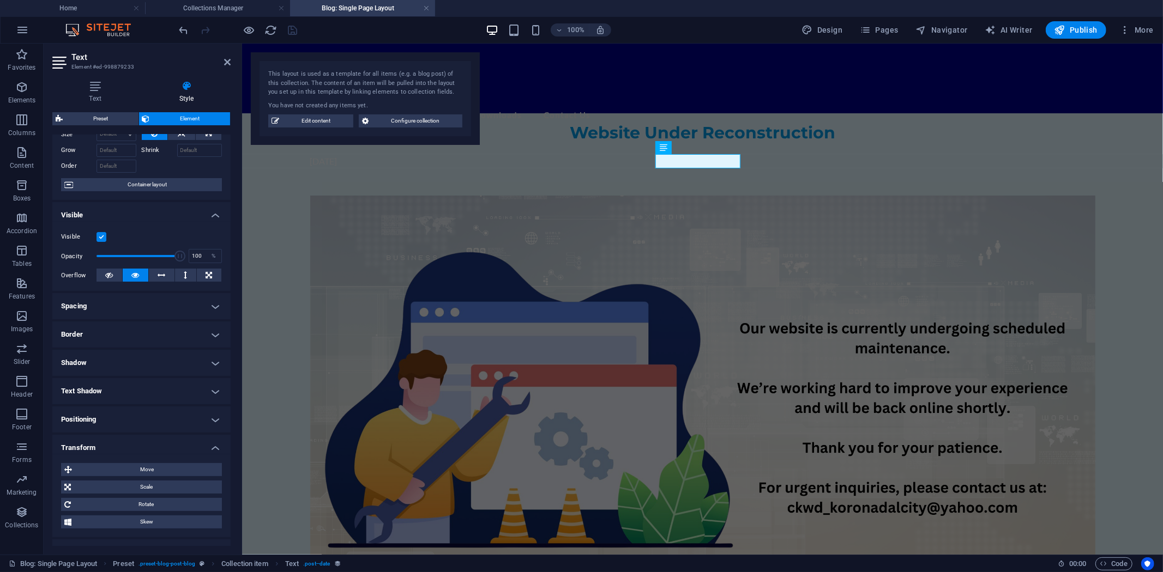
click at [213, 444] on h4 "Transform" at bounding box center [141, 445] width 178 height 20
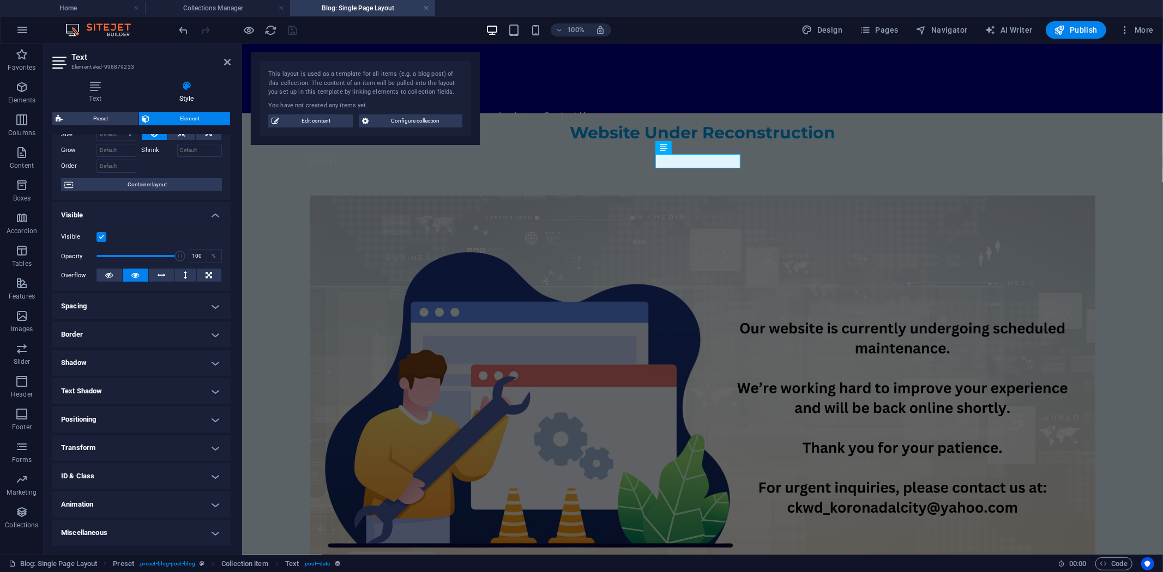
click at [211, 515] on h4 "Miscellaneous" at bounding box center [141, 533] width 178 height 26
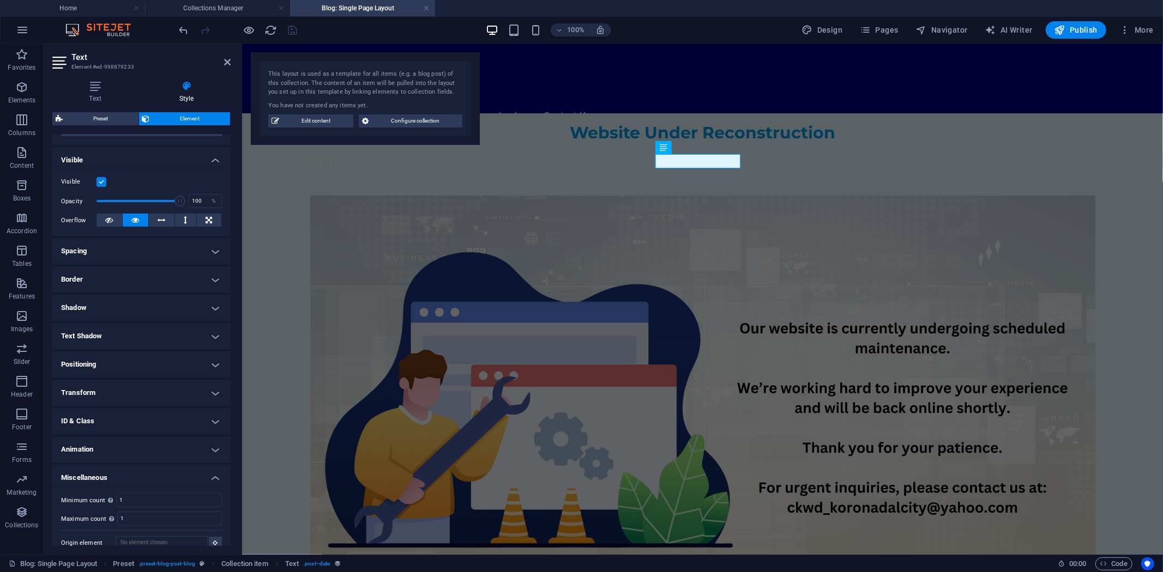
scroll to position [117, 0]
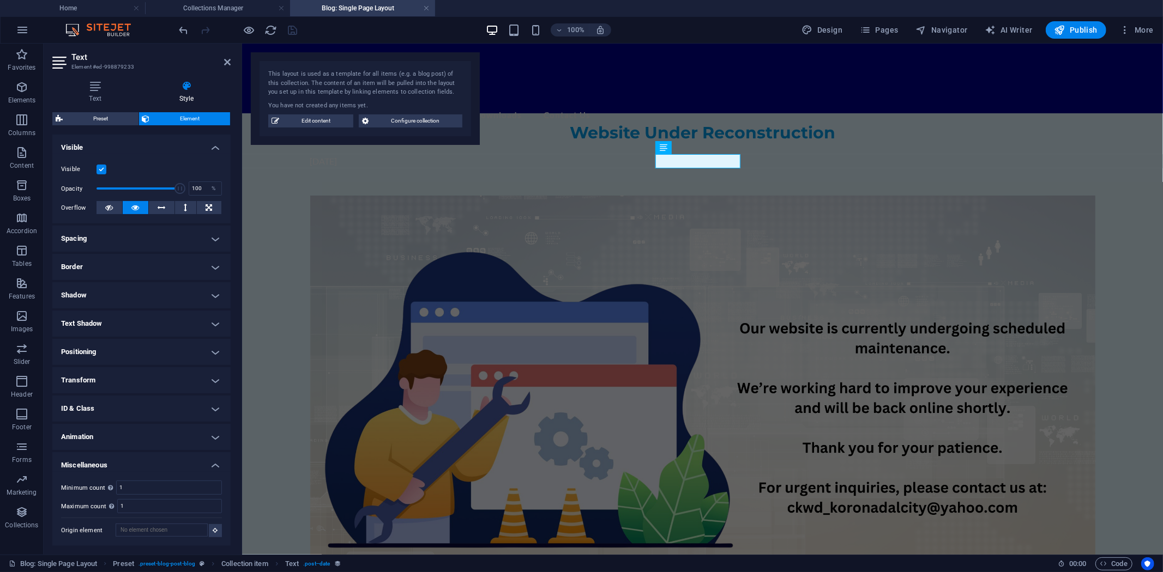
click at [213, 463] on h4 "Miscellaneous" at bounding box center [141, 462] width 178 height 20
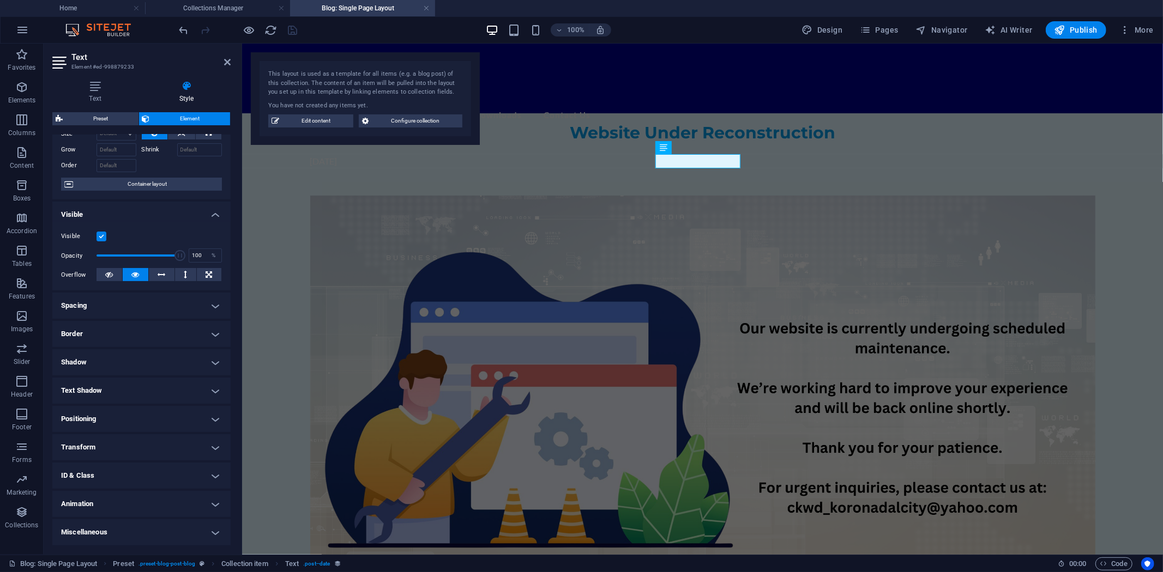
scroll to position [49, 0]
click at [208, 307] on h4 "Spacing" at bounding box center [141, 306] width 178 height 26
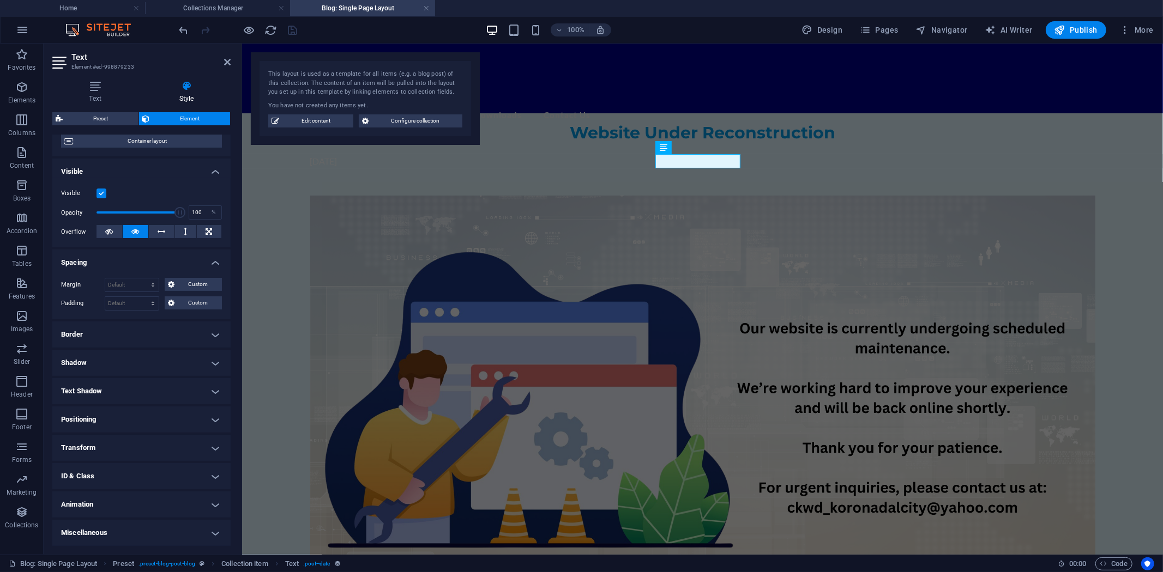
click at [215, 263] on h4 "Spacing" at bounding box center [141, 260] width 178 height 20
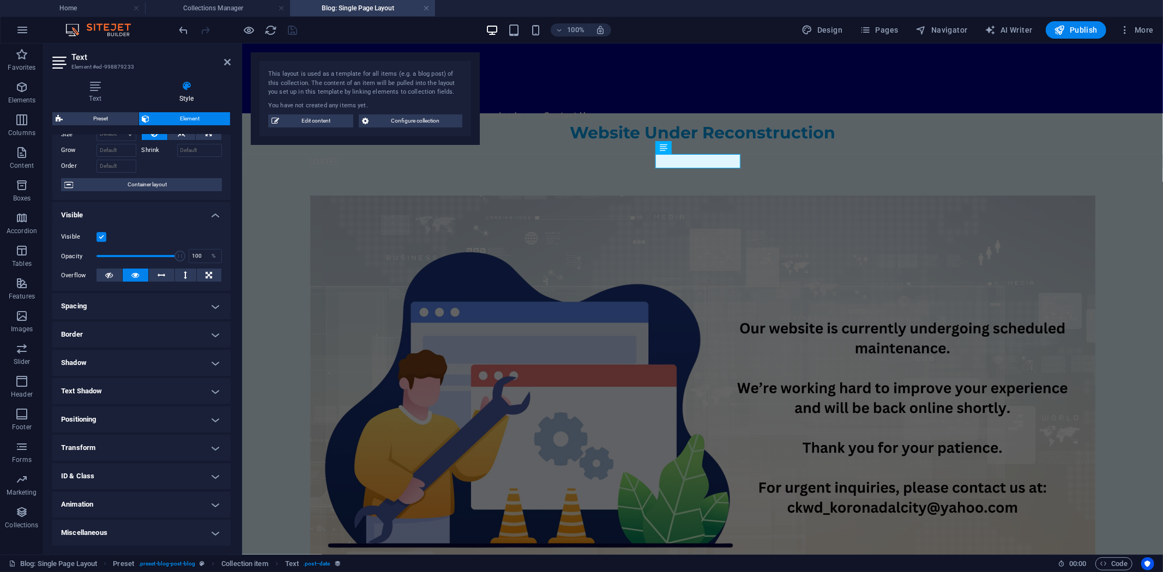
click at [213, 304] on h4 "Spacing" at bounding box center [141, 306] width 178 height 26
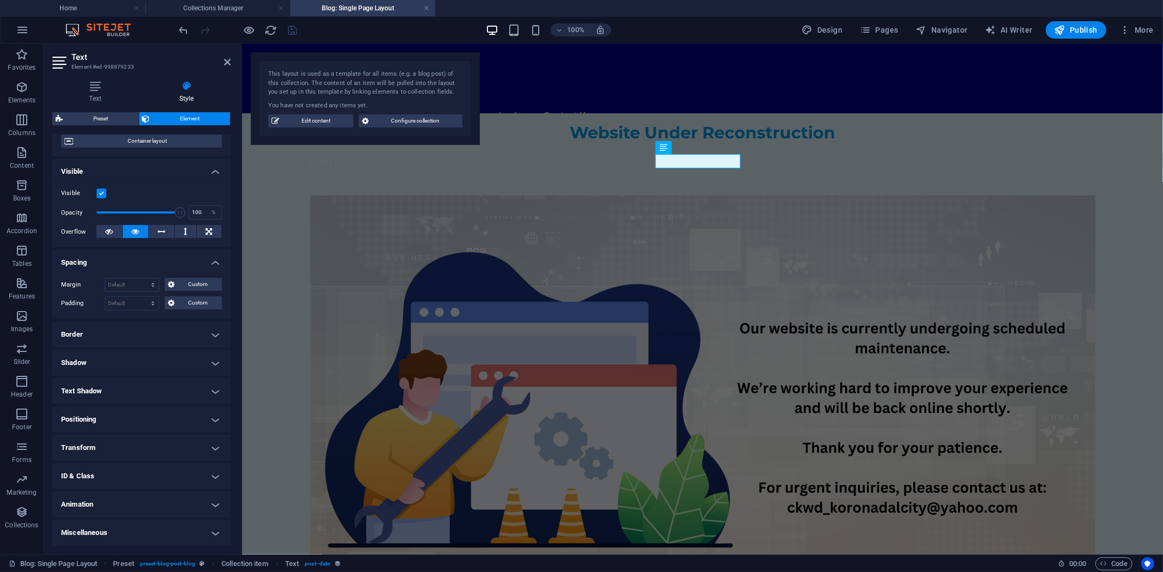
click at [215, 335] on h4 "Border" at bounding box center [141, 335] width 178 height 26
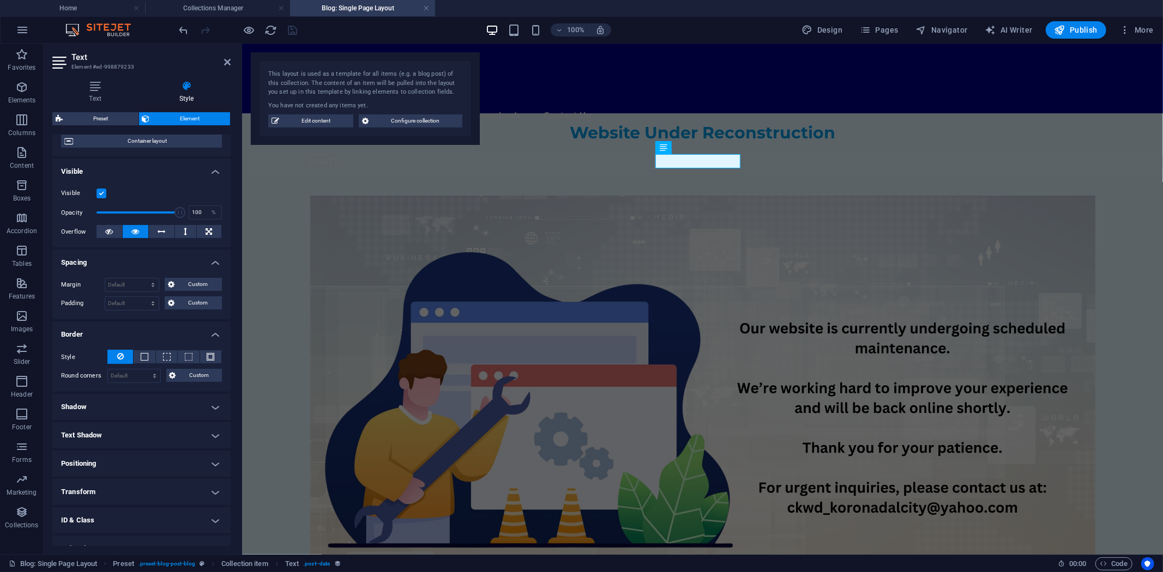
scroll to position [117, 0]
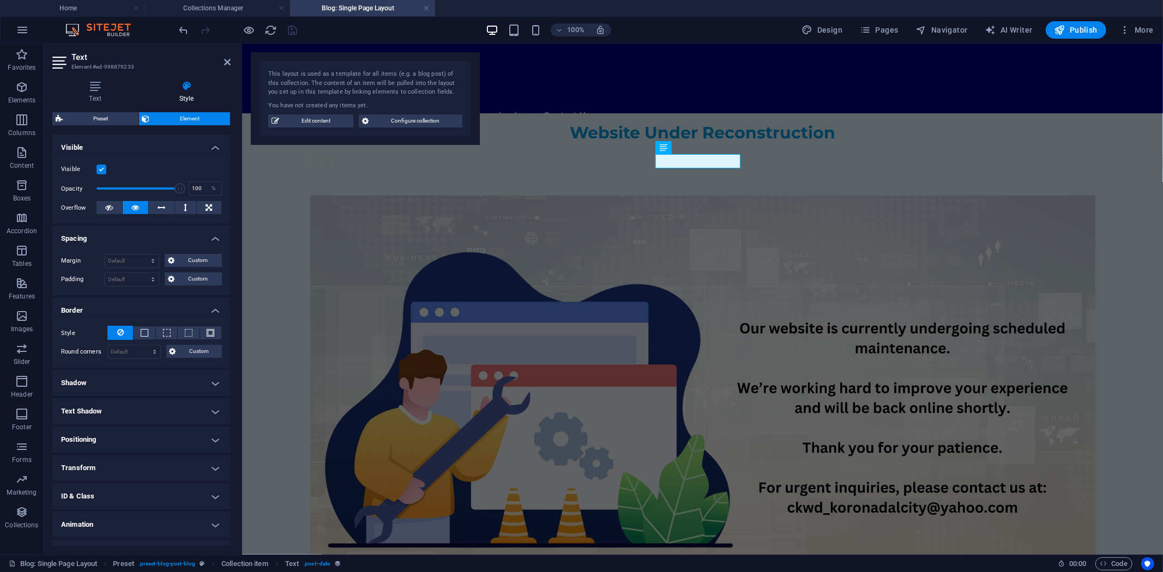
click at [214, 383] on h4 "Shadow" at bounding box center [141, 383] width 178 height 26
click at [162, 404] on span "Outside" at bounding box center [161, 404] width 19 height 13
type input "2"
type input "4"
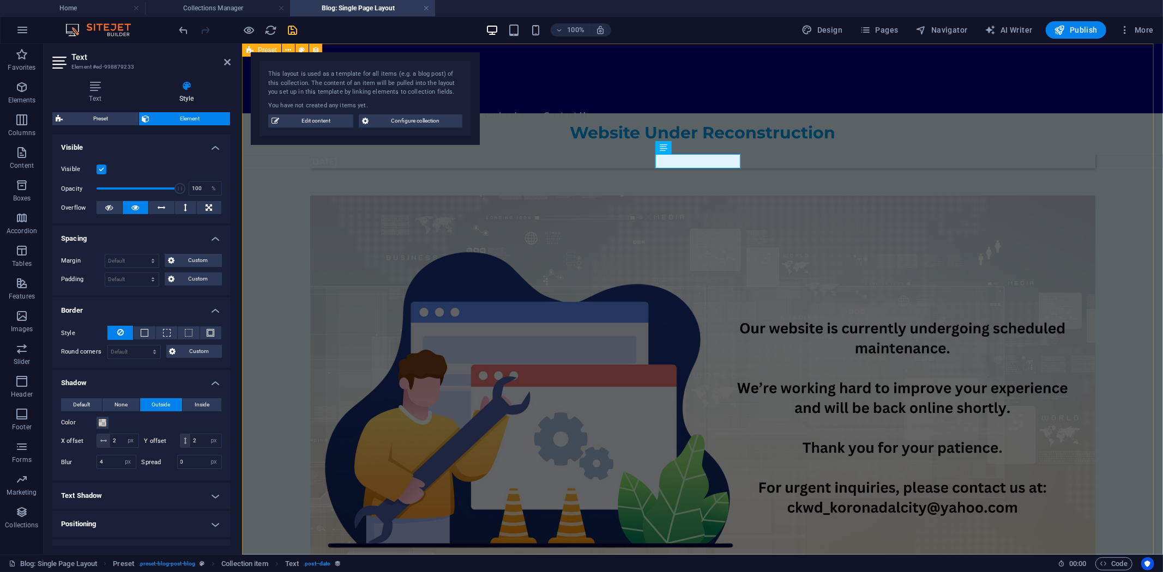
click at [259, 374] on div "Website Under Reconstruction September 26, 2025 Back to blog" at bounding box center [701, 378] width 921 height 671
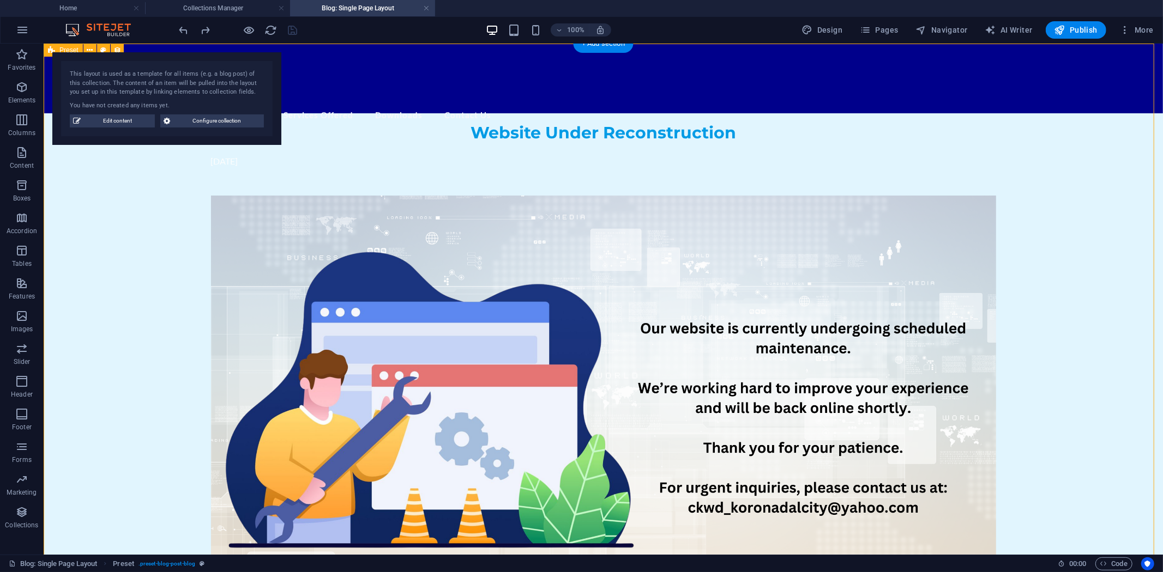
click at [1046, 168] on div "Website Under Reconstruction September 26, 2025 Back to blog" at bounding box center [602, 378] width 1119 height 671
click at [204, 9] on h4 "Collections Manager" at bounding box center [217, 8] width 145 height 12
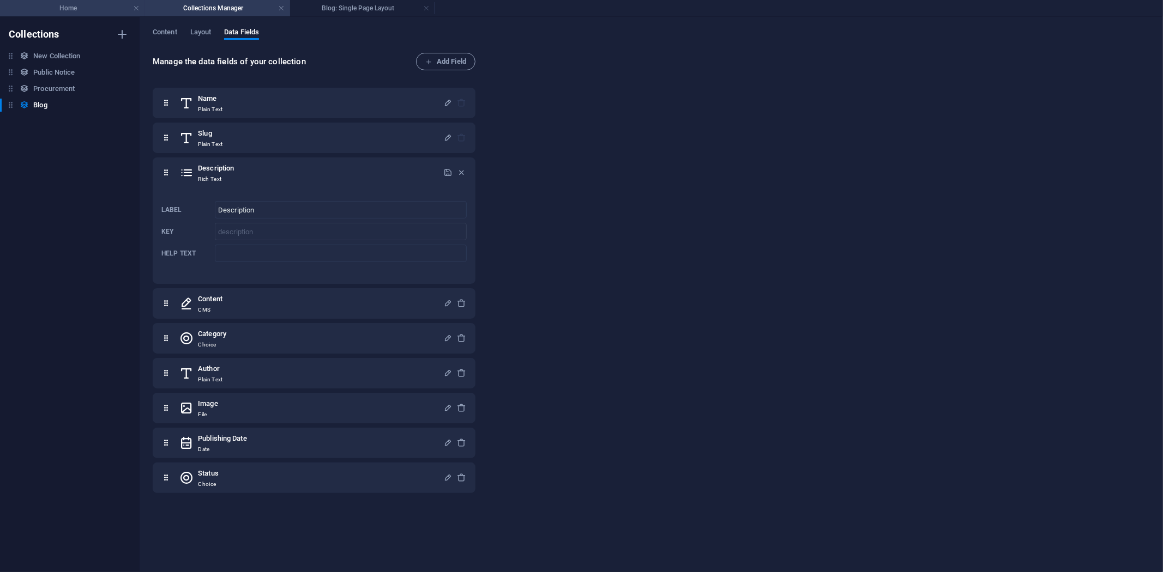
click at [71, 5] on h4 "Home" at bounding box center [72, 8] width 145 height 12
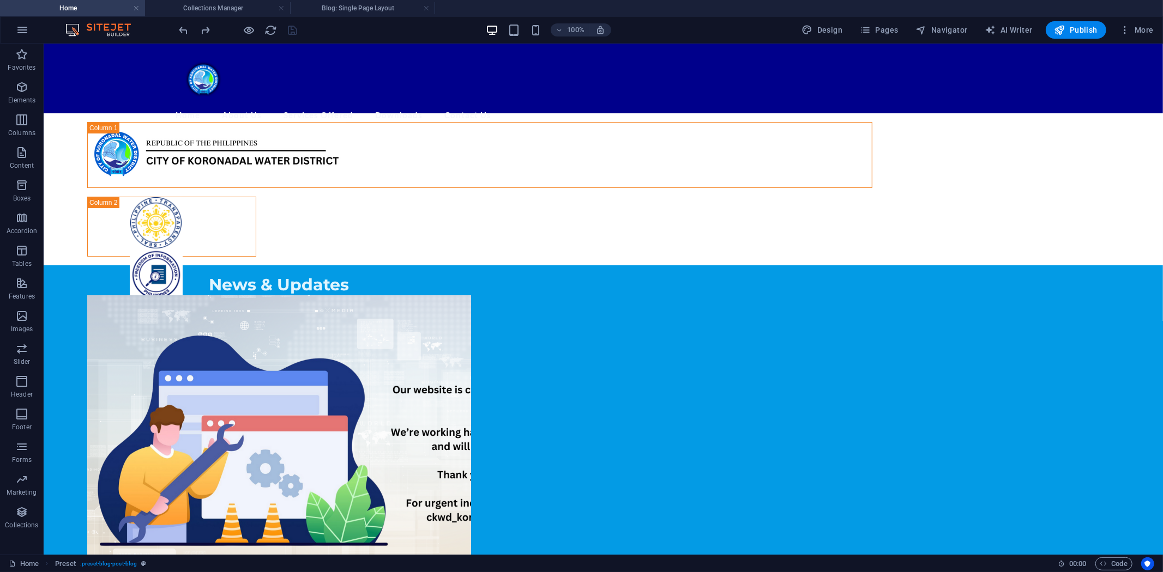
scroll to position [379, 0]
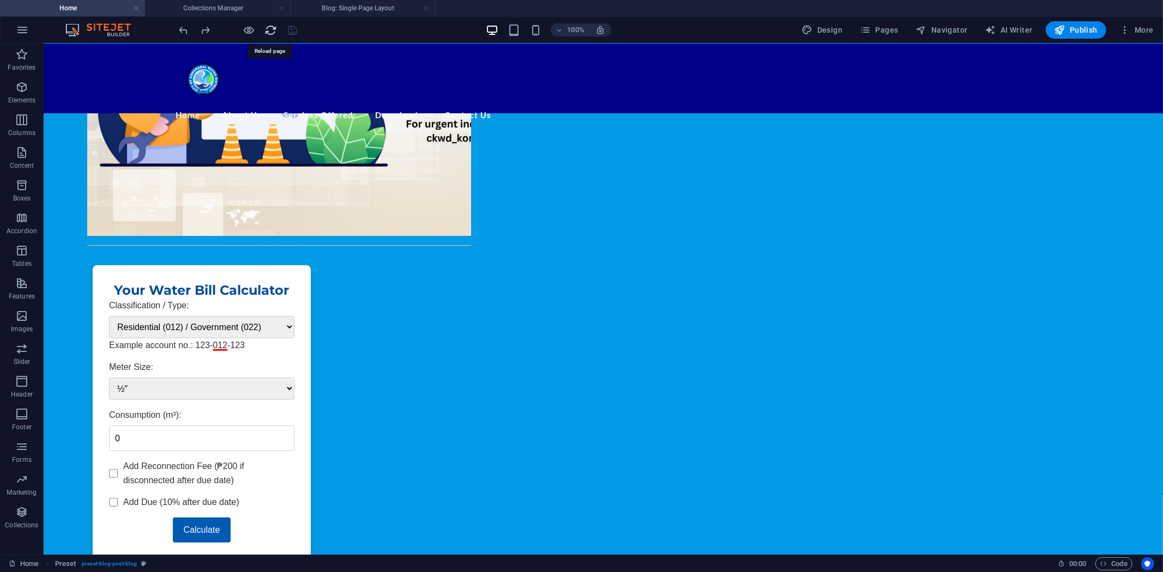
click at [269, 26] on icon "reload" at bounding box center [271, 30] width 13 height 13
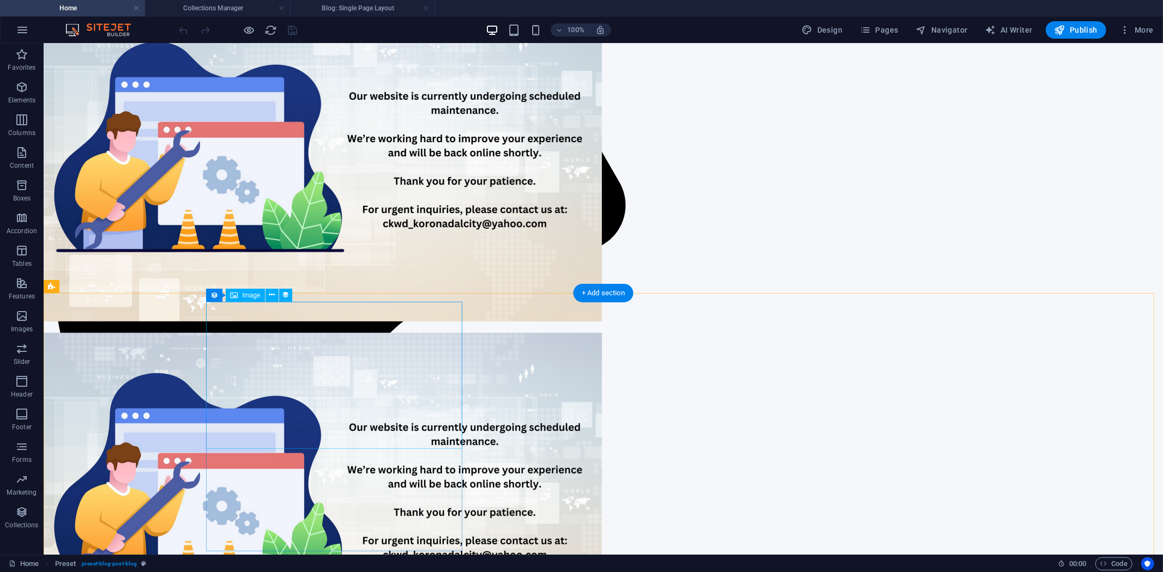
scroll to position [302, 0]
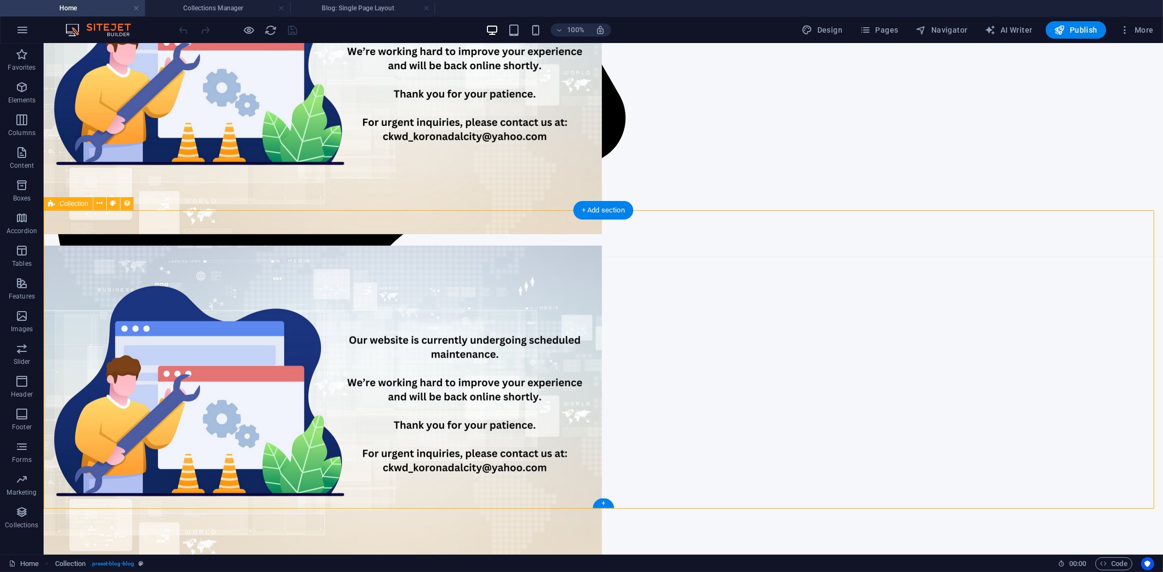
scroll to position [363, 0]
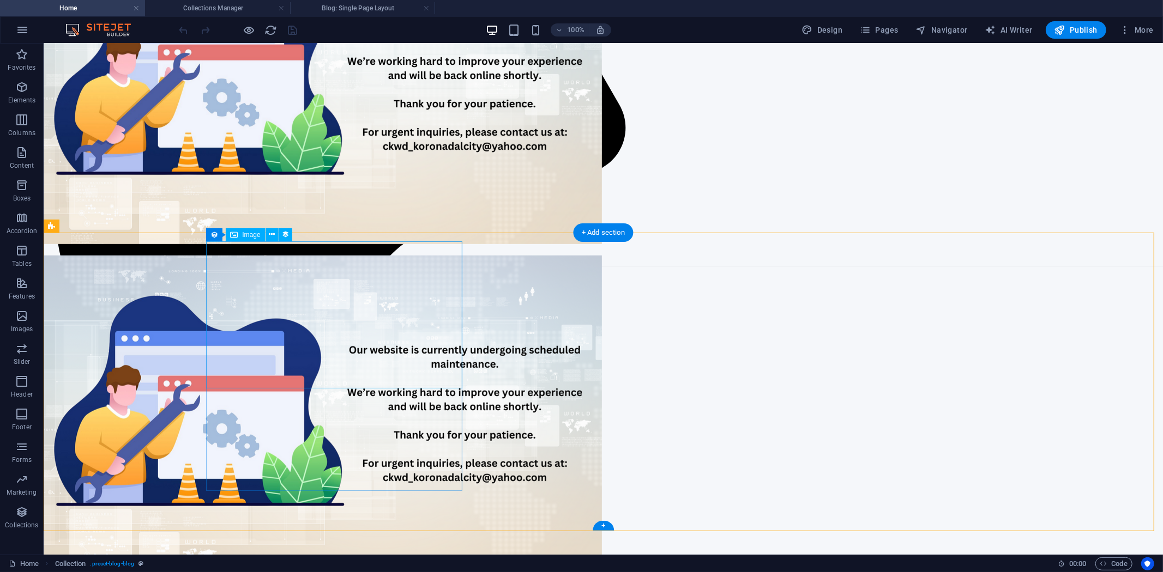
select select "image"
select select "px"
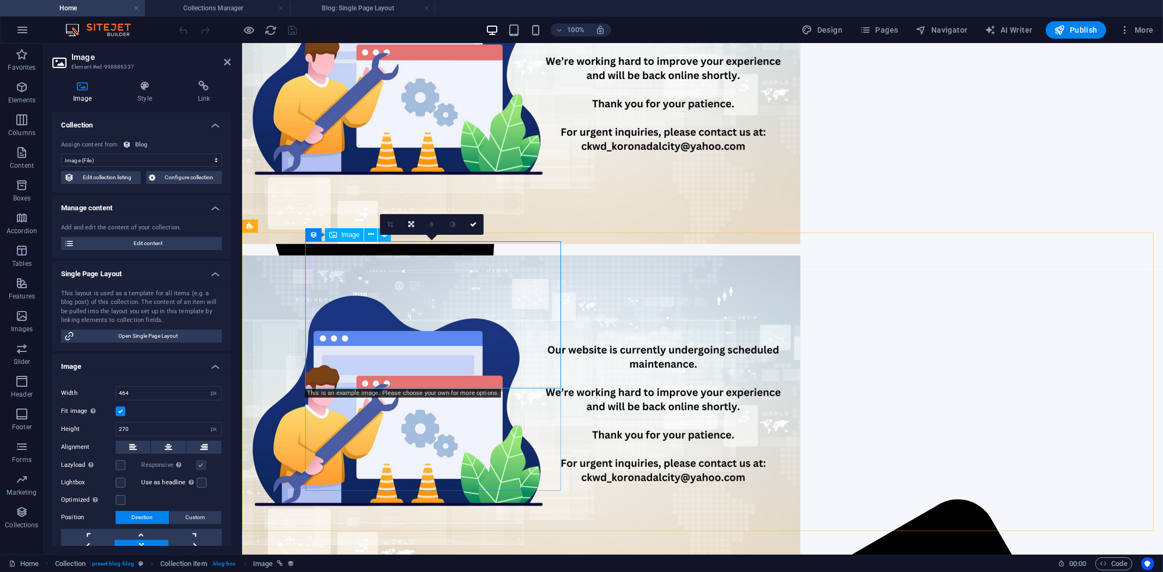
click at [180, 181] on span "Configure collection" at bounding box center [189, 177] width 60 height 13
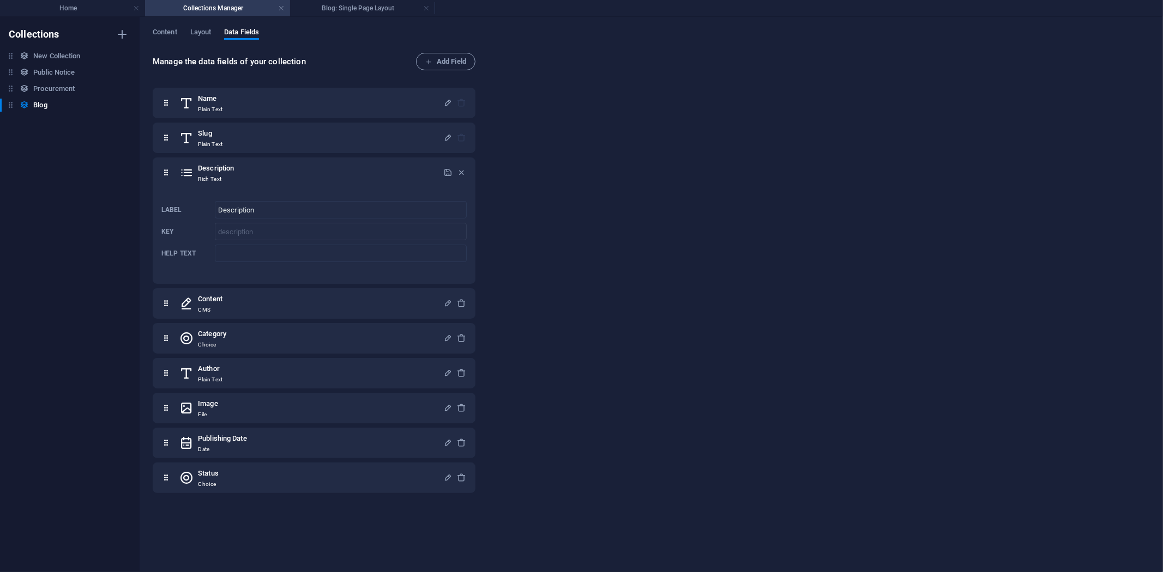
scroll to position [0, 0]
click at [201, 30] on span "Layout" at bounding box center [200, 33] width 21 height 15
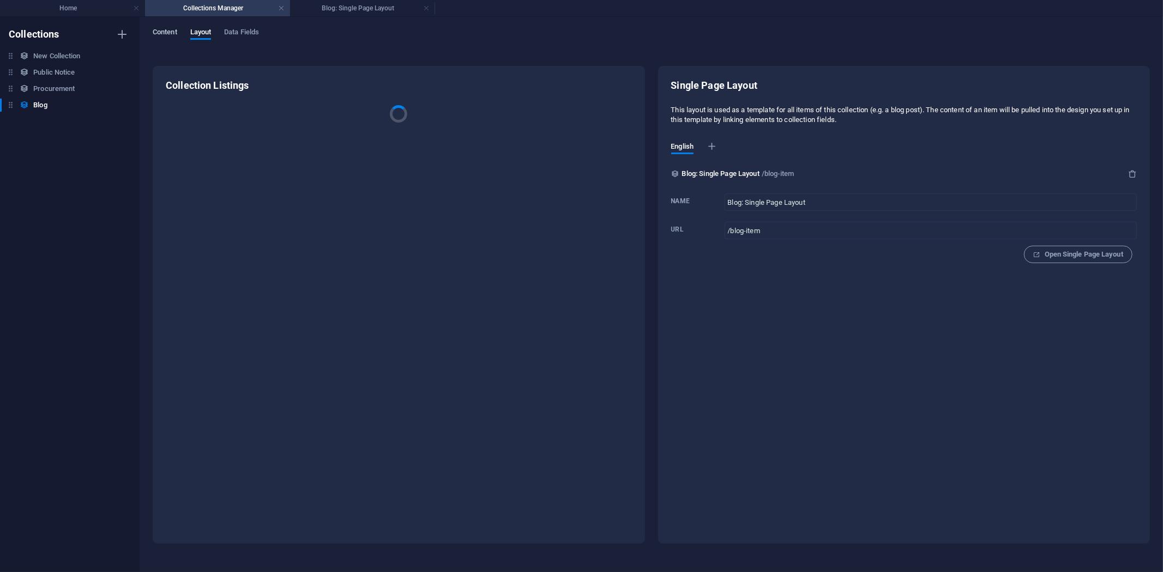
click at [162, 29] on span "Content" at bounding box center [165, 33] width 25 height 15
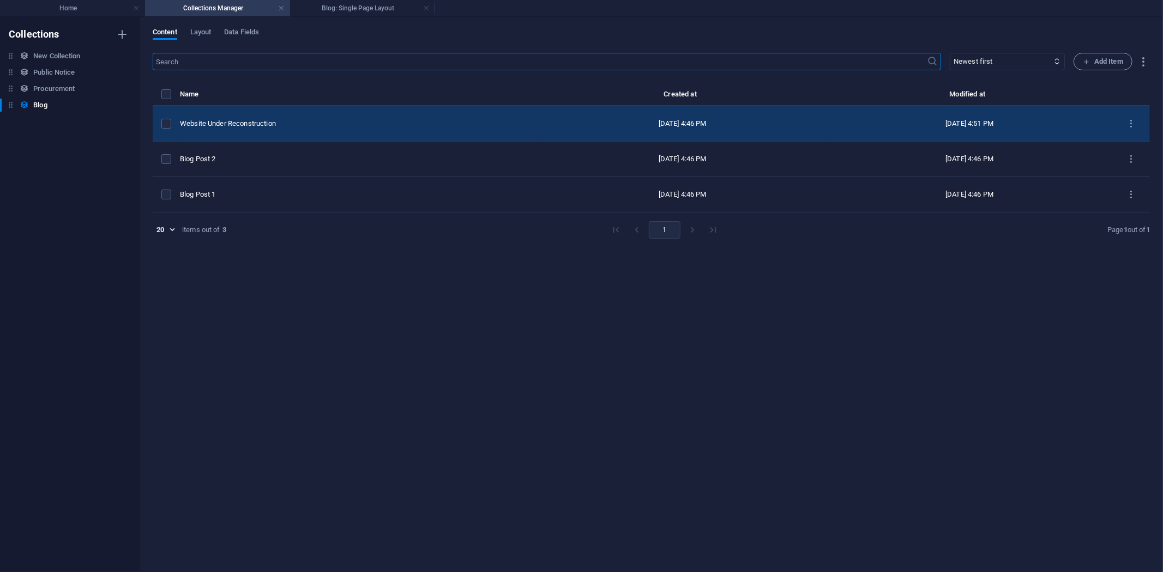
click at [258, 120] on div "Website Under Reconstruction" at bounding box center [355, 124] width 350 height 10
select select "Category 2"
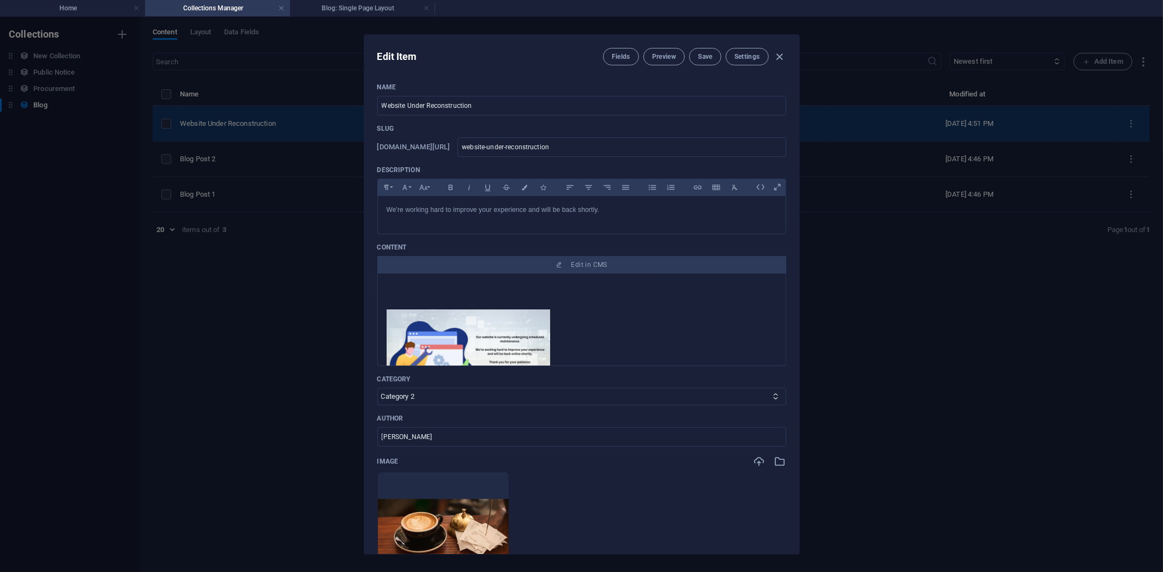
click at [258, 120] on div "Edit Item Fields Preview Save Settings Name Website Under Reconstruction ​ Slug…" at bounding box center [581, 294] width 1163 height 555
type input "[DATE]"
type input "website-under-reconstruction"
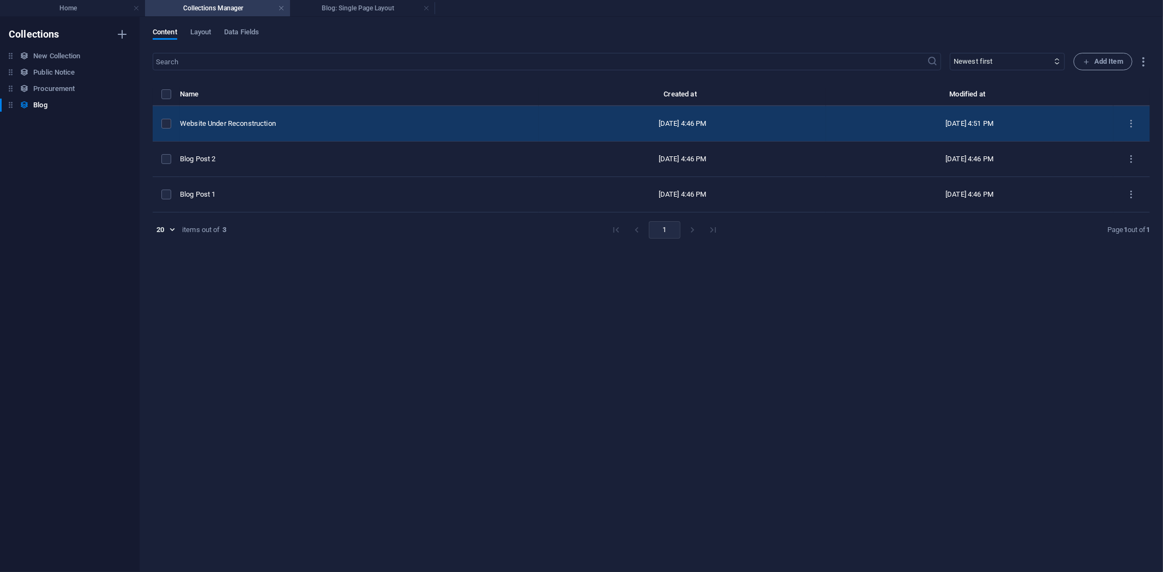
click at [260, 116] on td "Website Under Reconstruction" at bounding box center [359, 123] width 359 height 35
select select "Category 2"
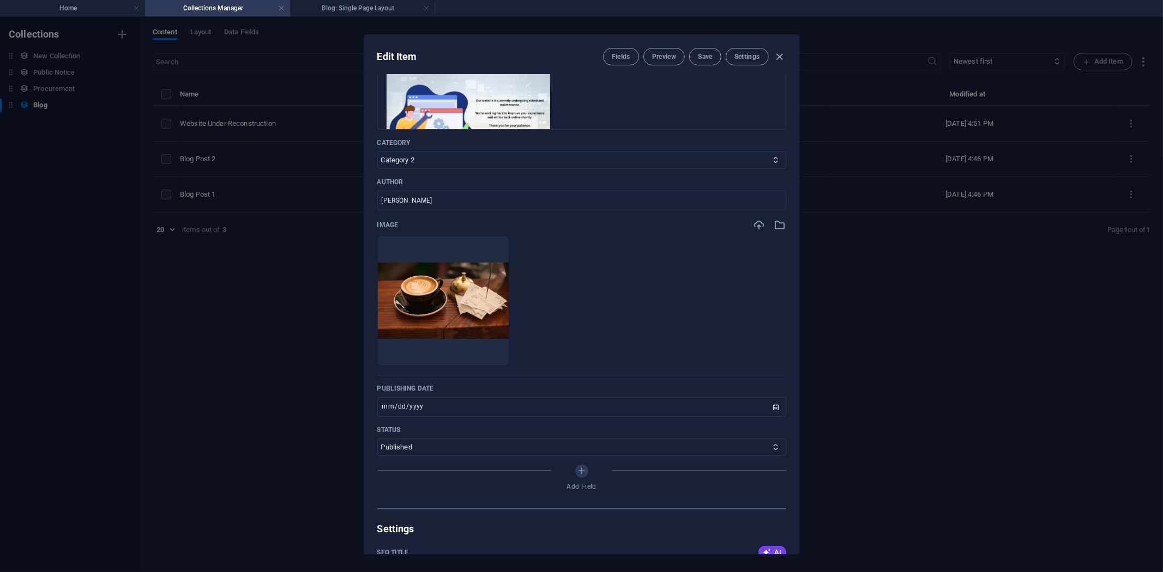
scroll to position [242, 0]
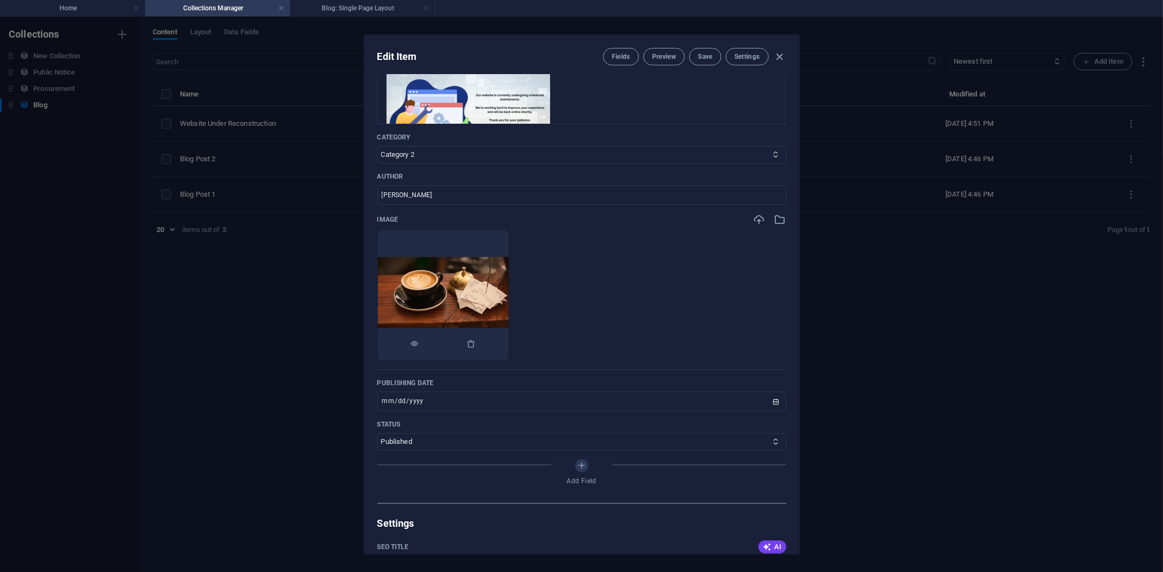
click at [487, 288] on img at bounding box center [443, 295] width 131 height 77
click at [776, 216] on icon "button" at bounding box center [780, 220] width 12 height 12
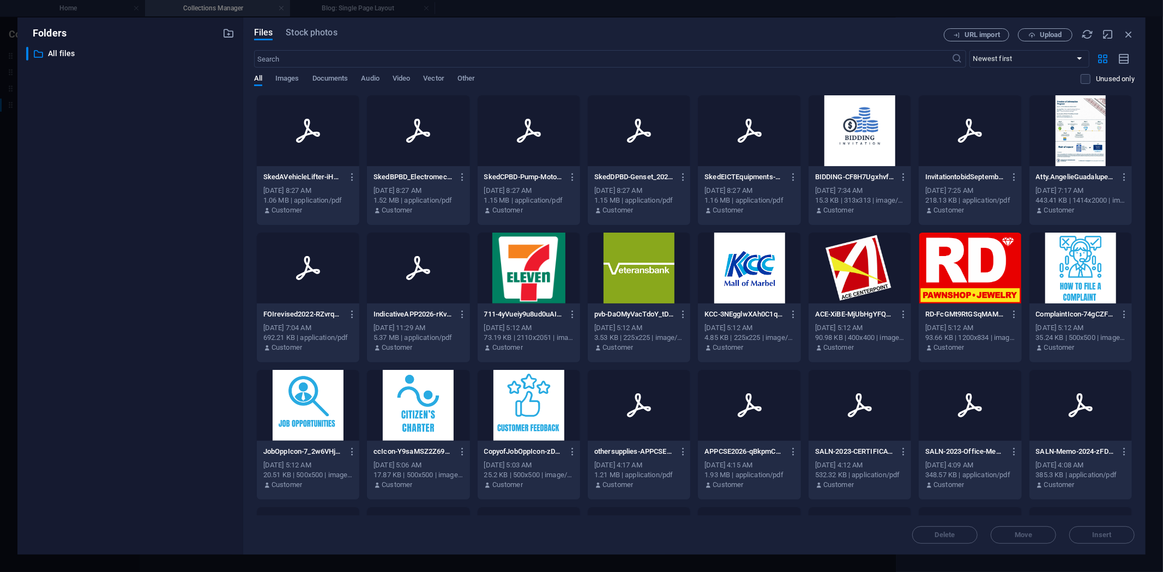
click at [866, 140] on div at bounding box center [859, 130] width 102 height 71
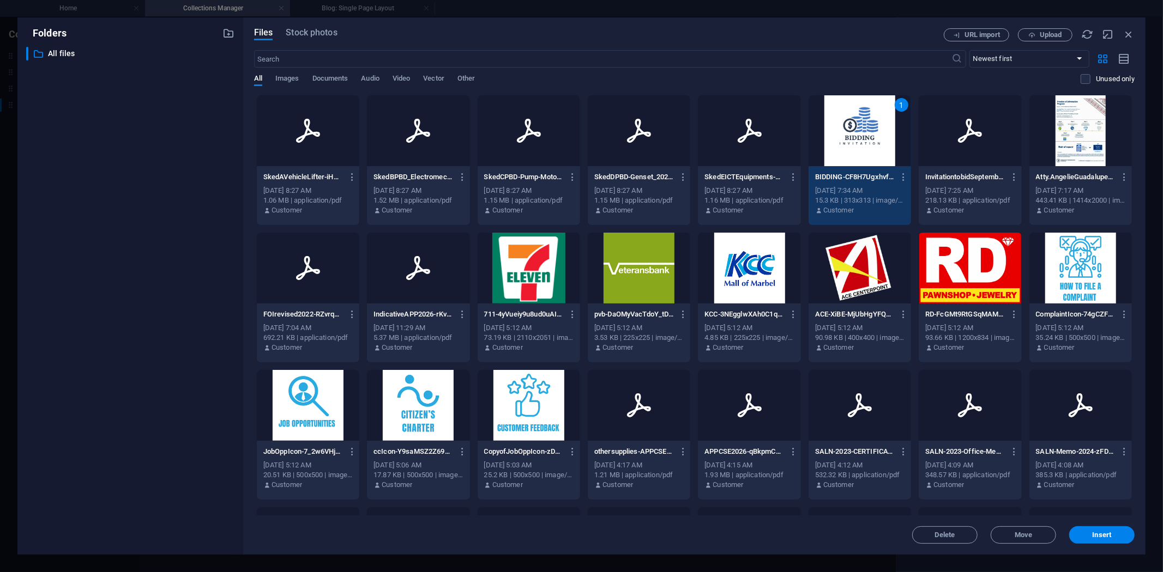
click at [866, 140] on div "1" at bounding box center [859, 130] width 102 height 71
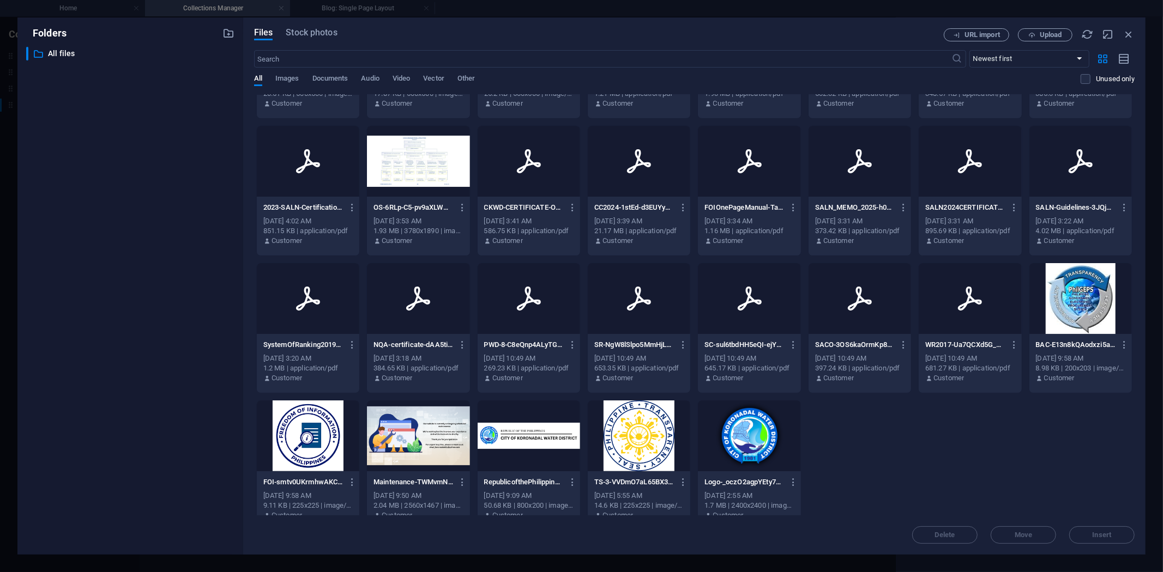
scroll to position [396, 0]
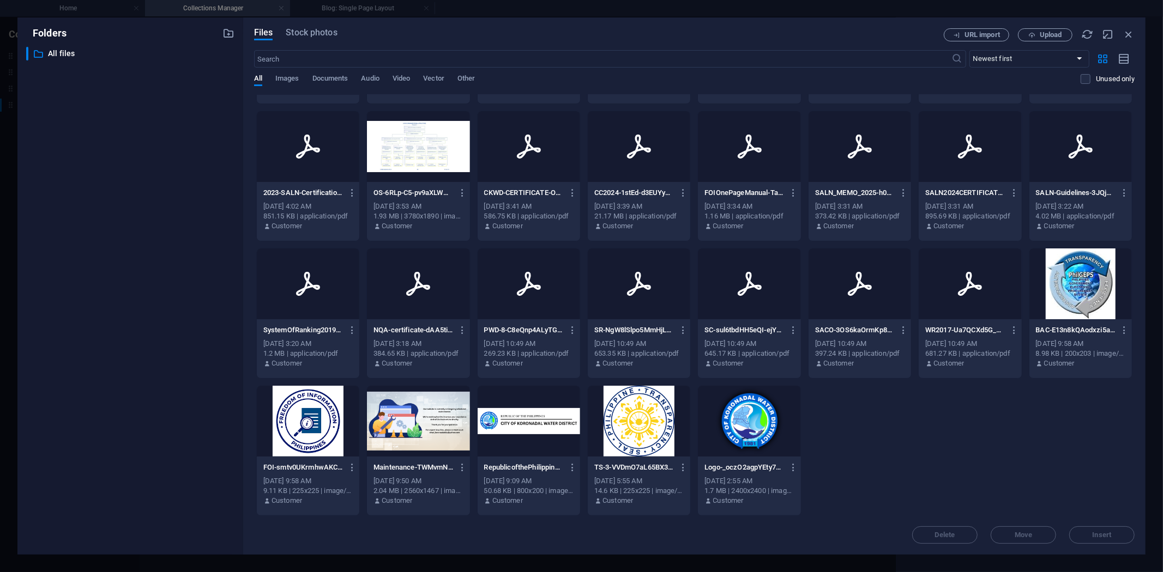
click at [427, 416] on div at bounding box center [418, 421] width 102 height 71
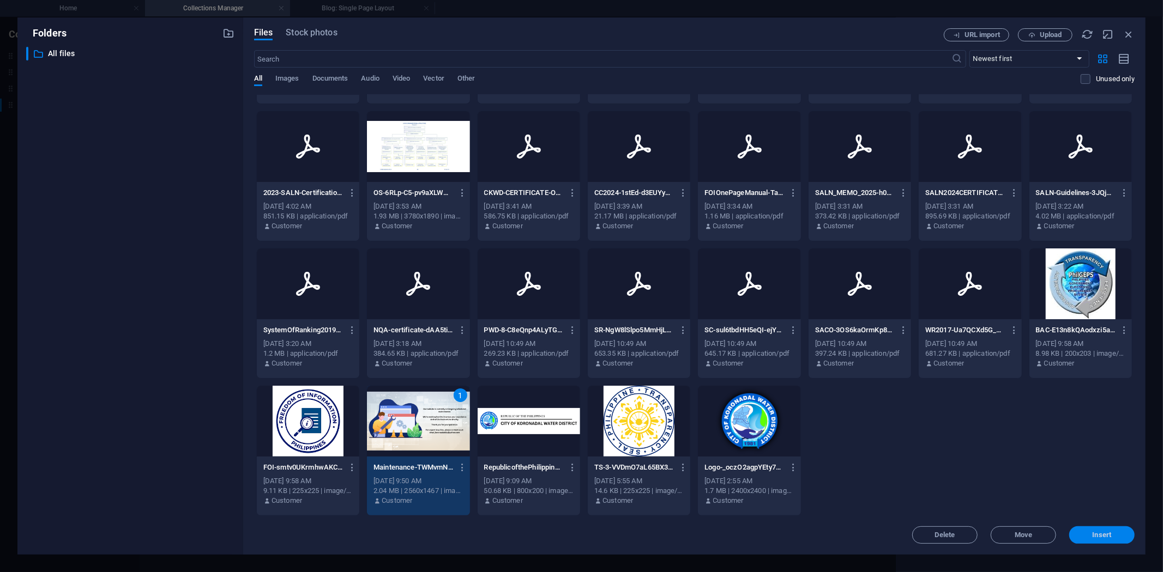
click at [1046, 515] on span "Insert" at bounding box center [1101, 535] width 19 height 7
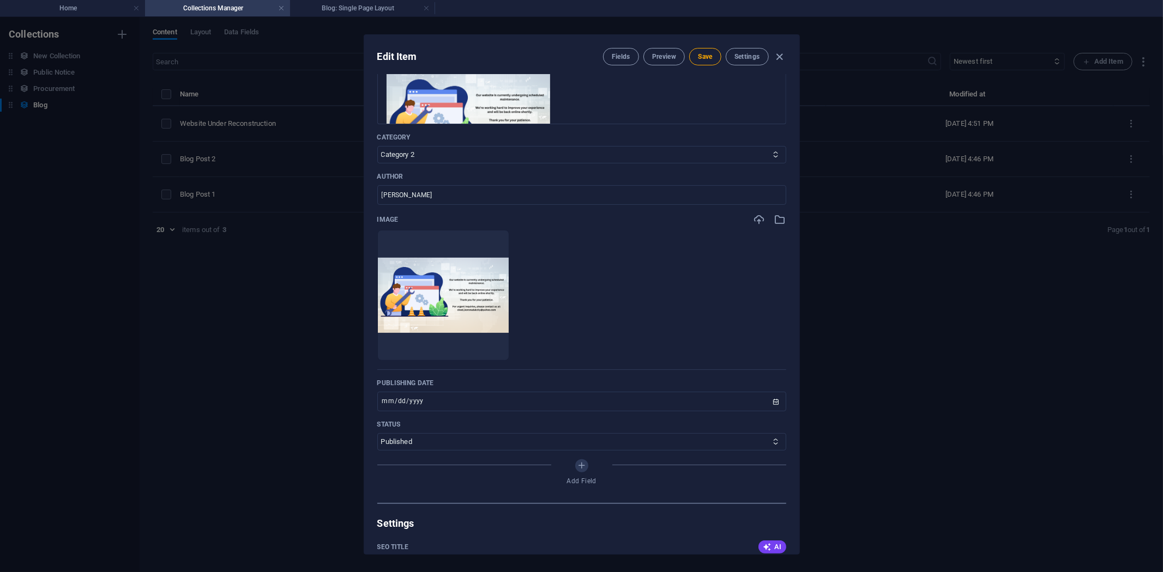
click at [305, 312] on div "Edit Item Fields Preview Save Settings Name Website Under Reconstruction ​ Slug…" at bounding box center [581, 294] width 1163 height 555
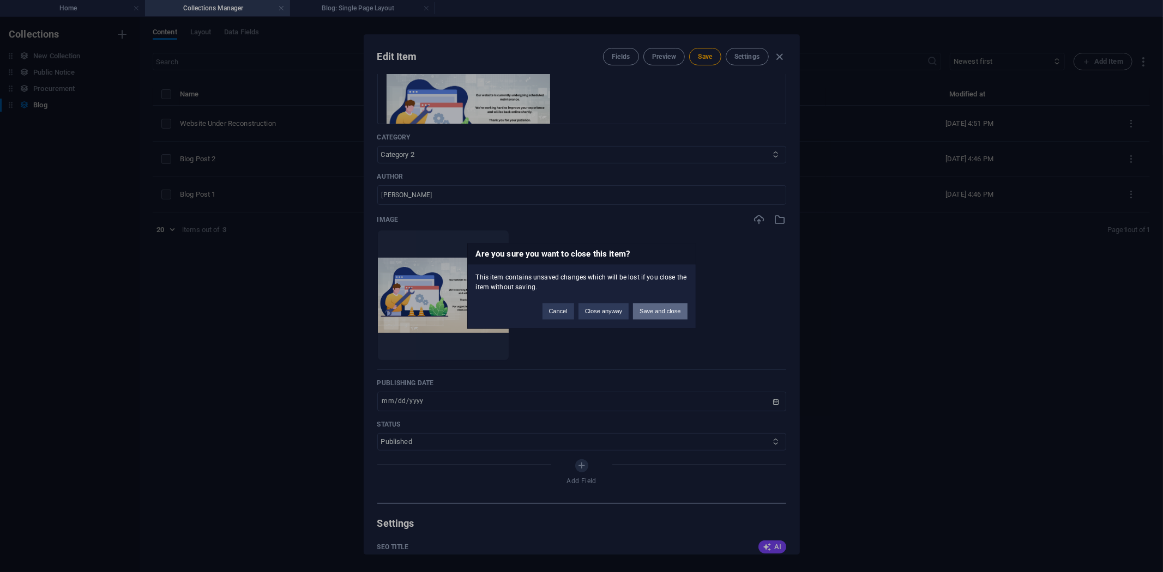
click at [662, 310] on button "Save and close" at bounding box center [660, 312] width 54 height 16
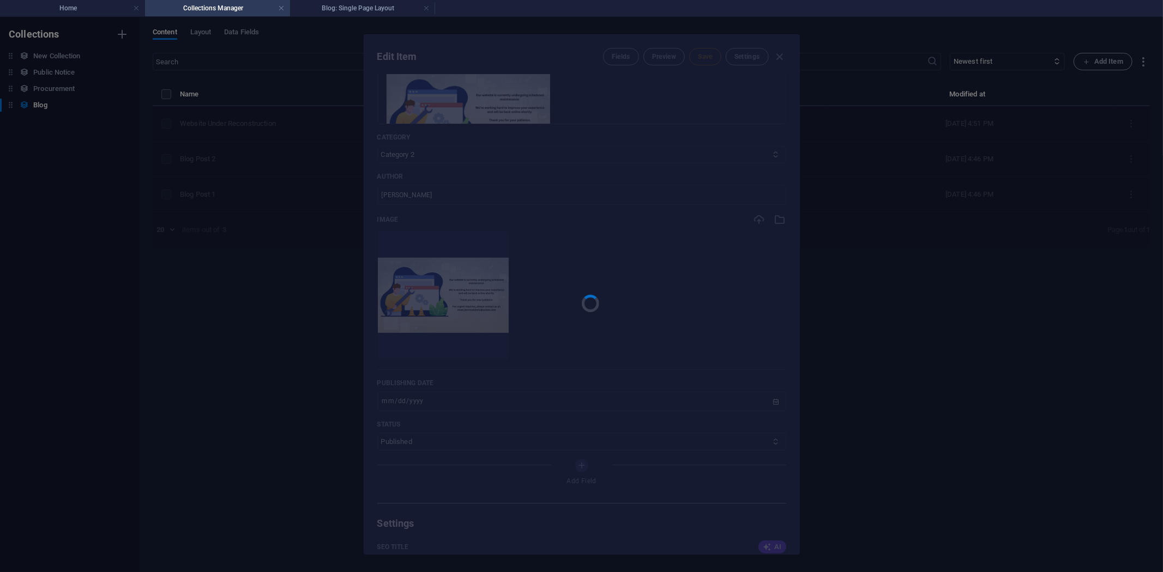
type input "[DATE]"
type input "website-under-reconstruction"
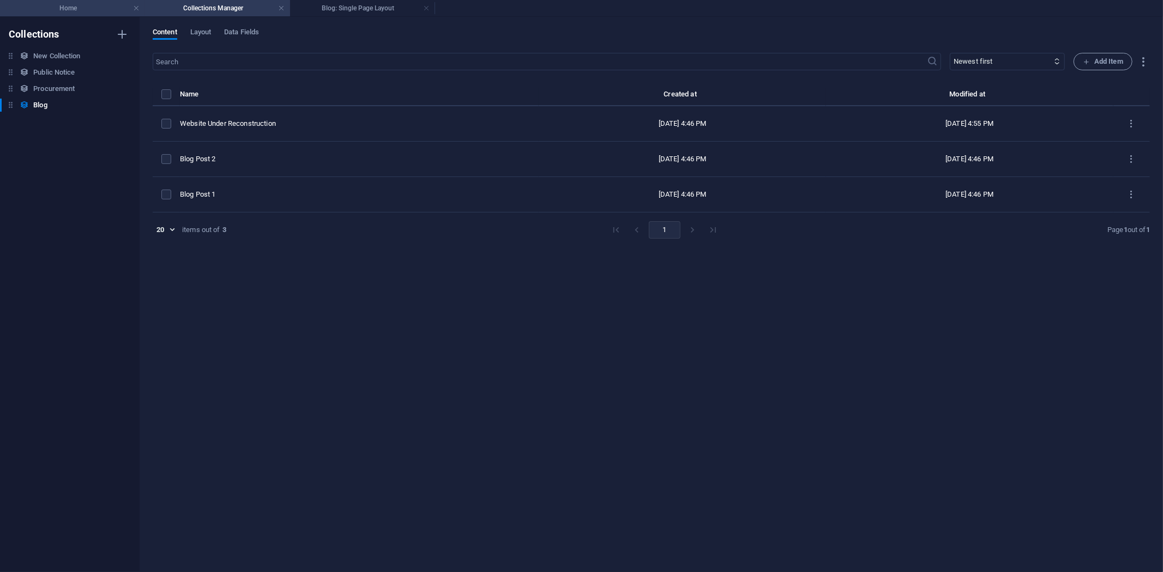
click at [79, 4] on h4 "Home" at bounding box center [72, 8] width 145 height 12
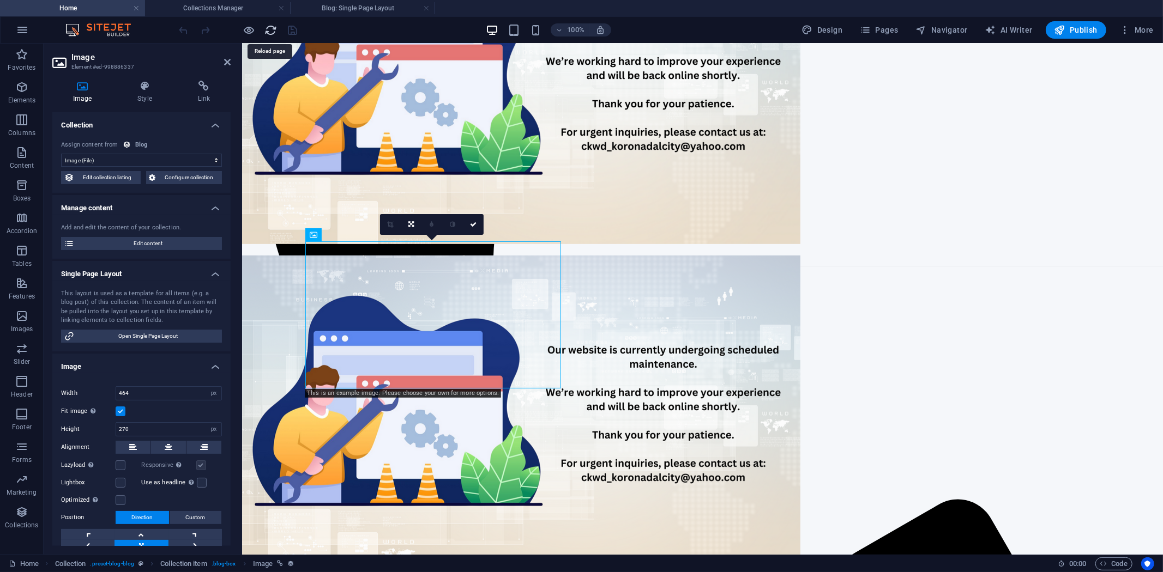
click at [266, 26] on icon "reload" at bounding box center [271, 30] width 13 height 13
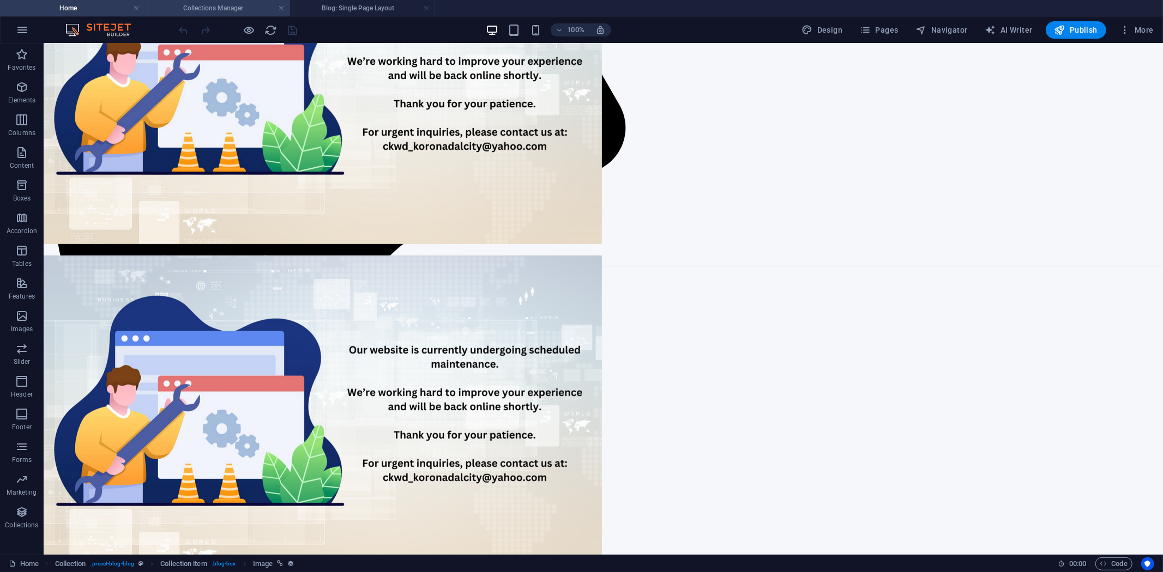
click at [226, 9] on h4 "Collections Manager" at bounding box center [217, 8] width 145 height 12
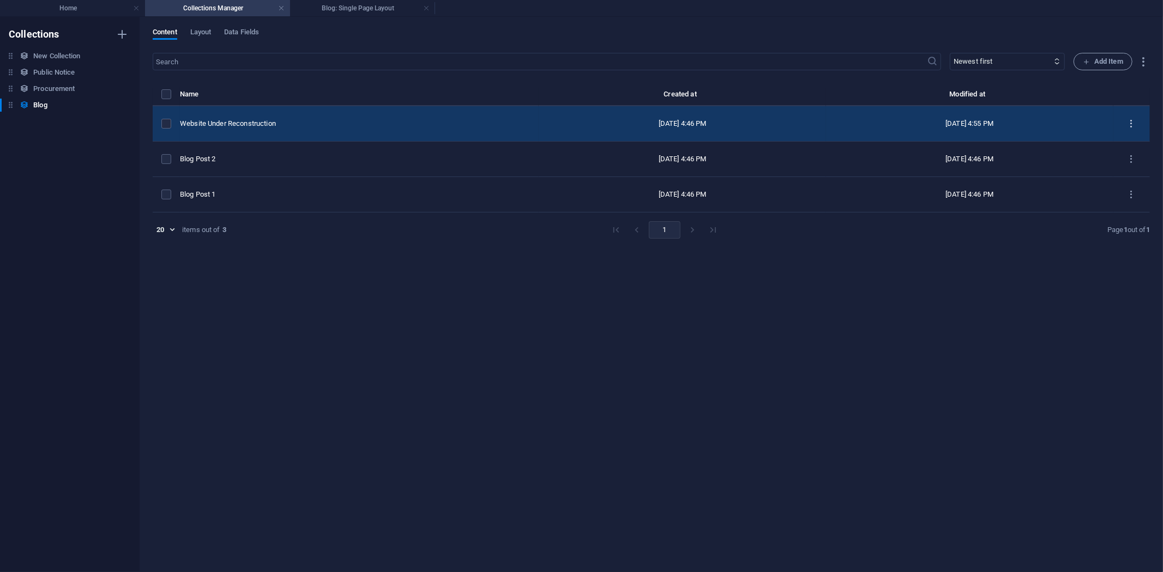
click at [1046, 120] on icon "items list" at bounding box center [1131, 124] width 10 height 10
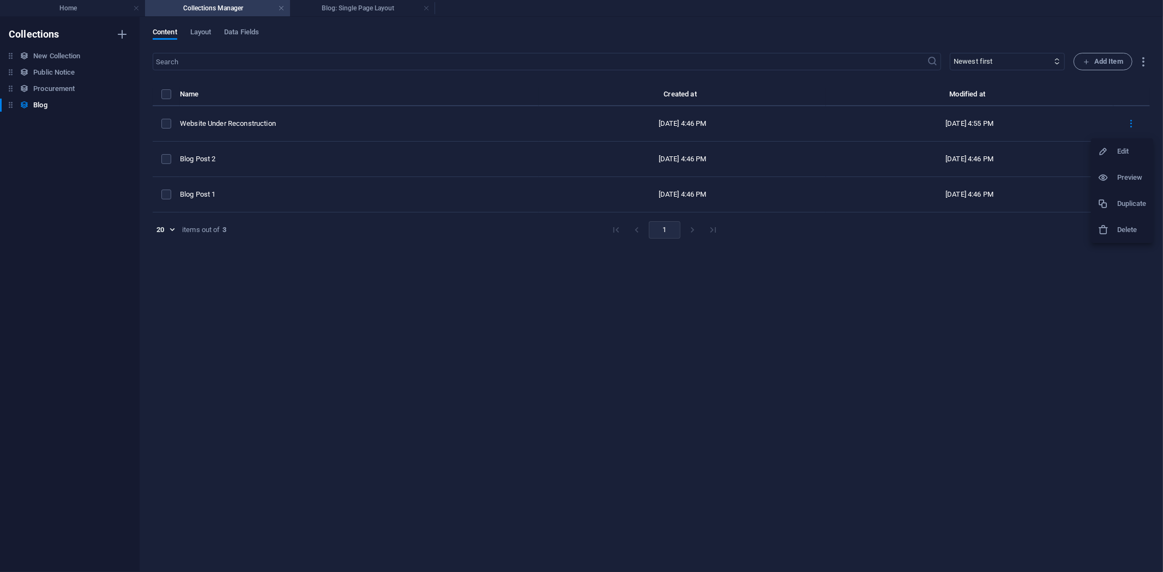
click at [1046, 149] on h6 "Edit" at bounding box center [1131, 151] width 29 height 13
select select "Category 2"
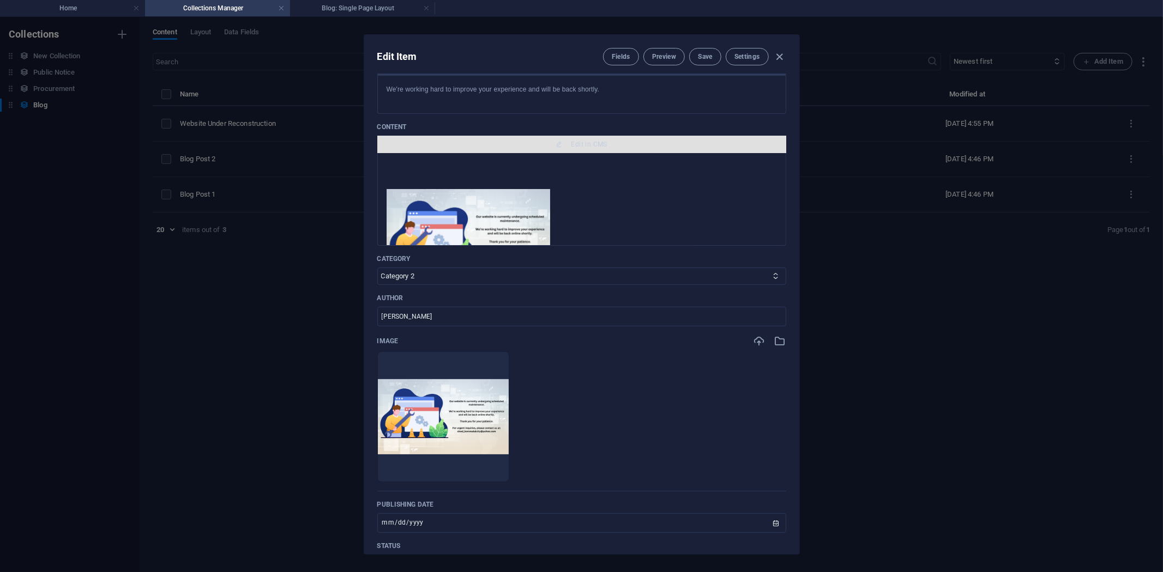
scroll to position [121, 0]
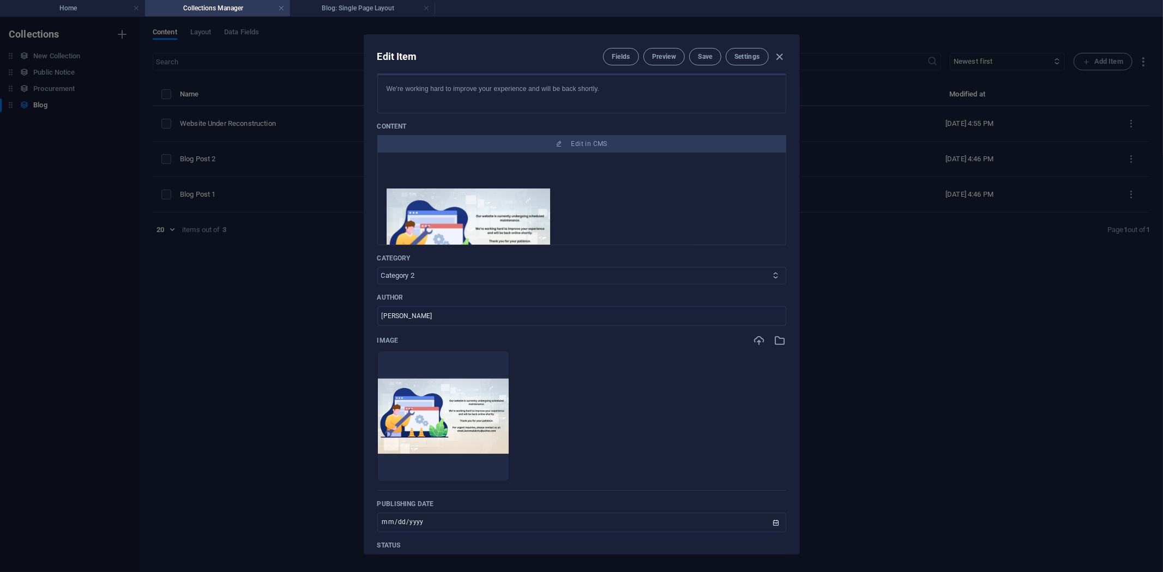
click at [774, 275] on icon at bounding box center [775, 275] width 7 height 7
click at [775, 280] on select "Category 1 Category 2" at bounding box center [581, 275] width 409 height 17
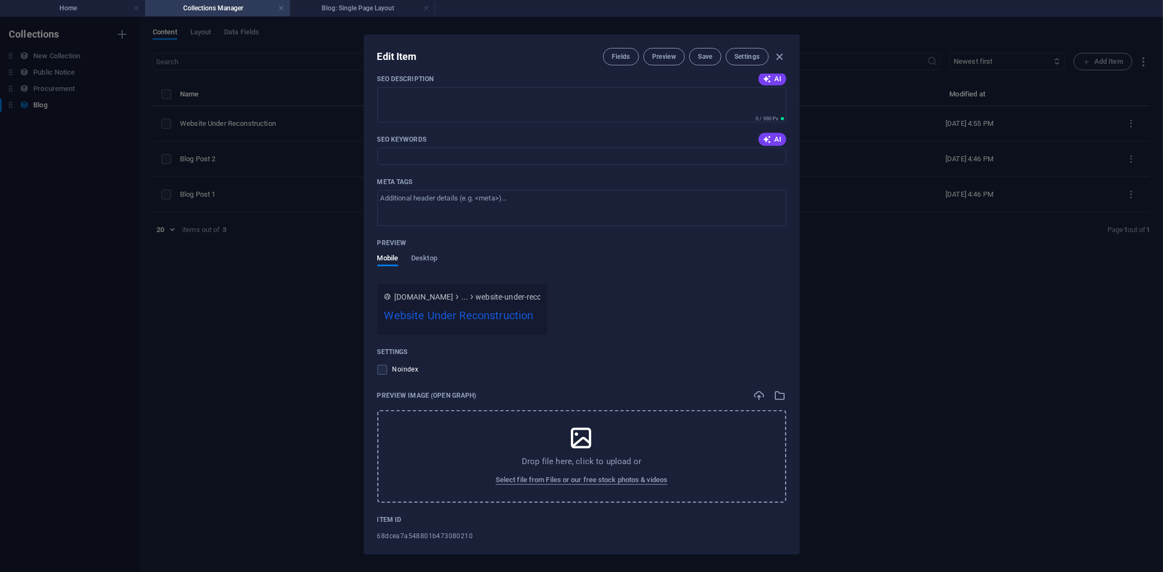
scroll to position [804, 0]
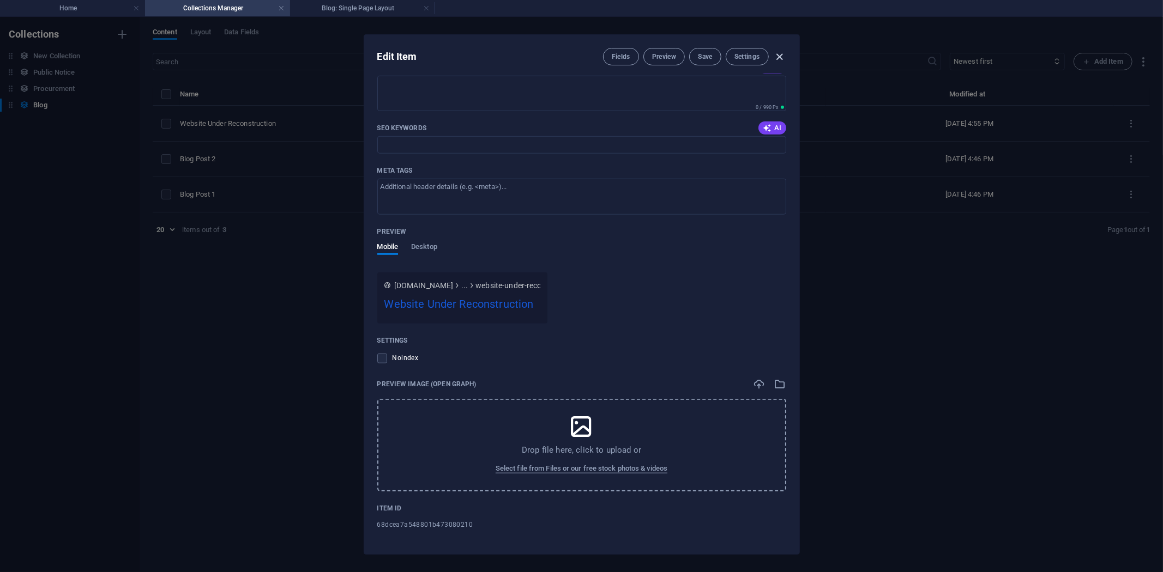
click at [780, 55] on icon "button" at bounding box center [779, 57] width 13 height 13
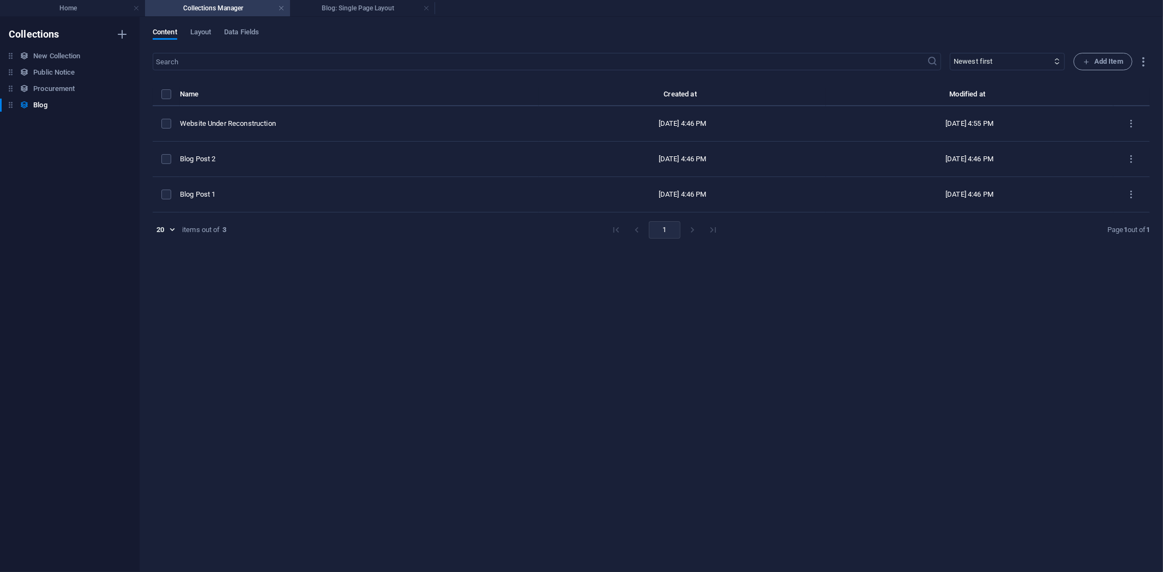
type input "[DATE]"
type input "website-under-reconstruction"
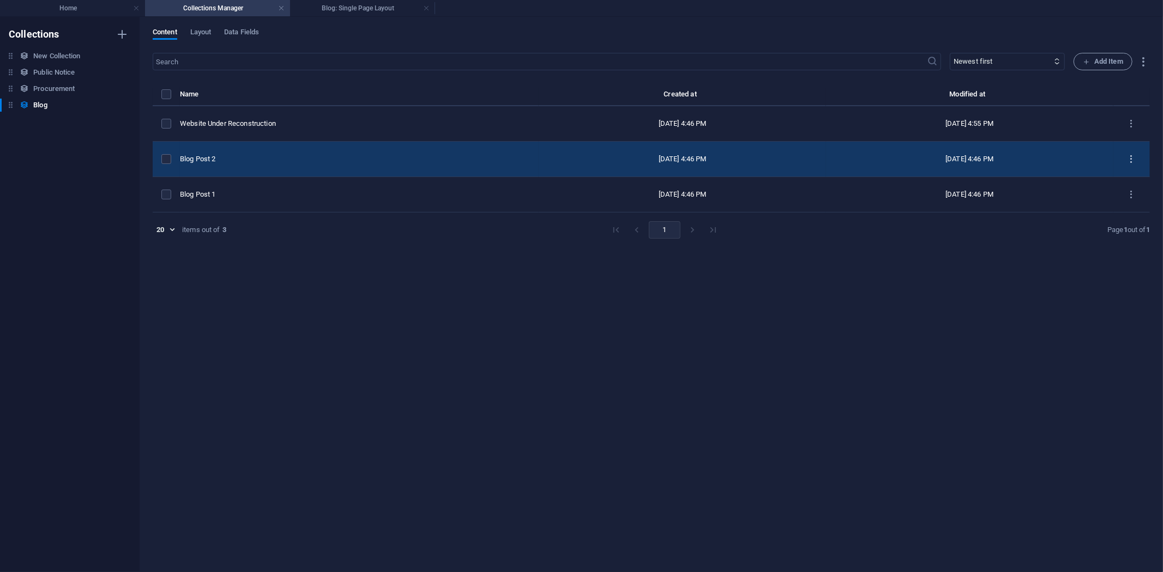
click at [1046, 157] on icon "items list" at bounding box center [1131, 159] width 10 height 10
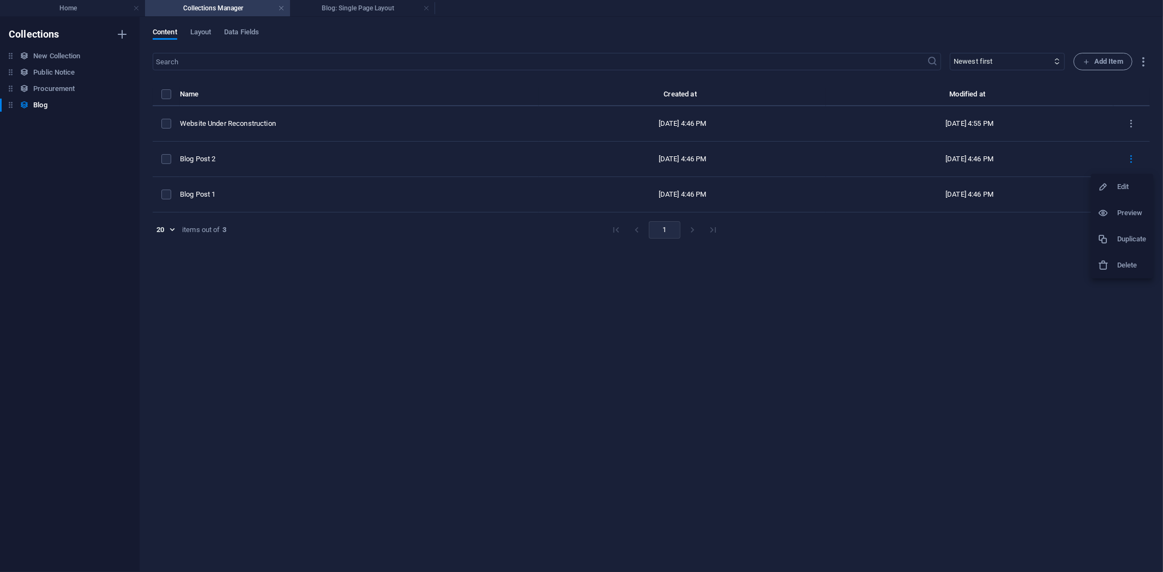
click at [354, 292] on div at bounding box center [581, 286] width 1163 height 572
click at [346, 10] on h4 "Blog: Single Page Layout" at bounding box center [362, 8] width 145 height 12
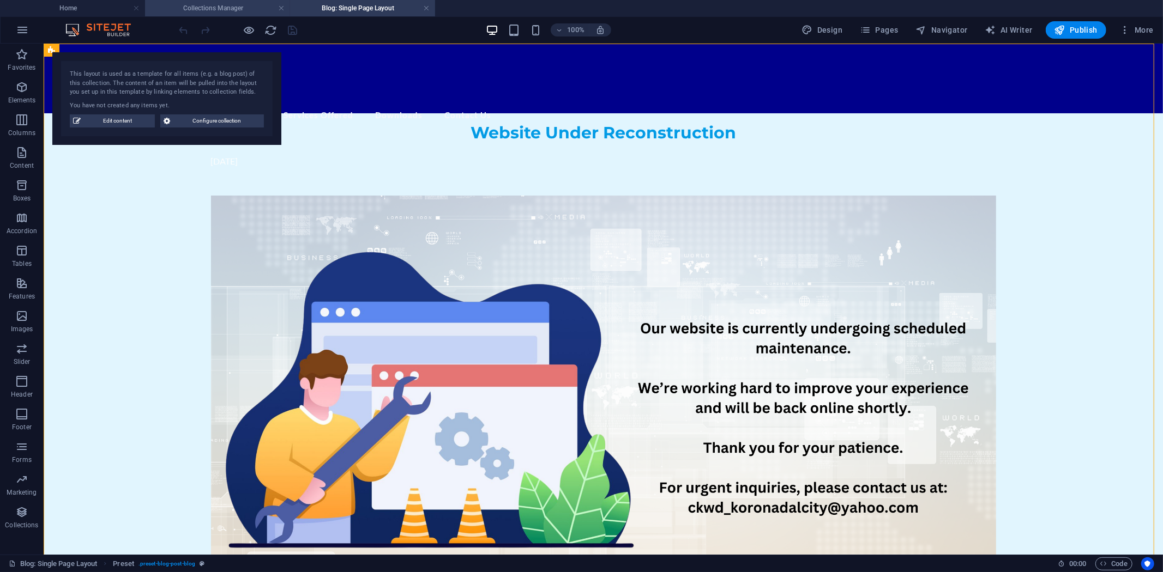
click at [216, 6] on h4 "Collections Manager" at bounding box center [217, 8] width 145 height 12
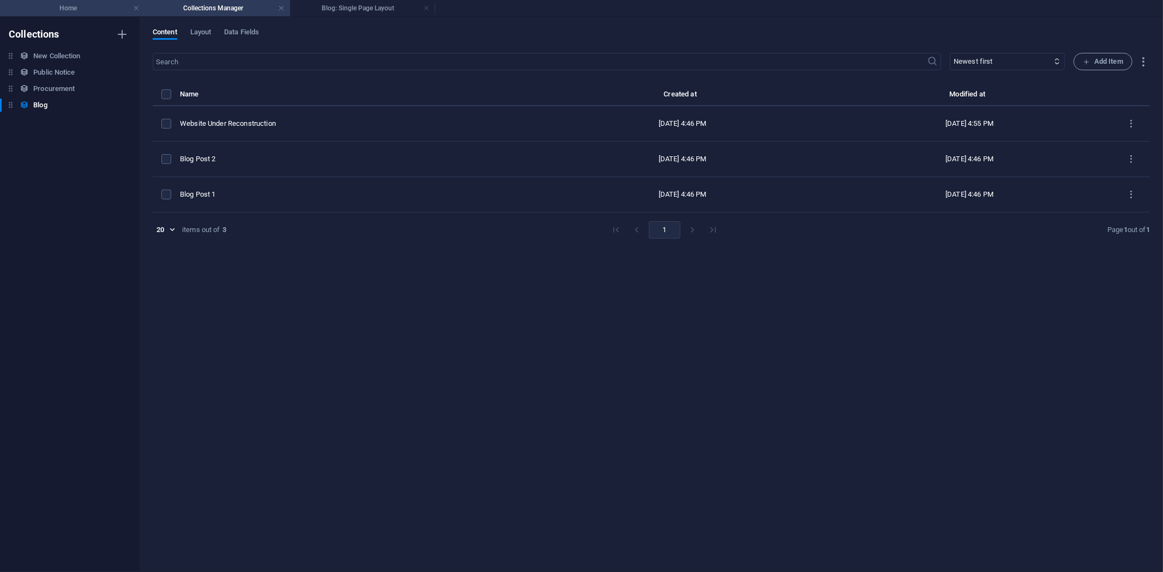
click at [80, 4] on h4 "Home" at bounding box center [72, 8] width 145 height 12
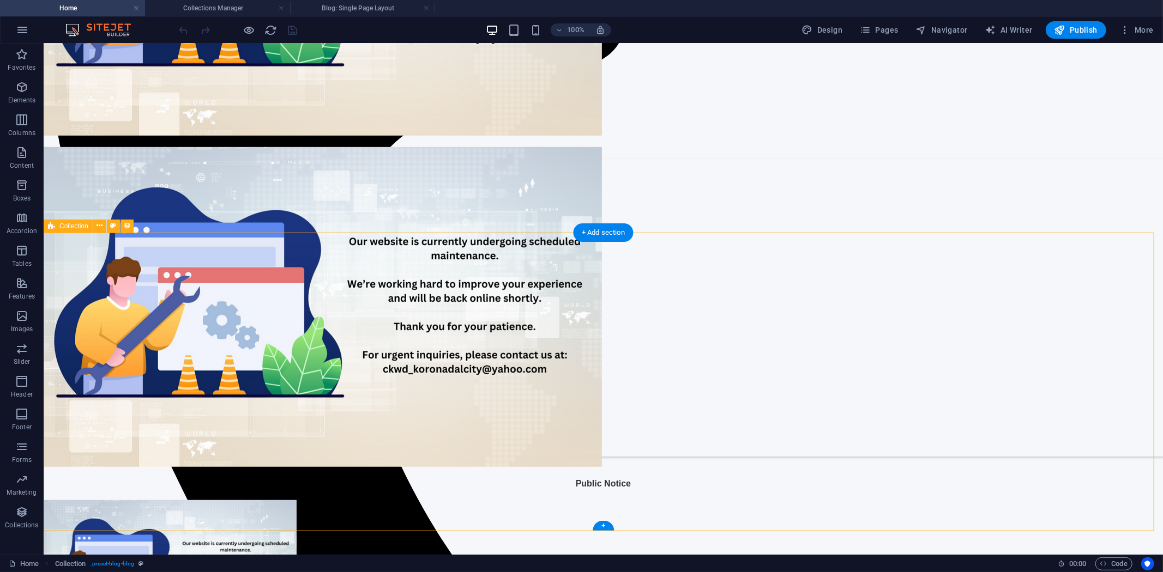
scroll to position [484, 0]
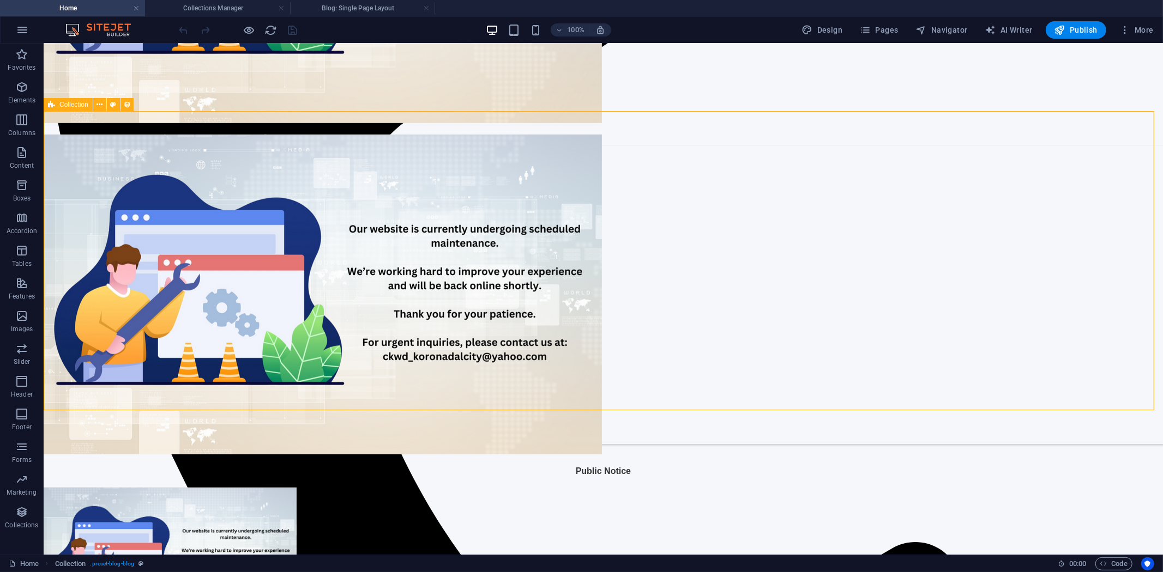
click at [75, 104] on span "Collection" at bounding box center [73, 104] width 29 height 7
click at [74, 104] on span "Collection" at bounding box center [73, 104] width 29 height 7
select select "columns.publishing_date_DESC"
select select "columns.status"
select select "columns.publishing_date"
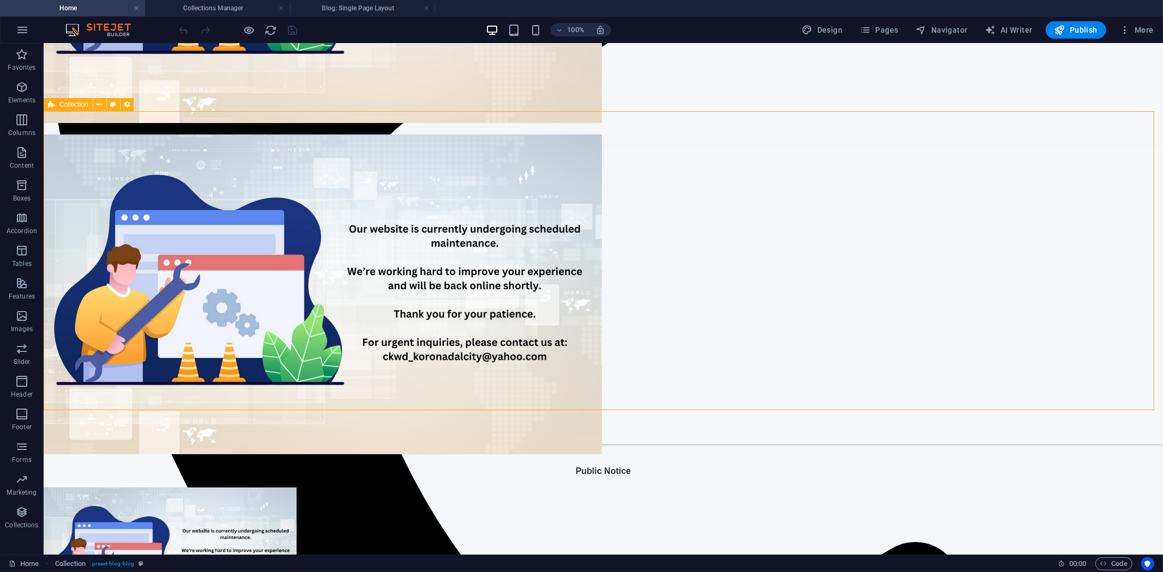
select select "past"
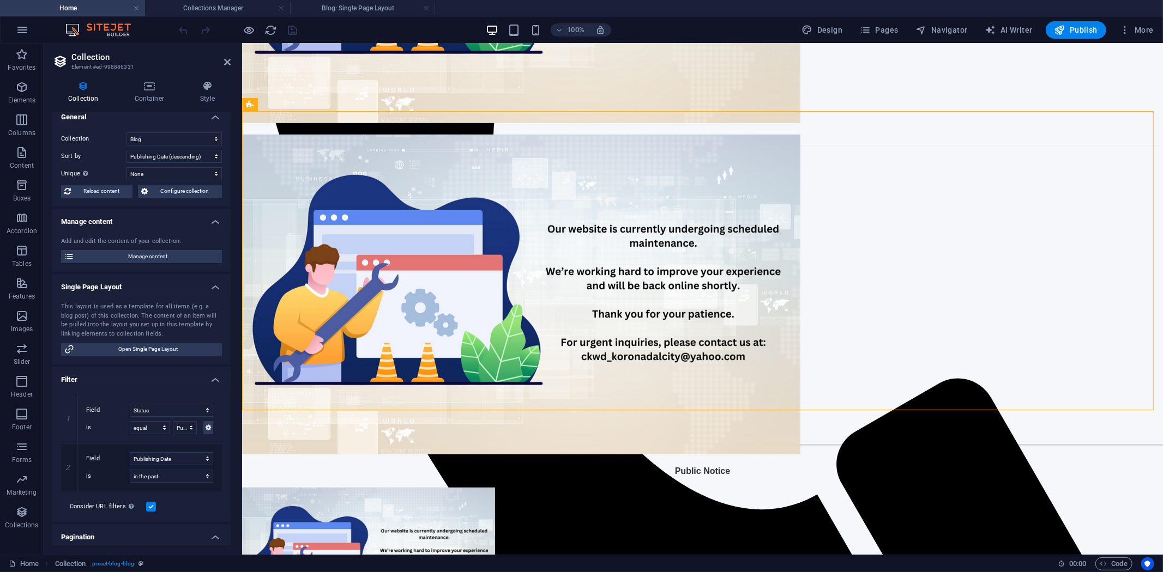
scroll to position [0, 0]
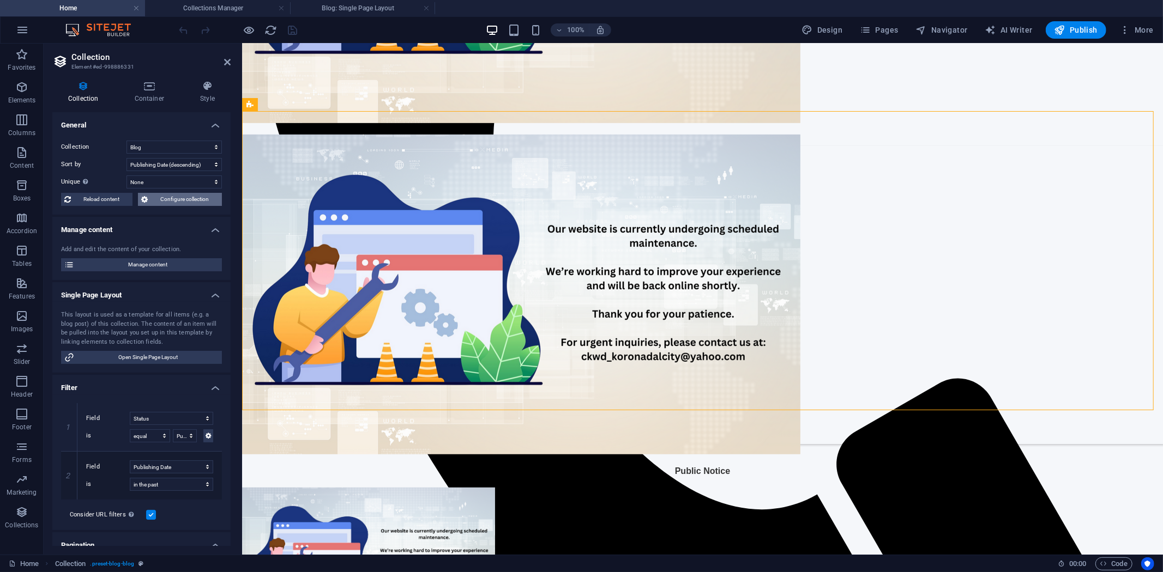
click at [167, 195] on span "Configure collection" at bounding box center [185, 199] width 68 height 13
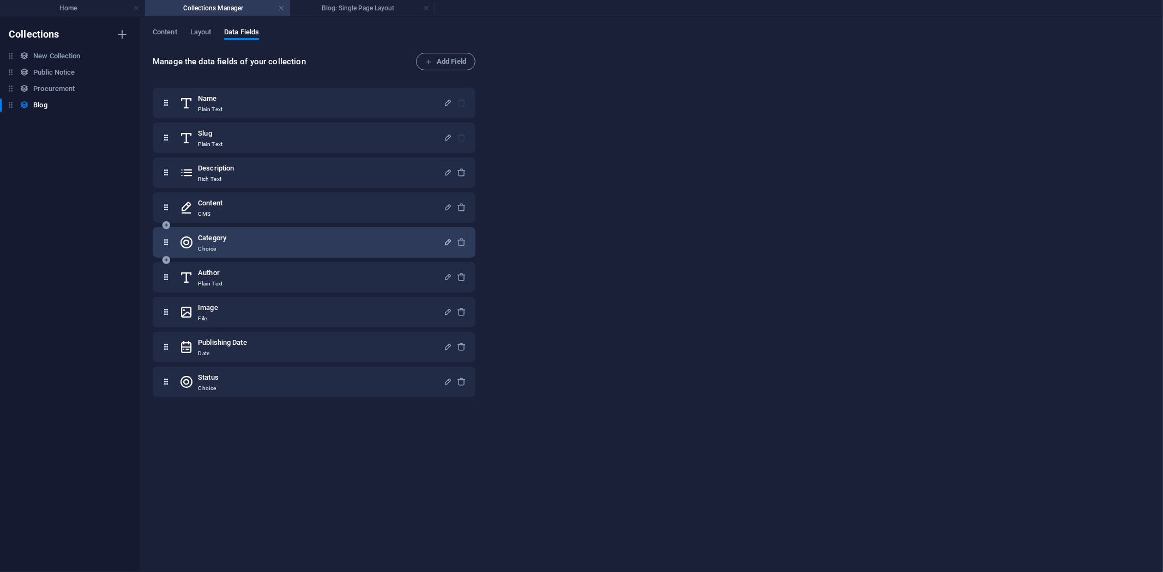
click at [446, 240] on icon "button" at bounding box center [447, 242] width 9 height 9
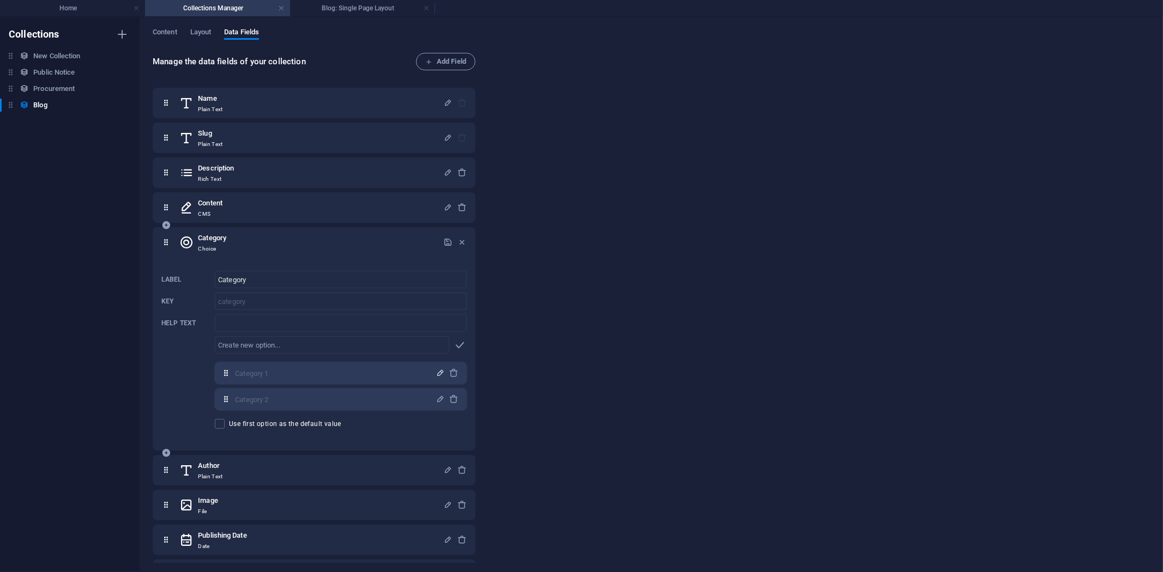
click at [437, 370] on icon "button" at bounding box center [440, 372] width 9 height 9
drag, startPoint x: 292, startPoint y: 369, endPoint x: 207, endPoint y: 391, distance: 87.2
click at [189, 367] on div "Label Category ​ Key category ​ Help text ​ ​ Category 1,Category 2 Category 1 …" at bounding box center [313, 350] width 305 height 167
type input "Public Notice"
click at [439, 371] on icon "button" at bounding box center [440, 372] width 9 height 9
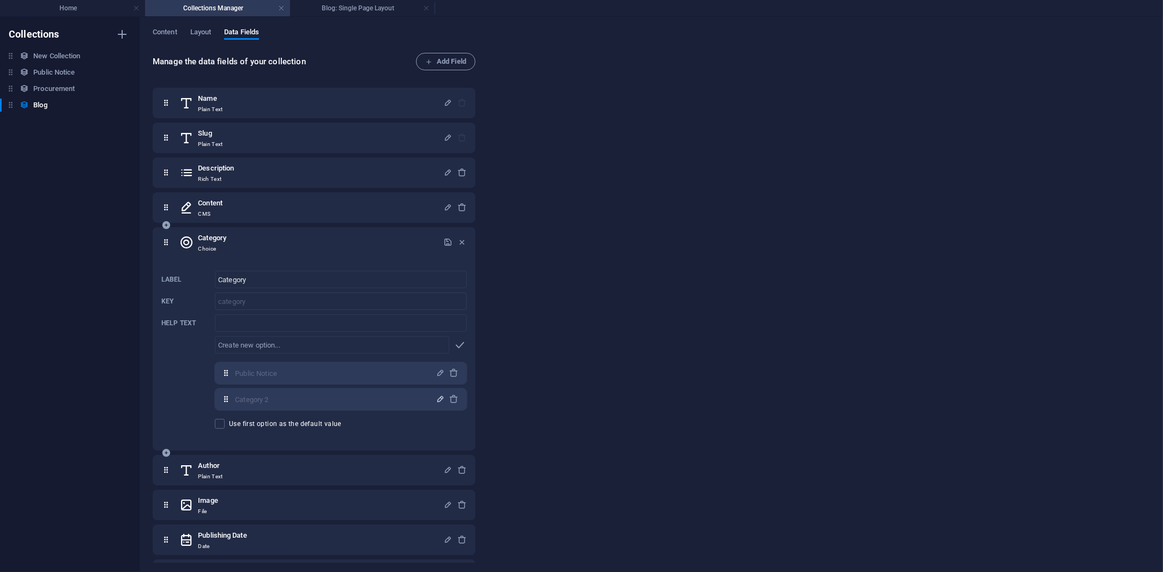
click at [438, 397] on icon "button" at bounding box center [440, 399] width 9 height 9
drag, startPoint x: 251, startPoint y: 396, endPoint x: 187, endPoint y: 396, distance: 64.3
click at [189, 396] on div "Label Category ​ Key category ​ Help text ​ ​ Public Notice,Category 2 Public N…" at bounding box center [313, 350] width 305 height 167
type input "Procurement"
click at [437, 397] on icon "button" at bounding box center [440, 399] width 9 height 9
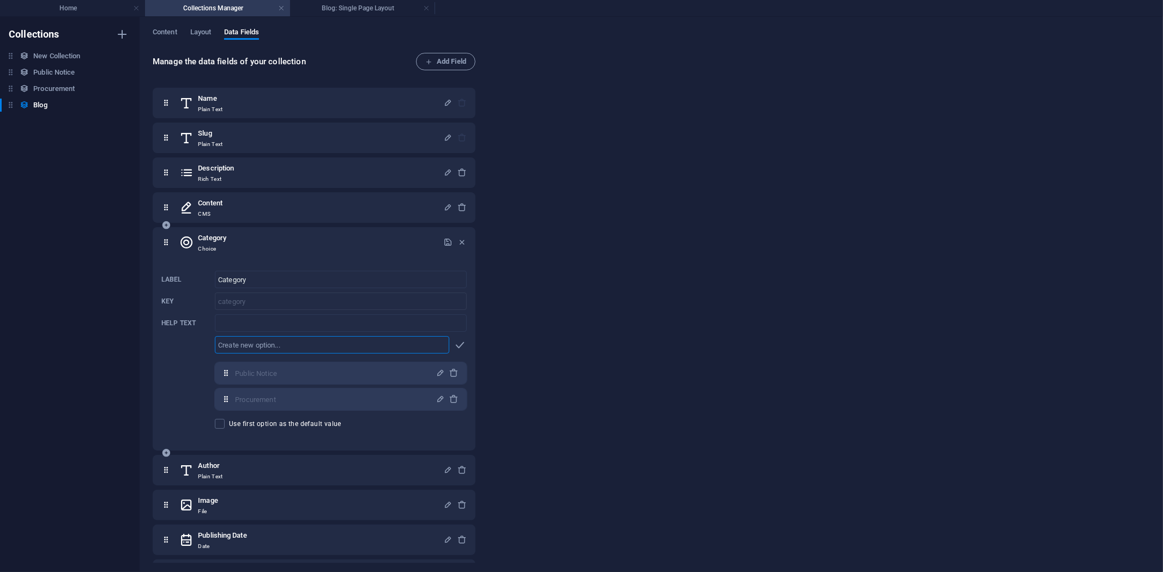
click at [301, 347] on input "text" at bounding box center [332, 344] width 234 height 17
type input "Water Advisory"
click at [460, 342] on icon "button" at bounding box center [460, 345] width 13 height 13
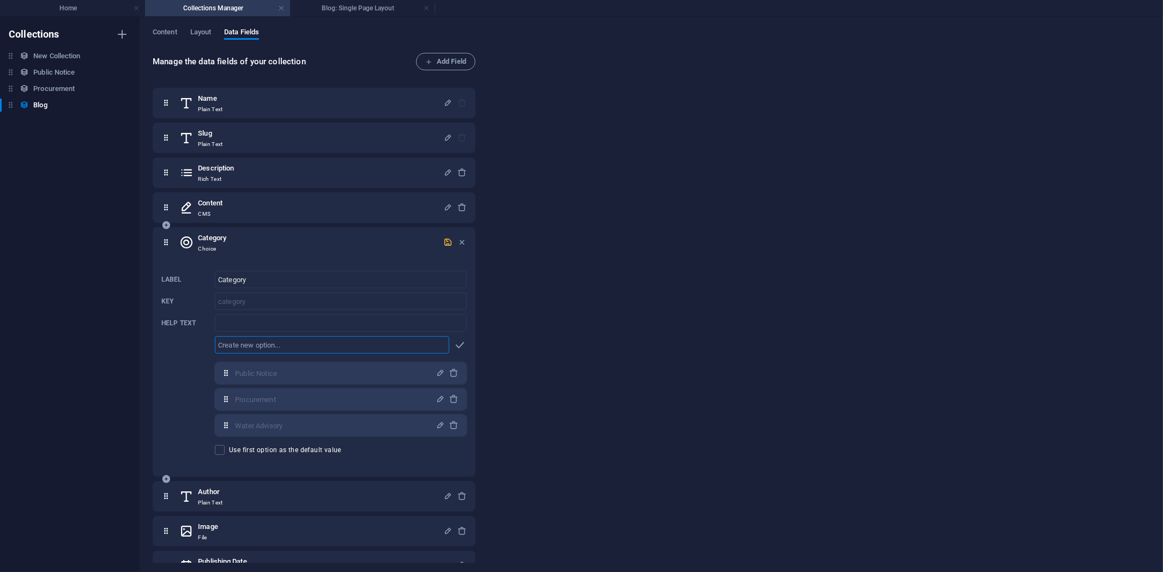
click at [443, 240] on icon "button" at bounding box center [447, 242] width 9 height 9
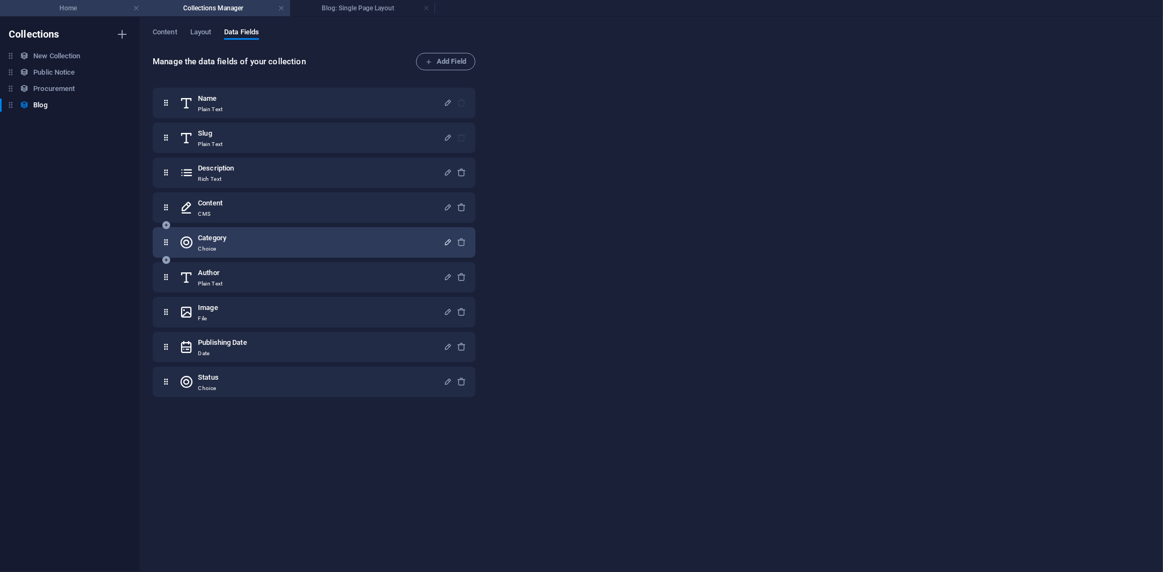
click at [70, 7] on h4 "Home" at bounding box center [72, 8] width 145 height 12
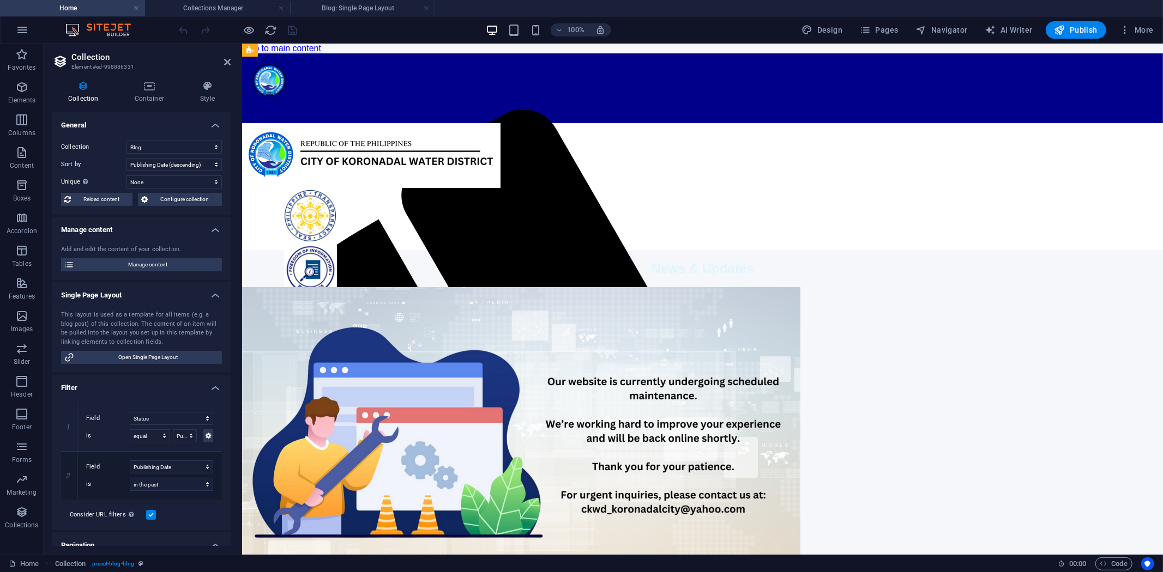
scroll to position [484, 0]
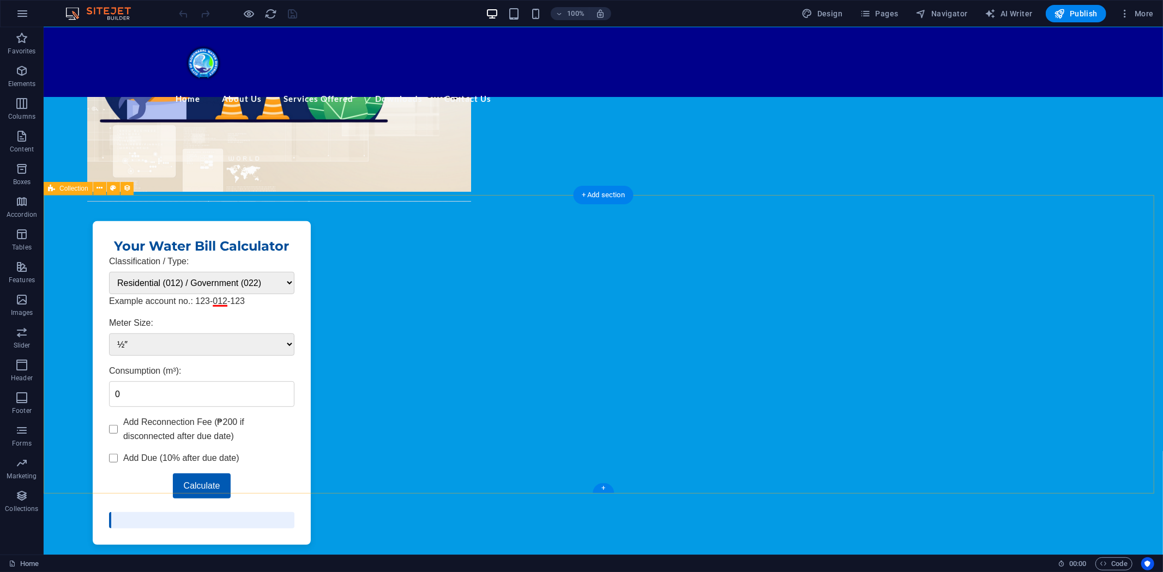
scroll to position [423, 0]
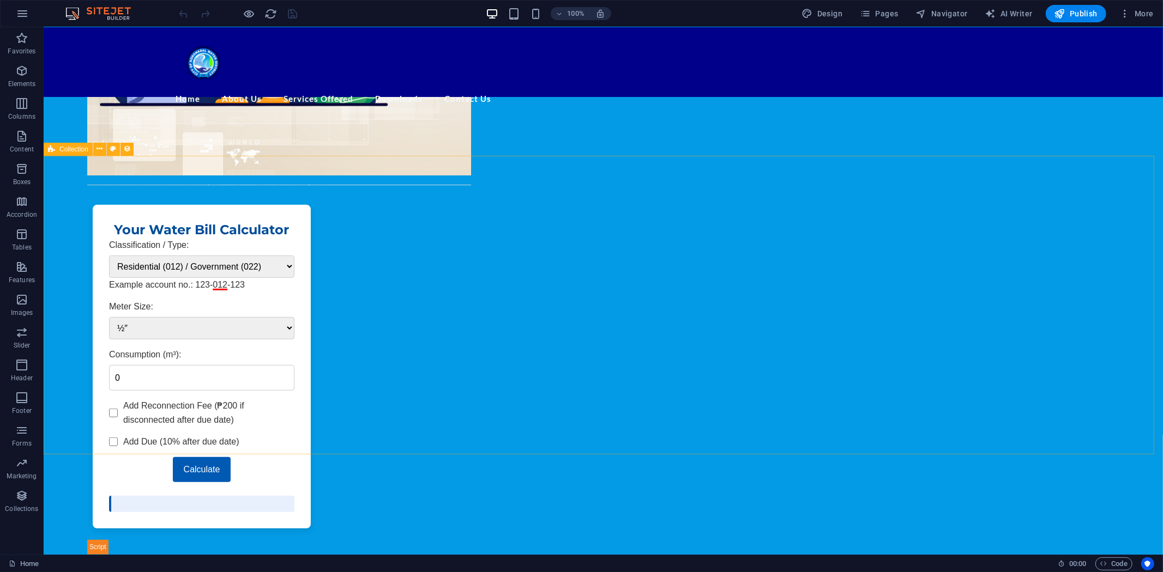
click at [82, 152] on span "Collection" at bounding box center [73, 149] width 29 height 7
select select "columns.publishing_date_DESC"
select select "columns.status"
select select "columns.publishing_date"
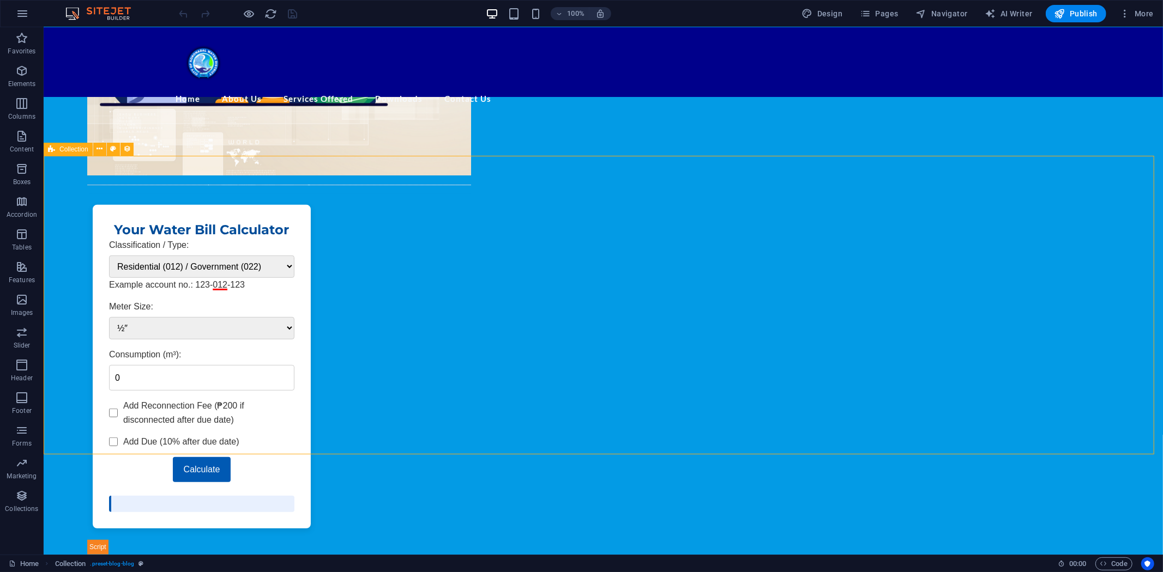
select select "past"
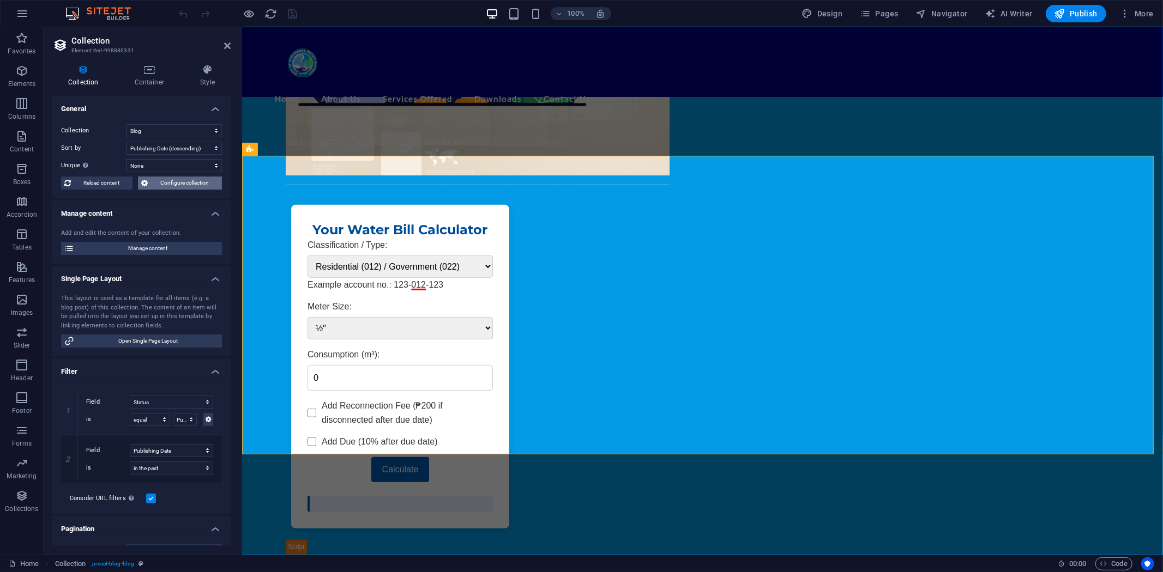
click at [174, 181] on span "Configure collection" at bounding box center [185, 183] width 68 height 13
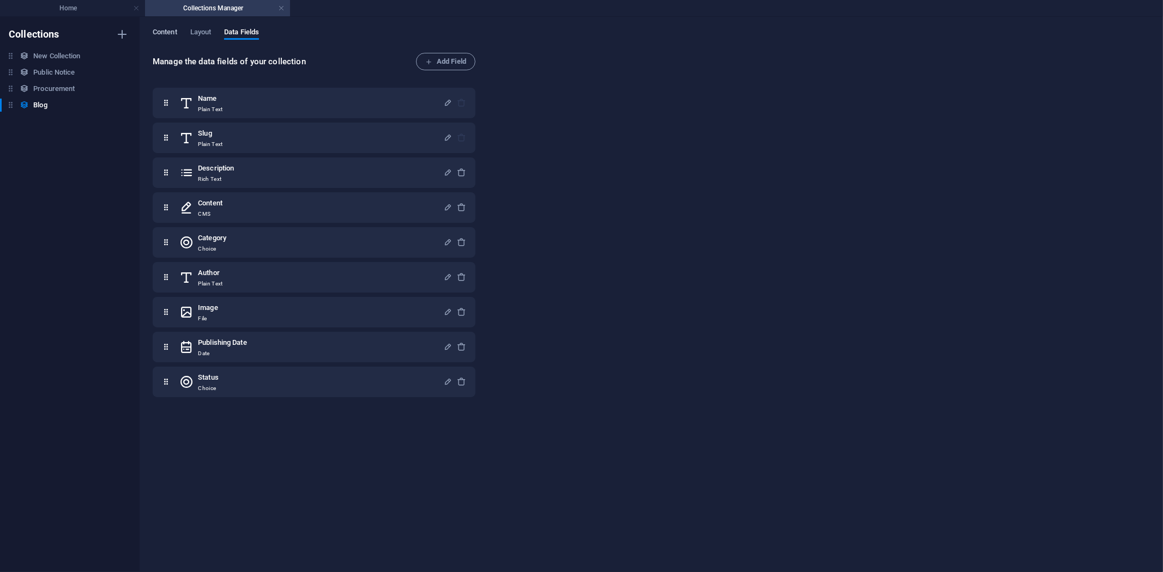
click at [172, 31] on span "Content" at bounding box center [165, 33] width 25 height 15
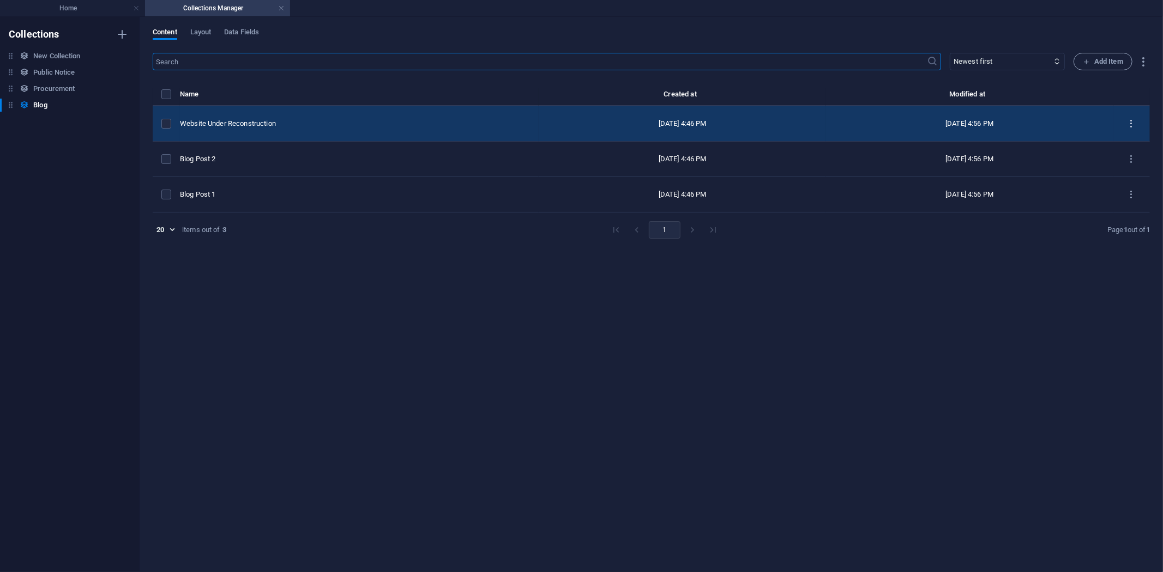
click at [1134, 119] on icon "items list" at bounding box center [1131, 124] width 10 height 10
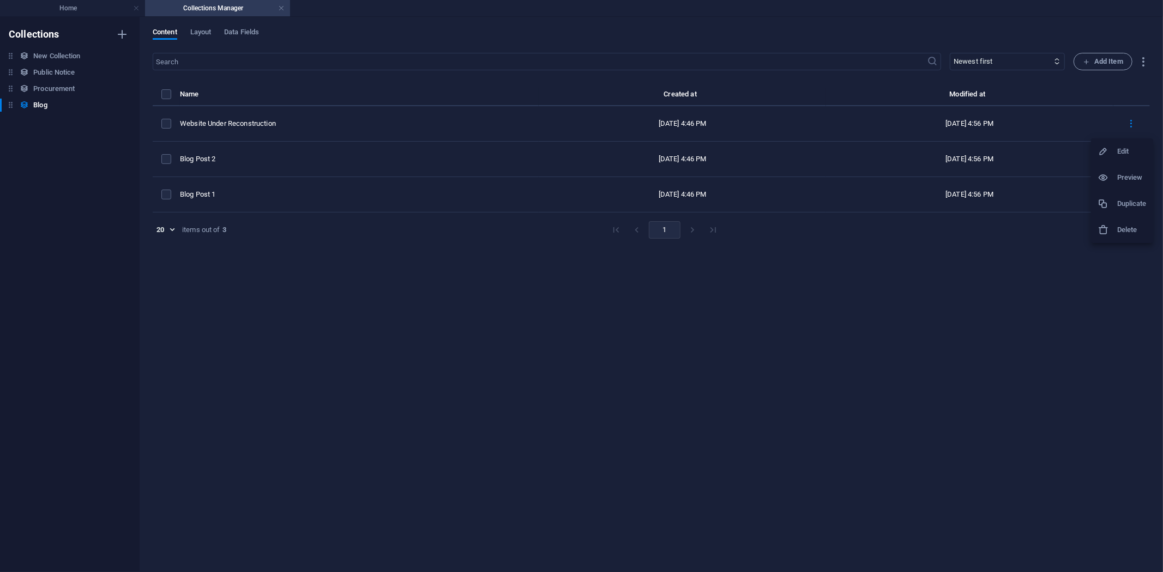
click at [1112, 151] on div at bounding box center [1107, 151] width 20 height 11
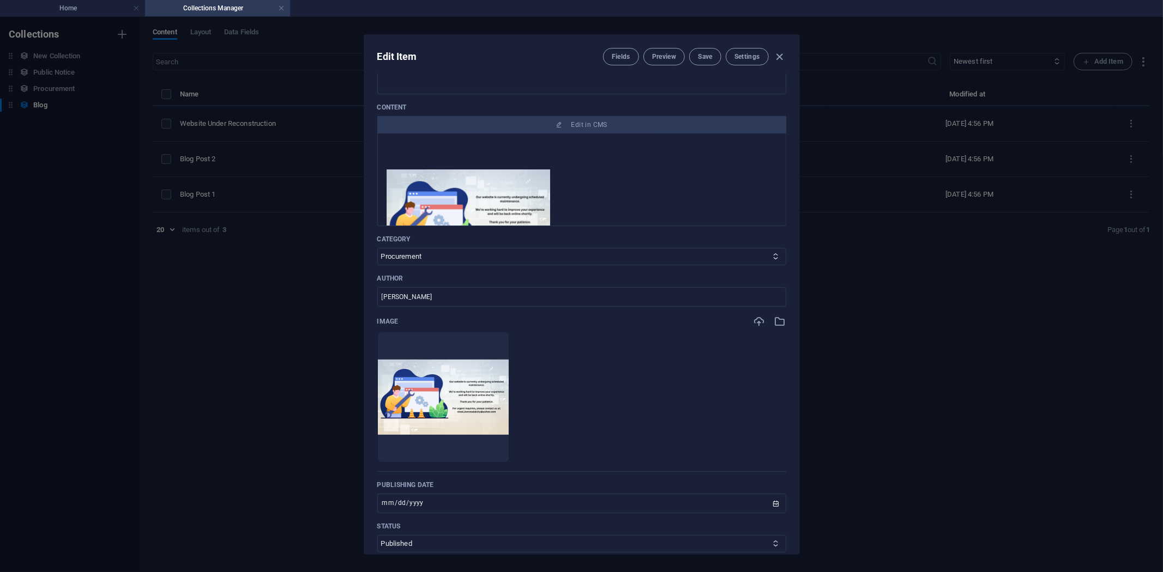
scroll to position [138, 0]
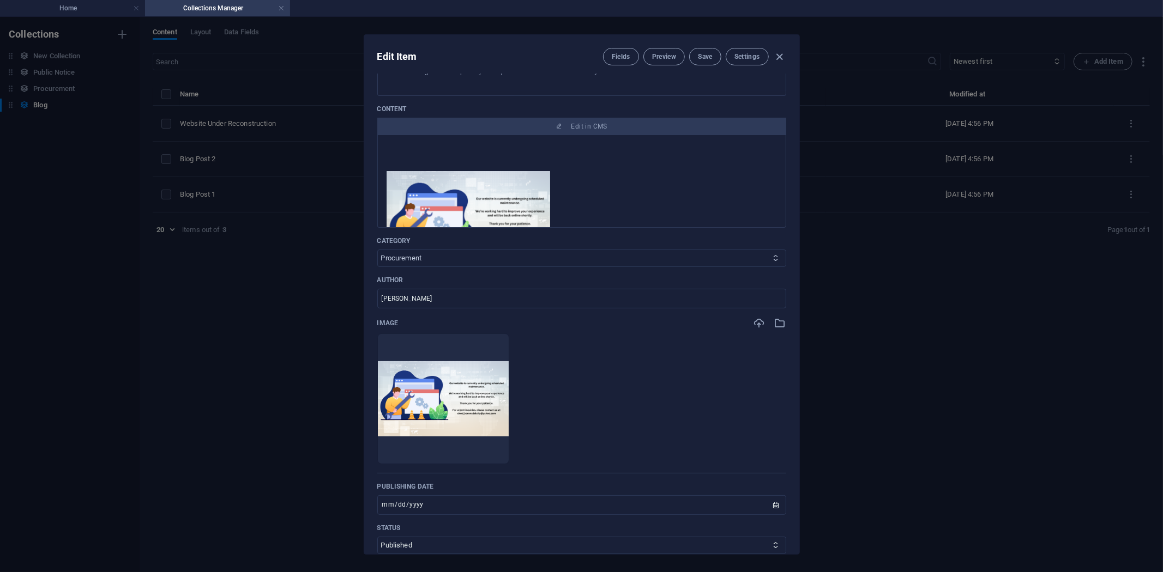
click at [776, 257] on icon at bounding box center [775, 258] width 7 height 7
click at [772, 257] on icon at bounding box center [775, 258] width 7 height 7
click at [618, 257] on select "Public Notice Procurement Water Advisory" at bounding box center [581, 258] width 409 height 17
click at [377, 250] on select "Public Notice Procurement Water Advisory" at bounding box center [581, 258] width 409 height 17
click at [317, 312] on div "Edit Item Fields Preview Save Settings Name Website Under Reconstruction ​ Slug…" at bounding box center [581, 294] width 1163 height 555
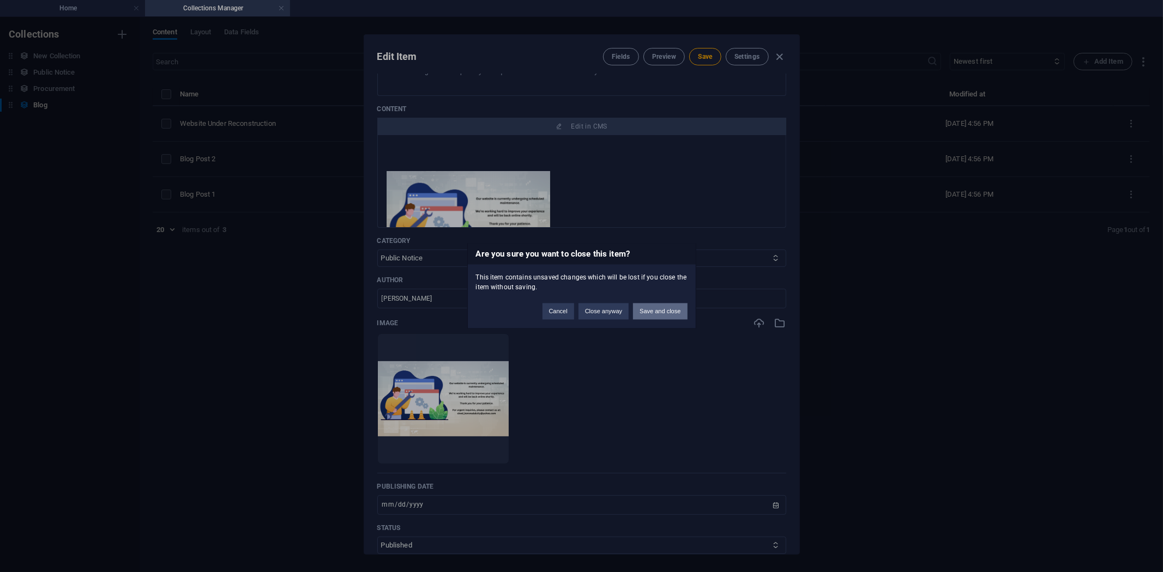
click at [669, 308] on button "Save and close" at bounding box center [660, 312] width 54 height 16
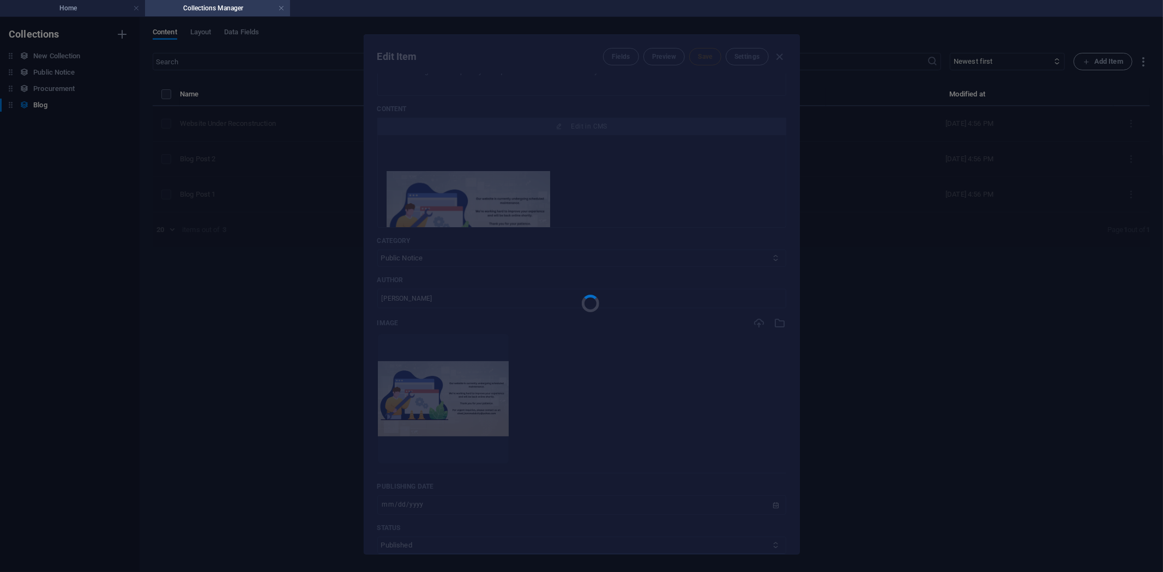
select select "Procurement"
type input "[DATE]"
type input "website-under-reconstruction"
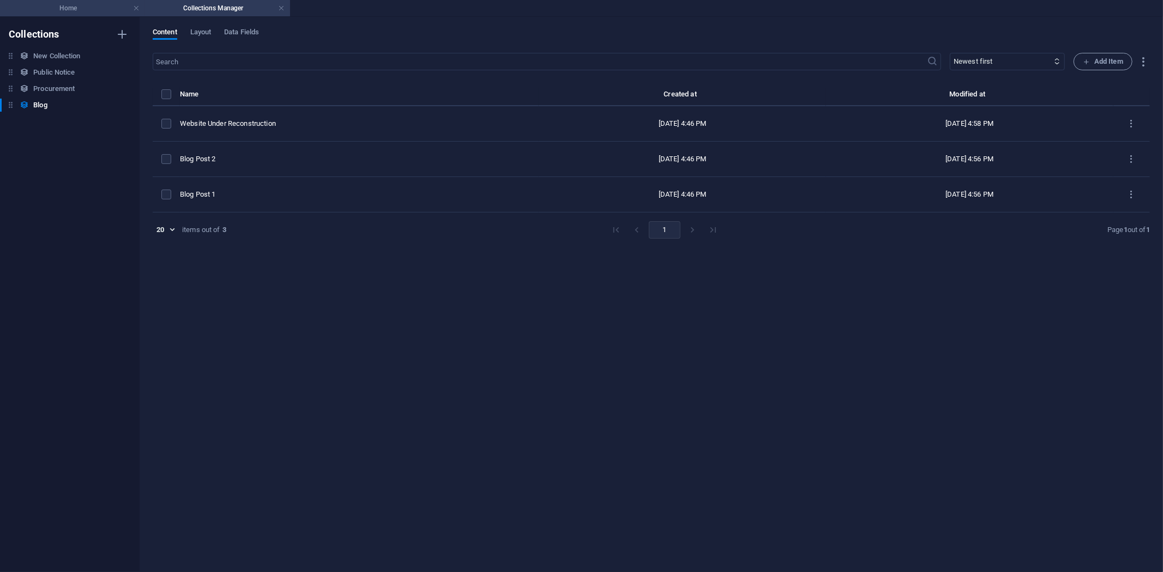
click at [66, 8] on h4 "Home" at bounding box center [72, 8] width 145 height 12
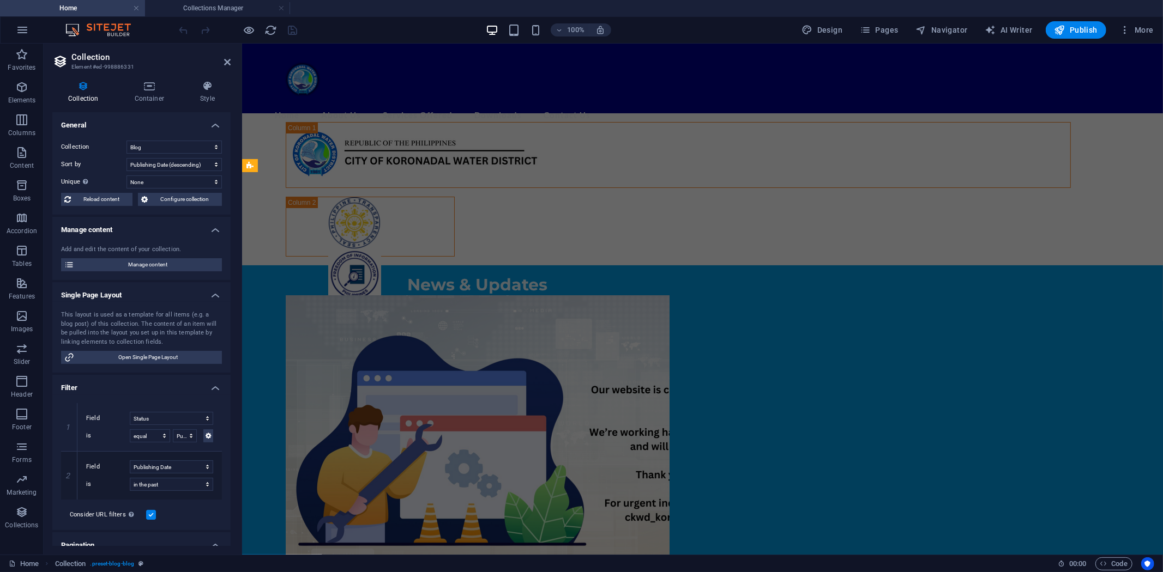
scroll to position [423, 0]
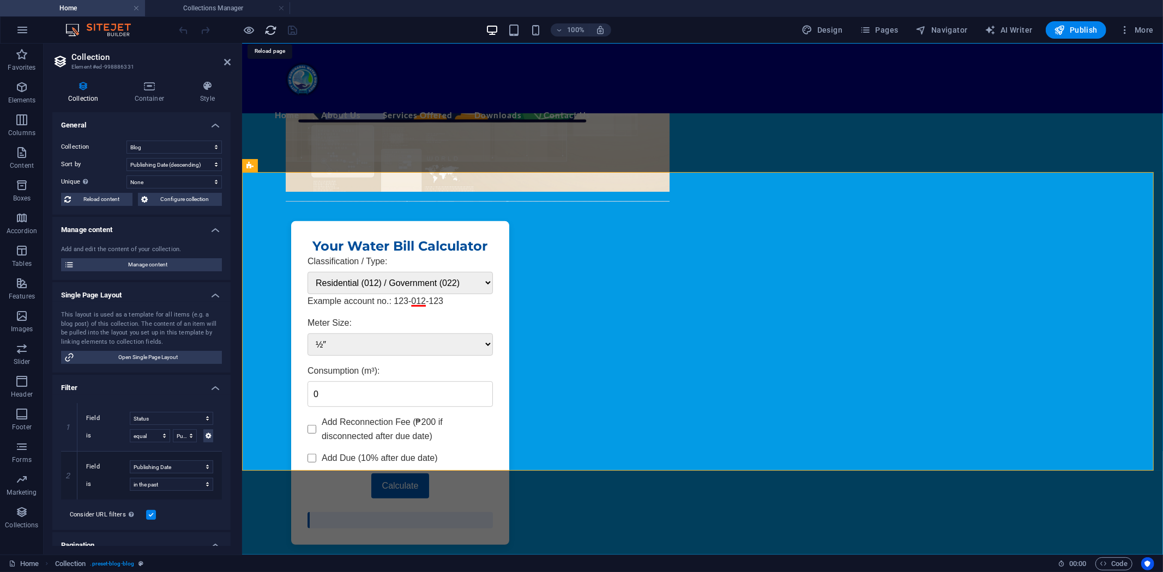
click at [271, 27] on icon "reload" at bounding box center [271, 30] width 13 height 13
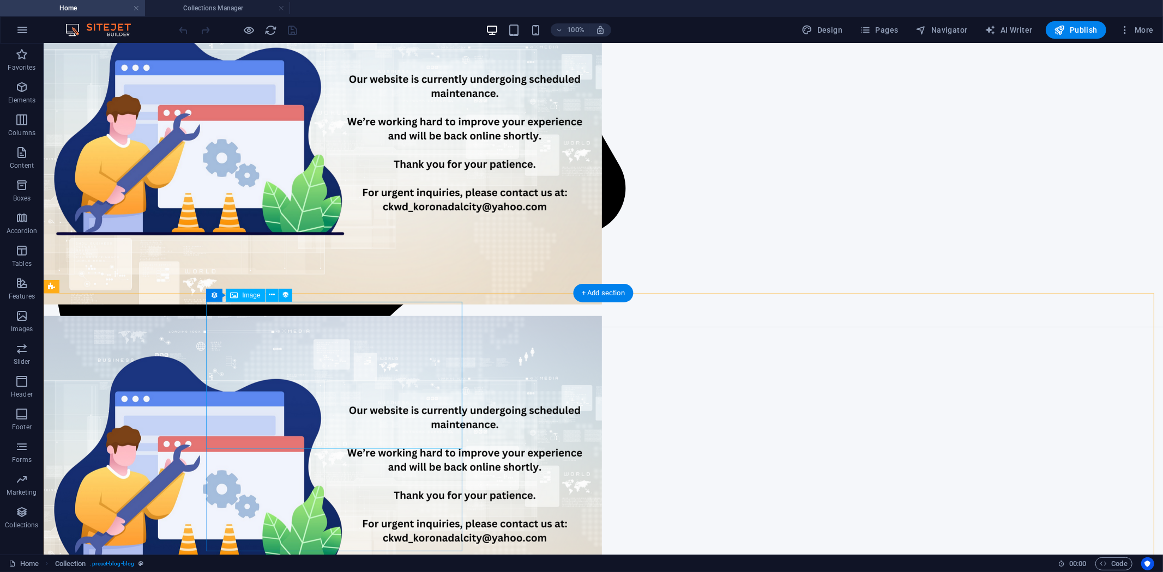
scroll to position [363, 0]
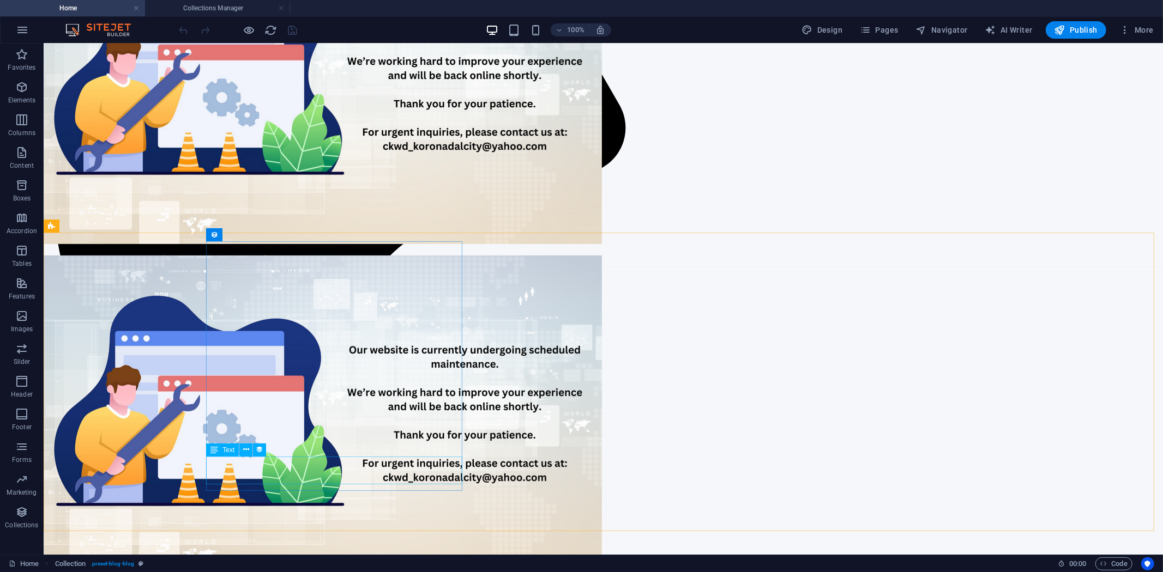
click at [220, 445] on div "Text" at bounding box center [222, 450] width 33 height 13
click at [221, 450] on div "Text" at bounding box center [222, 450] width 33 height 13
select select "description"
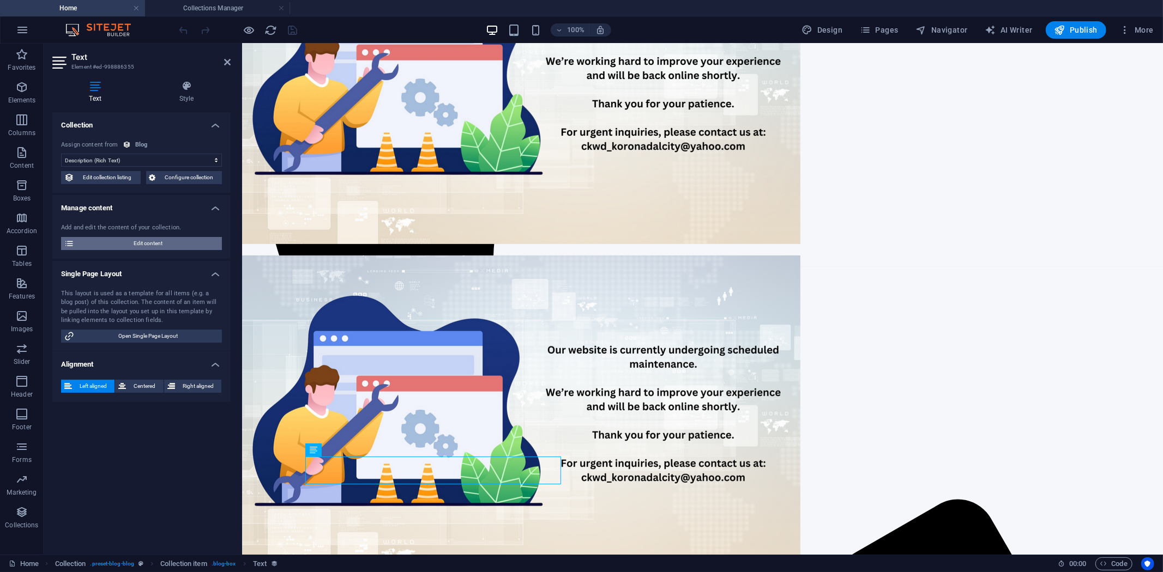
click at [156, 240] on span "Edit content" at bounding box center [147, 243] width 141 height 13
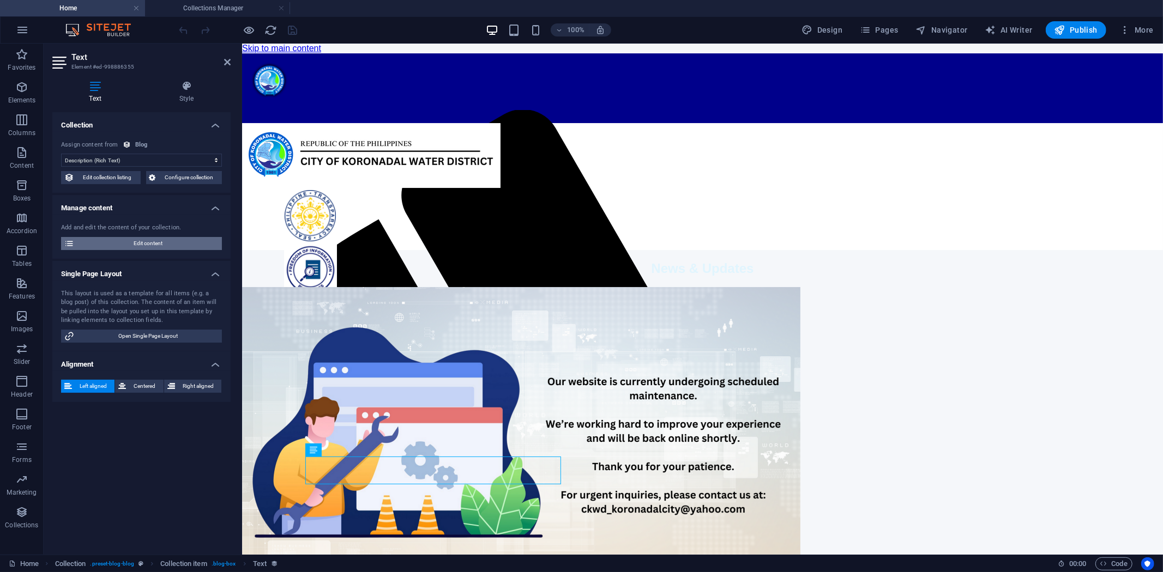
select select "Public Notice"
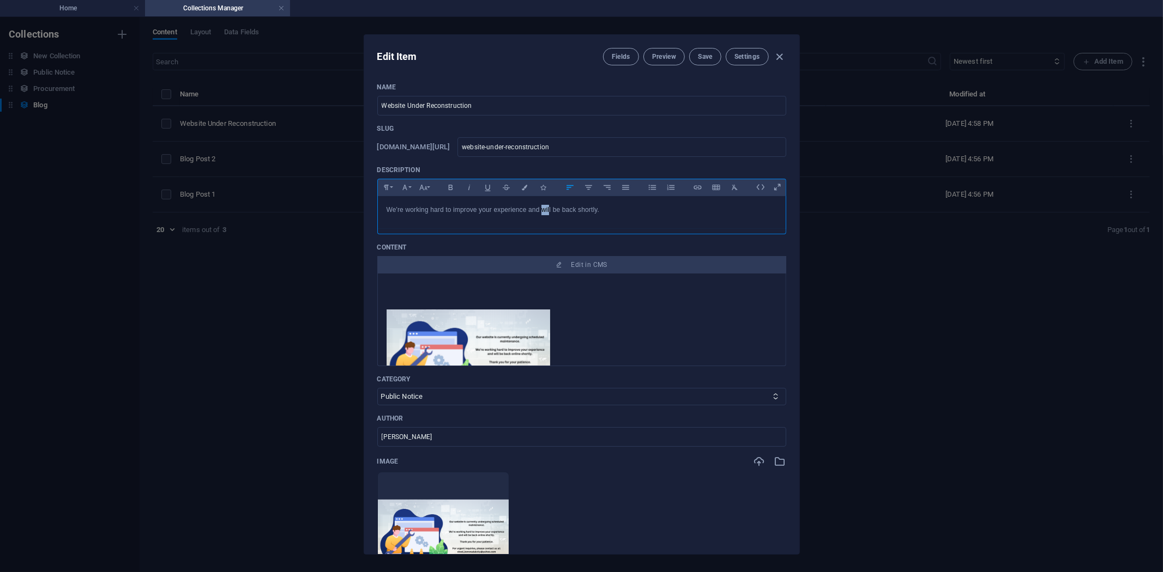
drag, startPoint x: 541, startPoint y: 209, endPoint x: 549, endPoint y: 209, distance: 8.2
click at [549, 209] on p "We're working hard to improve your experience and will be back shortly." at bounding box center [581, 210] width 390 height 10
click at [705, 55] on span "Save" at bounding box center [705, 56] width 14 height 9
click at [778, 53] on icon "button" at bounding box center [779, 57] width 13 height 13
type input "[DATE]"
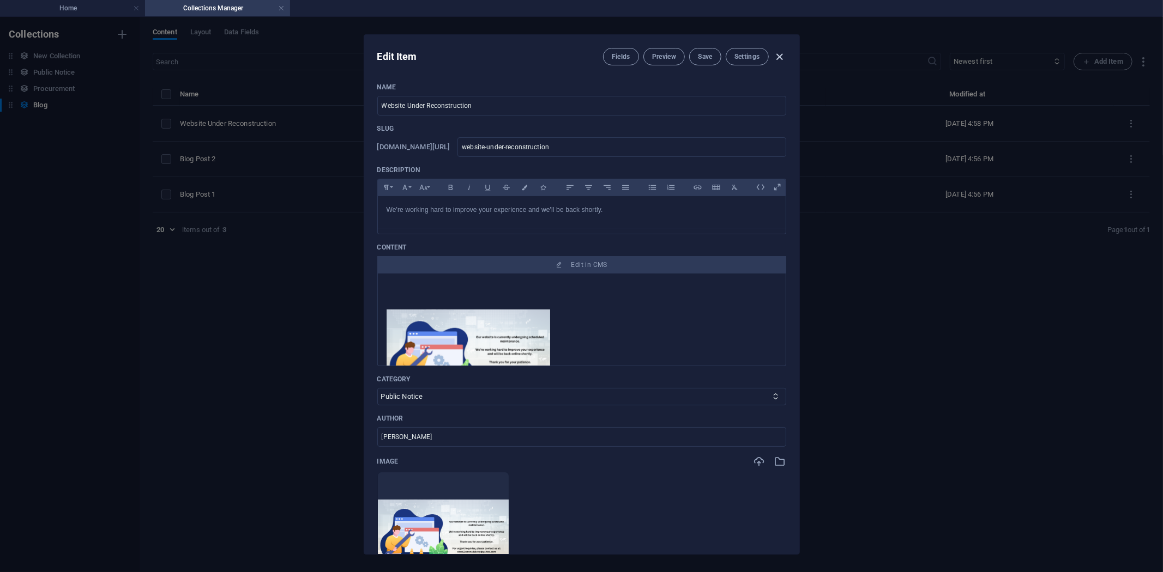
type input "website-under-reconstruction"
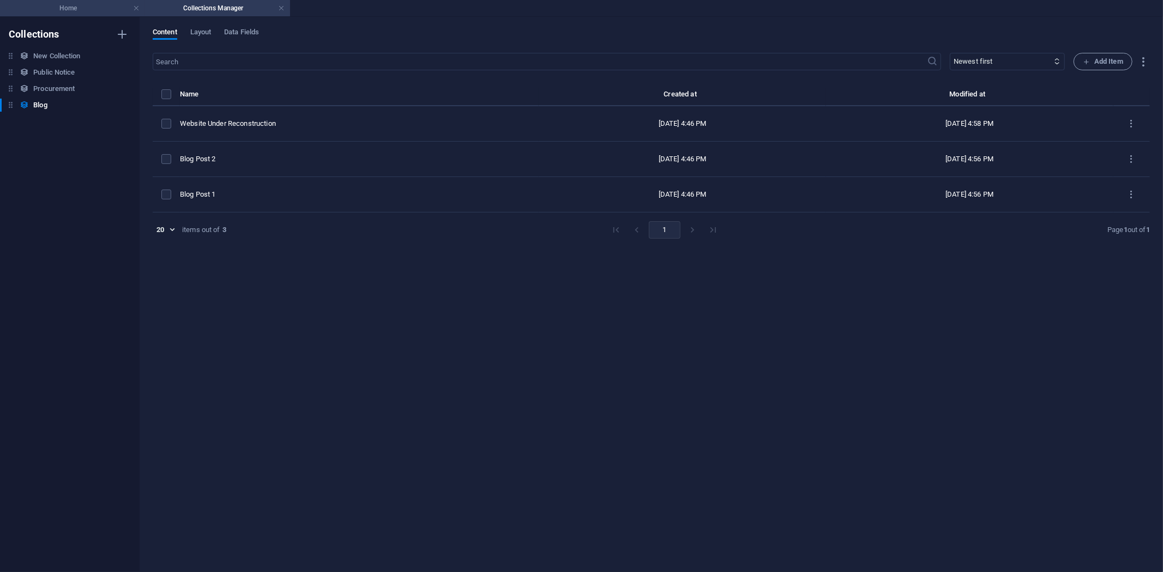
click at [64, 7] on h4 "Home" at bounding box center [72, 8] width 145 height 12
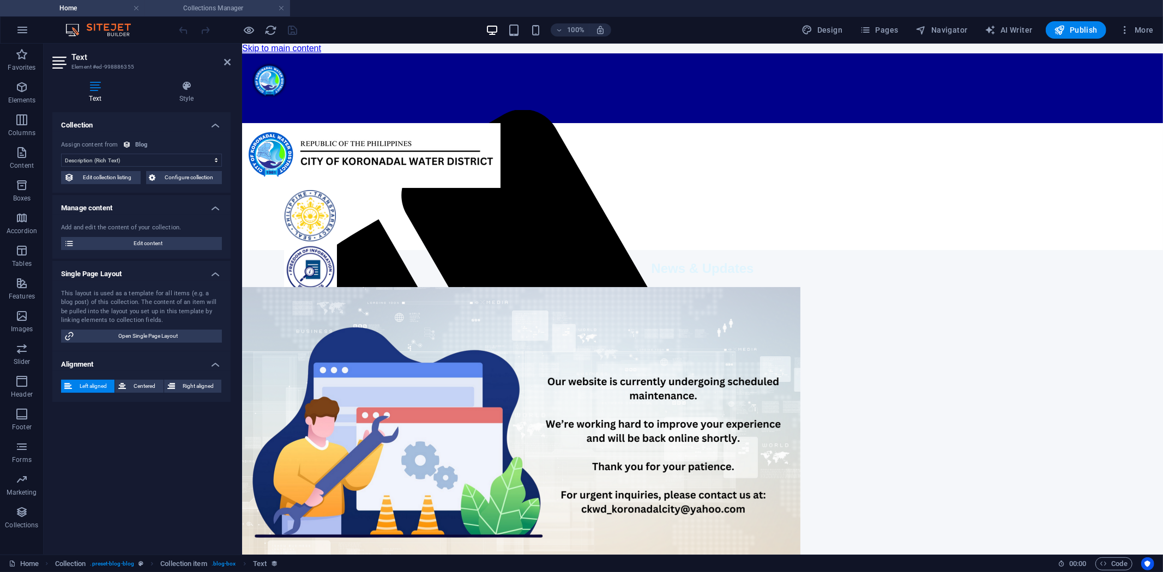
scroll to position [363, 0]
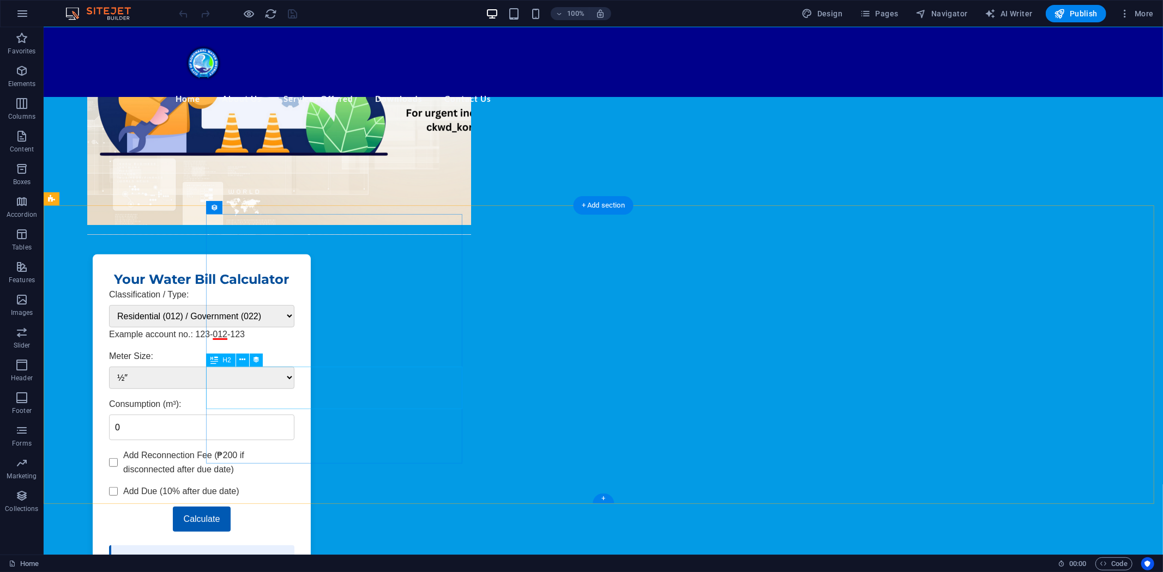
scroll to position [367, 0]
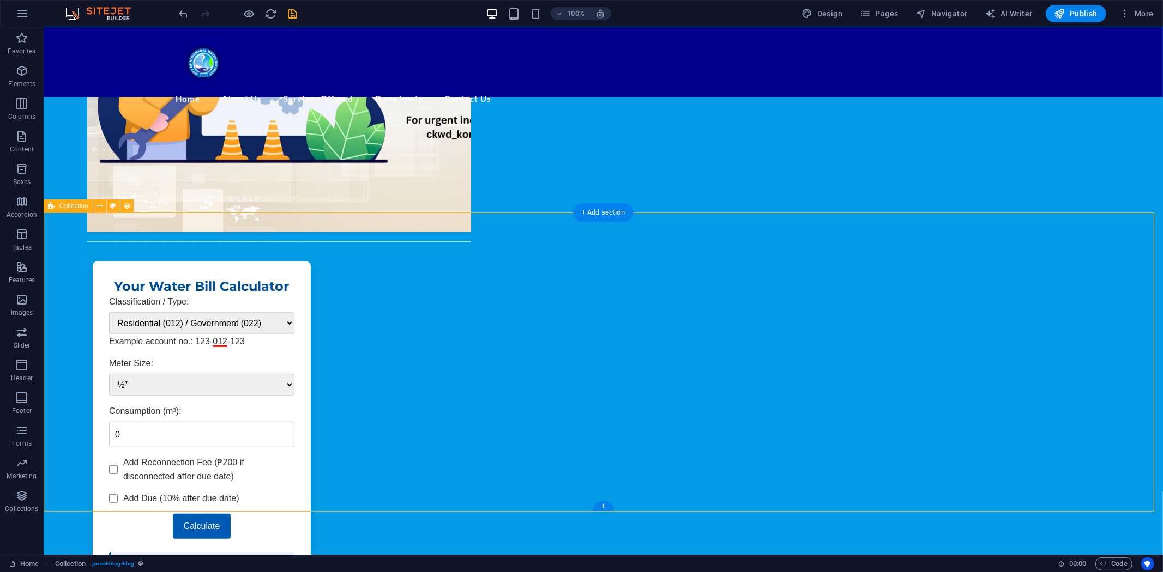
select select "columns.publishing_date_DESC"
select select "columns.status"
select select "columns.publishing_date"
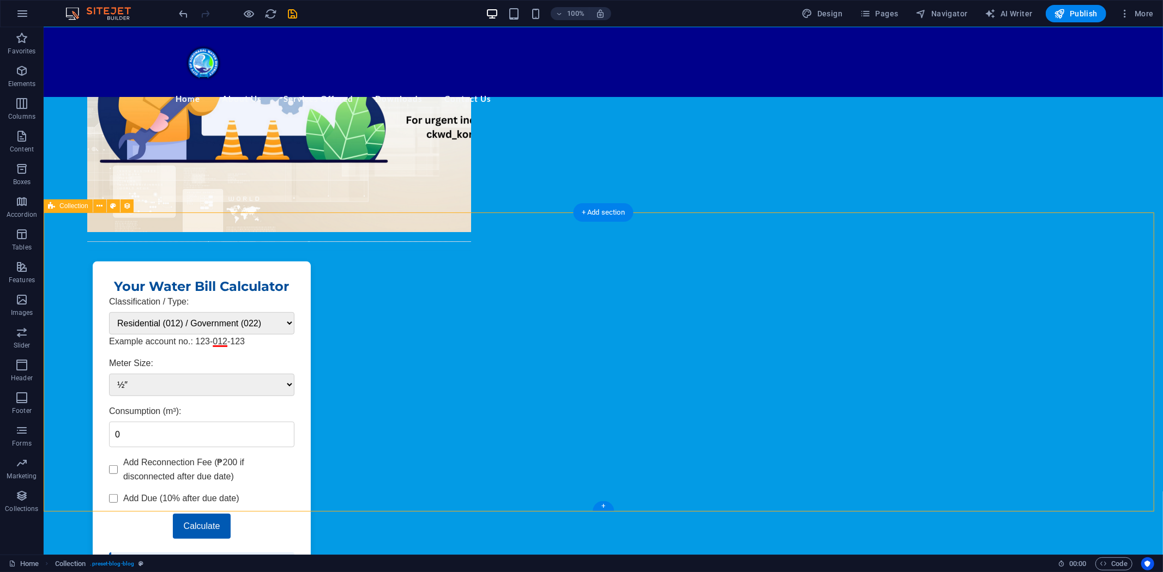
select select "past"
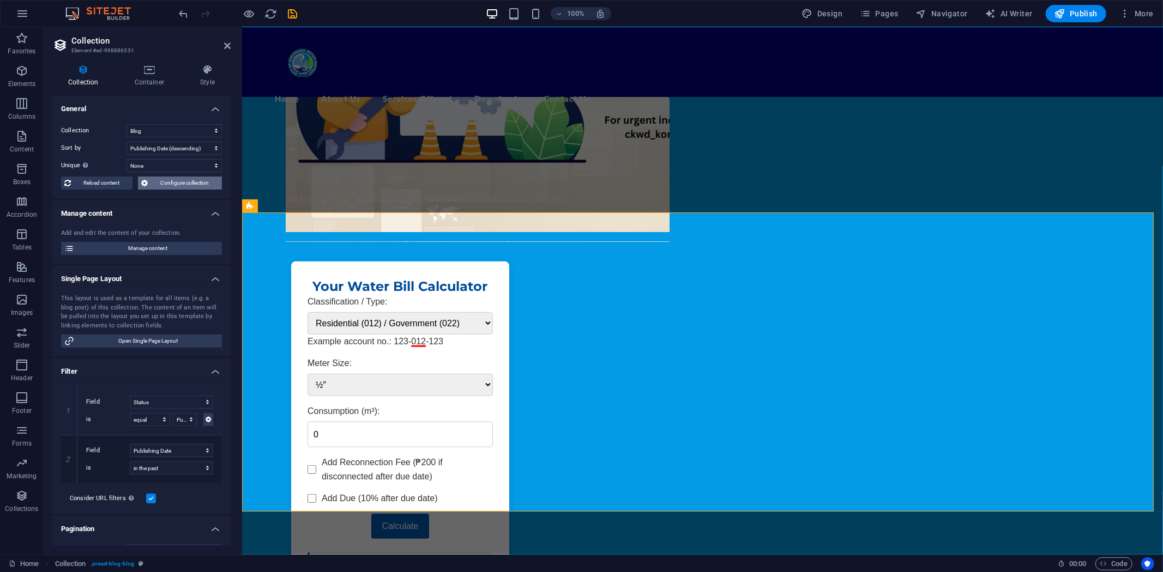
click at [180, 180] on span "Configure collection" at bounding box center [185, 183] width 68 height 13
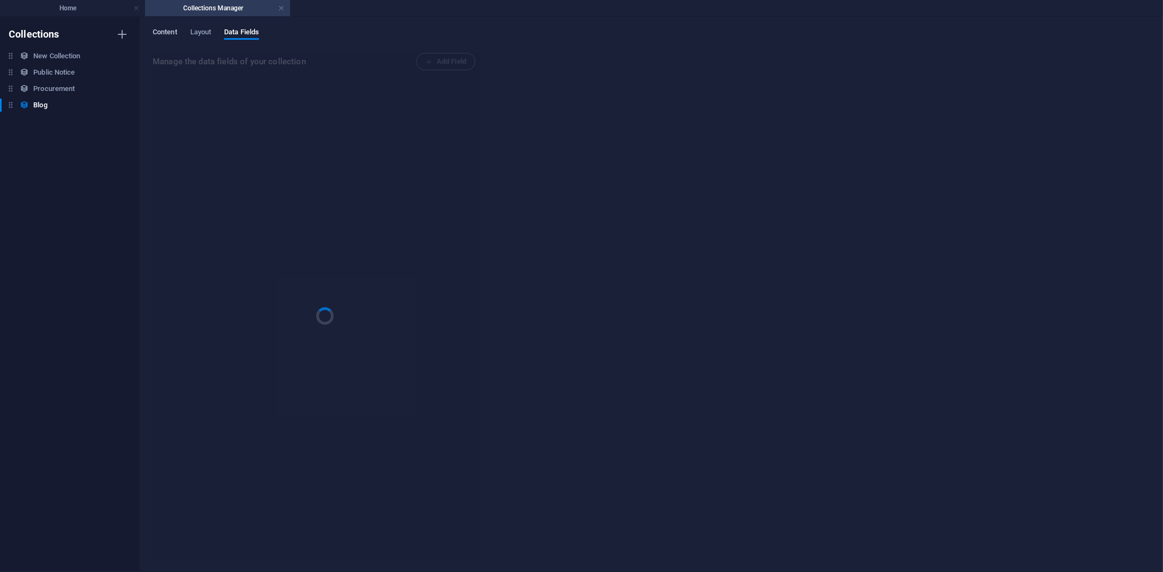
click at [167, 29] on span "Content" at bounding box center [165, 33] width 25 height 15
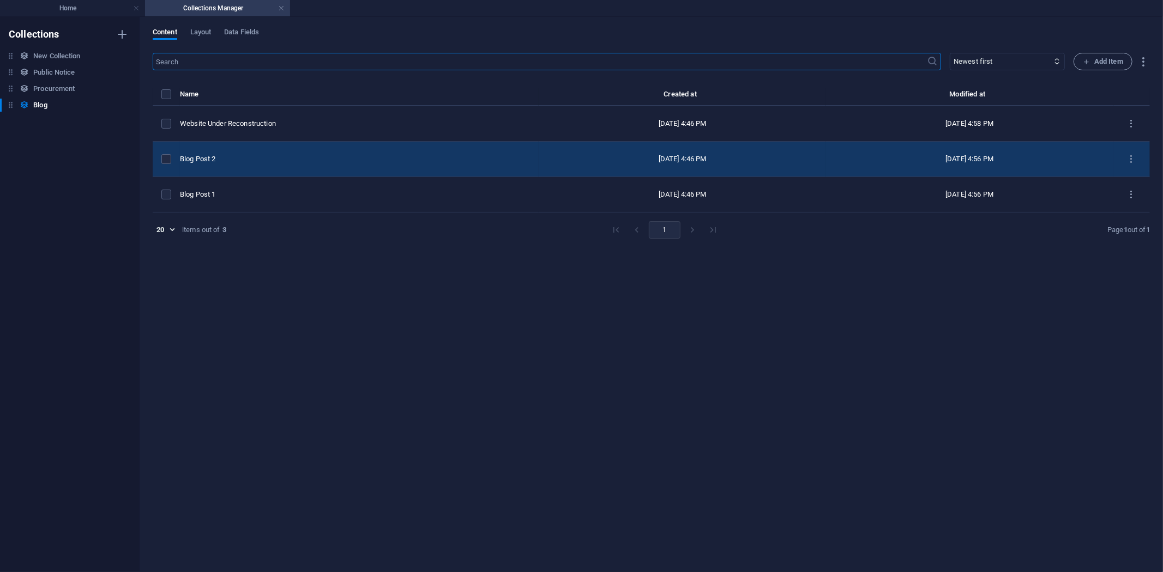
click at [249, 155] on div "Blog Post 2" at bounding box center [355, 159] width 350 height 10
select select "Public Notice"
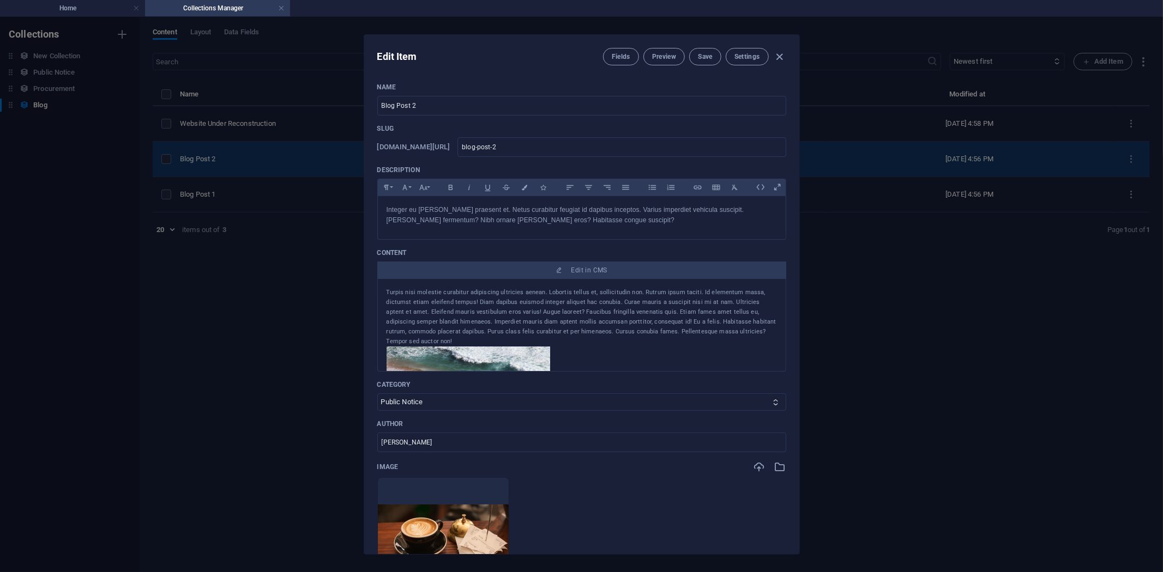
click at [249, 155] on div "Edit Item Fields Preview Save Settings Name Blog Post 2 ​ Slug [DOMAIN_NAME][UR…" at bounding box center [581, 294] width 1163 height 555
type input "[DATE]"
type input "blog-post-2"
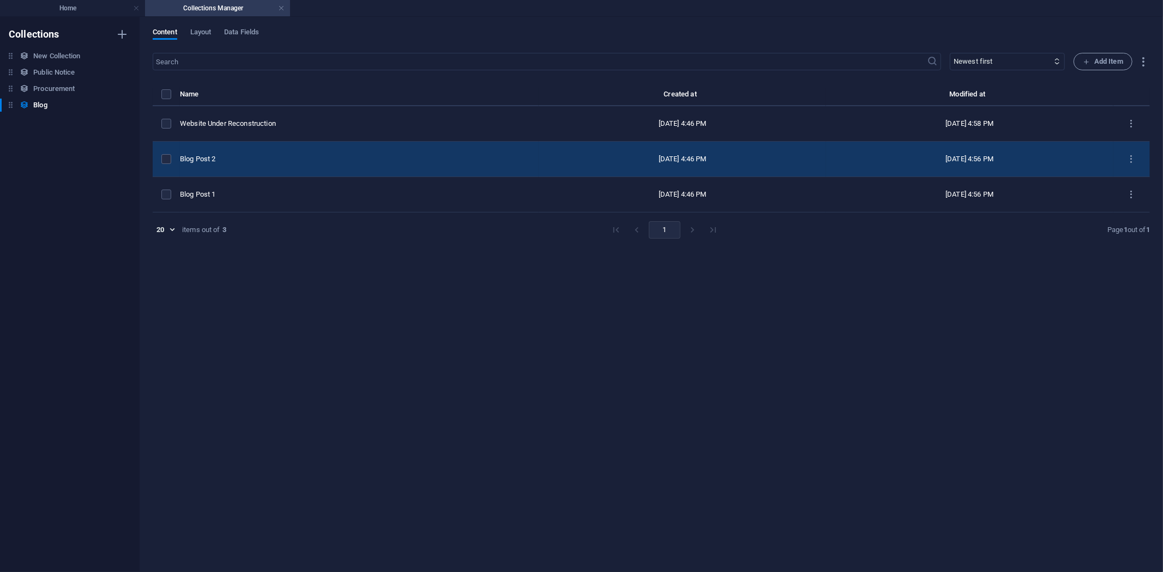
click at [250, 155] on div "Blog Post 2" at bounding box center [355, 159] width 350 height 10
select select "Public Notice"
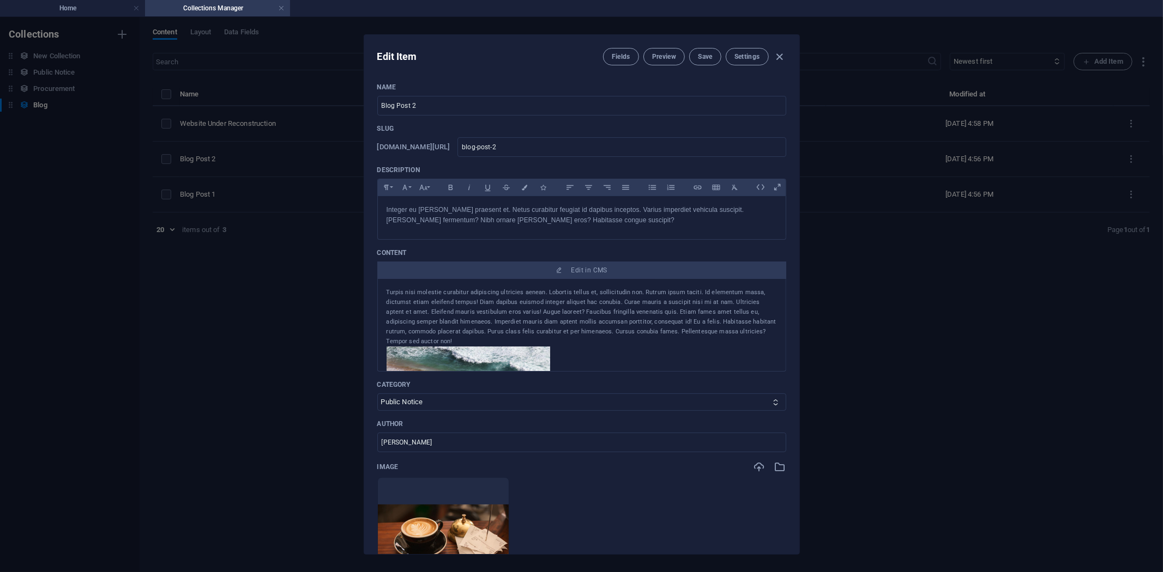
drag, startPoint x: 441, startPoint y: 106, endPoint x: 356, endPoint y: 114, distance: 86.0
click at [372, 105] on div "Name Blog Post 2 ​ Slug [DOMAIN_NAME][URL] blog-post-2 ​ Description Paragraph …" at bounding box center [581, 314] width 435 height 480
type input "I"
type input "i"
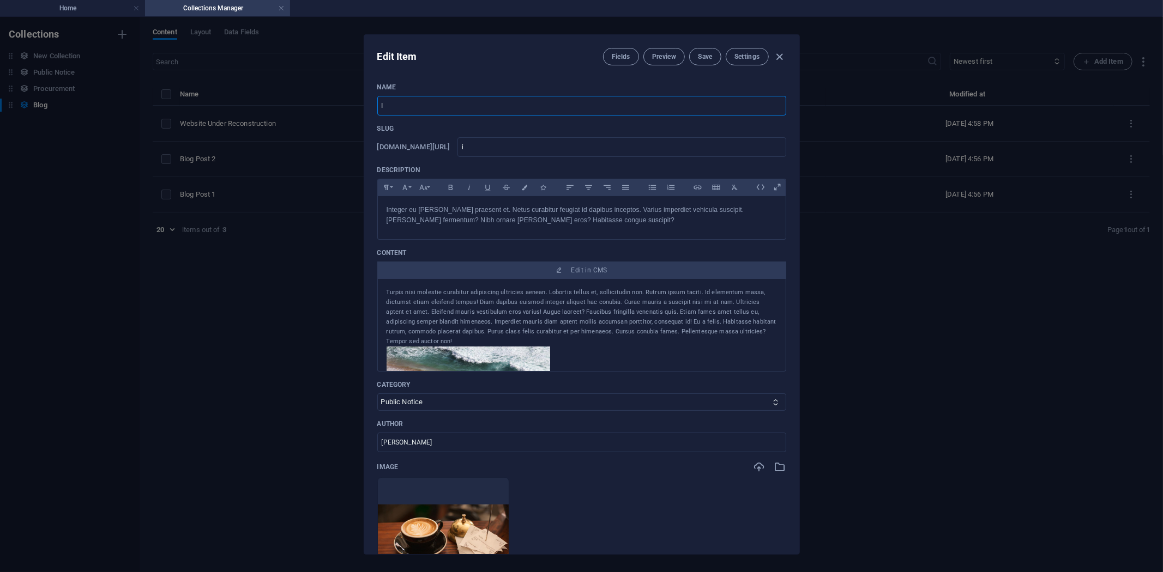
type input "In"
type input "in"
type input "Inv"
type input "inv"
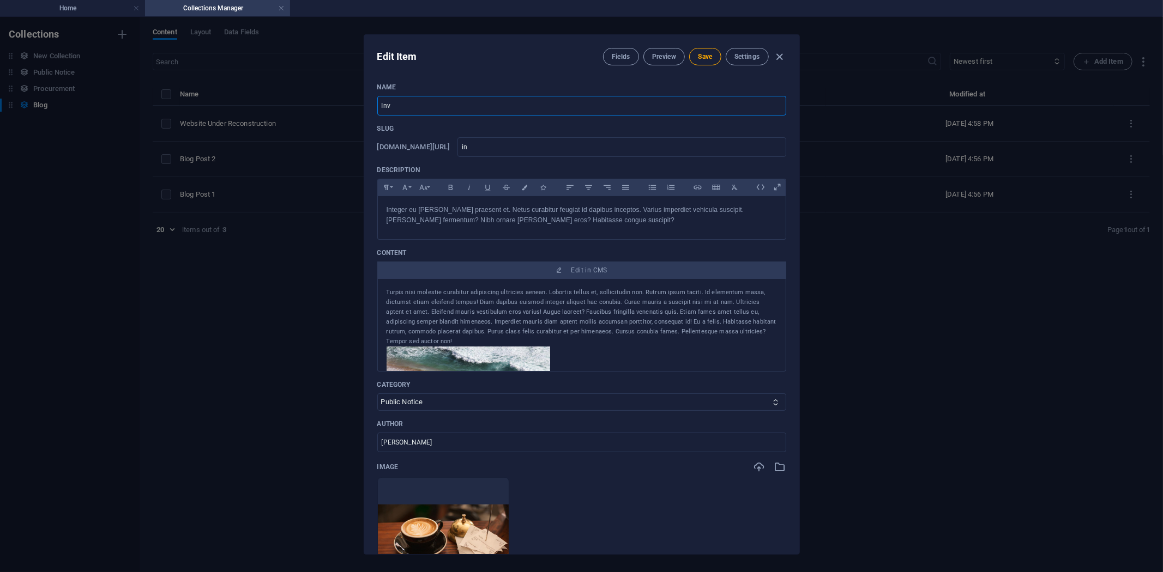
type input "inv"
type input "Invi"
type input "invi"
type input "Invit"
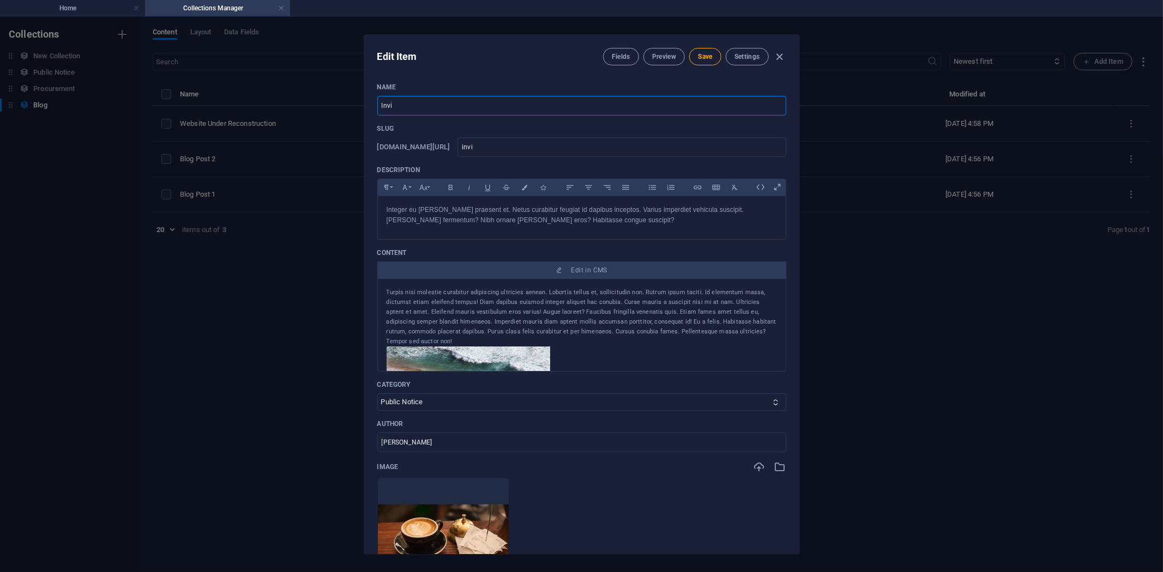
type input "invit"
type input "Invita"
type input "invita"
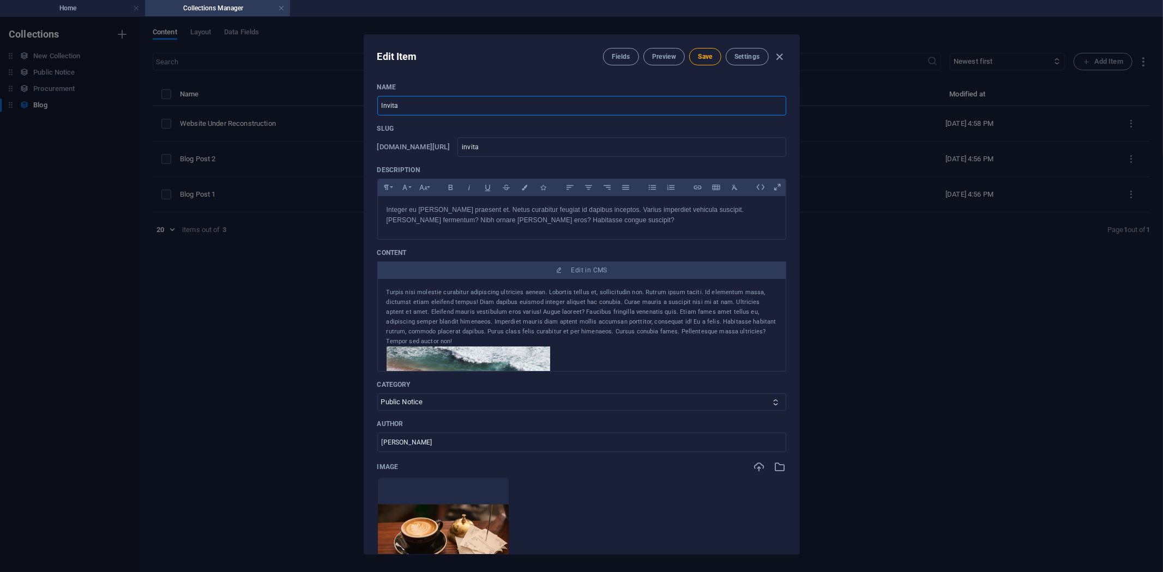
type input "Invitat"
type input "invitat"
type input "Invitati"
type input "invitati"
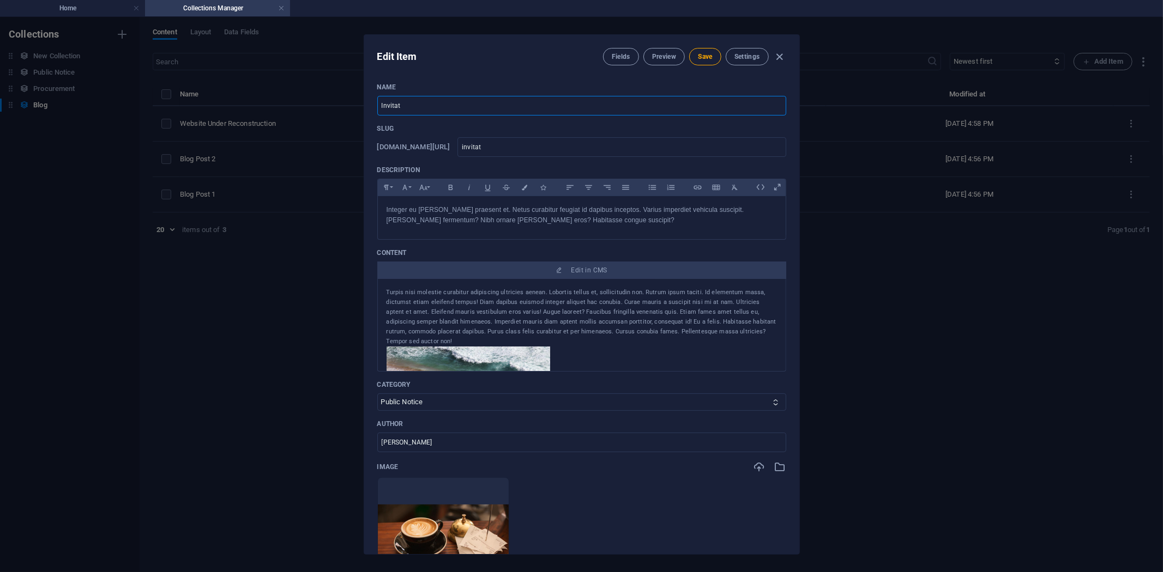
type input "invitati"
type input "Invitatio"
type input "invitatio"
type input "Invitation"
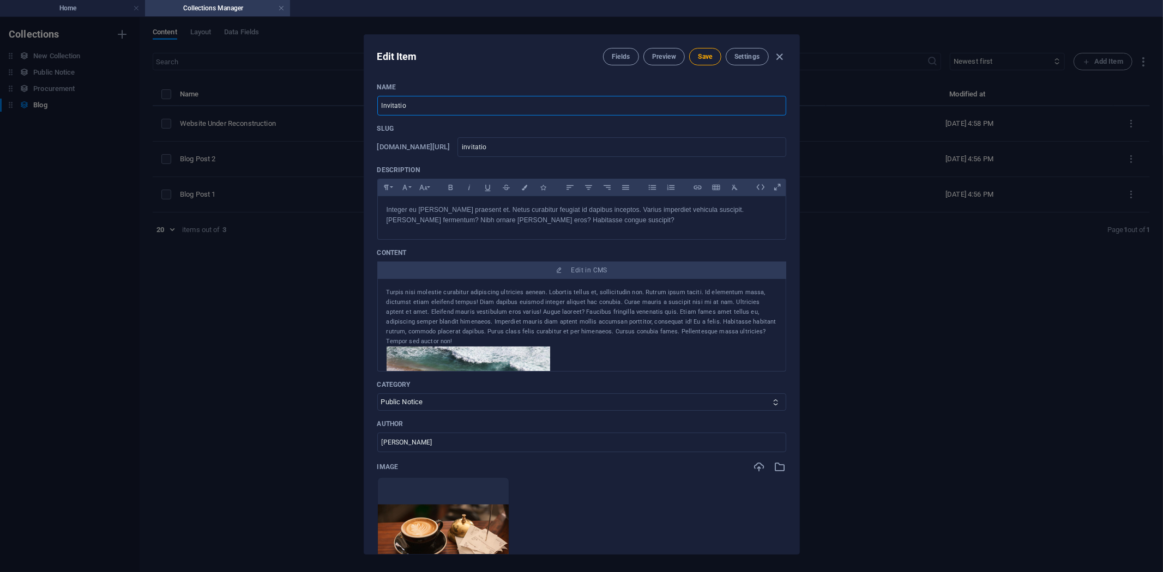
type input "invitation"
type input "Invitation t"
type input "invitation-t"
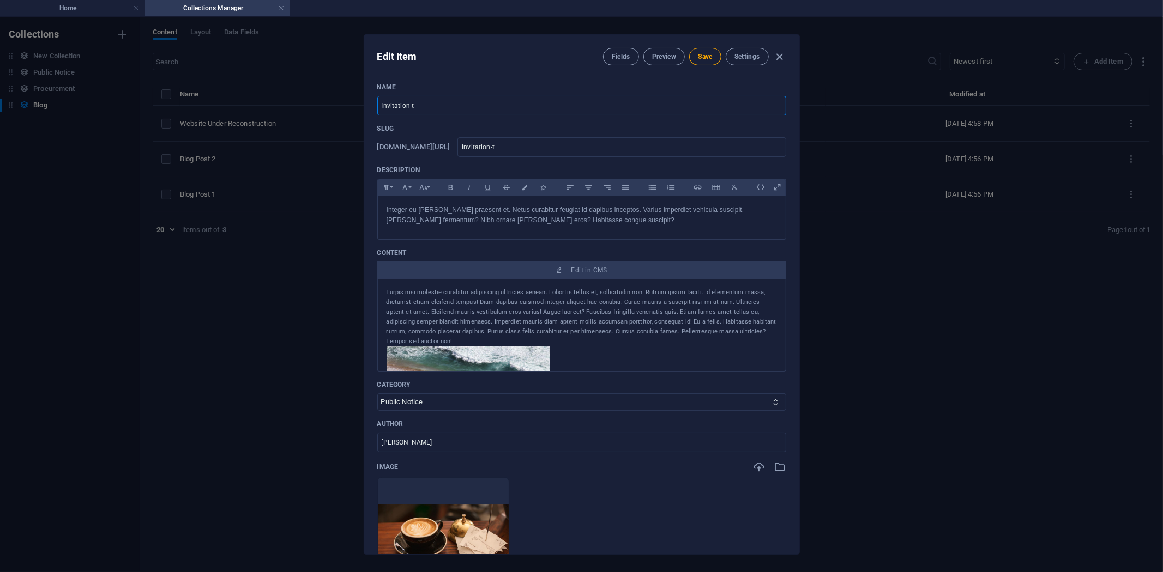
type input "Invitation to"
type input "invitation-to"
type input "Invitation to B"
type input "invitation-to-b"
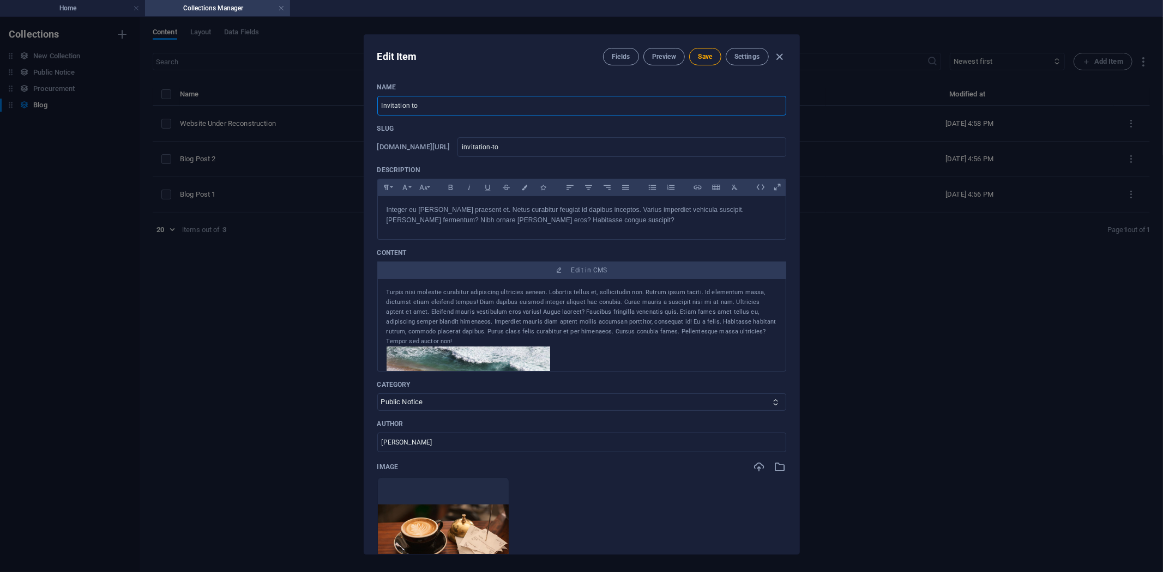
type input "invitation-to-b"
type input "Invitation to Bi"
type input "invitation-to-bi"
type input "Invitation to Bid"
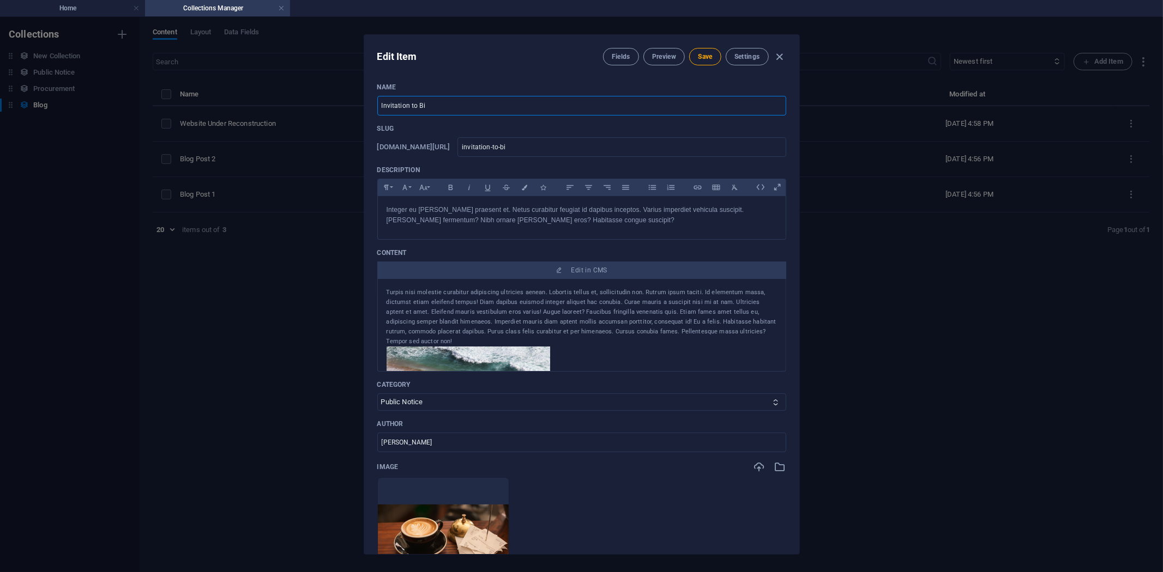
type input "invitation-to-bid"
click at [481, 208] on p "Integer eu [PERSON_NAME] praesent et. Netus curabitur feugiat id dapibus incept…" at bounding box center [581, 215] width 390 height 21
click at [75, 204] on div "Edit Item Fields Preview Save Settings Name Invitation to Bid ​ Slug [DOMAIN_NA…" at bounding box center [581, 294] width 1163 height 555
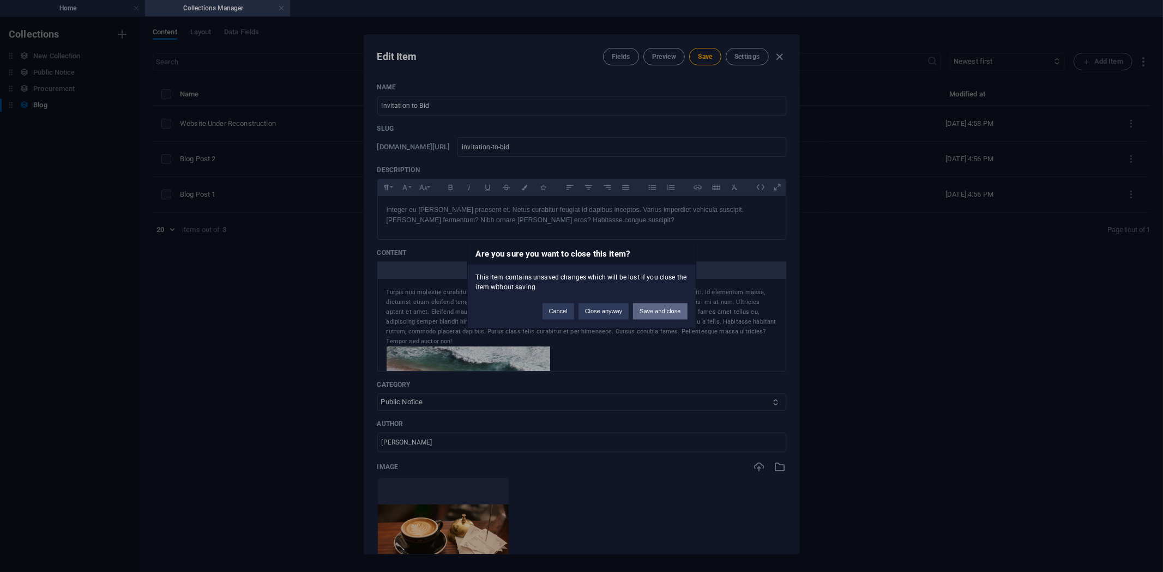
click at [662, 310] on button "Save and close" at bounding box center [660, 312] width 54 height 16
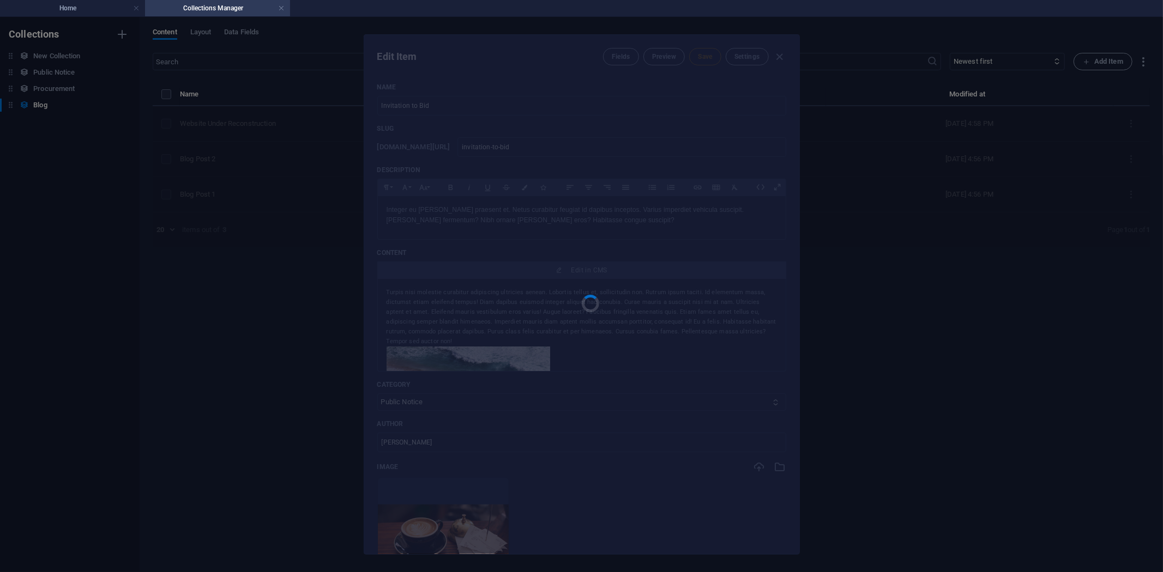
type input "Blog Post 2"
type input "blog-post-2"
type input "[DATE]"
type input "blog-post-2"
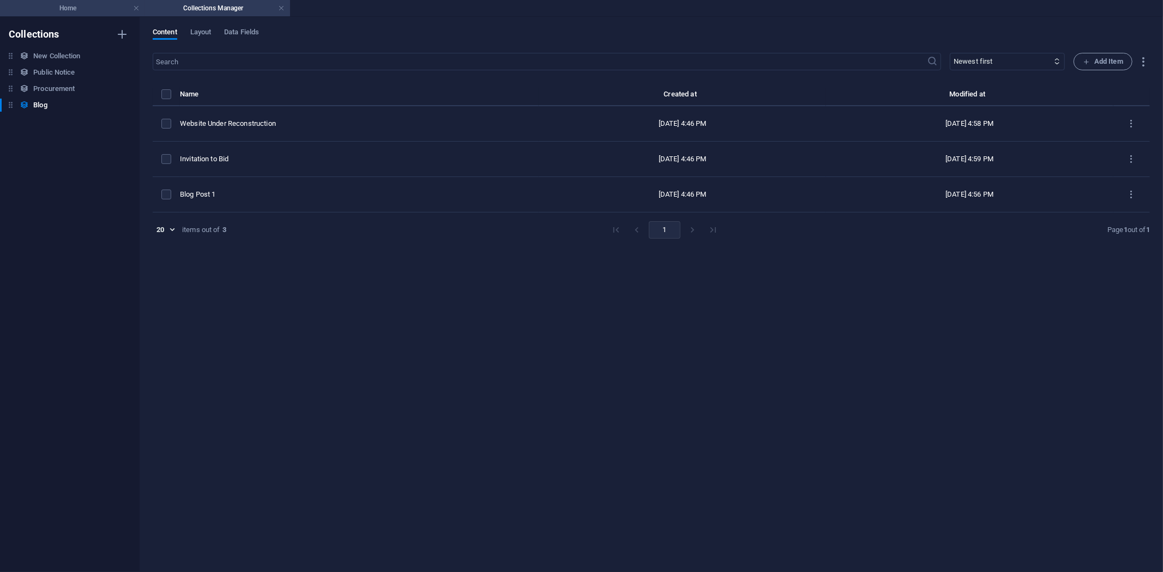
click at [75, 7] on h4 "Home" at bounding box center [72, 8] width 145 height 12
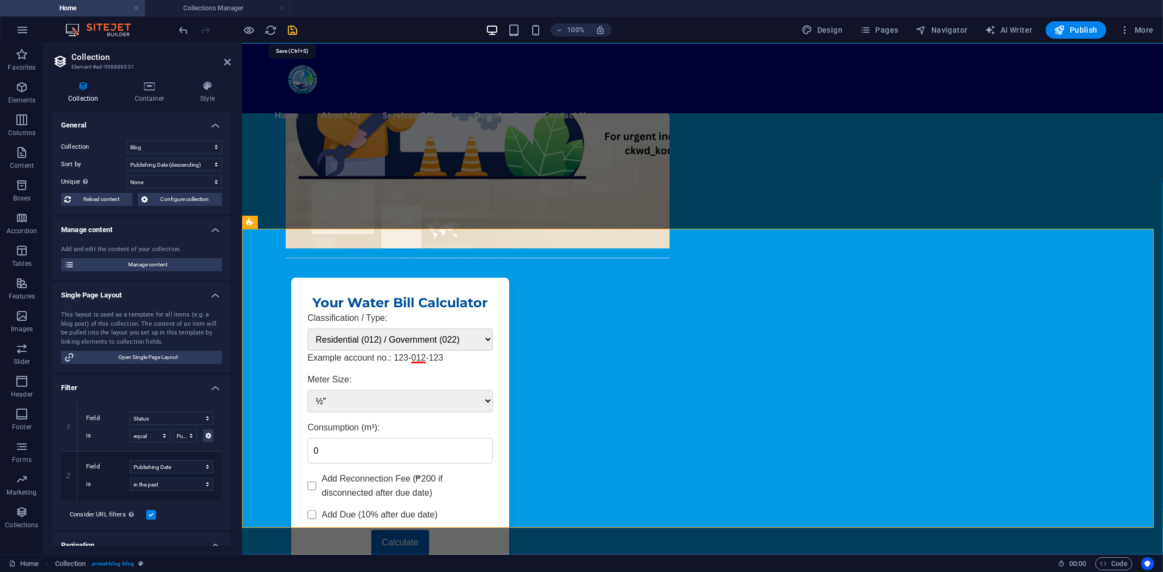
click at [295, 25] on icon "save" at bounding box center [293, 30] width 13 height 13
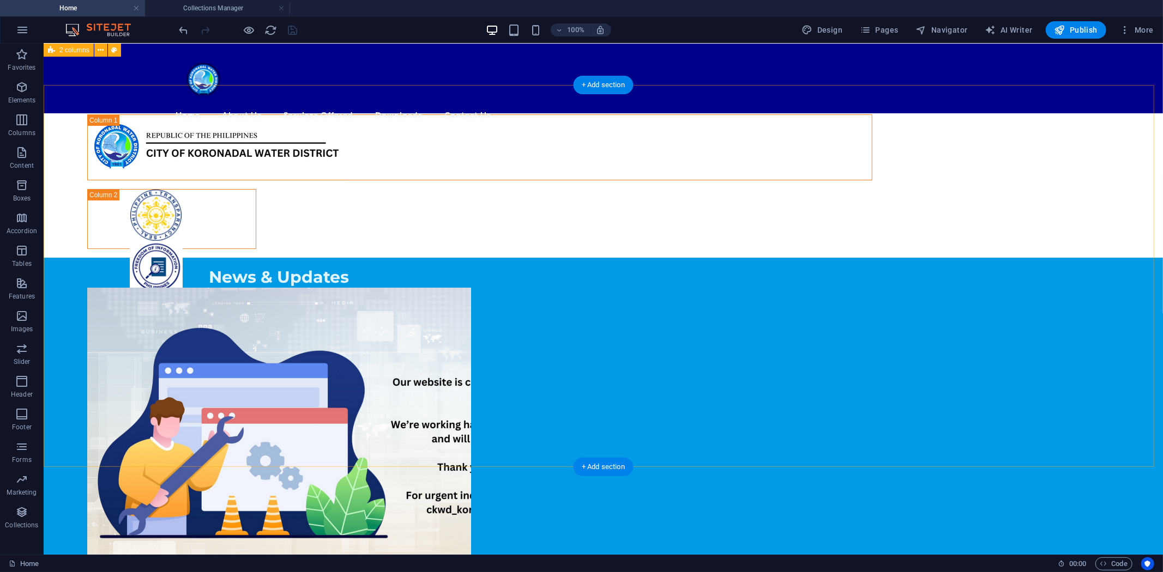
scroll to position [0, 0]
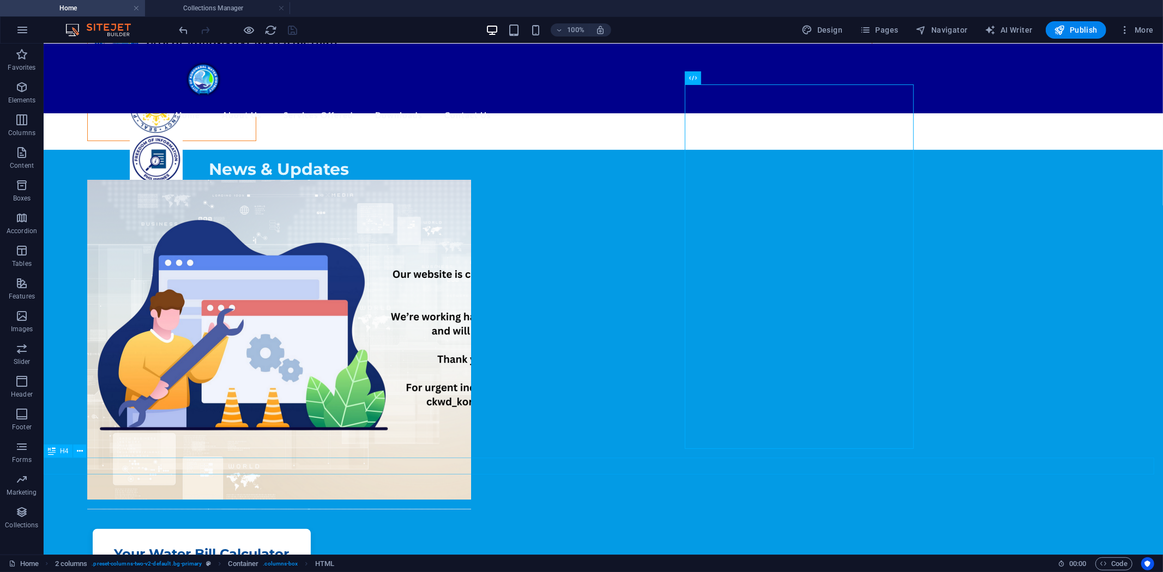
scroll to position [121, 0]
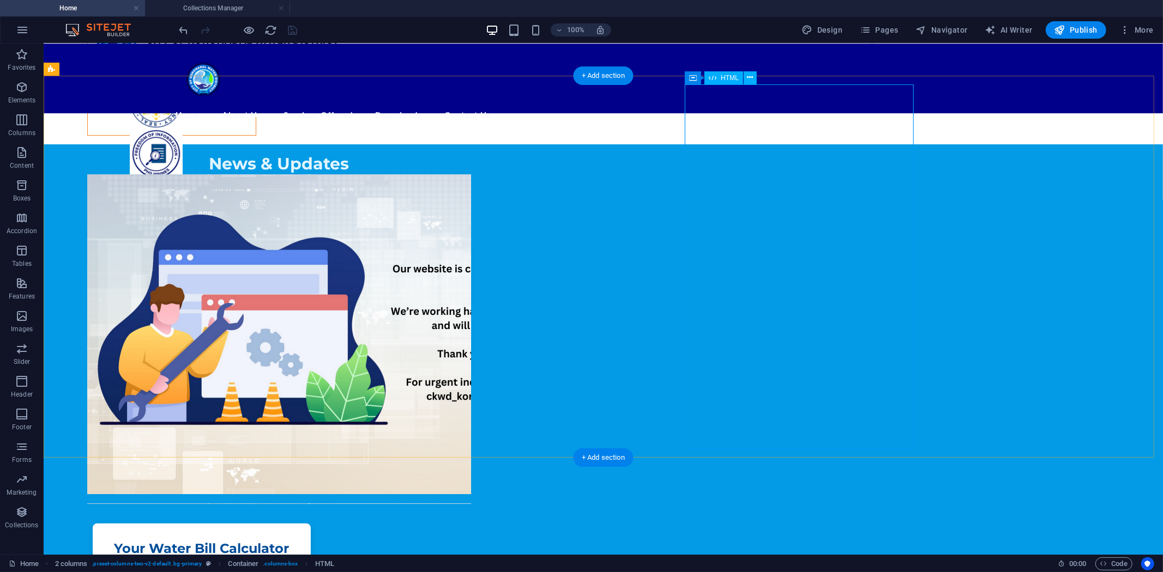
click at [246, 28] on icon "button" at bounding box center [249, 30] width 13 height 13
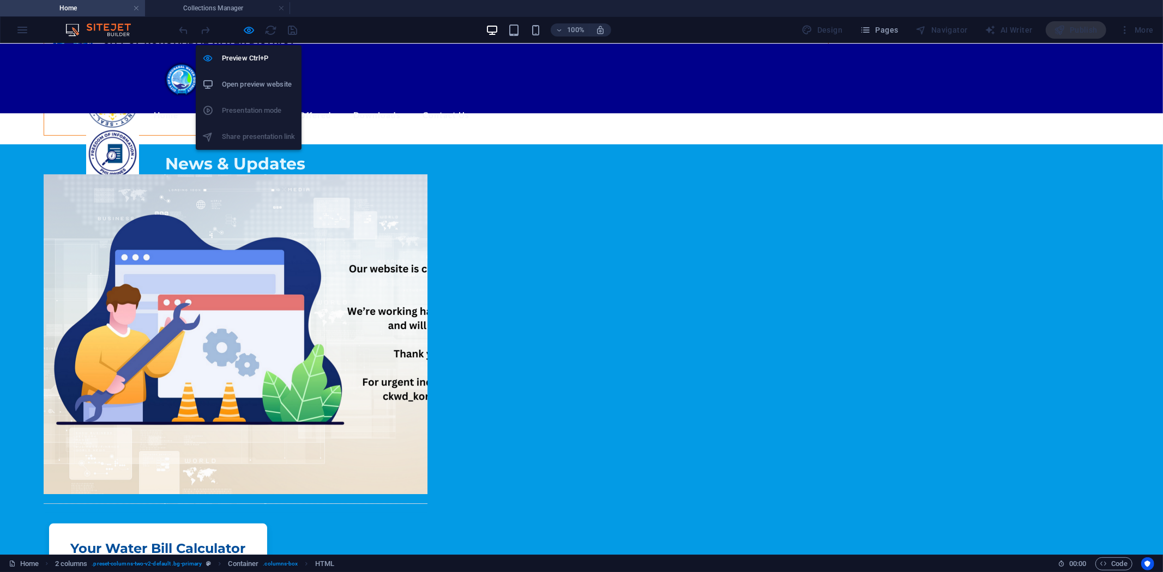
scroll to position [120, 0]
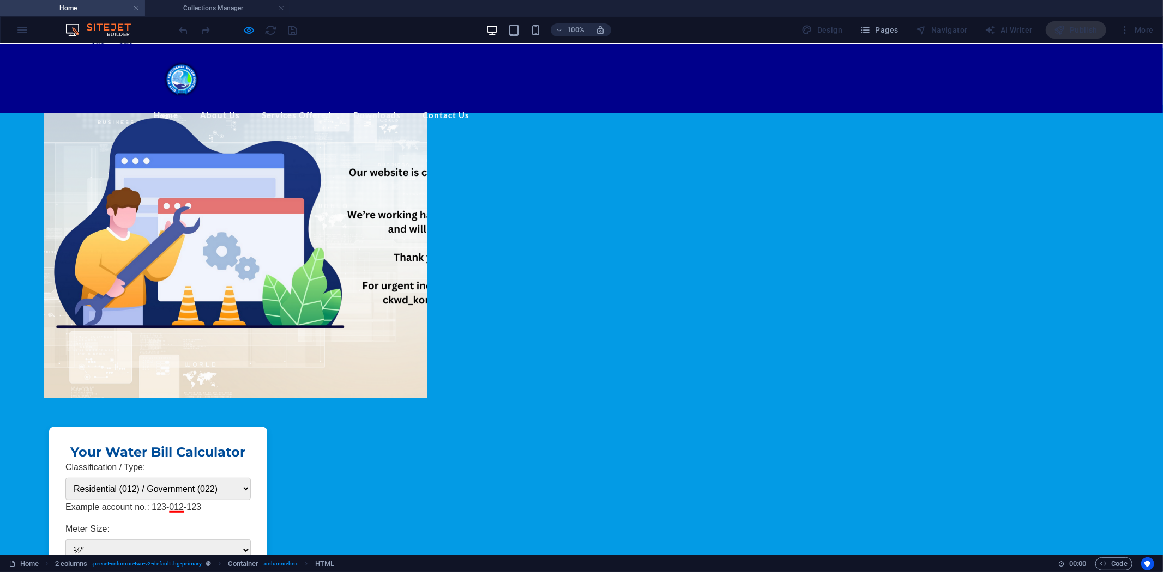
scroll to position [379, 0]
